Goal: Task Accomplishment & Management: Use online tool/utility

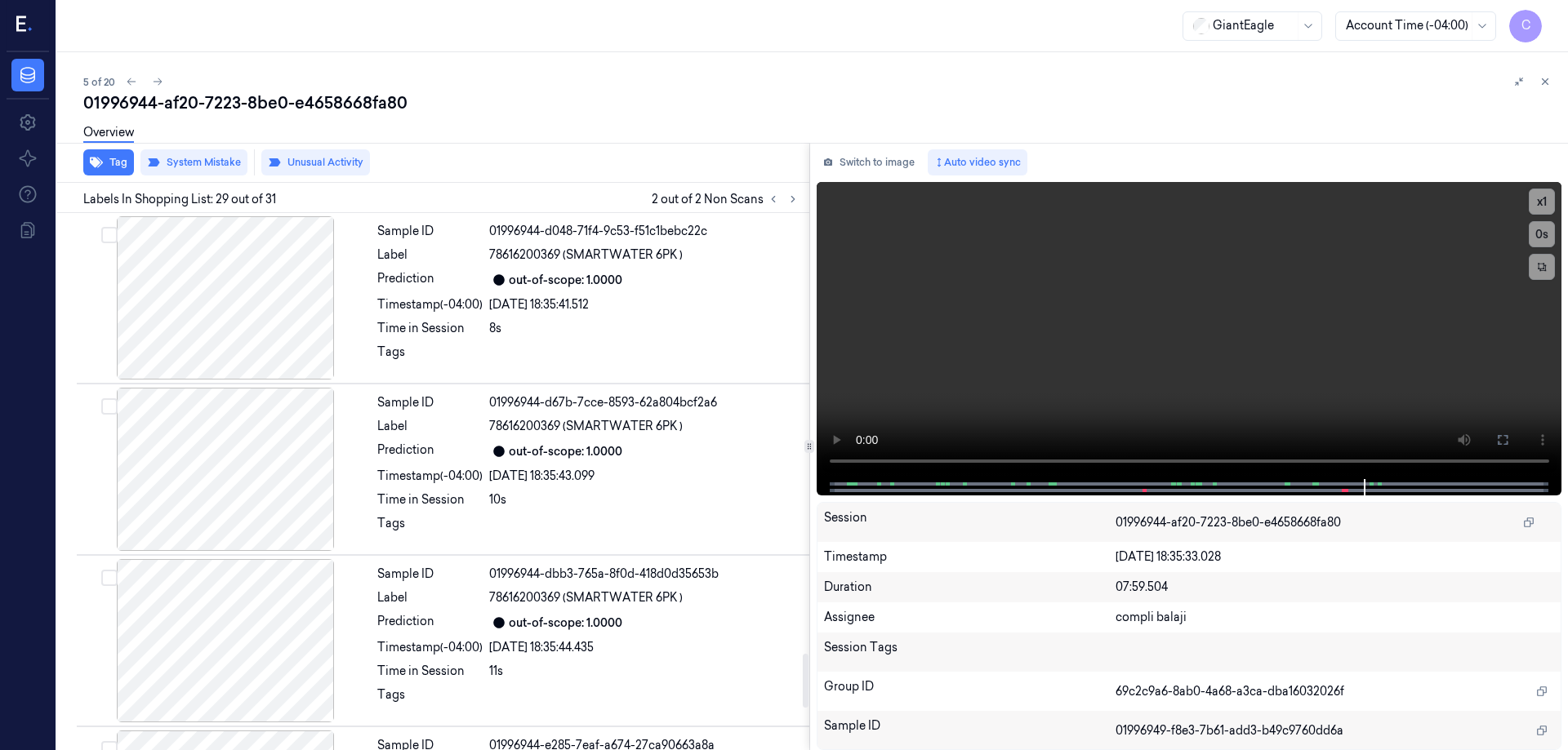
scroll to position [4373, 0]
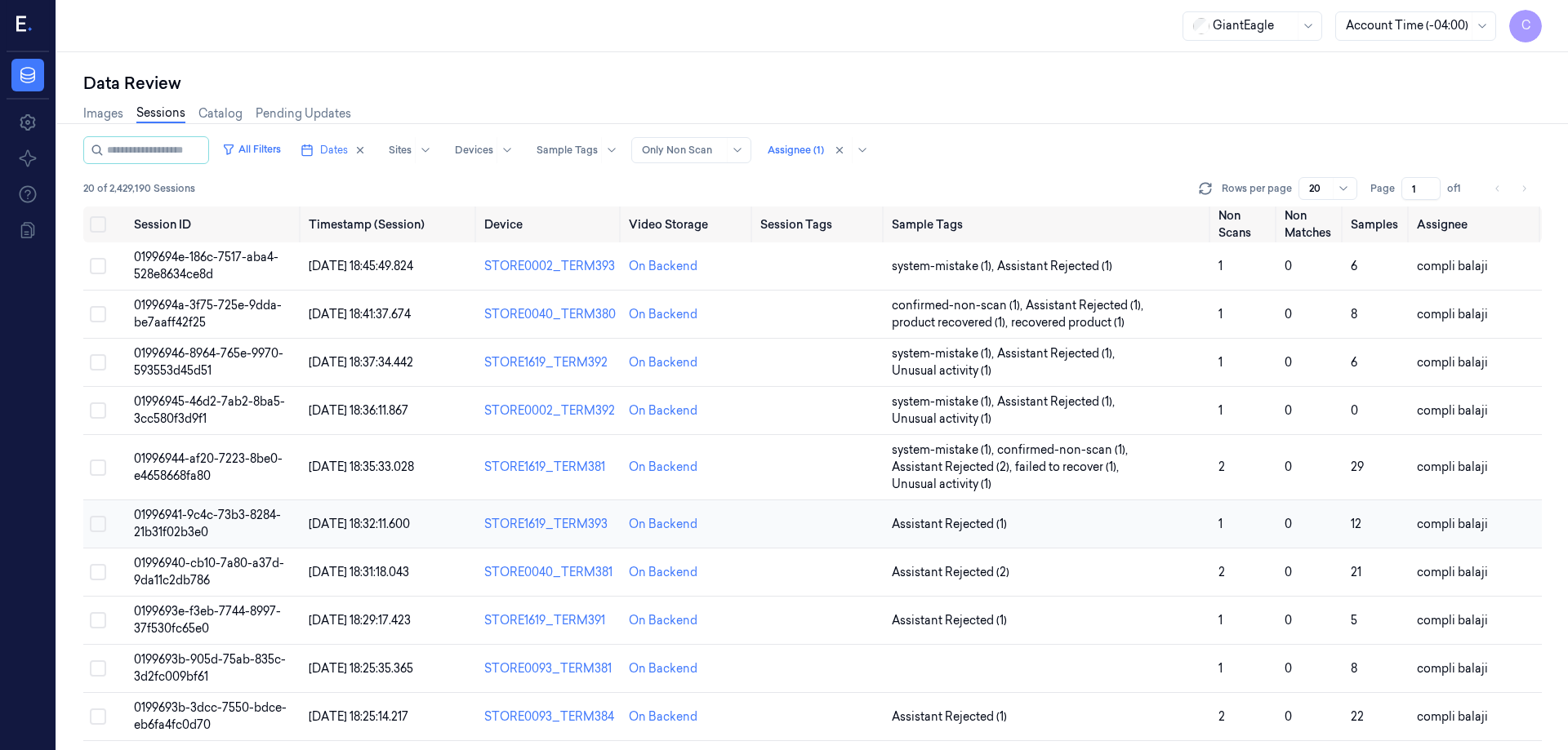
click at [261, 517] on span "01996941-9c4c-73b3-8284-21b31f02b3e0" at bounding box center [208, 524] width 147 height 31
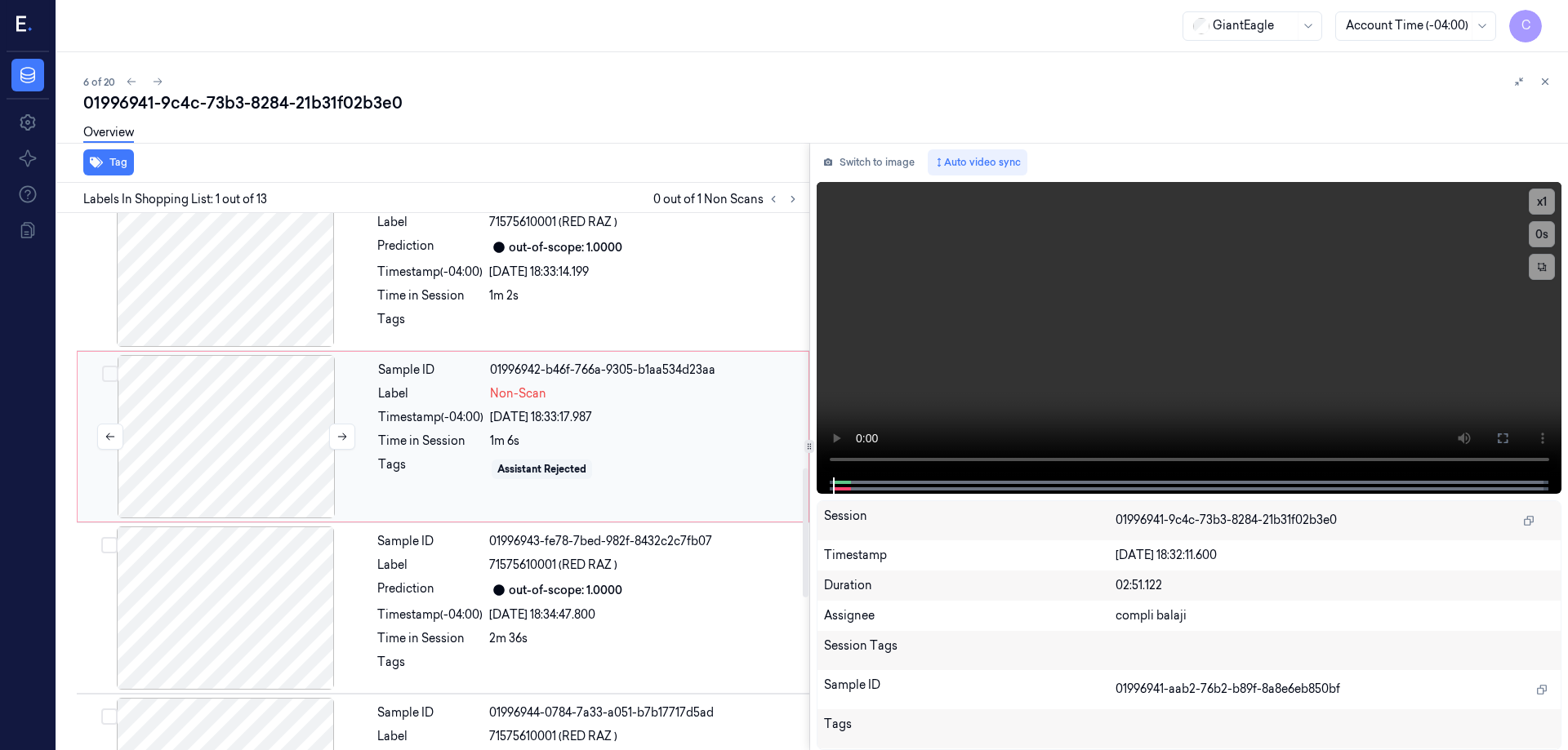
click at [264, 479] on div at bounding box center [226, 436] width 291 height 164
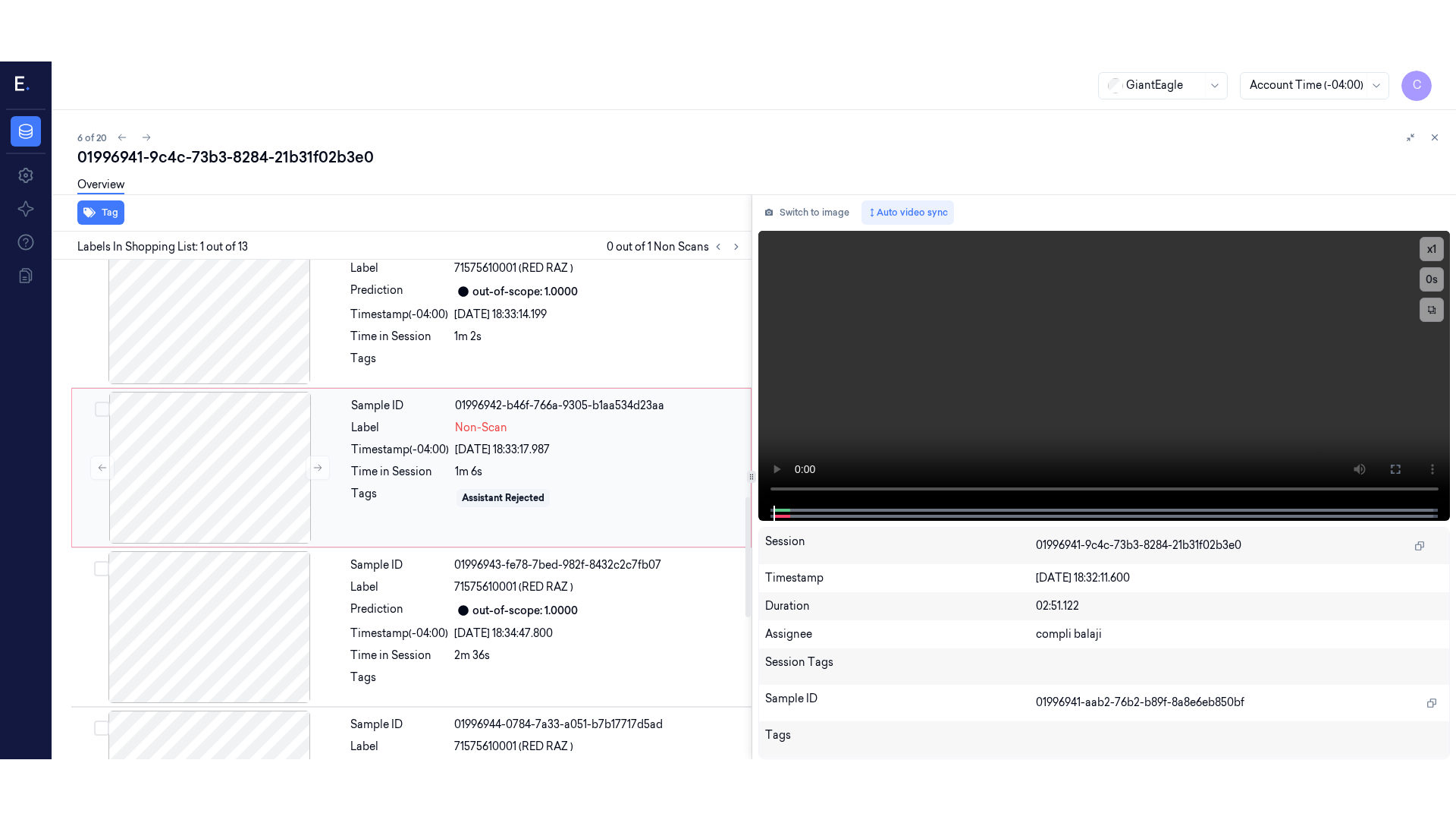
scroll to position [945, 0]
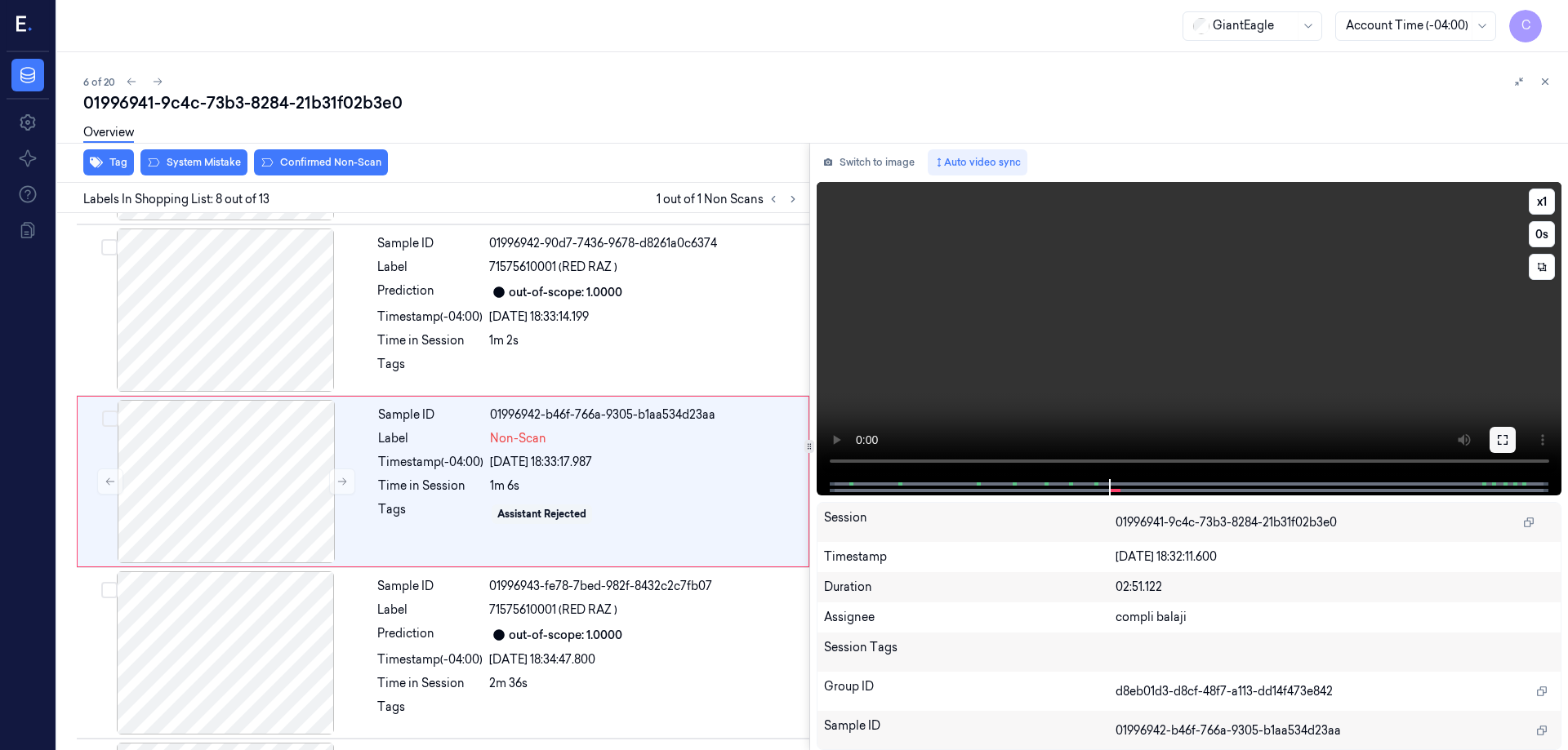
click at [1501, 440] on icon at bounding box center [1502, 439] width 13 height 13
click at [1498, 439] on icon at bounding box center [1502, 439] width 13 height 13
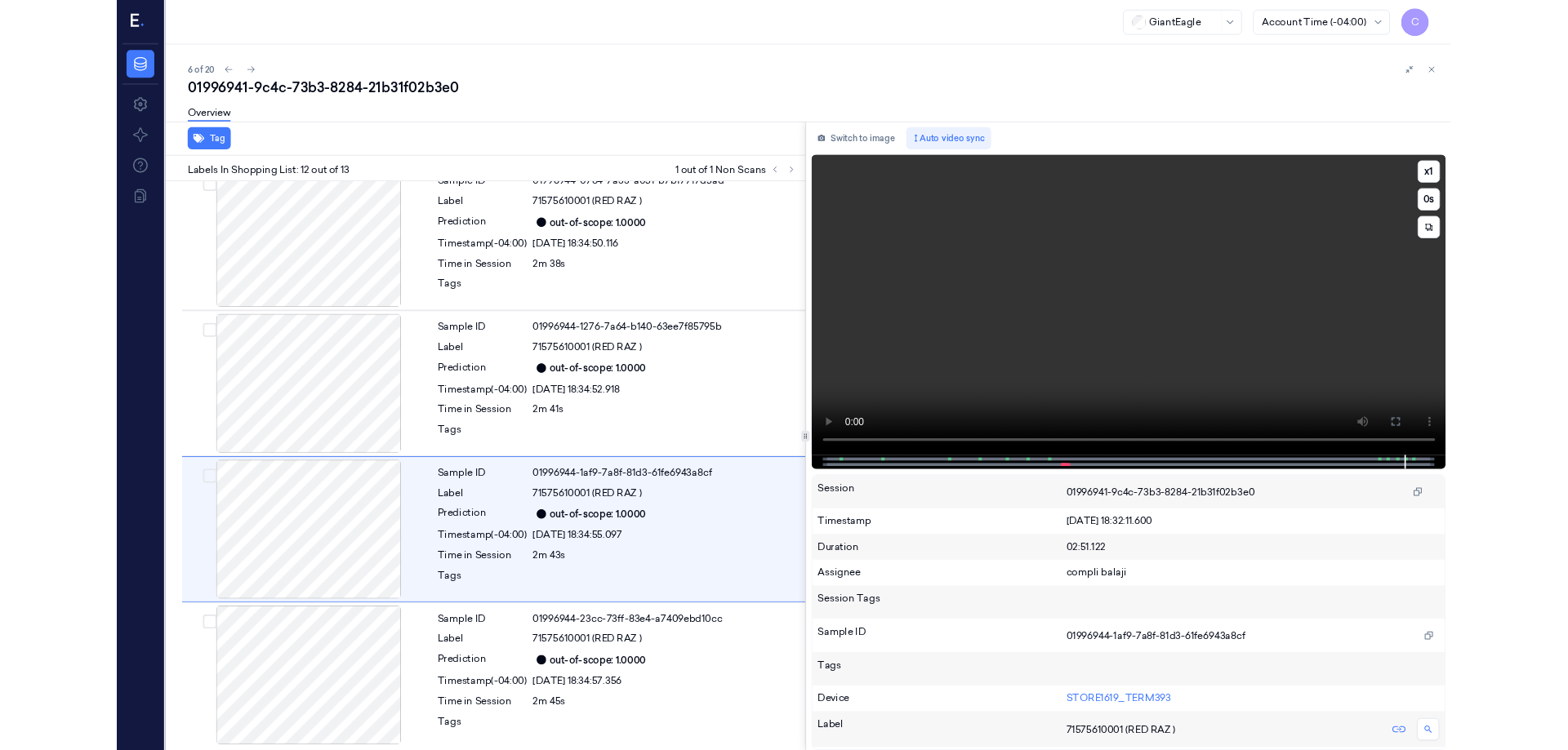
scroll to position [1566, 0]
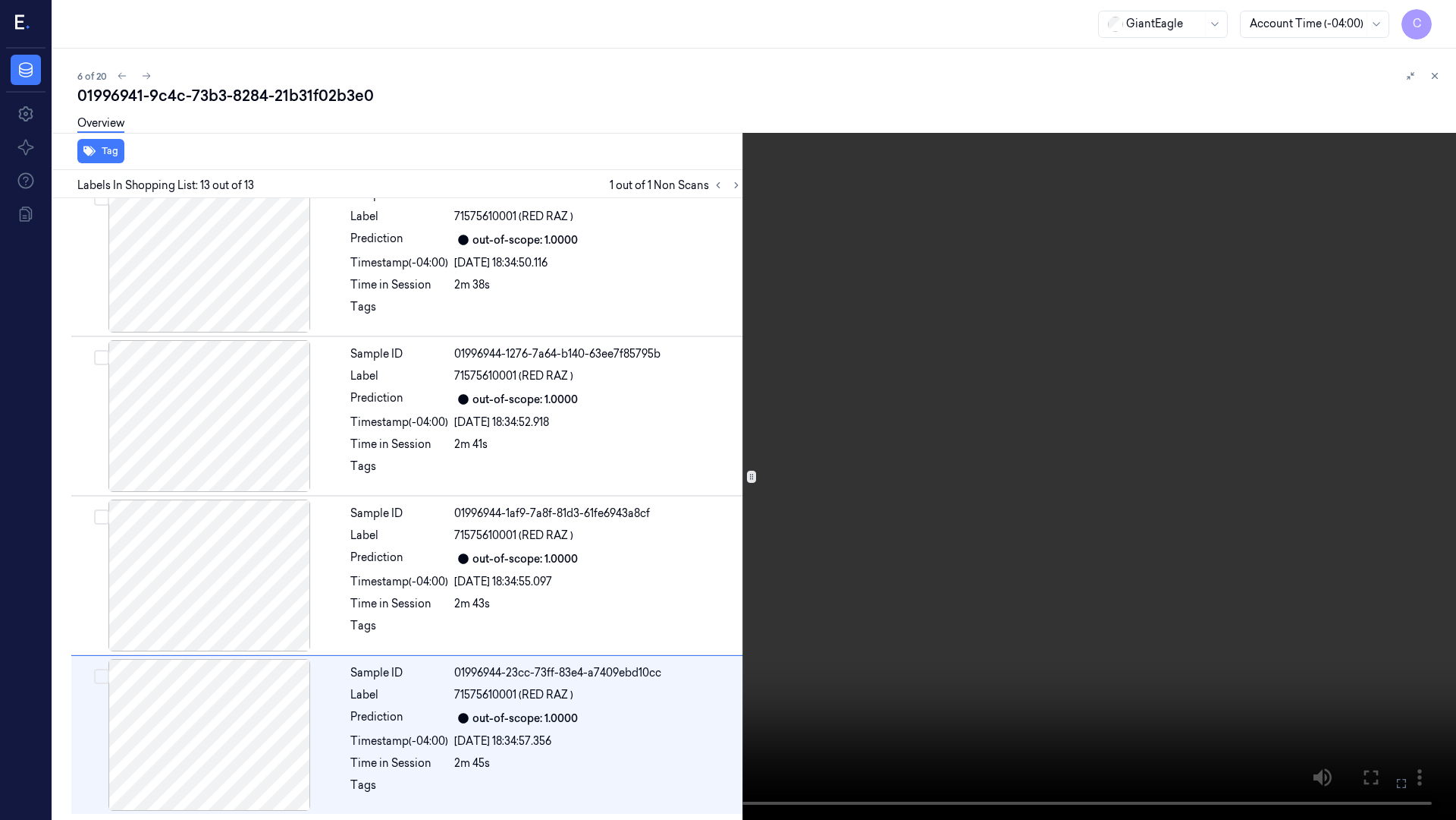
click at [0, 0] on icon at bounding box center [0, 0] width 0 height 0
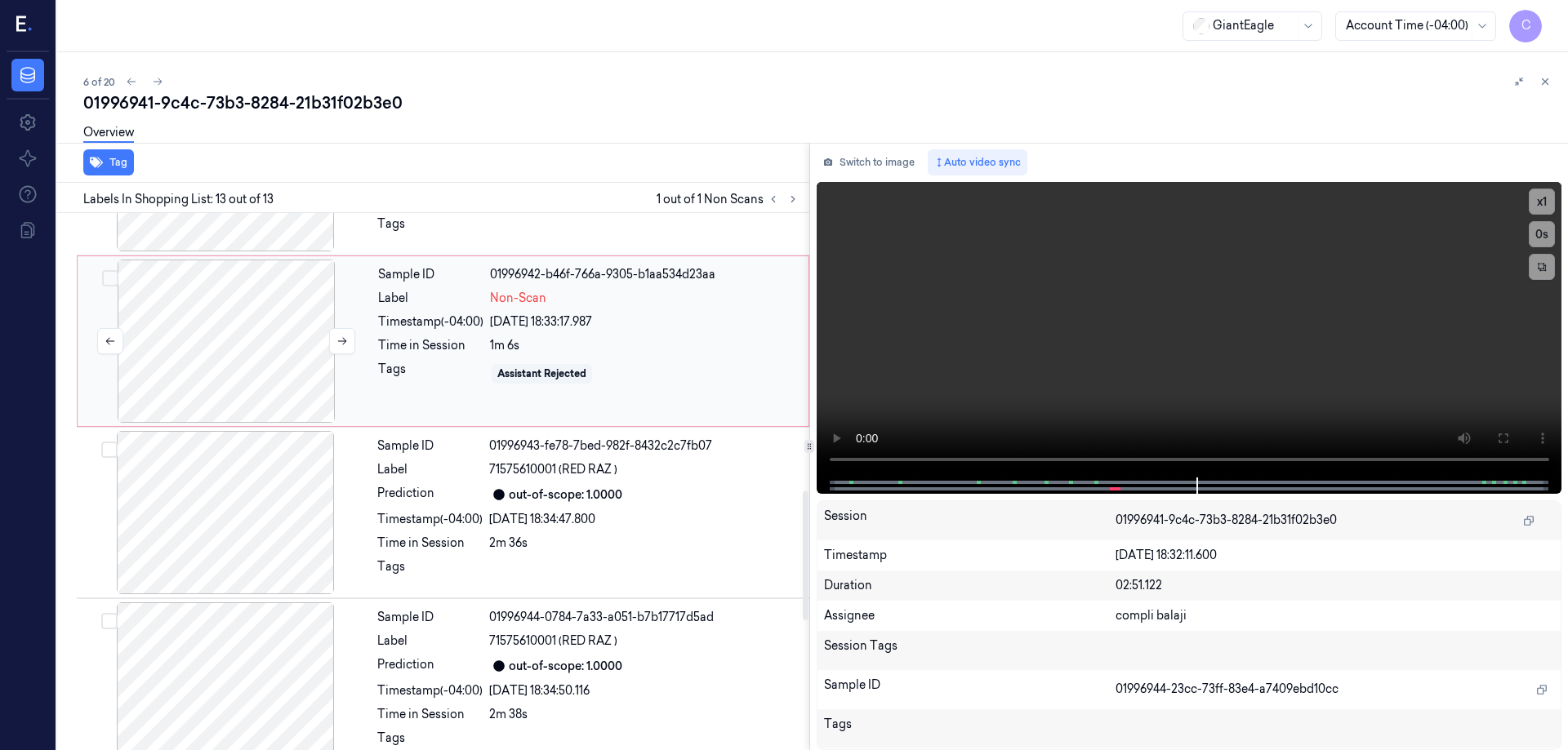
click at [214, 334] on div at bounding box center [226, 341] width 291 height 164
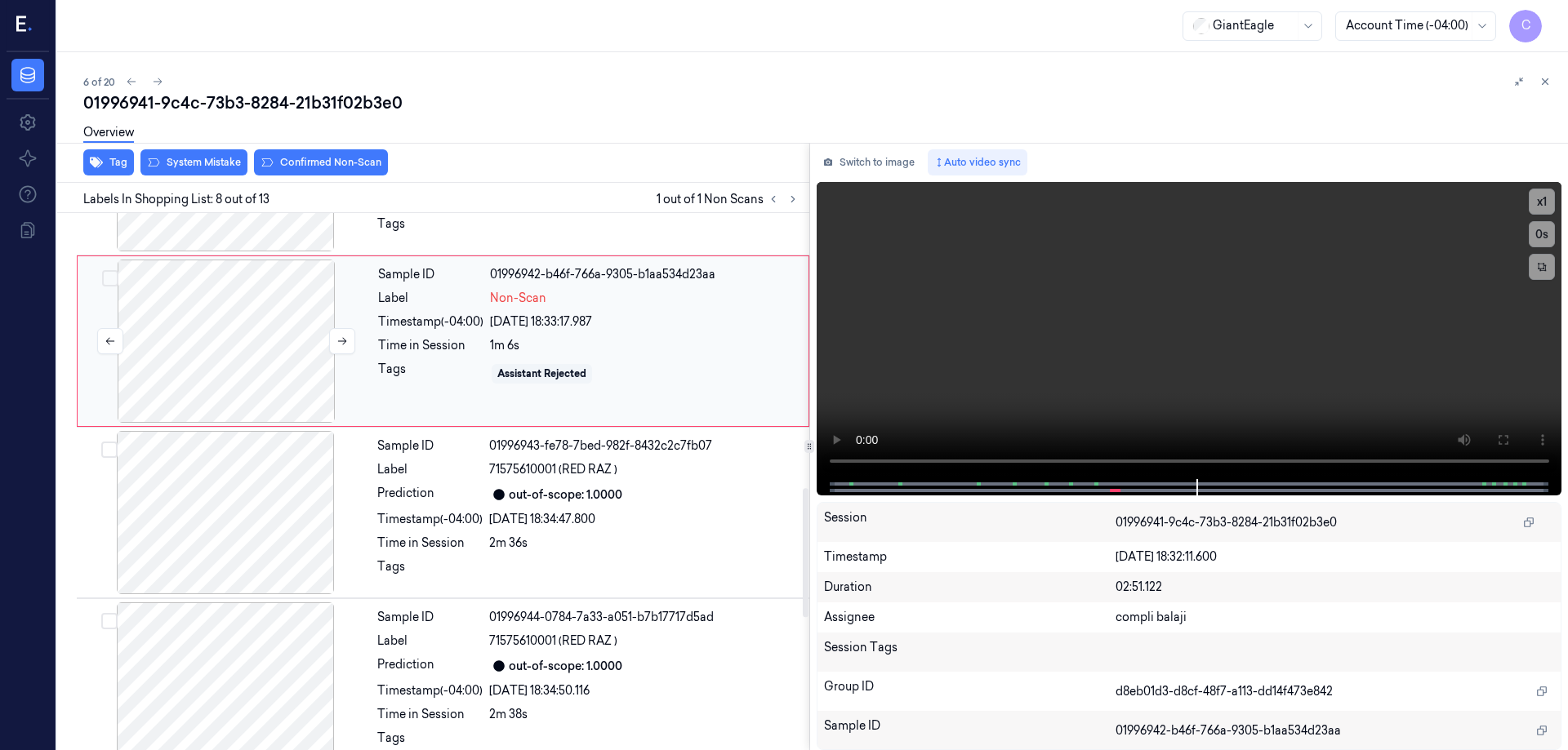
scroll to position [1017, 0]
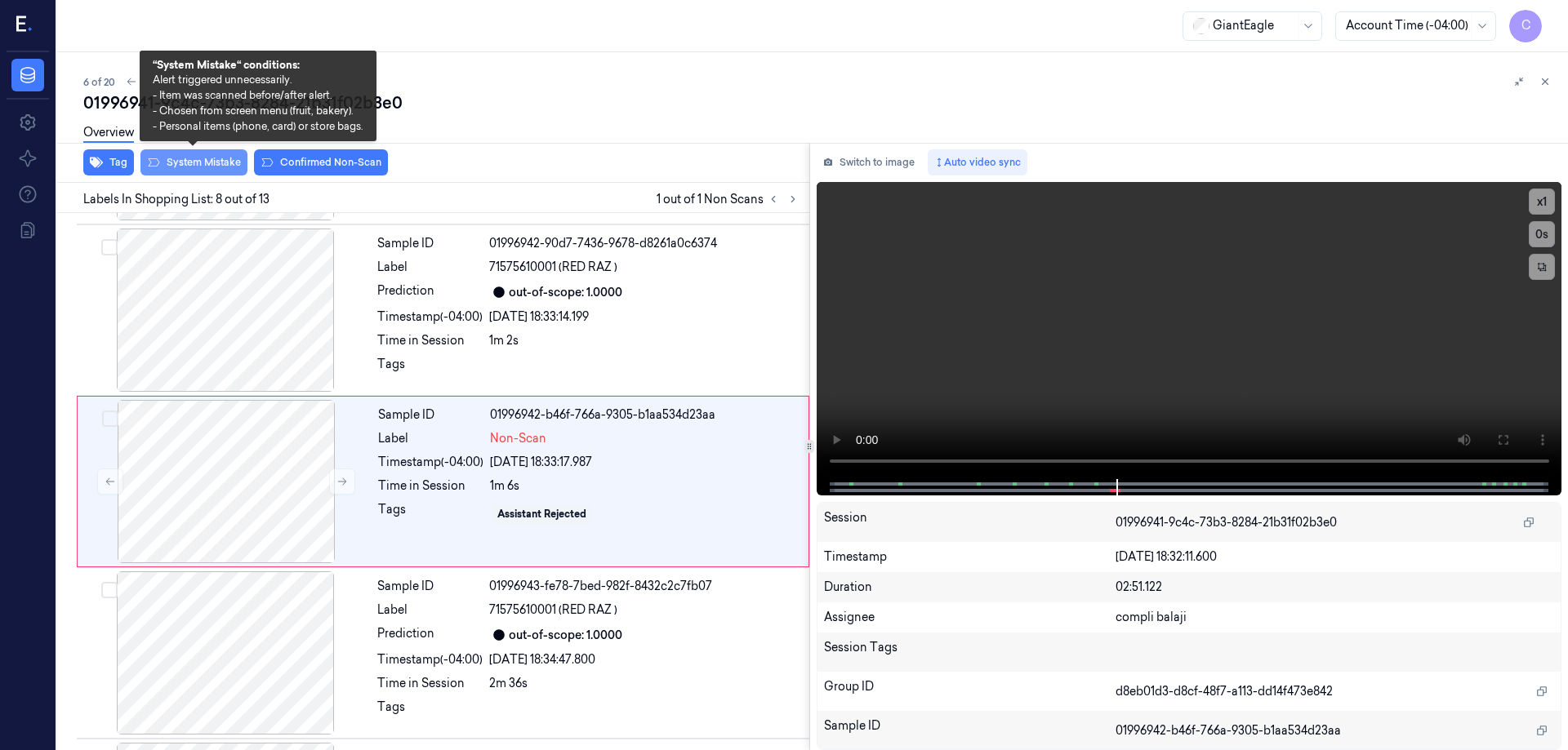
click at [213, 169] on button "System Mistake" at bounding box center [193, 162] width 107 height 26
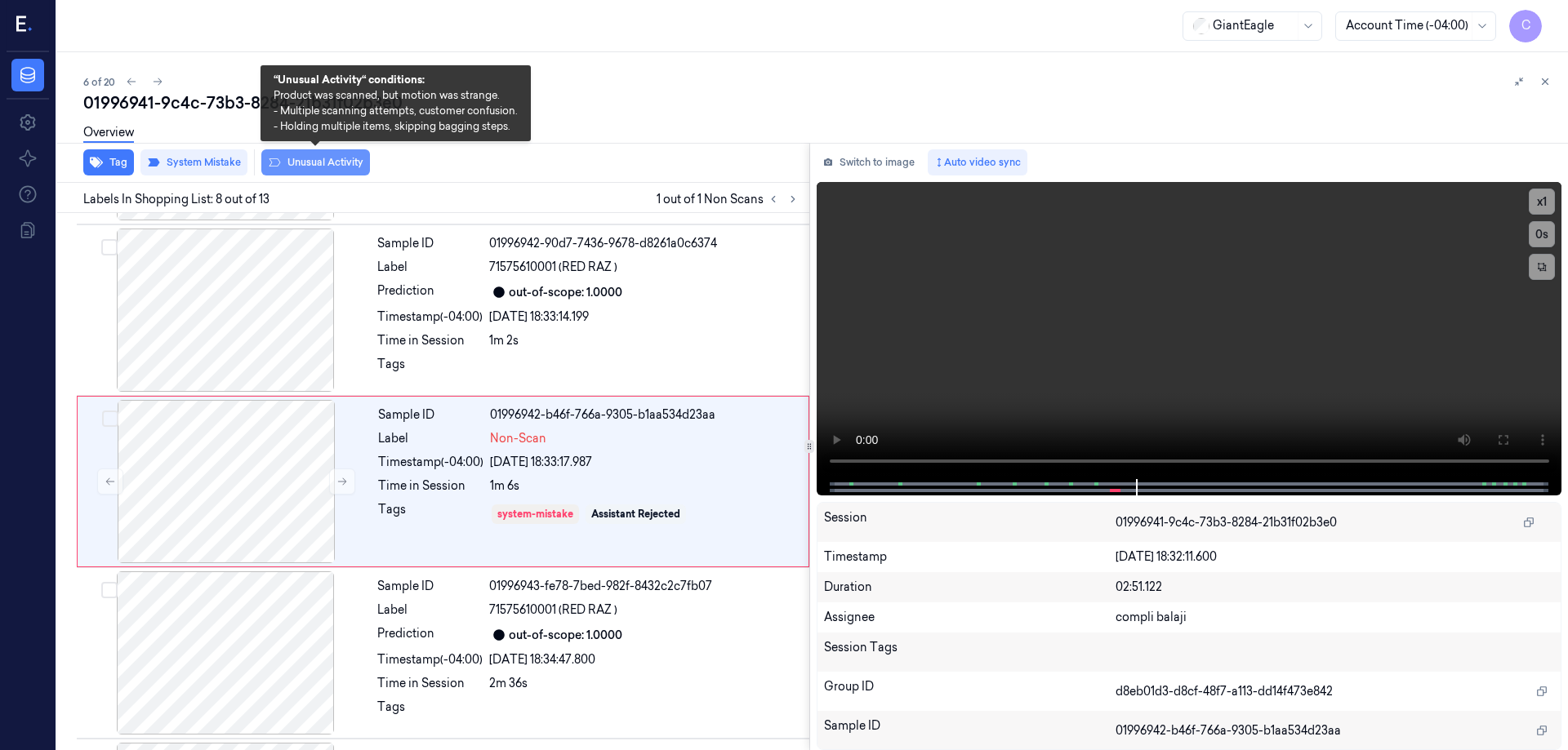
click at [349, 168] on button "Unusual Activity" at bounding box center [316, 162] width 109 height 26
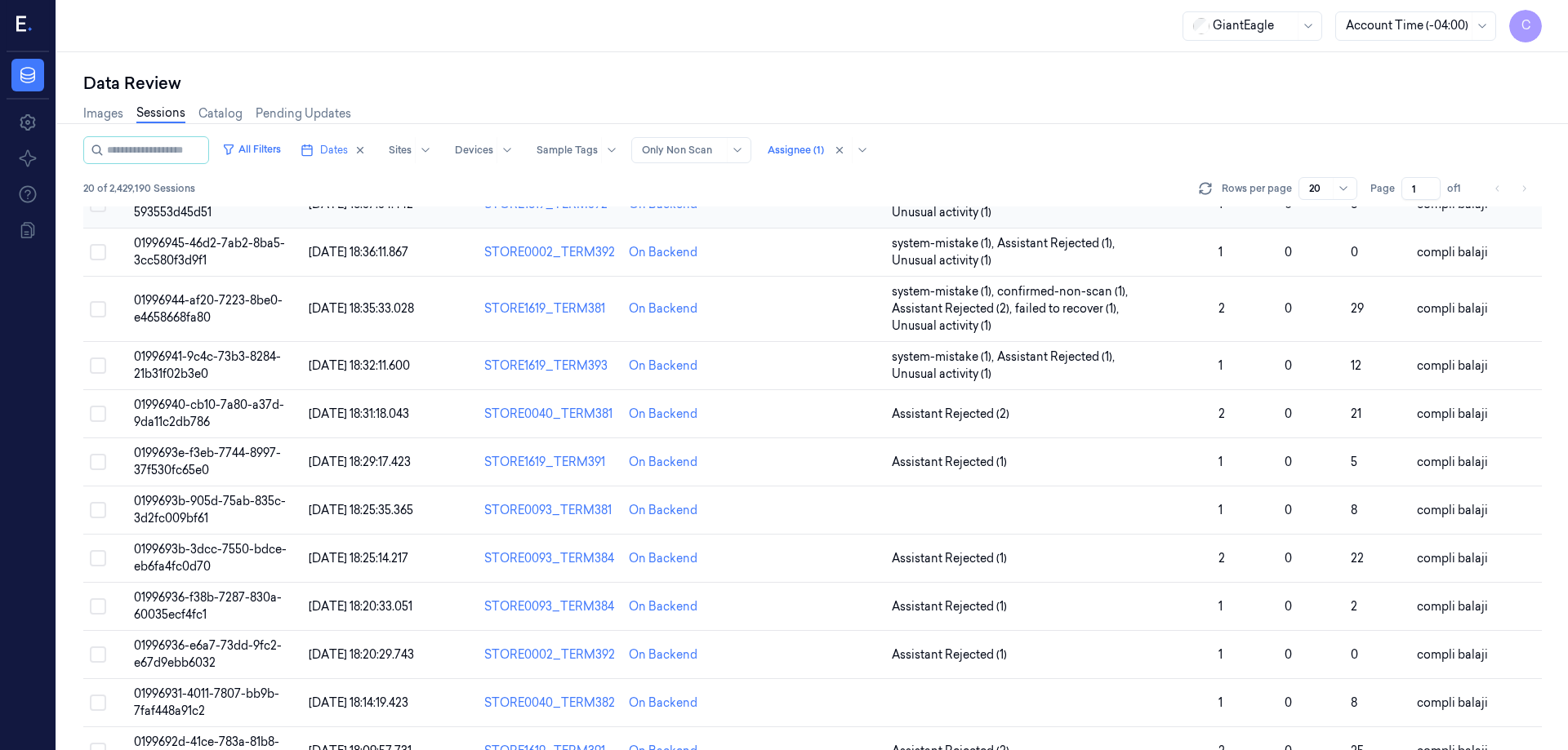
scroll to position [164, 0]
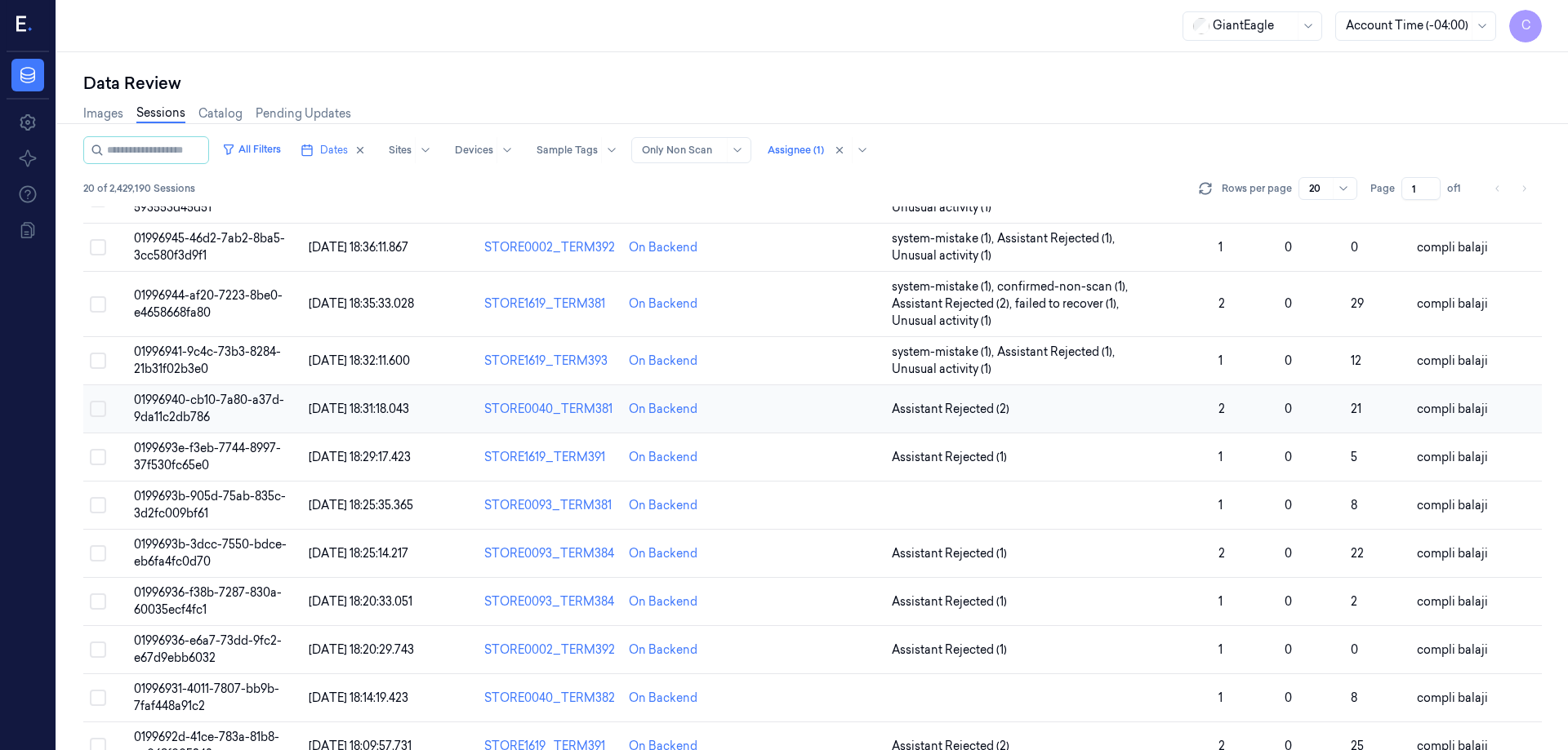
click at [217, 403] on span "01996940-cb10-7a80-a37d-9da11c2db786" at bounding box center [209, 409] width 150 height 31
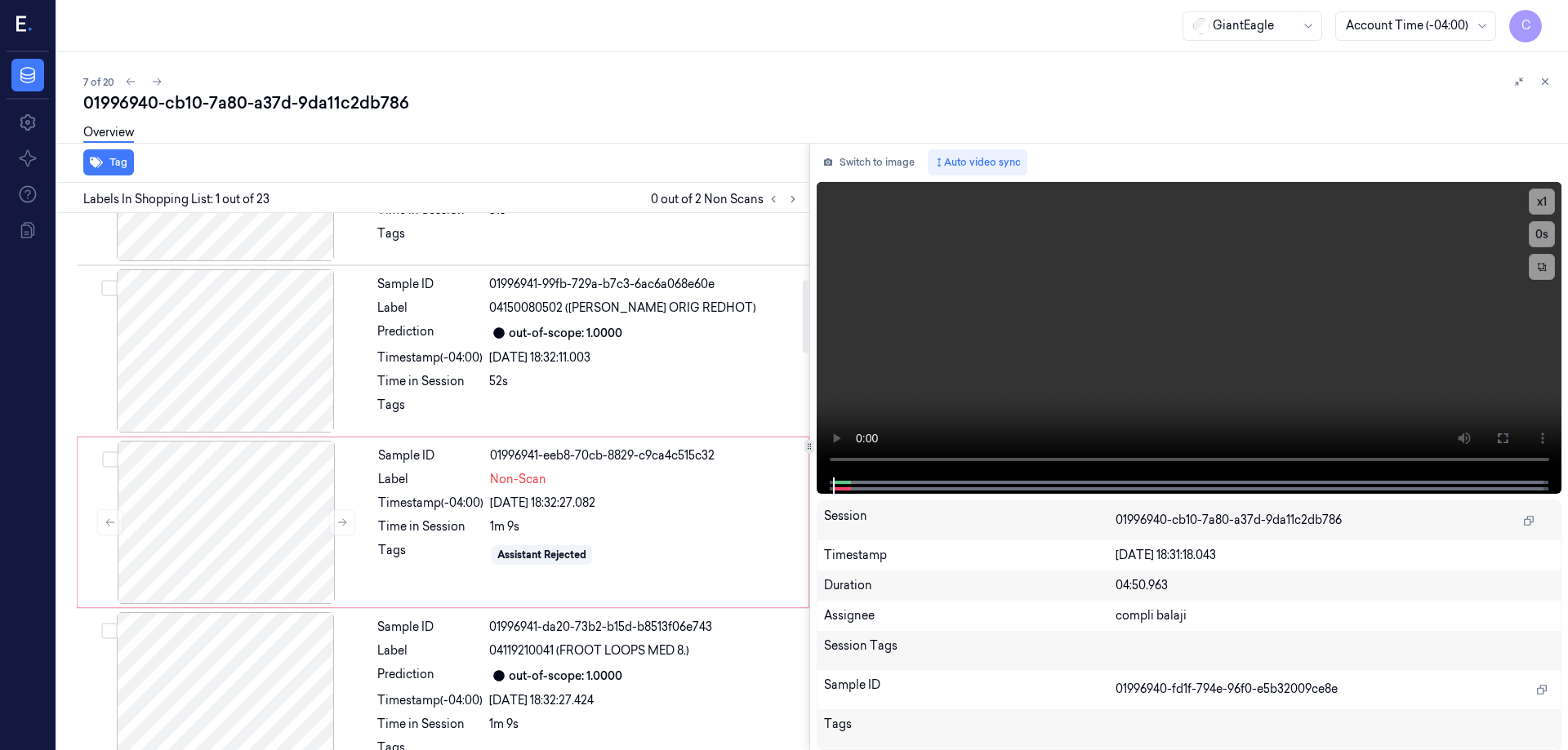
scroll to position [490, 0]
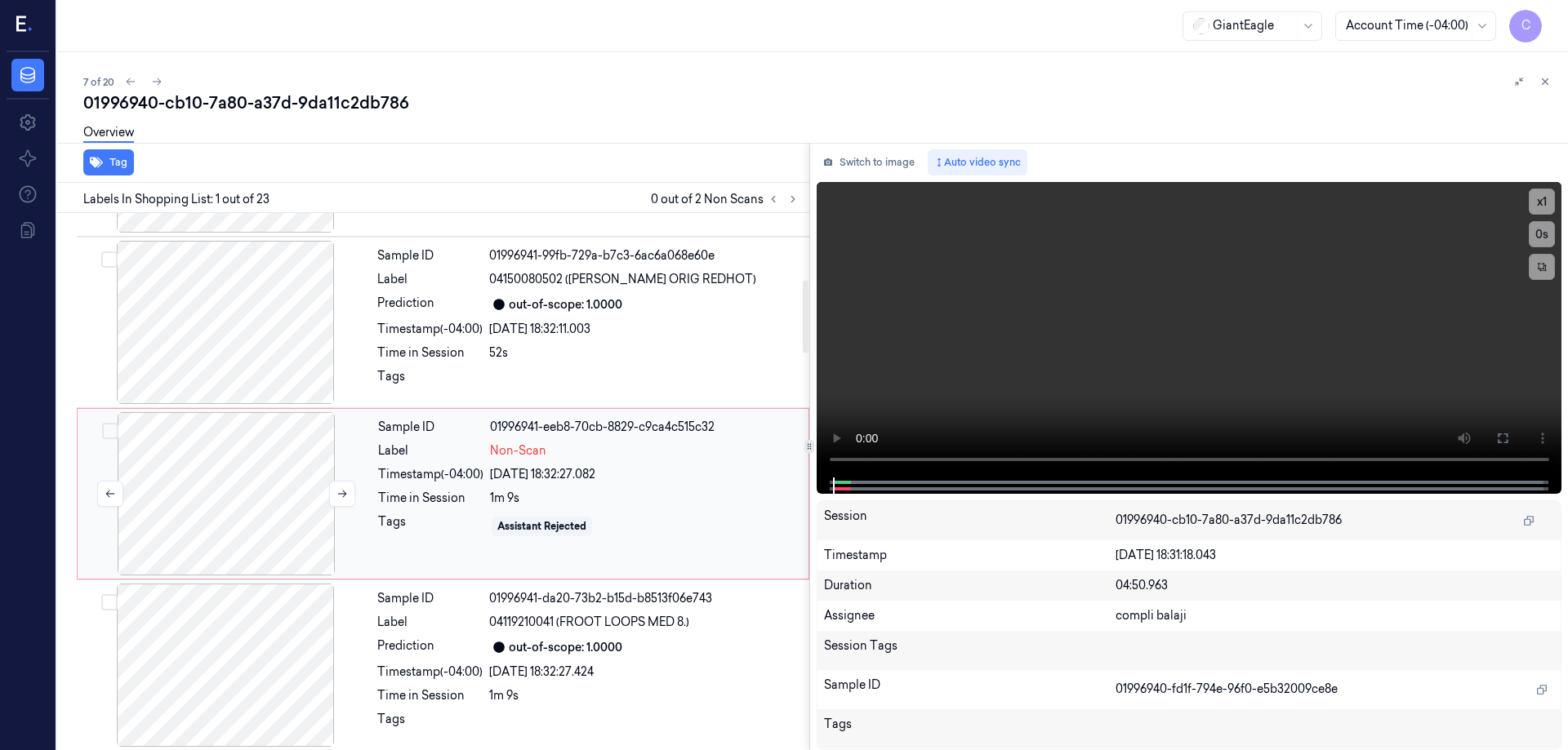
click at [199, 479] on div at bounding box center [226, 494] width 291 height 164
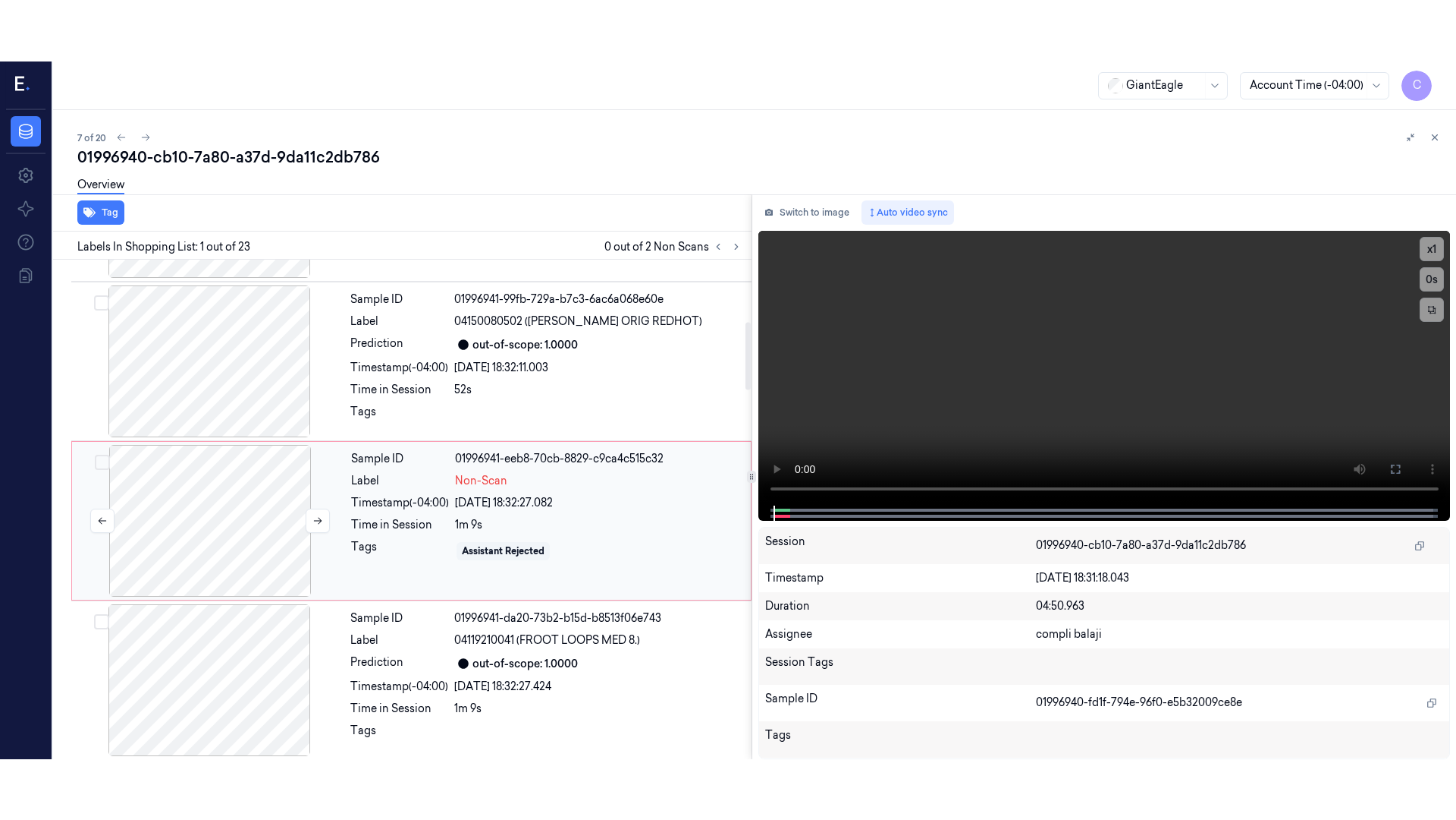
scroll to position [466, 0]
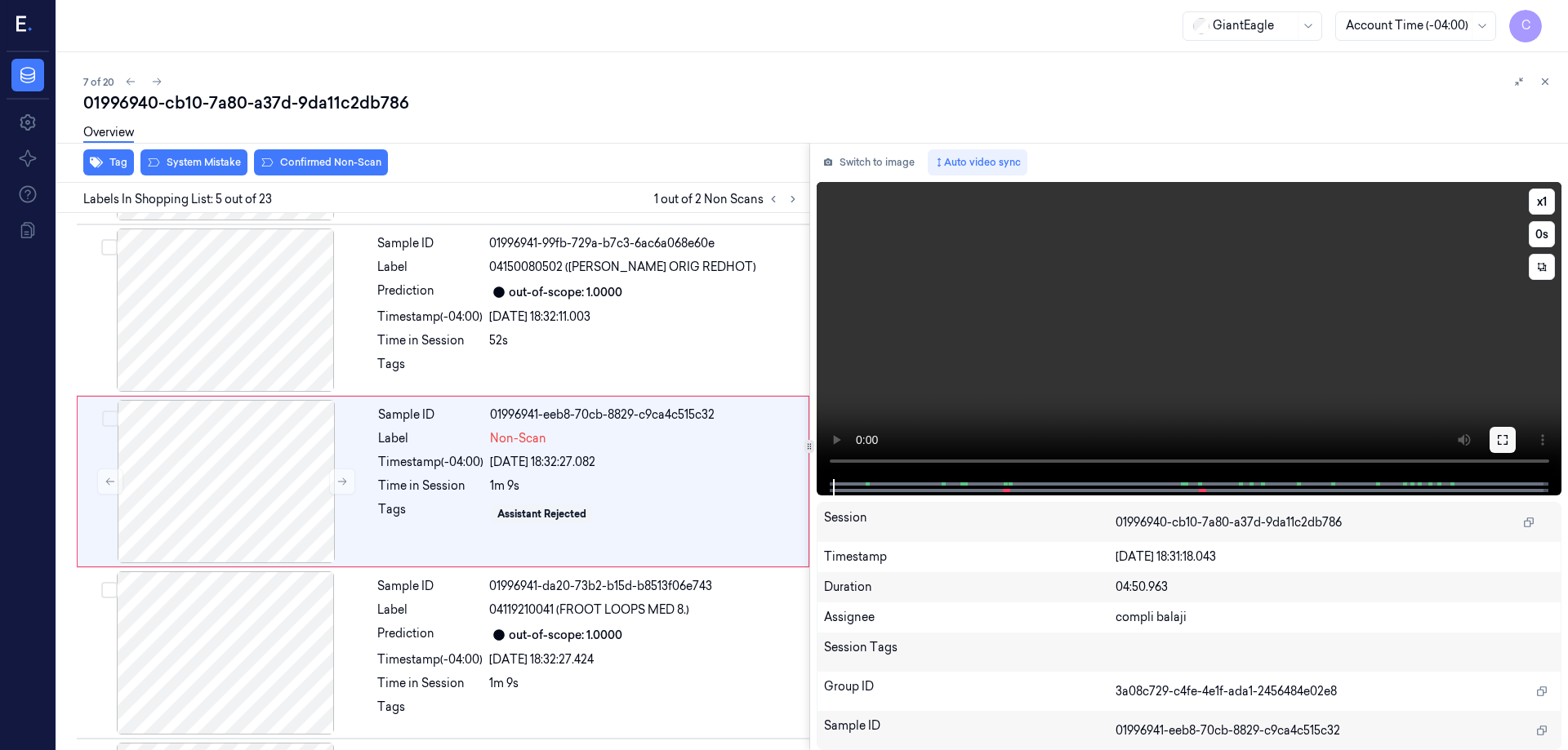
click at [1507, 442] on icon at bounding box center [1503, 440] width 10 height 10
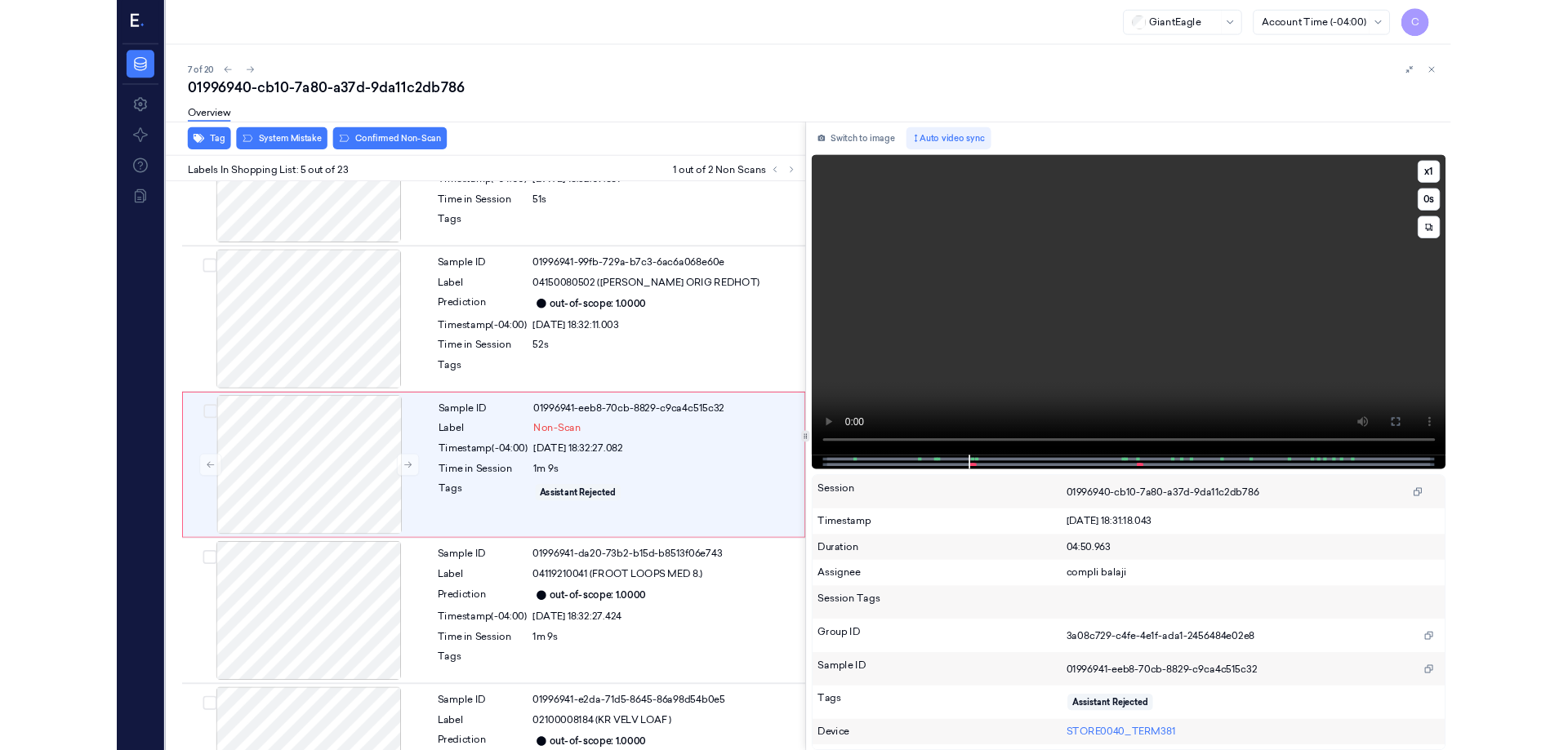
scroll to position [437, 0]
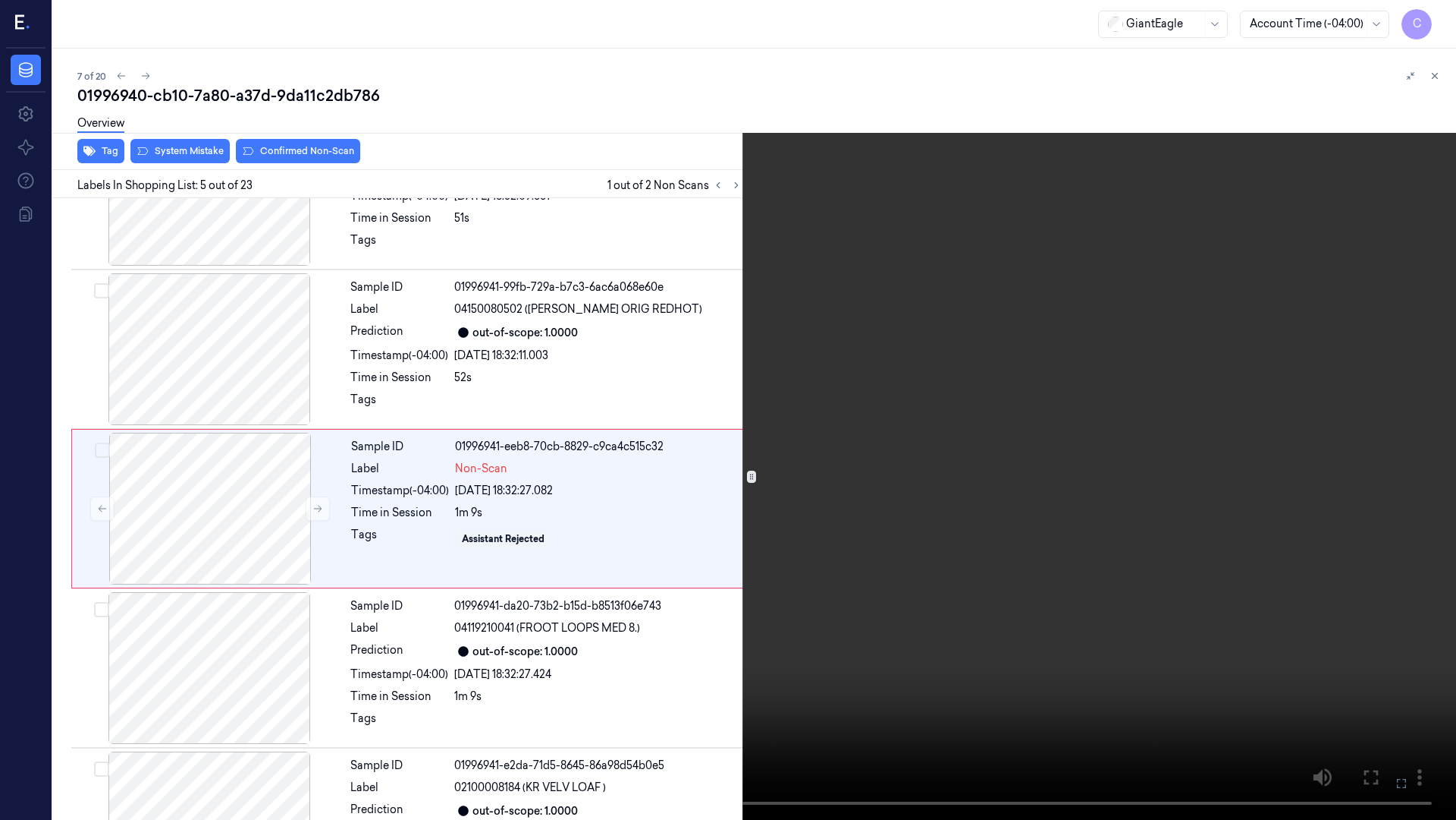
click at [0, 0] on icon at bounding box center [0, 0] width 0 height 0
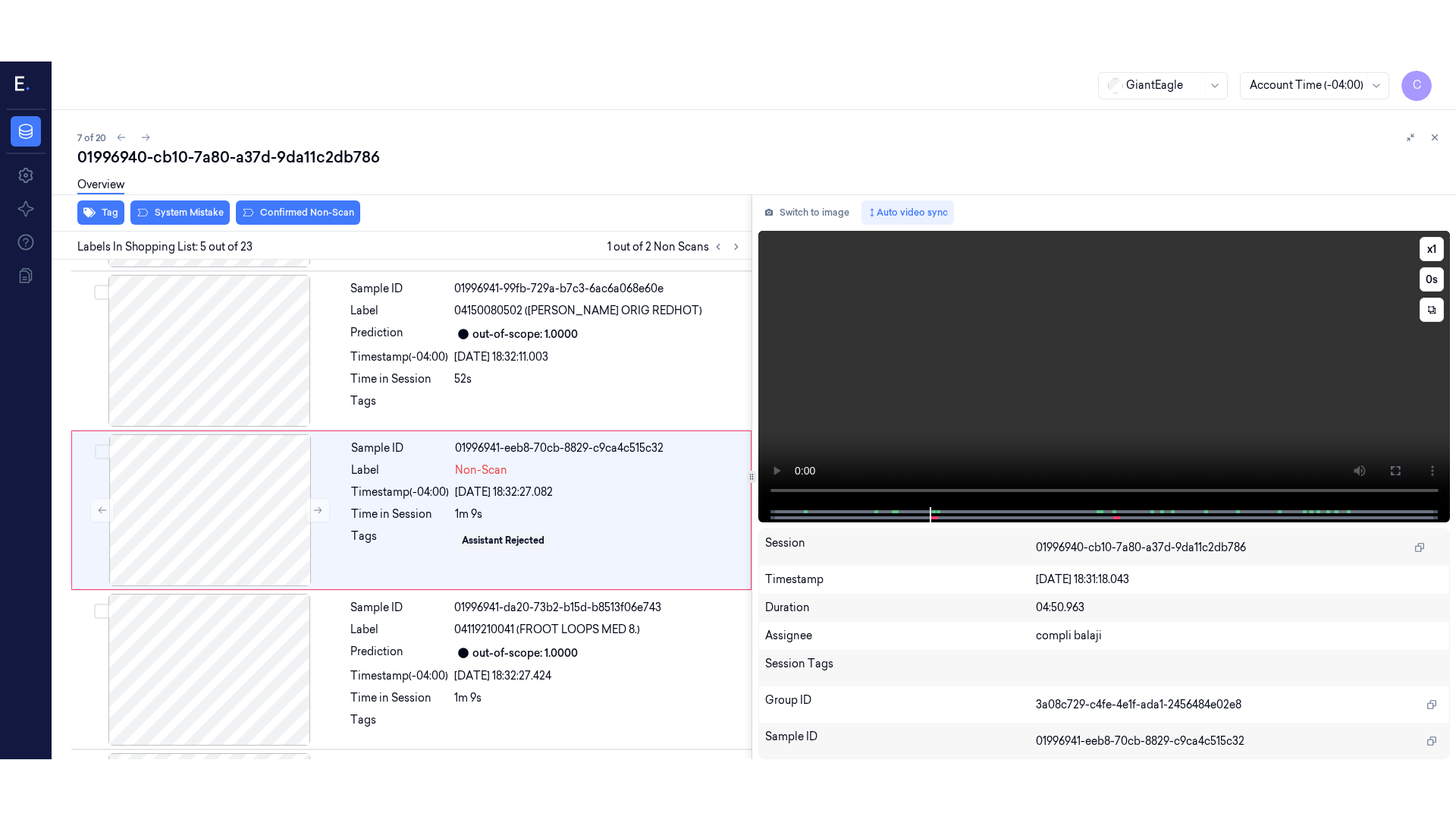
scroll to position [466, 0]
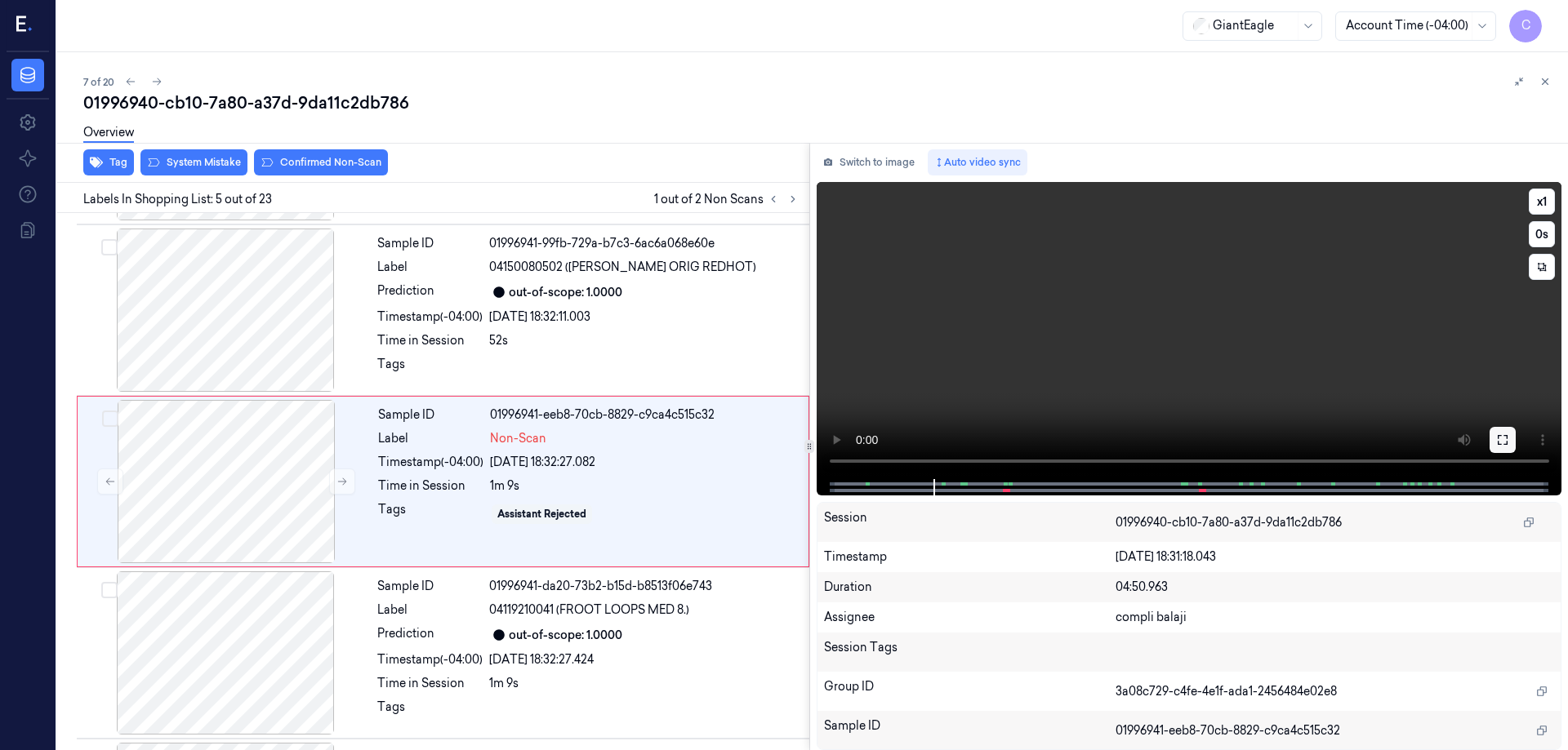
click at [1508, 442] on icon at bounding box center [1503, 440] width 10 height 10
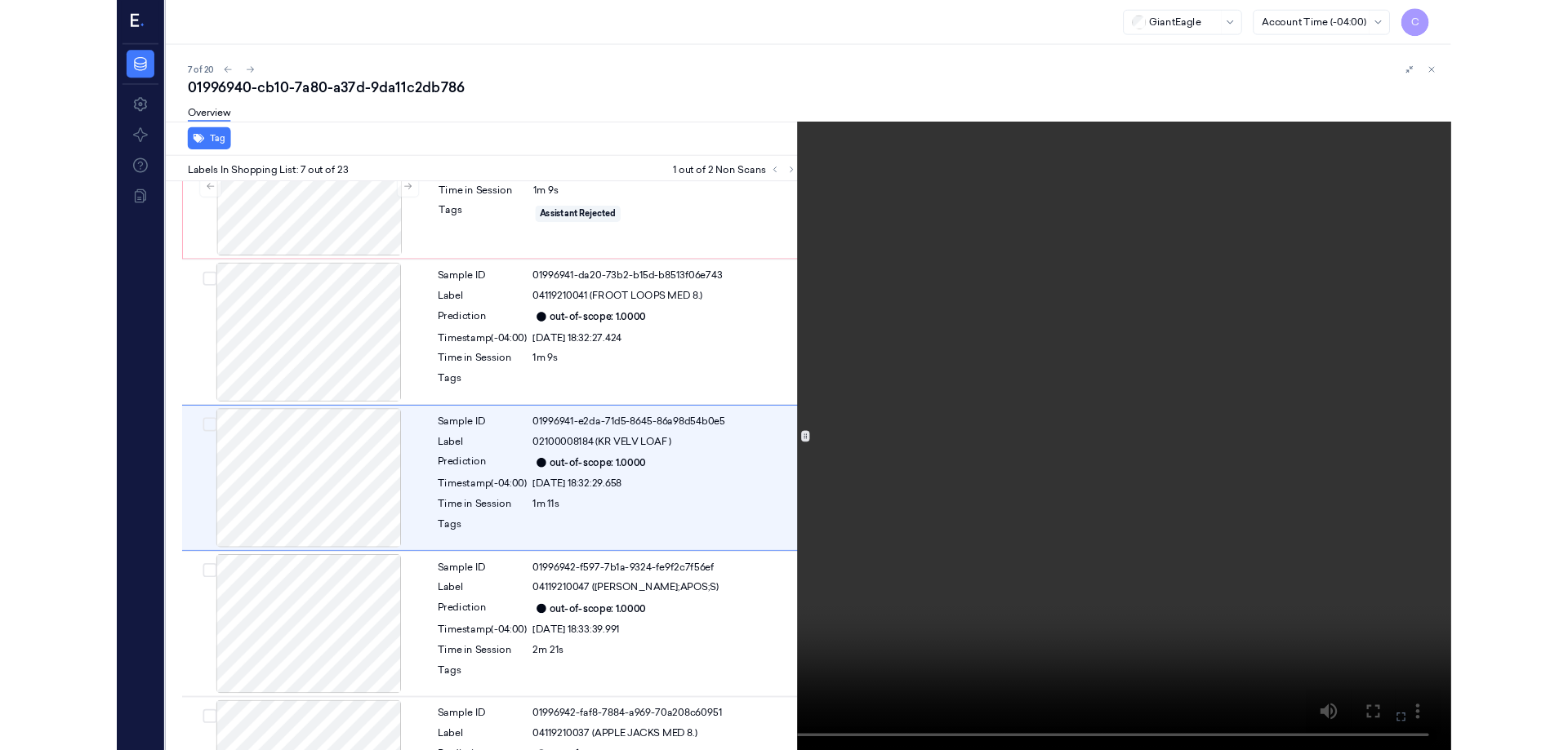
scroll to position [779, 0]
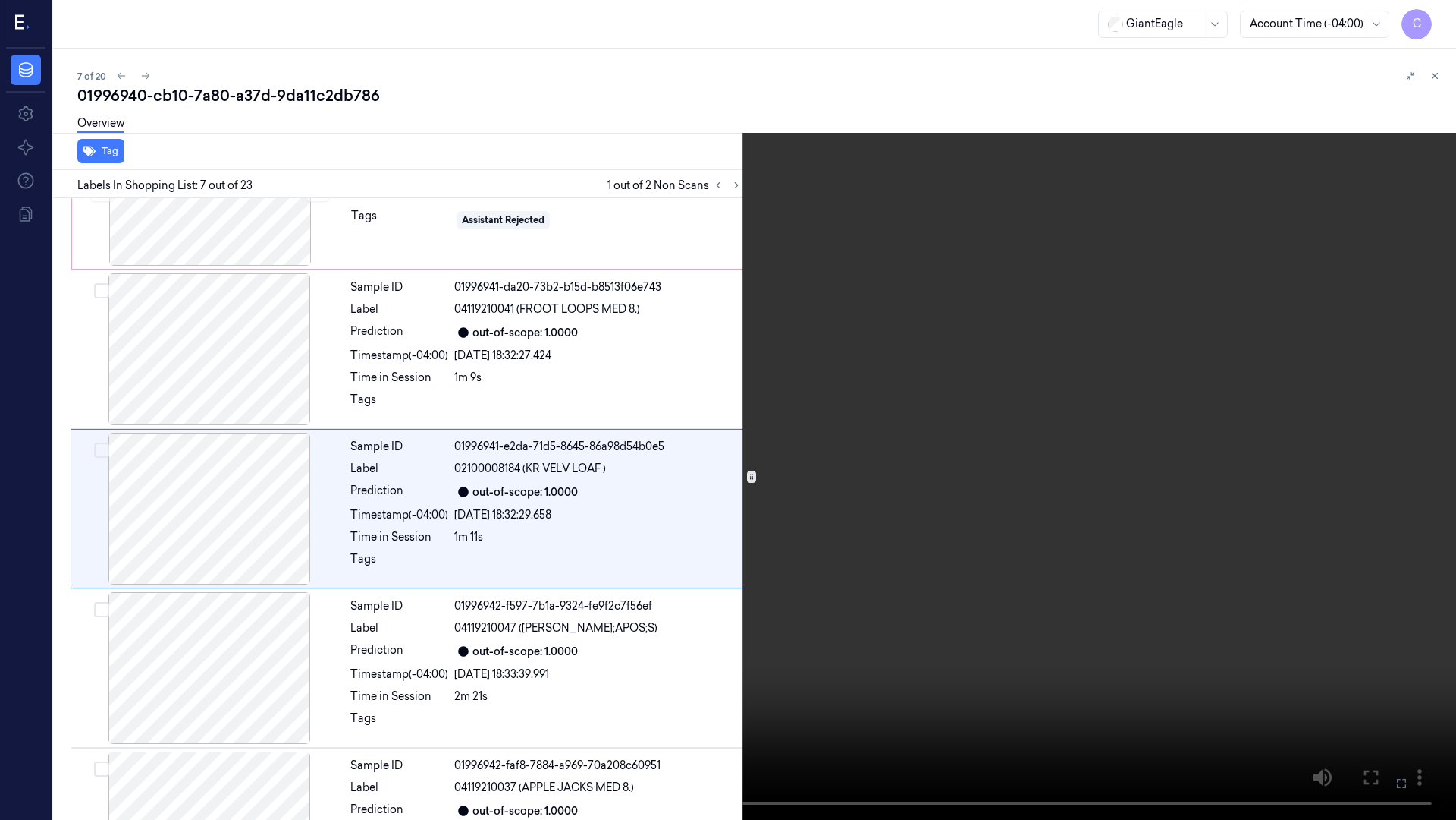
click at [0, 0] on icon at bounding box center [0, 0] width 0 height 0
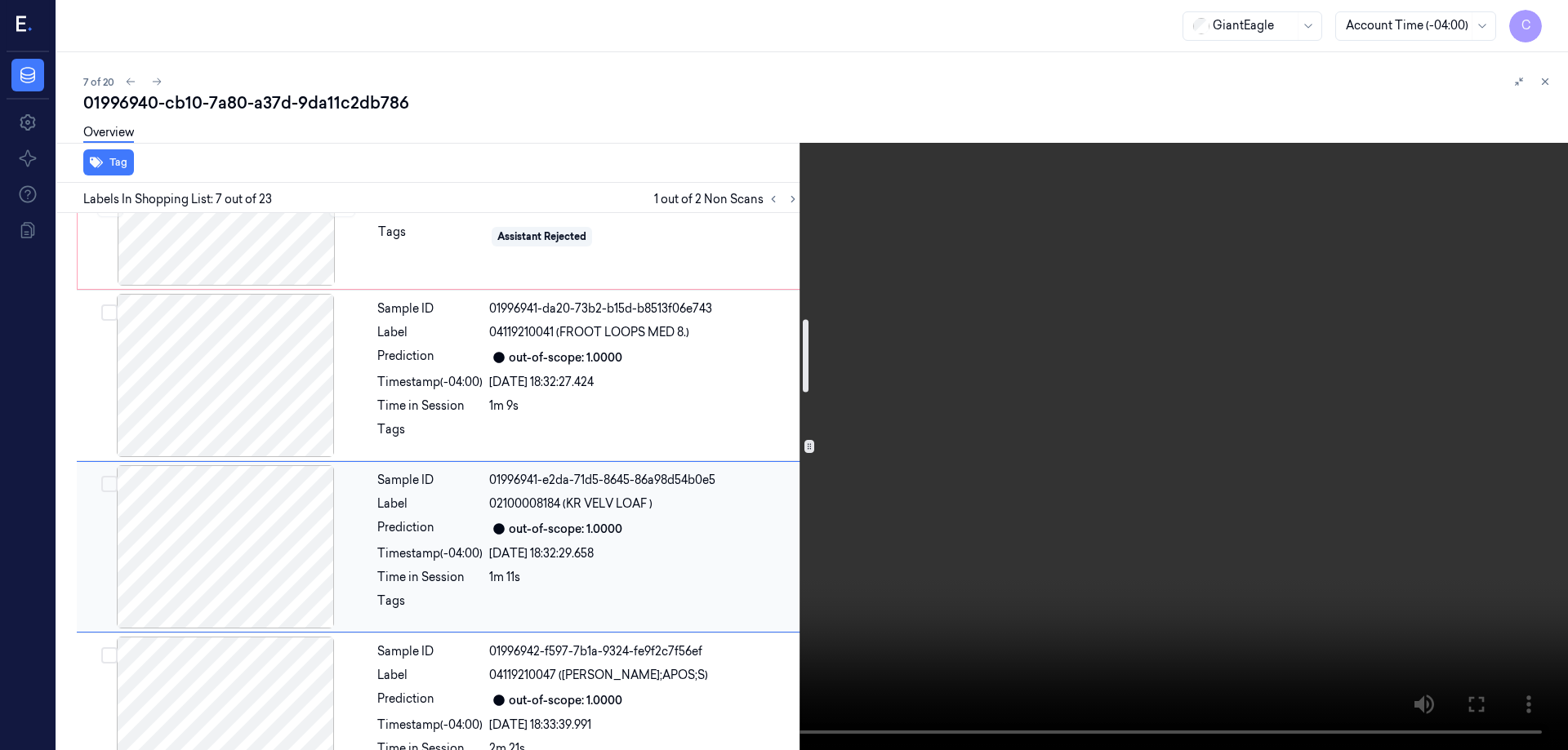
scroll to position [617, 0]
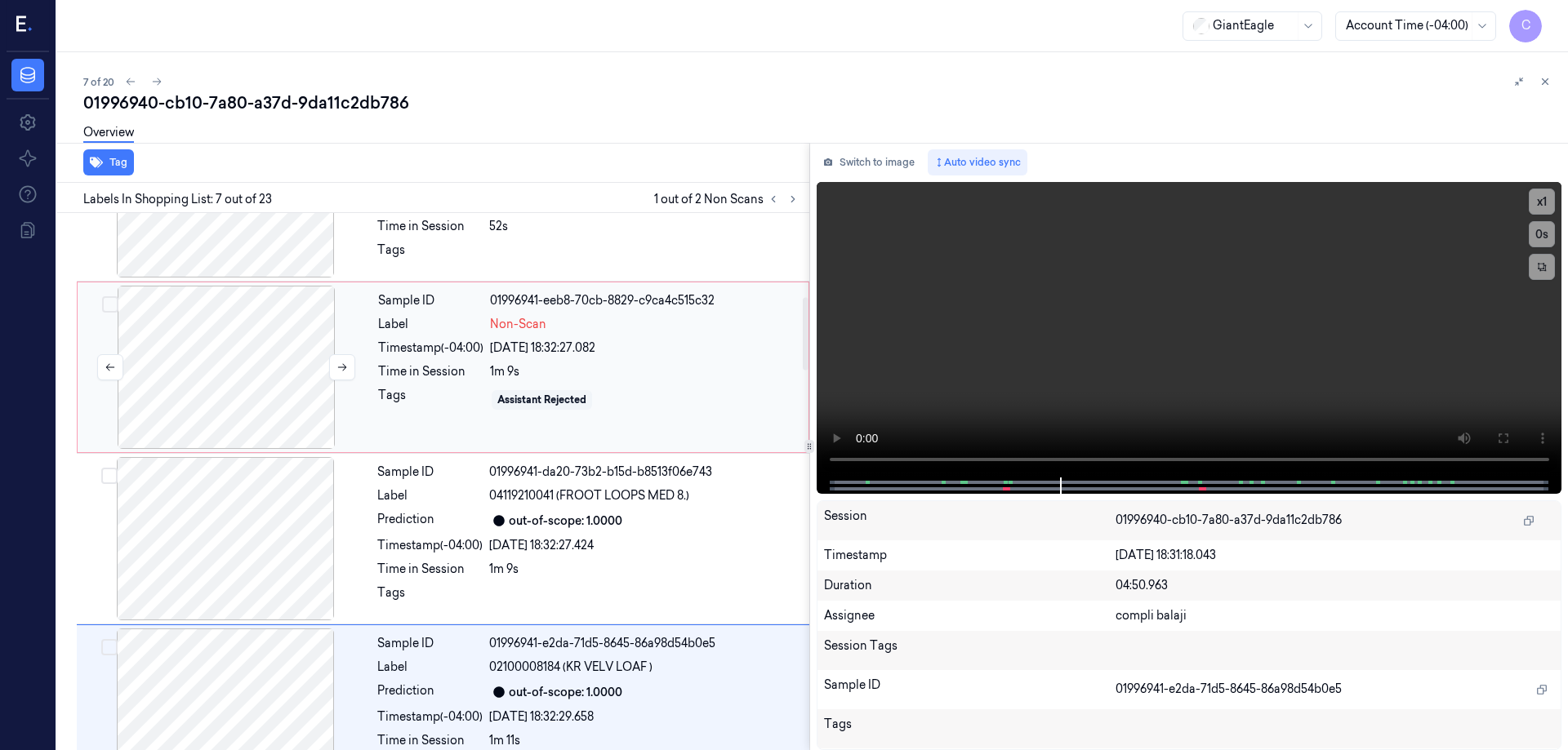
click at [262, 374] on div at bounding box center [226, 368] width 291 height 164
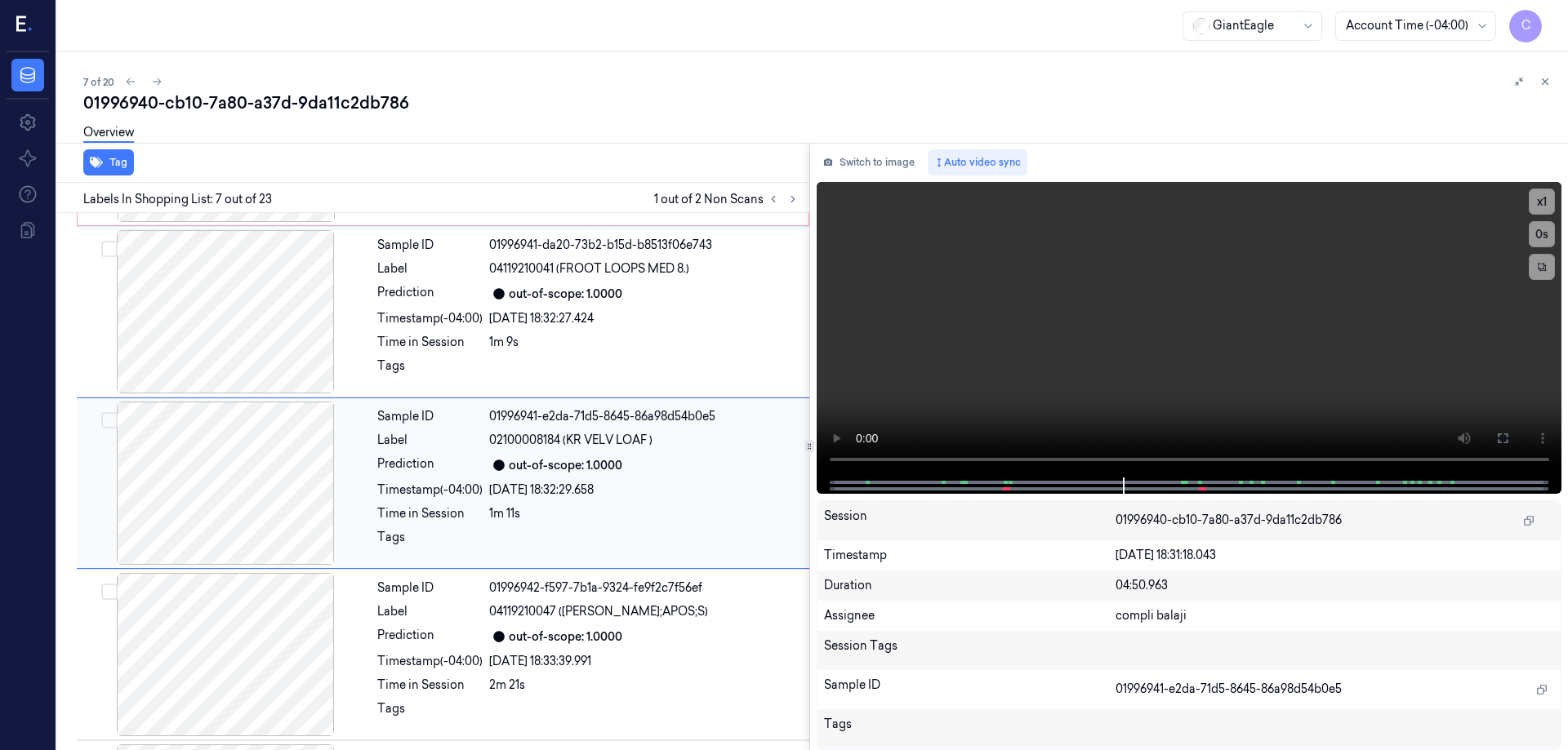
scroll to position [845, 0]
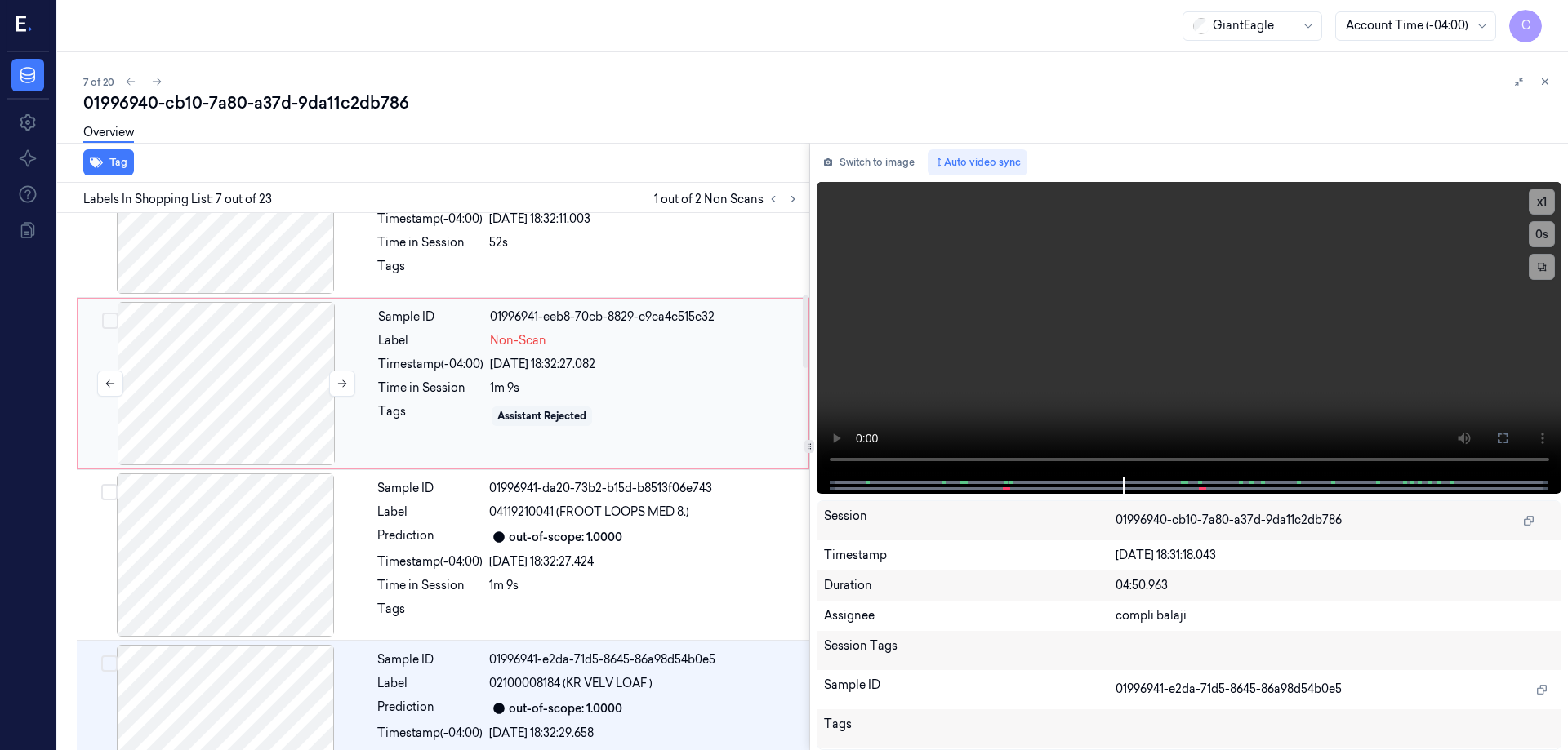
click at [254, 357] on div at bounding box center [226, 383] width 291 height 164
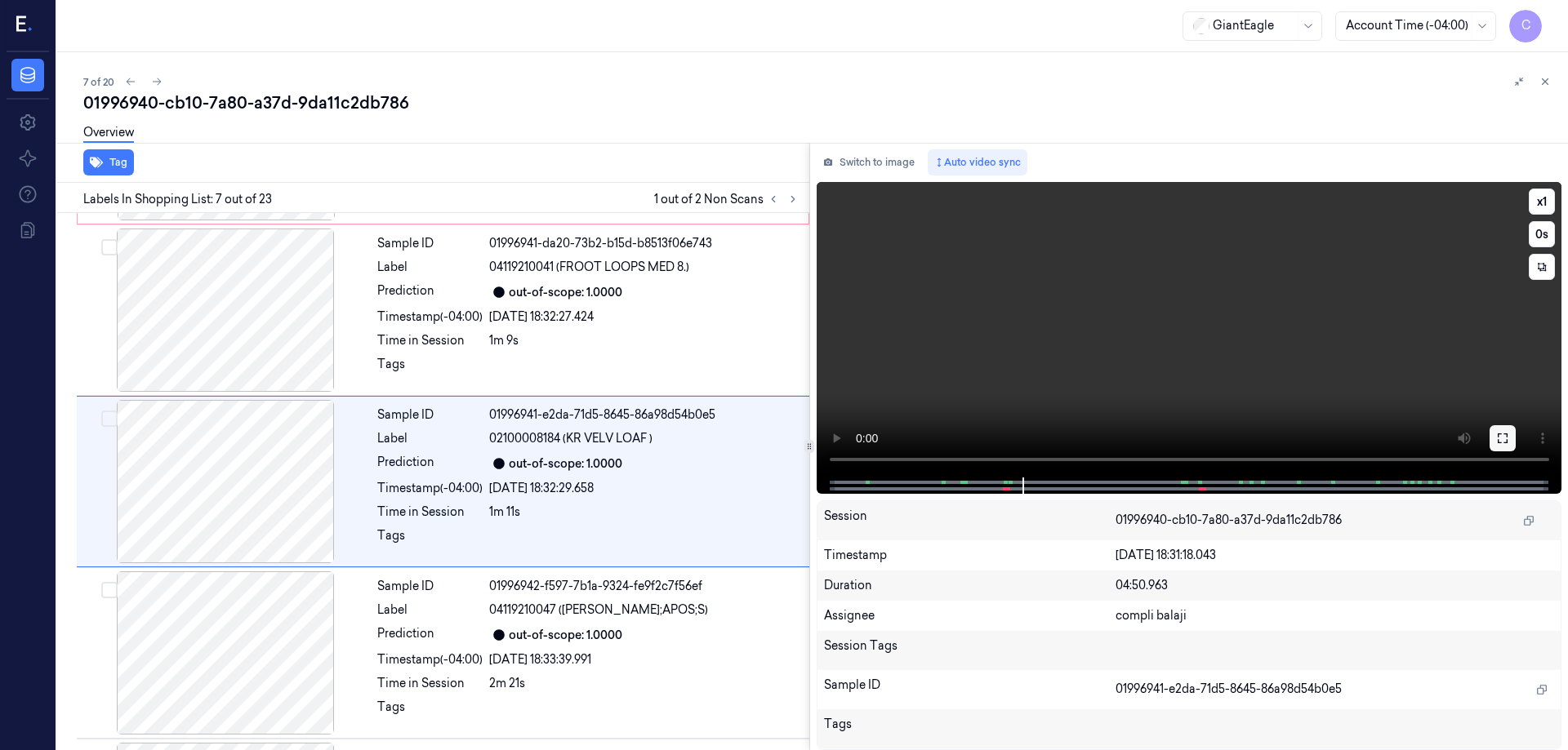
click at [1502, 440] on icon at bounding box center [1502, 438] width 13 height 13
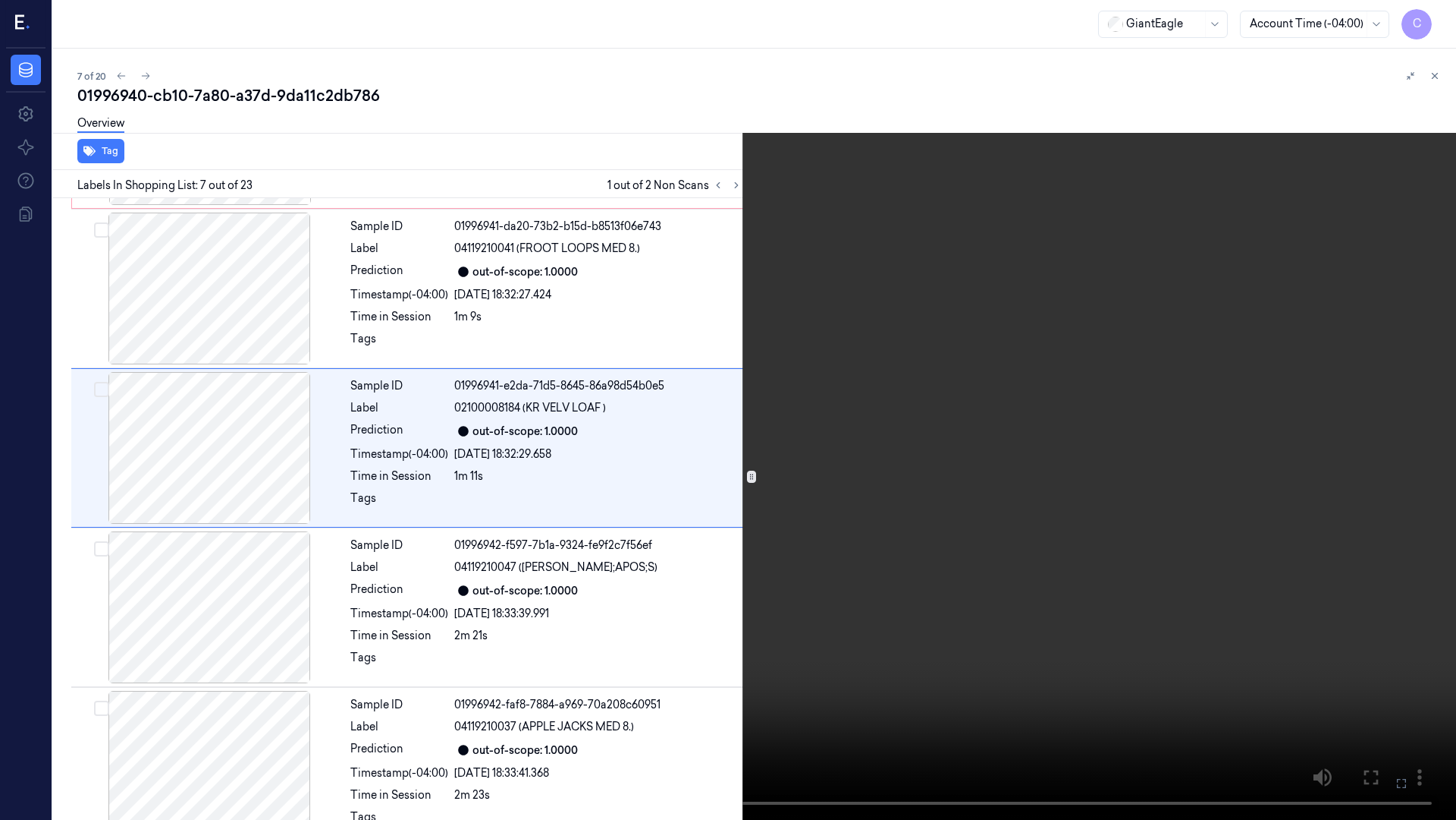
click at [0, 0] on icon at bounding box center [0, 0] width 0 height 0
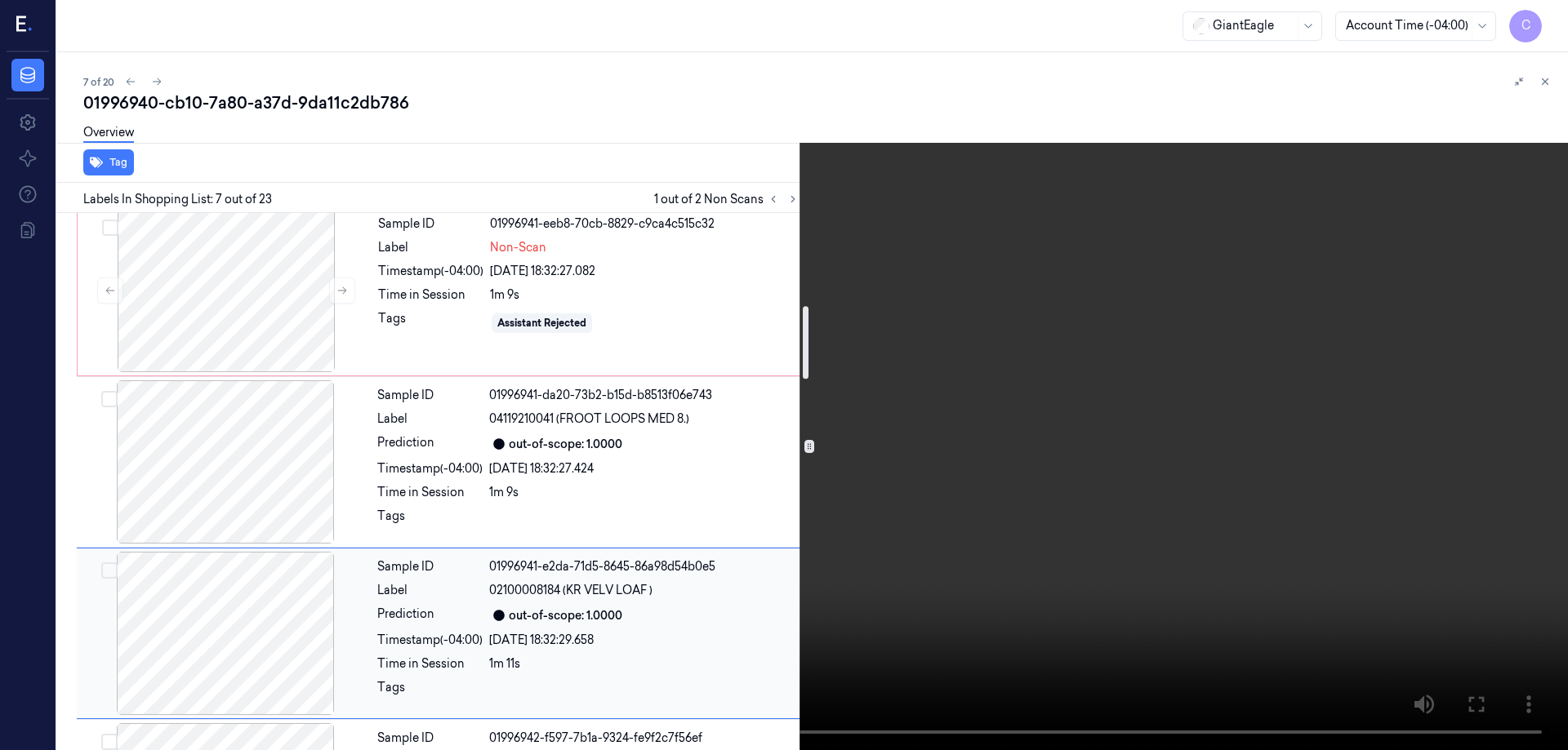
scroll to position [682, 0]
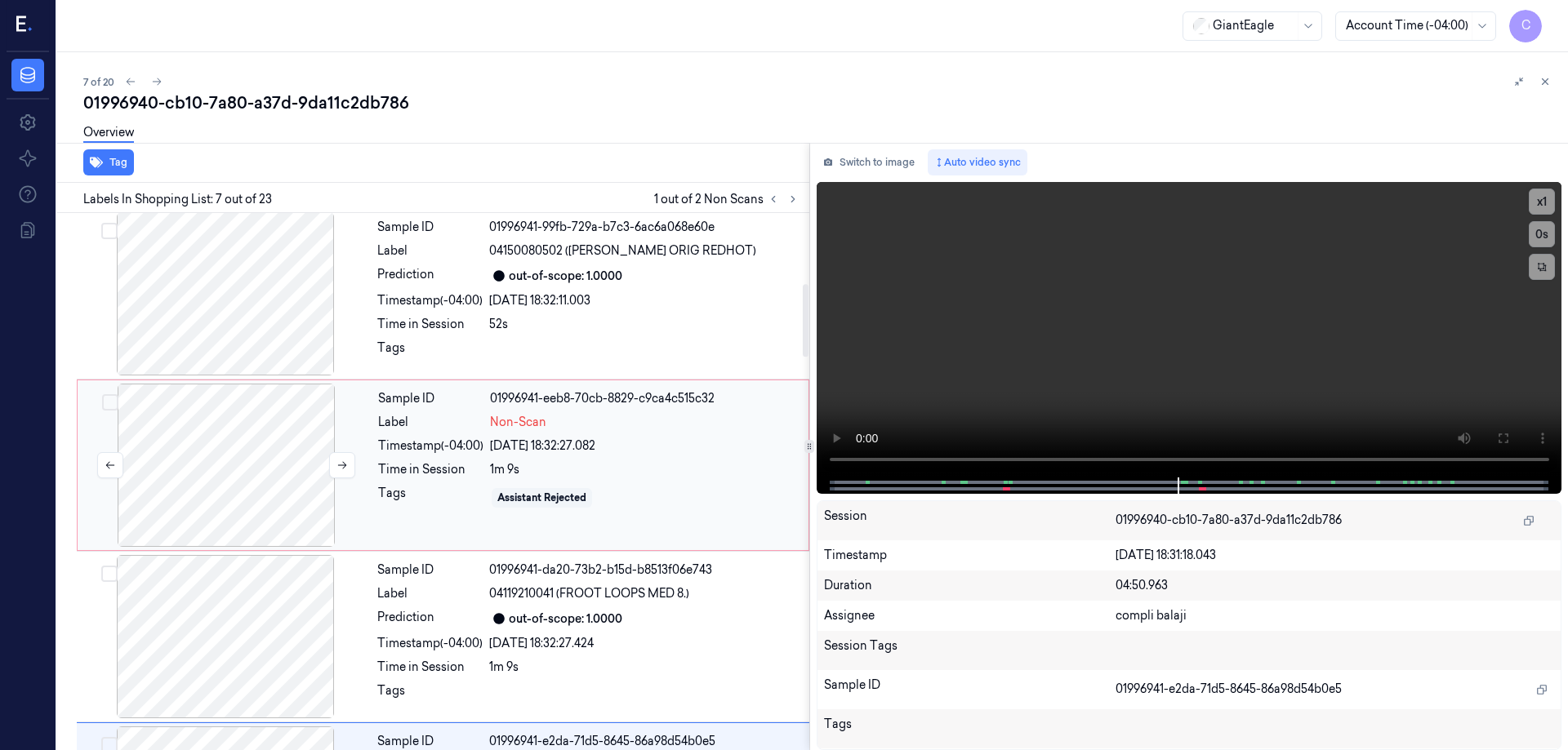
click at [263, 398] on div at bounding box center [226, 465] width 291 height 164
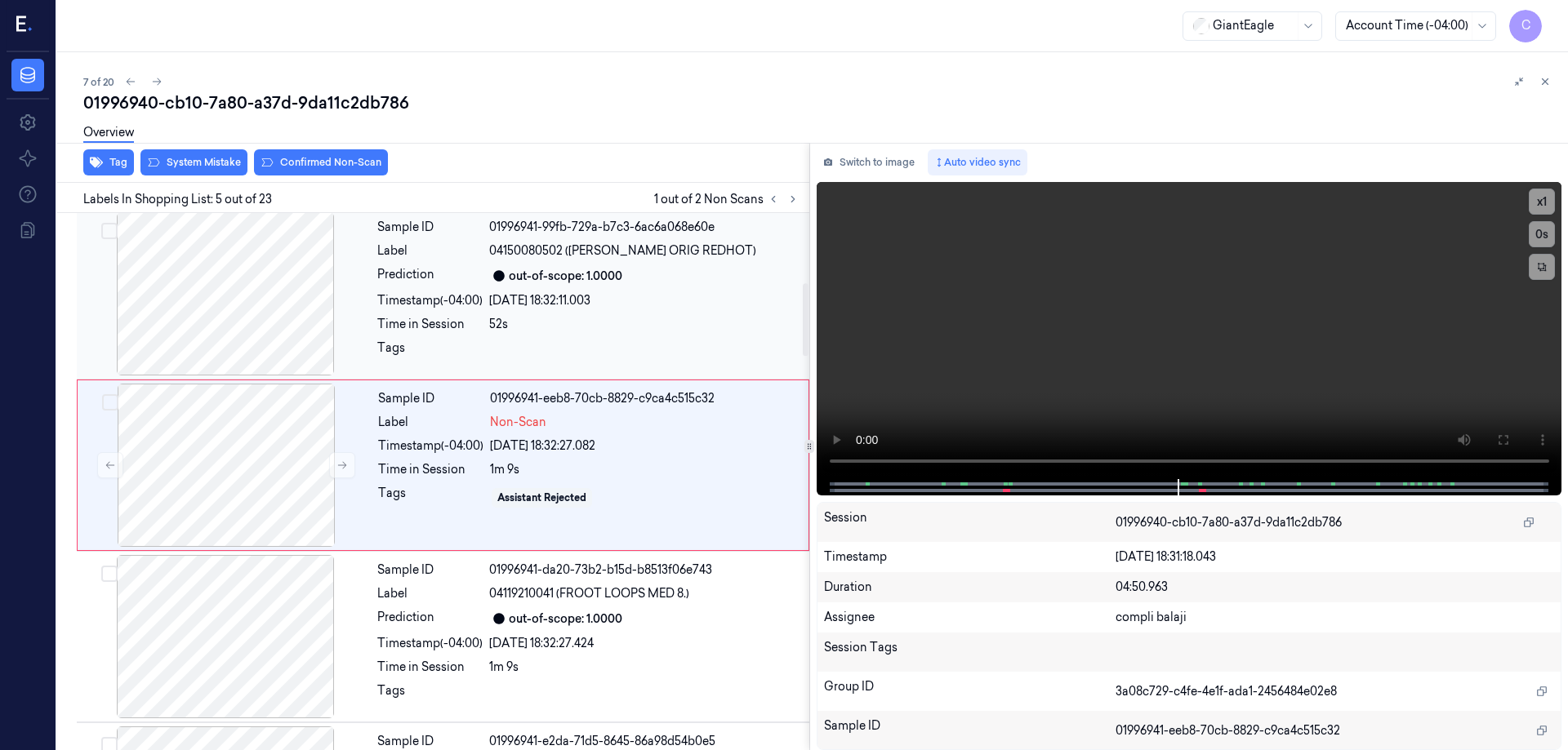
scroll to position [502, 0]
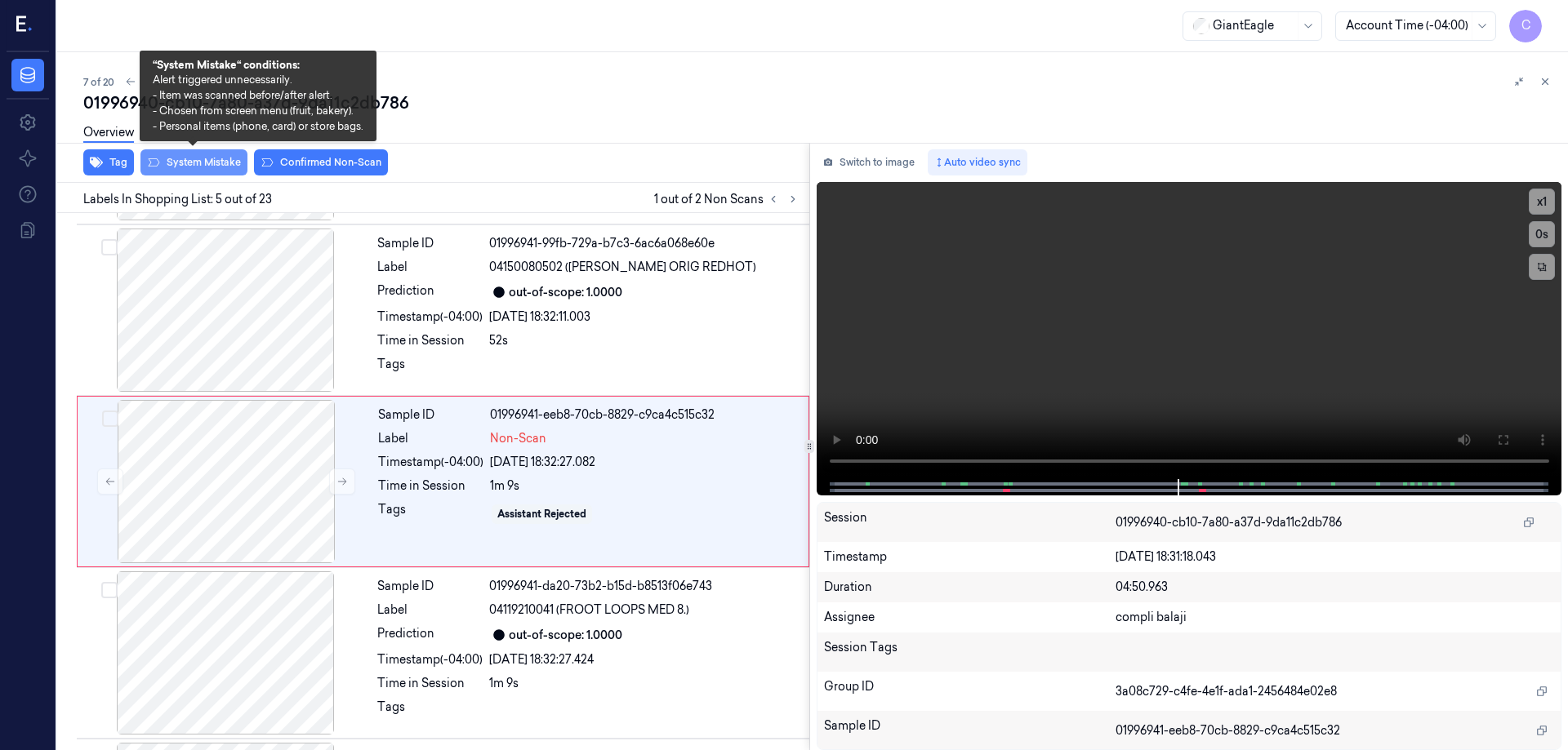
drag, startPoint x: 211, startPoint y: 164, endPoint x: 226, endPoint y: 164, distance: 15.0
click at [212, 164] on button "System Mistake" at bounding box center [193, 162] width 107 height 26
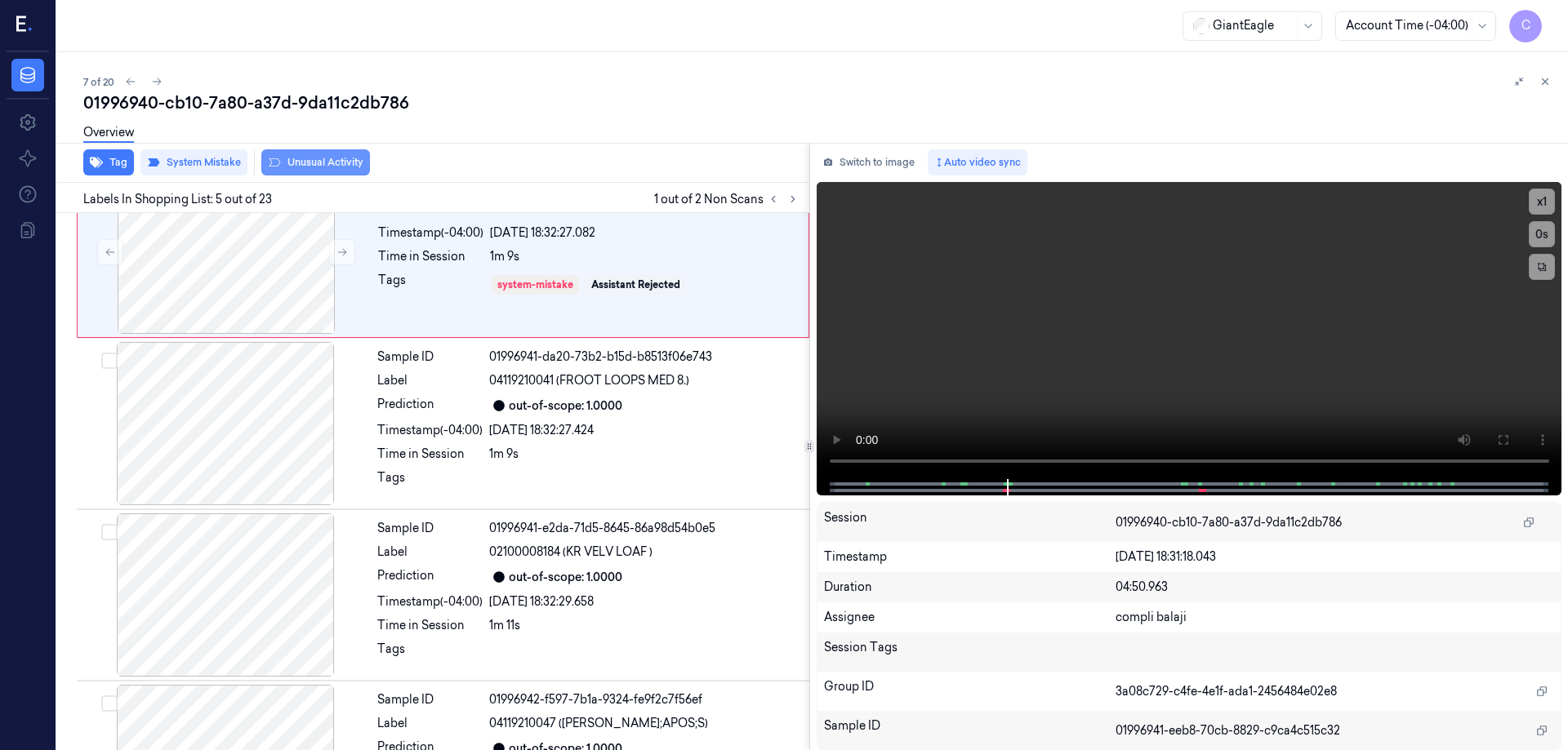
click at [353, 163] on div "Tag System Mistake Unusual Activity" at bounding box center [430, 163] width 759 height 40
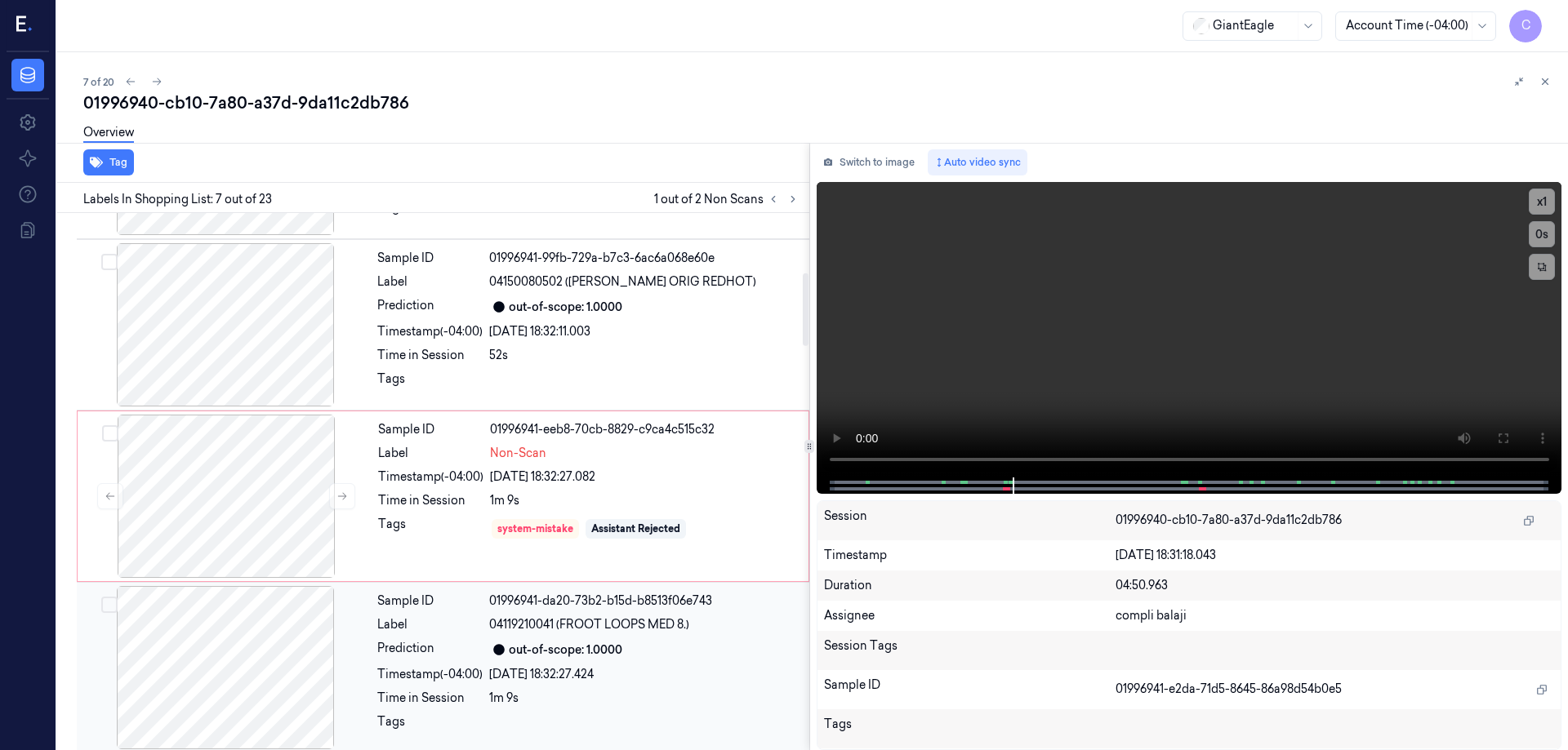
scroll to position [437, 0]
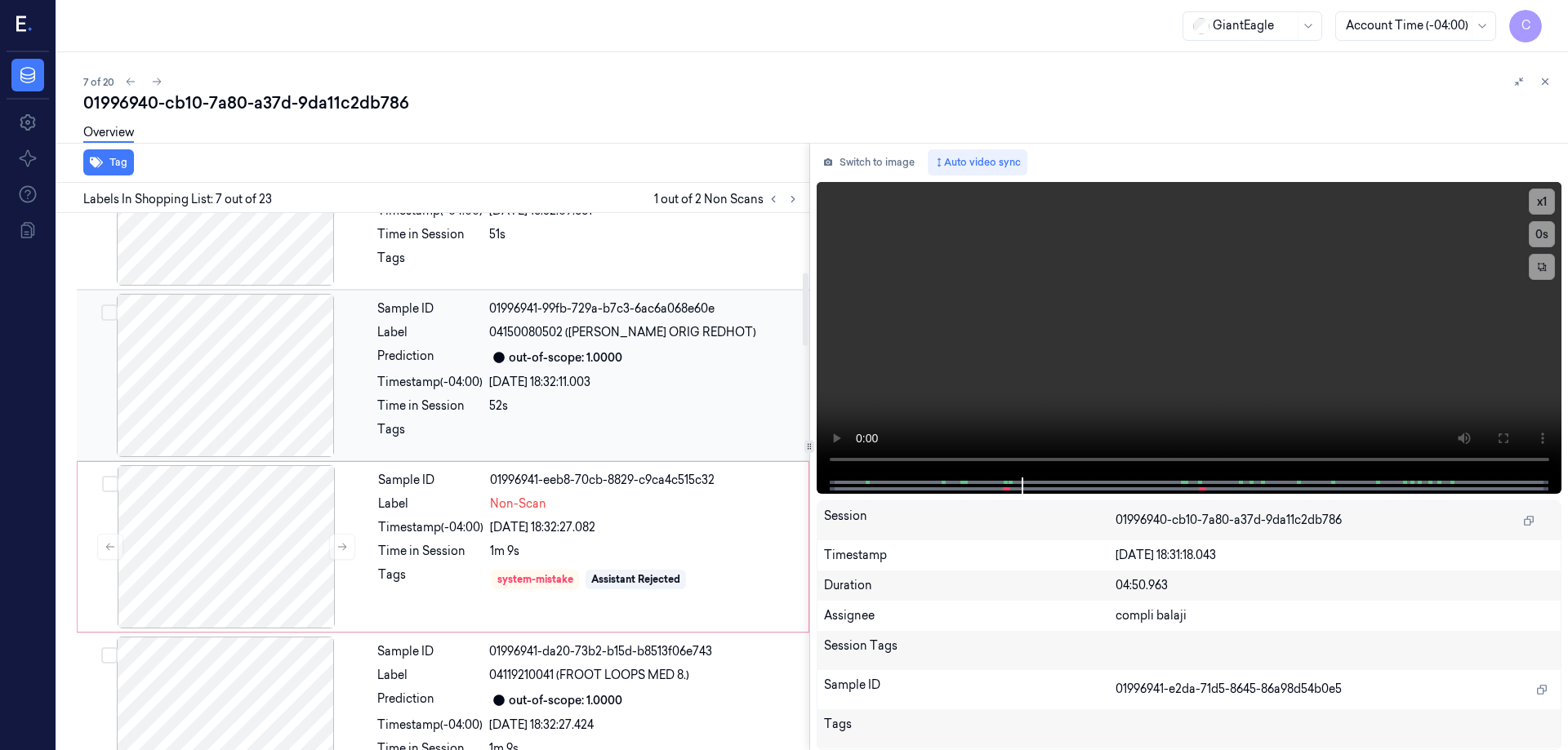
drag, startPoint x: 233, startPoint y: 521, endPoint x: 271, endPoint y: 413, distance: 114.5
click at [233, 521] on div at bounding box center [226, 547] width 291 height 164
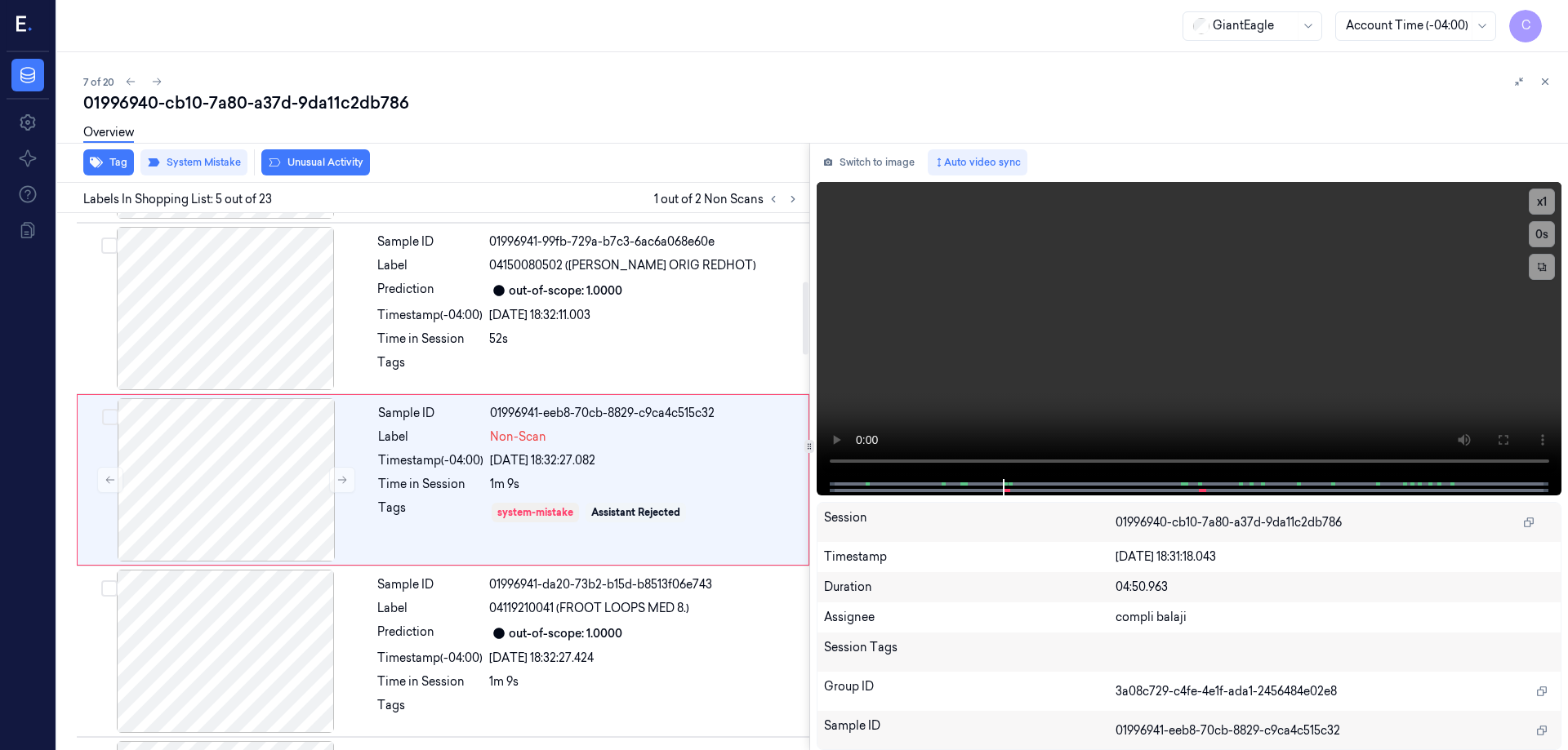
scroll to position [502, 0]
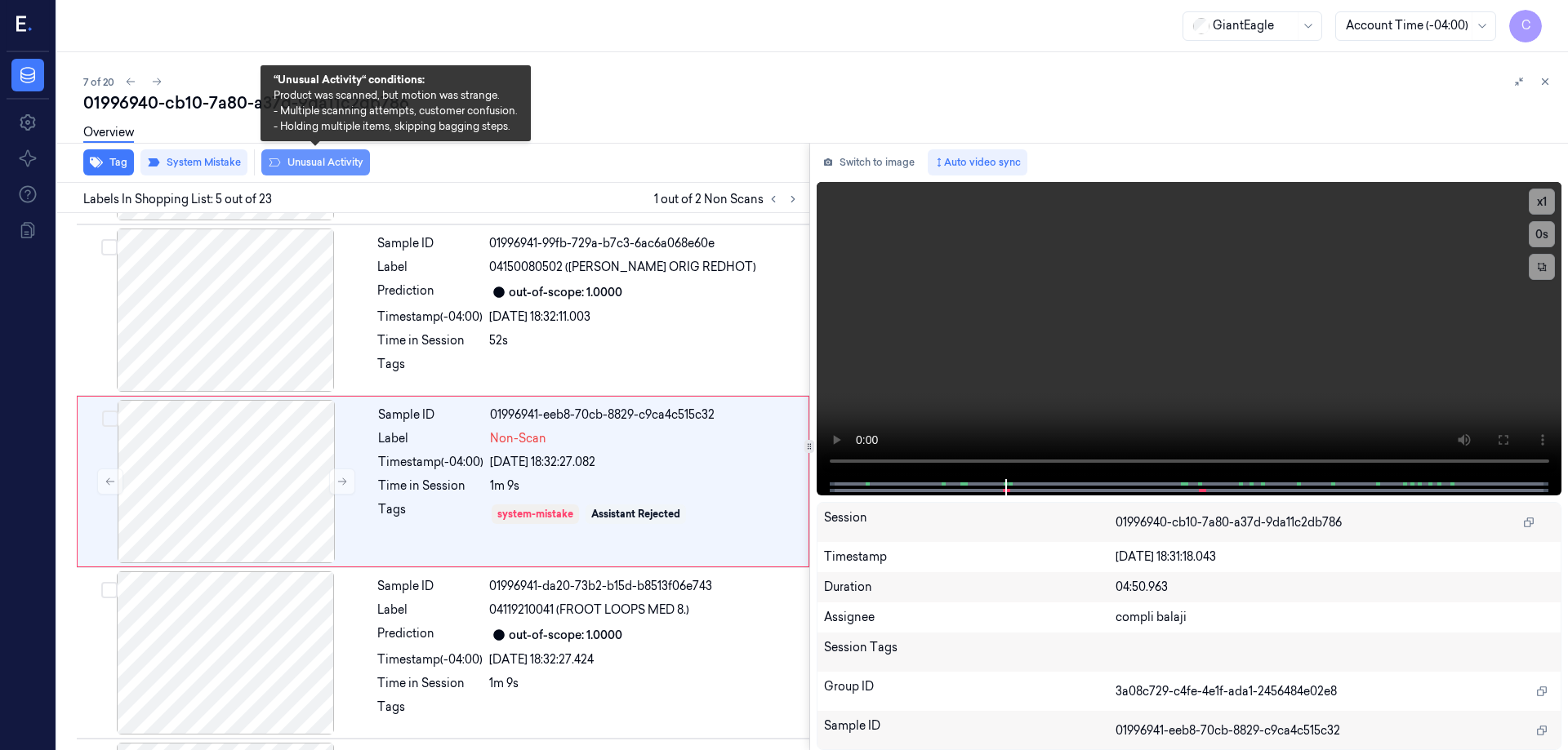
click at [332, 165] on button "Unusual Activity" at bounding box center [316, 162] width 109 height 26
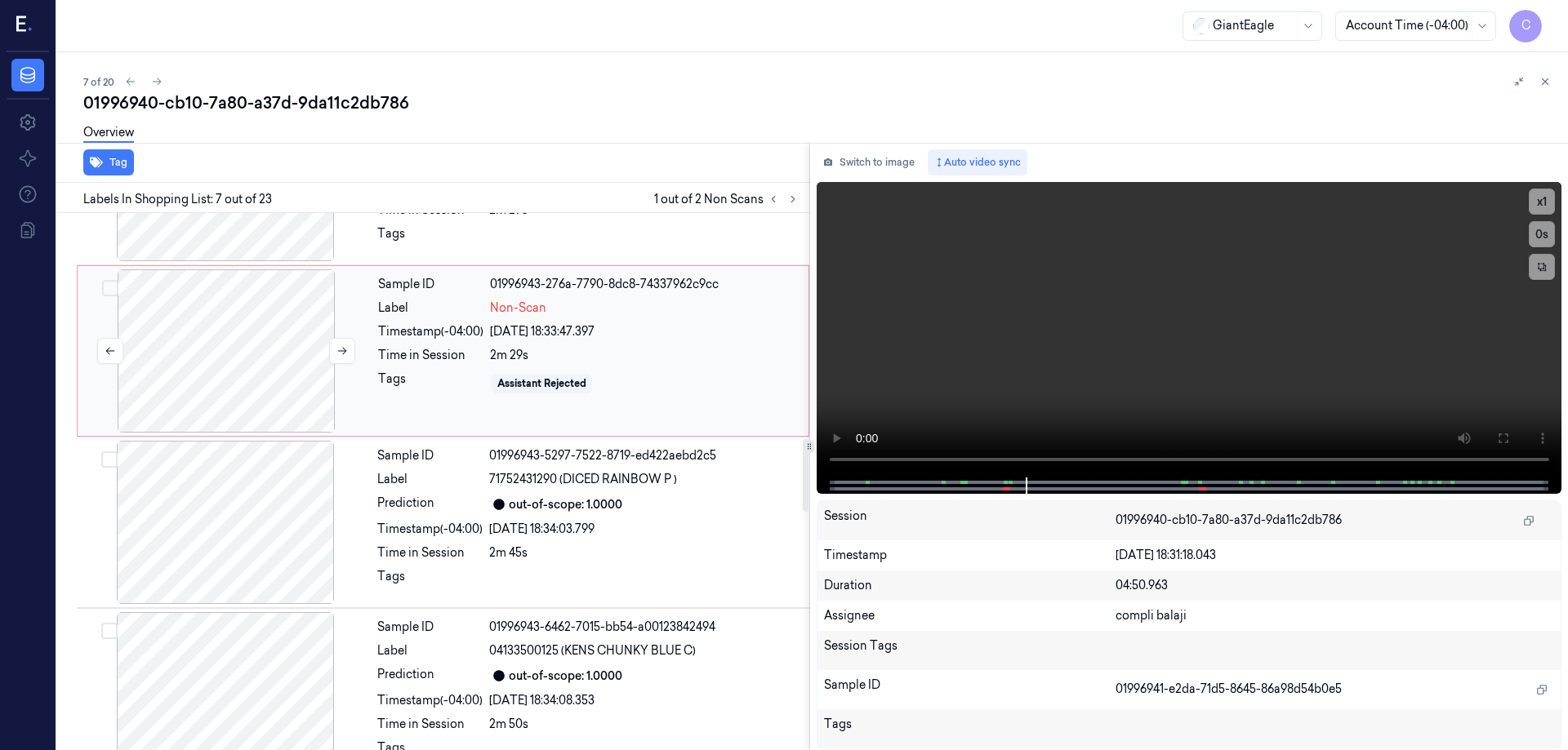
click at [239, 396] on div at bounding box center [226, 351] width 291 height 164
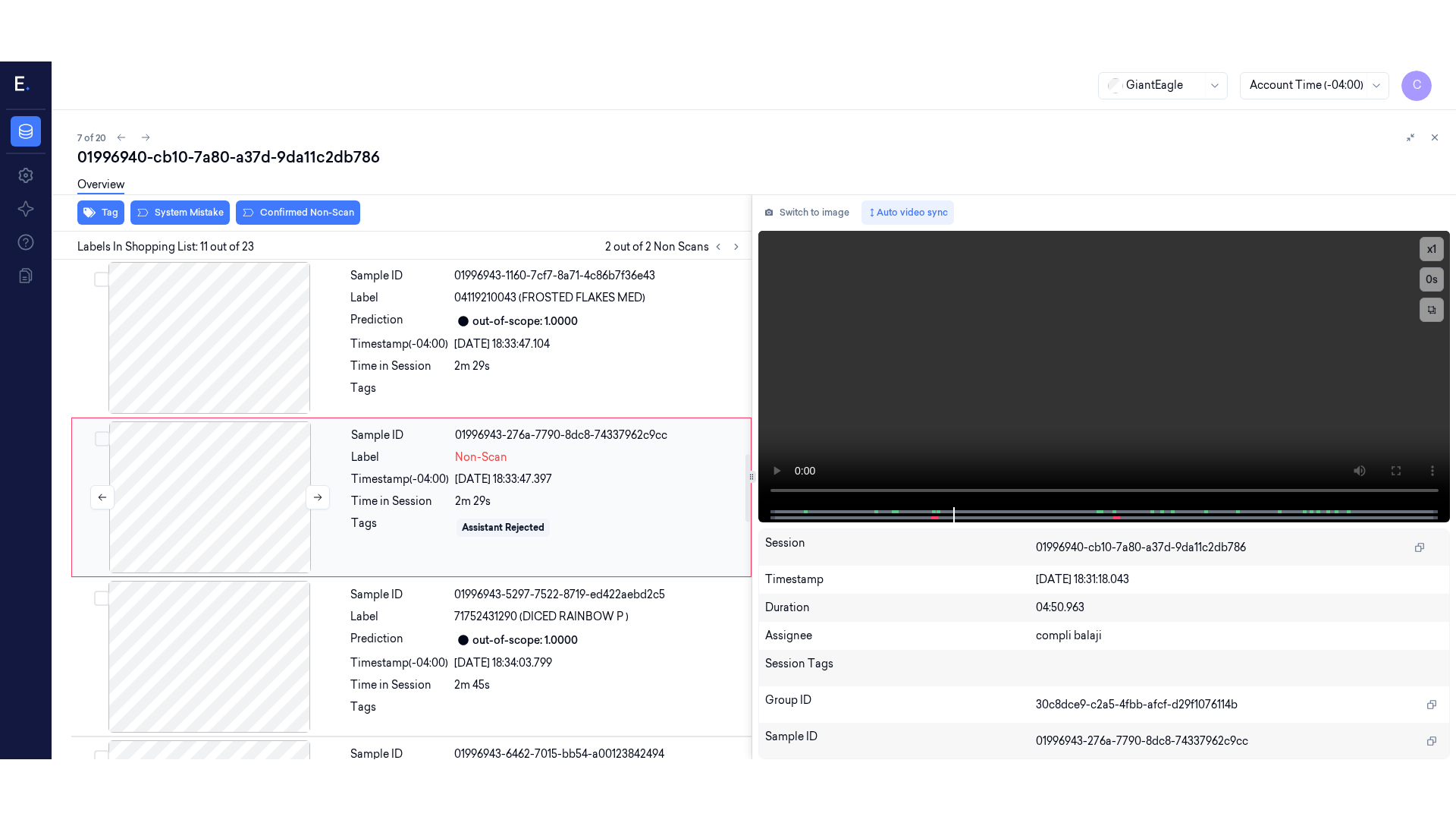
scroll to position [1423, 0]
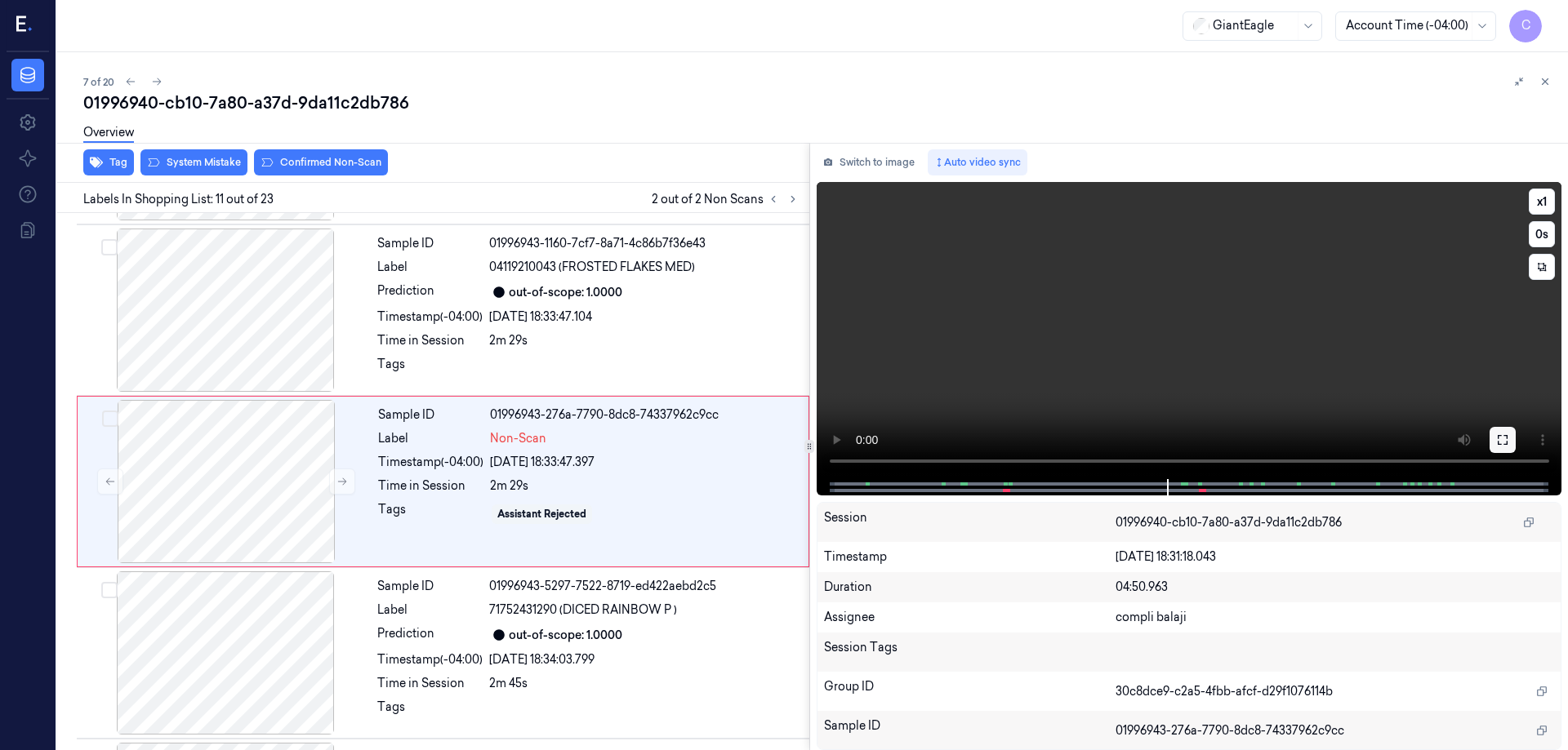
click at [1502, 433] on icon at bounding box center [1502, 439] width 13 height 13
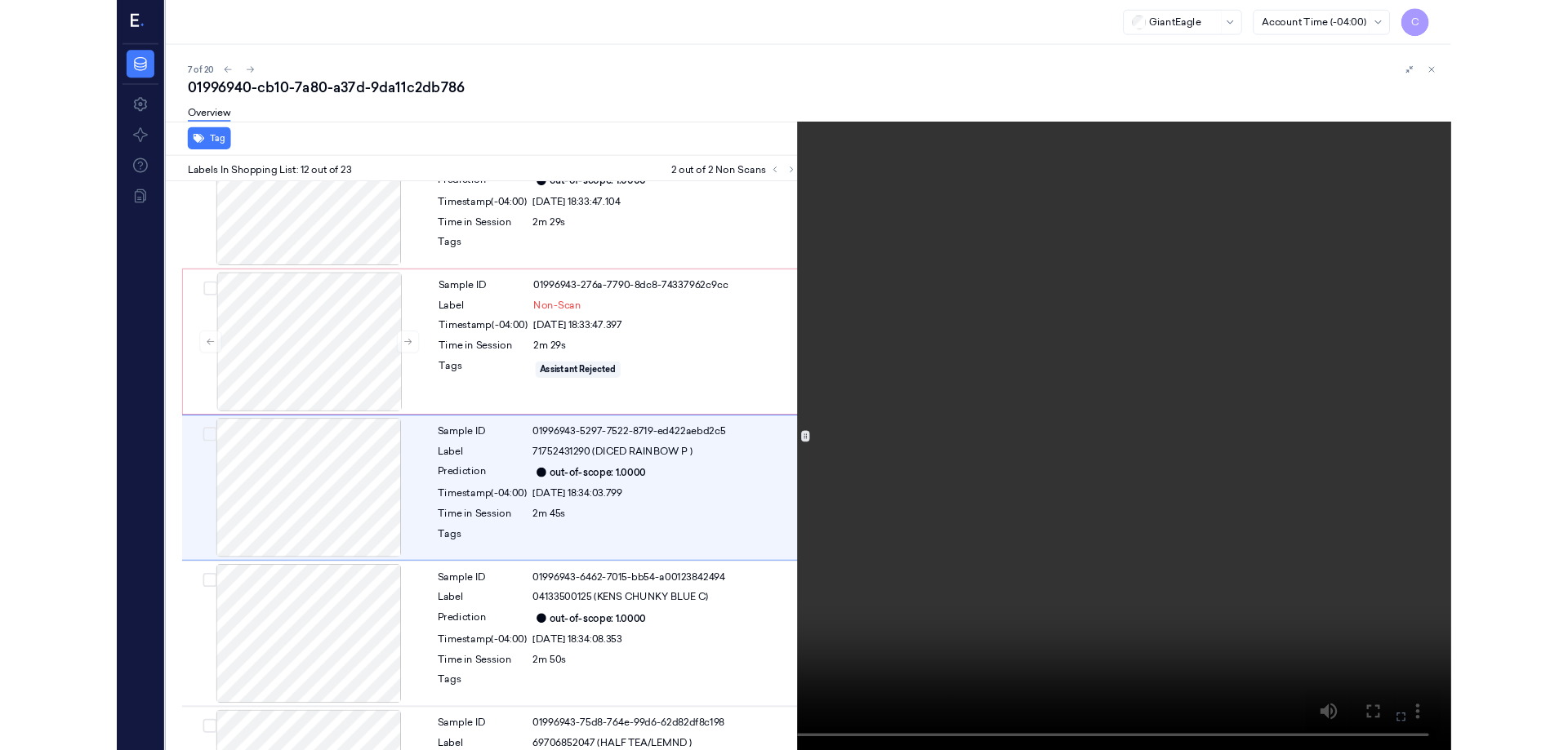
scroll to position [1637, 0]
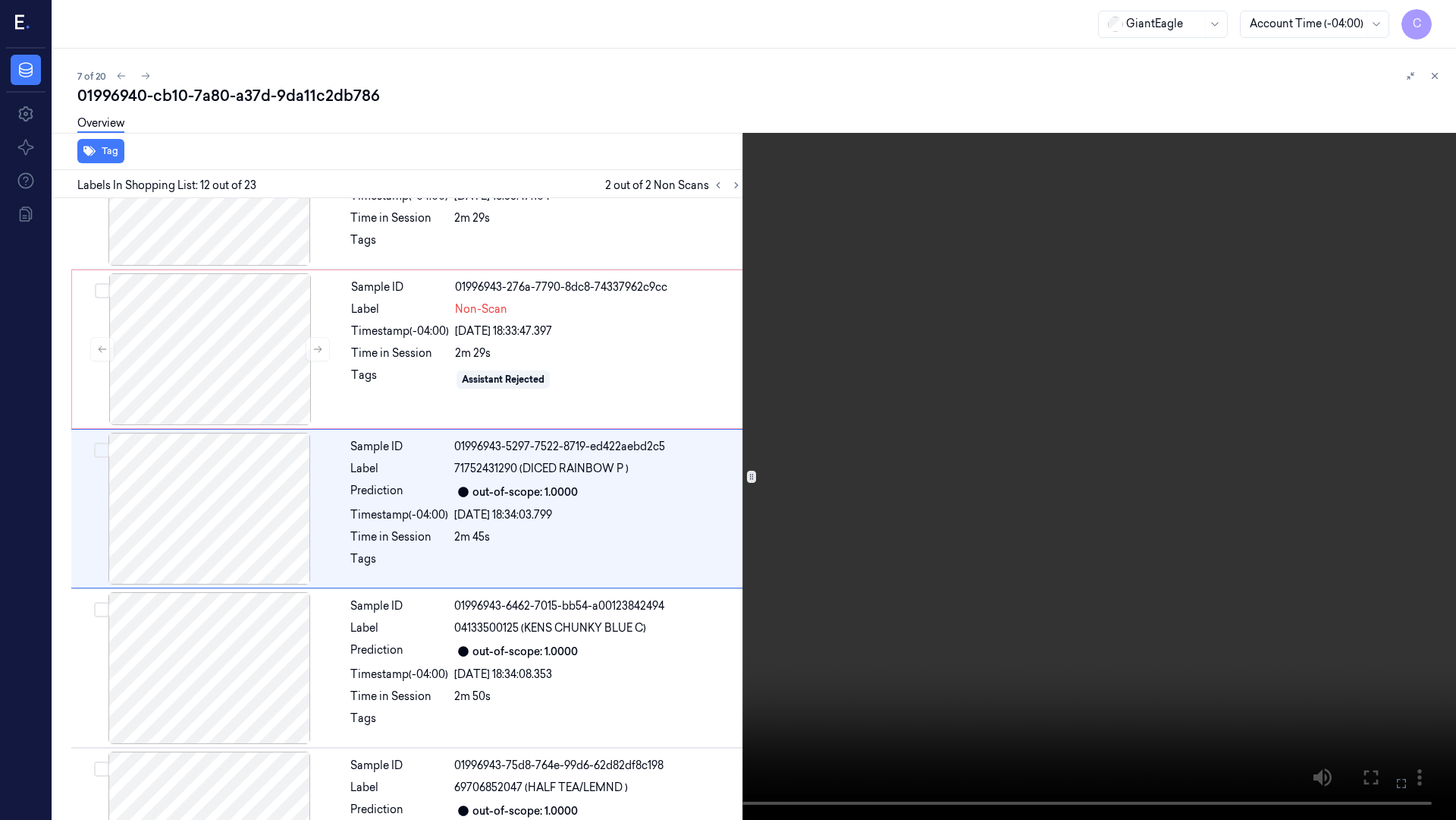
click at [0, 0] on button at bounding box center [0, 0] width 0 height 0
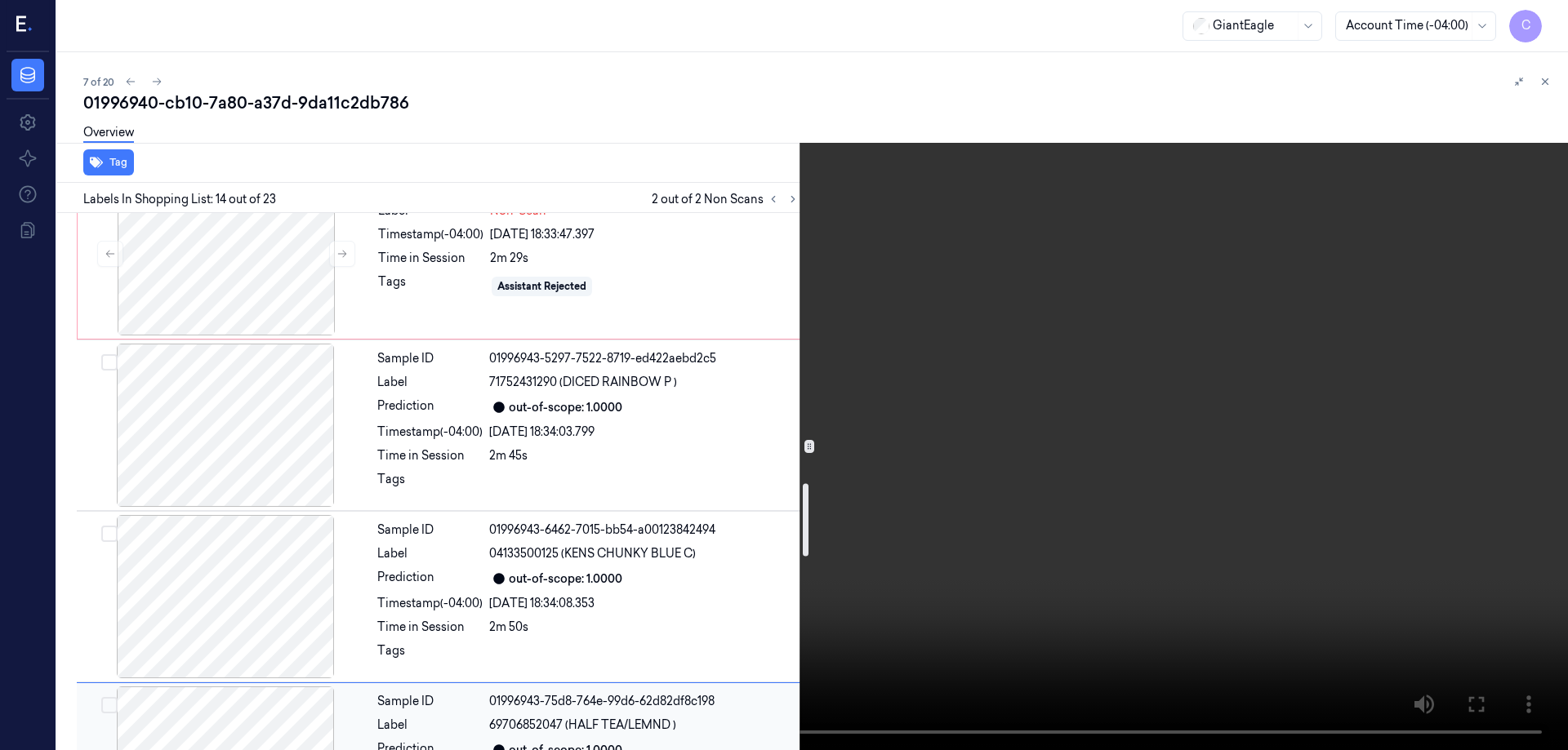
scroll to position [1719, 0]
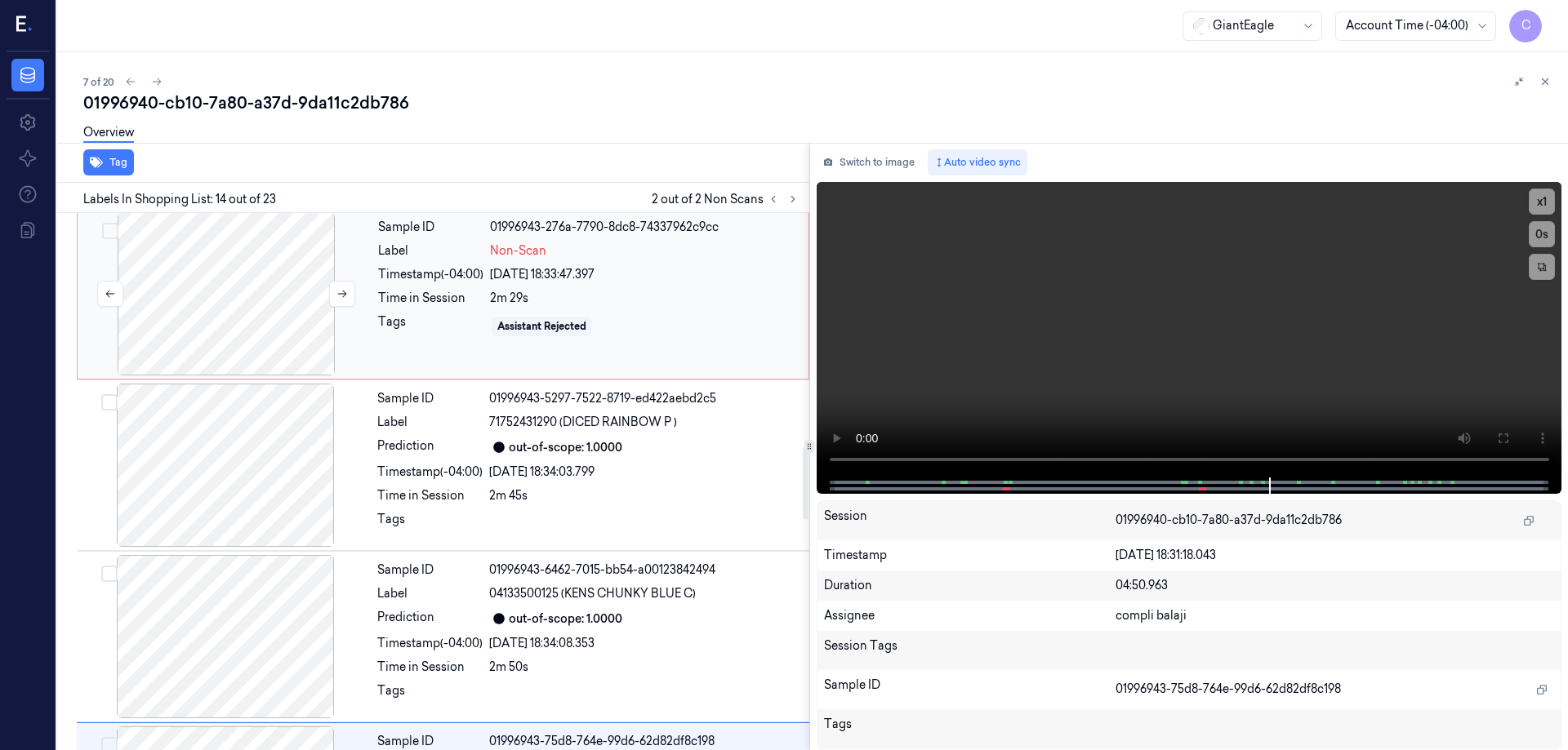
click at [237, 319] on div at bounding box center [226, 294] width 291 height 164
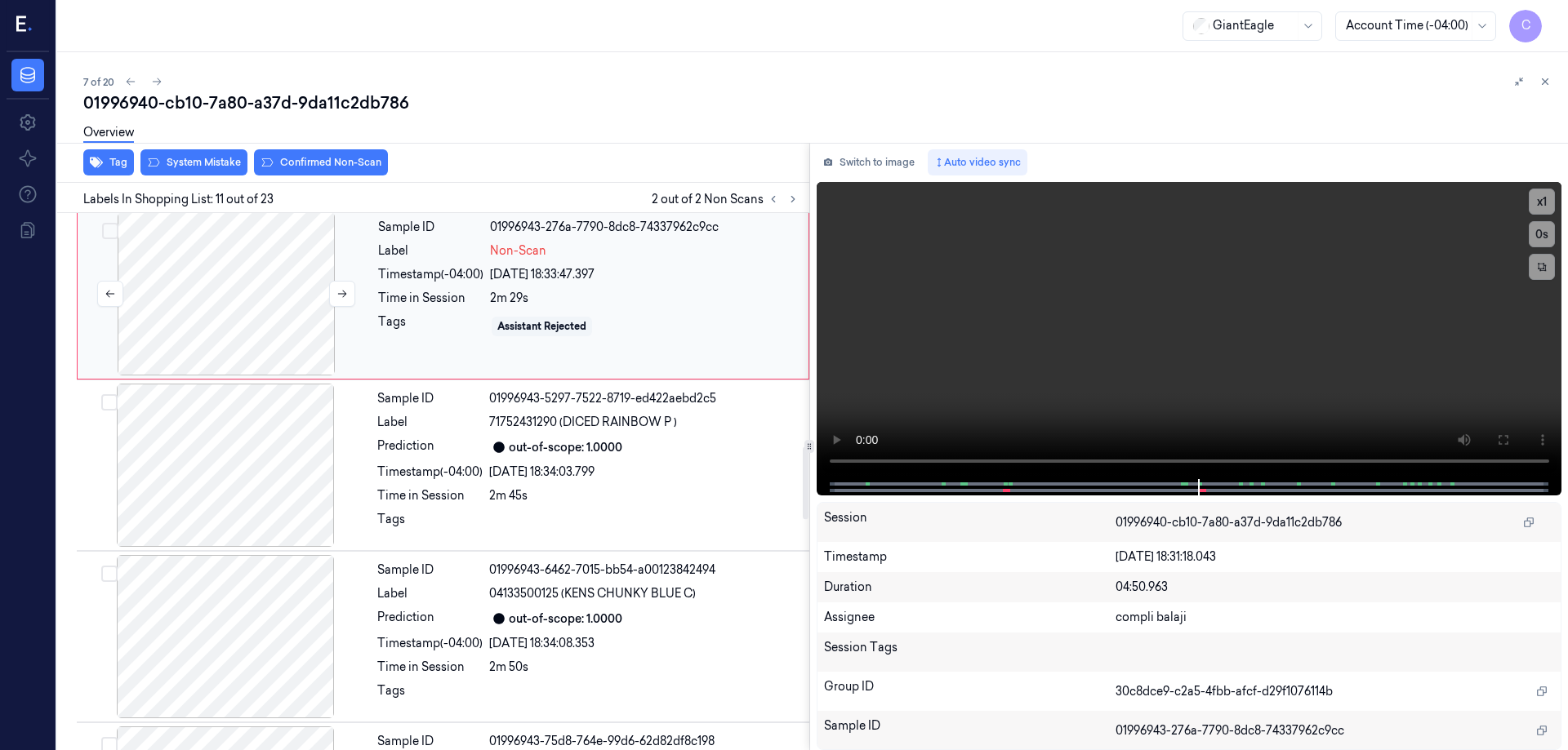
scroll to position [1531, 0]
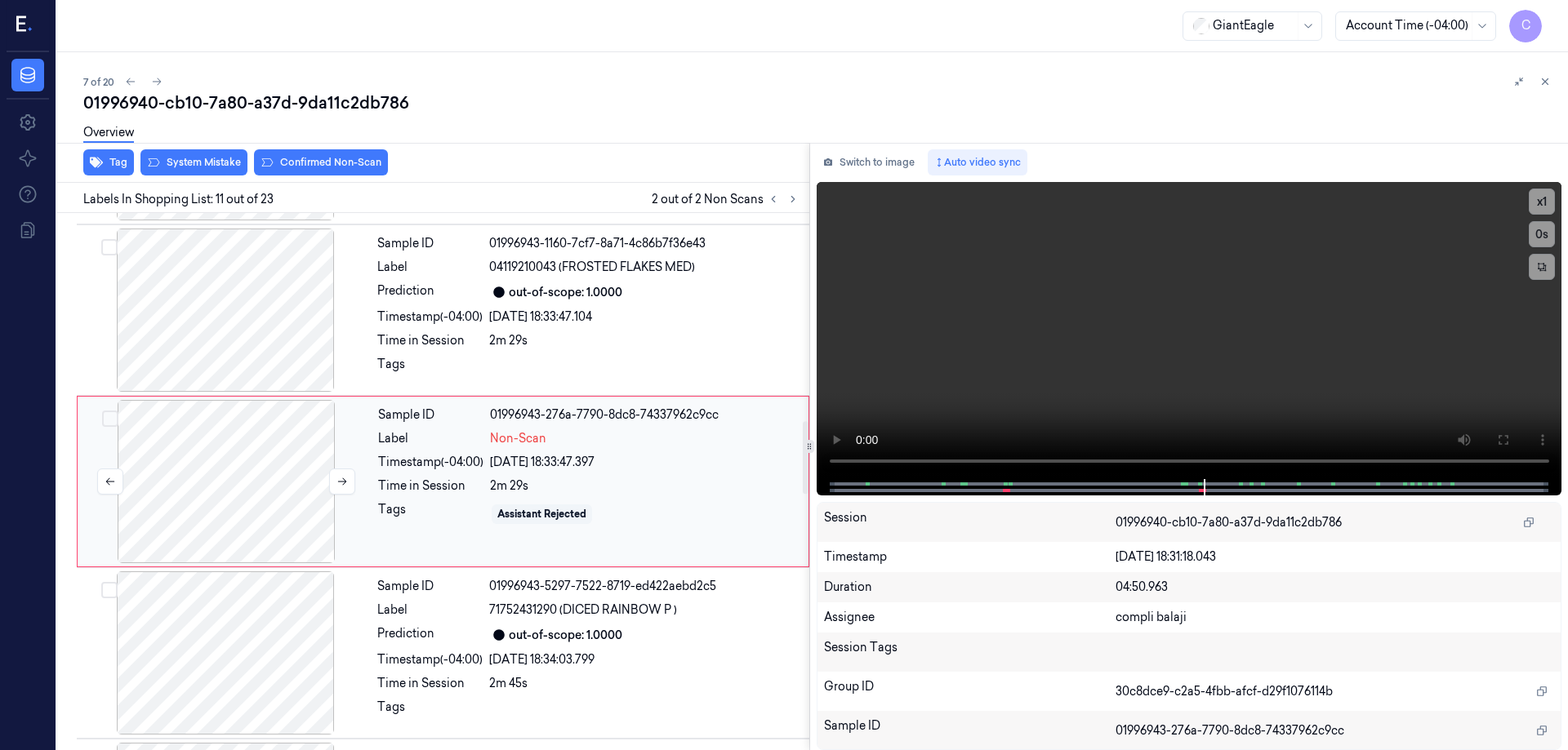
click at [279, 501] on div at bounding box center [226, 481] width 291 height 164
click at [250, 510] on div at bounding box center [226, 481] width 291 height 164
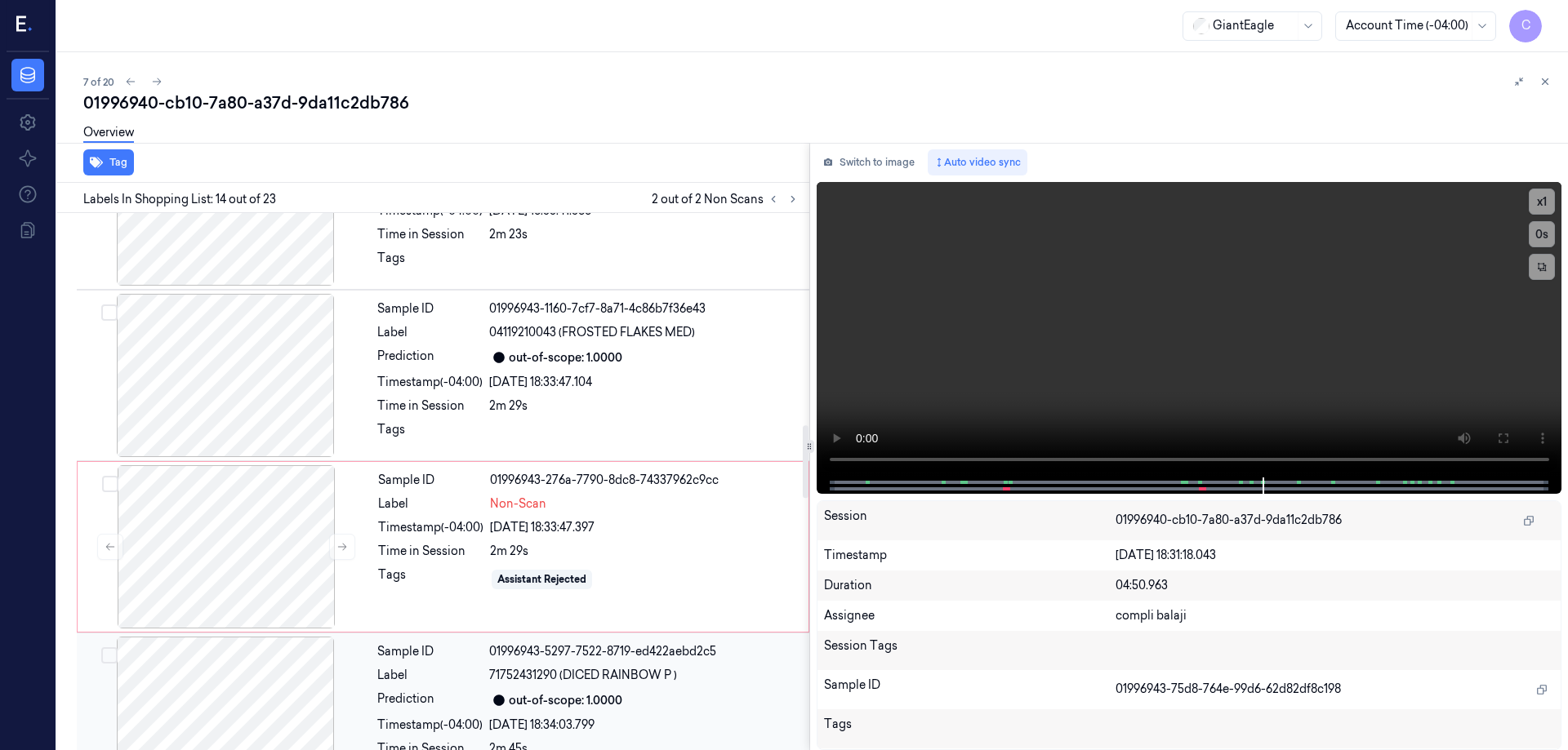
scroll to position [1455, 0]
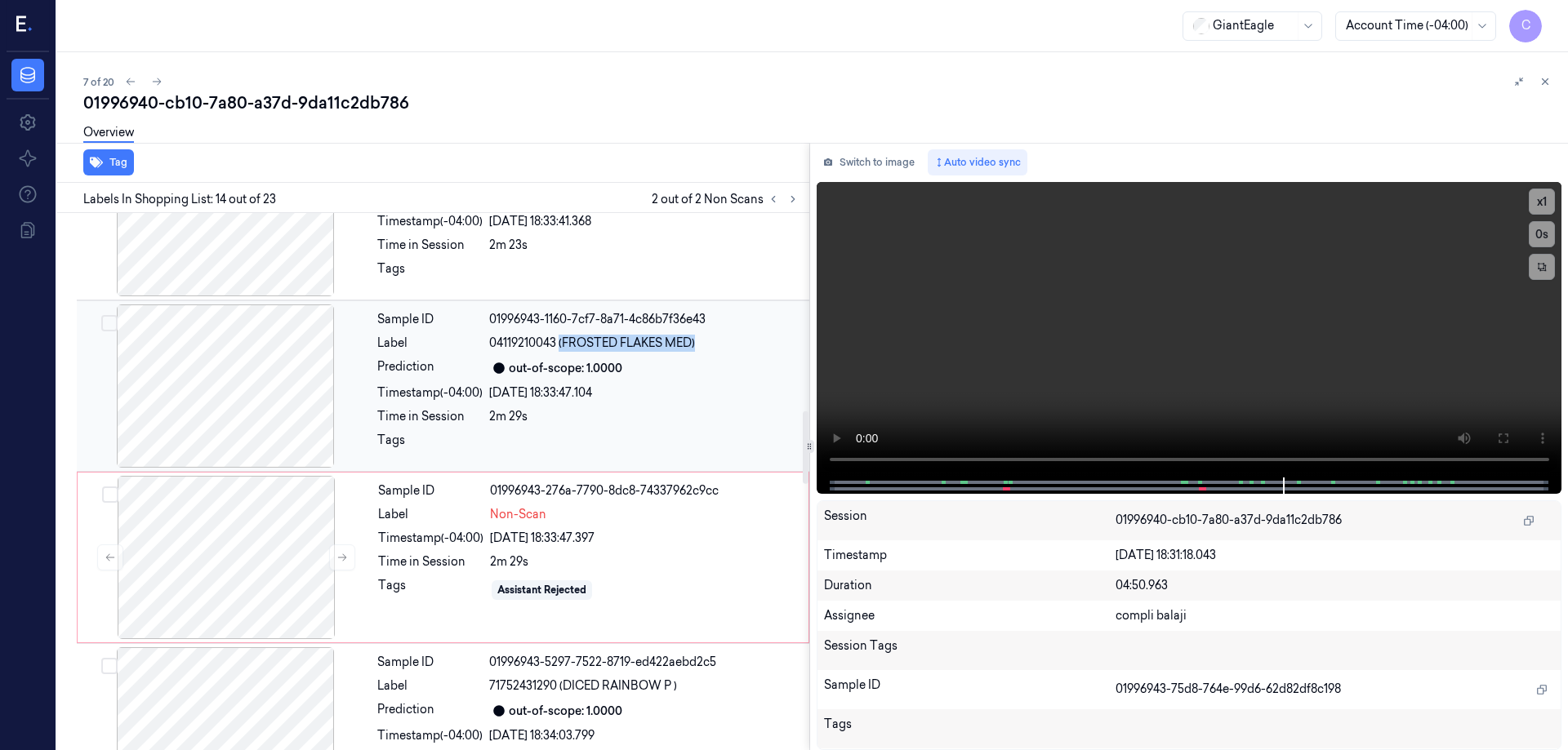
drag, startPoint x: 713, startPoint y: 337, endPoint x: 561, endPoint y: 345, distance: 152.2
click at [561, 345] on div "04119210043 (FROSTED FLAKES MED)" at bounding box center [644, 343] width 311 height 17
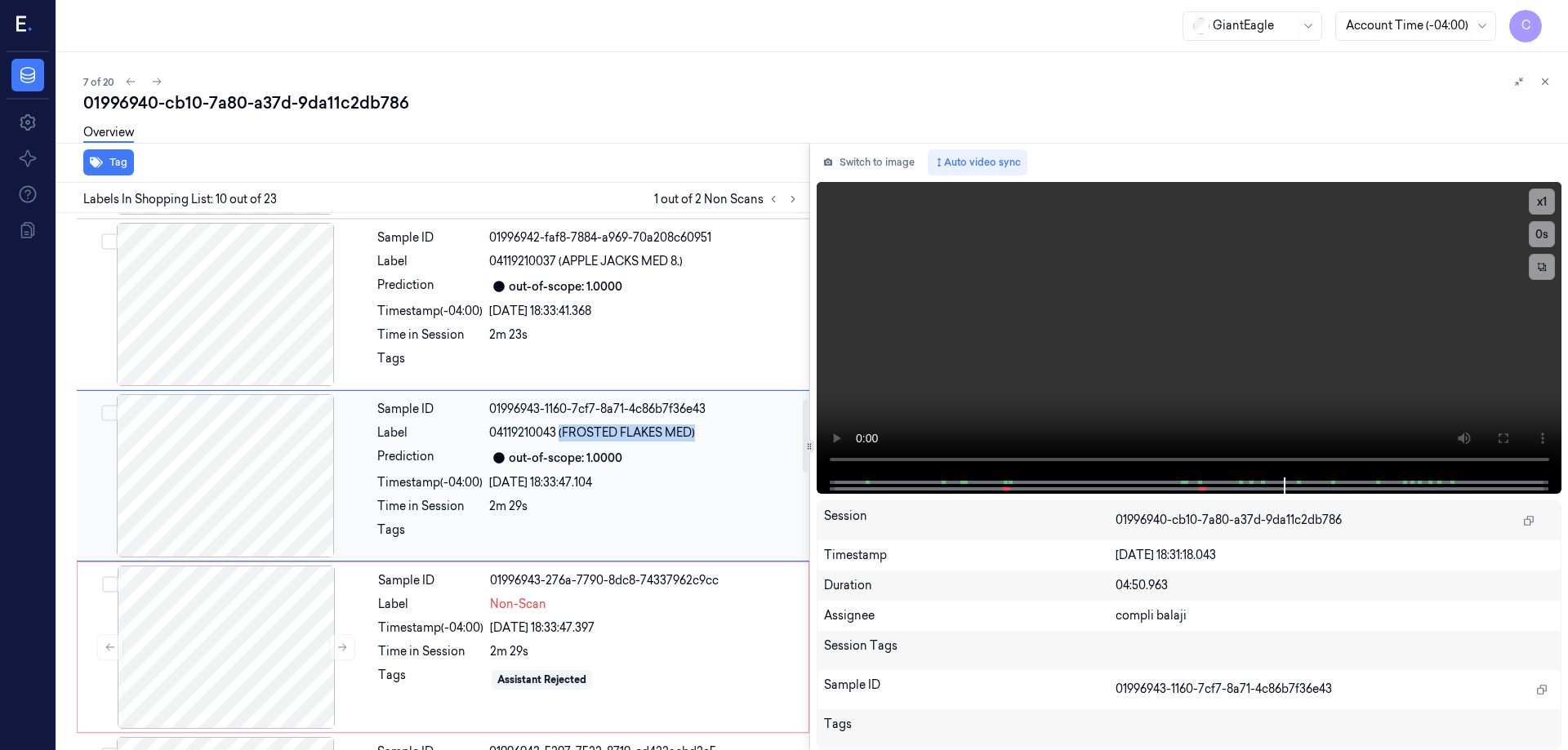
scroll to position [1360, 0]
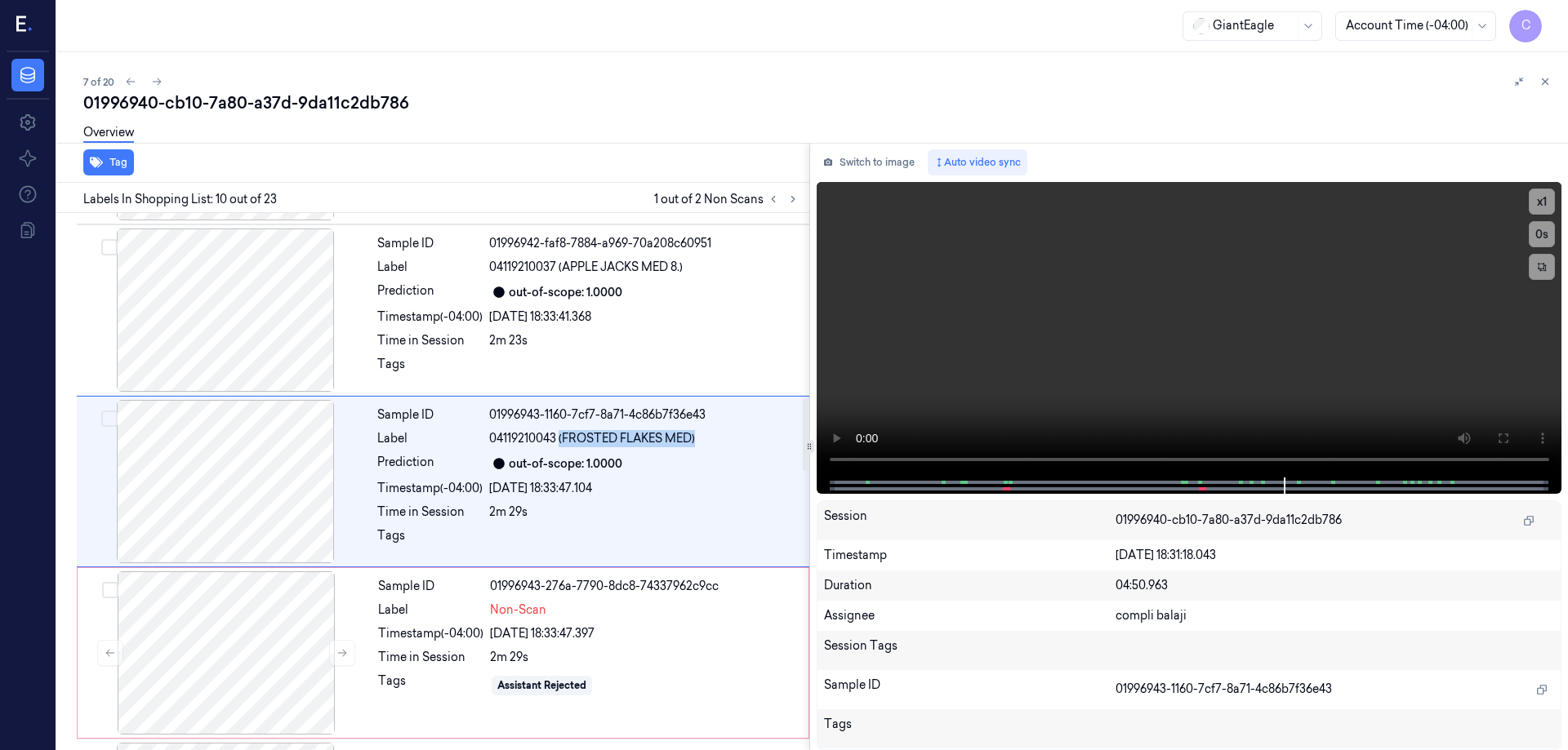
copy span "(FROSTED FLAKES MED)"
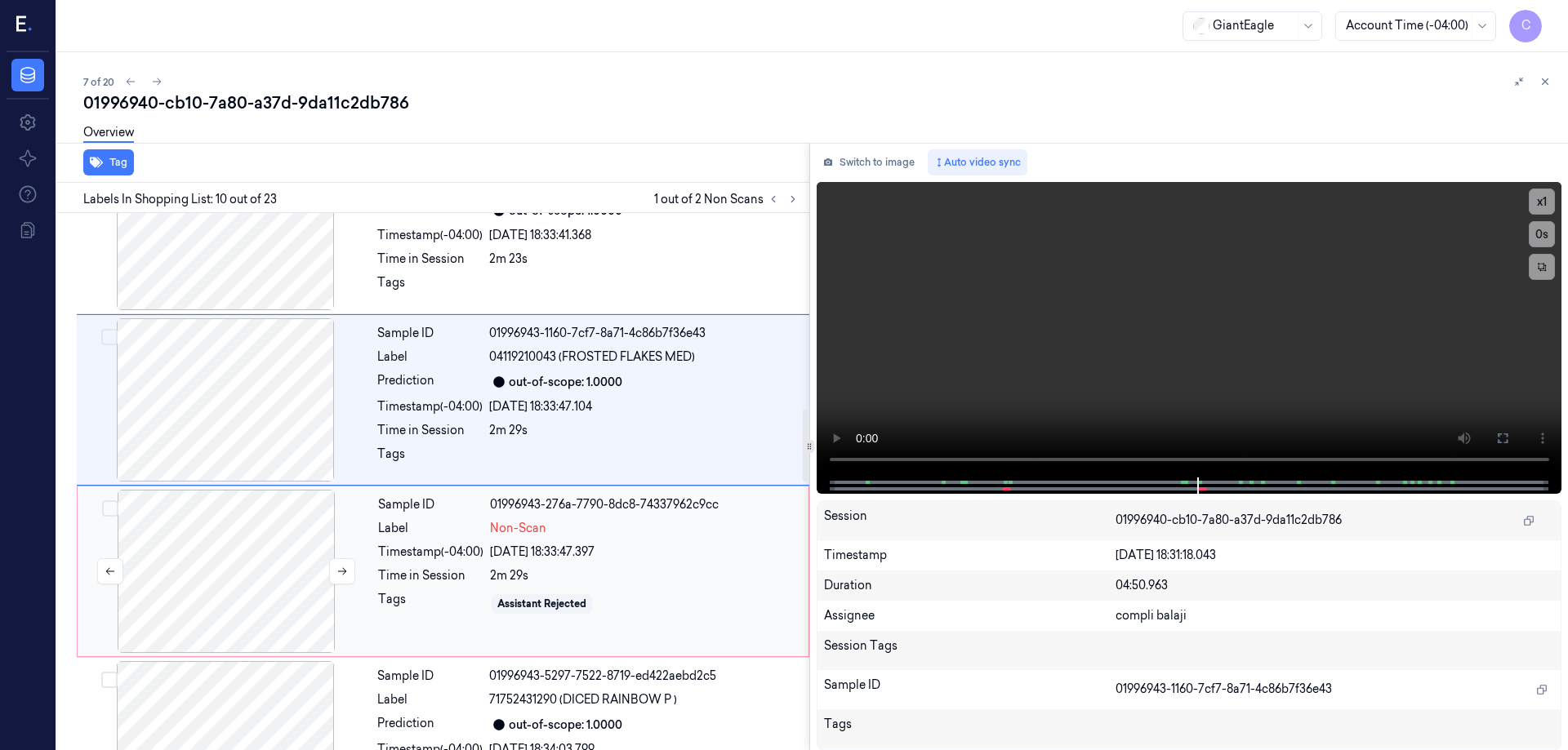
click at [264, 594] on div at bounding box center [226, 572] width 291 height 164
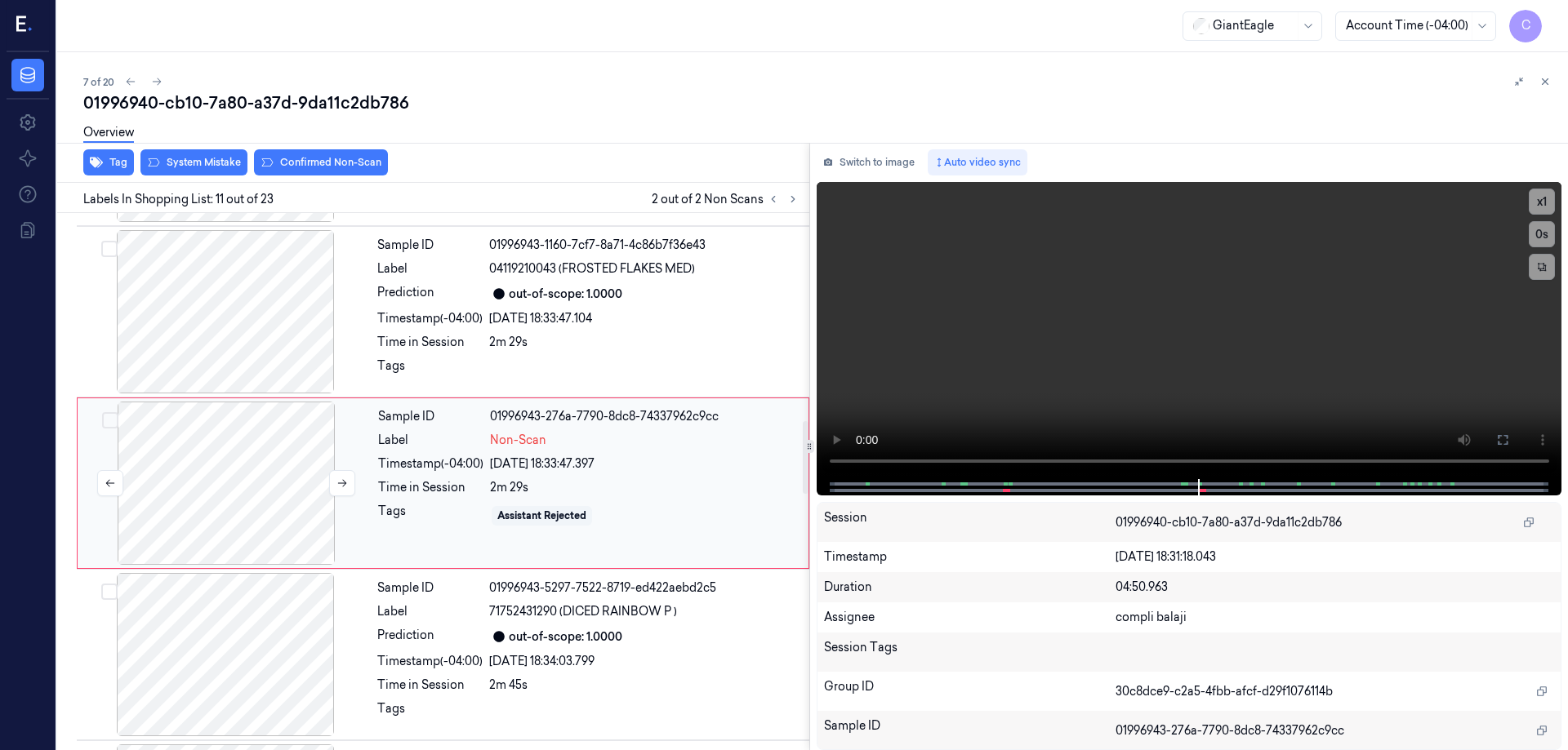
scroll to position [1531, 0]
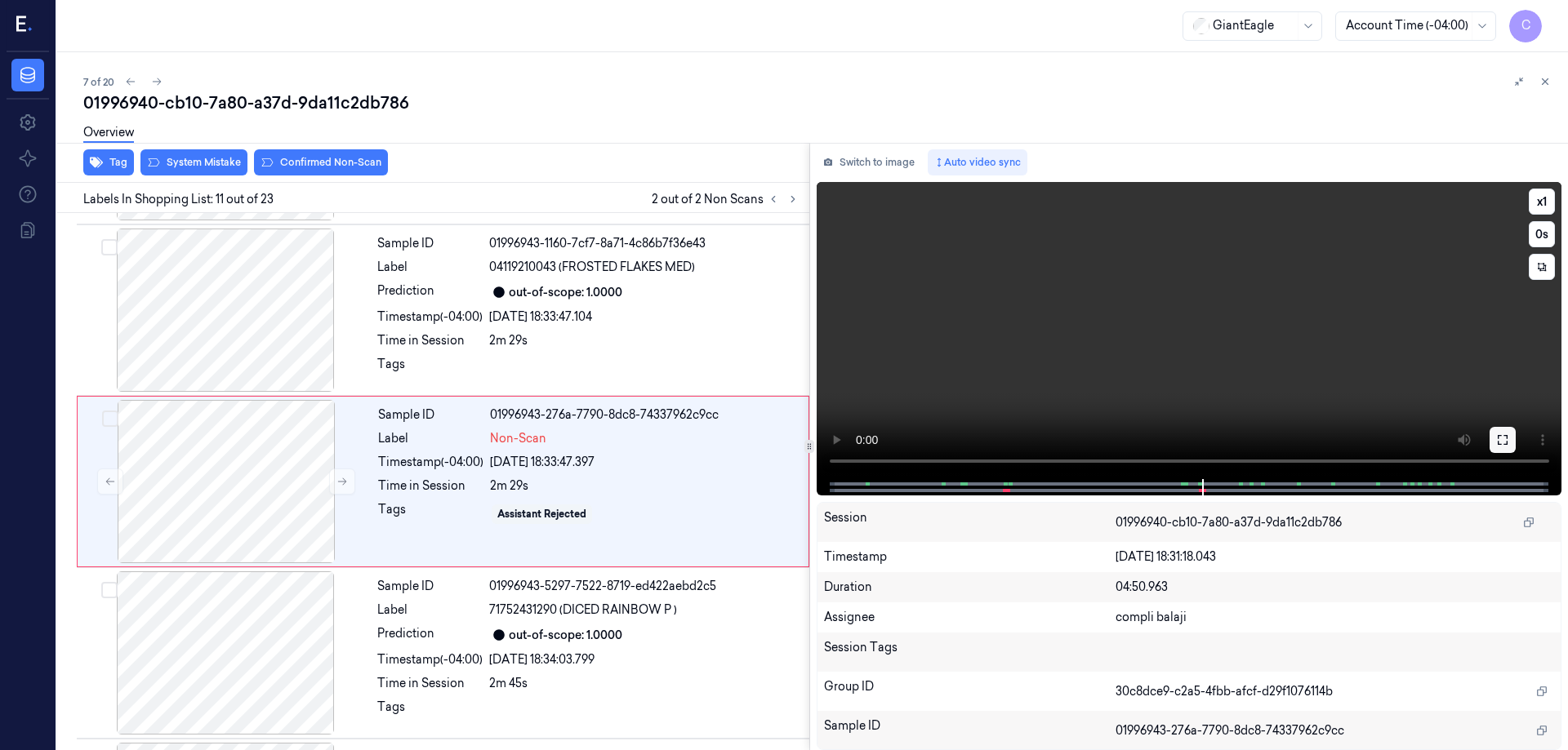
click at [1502, 443] on icon at bounding box center [1502, 439] width 13 height 13
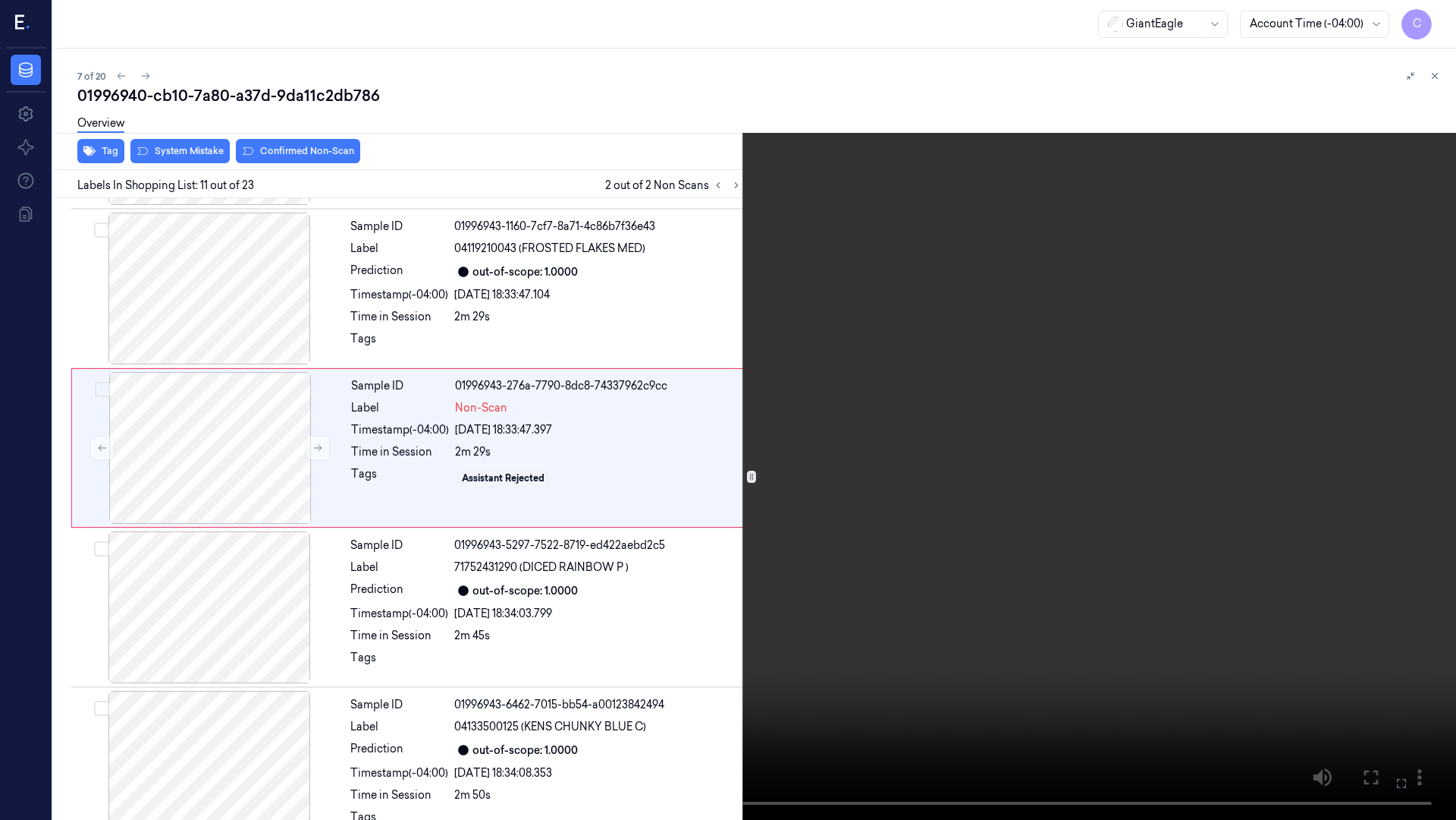
drag, startPoint x: 1400, startPoint y: 787, endPoint x: 1400, endPoint y: 695, distance: 92.0
click at [0, 0] on icon at bounding box center [0, 0] width 0 height 0
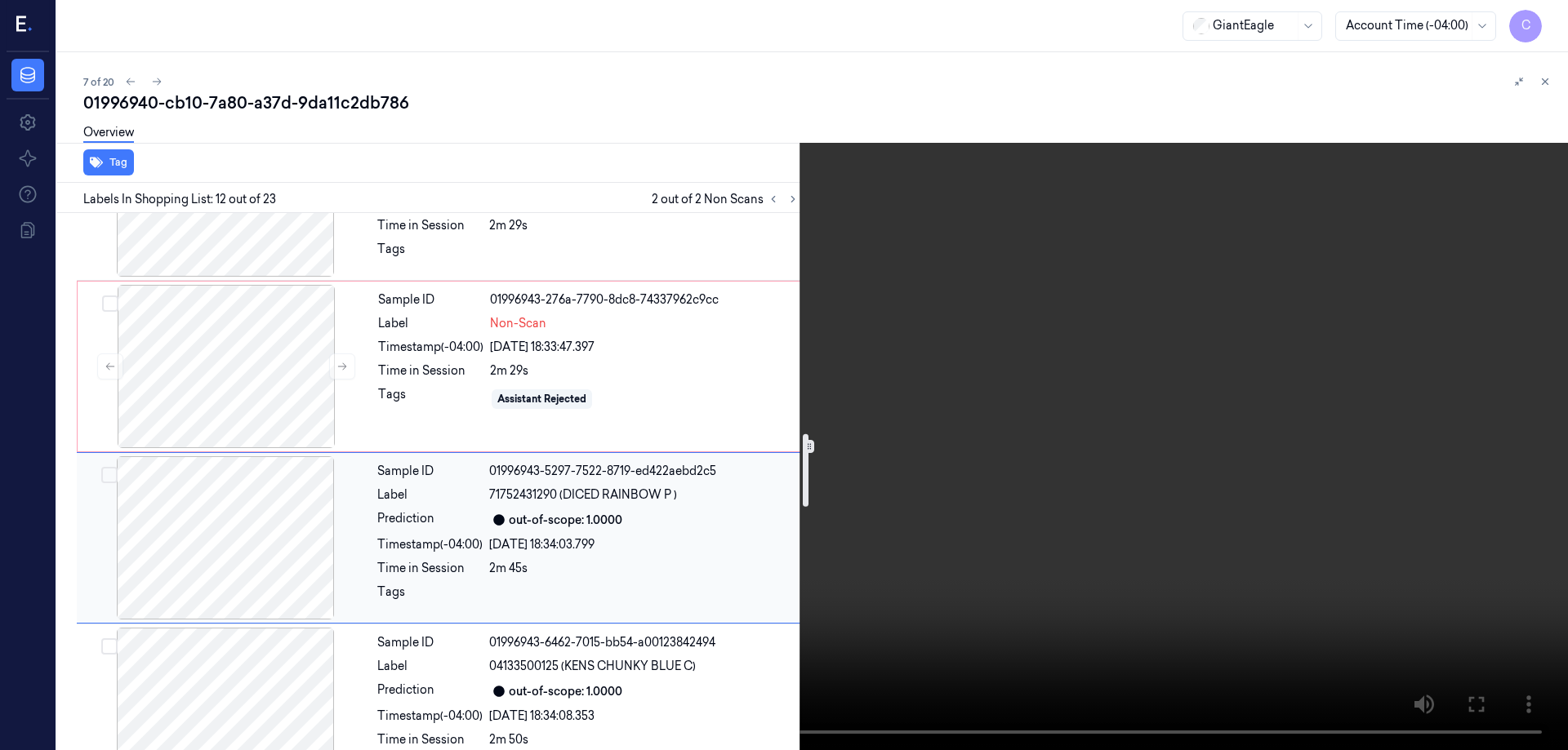
scroll to position [1621, 0]
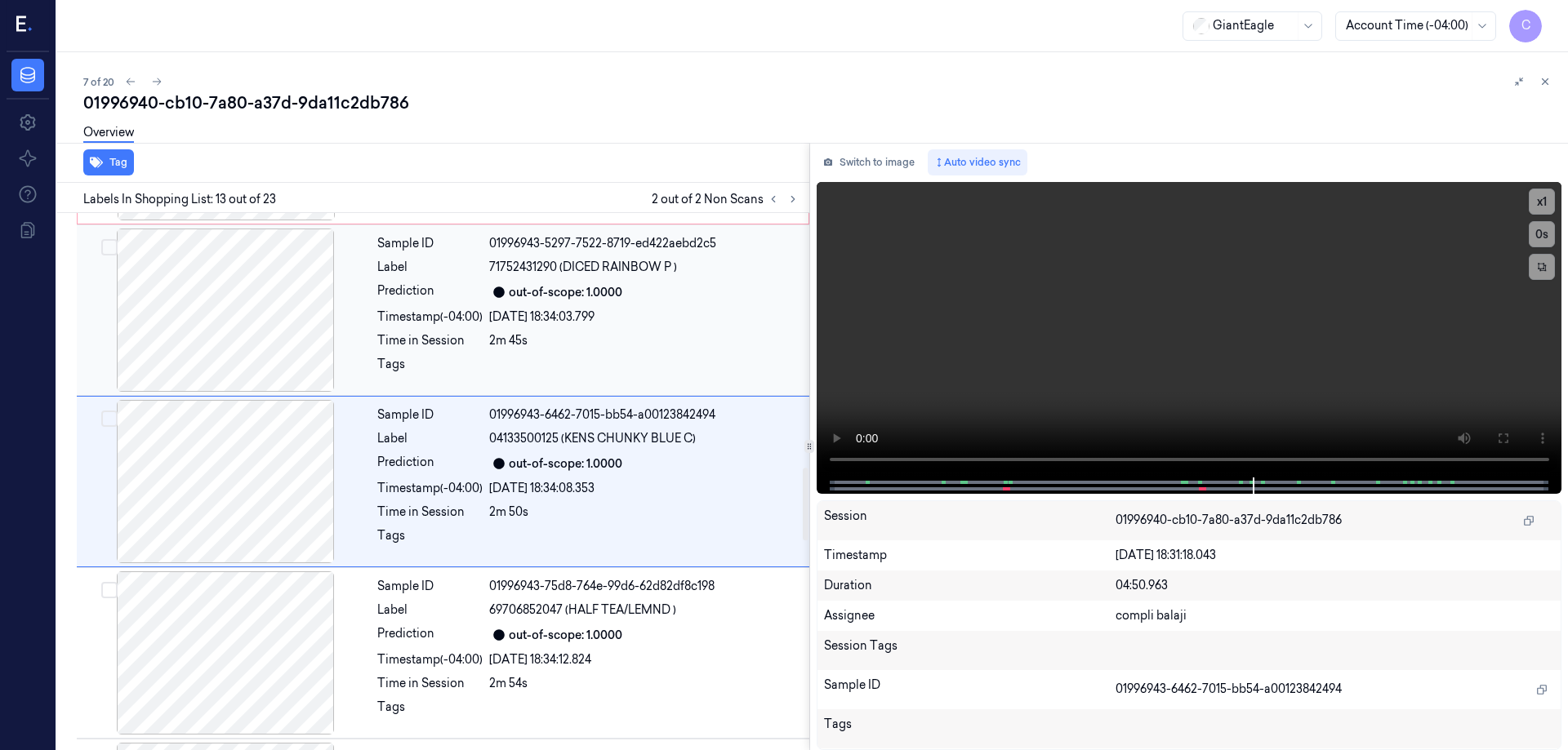
click at [296, 321] on div at bounding box center [226, 310] width 291 height 164
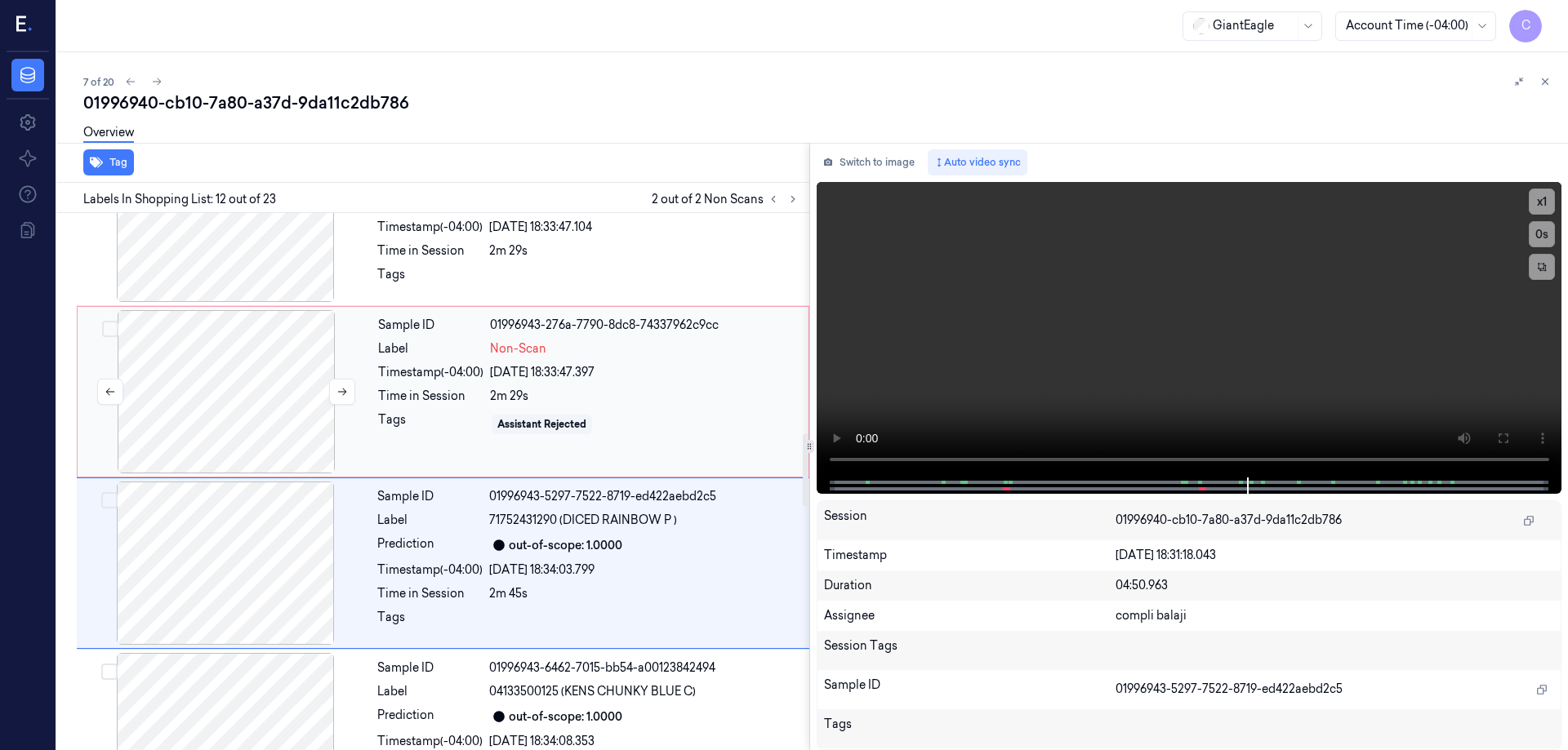
click at [257, 357] on div at bounding box center [226, 392] width 291 height 164
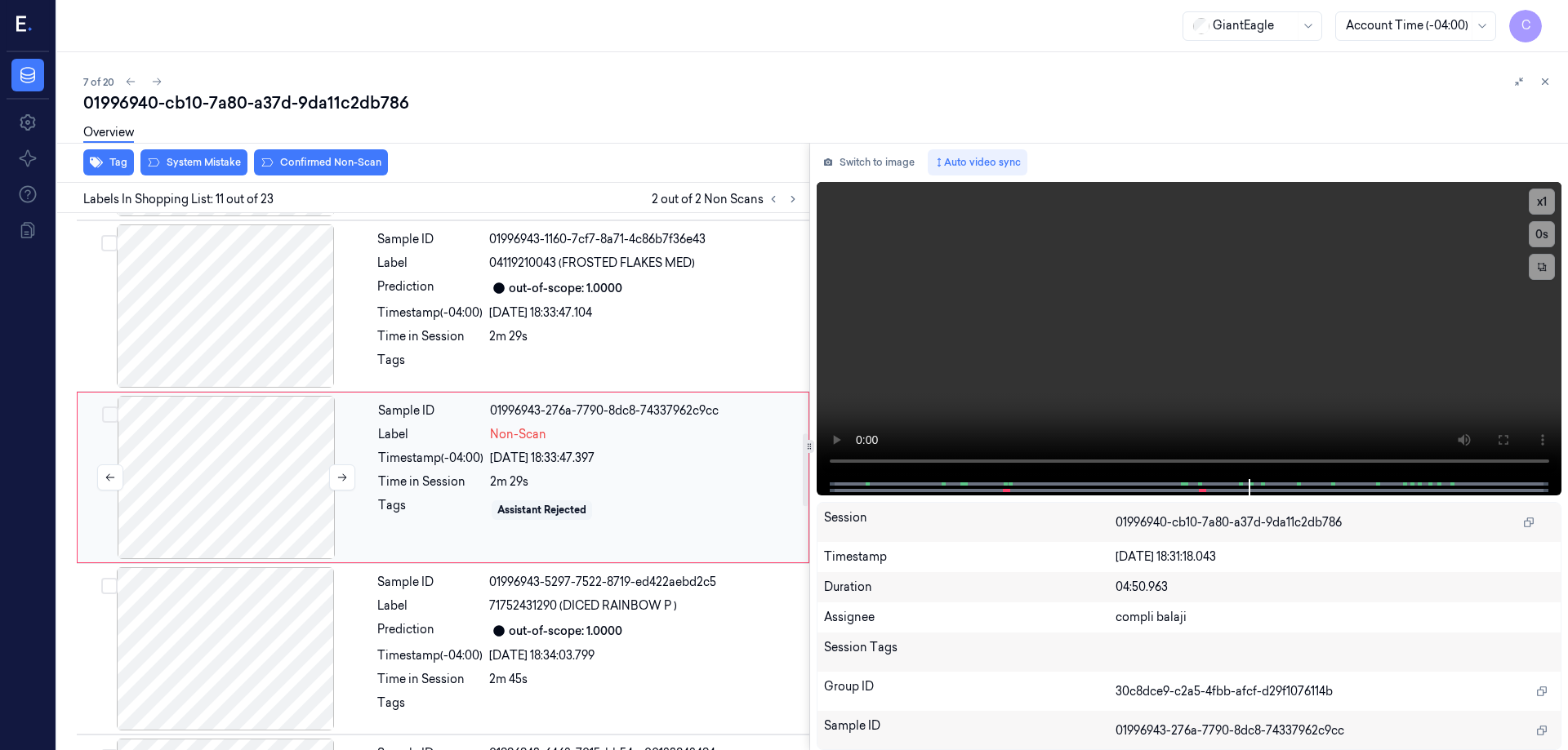
scroll to position [1531, 0]
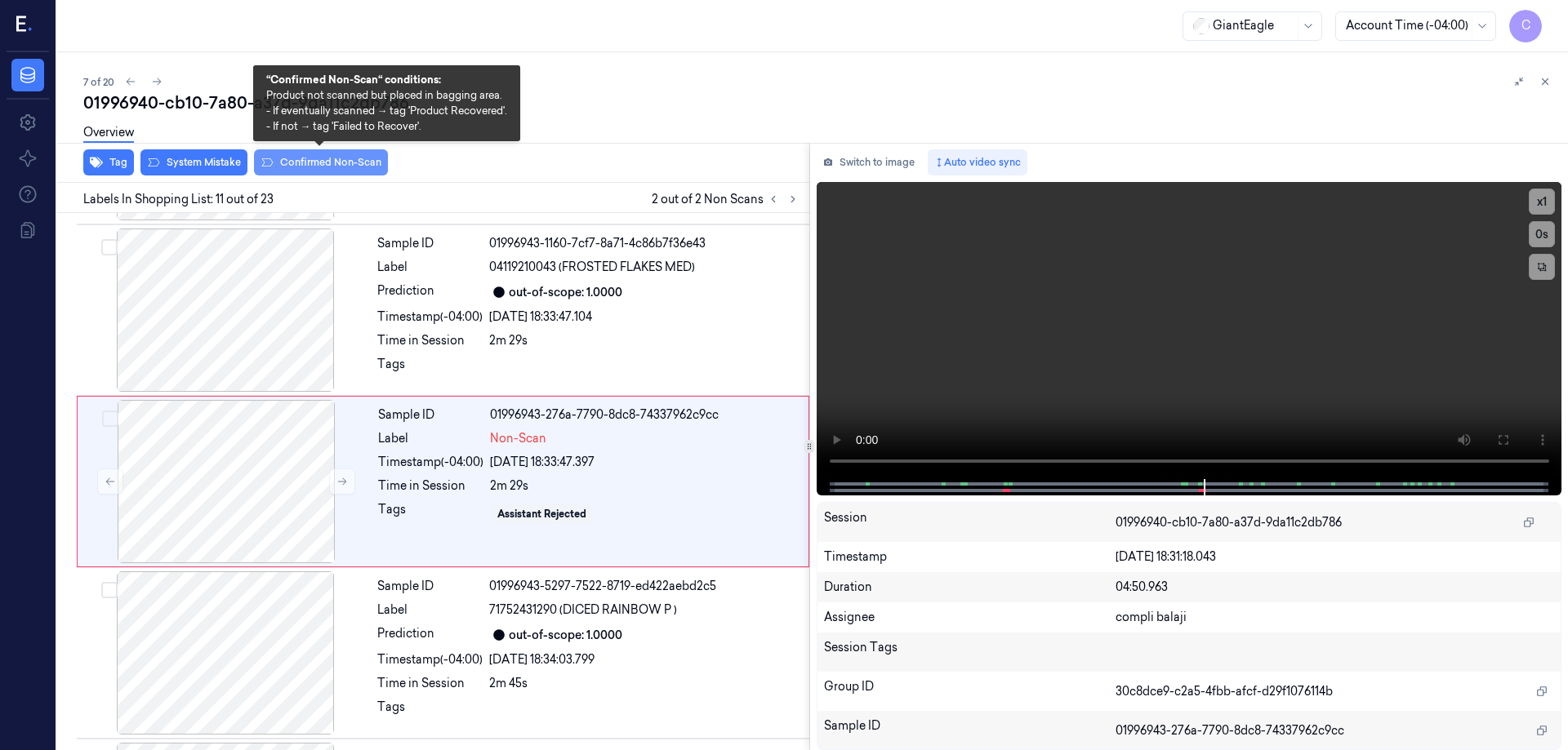
drag, startPoint x: 314, startPoint y: 162, endPoint x: 316, endPoint y: 175, distance: 13.2
click at [315, 162] on button "Confirmed Non-Scan" at bounding box center [321, 162] width 134 height 26
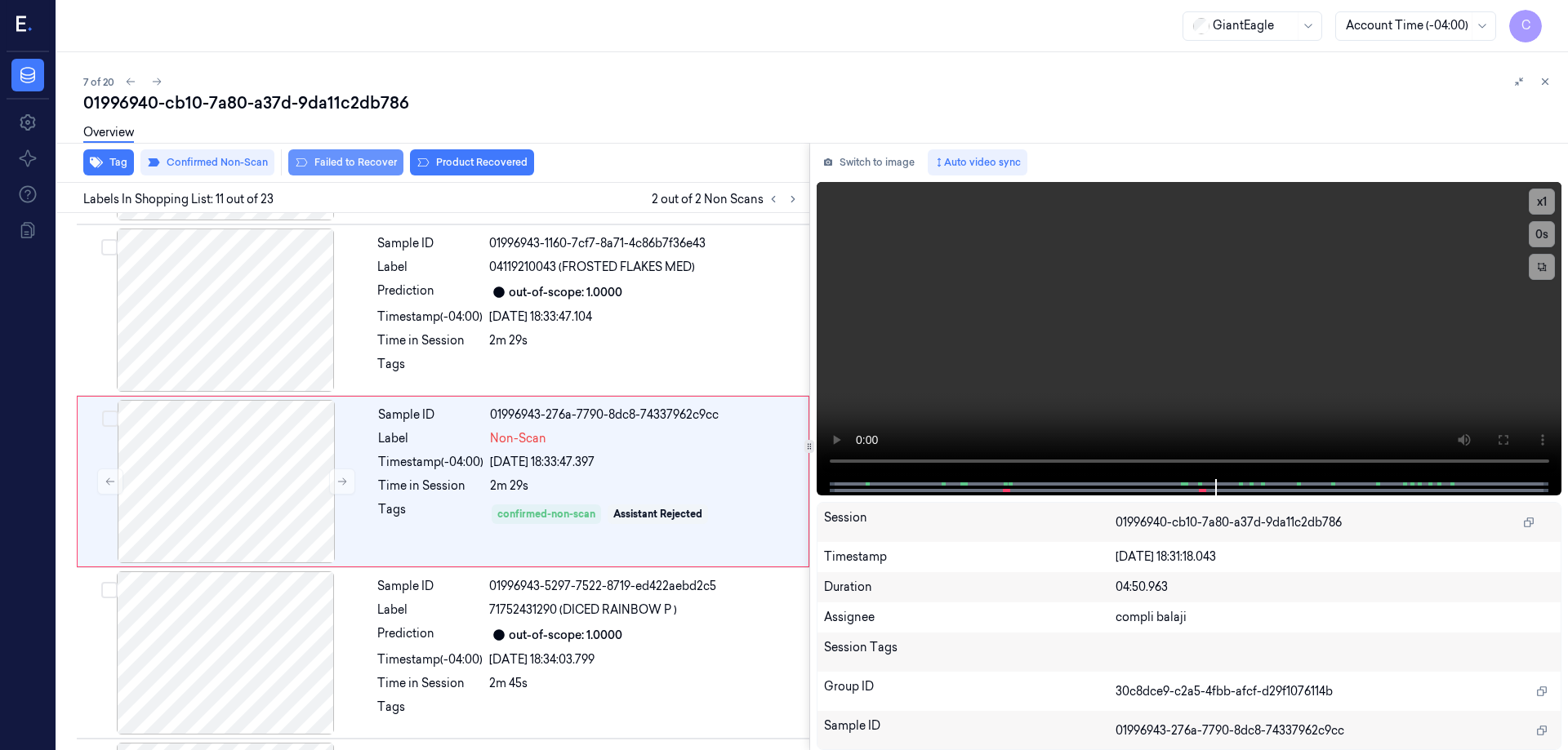
drag, startPoint x: 379, startPoint y: 165, endPoint x: 422, endPoint y: 177, distance: 44.6
click at [381, 165] on button "Failed to Recover" at bounding box center [345, 162] width 115 height 26
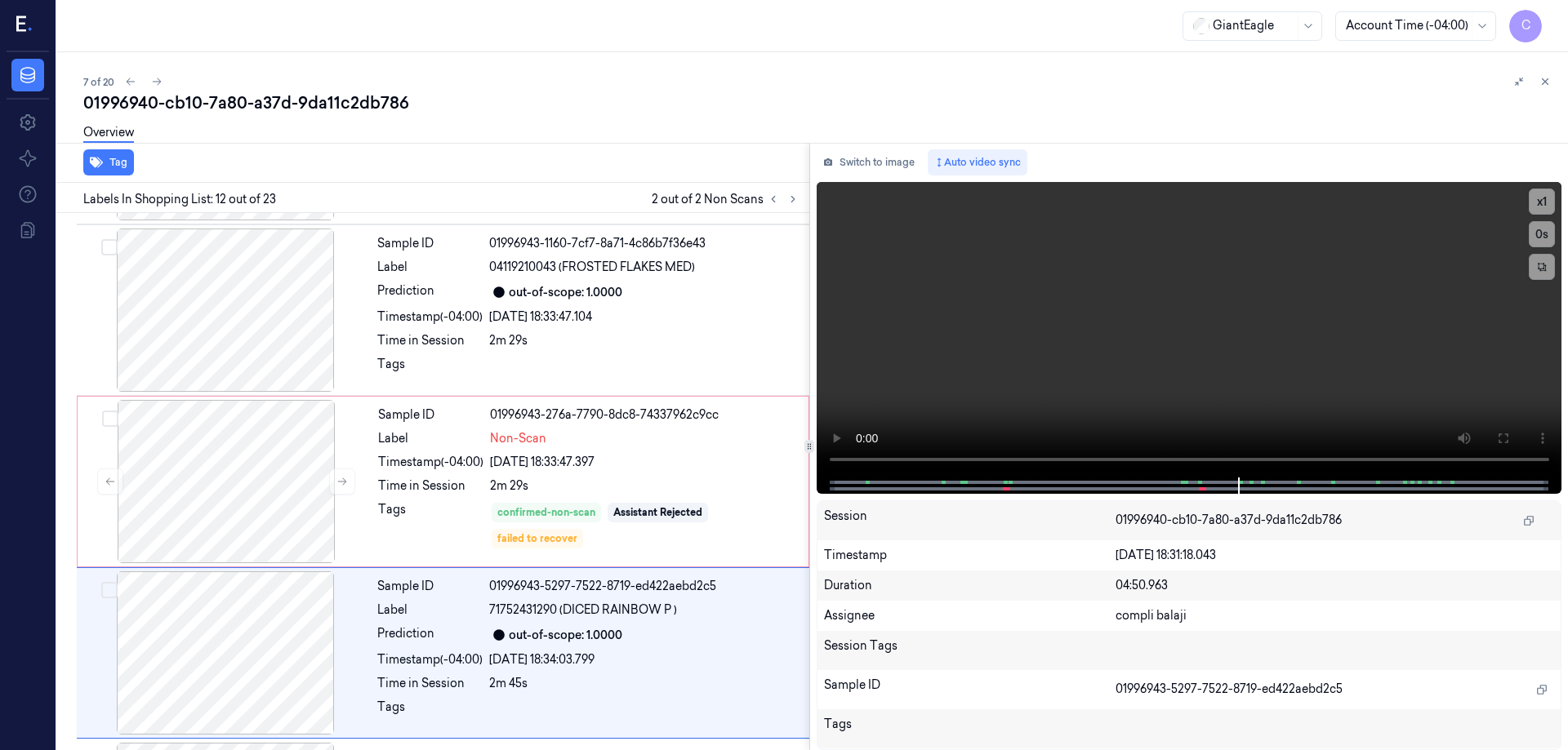
scroll to position [1703, 0]
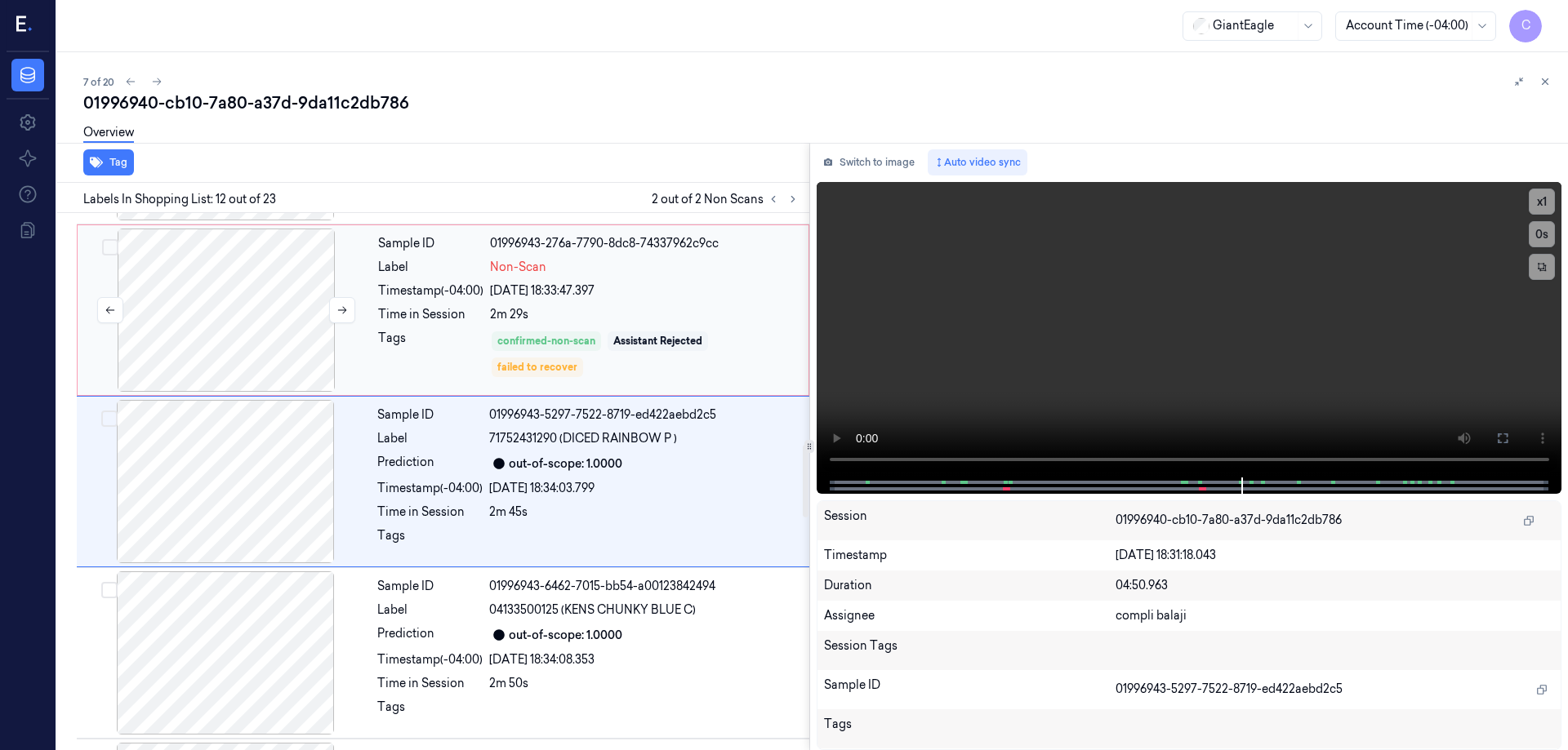
click at [246, 305] on div at bounding box center [226, 310] width 291 height 164
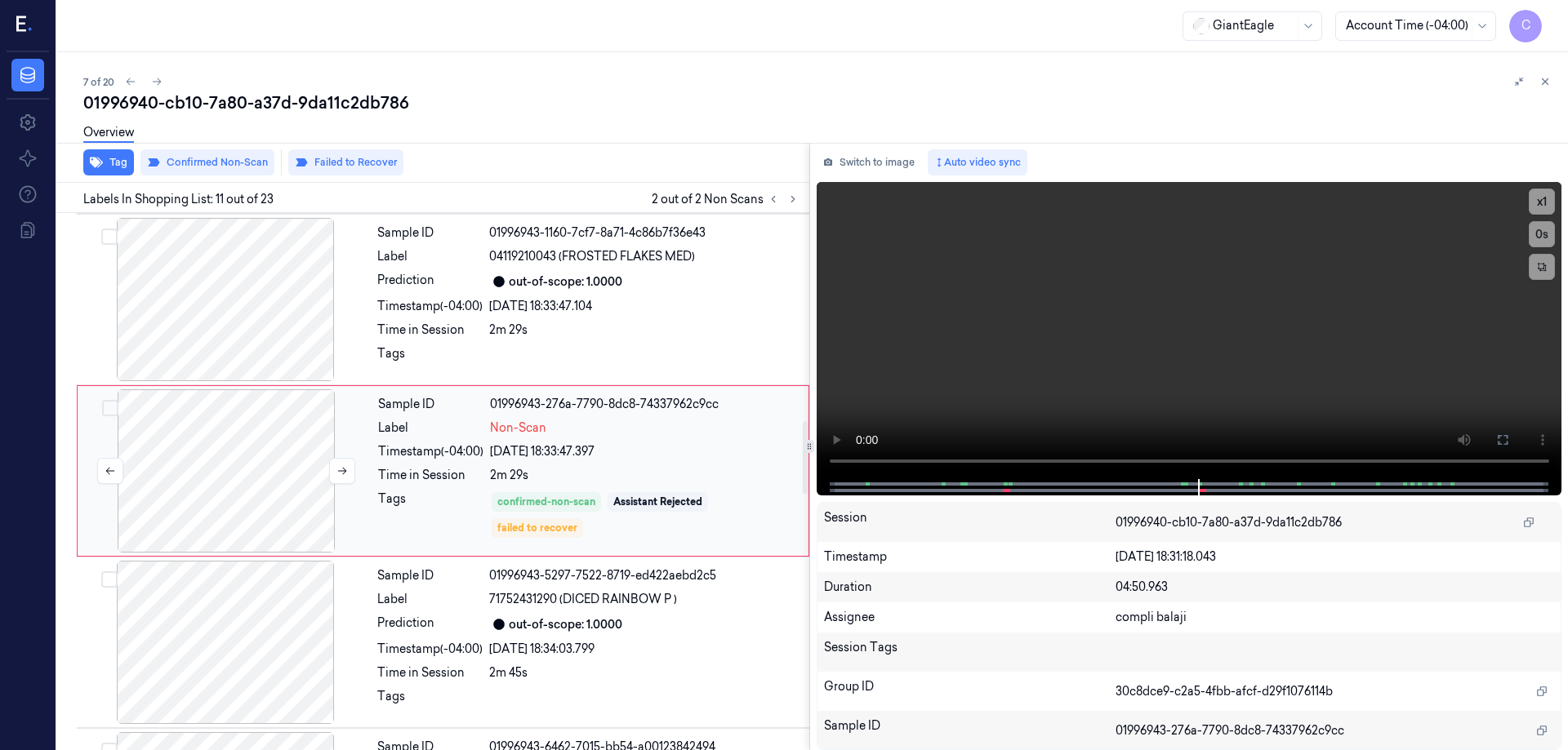
scroll to position [1531, 0]
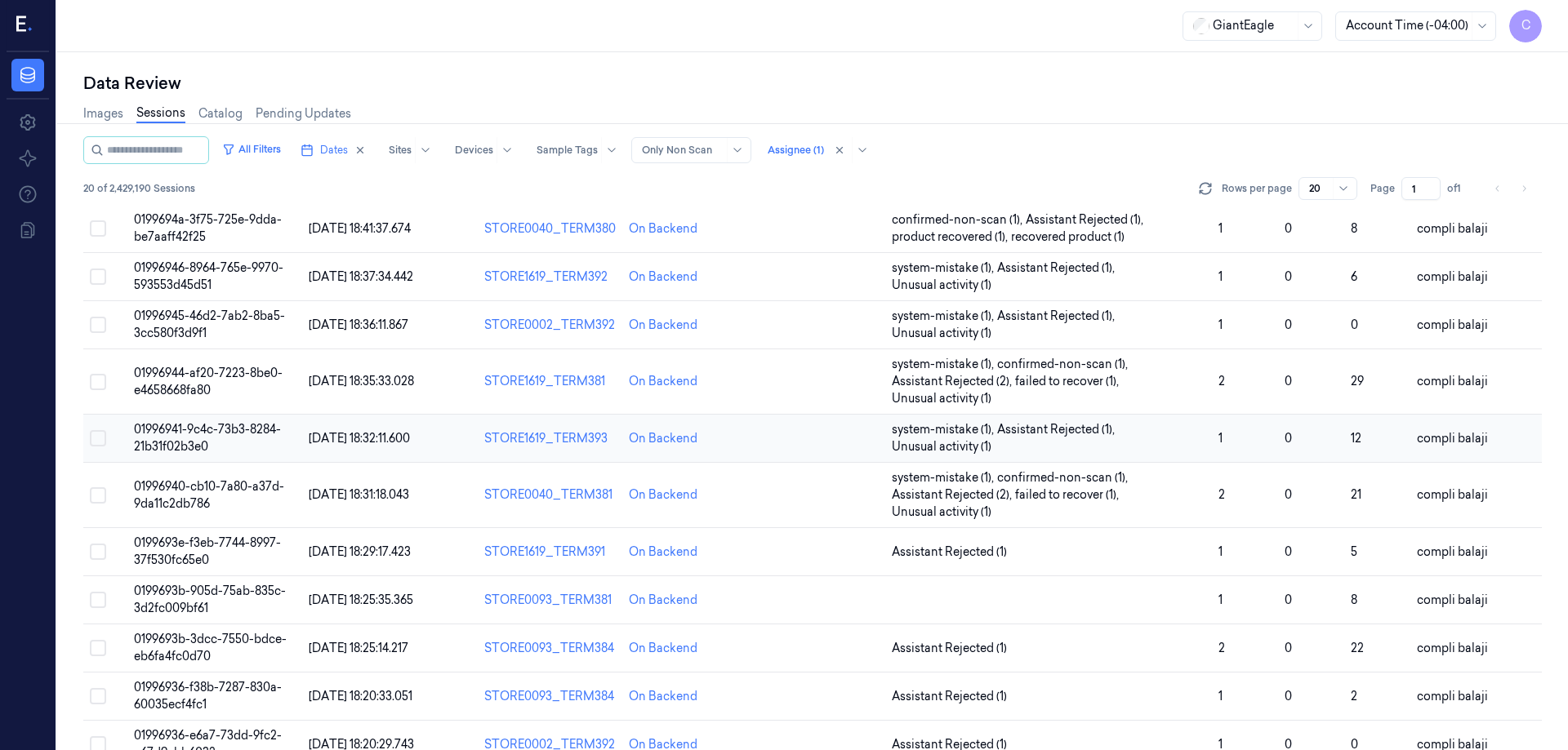
scroll to position [164, 0]
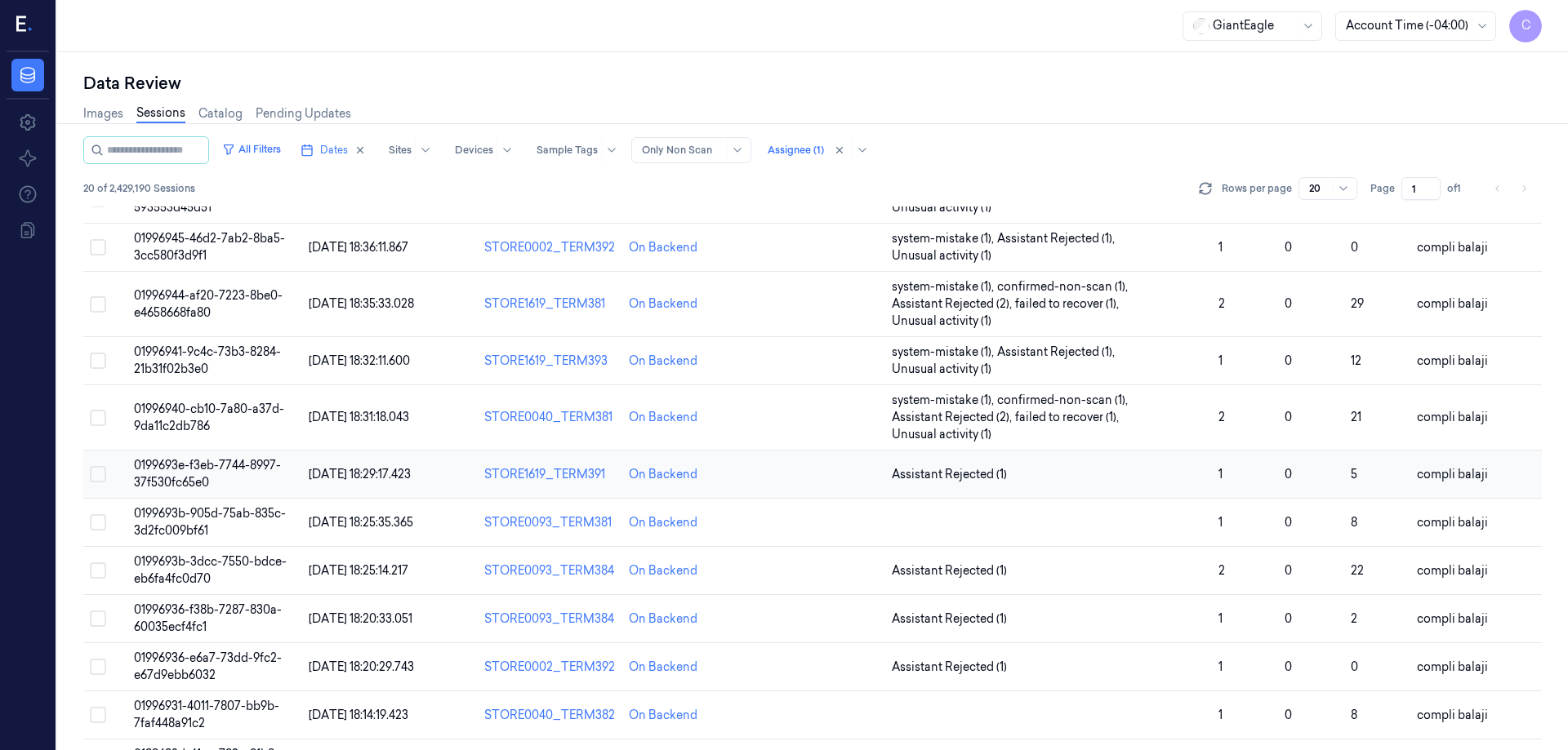
click at [264, 470] on span "0199693e-f3eb-7744-8997-37f530fc65e0" at bounding box center [208, 474] width 147 height 31
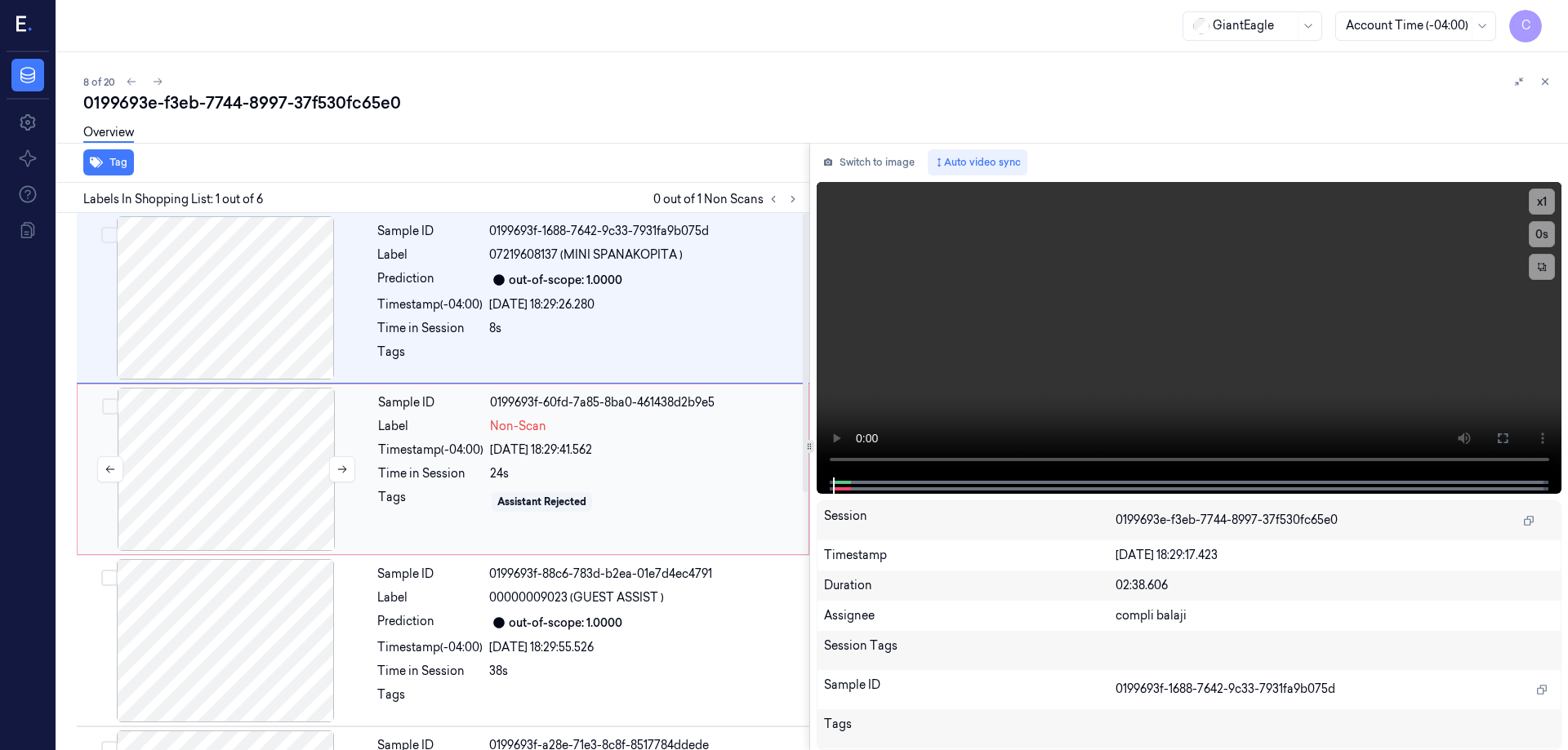
click at [226, 455] on div at bounding box center [226, 470] width 291 height 164
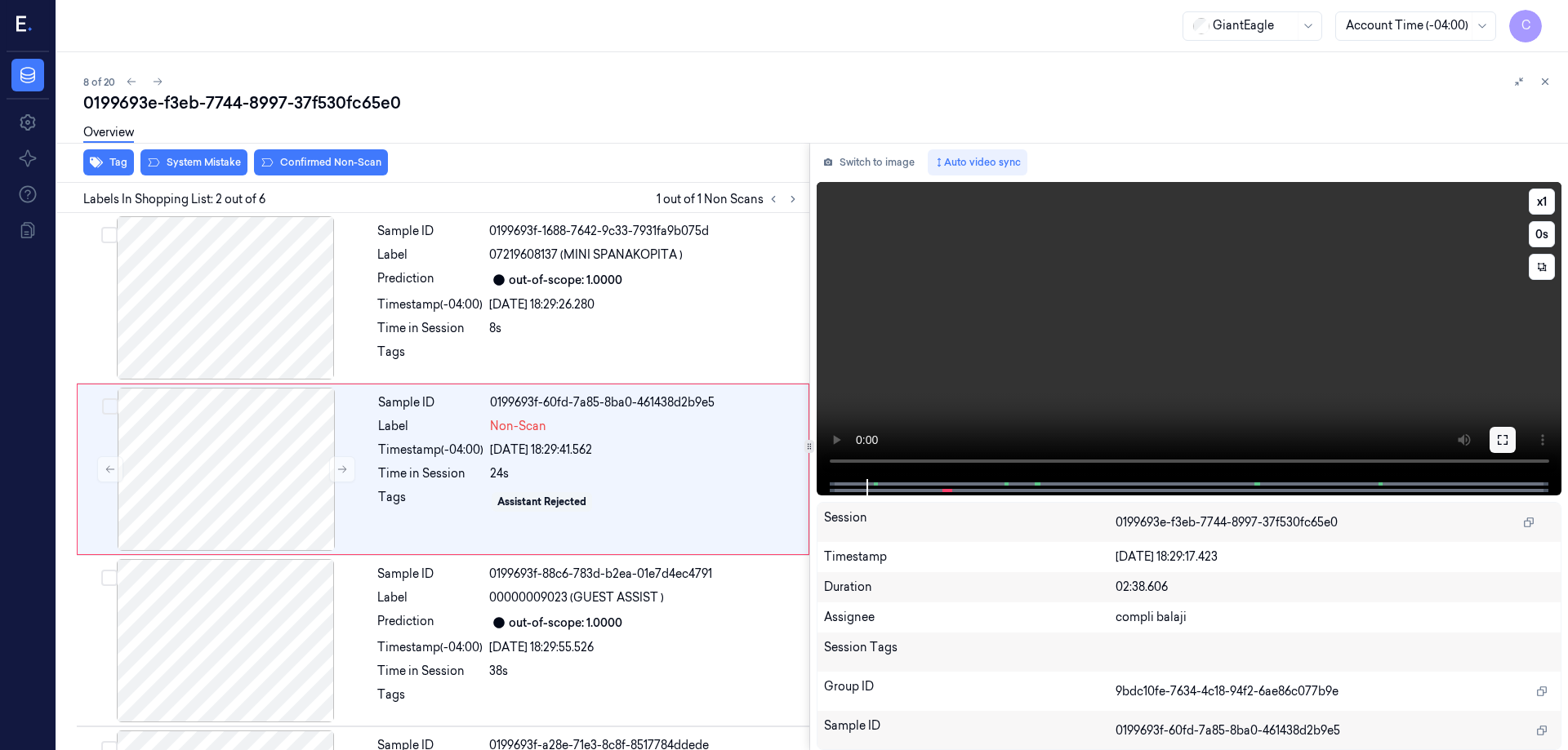
click at [1497, 440] on icon at bounding box center [1502, 439] width 13 height 13
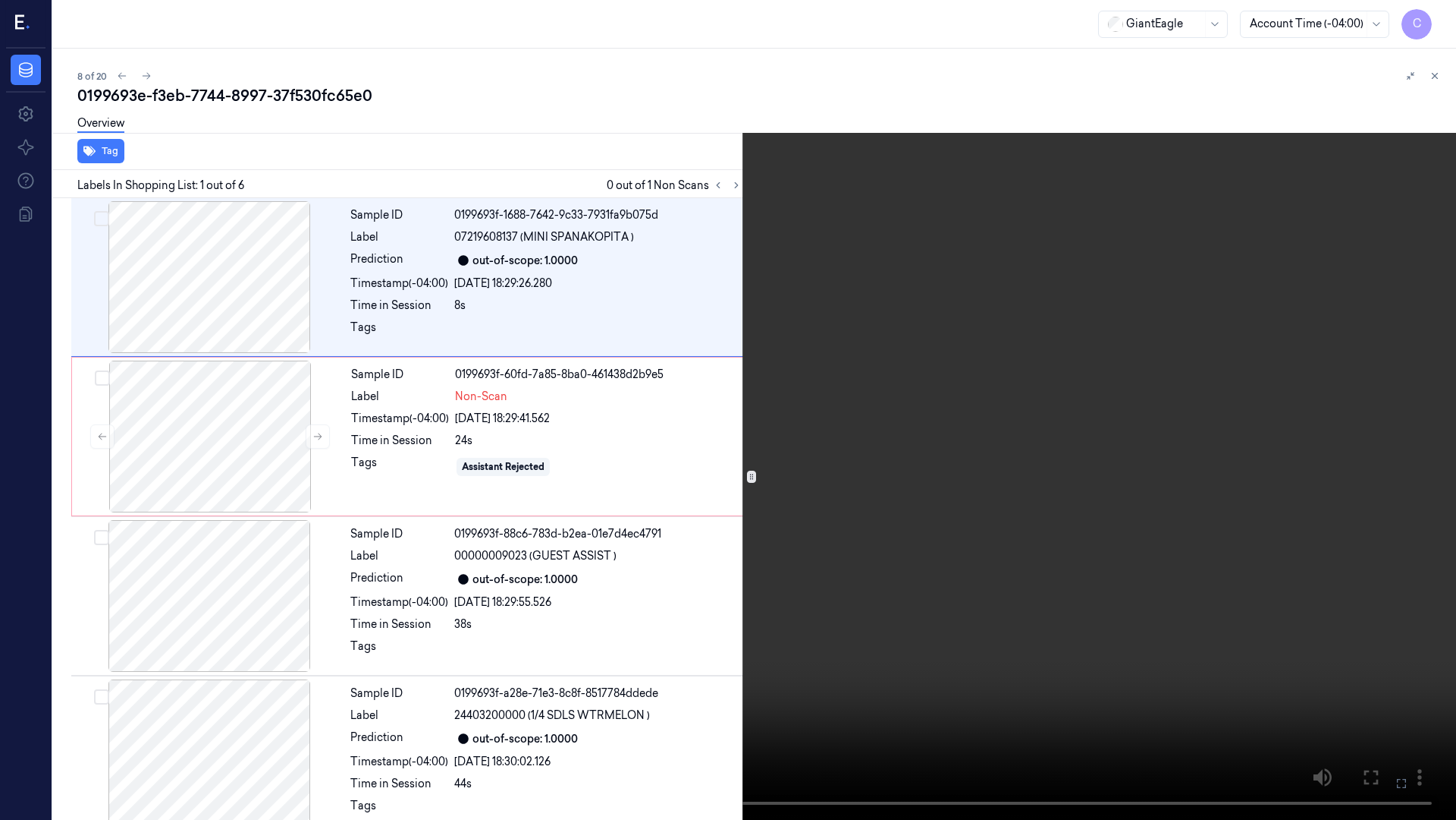
click at [0, 0] on icon at bounding box center [0, 0] width 0 height 0
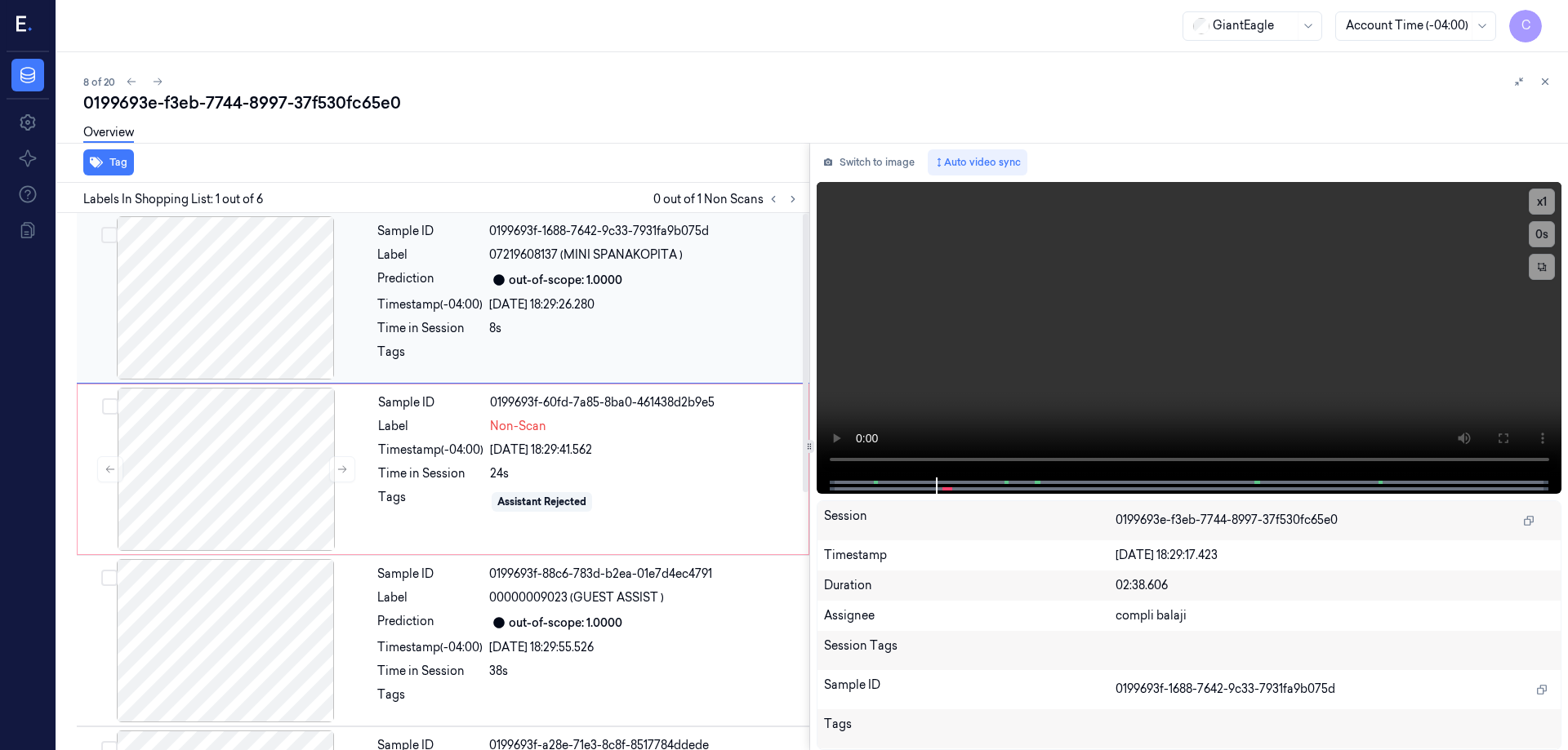
drag, startPoint x: 248, startPoint y: 496, endPoint x: 228, endPoint y: 369, distance: 128.6
click at [245, 491] on div at bounding box center [226, 470] width 291 height 164
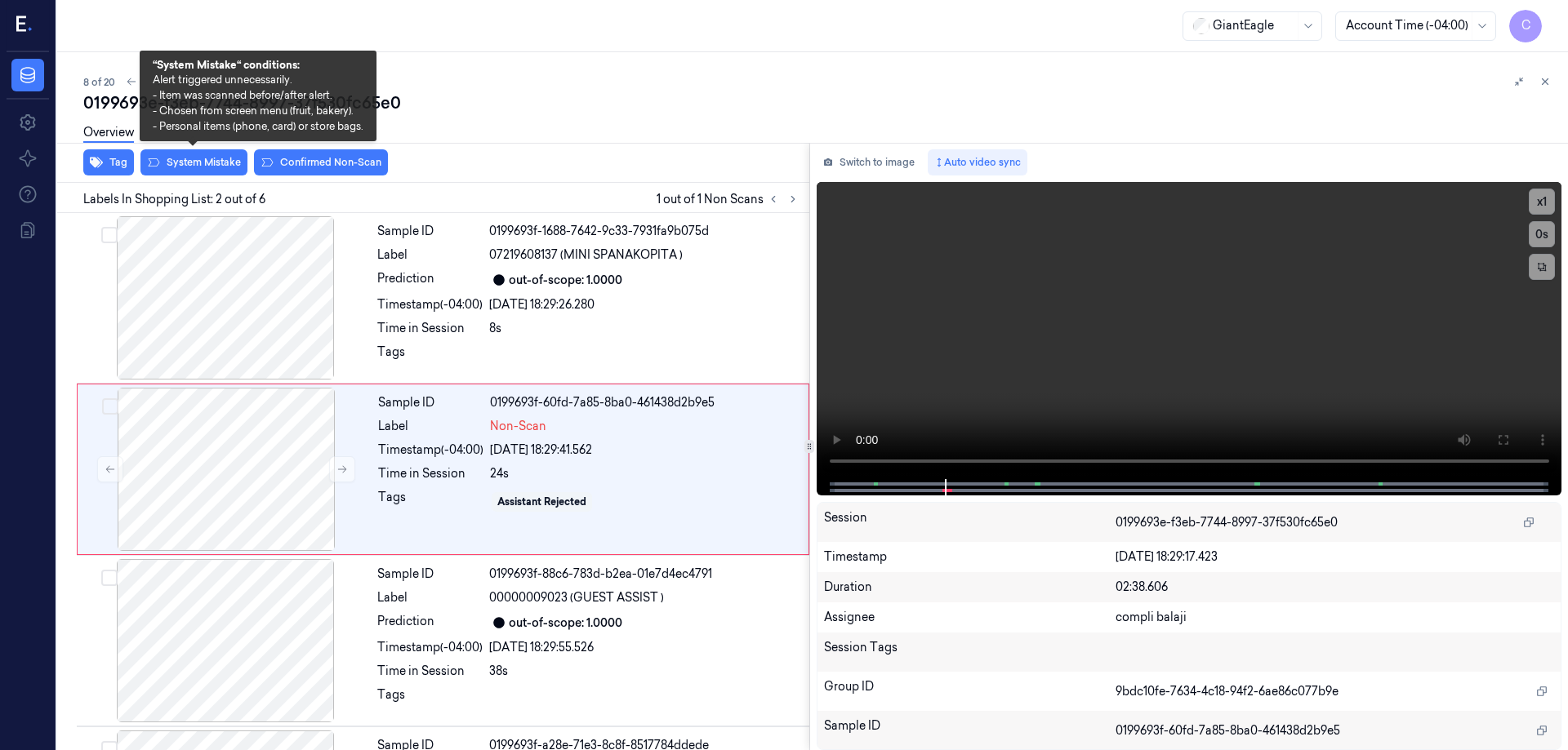
drag, startPoint x: 191, startPoint y: 165, endPoint x: 403, endPoint y: 192, distance: 213.7
click at [192, 165] on button "System Mistake" at bounding box center [193, 162] width 107 height 26
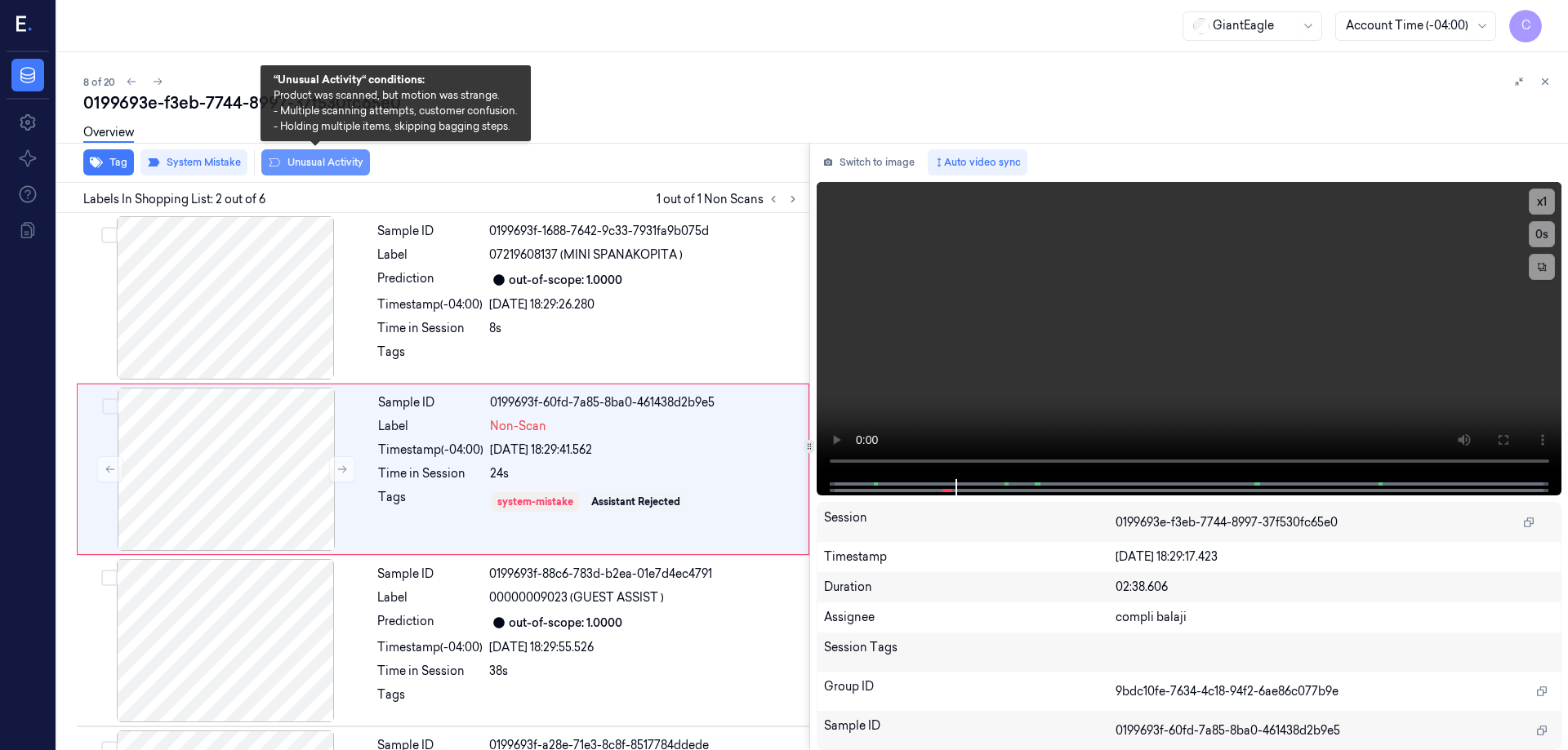
click at [335, 169] on button "Unusual Activity" at bounding box center [316, 162] width 109 height 26
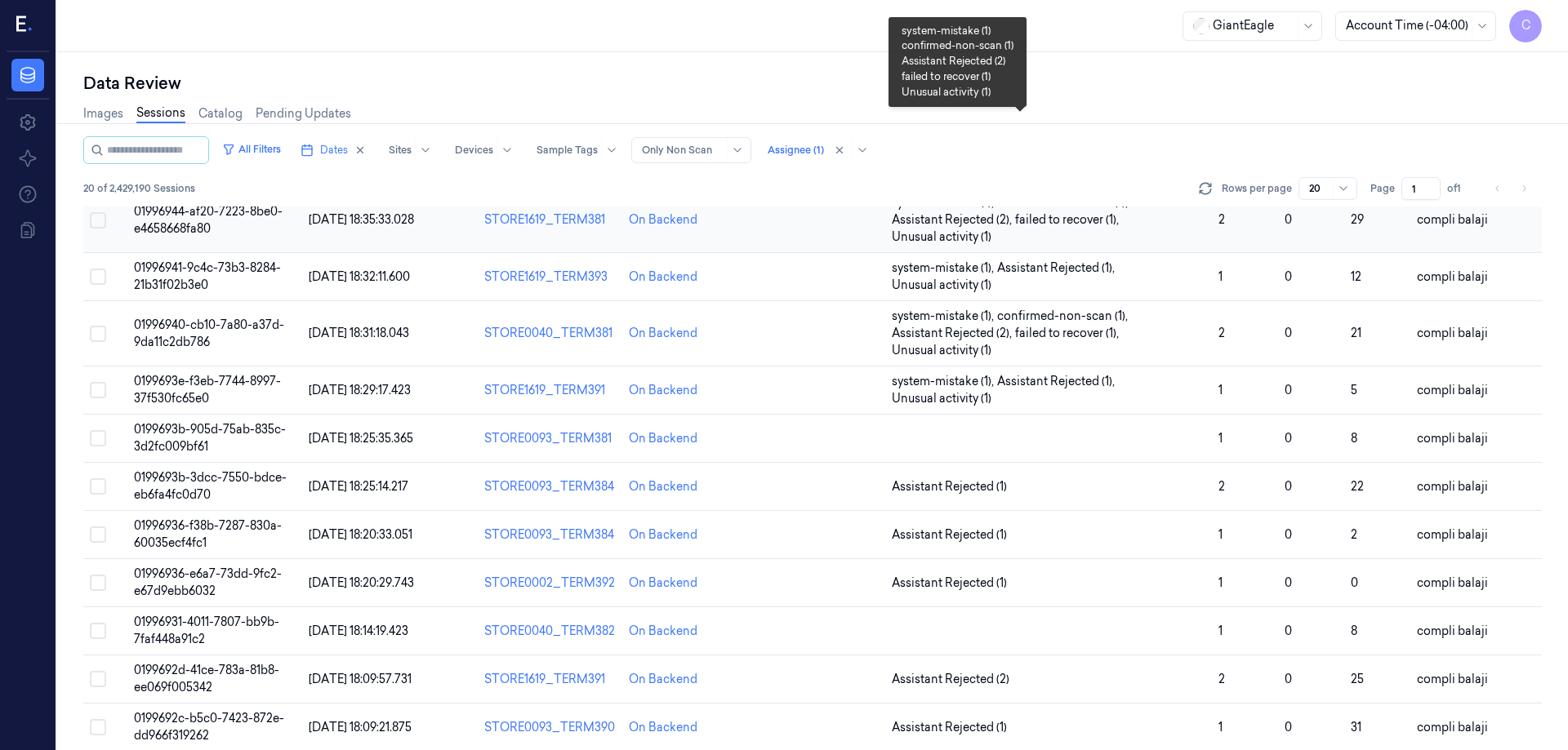
scroll to position [326, 0]
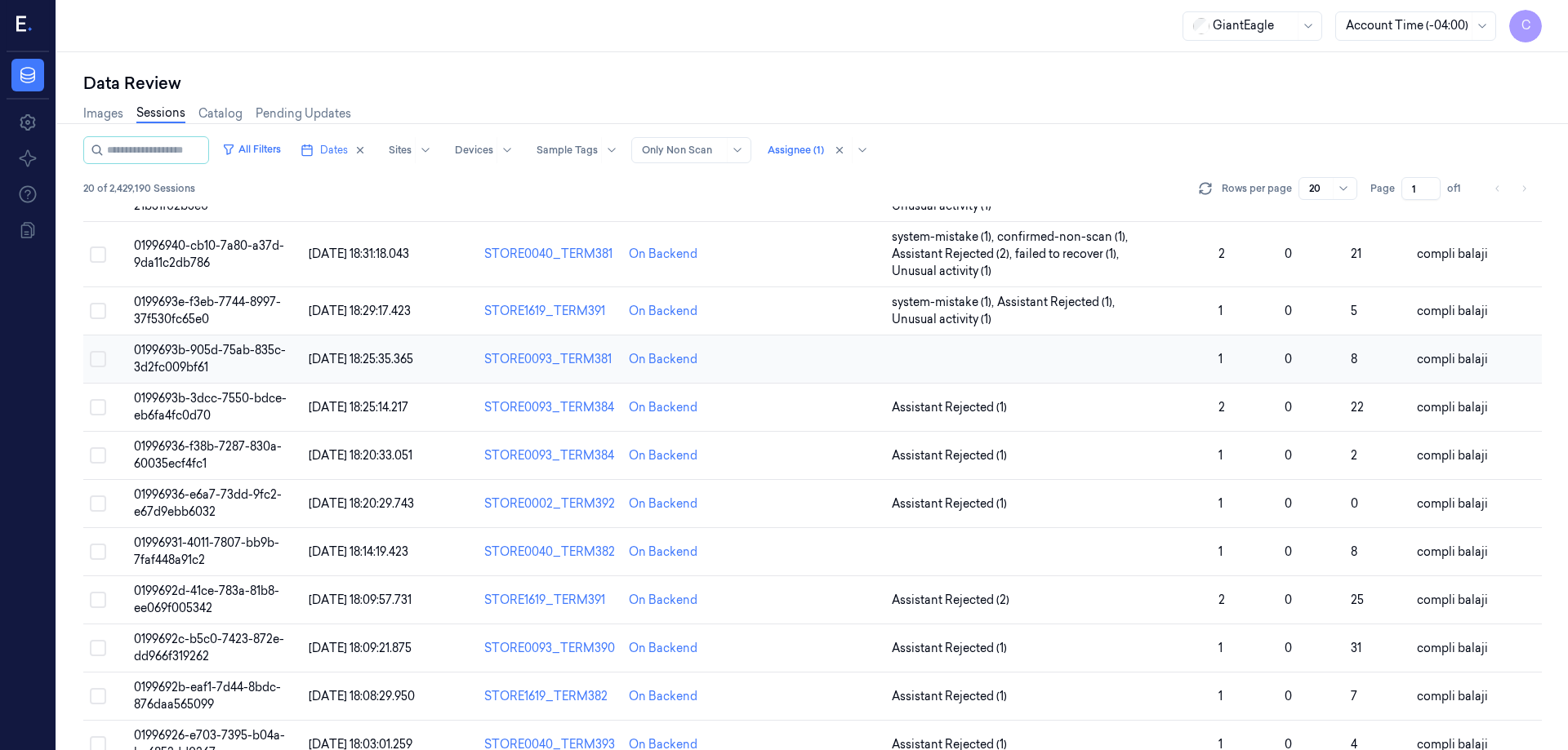
click at [190, 352] on span "0199693b-905d-75ab-835c-3d2fc009bf61" at bounding box center [210, 359] width 152 height 31
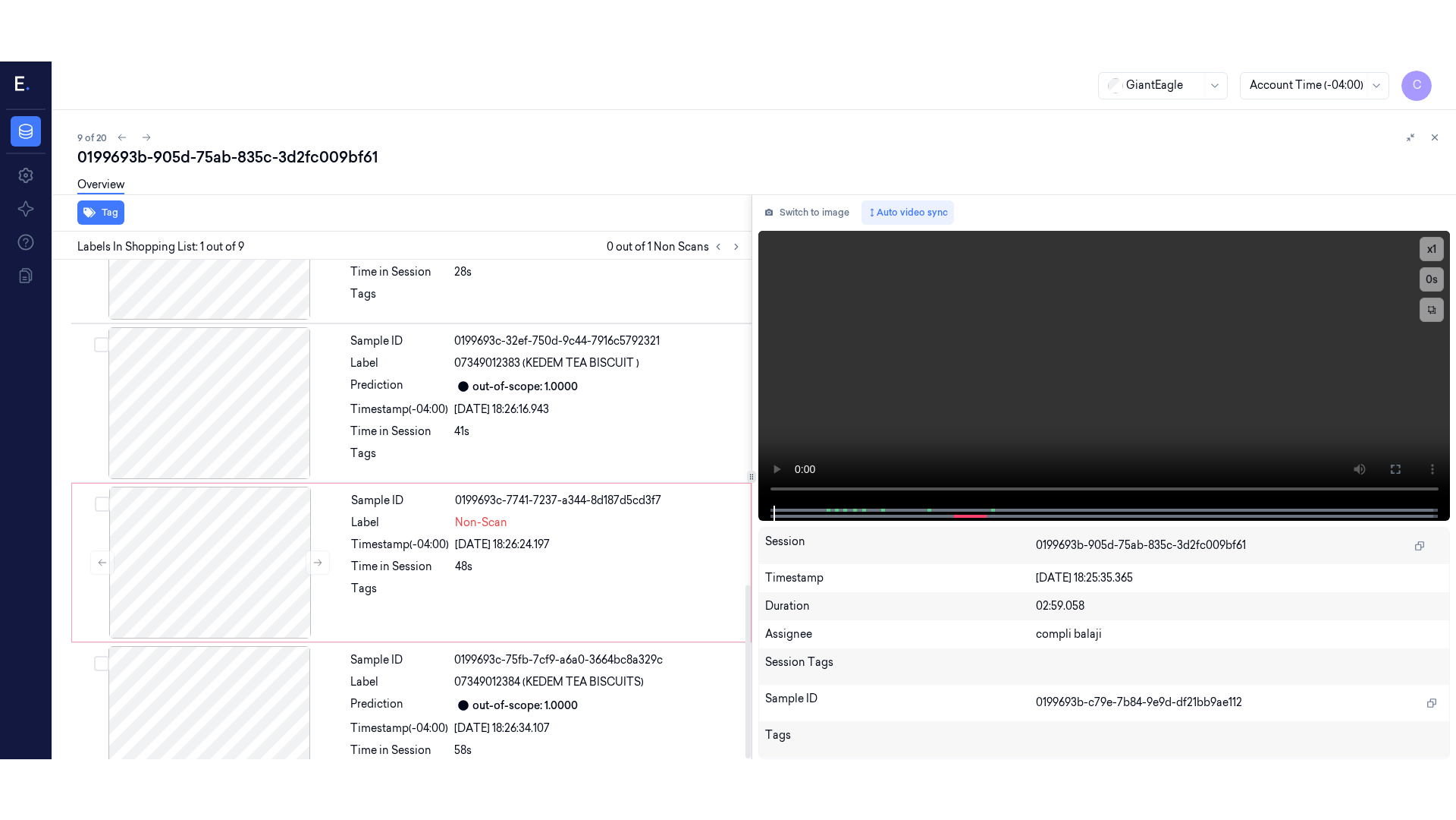
scroll to position [939, 0]
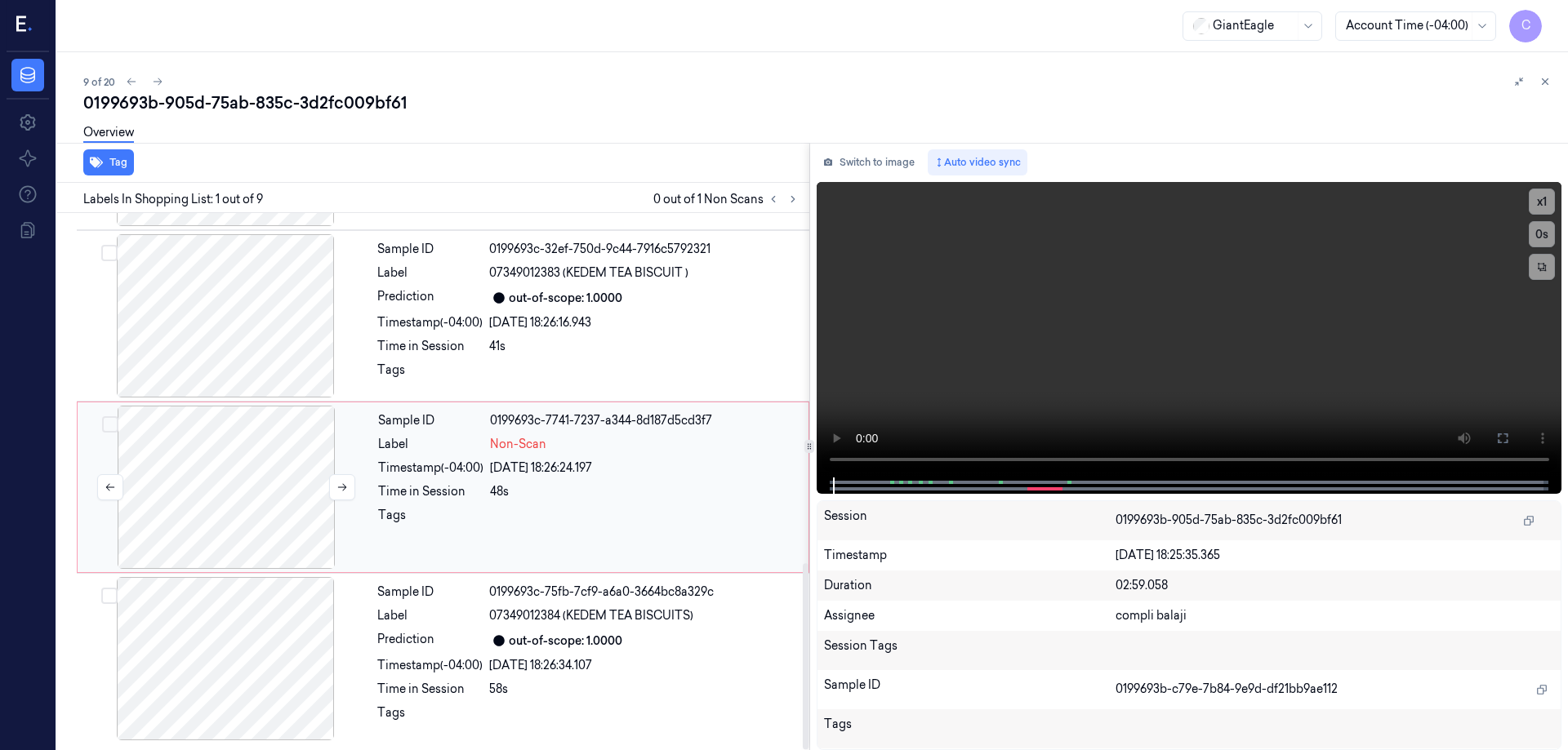
click at [276, 527] on div at bounding box center [226, 487] width 291 height 164
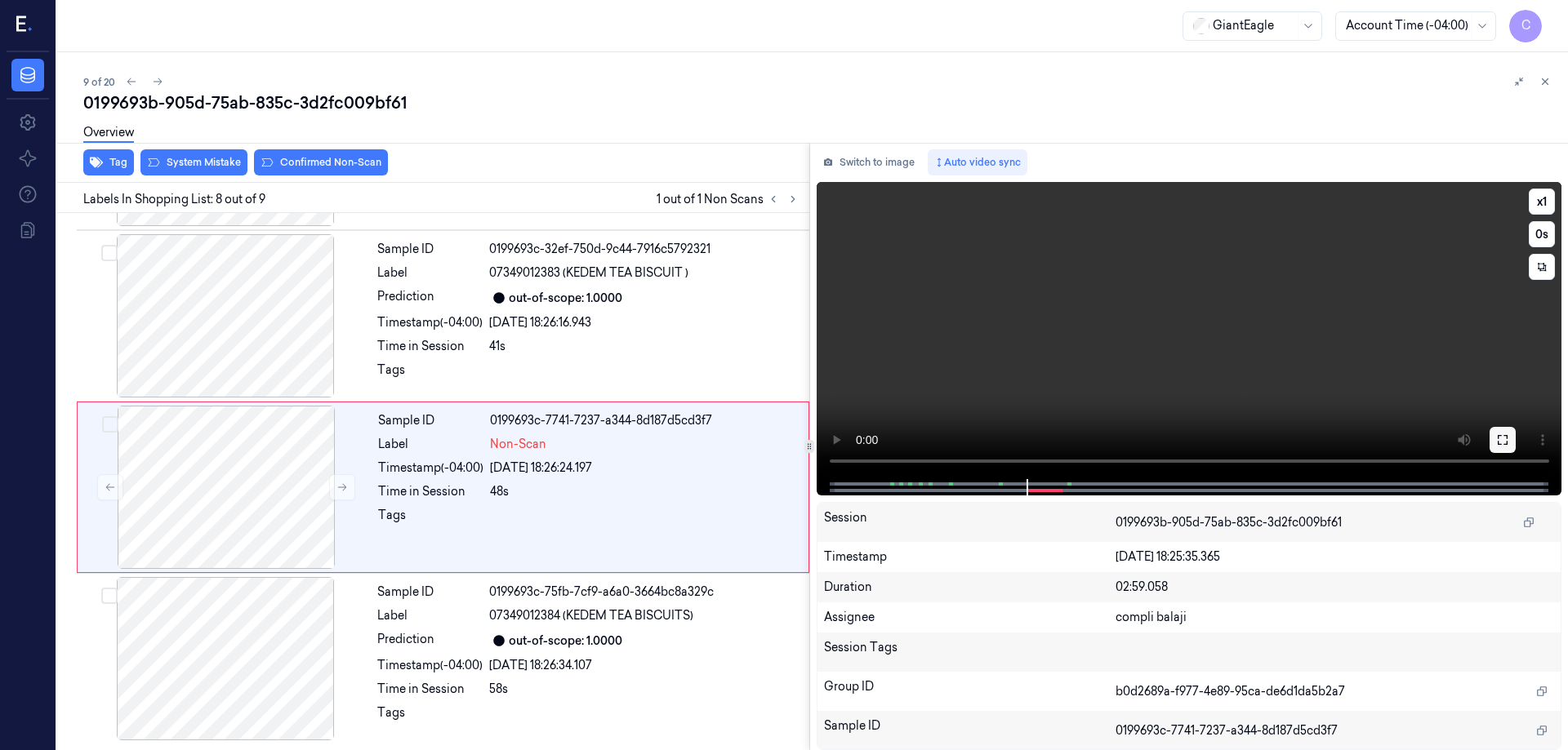
click at [1501, 449] on button at bounding box center [1502, 440] width 26 height 26
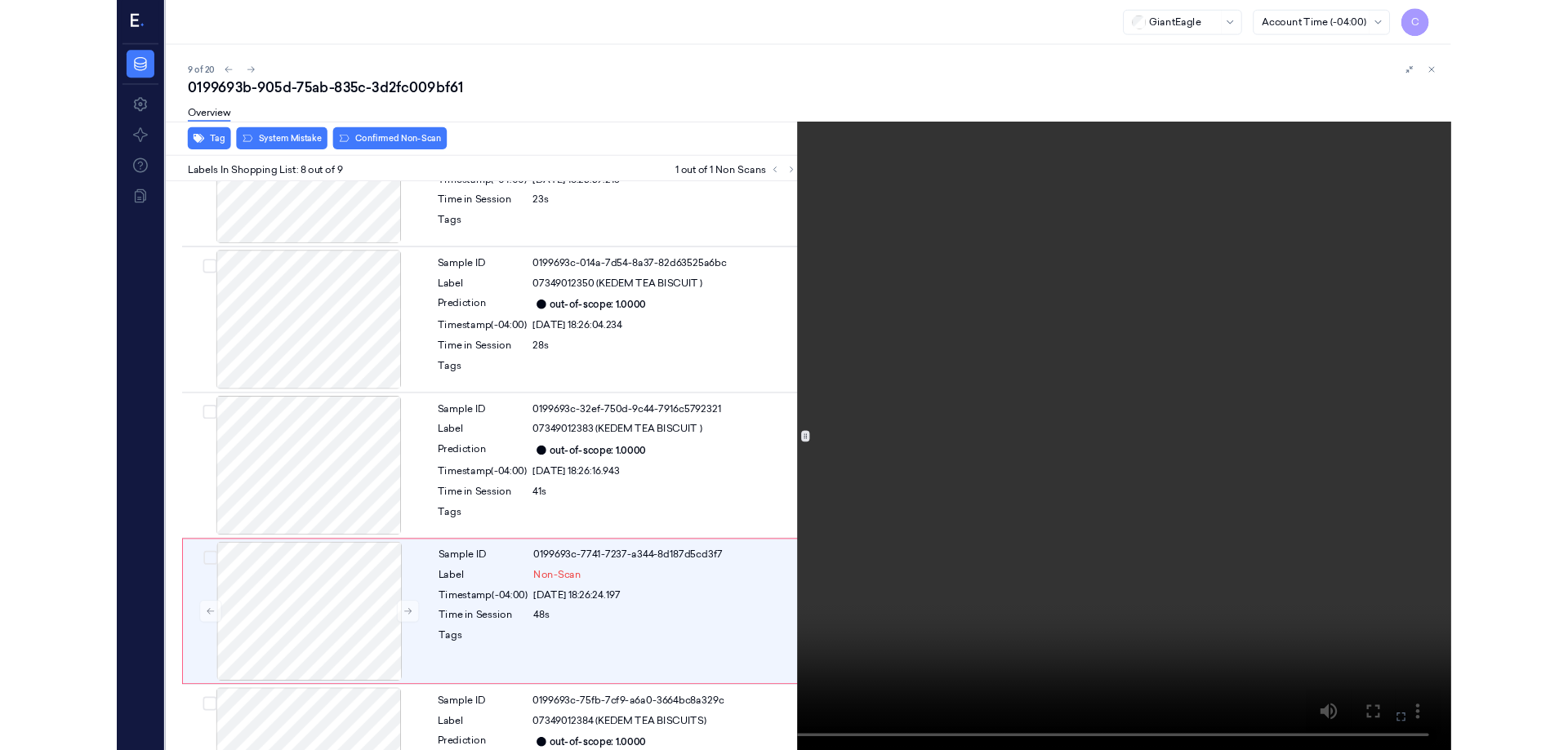
scroll to position [879, 0]
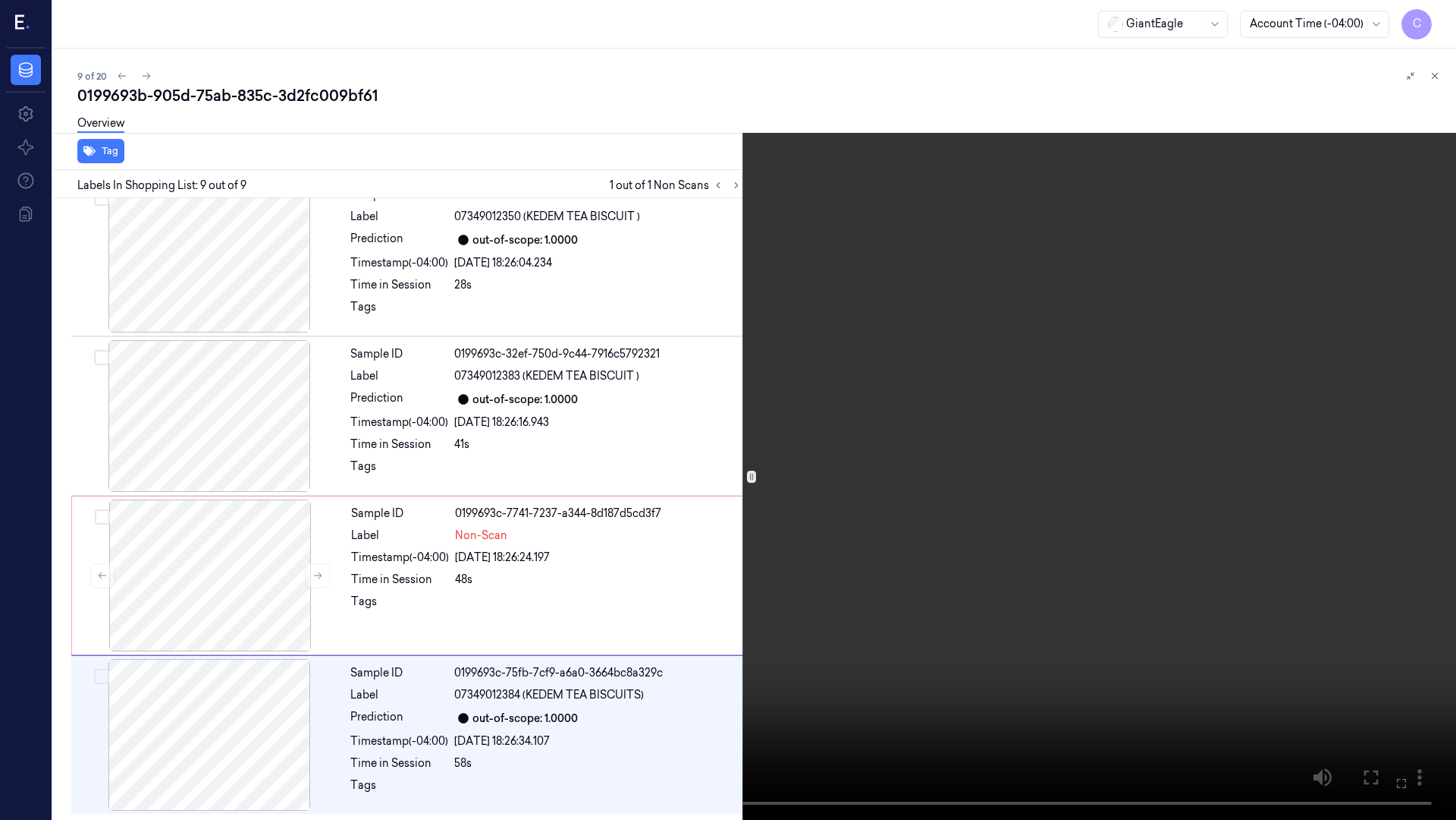
click at [0, 0] on icon at bounding box center [0, 0] width 0 height 0
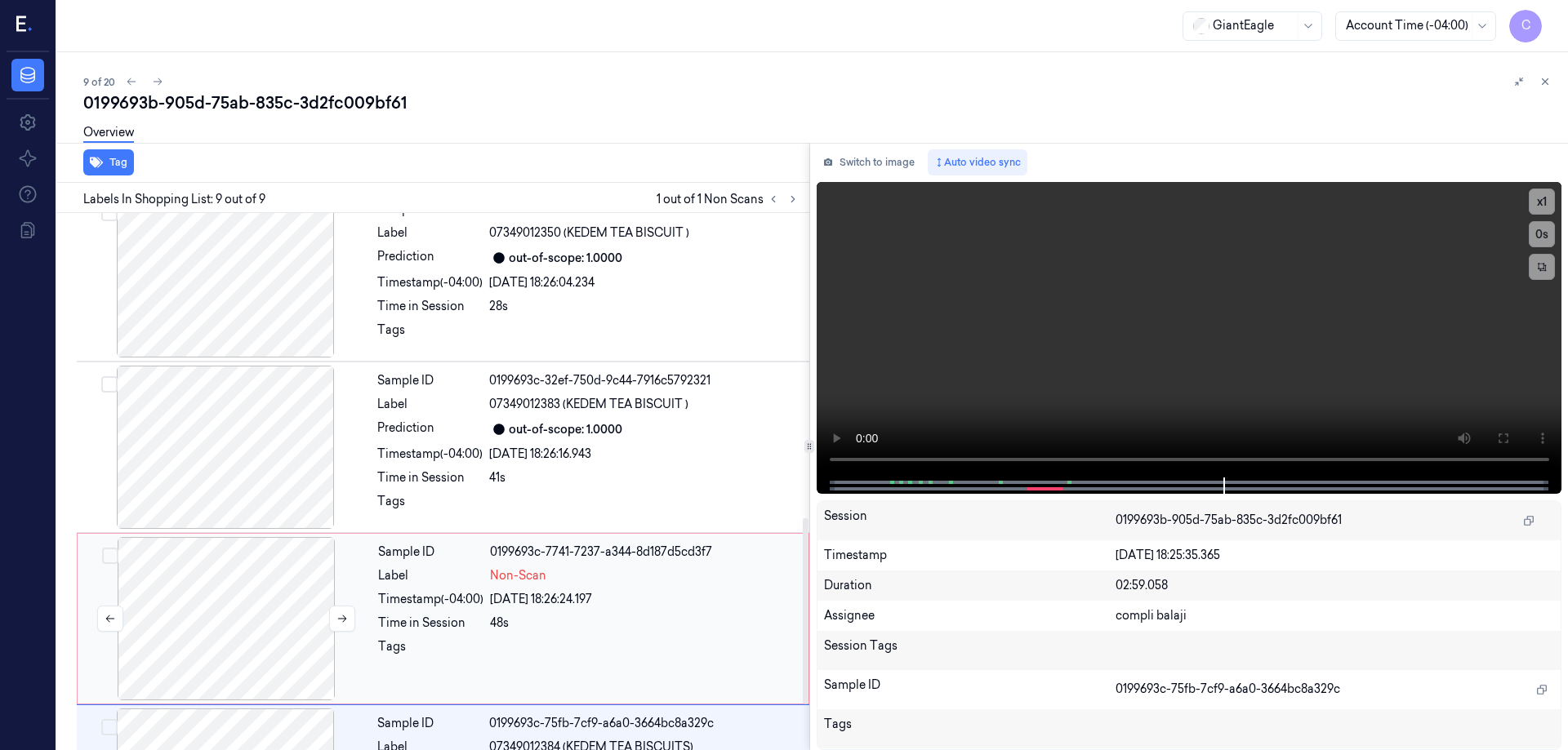
click at [258, 633] on div at bounding box center [226, 619] width 291 height 164
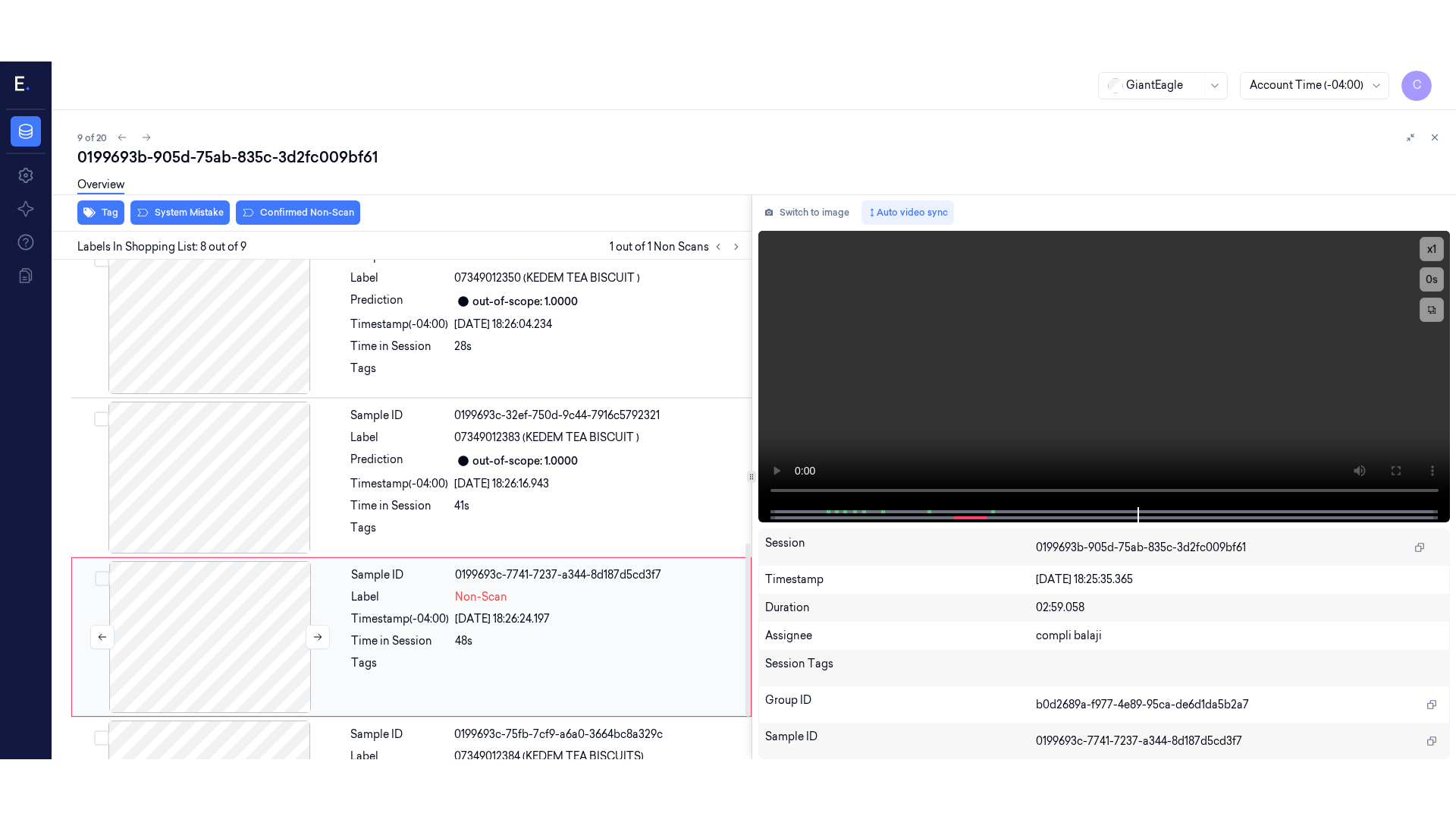
scroll to position [939, 0]
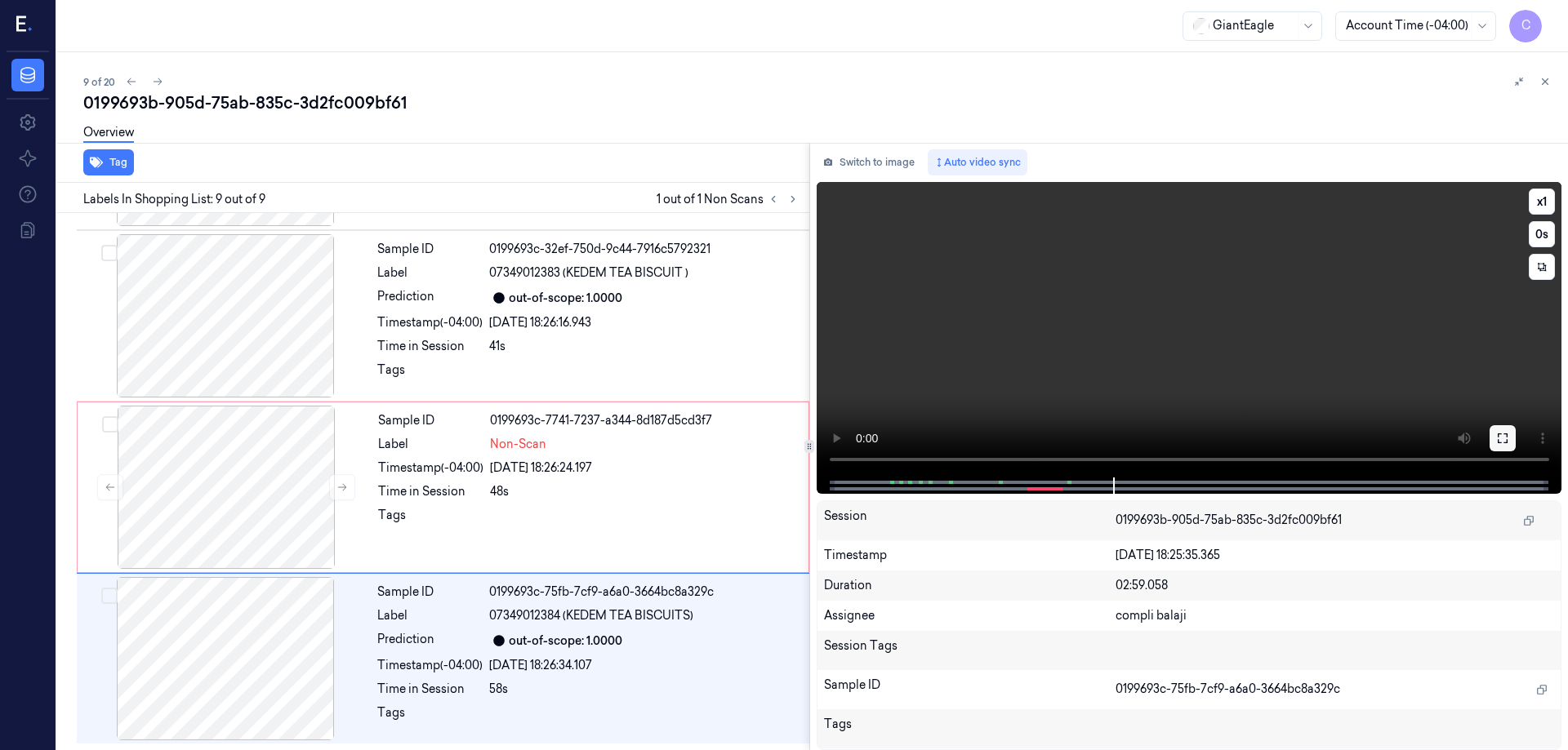
click at [1507, 444] on icon at bounding box center [1502, 438] width 13 height 13
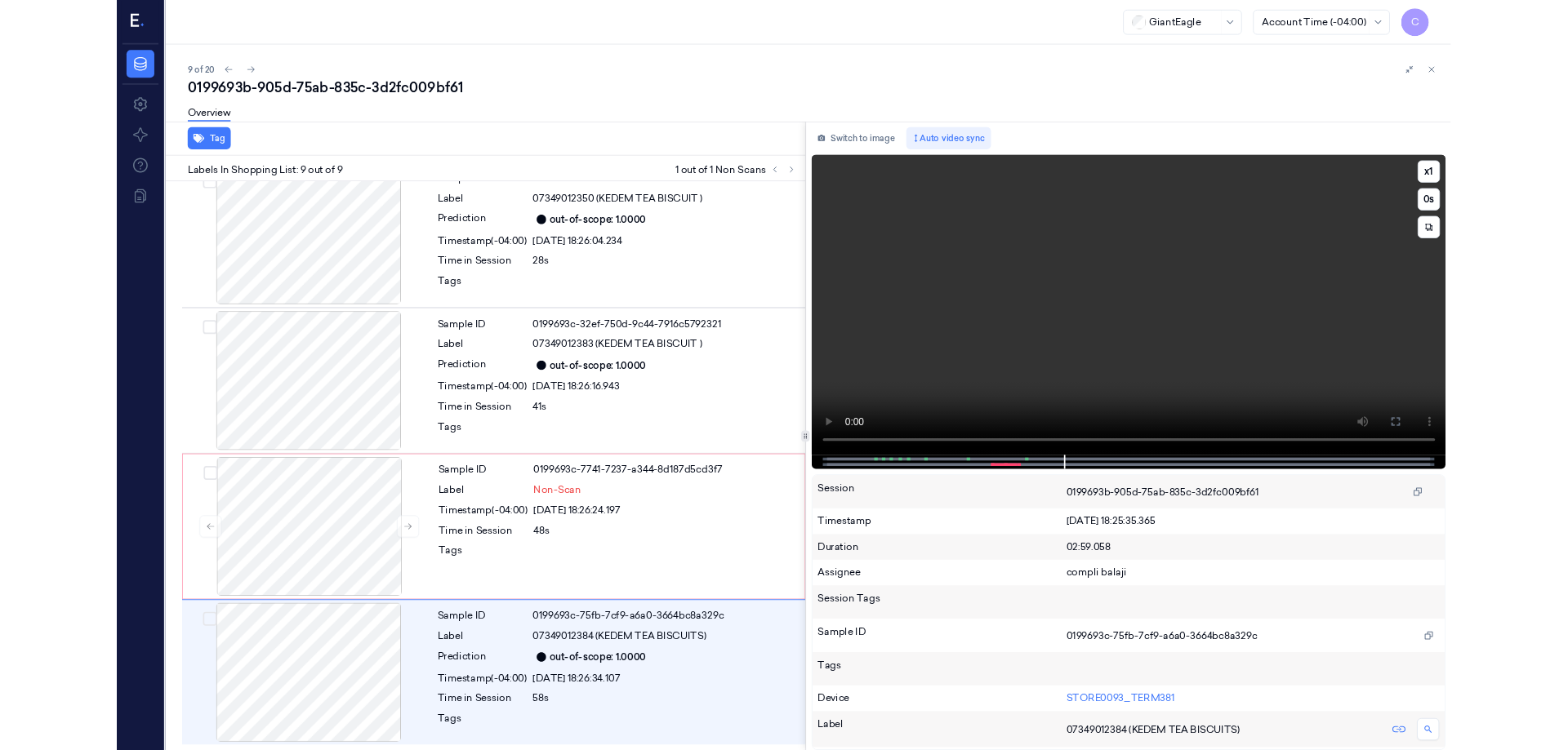
scroll to position [879, 0]
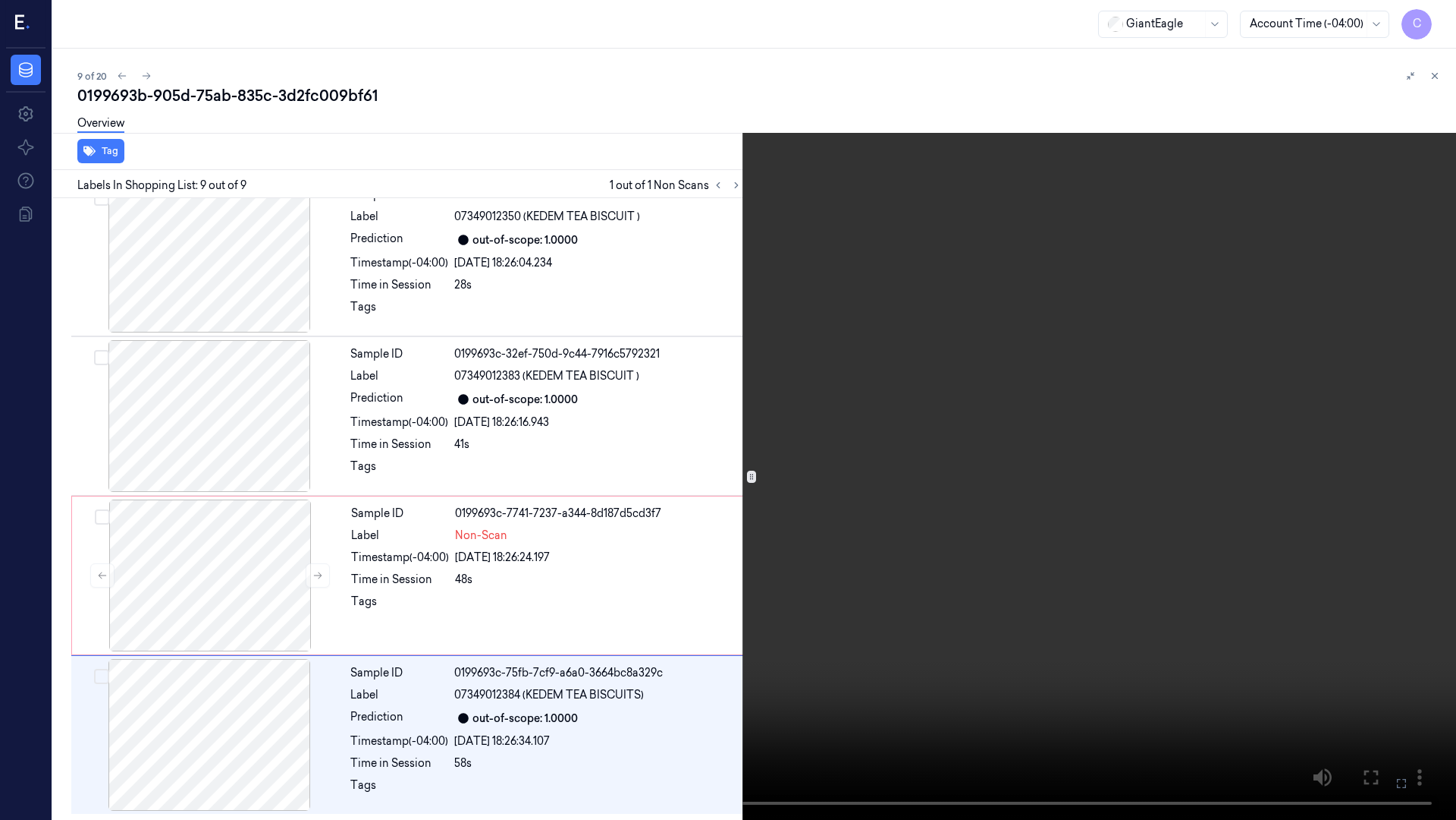
click at [0, 0] on icon at bounding box center [0, 0] width 0 height 0
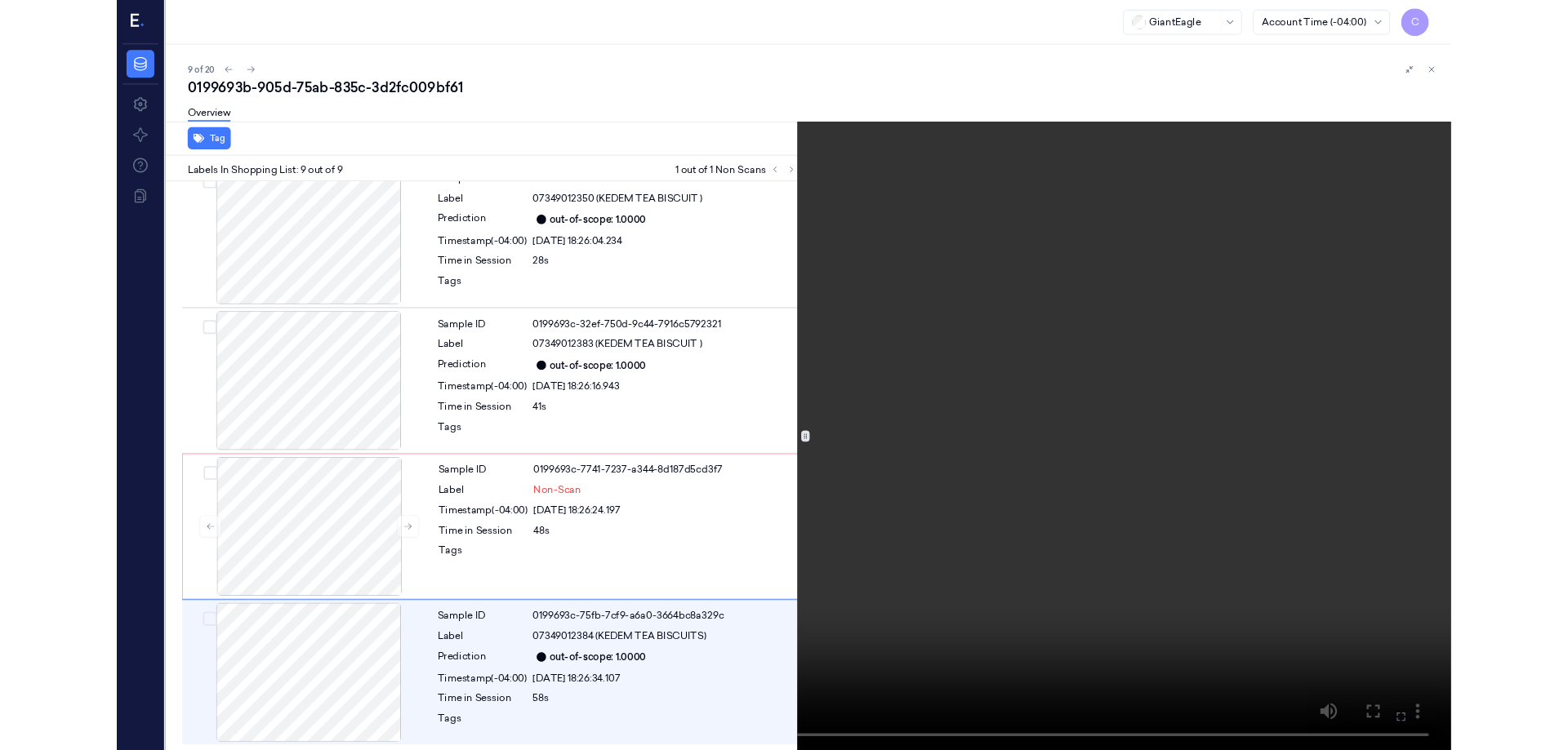
scroll to position [1011, 0]
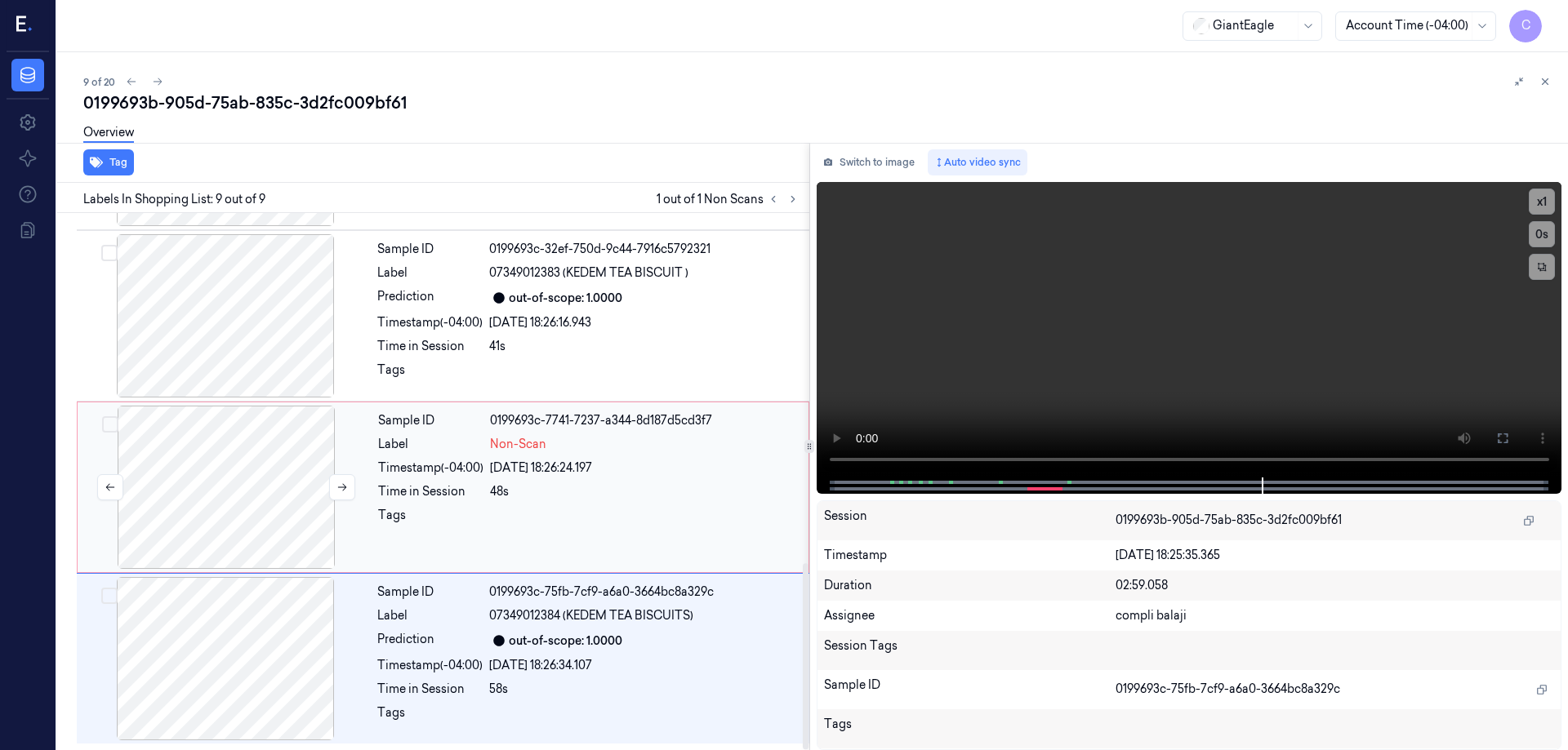
click at [231, 456] on div at bounding box center [226, 487] width 291 height 164
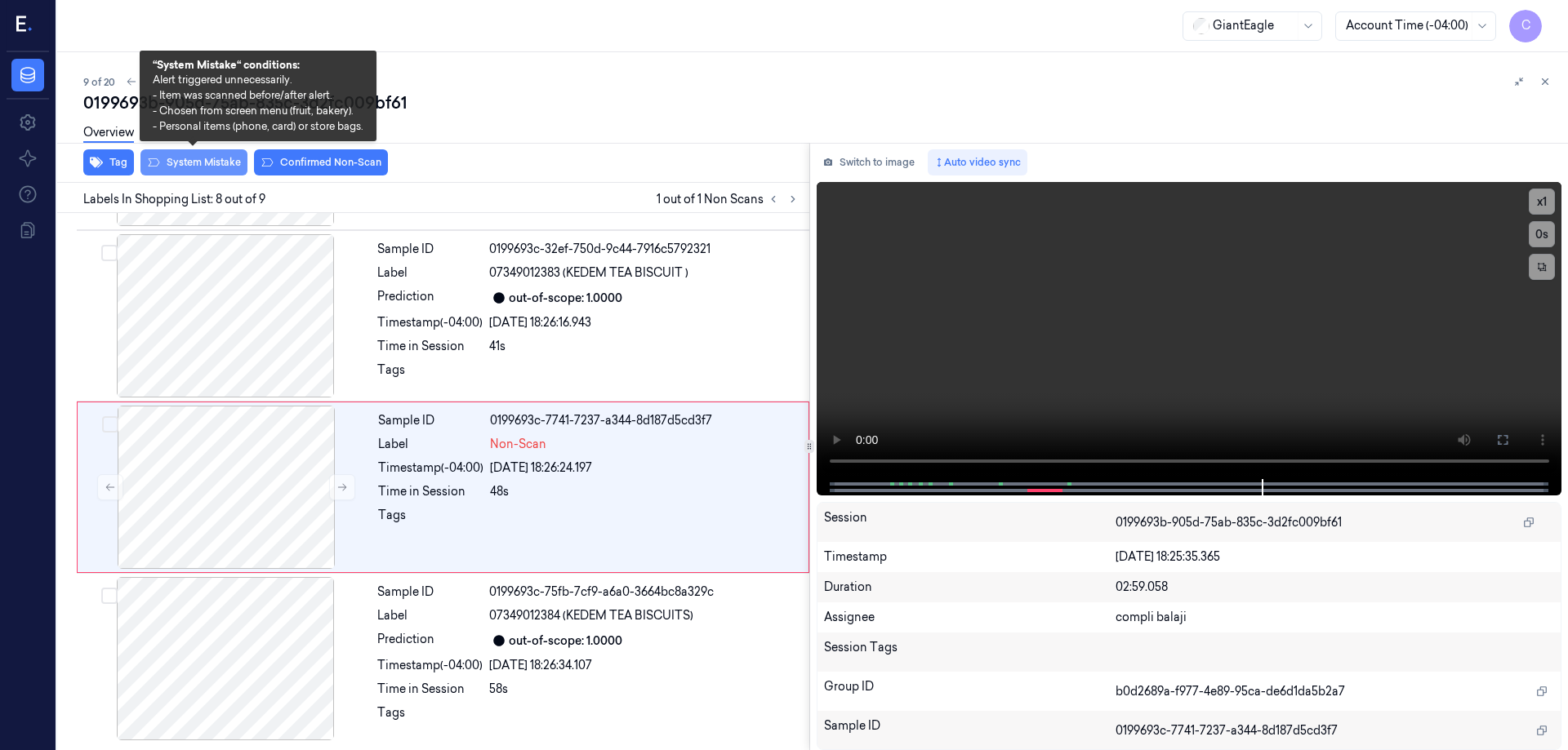
drag, startPoint x: 201, startPoint y: 167, endPoint x: 383, endPoint y: 258, distance: 203.5
click at [203, 167] on button "System Mistake" at bounding box center [193, 162] width 107 height 26
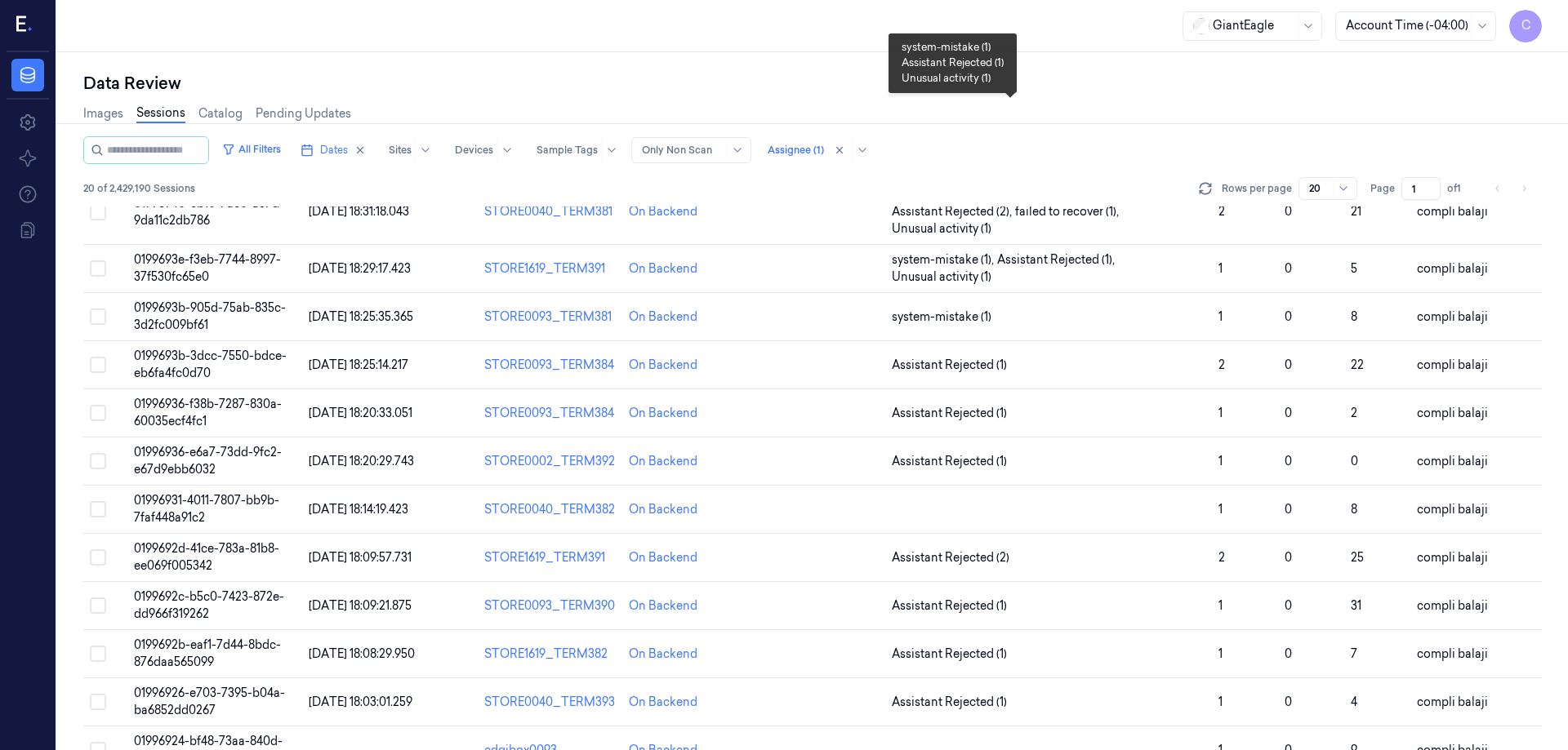
scroll to position [408, 0]
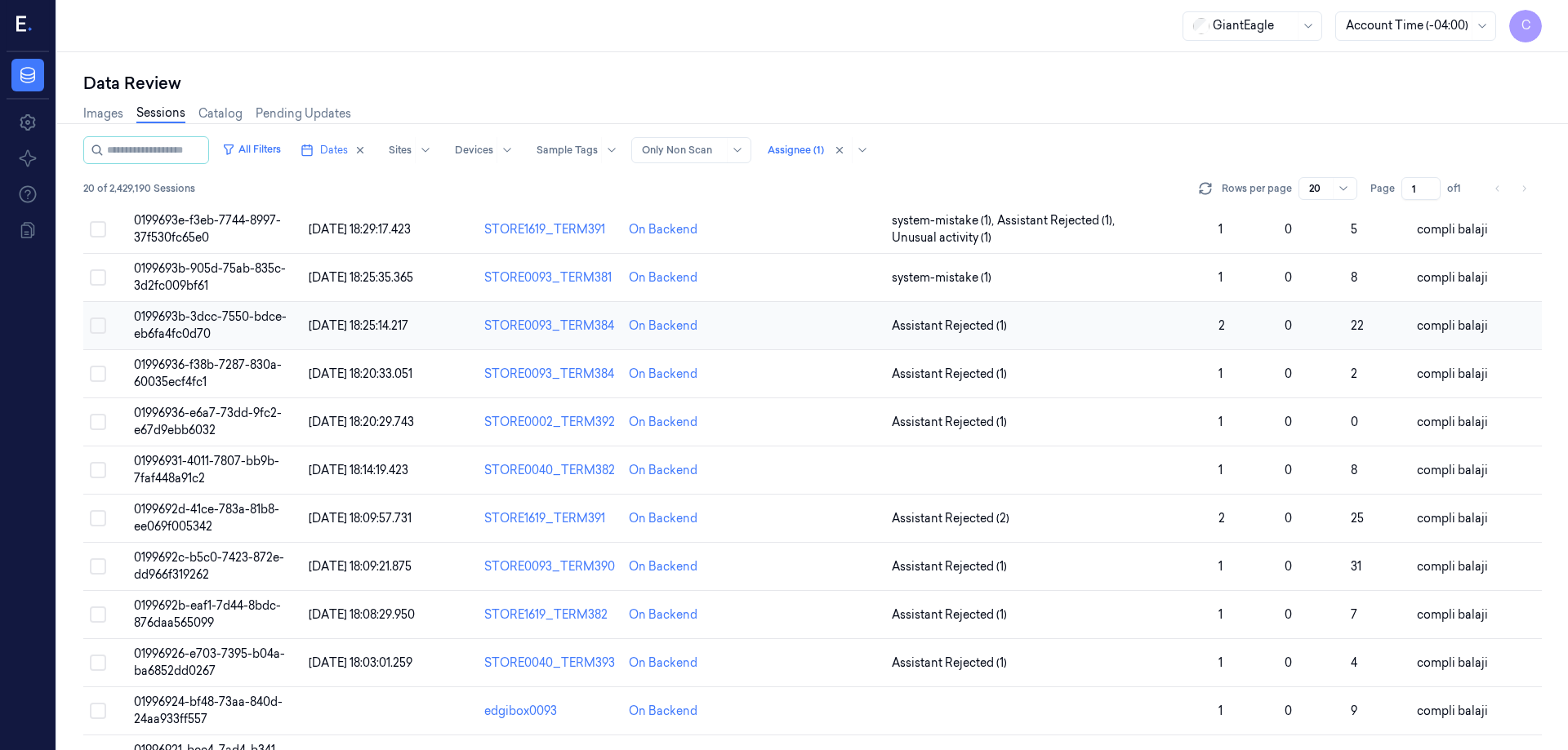
click at [256, 319] on span "0199693b-3dcc-7550-bdce-eb6fa4fc0d70" at bounding box center [211, 325] width 153 height 31
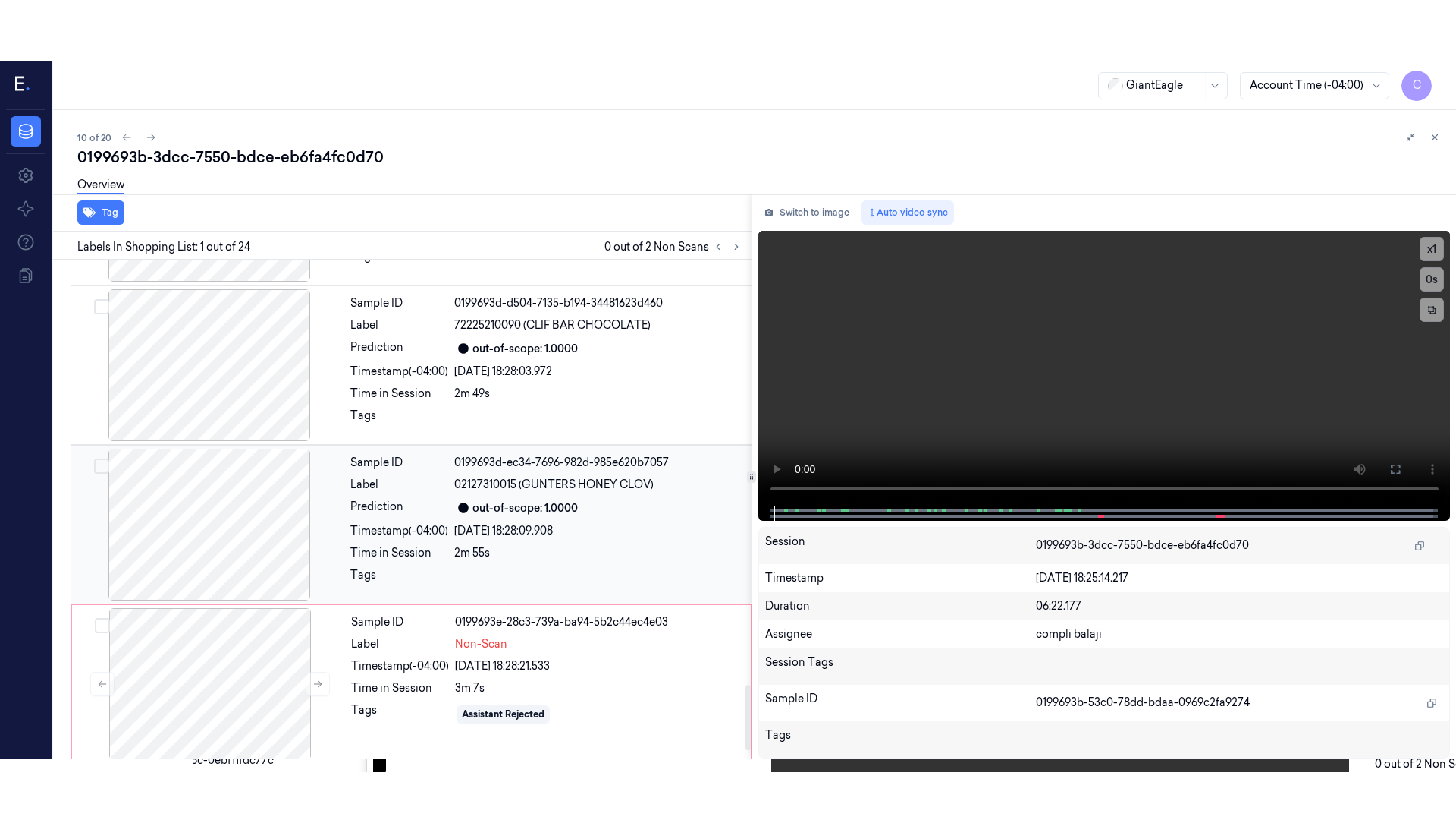
scroll to position [3330, 0]
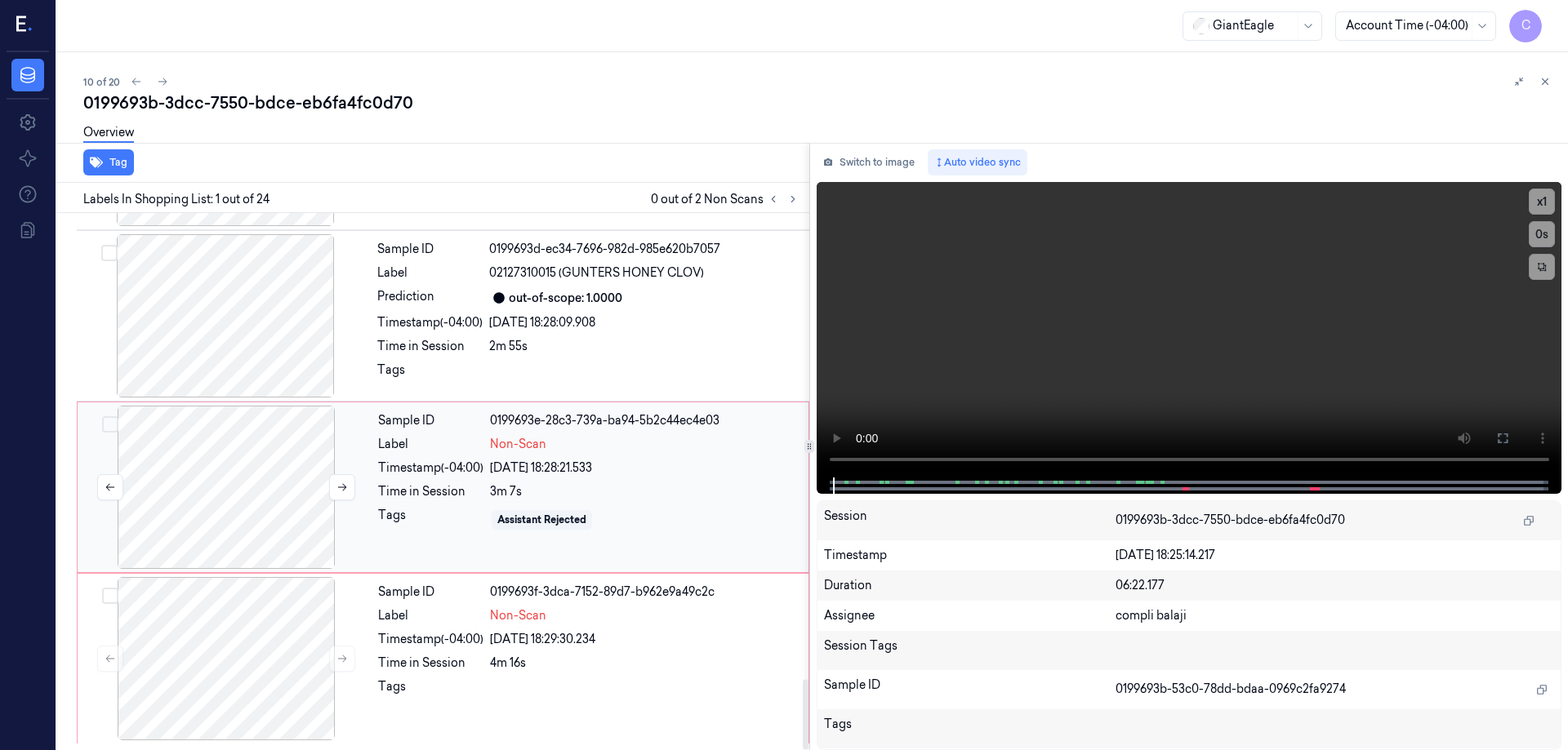
click at [271, 535] on div at bounding box center [226, 487] width 291 height 164
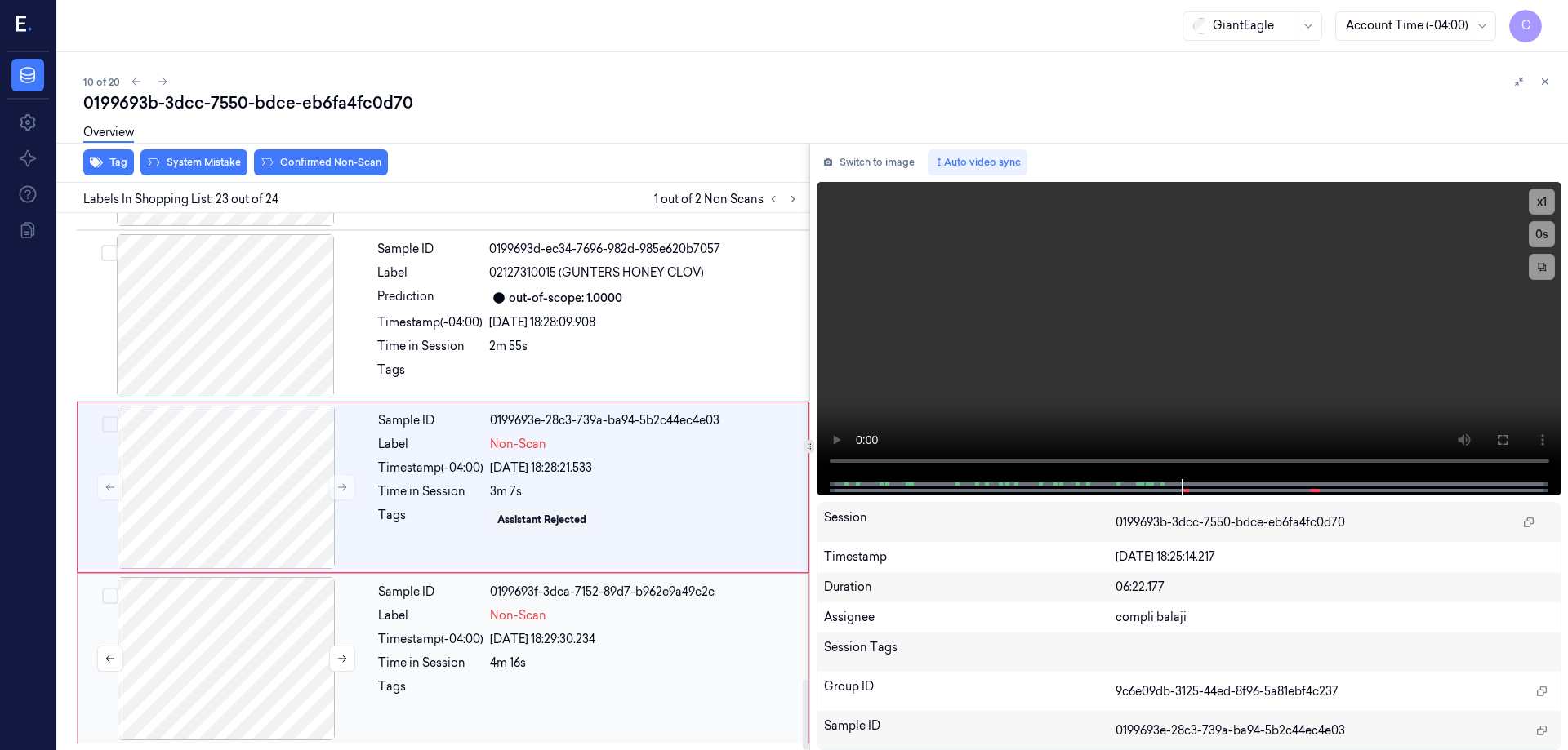
click at [254, 664] on div at bounding box center [226, 659] width 291 height 164
click at [255, 503] on div at bounding box center [226, 487] width 291 height 164
drag, startPoint x: 1505, startPoint y: 433, endPoint x: 1442, endPoint y: 565, distance: 146.3
click at [1505, 434] on icon at bounding box center [1502, 439] width 13 height 13
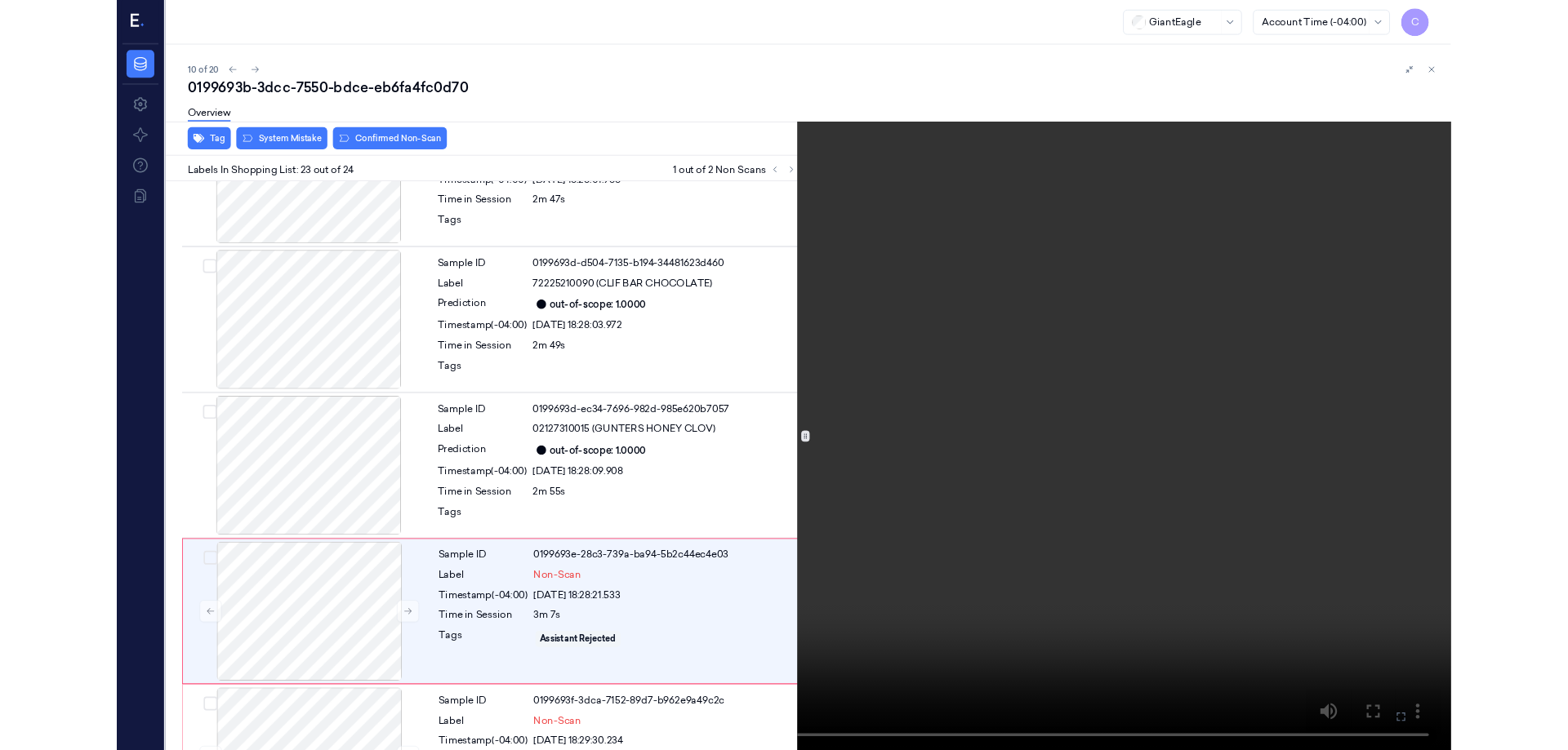
scroll to position [3452, 0]
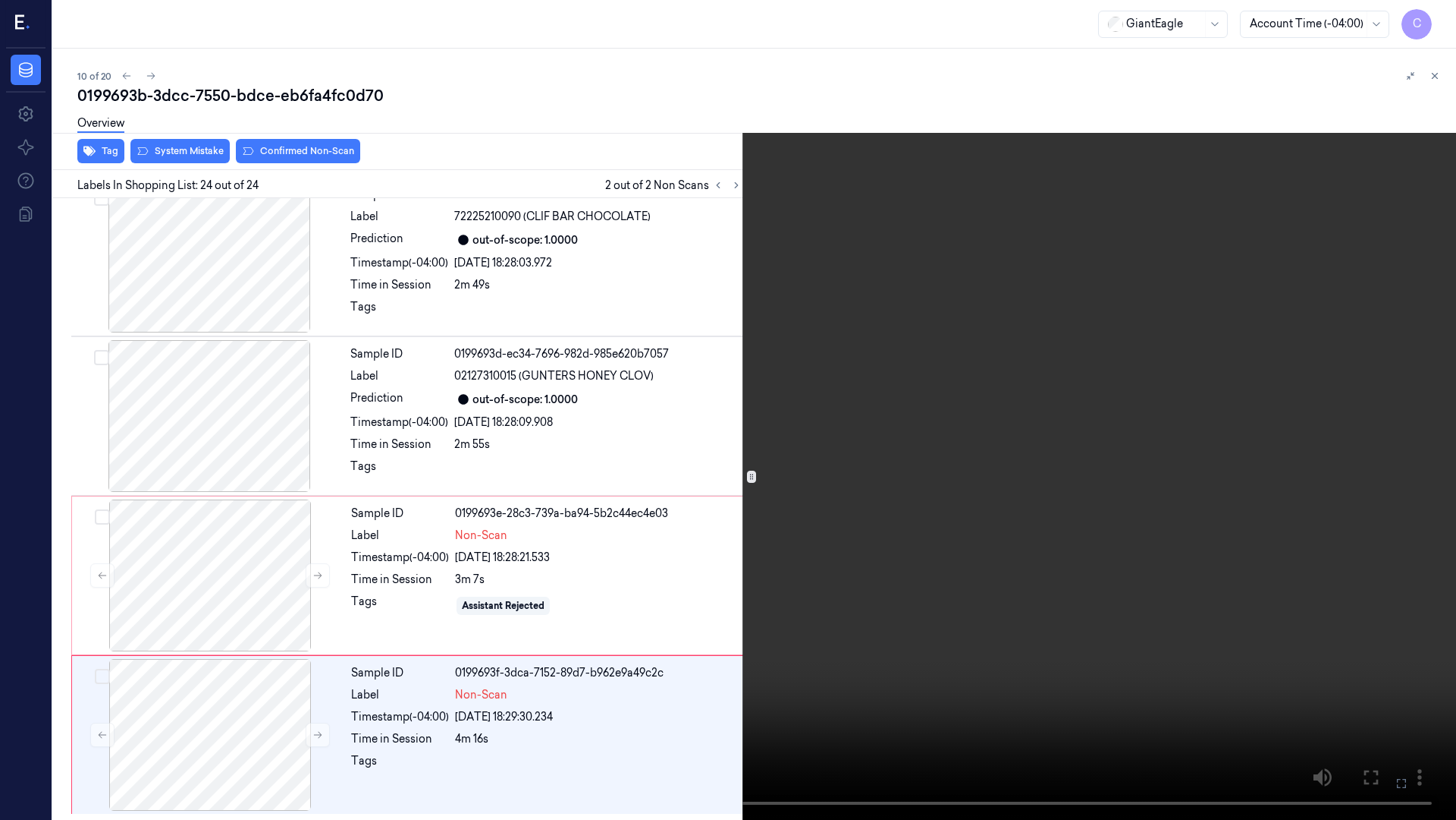
click at [0, 0] on icon at bounding box center [0, 0] width 0 height 0
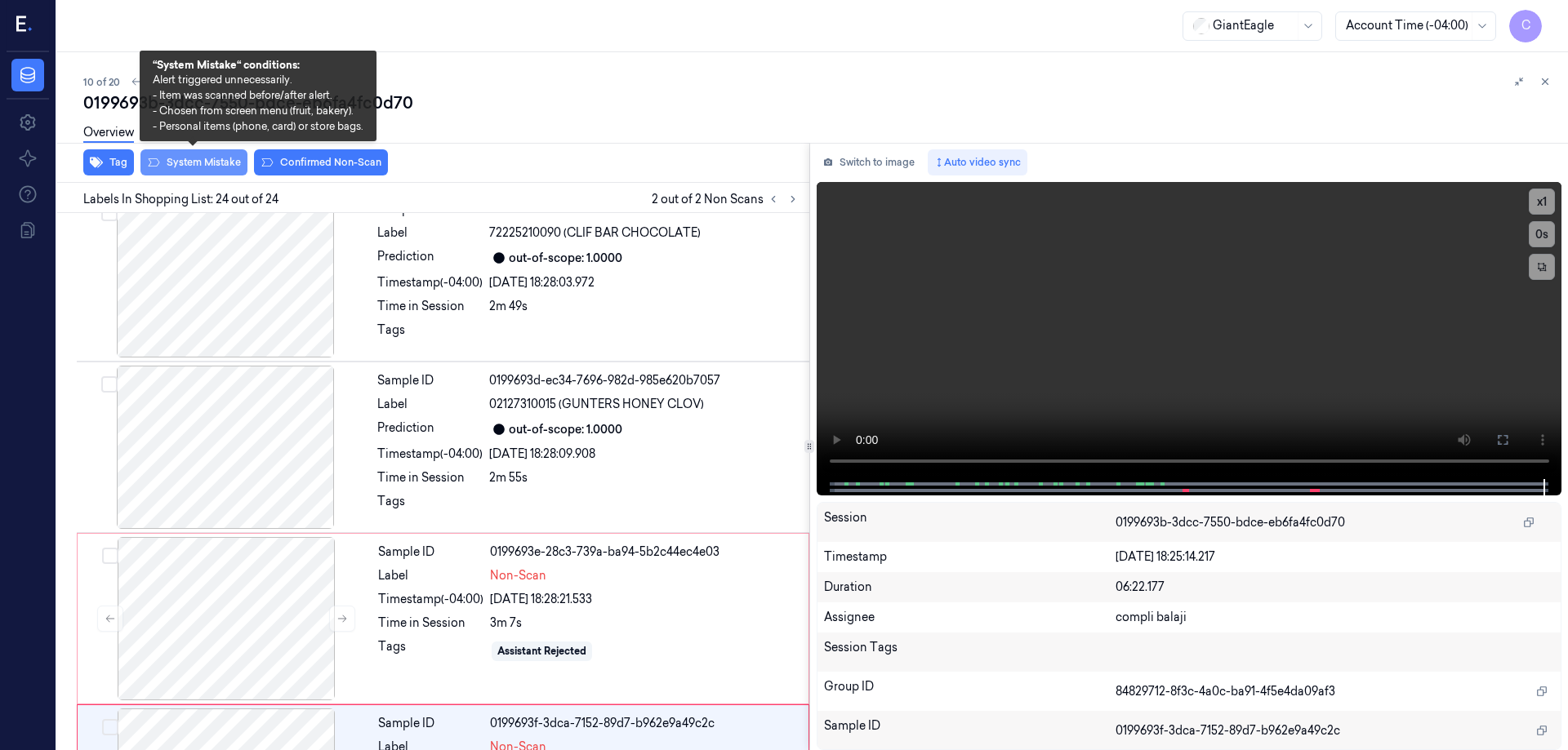
click at [198, 162] on button "System Mistake" at bounding box center [193, 162] width 107 height 26
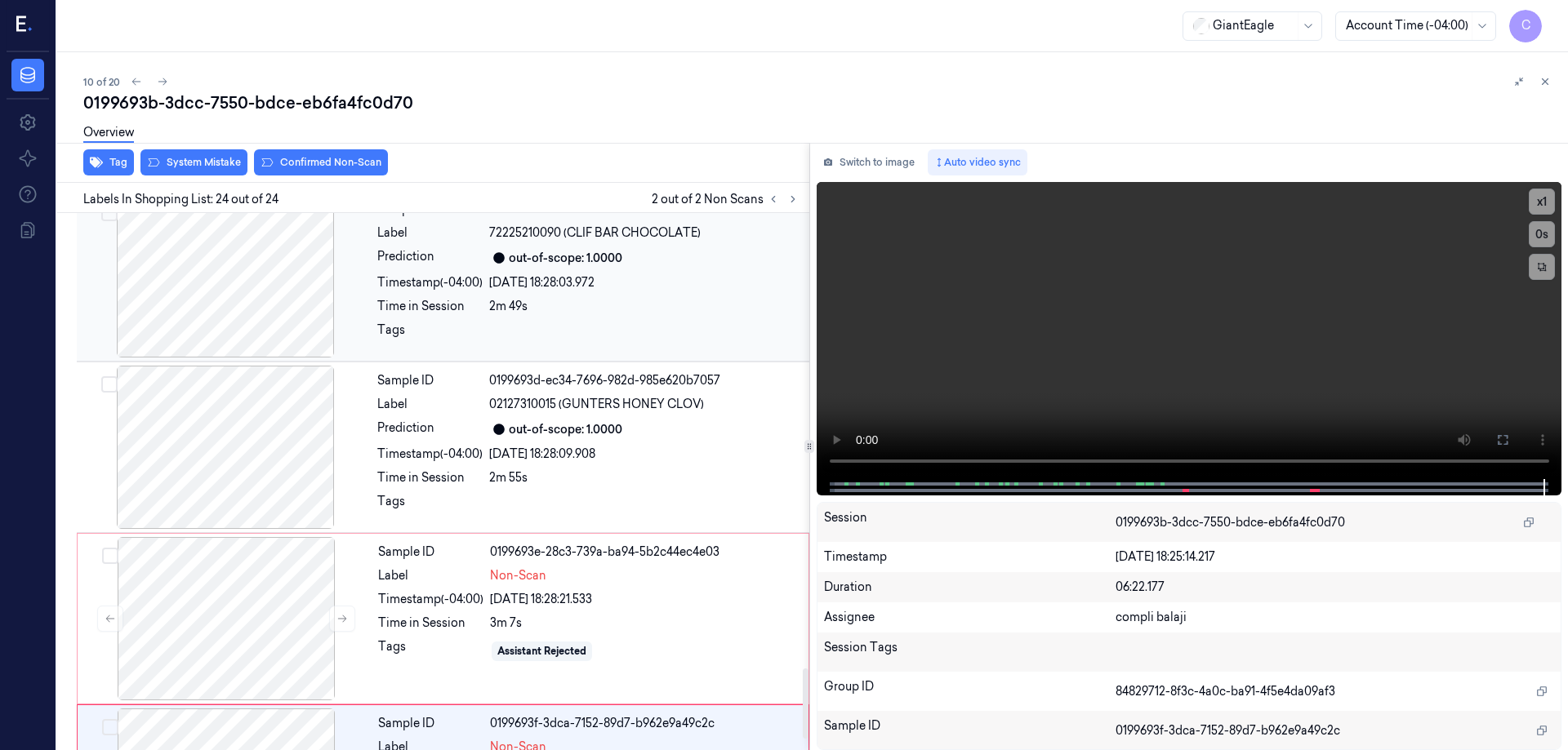
scroll to position [3583, 0]
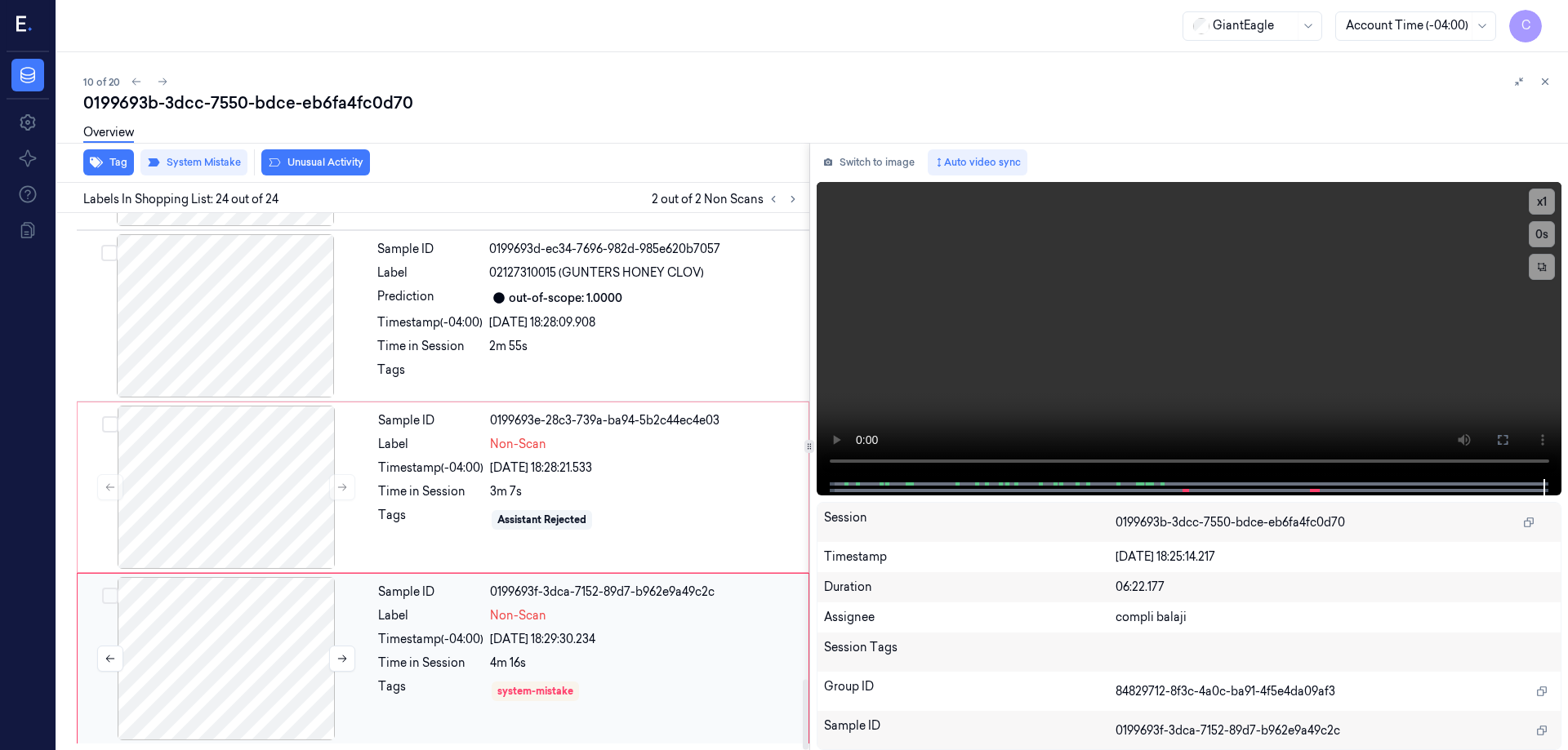
click at [237, 621] on div at bounding box center [226, 659] width 291 height 164
click at [240, 627] on div at bounding box center [226, 659] width 291 height 164
click at [240, 619] on div at bounding box center [226, 659] width 291 height 164
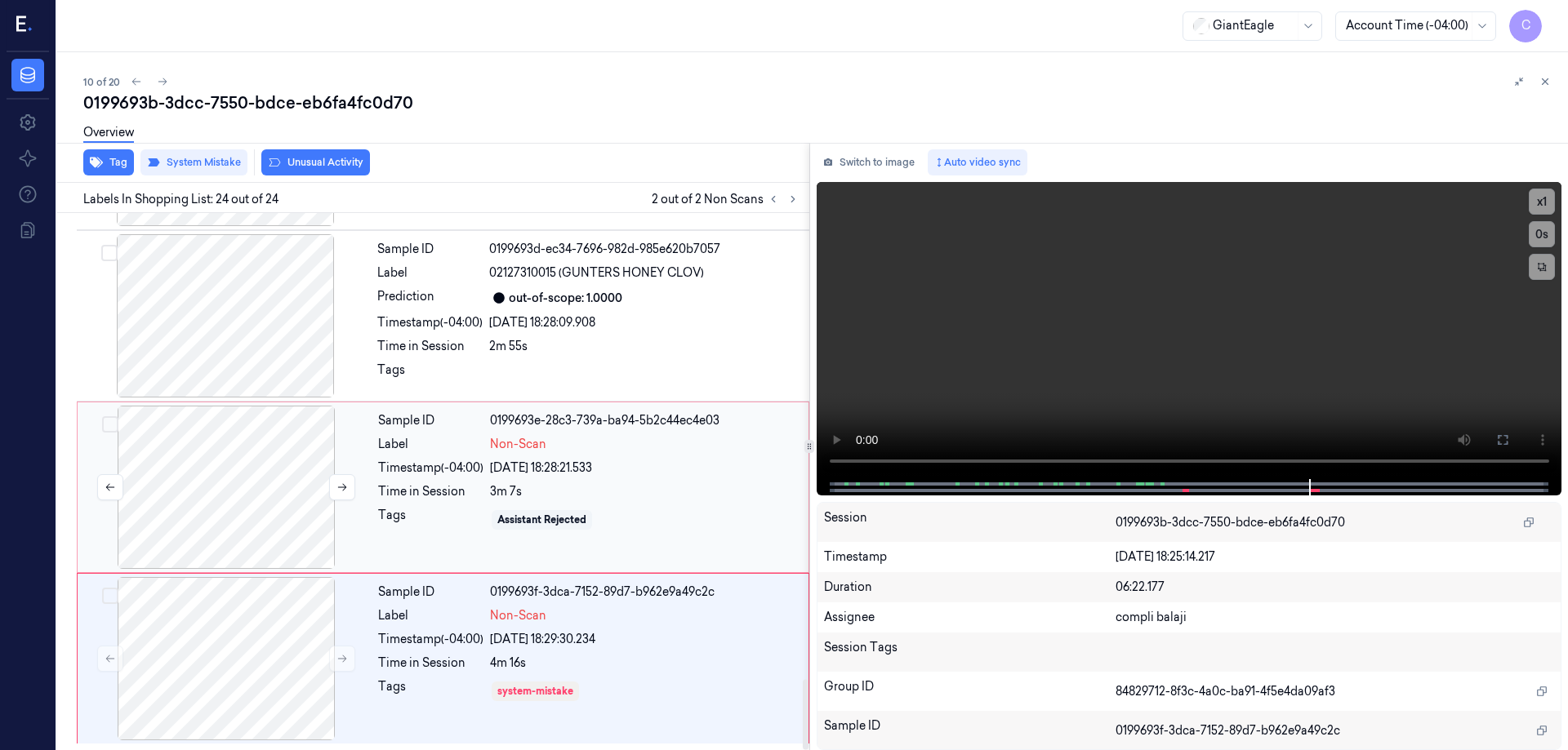
click at [237, 478] on div at bounding box center [226, 487] width 291 height 164
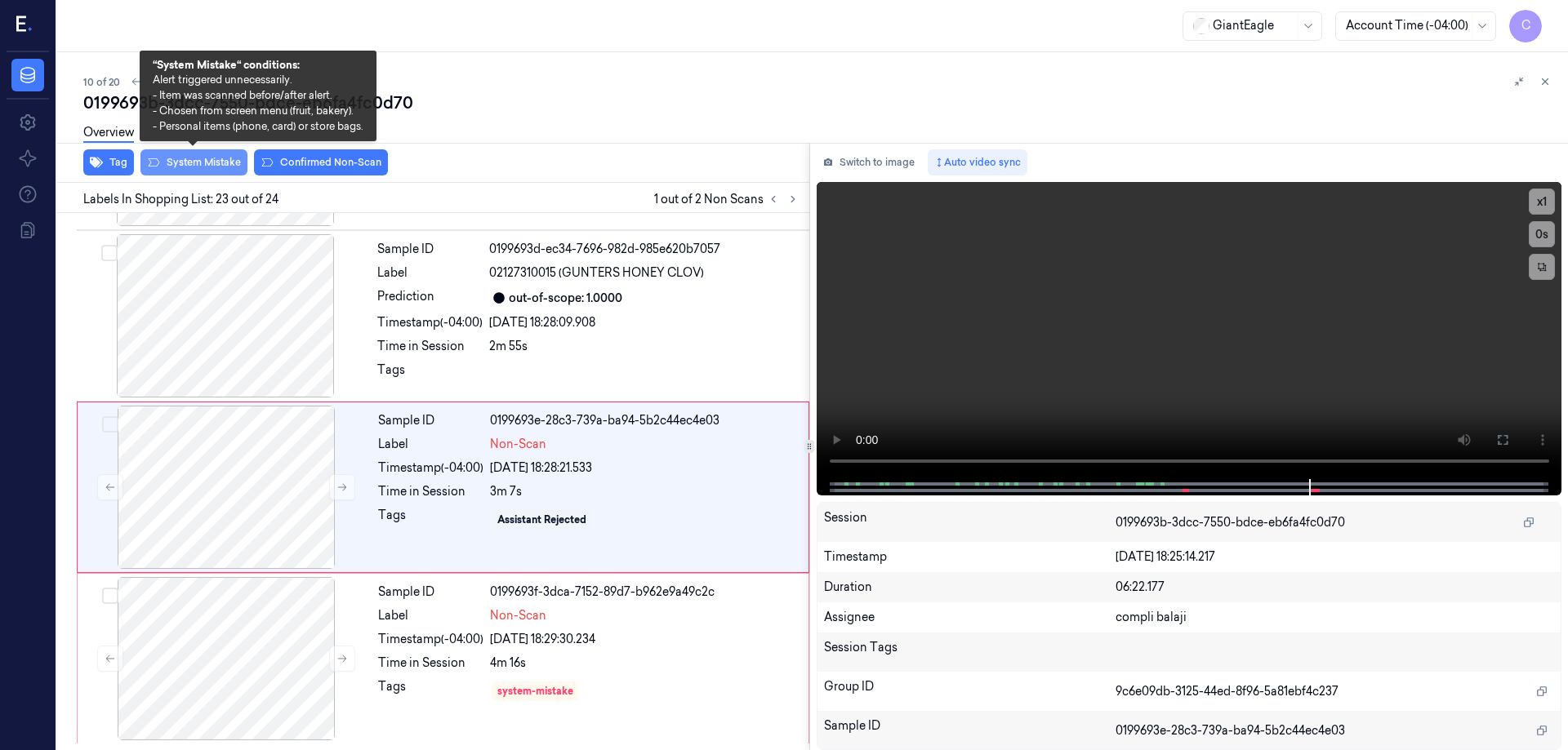
click at [188, 166] on button "System Mistake" at bounding box center [193, 162] width 107 height 26
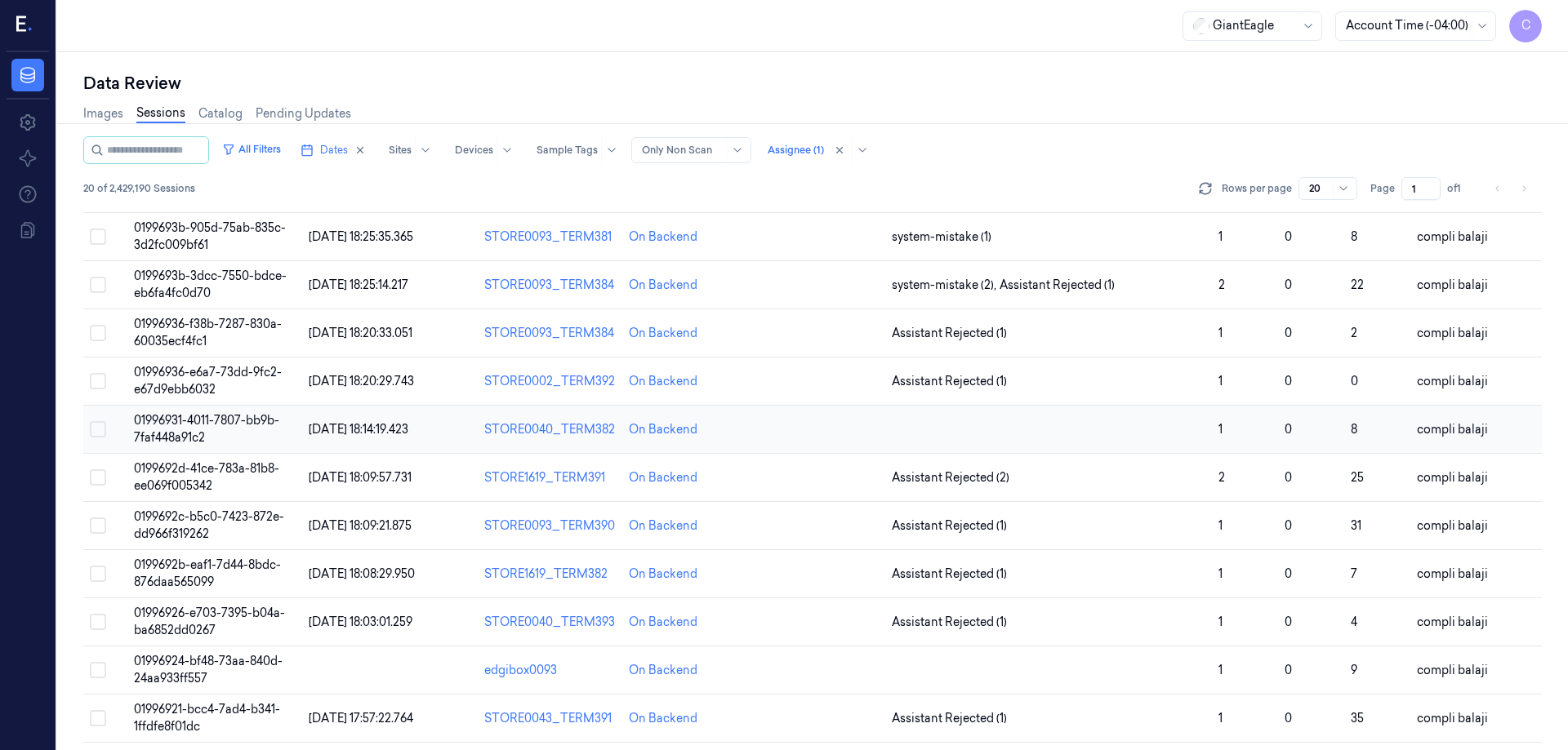
scroll to position [421, 0]
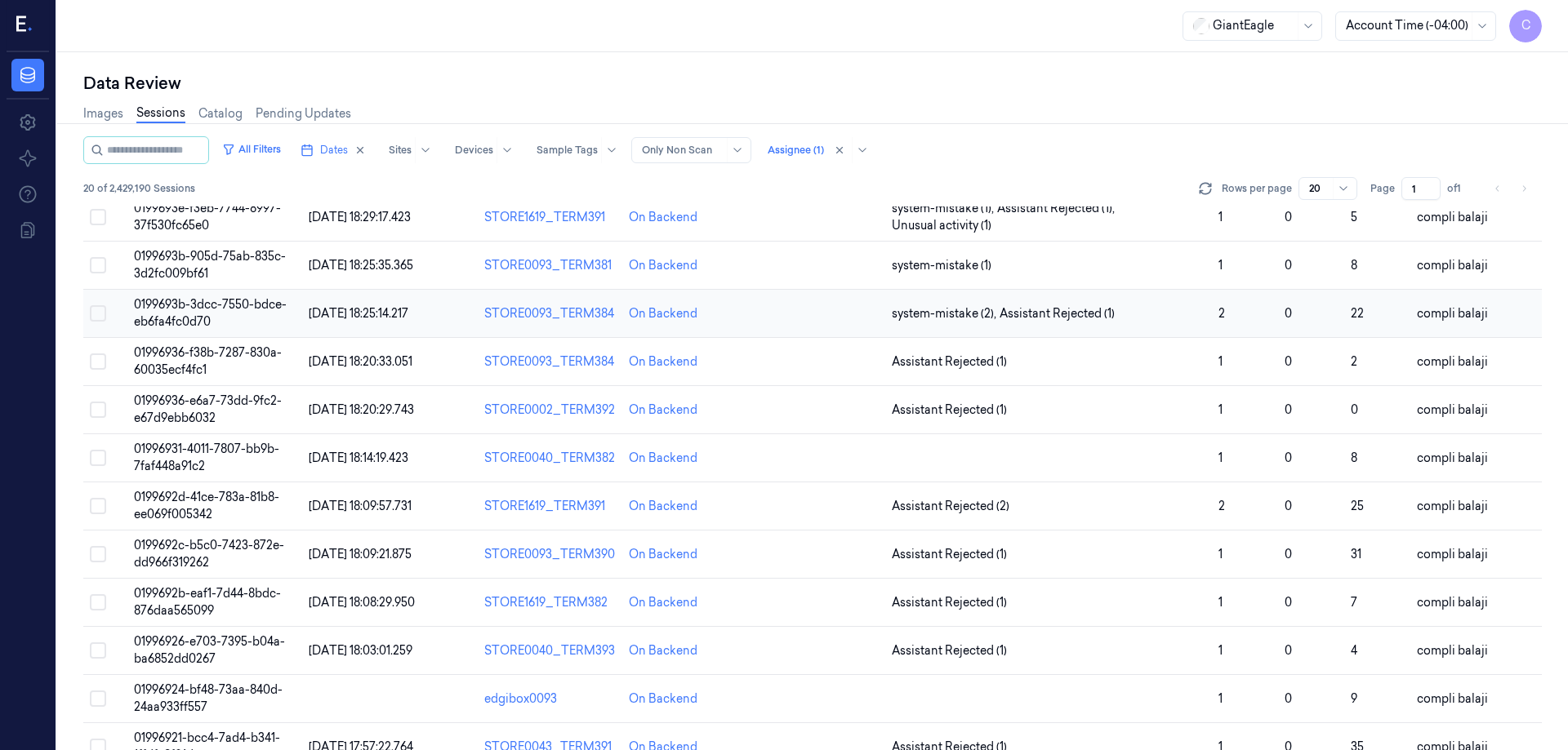
click at [233, 304] on span "0199693b-3dcc-7550-bdce-eb6fa4fc0d70" at bounding box center [211, 313] width 153 height 31
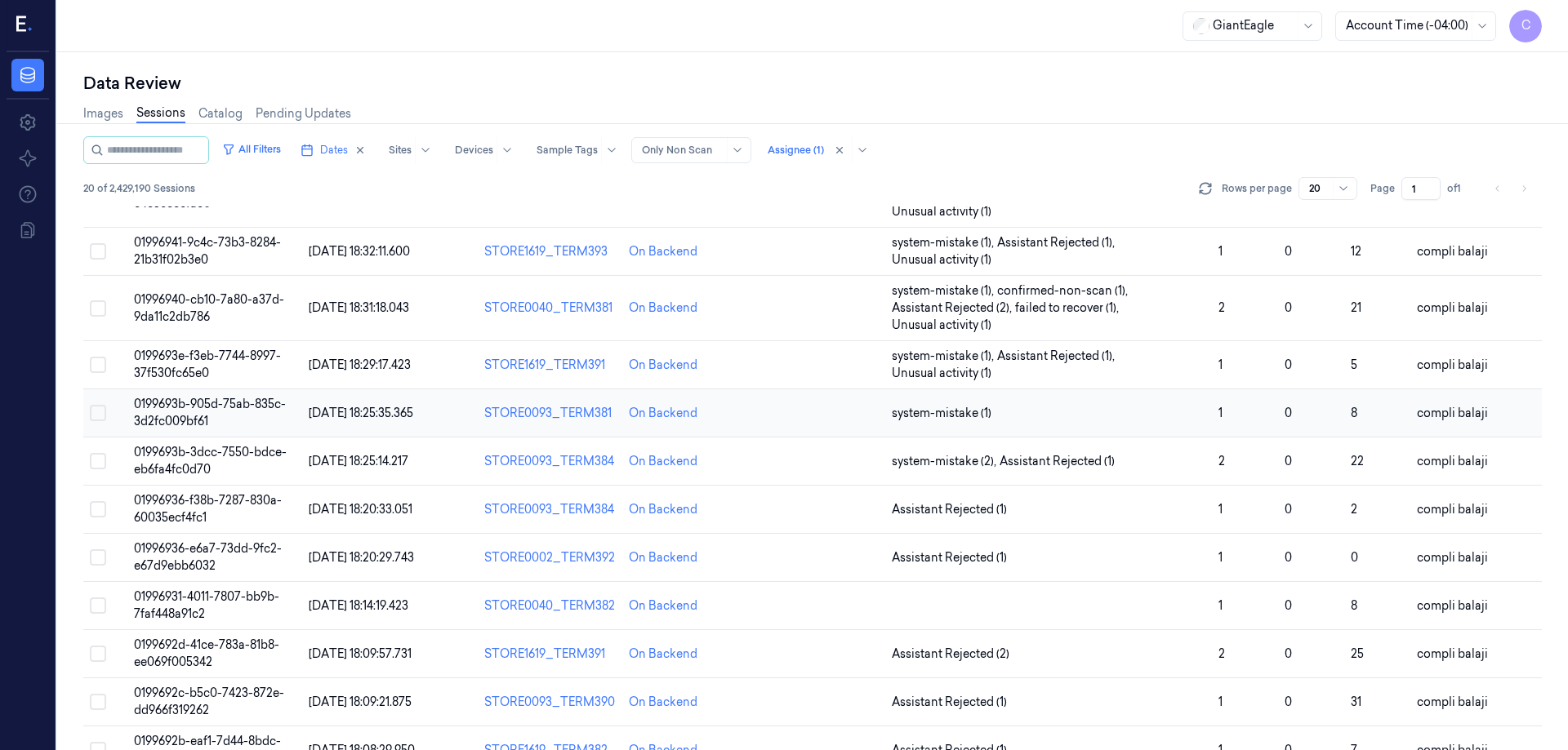
scroll to position [245, 0]
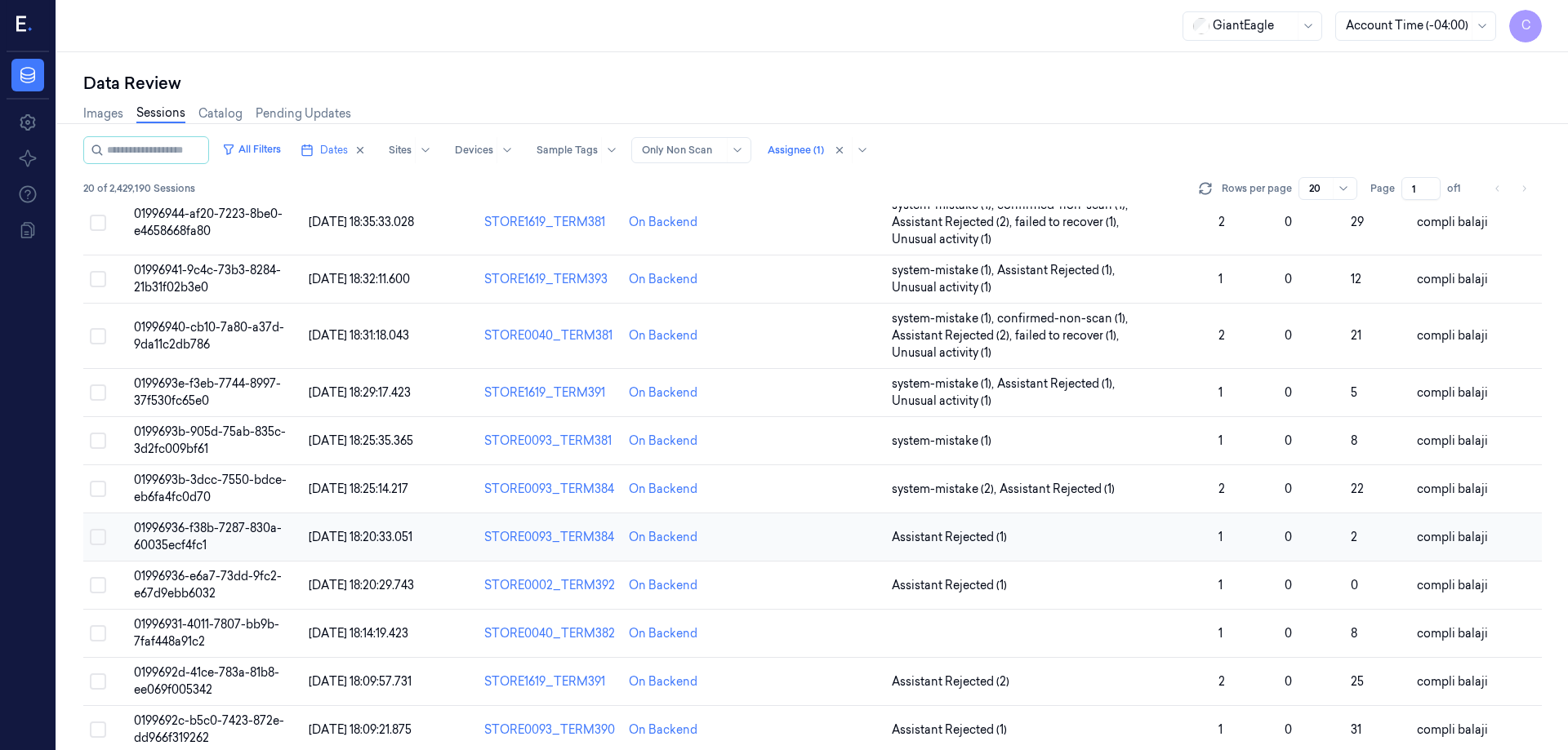
click at [244, 533] on span "01996936-f38b-7287-830a-60035ecf4fc1" at bounding box center [208, 536] width 148 height 31
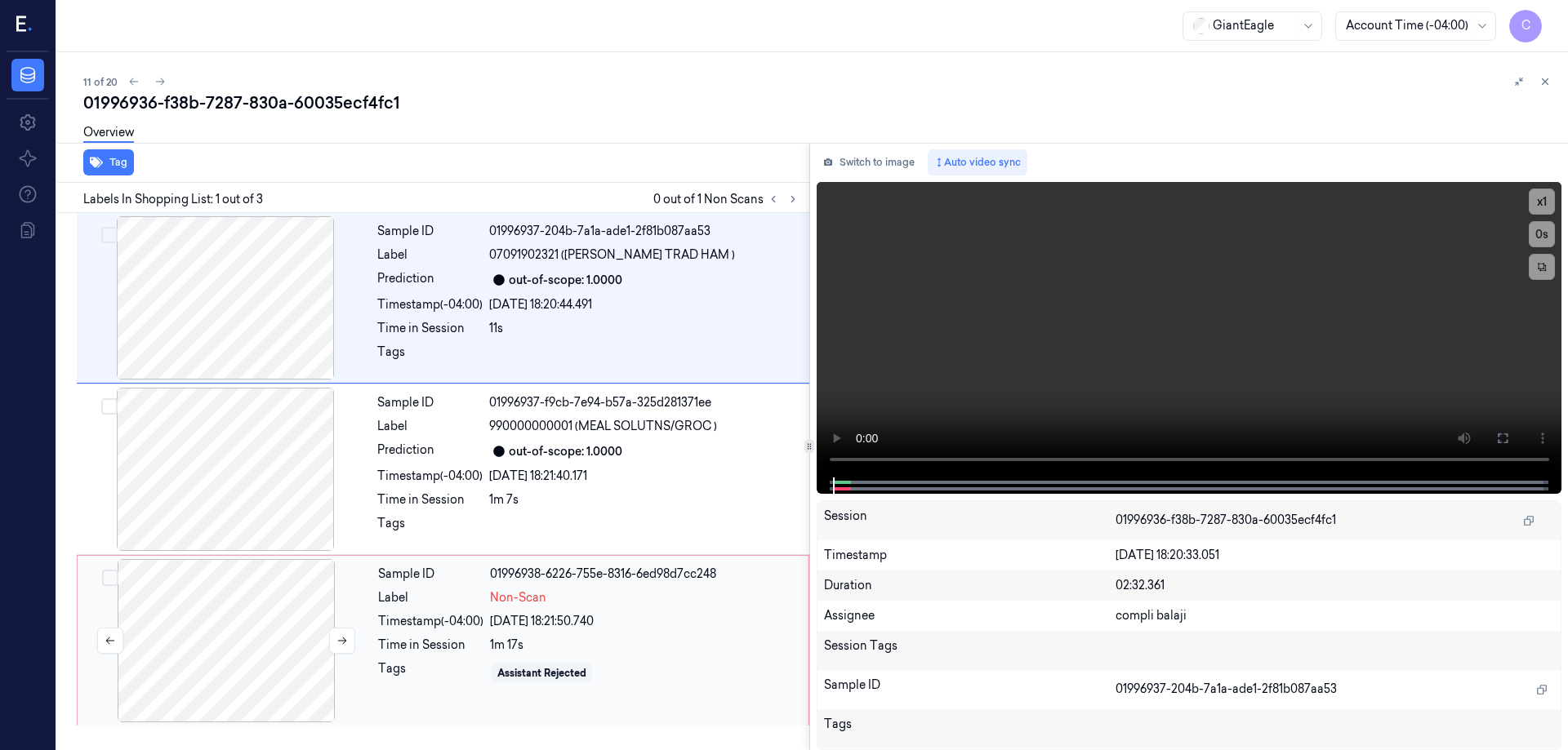
click at [203, 633] on div at bounding box center [226, 641] width 291 height 164
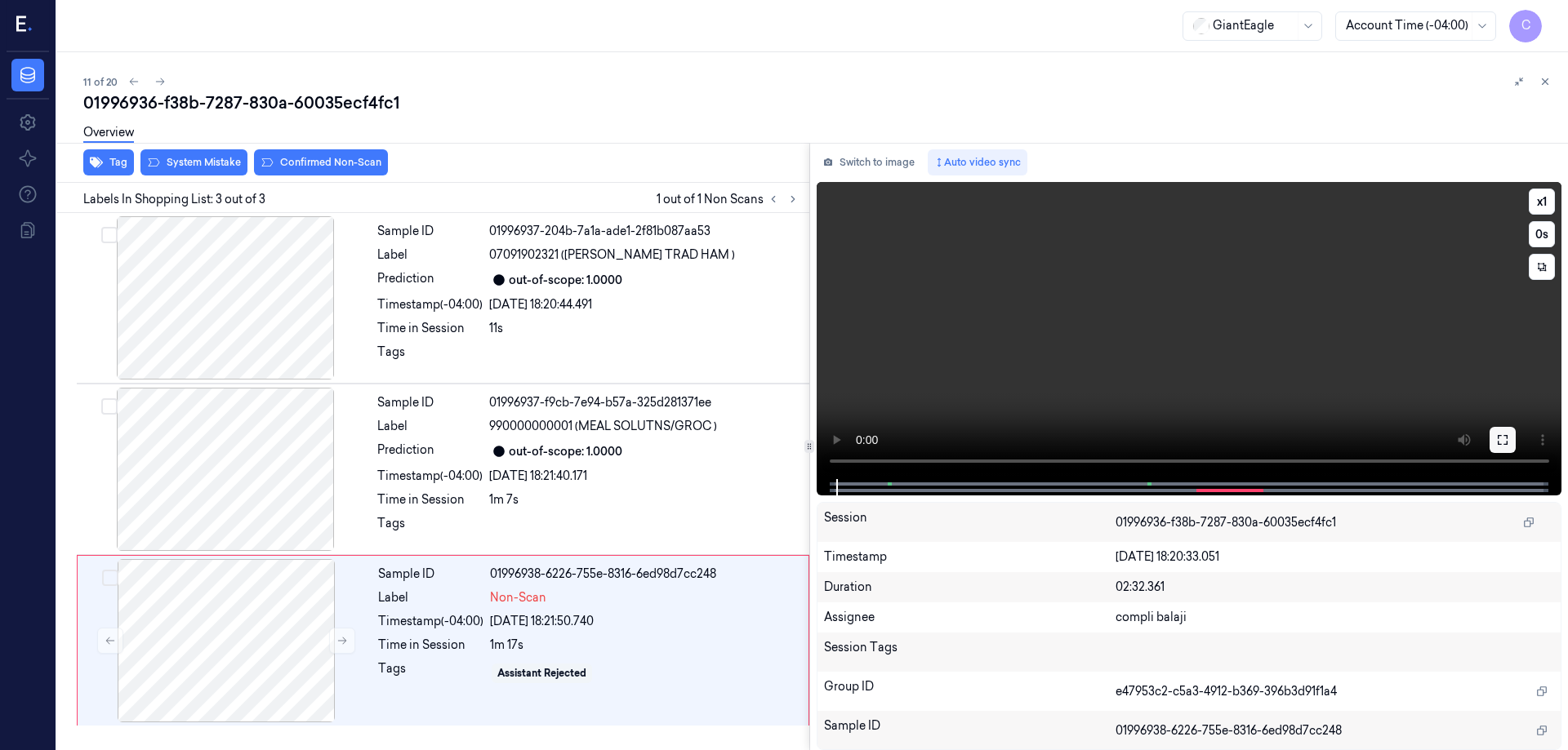
click at [1506, 437] on icon at bounding box center [1502, 439] width 13 height 13
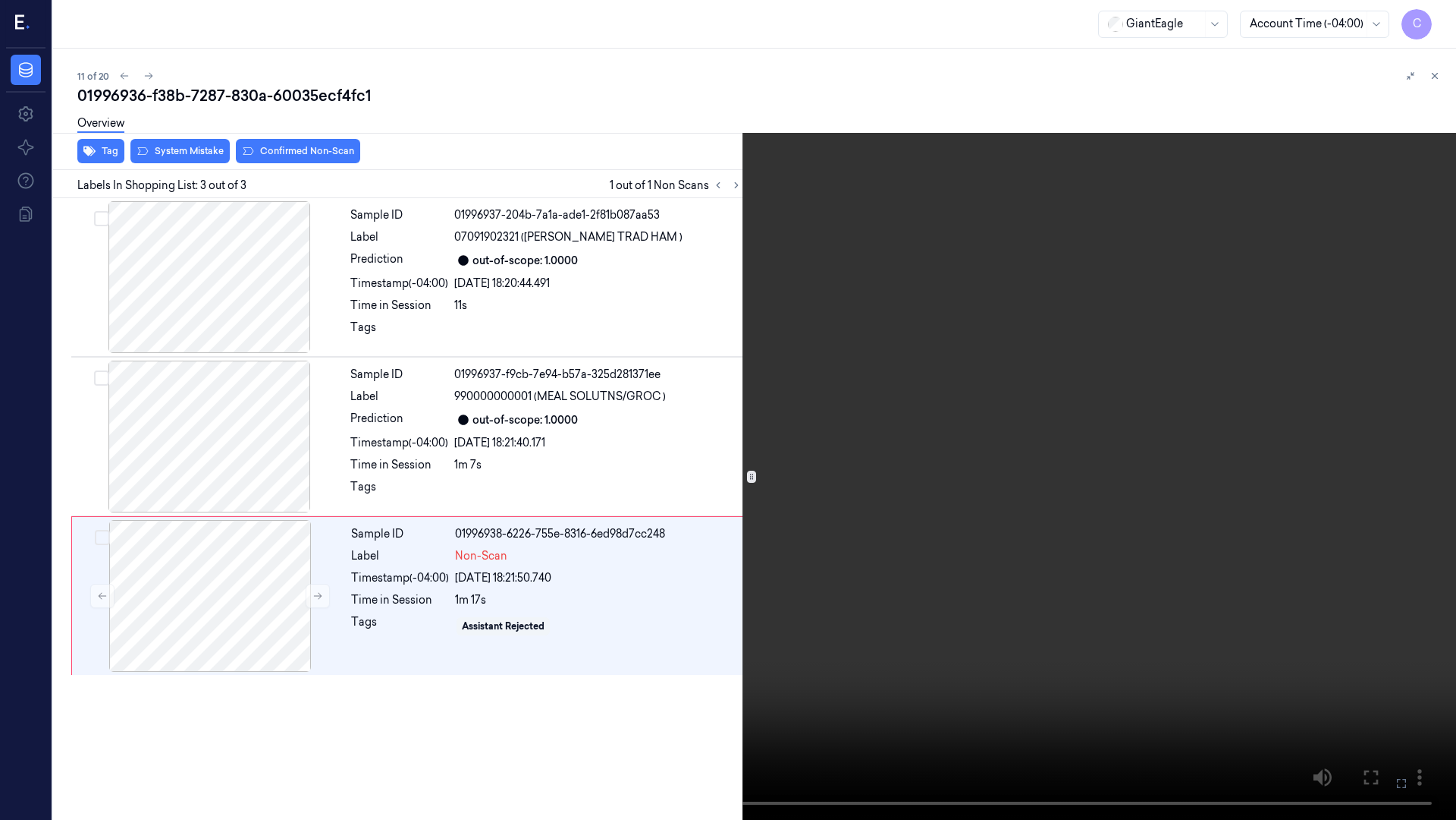
click at [0, 0] on icon at bounding box center [0, 0] width 0 height 0
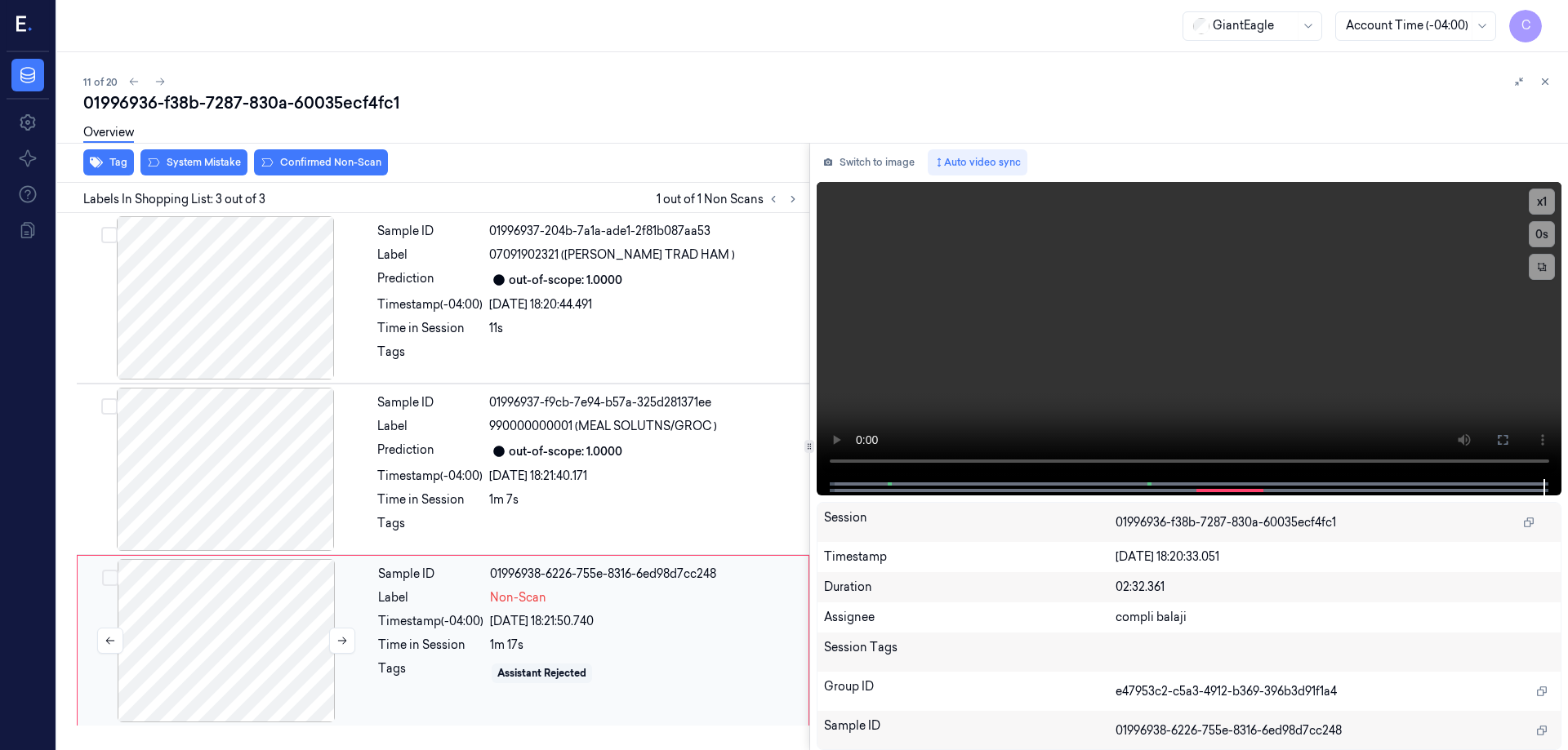
drag, startPoint x: 222, startPoint y: 625, endPoint x: 228, endPoint y: 583, distance: 42.4
click at [221, 626] on div at bounding box center [226, 641] width 291 height 164
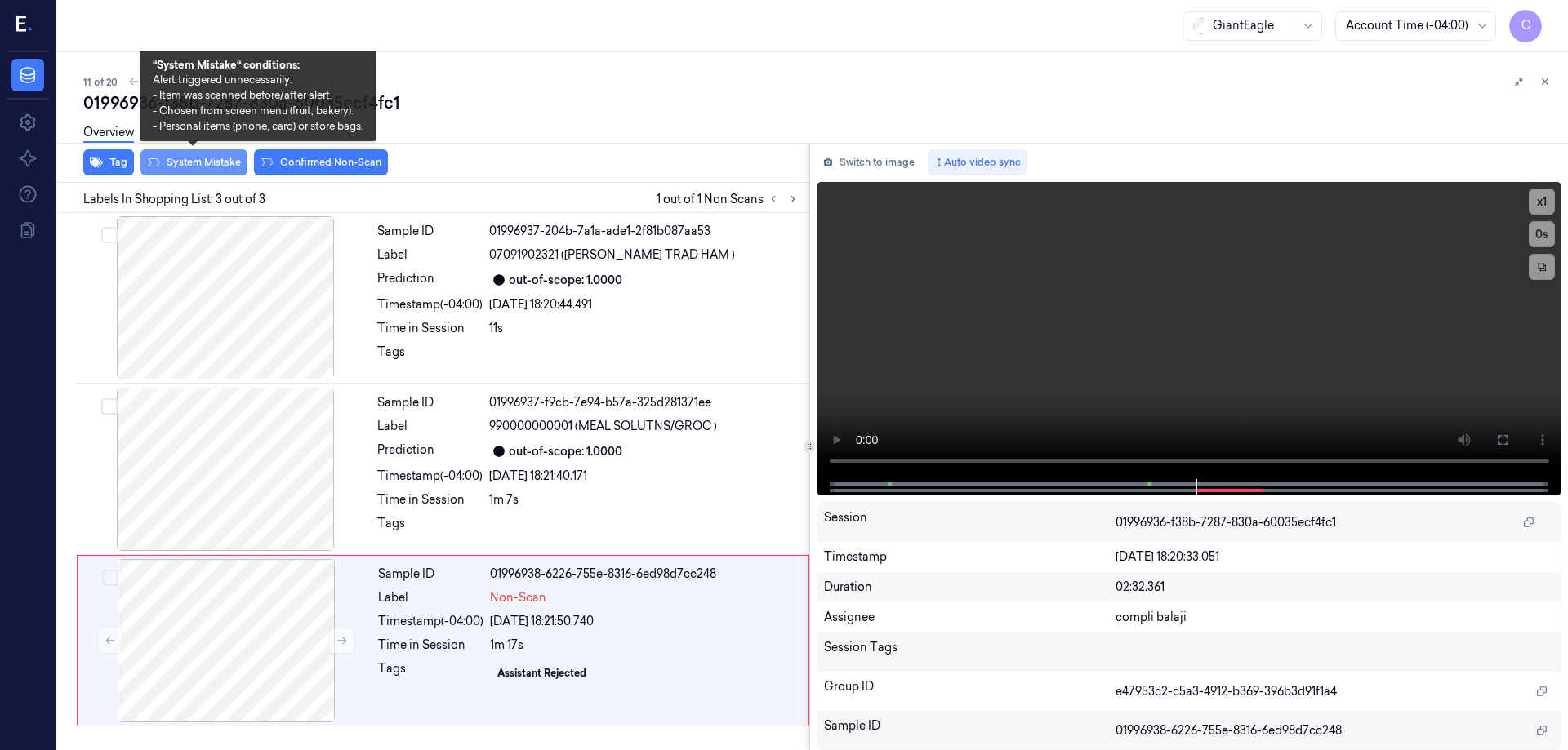
click at [197, 165] on button "System Mistake" at bounding box center [193, 162] width 107 height 26
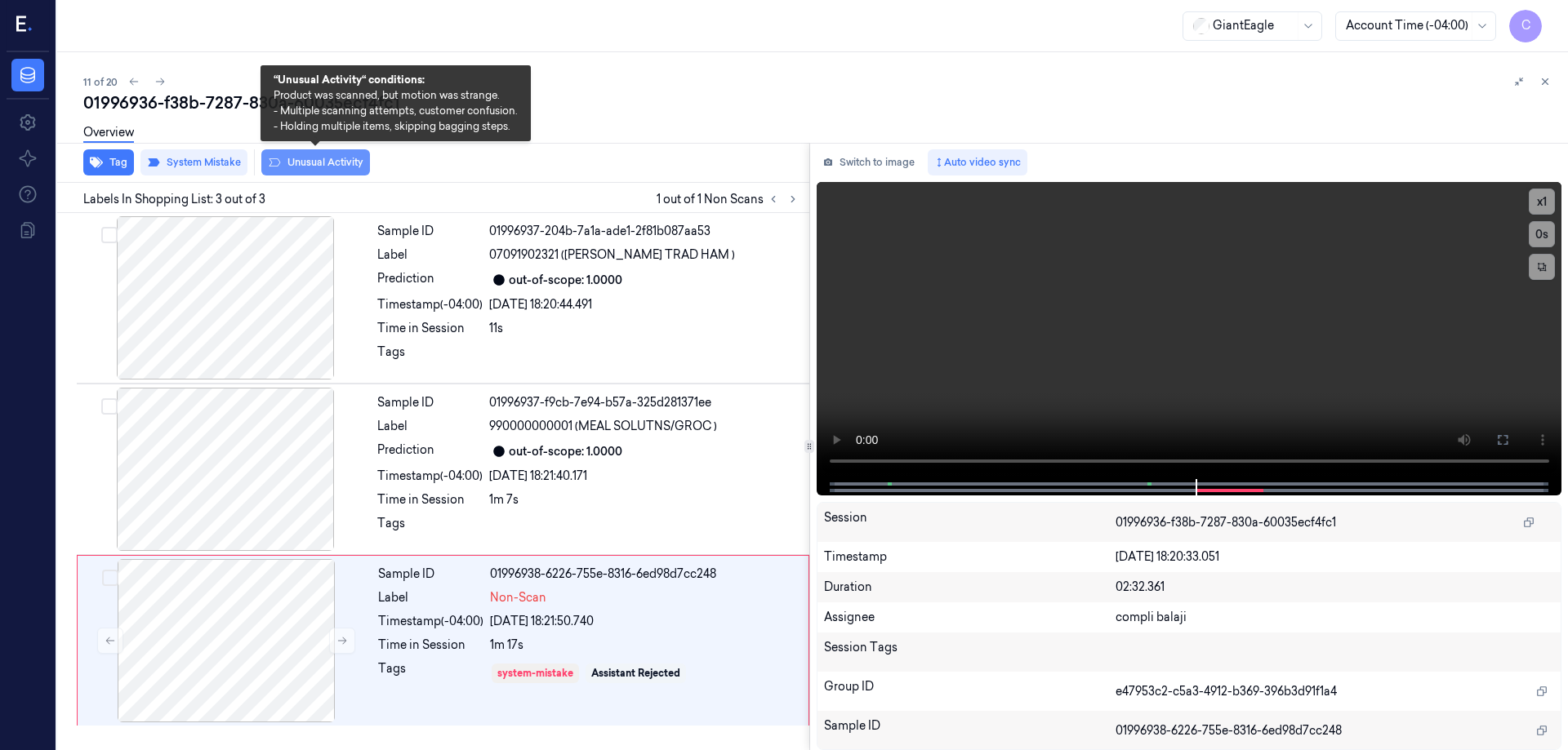
click at [352, 165] on button "Unusual Activity" at bounding box center [316, 162] width 109 height 26
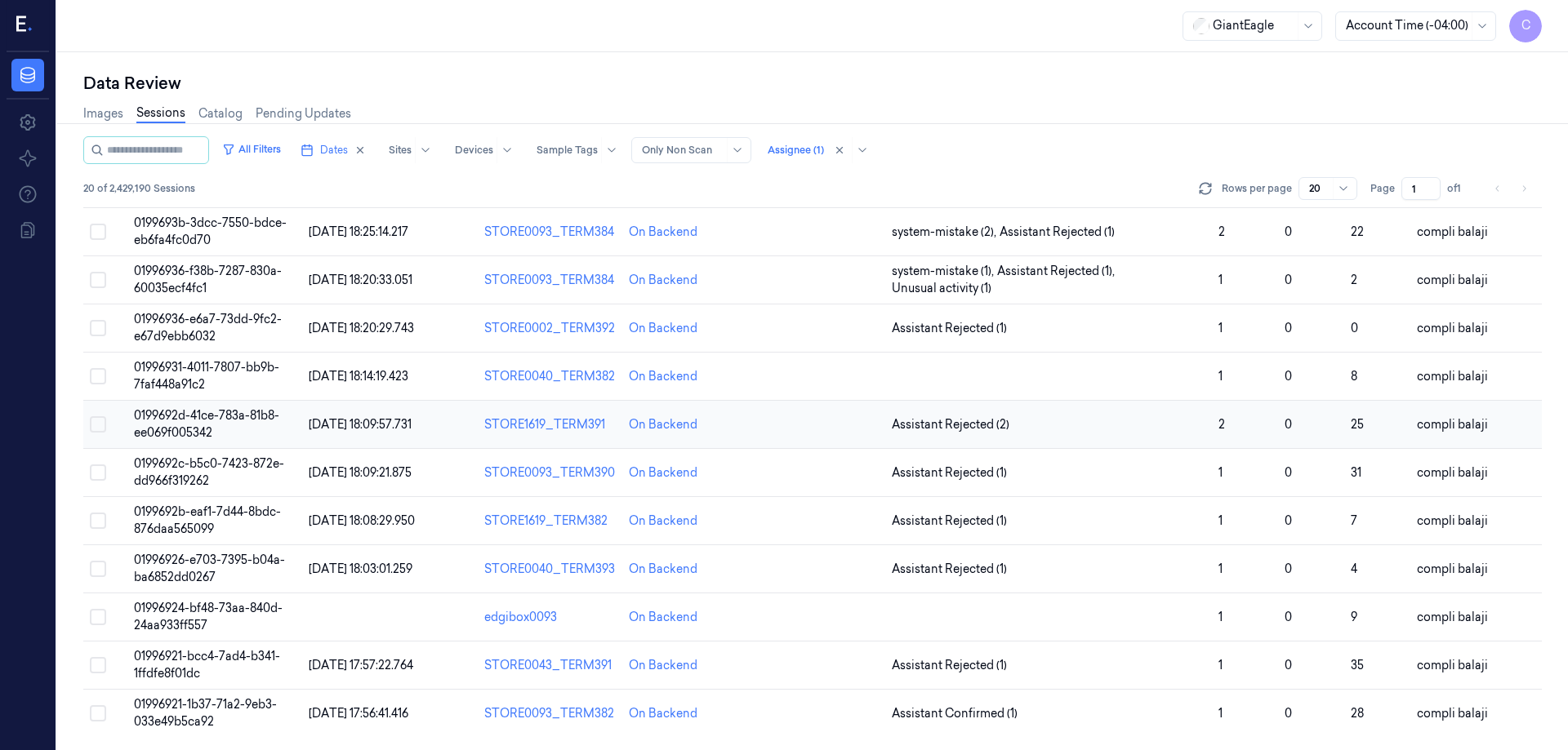
scroll to position [421, 0]
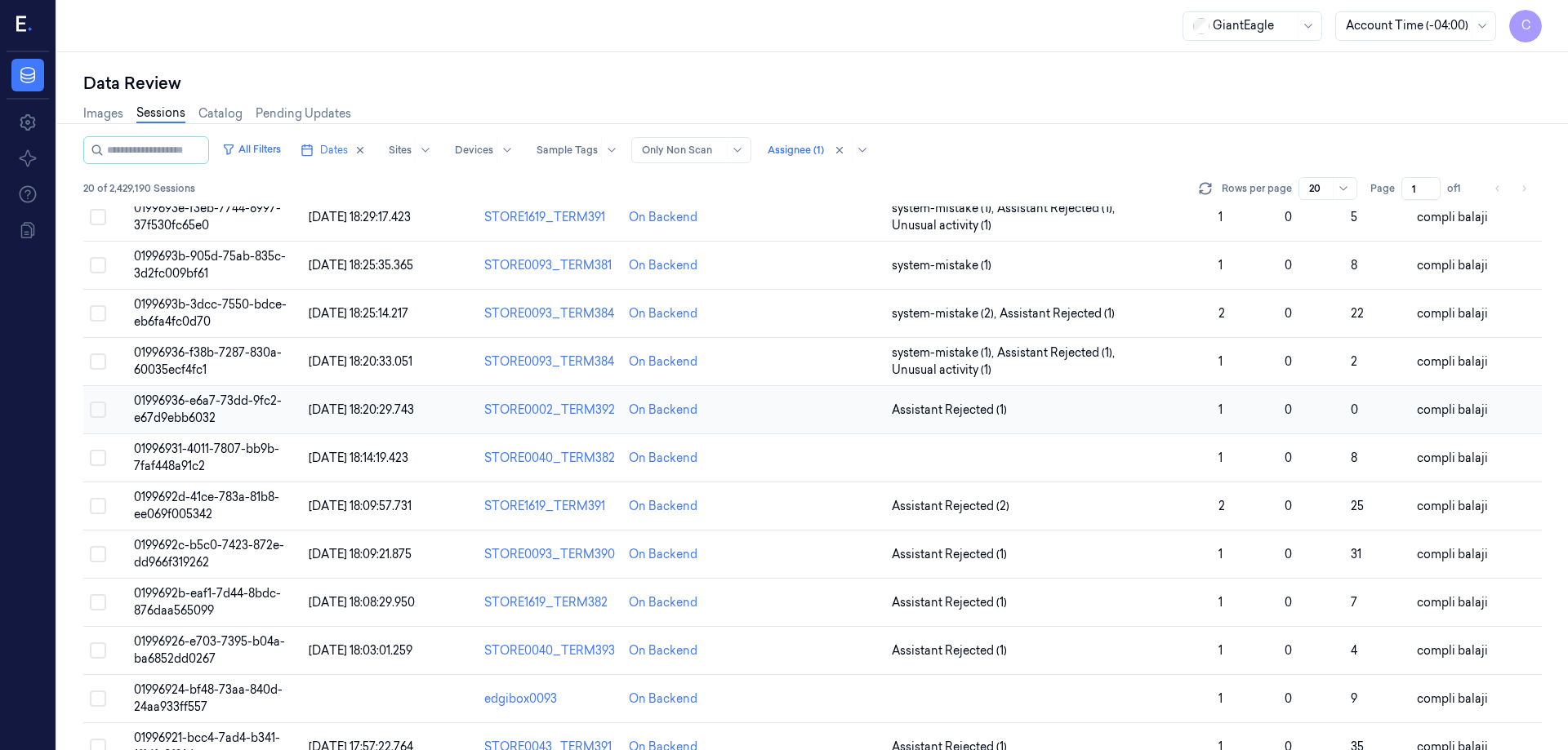
click at [207, 397] on span "01996936-e6a7-73dd-9fc2-e67d9ebb6032" at bounding box center [208, 409] width 148 height 31
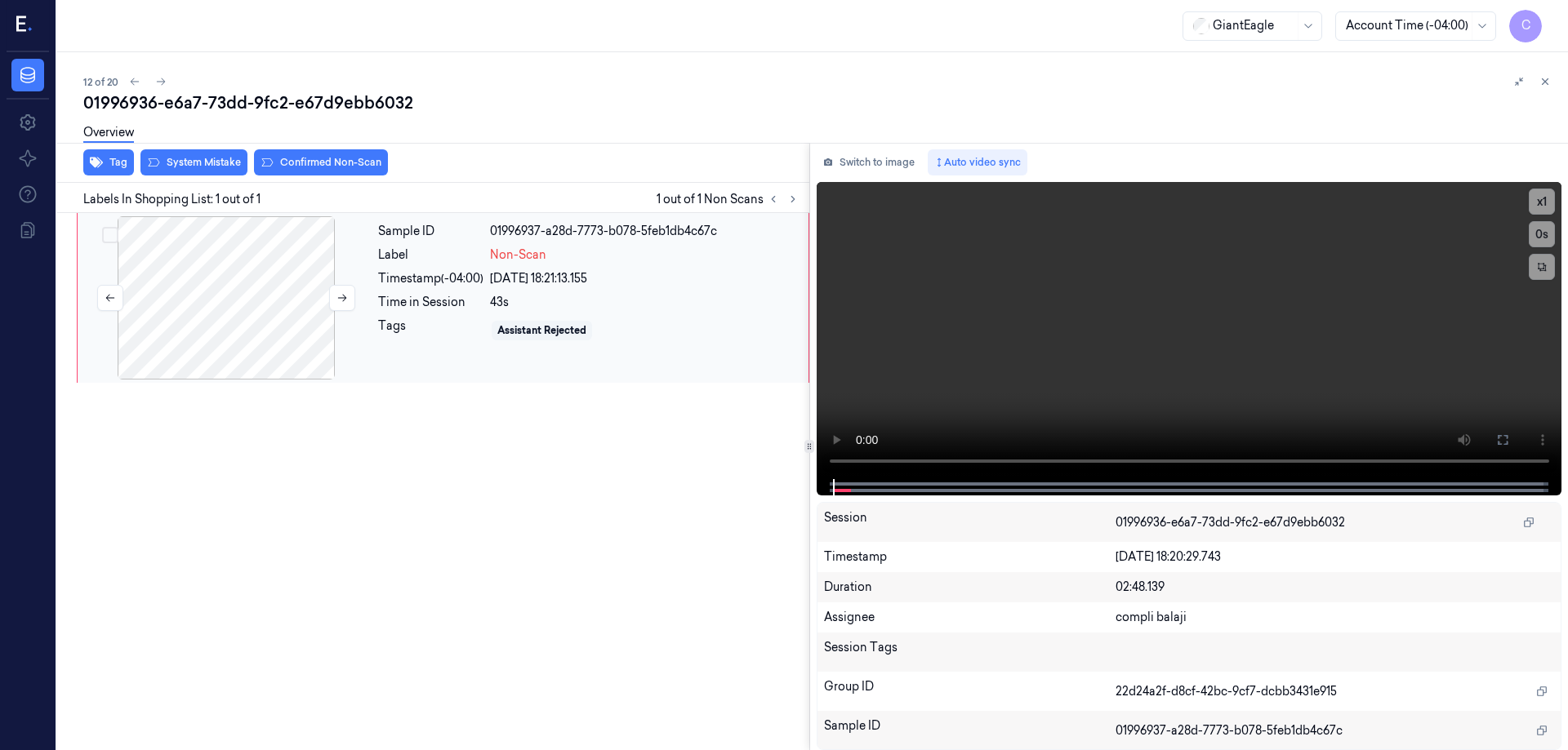
click at [263, 311] on div at bounding box center [226, 298] width 291 height 164
click at [1499, 442] on icon at bounding box center [1502, 439] width 13 height 13
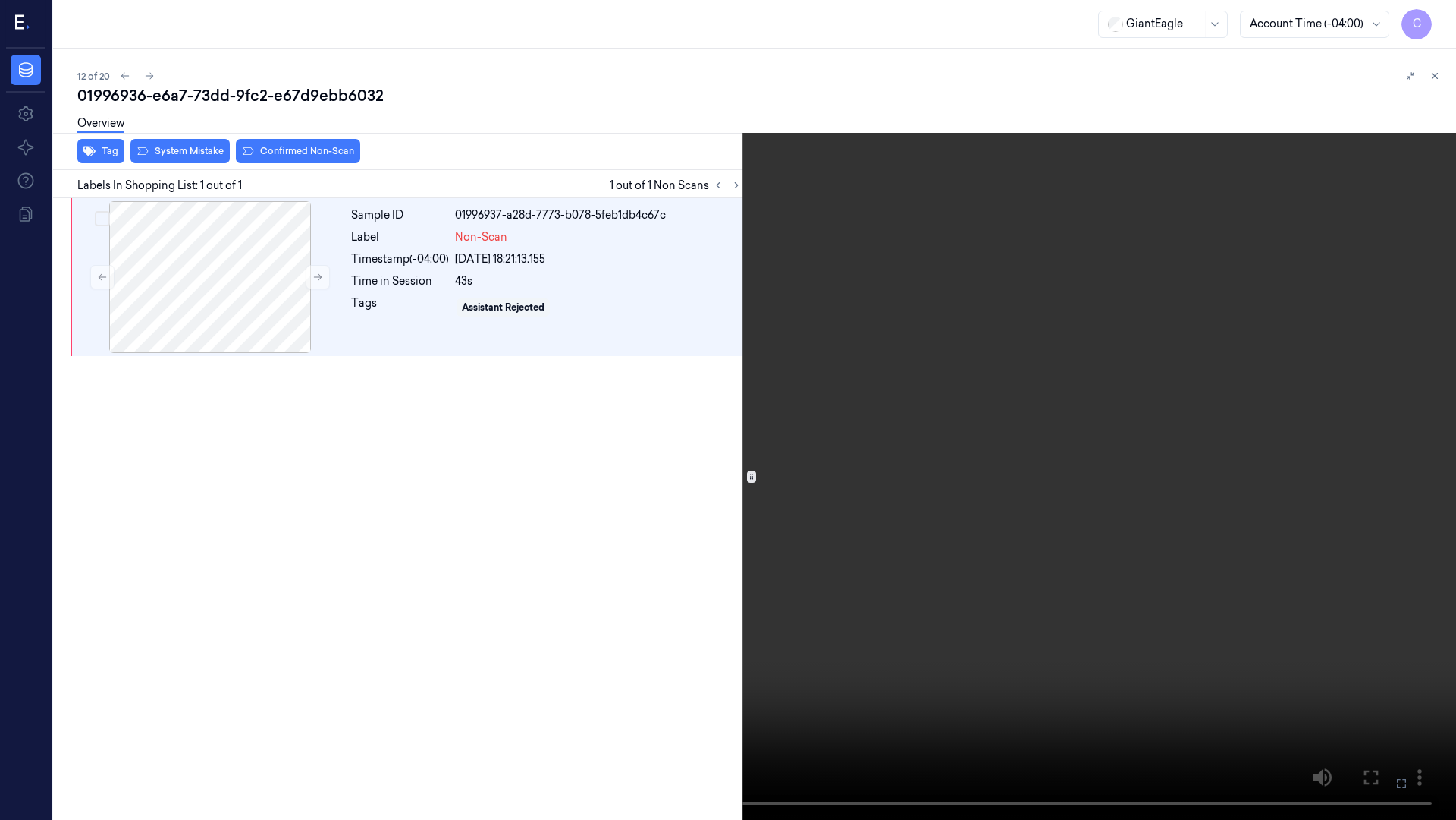
click at [0, 0] on icon at bounding box center [0, 0] width 0 height 0
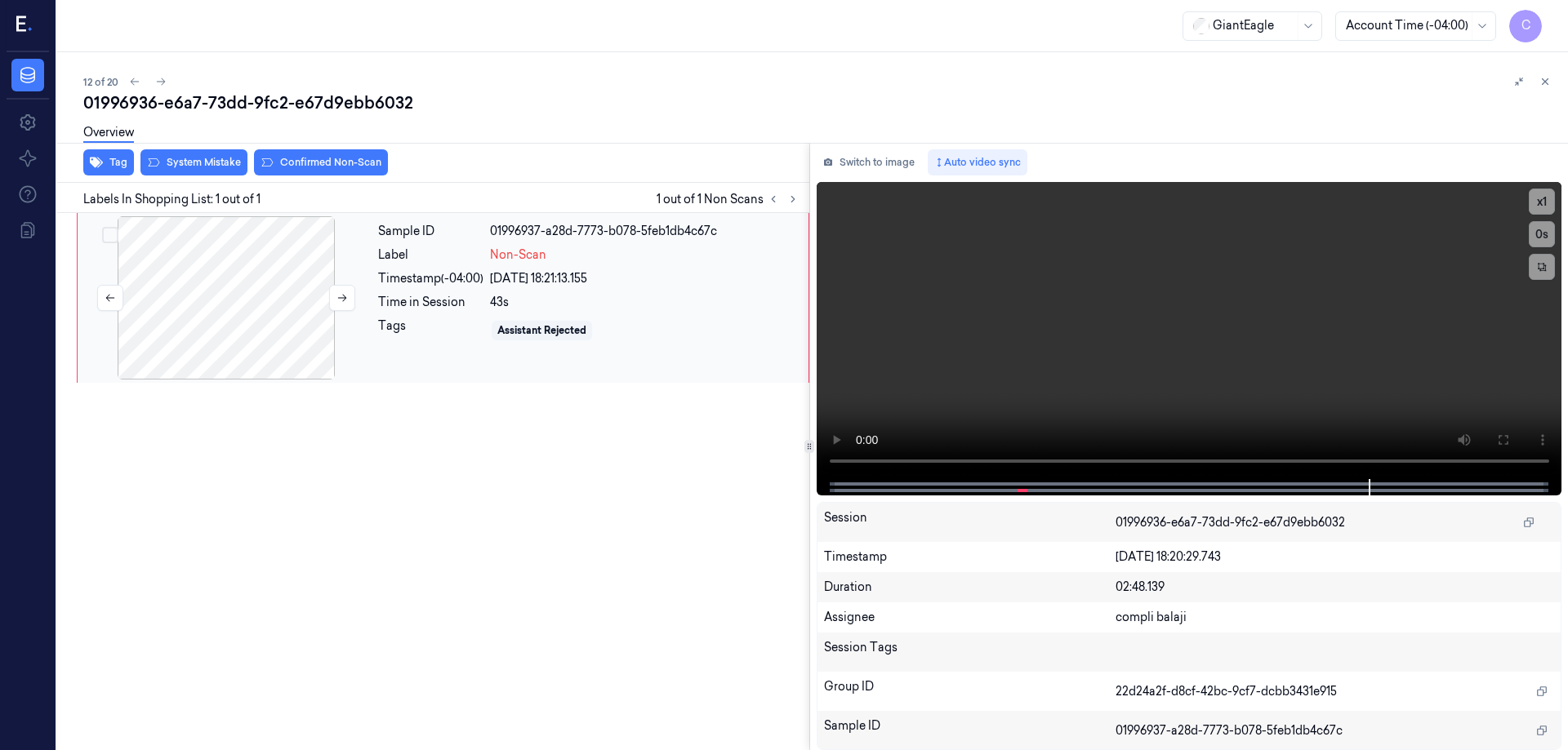
click at [266, 323] on div at bounding box center [226, 298] width 291 height 164
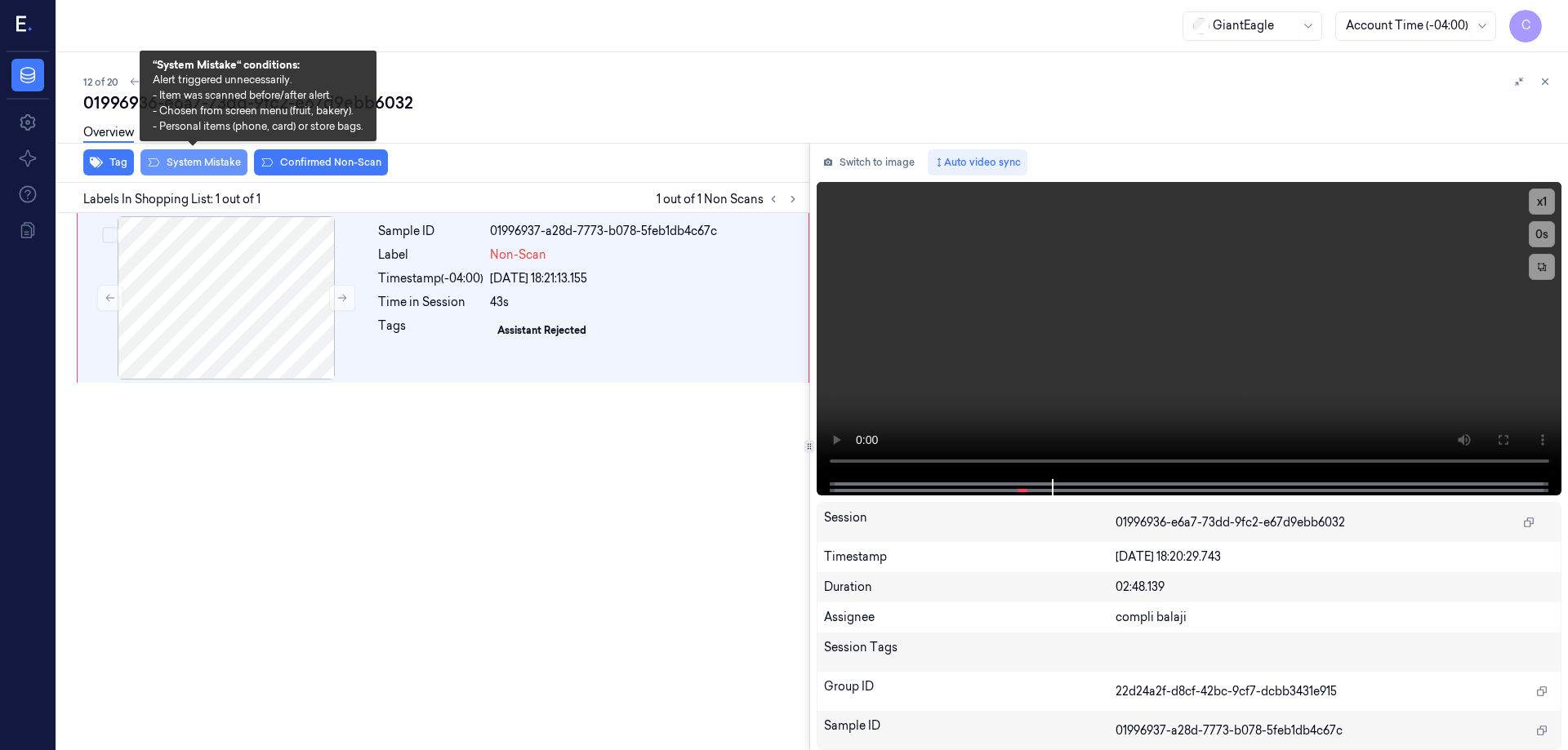
drag, startPoint x: 223, startPoint y: 169, endPoint x: 242, endPoint y: 173, distance: 19.4
click at [223, 169] on button "System Mistake" at bounding box center [193, 162] width 107 height 26
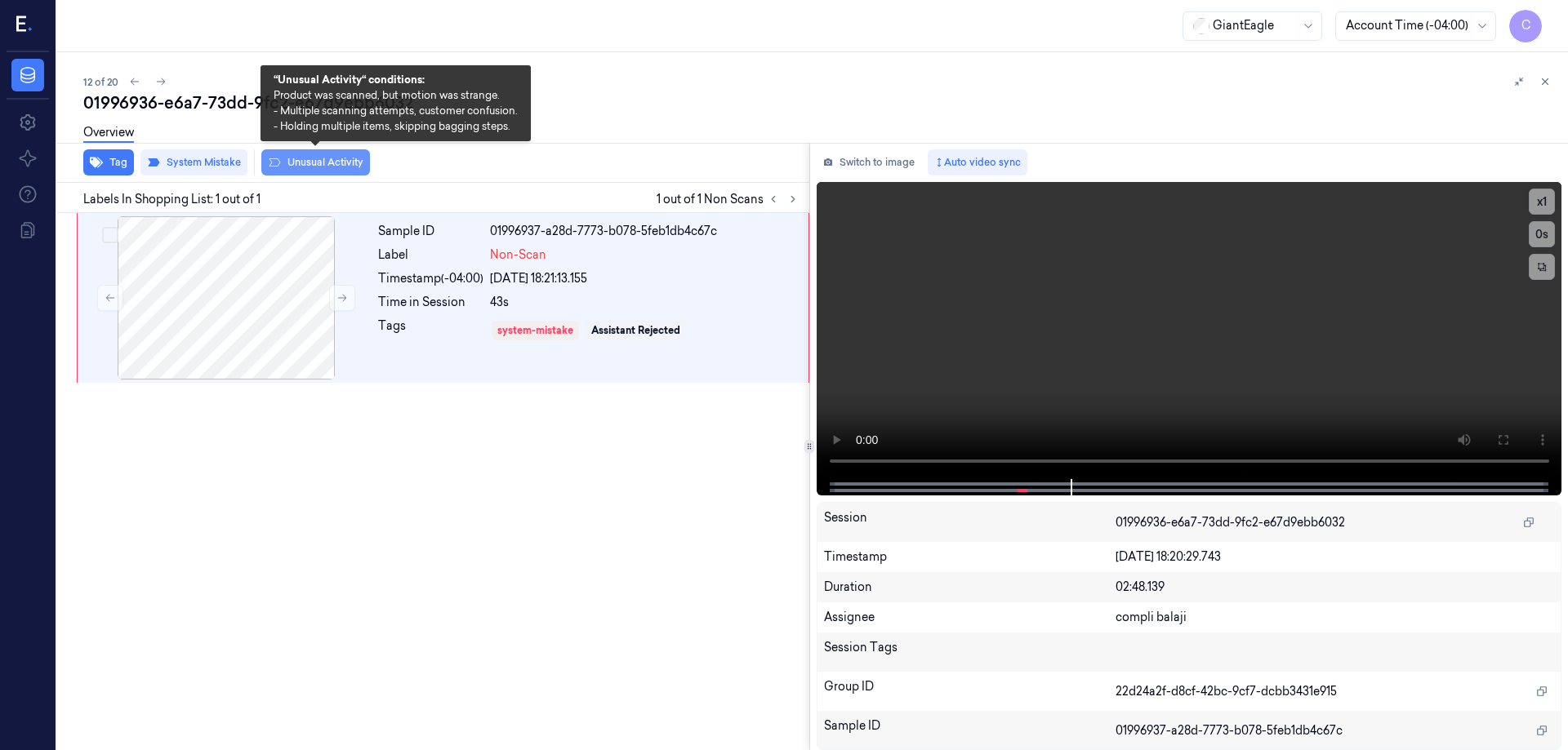
click at [334, 164] on button "Unusual Activity" at bounding box center [316, 162] width 109 height 26
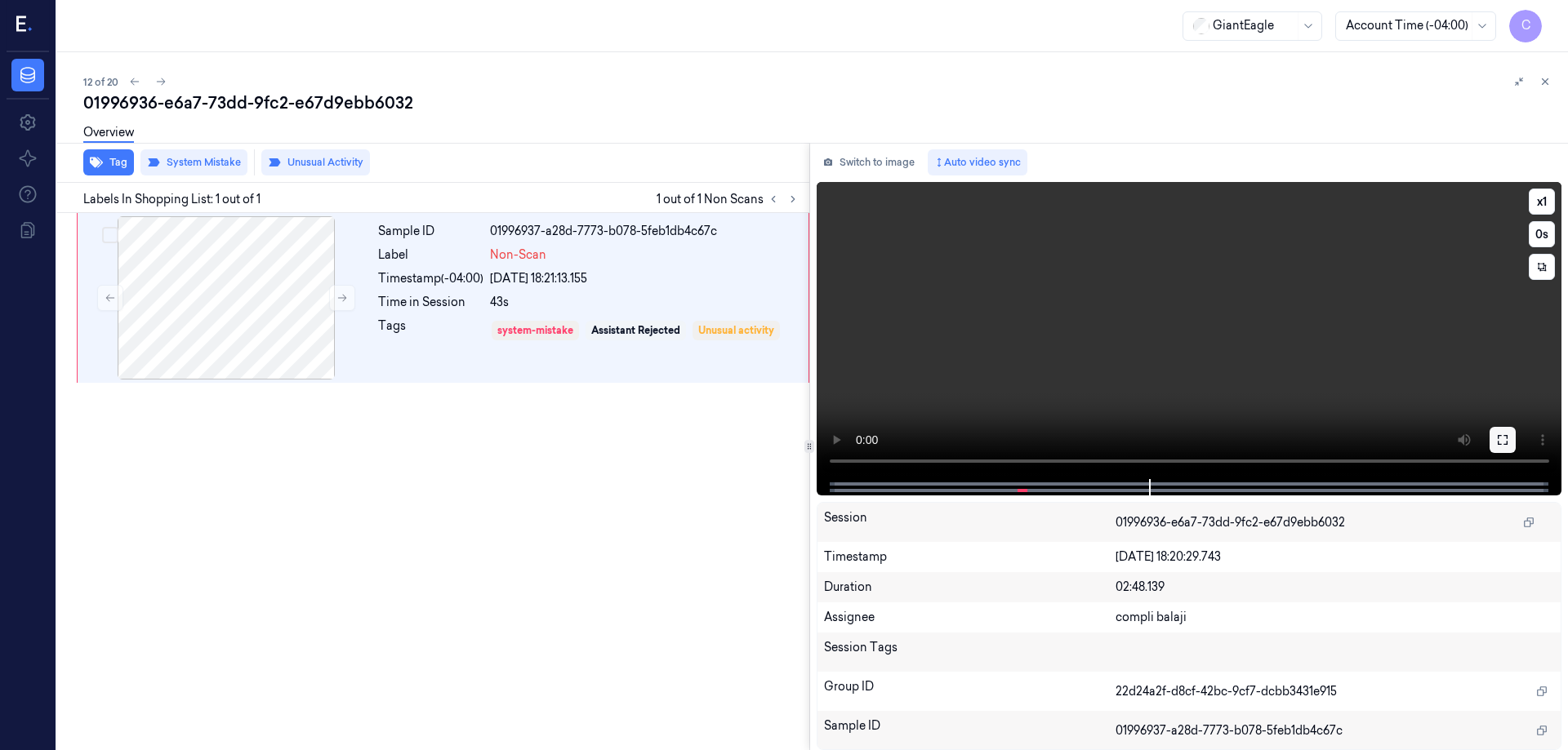
click at [1501, 437] on icon at bounding box center [1502, 439] width 13 height 13
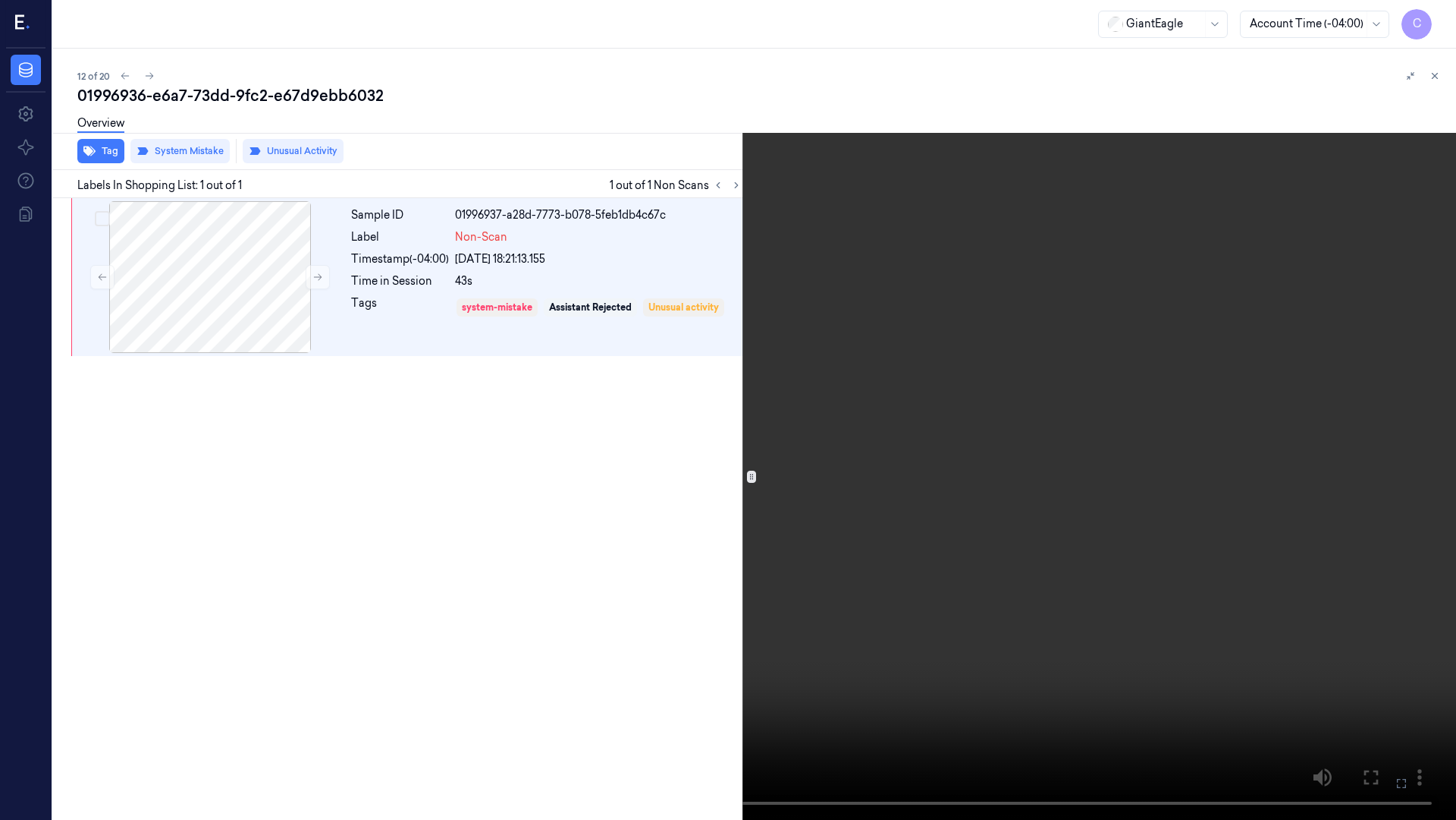
click at [0, 0] on icon at bounding box center [0, 0] width 0 height 0
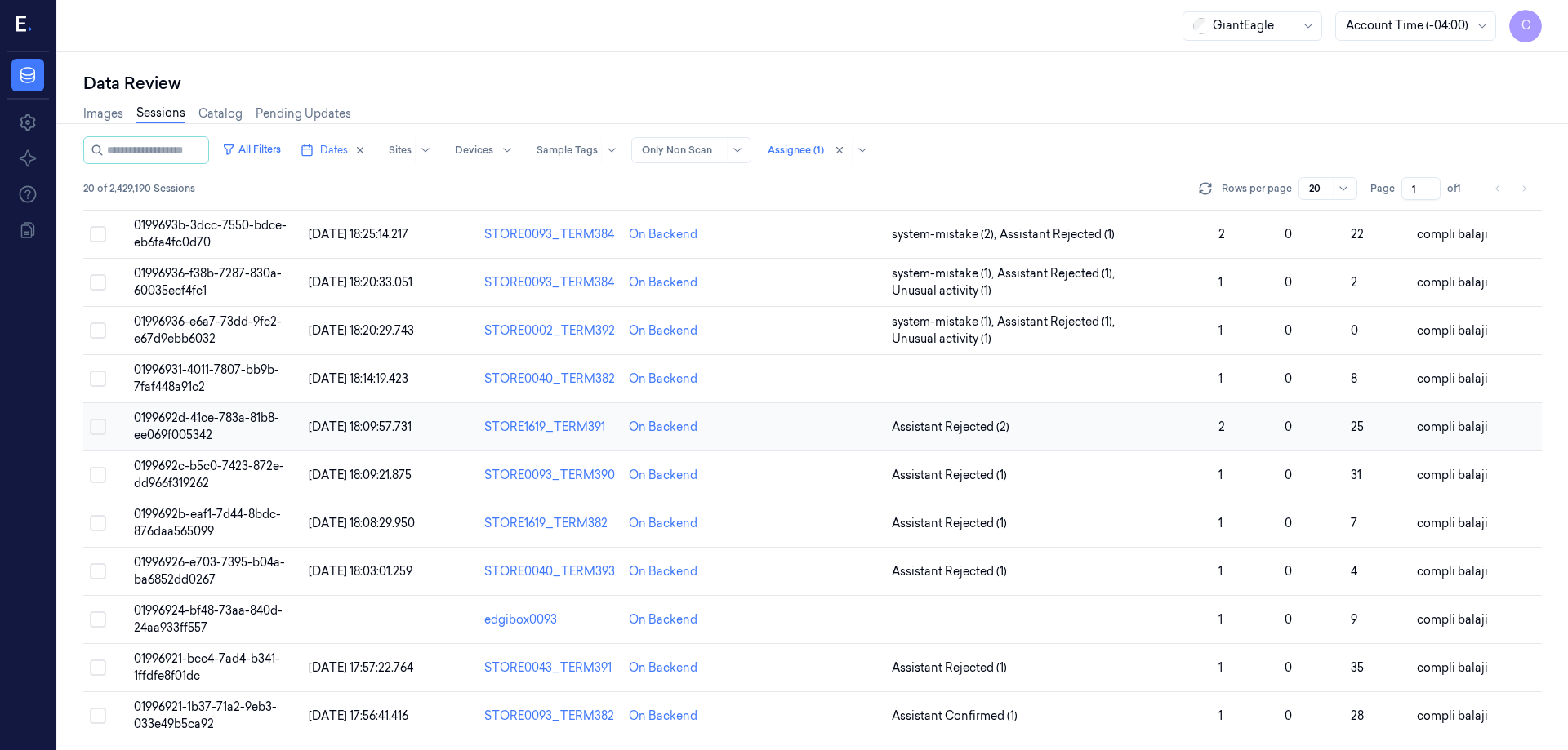
scroll to position [502, 0]
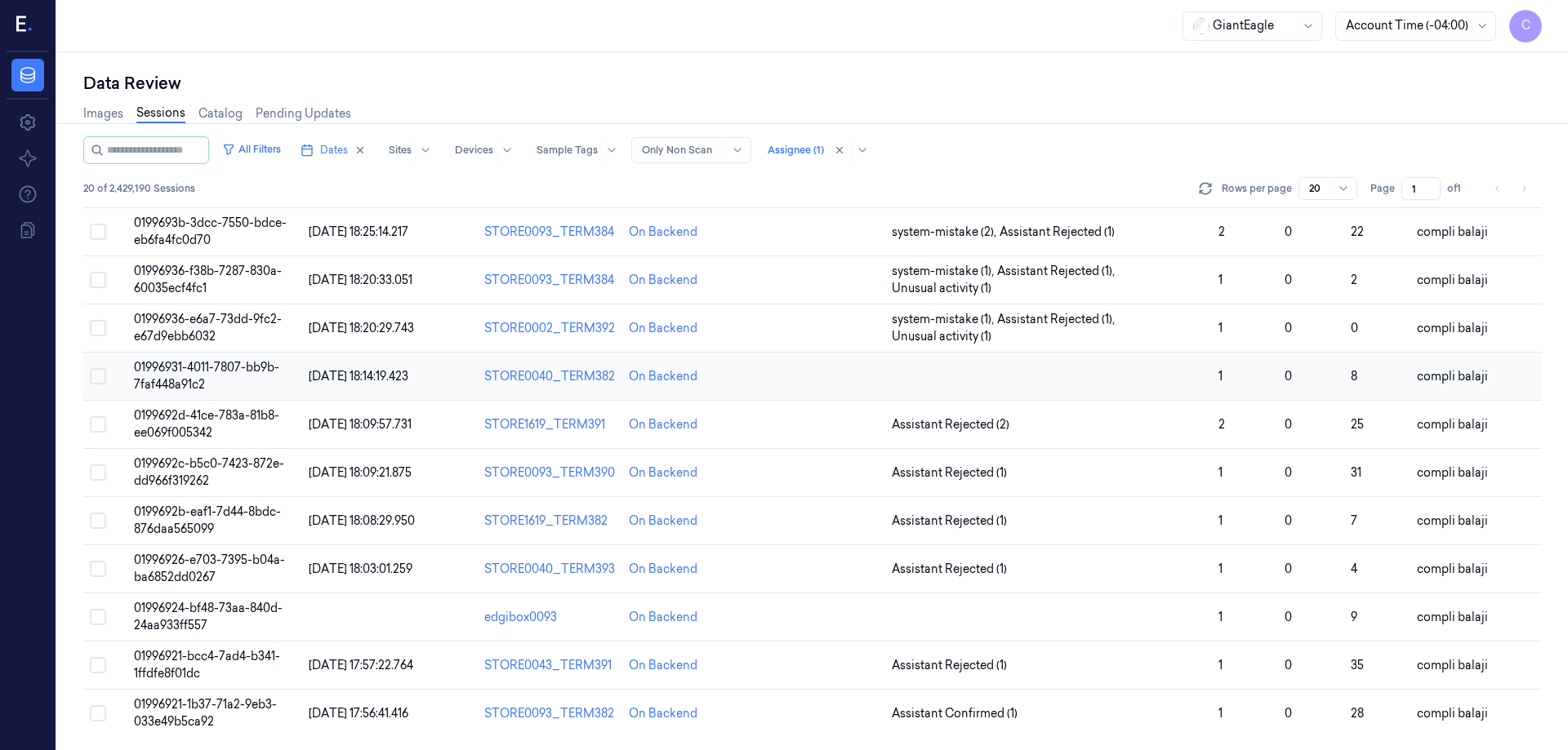
click at [229, 369] on span "01996931-4011-7807-bb9b-7faf448a91c2" at bounding box center [207, 375] width 145 height 31
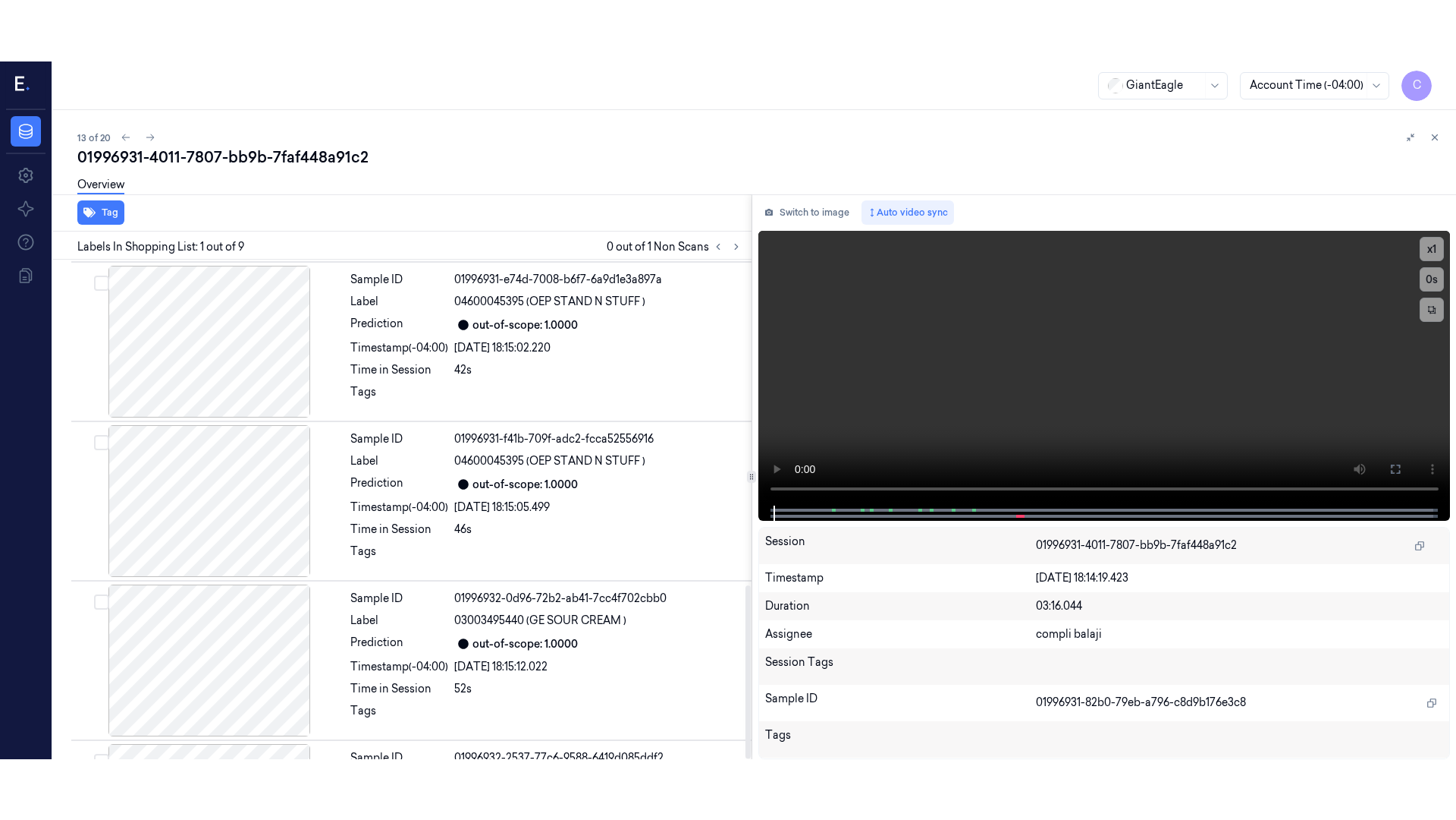
scroll to position [939, 0]
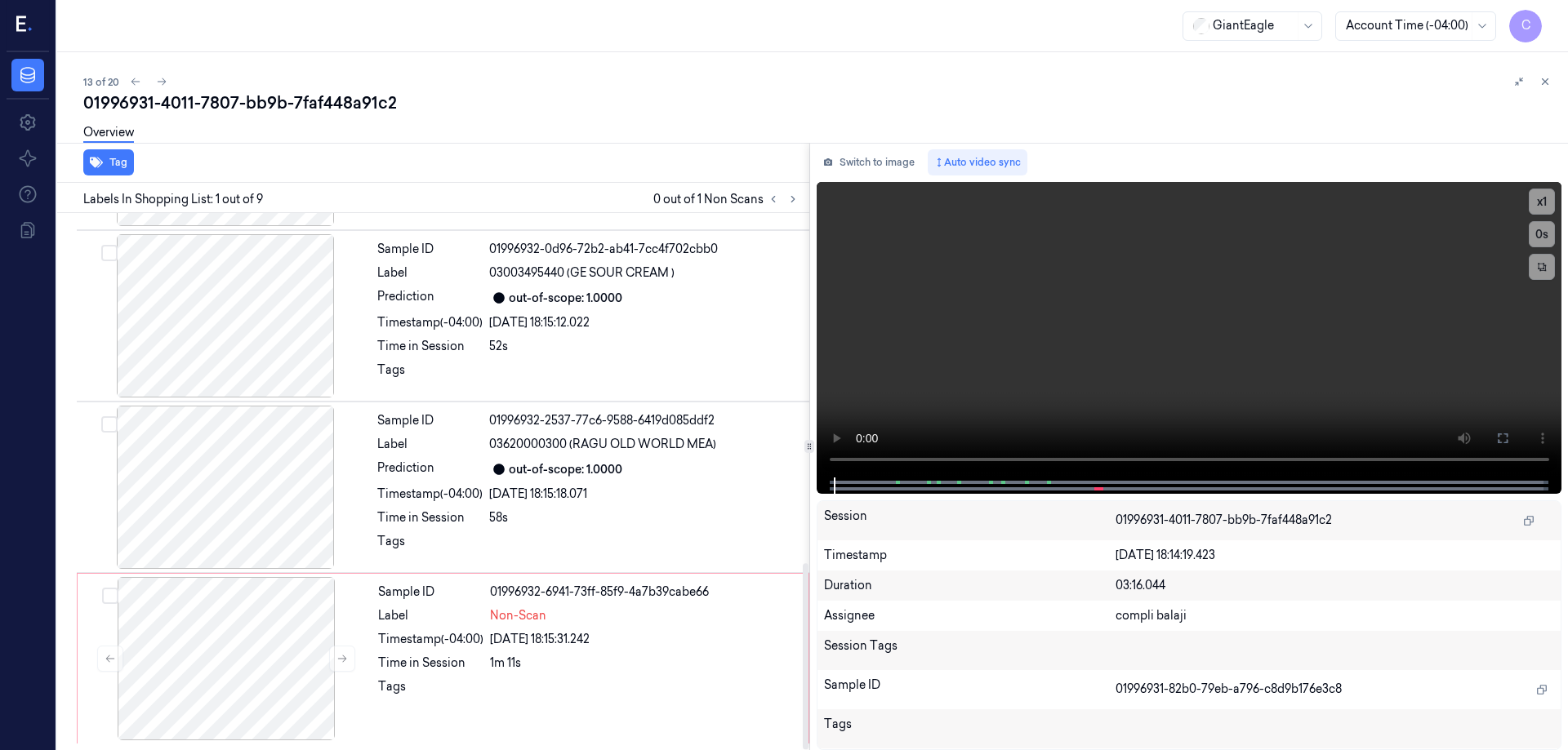
drag, startPoint x: 804, startPoint y: 480, endPoint x: 789, endPoint y: 782, distance: 302.4
click at [803, 750] on div at bounding box center [806, 657] width 6 height 186
click at [227, 673] on div at bounding box center [226, 659] width 291 height 164
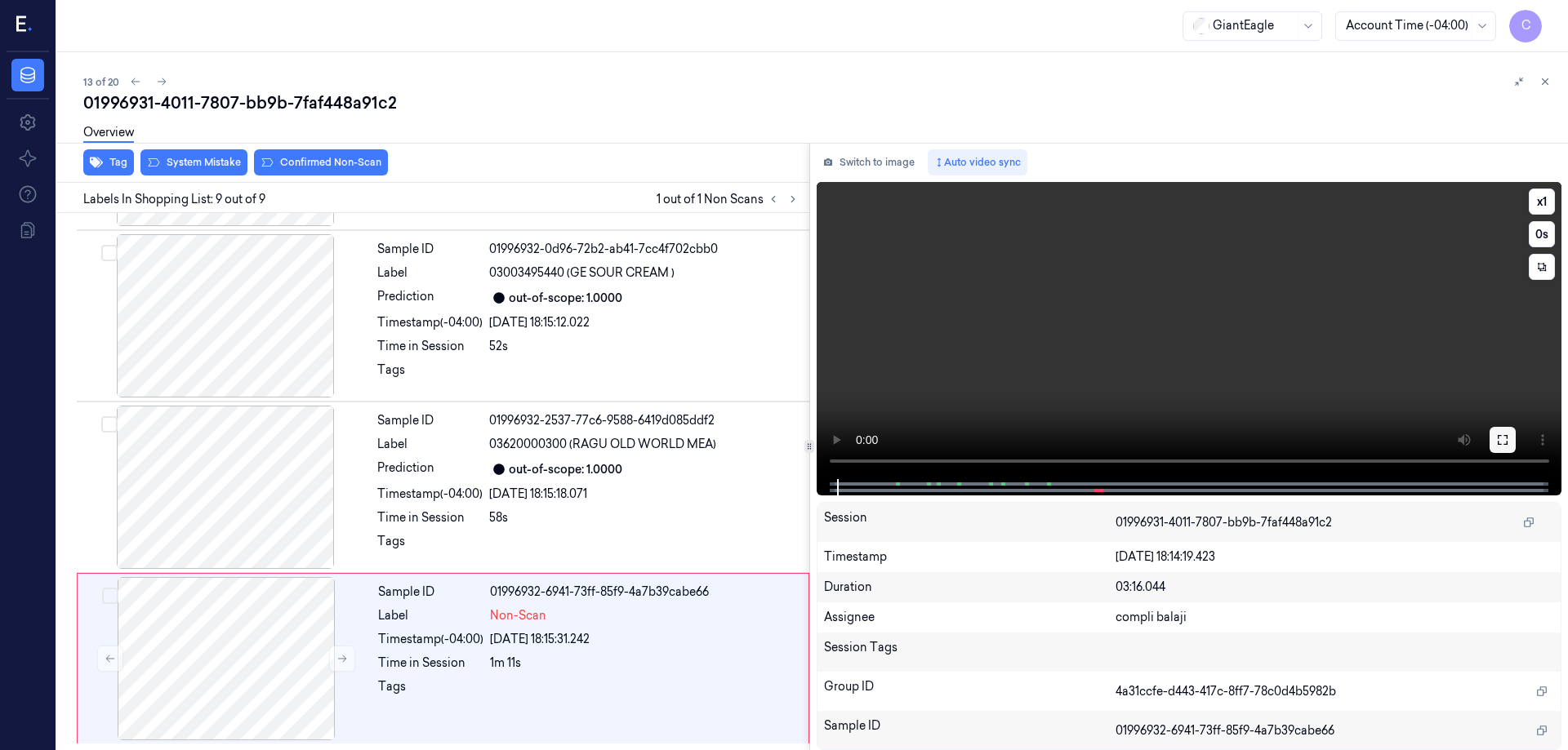
click at [1511, 444] on button at bounding box center [1502, 440] width 26 height 26
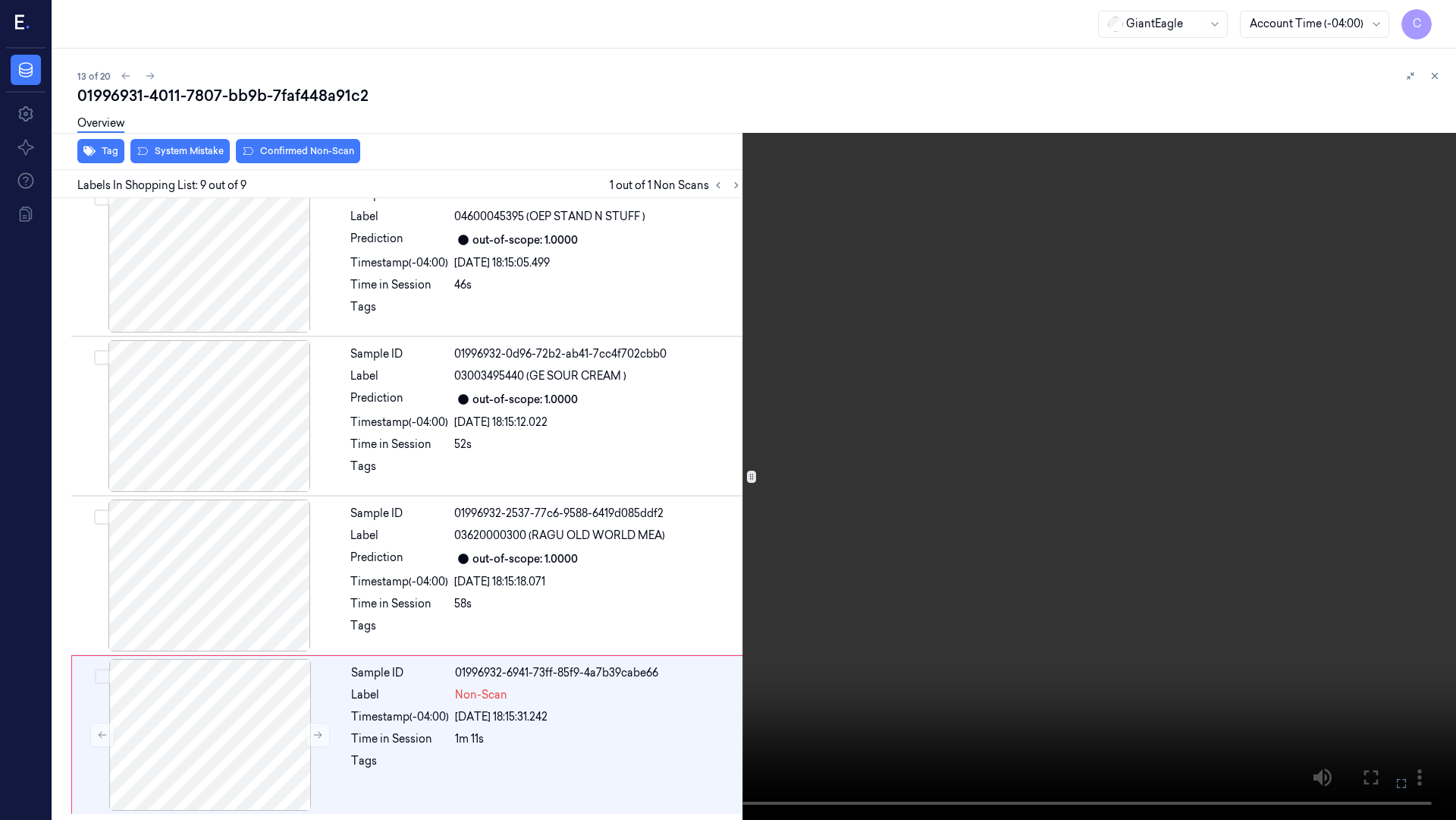
click at [0, 0] on icon at bounding box center [0, 0] width 0 height 0
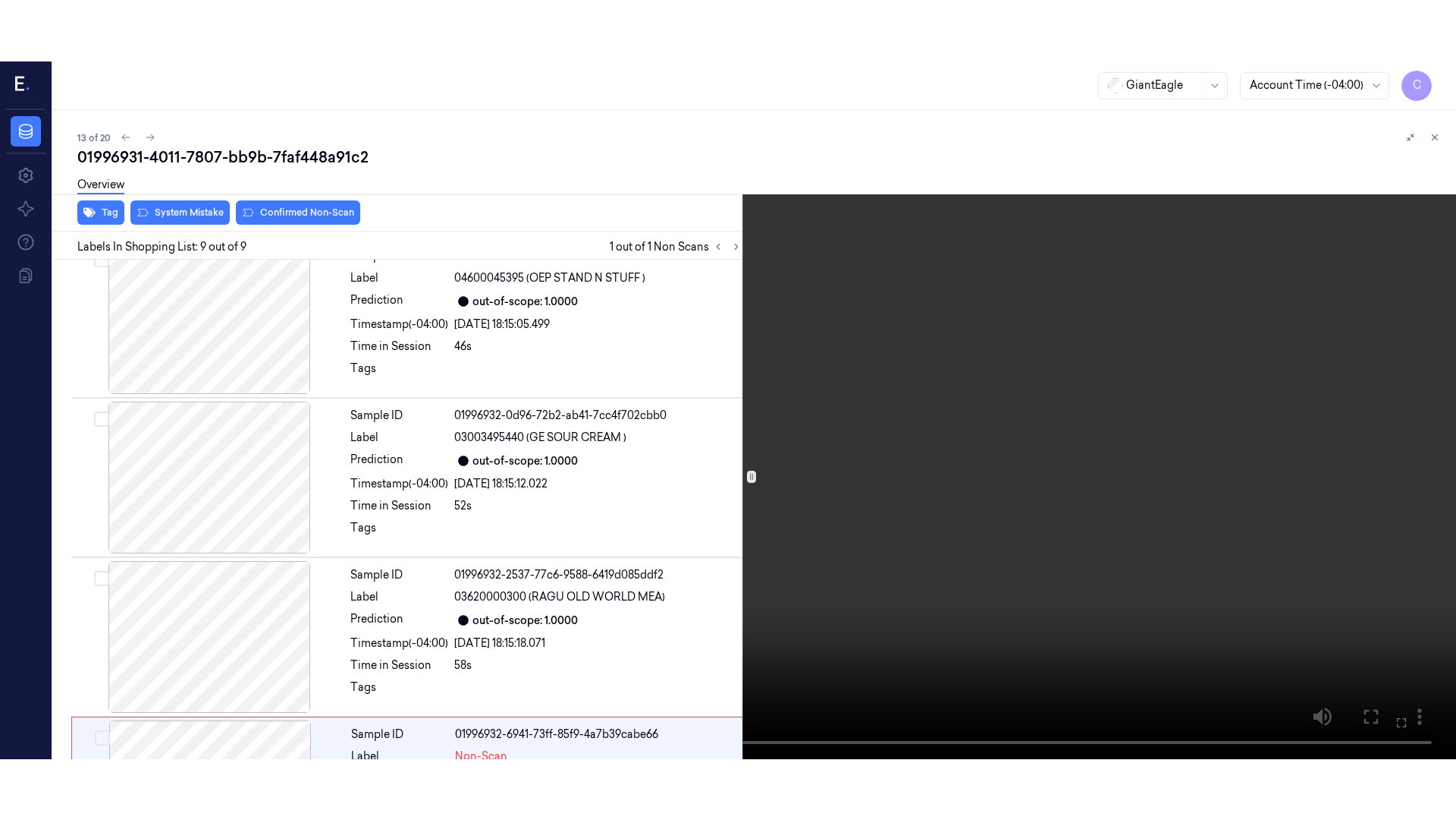
scroll to position [939, 0]
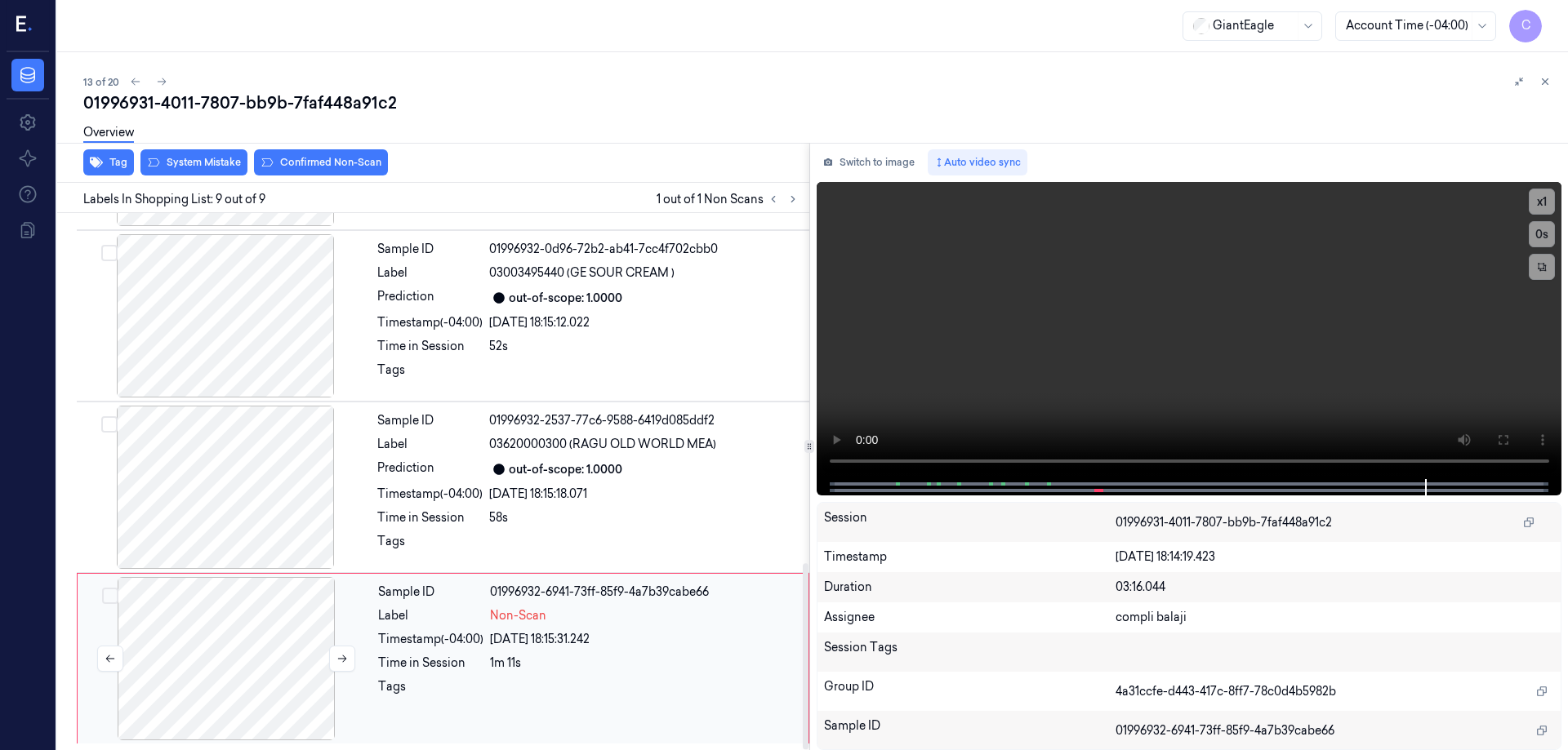
click at [237, 648] on div at bounding box center [226, 659] width 291 height 164
click at [1498, 447] on button at bounding box center [1502, 440] width 26 height 26
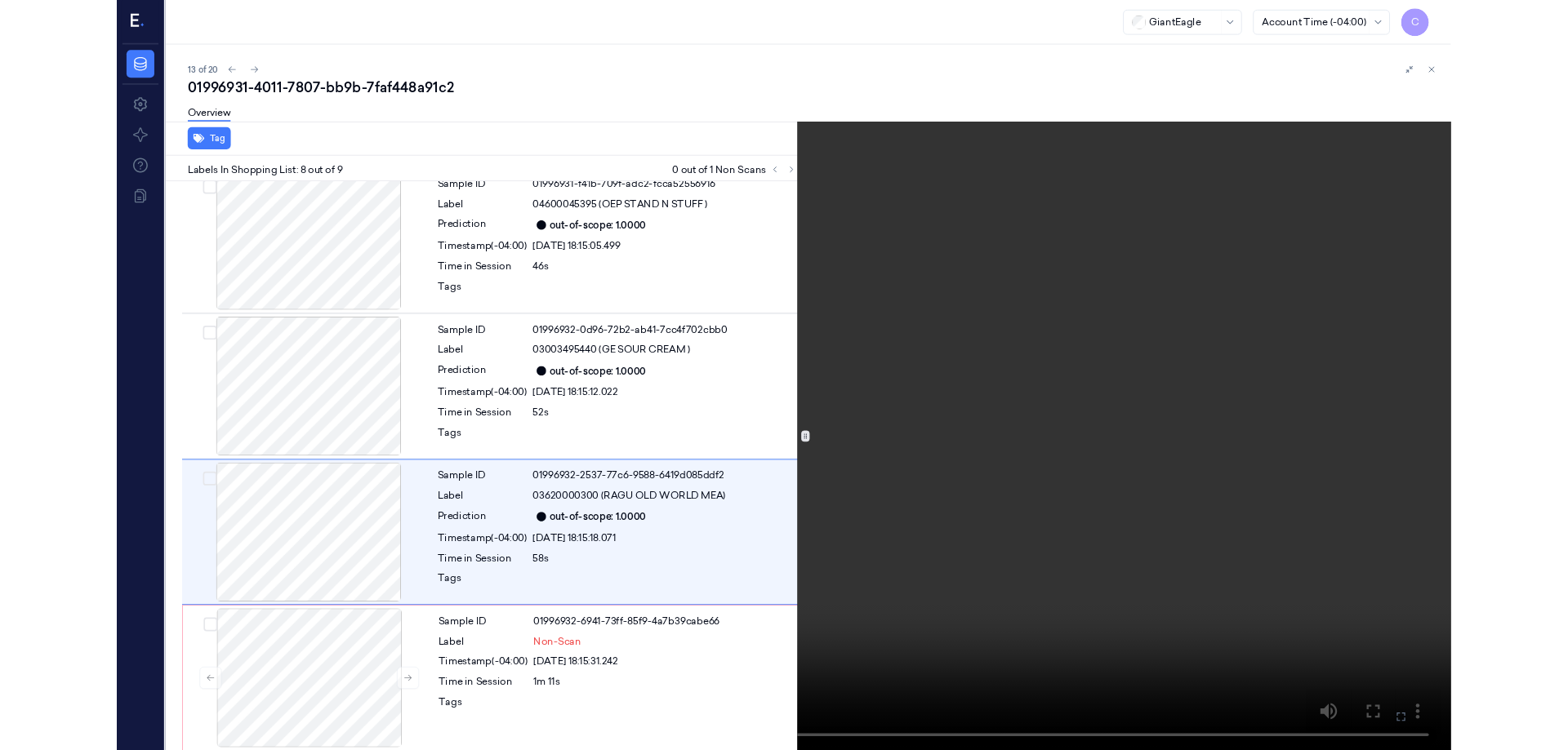
scroll to position [879, 0]
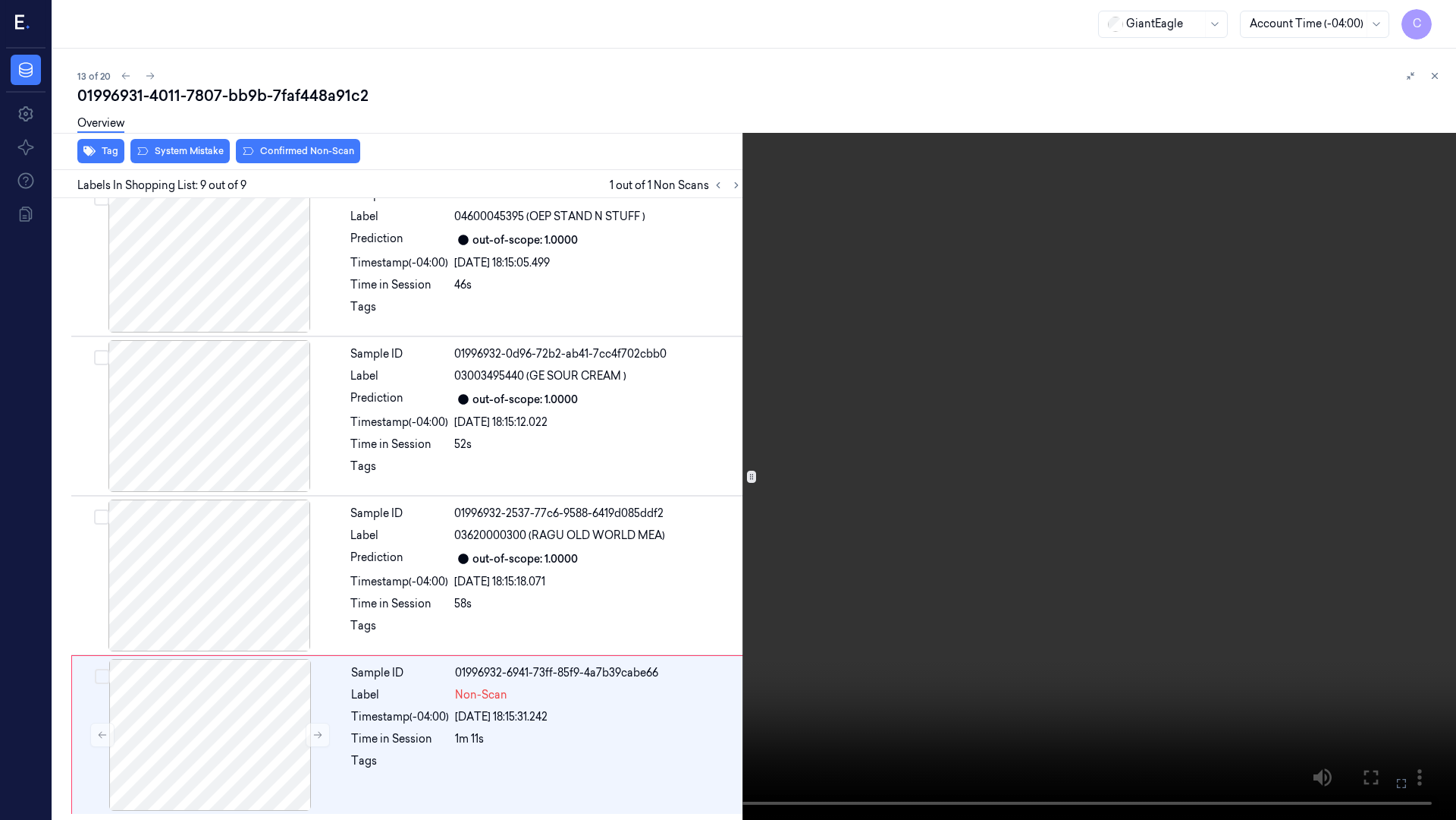
click at [0, 0] on icon at bounding box center [0, 0] width 0 height 0
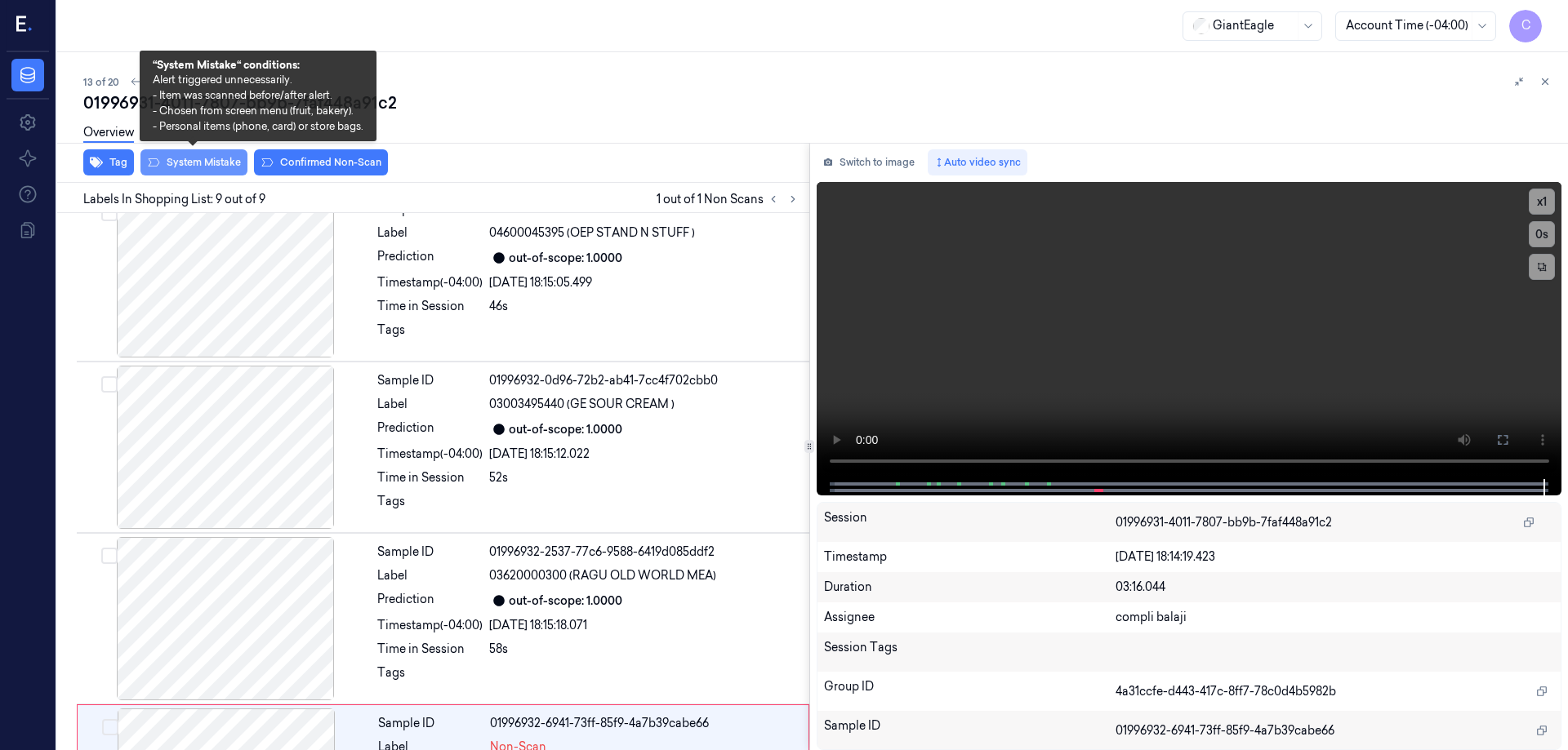
click at [218, 164] on button "System Mistake" at bounding box center [193, 162] width 107 height 26
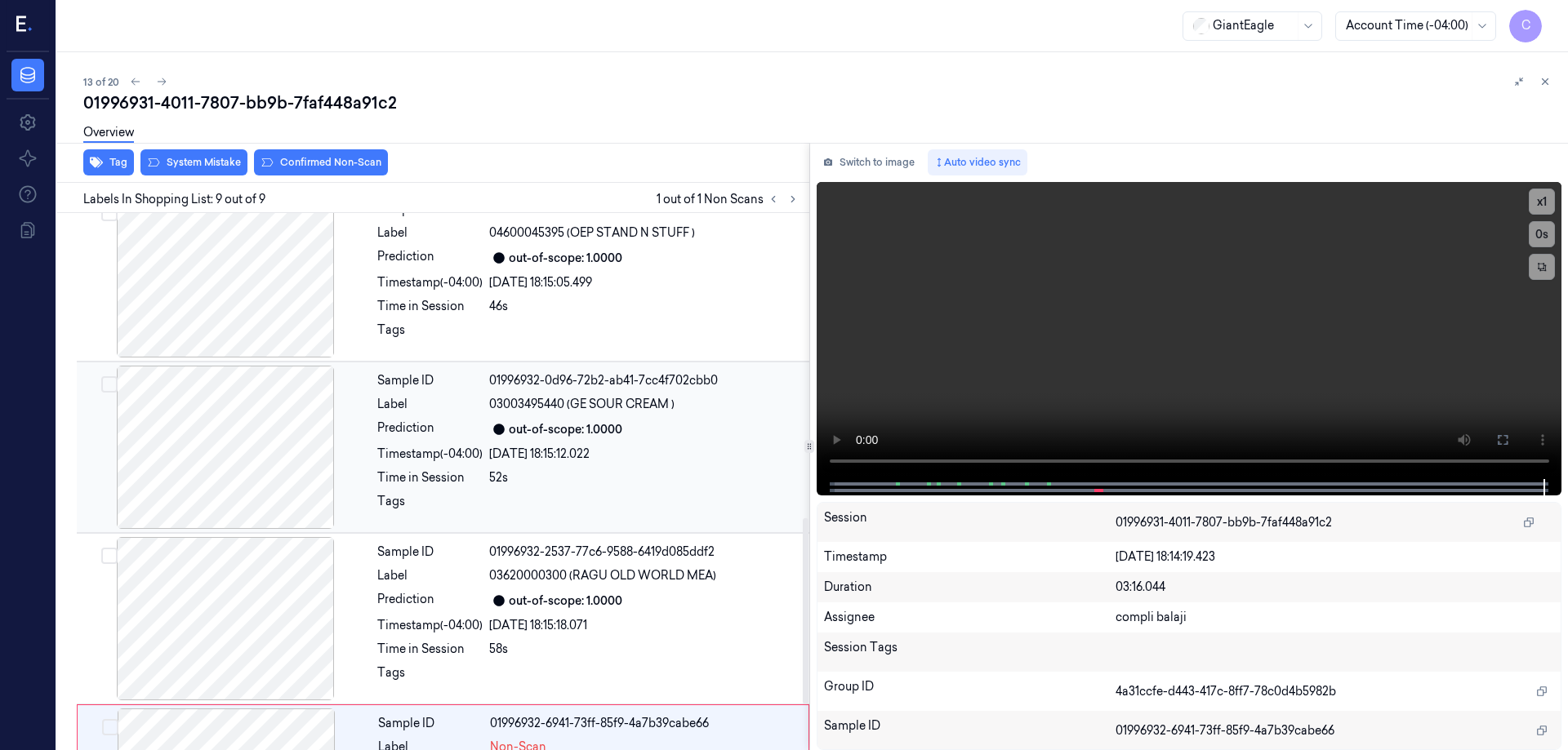
scroll to position [1011, 0]
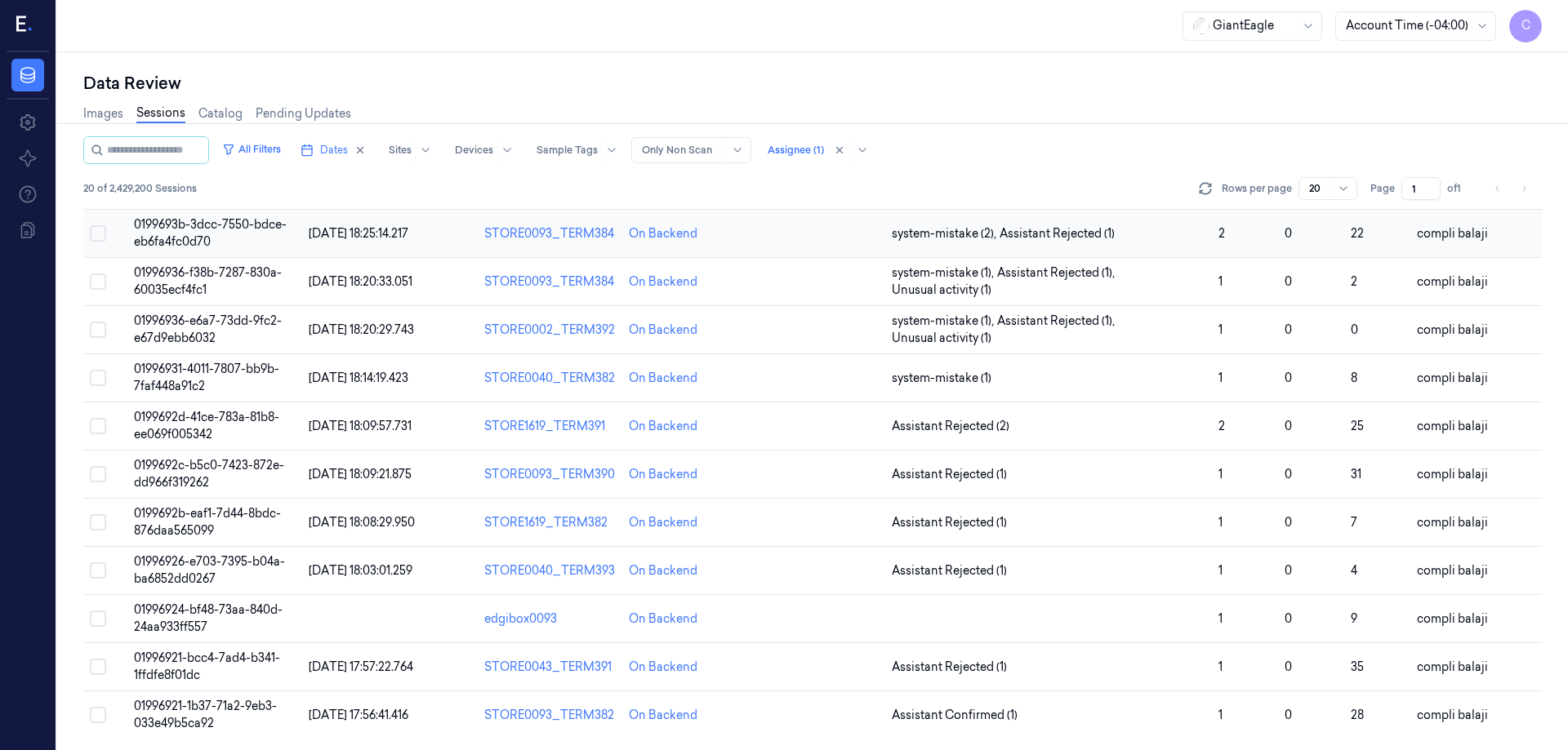
scroll to position [502, 0]
click at [214, 415] on span "0199692d-41ce-783a-81b8-ee069f005342" at bounding box center [207, 424] width 145 height 31
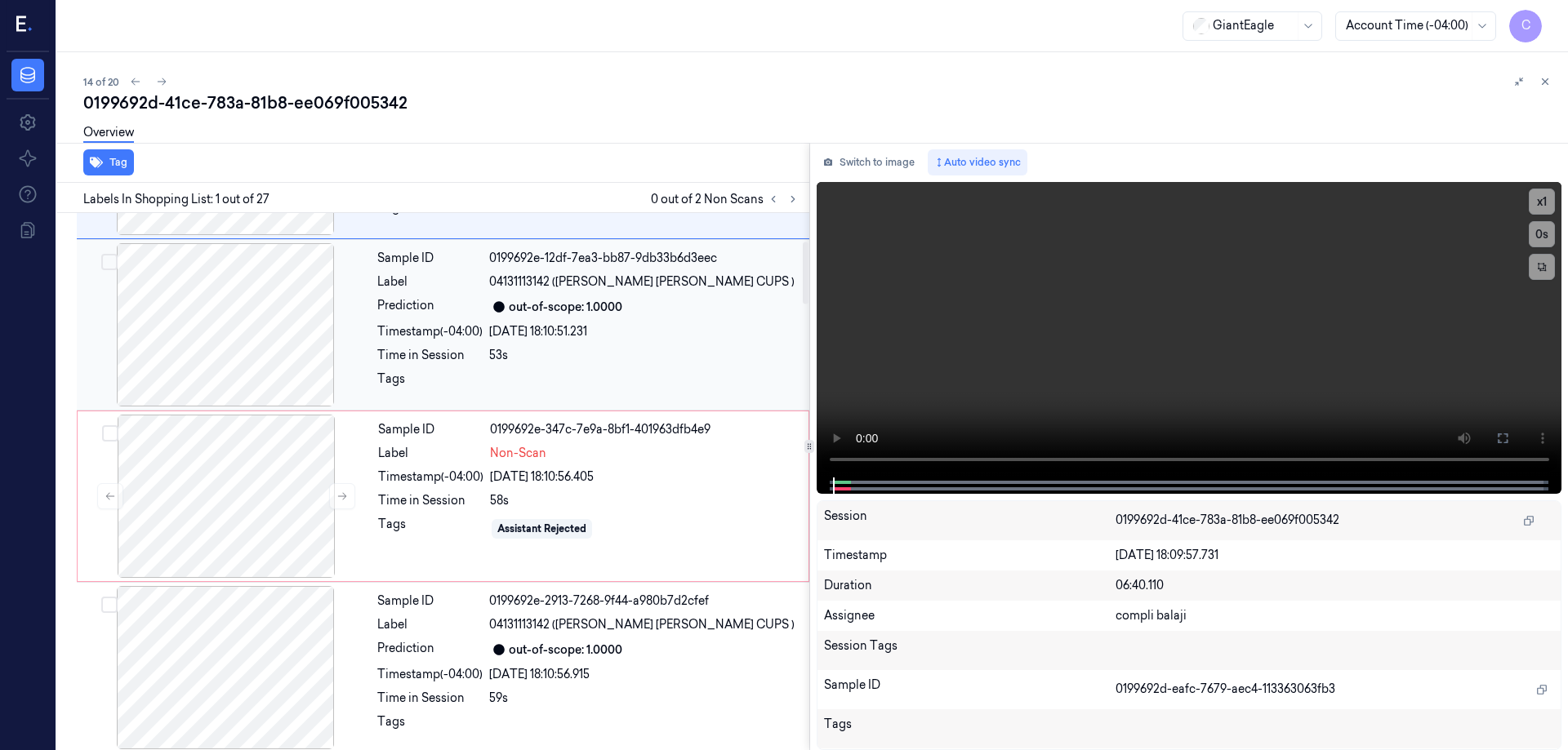
scroll to position [245, 0]
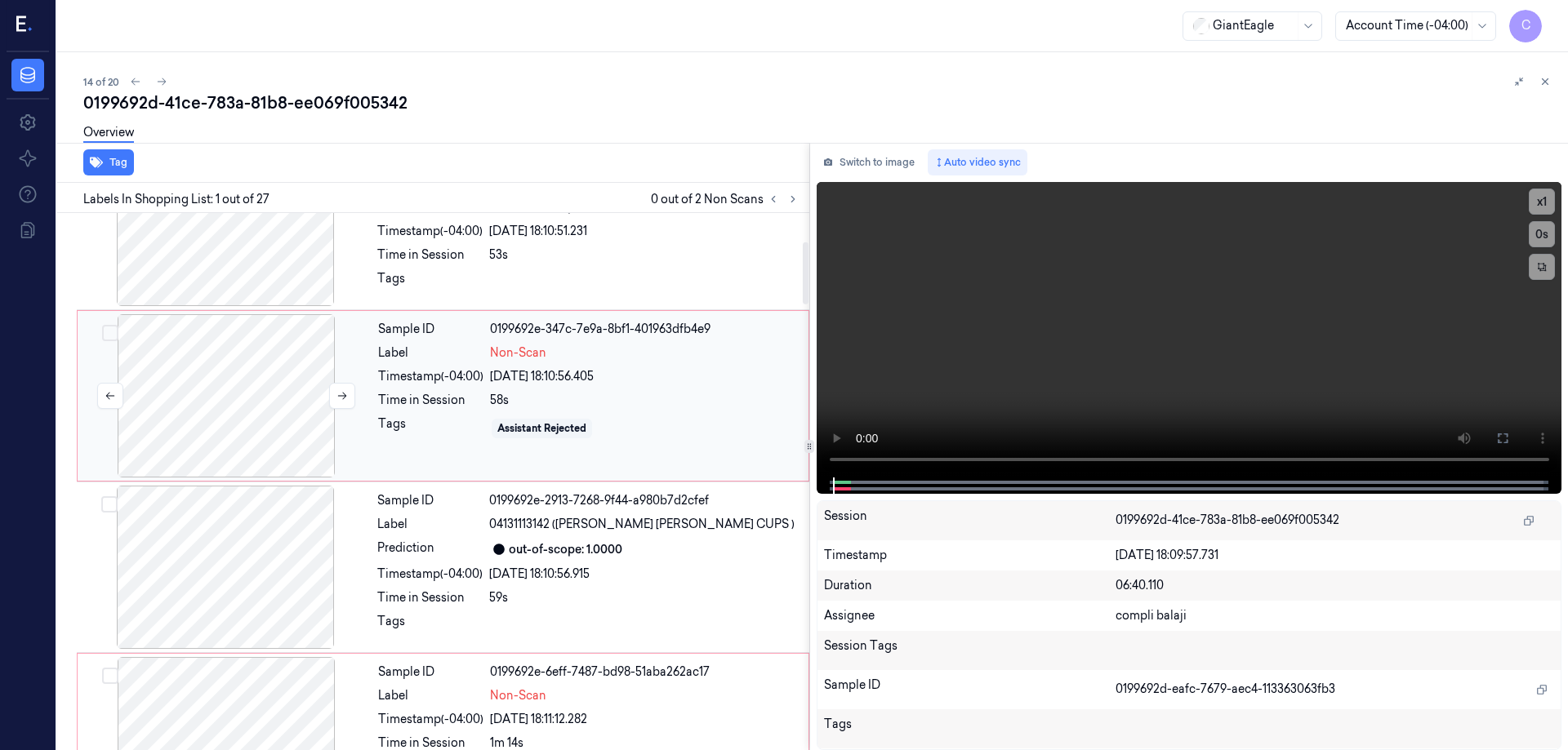
click at [252, 400] on div at bounding box center [226, 396] width 291 height 164
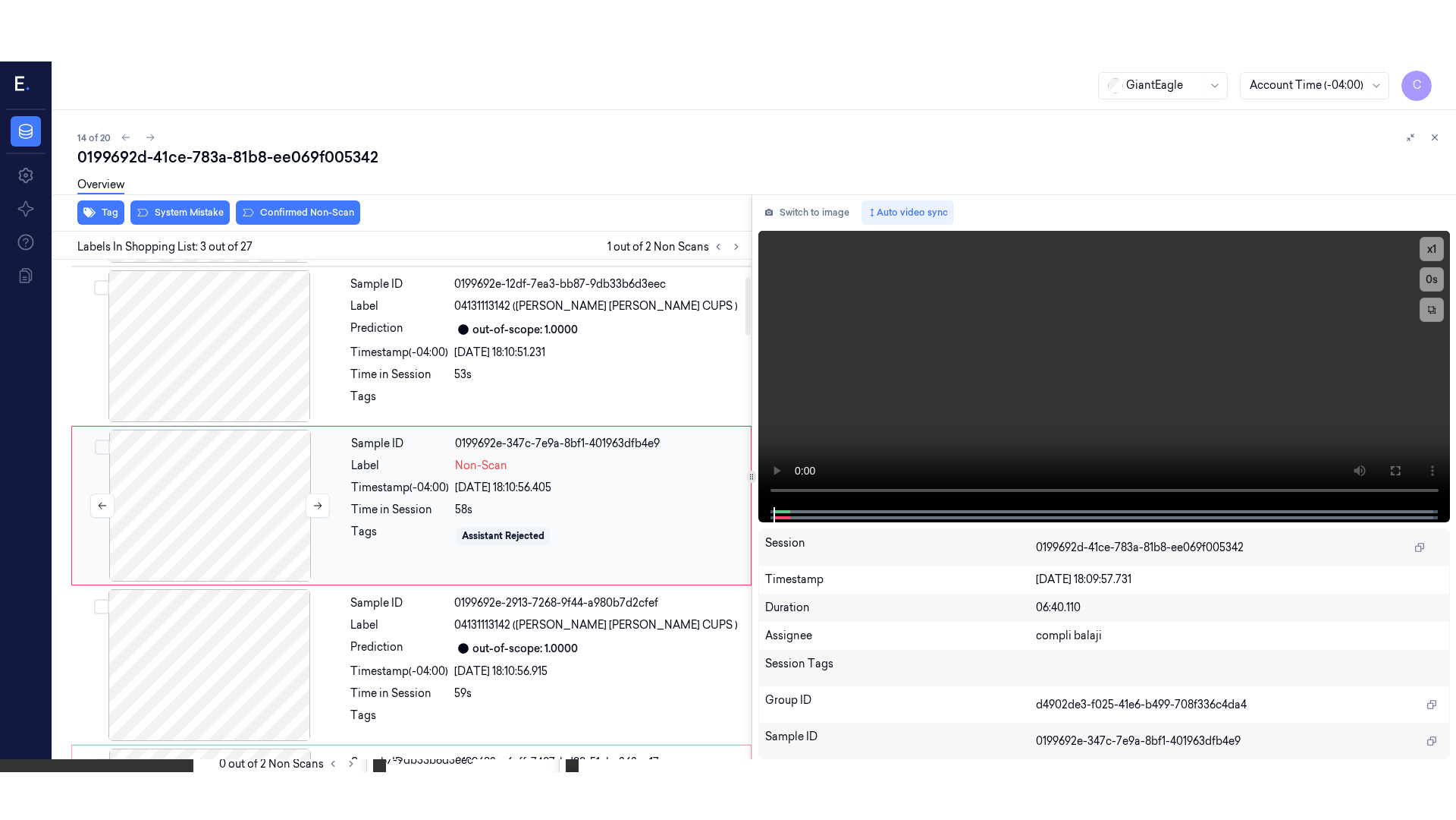
scroll to position [148, 0]
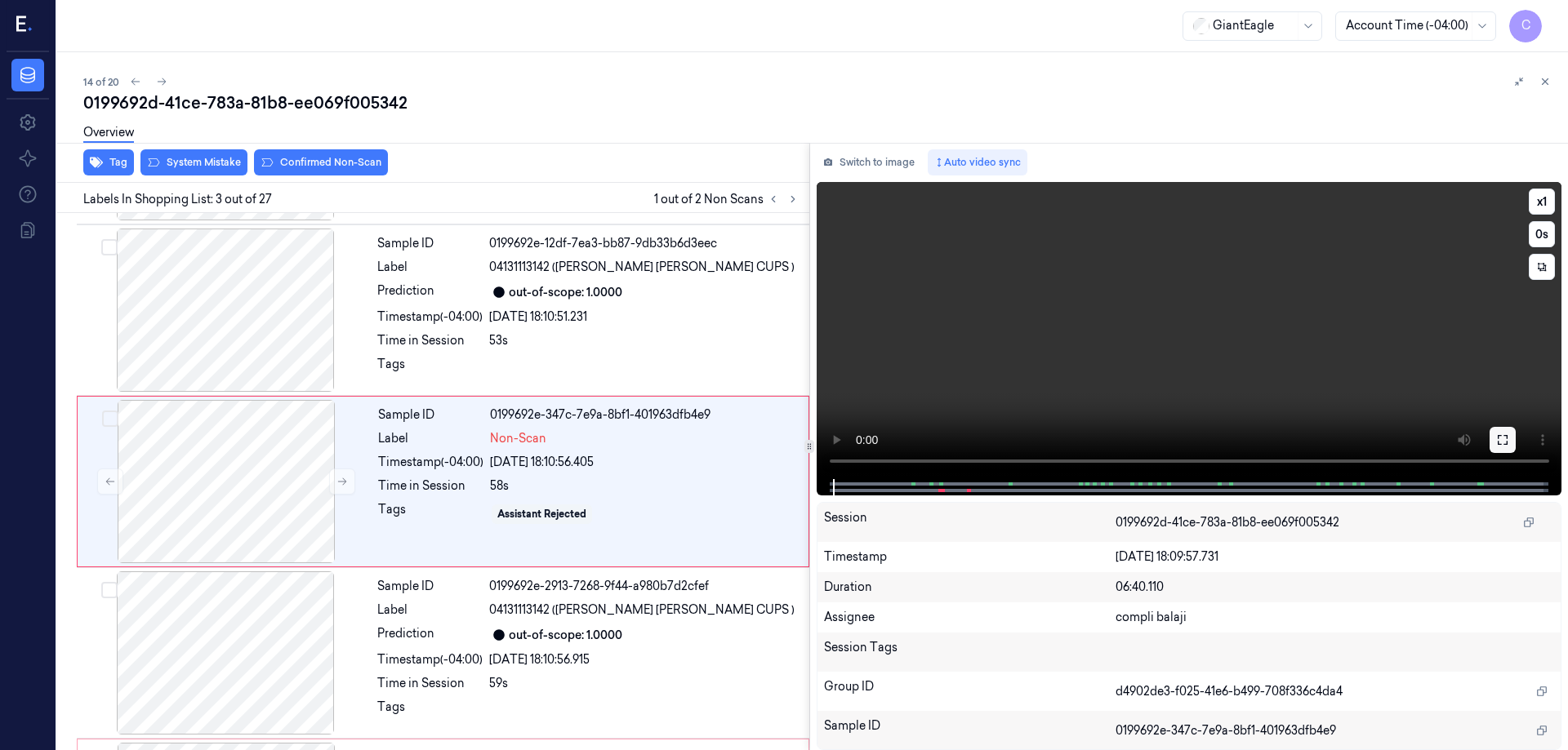
click at [1505, 447] on button at bounding box center [1502, 440] width 26 height 26
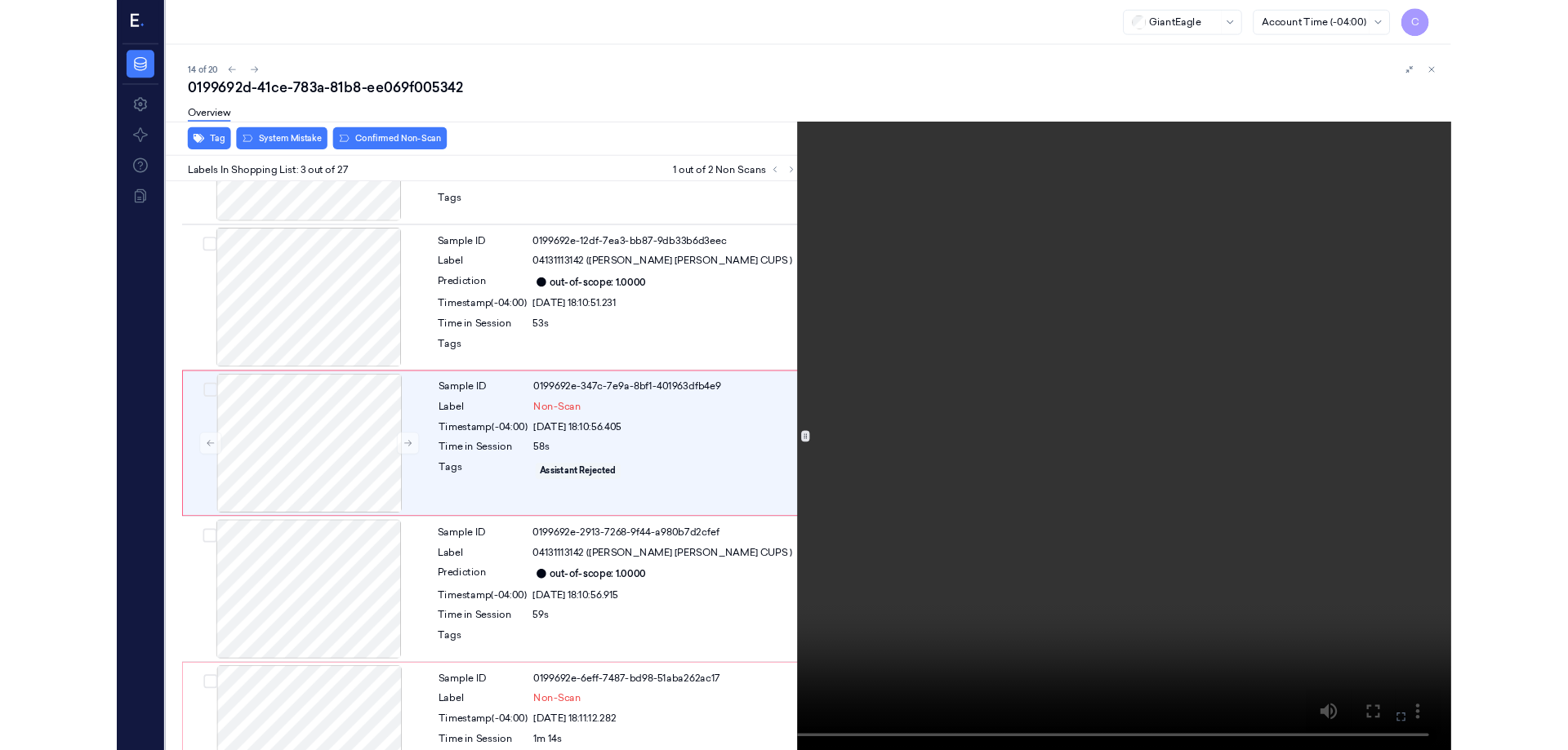
scroll to position [94, 0]
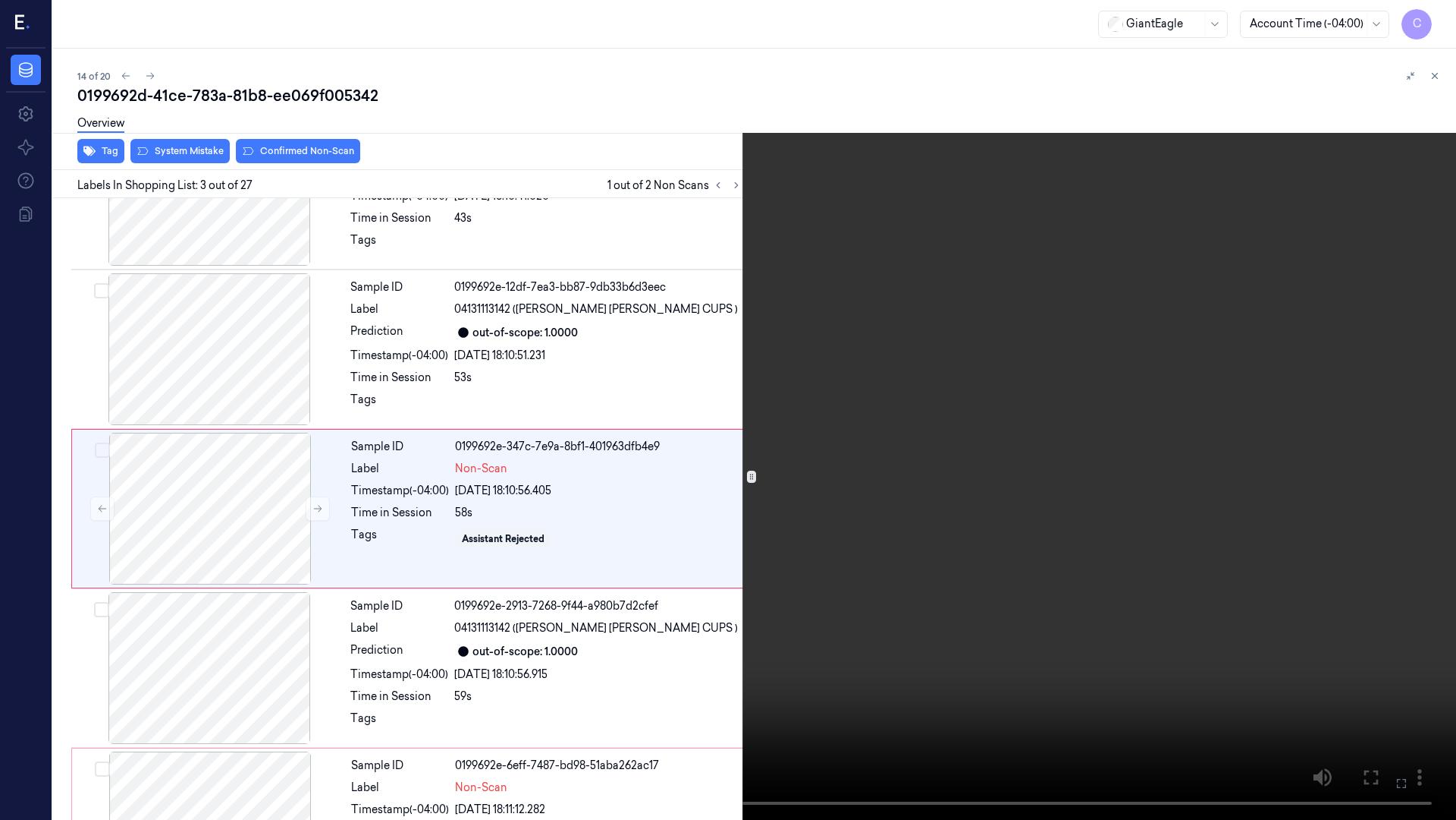
click at [0, 0] on icon at bounding box center [0, 0] width 0 height 0
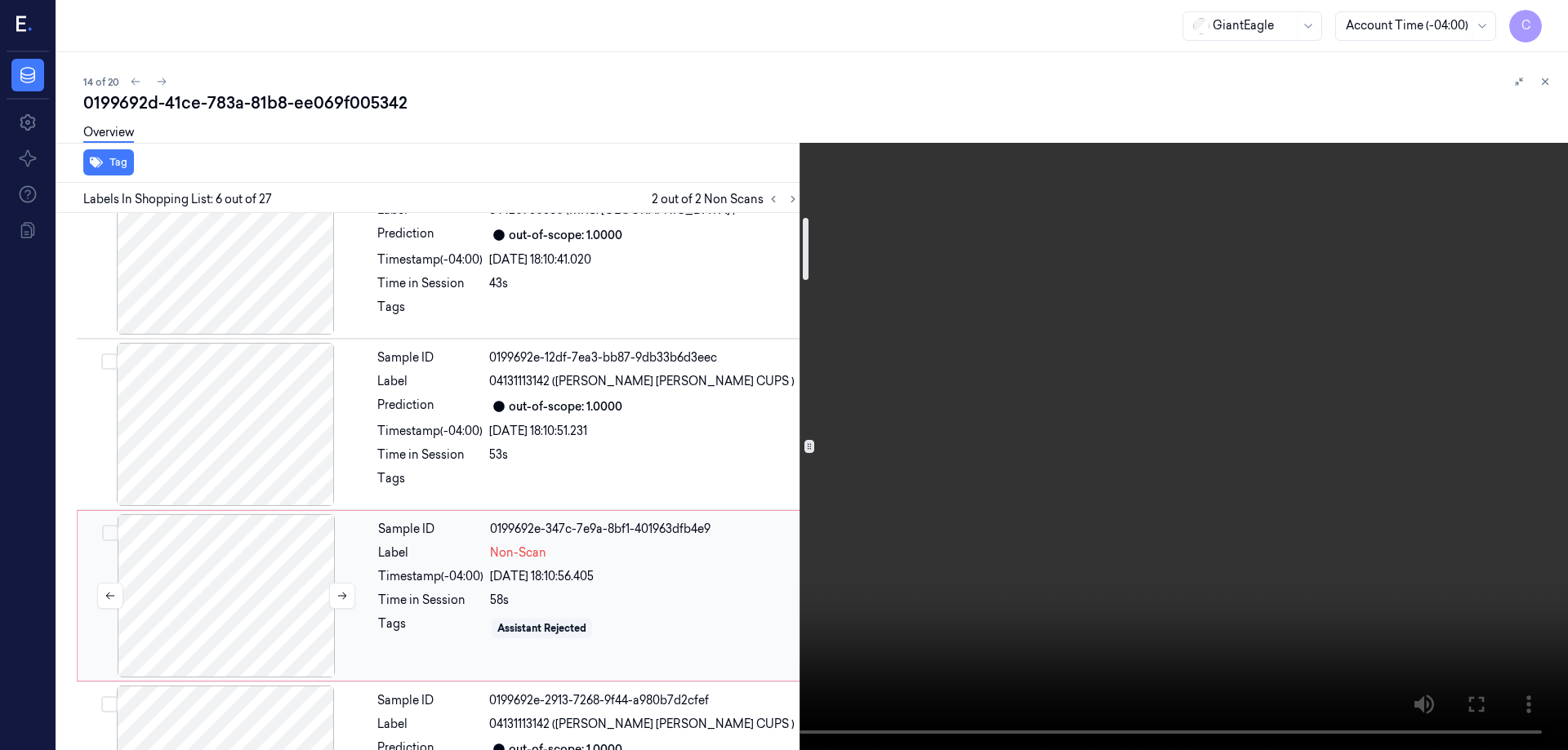
scroll to position [21, 0]
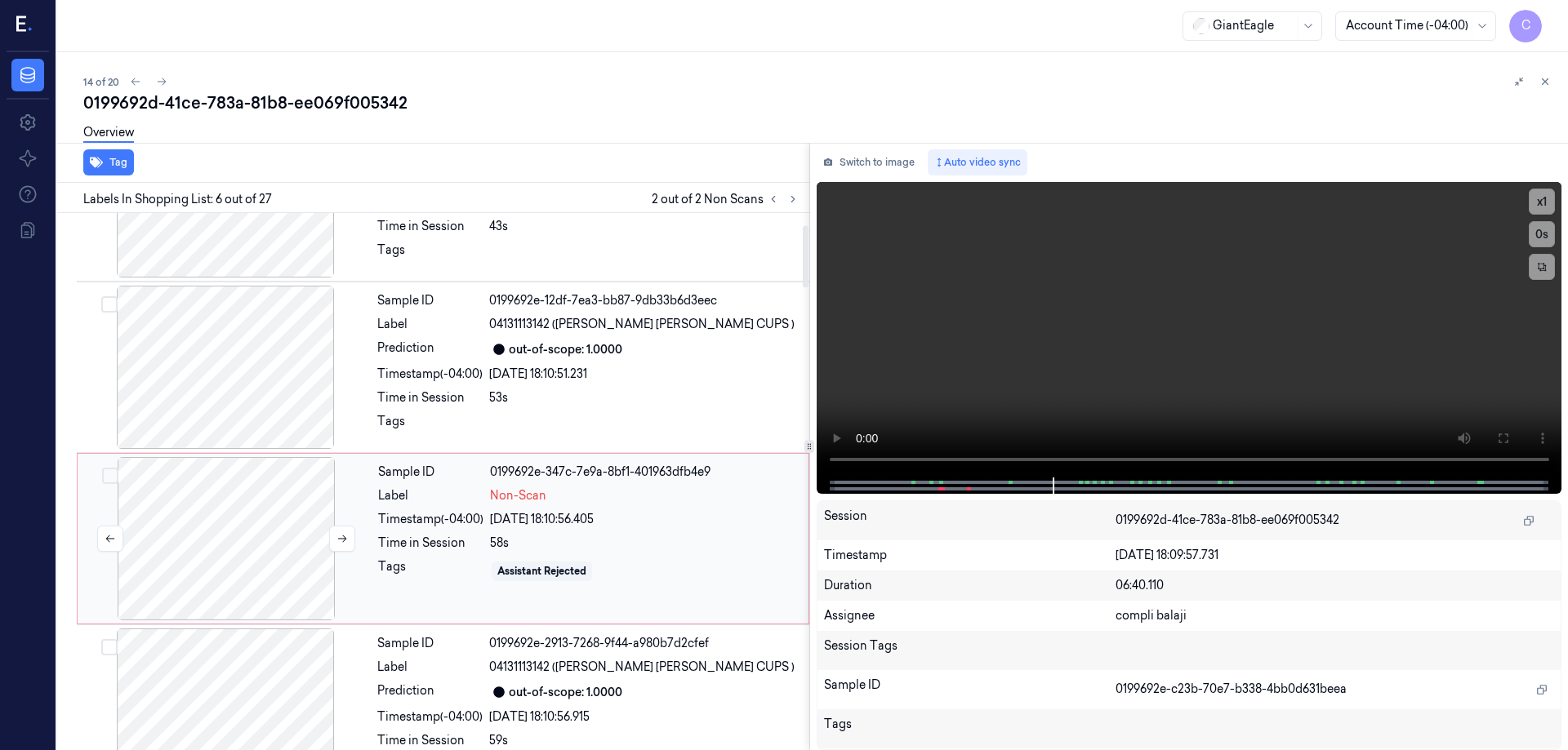
click at [275, 531] on div at bounding box center [226, 538] width 291 height 164
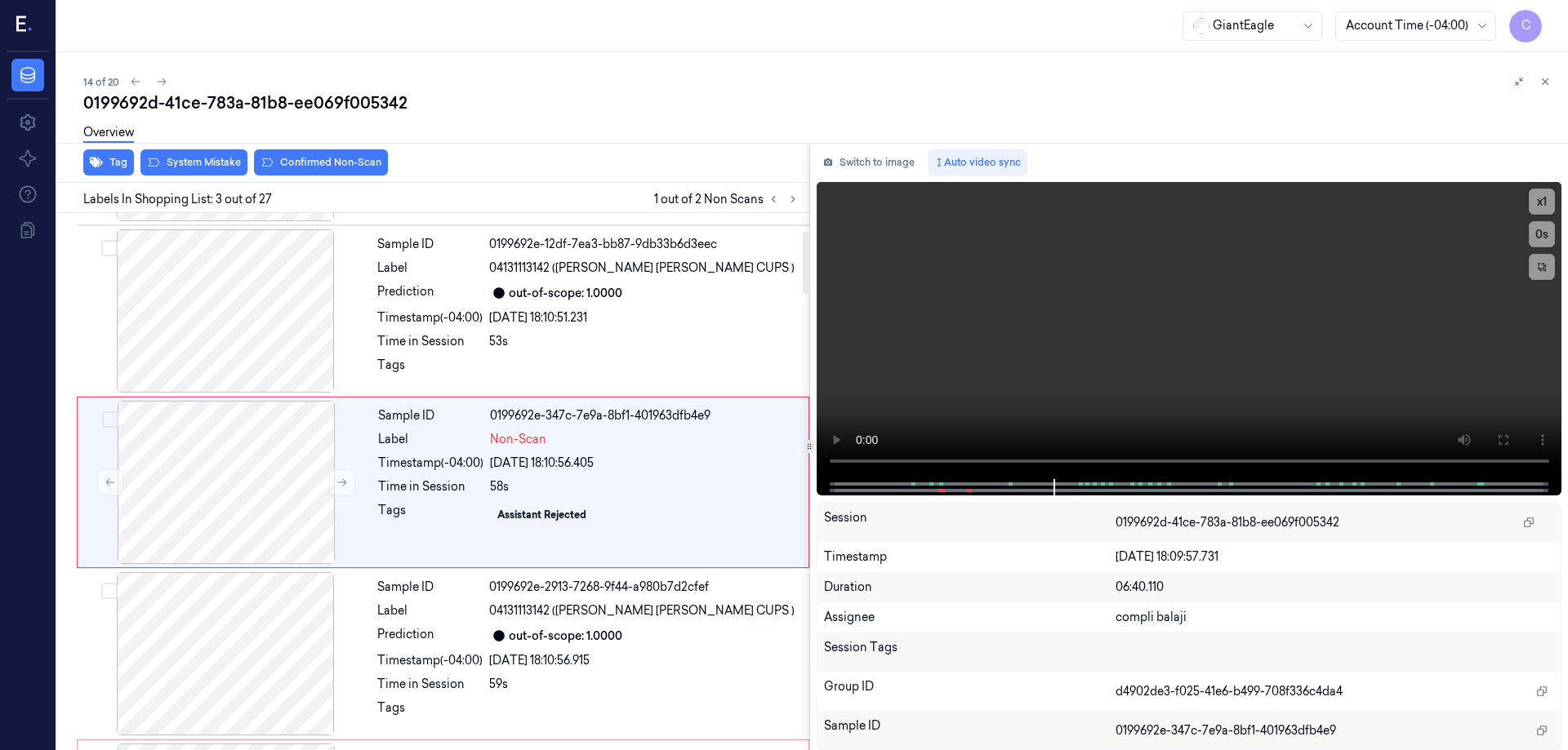
scroll to position [159, 0]
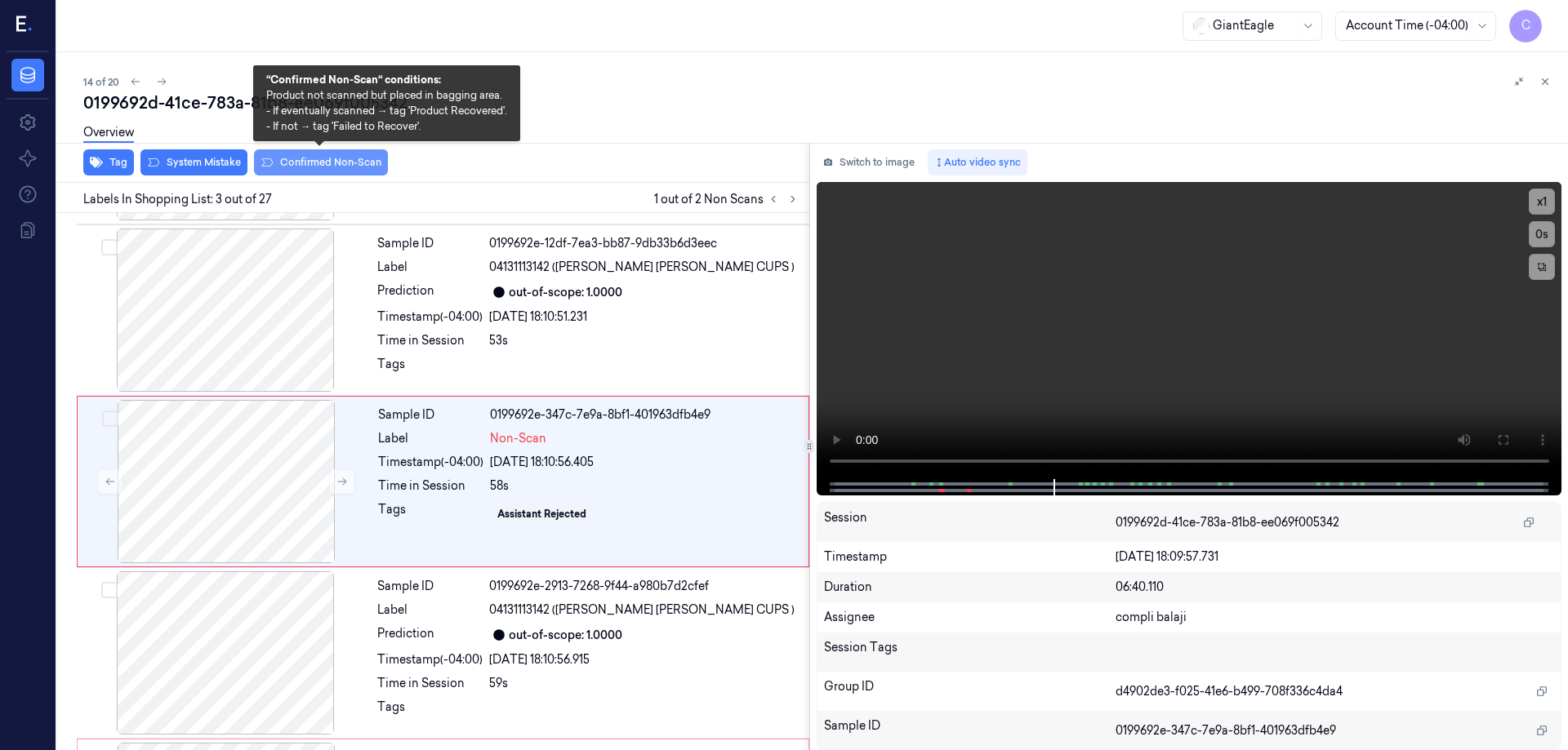
click at [317, 167] on button "Confirmed Non-Scan" at bounding box center [321, 162] width 134 height 26
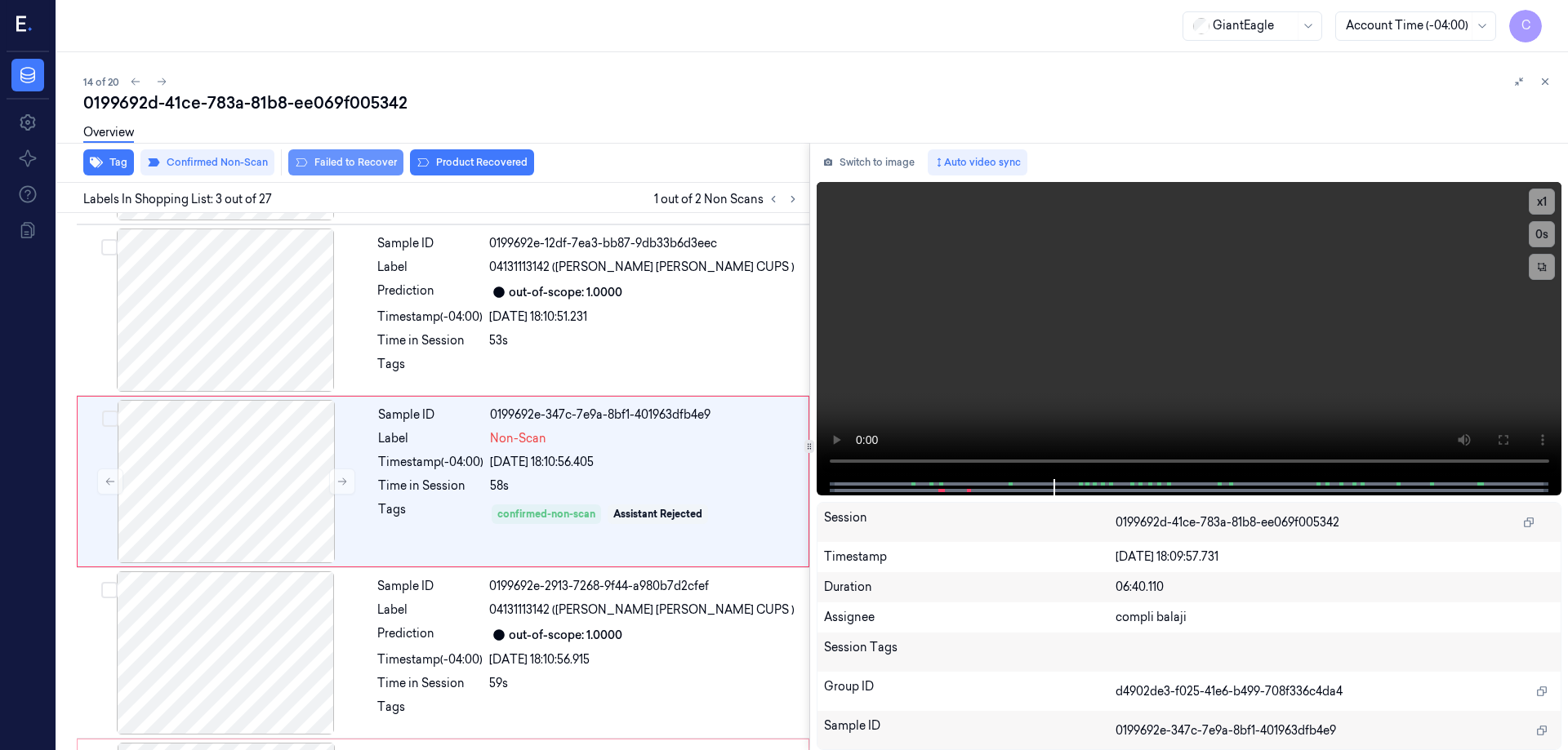
click at [348, 163] on button "Failed to Recover" at bounding box center [345, 162] width 115 height 26
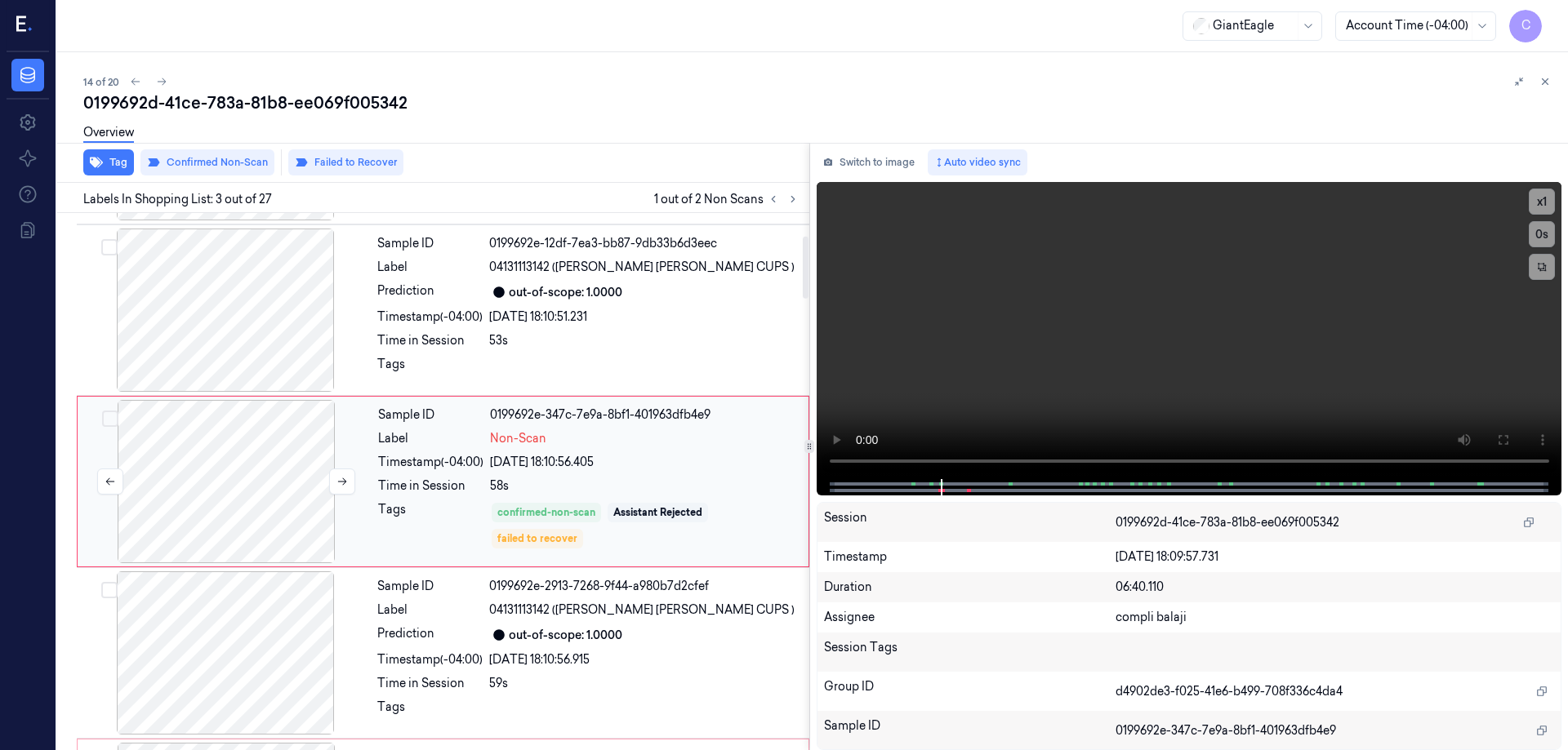
scroll to position [404, 0]
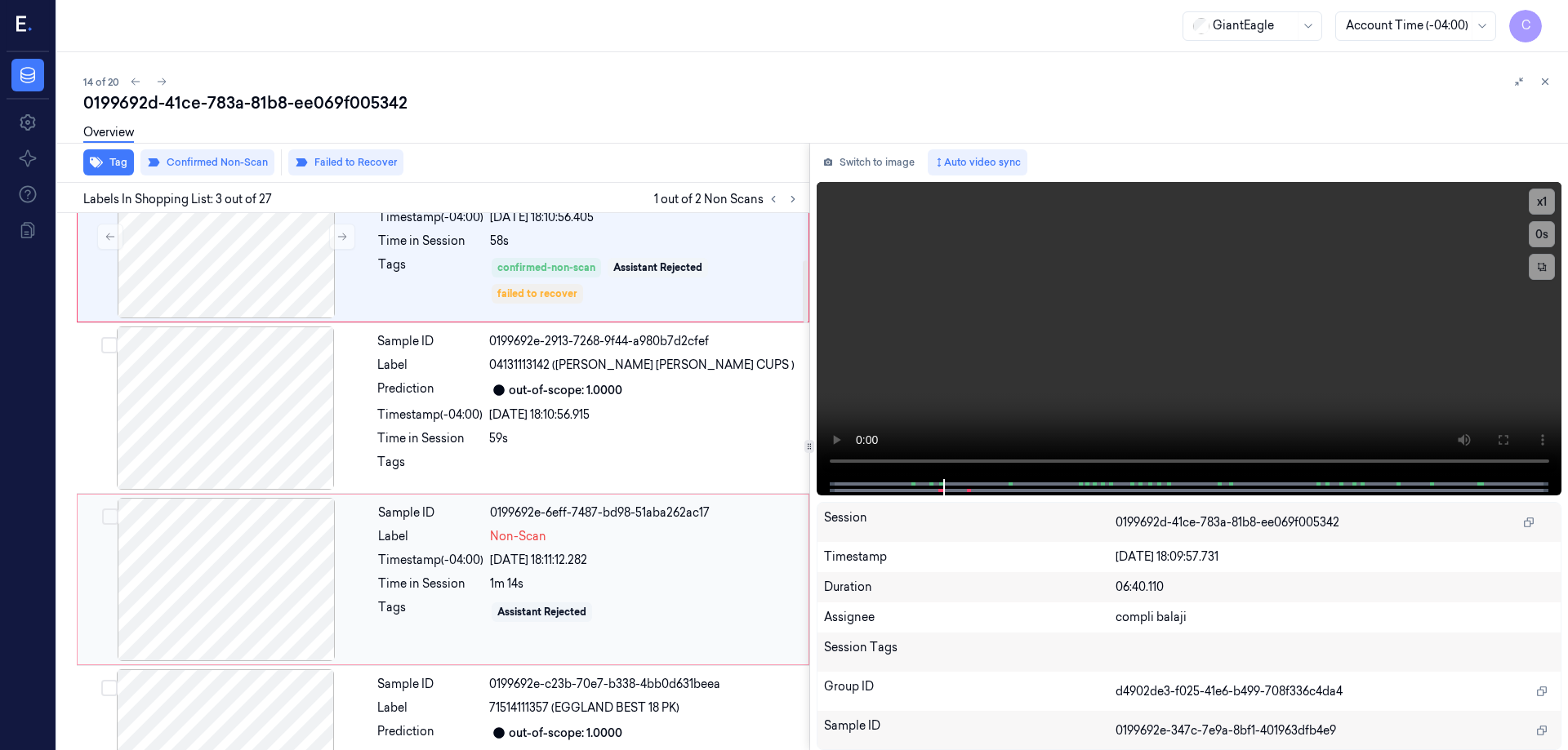
click at [263, 565] on div at bounding box center [226, 579] width 291 height 164
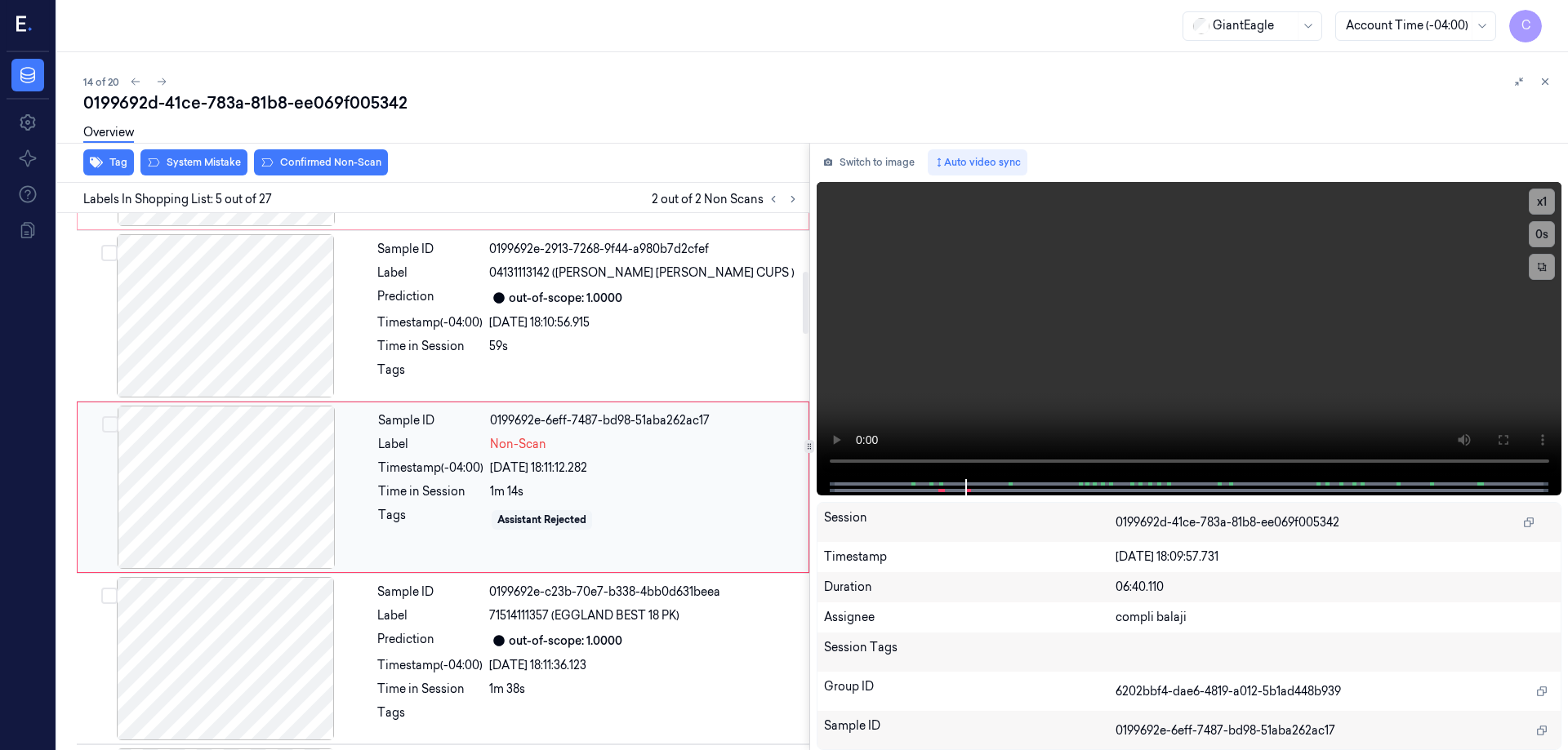
scroll to position [502, 0]
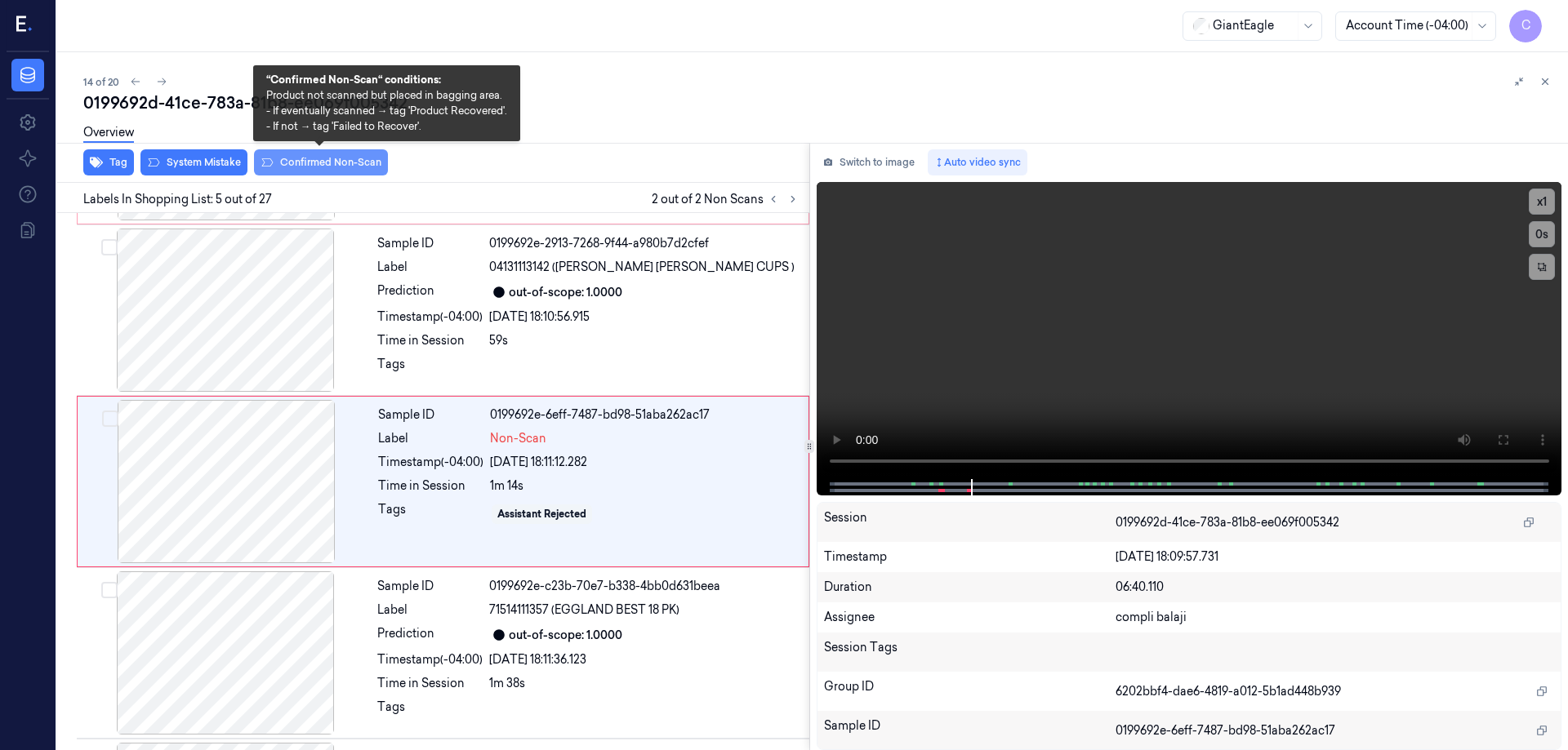
click at [321, 162] on button "Confirmed Non-Scan" at bounding box center [321, 162] width 134 height 26
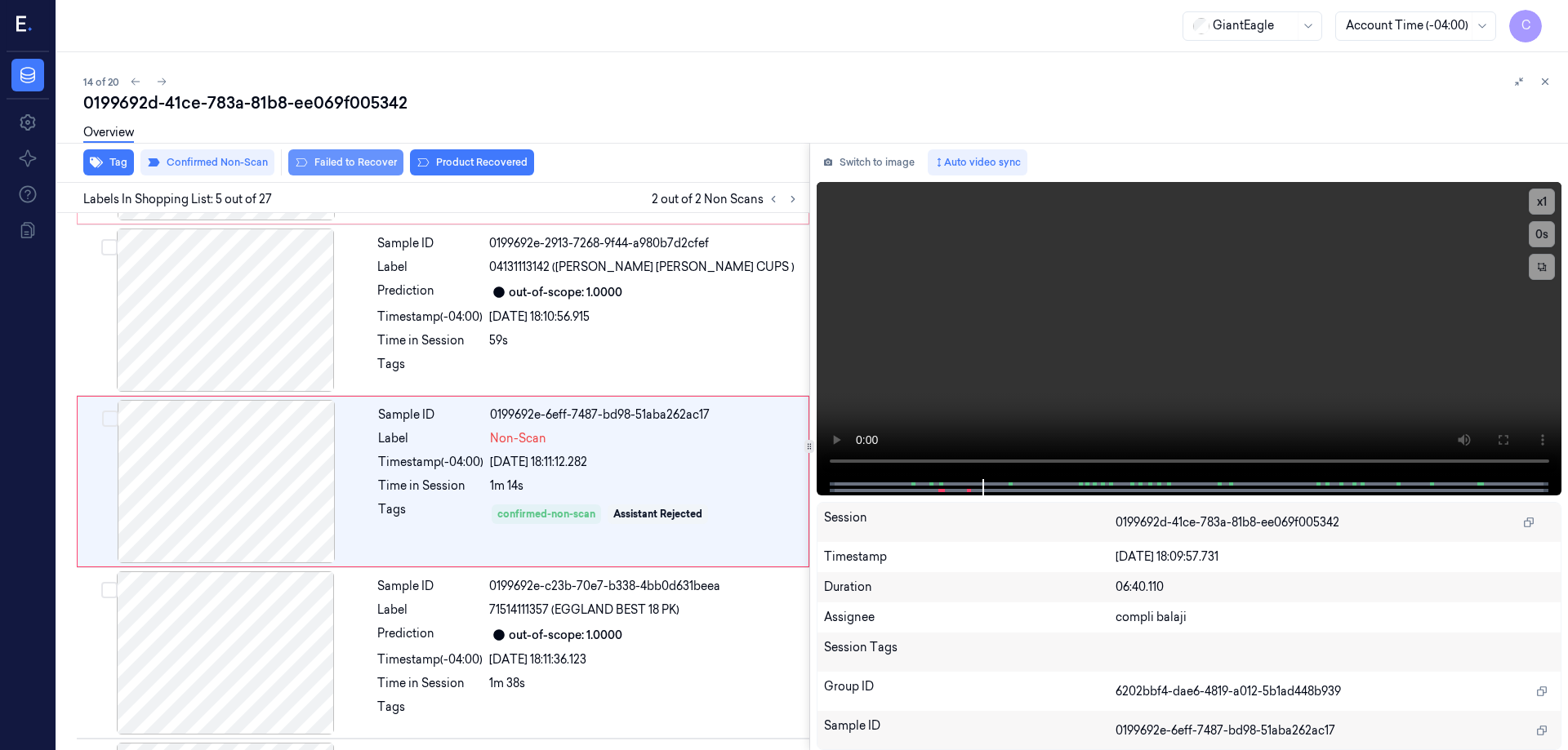
click at [361, 161] on button "Failed to Recover" at bounding box center [345, 162] width 115 height 26
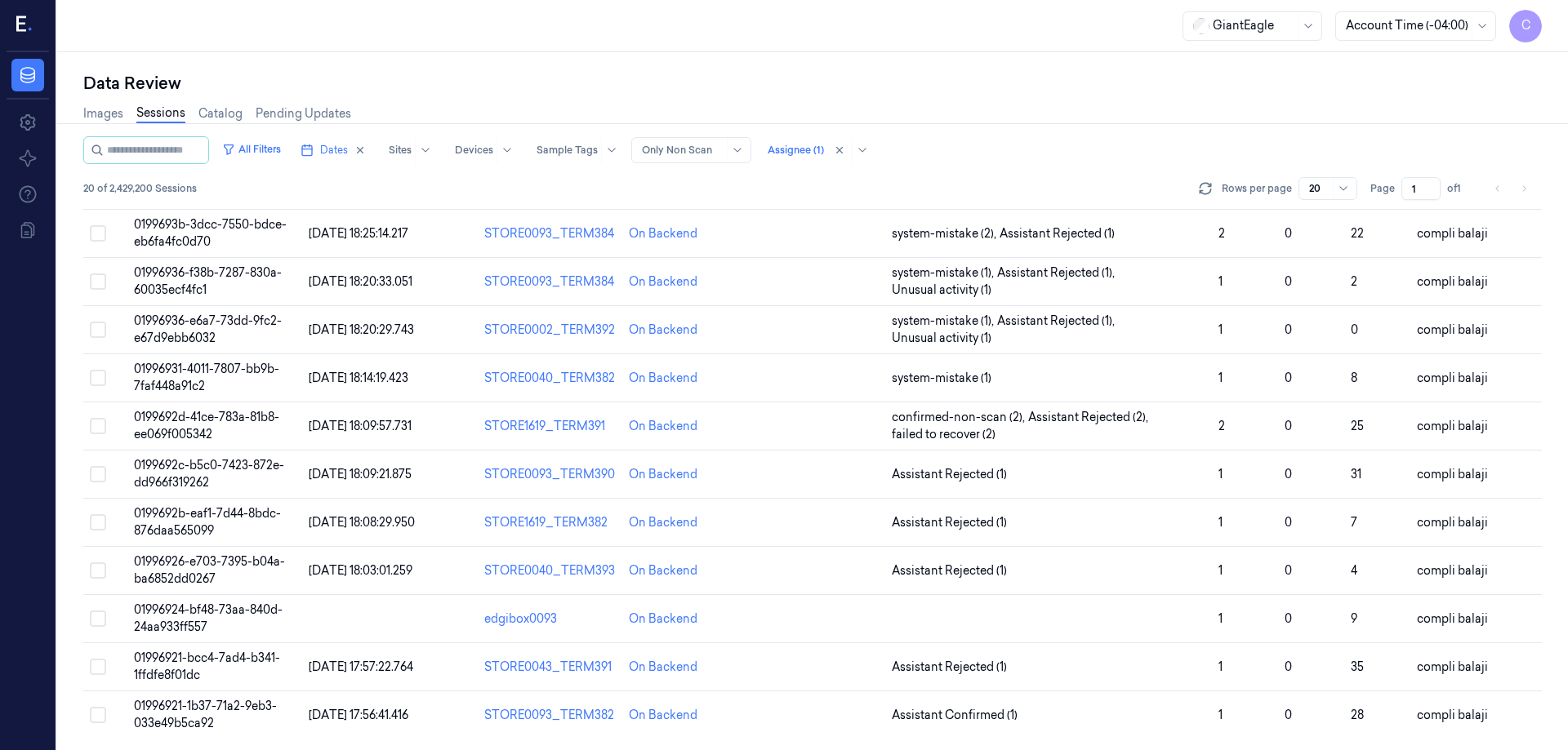
scroll to position [502, 0]
click at [251, 466] on span "0199692c-b5c0-7423-872e-dd966f319262" at bounding box center [209, 473] width 150 height 31
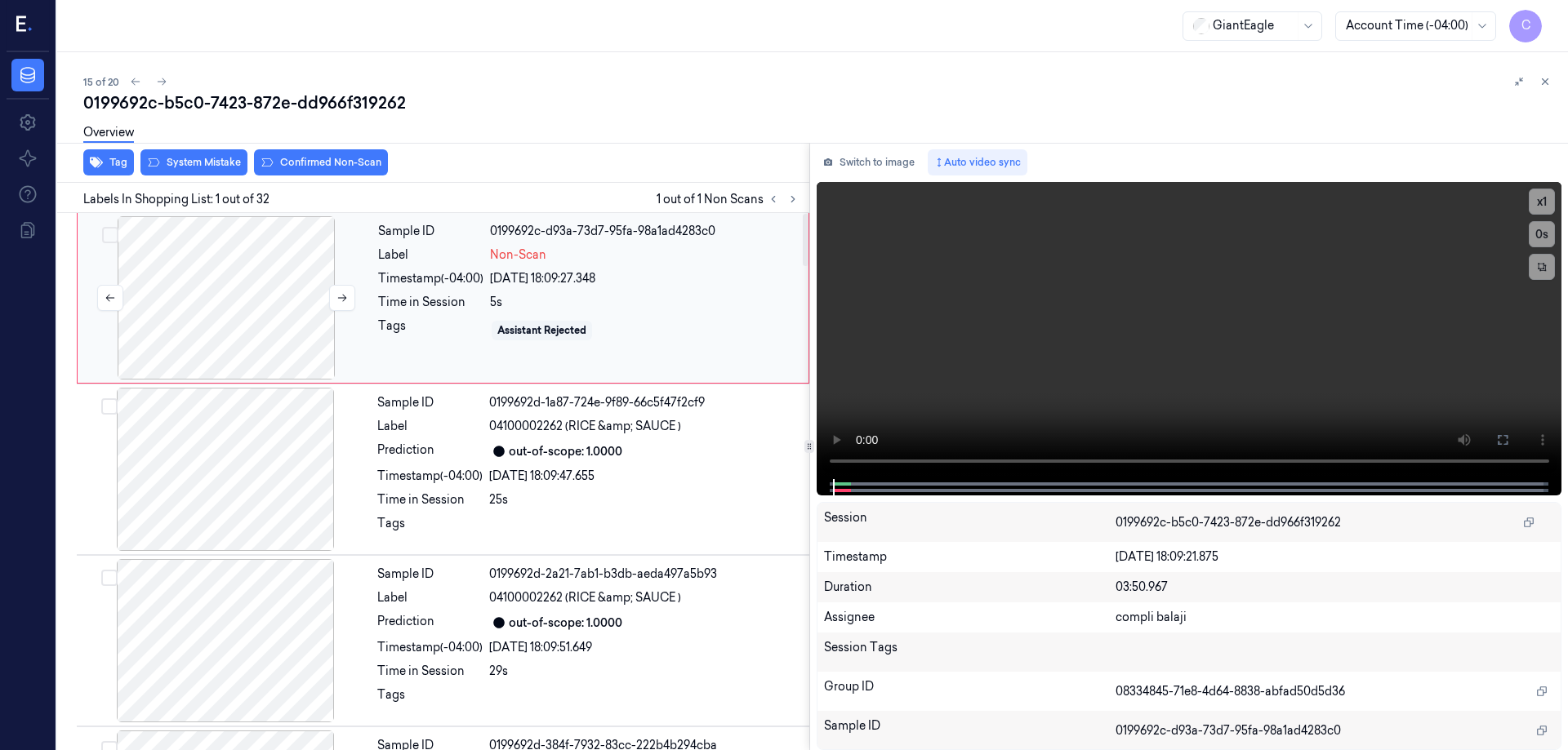
click at [257, 311] on div at bounding box center [226, 298] width 291 height 164
click at [1508, 442] on icon at bounding box center [1502, 439] width 13 height 13
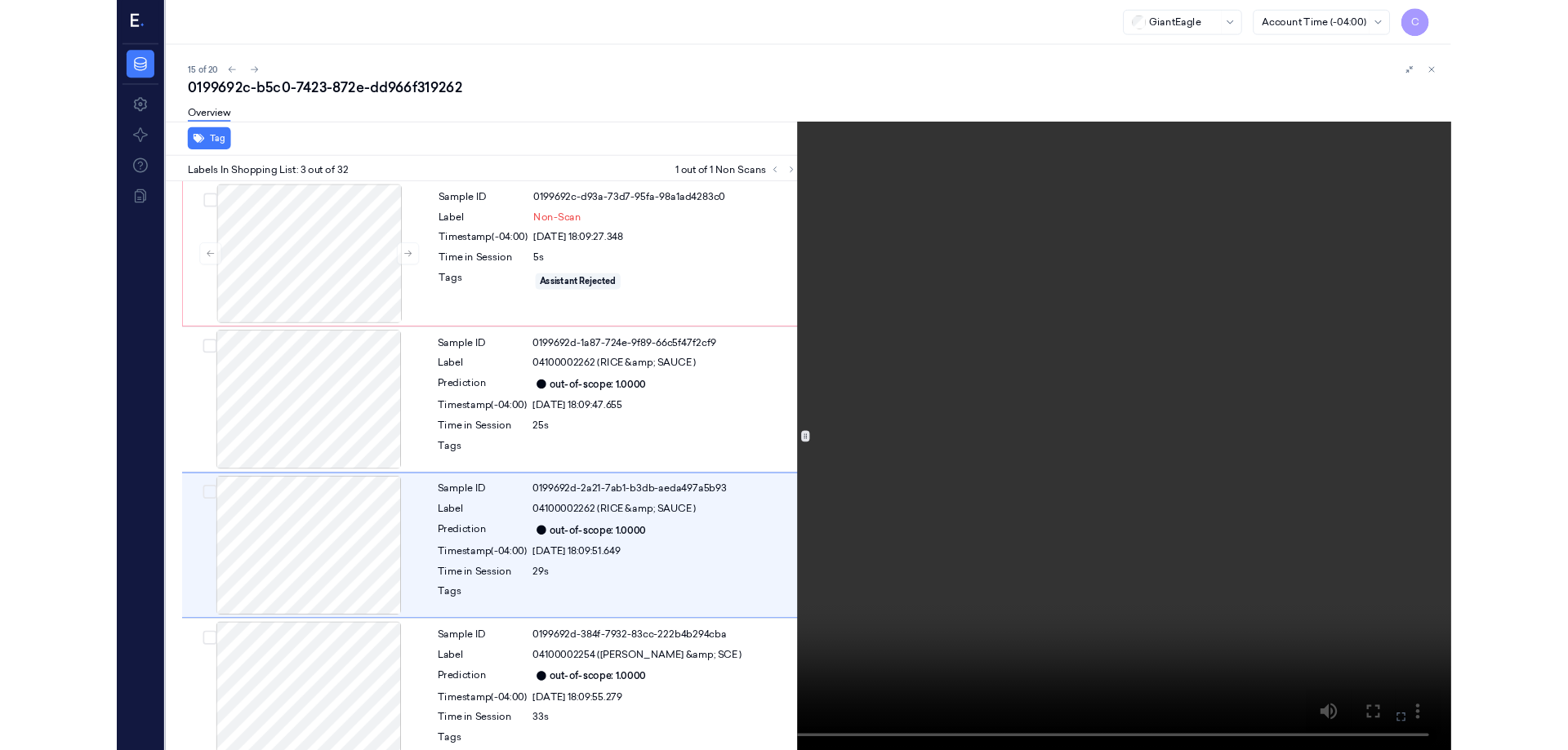
scroll to position [94, 0]
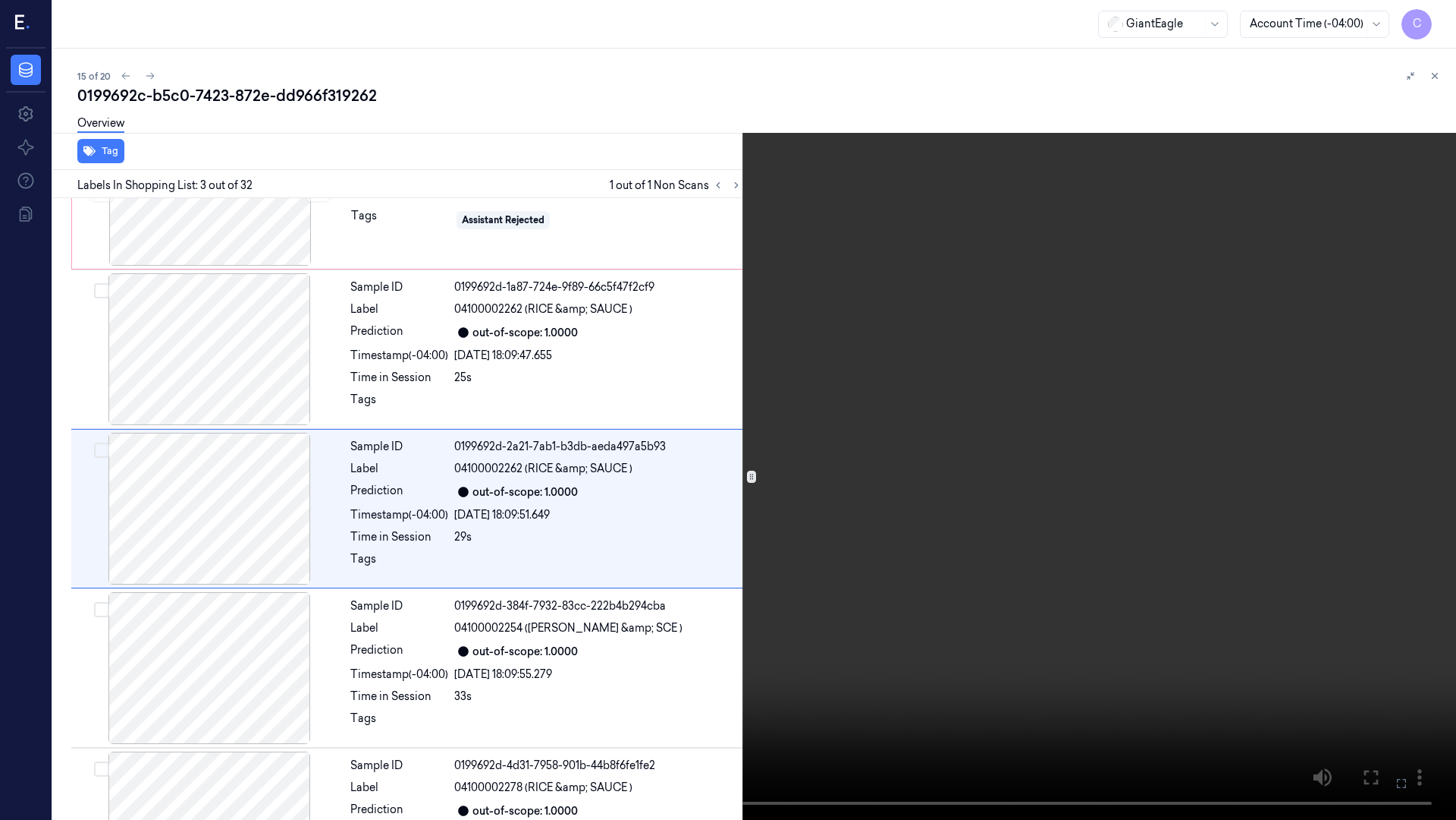
click at [0, 0] on icon at bounding box center [0, 0] width 0 height 0
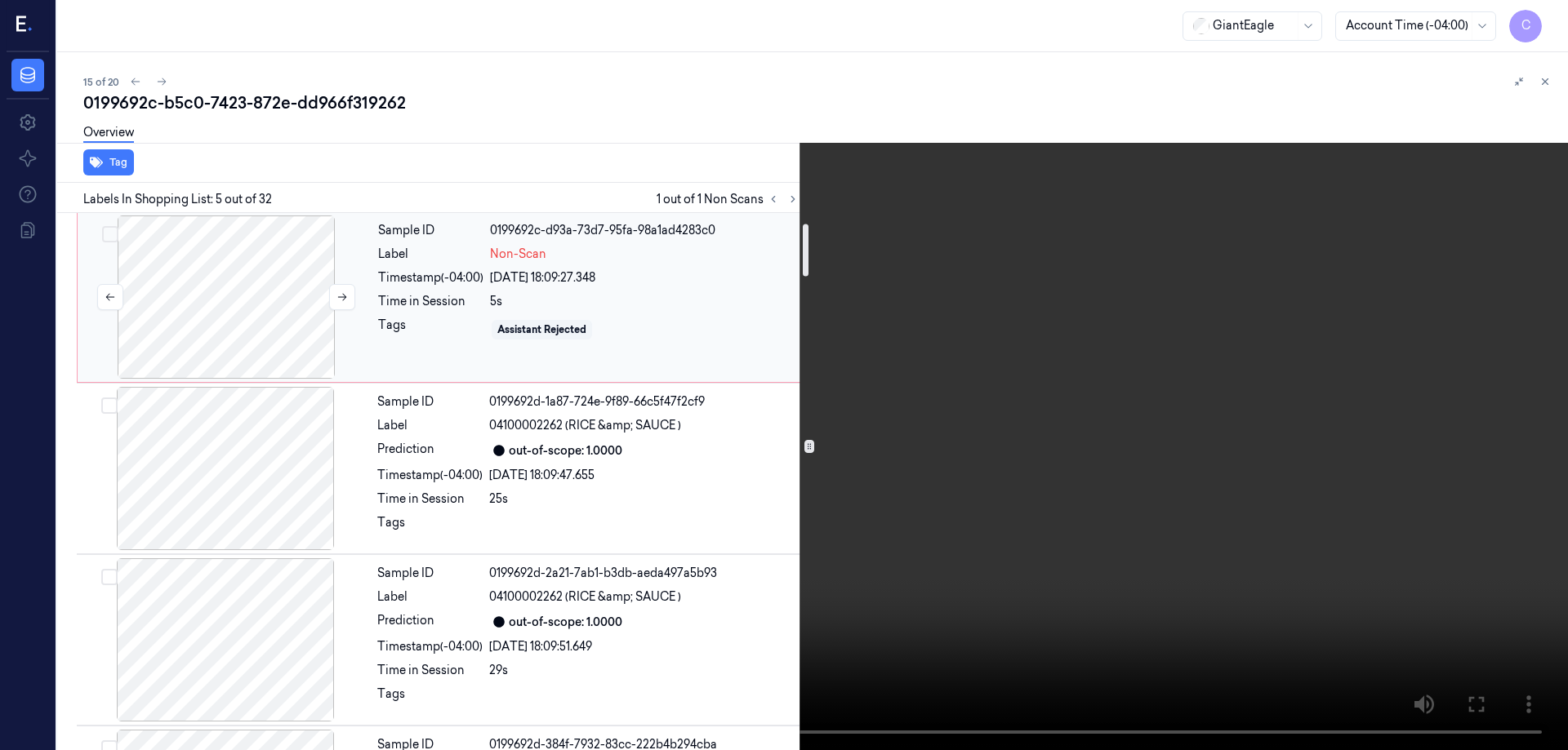
scroll to position [0, 0]
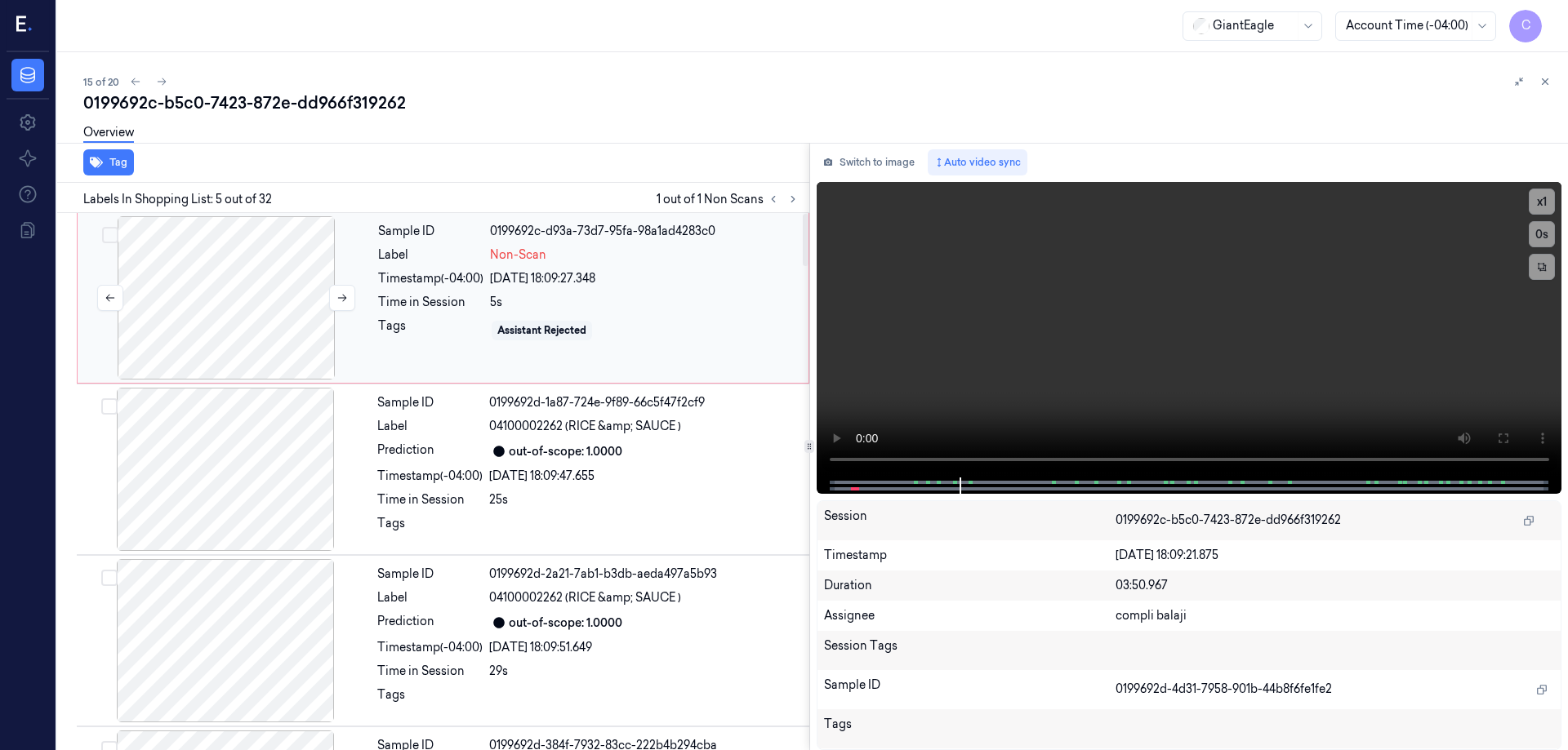
click at [286, 329] on div at bounding box center [226, 298] width 291 height 164
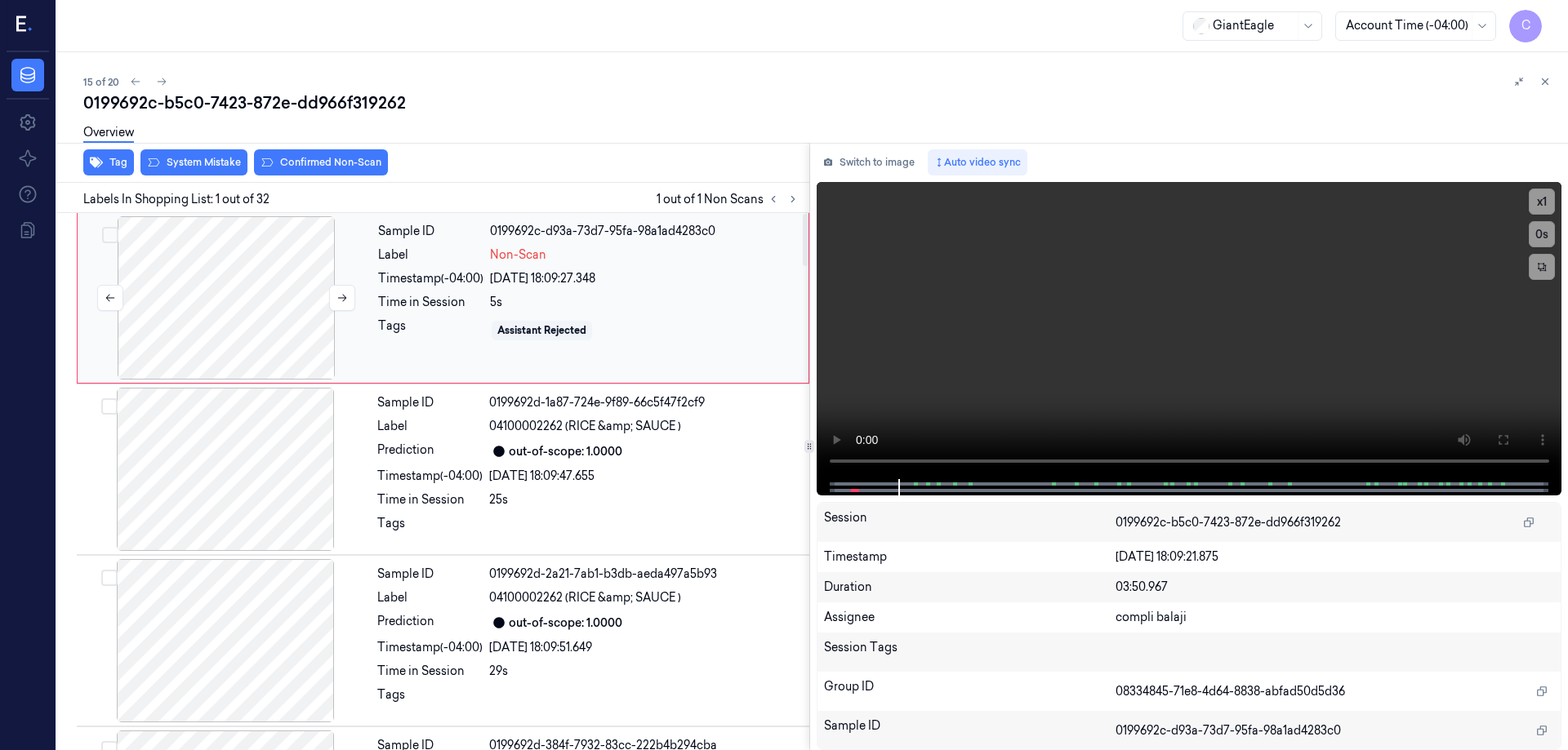
click at [257, 273] on div at bounding box center [226, 298] width 291 height 164
click at [1500, 433] on icon at bounding box center [1502, 439] width 13 height 13
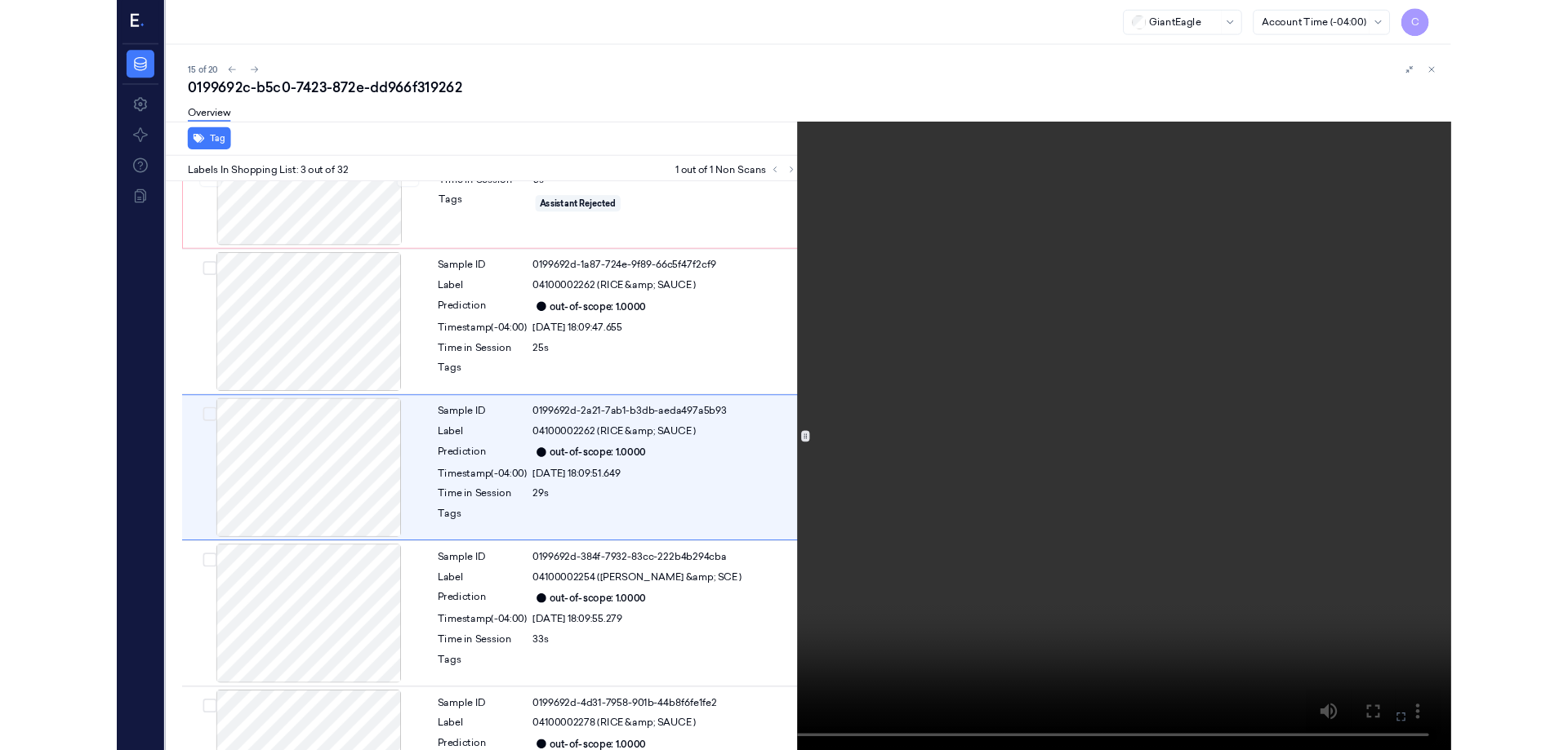
scroll to position [94, 0]
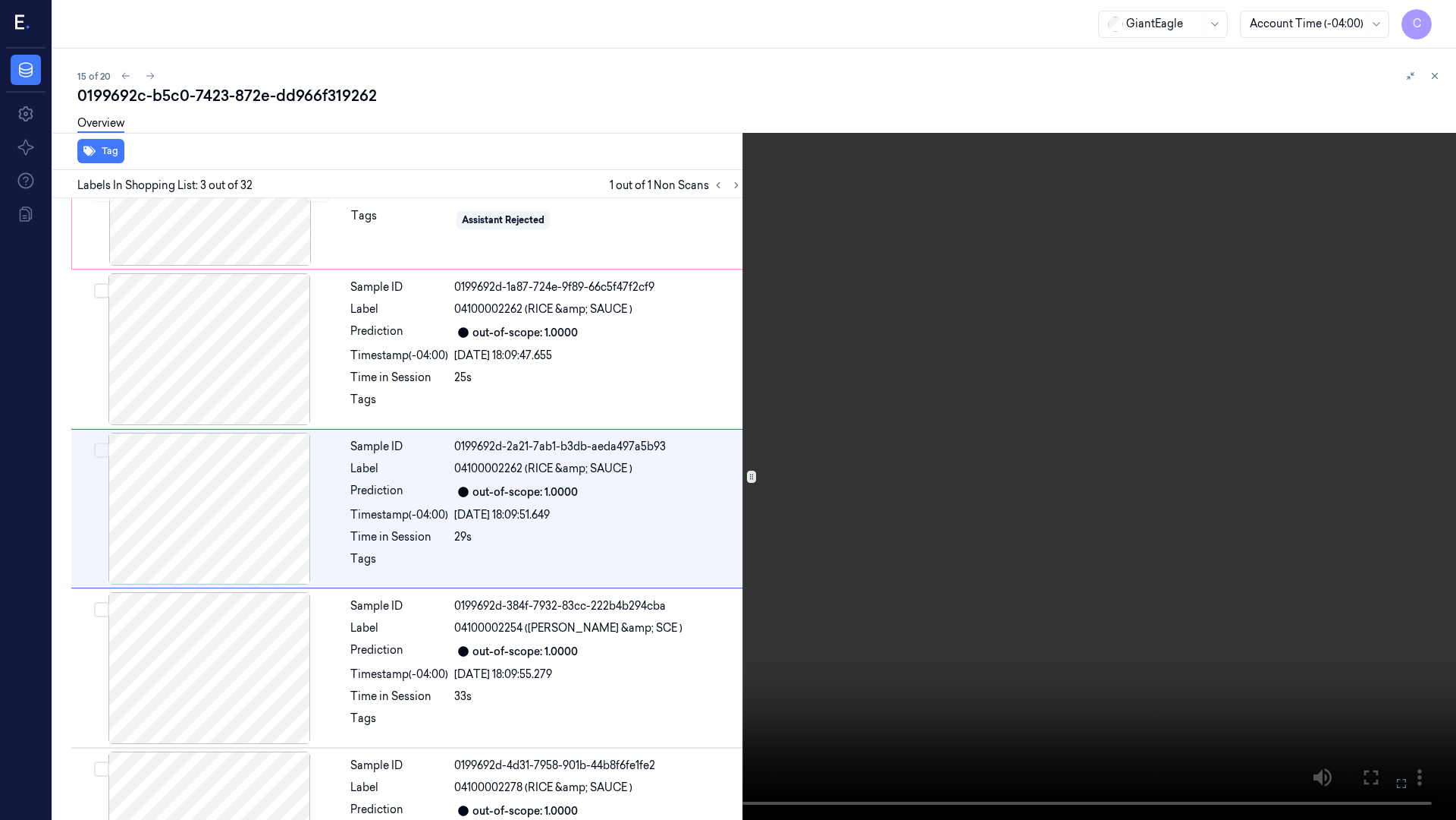
click at [0, 0] on icon at bounding box center [0, 0] width 0 height 0
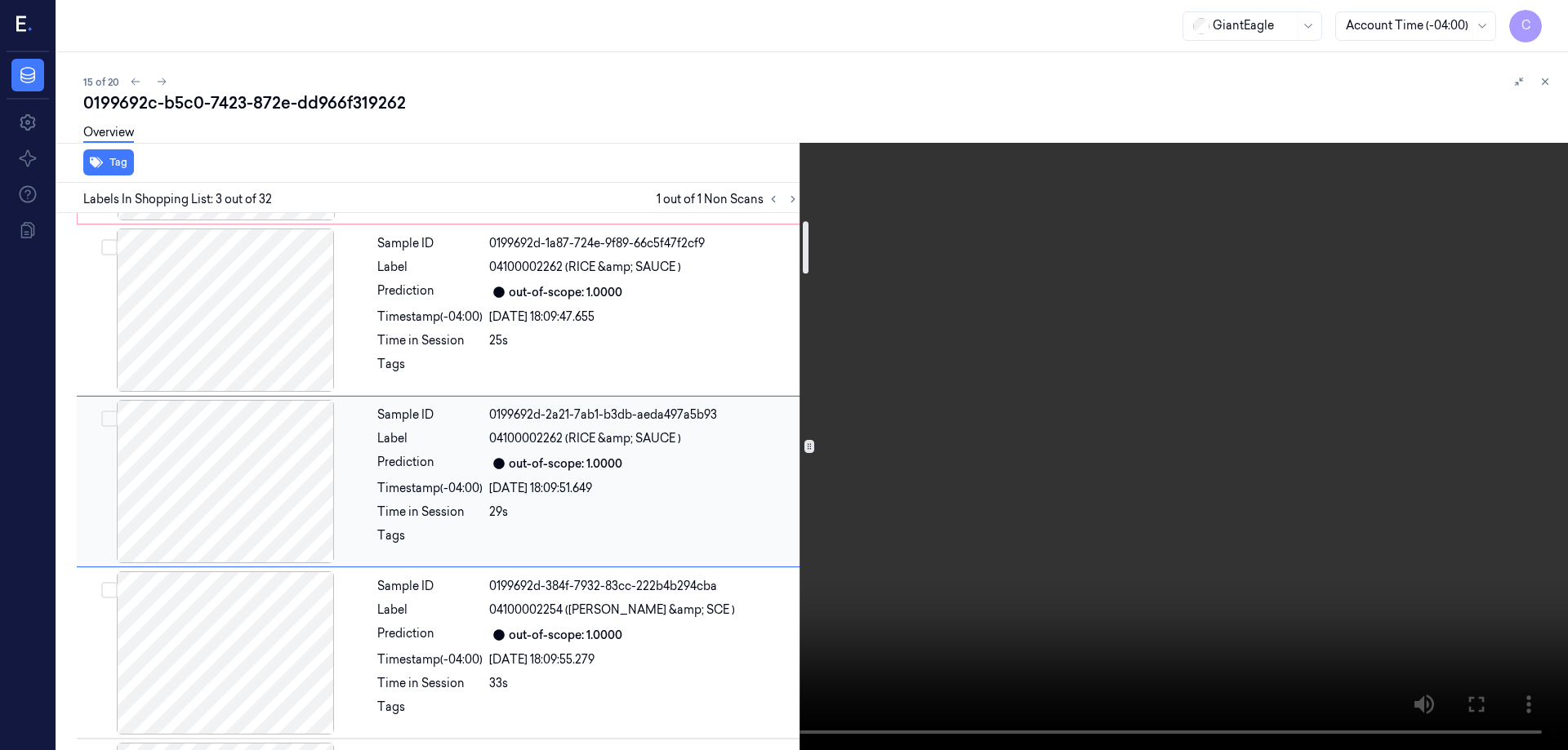
scroll to position [0, 0]
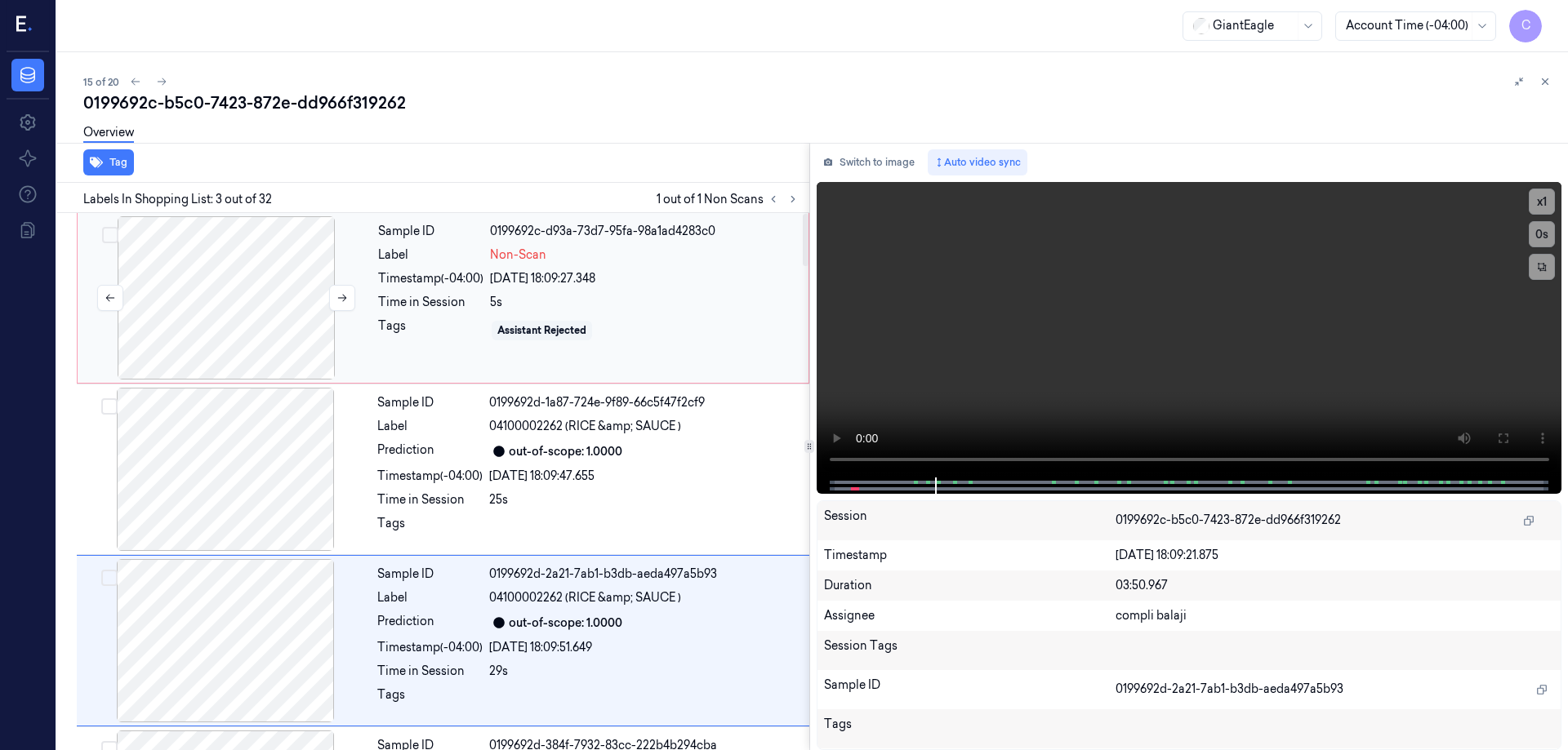
click at [247, 286] on div at bounding box center [226, 298] width 291 height 164
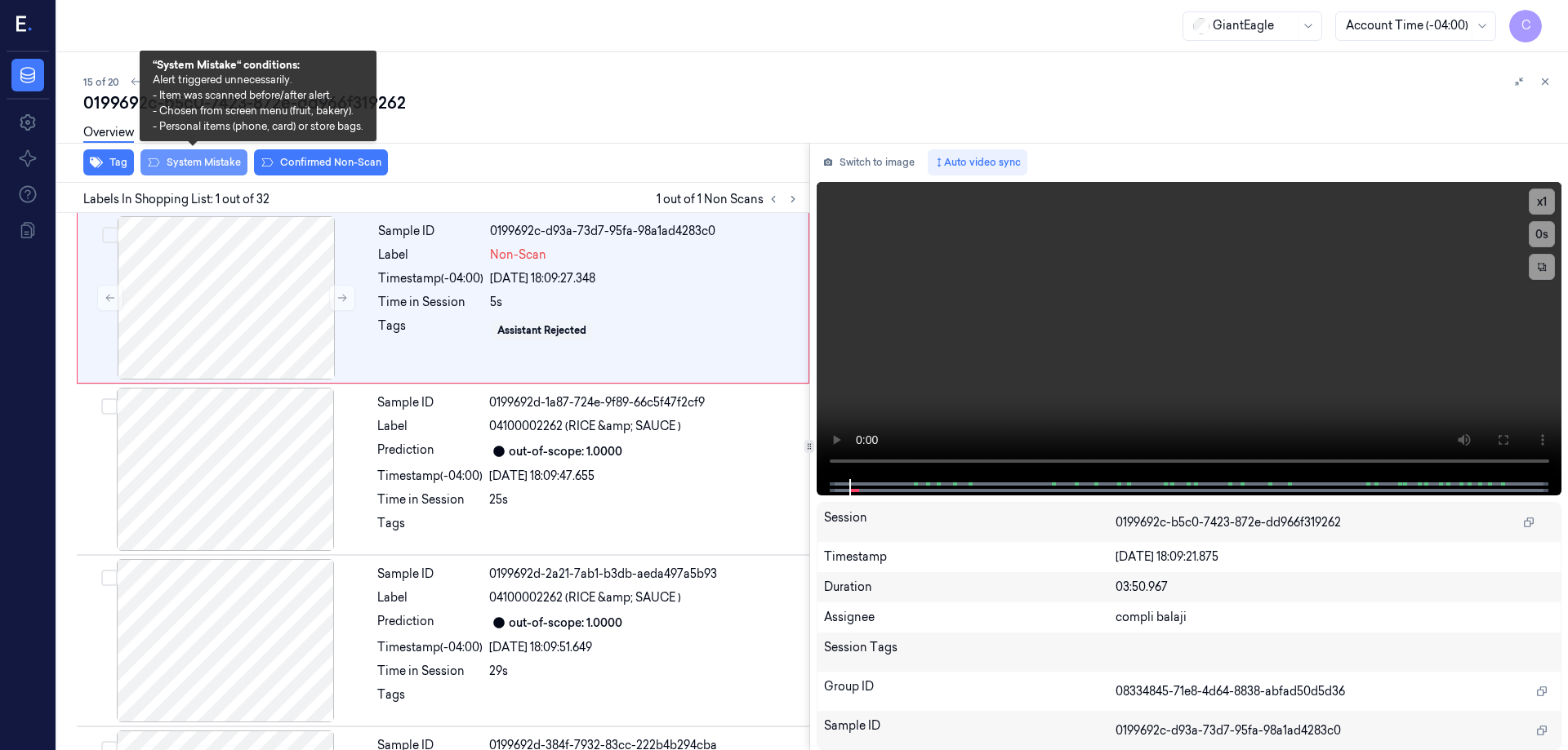
click at [228, 166] on button "System Mistake" at bounding box center [193, 162] width 107 height 26
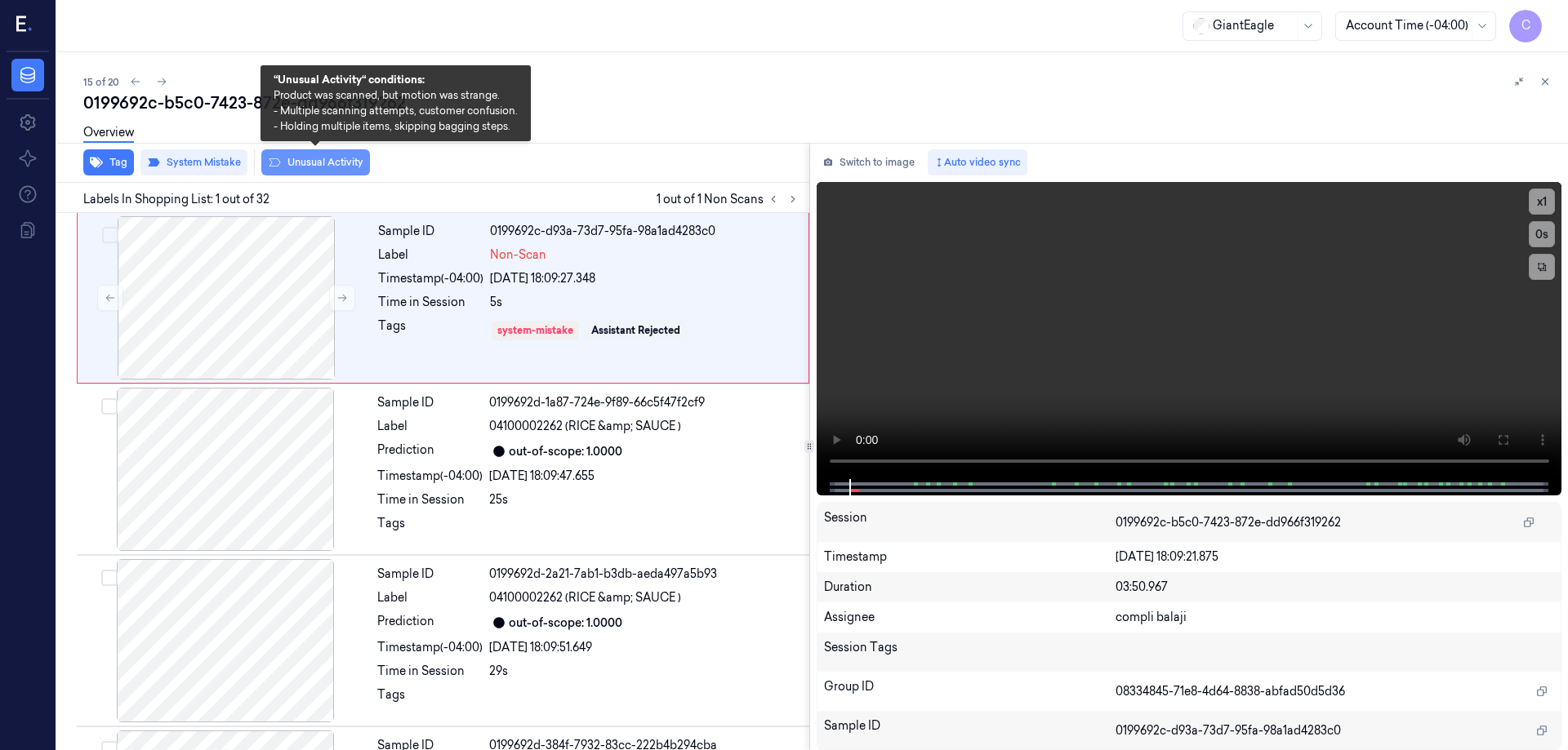
click at [334, 168] on button "Unusual Activity" at bounding box center [316, 162] width 109 height 26
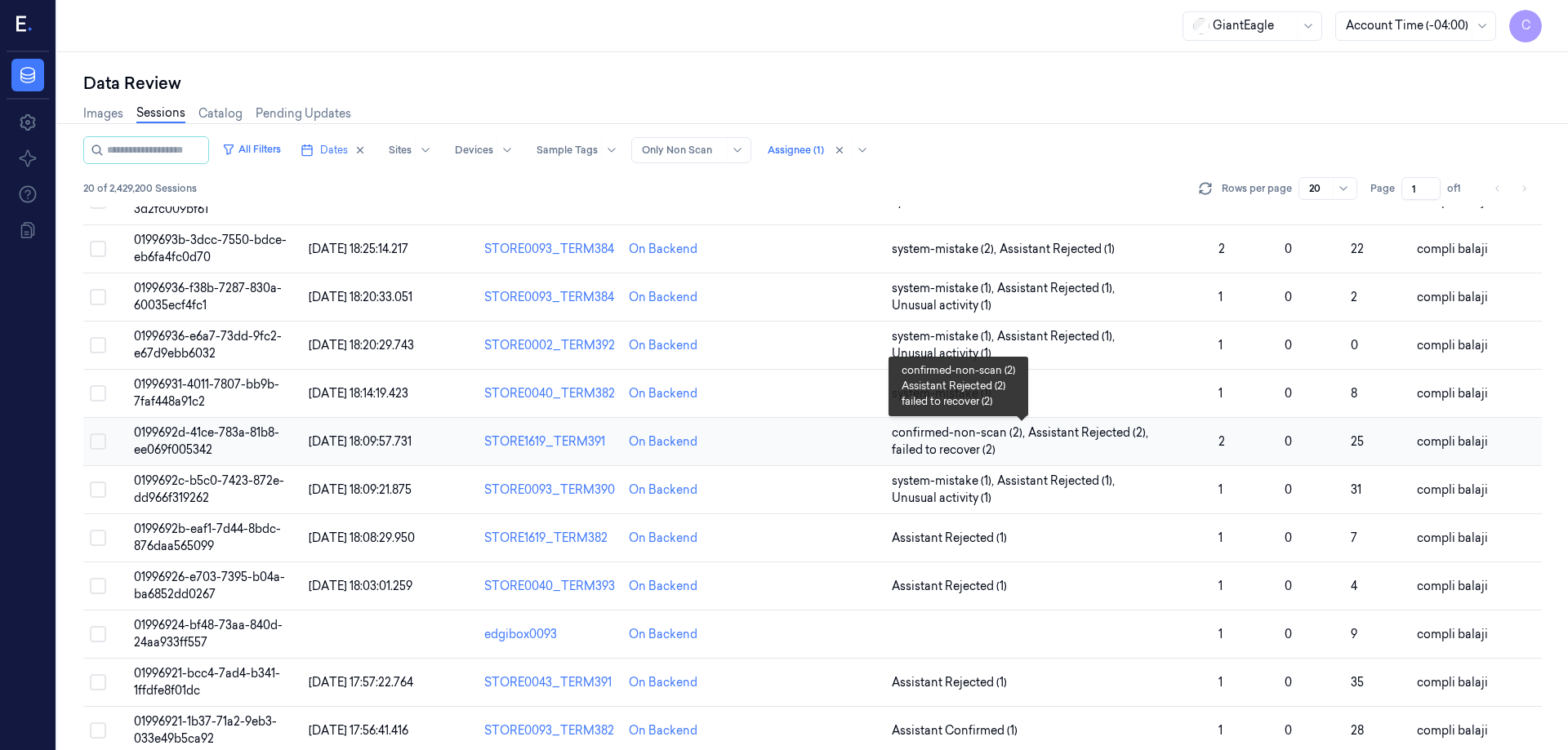
scroll to position [502, 0]
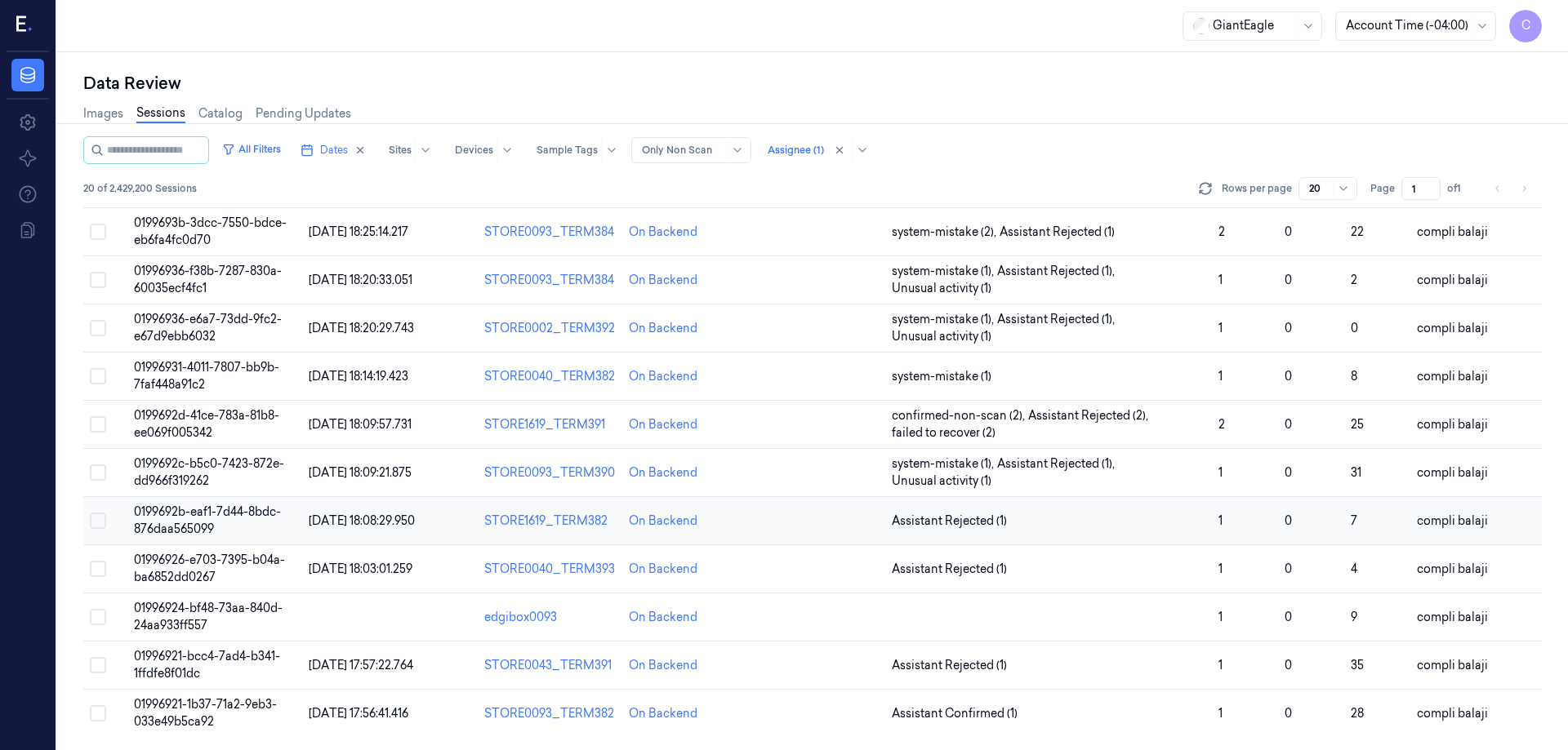
click at [241, 513] on span "0199692b-eaf1-7d44-8bdc-876daa565099" at bounding box center [208, 521] width 147 height 31
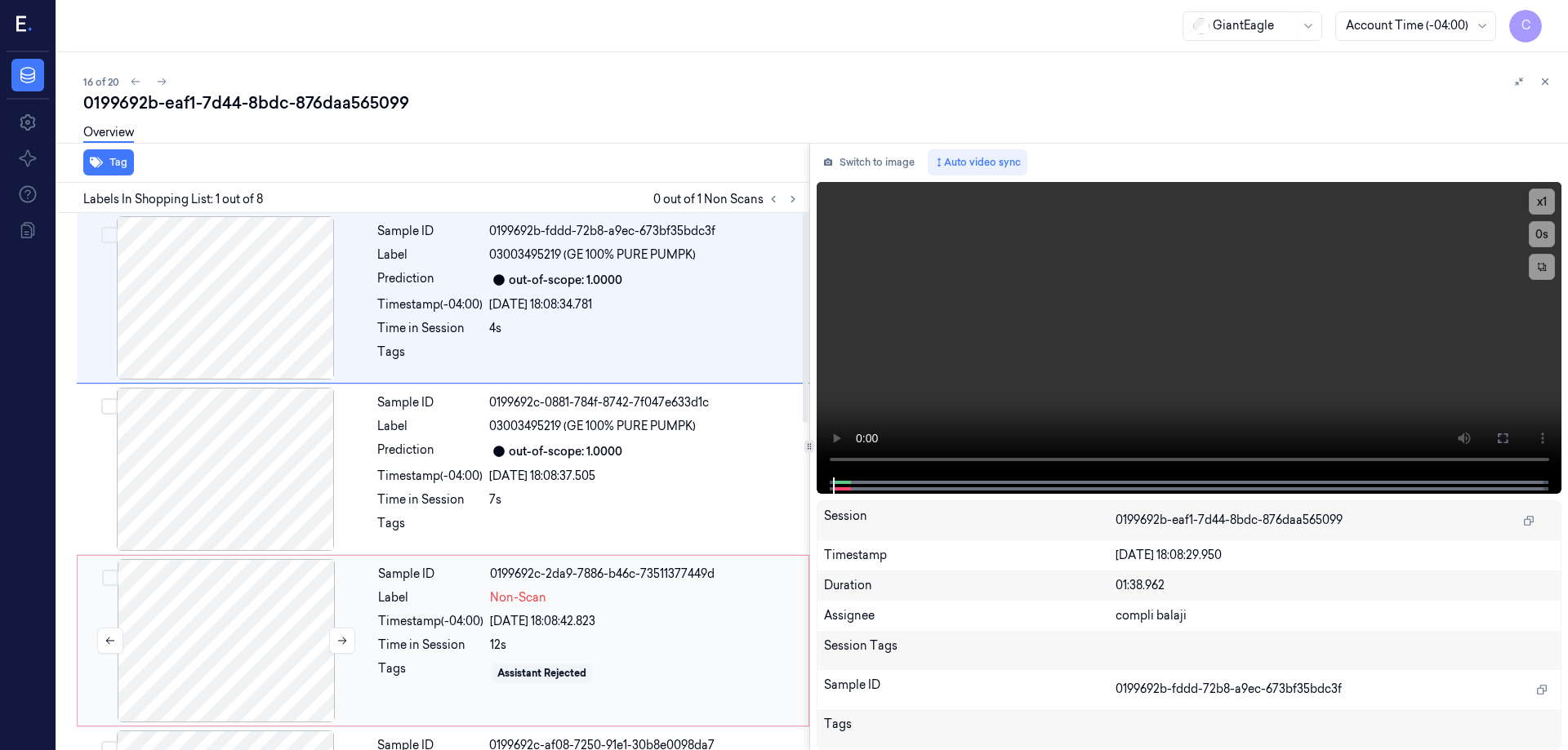
click at [257, 633] on div at bounding box center [226, 641] width 291 height 164
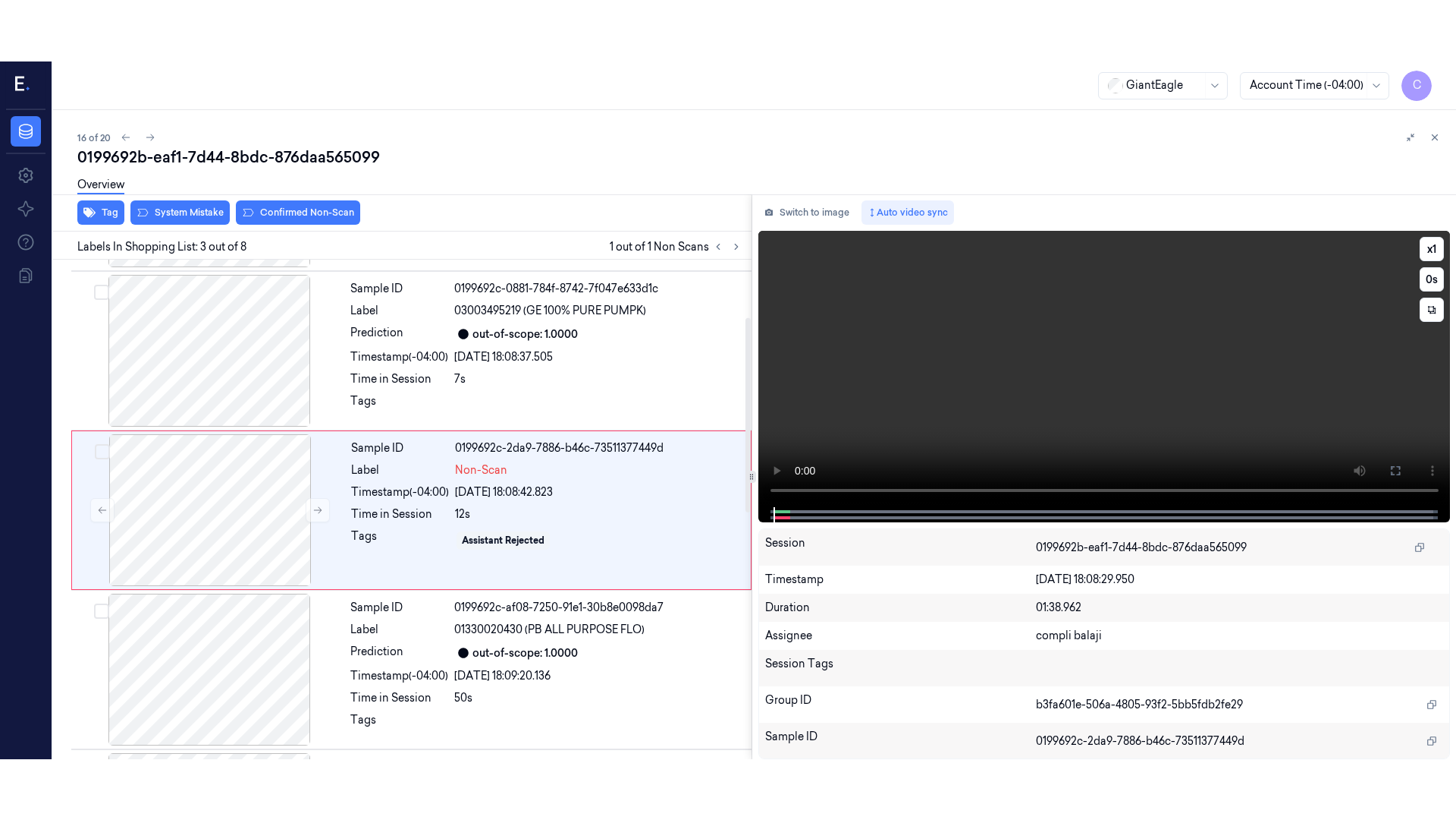
scroll to position [148, 0]
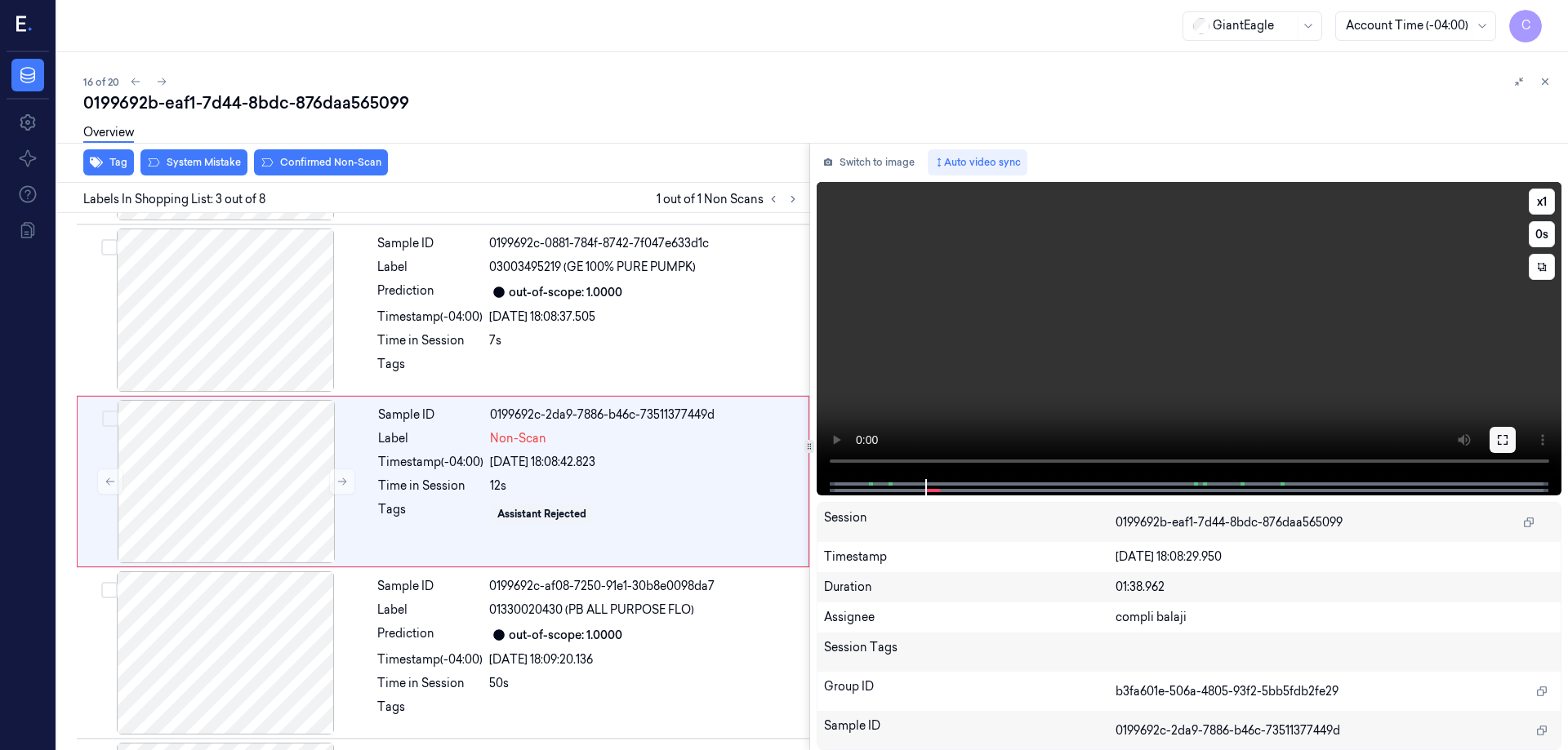
click at [1503, 439] on icon at bounding box center [1502, 439] width 13 height 13
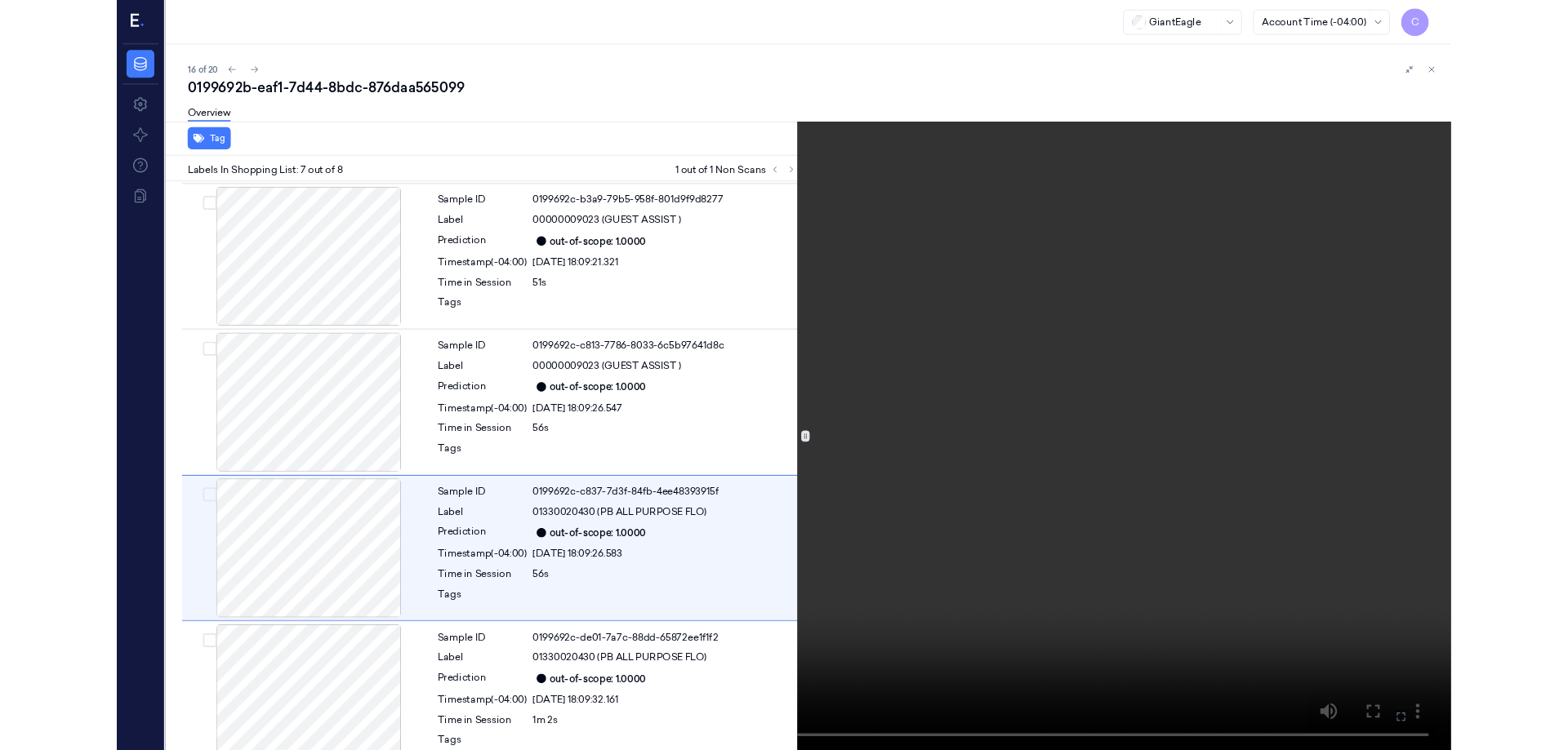
scroll to position [708, 0]
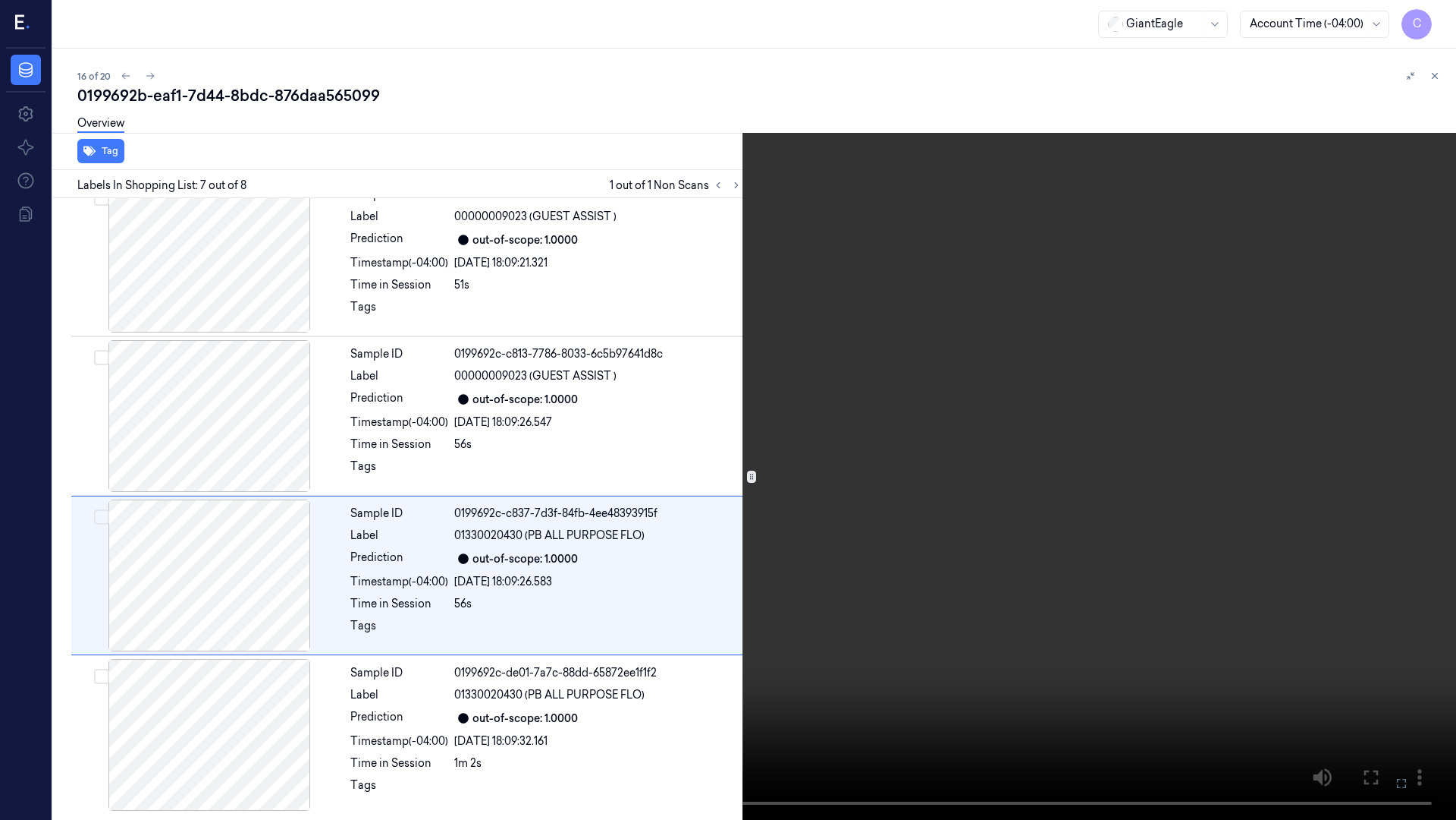
click at [0, 0] on icon at bounding box center [0, 0] width 0 height 0
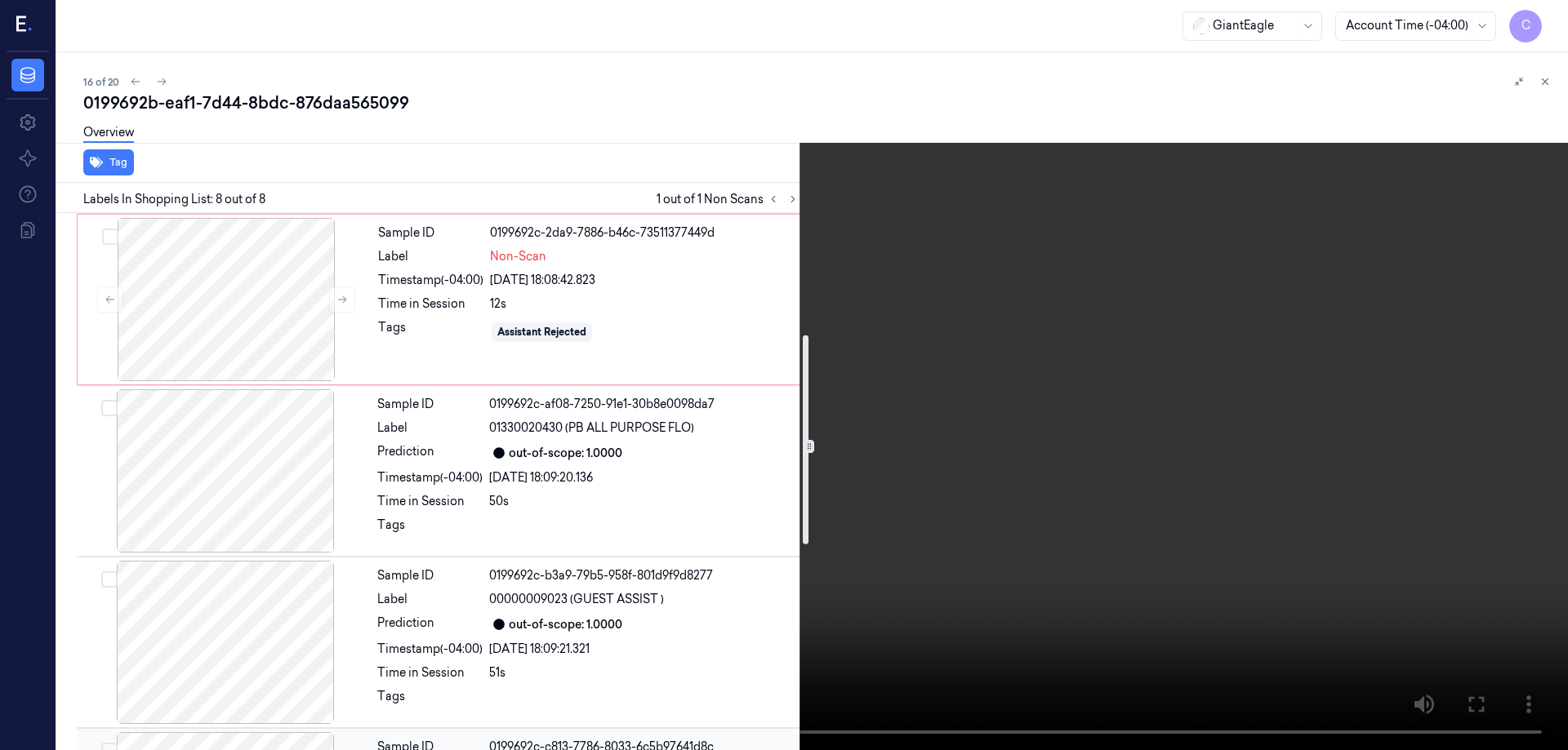
scroll to position [268, 0]
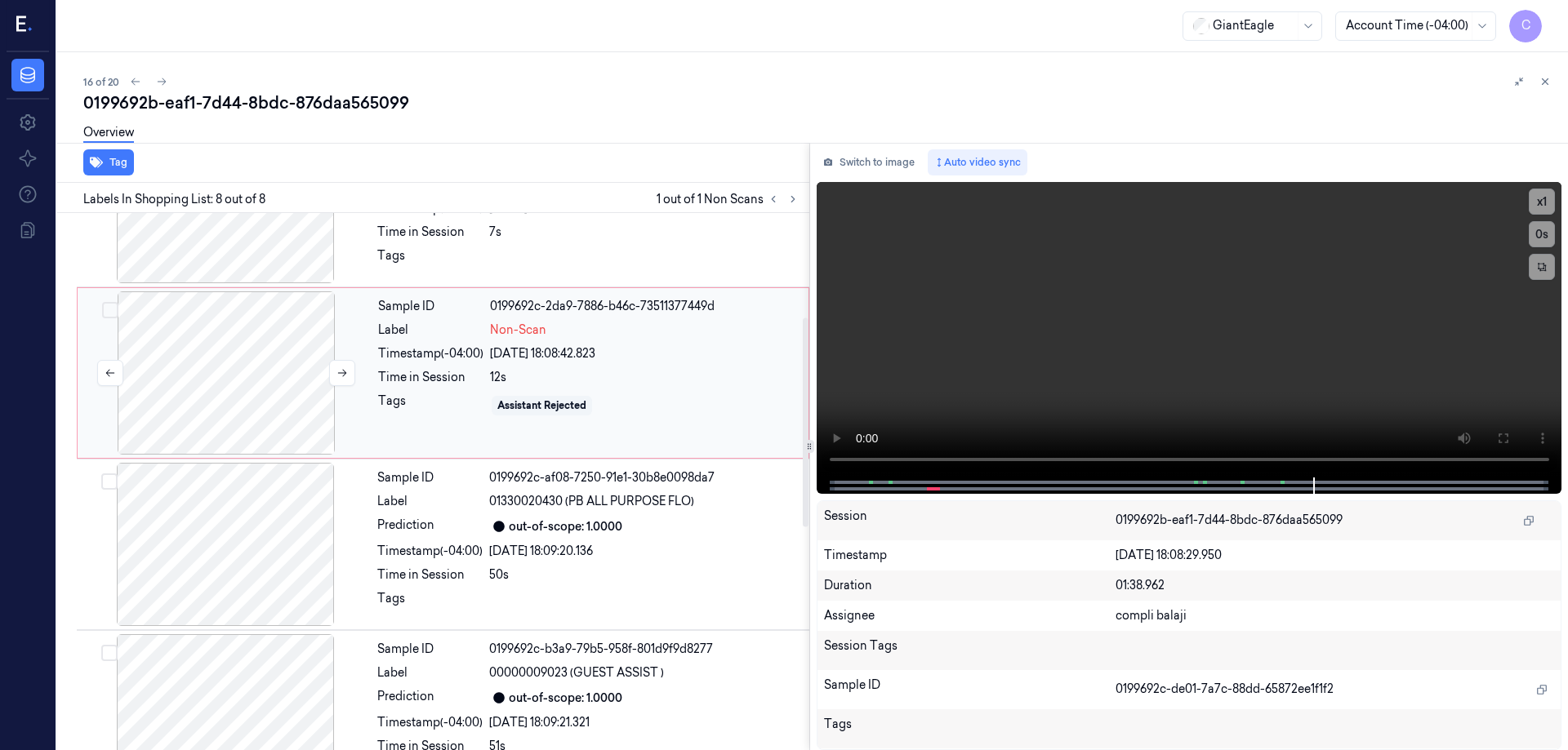
click at [274, 399] on div at bounding box center [226, 373] width 291 height 164
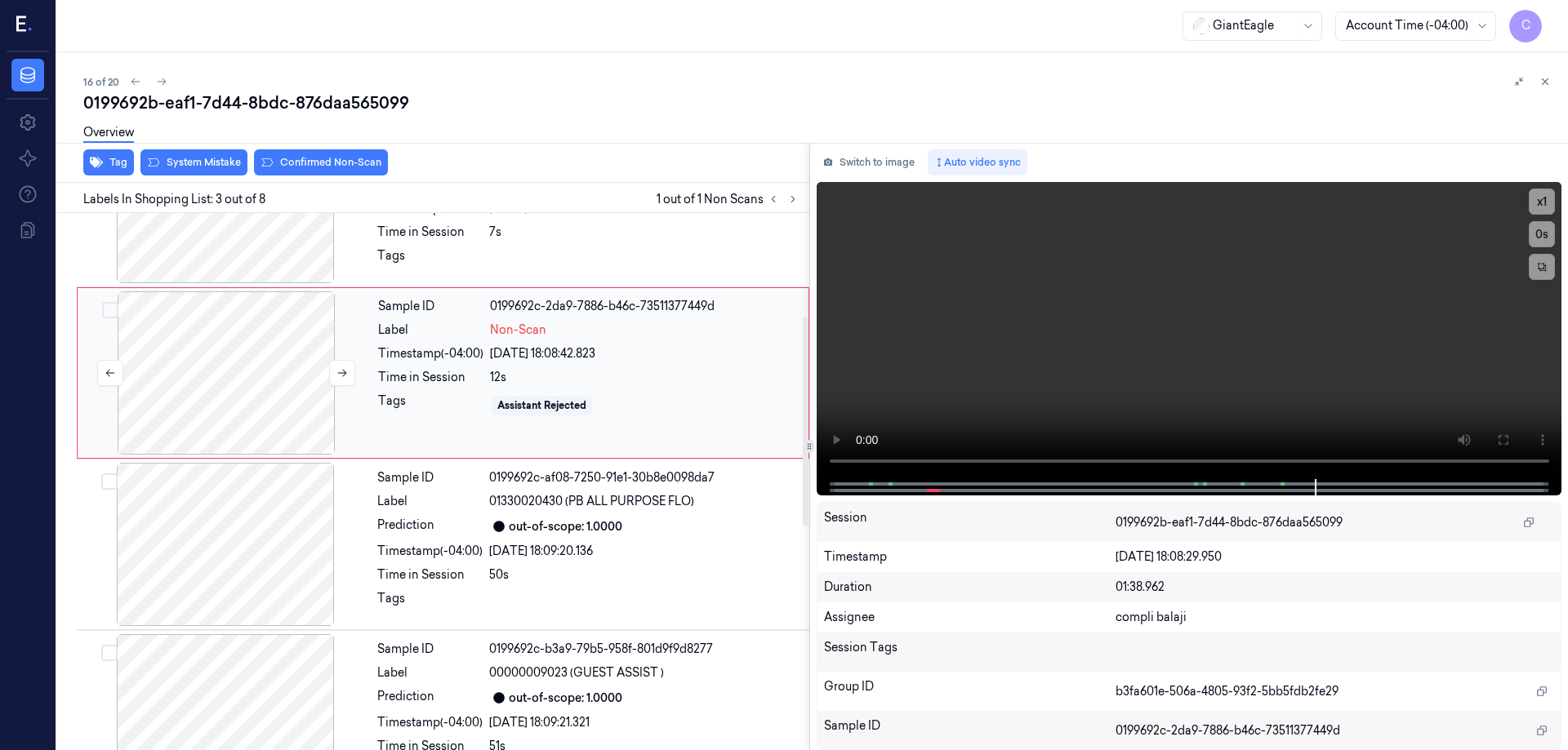
scroll to position [159, 0]
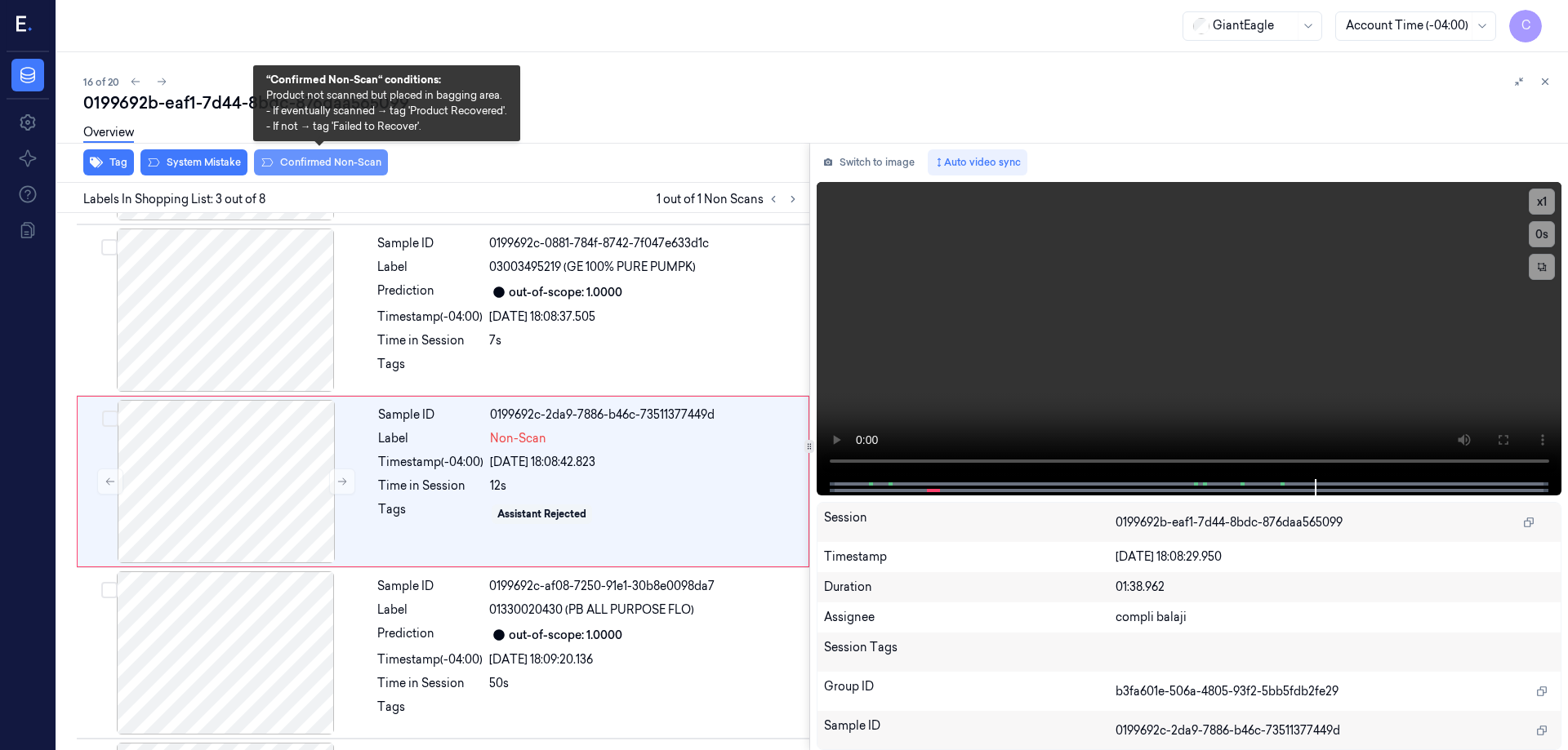
click at [316, 162] on button "Confirmed Non-Scan" at bounding box center [321, 162] width 134 height 26
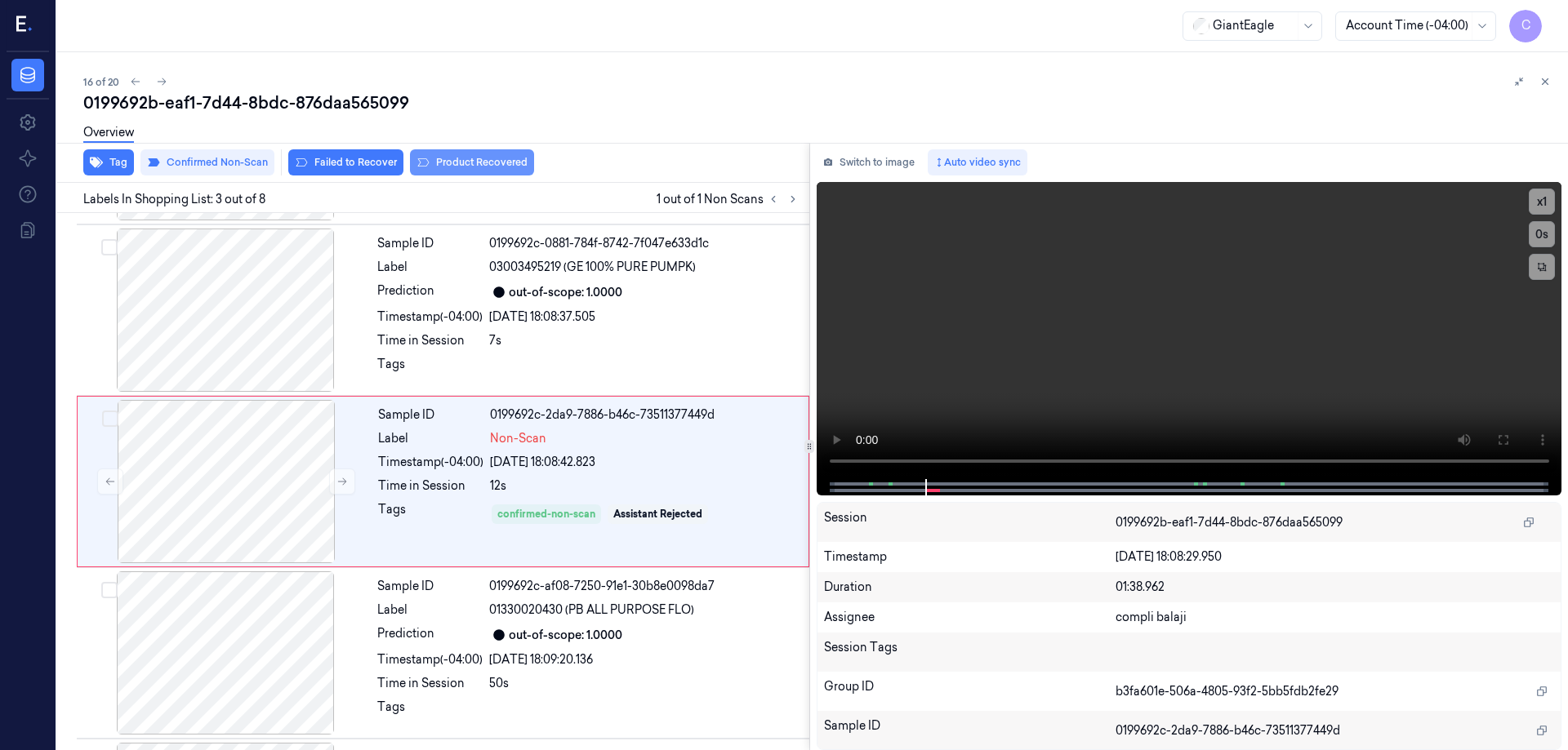
click at [485, 162] on button "Product Recovered" at bounding box center [472, 162] width 125 height 26
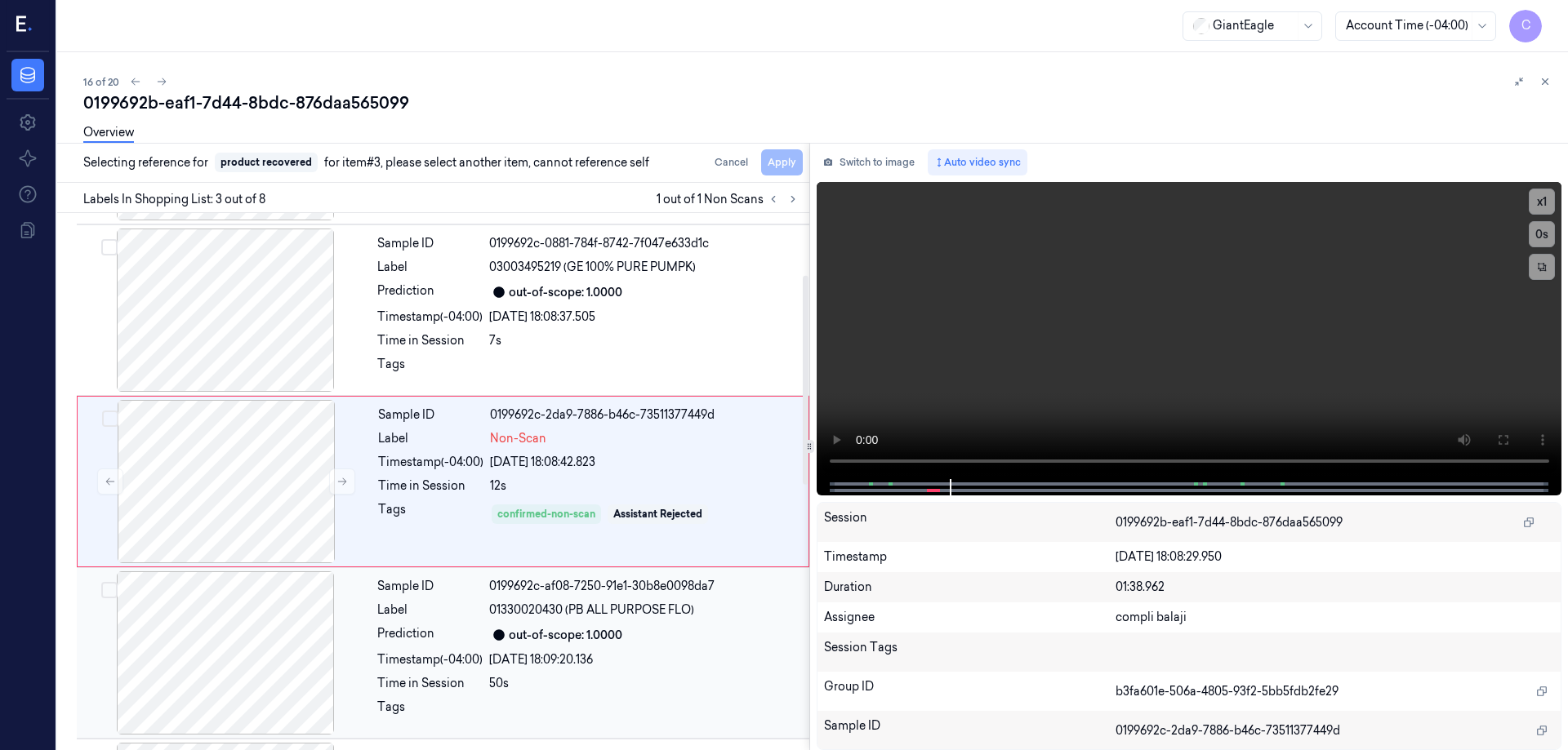
click at [711, 638] on div "out-of-scope: 1.0000" at bounding box center [644, 635] width 311 height 20
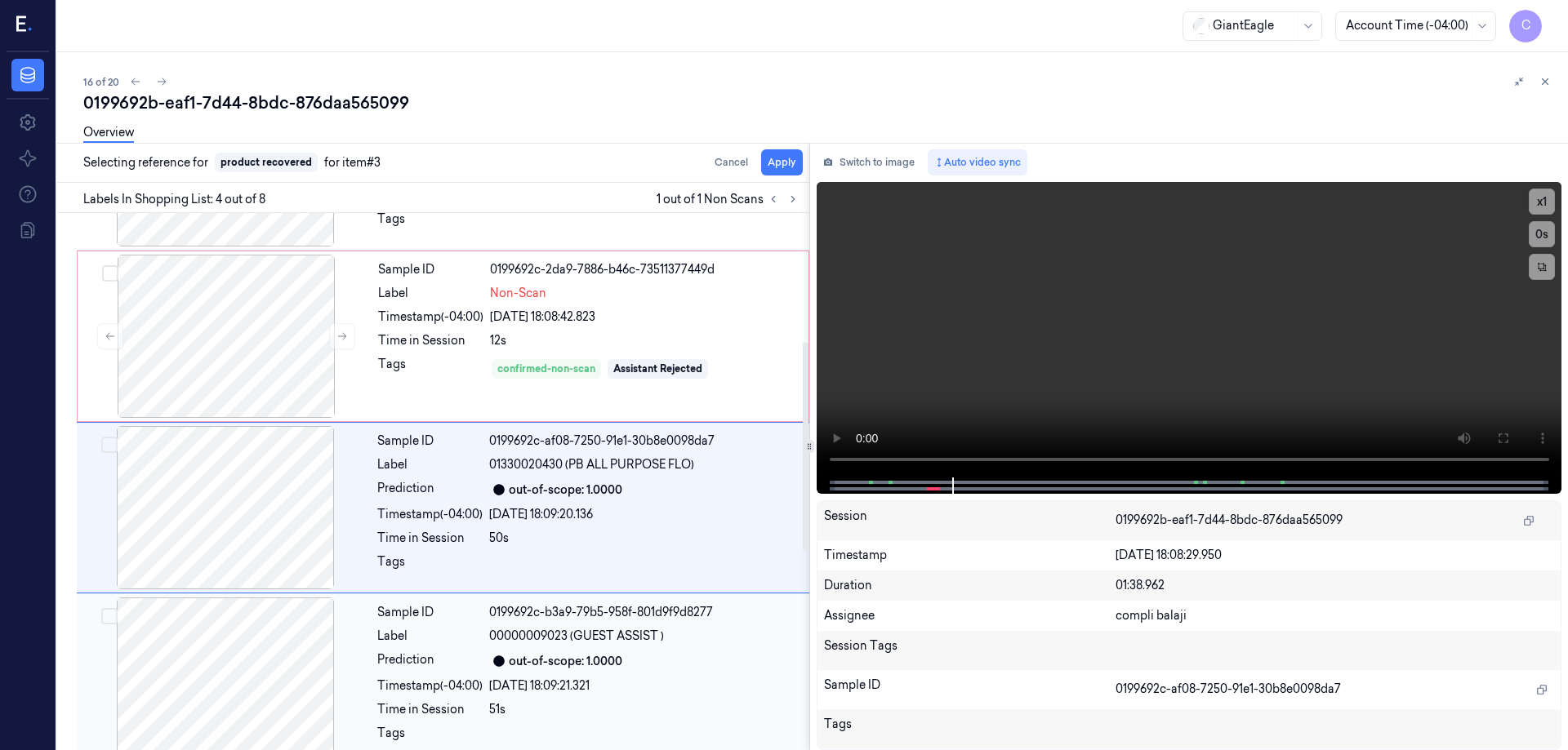
scroll to position [330, 0]
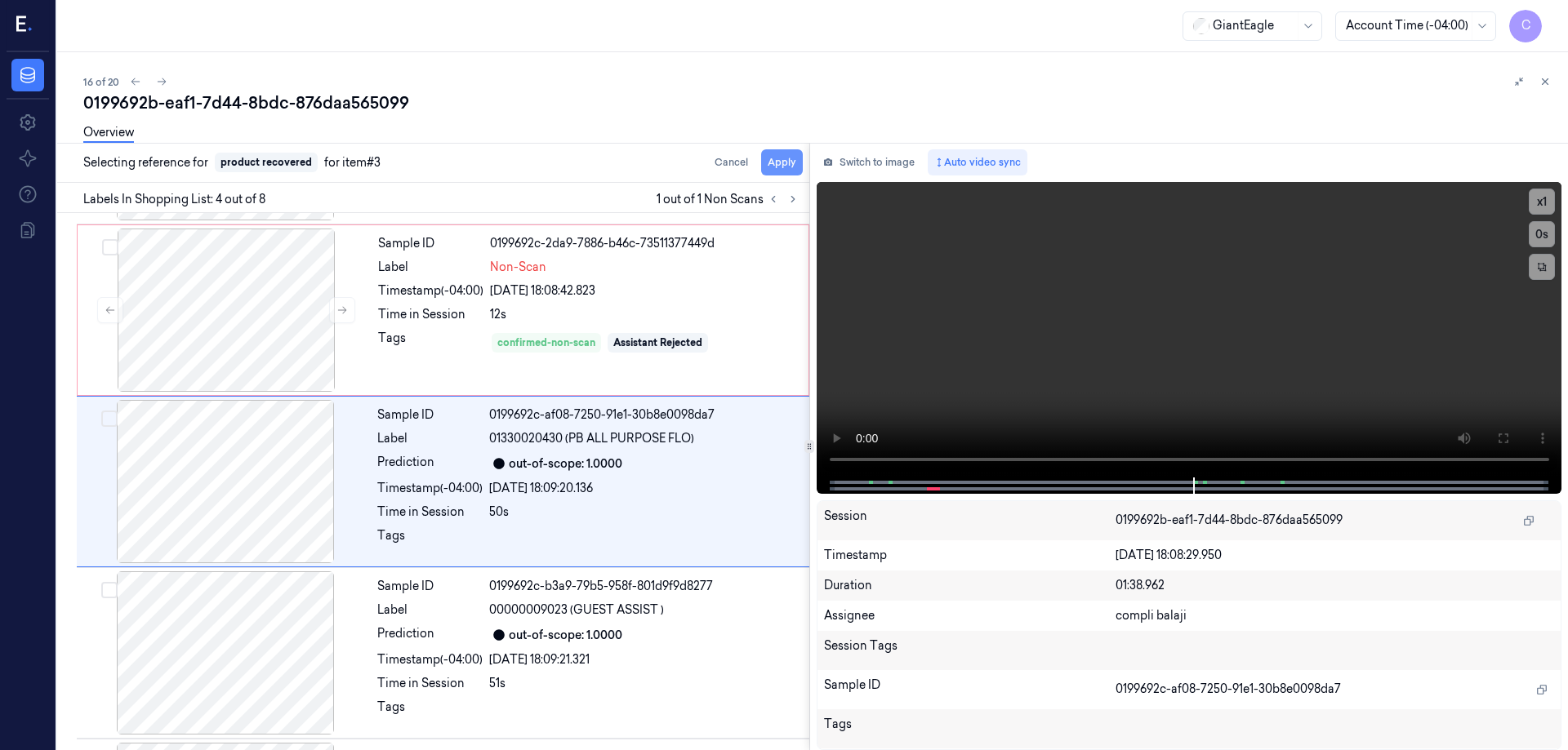
click at [789, 166] on button "Apply" at bounding box center [782, 162] width 41 height 26
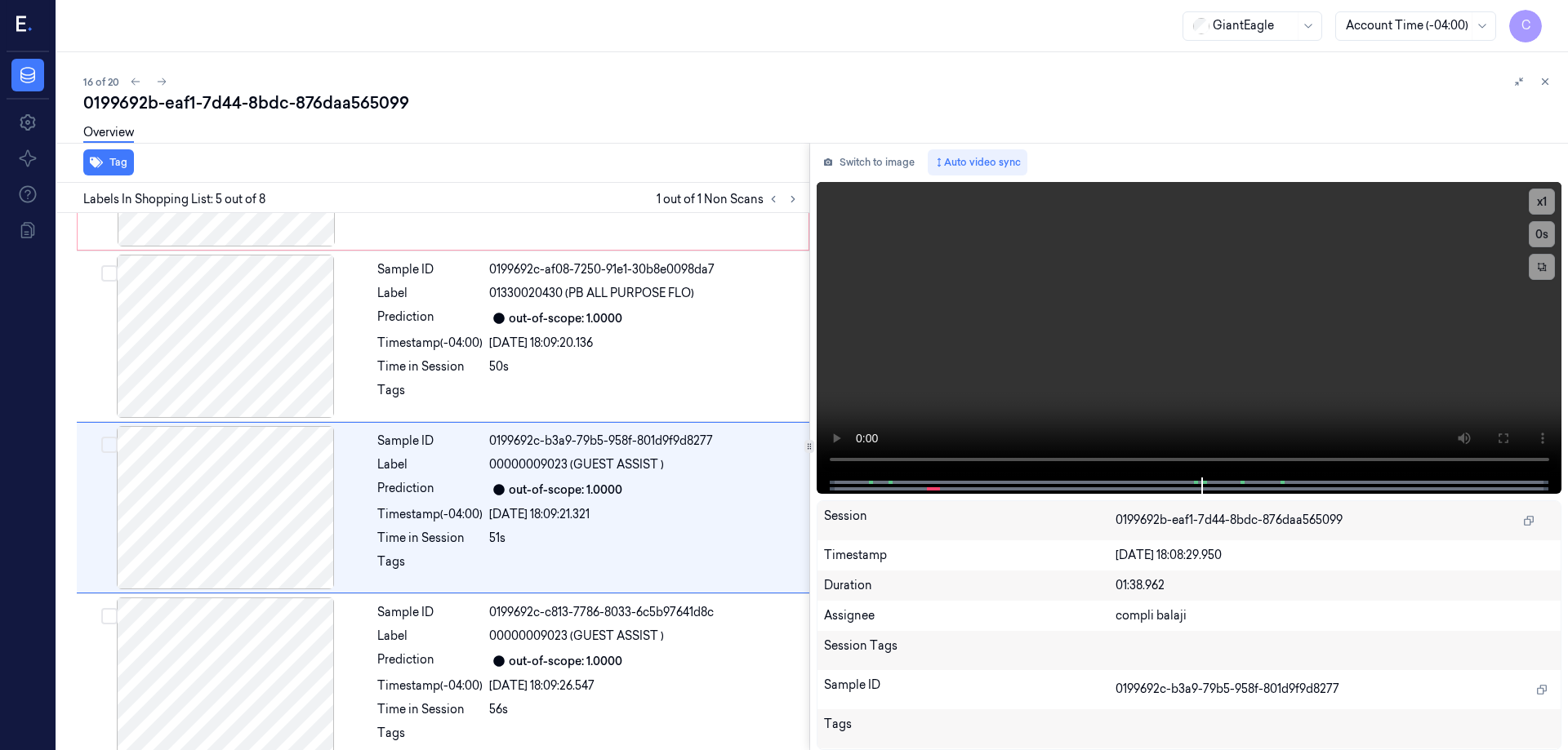
scroll to position [502, 0]
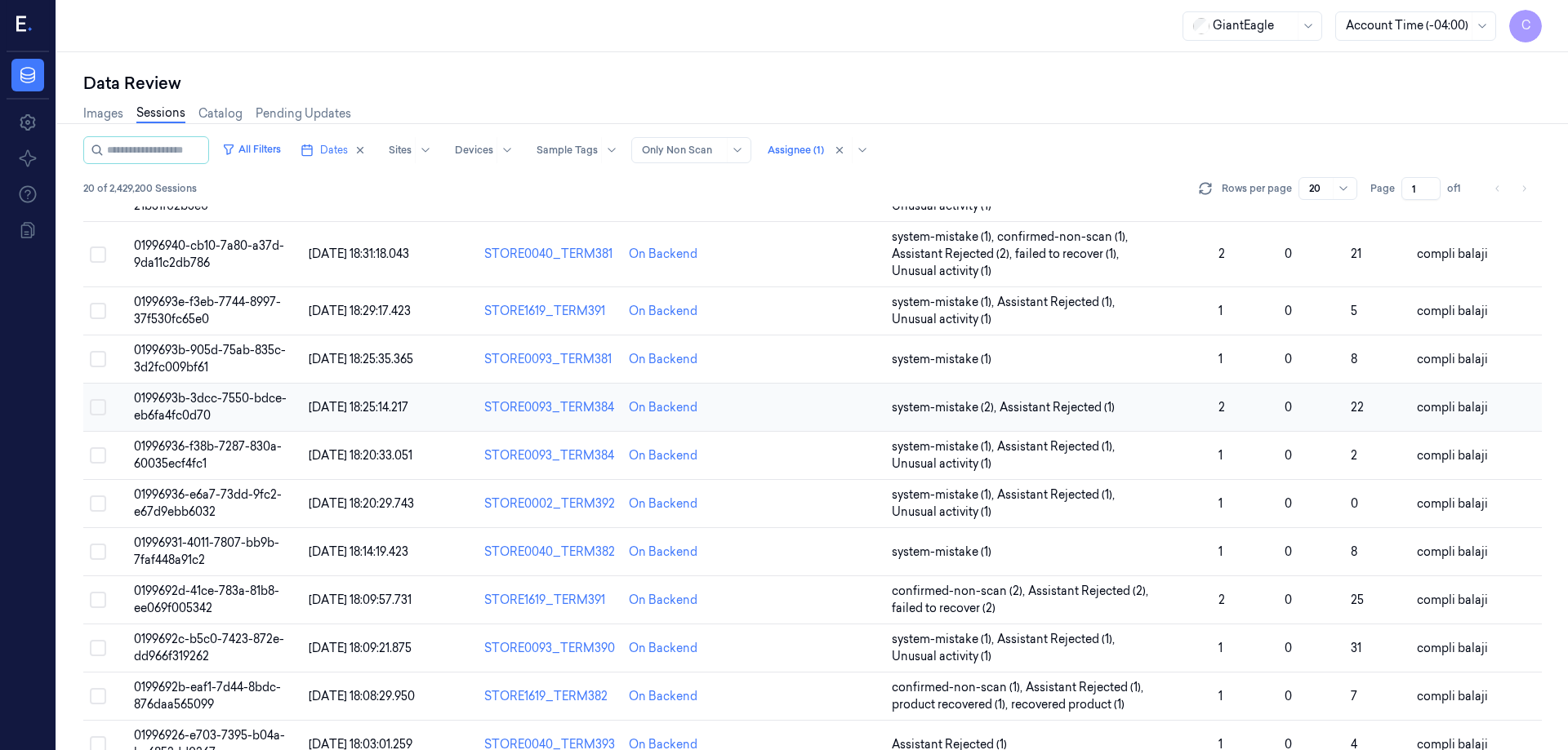
scroll to position [502, 0]
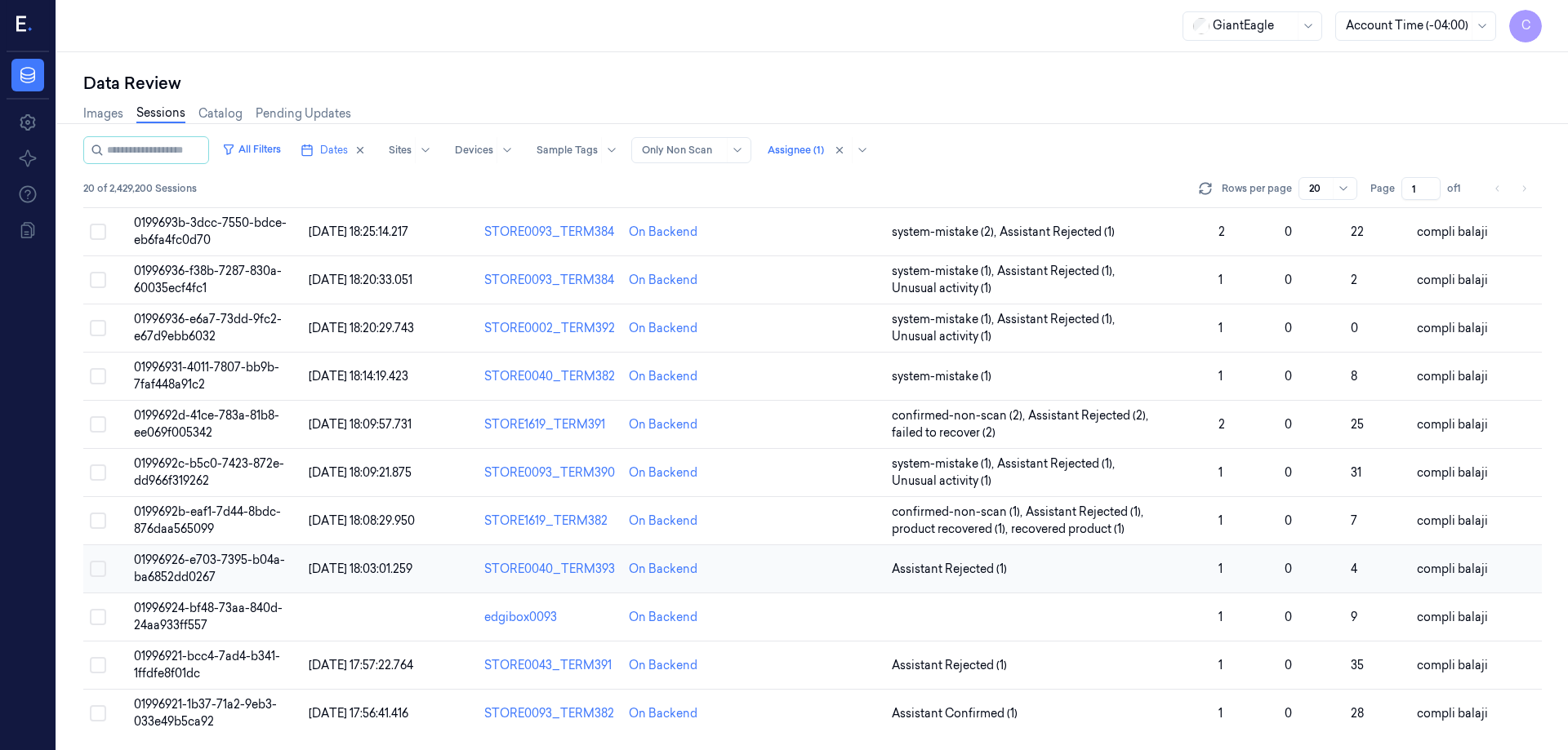
click at [241, 562] on span "01996926-e703-7395-b04a-ba6852dd0267" at bounding box center [210, 569] width 151 height 31
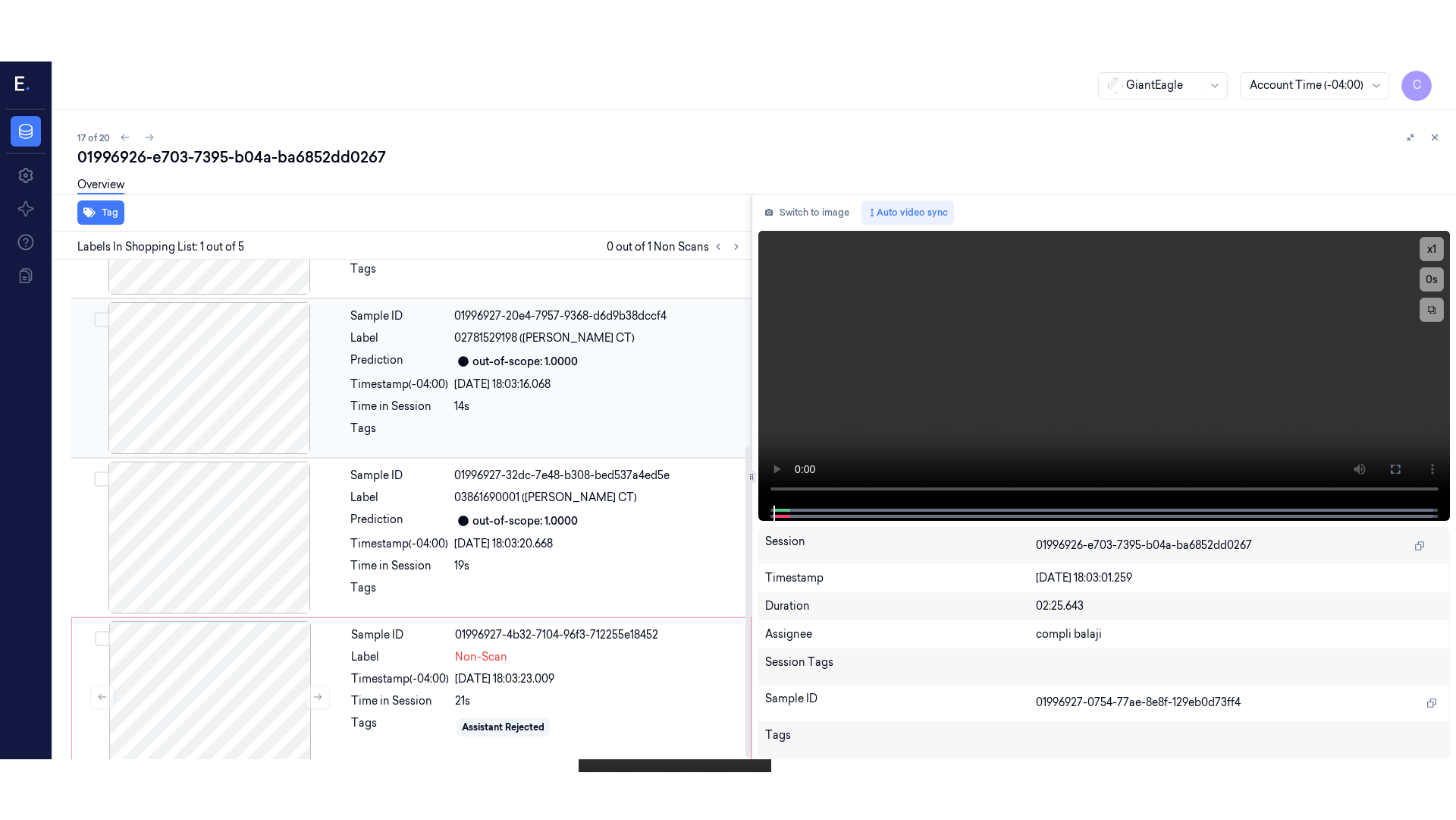
scroll to position [302, 0]
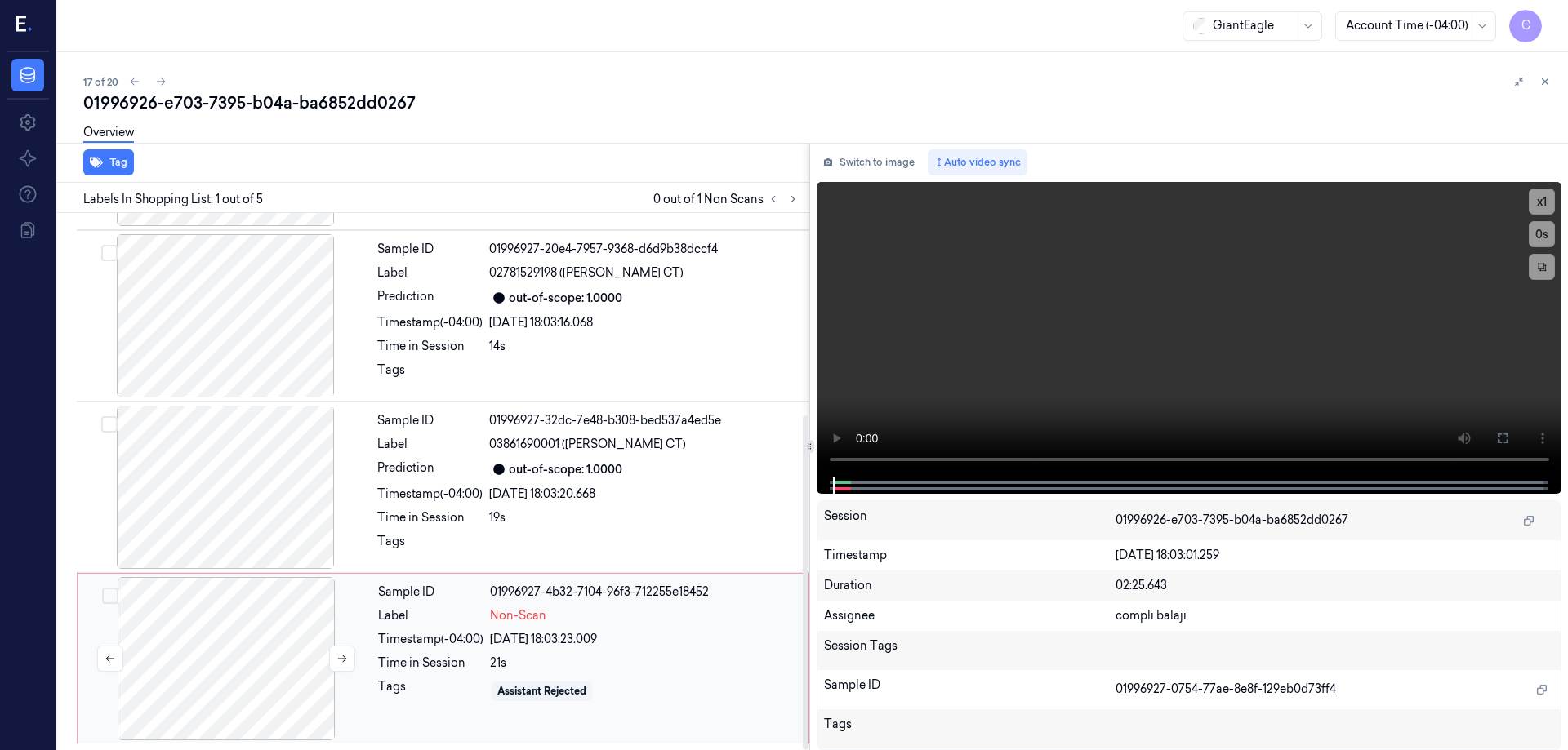
click at [248, 658] on div at bounding box center [226, 659] width 291 height 164
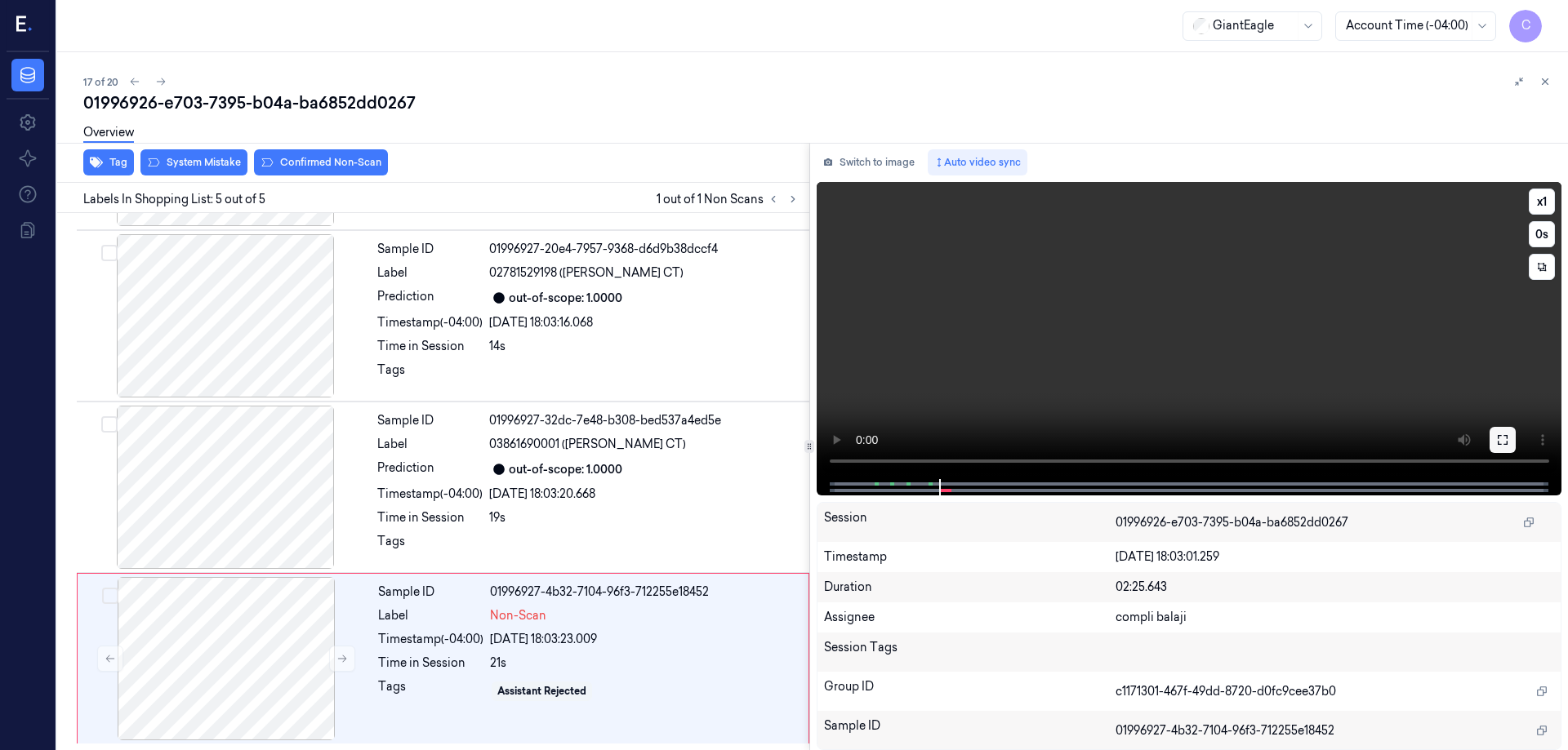
click at [1499, 444] on icon at bounding box center [1503, 440] width 10 height 10
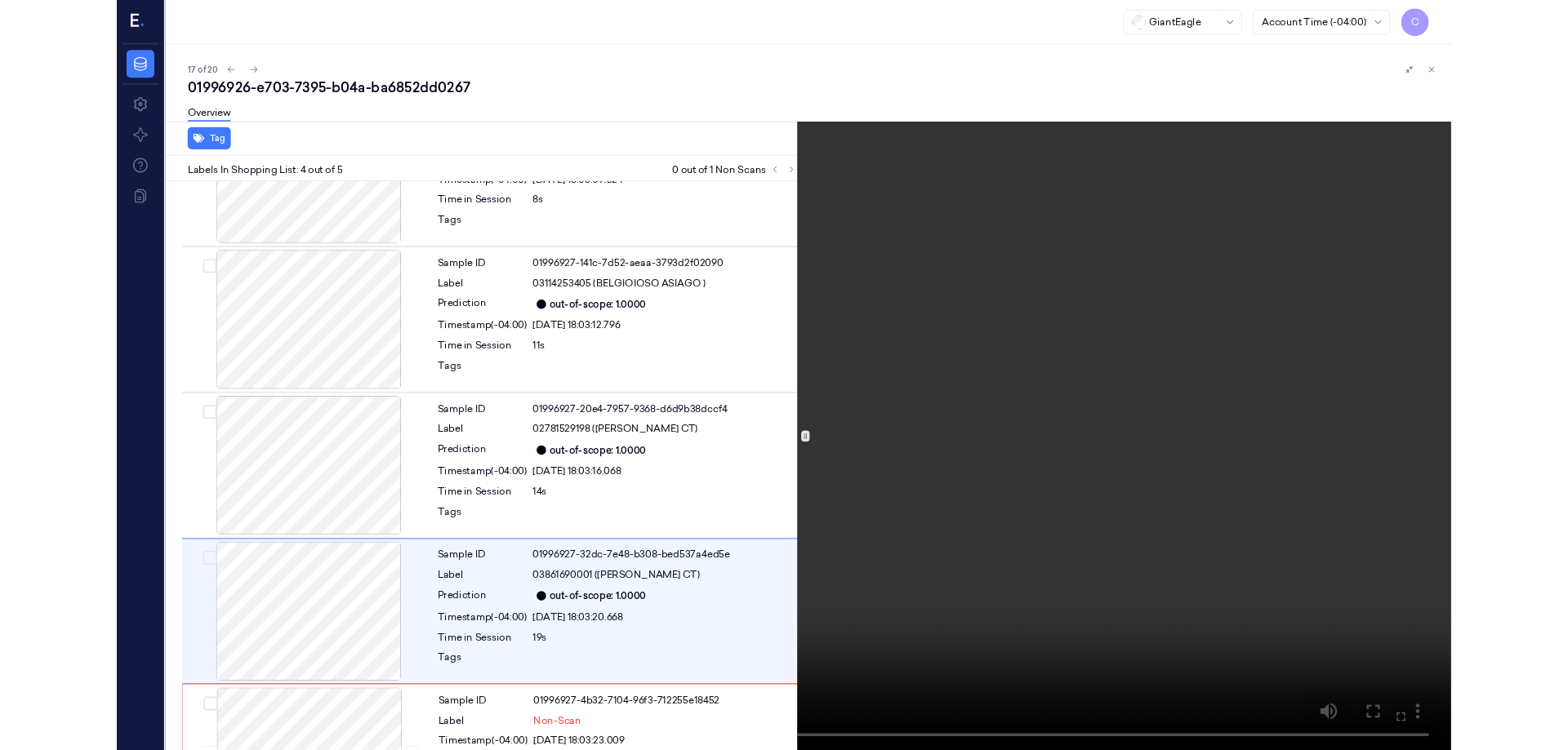
scroll to position [193, 0]
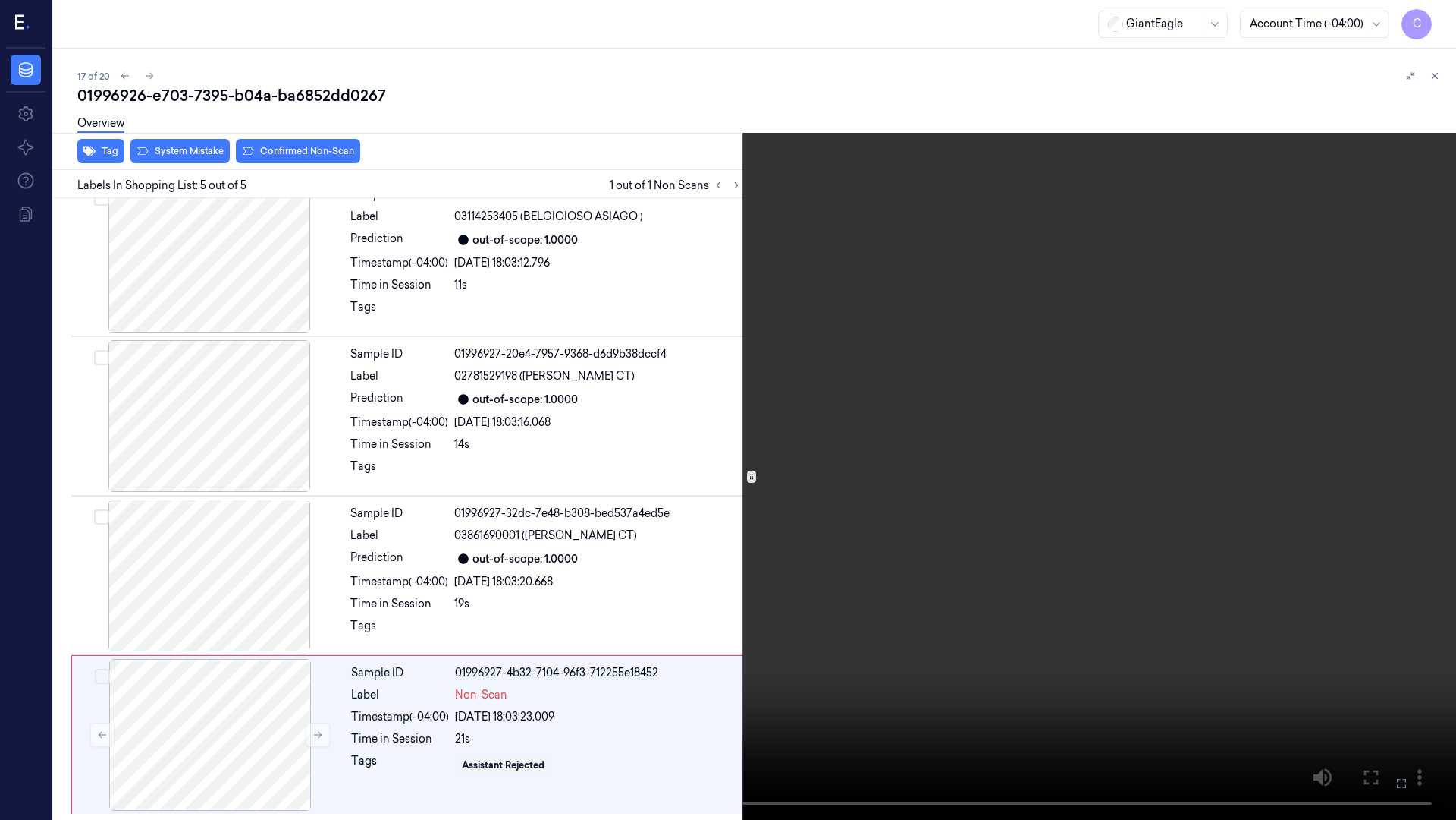
click at [0, 0] on icon at bounding box center [0, 0] width 0 height 0
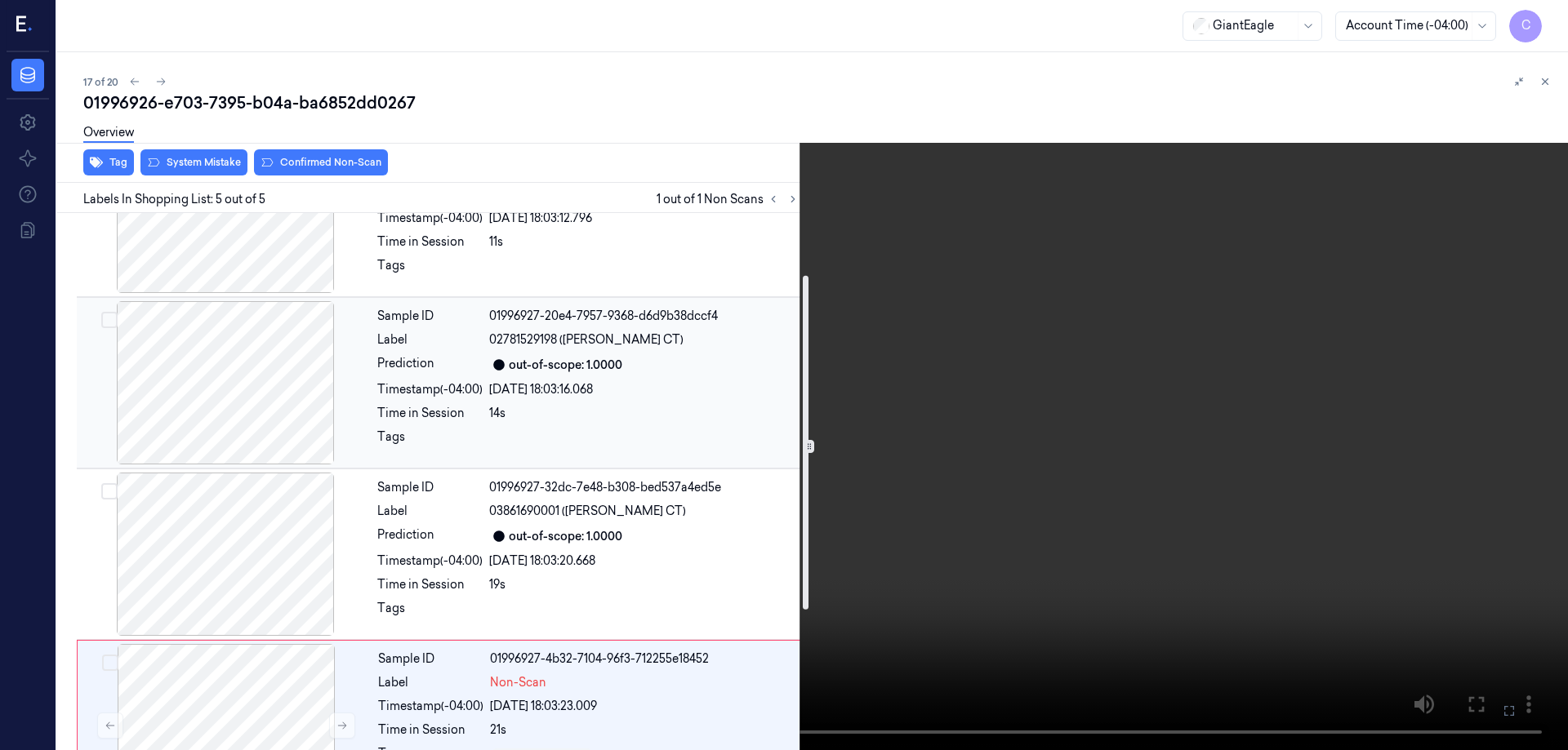
scroll to position [275, 0]
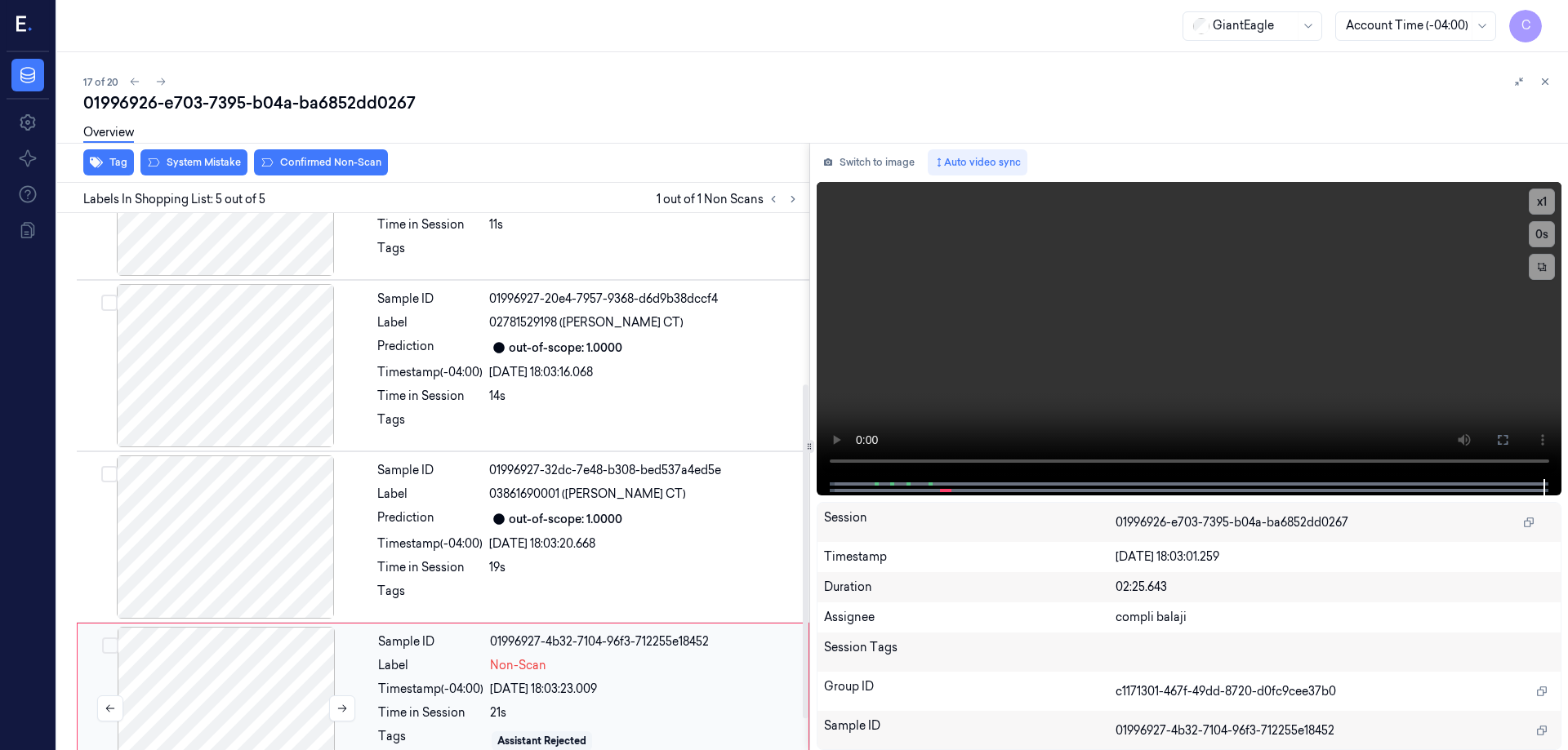
click at [274, 695] on div at bounding box center [226, 709] width 291 height 164
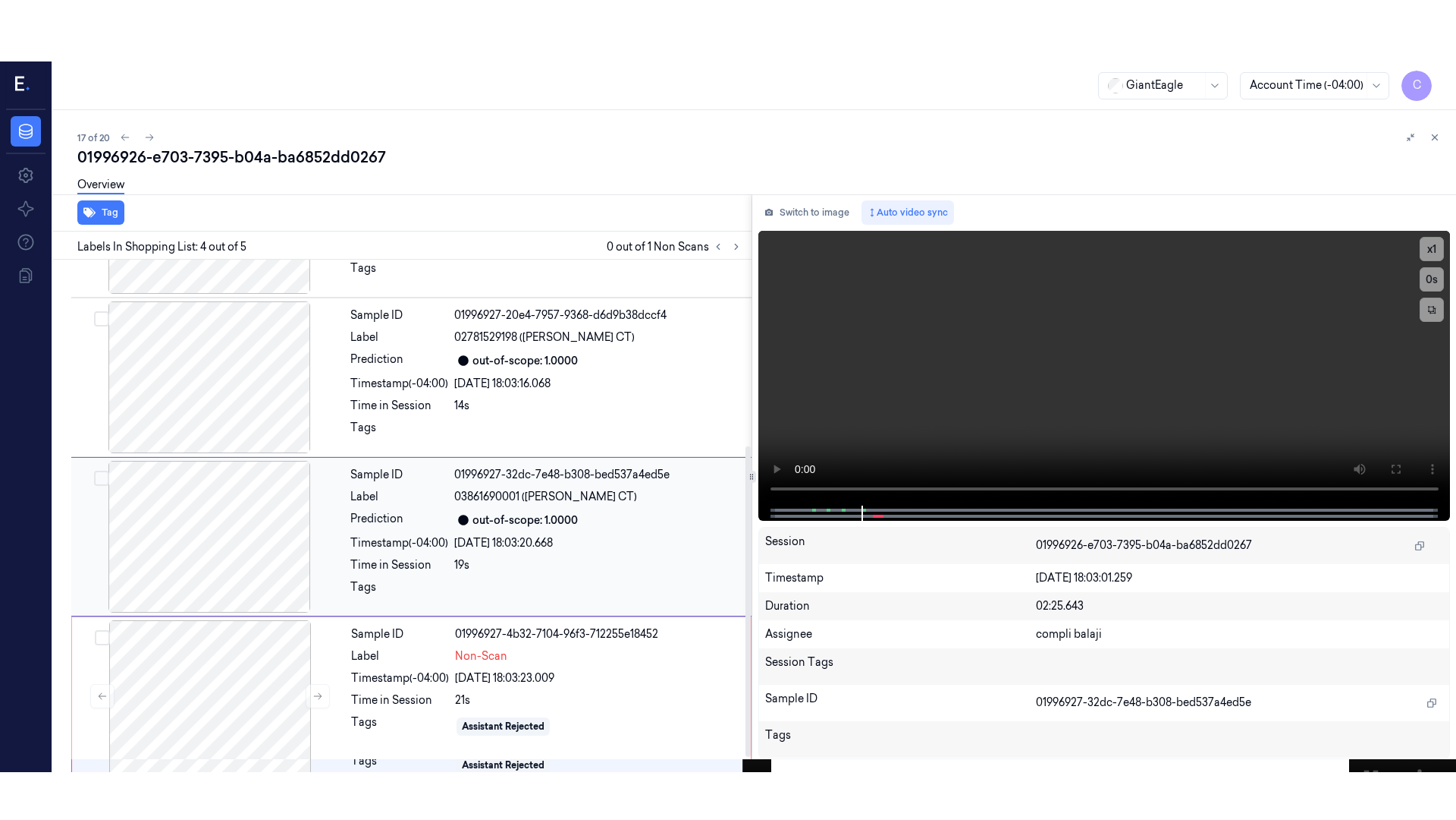
scroll to position [302, 0]
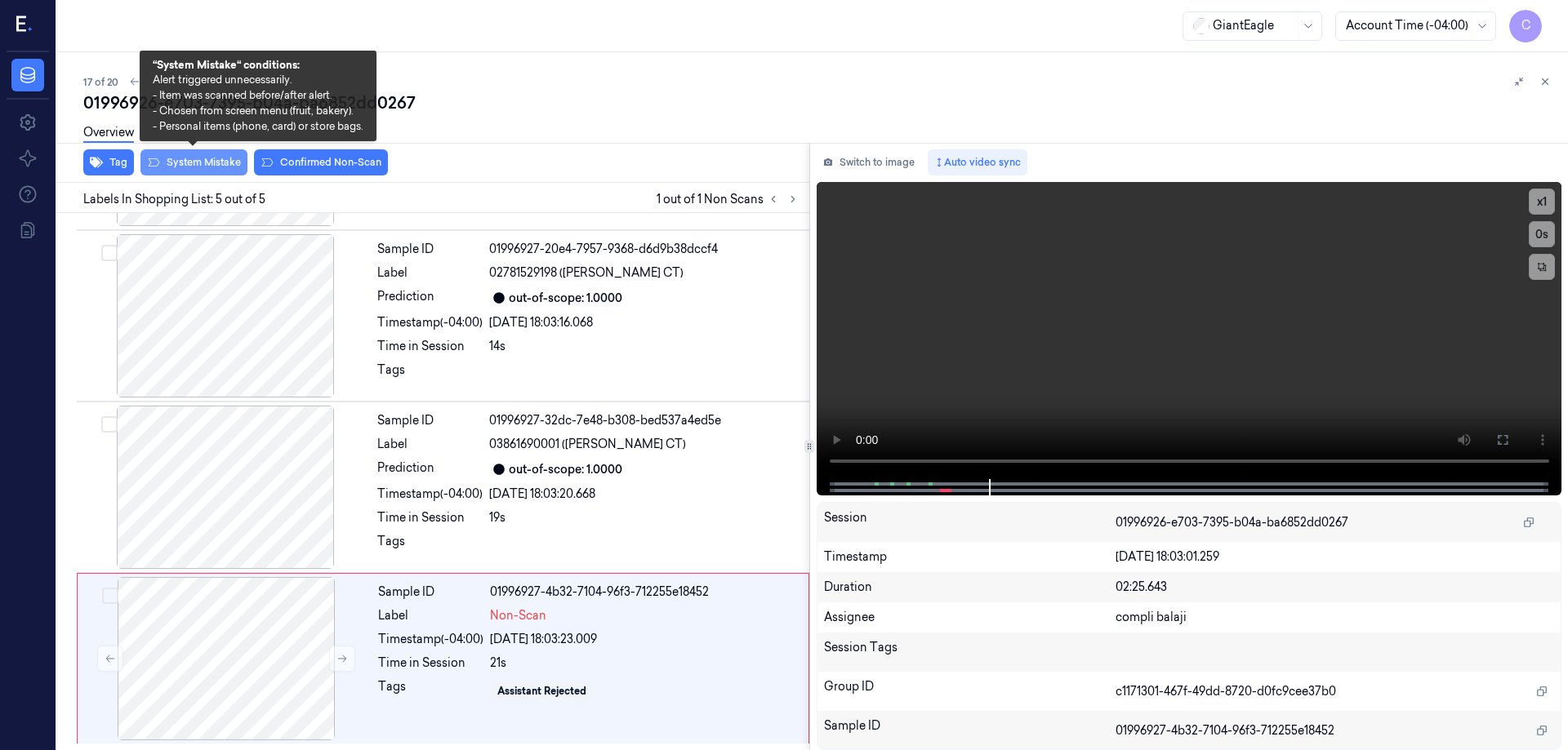
click at [190, 167] on button "System Mistake" at bounding box center [193, 162] width 107 height 26
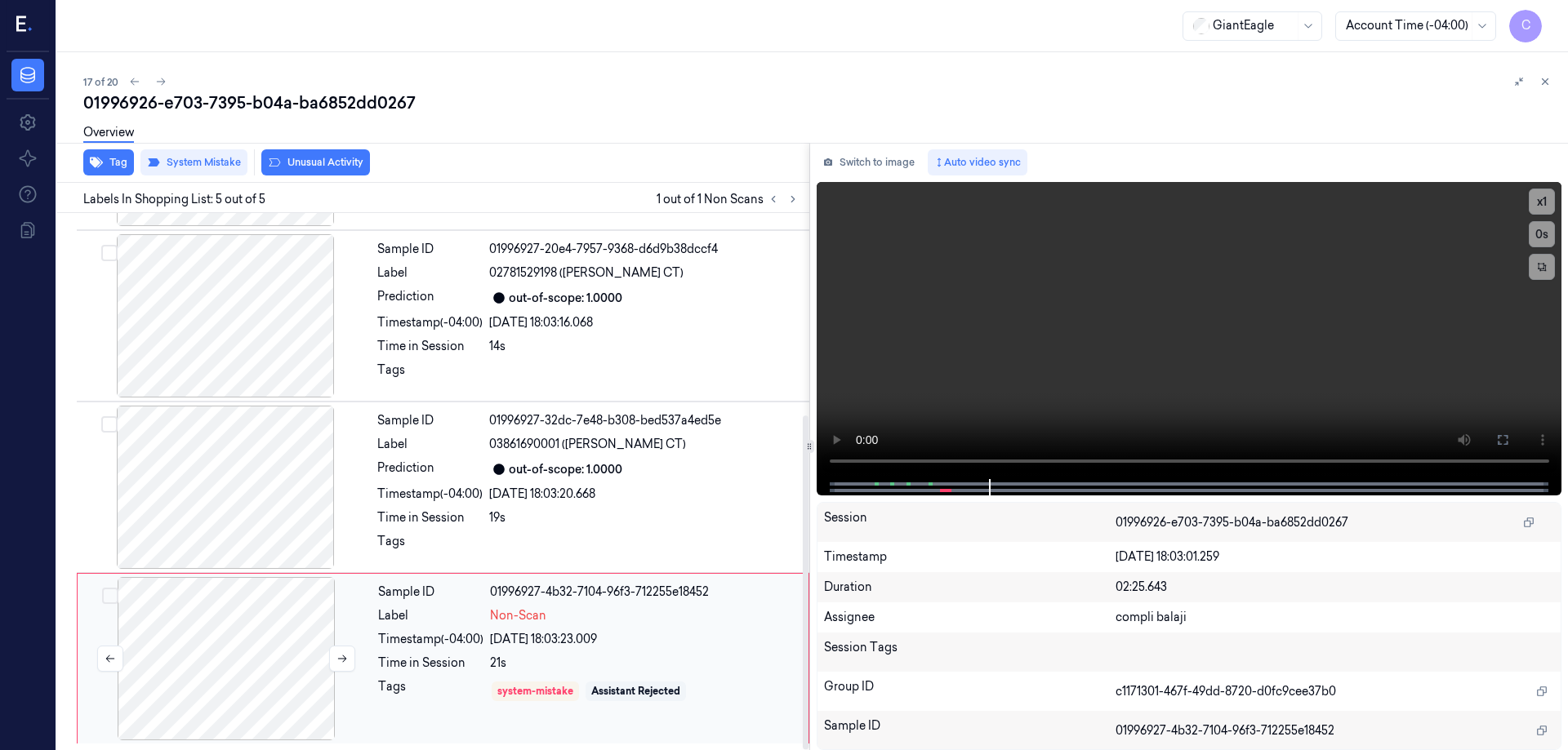
click at [260, 660] on div at bounding box center [226, 659] width 291 height 164
drag, startPoint x: 1503, startPoint y: 441, endPoint x: 1402, endPoint y: 567, distance: 161.5
click at [1503, 441] on icon at bounding box center [1502, 439] width 13 height 13
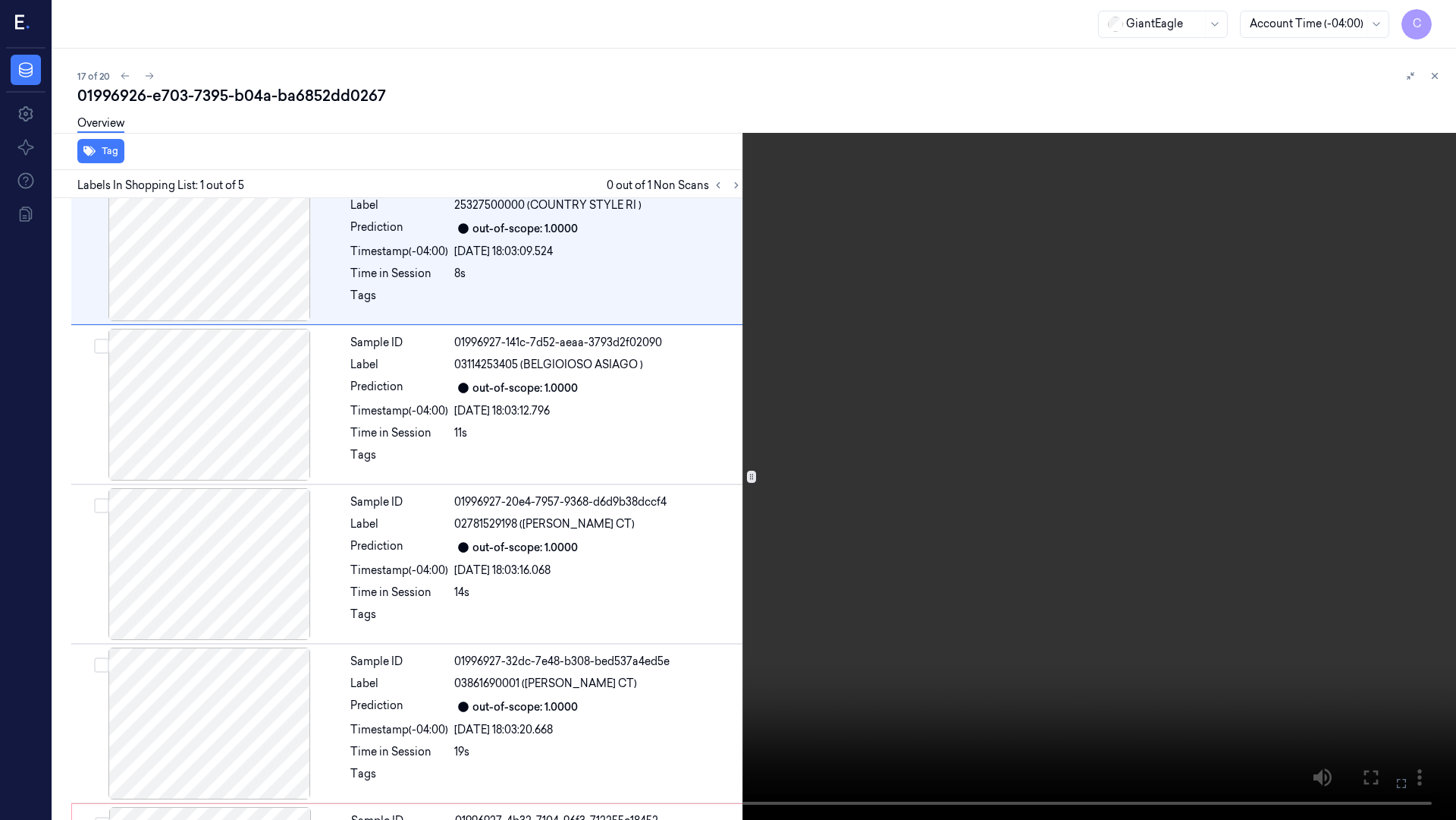
scroll to position [1, 0]
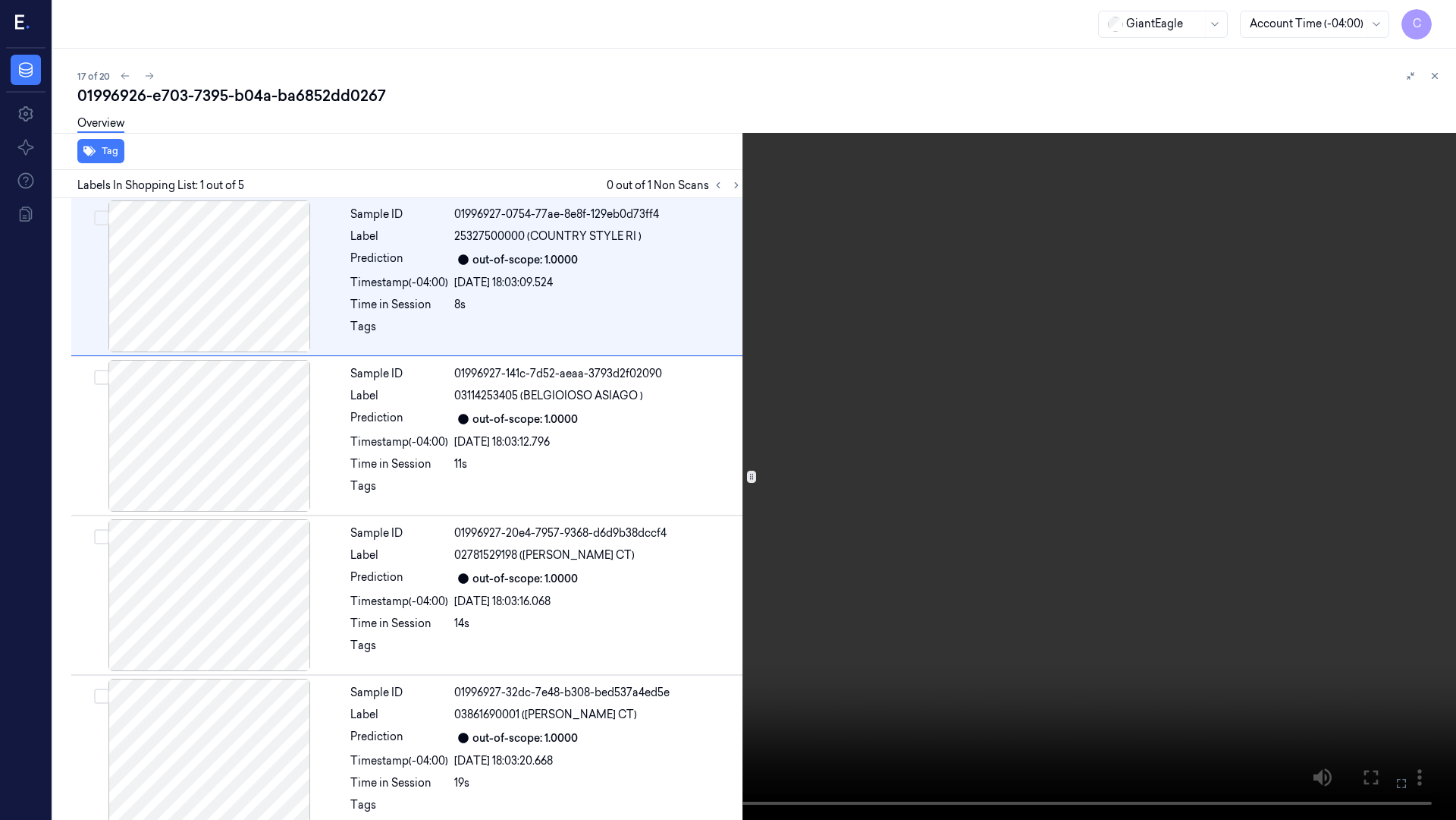
click at [1385, 697] on video at bounding box center [728, 410] width 1456 height 820
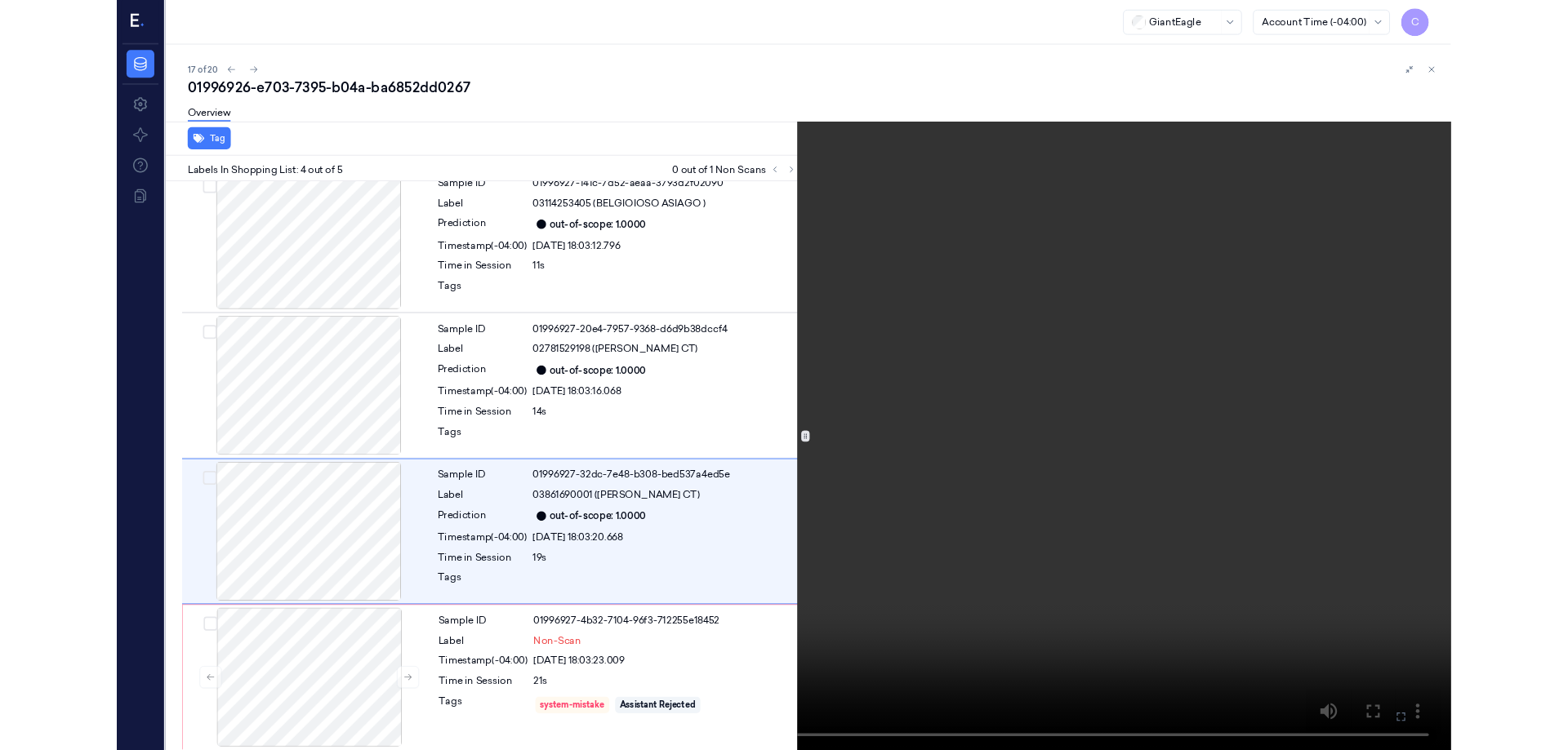
scroll to position [193, 0]
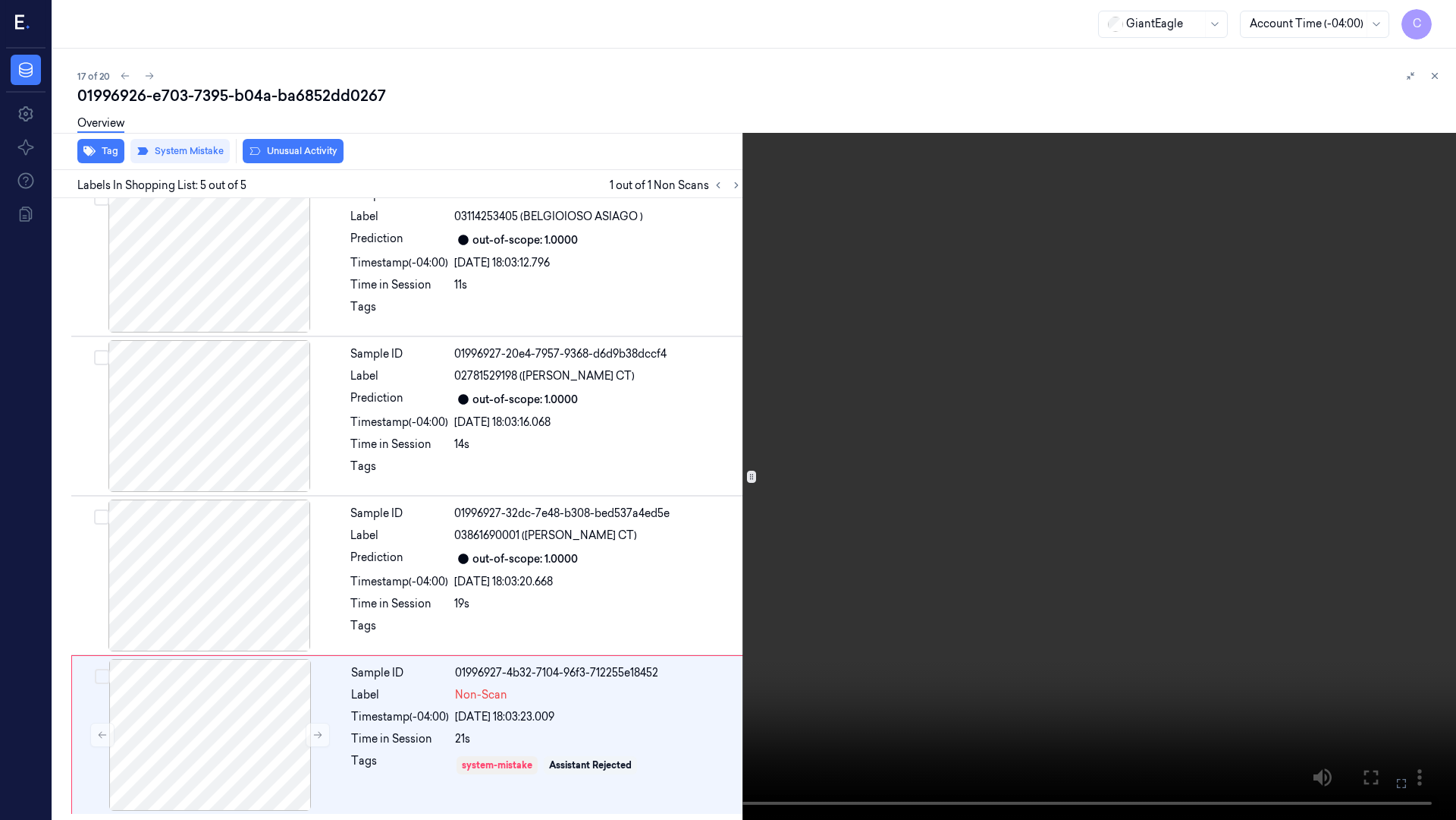
click at [0, 0] on button at bounding box center [0, 0] width 0 height 0
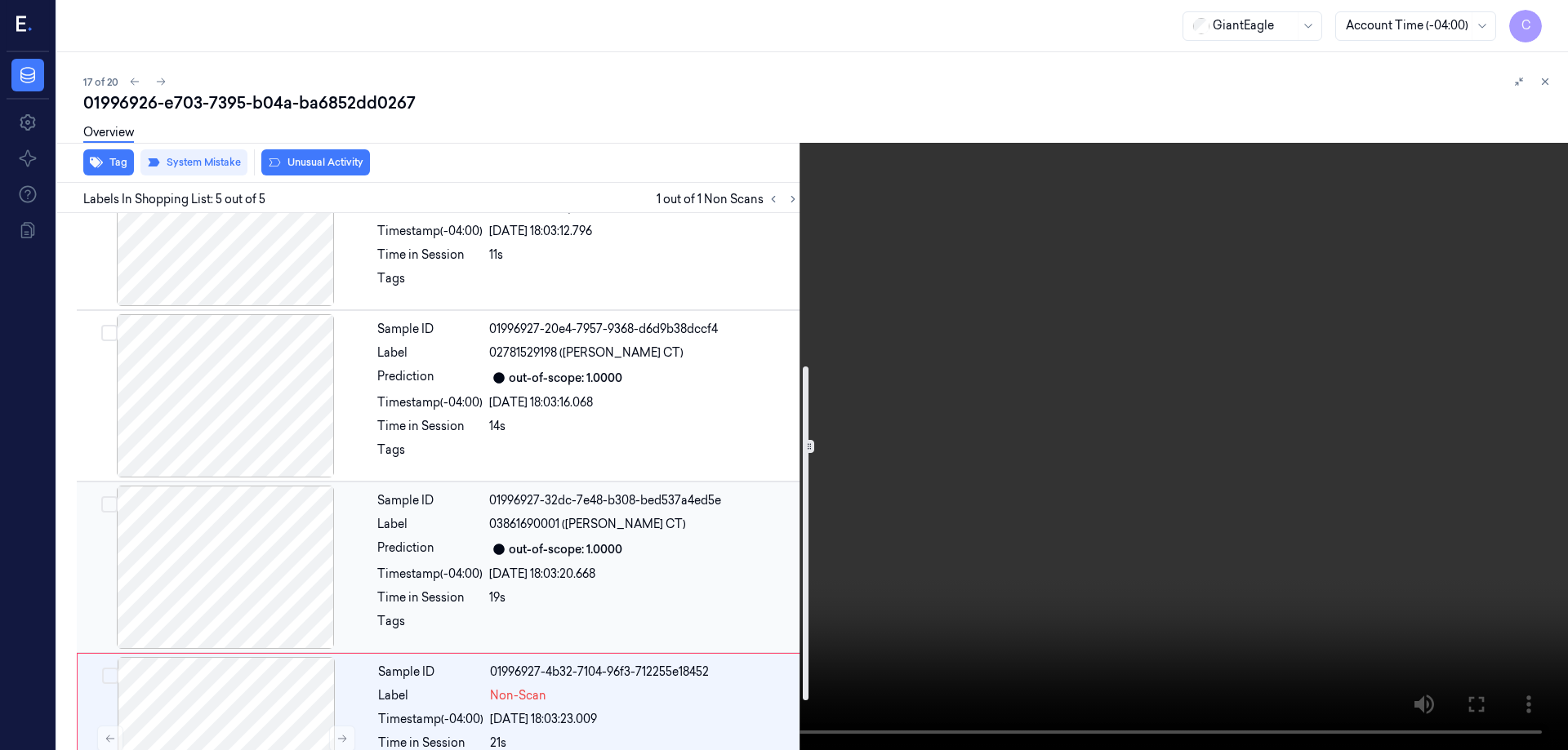
scroll to position [325, 0]
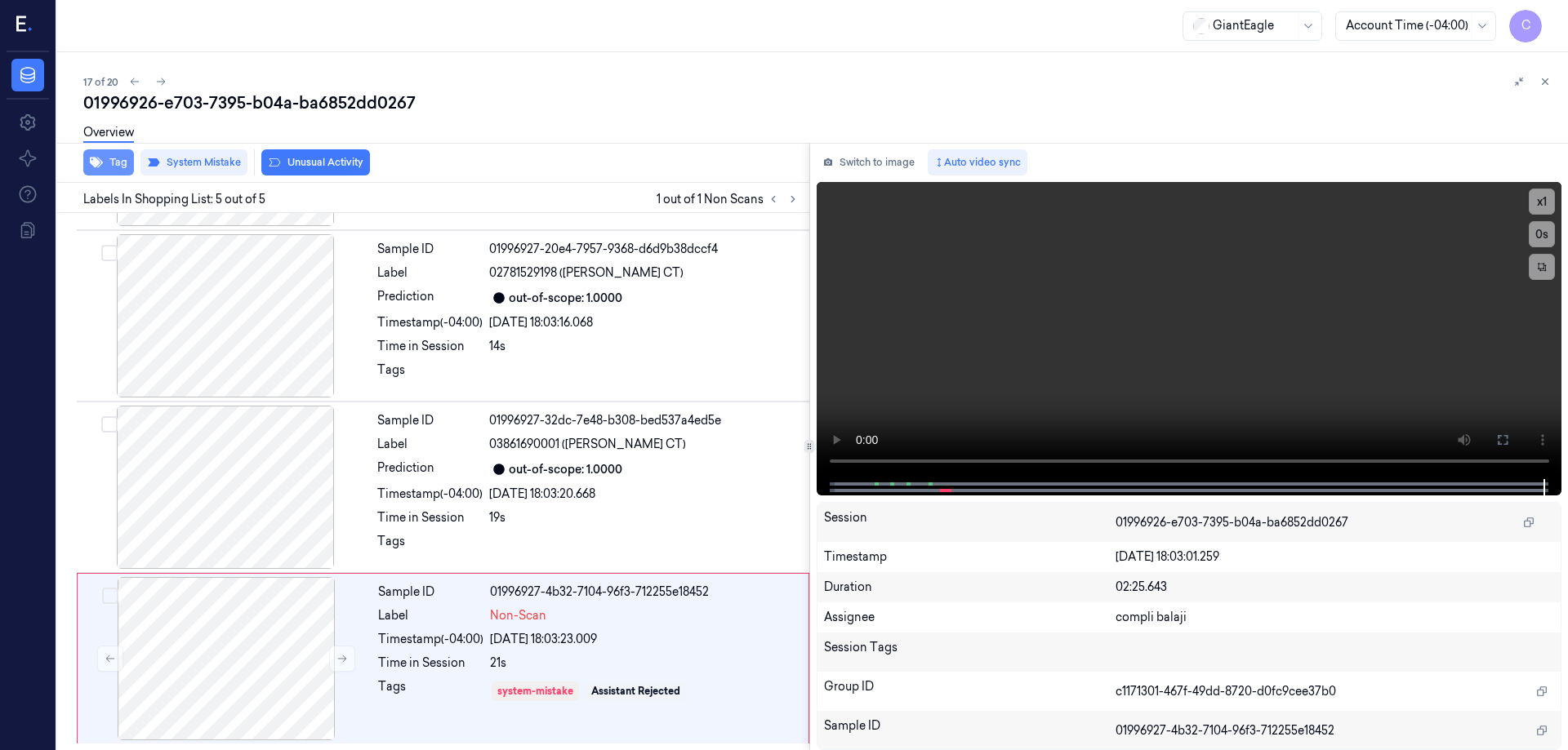
click at [111, 162] on button "Tag" at bounding box center [109, 162] width 51 height 26
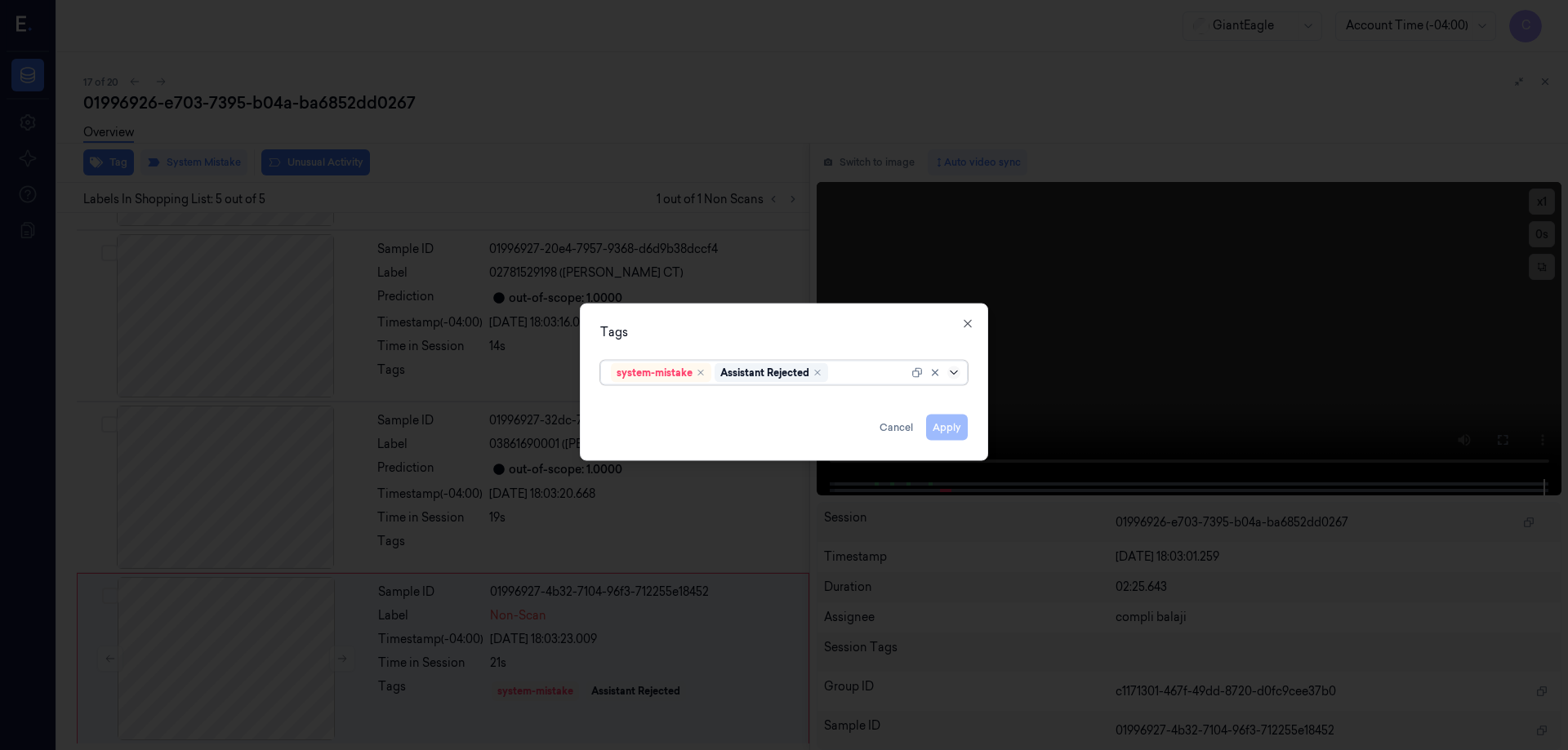
click at [956, 375] on icon at bounding box center [953, 372] width 13 height 13
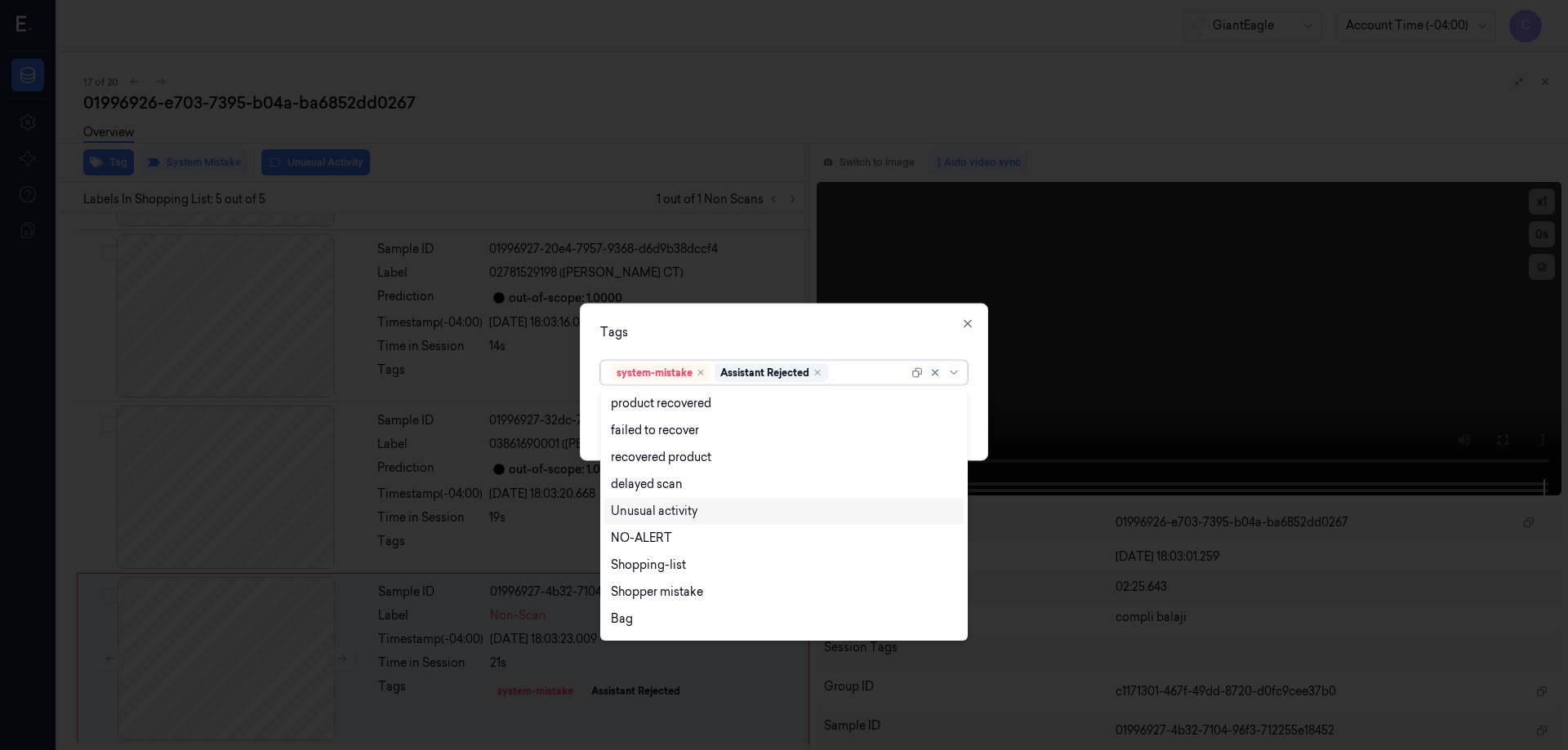
scroll to position [132, 0]
click at [628, 596] on div "Bag" at bounding box center [622, 596] width 22 height 17
click at [953, 372] on icon at bounding box center [953, 372] width 13 height 13
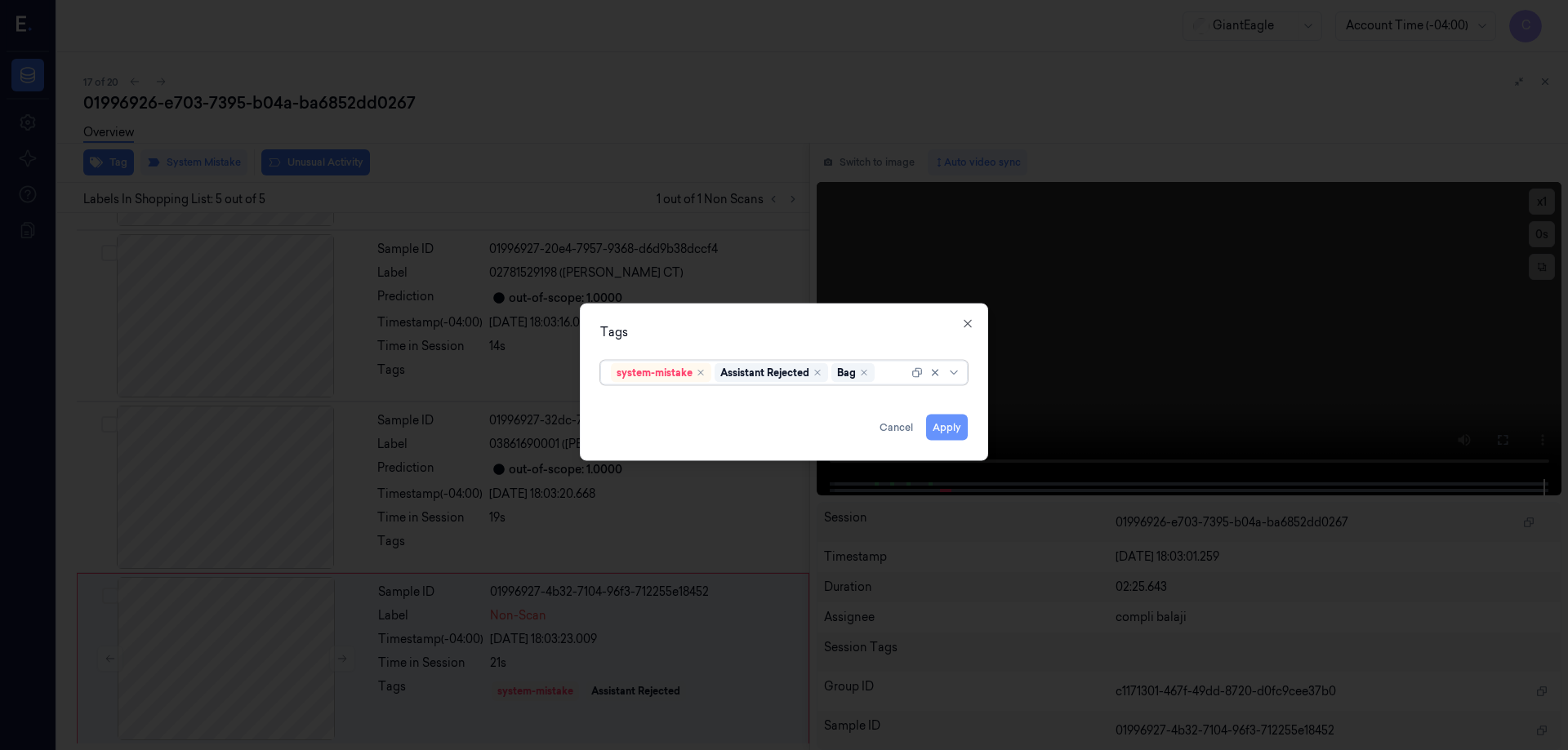
click at [956, 429] on button "Apply" at bounding box center [947, 426] width 41 height 26
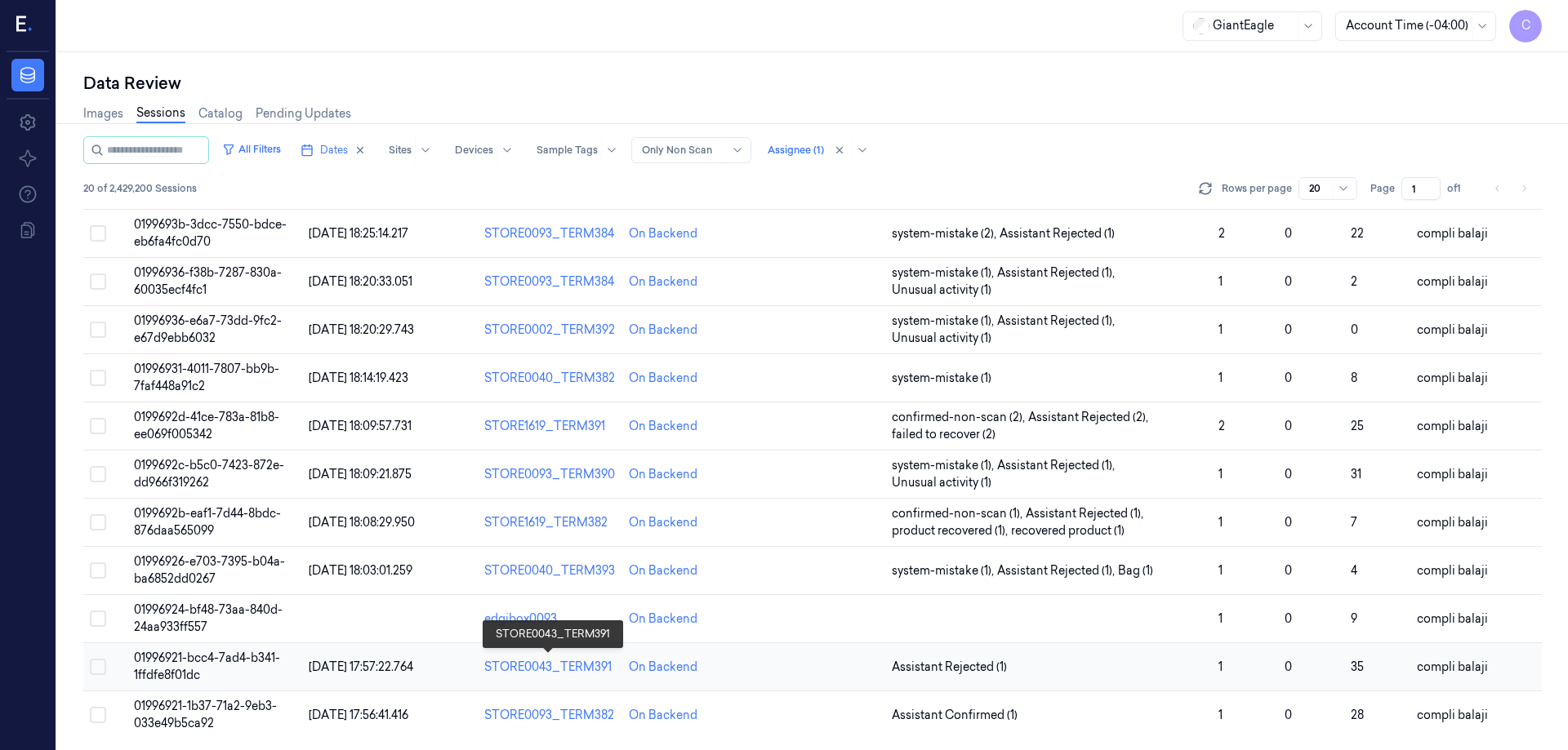
scroll to position [502, 0]
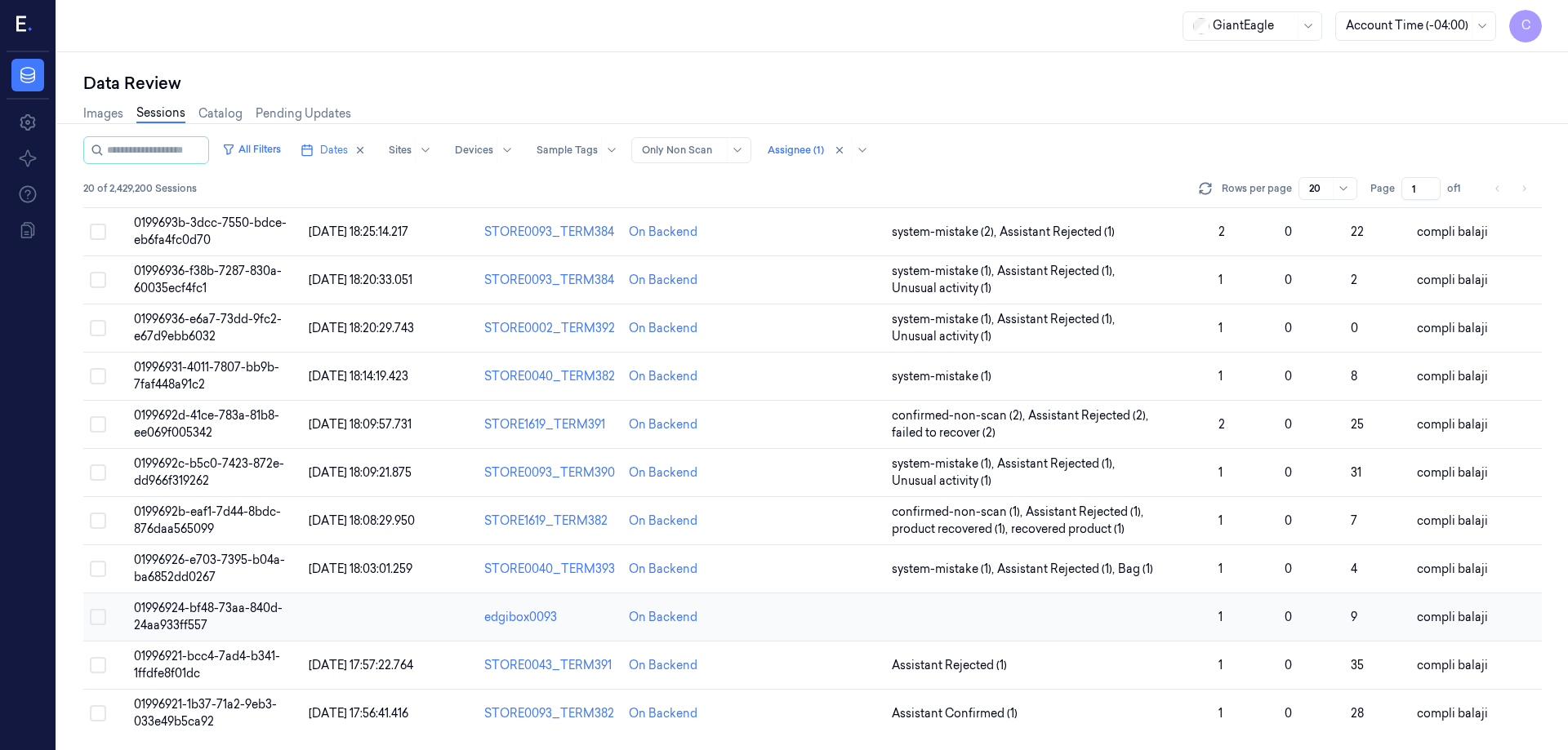
click at [216, 612] on span "01996924-bf48-73aa-840d-24aa933ff557" at bounding box center [209, 617] width 149 height 31
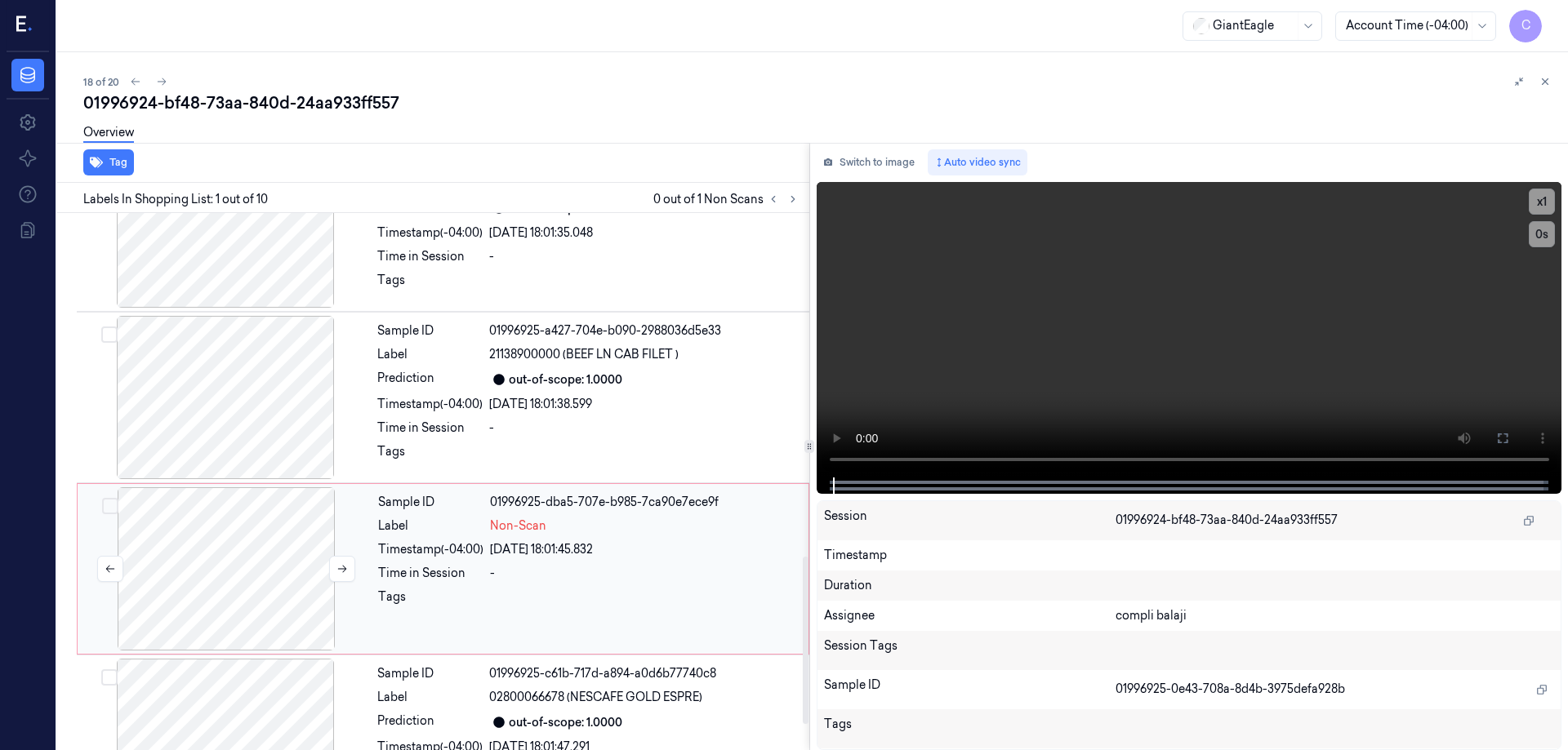
click at [229, 575] on div at bounding box center [226, 569] width 291 height 164
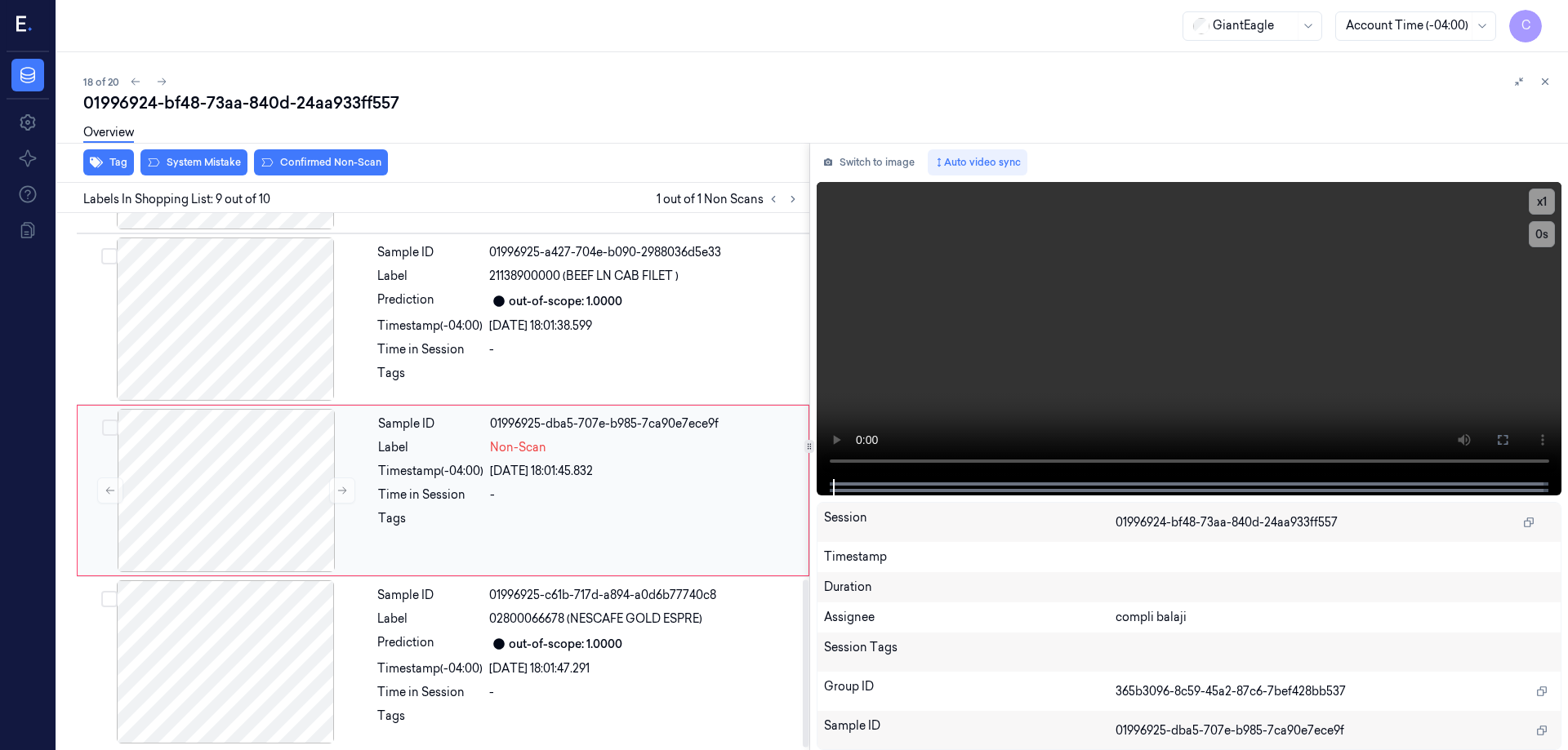
scroll to position [1182, 0]
click at [247, 511] on div at bounding box center [226, 487] width 291 height 164
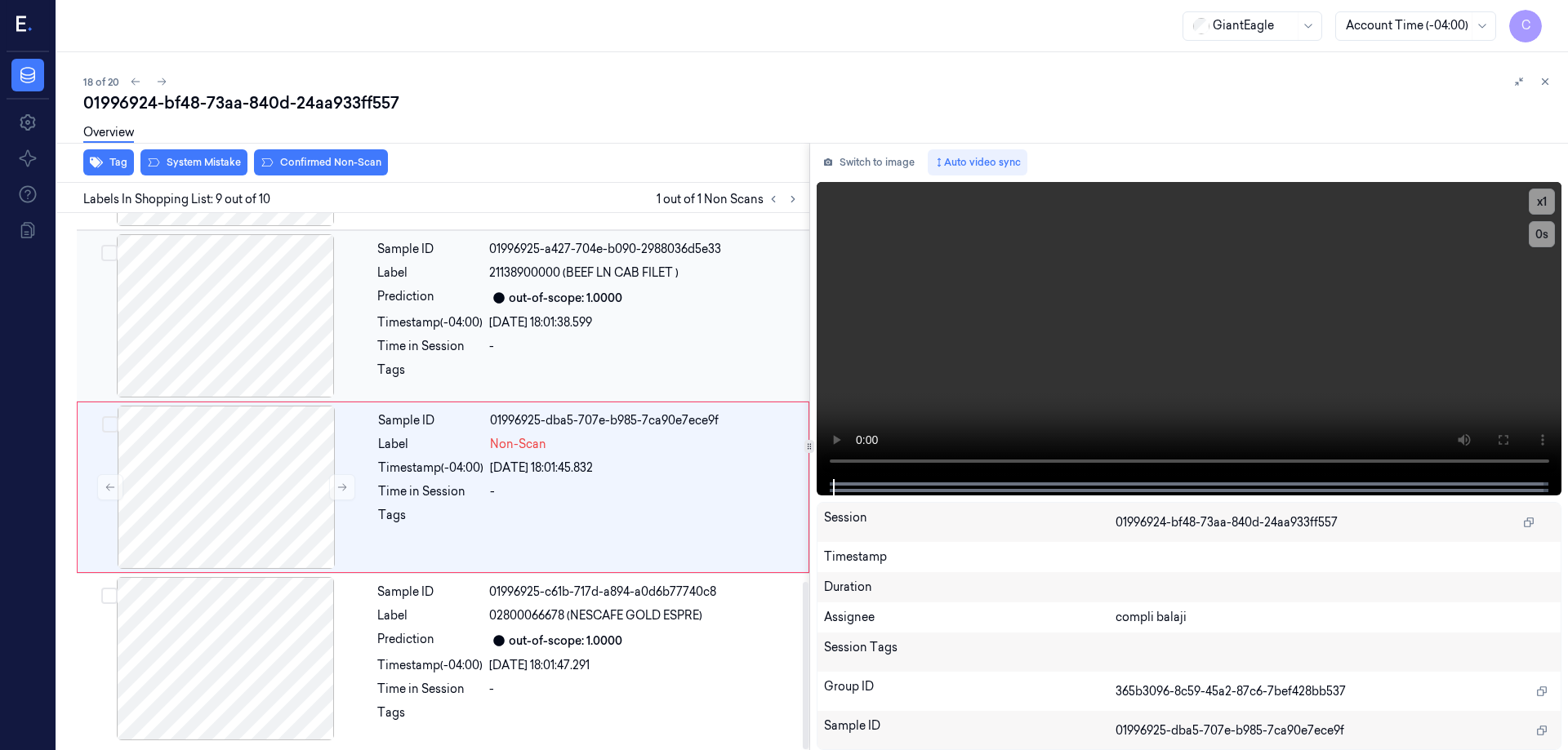
click at [278, 340] on div at bounding box center [226, 316] width 291 height 164
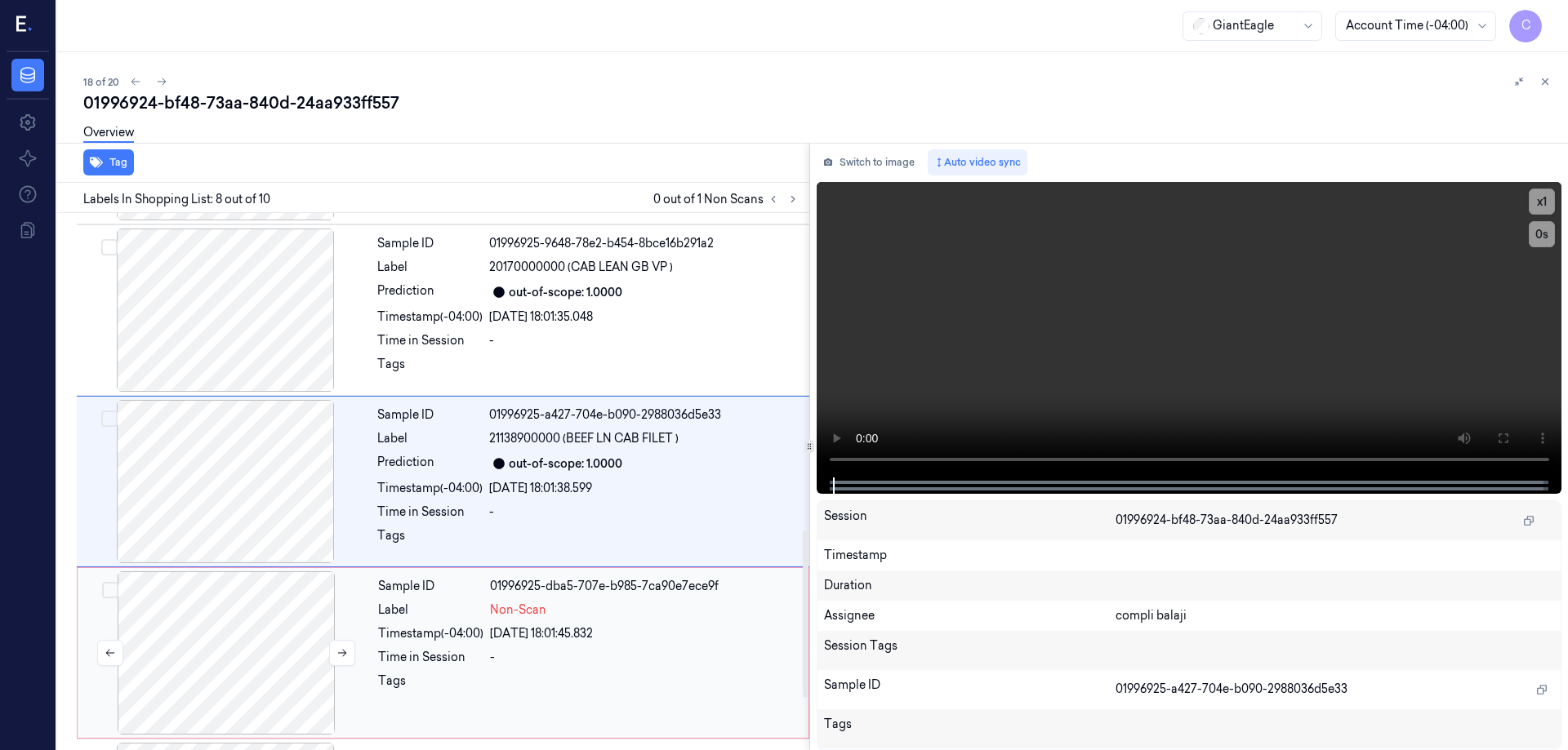
click at [281, 612] on div at bounding box center [226, 653] width 291 height 164
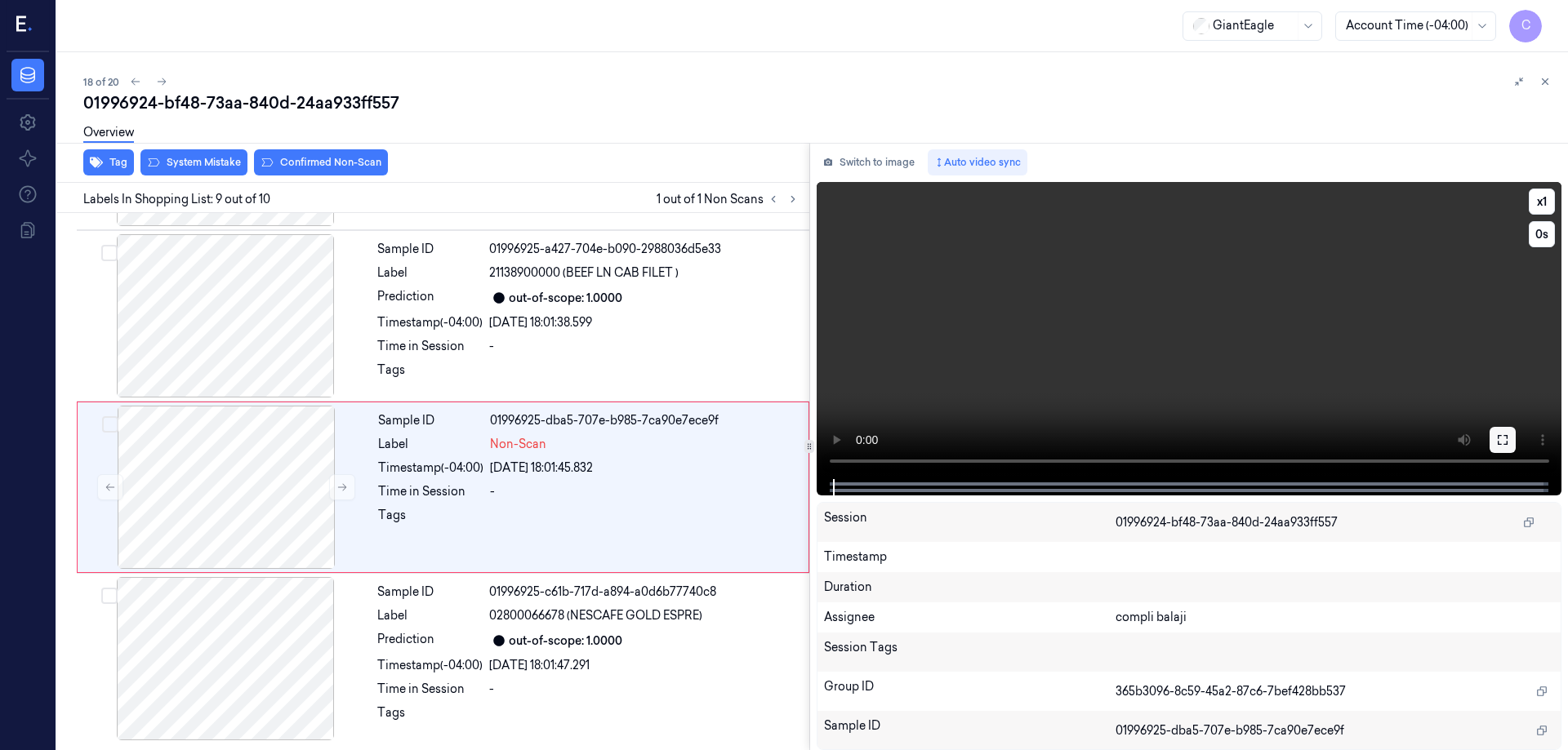
click at [1504, 442] on icon at bounding box center [1502, 439] width 13 height 13
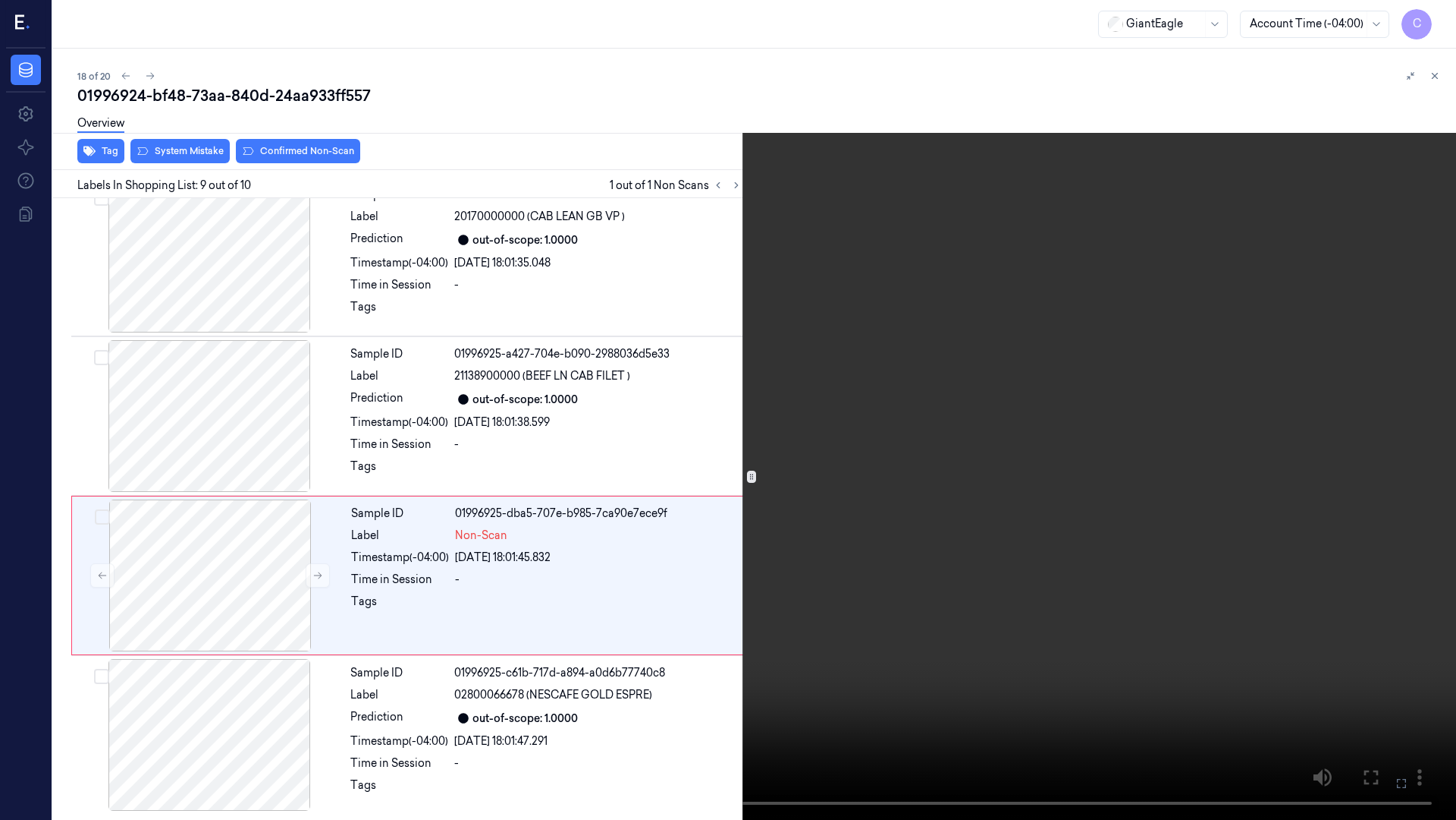
drag, startPoint x: 1399, startPoint y: 784, endPoint x: 1399, endPoint y: 692, distance: 92.0
click at [0, 0] on icon at bounding box center [0, 0] width 0 height 0
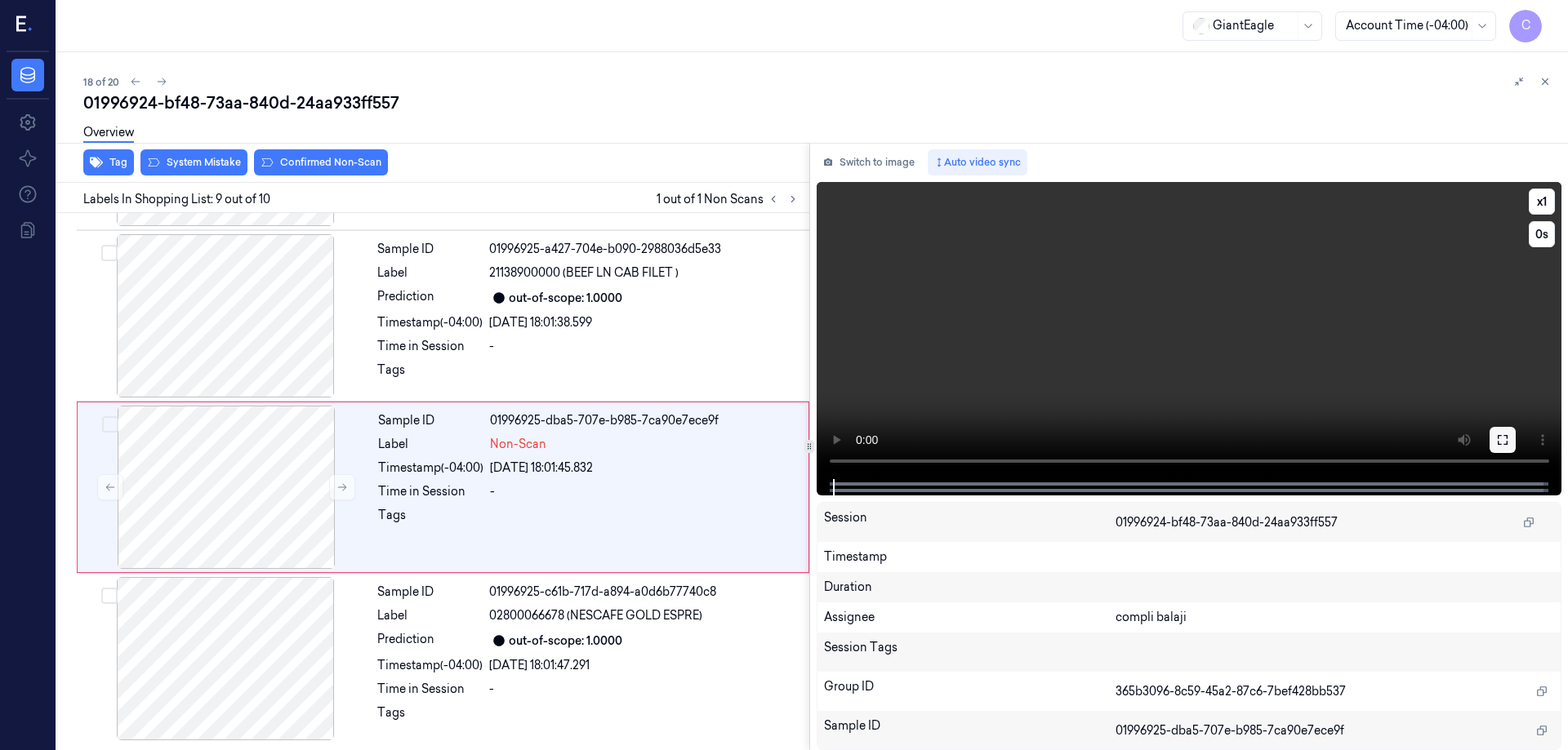
click at [1502, 448] on button at bounding box center [1502, 440] width 26 height 26
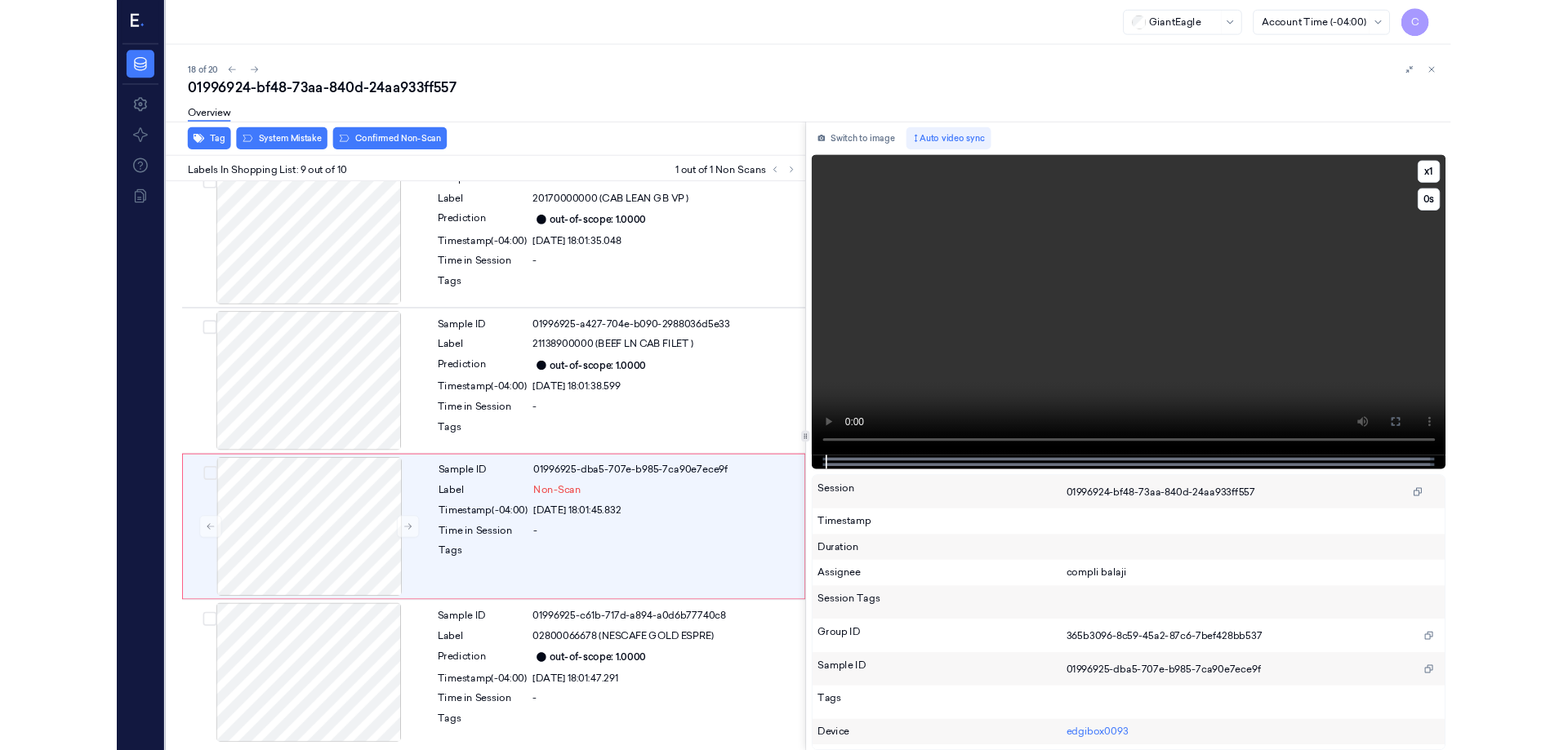
scroll to position [1051, 0]
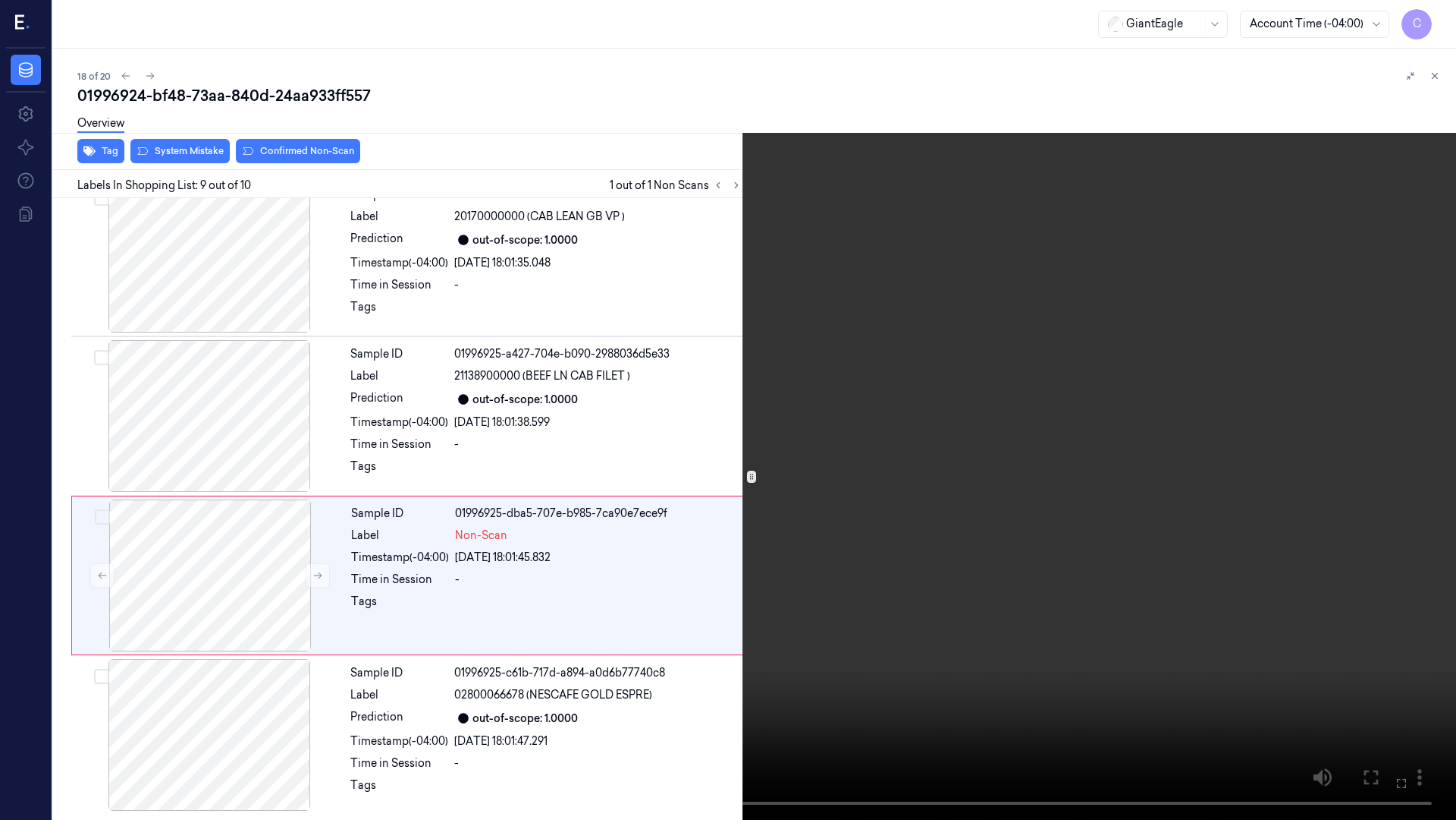
drag, startPoint x: 1400, startPoint y: 781, endPoint x: 1391, endPoint y: 678, distance: 103.4
click at [0, 0] on icon at bounding box center [0, 0] width 0 height 0
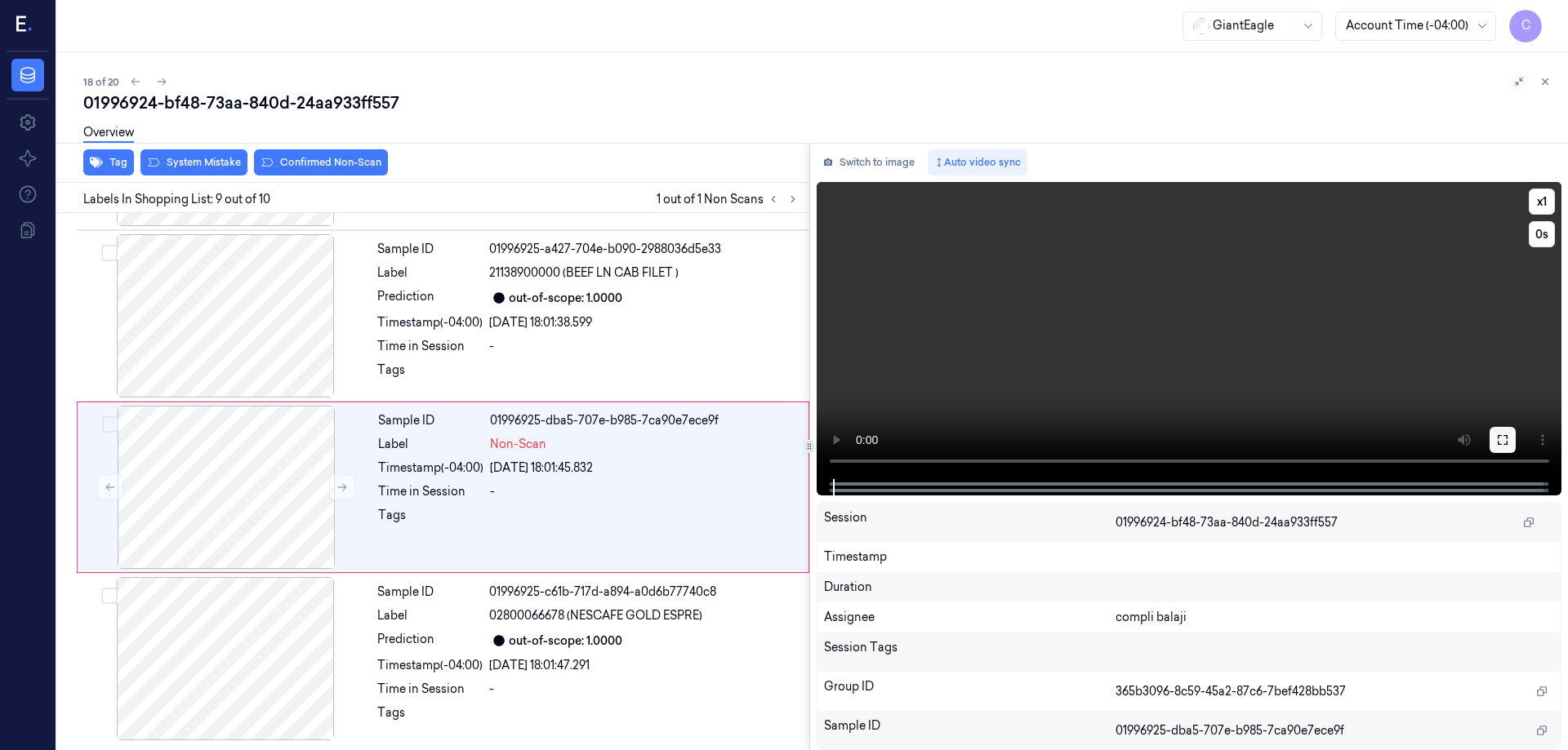
click at [1506, 435] on icon at bounding box center [1502, 439] width 13 height 13
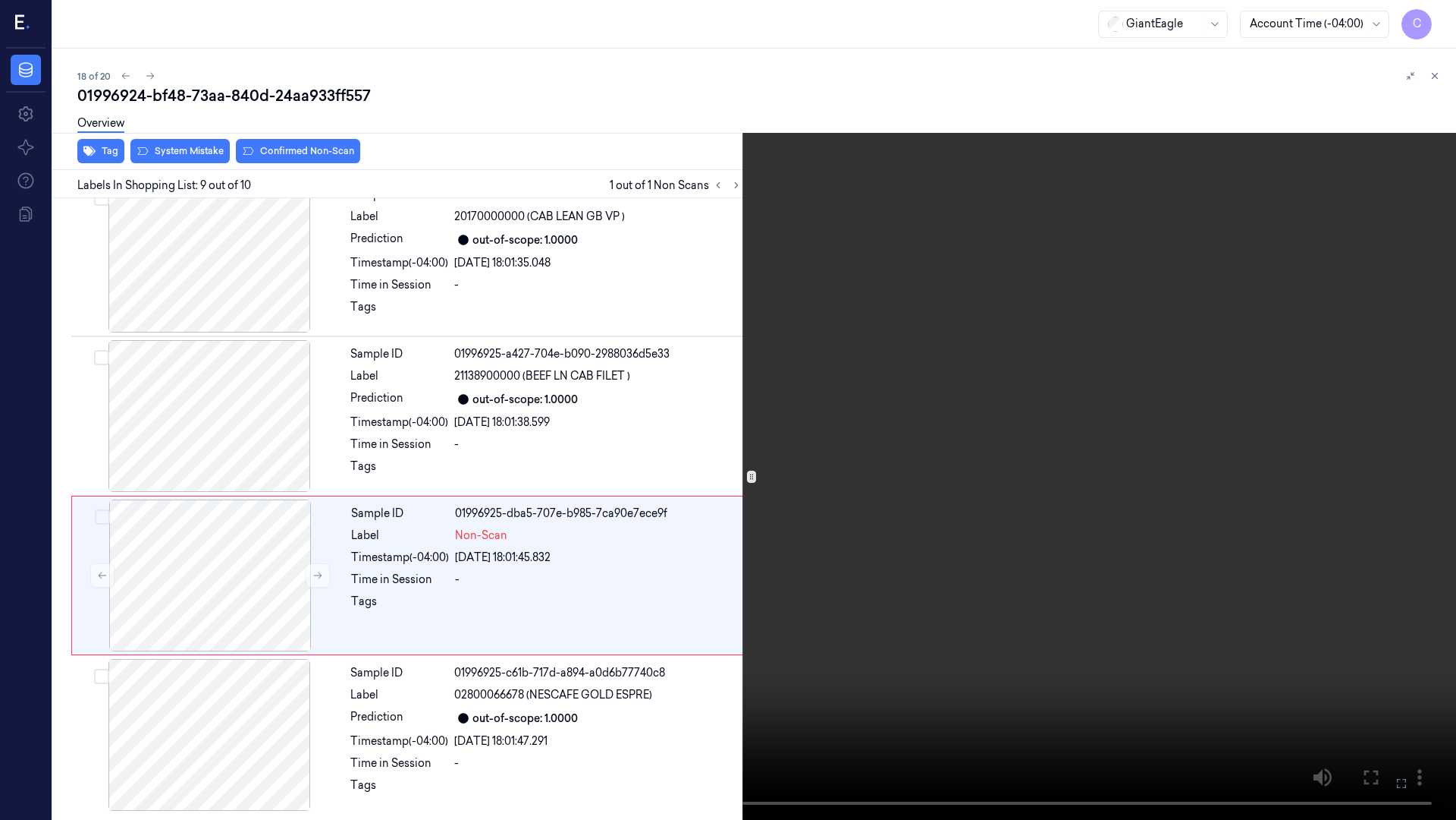
click at [1342, 612] on video at bounding box center [728, 410] width 1456 height 820
click at [0, 0] on icon at bounding box center [0, 0] width 0 height 0
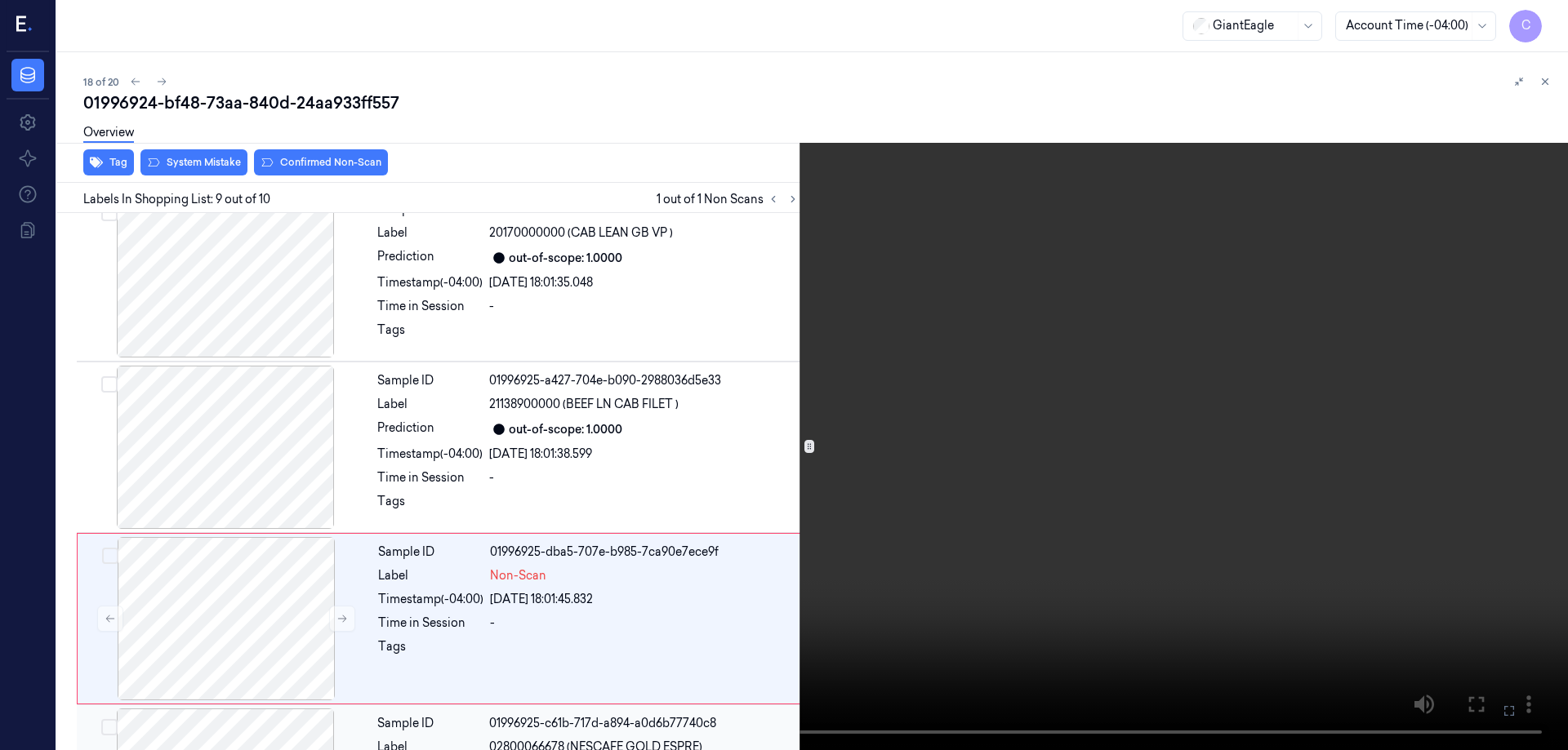
scroll to position [1182, 0]
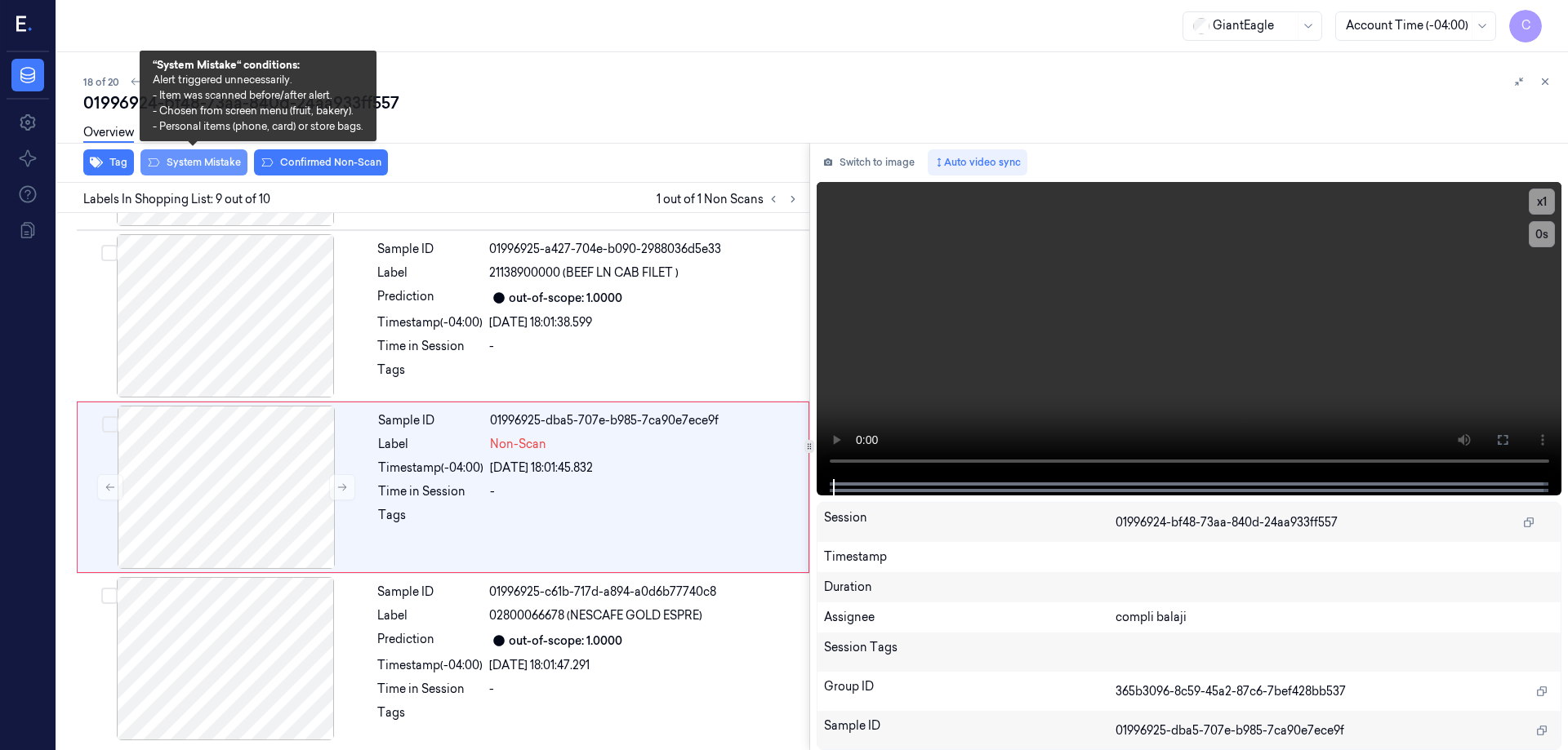
click at [209, 162] on button "System Mistake" at bounding box center [193, 162] width 107 height 26
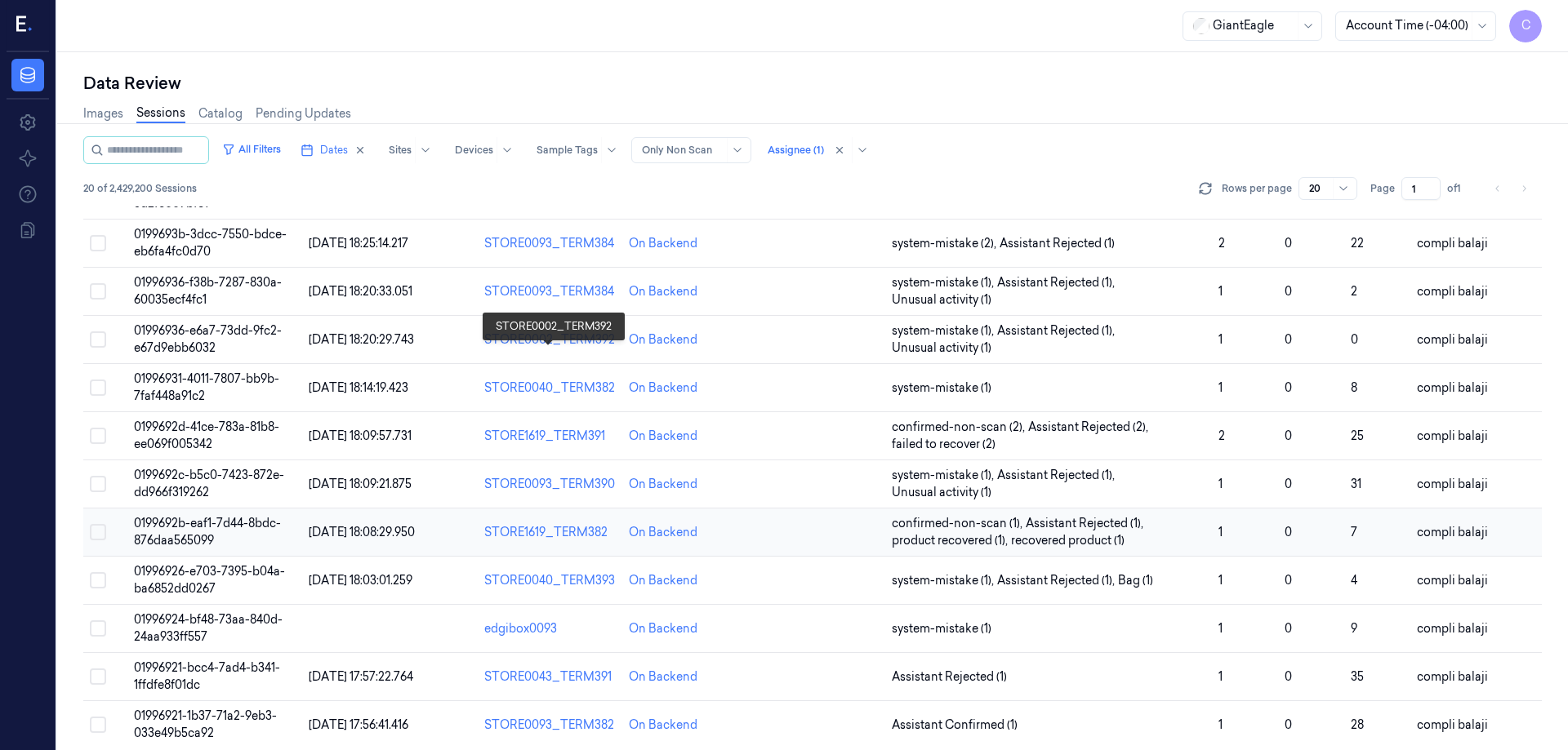
scroll to position [502, 0]
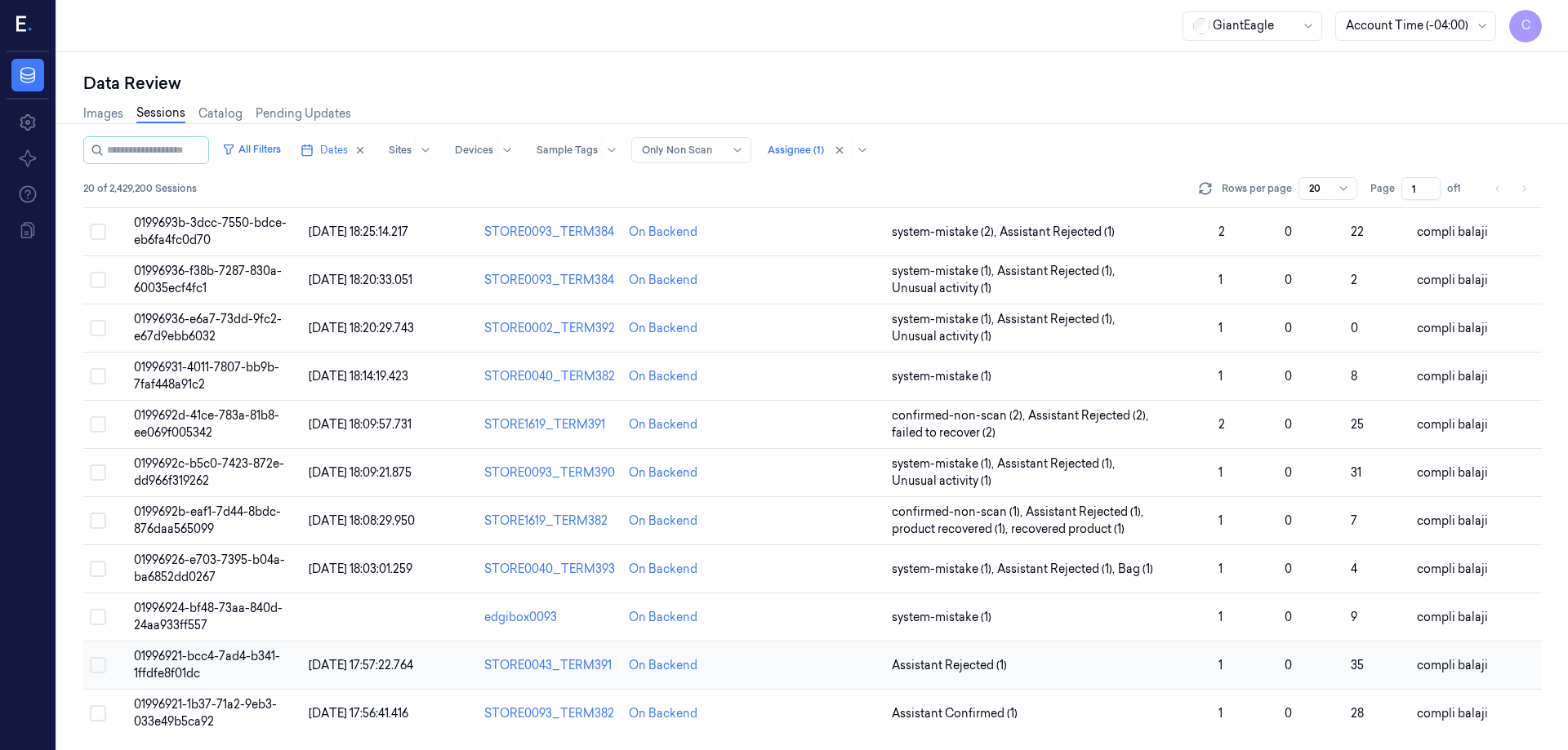
click at [235, 658] on span "01996921-bcc4-7ad4-b341-1ffdfe8f01dc" at bounding box center [207, 665] width 146 height 31
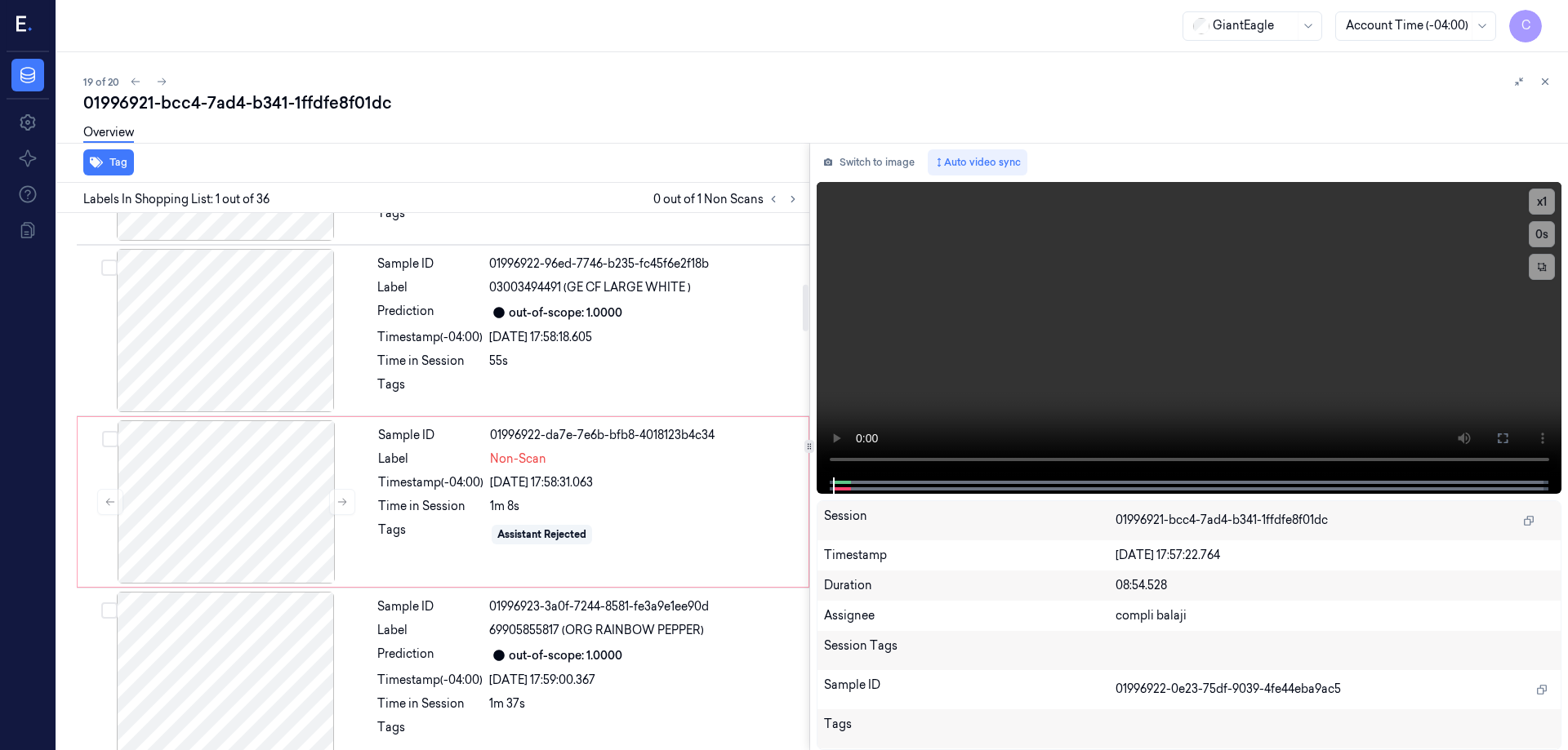
scroll to position [817, 0]
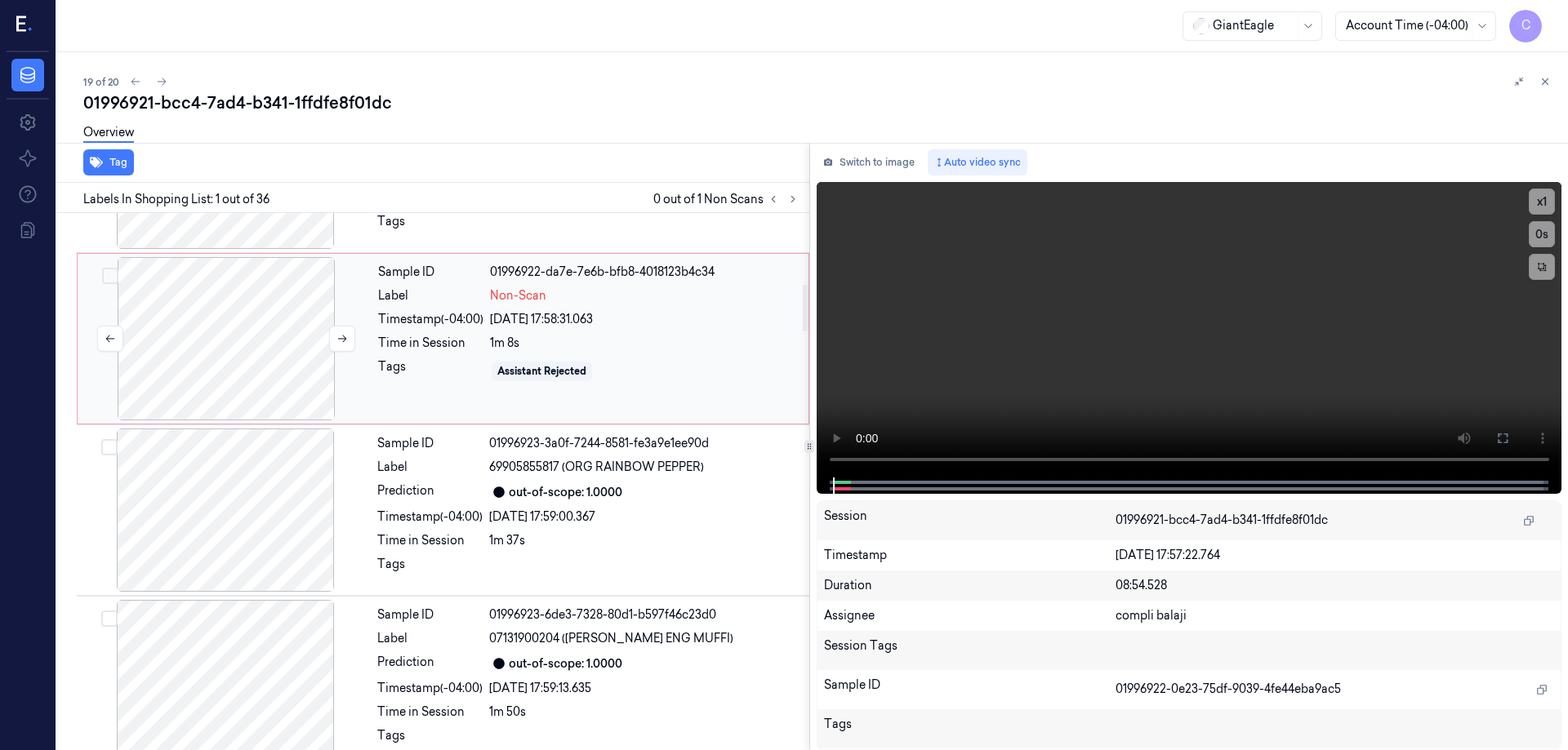
click at [230, 352] on div at bounding box center [226, 338] width 291 height 164
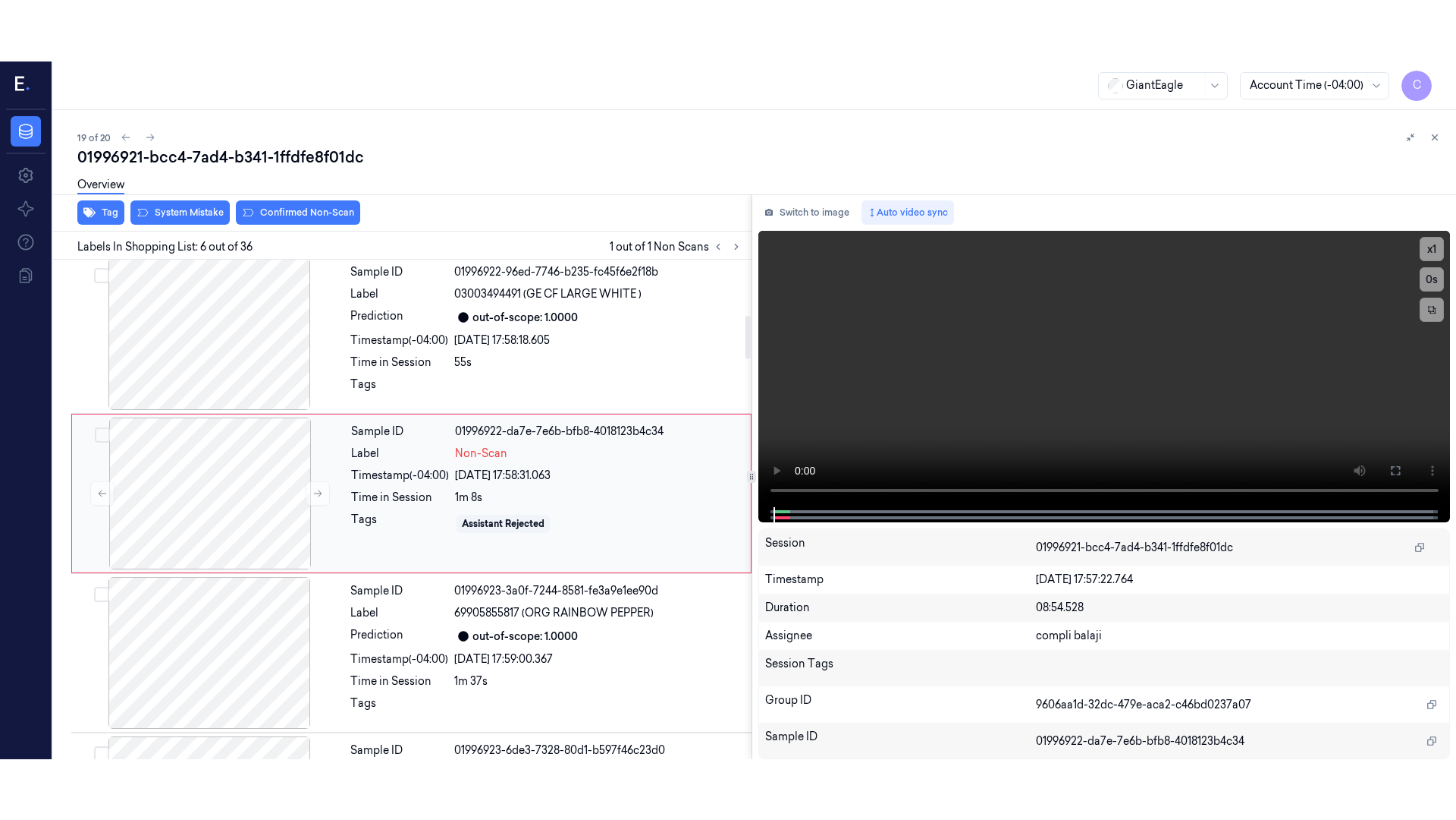
scroll to position [626, 0]
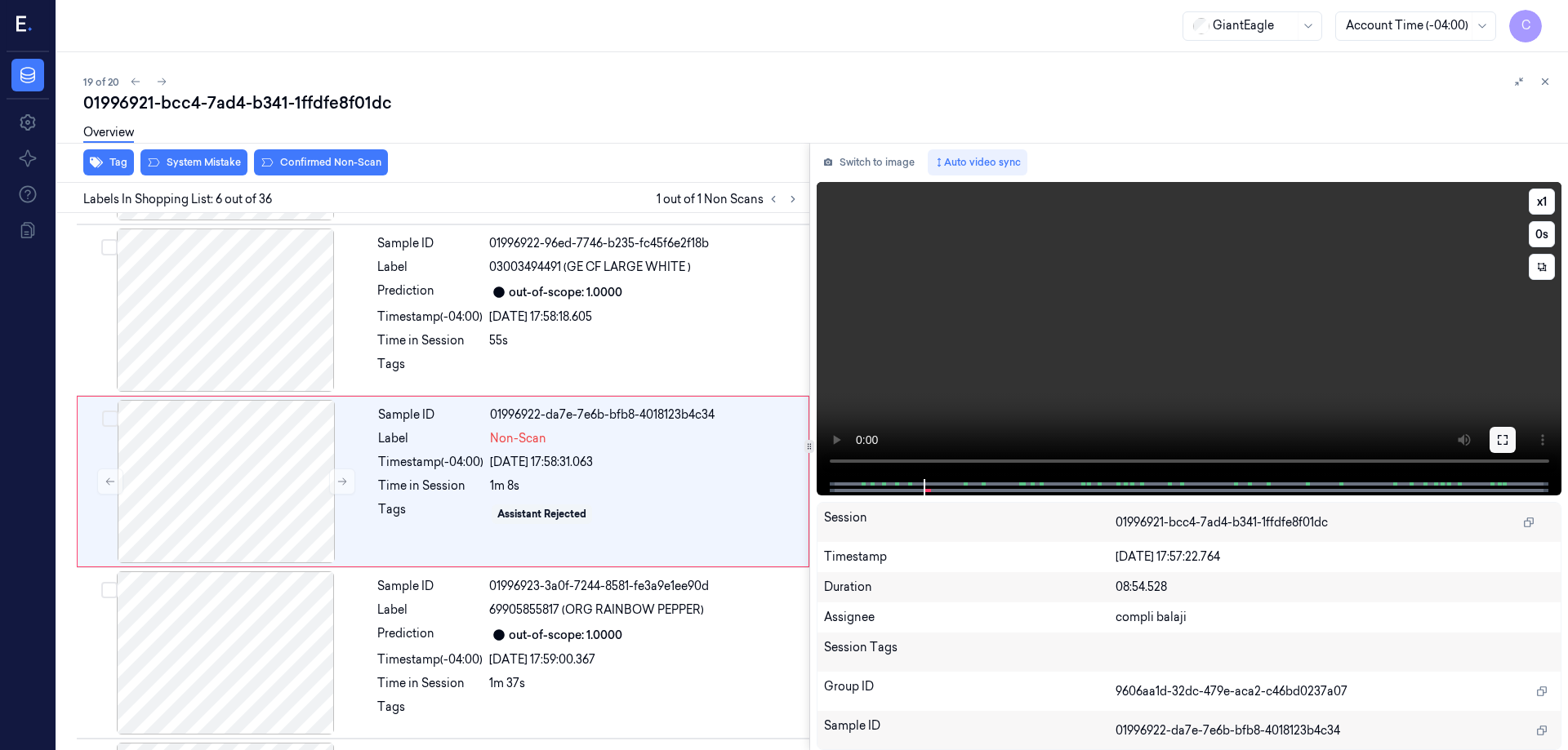
click at [1508, 444] on icon at bounding box center [1503, 440] width 10 height 10
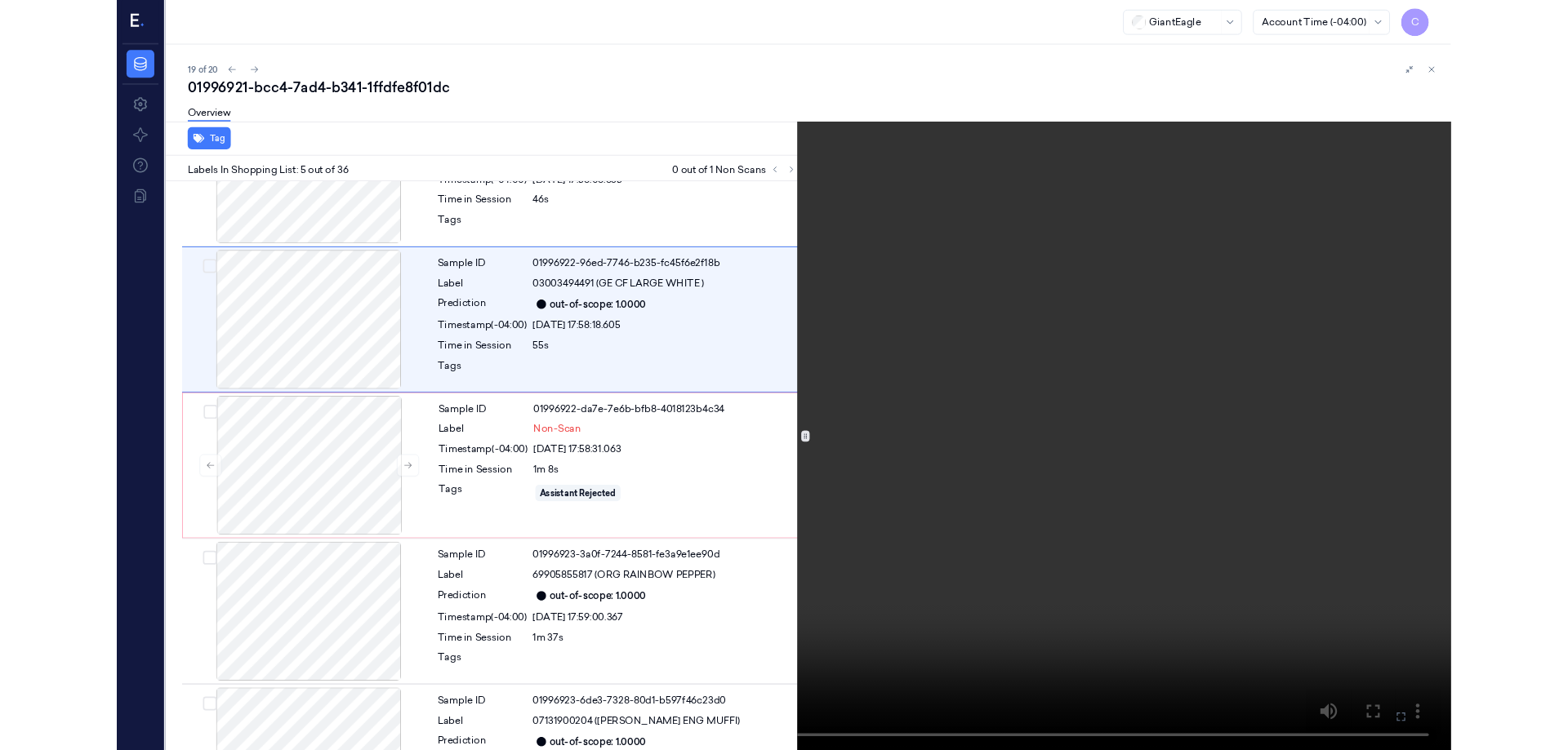
scroll to position [437, 0]
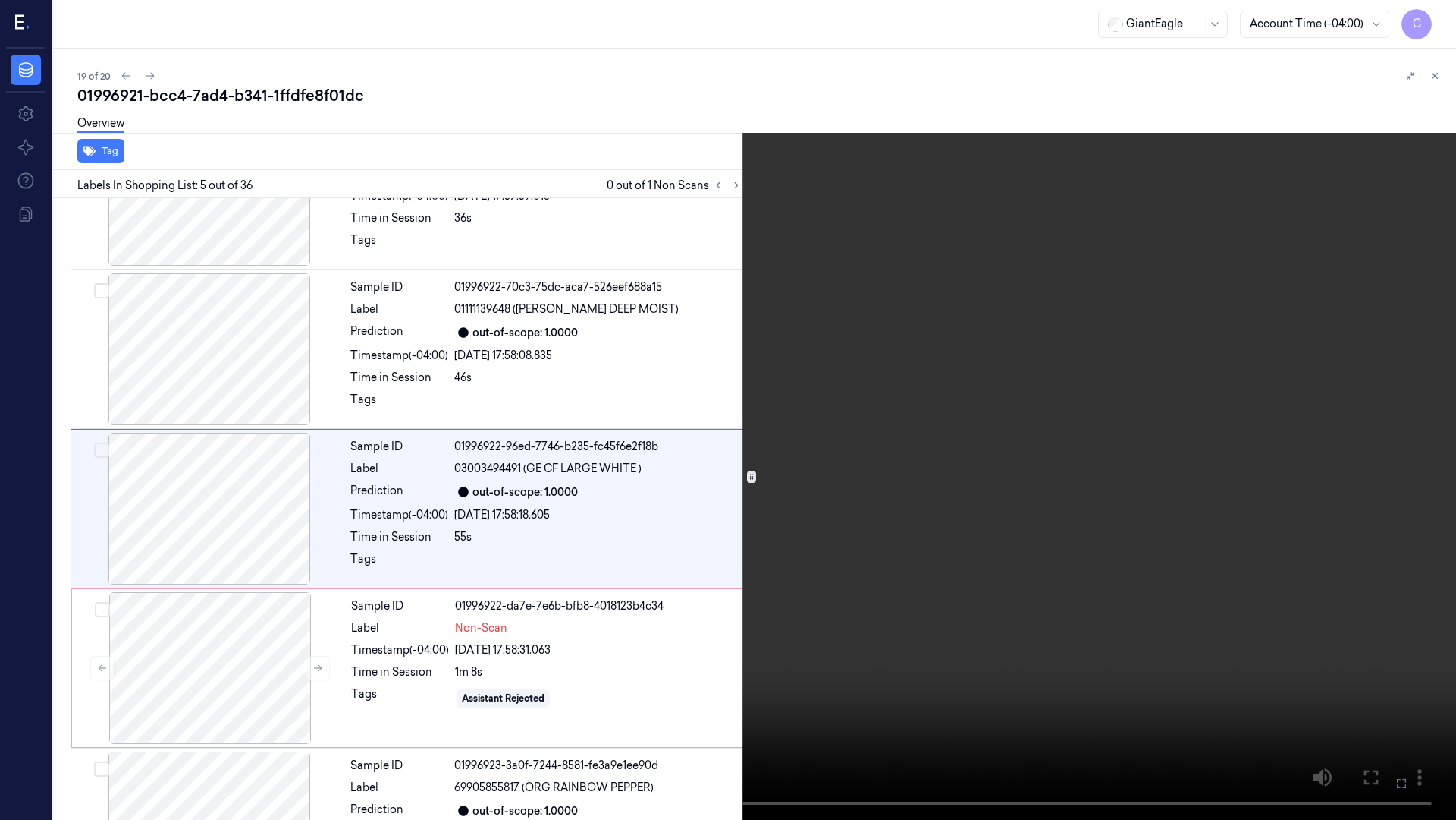
click at [0, 0] on icon at bounding box center [0, 0] width 0 height 0
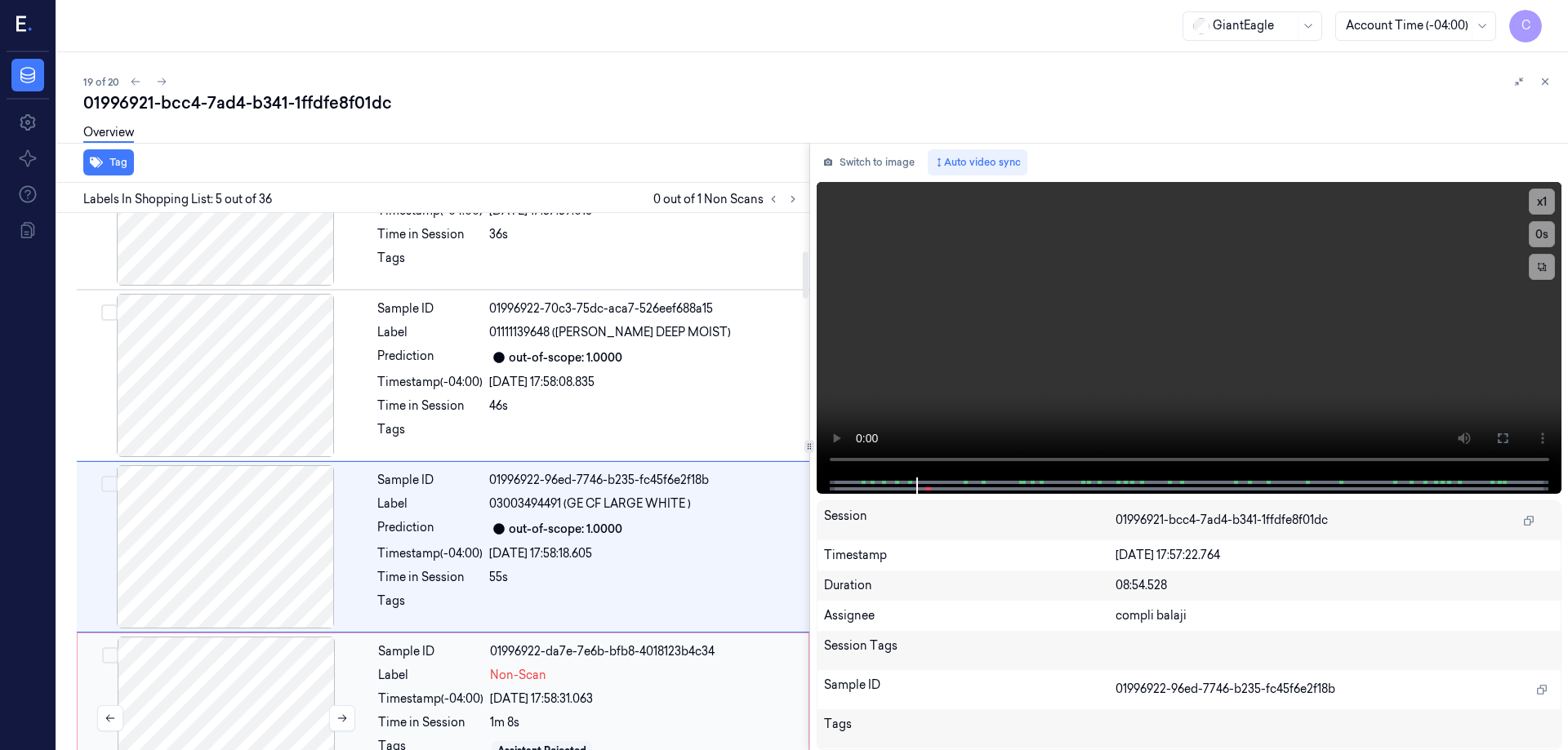
click at [227, 682] on div at bounding box center [226, 719] width 291 height 164
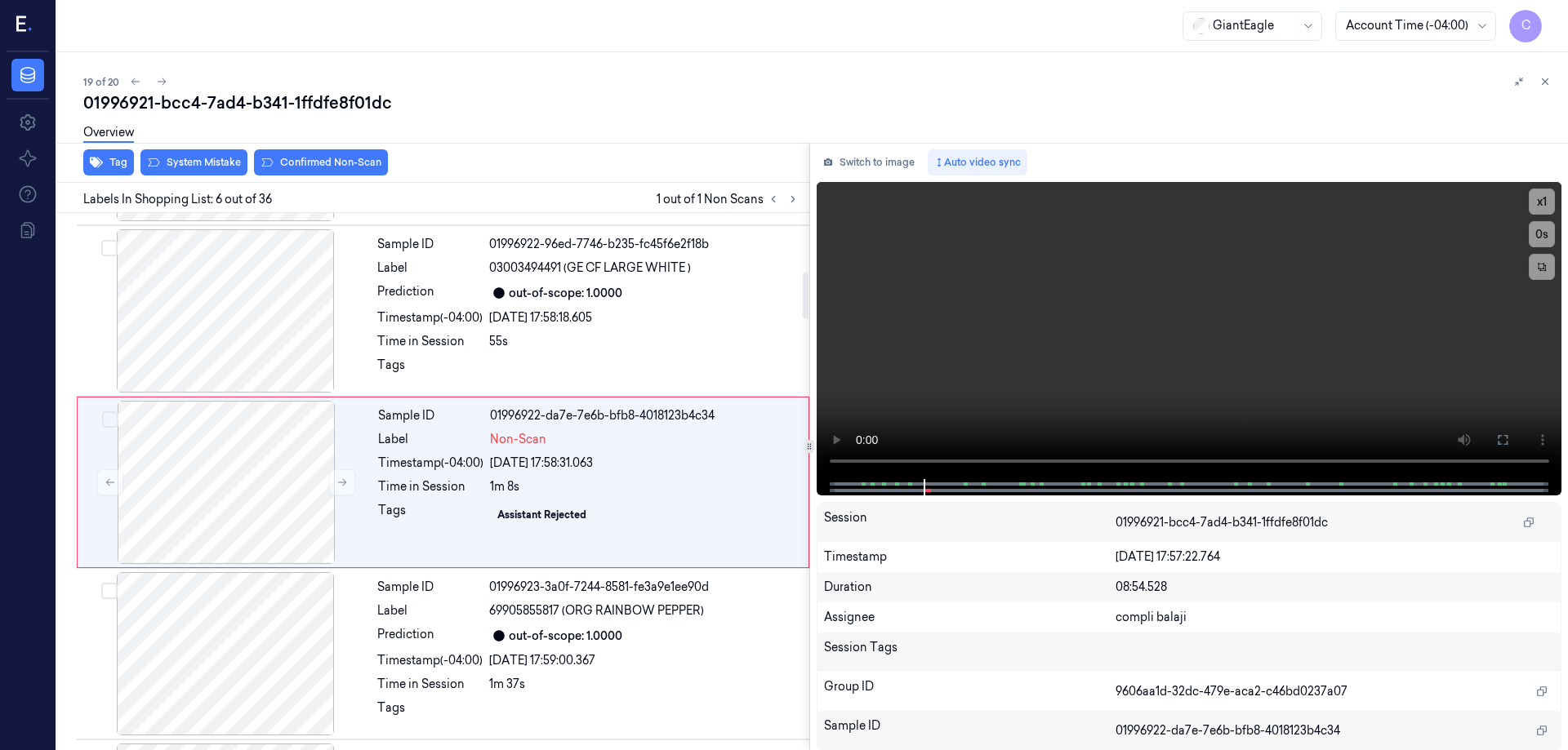
scroll to position [674, 0]
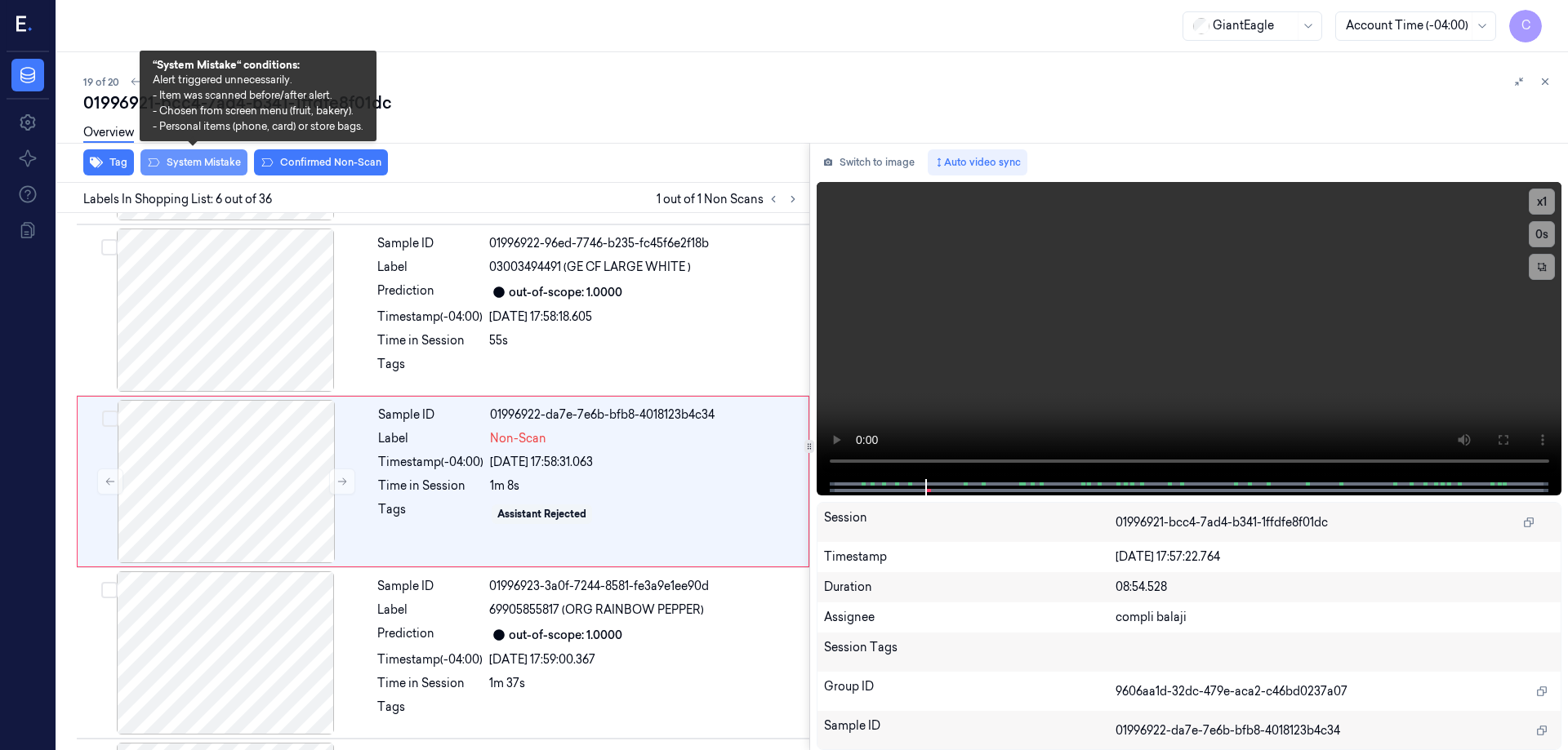
click at [208, 164] on button "System Mistake" at bounding box center [193, 162] width 107 height 26
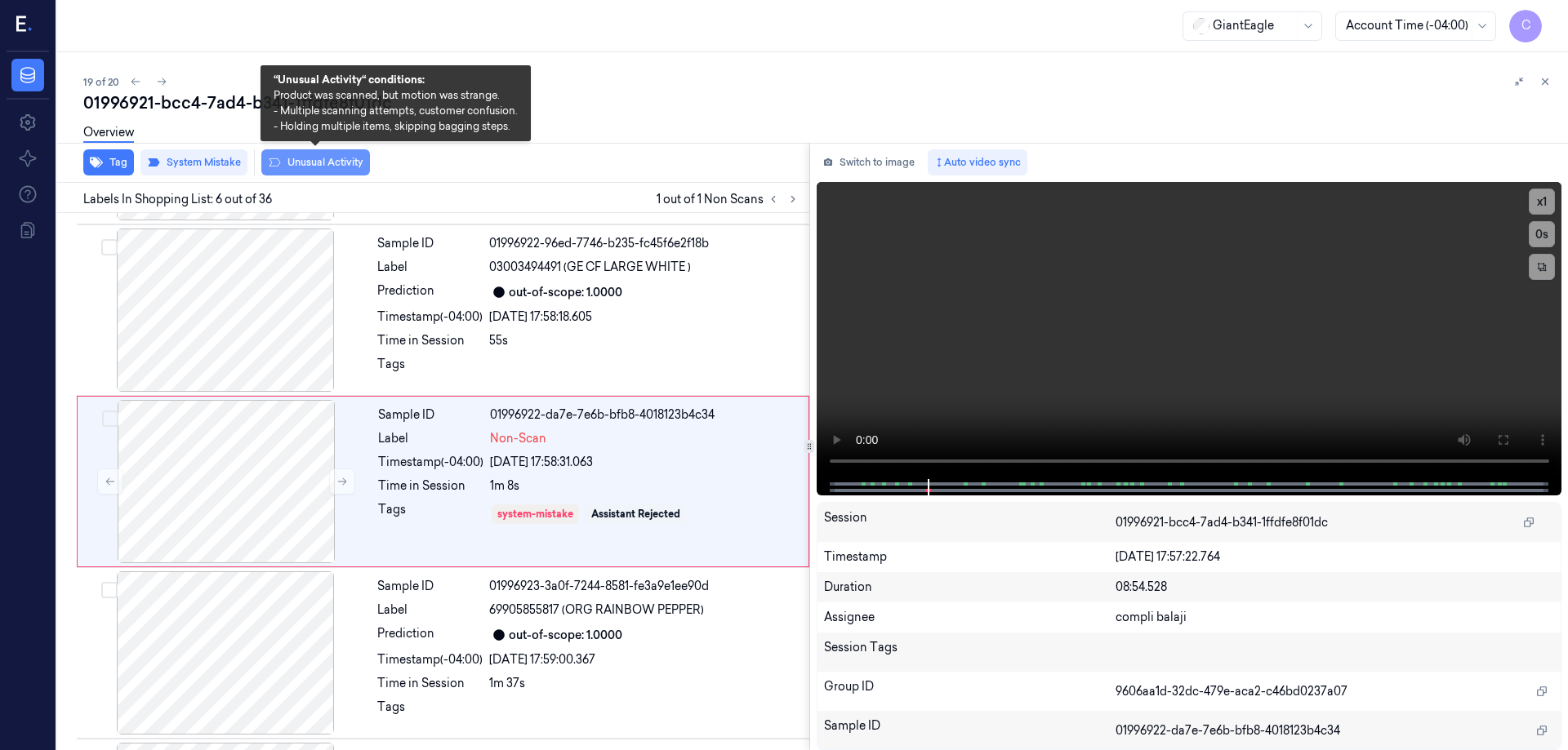
click at [337, 169] on button "Unusual Activity" at bounding box center [316, 162] width 109 height 26
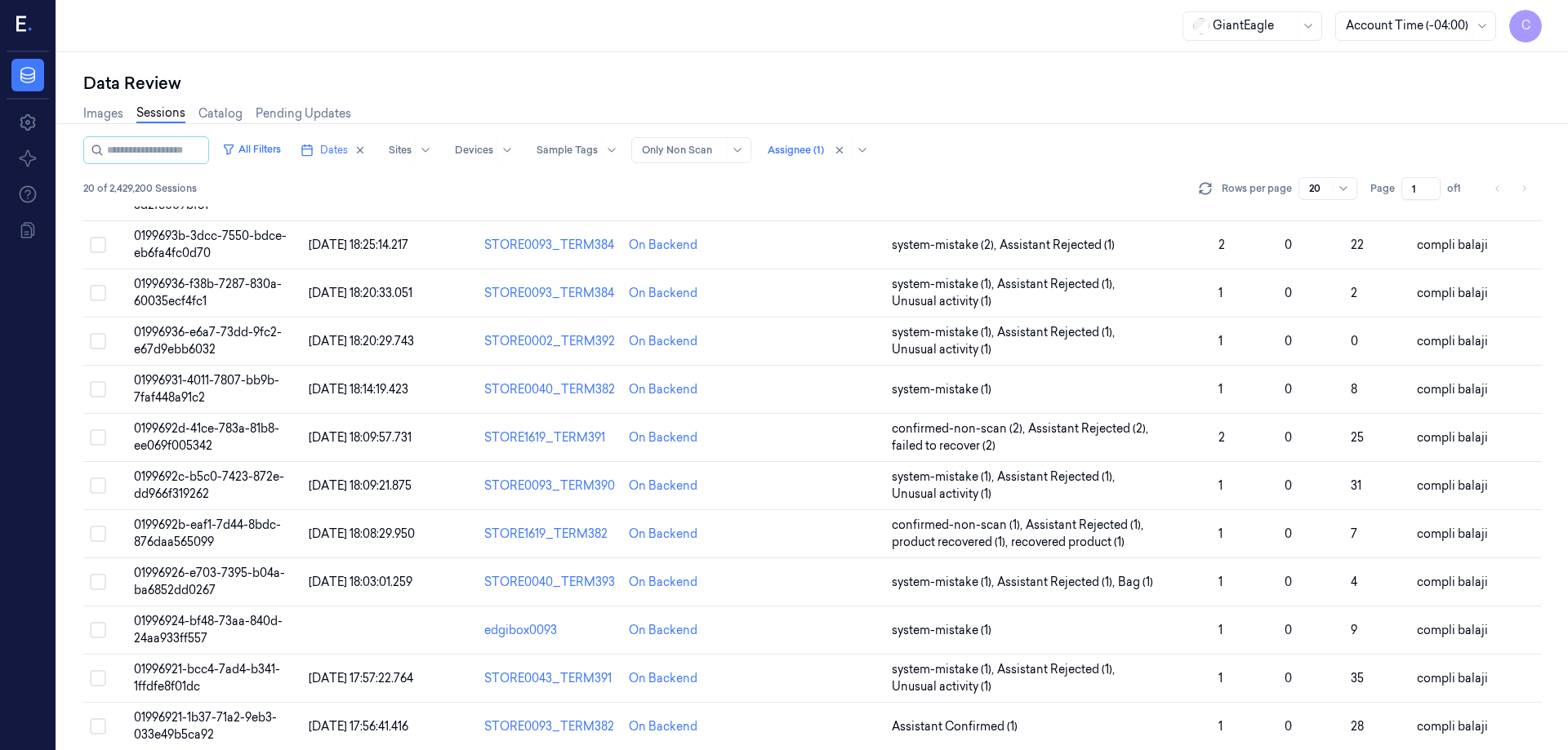
scroll to position [502, 0]
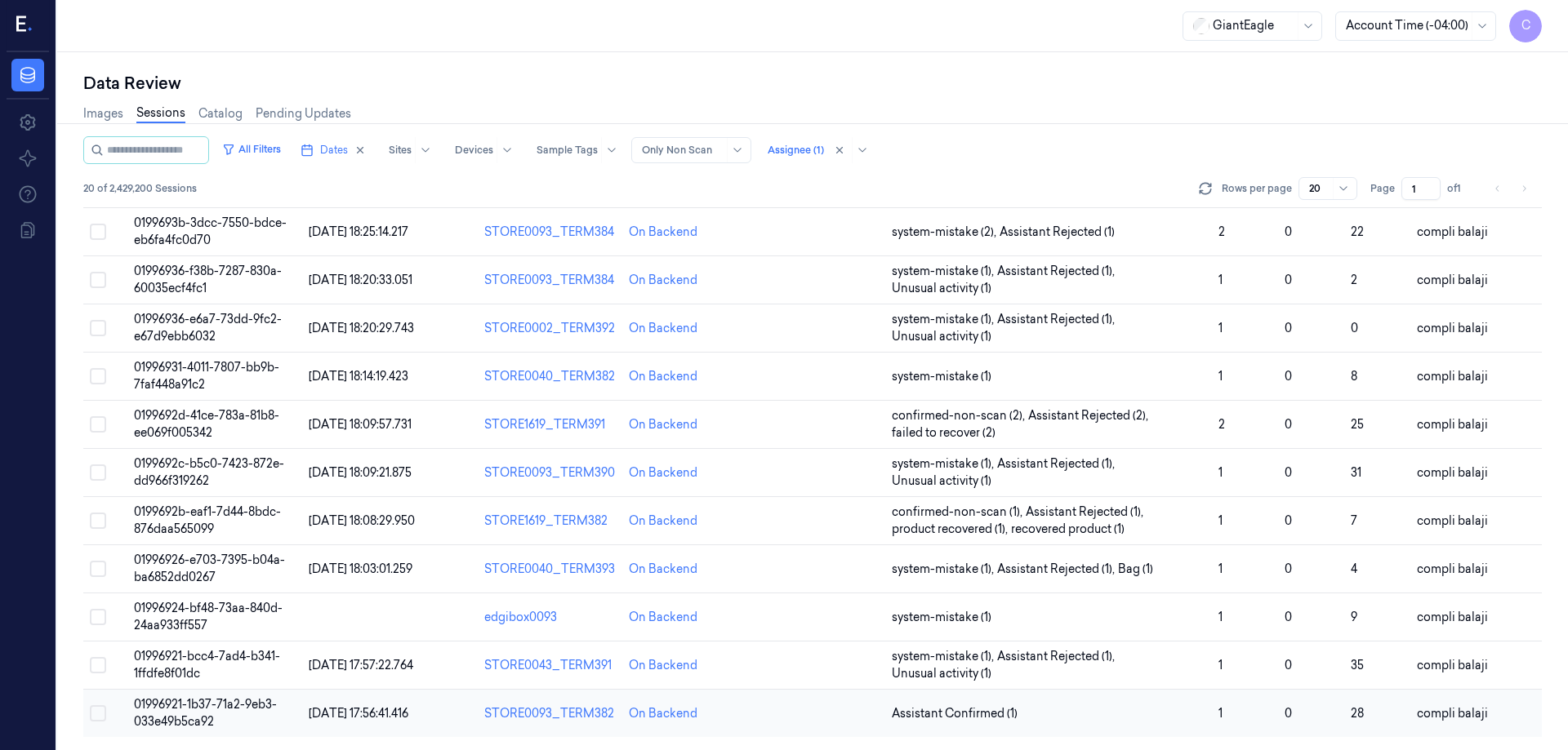
click at [228, 702] on span "01996921-1b37-71a2-9eb3-033e49b5ca92" at bounding box center [206, 713] width 143 height 31
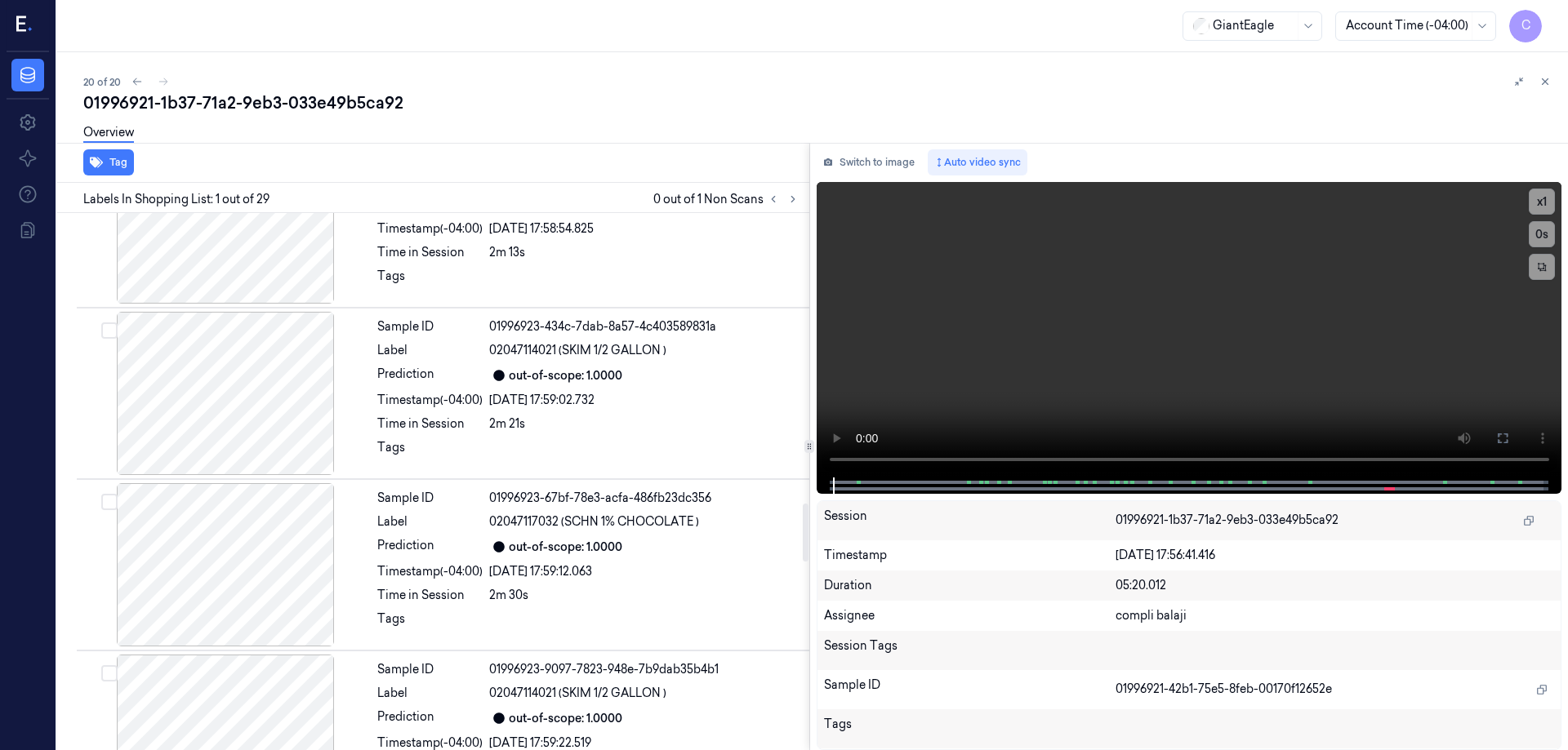
scroll to position [2695, 0]
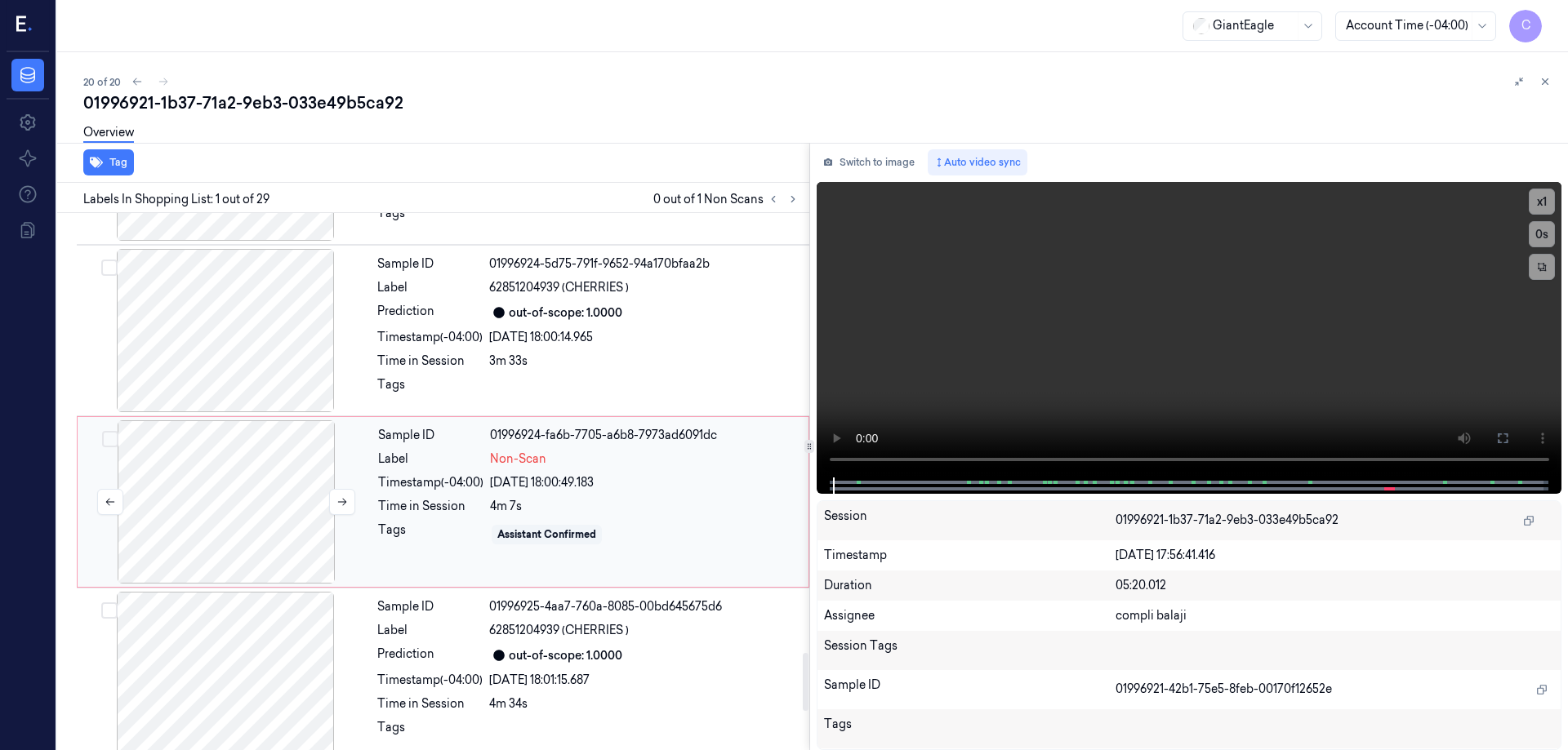
click at [254, 534] on div at bounding box center [226, 502] width 291 height 164
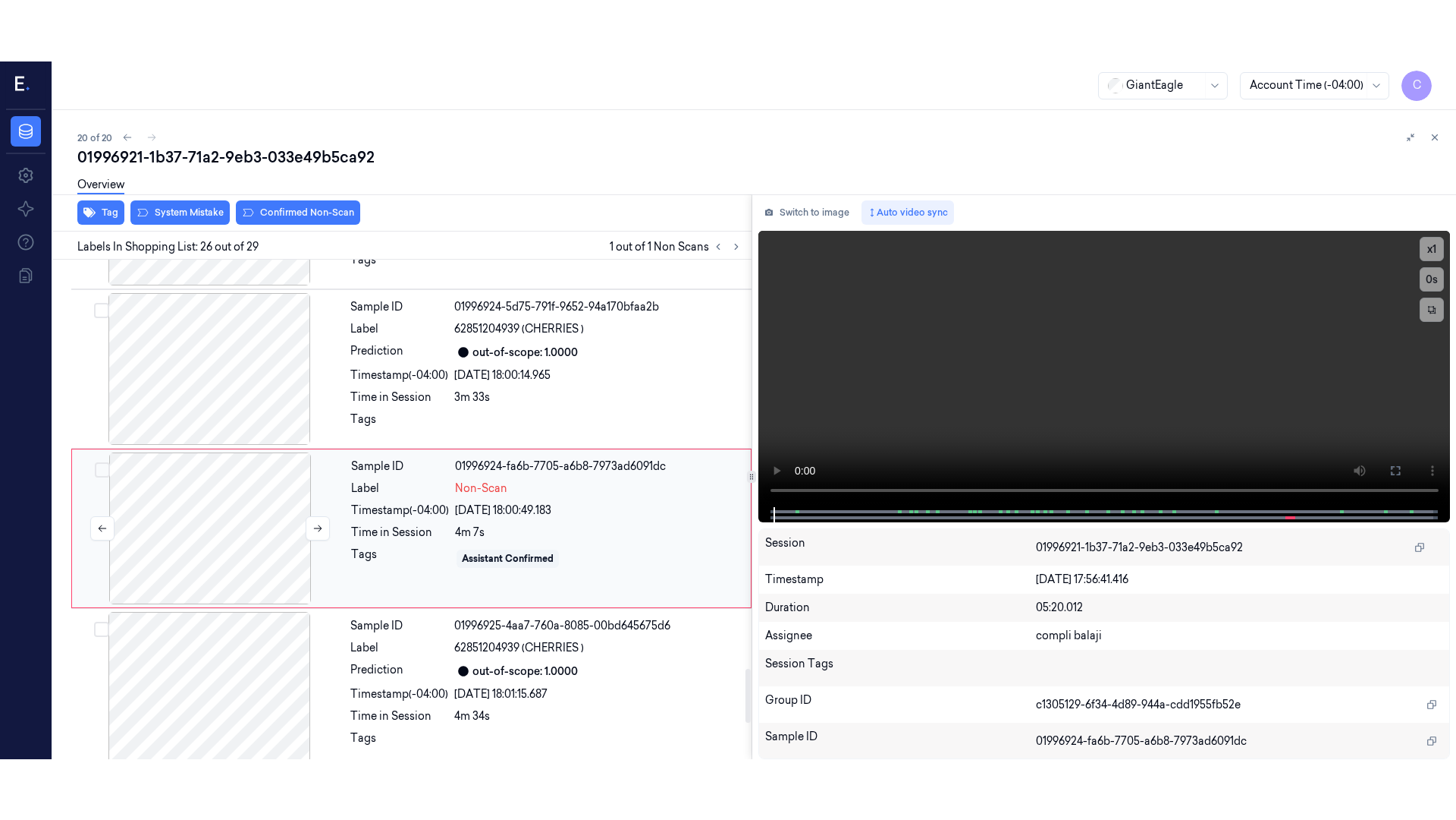
scroll to position [3814, 0]
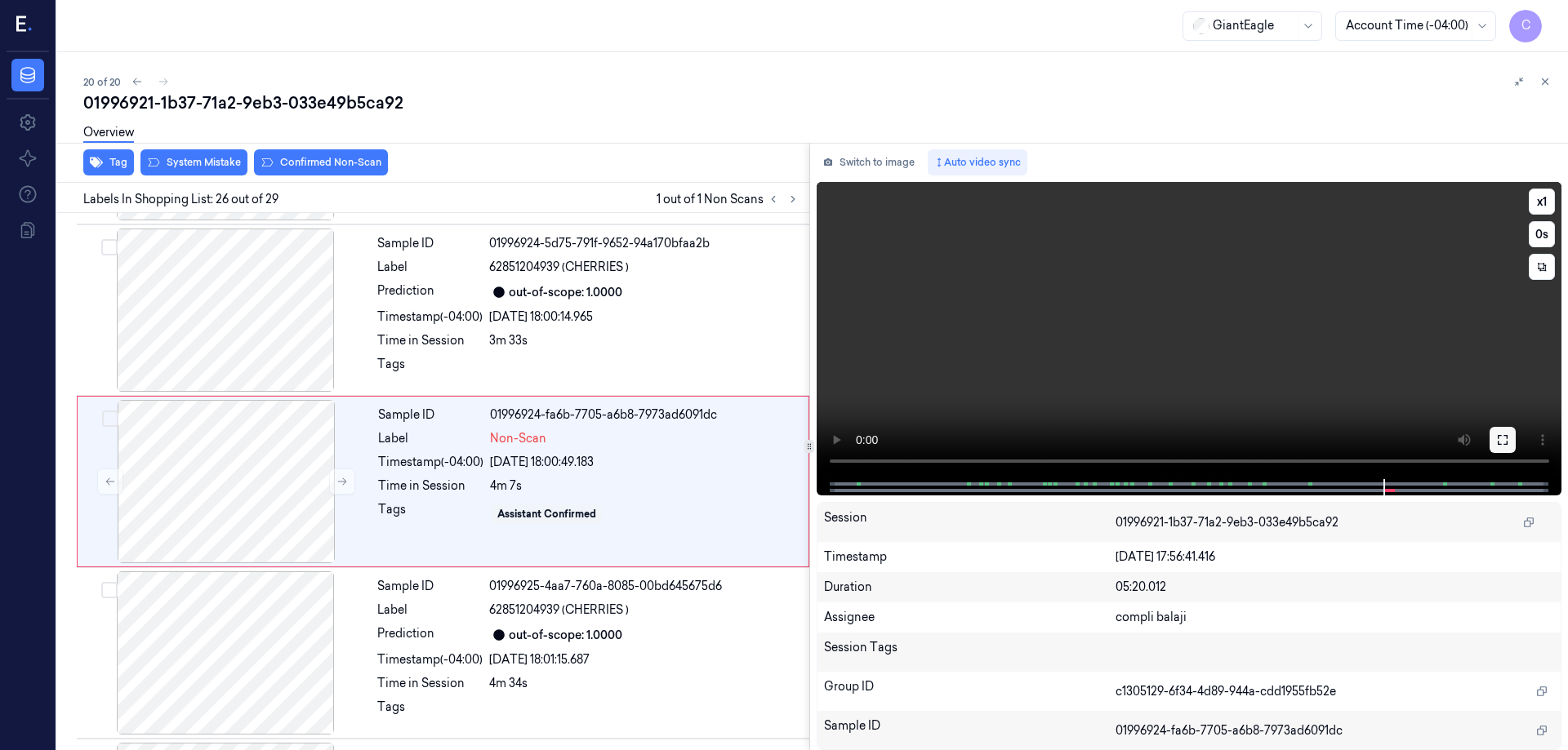
click at [1505, 447] on icon at bounding box center [1502, 439] width 13 height 13
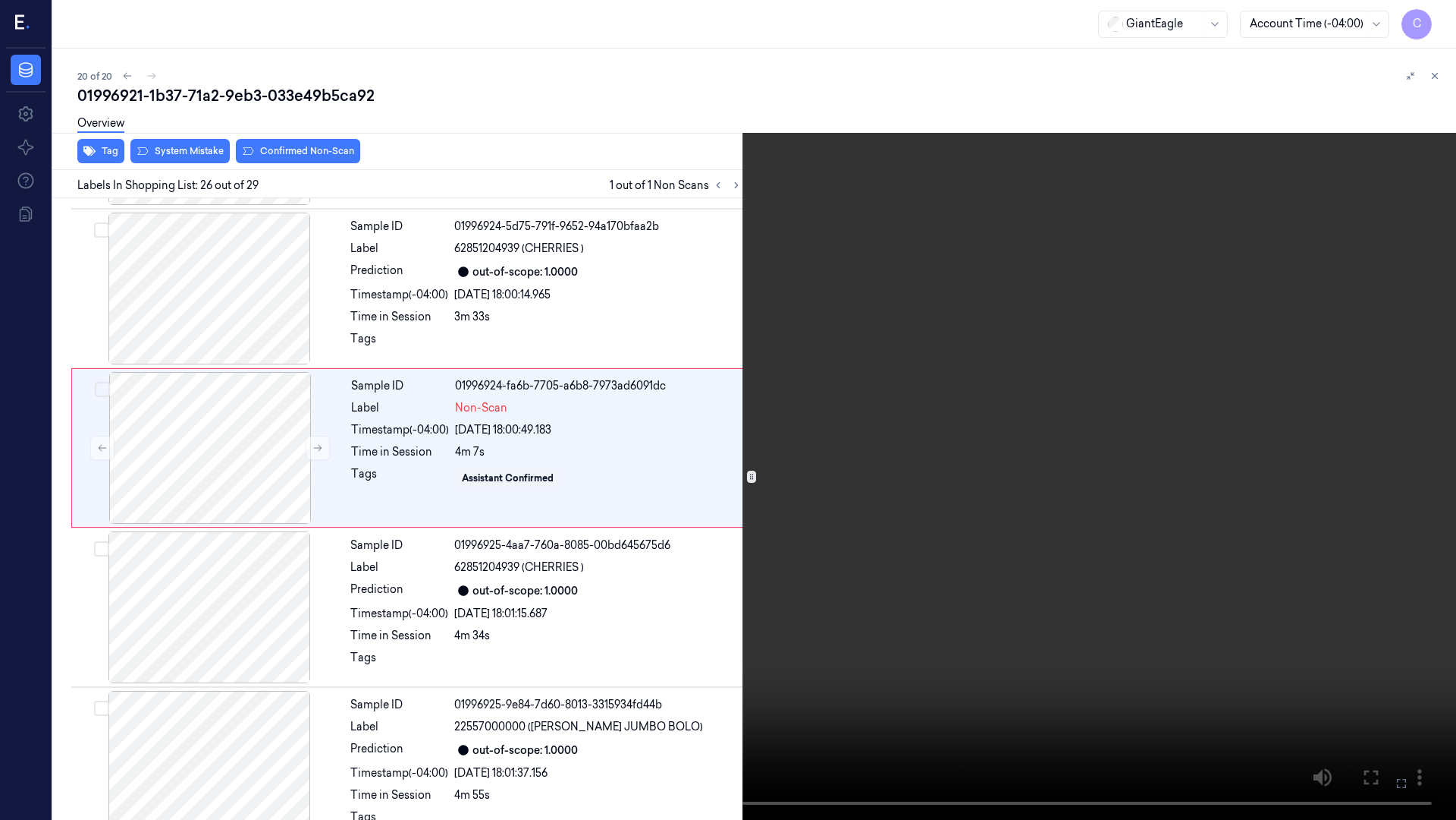
click at [0, 0] on icon at bounding box center [0, 0] width 0 height 0
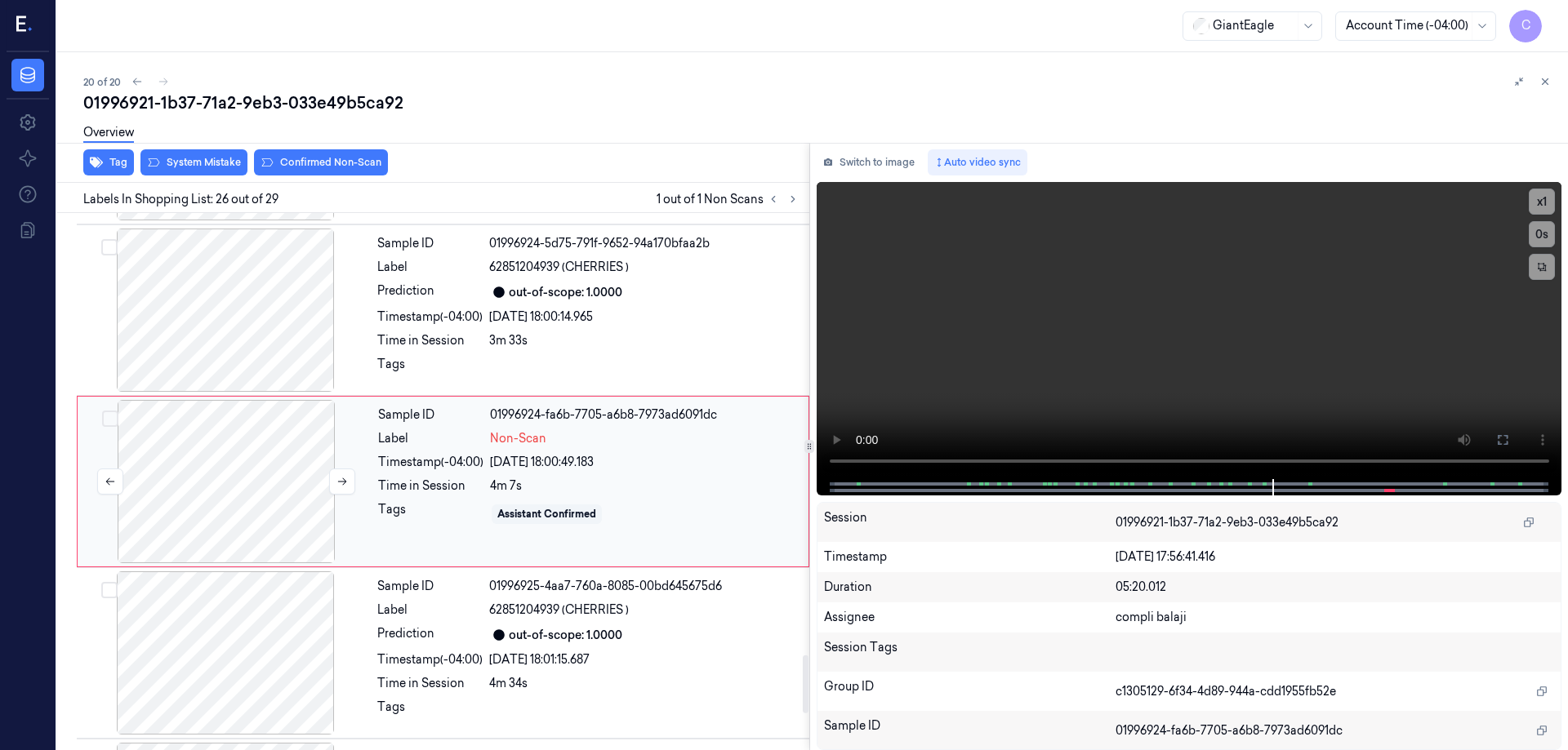
click at [226, 506] on div at bounding box center [226, 481] width 291 height 164
click at [1504, 444] on icon at bounding box center [1503, 440] width 10 height 10
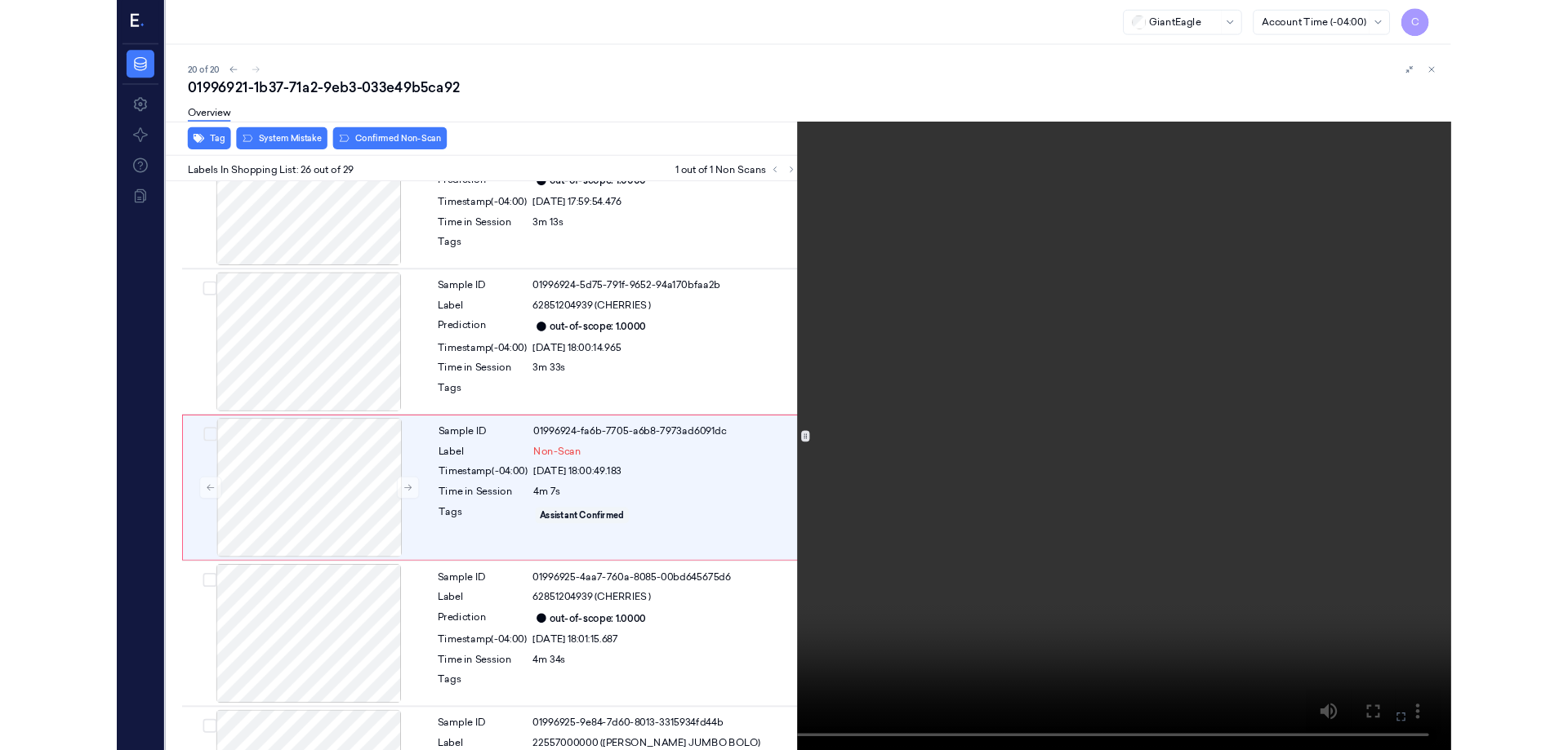
scroll to position [4038, 0]
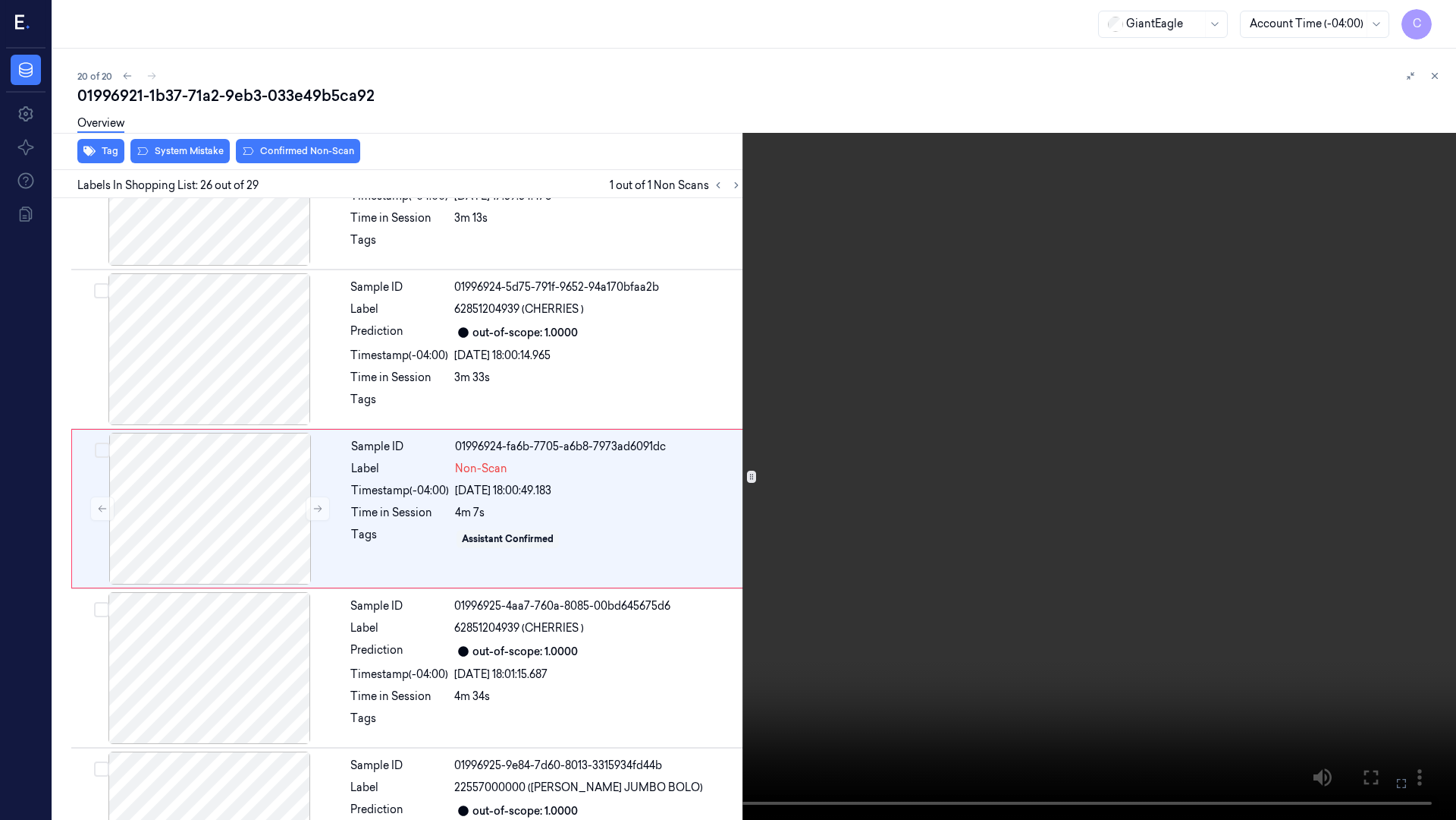
click at [0, 0] on icon at bounding box center [0, 0] width 0 height 0
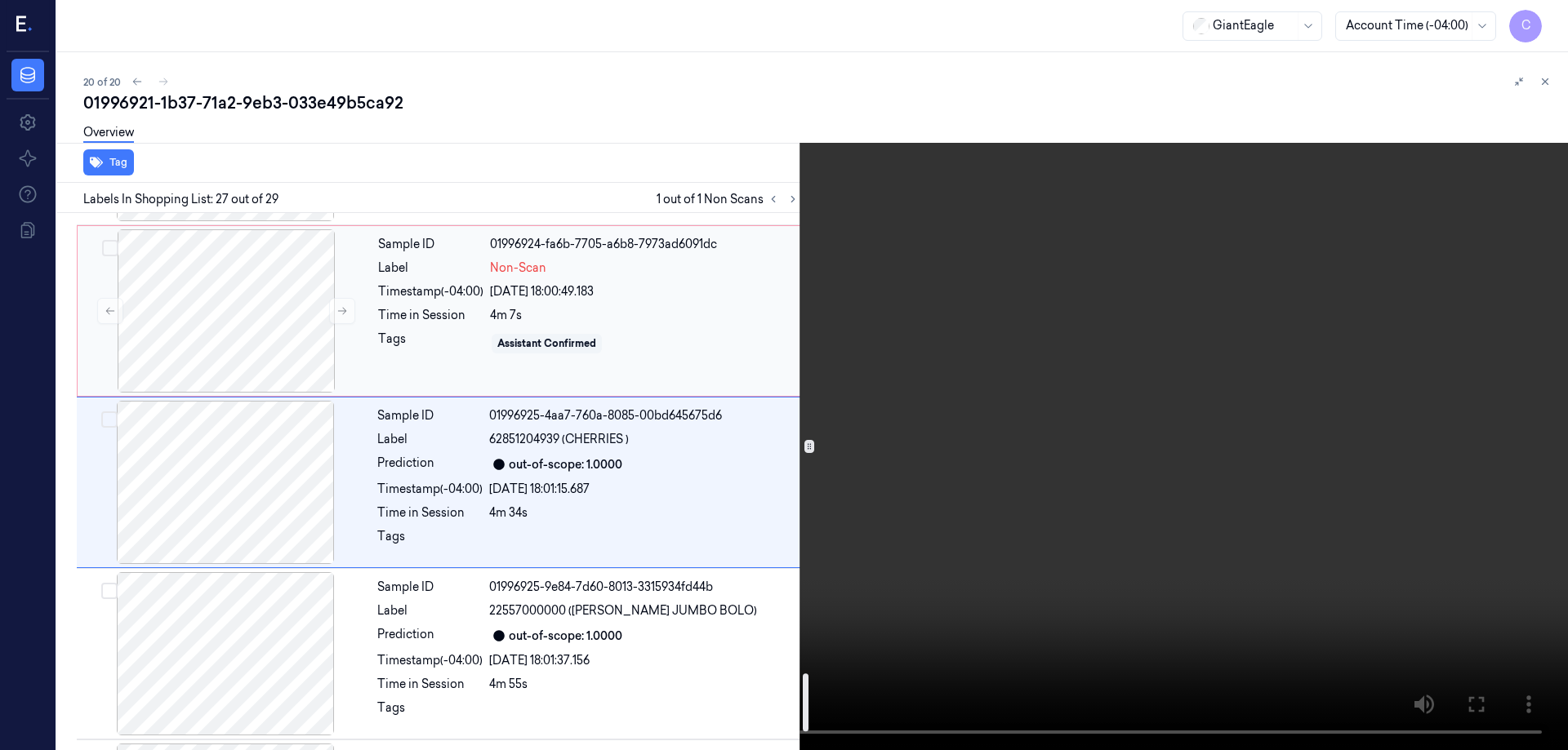
scroll to position [4275, 0]
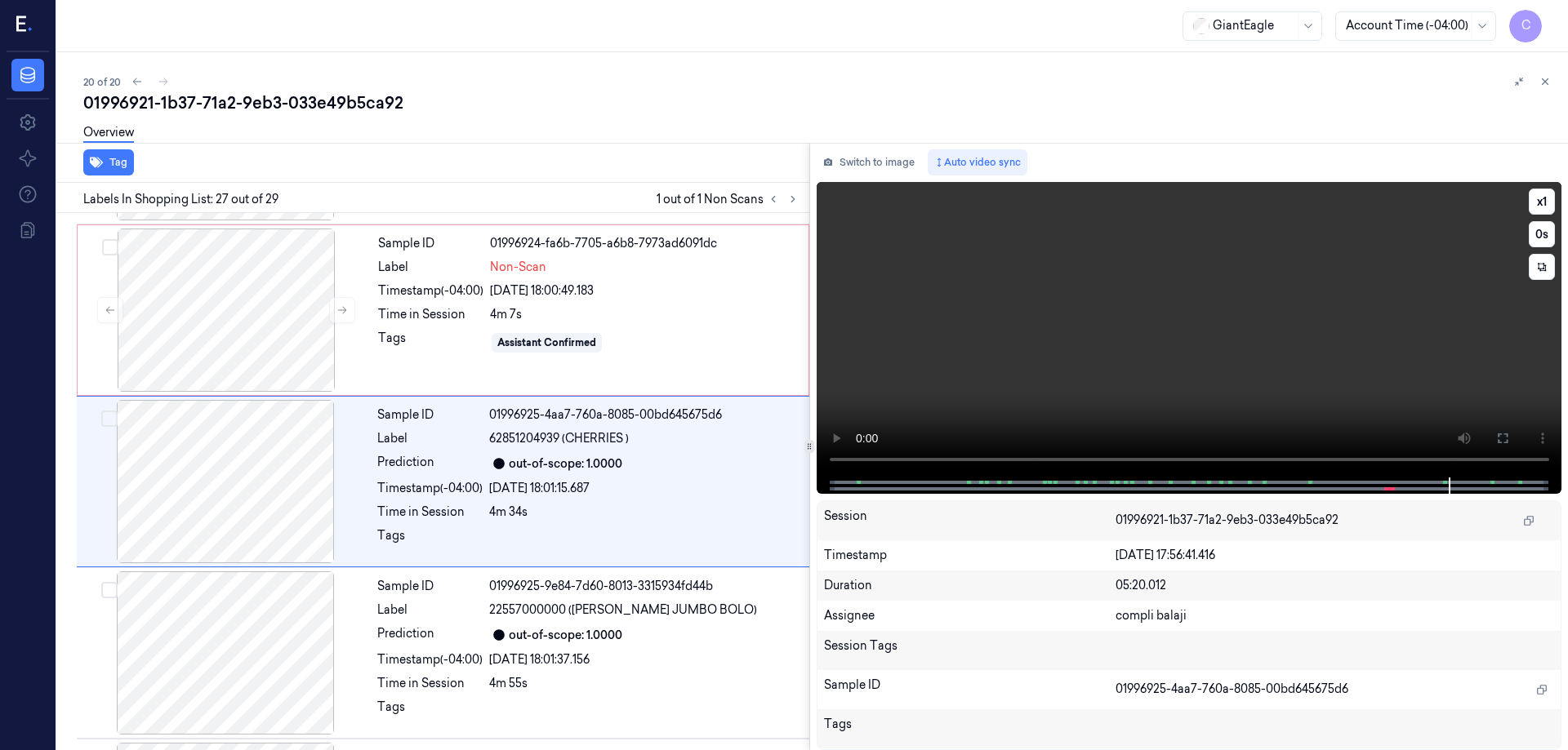
drag, startPoint x: 1502, startPoint y: 439, endPoint x: 1503, endPoint y: 538, distance: 99.0
click at [1503, 439] on icon at bounding box center [1502, 438] width 13 height 13
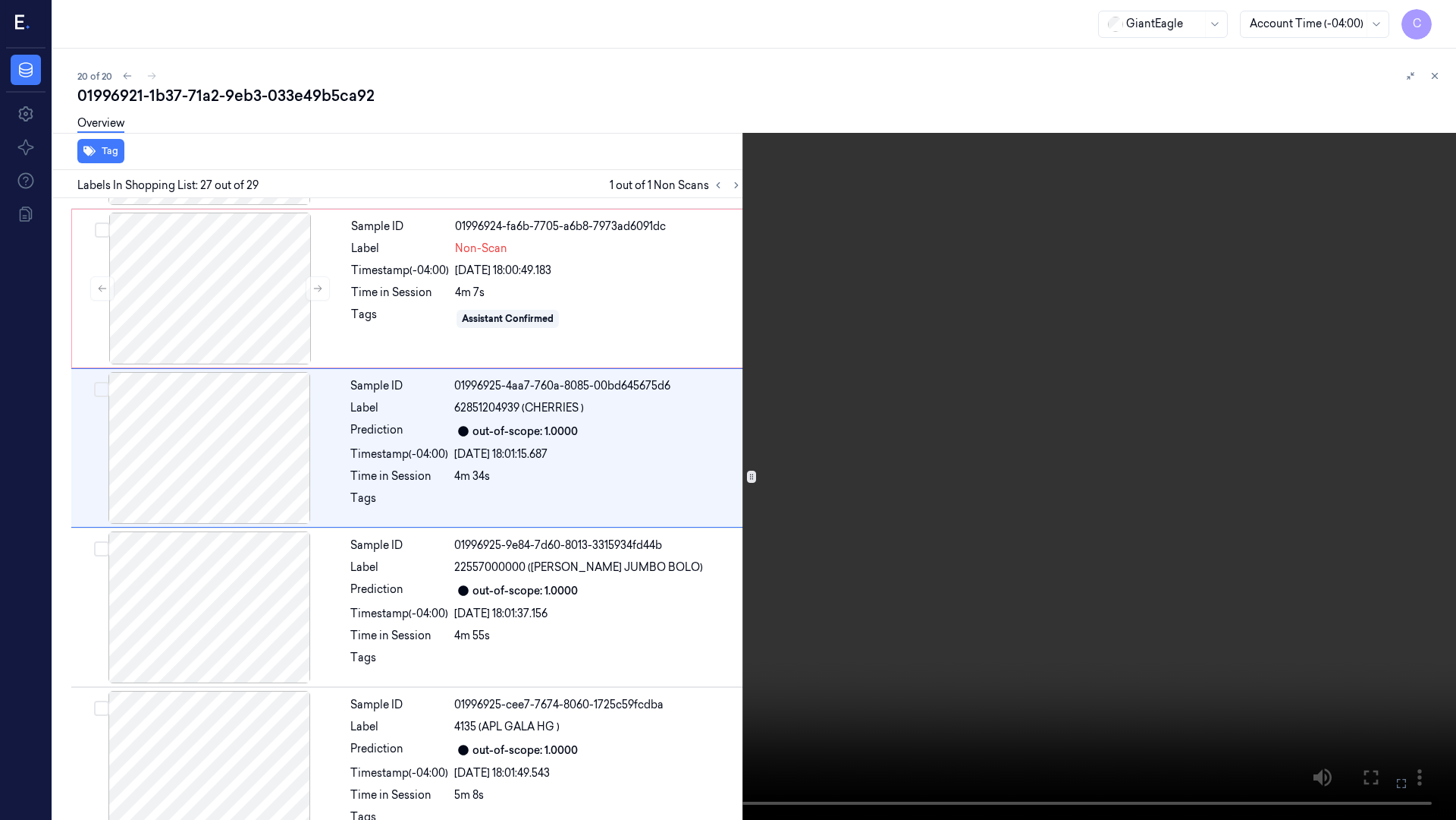
click at [0, 0] on icon at bounding box center [0, 0] width 0 height 0
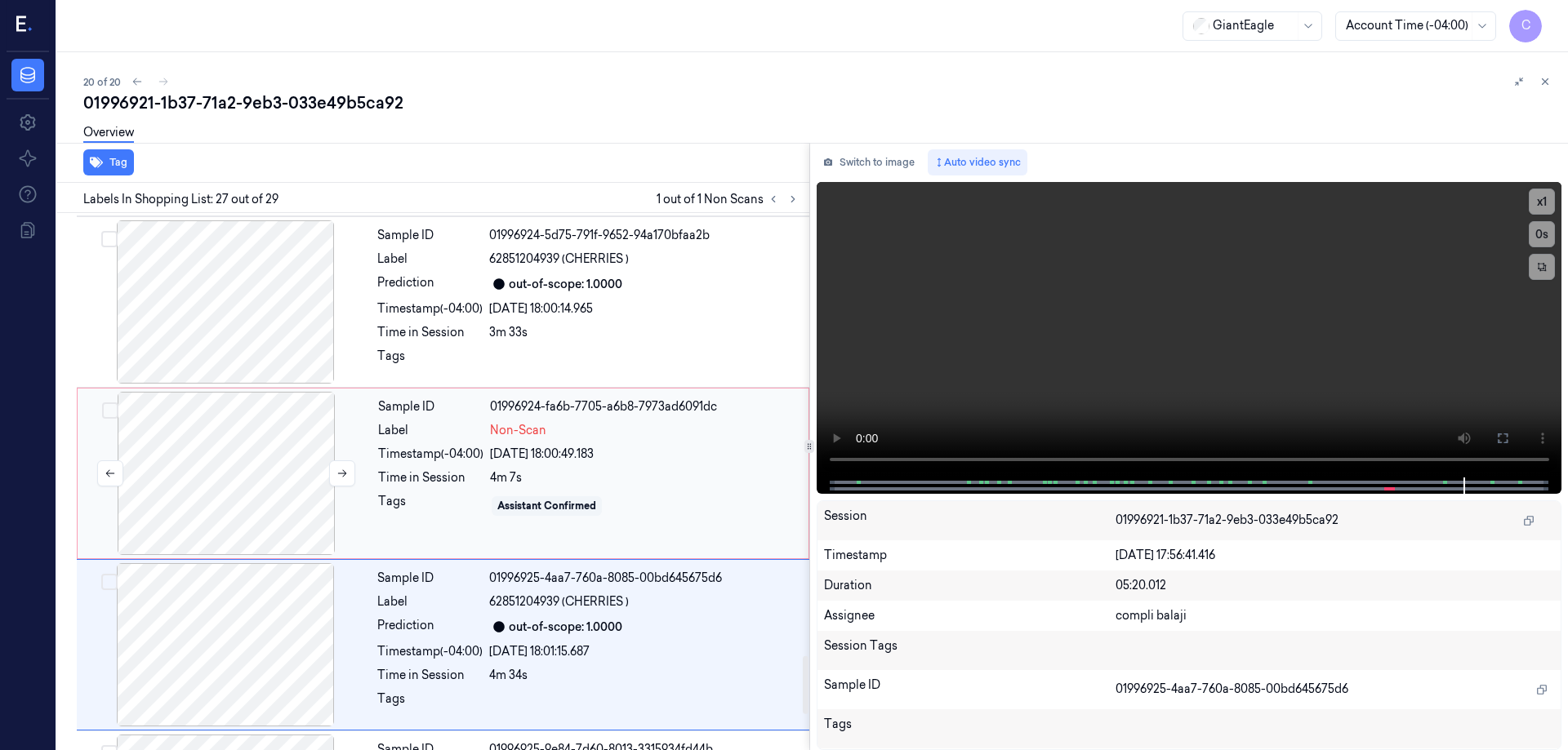
click at [225, 442] on div at bounding box center [226, 474] width 291 height 164
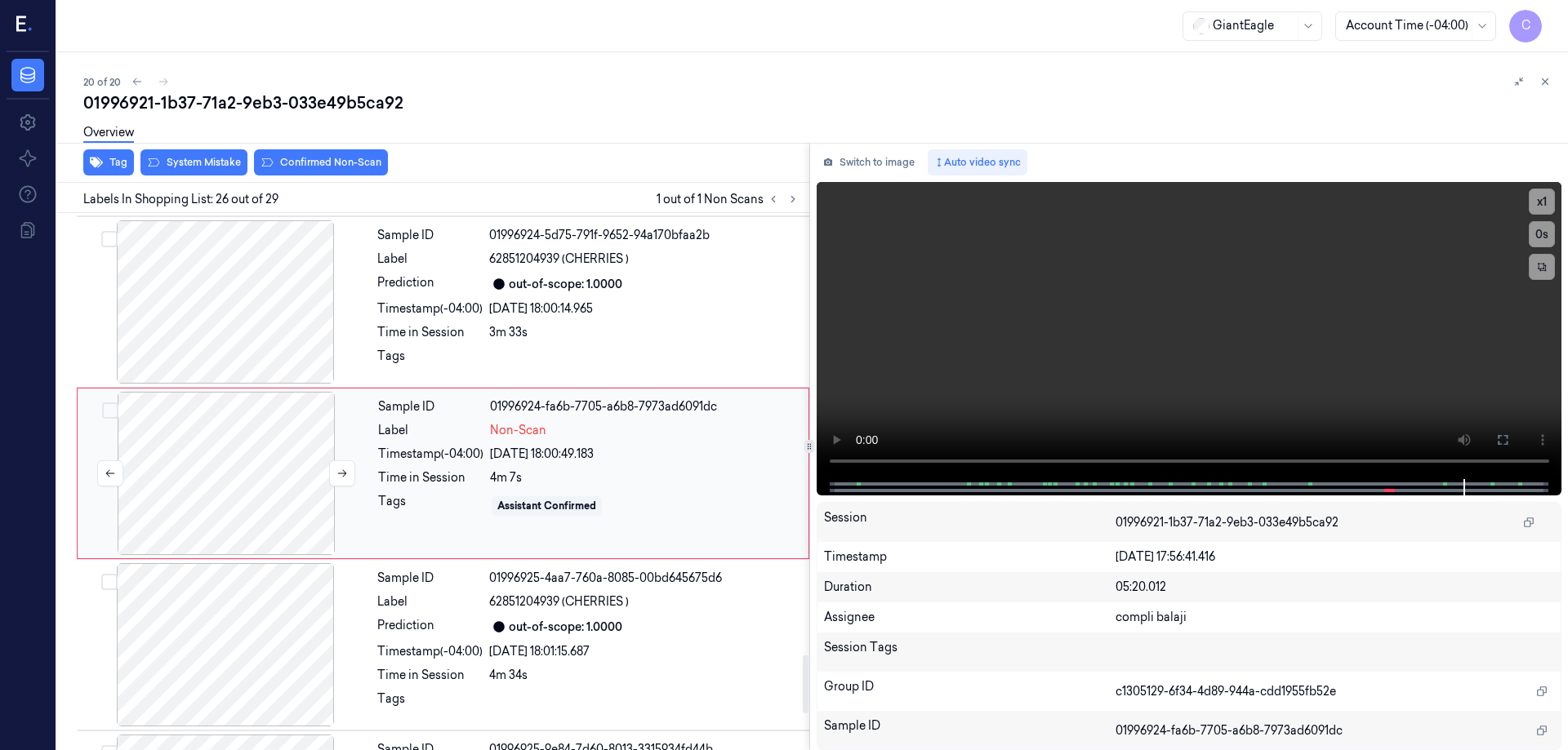
scroll to position [4104, 0]
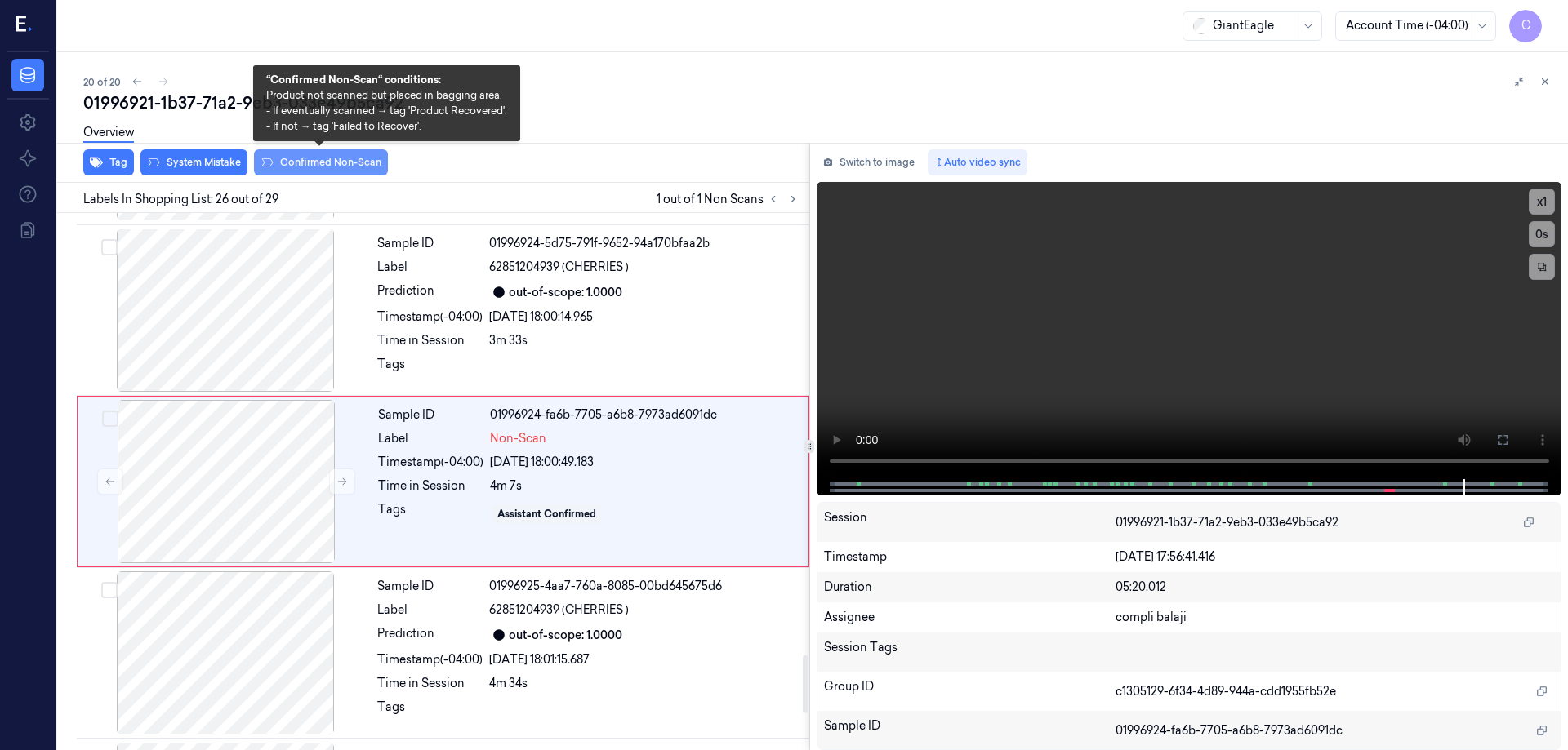
click at [294, 164] on button "Confirmed Non-Scan" at bounding box center [321, 162] width 134 height 26
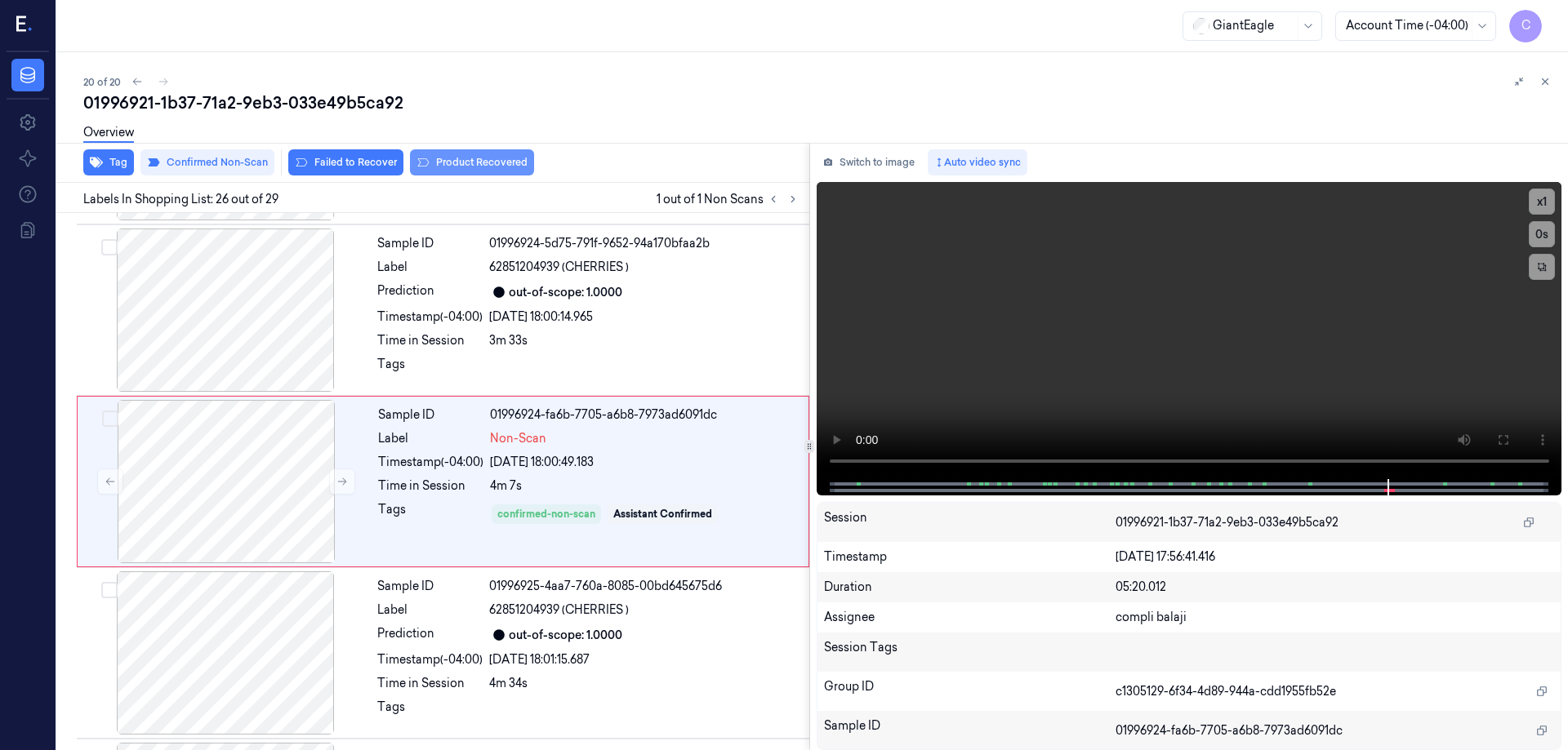
click at [470, 163] on button "Product Recovered" at bounding box center [472, 162] width 125 height 26
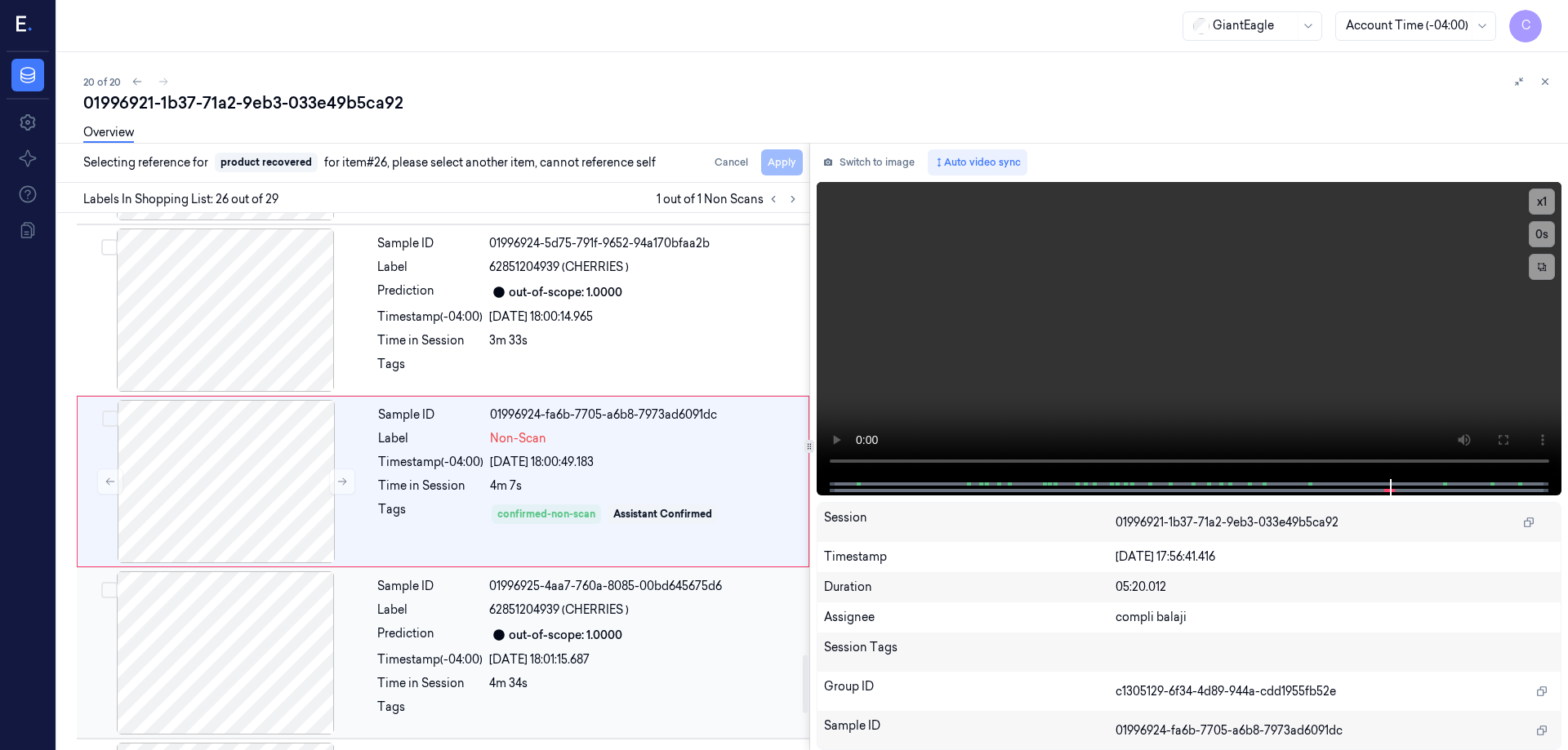
click at [584, 642] on div "out-of-scope: 1.0000" at bounding box center [566, 635] width 114 height 17
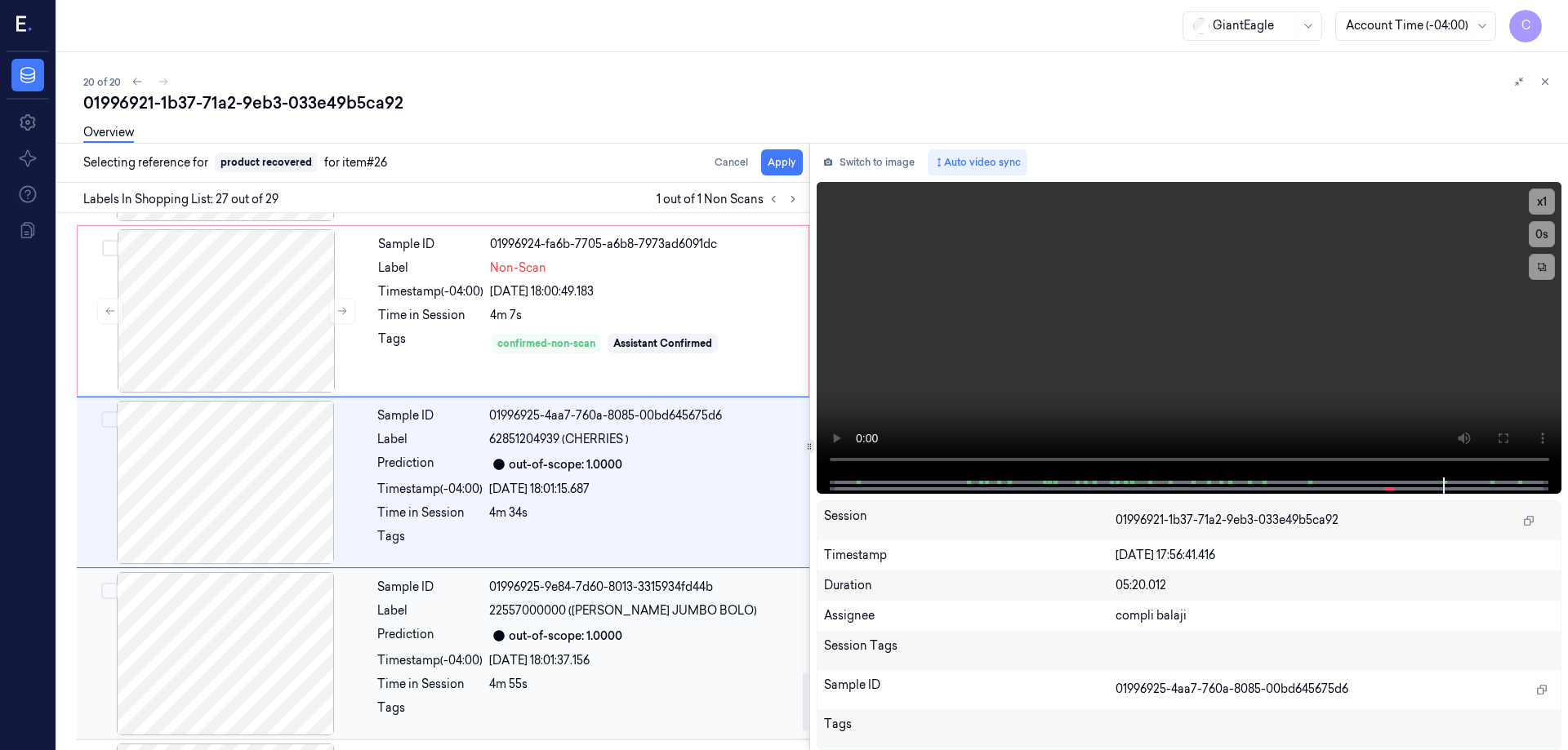
scroll to position [4275, 0]
click at [784, 159] on button "Apply" at bounding box center [782, 162] width 41 height 26
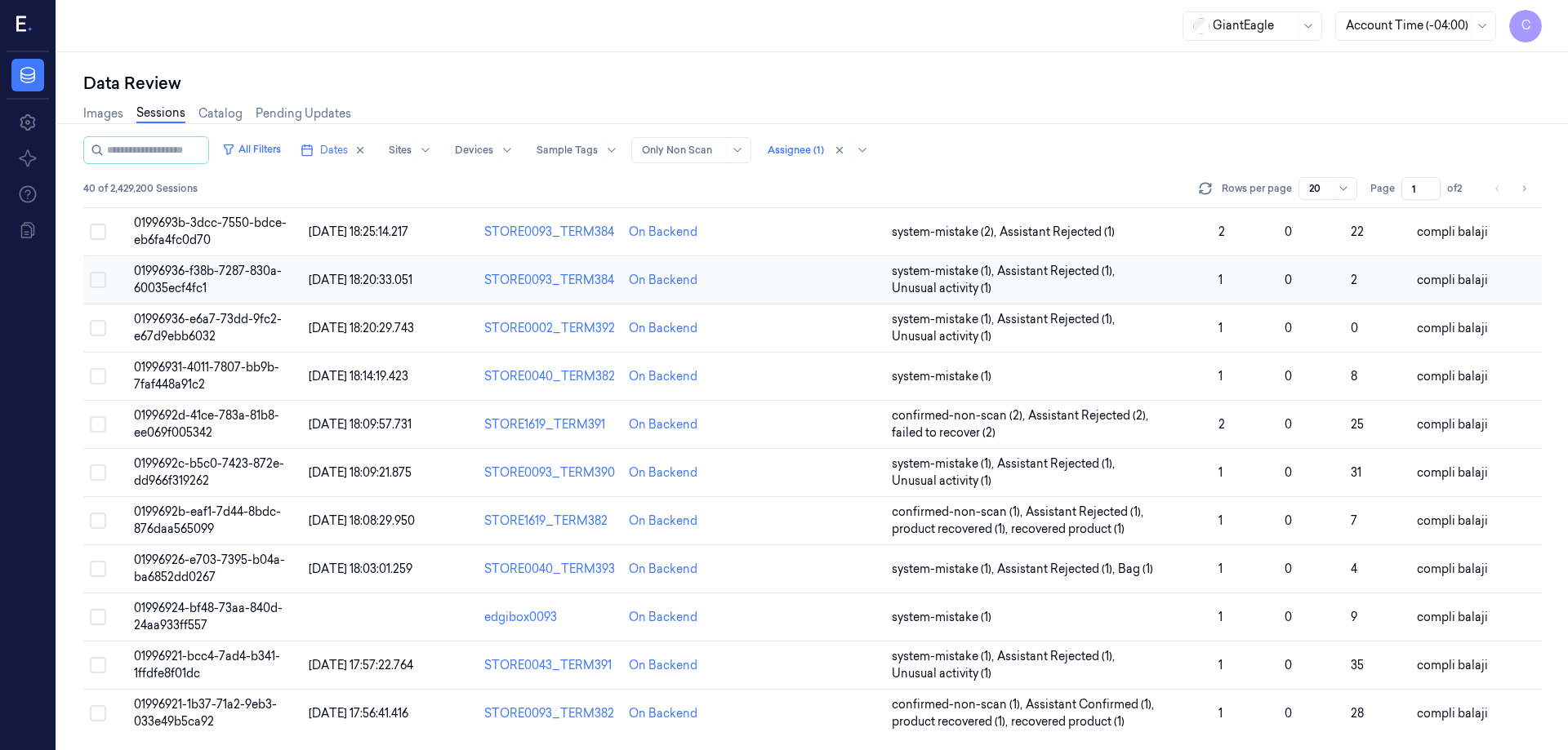
scroll to position [421, 0]
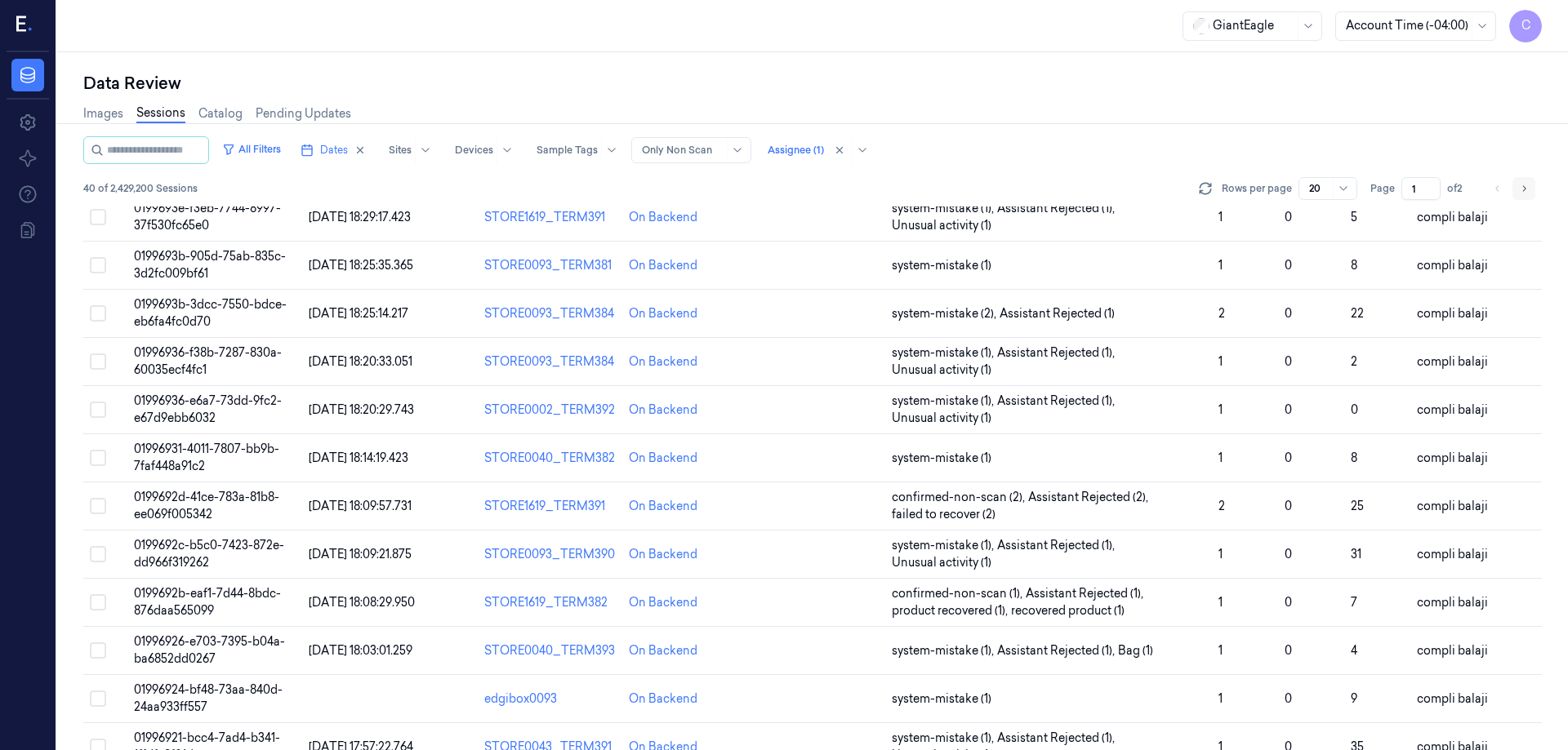
click at [1523, 190] on icon "Go to next page" at bounding box center [1524, 188] width 10 height 13
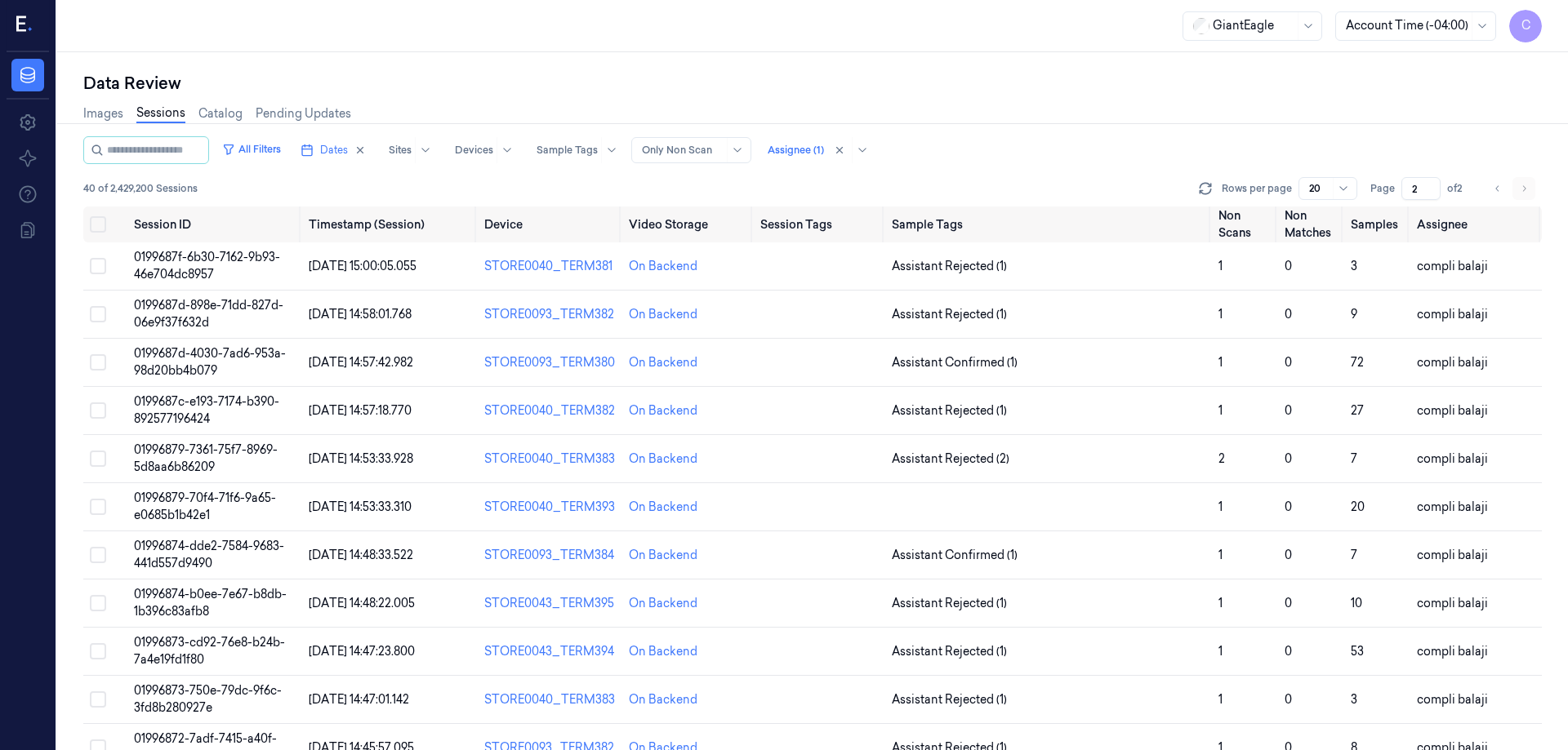
click at [1523, 190] on li "pagination" at bounding box center [1524, 188] width 23 height 23
click at [1498, 188] on icon "Go to previous page" at bounding box center [1498, 188] width 10 height 13
type input "1"
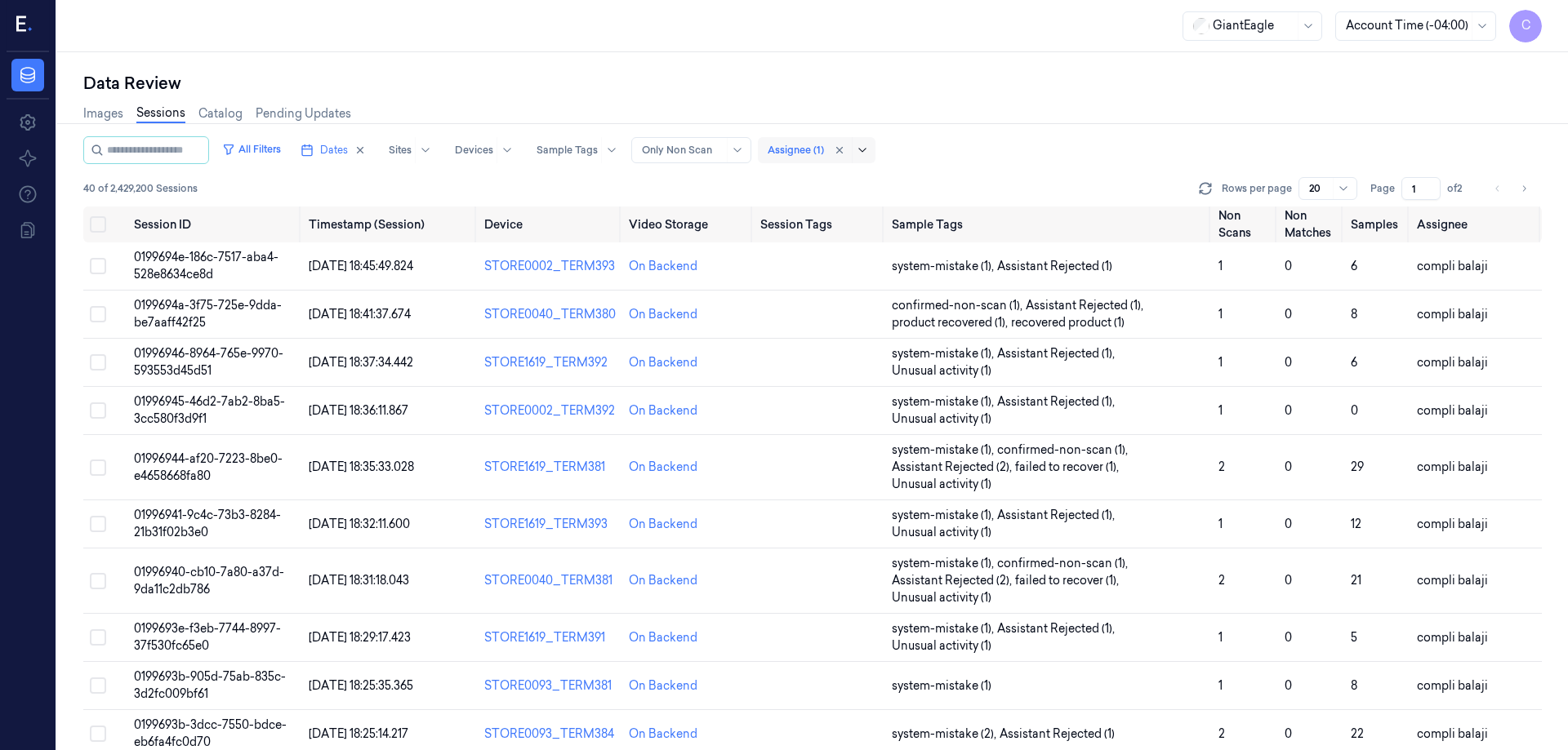
click at [866, 149] on icon at bounding box center [861, 150] width 7 height 4
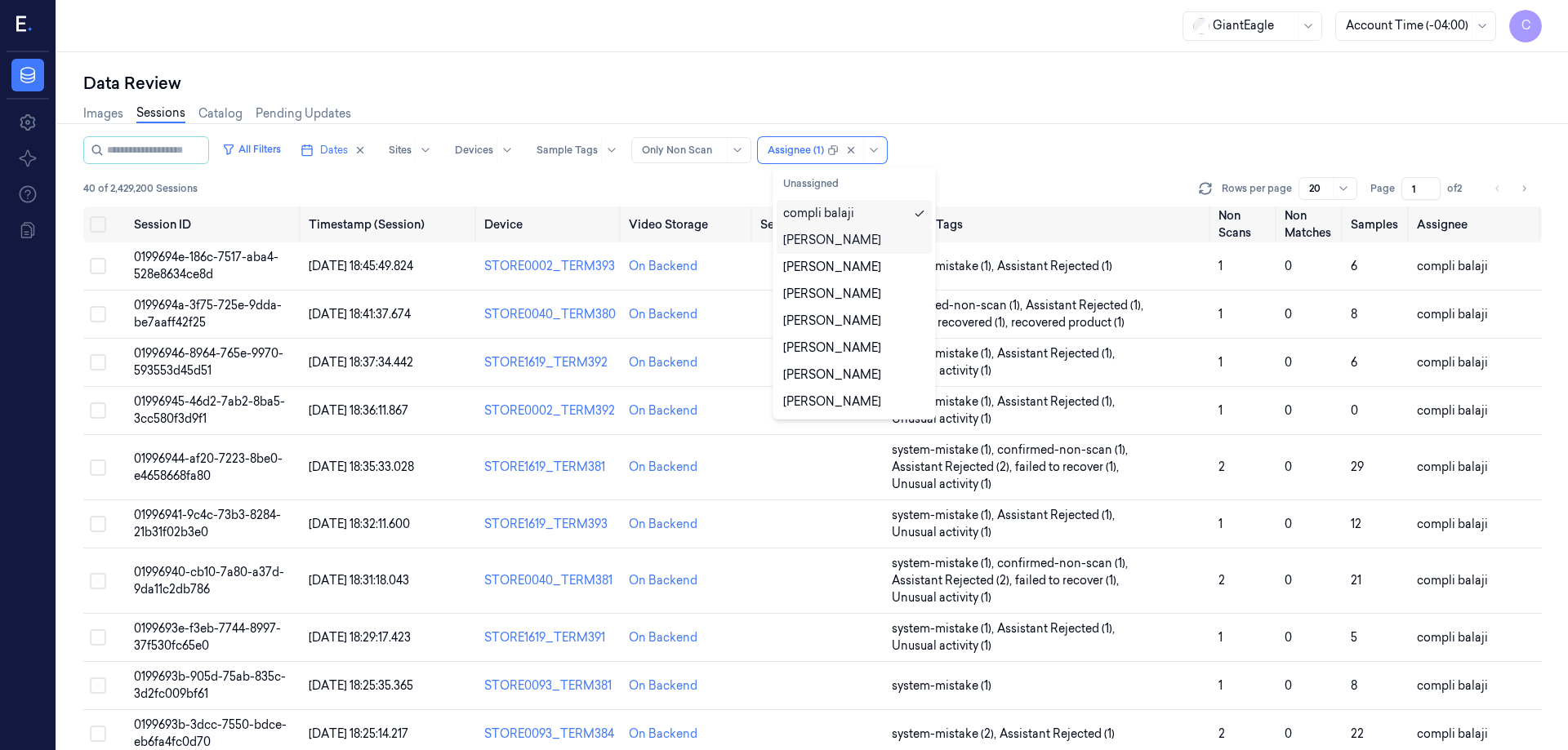
drag, startPoint x: 846, startPoint y: 213, endPoint x: 885, endPoint y: 241, distance: 48.0
click at [845, 213] on div "compli balaji" at bounding box center [819, 213] width 71 height 17
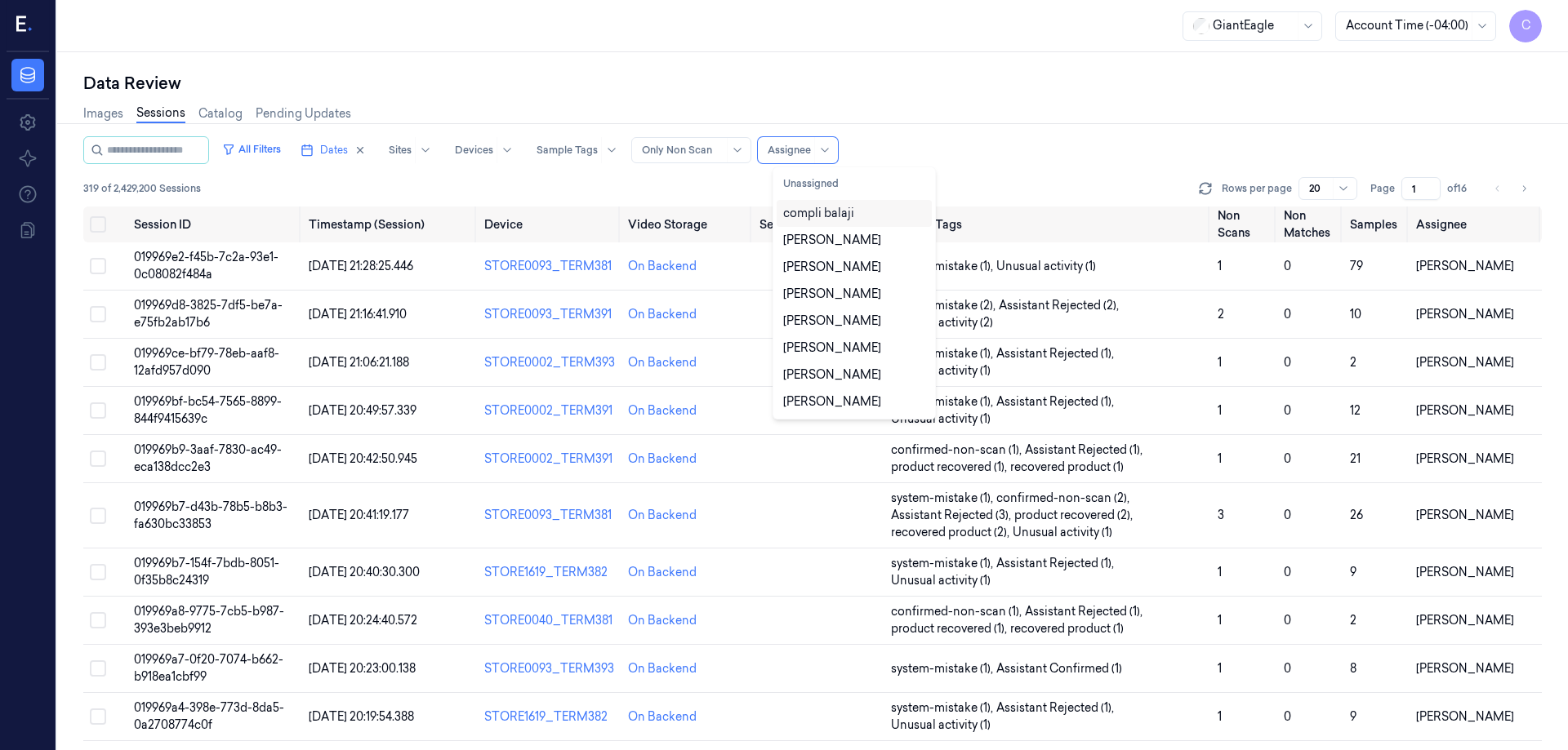
click at [824, 221] on div "compli balaji" at bounding box center [819, 213] width 71 height 17
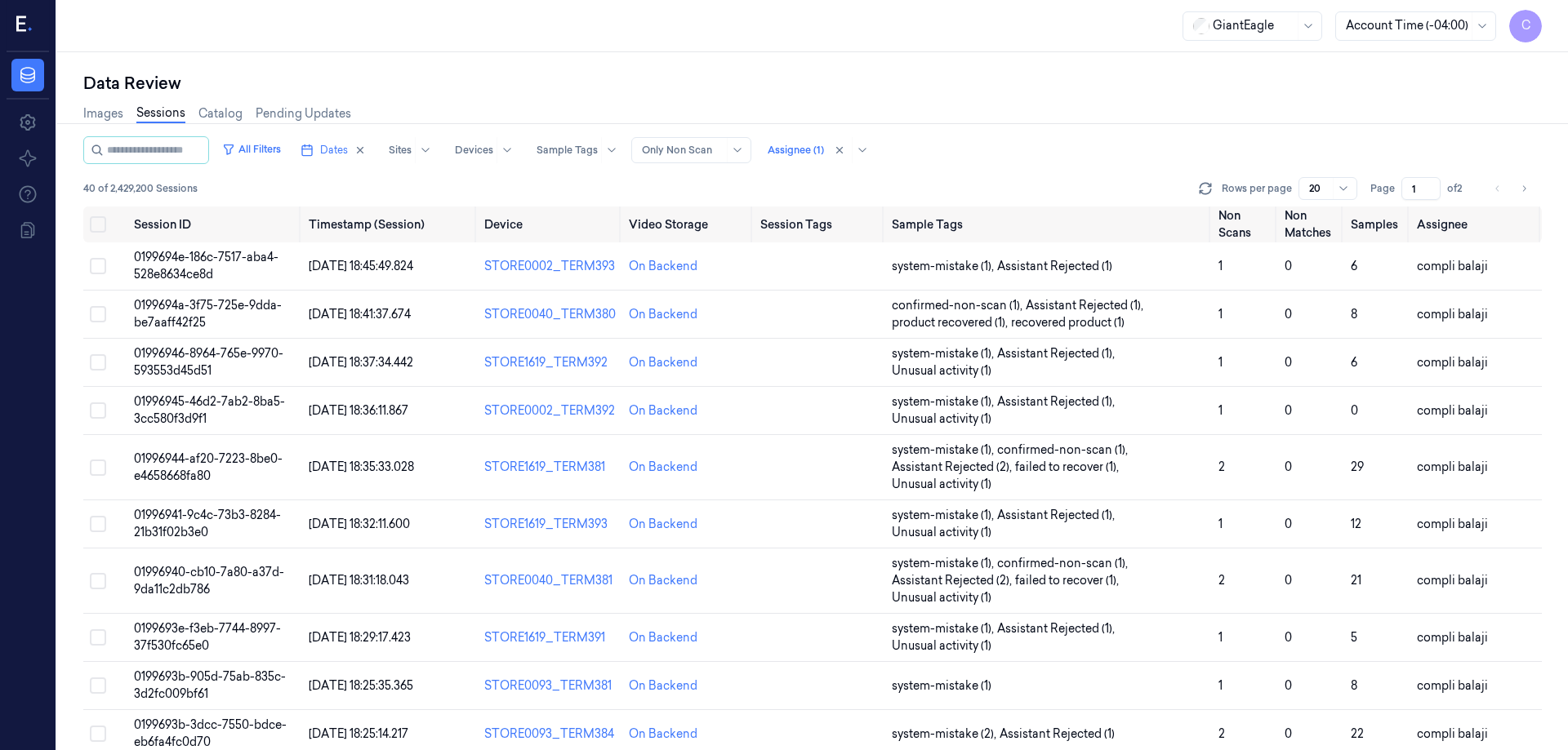
drag, startPoint x: 1060, startPoint y: 139, endPoint x: 1053, endPoint y: 146, distance: 9.9
click at [1060, 139] on div "All Filters Dates Sites Devices Sample Tags Alert Type Only Non Scan Assignee (…" at bounding box center [813, 150] width 1459 height 27
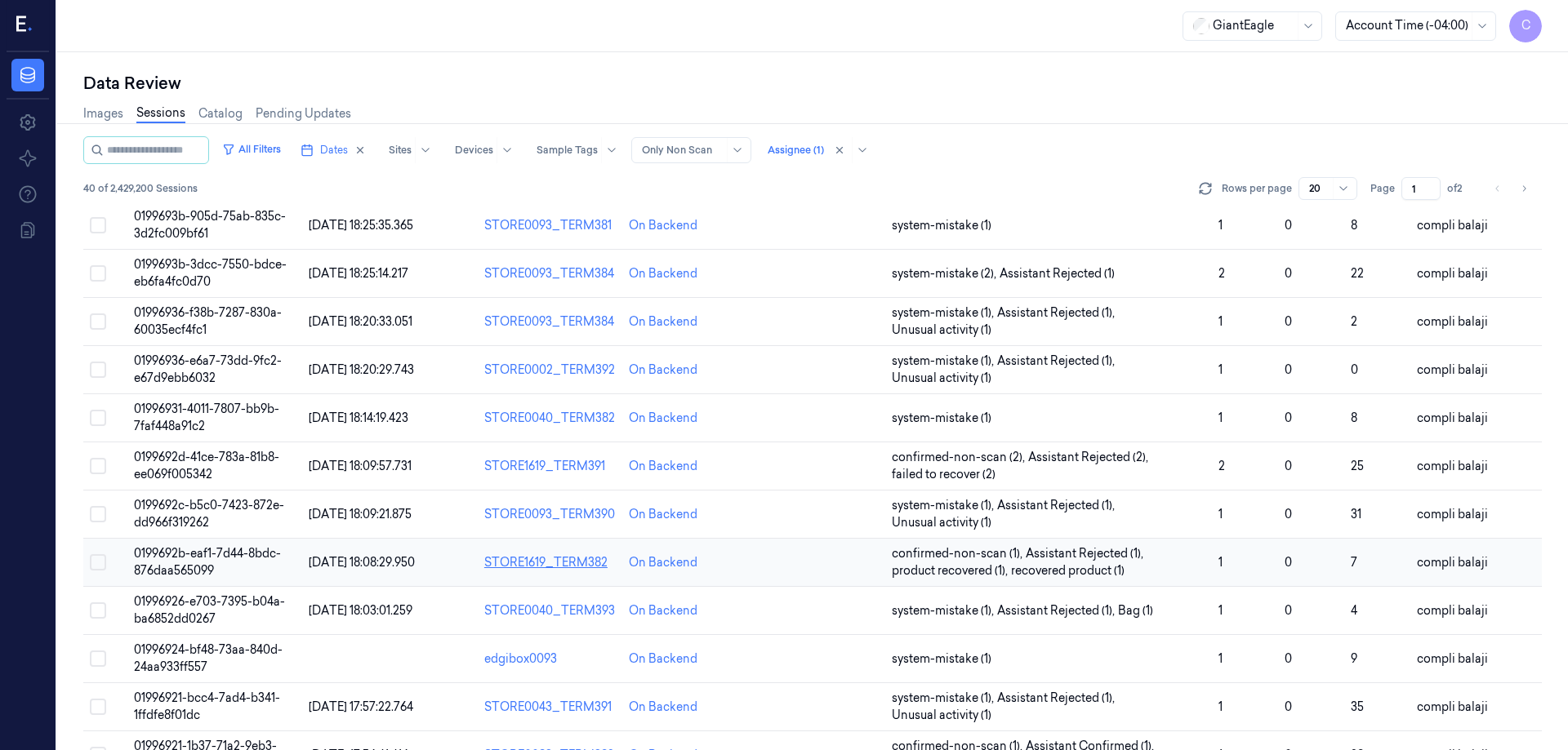
scroll to position [502, 0]
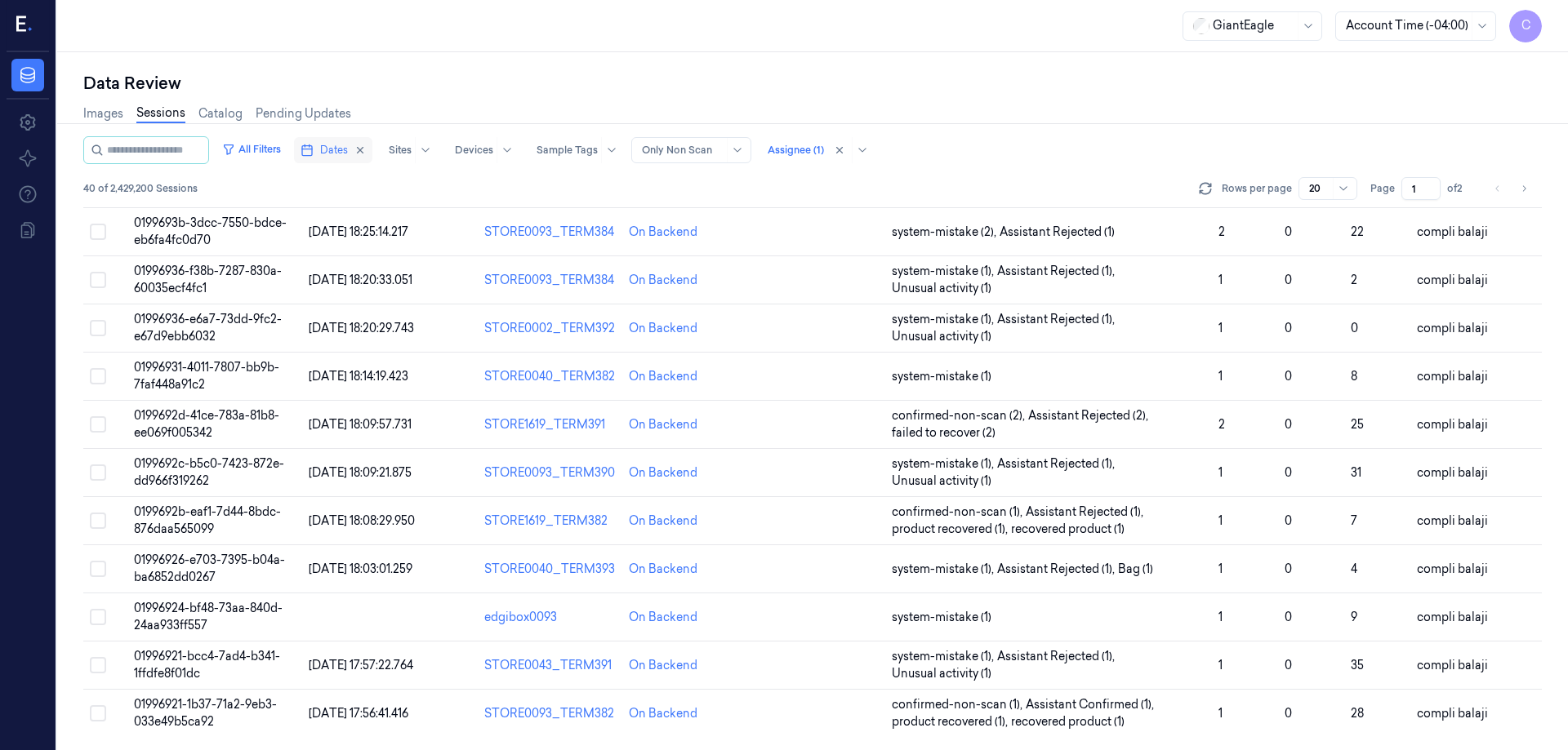
click at [348, 154] on span "Dates" at bounding box center [334, 150] width 27 height 15
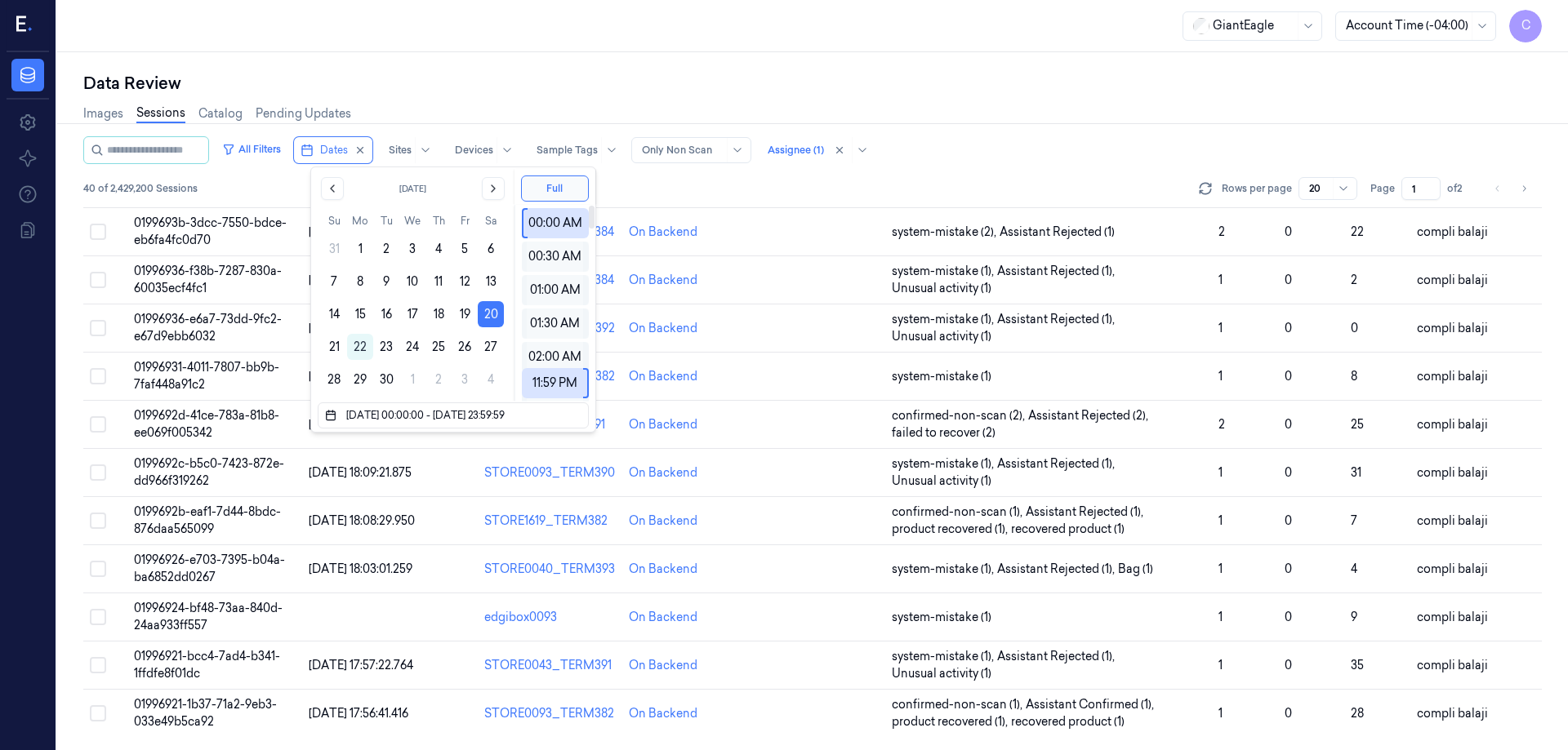
click at [947, 128] on div "Images Sessions Catalog Pending Updates" at bounding box center [813, 116] width 1459 height 41
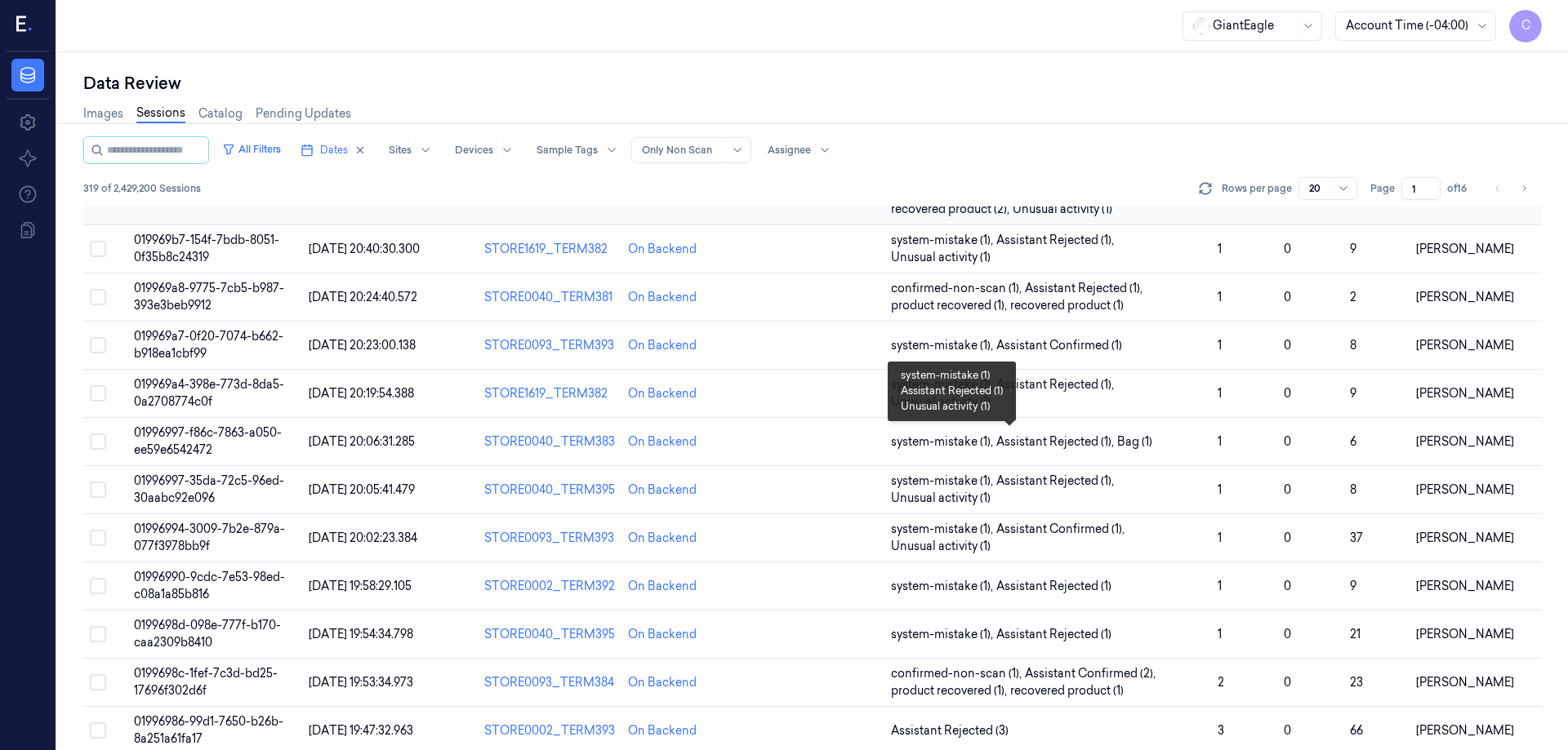
scroll to position [322, 0]
click at [343, 149] on span "Dates" at bounding box center [334, 150] width 27 height 15
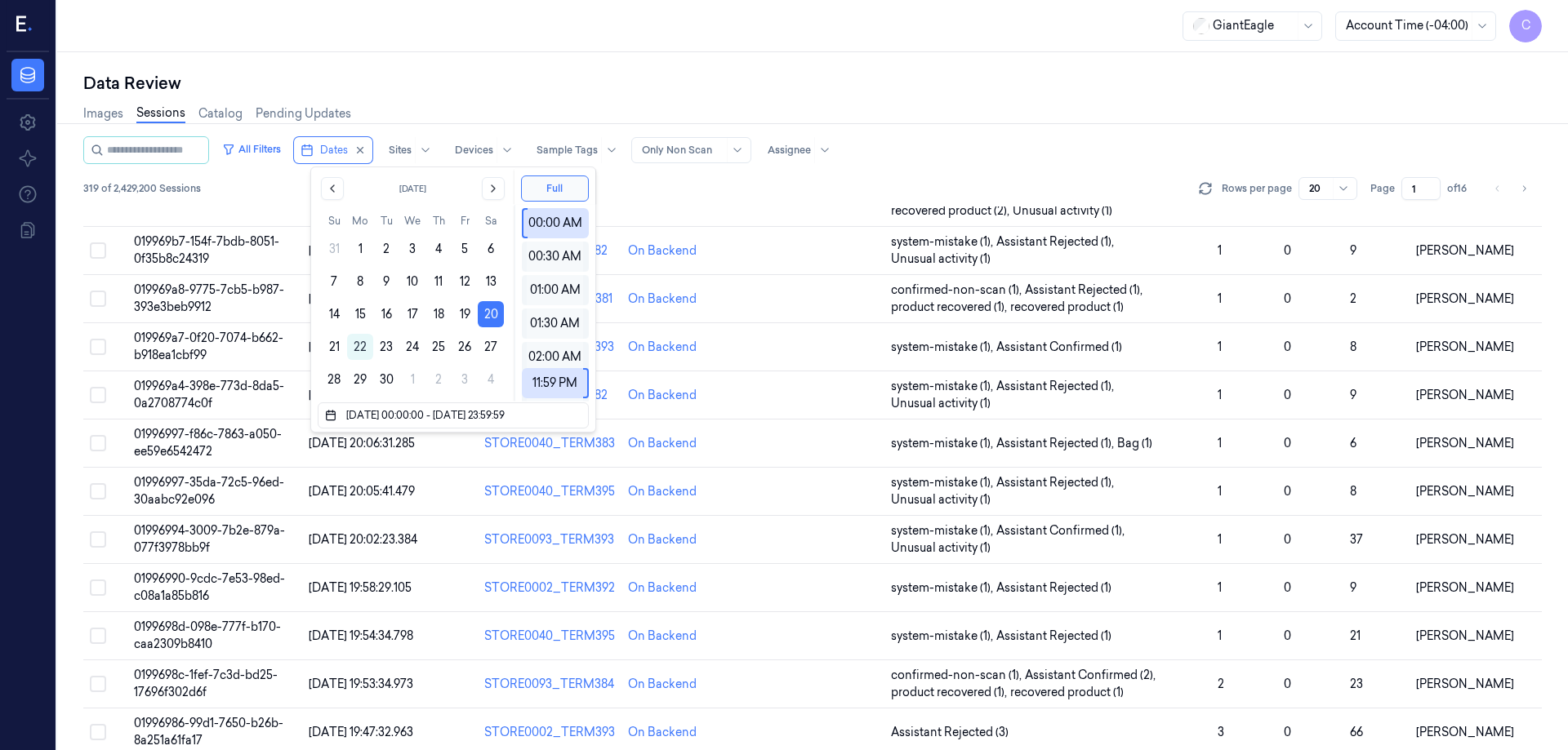
click at [784, 85] on div "Data Review" at bounding box center [813, 82] width 1459 height 23
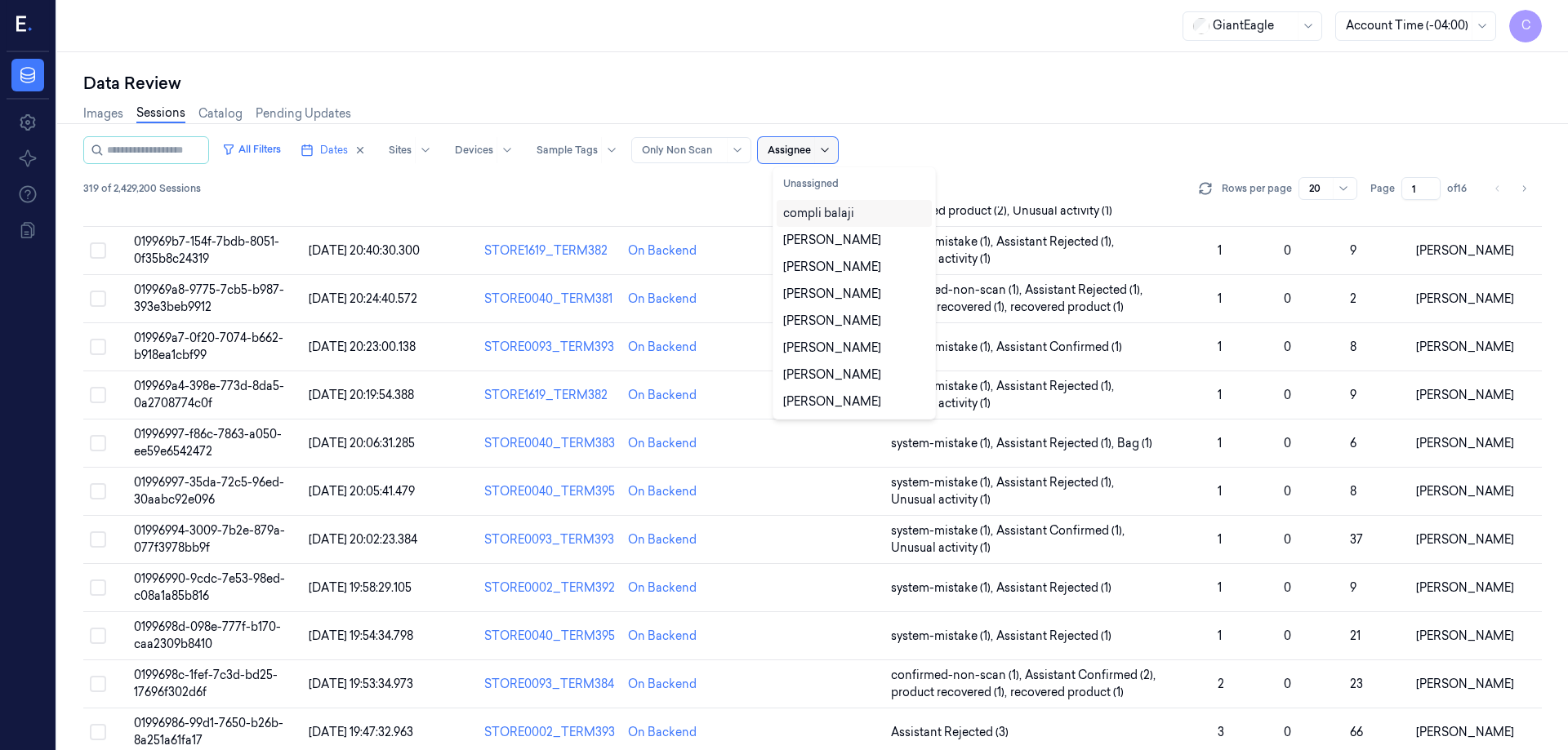
click at [832, 149] on icon at bounding box center [825, 150] width 13 height 13
click at [824, 221] on div "compli balaji" at bounding box center [819, 213] width 71 height 17
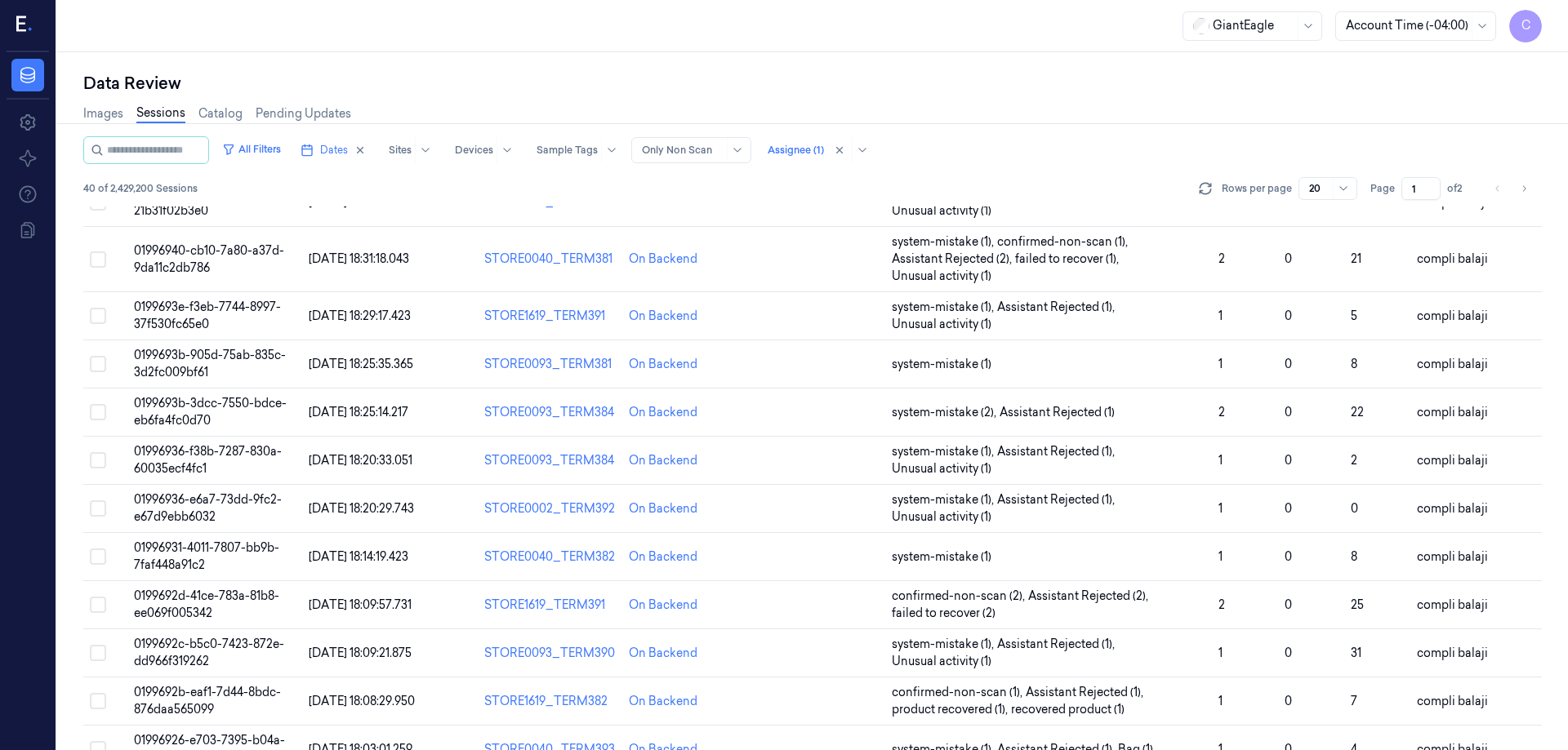
click at [986, 98] on div "Images Sessions Catalog Pending Updates" at bounding box center [813, 116] width 1459 height 41
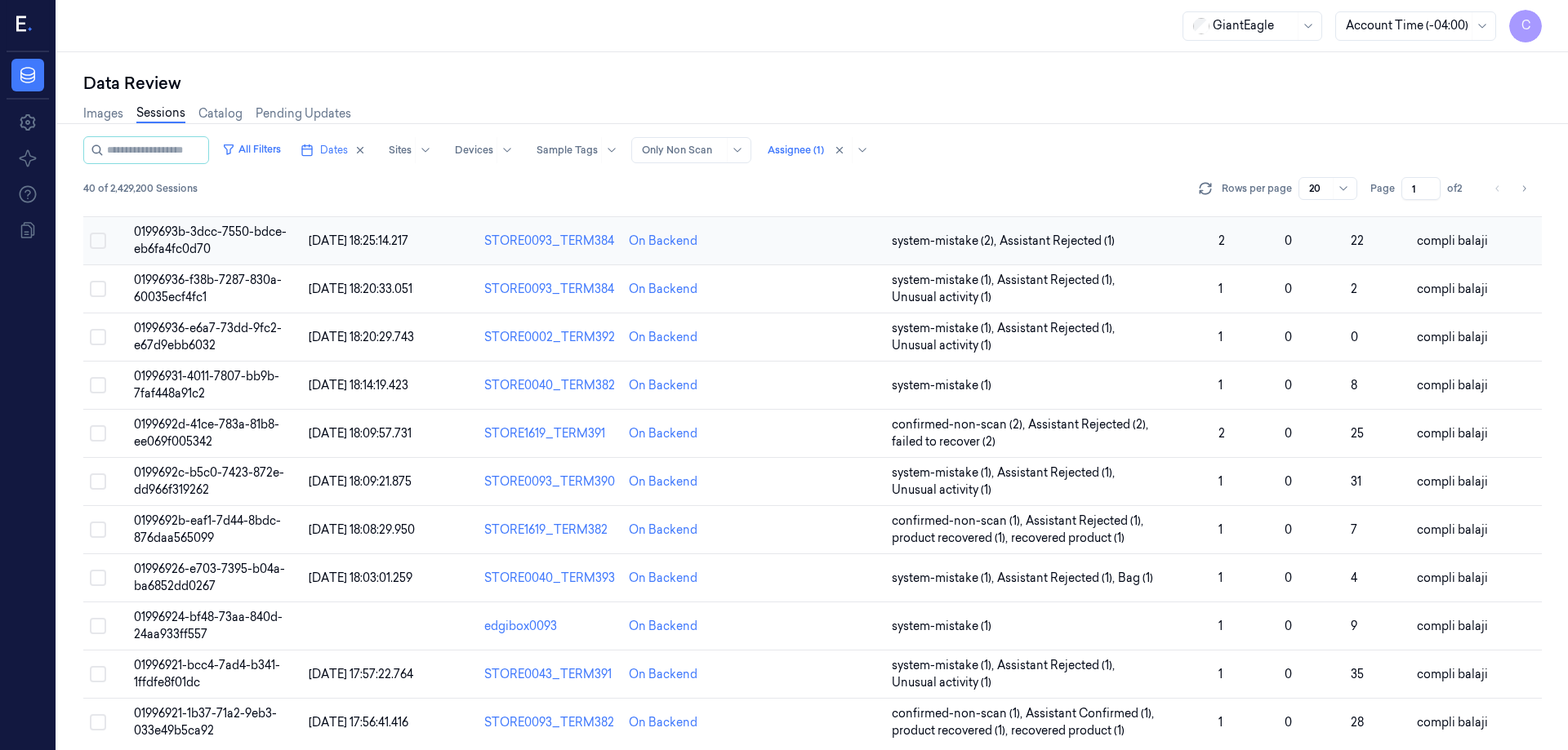
scroll to position [502, 0]
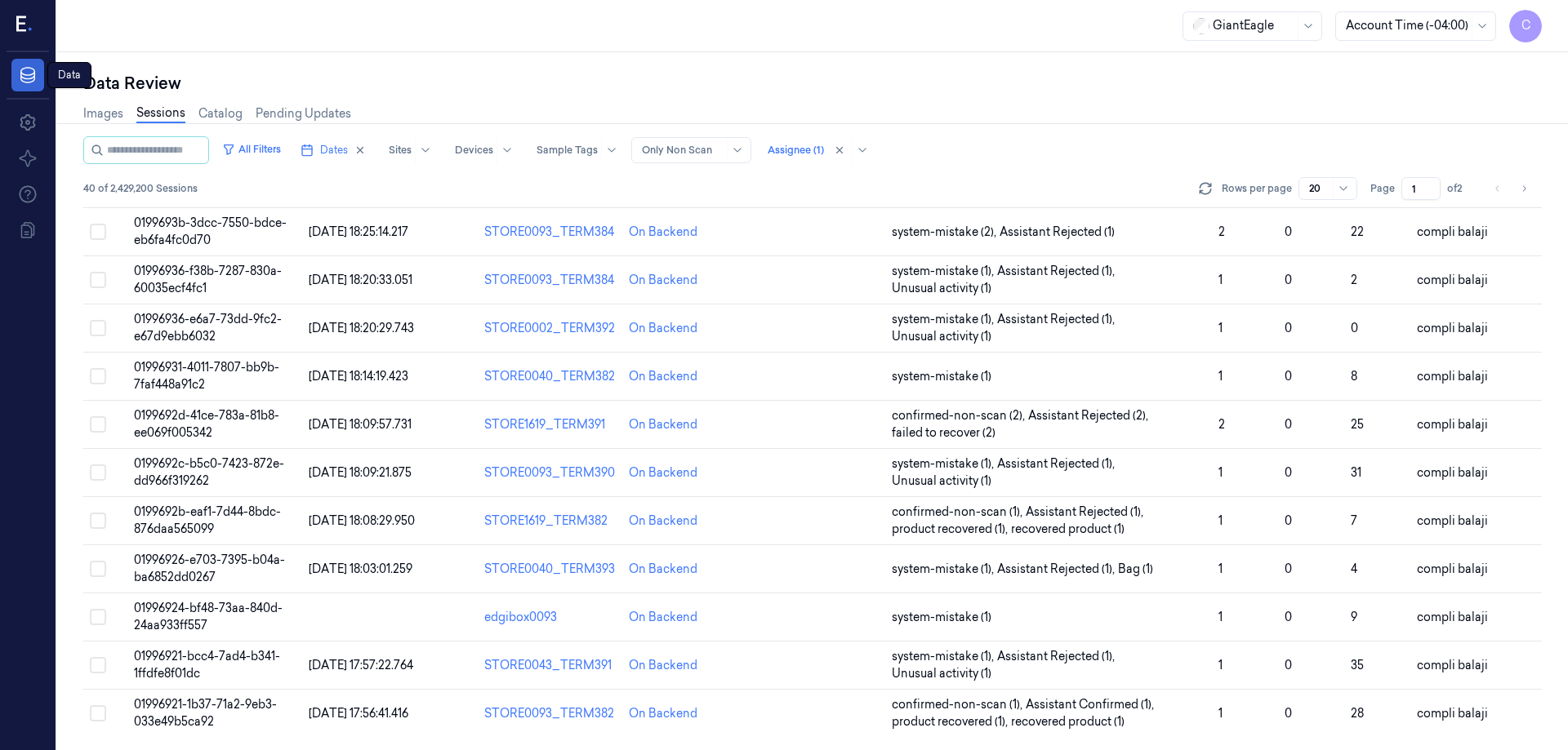
click at [34, 82] on icon at bounding box center [27, 75] width 20 height 20
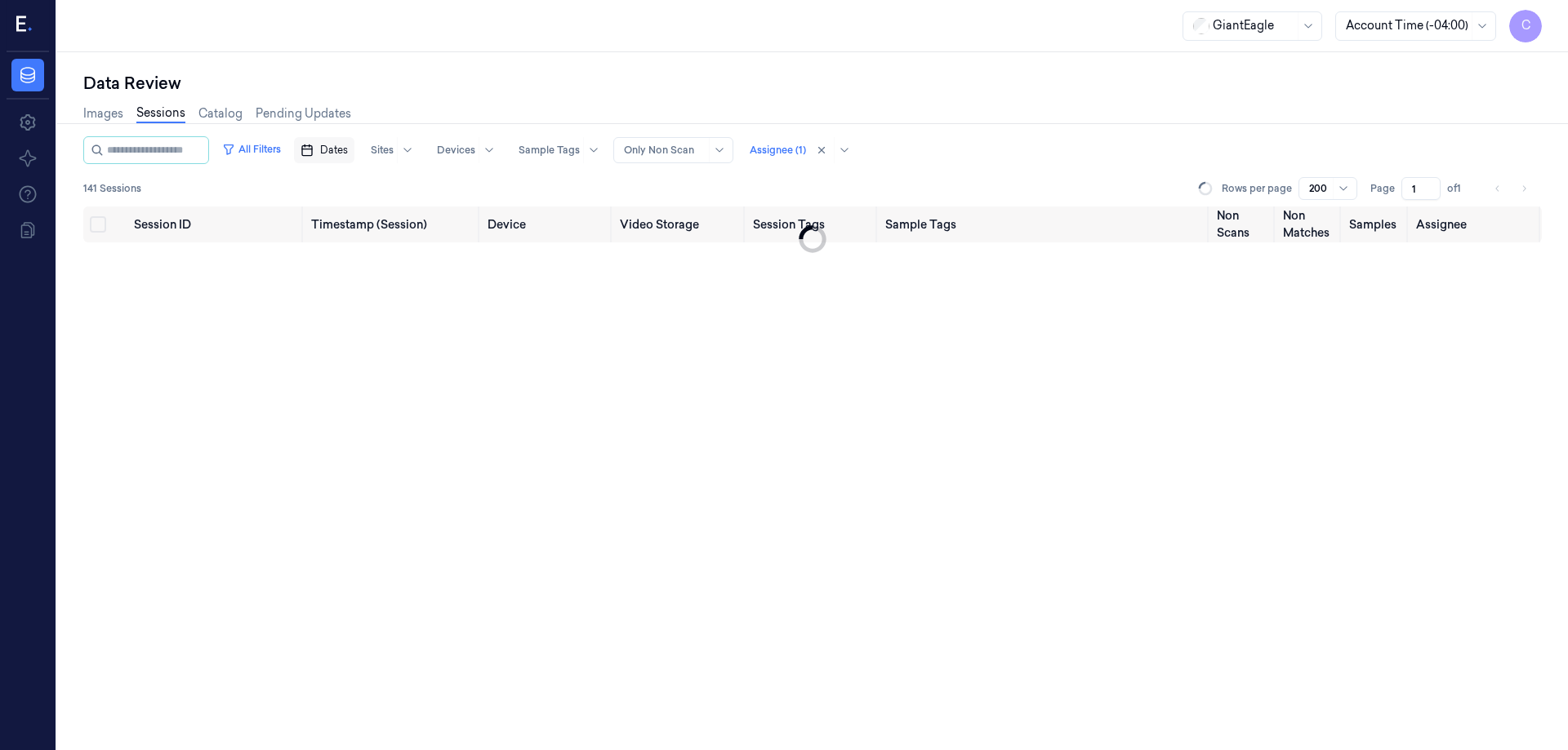
click at [348, 152] on span "Dates" at bounding box center [334, 150] width 27 height 15
click at [489, 313] on button "20" at bounding box center [490, 314] width 26 height 26
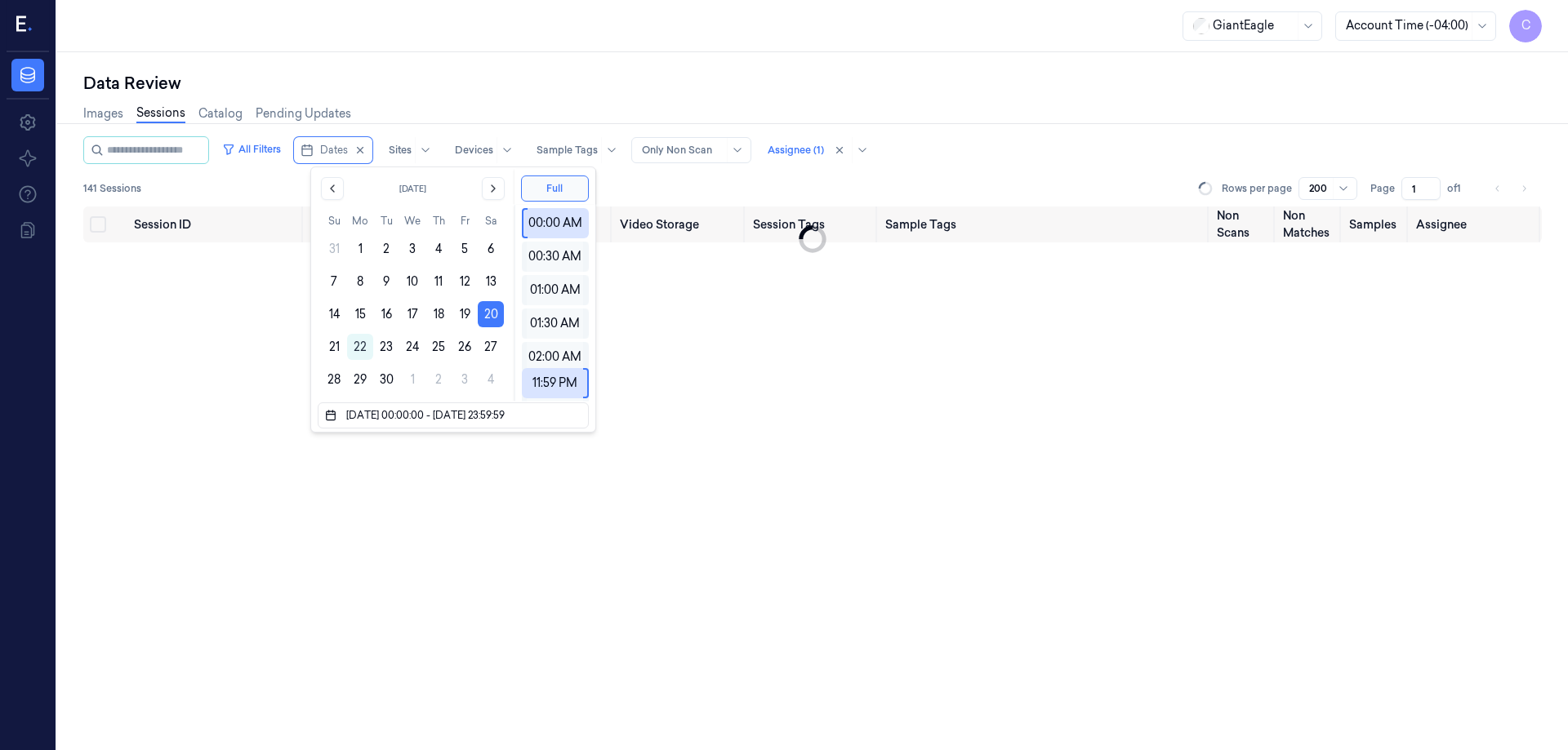
click at [722, 81] on div "Data Review" at bounding box center [813, 82] width 1459 height 23
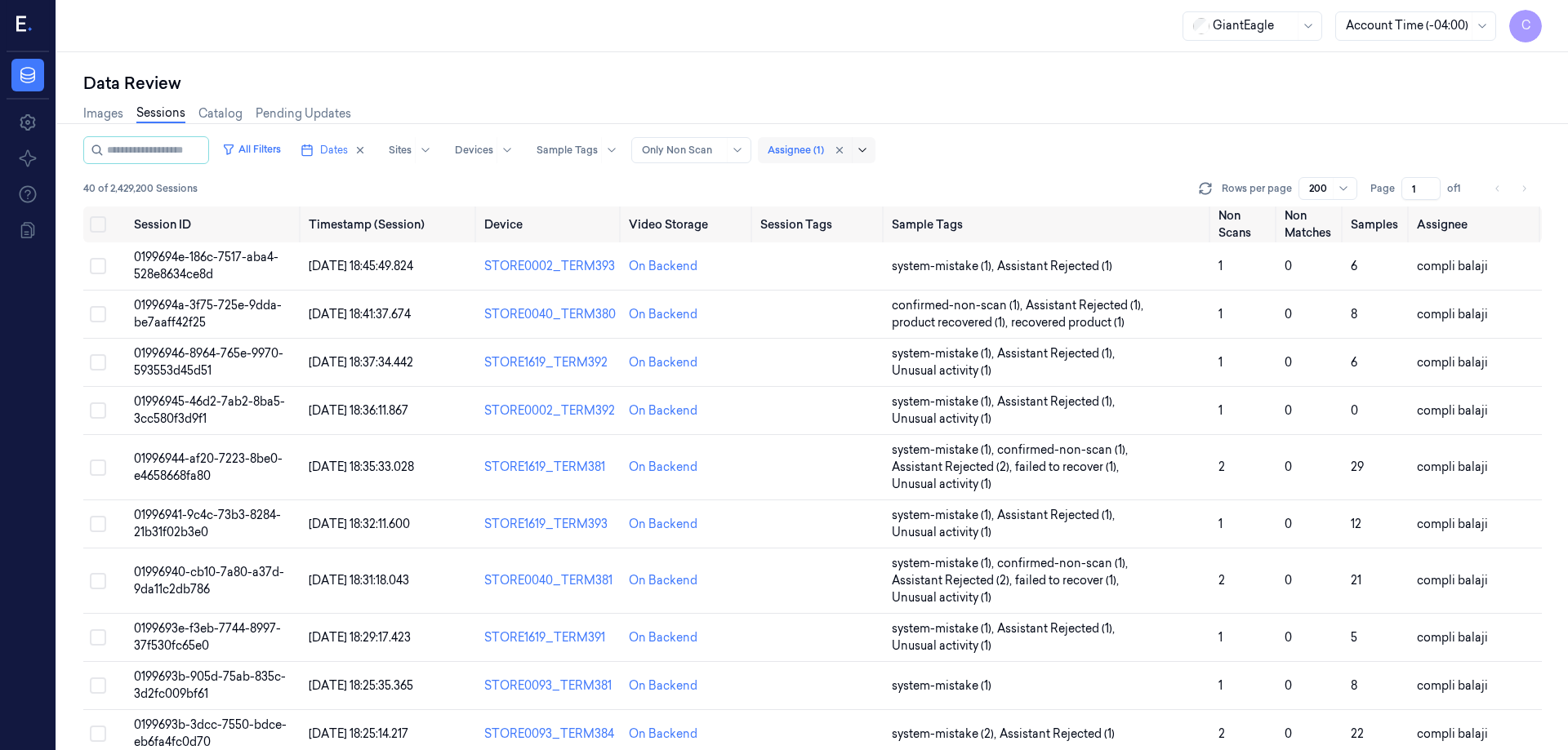
click at [869, 152] on icon at bounding box center [862, 150] width 13 height 13
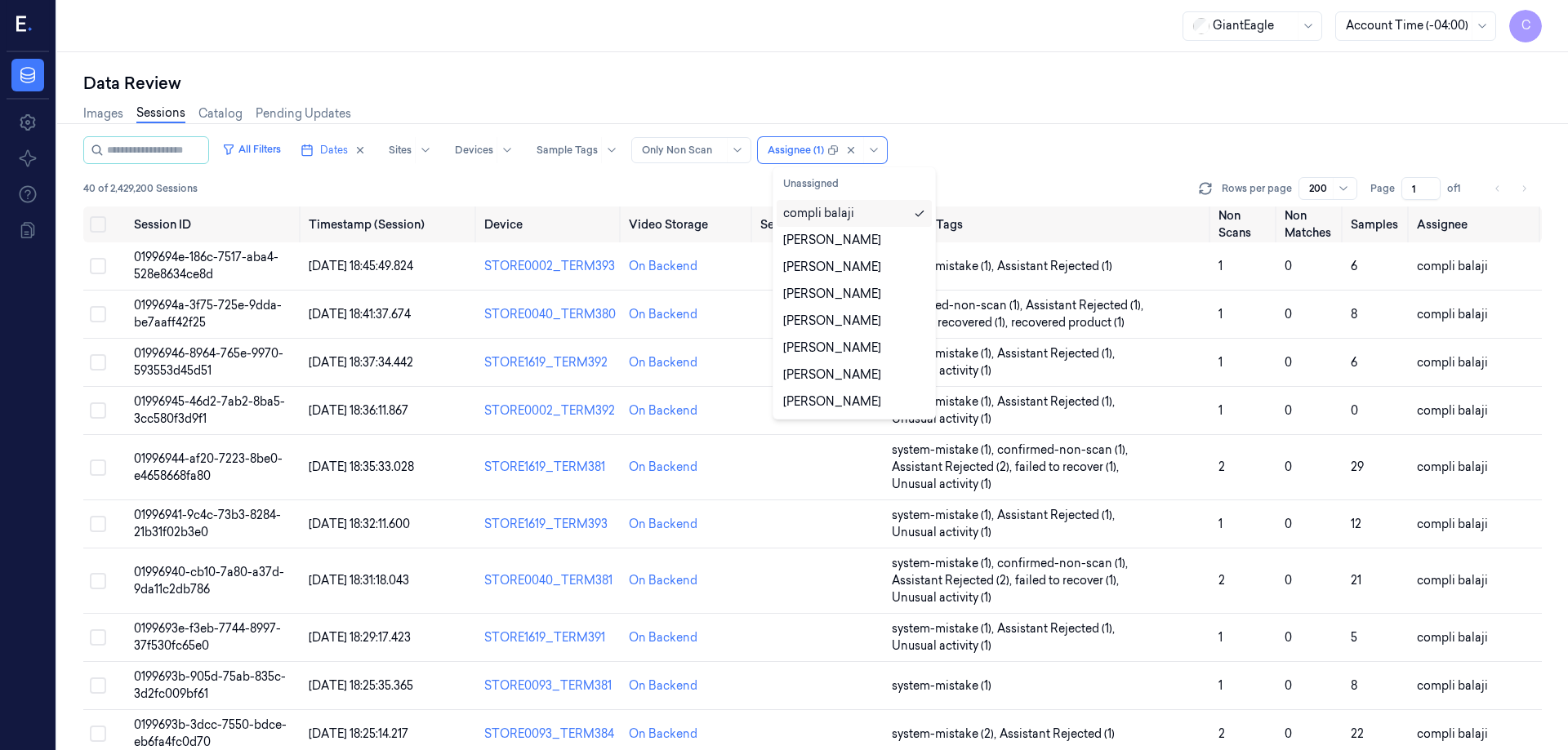
click at [834, 213] on div "compli balaji" at bounding box center [819, 213] width 71 height 17
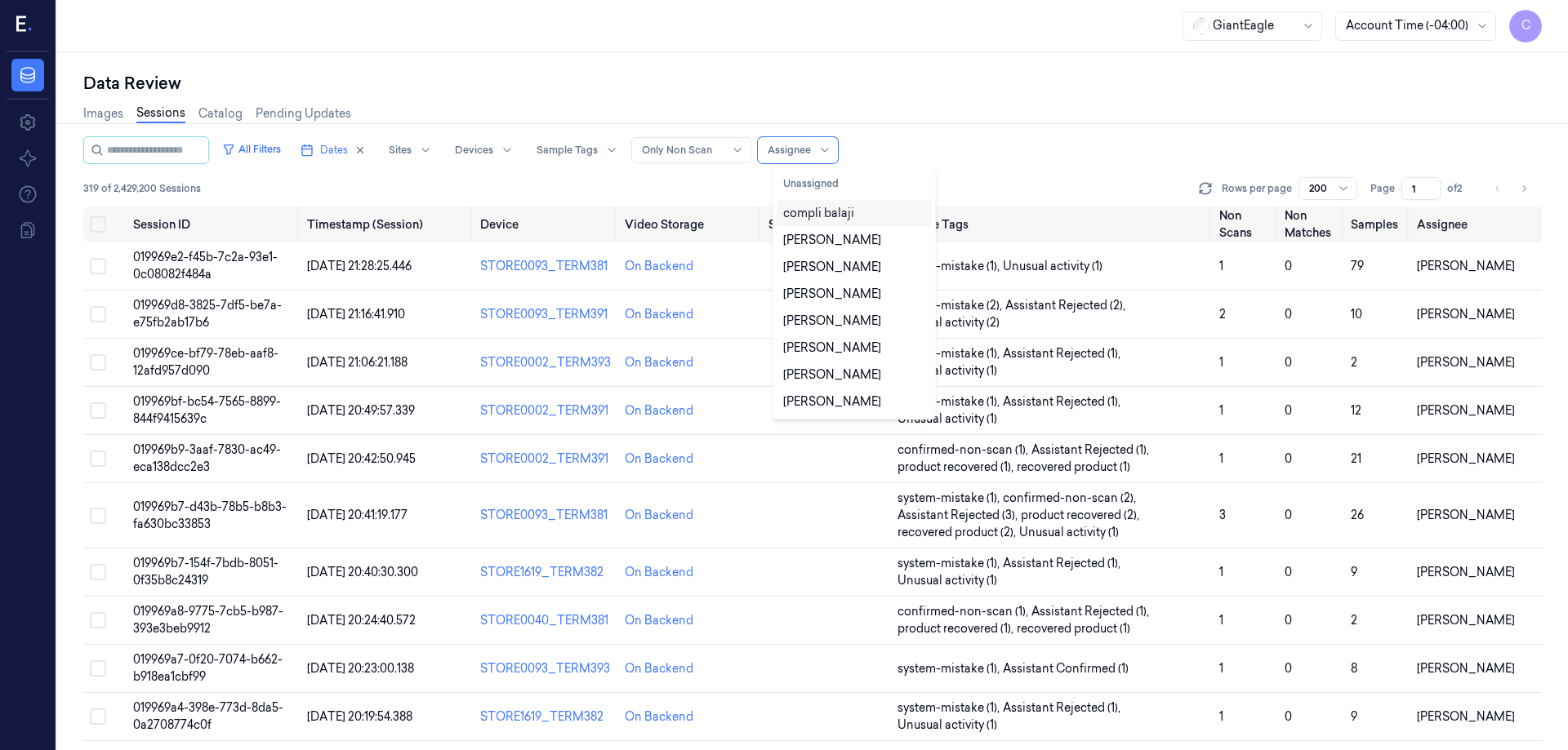
click at [830, 213] on div "compli balaji" at bounding box center [819, 213] width 71 height 17
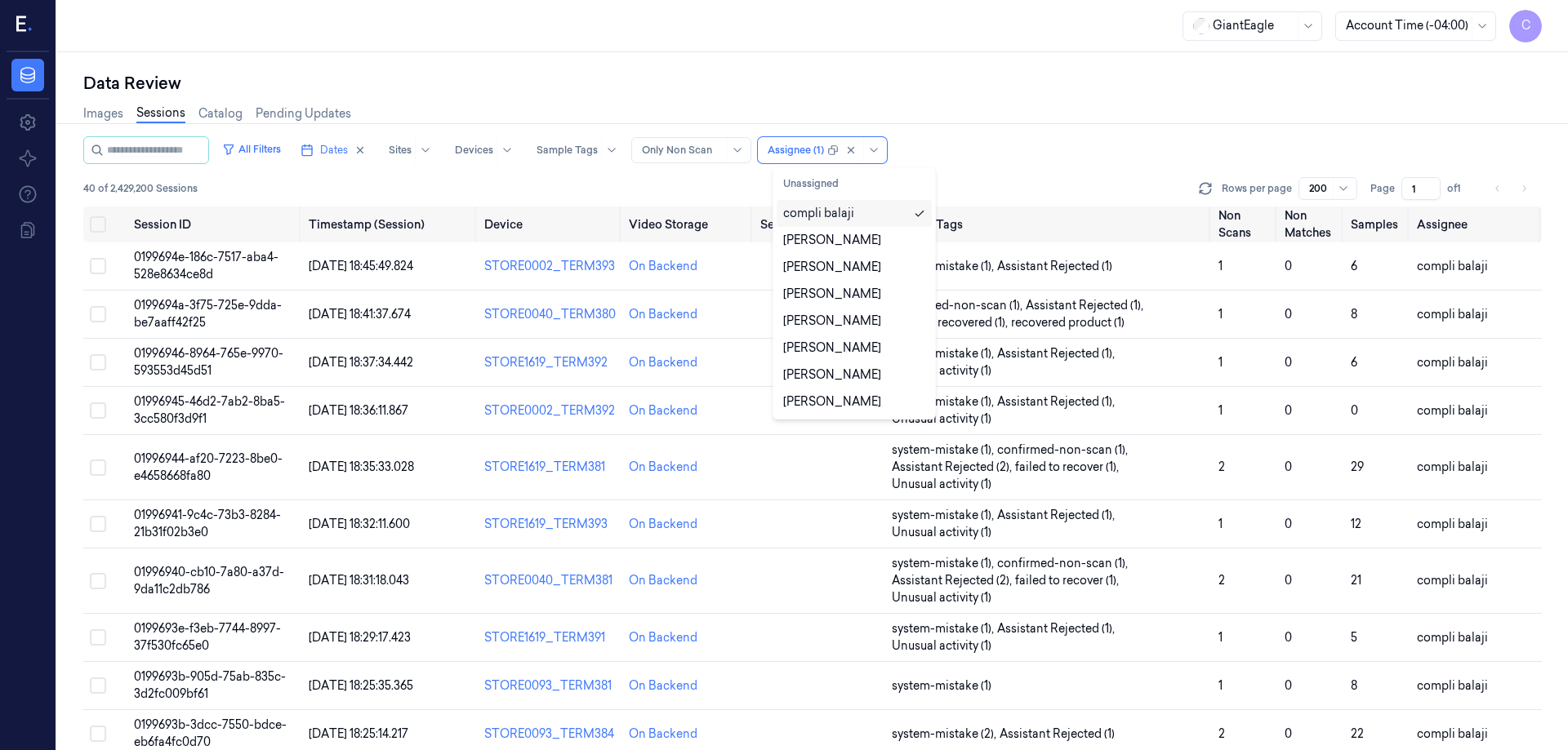
click at [993, 121] on div "Images Sessions Catalog Pending Updates" at bounding box center [813, 116] width 1459 height 41
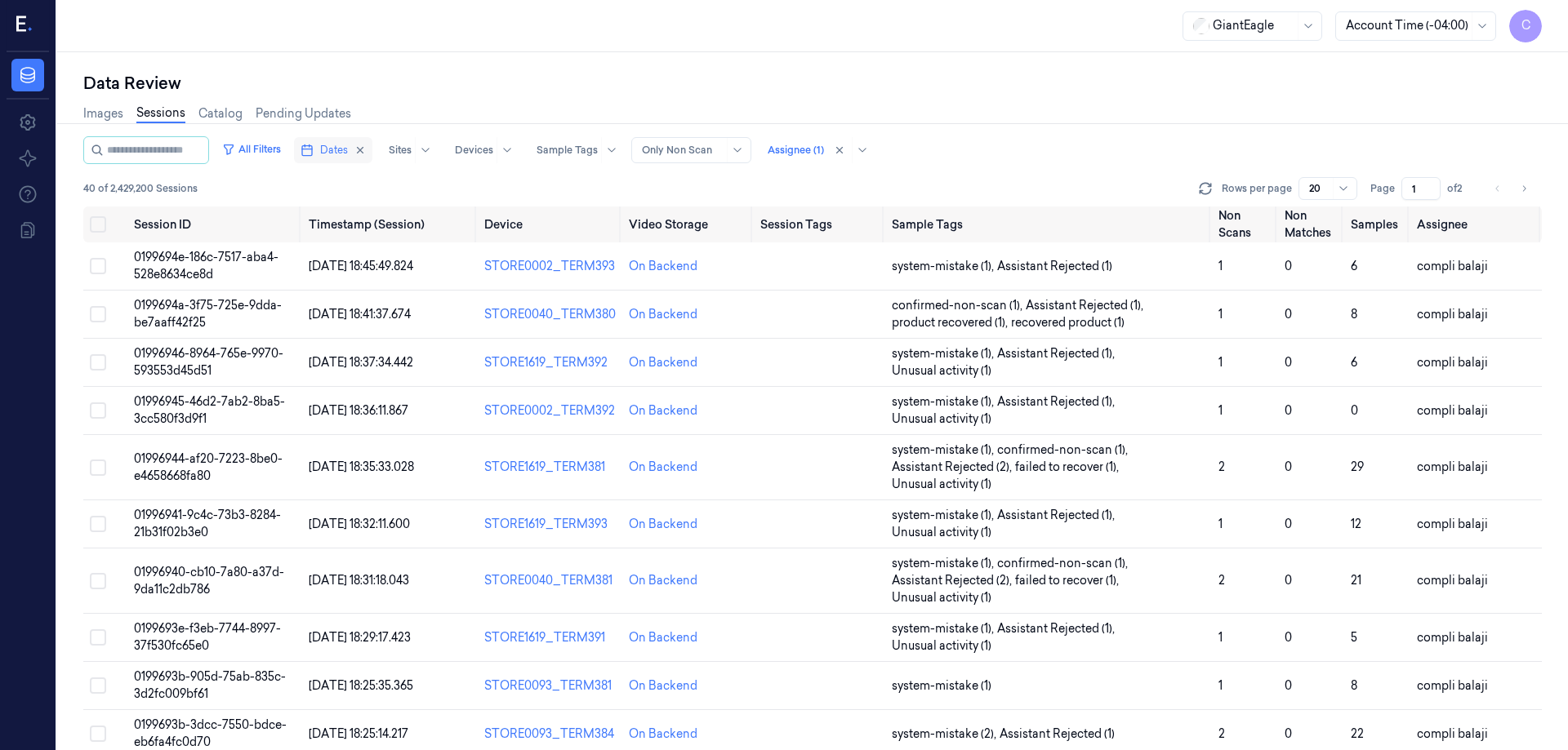
click at [348, 149] on span "Dates" at bounding box center [334, 150] width 27 height 15
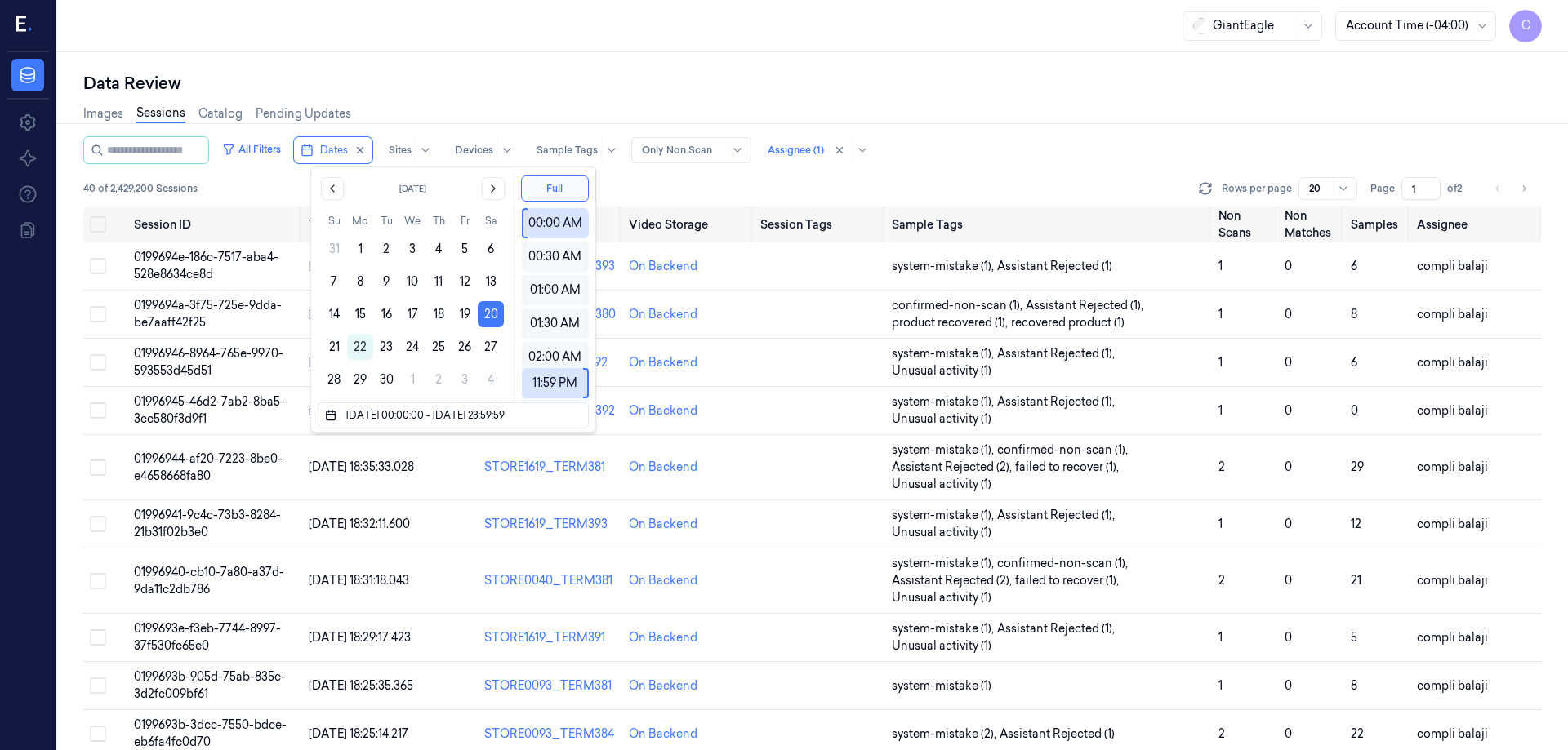
click at [1082, 94] on div "Data Review" at bounding box center [813, 82] width 1459 height 23
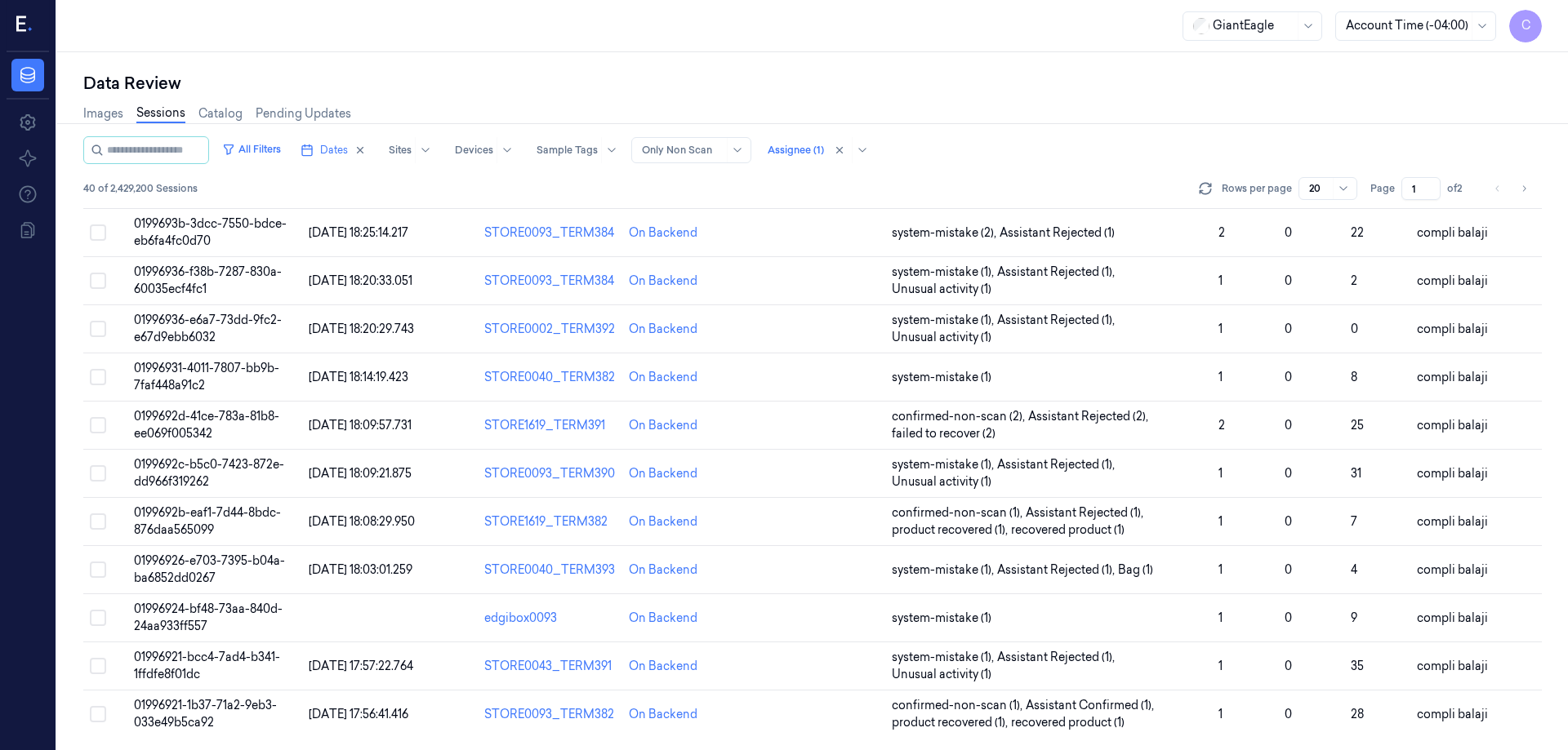
scroll to position [502, 0]
click at [348, 150] on span "Dates" at bounding box center [334, 150] width 27 height 15
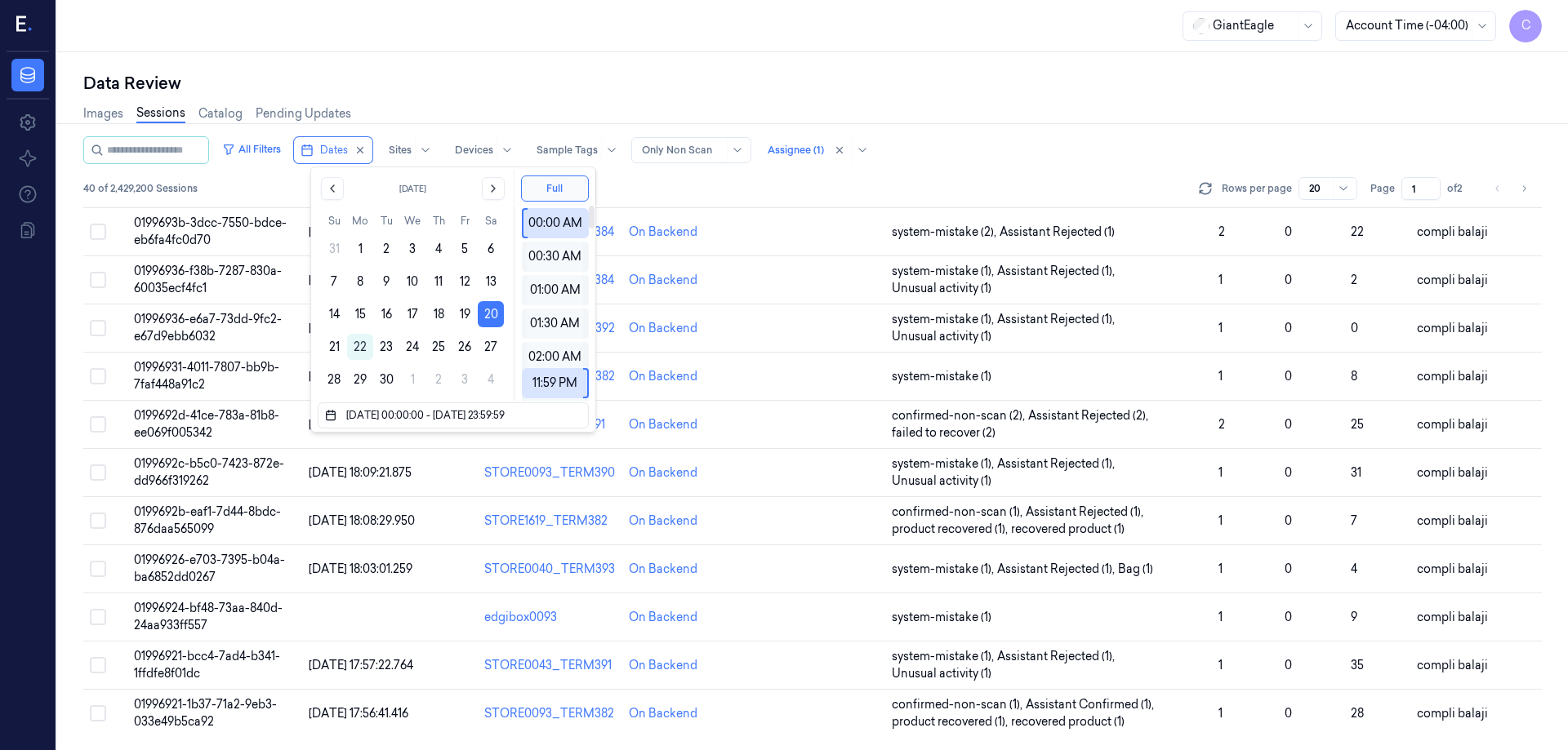
click at [973, 85] on div "Data Review" at bounding box center [813, 82] width 1459 height 23
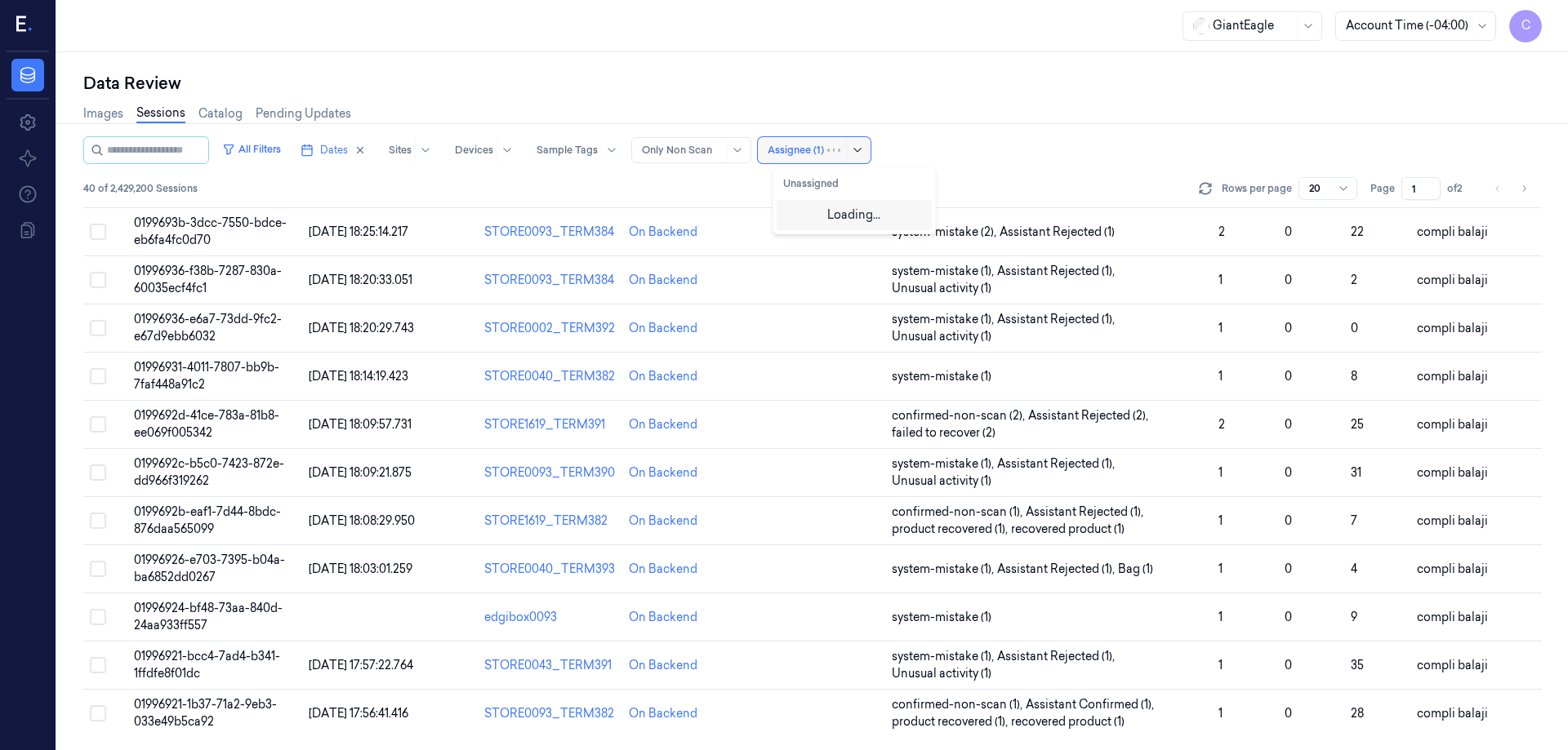
click at [864, 149] on icon at bounding box center [857, 150] width 13 height 13
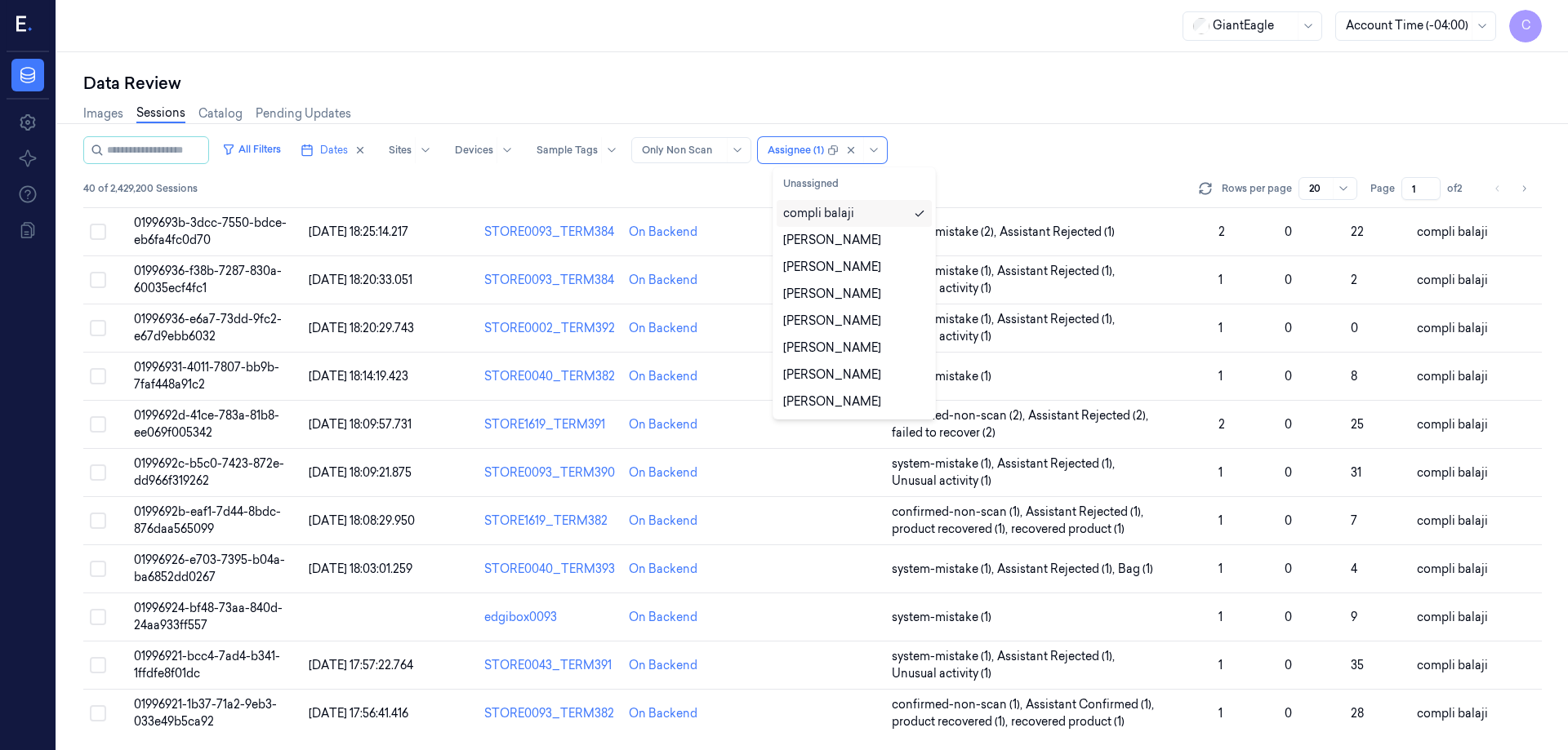
click at [997, 120] on div "Images Sessions Catalog Pending Updates" at bounding box center [813, 116] width 1459 height 41
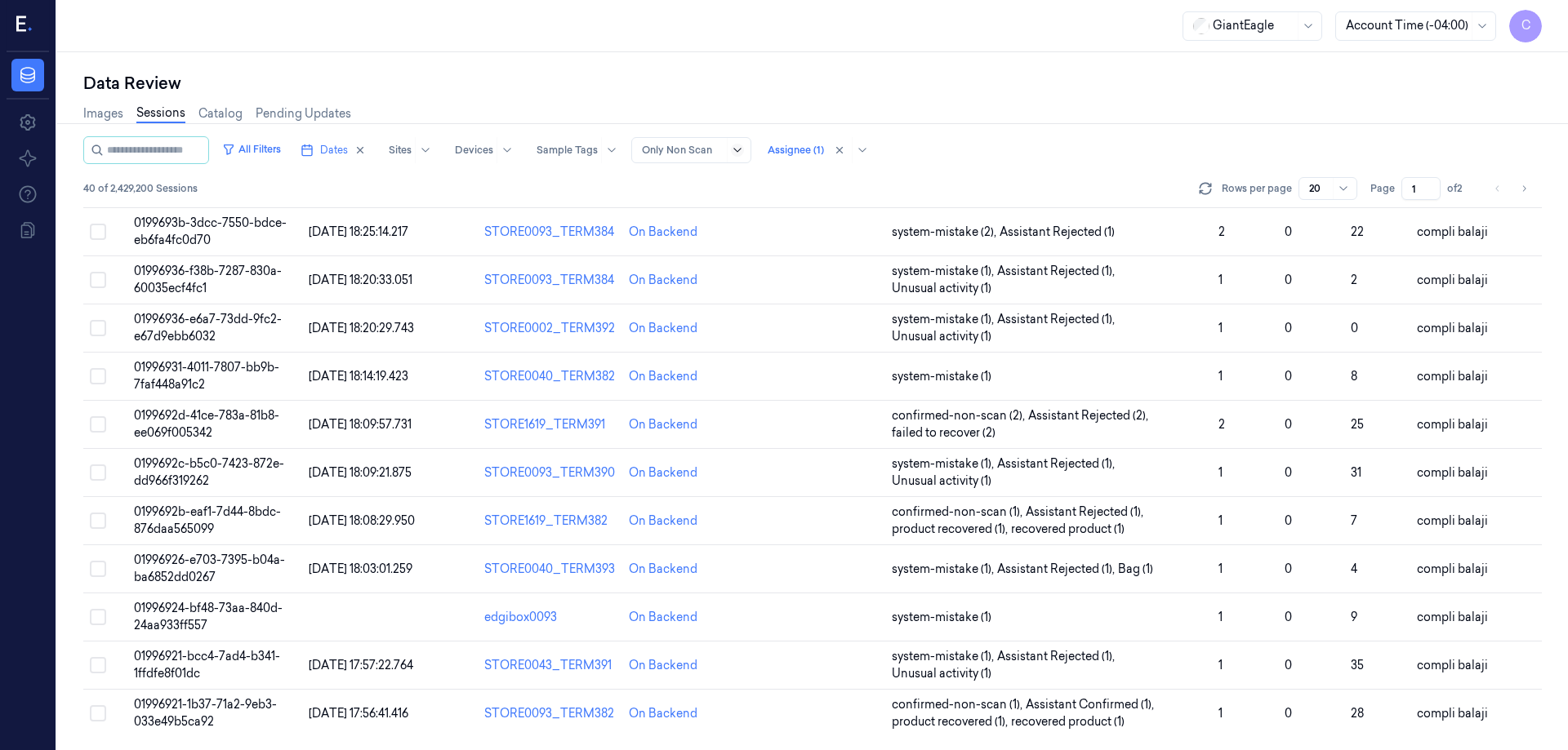
click at [744, 150] on icon at bounding box center [736, 150] width 13 height 13
click at [995, 95] on div "Images Sessions Catalog Pending Updates" at bounding box center [813, 116] width 1459 height 41
click at [1482, 25] on icon at bounding box center [1482, 25] width 13 height 13
click at [1213, 97] on div "Images Sessions Catalog Pending Updates" at bounding box center [813, 116] width 1459 height 41
click at [873, 150] on div at bounding box center [850, 150] width 45 height 26
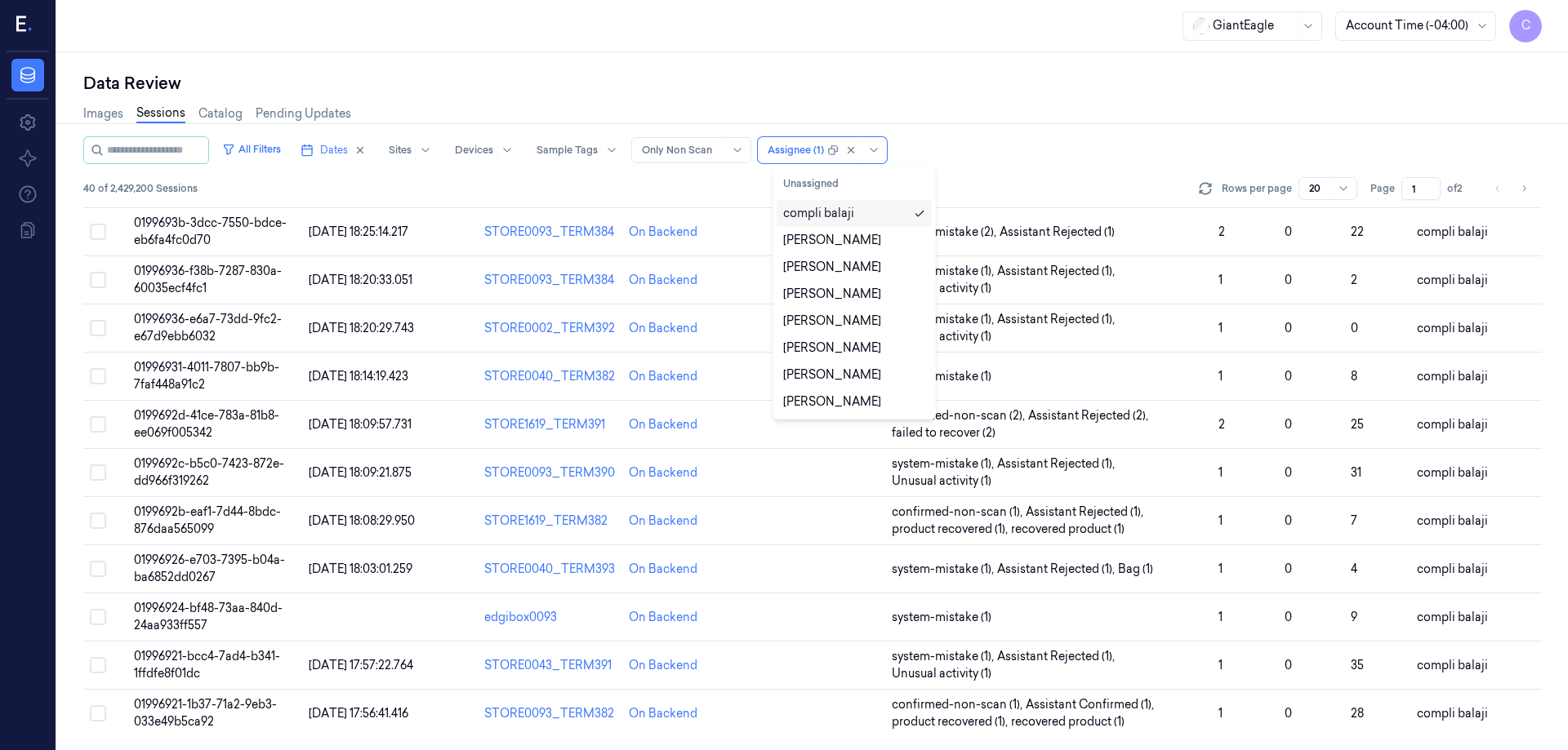
click at [829, 217] on div "compli balaji" at bounding box center [819, 213] width 71 height 17
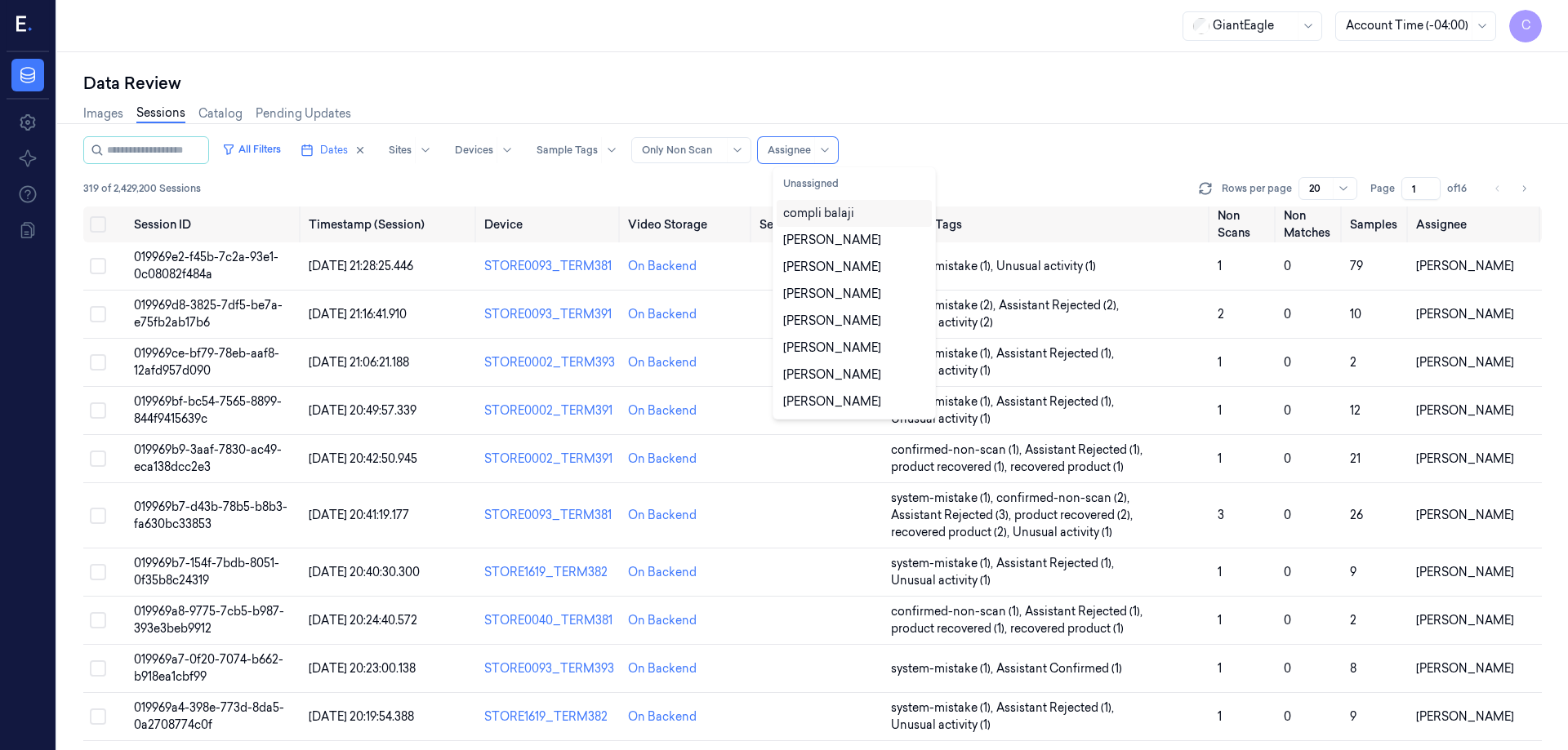
click at [829, 217] on div "compli balaji" at bounding box center [819, 213] width 71 height 17
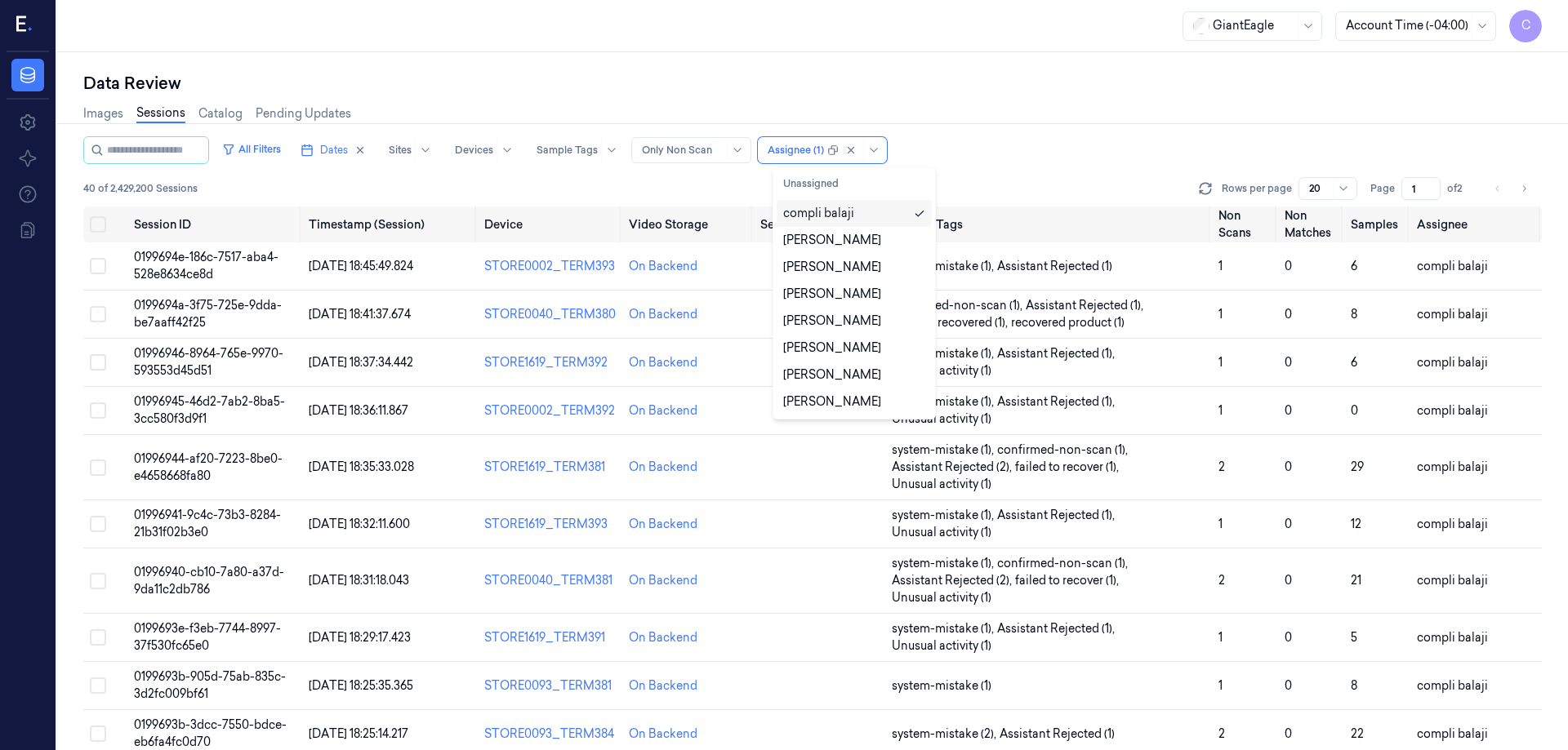
click at [971, 105] on div "Images Sessions Catalog Pending Updates" at bounding box center [813, 116] width 1459 height 41
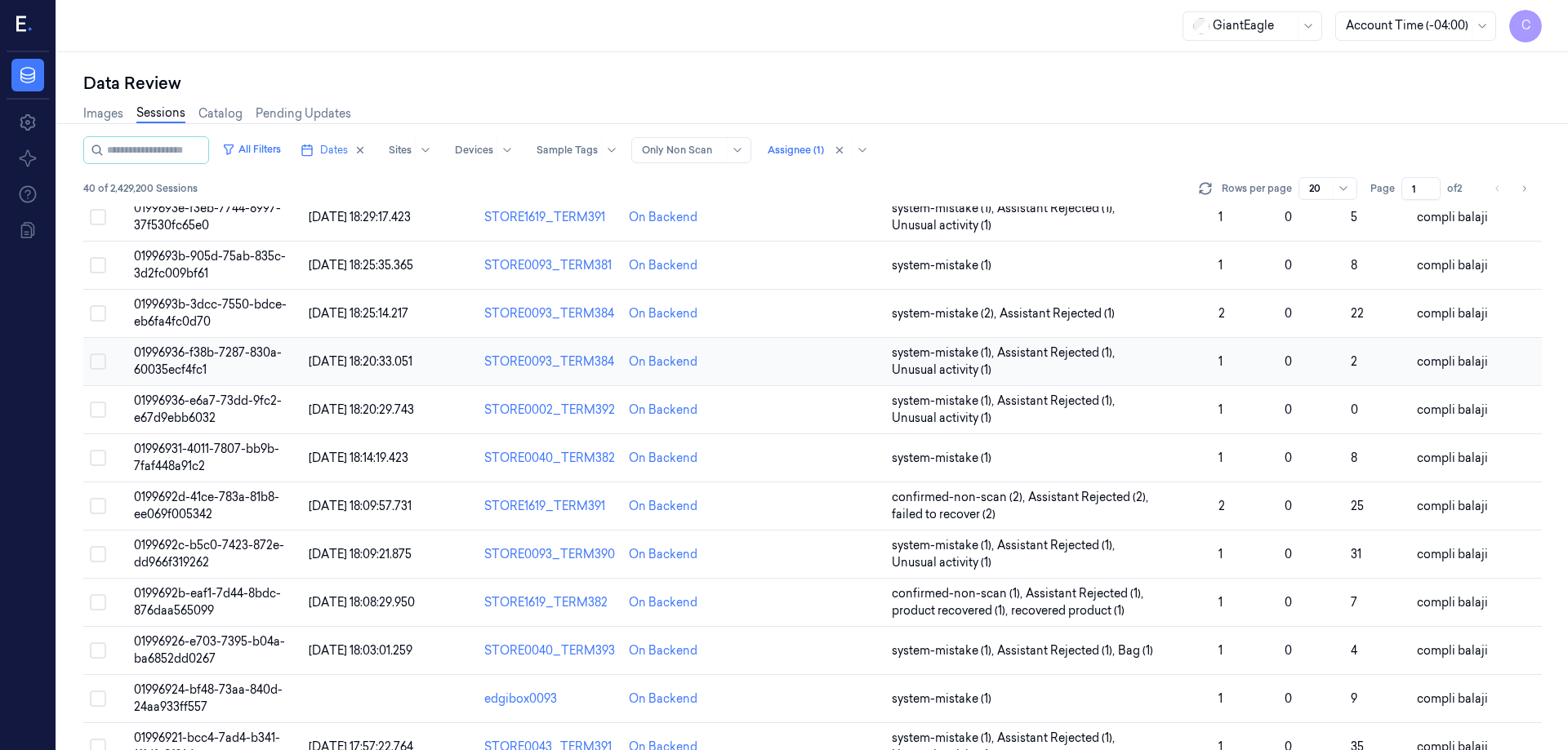
scroll to position [502, 0]
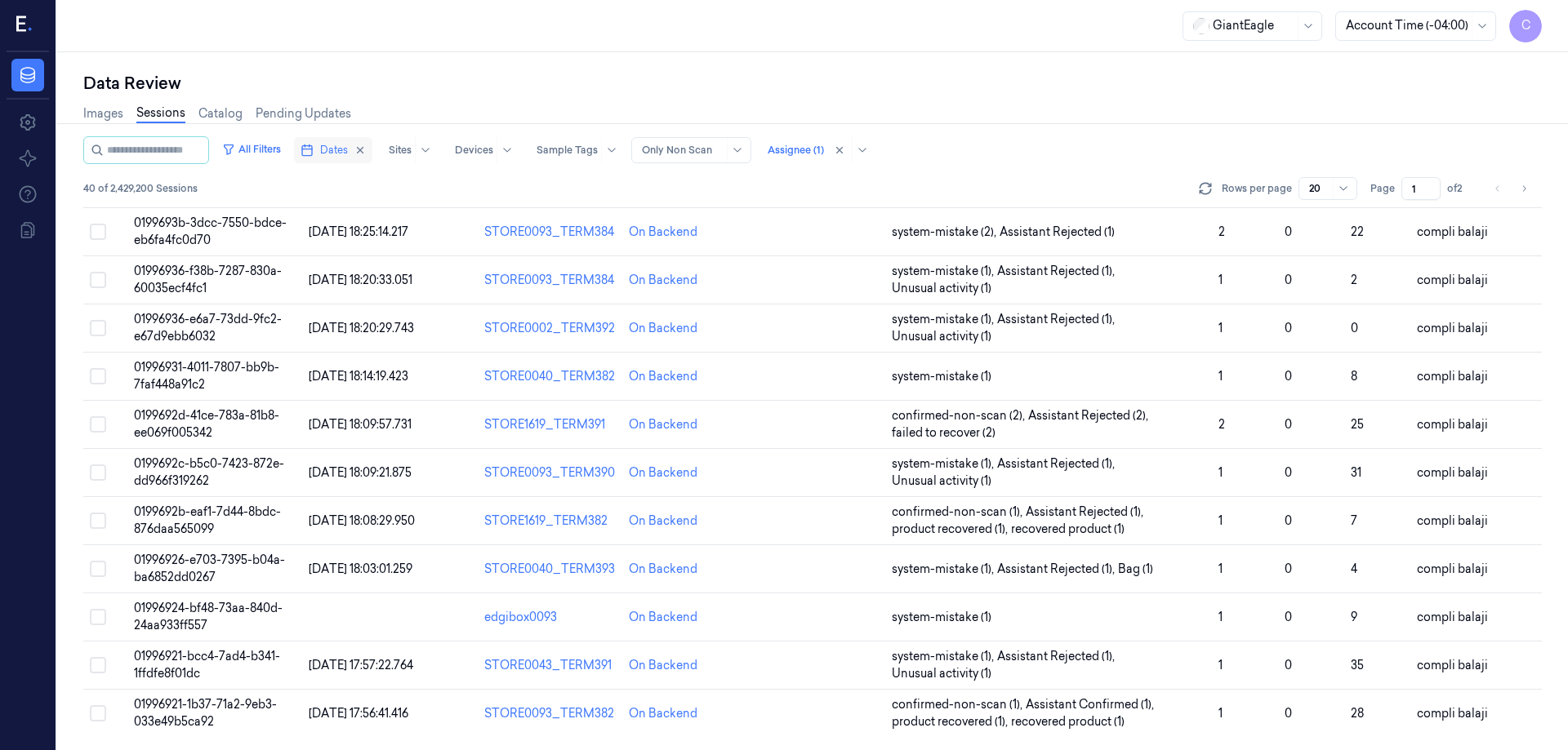
click at [347, 154] on span "Dates" at bounding box center [334, 150] width 27 height 15
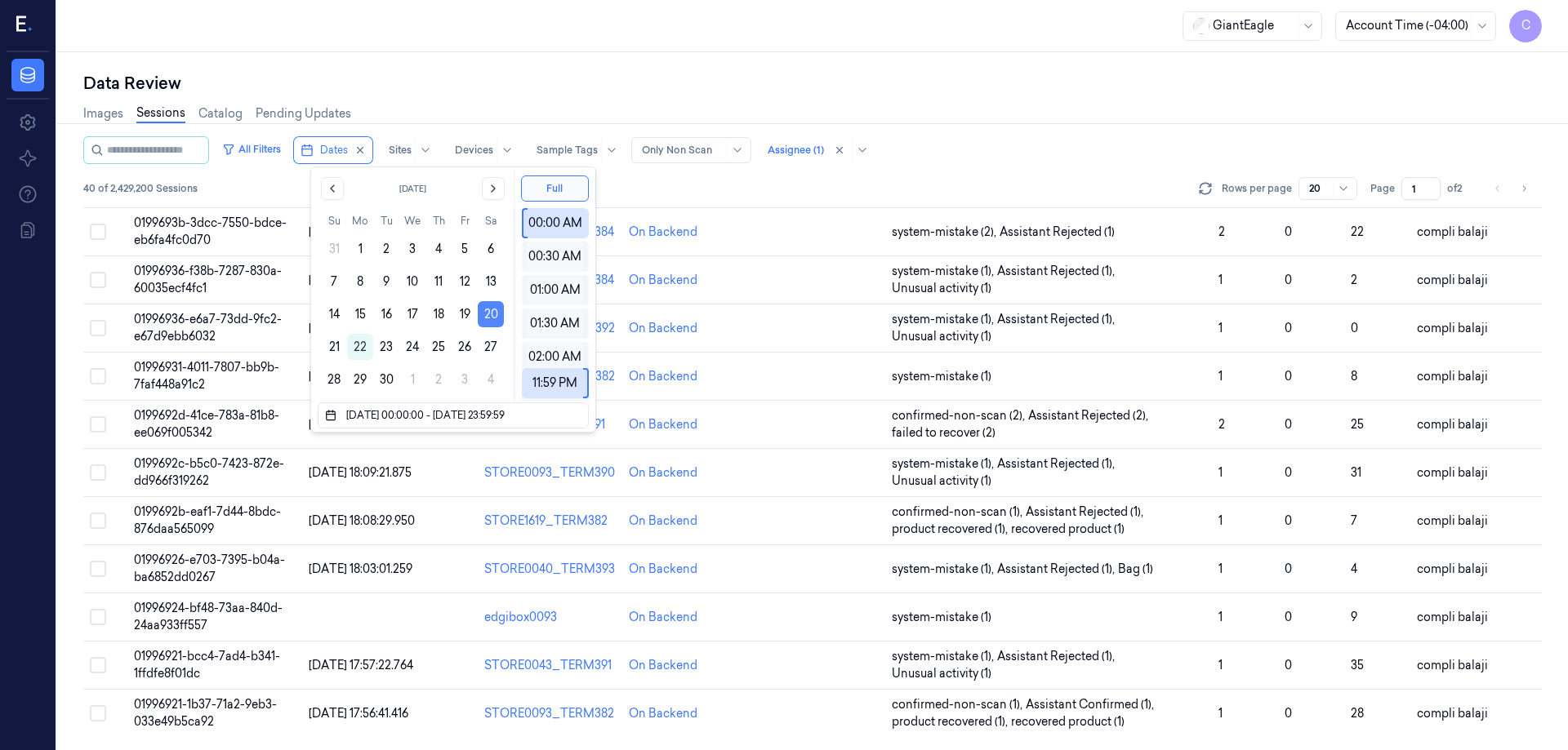
click at [491, 314] on button "20" at bounding box center [490, 314] width 26 height 26
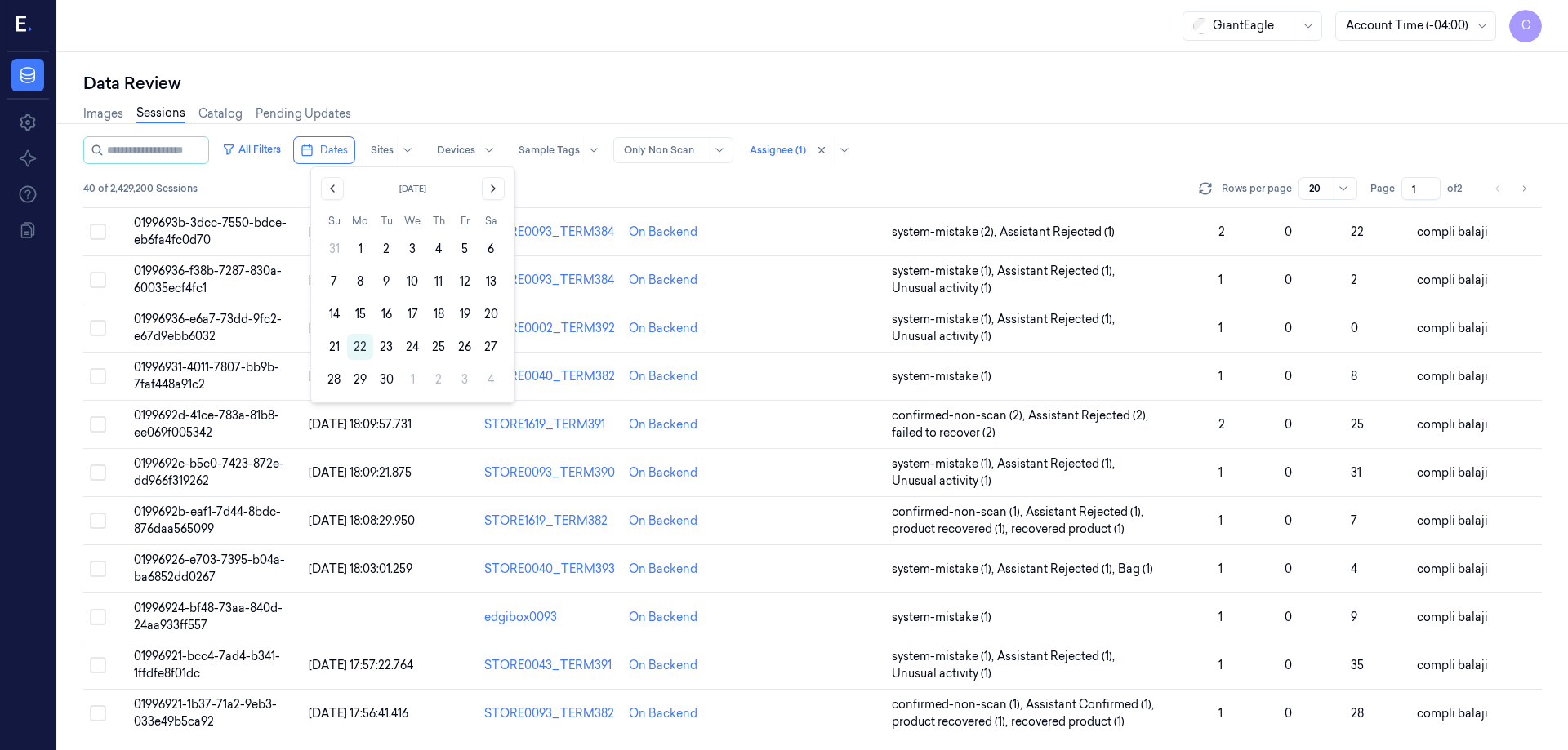
click at [491, 315] on button "20" at bounding box center [490, 314] width 26 height 26
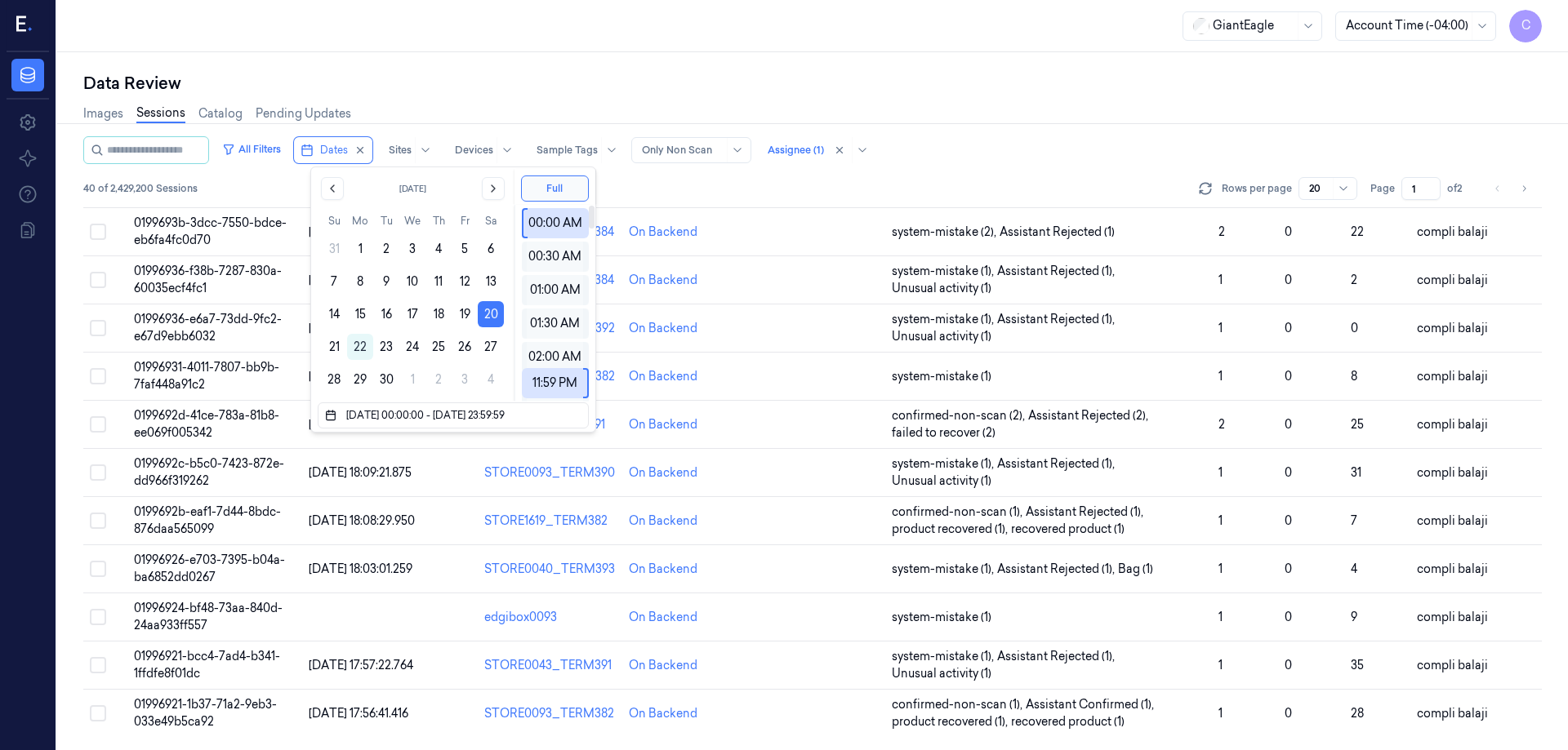
click at [958, 112] on div "Images Sessions Catalog Pending Updates" at bounding box center [813, 116] width 1459 height 41
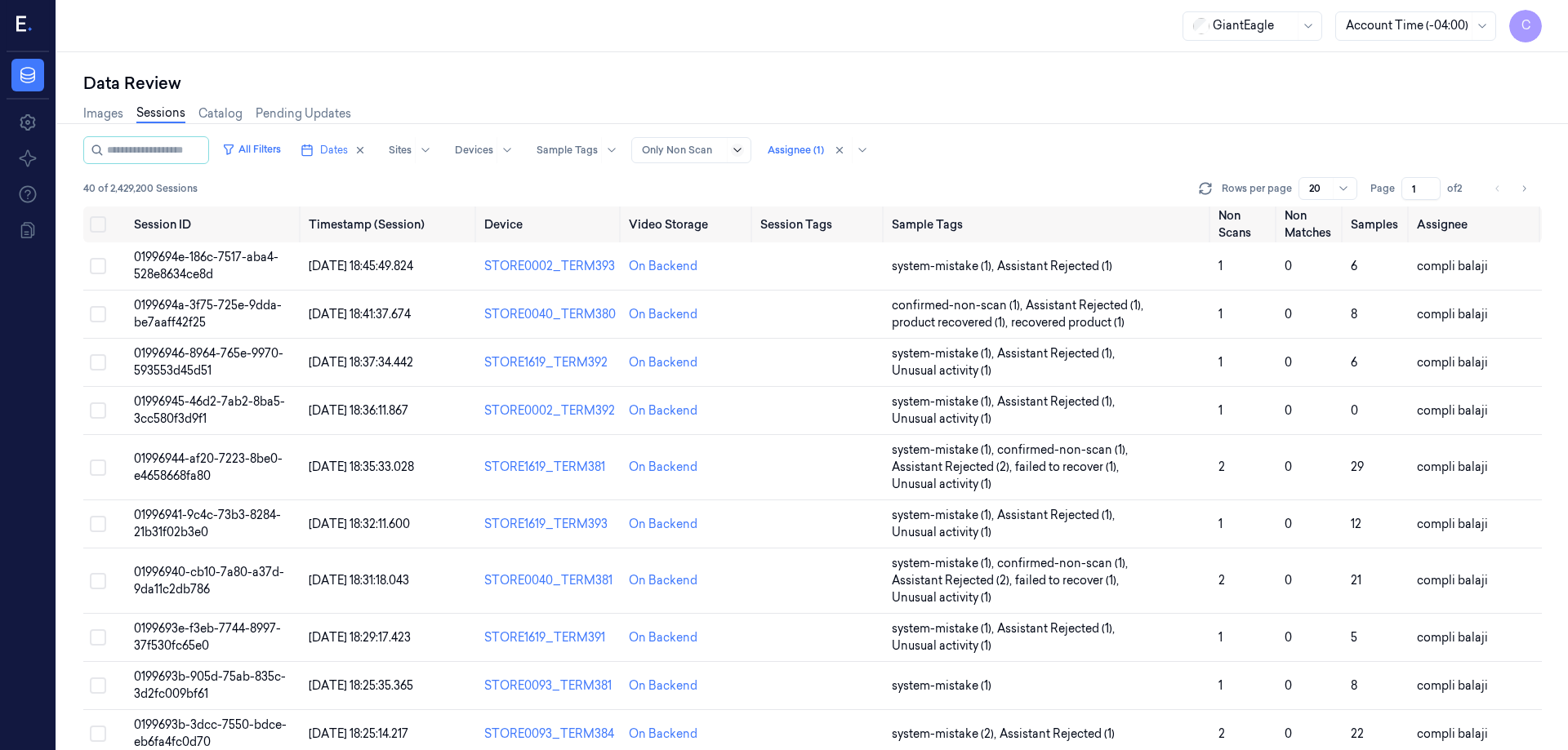
click at [740, 151] on icon at bounding box center [736, 150] width 7 height 4
click at [723, 215] on div "Only Non Scan" at bounding box center [698, 211] width 82 height 17
click at [950, 119] on div "Images Sessions Catalog Pending Updates" at bounding box center [813, 116] width 1459 height 41
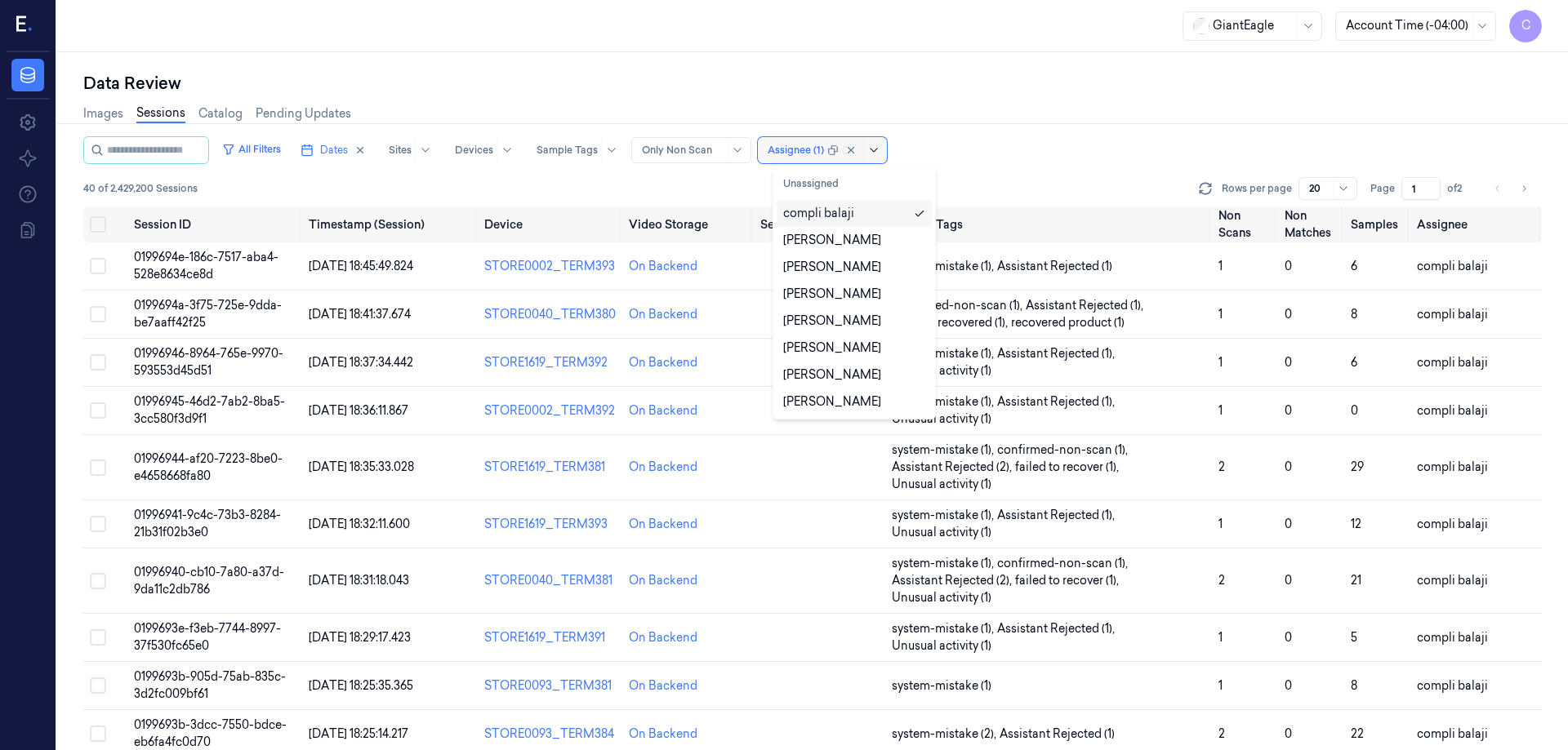
click at [873, 153] on div at bounding box center [855, 150] width 56 height 26
click at [838, 216] on div "compli balaji" at bounding box center [819, 213] width 71 height 17
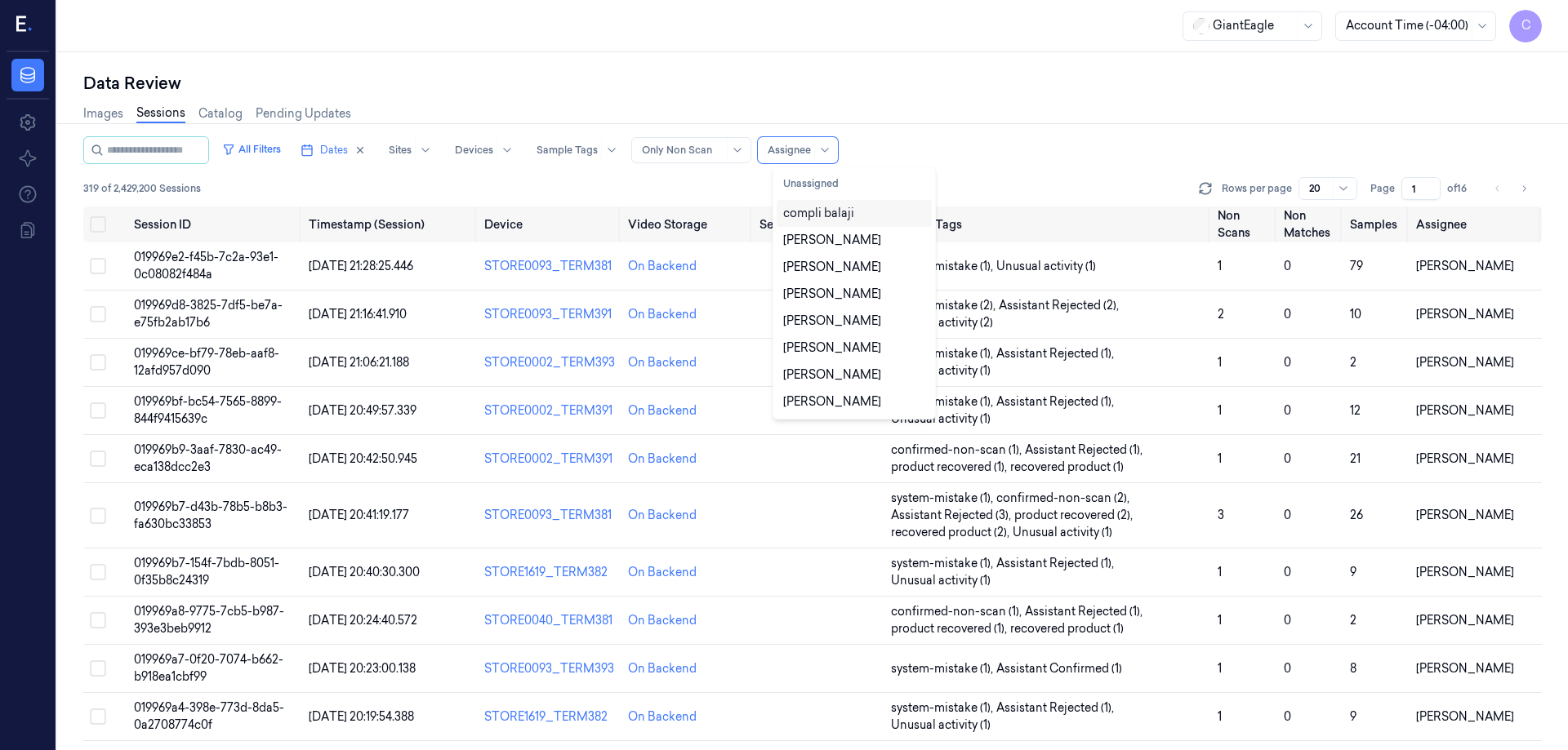
click at [817, 222] on div "compli balaji" at bounding box center [819, 213] width 71 height 17
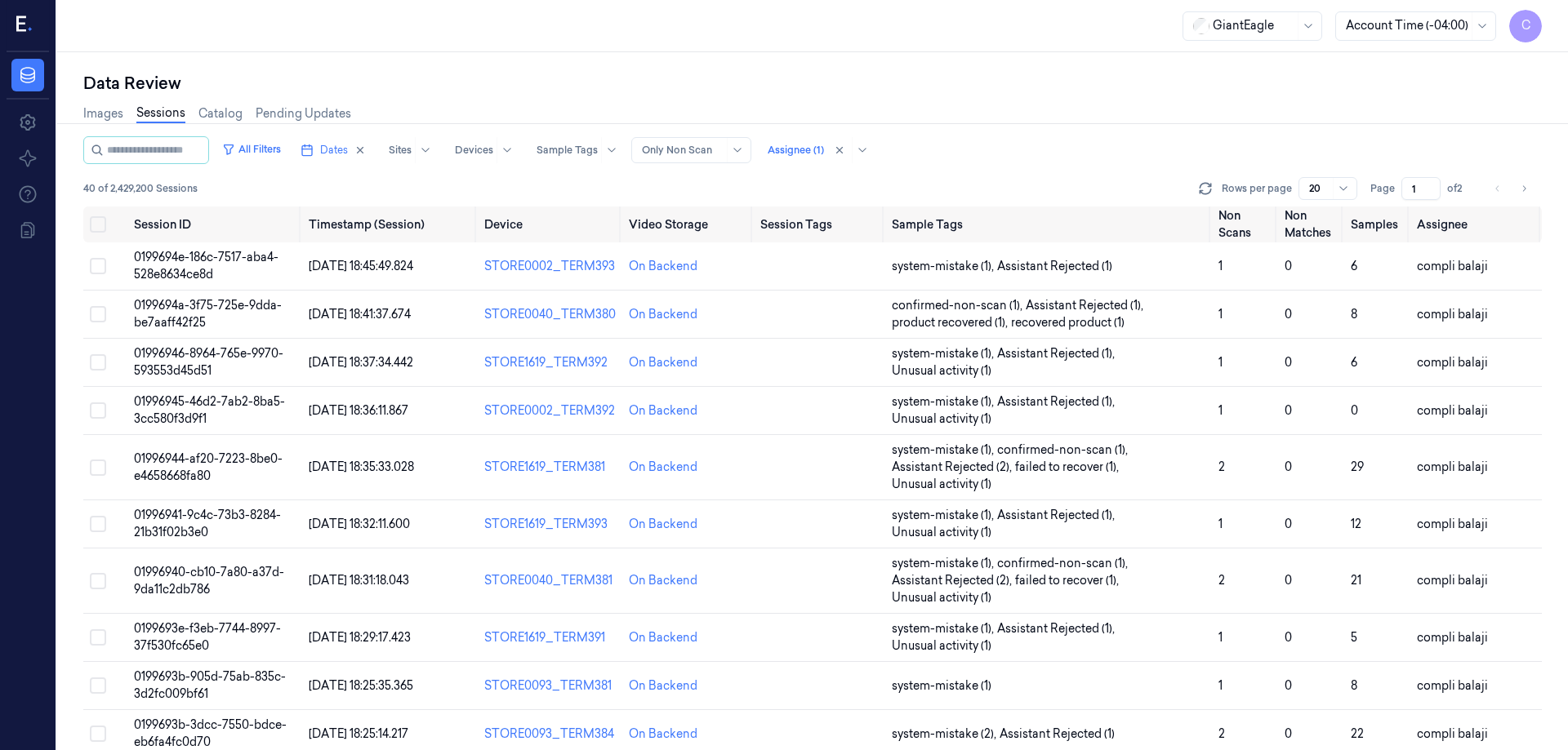
click at [1029, 110] on div "Images Sessions Catalog Pending Updates" at bounding box center [813, 116] width 1459 height 41
click at [24, 29] on icon at bounding box center [22, 25] width 10 height 16
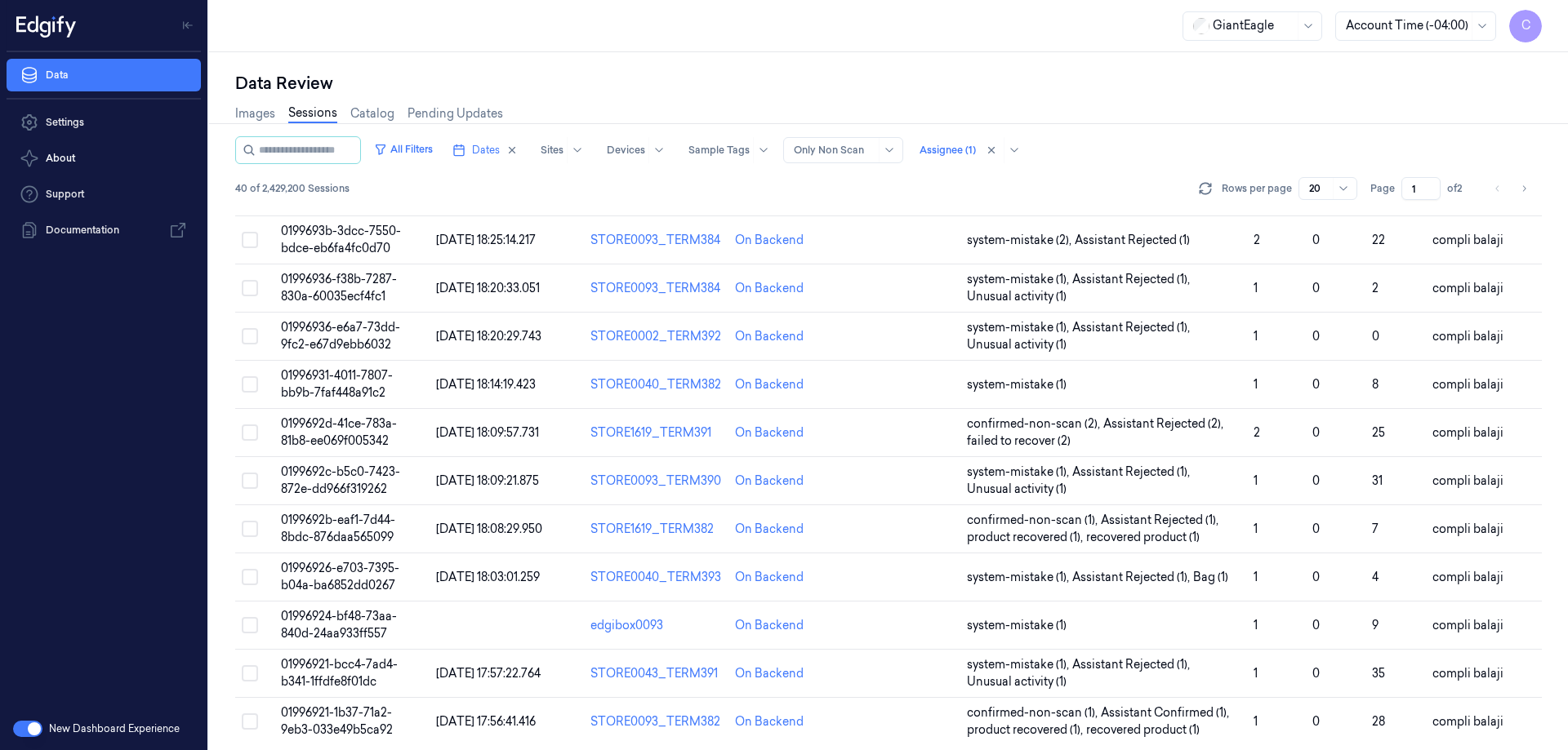
scroll to position [502, 0]
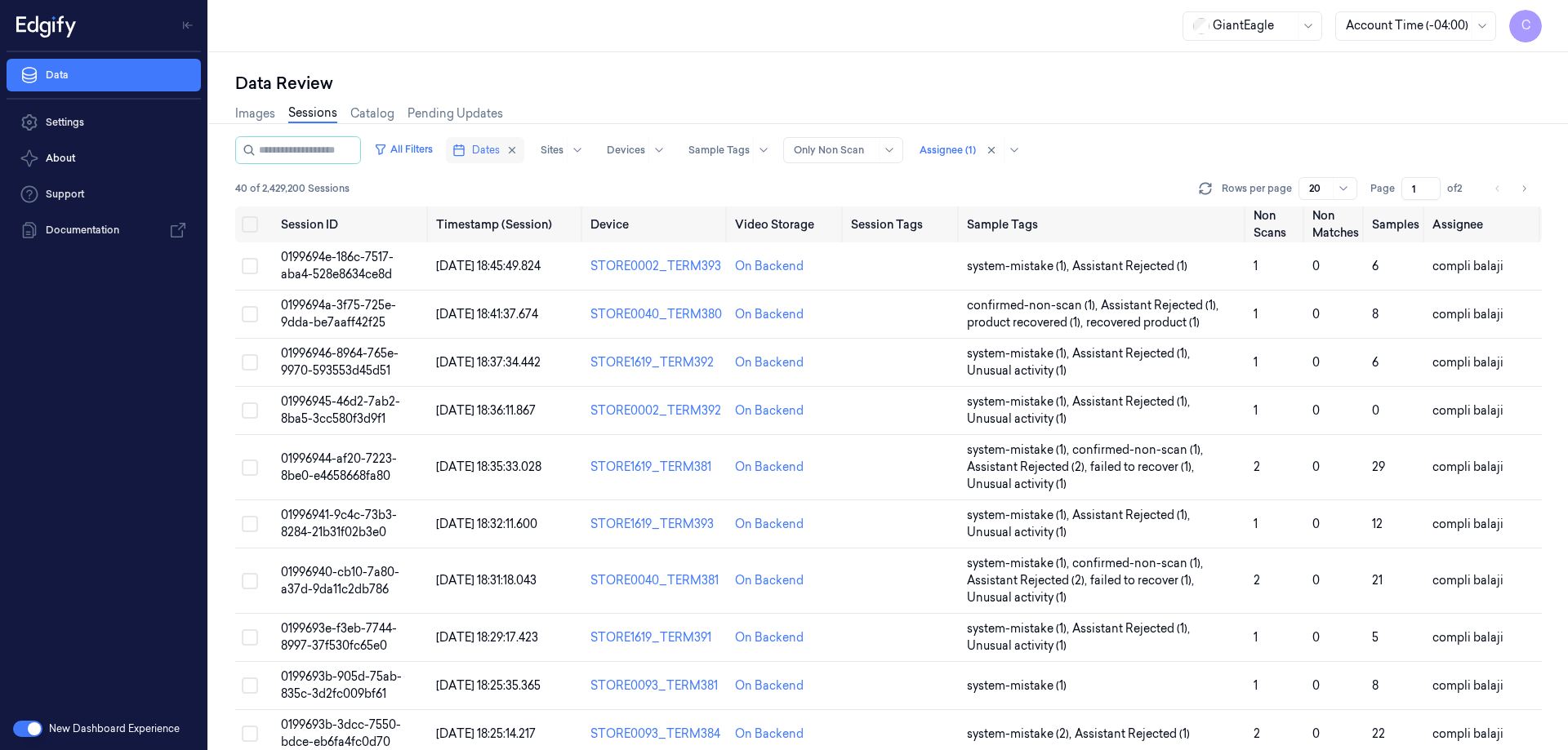
click at [500, 150] on span "Dates" at bounding box center [485, 150] width 27 height 15
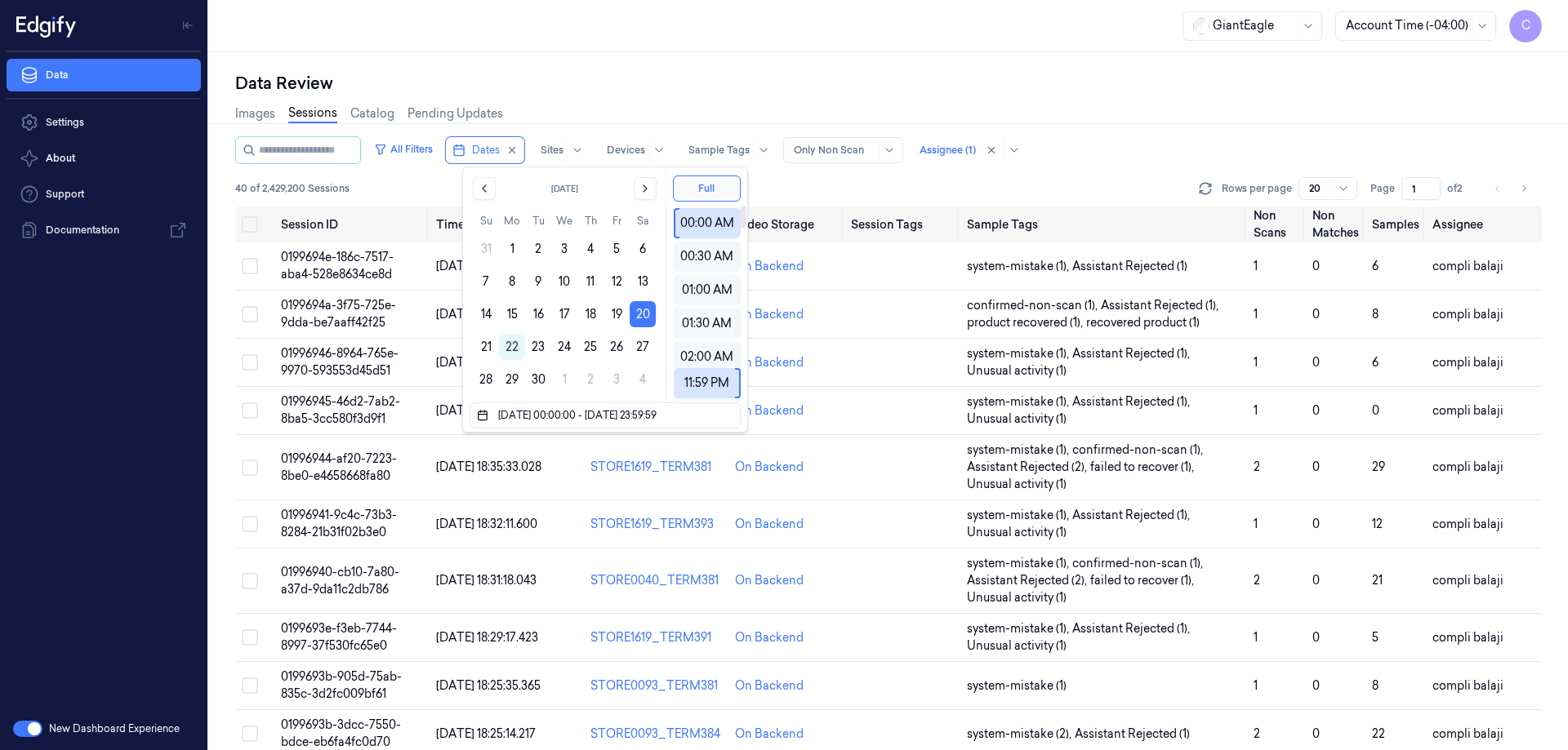
click at [797, 85] on div "Data Review" at bounding box center [888, 82] width 1307 height 23
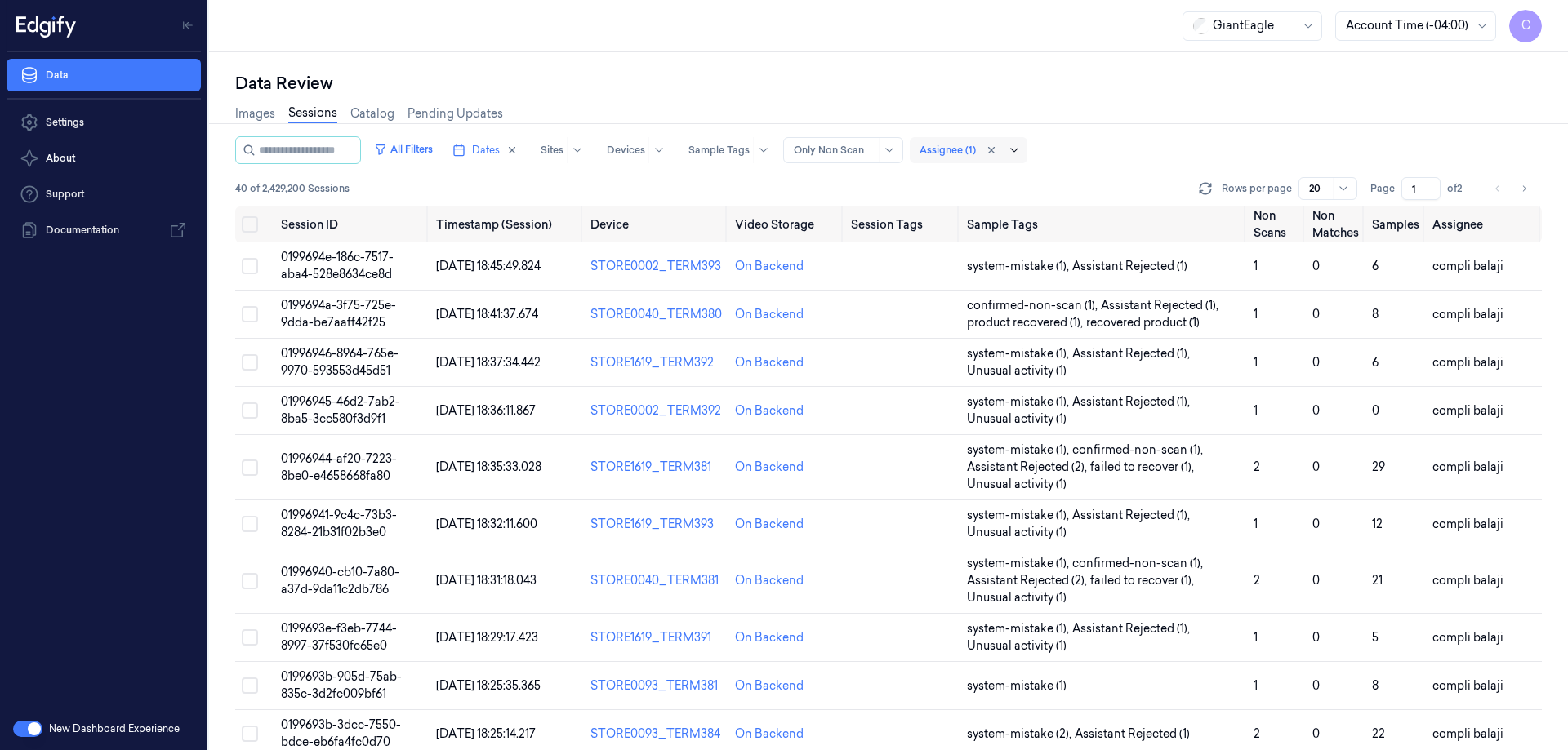
click at [1021, 153] on icon at bounding box center [1014, 150] width 13 height 13
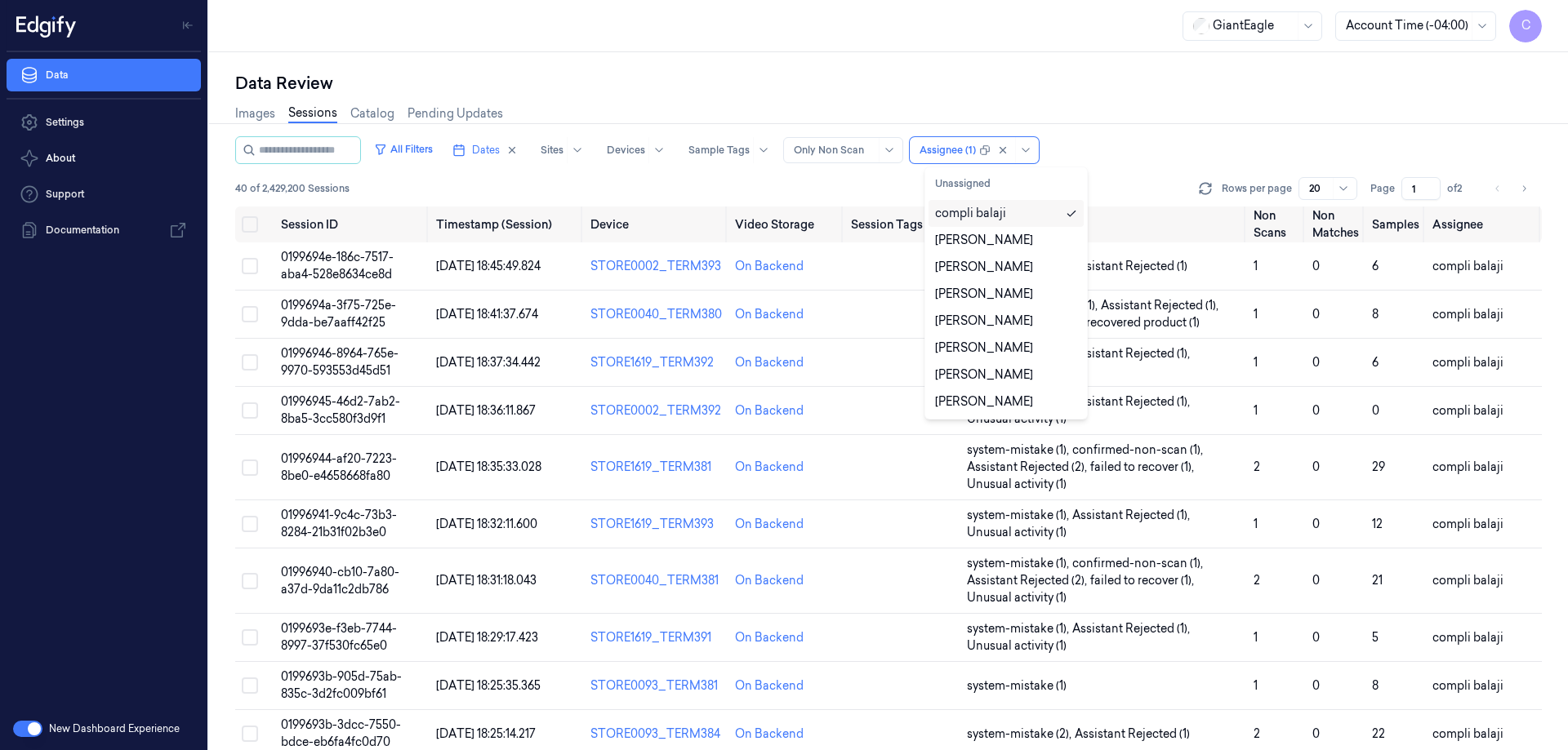
click at [972, 216] on div "compli balaji" at bounding box center [971, 213] width 71 height 17
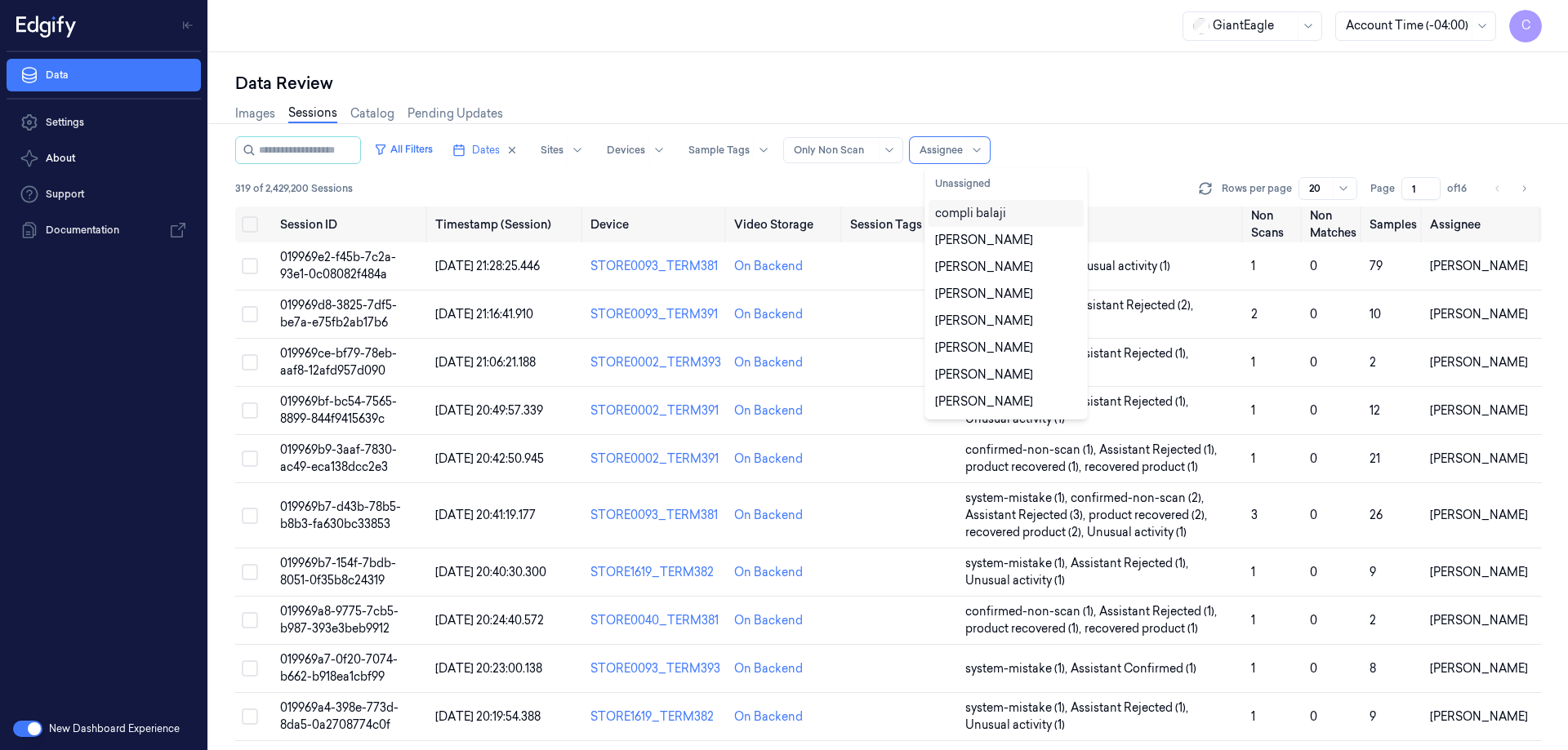
click at [1000, 213] on div "compli balaji" at bounding box center [971, 213] width 71 height 17
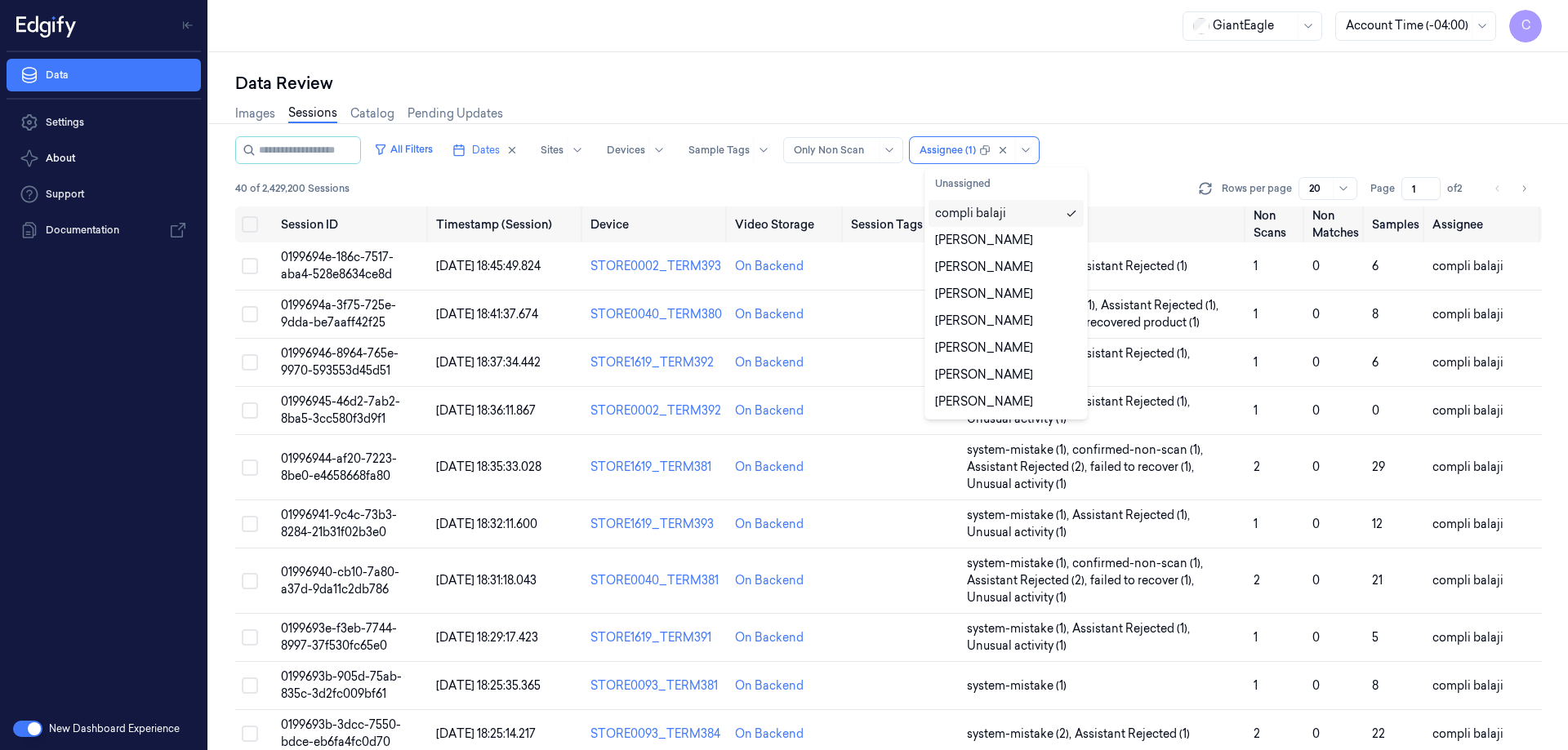
click at [1009, 90] on div "Data Review" at bounding box center [888, 82] width 1307 height 23
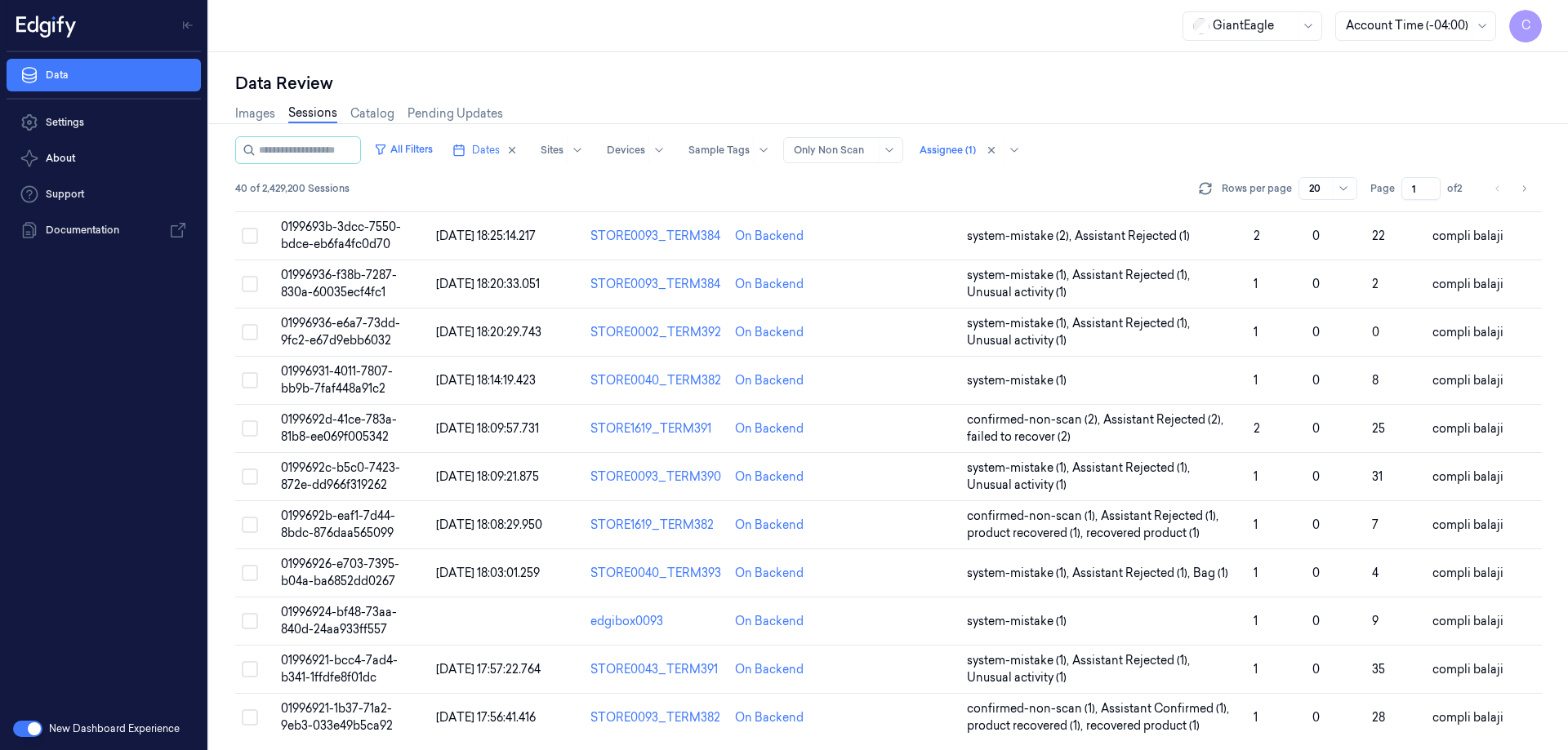
scroll to position [502, 0]
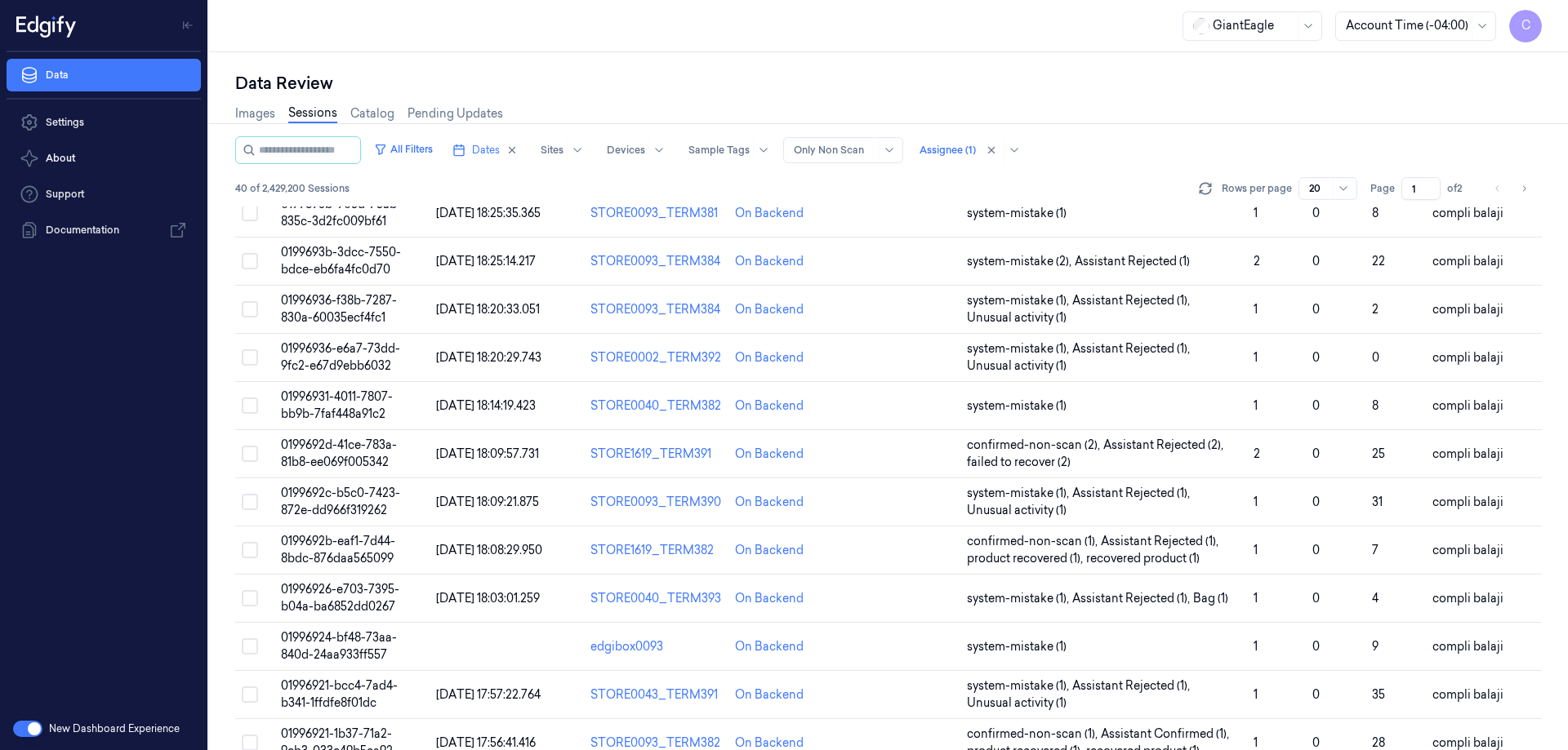
scroll to position [502, 0]
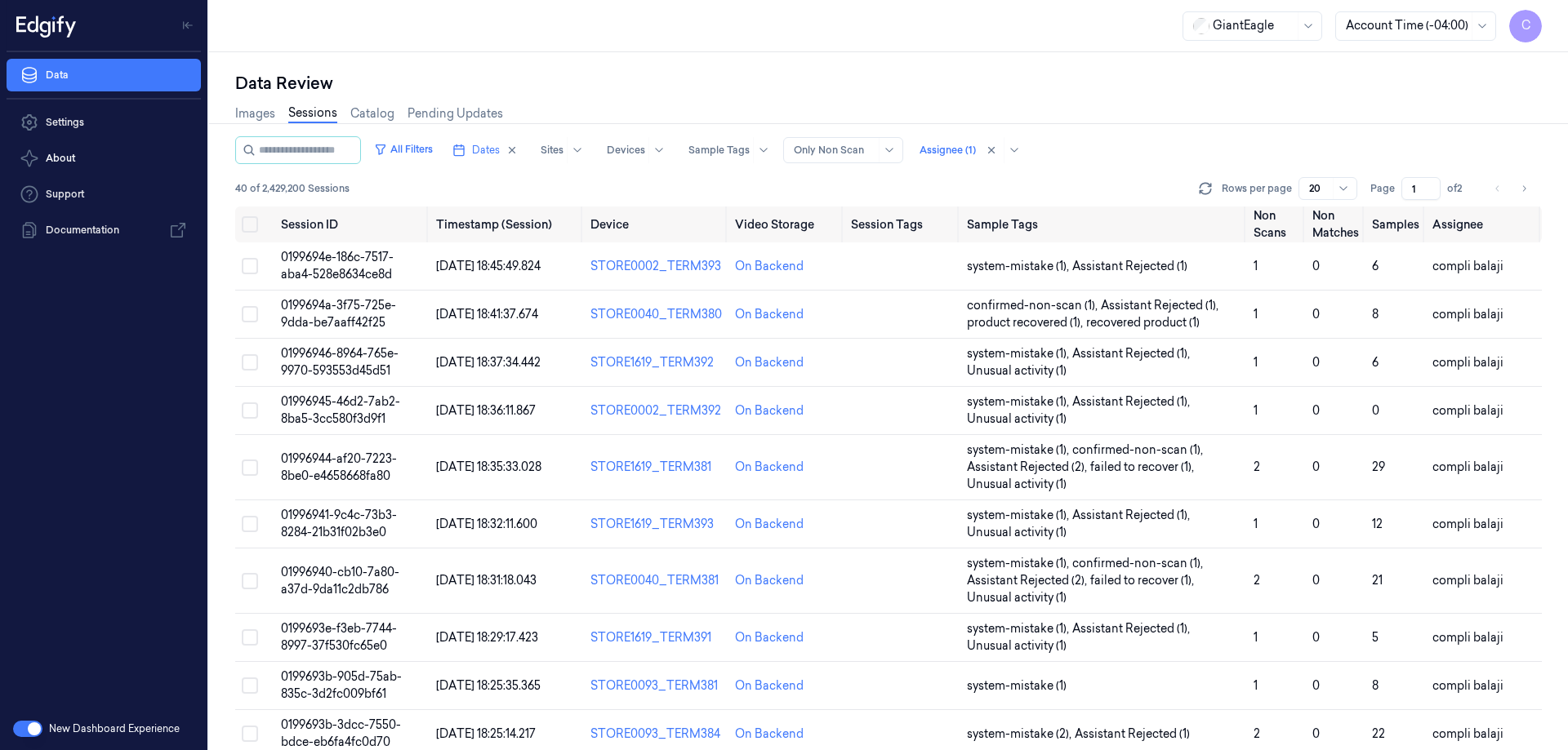
click at [1428, 194] on input "1" at bounding box center [1421, 188] width 39 height 23
click at [1461, 185] on span "of 2" at bounding box center [1460, 188] width 26 height 15
click at [1525, 194] on icon "Go to next page" at bounding box center [1524, 188] width 10 height 13
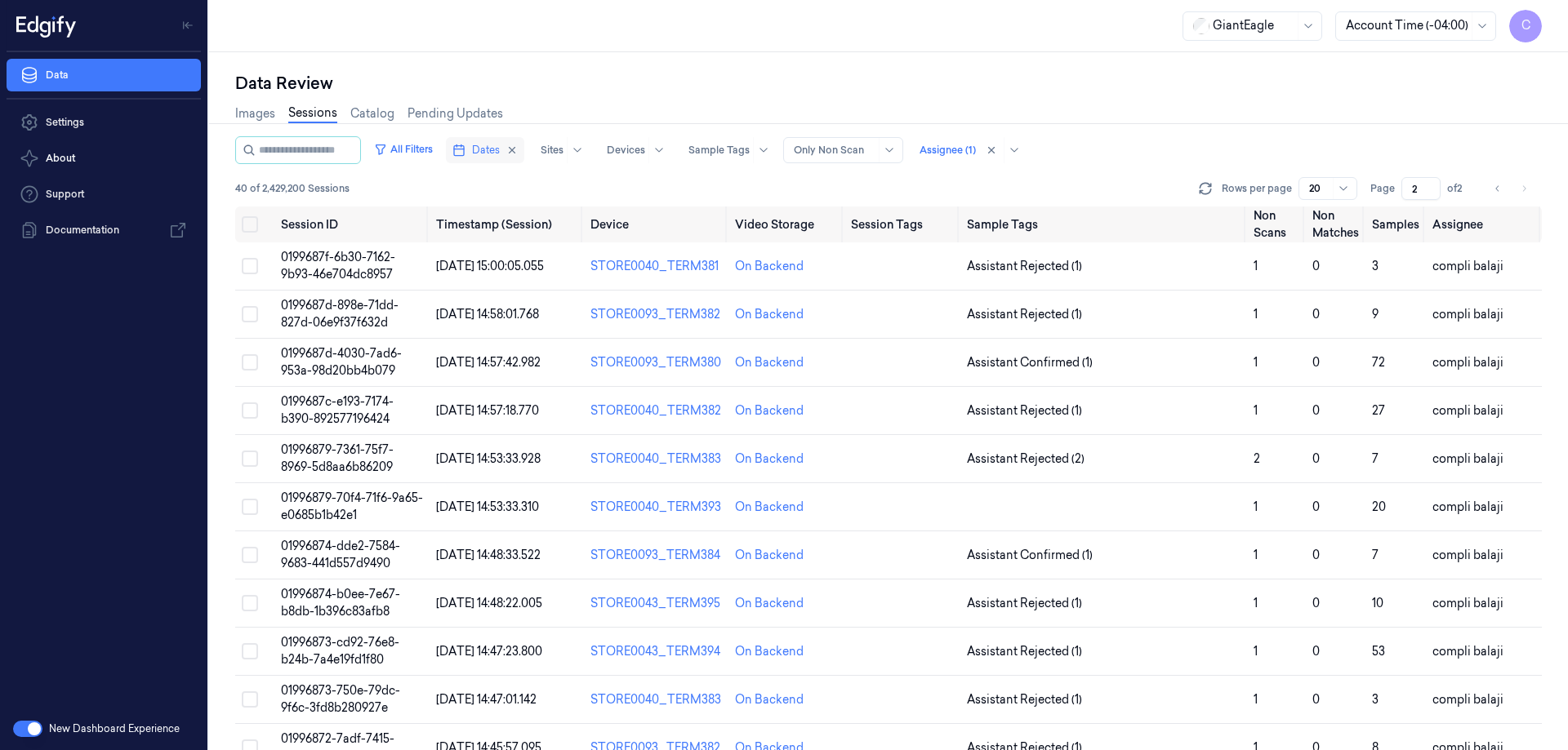
click at [500, 153] on span "Dates" at bounding box center [485, 150] width 27 height 15
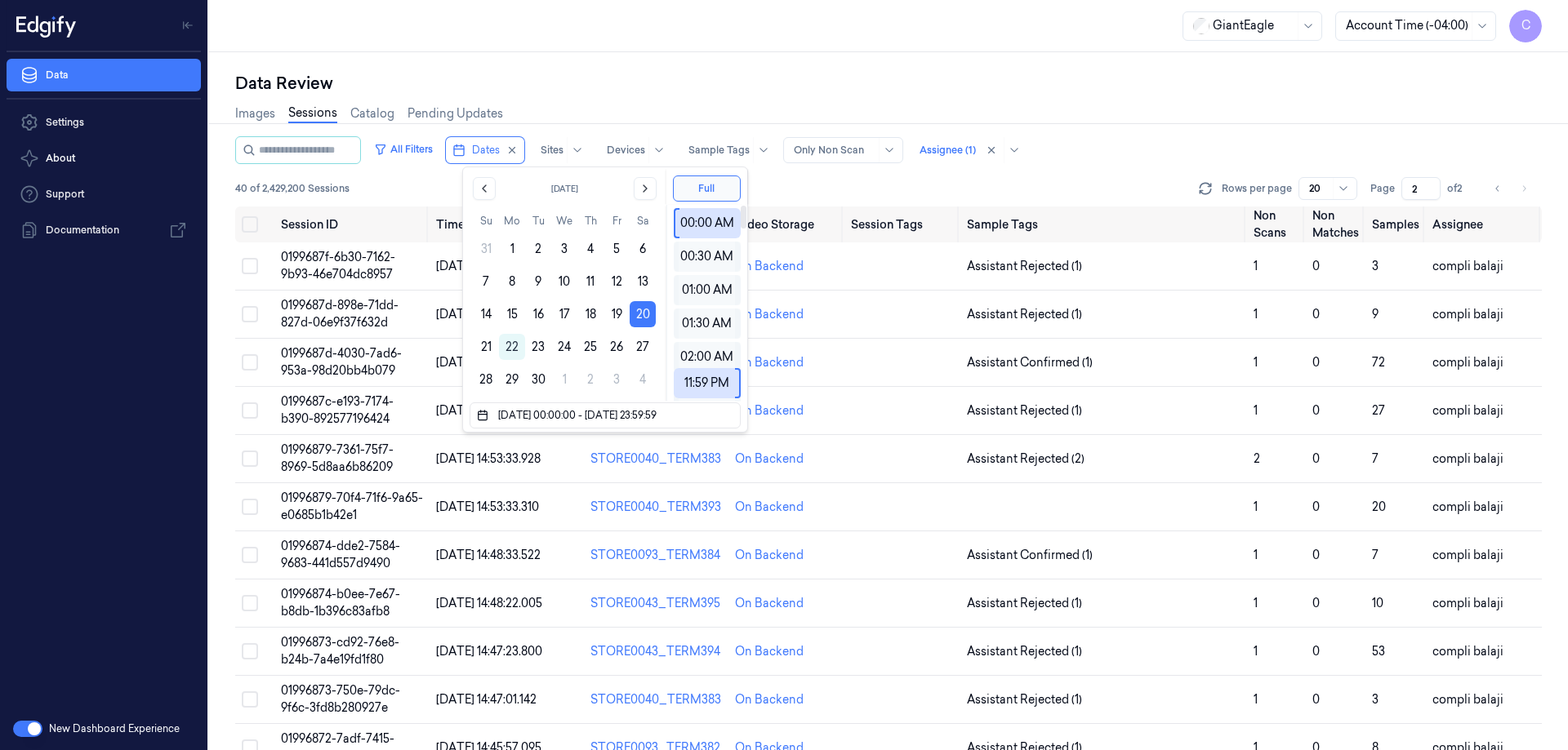
click at [1035, 72] on div "Data Review" at bounding box center [888, 82] width 1307 height 23
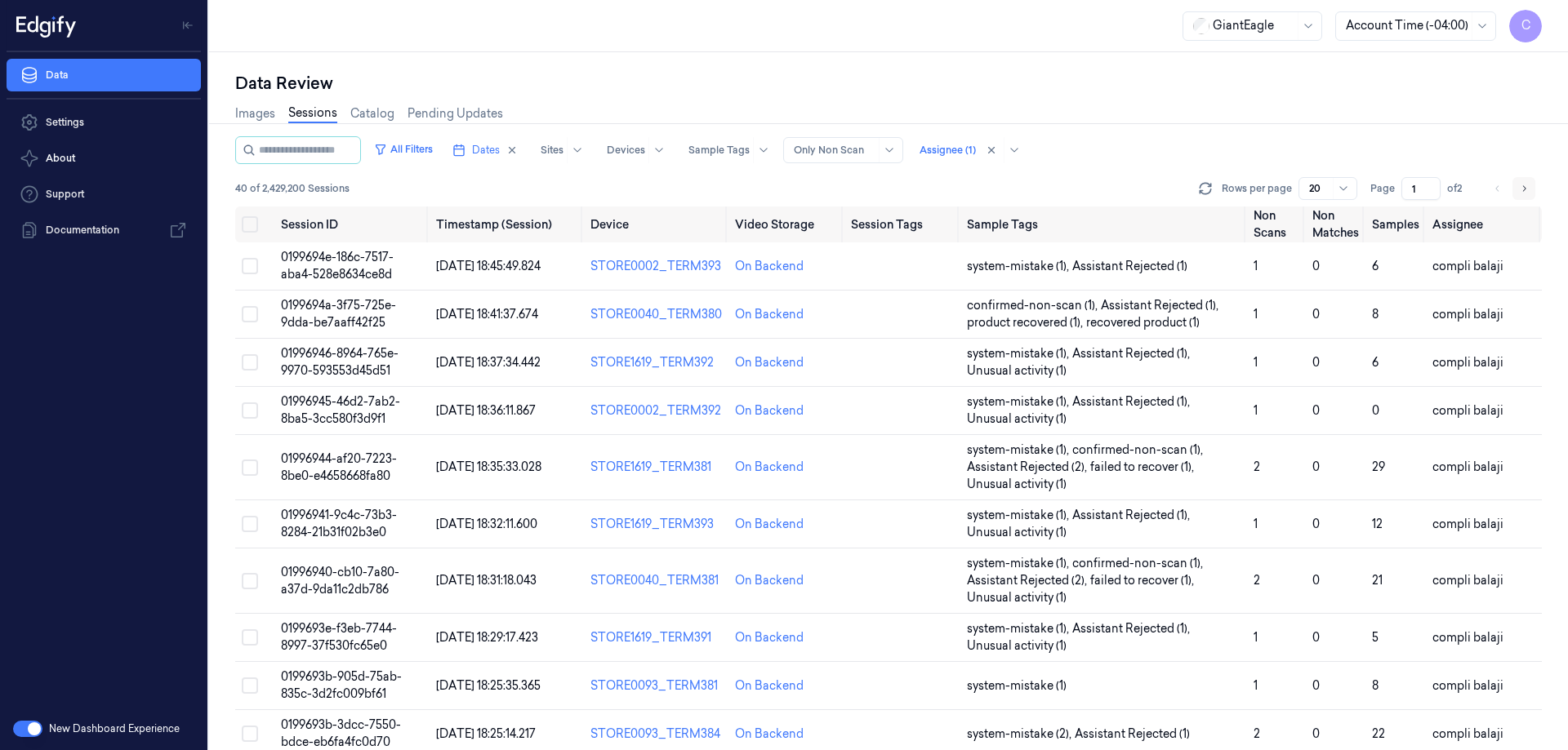
click at [1527, 189] on icon "Go to next page" at bounding box center [1524, 188] width 10 height 13
type input "2"
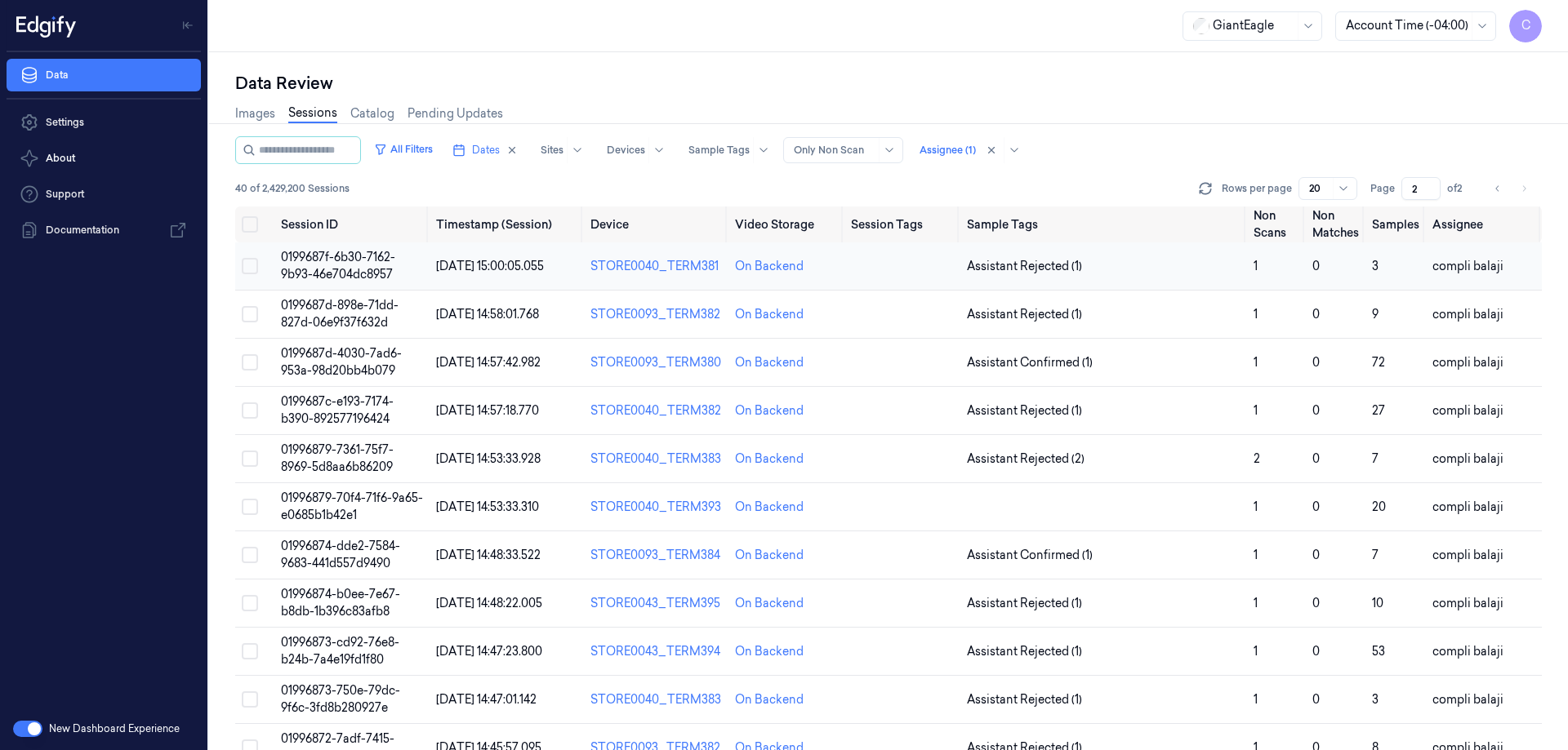
click at [372, 257] on span "0199687f-6b30-7162-9b93-46e704dc8957" at bounding box center [338, 266] width 115 height 31
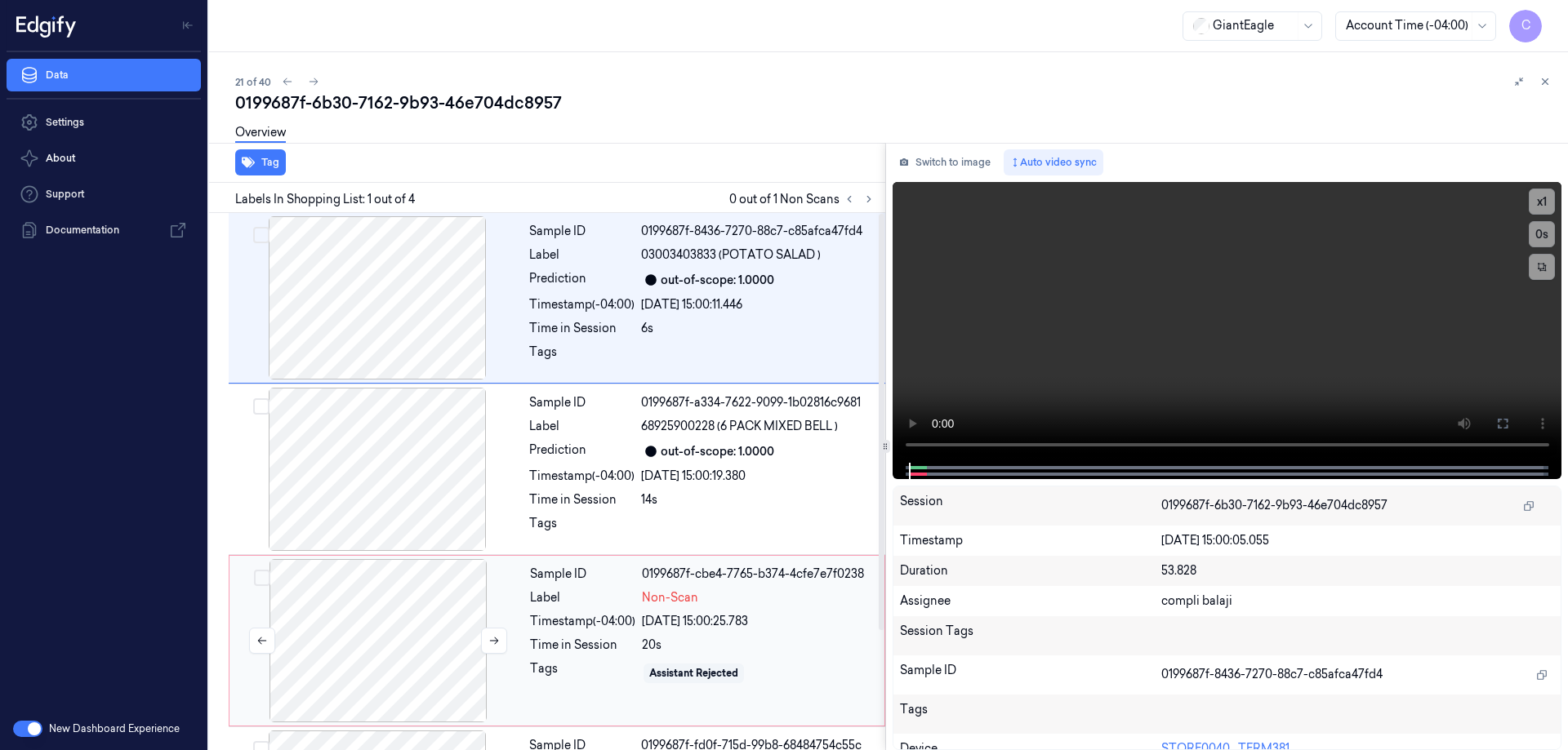
click at [403, 647] on div at bounding box center [378, 641] width 291 height 164
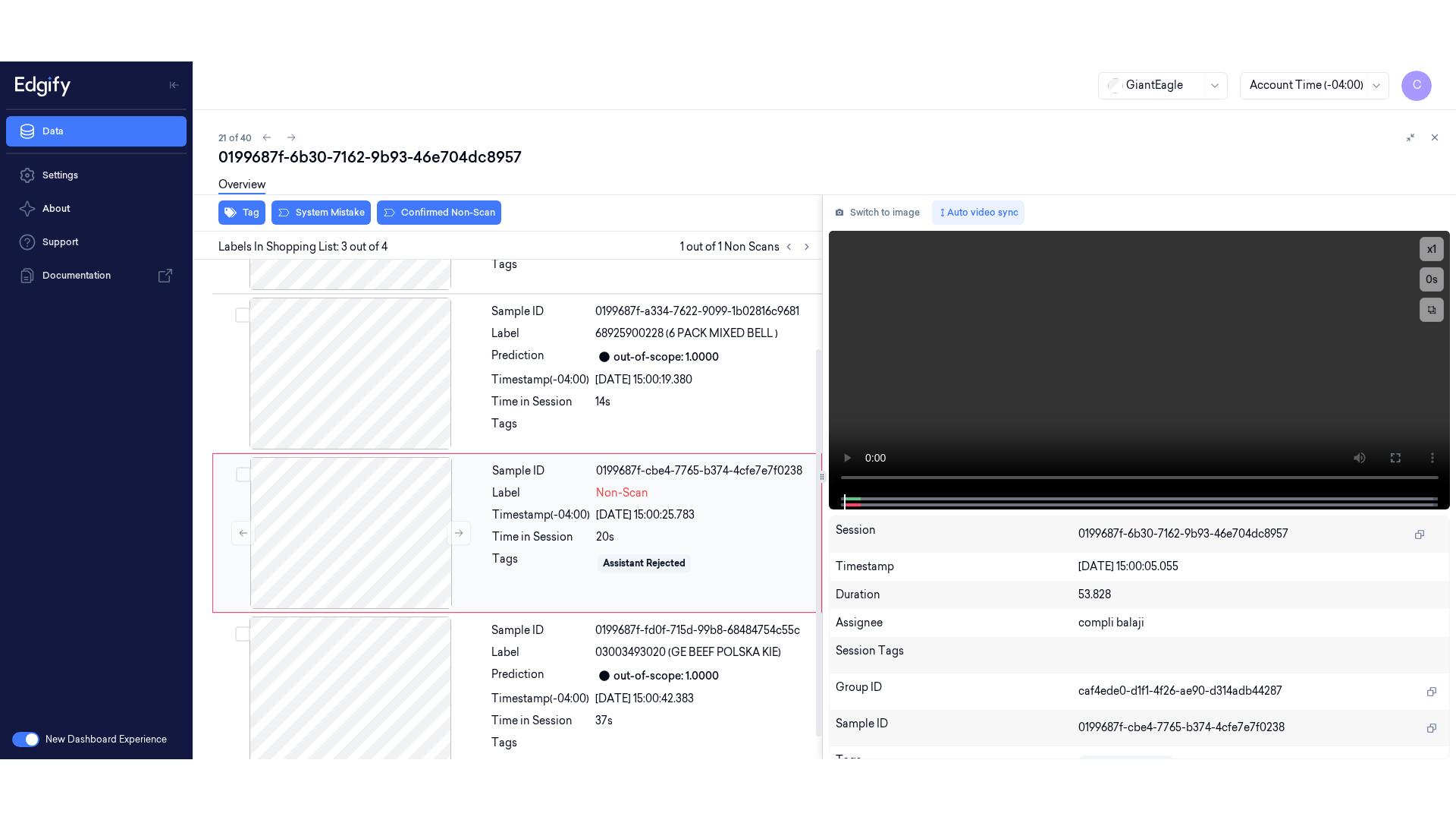
scroll to position [143, 0]
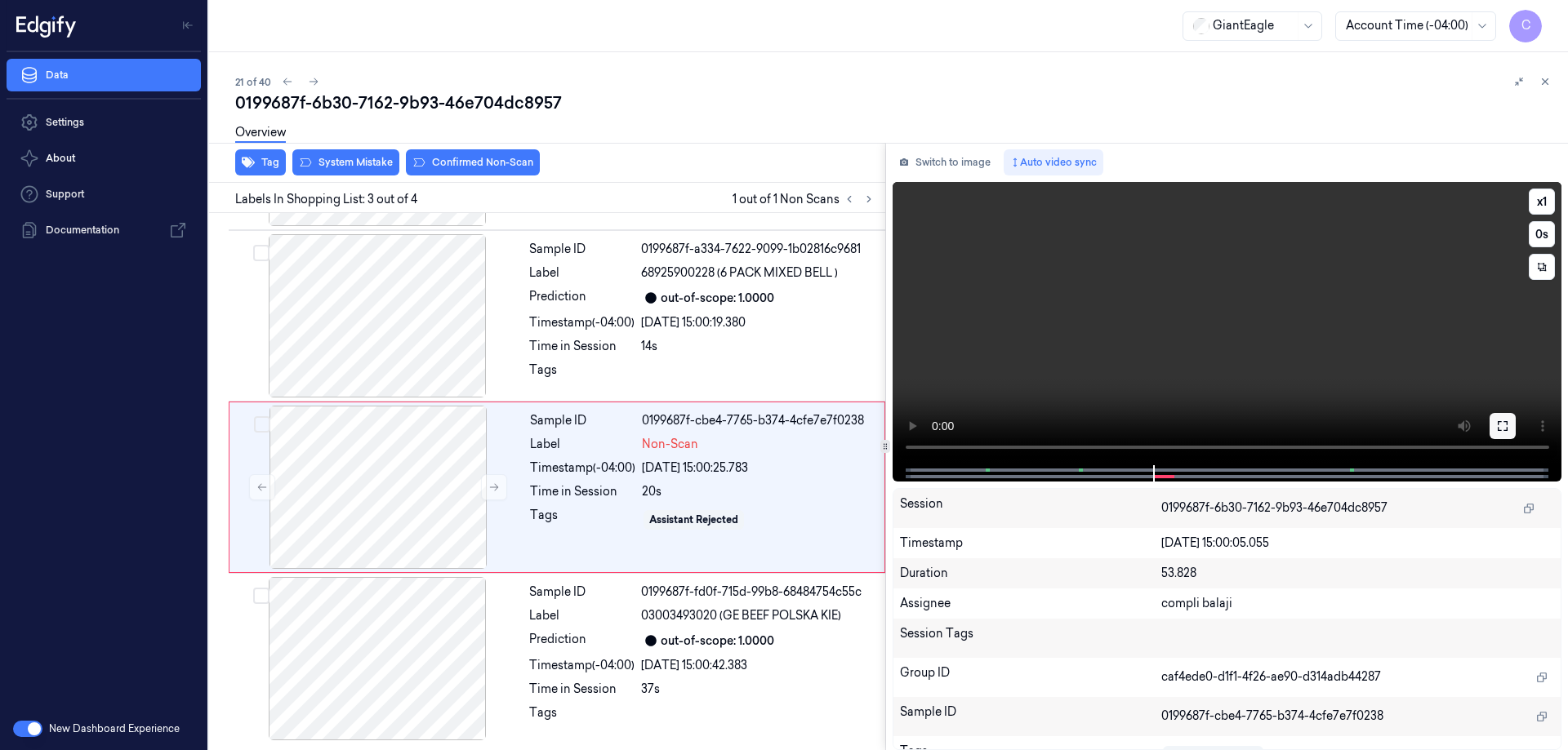
click at [1499, 425] on icon at bounding box center [1502, 425] width 13 height 13
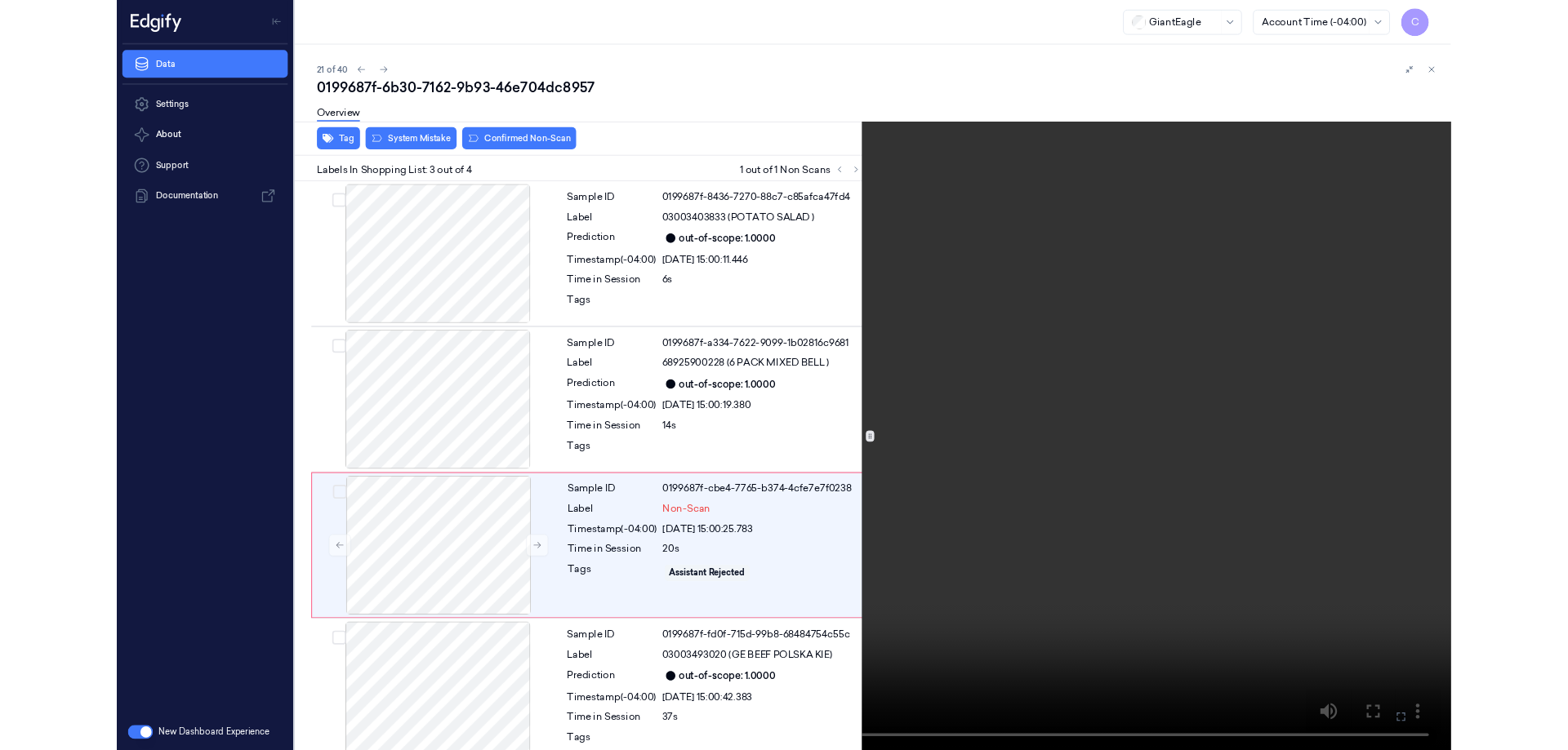
scroll to position [22, 0]
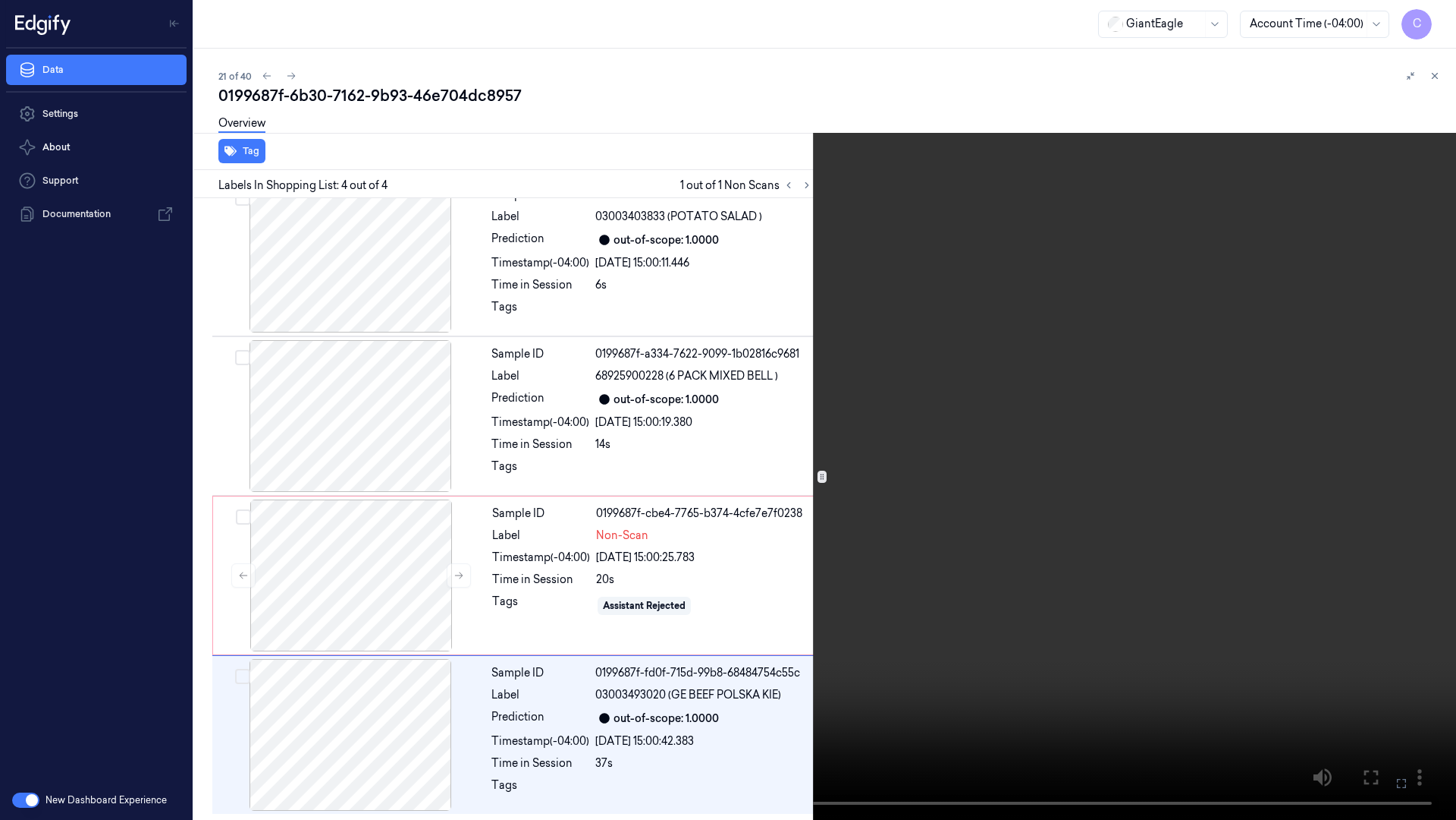
click at [0, 0] on icon at bounding box center [0, 0] width 0 height 0
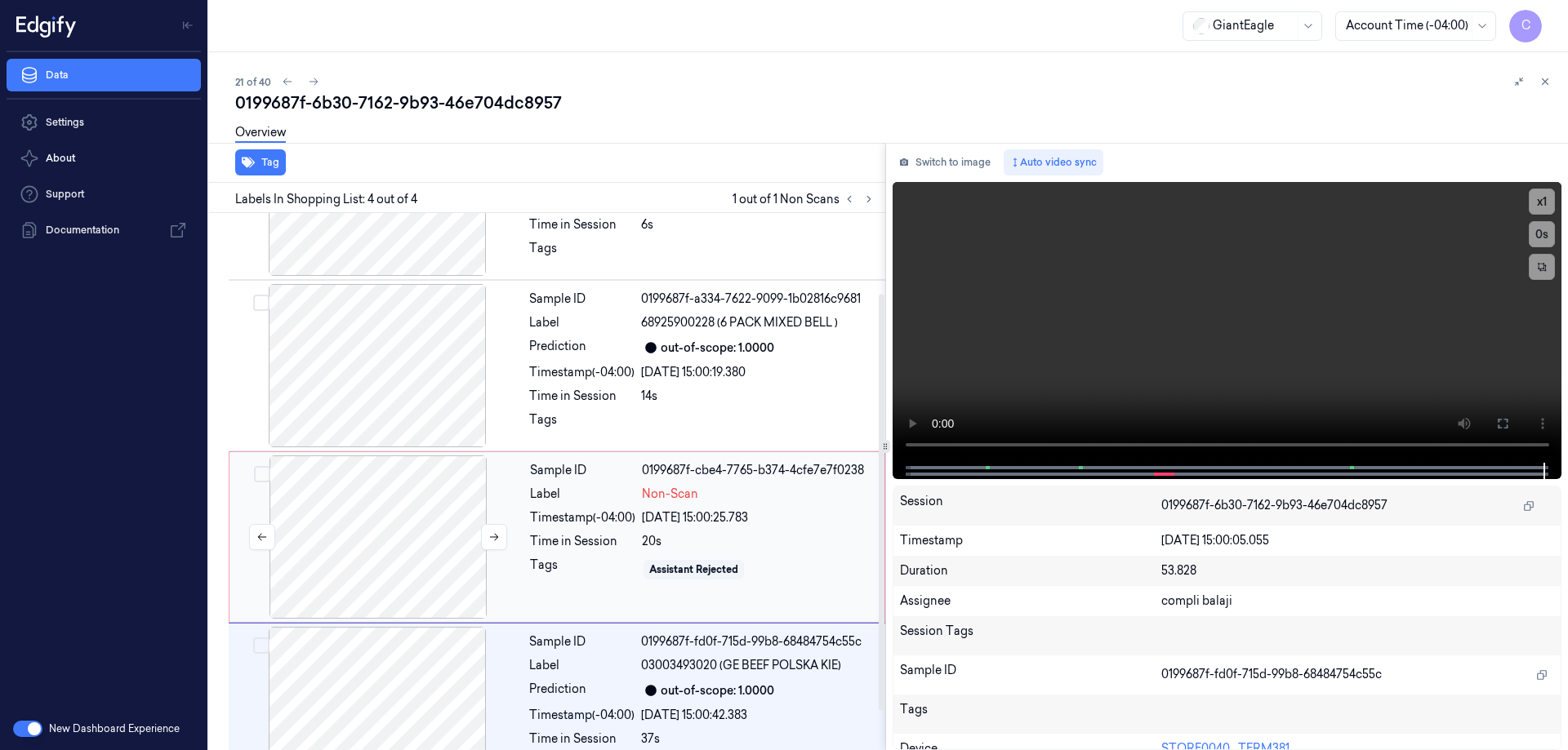
click at [429, 597] on div at bounding box center [378, 537] width 291 height 164
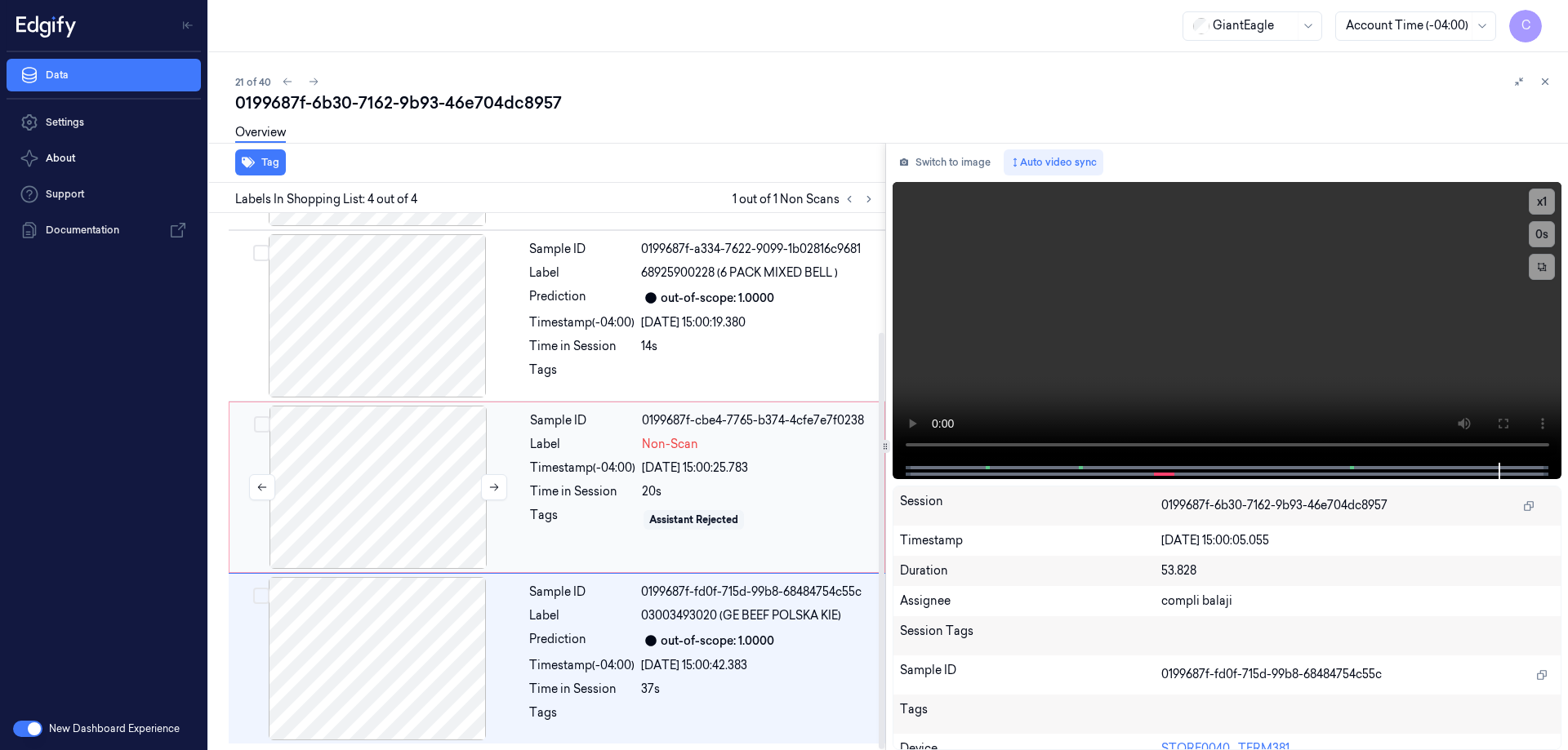
click at [396, 478] on div at bounding box center [378, 487] width 291 height 164
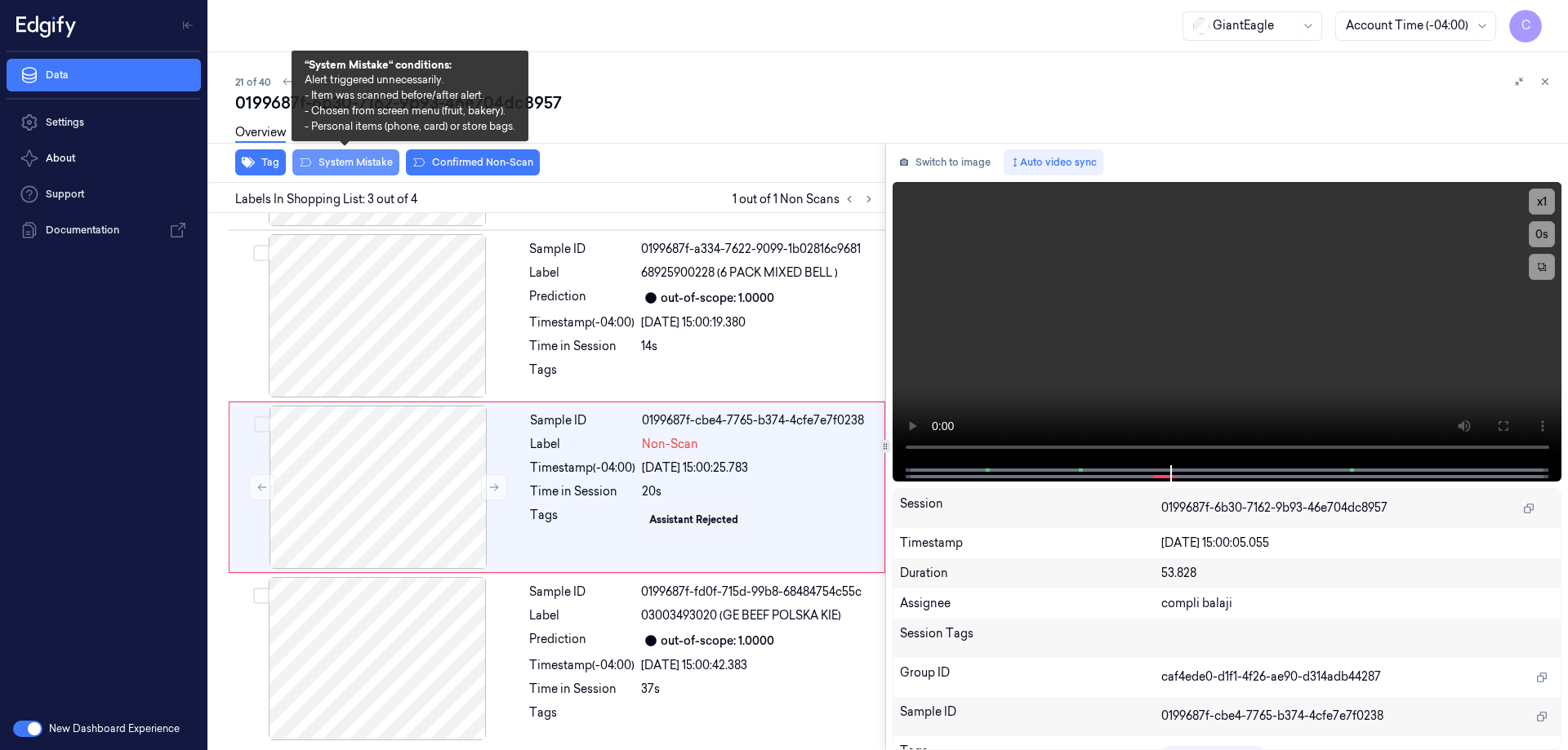
click at [363, 167] on button "System Mistake" at bounding box center [345, 162] width 107 height 26
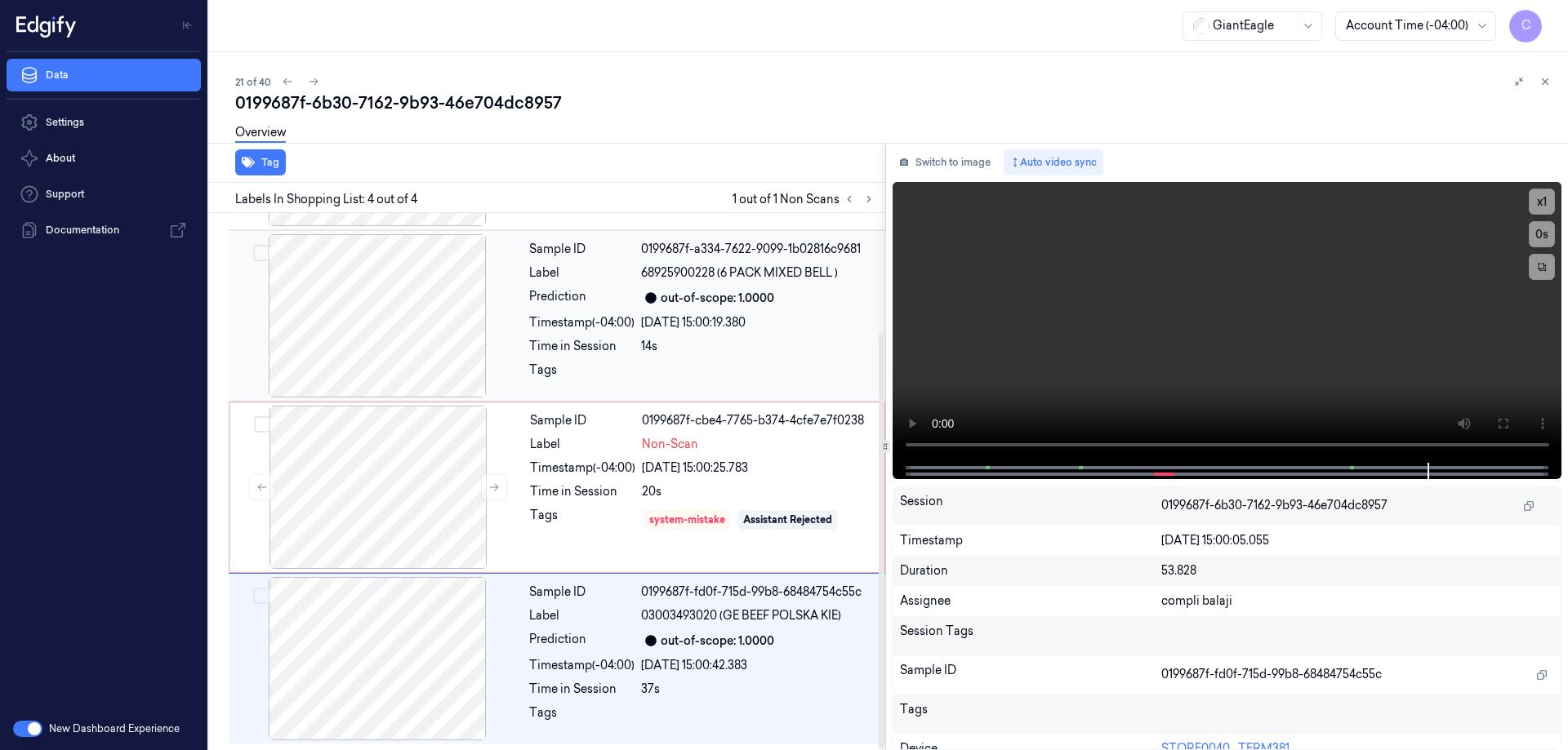
drag, startPoint x: 398, startPoint y: 440, endPoint x: 398, endPoint y: 398, distance: 42.0
click at [399, 433] on div at bounding box center [378, 487] width 291 height 164
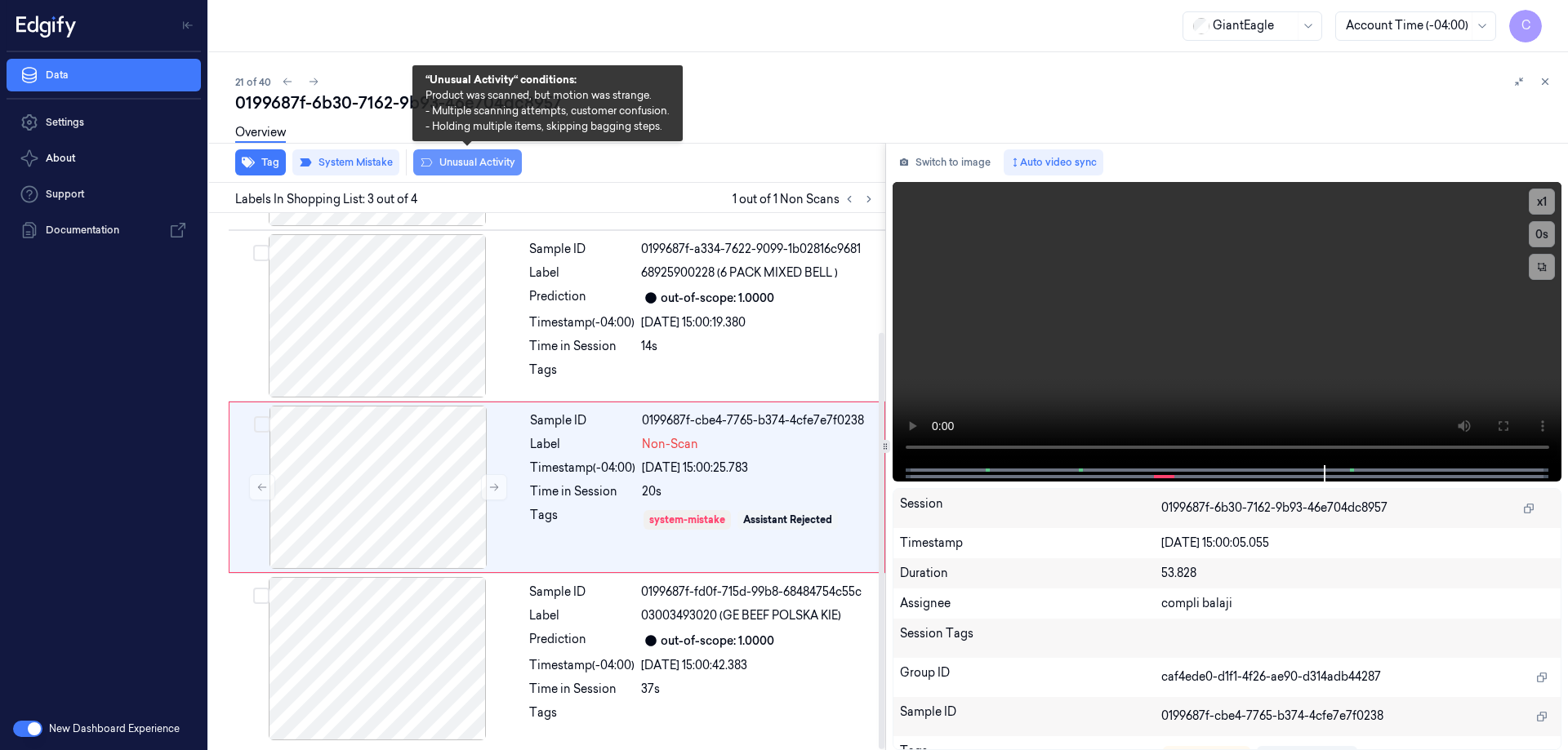
click at [472, 169] on button "Unusual Activity" at bounding box center [467, 162] width 109 height 26
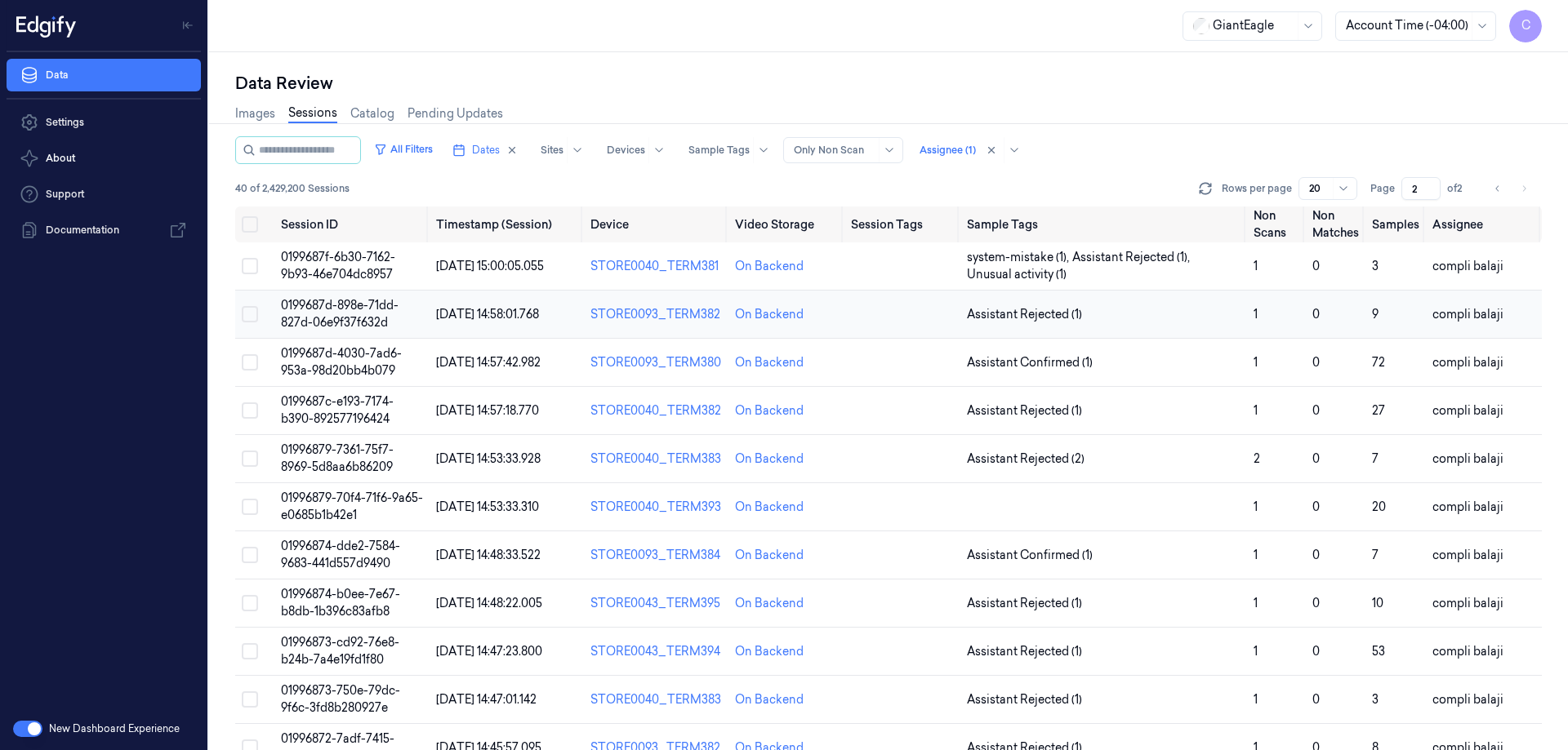
click at [369, 304] on span "0199687d-898e-71dd-827d-06e9f37f632d" at bounding box center [340, 314] width 118 height 31
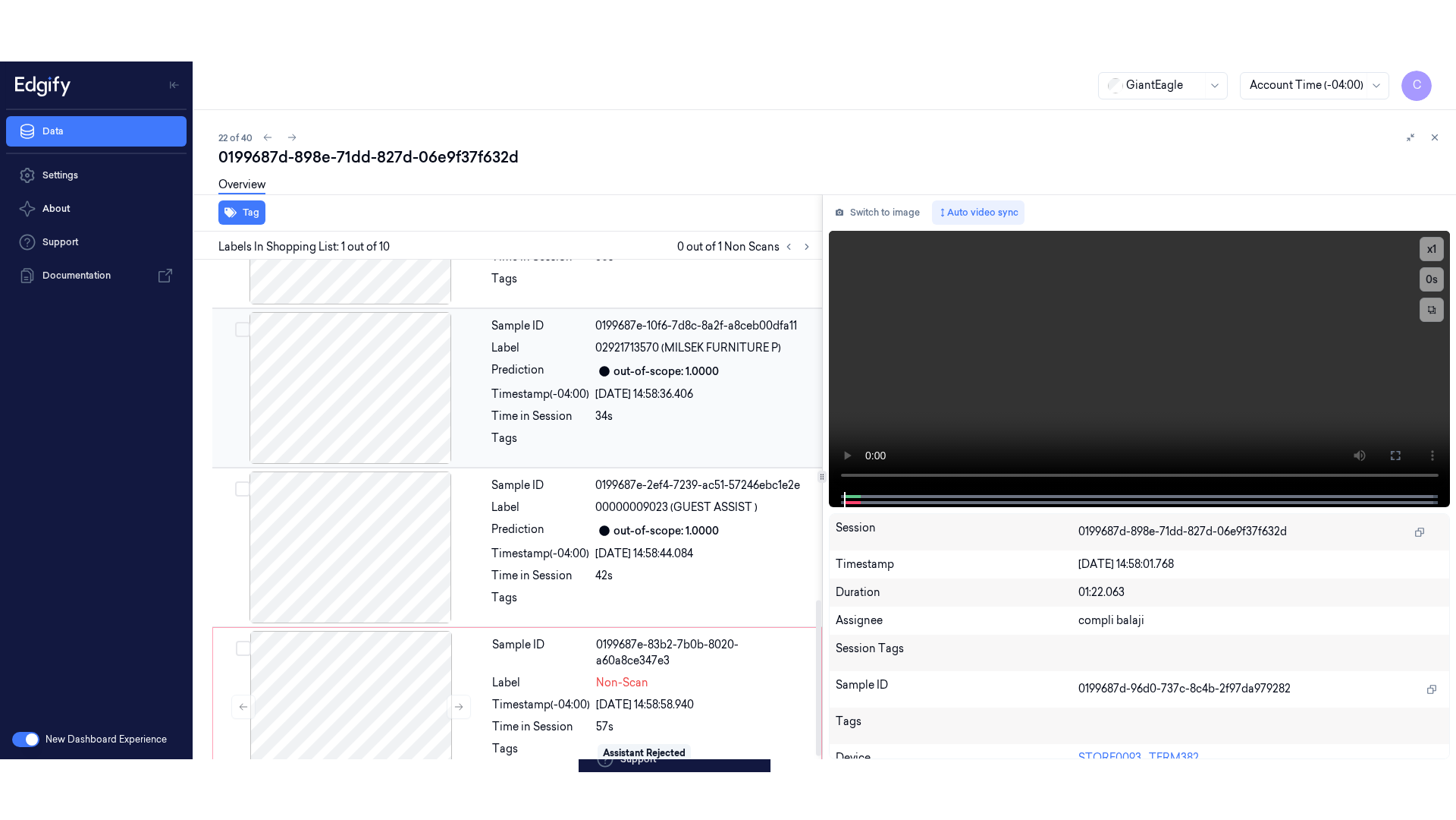
scroll to position [1099, 0]
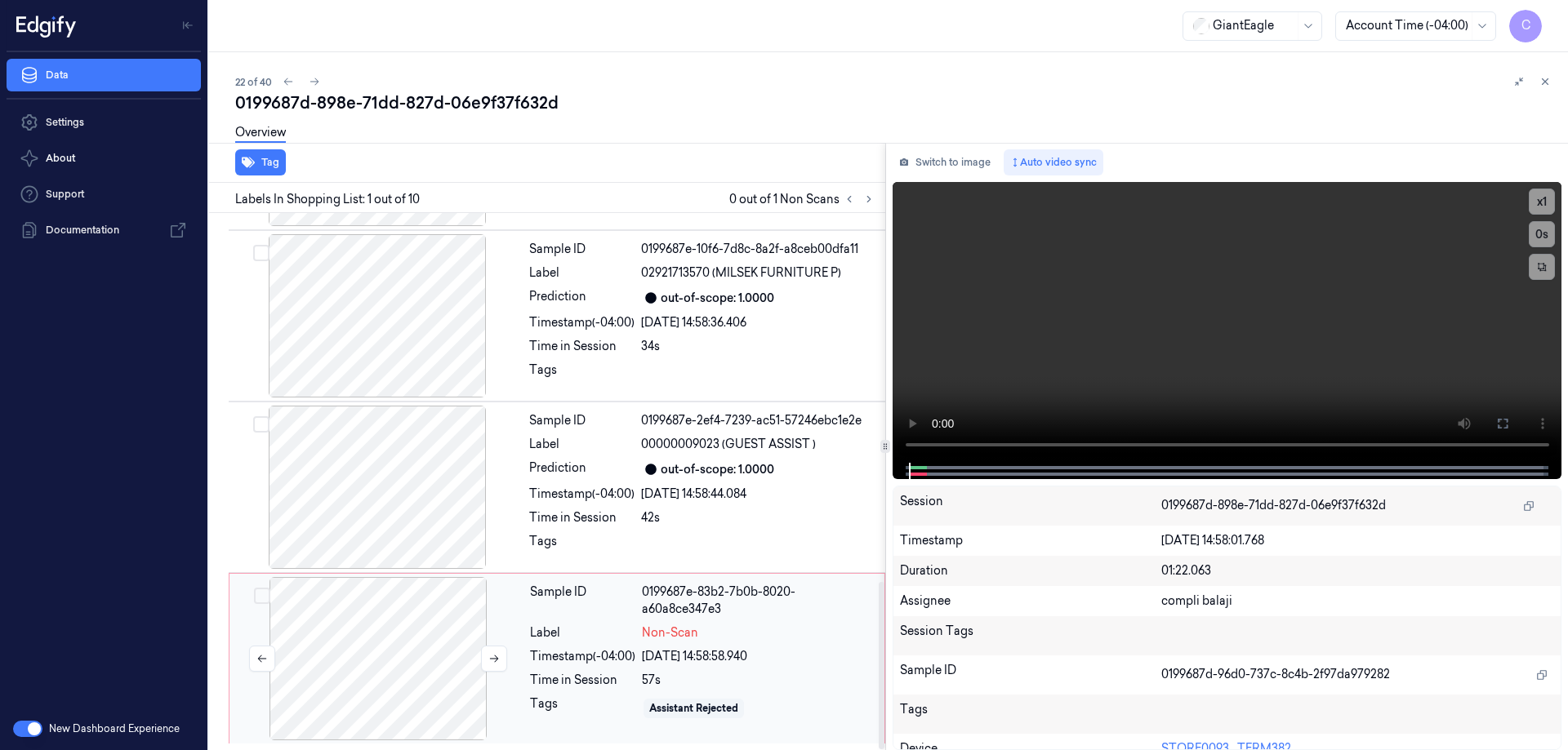
drag, startPoint x: 399, startPoint y: 635, endPoint x: 620, endPoint y: 575, distance: 229.0
click at [399, 634] on div at bounding box center [378, 659] width 291 height 164
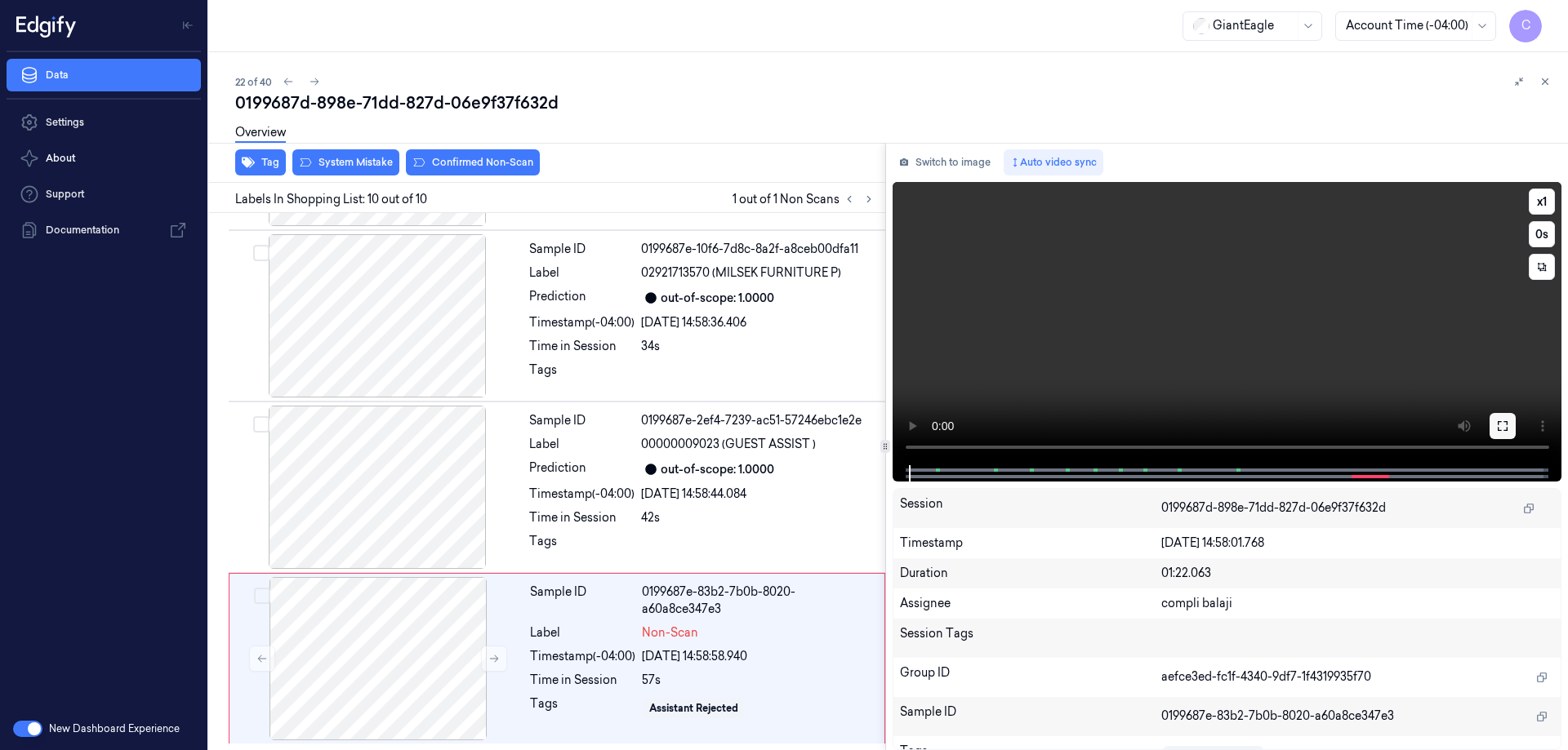
click at [1503, 423] on icon at bounding box center [1502, 425] width 13 height 13
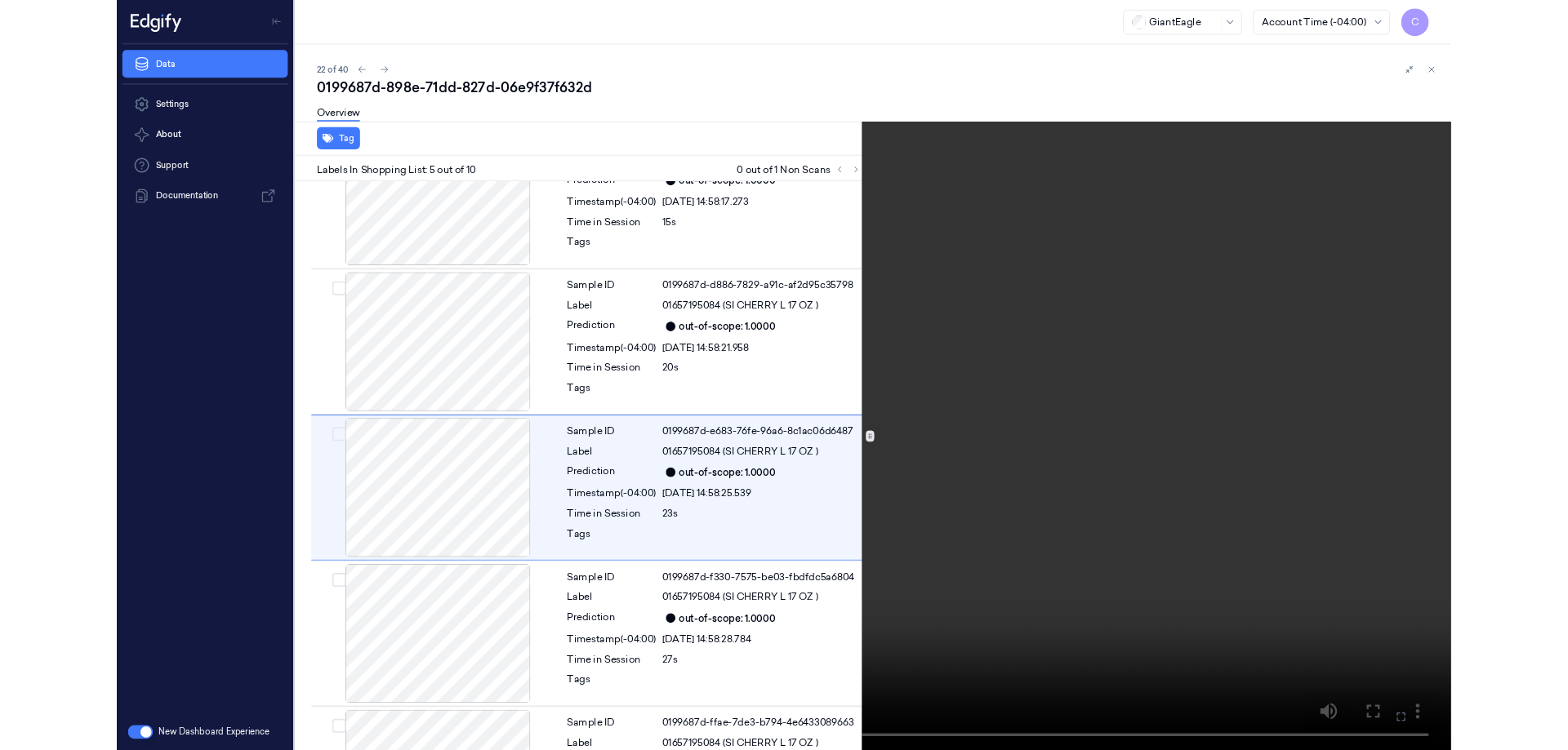
scroll to position [437, 0]
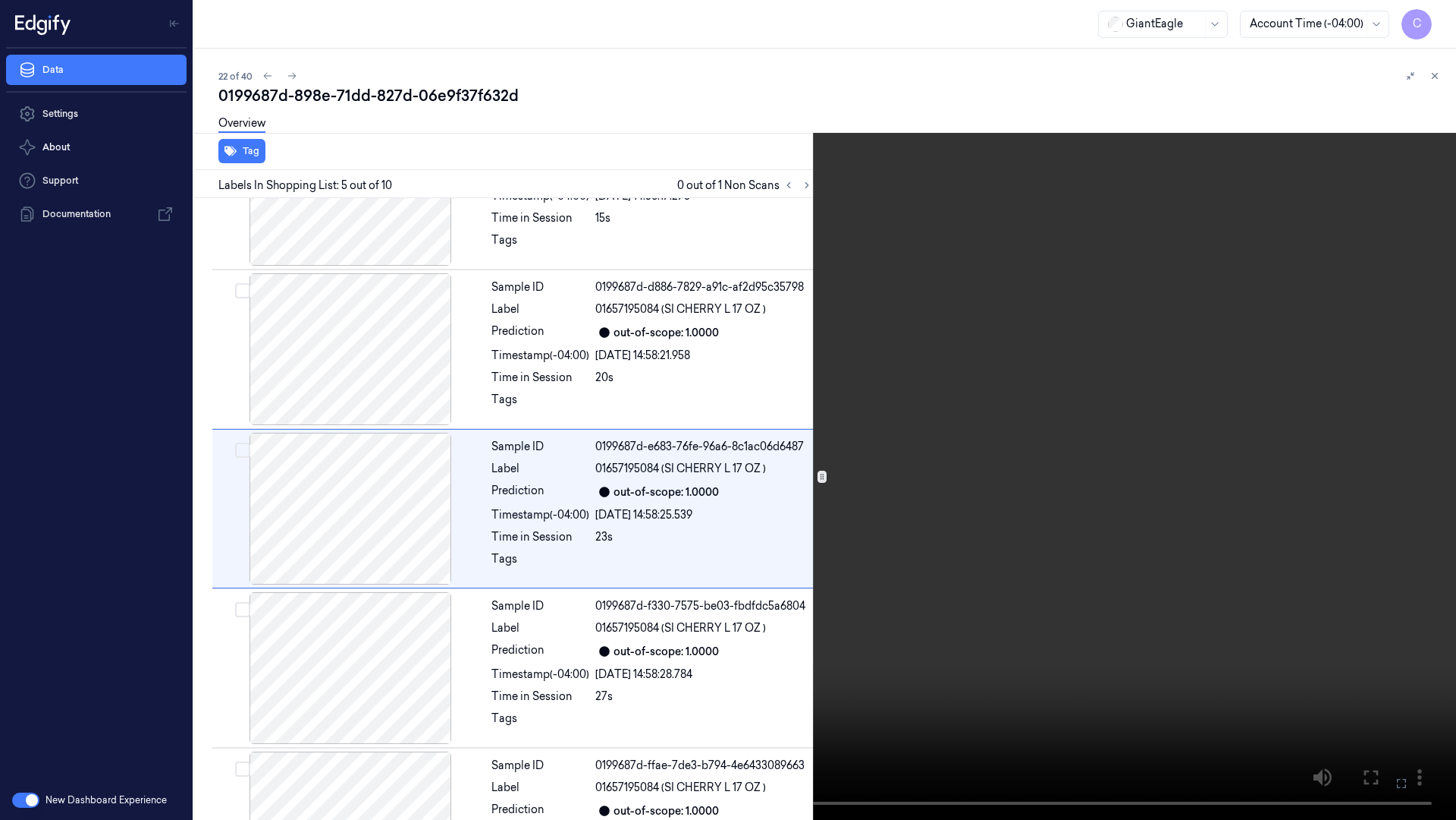
click at [0, 0] on icon at bounding box center [0, 0] width 0 height 0
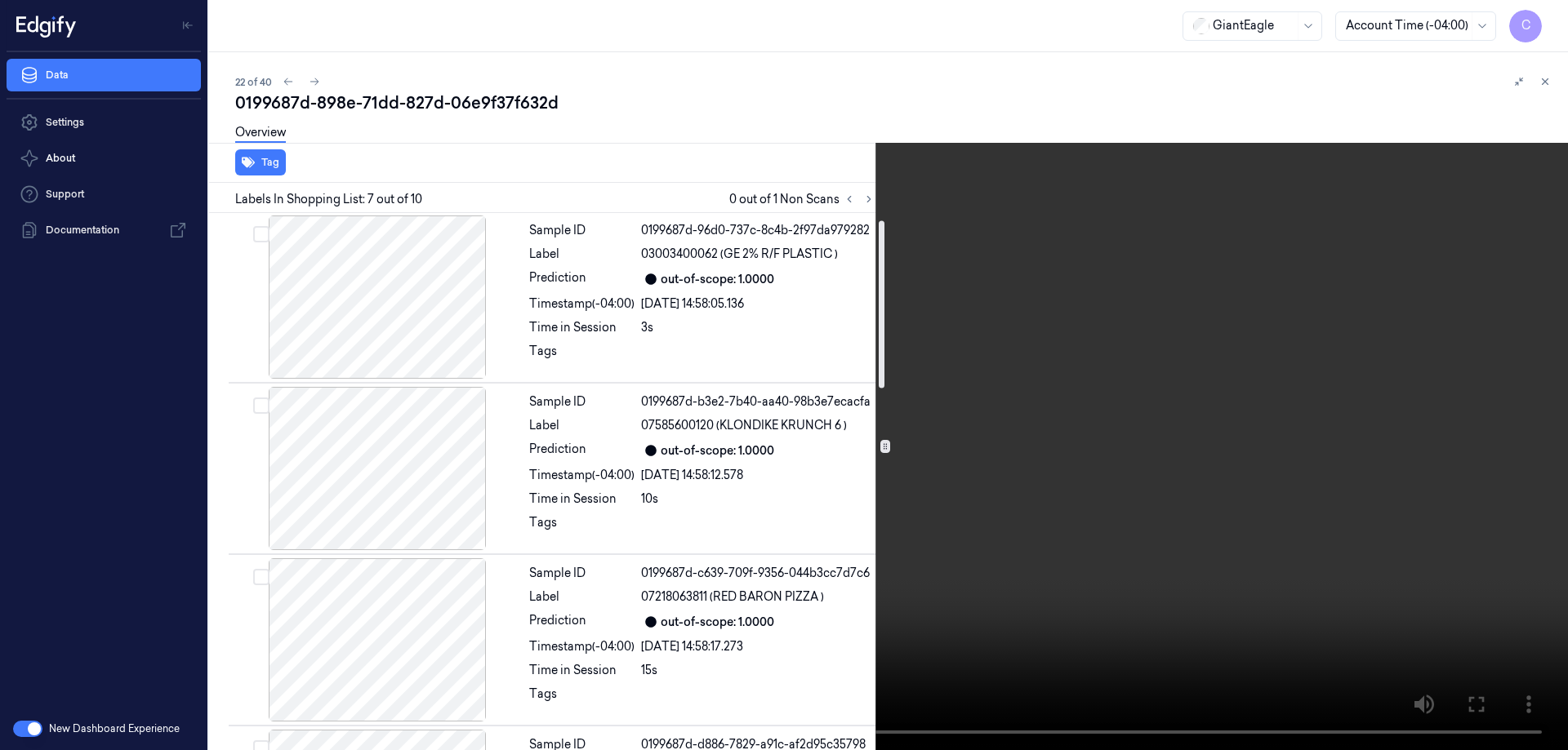
scroll to position [0, 0]
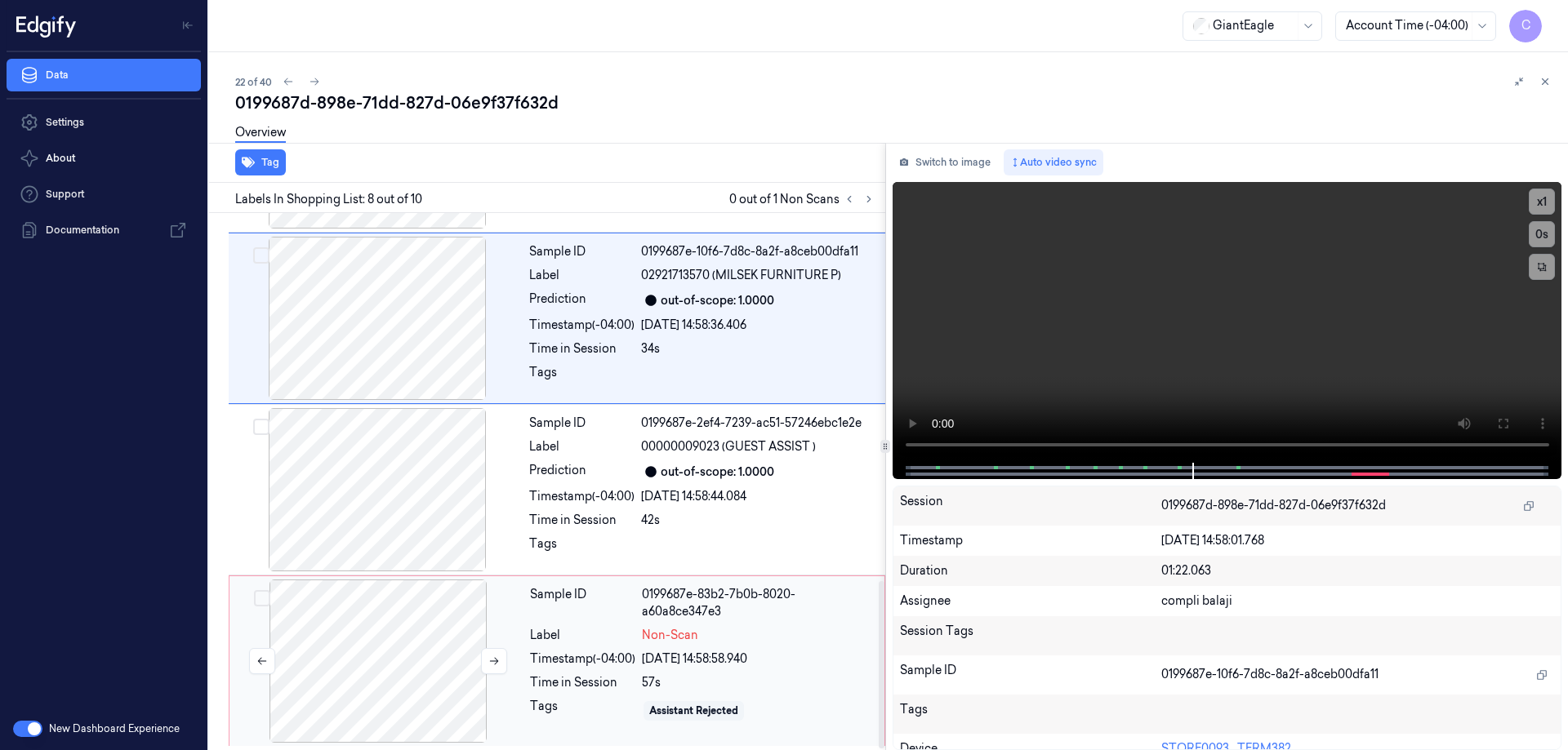
click at [393, 651] on div at bounding box center [378, 661] width 291 height 164
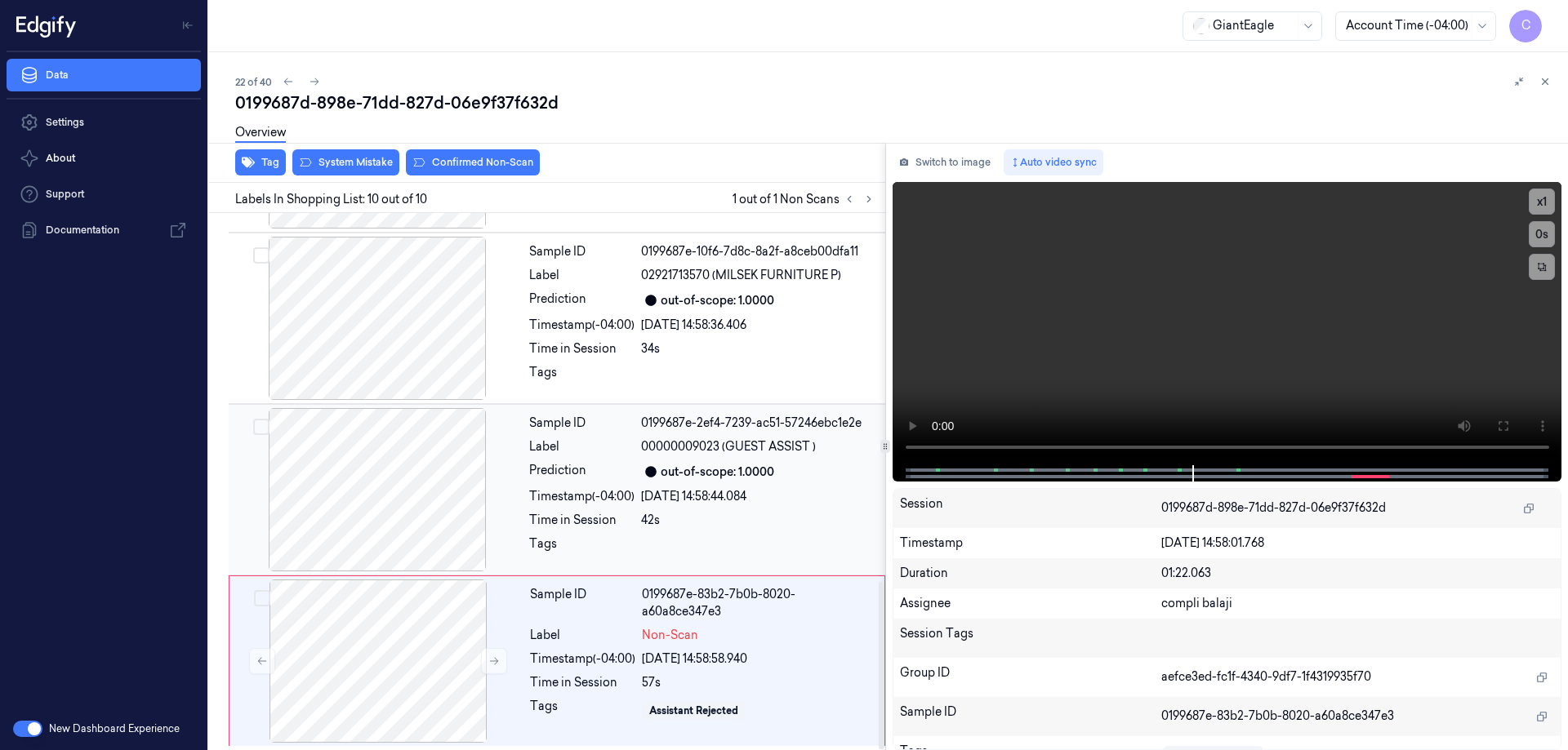
scroll to position [1182, 0]
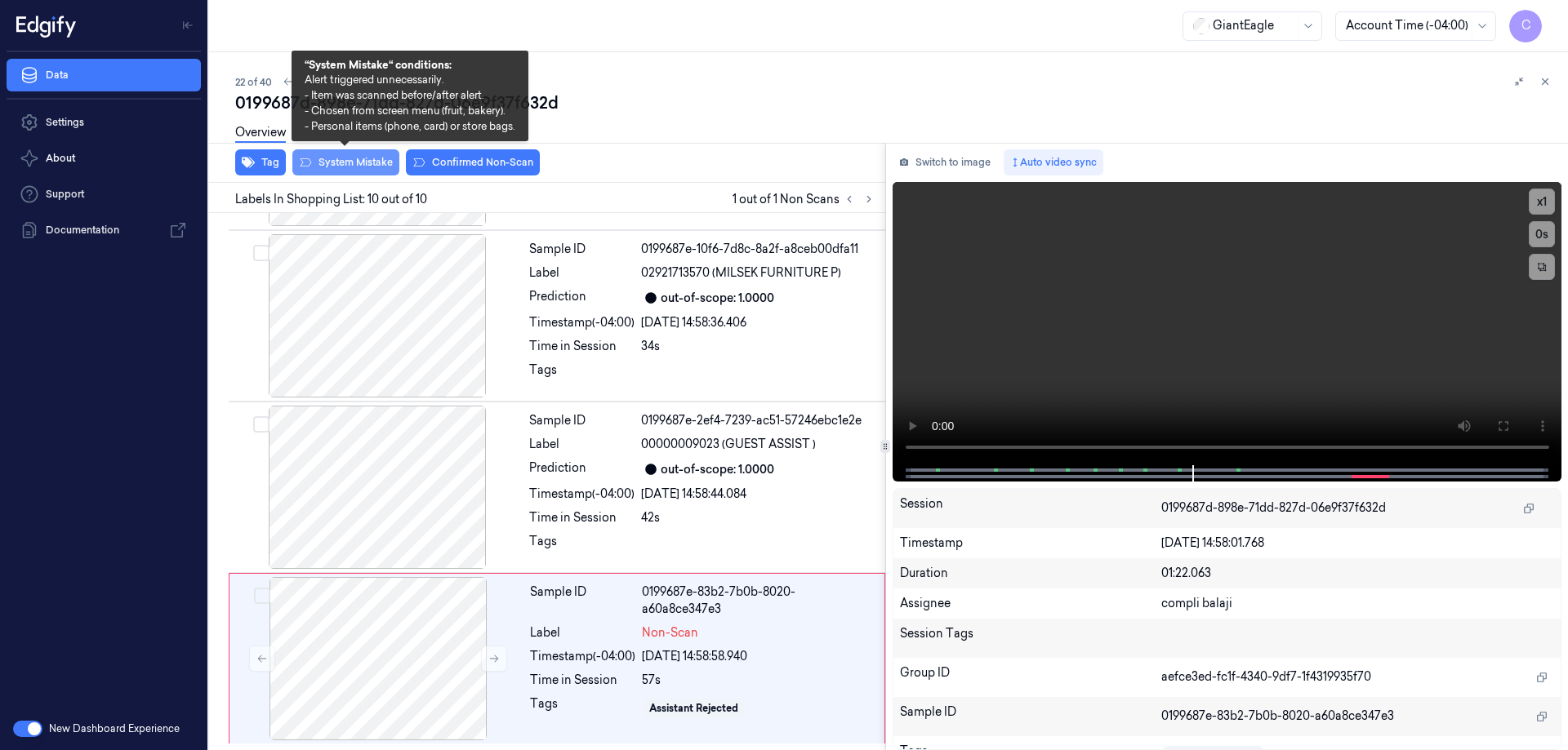
click at [369, 165] on button "System Mistake" at bounding box center [345, 162] width 107 height 26
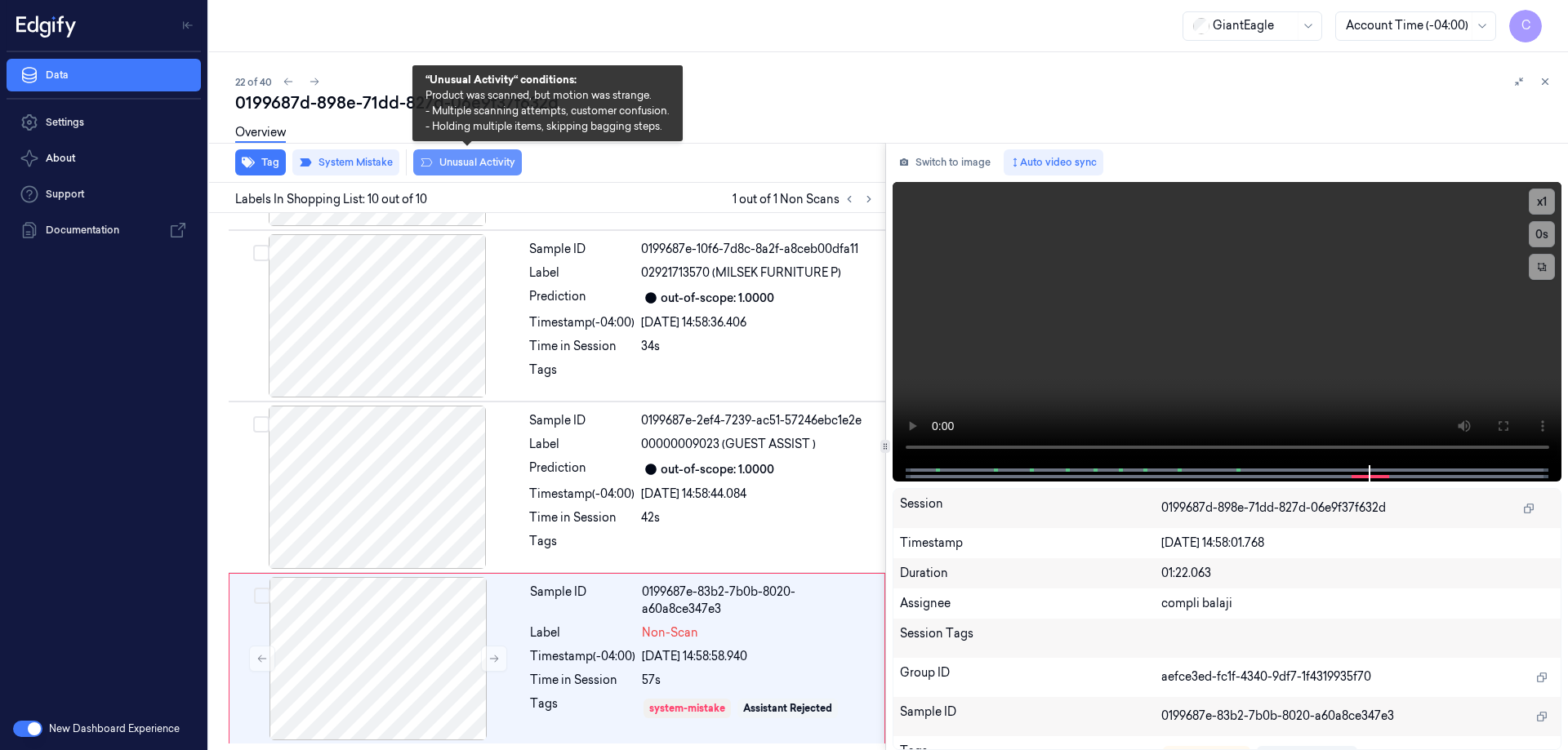
drag, startPoint x: 492, startPoint y: 165, endPoint x: 605, endPoint y: 172, distance: 113.2
click at [493, 165] on button "Unusual Activity" at bounding box center [467, 162] width 109 height 26
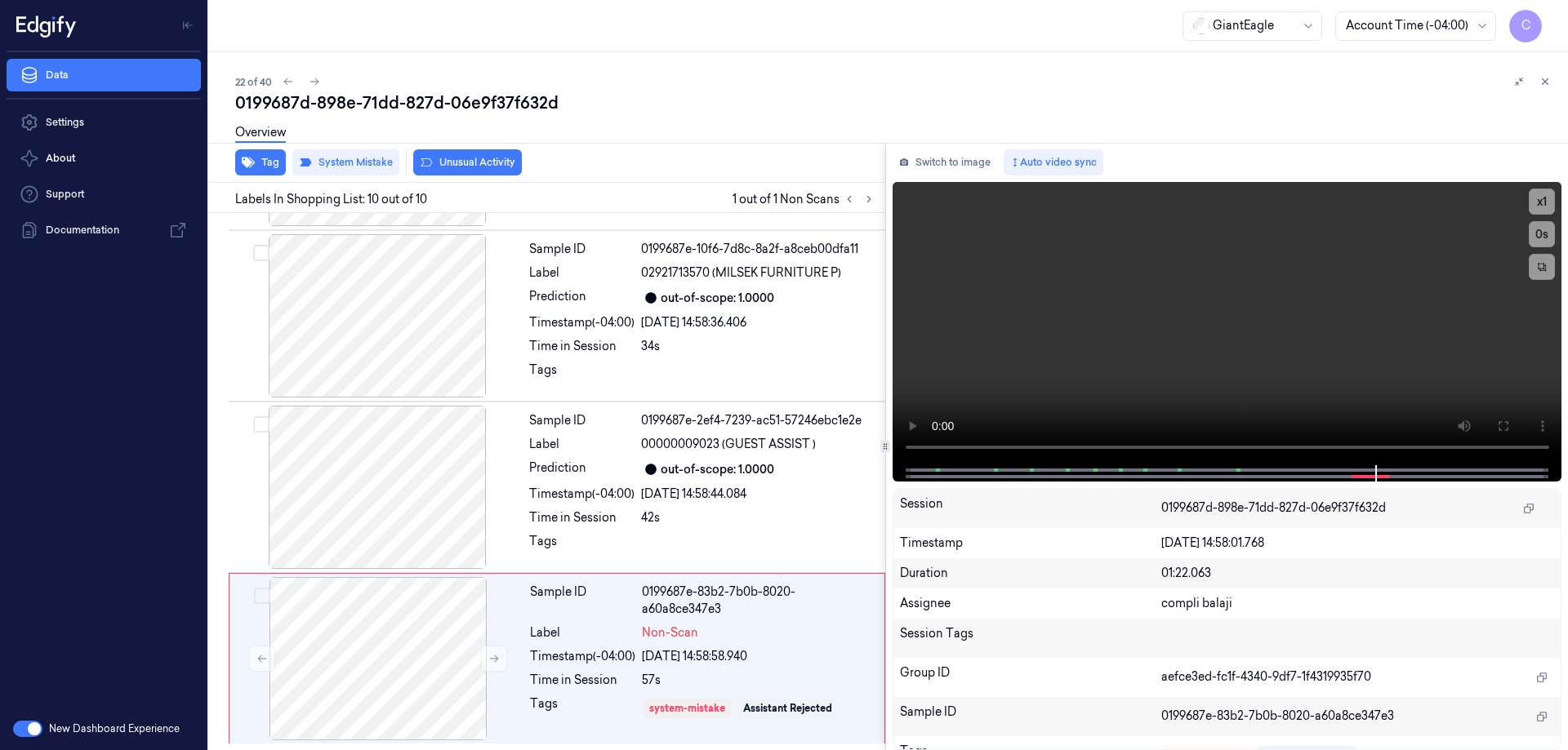
scroll to position [1193, 0]
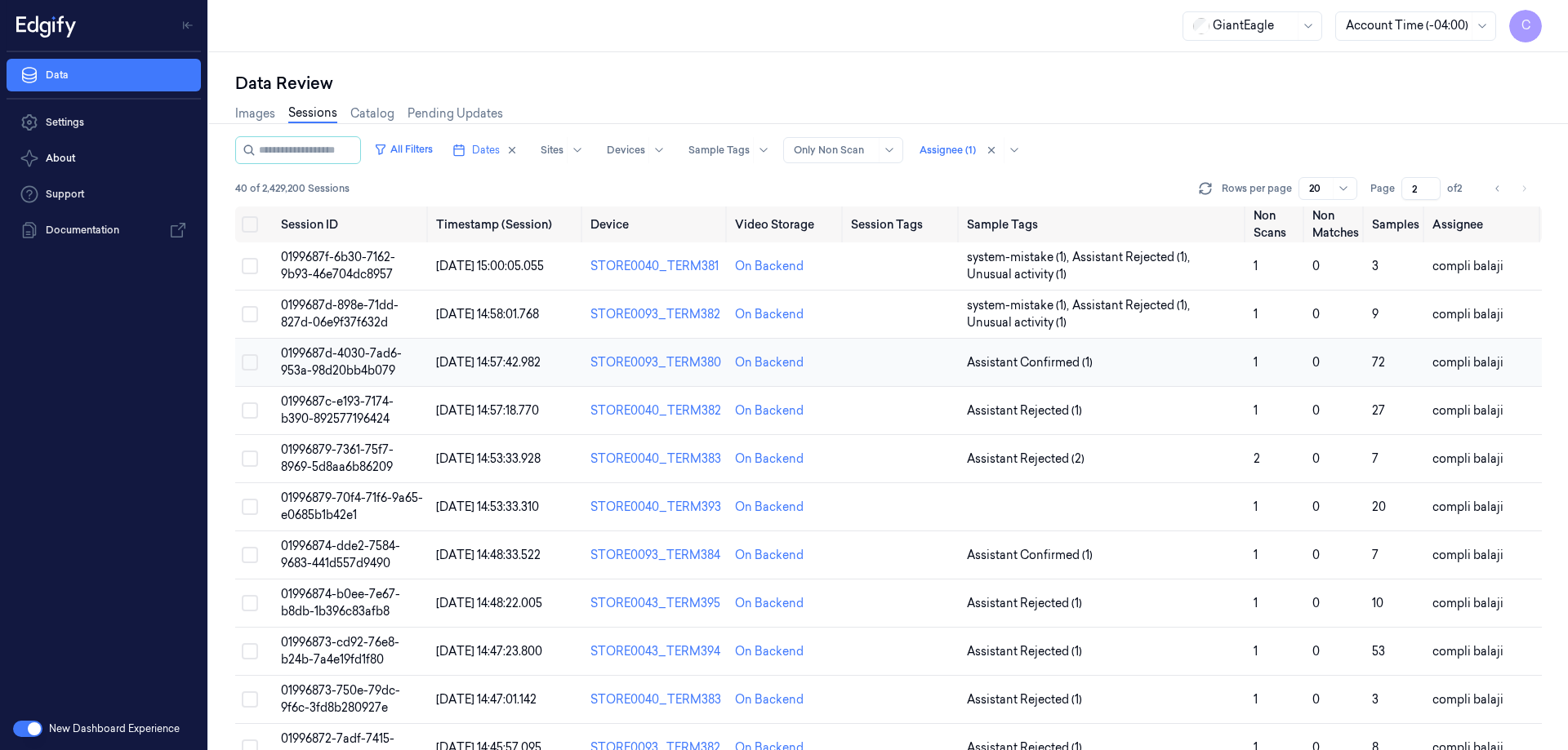
click at [381, 356] on span "0199687d-4030-7ad6-953a-98d20bb4b079" at bounding box center [341, 362] width 121 height 31
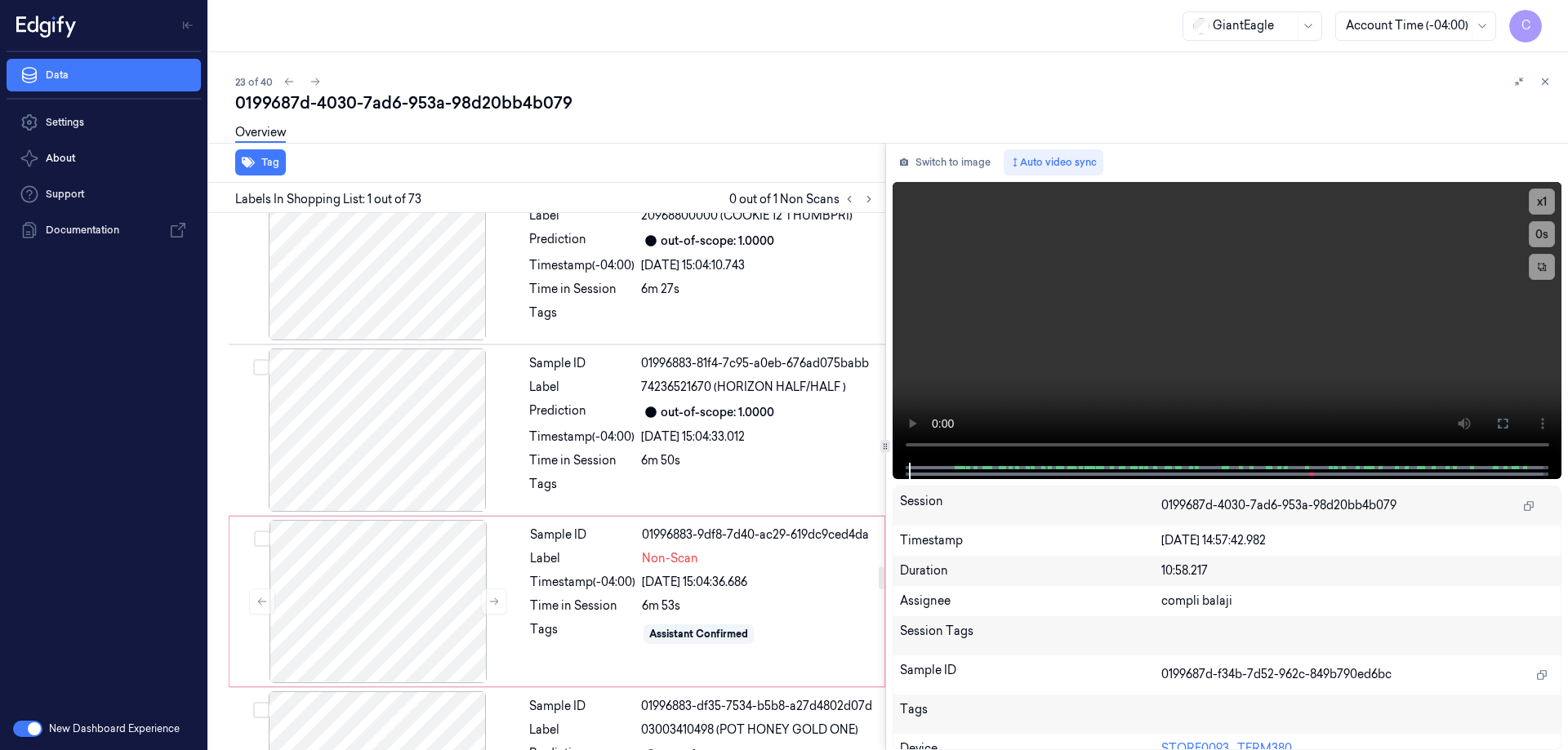
scroll to position [8329, 0]
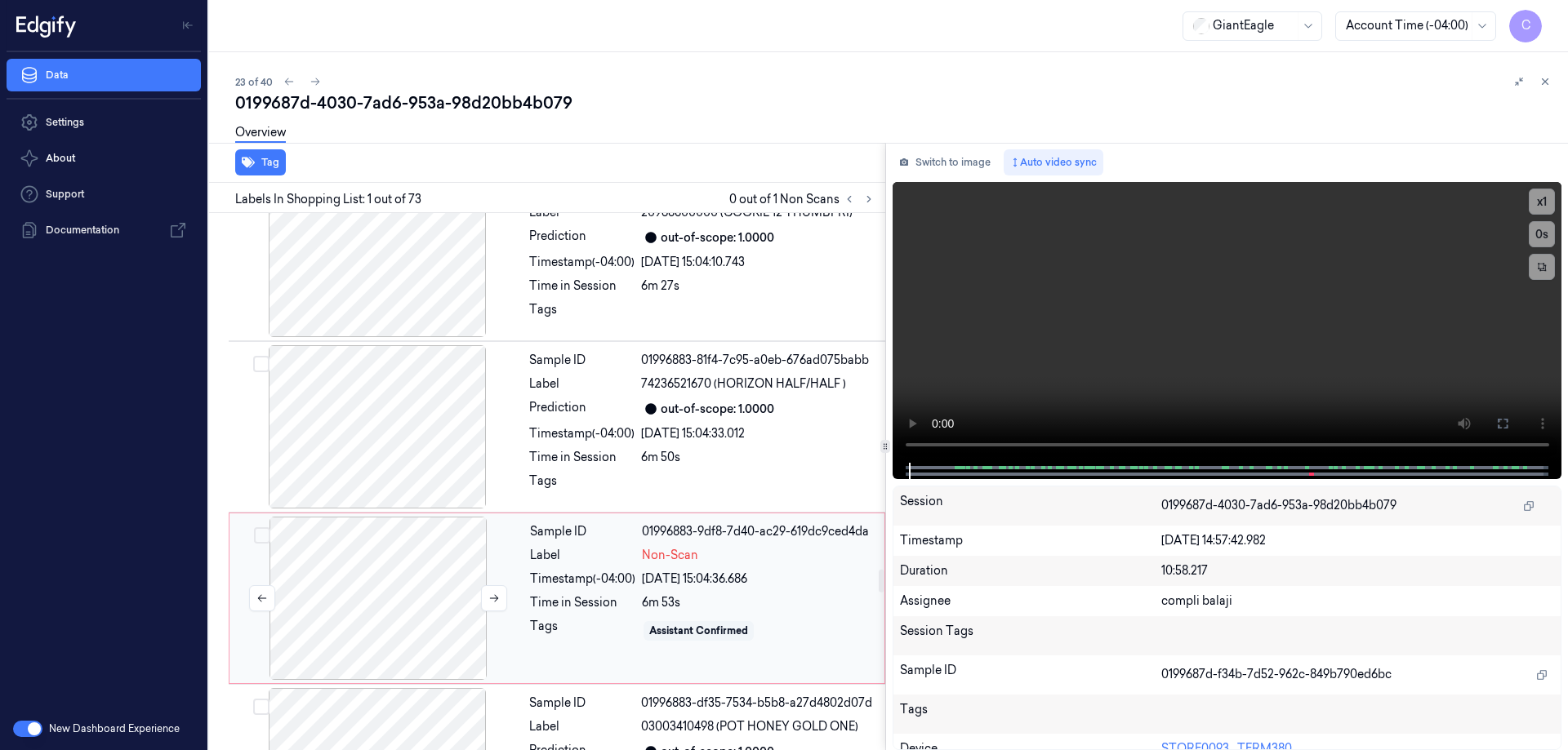
click at [391, 579] on div at bounding box center [378, 598] width 291 height 164
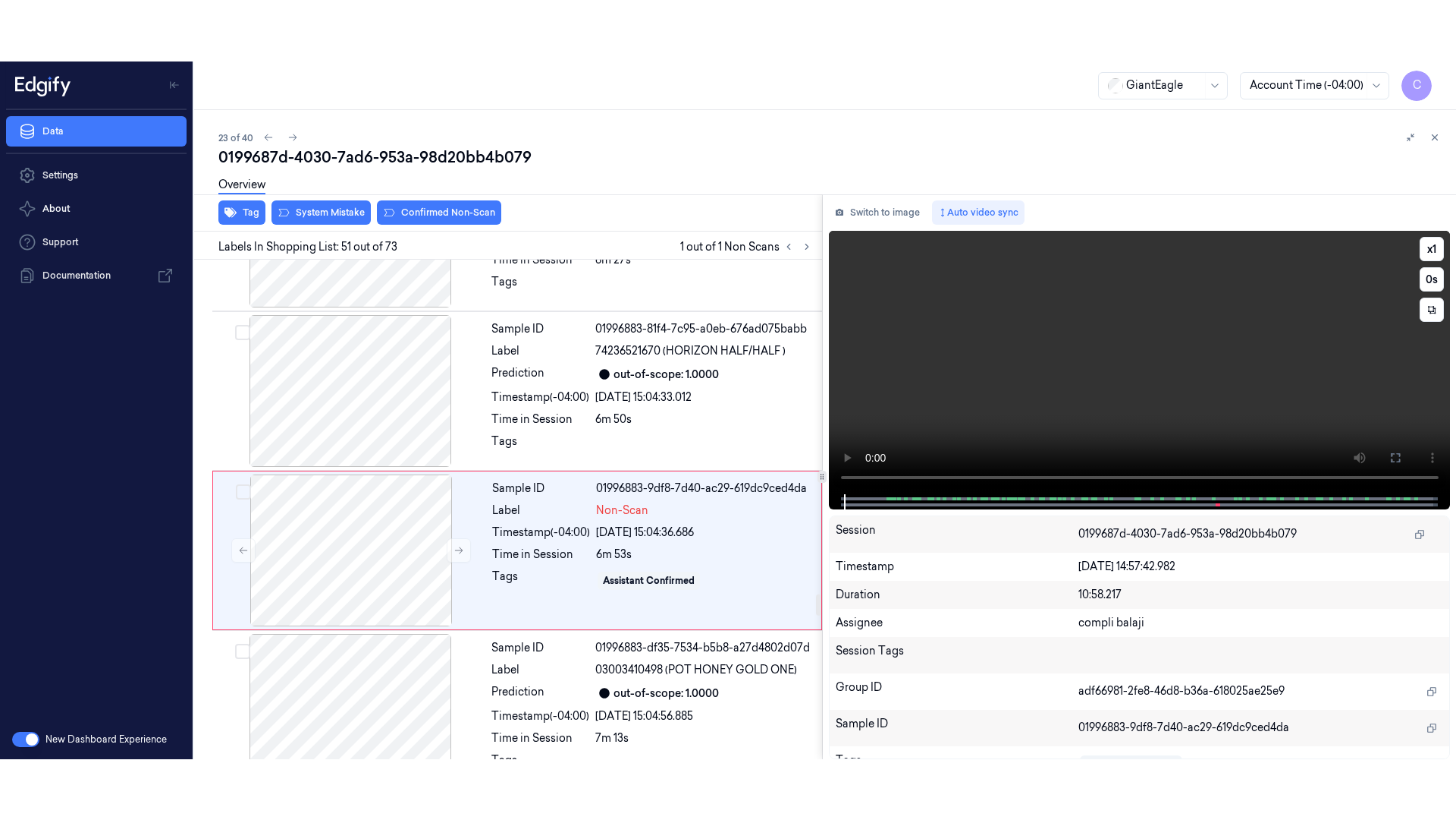
scroll to position [7811, 0]
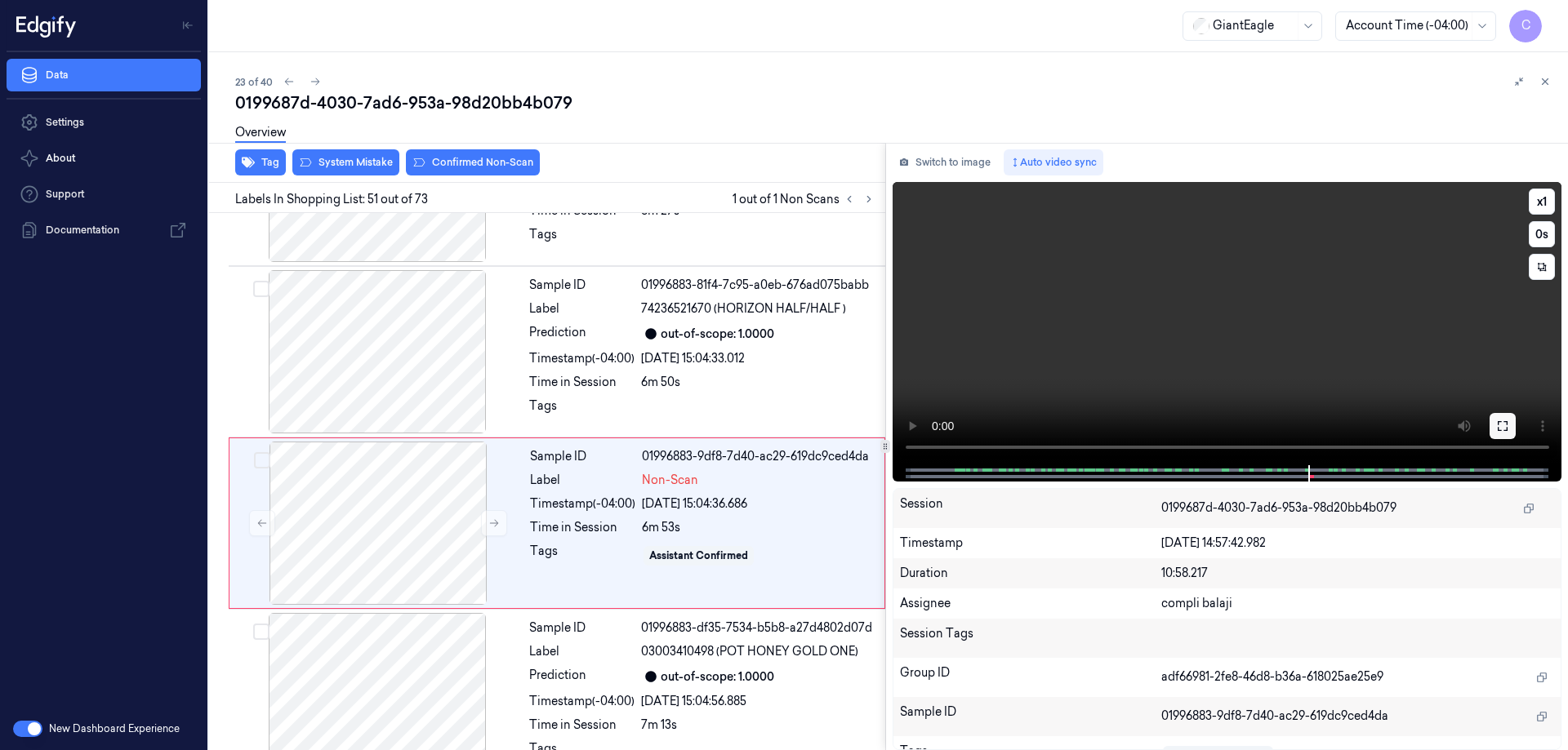
click at [1499, 433] on button at bounding box center [1502, 425] width 26 height 26
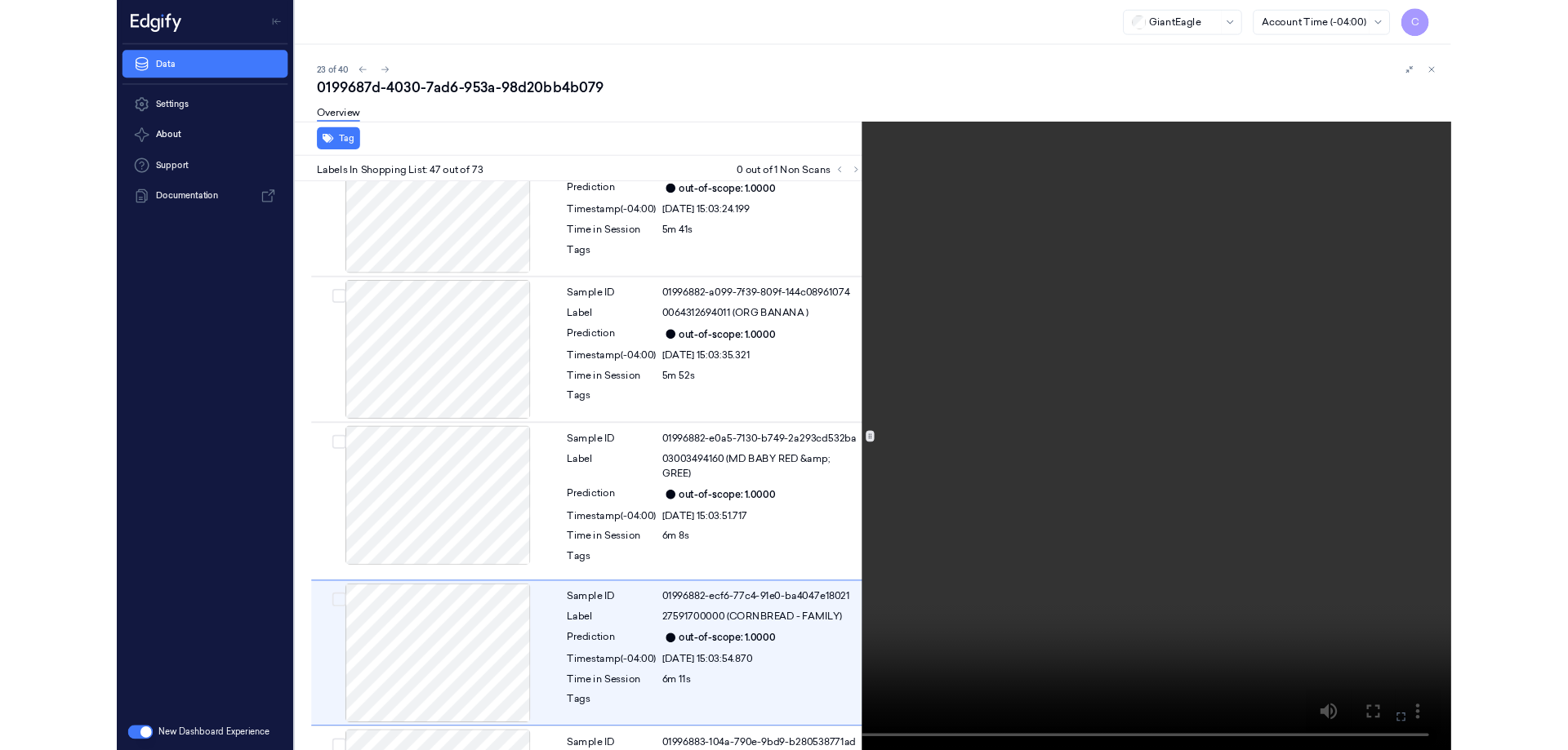
scroll to position [7653, 0]
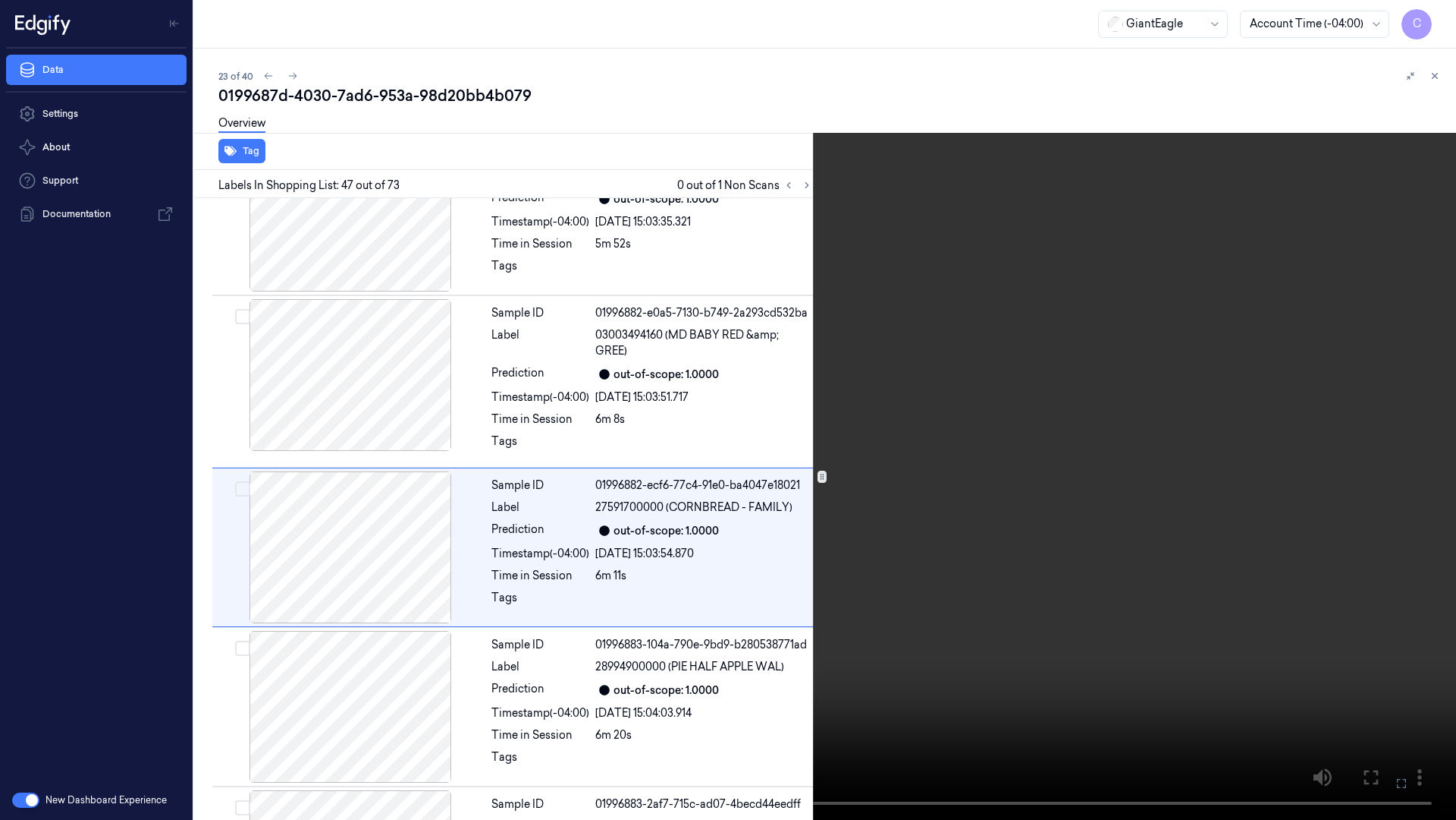
click at [0, 0] on icon at bounding box center [0, 0] width 0 height 0
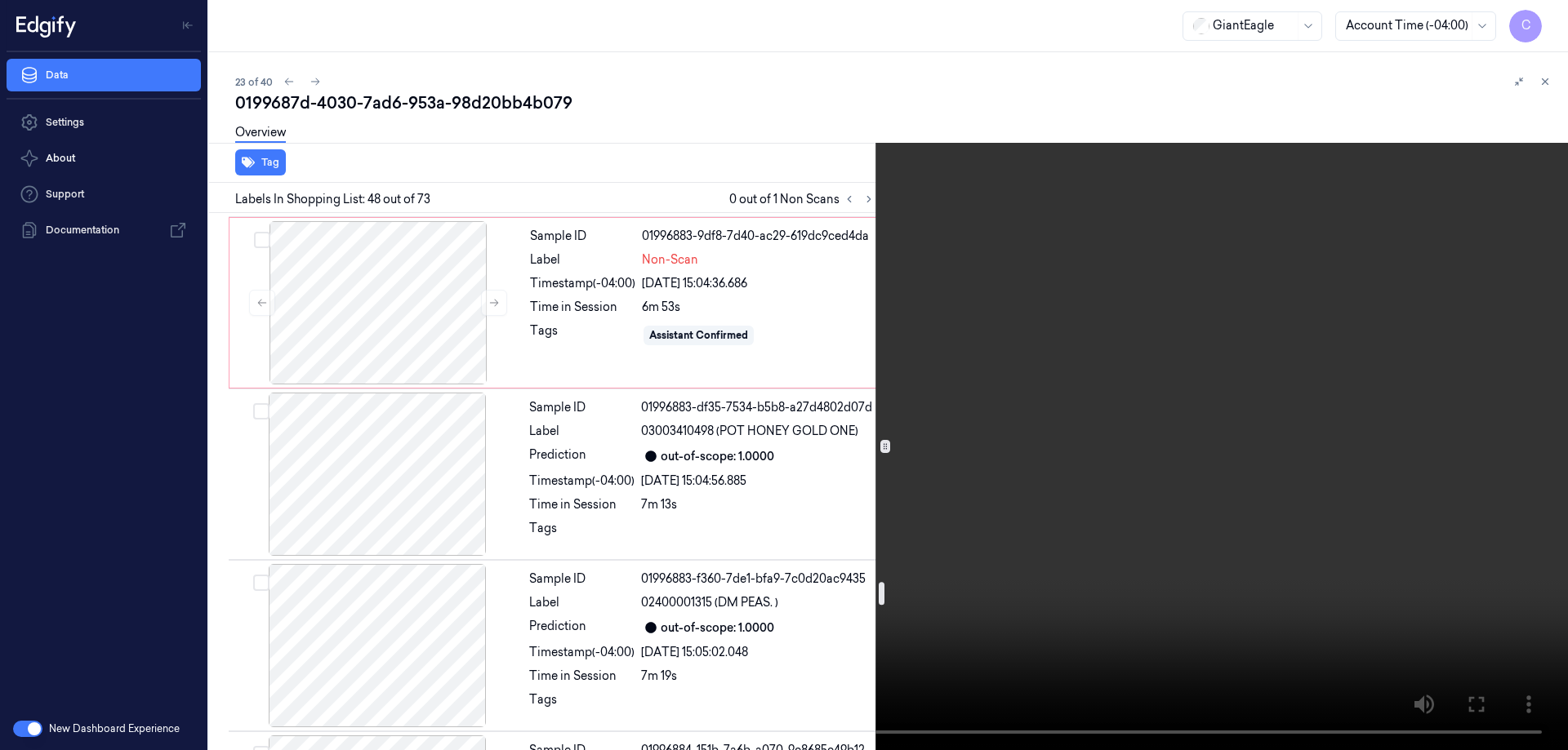
scroll to position [8543, 0]
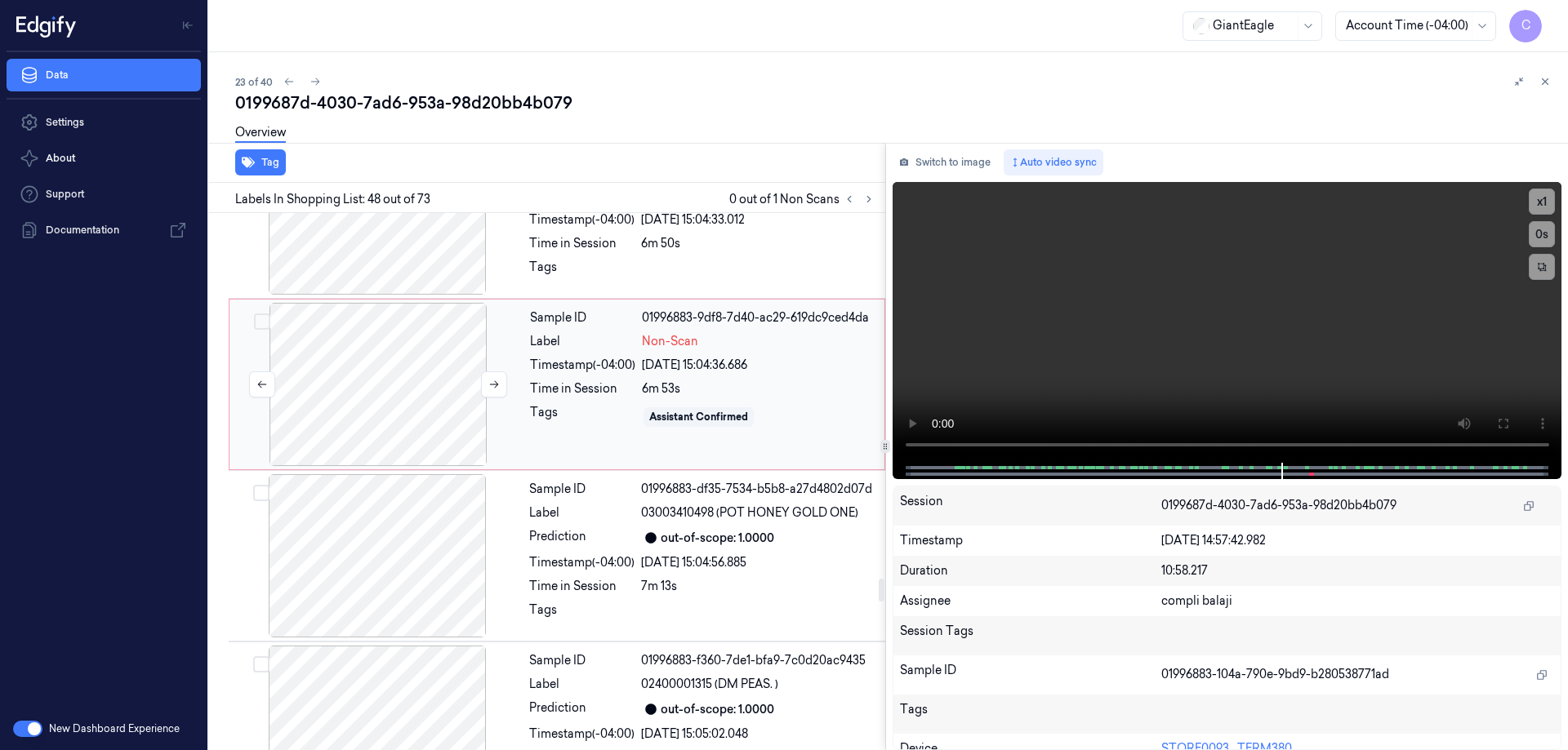
click at [383, 338] on div at bounding box center [378, 384] width 291 height 164
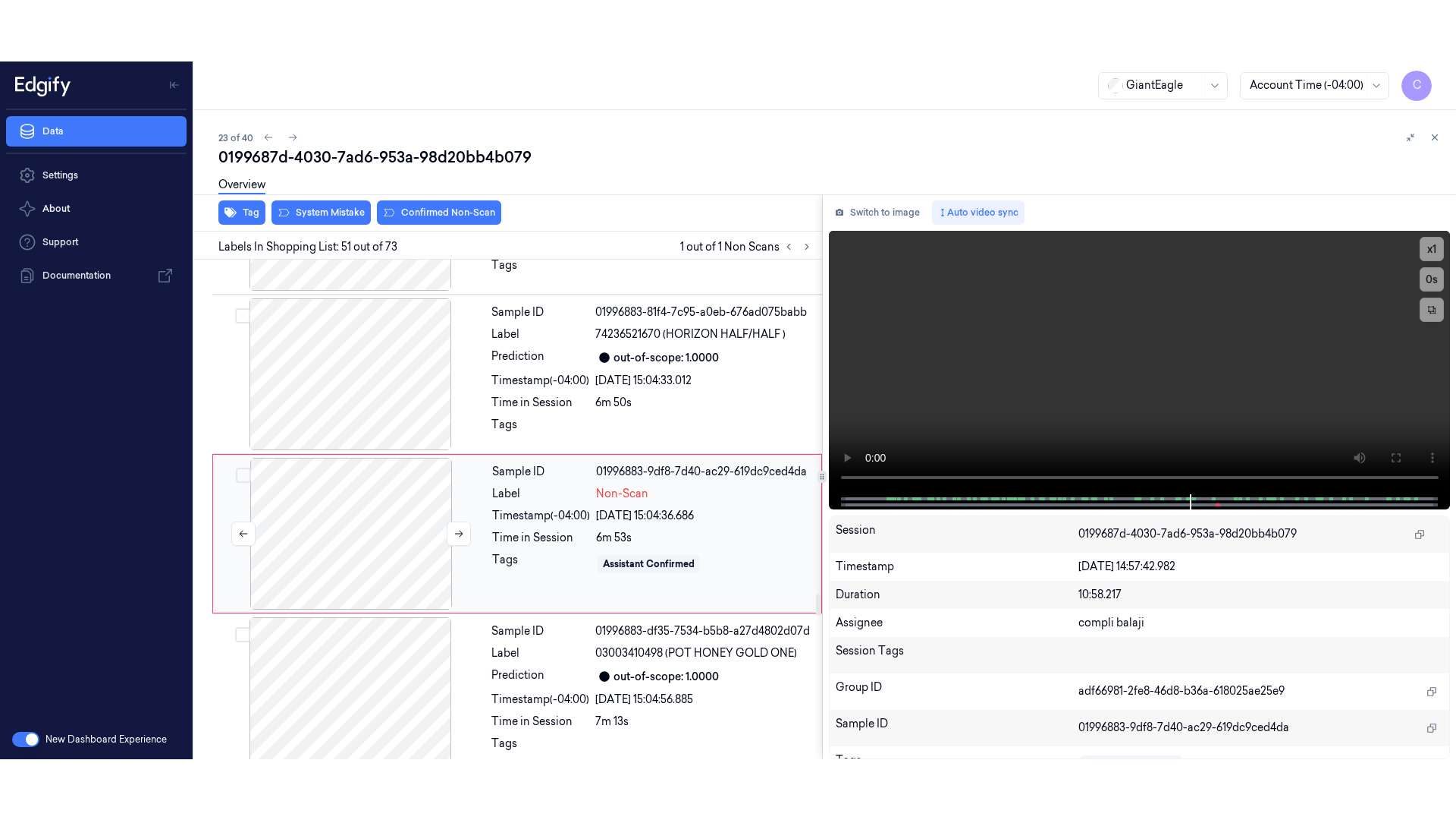
scroll to position [7811, 0]
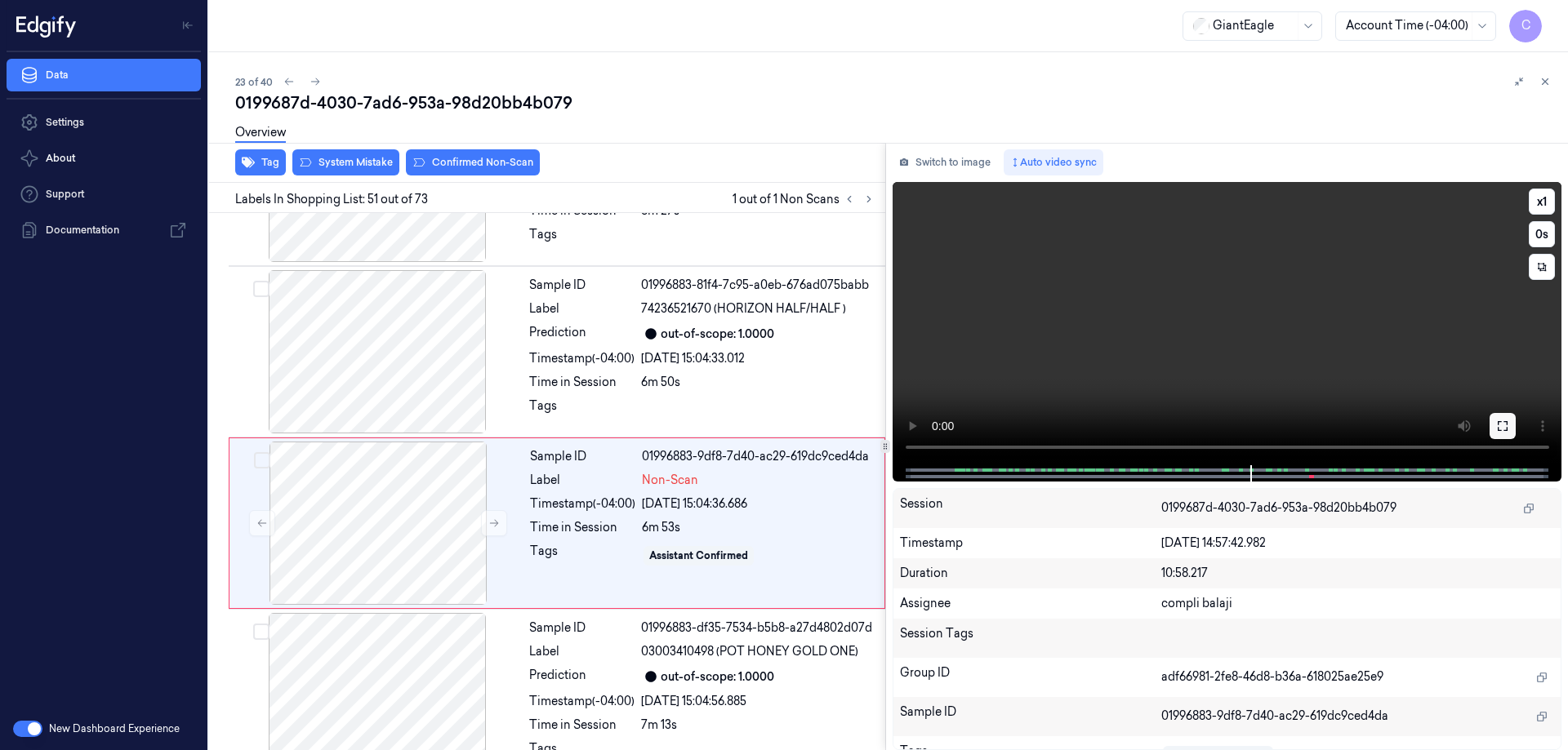
click at [1498, 426] on icon at bounding box center [1502, 425] width 13 height 13
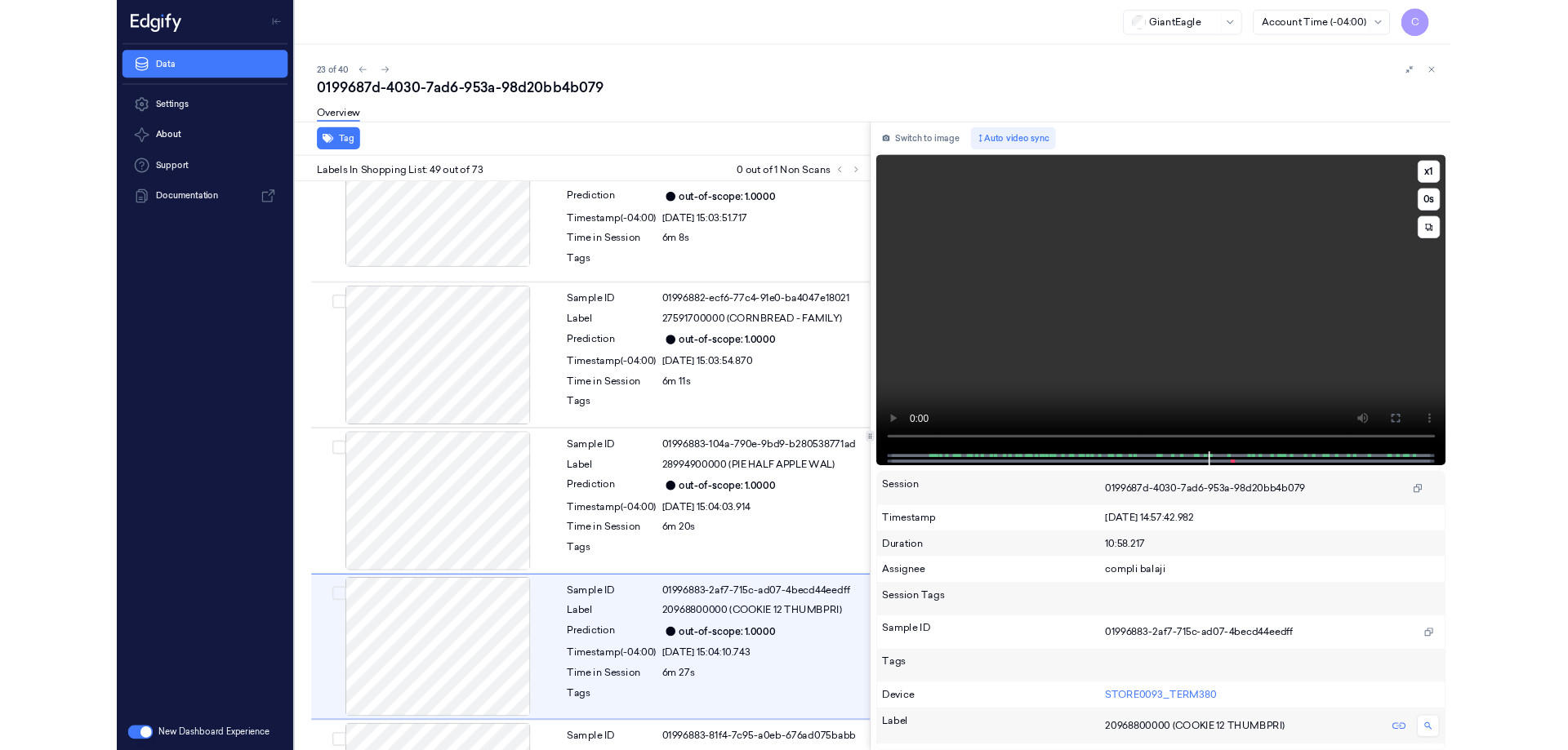
scroll to position [7996, 0]
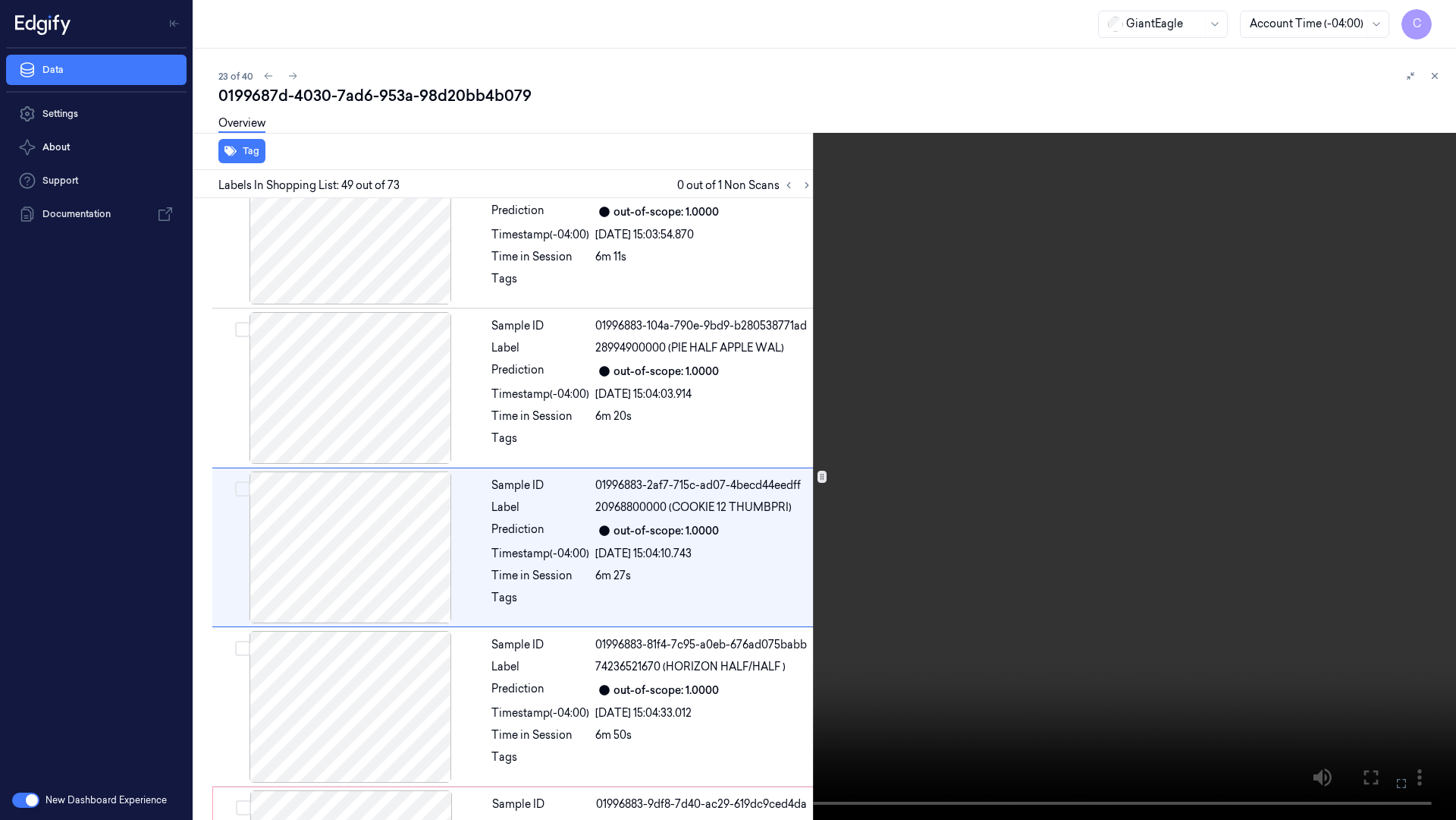
drag, startPoint x: 1405, startPoint y: 783, endPoint x: 1152, endPoint y: 685, distance: 271.3
click at [0, 0] on icon at bounding box center [0, 0] width 0 height 0
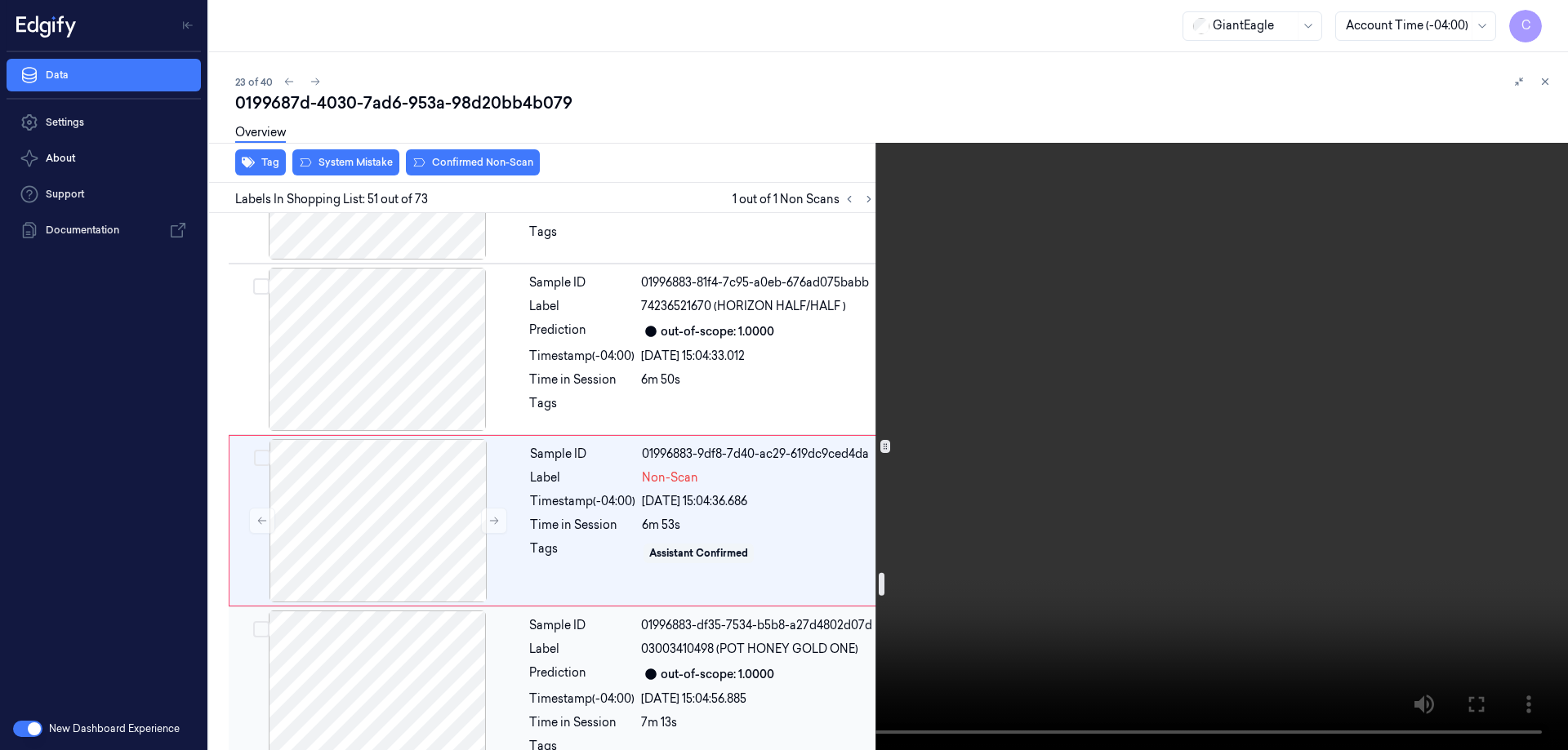
scroll to position [8405, 0]
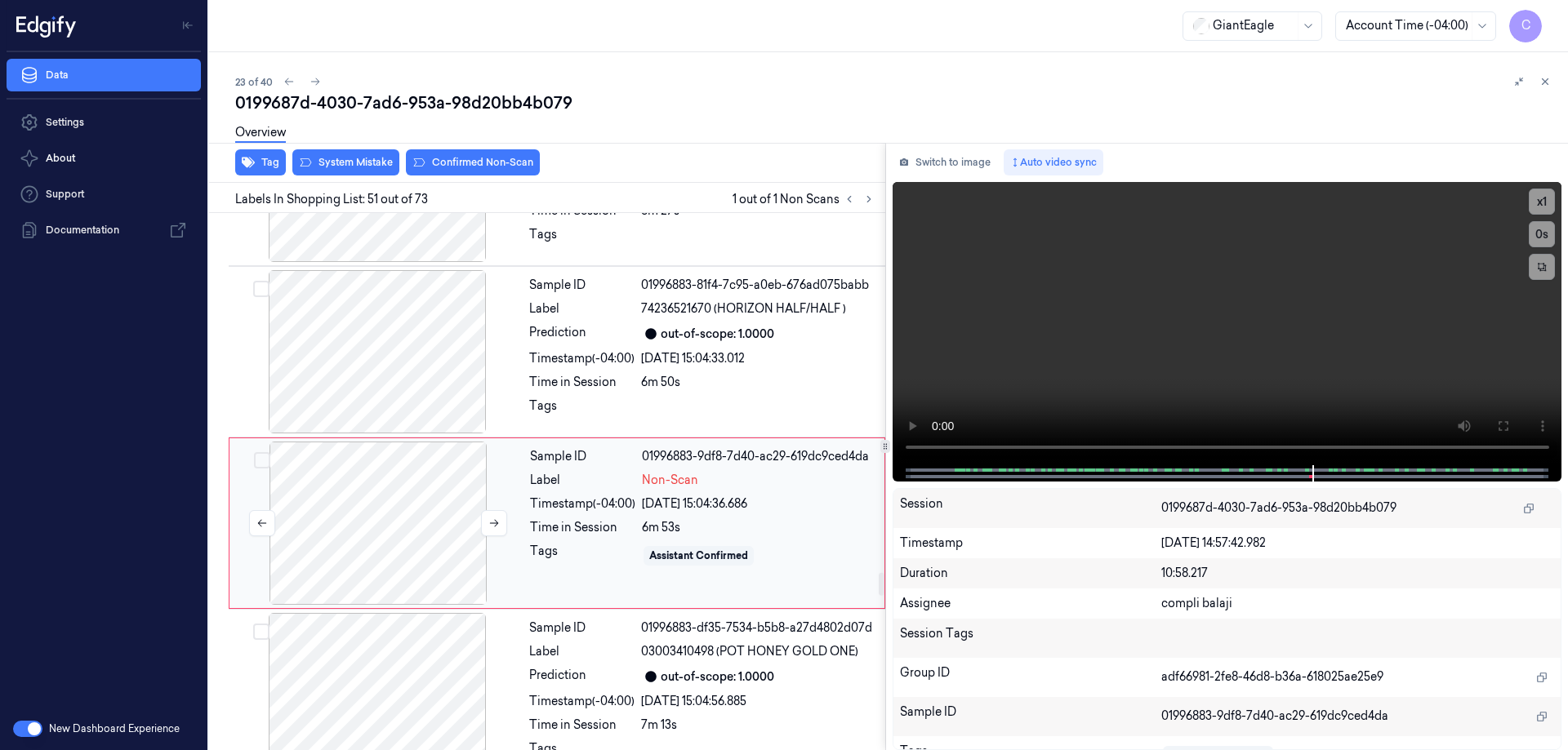
click at [433, 507] on div at bounding box center [378, 524] width 291 height 164
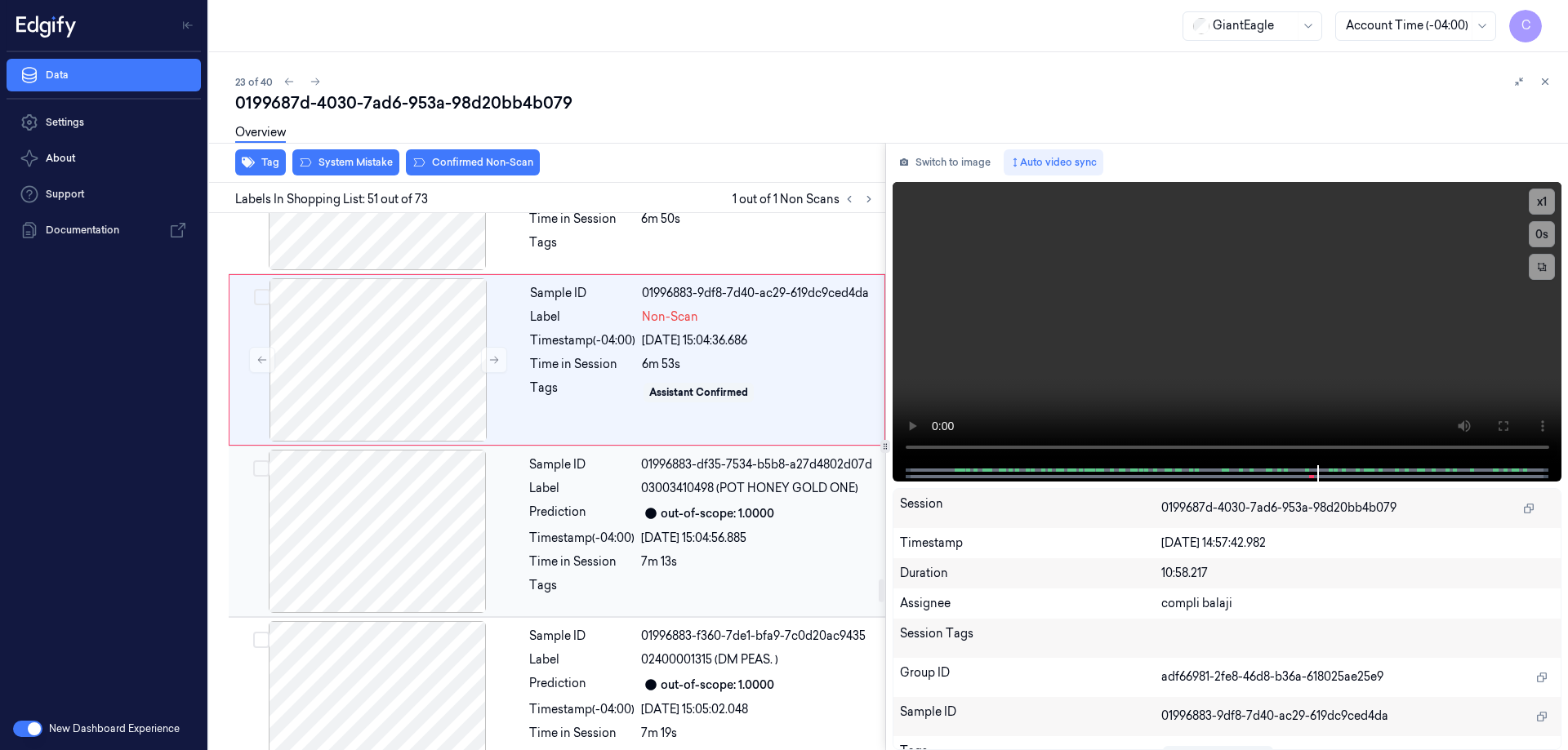
scroll to position [8486, 0]
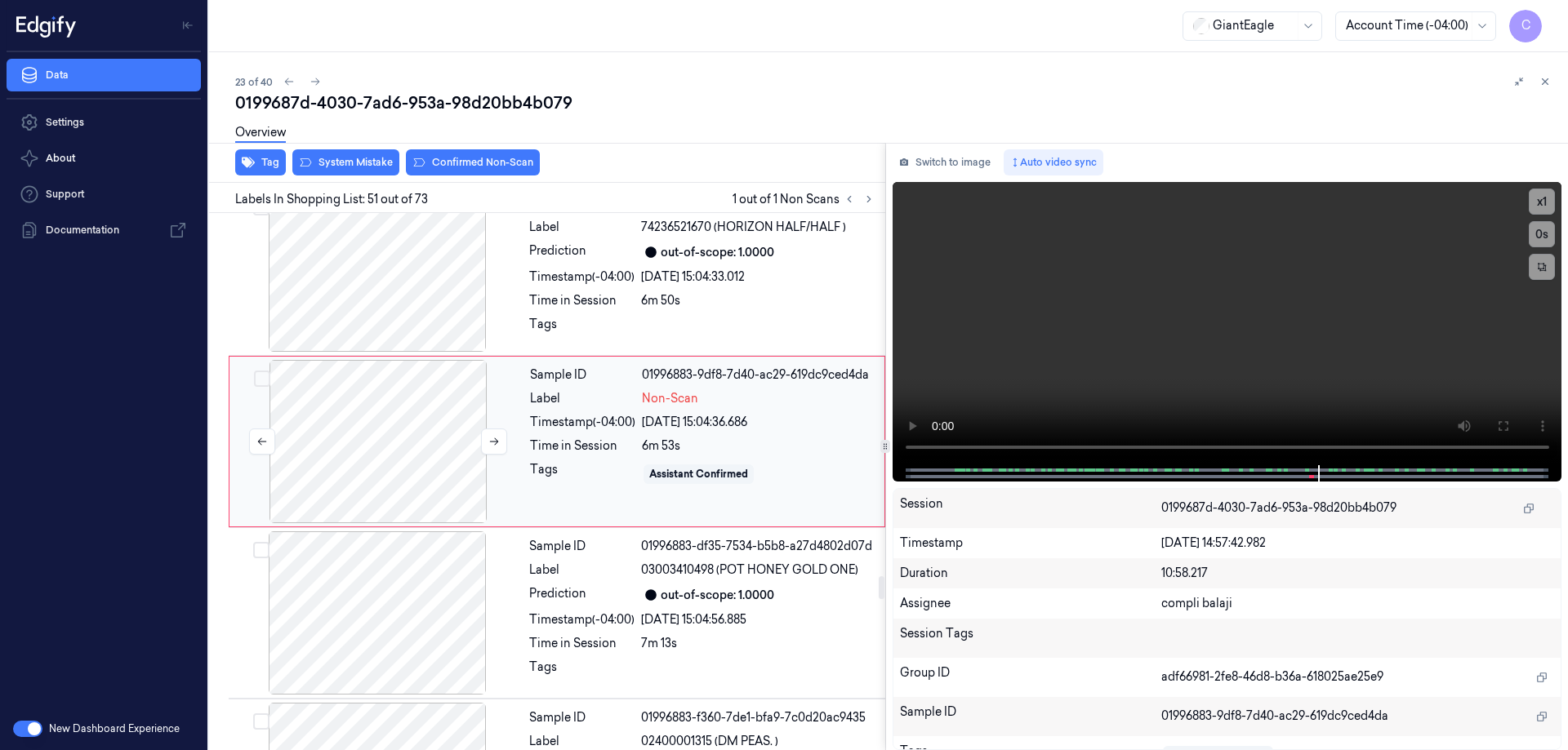
click at [400, 405] on div at bounding box center [378, 441] width 291 height 164
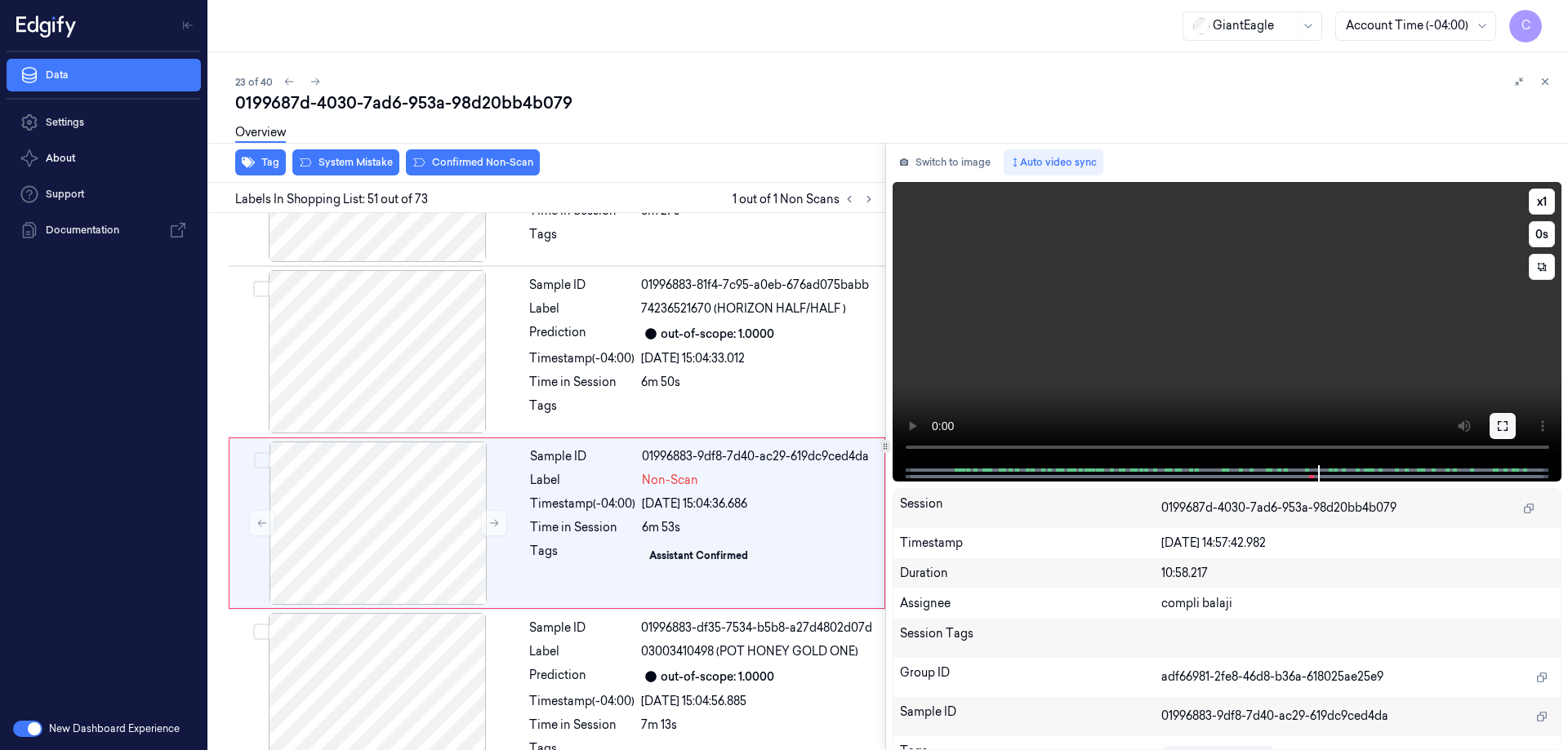
click at [1499, 428] on icon at bounding box center [1502, 425] width 13 height 13
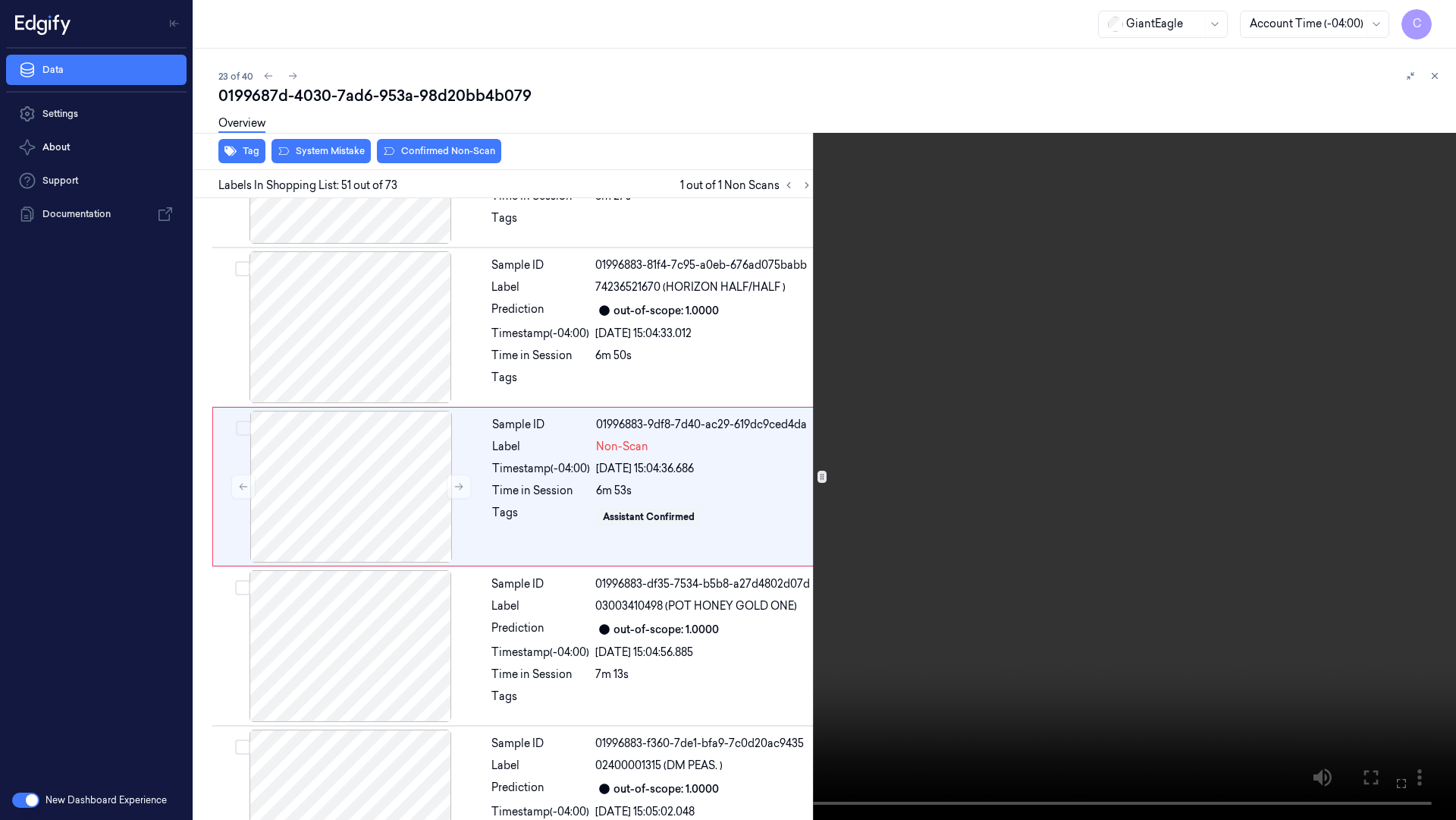
click at [0, 0] on icon at bounding box center [0, 0] width 0 height 0
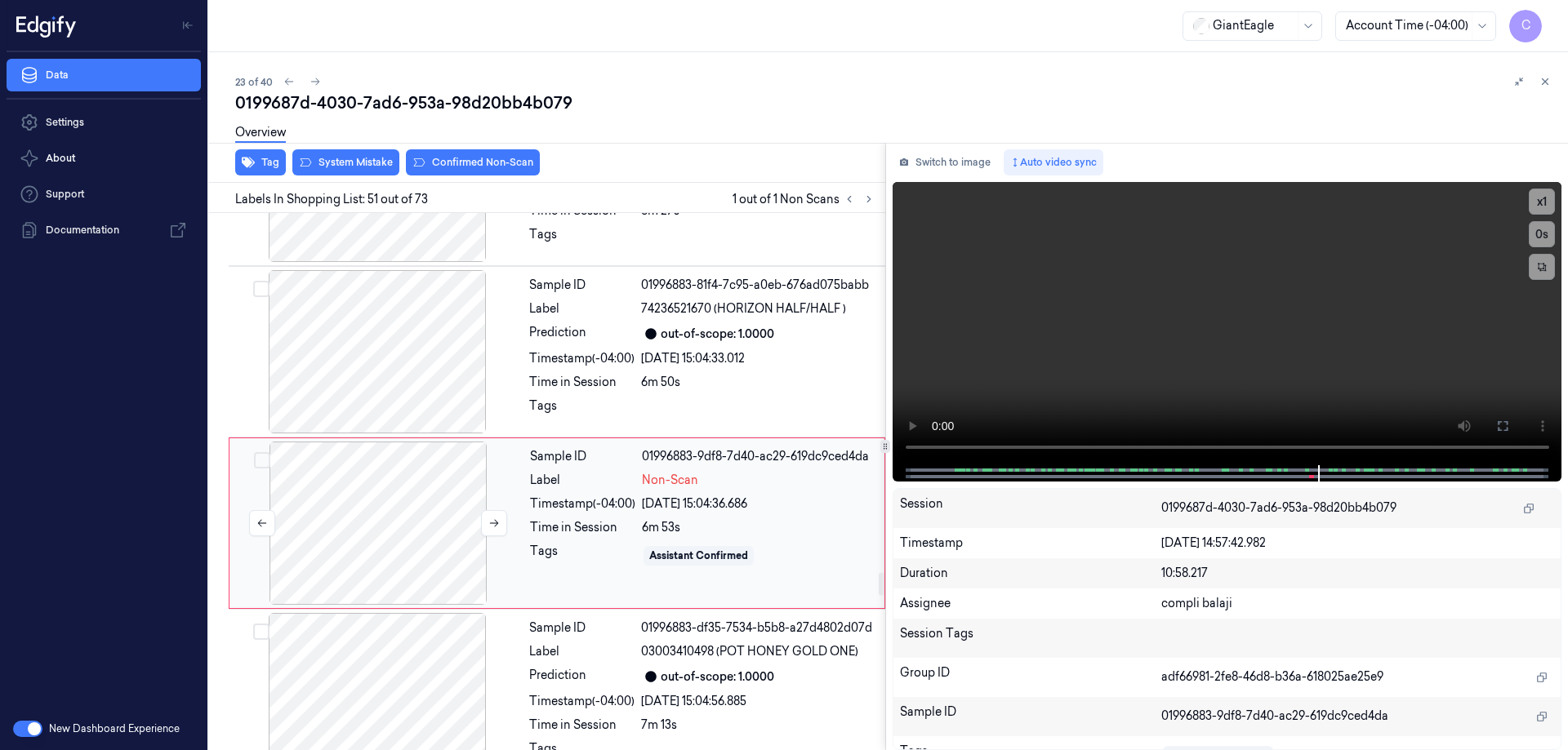
click at [374, 491] on div at bounding box center [378, 524] width 291 height 164
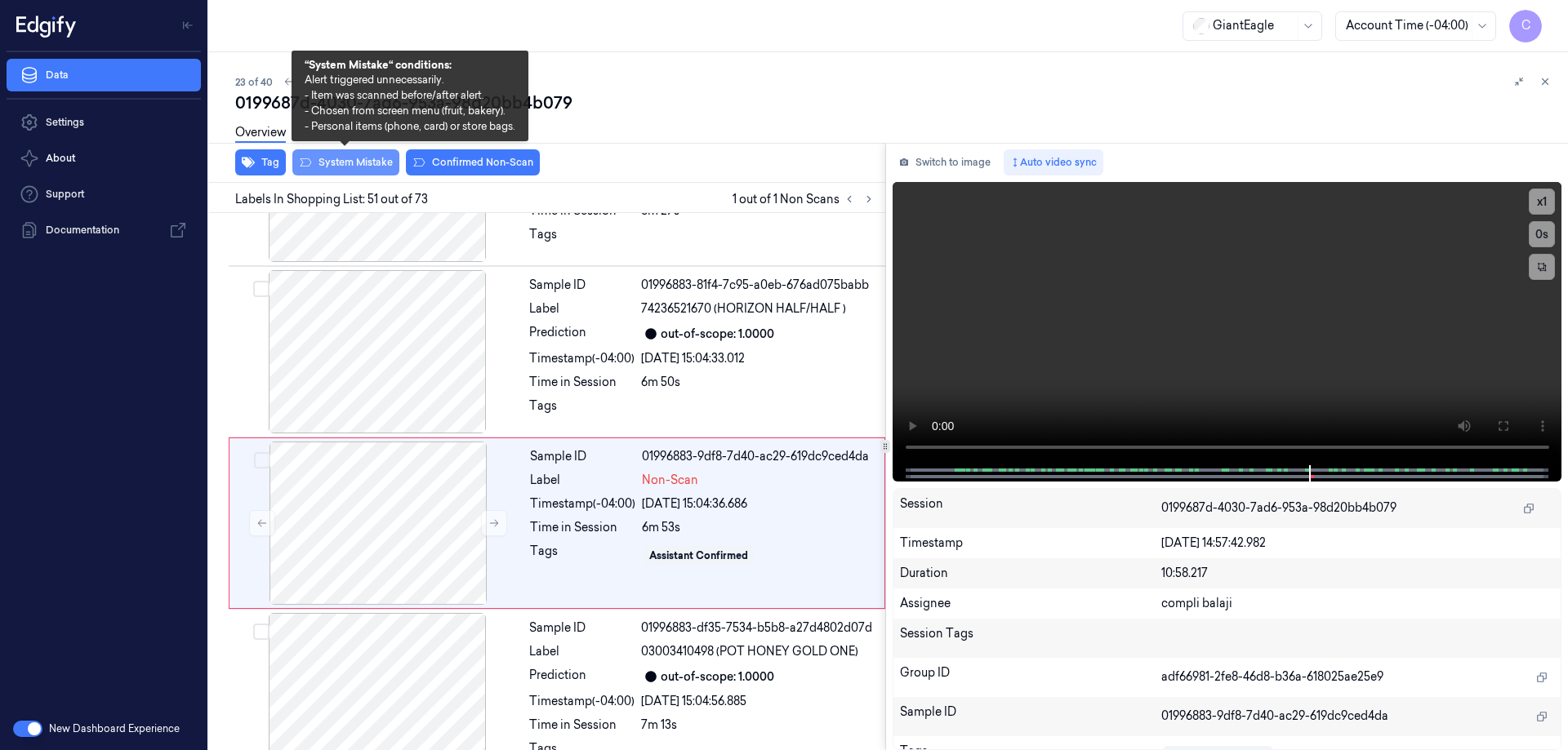
click at [368, 161] on button "System Mistake" at bounding box center [345, 162] width 107 height 26
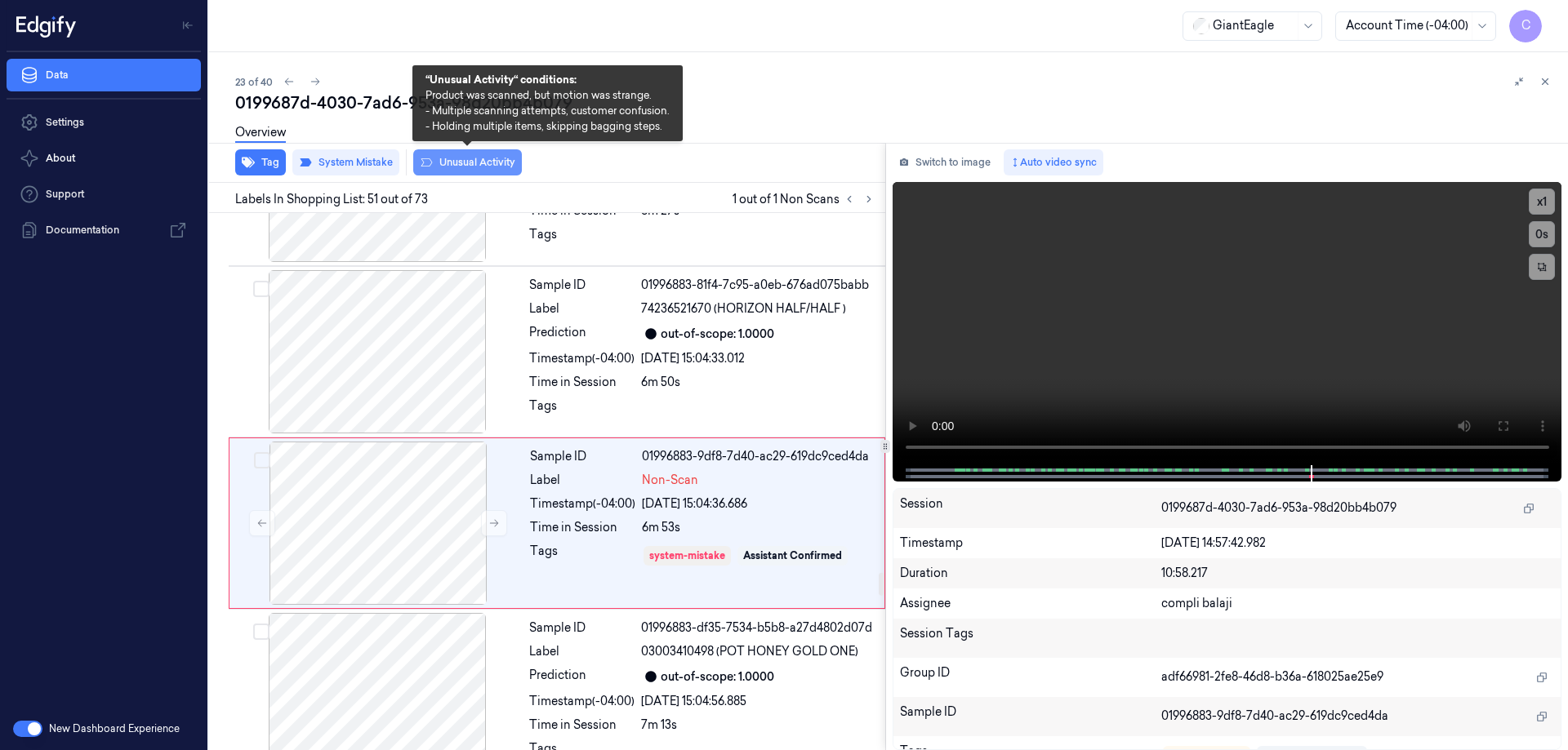
click at [481, 169] on button "Unusual Activity" at bounding box center [467, 162] width 109 height 26
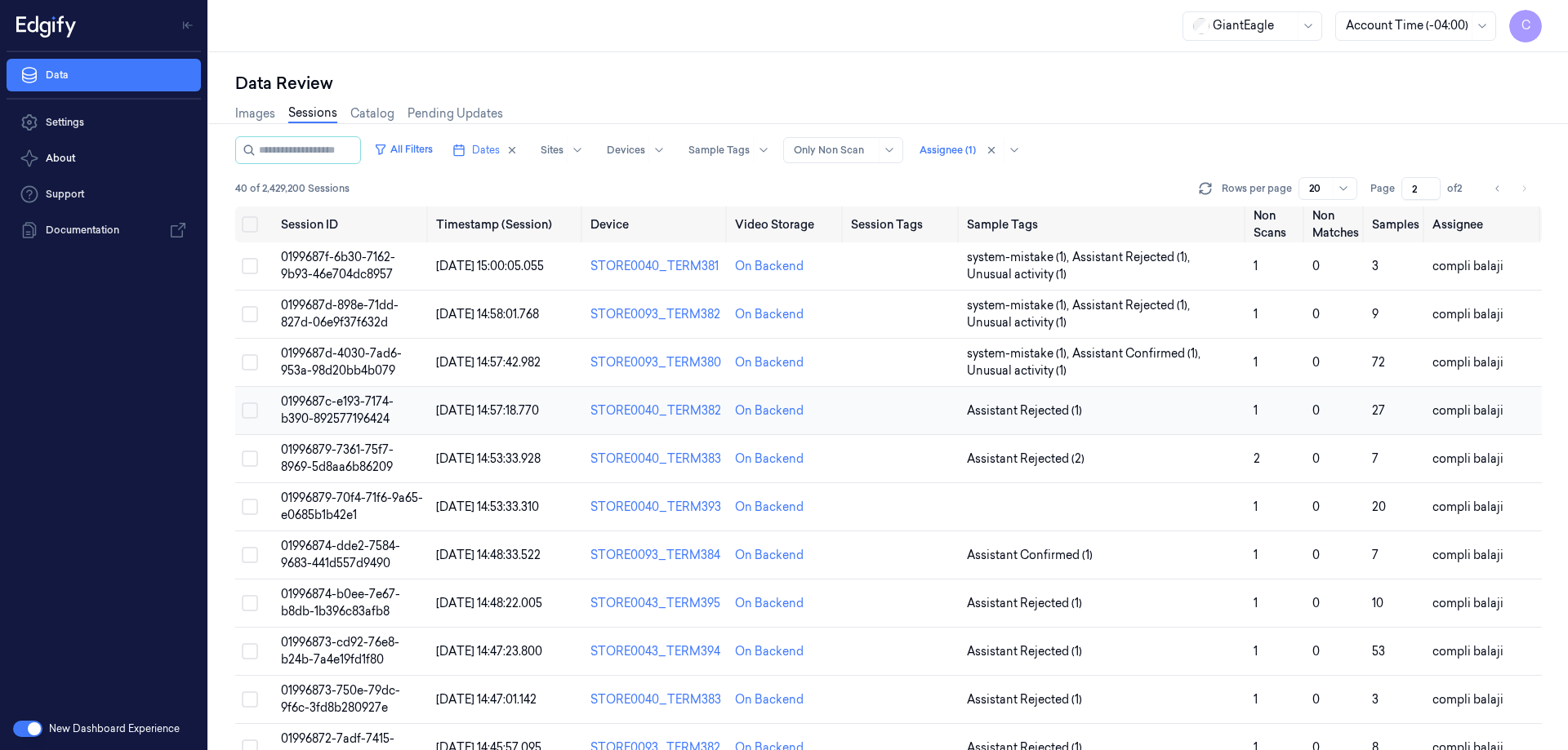
click at [375, 408] on span "0199687c-e193-7174-b390-892577196424" at bounding box center [337, 410] width 113 height 31
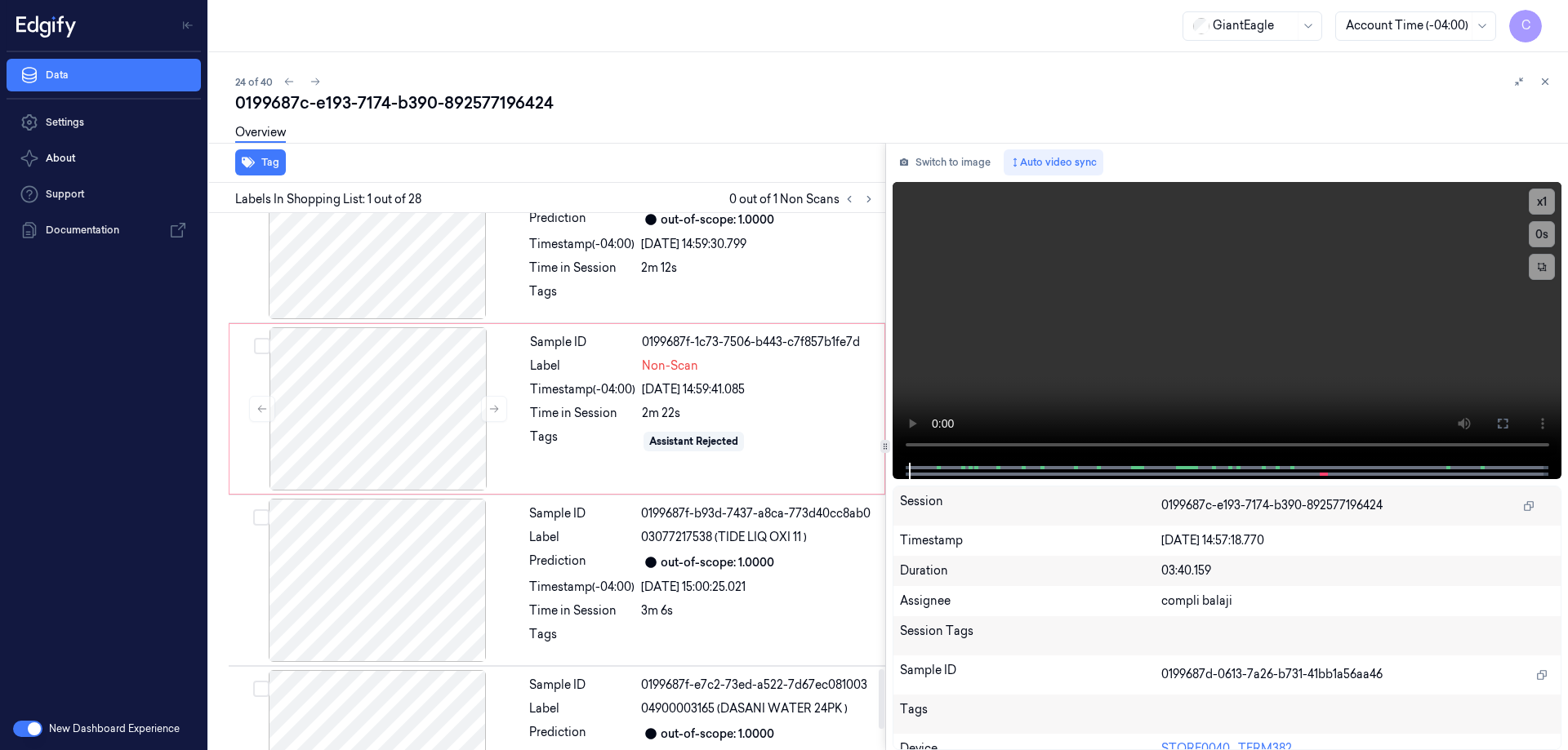
scroll to position [4283, 0]
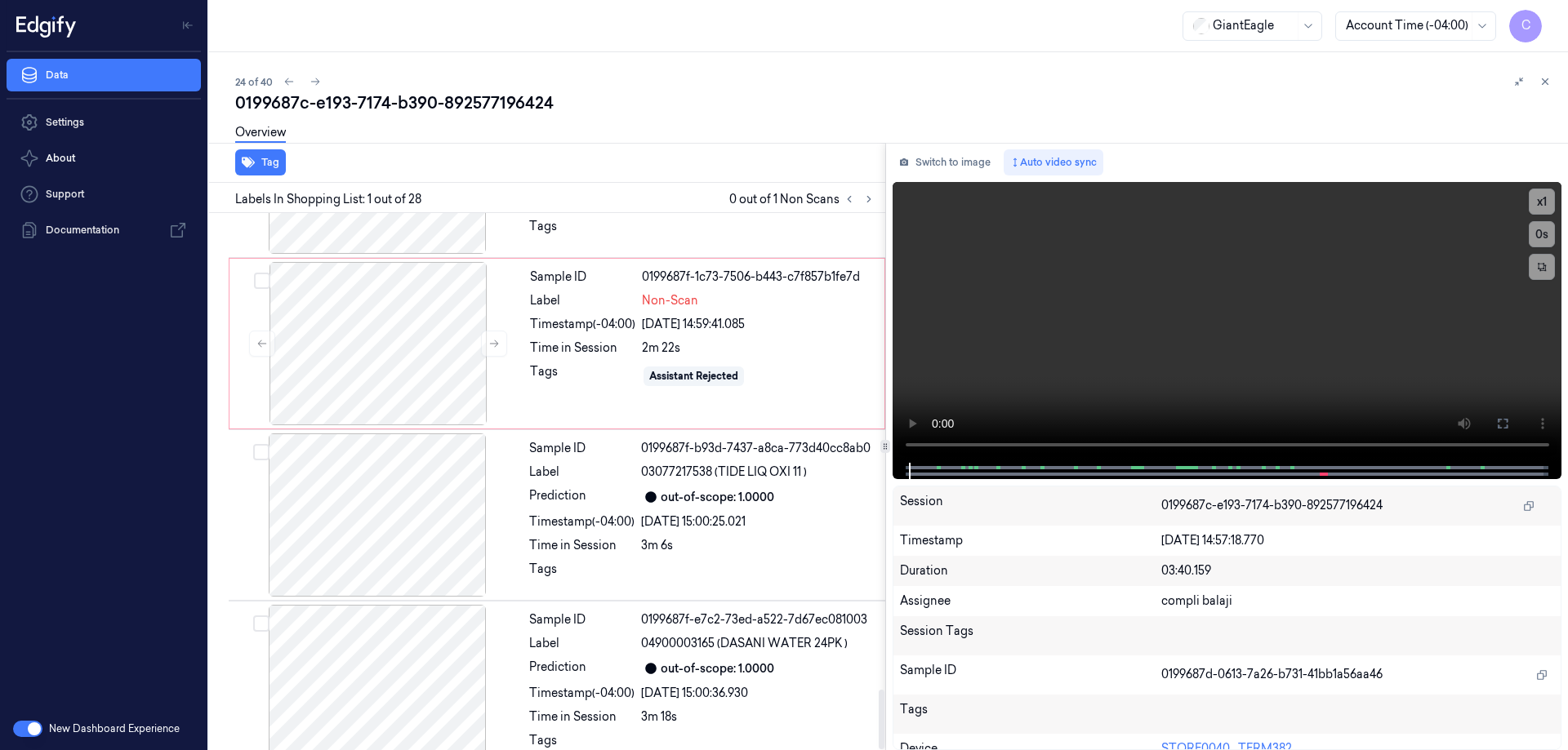
drag, startPoint x: 879, startPoint y: 561, endPoint x: 868, endPoint y: 769, distance: 208.3
click at [879, 750] on div at bounding box center [882, 720] width 6 height 60
click at [399, 330] on div at bounding box center [378, 343] width 291 height 164
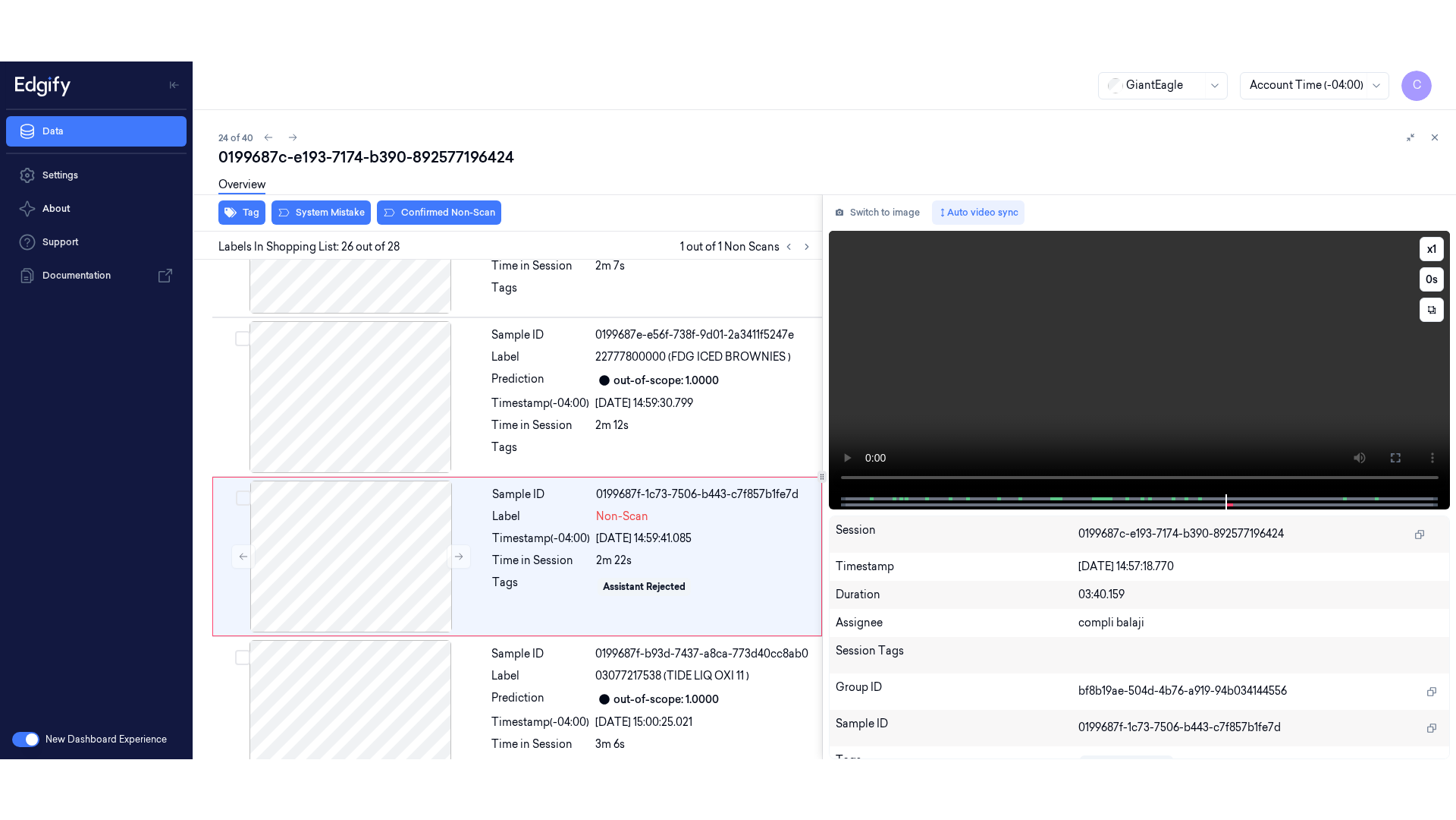
scroll to position [3827, 0]
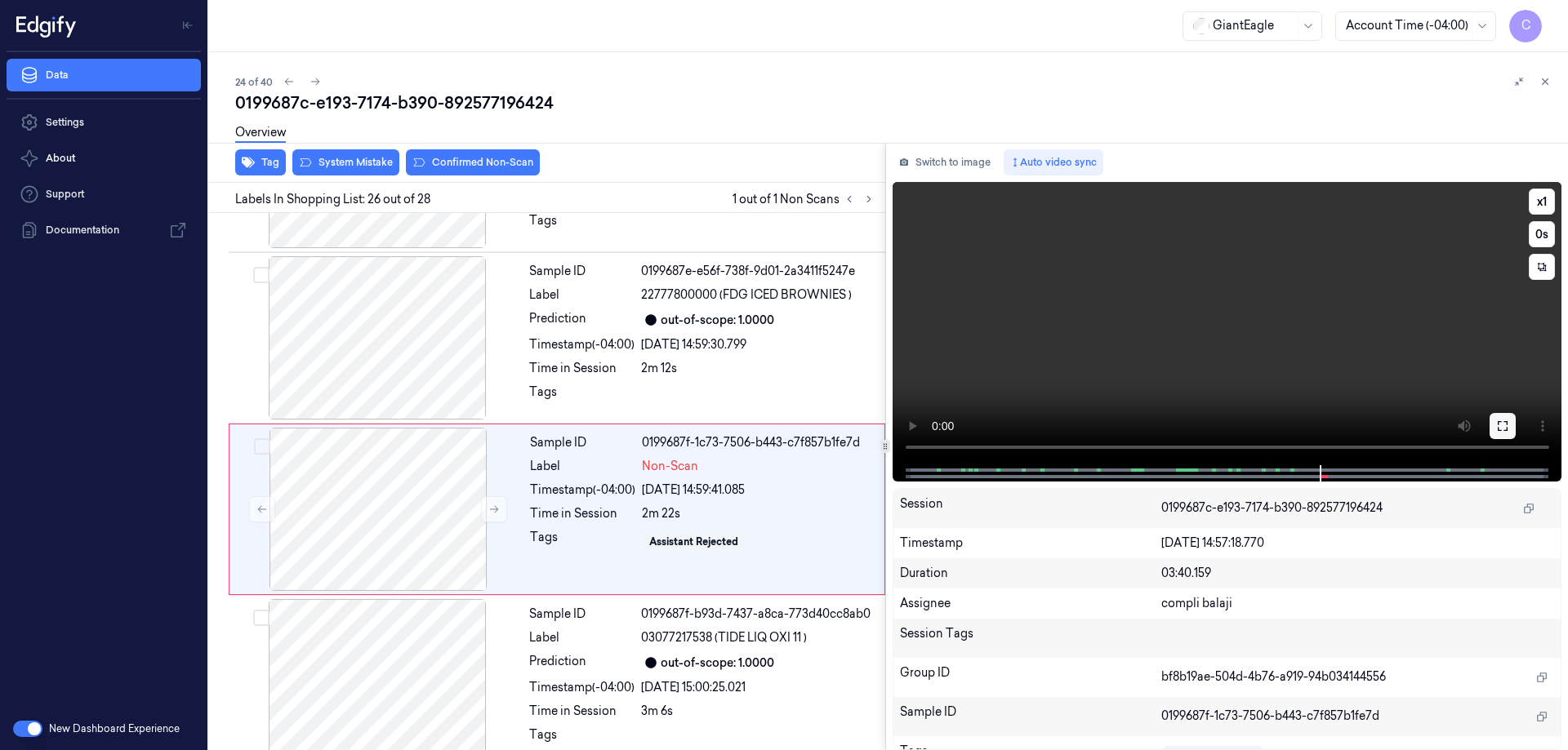
click at [1500, 427] on icon at bounding box center [1502, 425] width 13 height 13
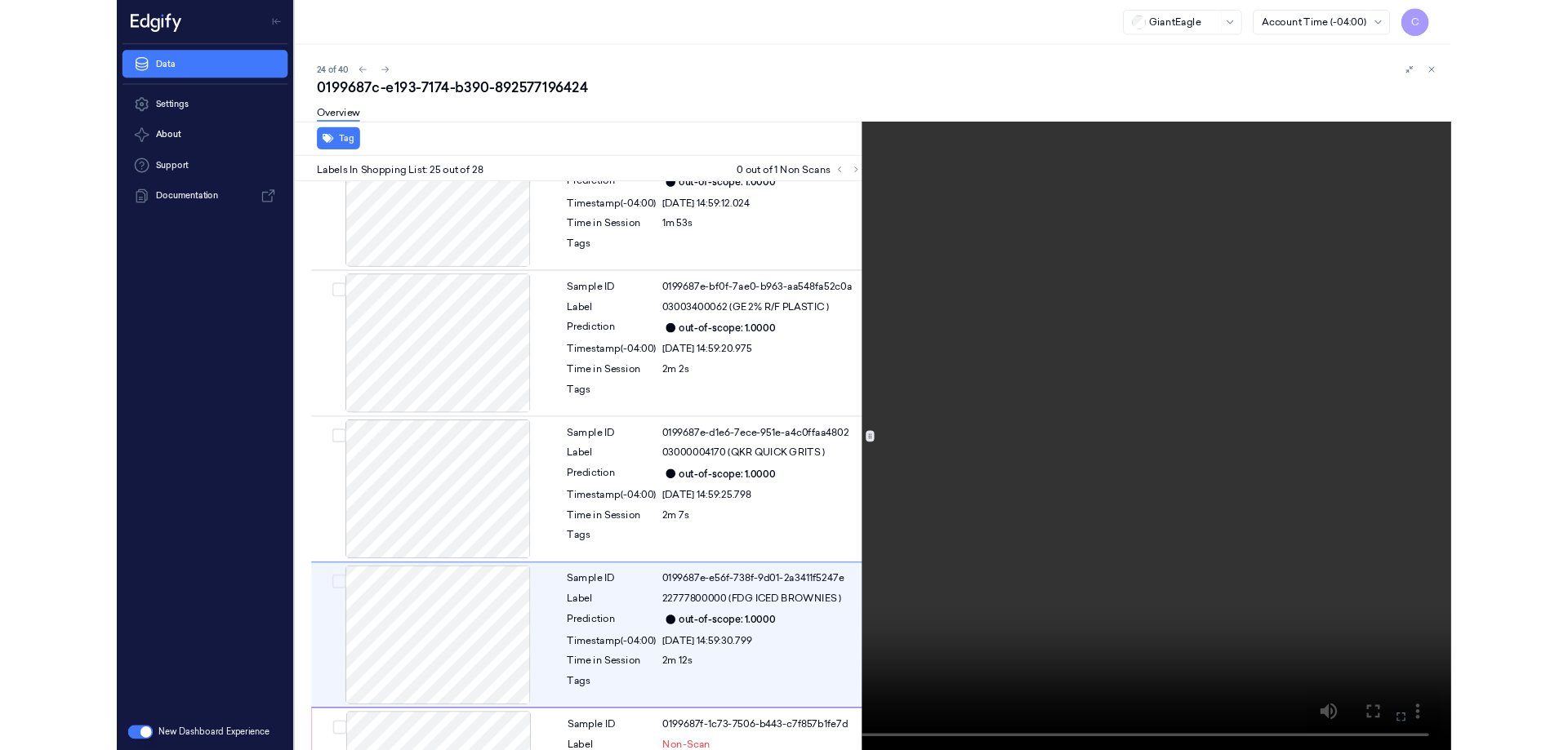
scroll to position [3880, 0]
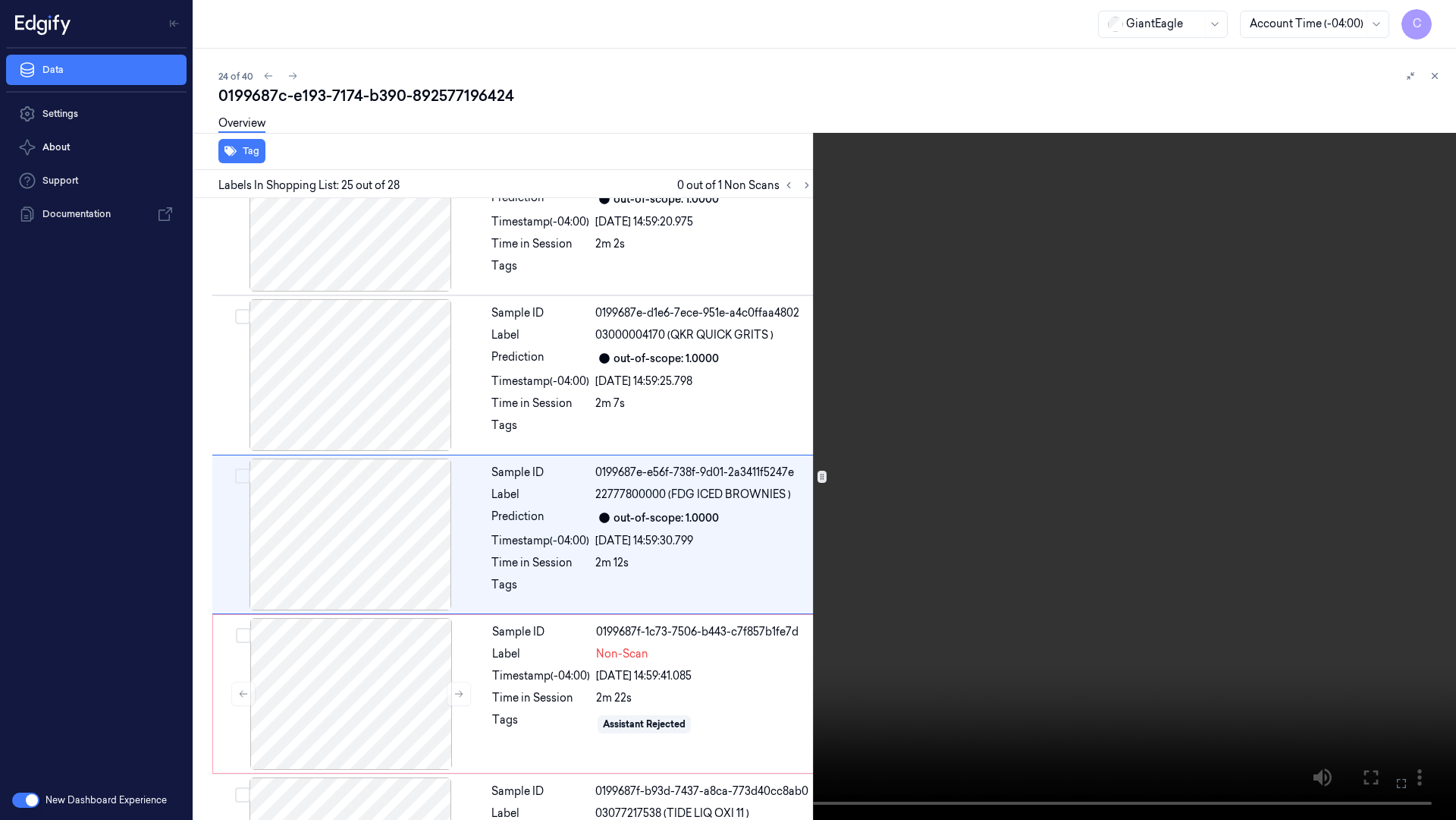
click at [0, 0] on icon at bounding box center [0, 0] width 0 height 0
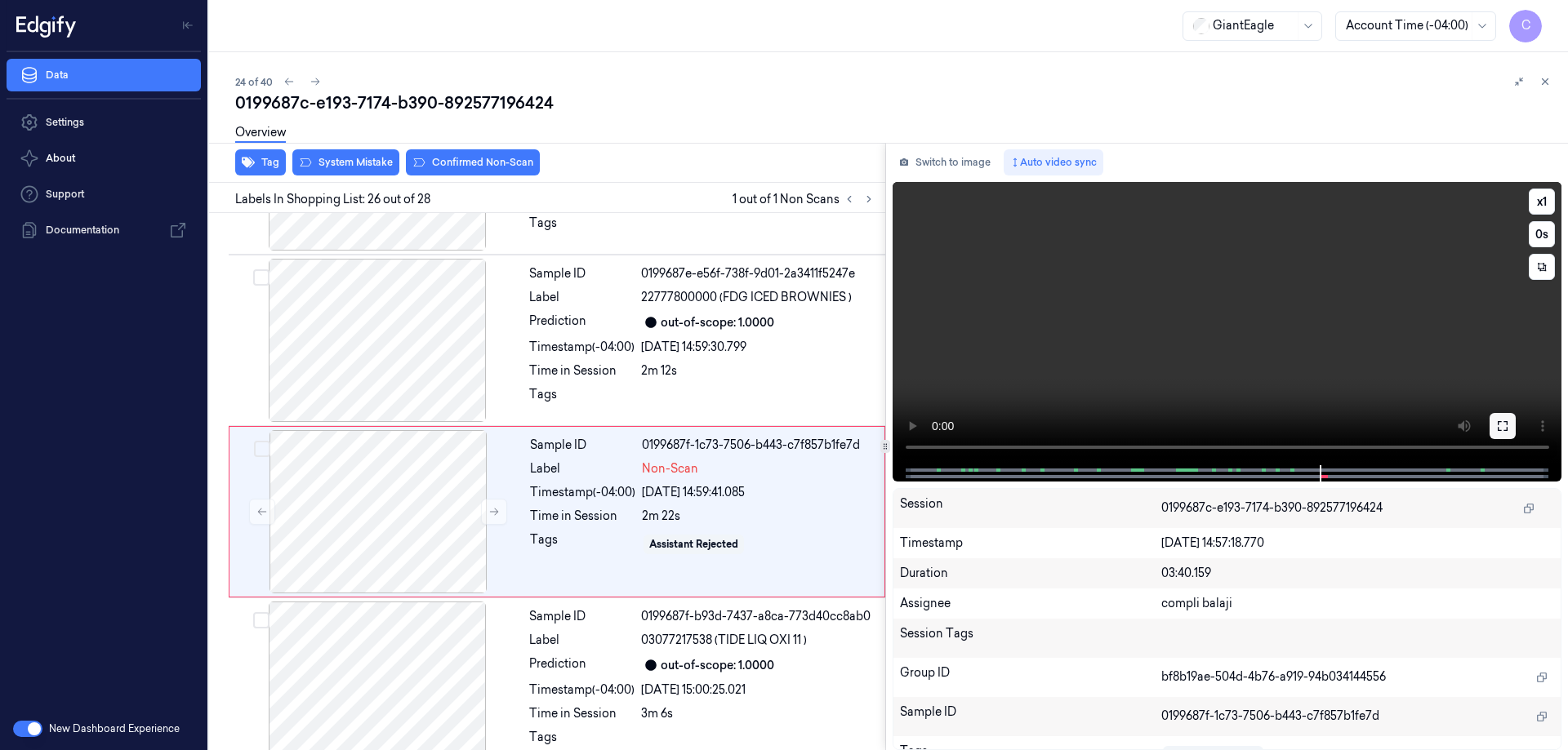
scroll to position [4118, 0]
click at [1493, 423] on button at bounding box center [1502, 425] width 26 height 26
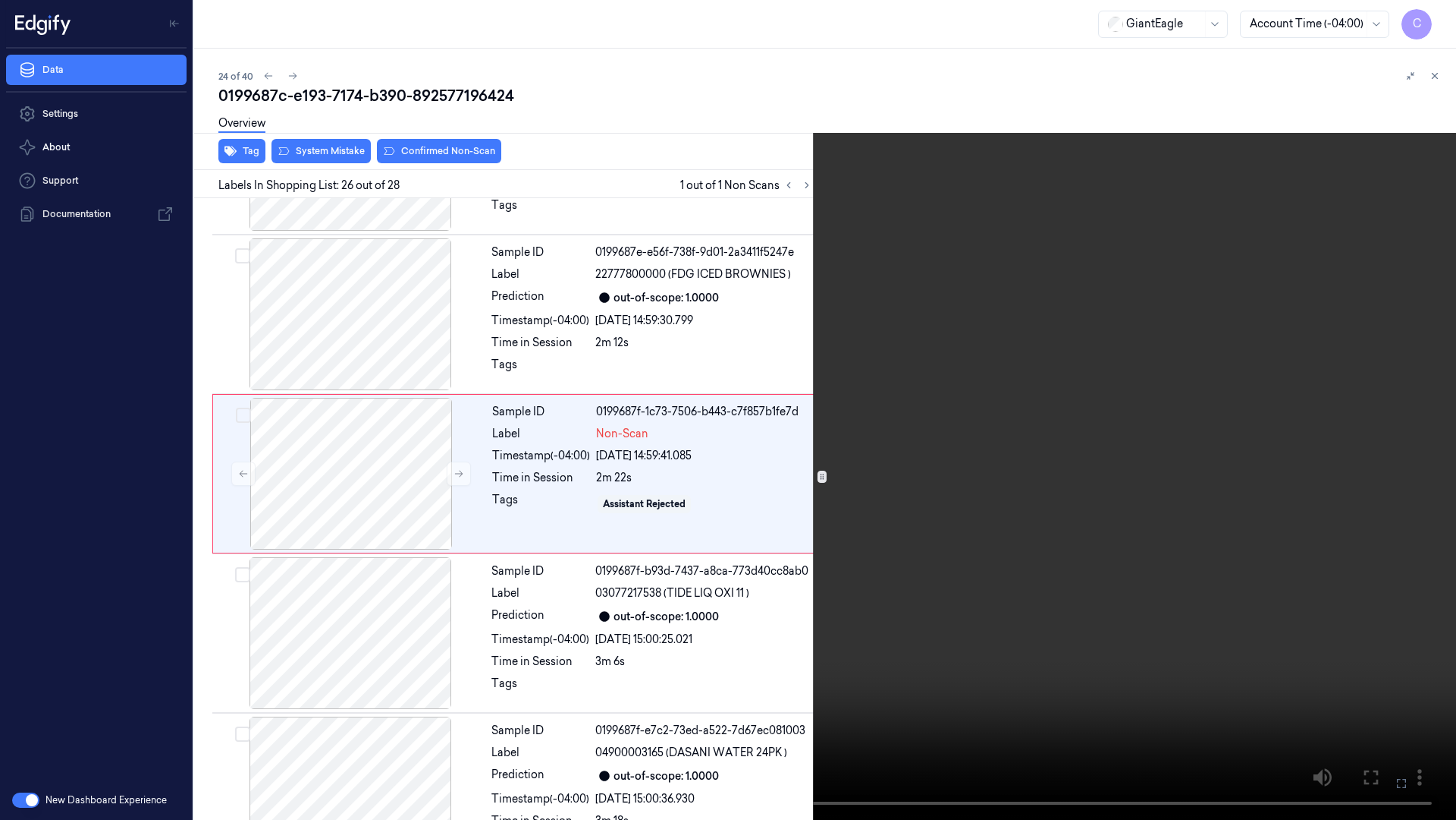
click at [0, 0] on button at bounding box center [0, 0] width 0 height 0
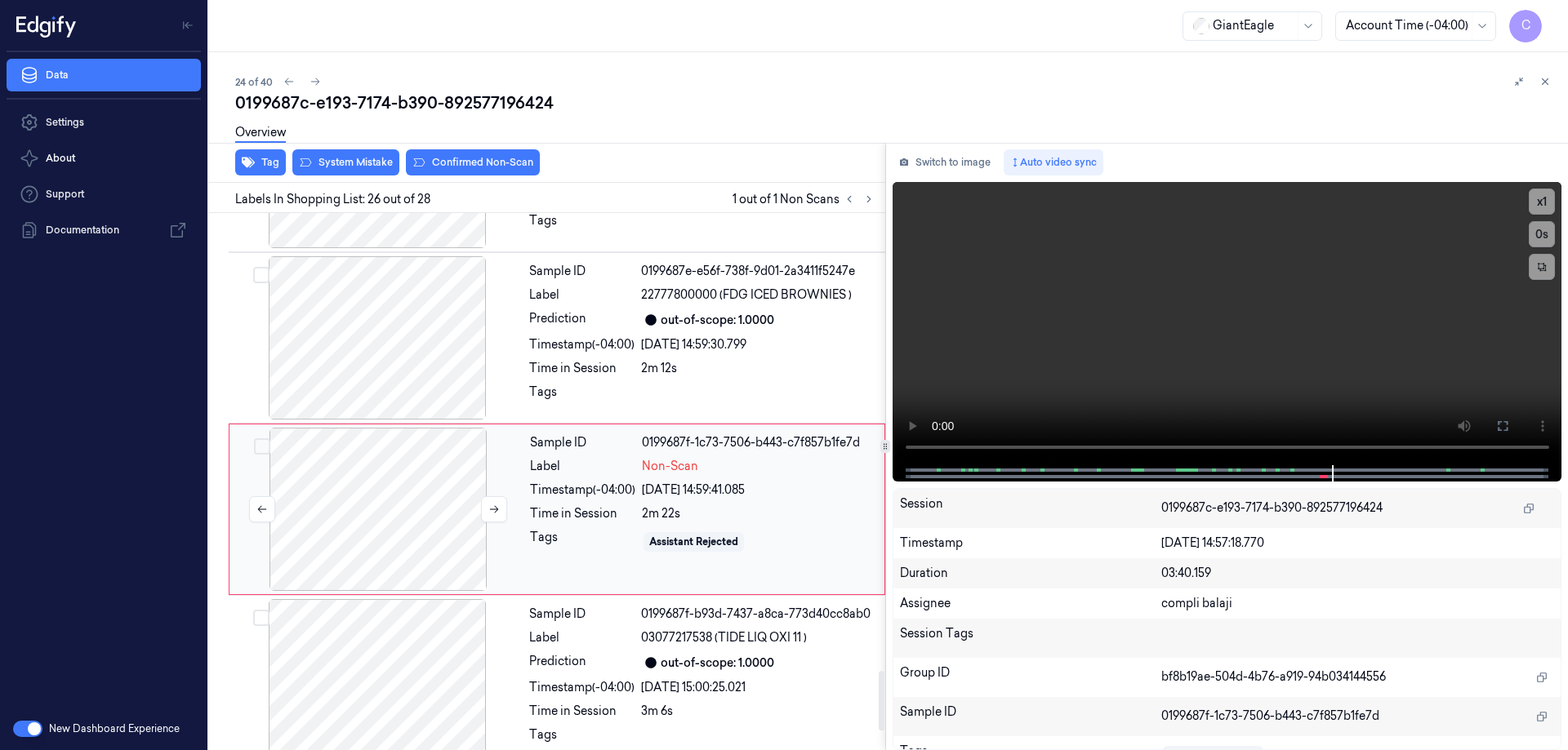
click at [379, 501] on div at bounding box center [378, 509] width 291 height 164
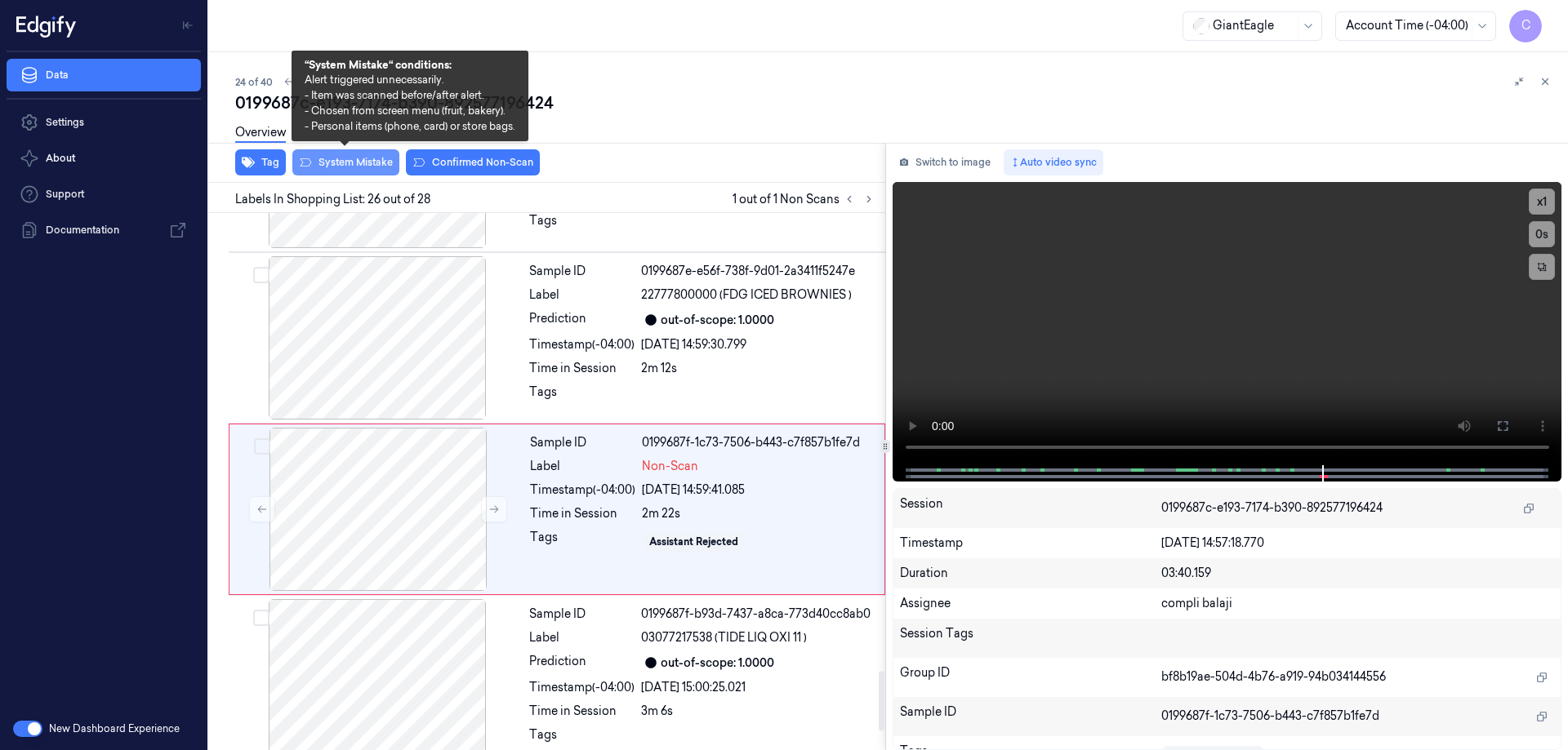
click at [368, 161] on button "System Mistake" at bounding box center [345, 162] width 107 height 26
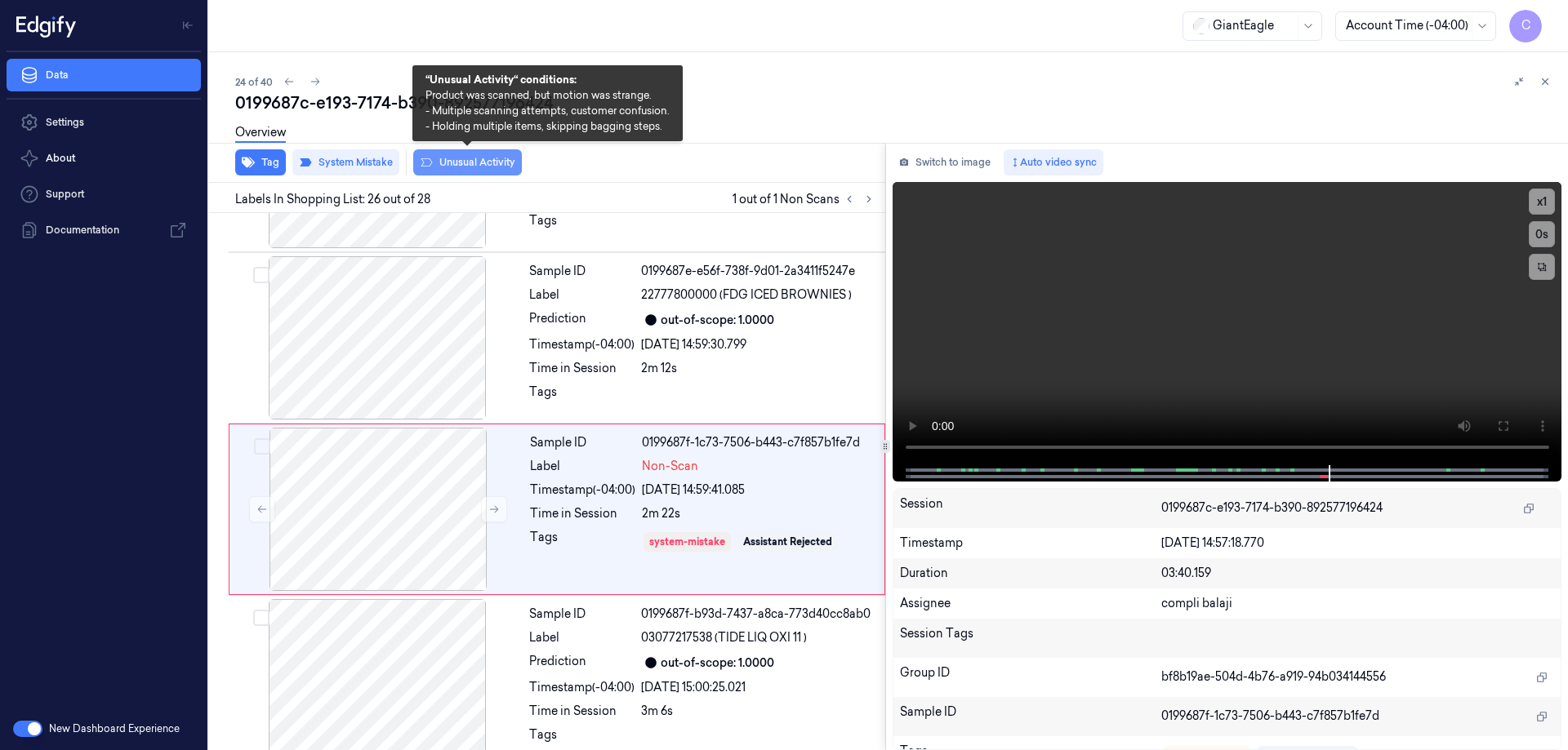
click at [495, 165] on button "Unusual Activity" at bounding box center [467, 162] width 109 height 26
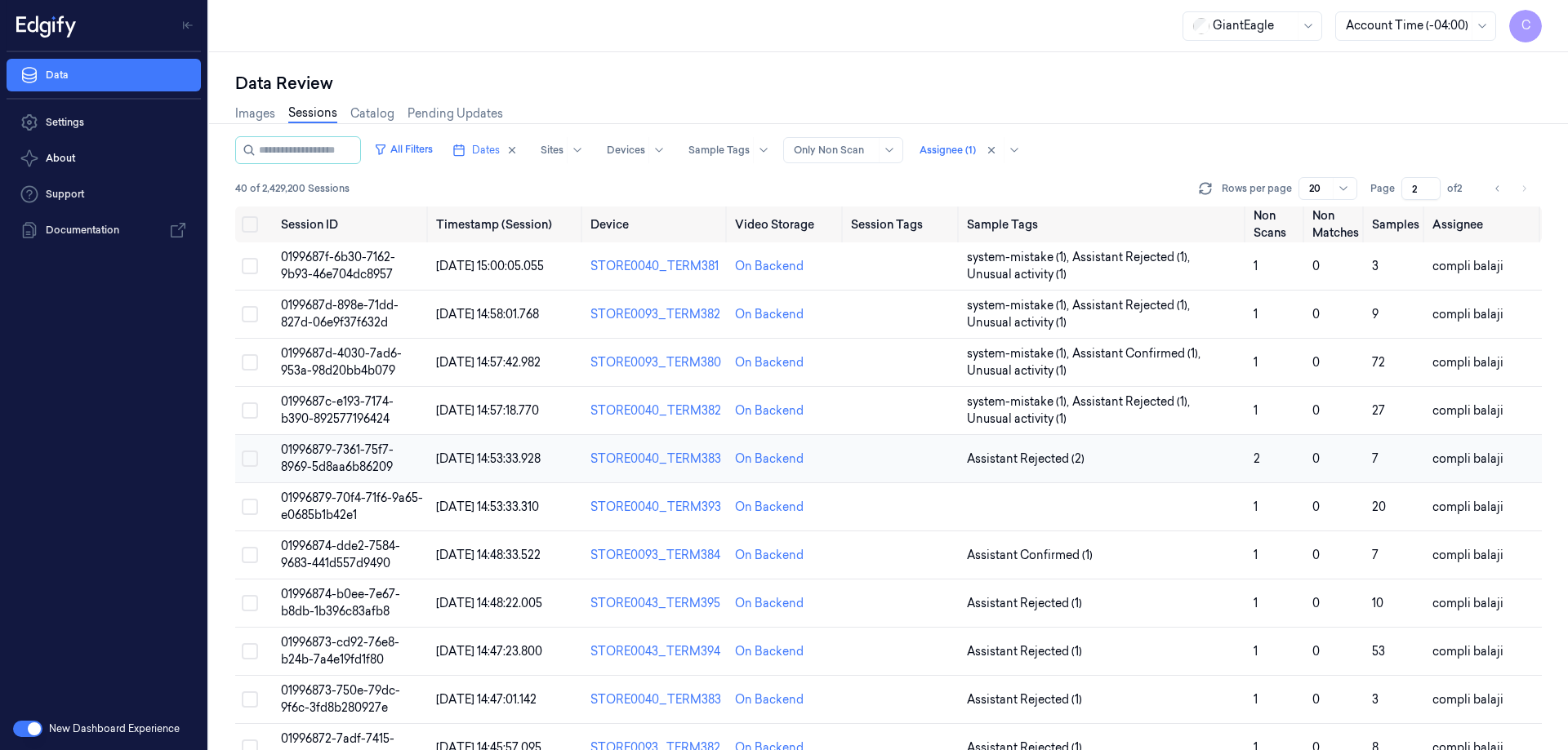
click at [360, 448] on span "01996879-7361-75f7-8969-5d8aa6b86209" at bounding box center [337, 458] width 113 height 31
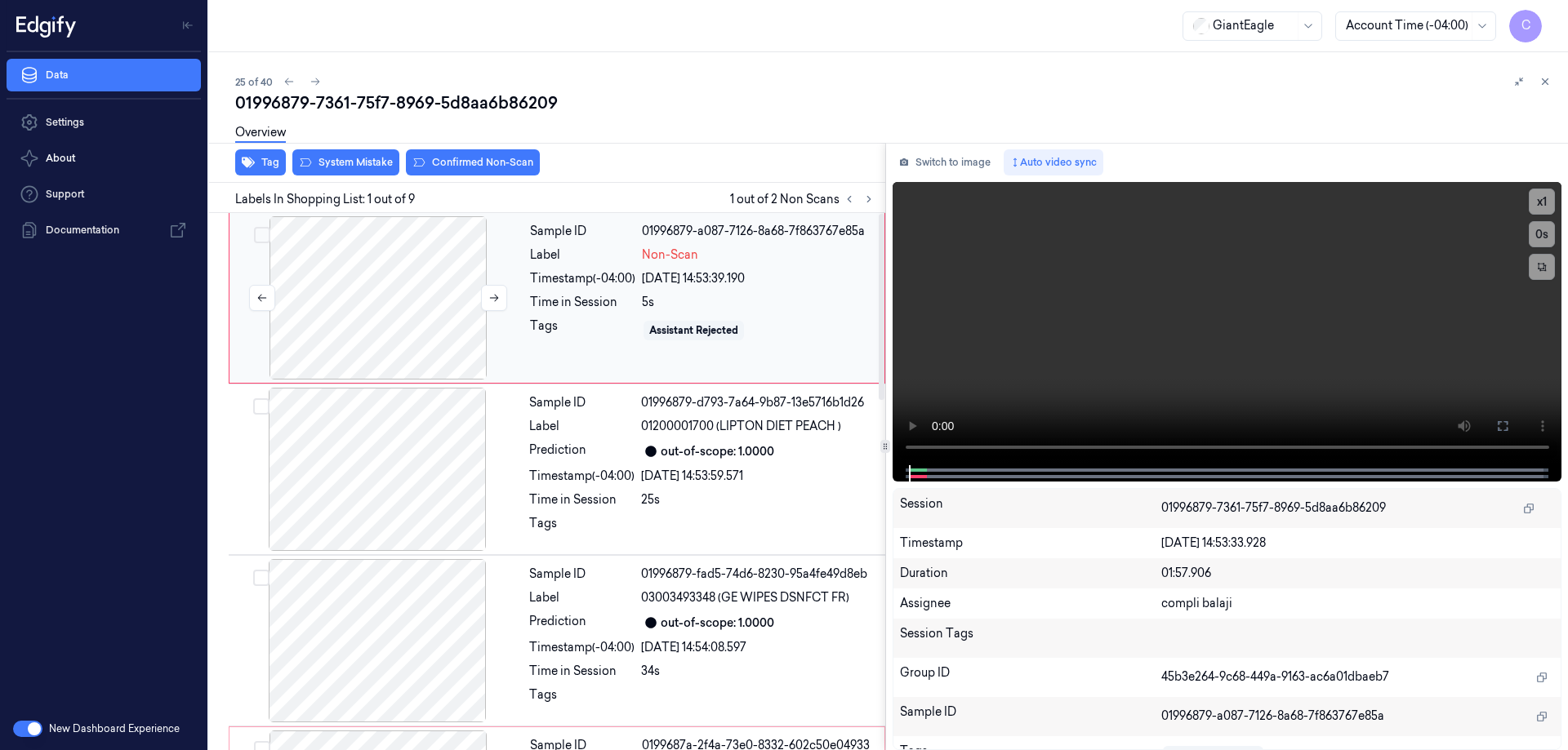
click at [369, 294] on div at bounding box center [378, 298] width 291 height 164
click at [1503, 425] on icon at bounding box center [1502, 425] width 13 height 13
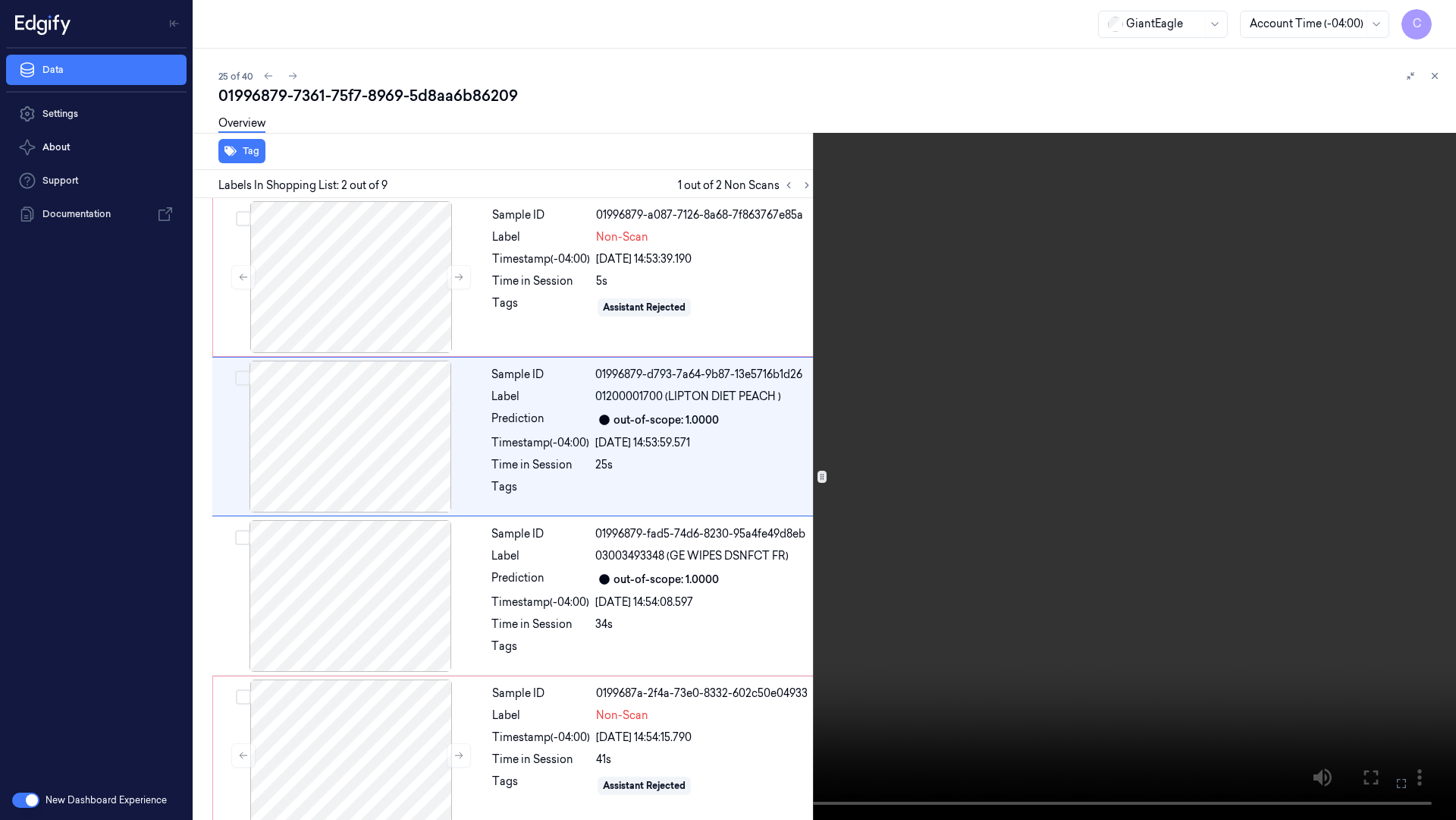
click at [0, 0] on icon at bounding box center [0, 0] width 0 height 0
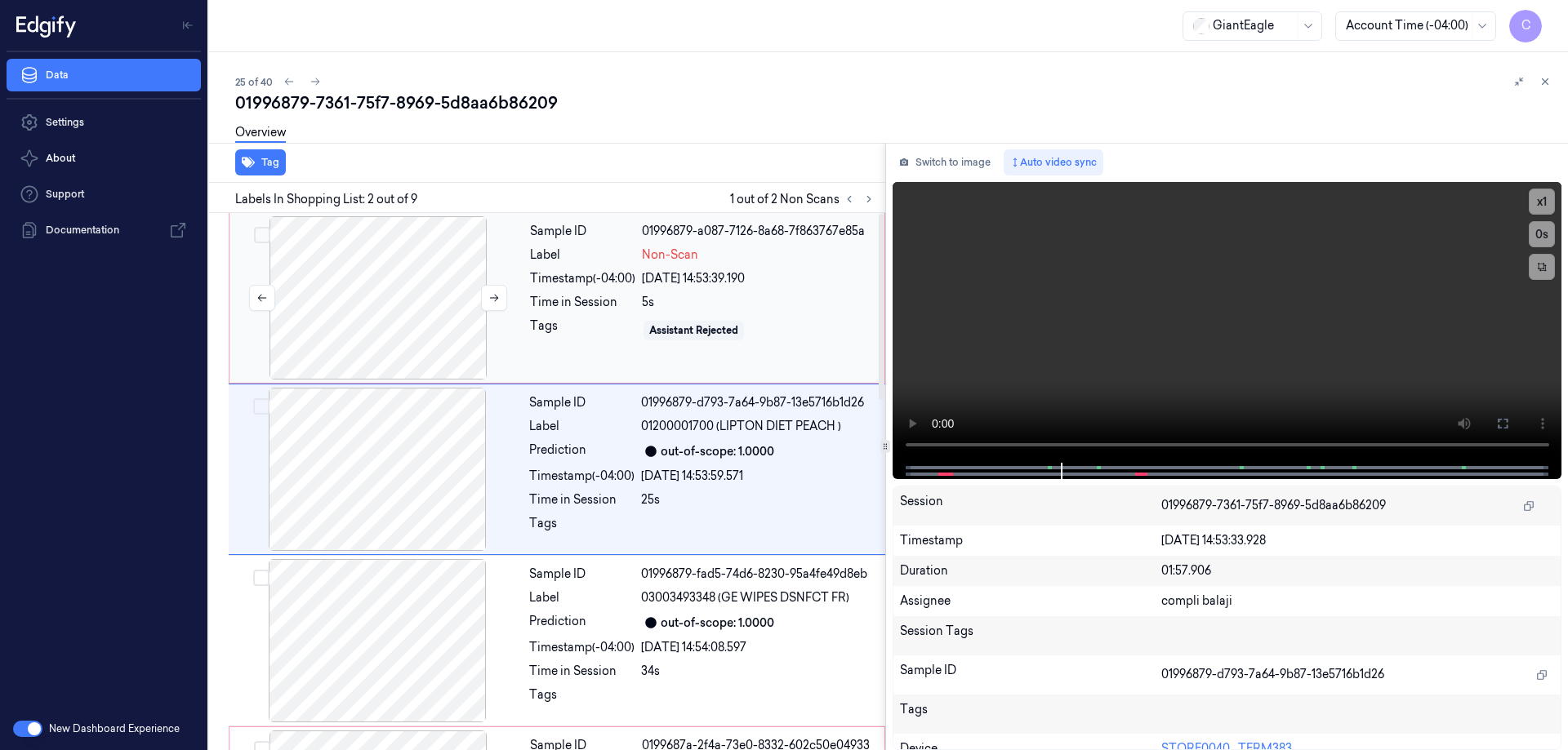
drag, startPoint x: 349, startPoint y: 306, endPoint x: 352, endPoint y: 262, distance: 44.1
click at [349, 305] on div at bounding box center [378, 298] width 291 height 164
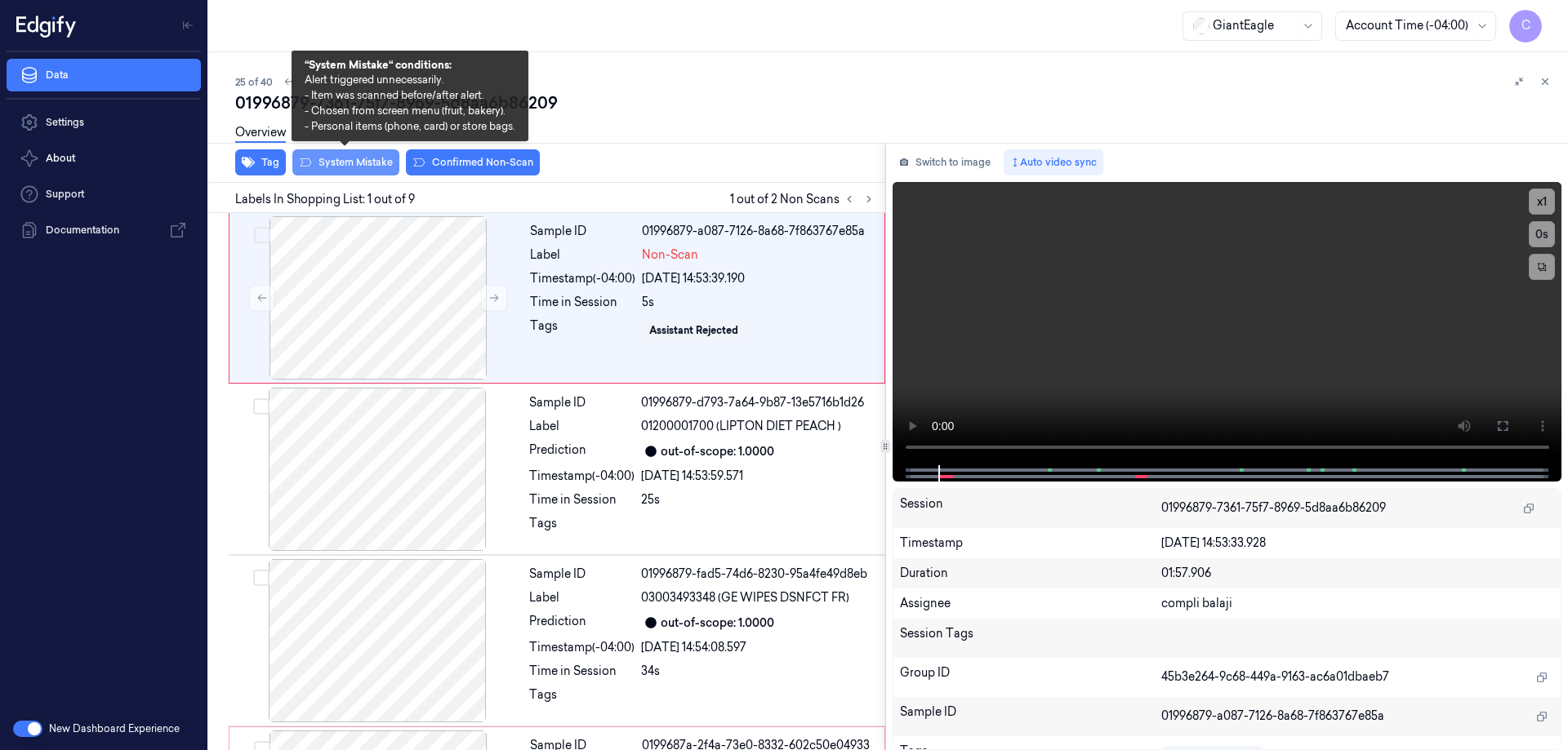
click at [355, 164] on button "System Mistake" at bounding box center [345, 162] width 107 height 26
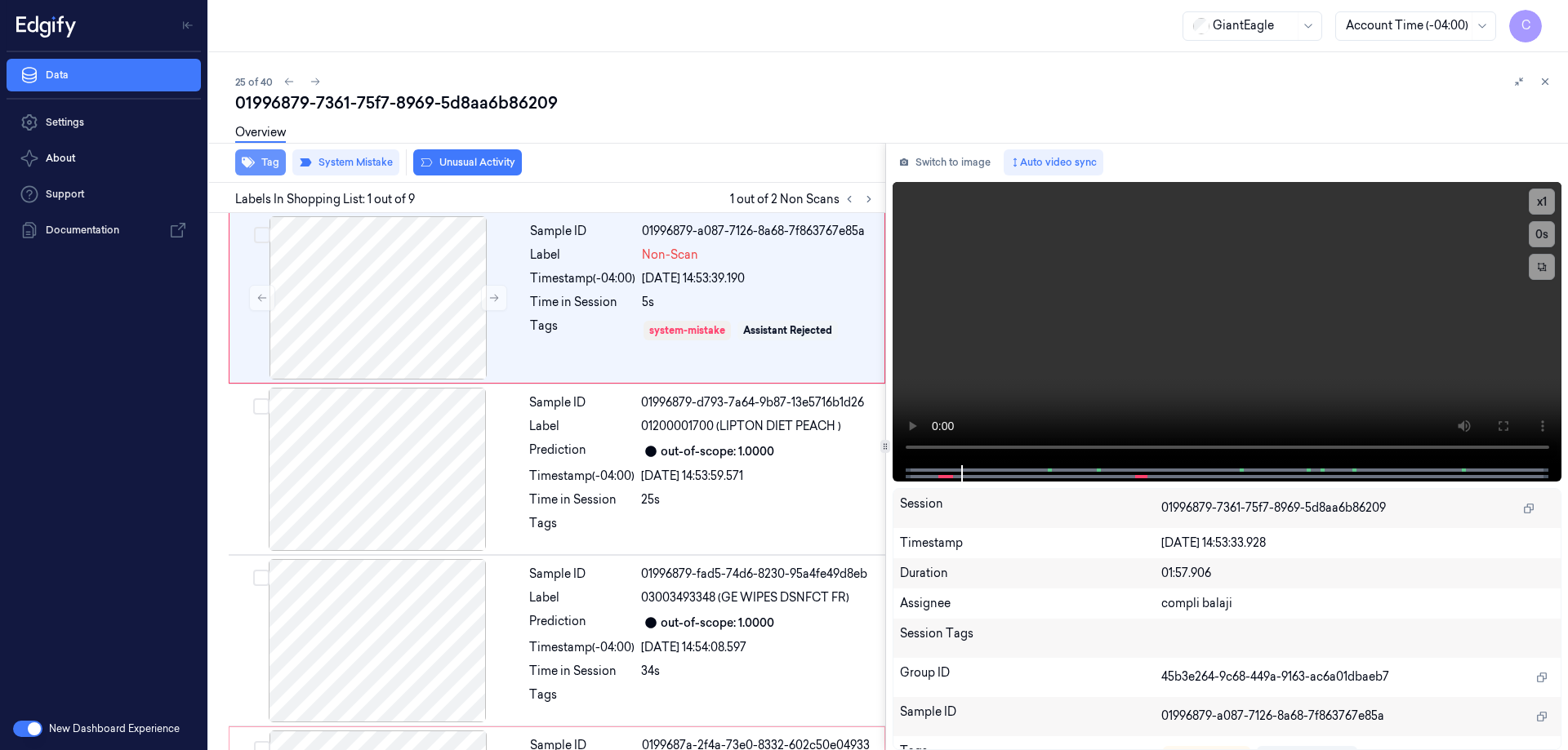
click at [270, 163] on button "Tag" at bounding box center [261, 162] width 51 height 26
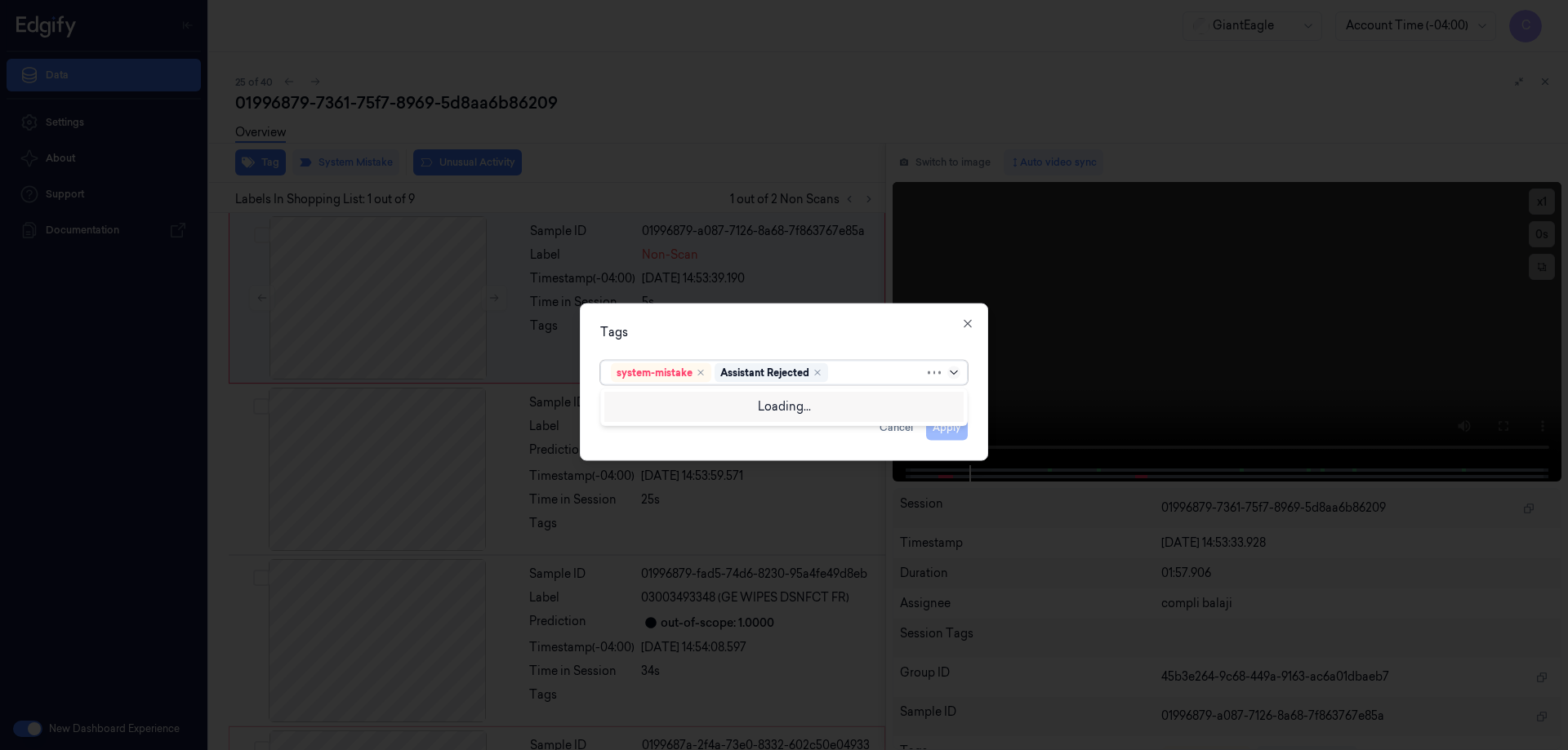
click at [958, 368] on icon at bounding box center [953, 372] width 13 height 13
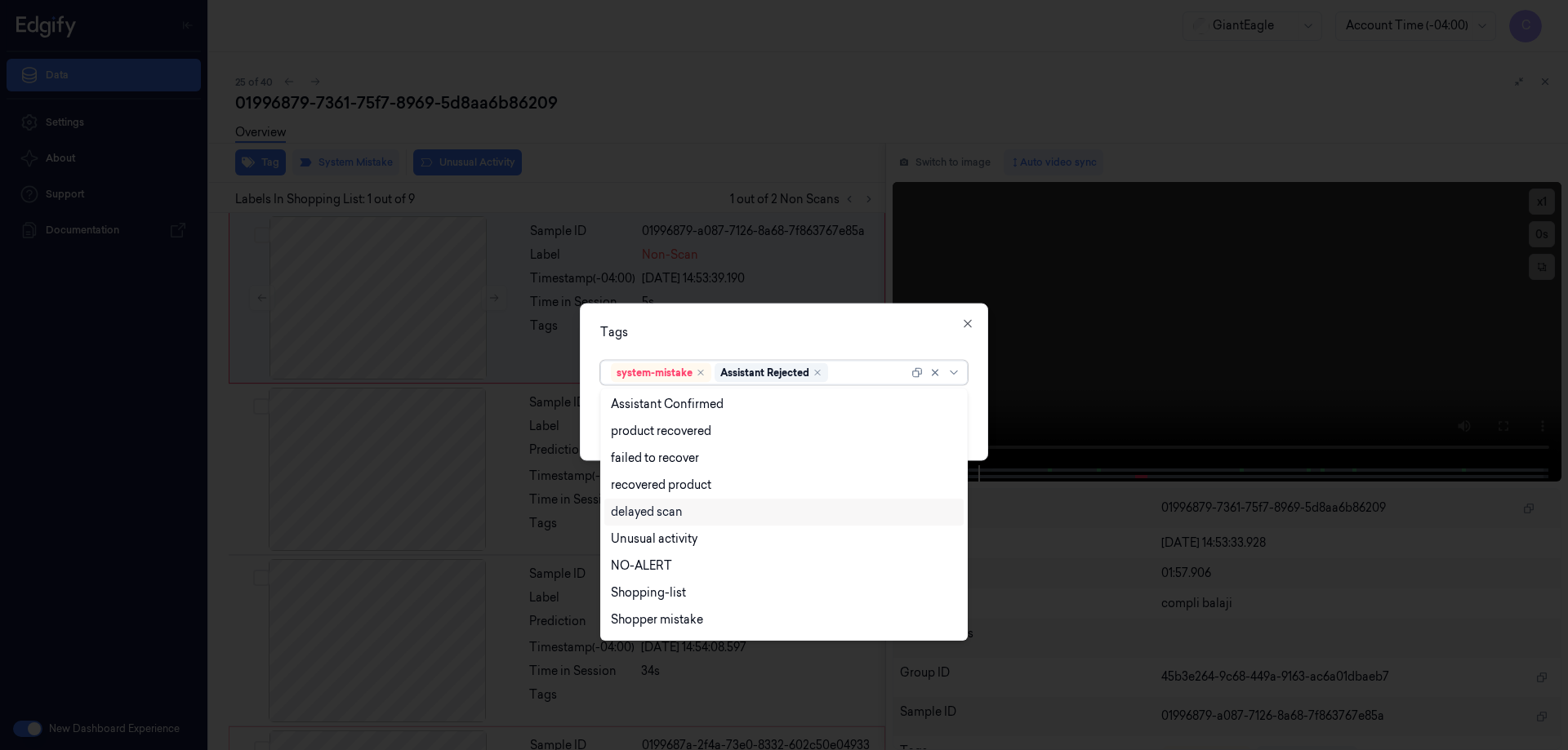
scroll to position [132, 0]
click at [629, 598] on div "Bag" at bounding box center [622, 596] width 22 height 17
click at [955, 371] on icon at bounding box center [953, 372] width 13 height 13
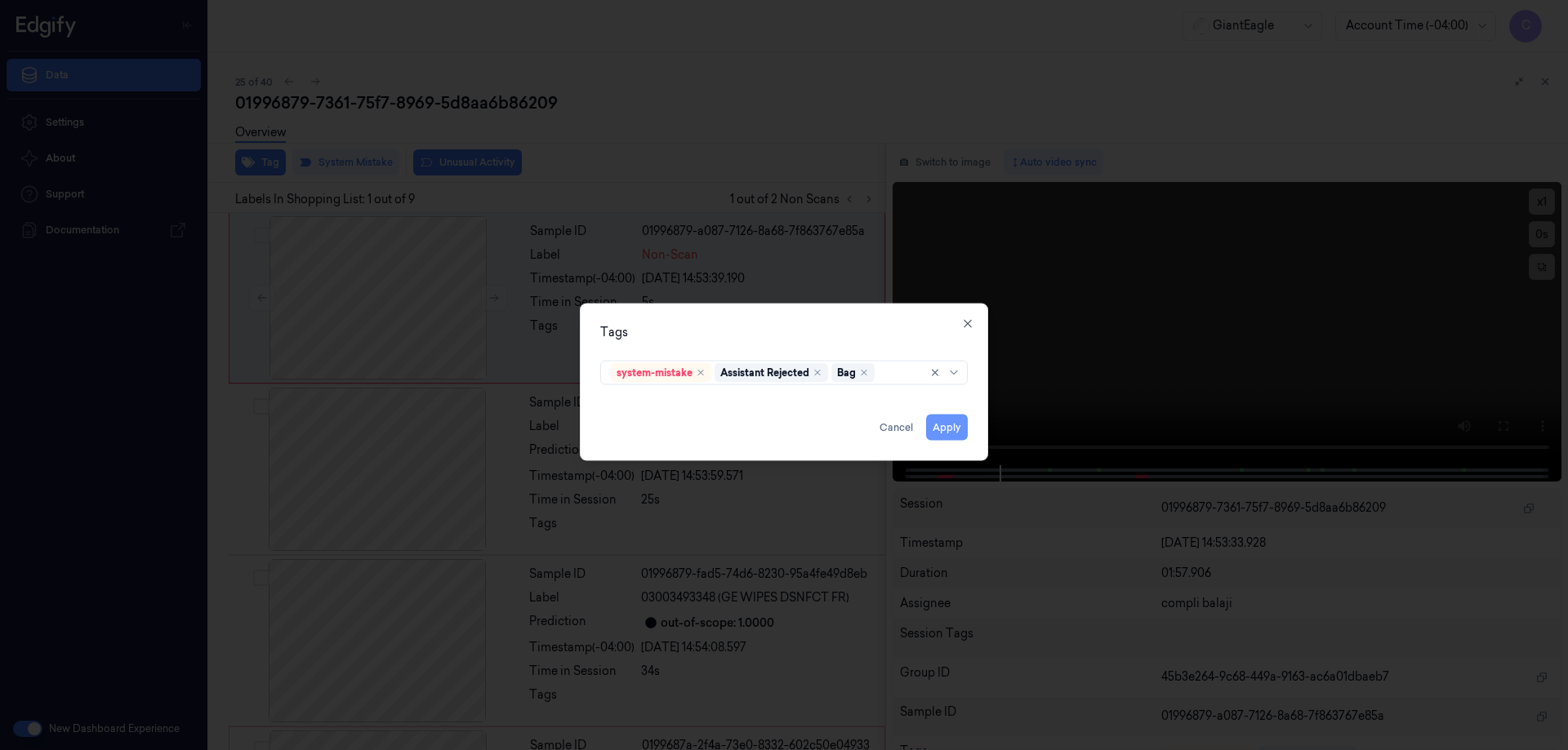
click at [956, 427] on button "Apply" at bounding box center [947, 426] width 41 height 26
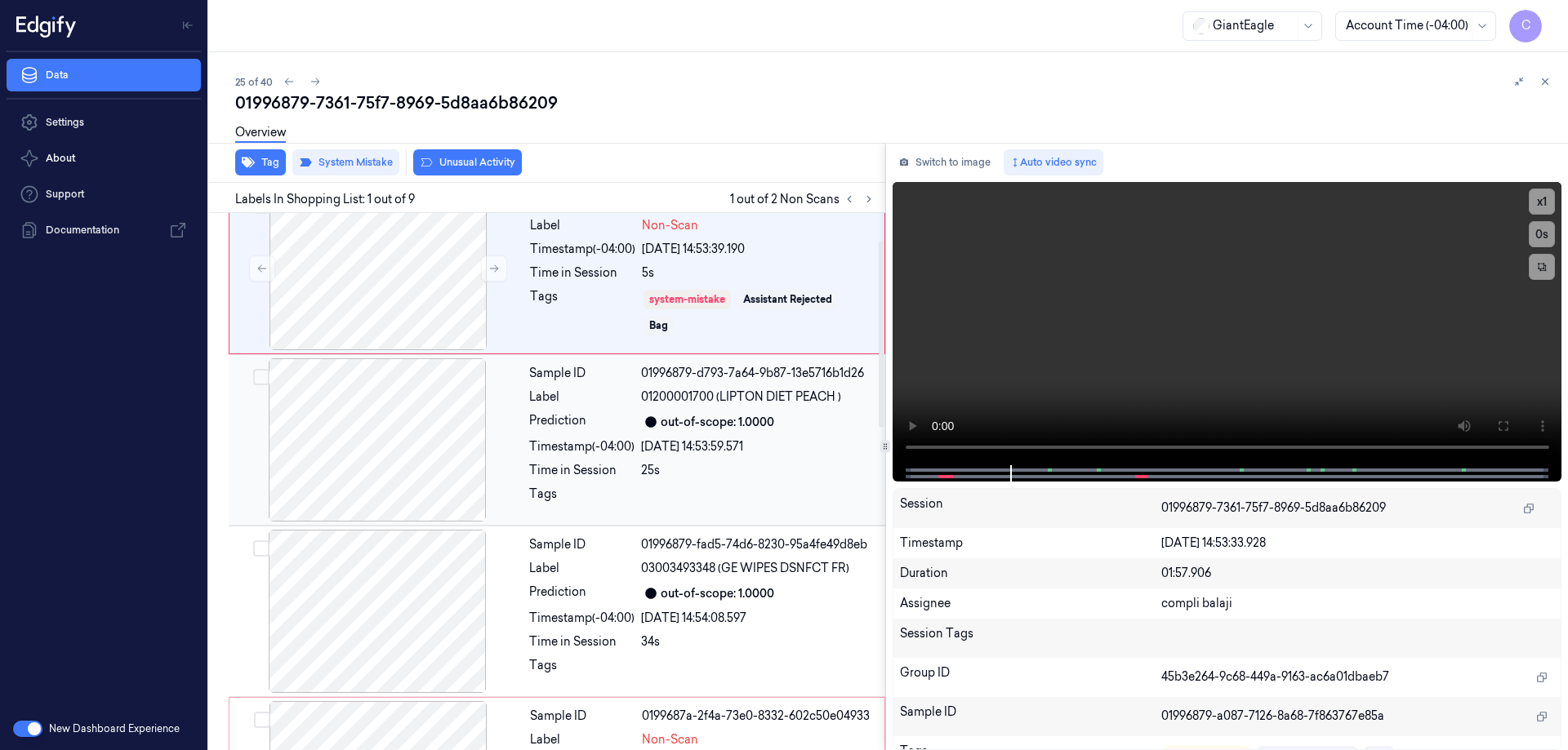
scroll to position [81, 0]
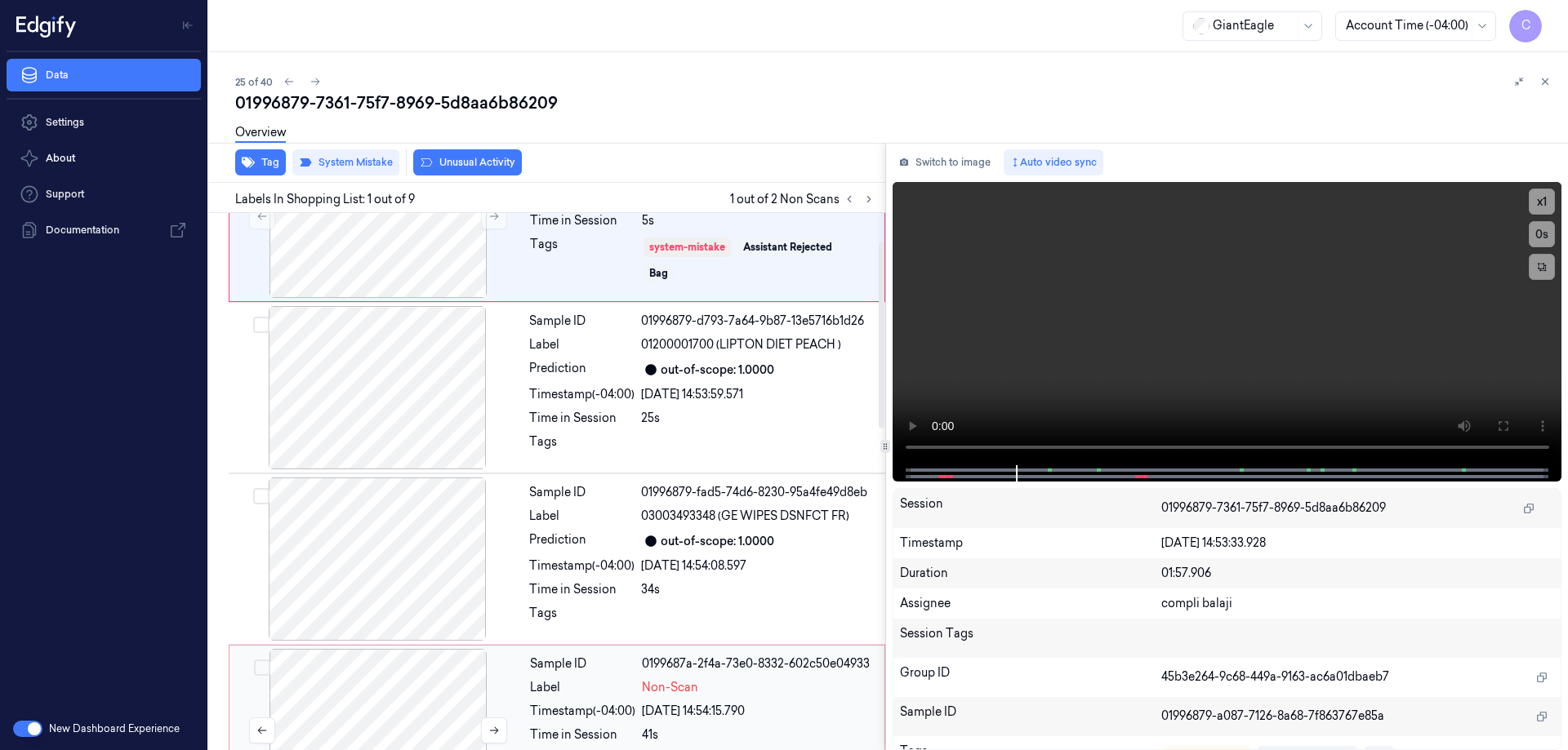
click at [422, 704] on div at bounding box center [378, 730] width 291 height 164
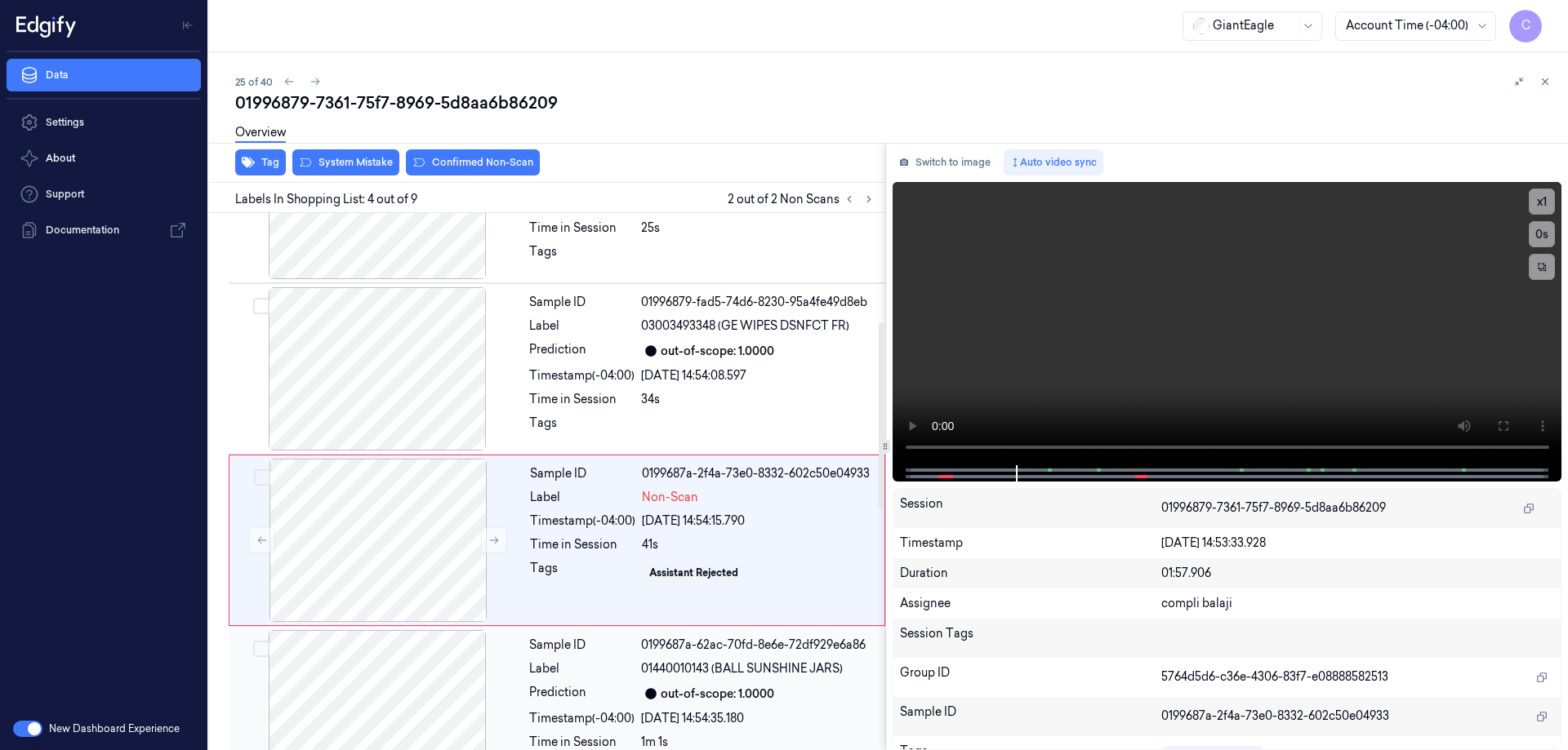
scroll to position [330, 0]
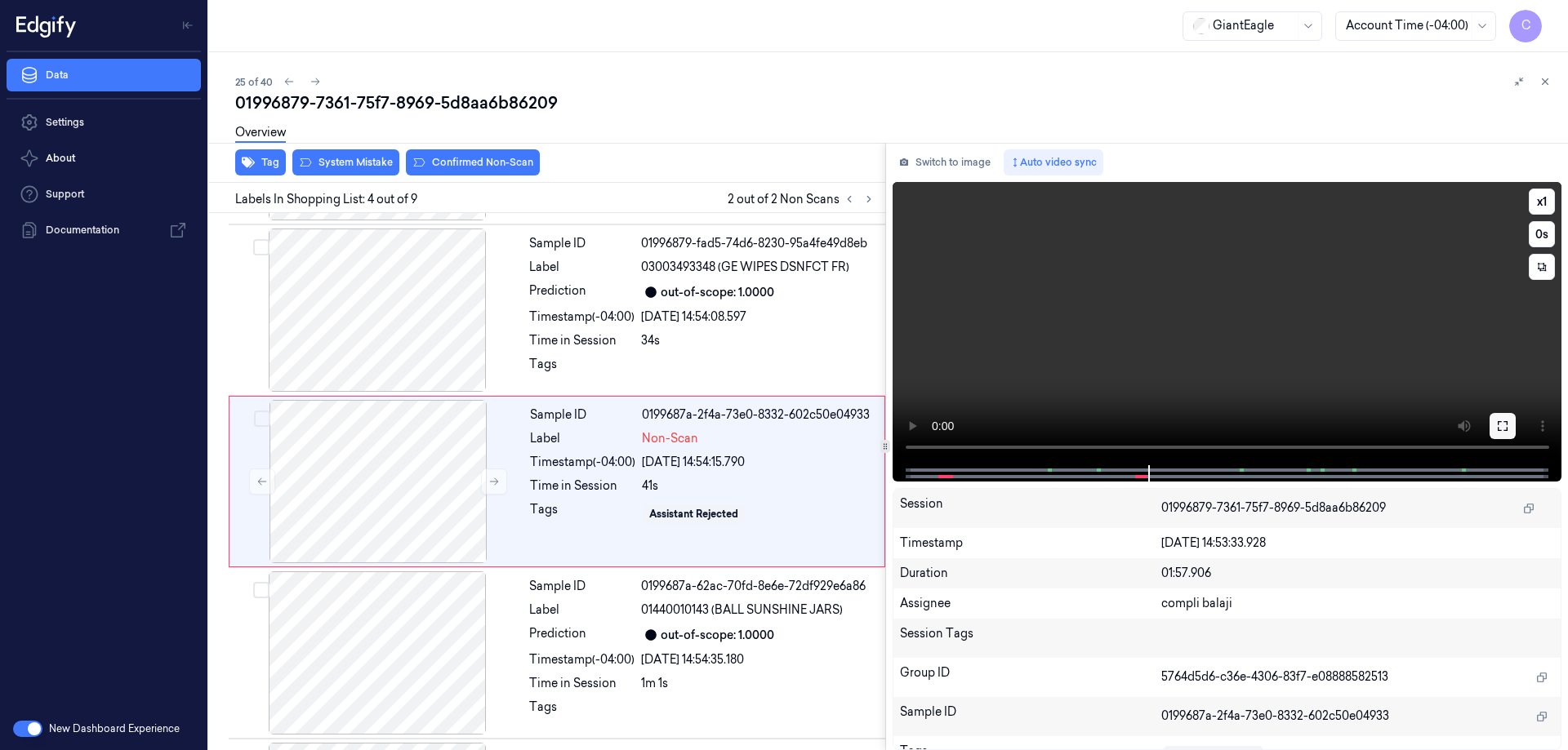
click at [1503, 425] on icon at bounding box center [1502, 425] width 13 height 13
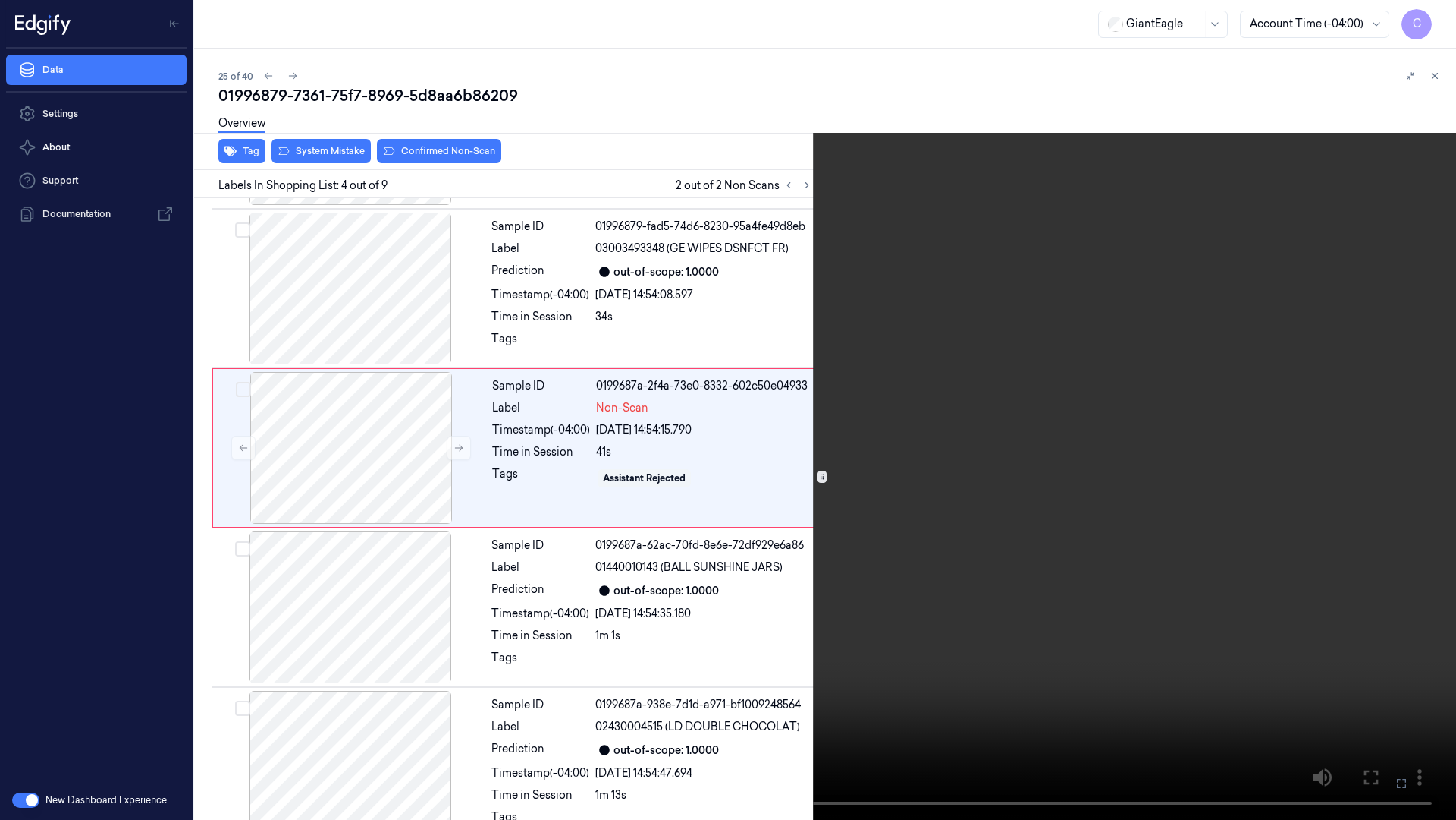
click at [0, 0] on icon at bounding box center [0, 0] width 0 height 0
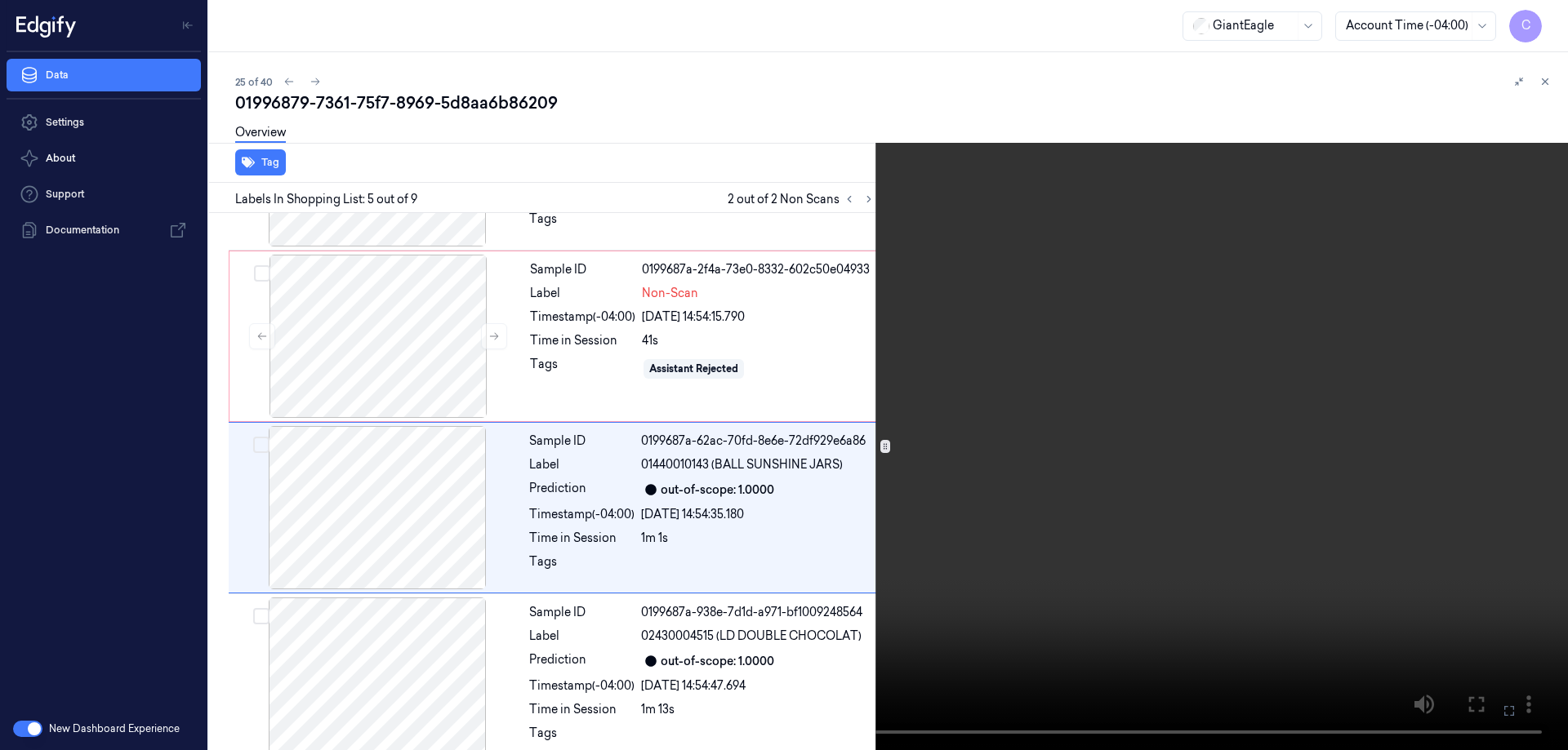
scroll to position [502, 0]
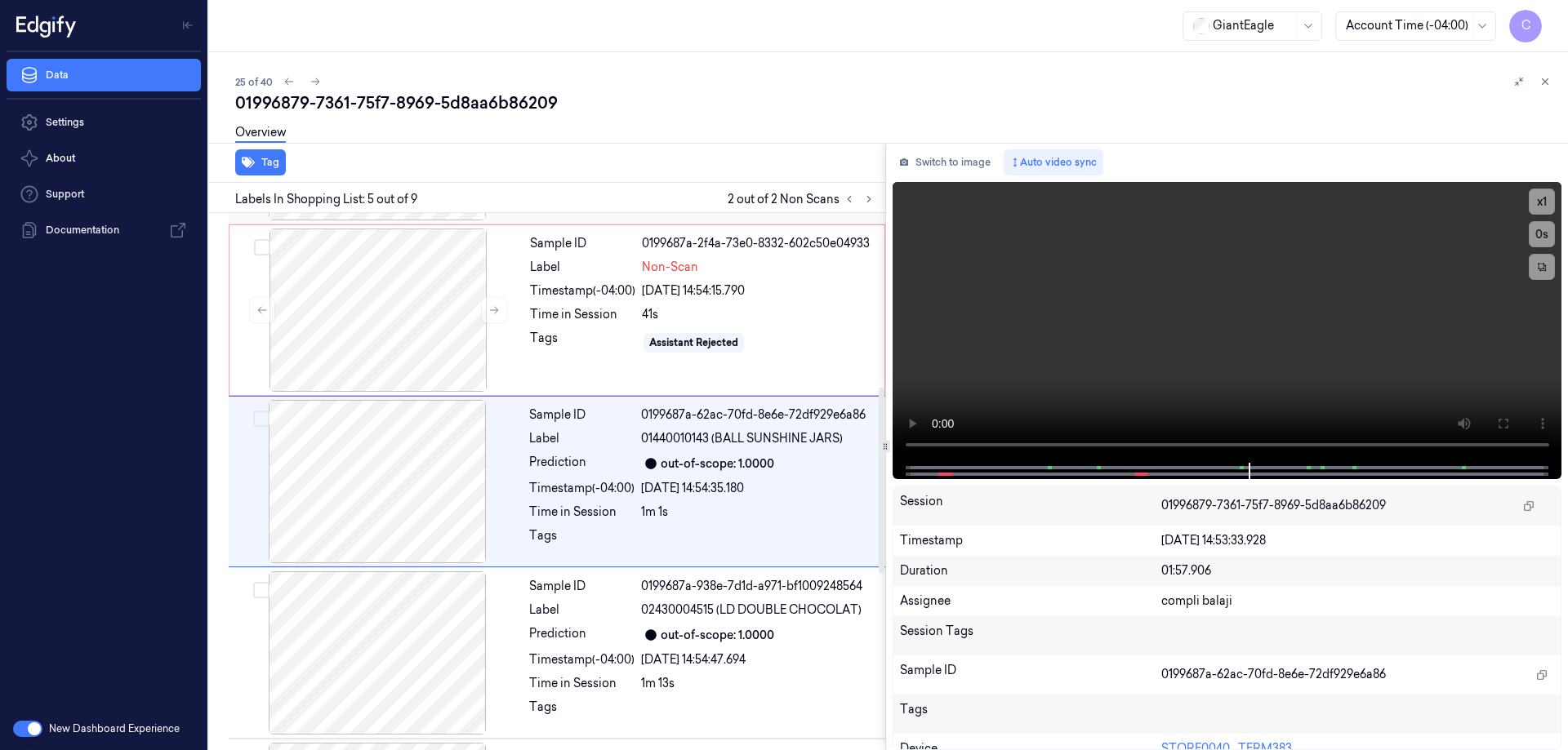
drag, startPoint x: 382, startPoint y: 334, endPoint x: 374, endPoint y: 310, distance: 25.3
click at [380, 325] on div at bounding box center [378, 310] width 291 height 164
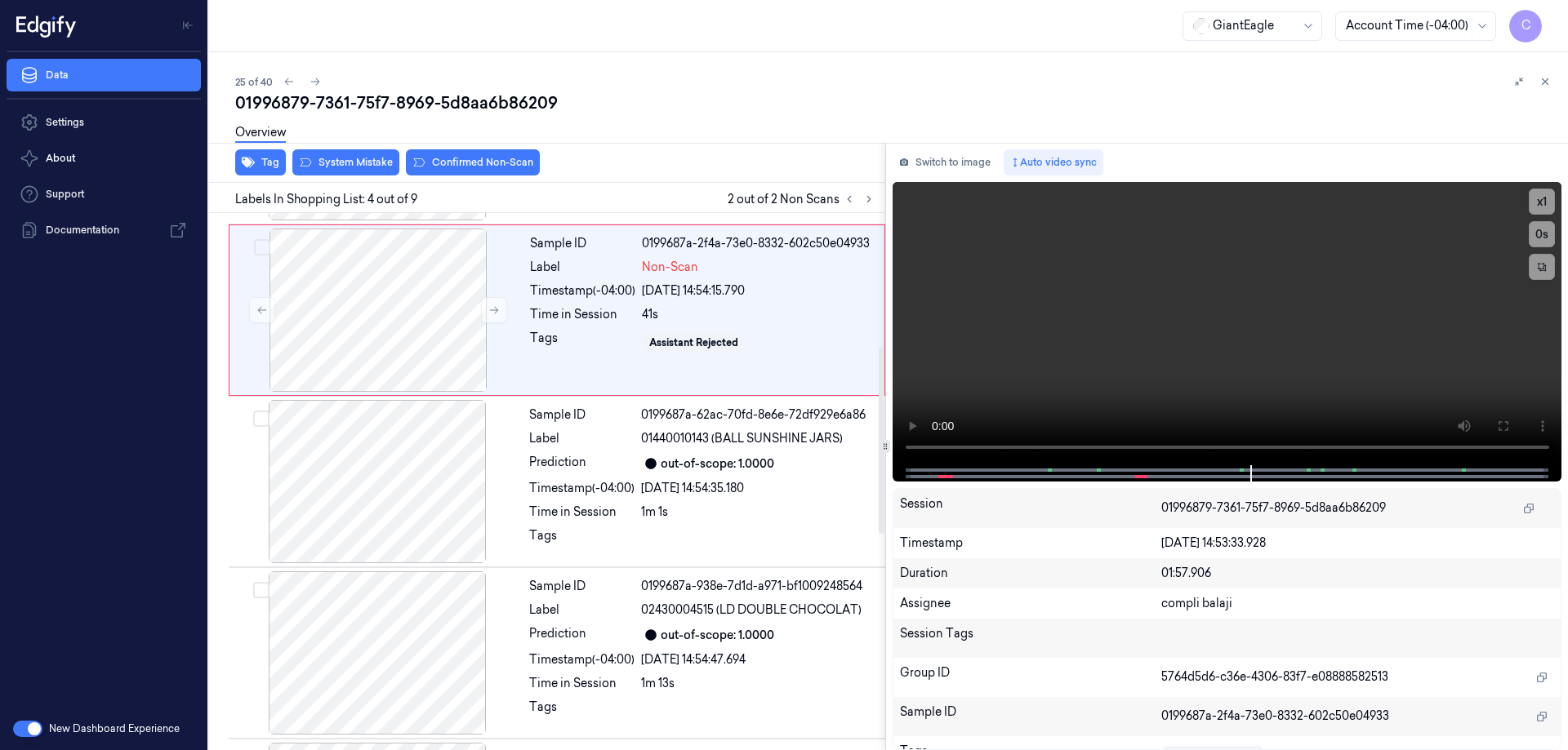
scroll to position [330, 0]
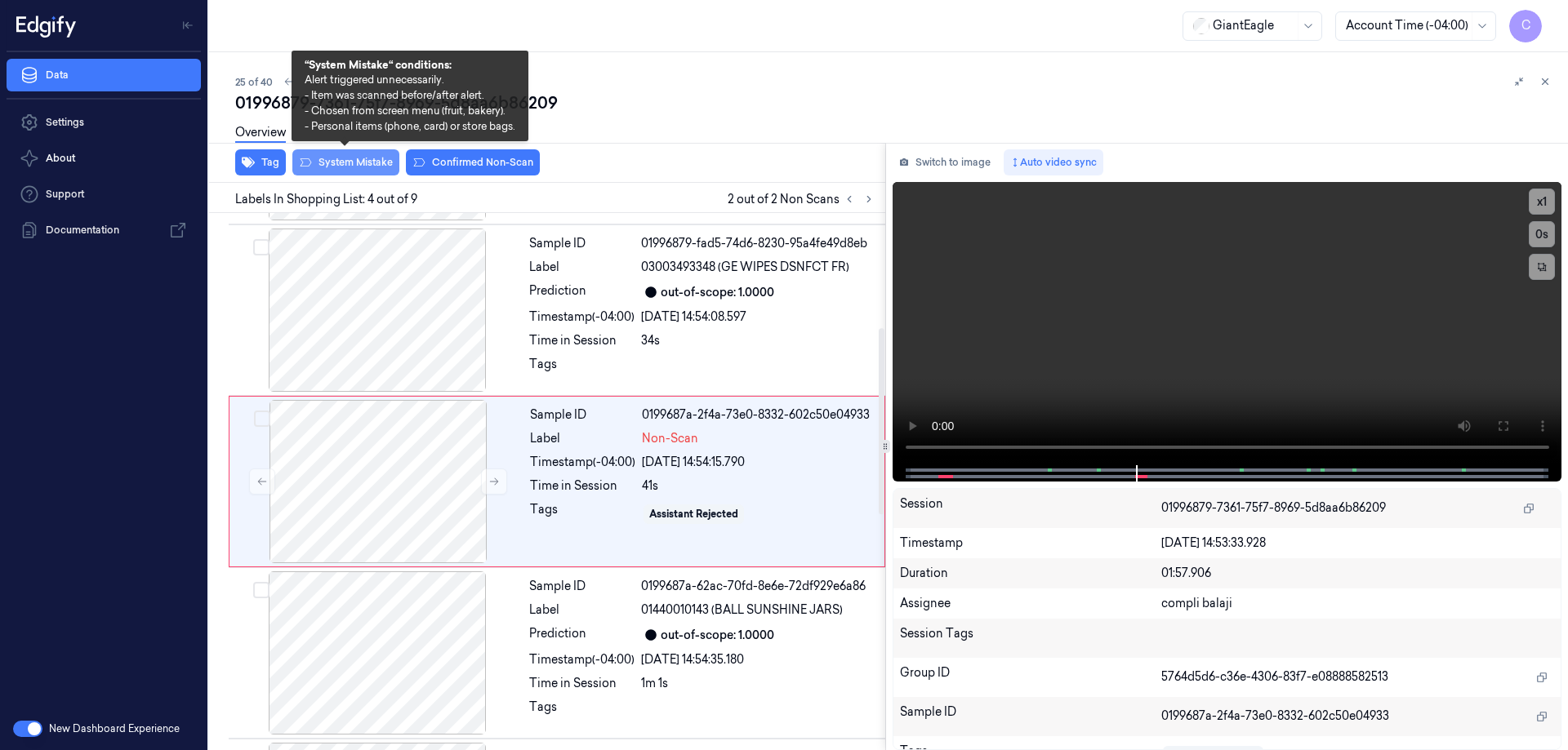
click at [372, 164] on button "System Mistake" at bounding box center [345, 162] width 107 height 26
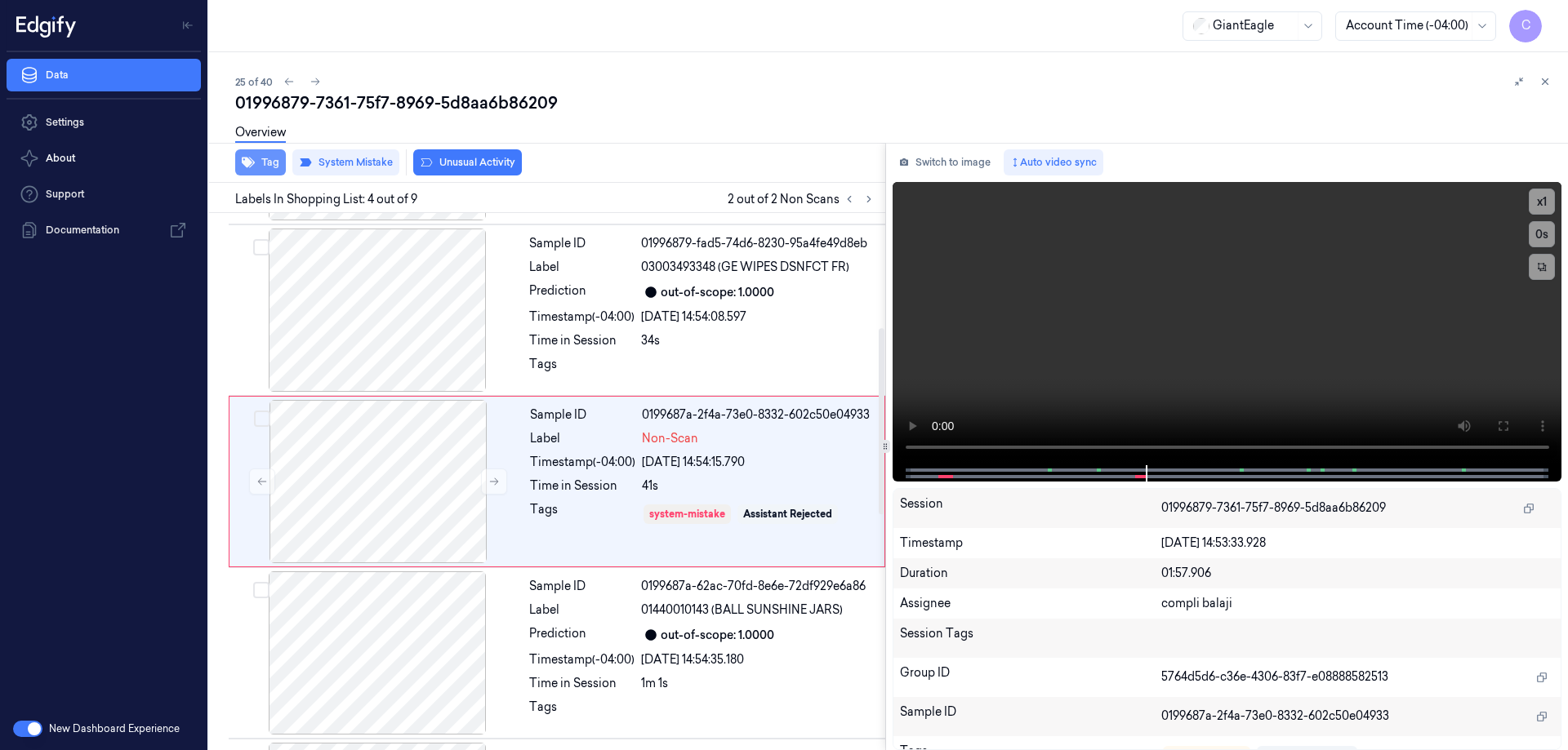
click at [268, 172] on button "Tag" at bounding box center [261, 162] width 51 height 26
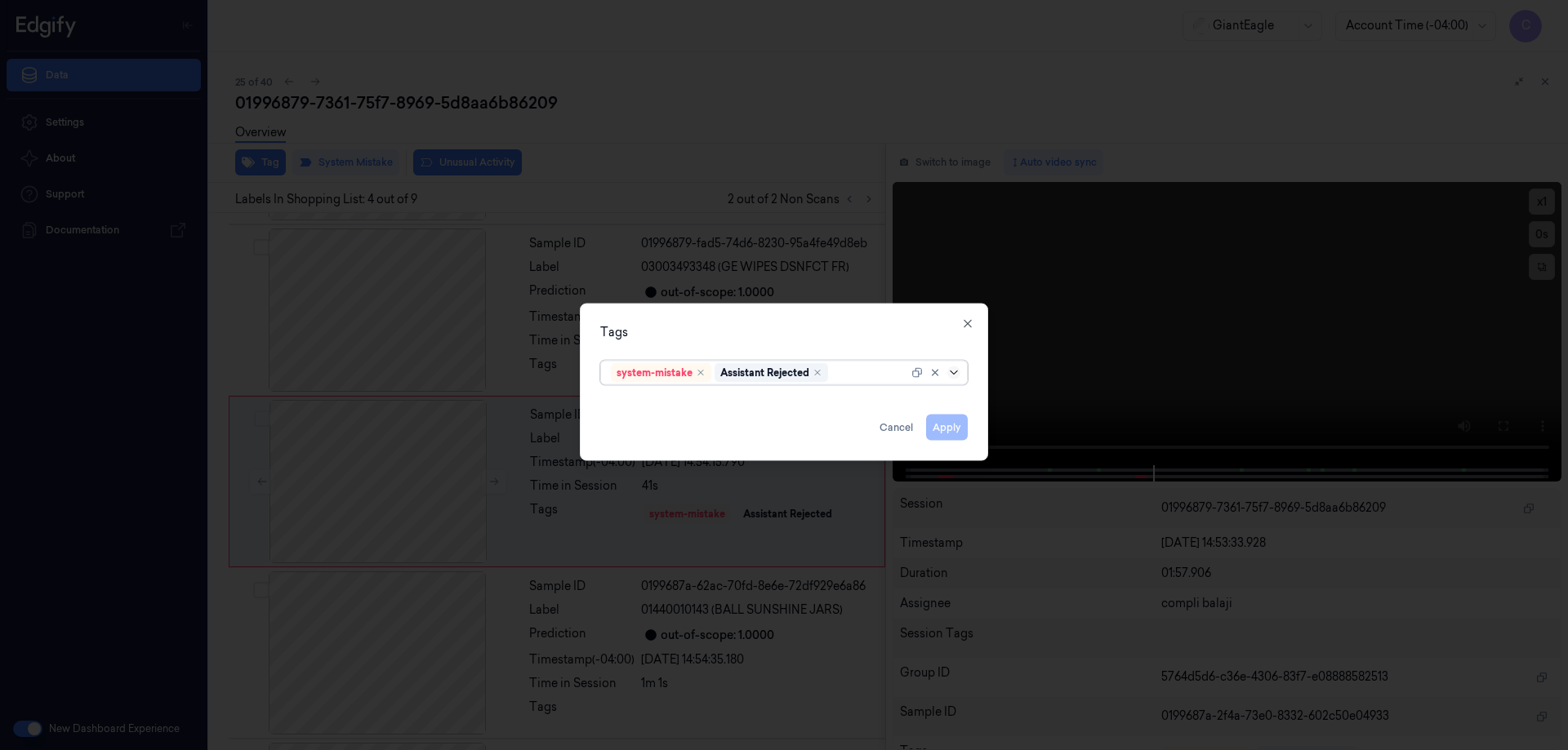
click at [958, 372] on icon at bounding box center [953, 372] width 13 height 13
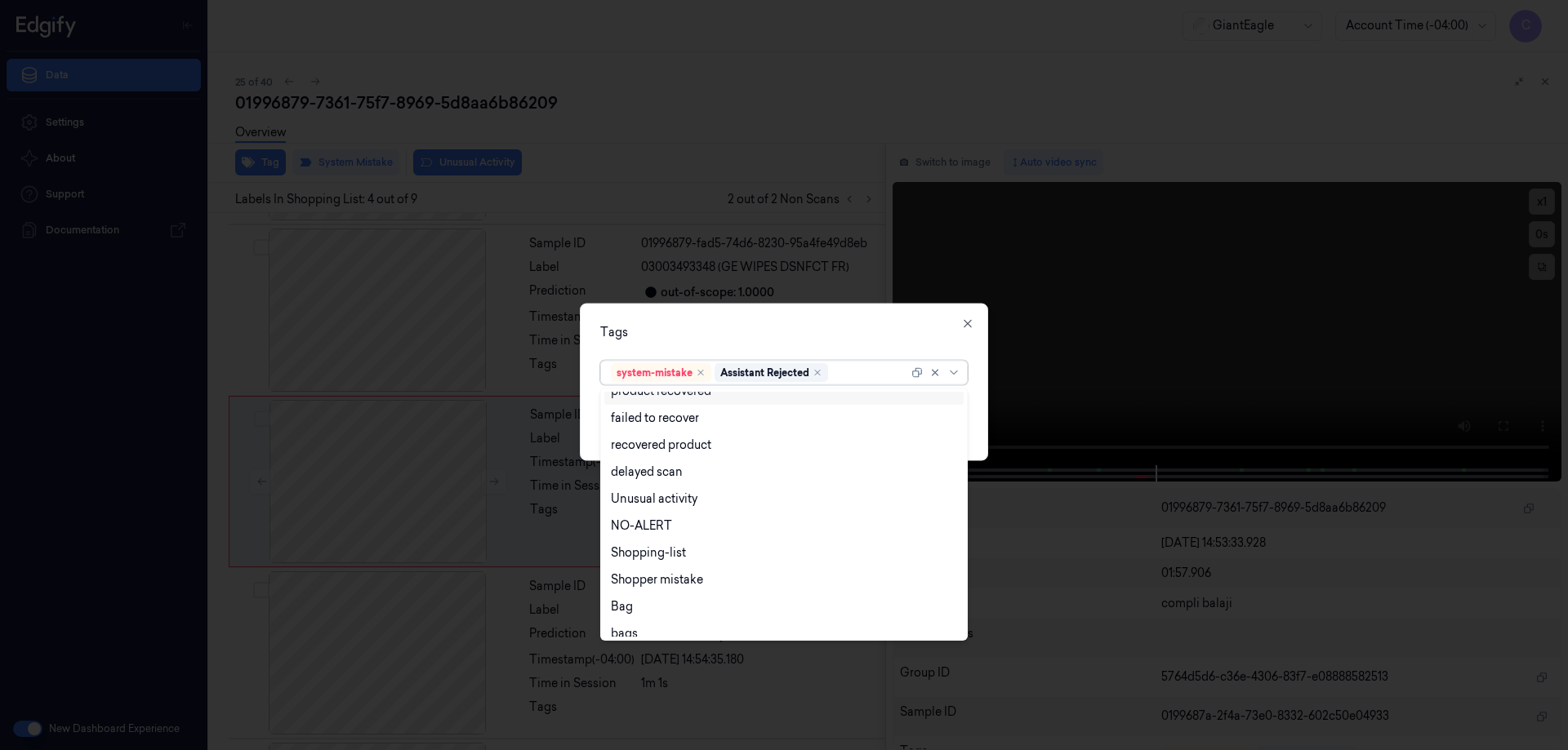
scroll to position [132, 0]
click at [652, 602] on div "Bag" at bounding box center [784, 596] width 346 height 17
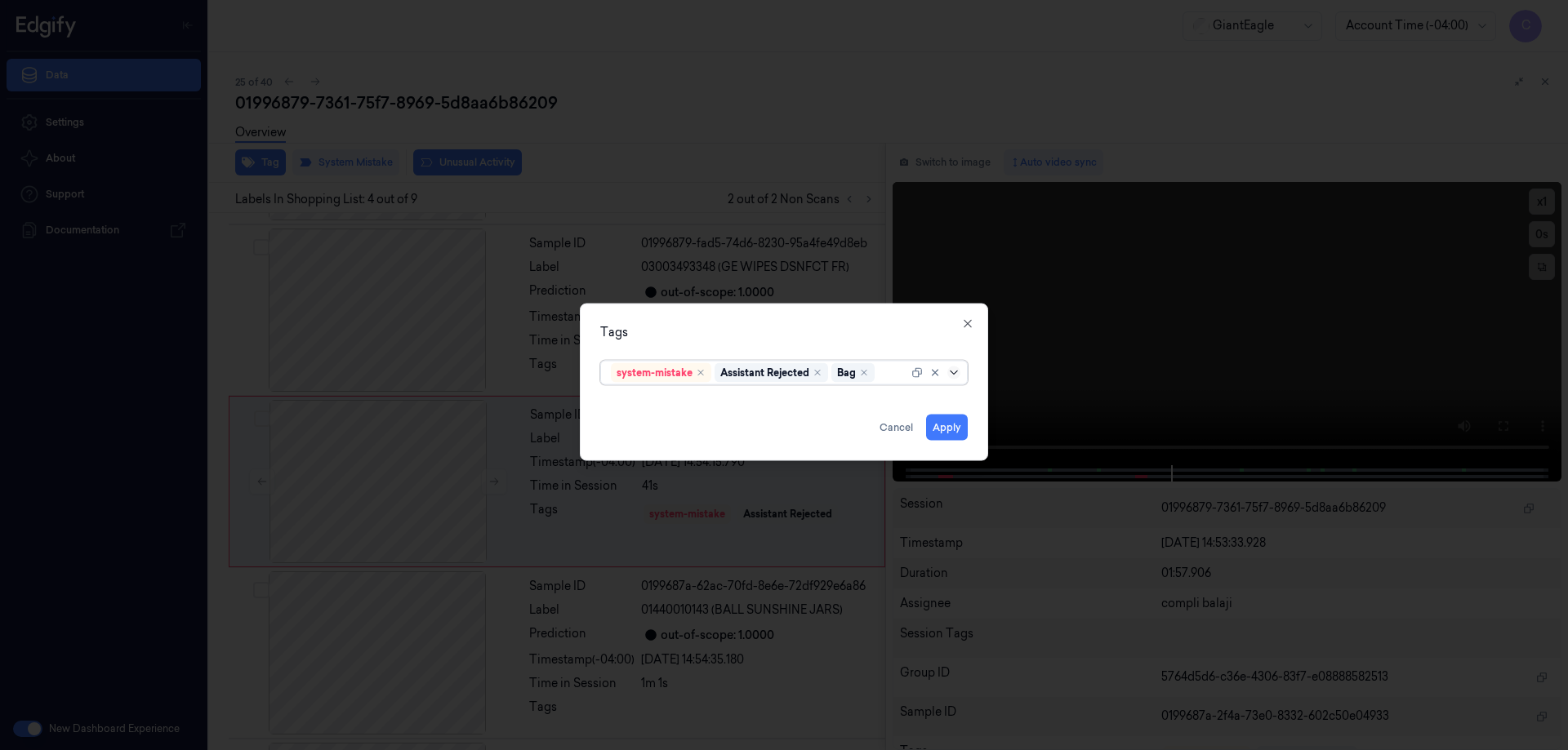
click at [956, 376] on icon at bounding box center [953, 372] width 13 height 13
click at [947, 429] on button "Apply" at bounding box center [947, 426] width 41 height 26
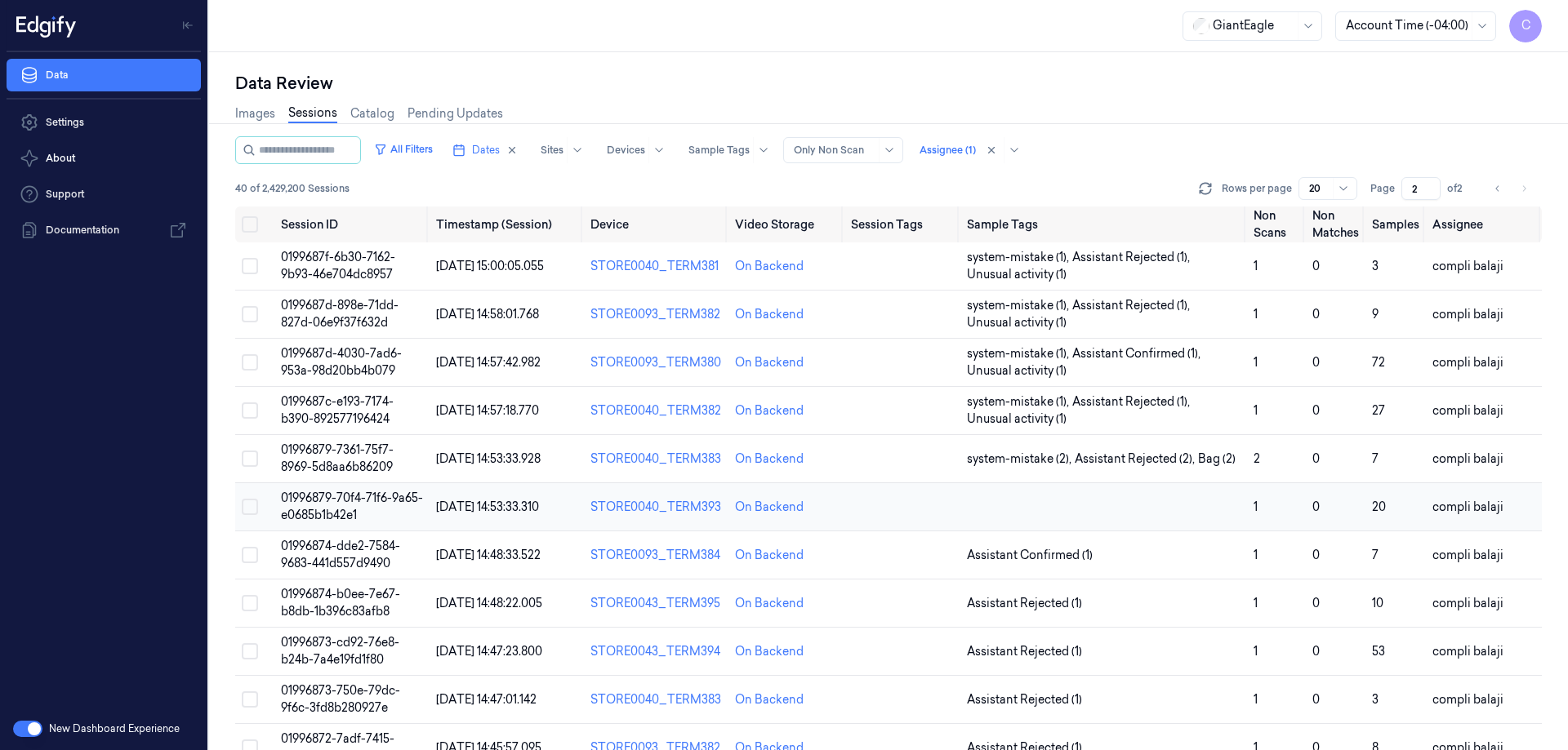
click at [386, 500] on span "01996879-70f4-71f6-9a65-e0685b1b42e1" at bounding box center [352, 507] width 142 height 31
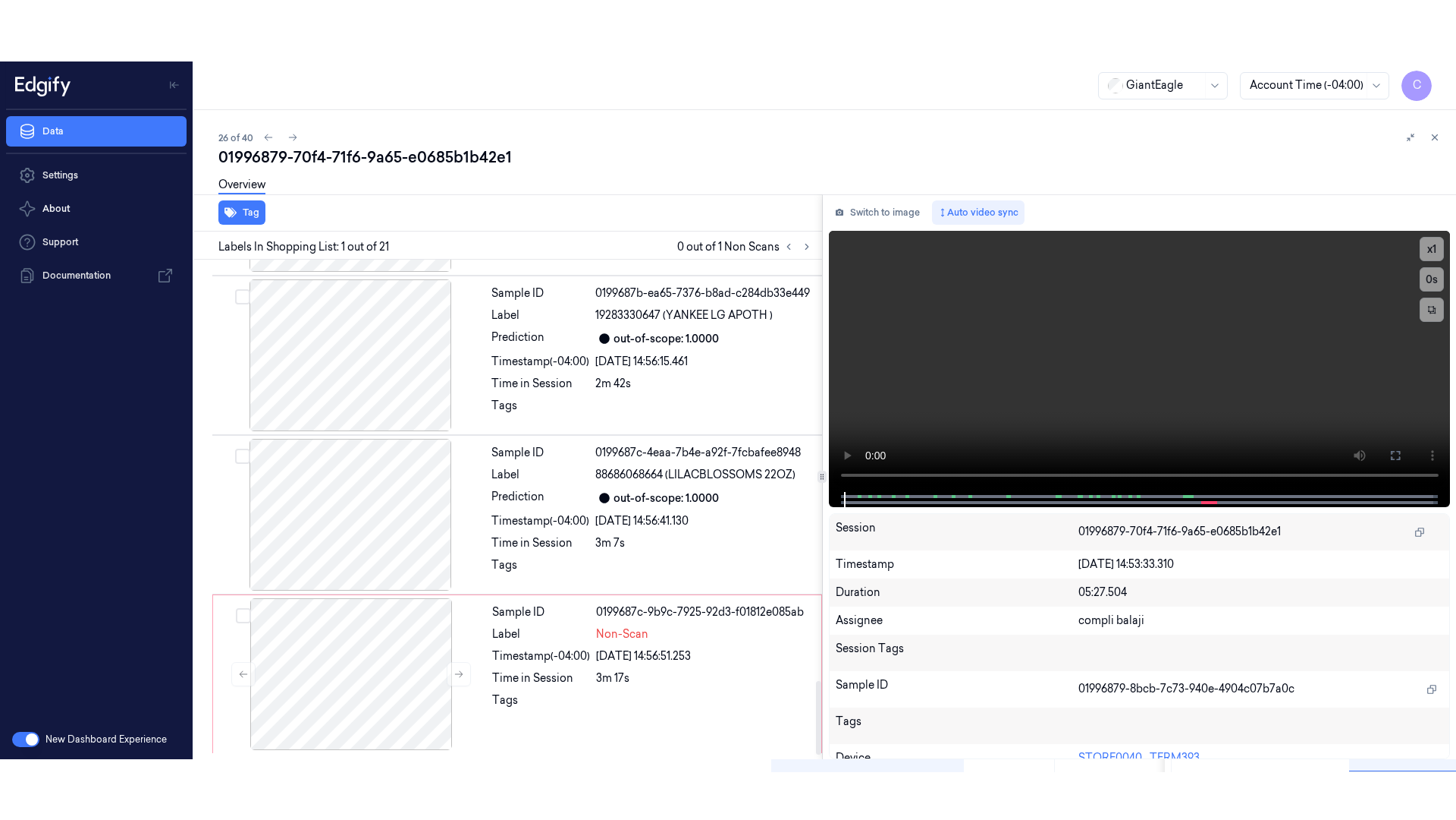
scroll to position [2881, 0]
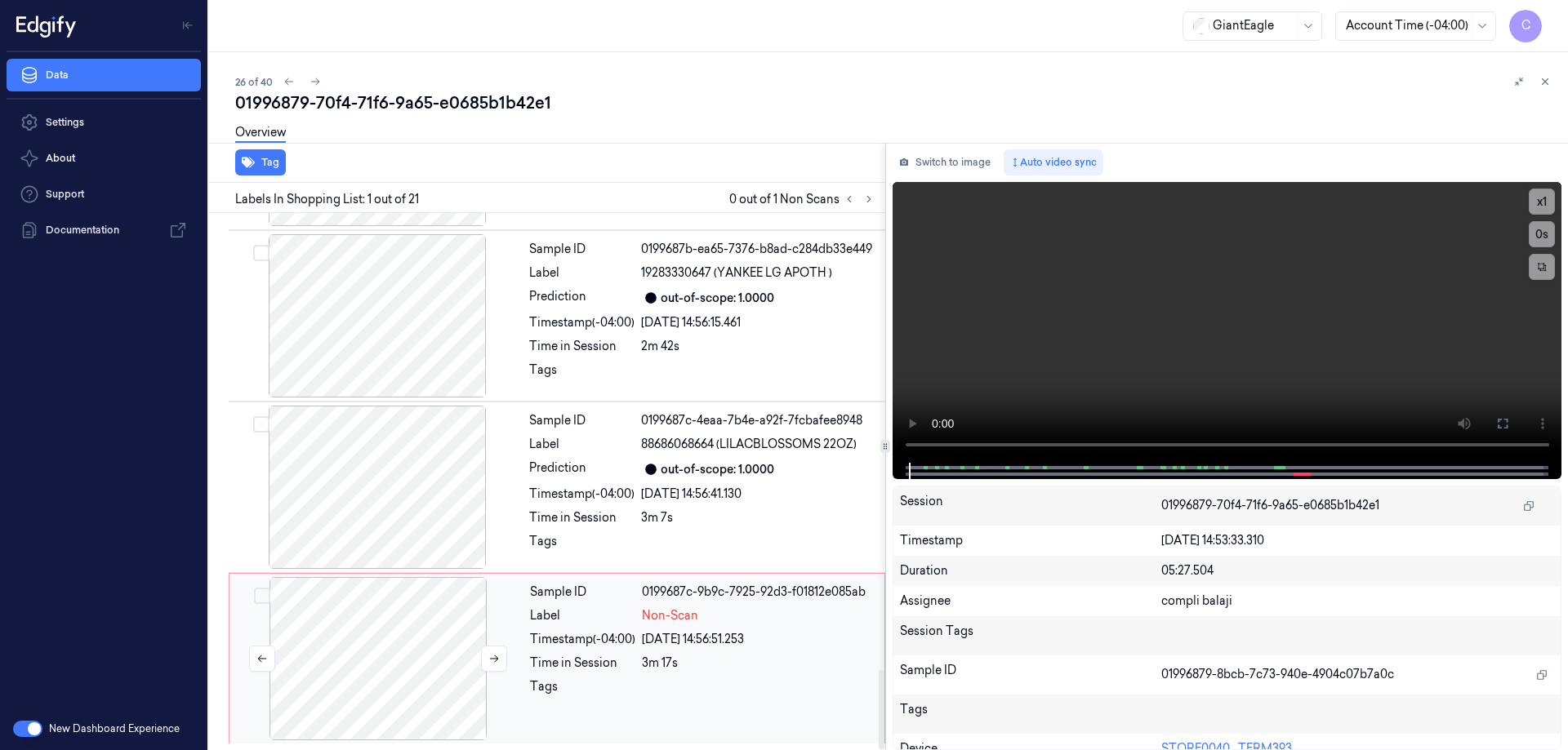
click at [420, 669] on div at bounding box center [378, 659] width 291 height 164
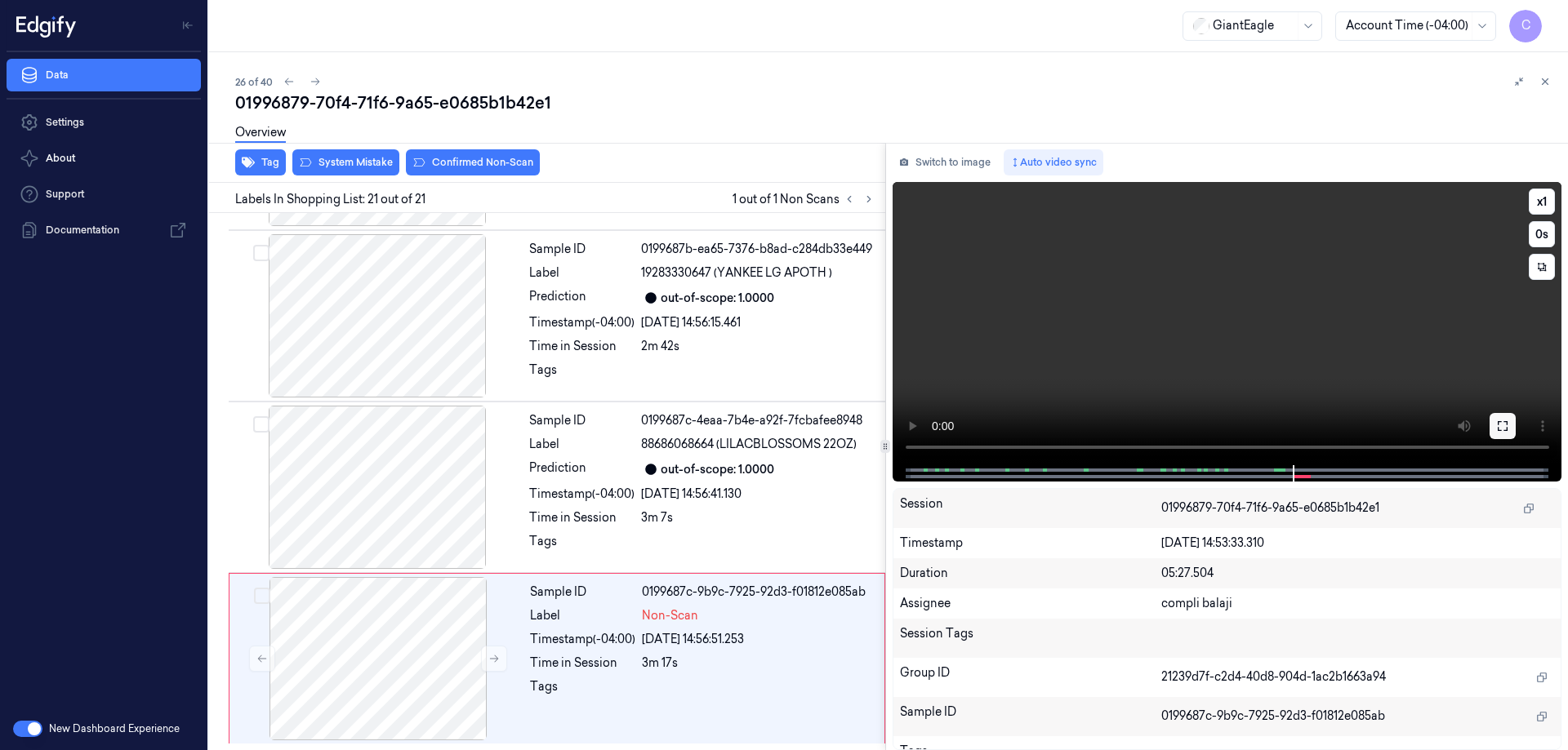
click at [1506, 427] on icon at bounding box center [1502, 425] width 13 height 13
click at [1503, 429] on icon at bounding box center [1502, 425] width 13 height 13
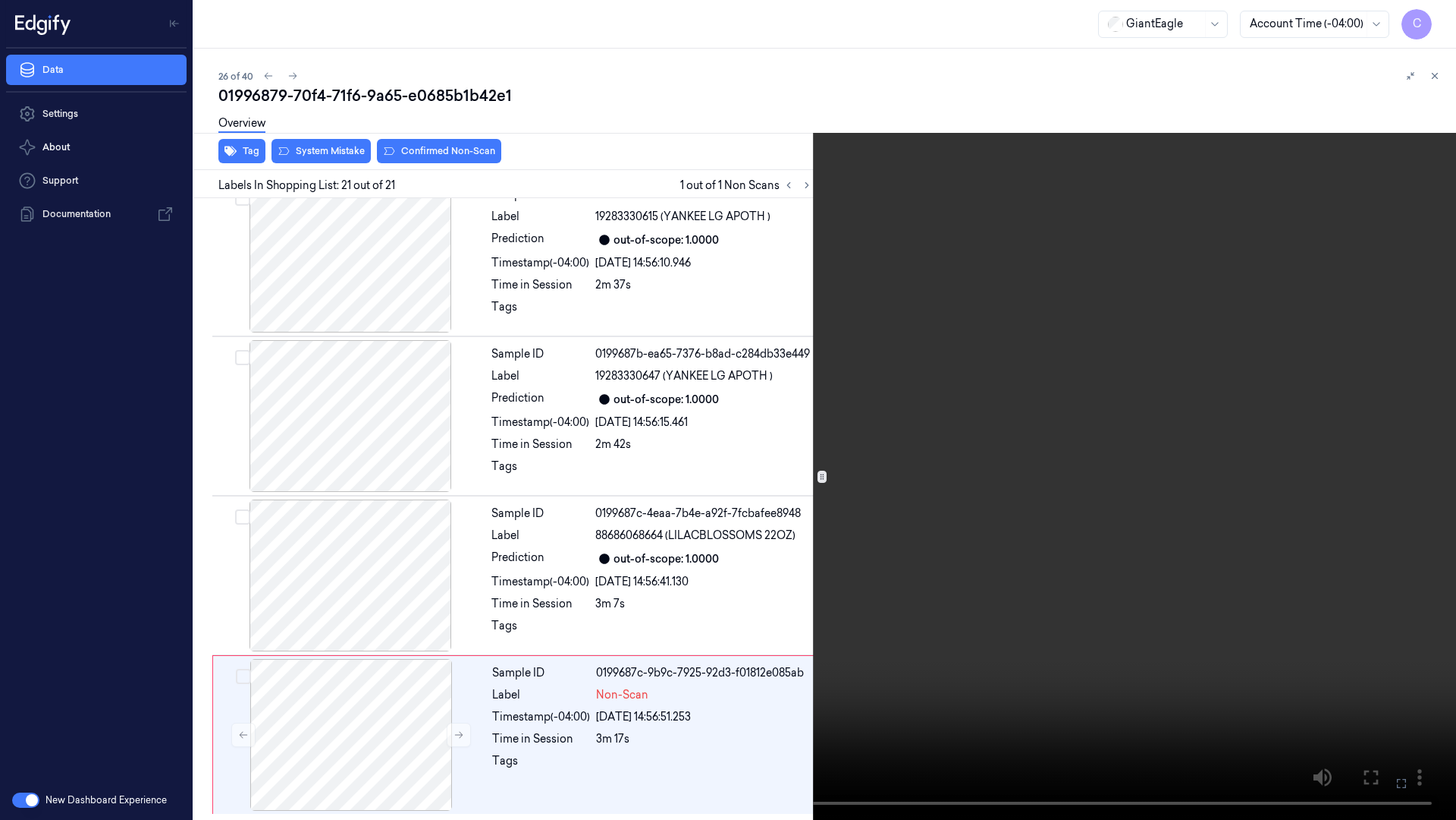
click at [0, 0] on icon at bounding box center [0, 0] width 0 height 0
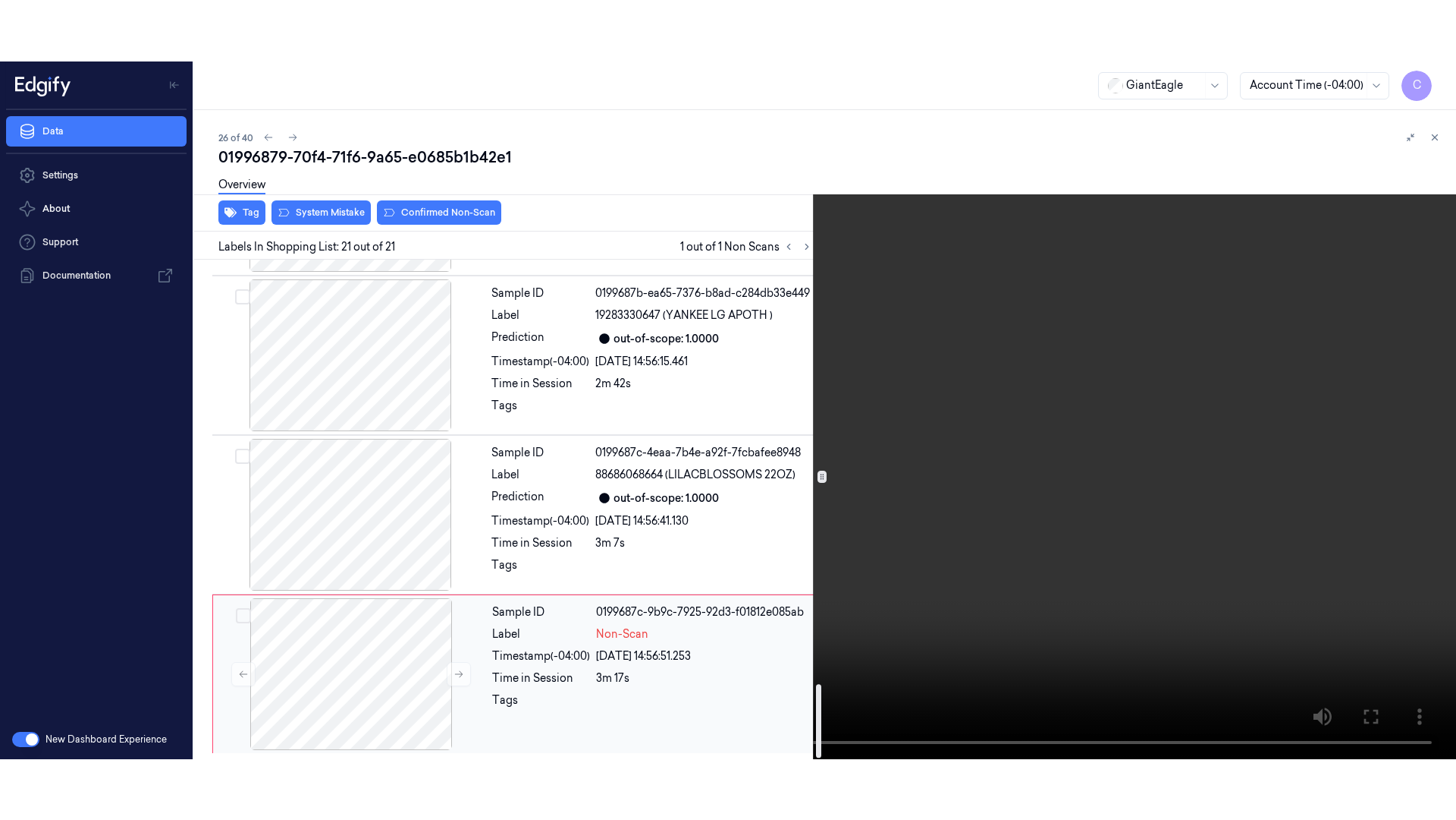
scroll to position [2881, 0]
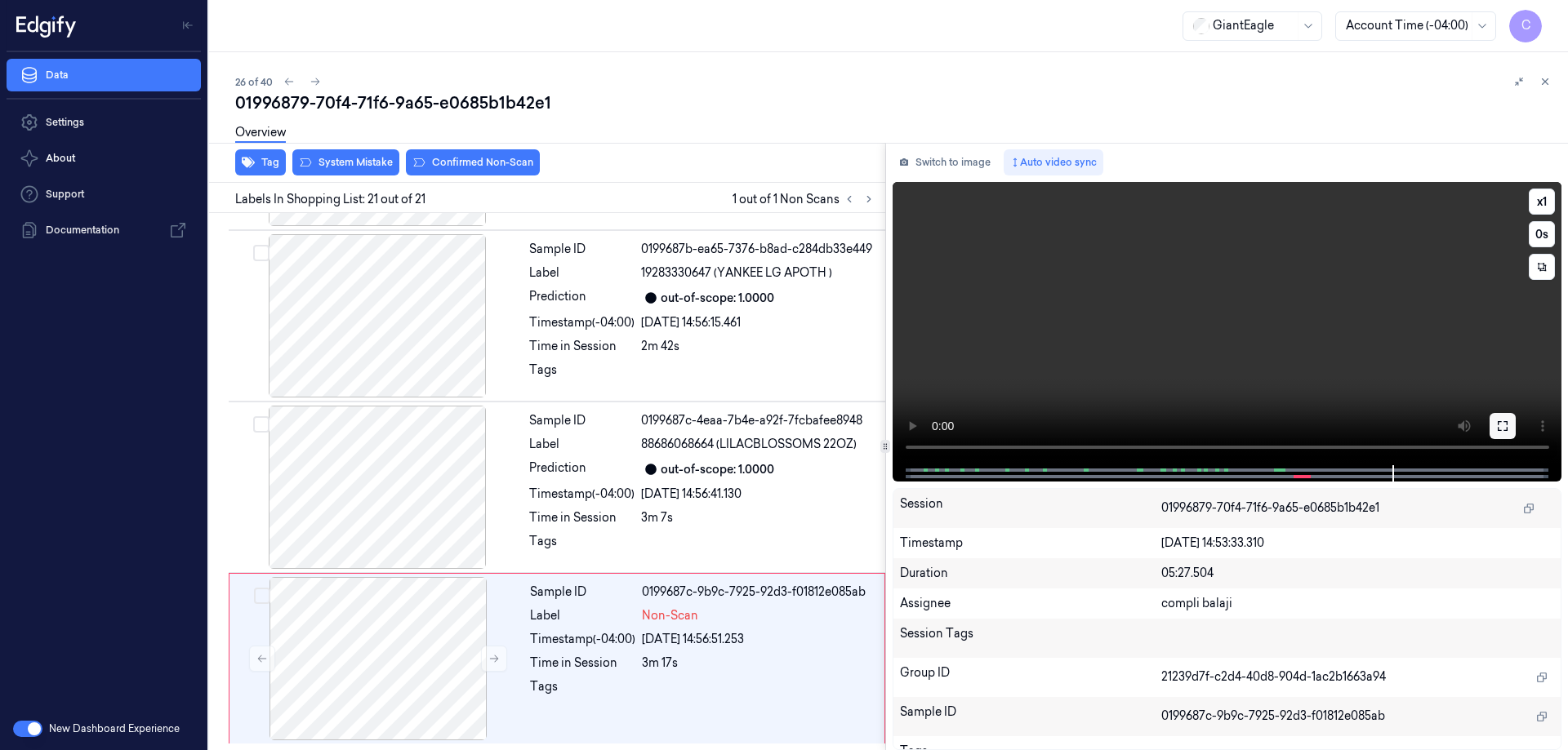
click at [1507, 425] on icon at bounding box center [1502, 425] width 13 height 13
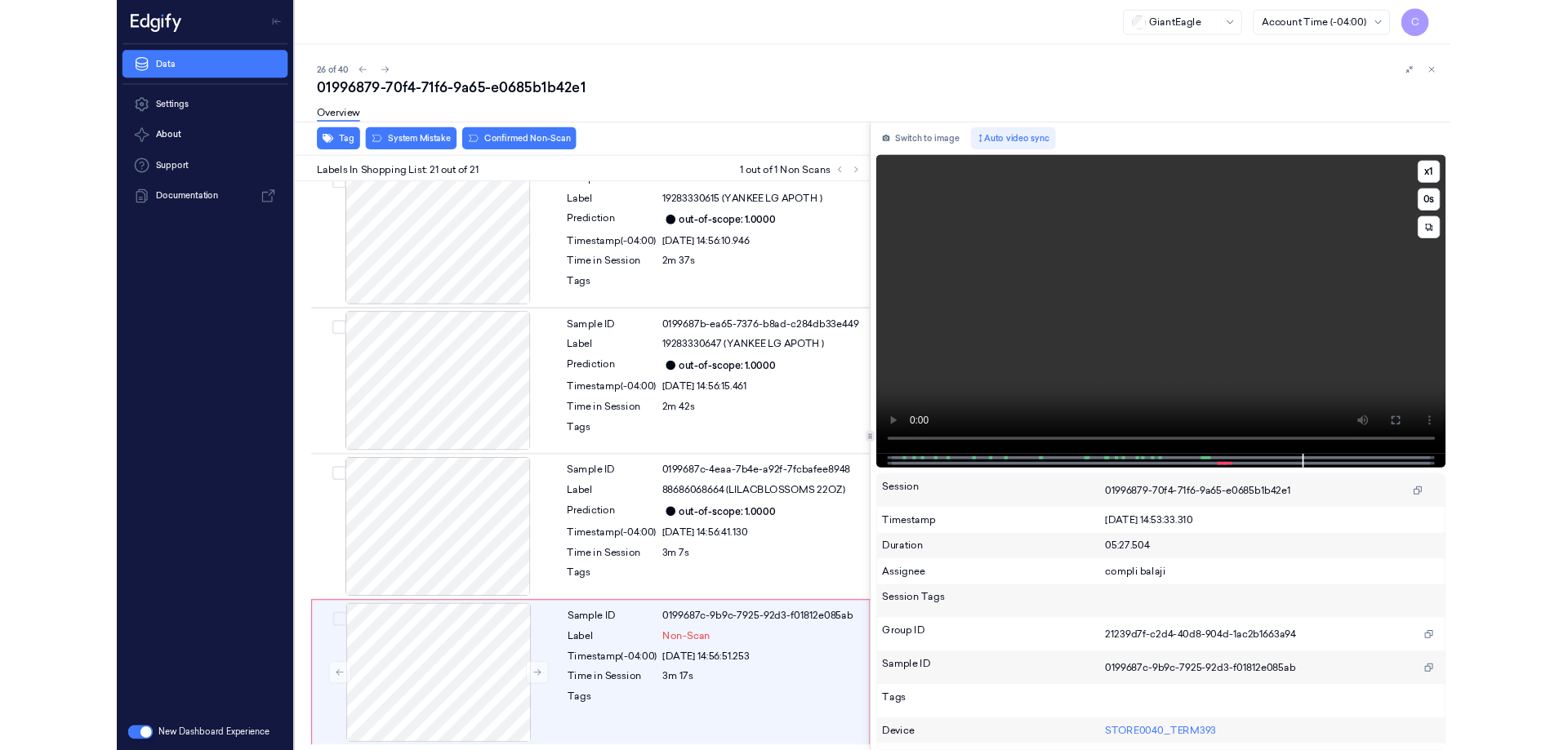
scroll to position [2969, 0]
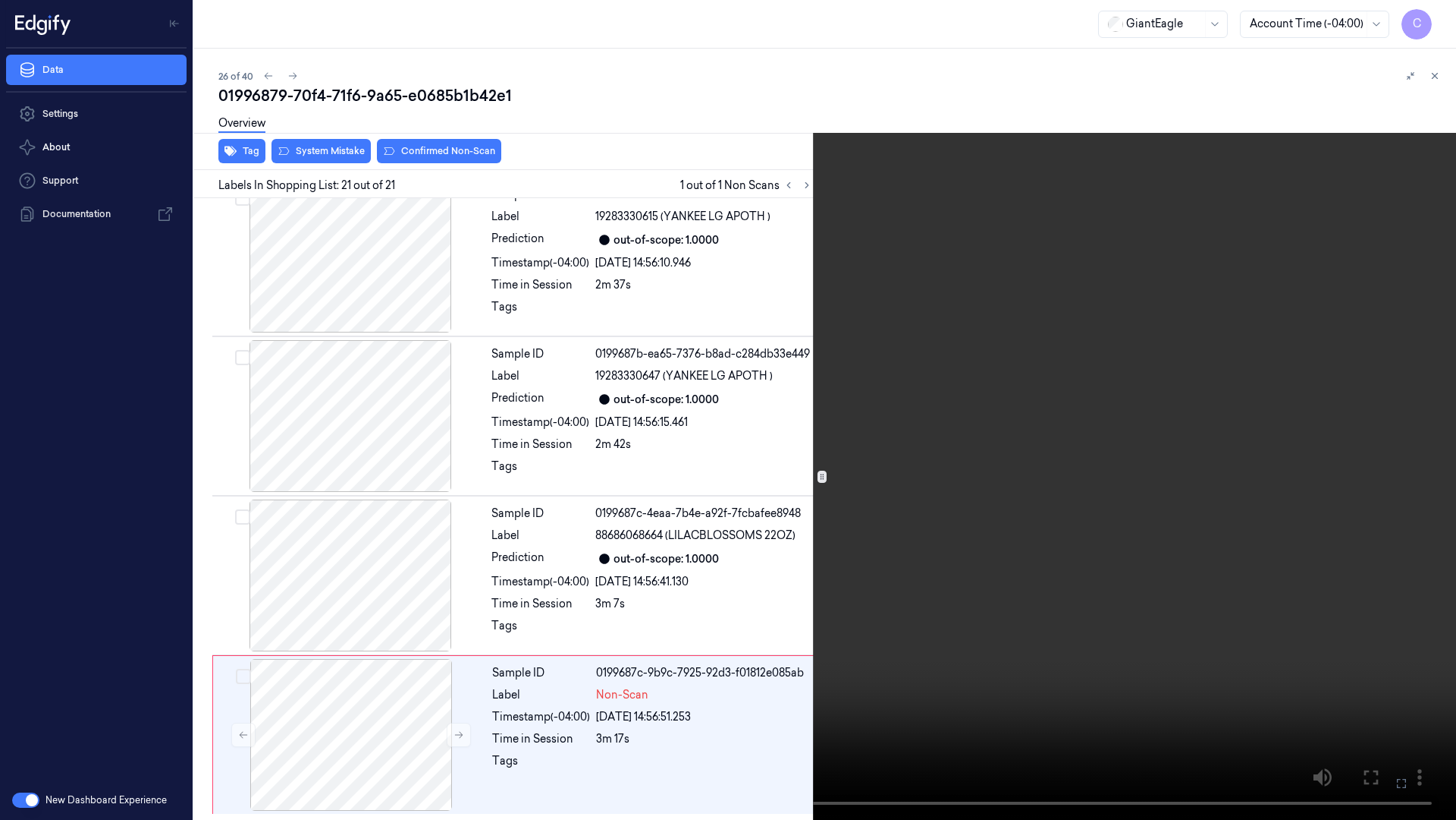
click at [0, 0] on icon at bounding box center [0, 0] width 0 height 0
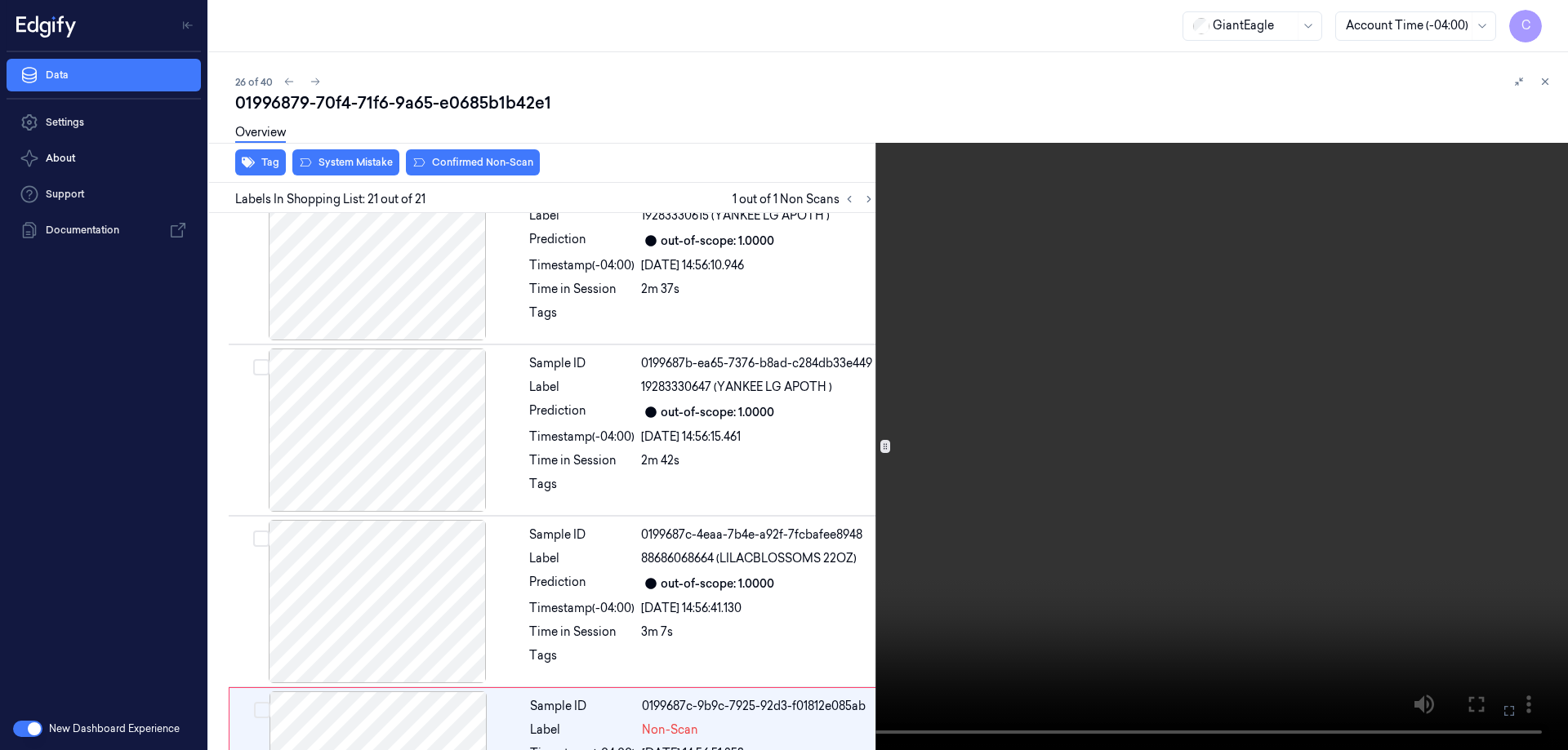
scroll to position [3100, 0]
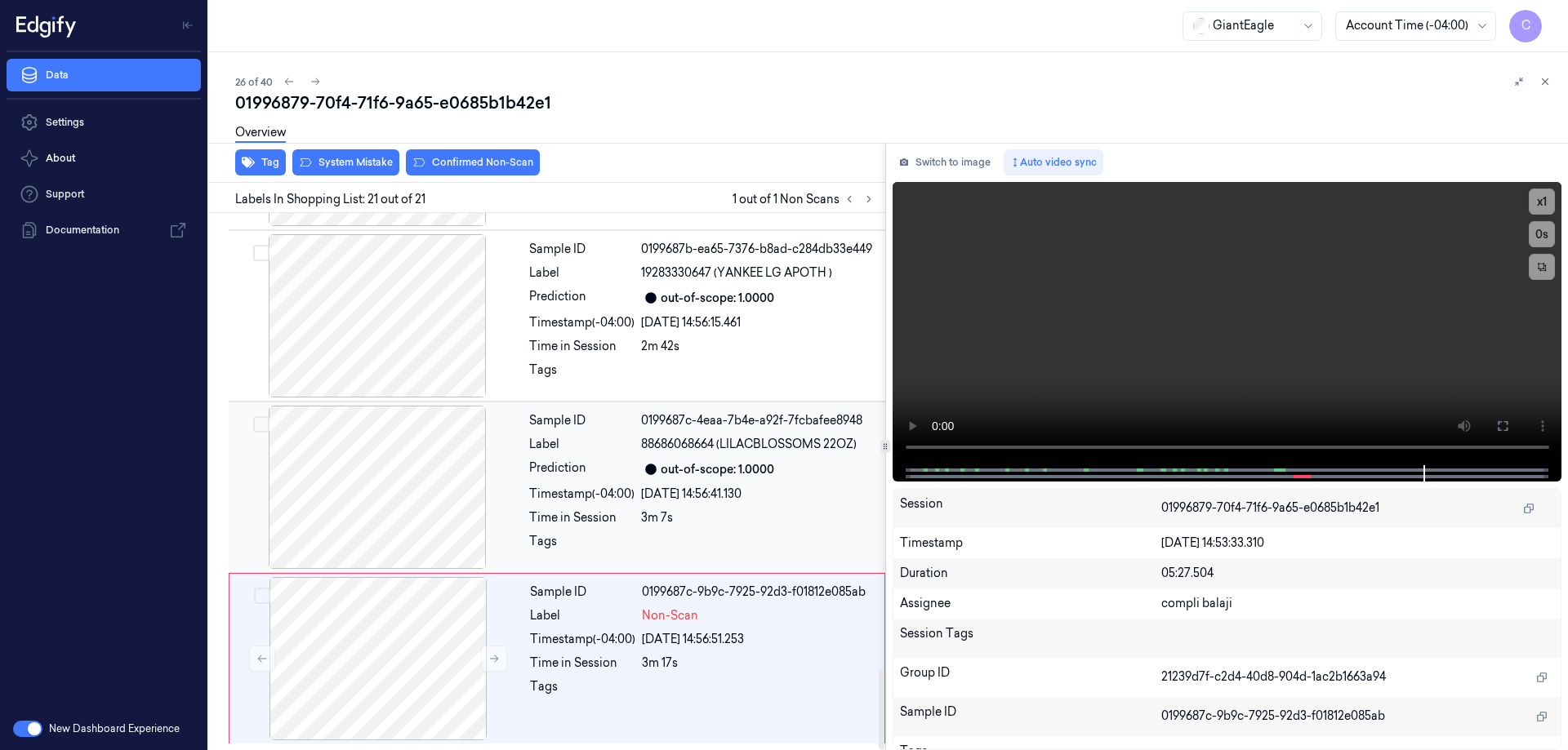
drag, startPoint x: 380, startPoint y: 664, endPoint x: 387, endPoint y: 428, distance: 236.1
click at [380, 660] on div at bounding box center [378, 659] width 291 height 164
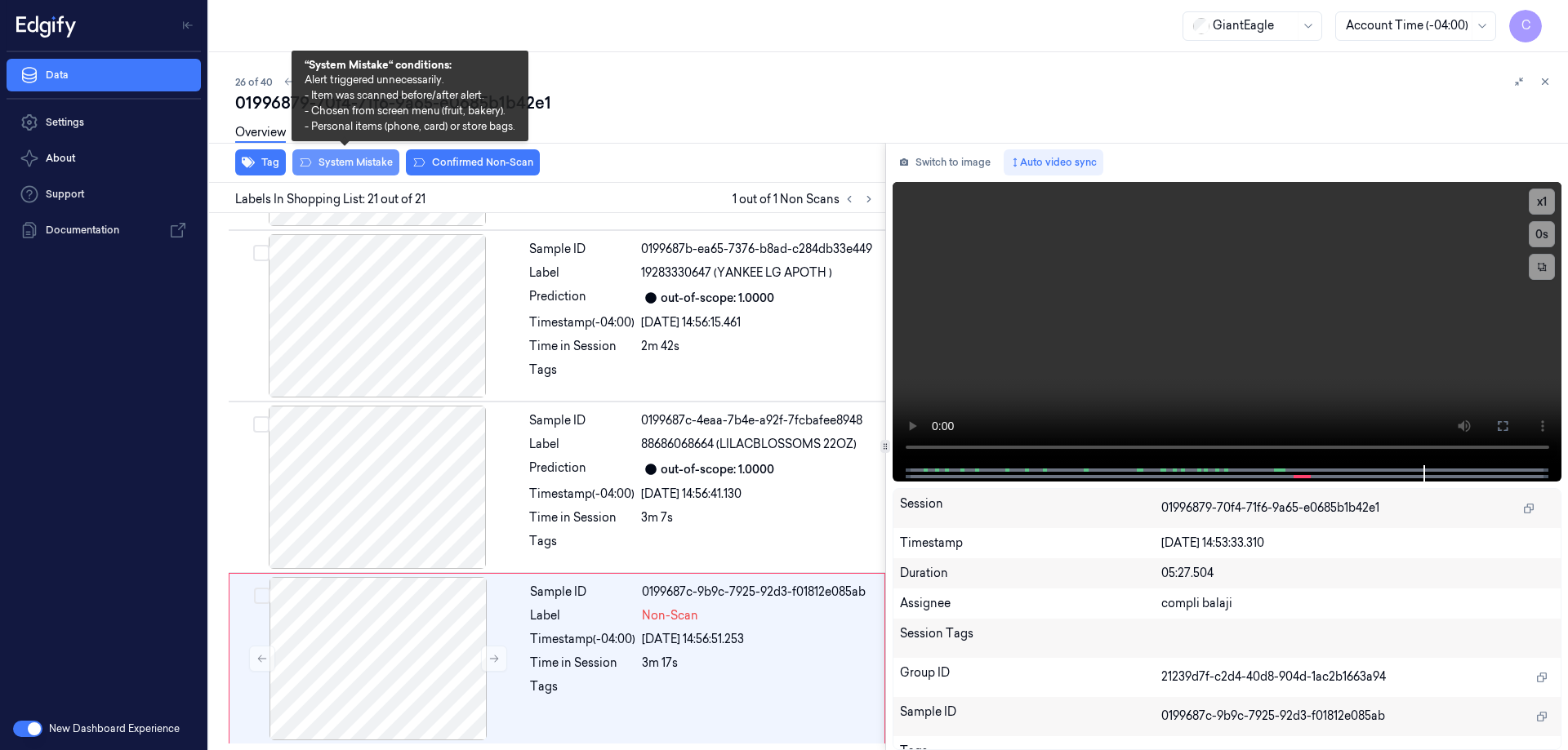
click at [375, 167] on button "System Mistake" at bounding box center [345, 162] width 107 height 26
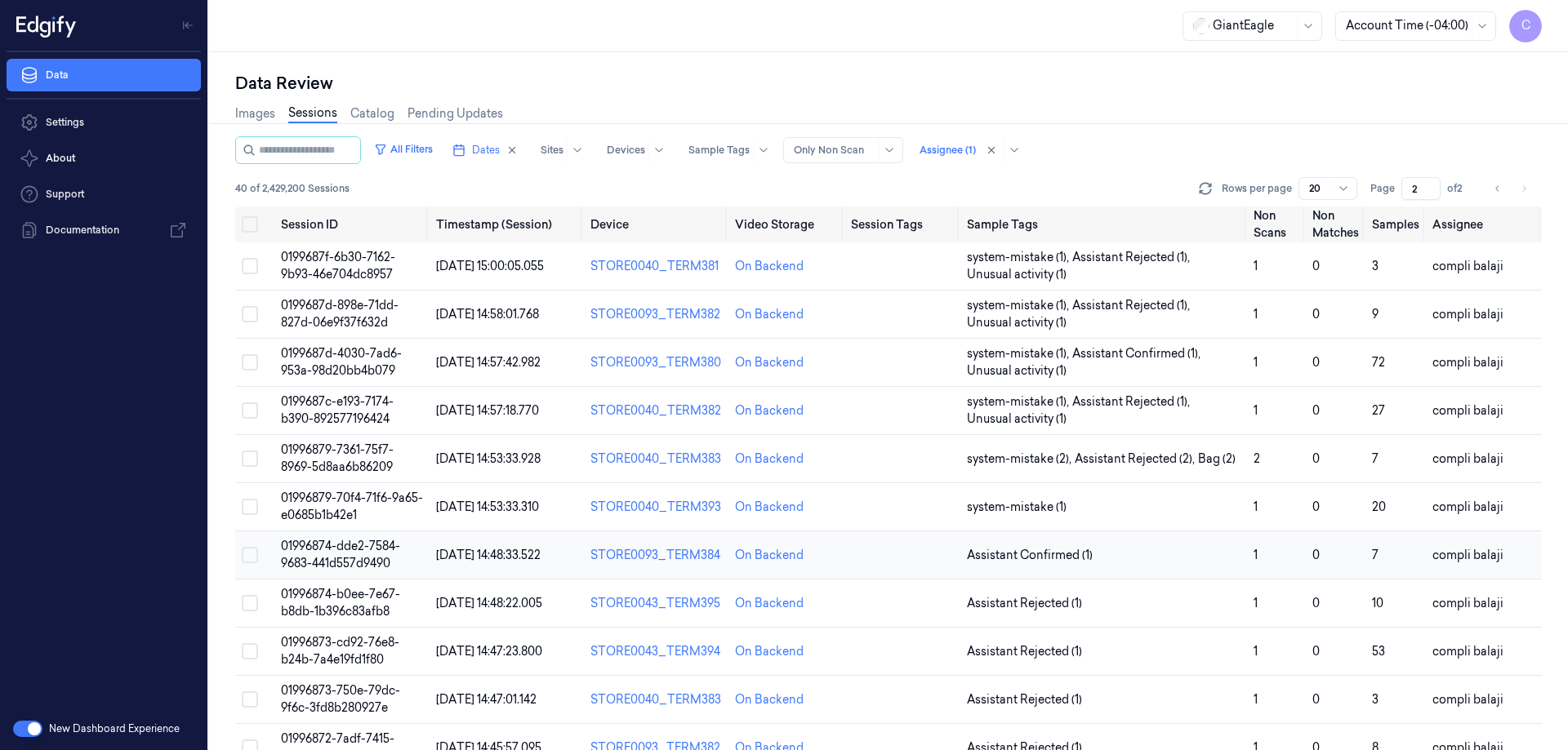
click at [372, 553] on span "01996874-dde2-7584-9683-441d557d9490" at bounding box center [341, 555] width 120 height 31
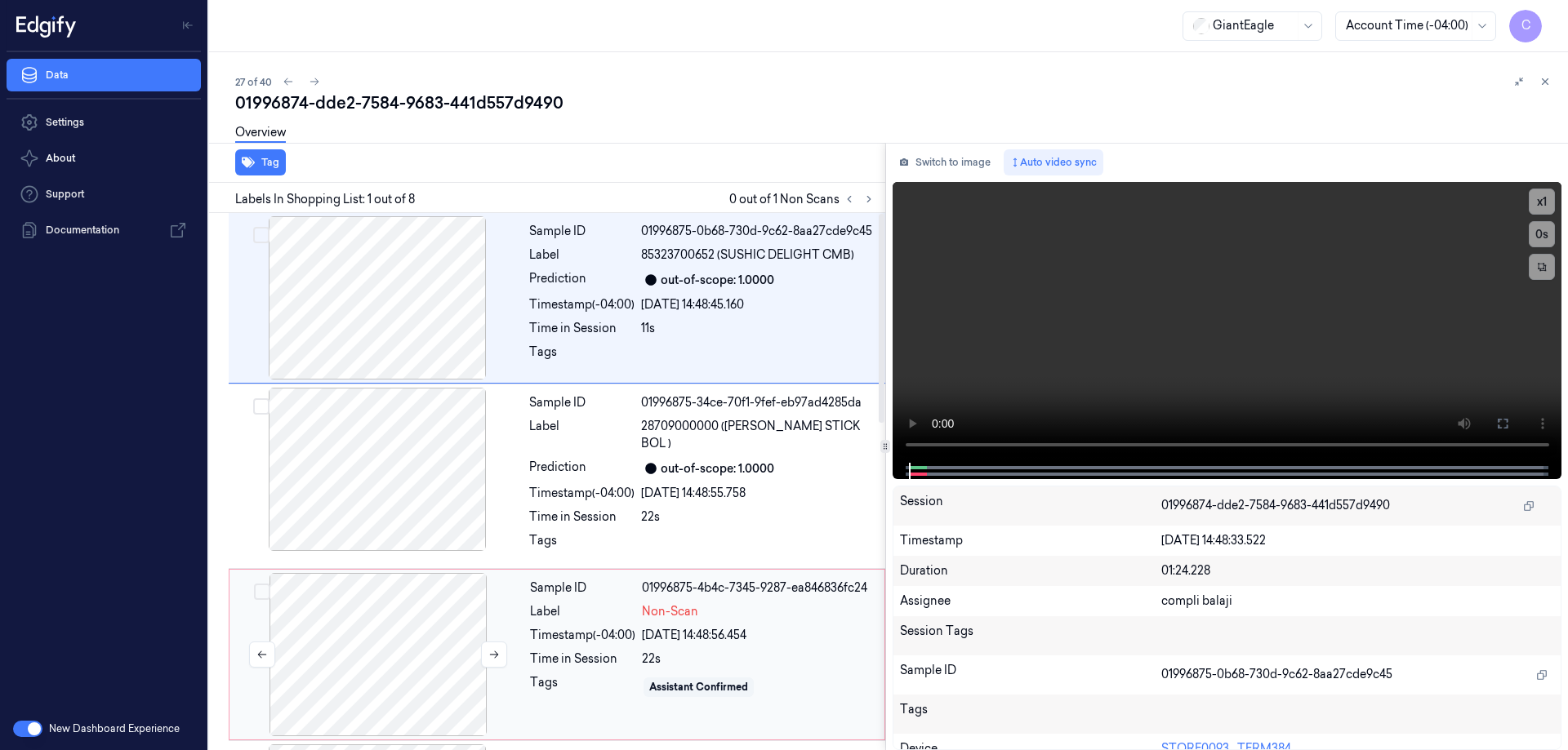
click at [382, 624] on div at bounding box center [378, 655] width 291 height 164
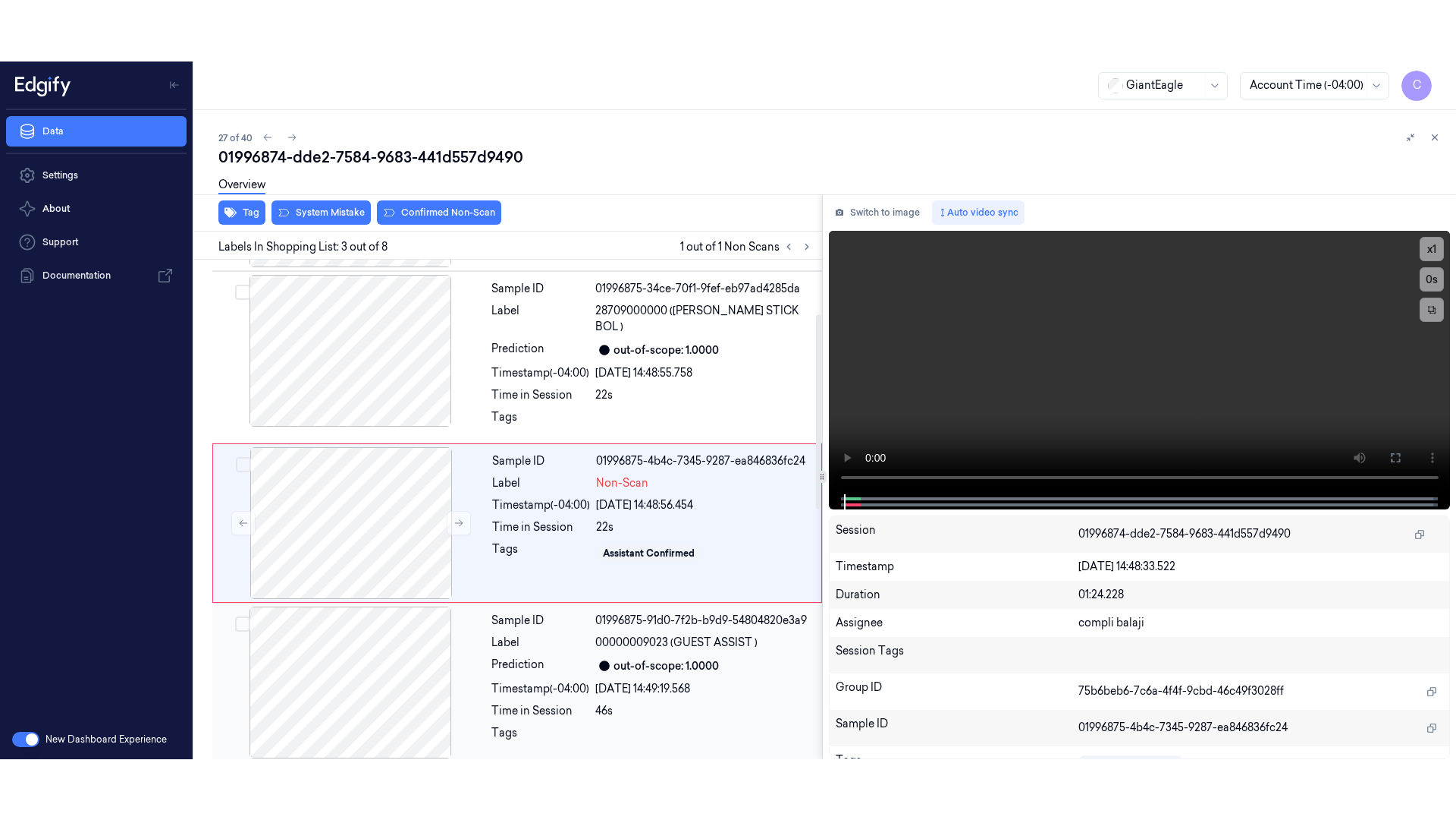
scroll to position [148, 0]
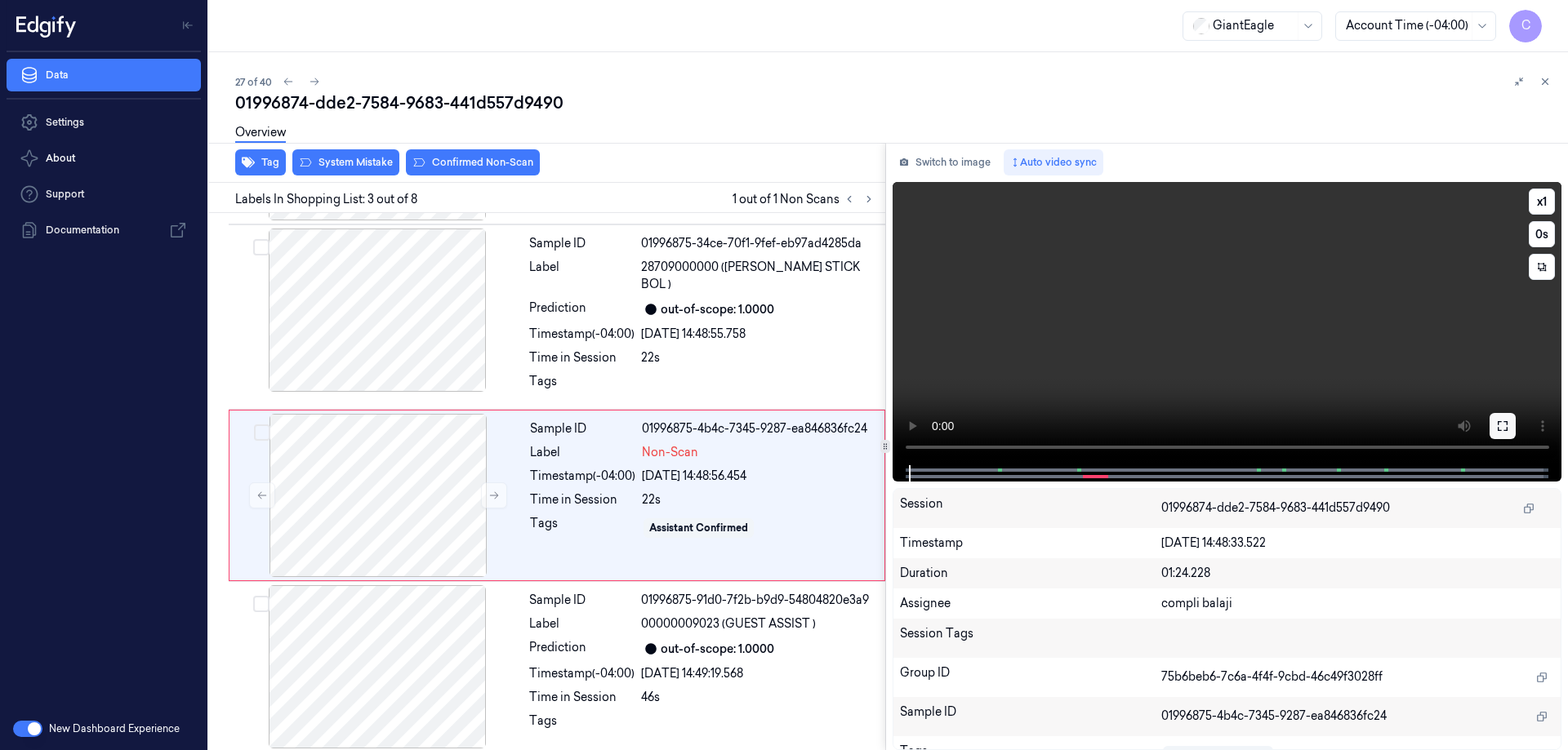
click at [1500, 425] on icon at bounding box center [1502, 425] width 13 height 13
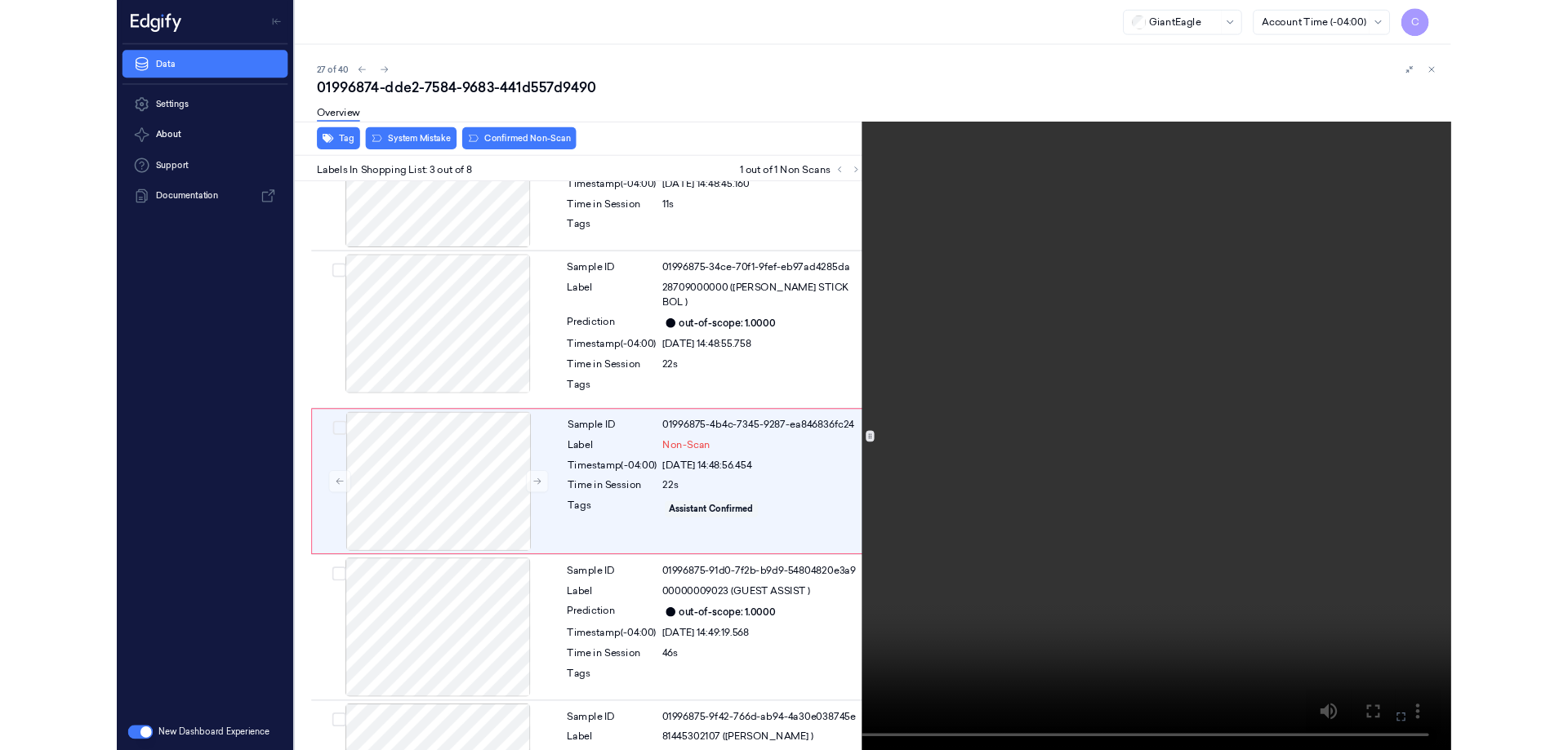
scroll to position [94, 0]
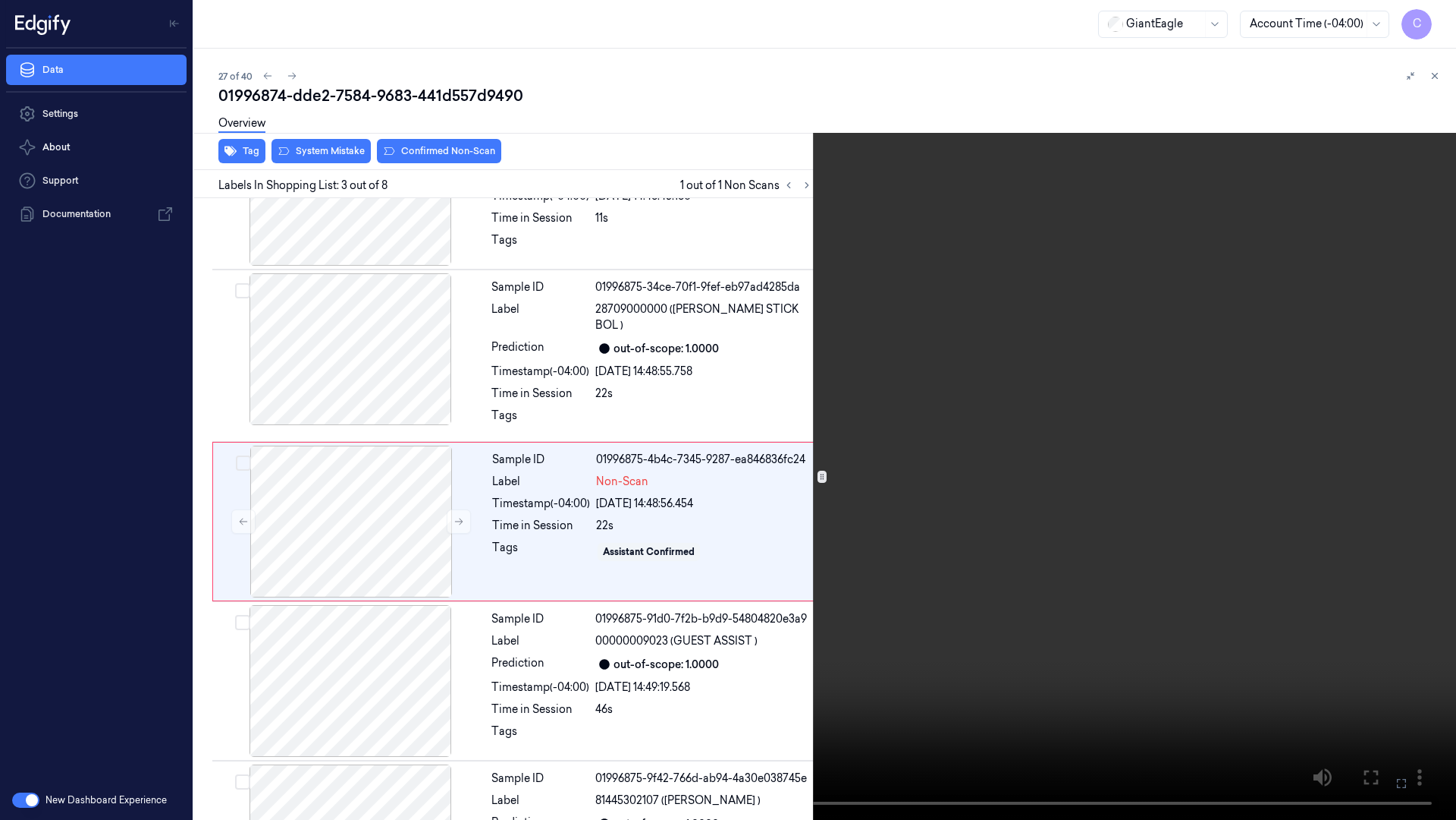
click at [0, 0] on icon at bounding box center [0, 0] width 0 height 0
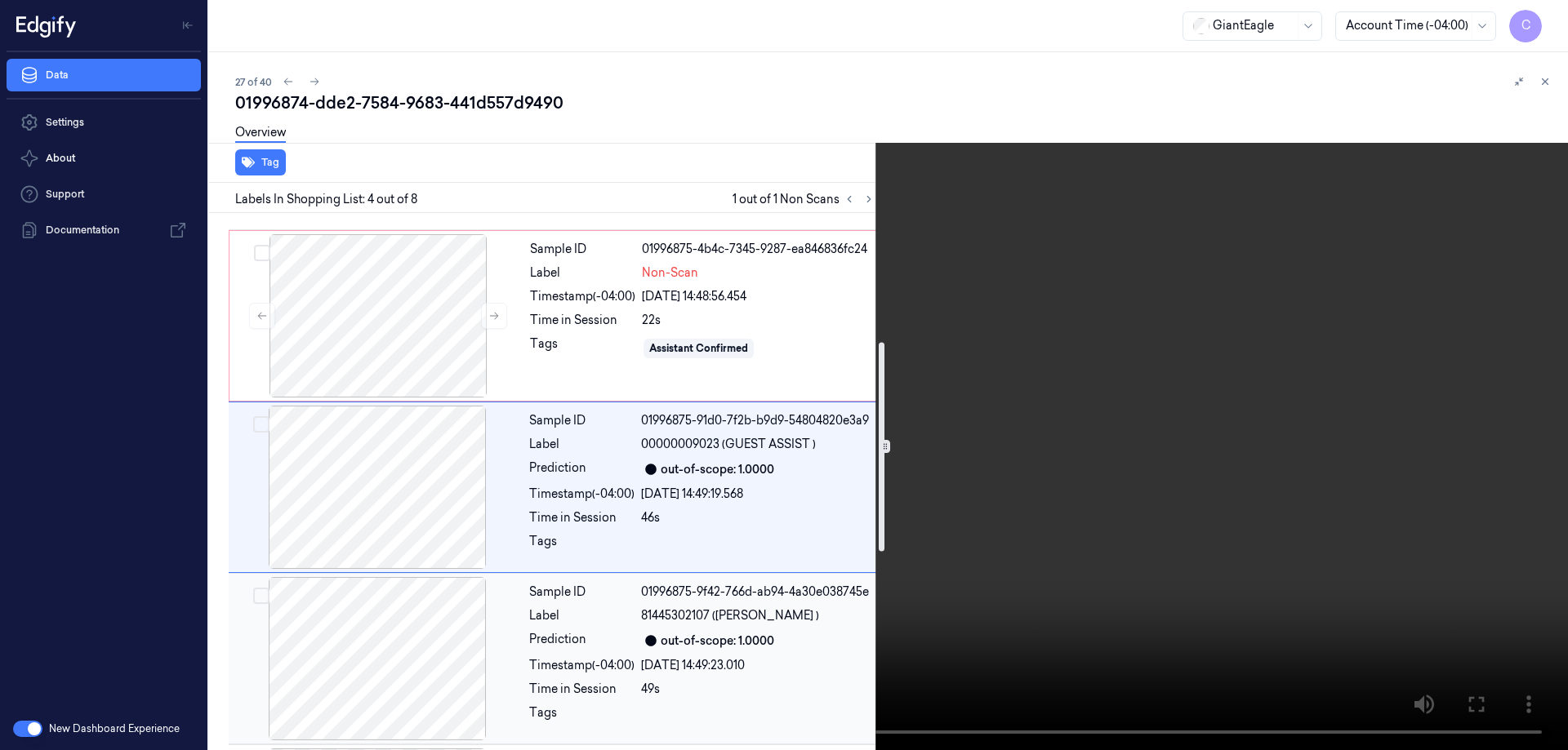
scroll to position [330, 0]
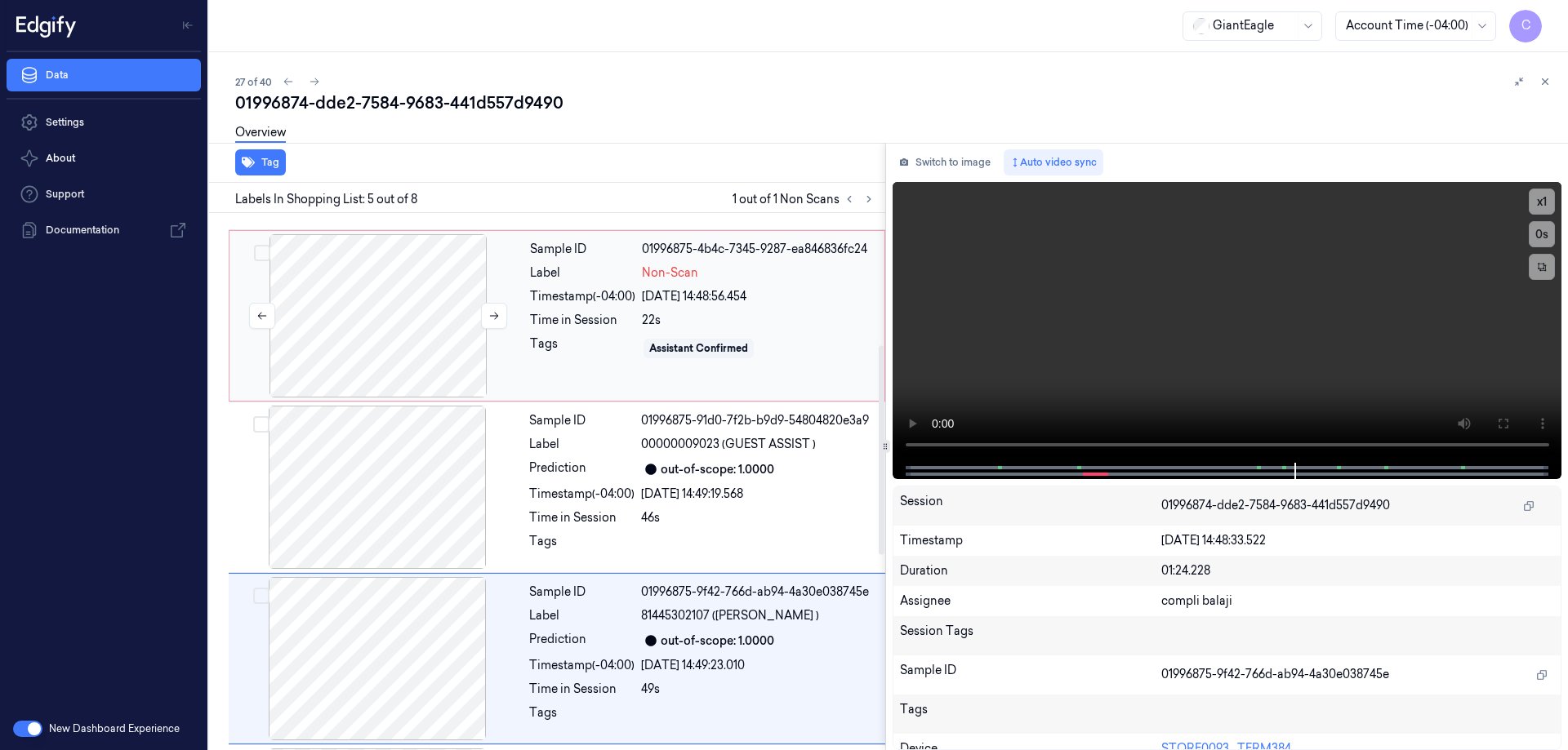
click at [404, 281] on div at bounding box center [378, 316] width 291 height 164
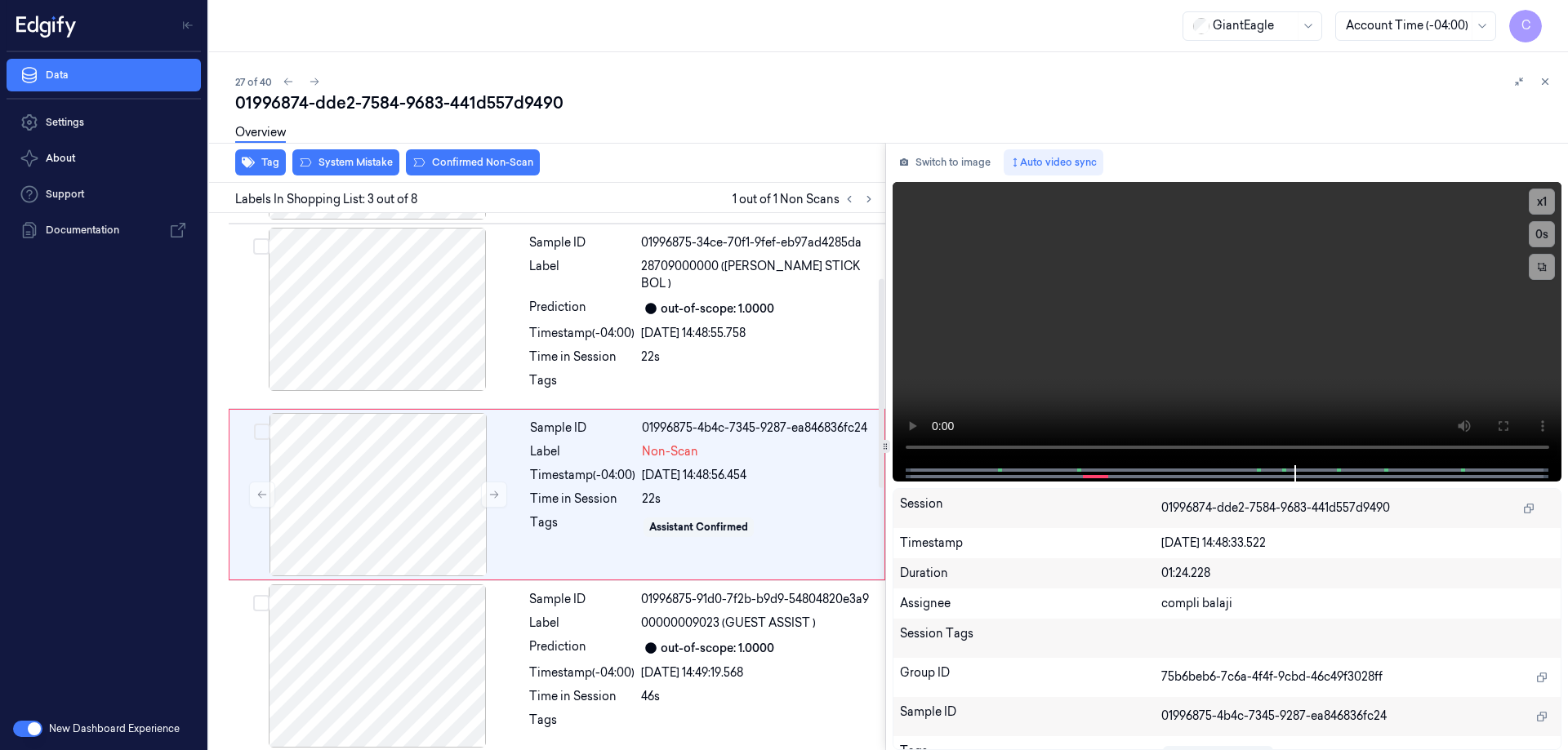
scroll to position [159, 0]
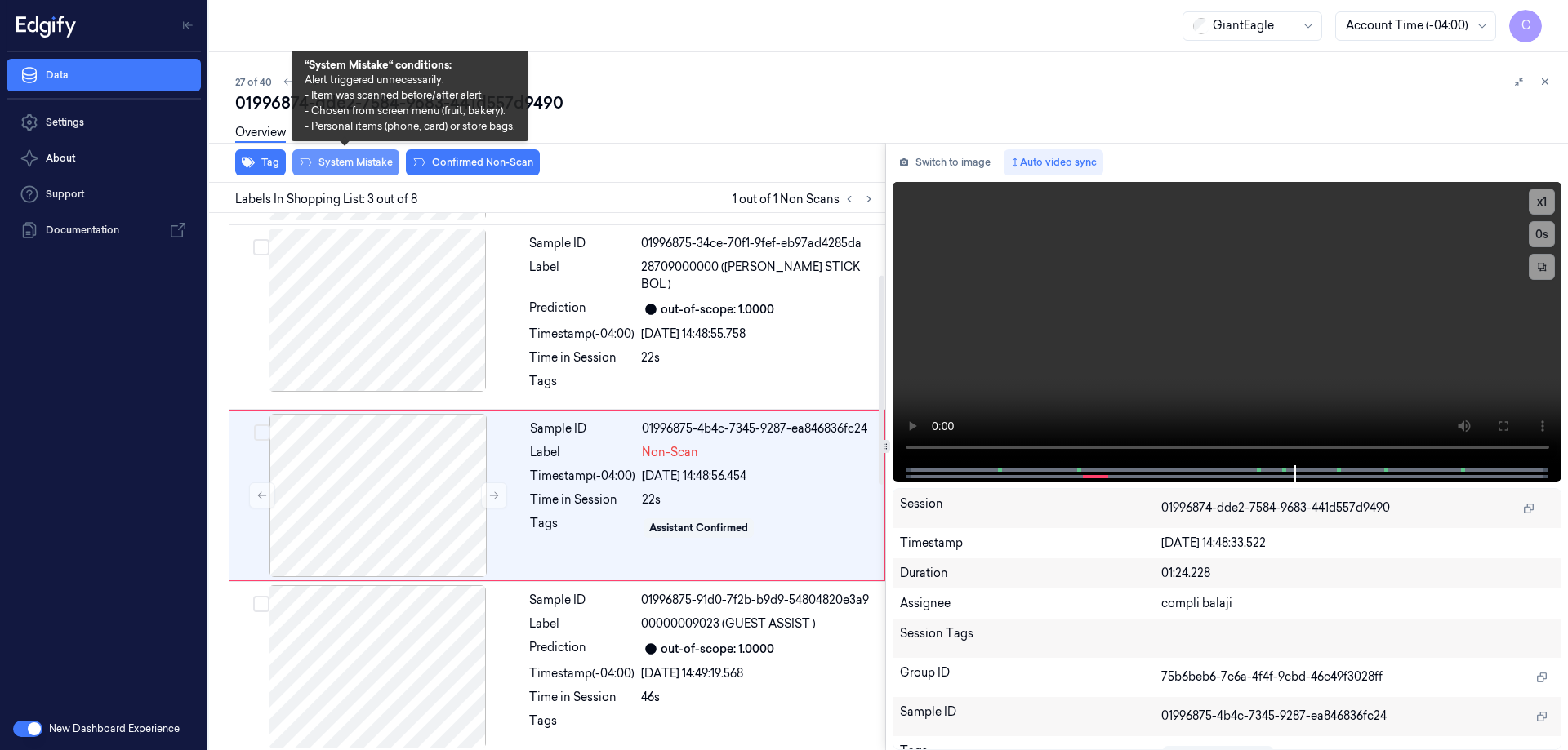
drag, startPoint x: 356, startPoint y: 170, endPoint x: 390, endPoint y: 170, distance: 34.0
click at [357, 170] on button "System Mistake" at bounding box center [345, 162] width 107 height 26
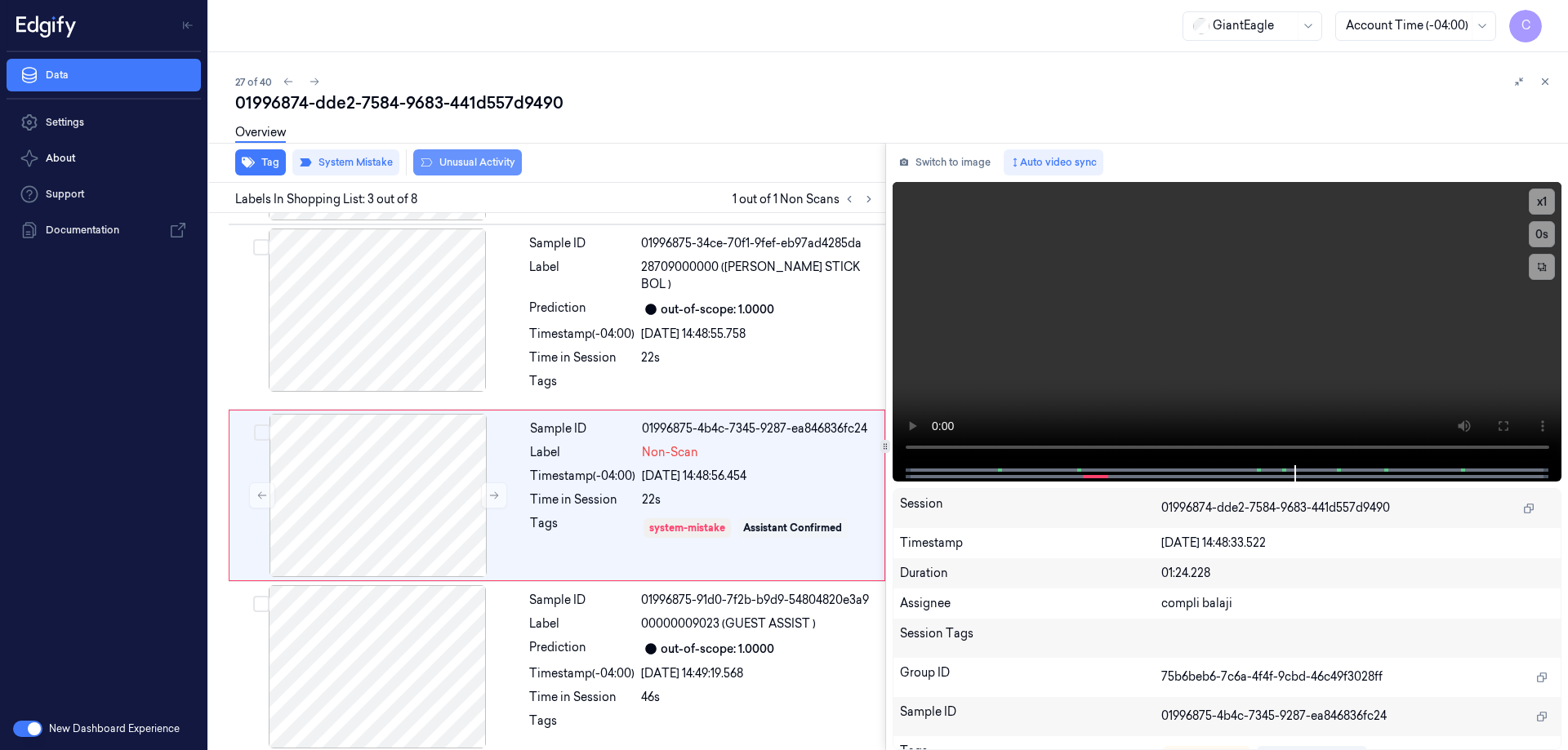
click at [475, 169] on button "Unusual Activity" at bounding box center [467, 162] width 109 height 26
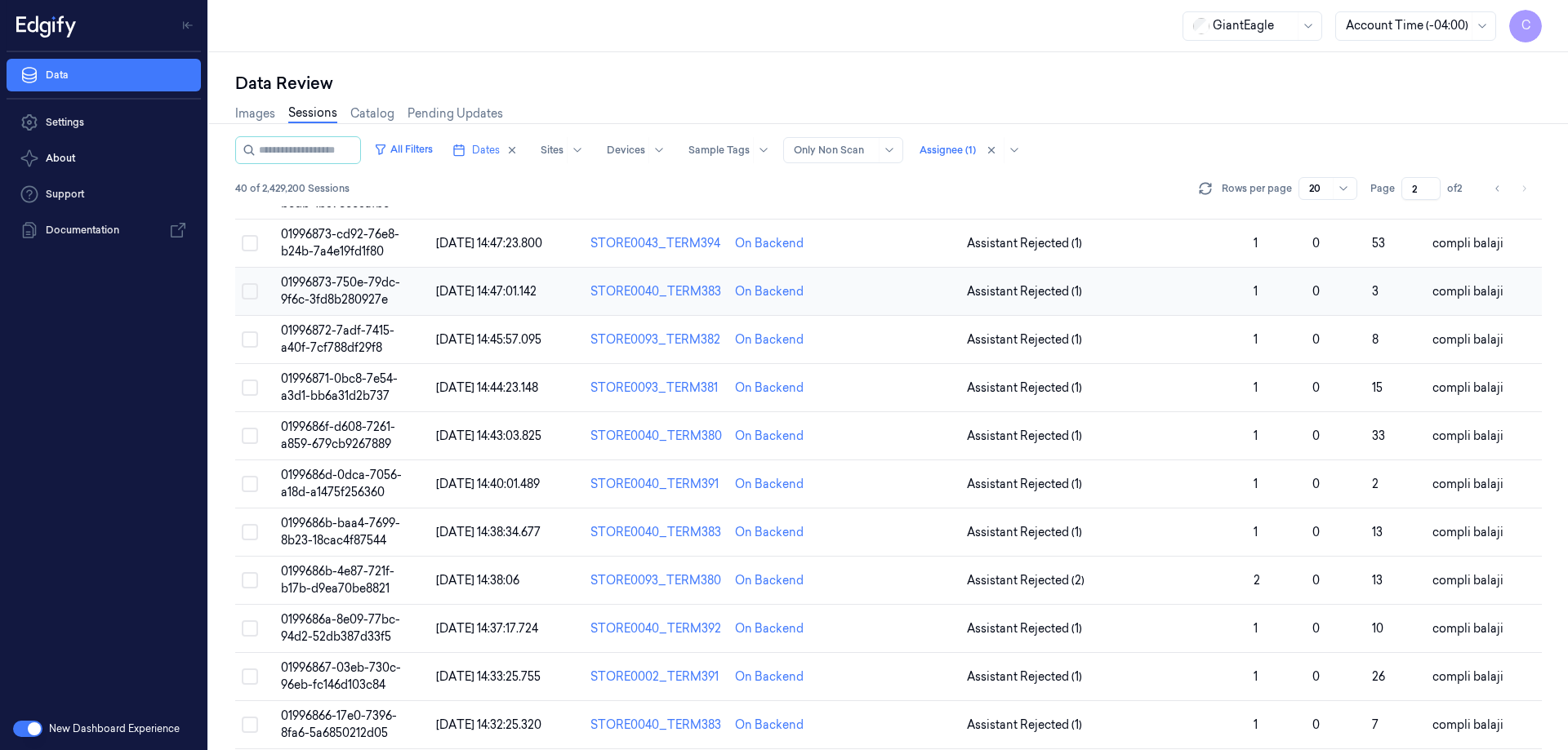
scroll to position [245, 0]
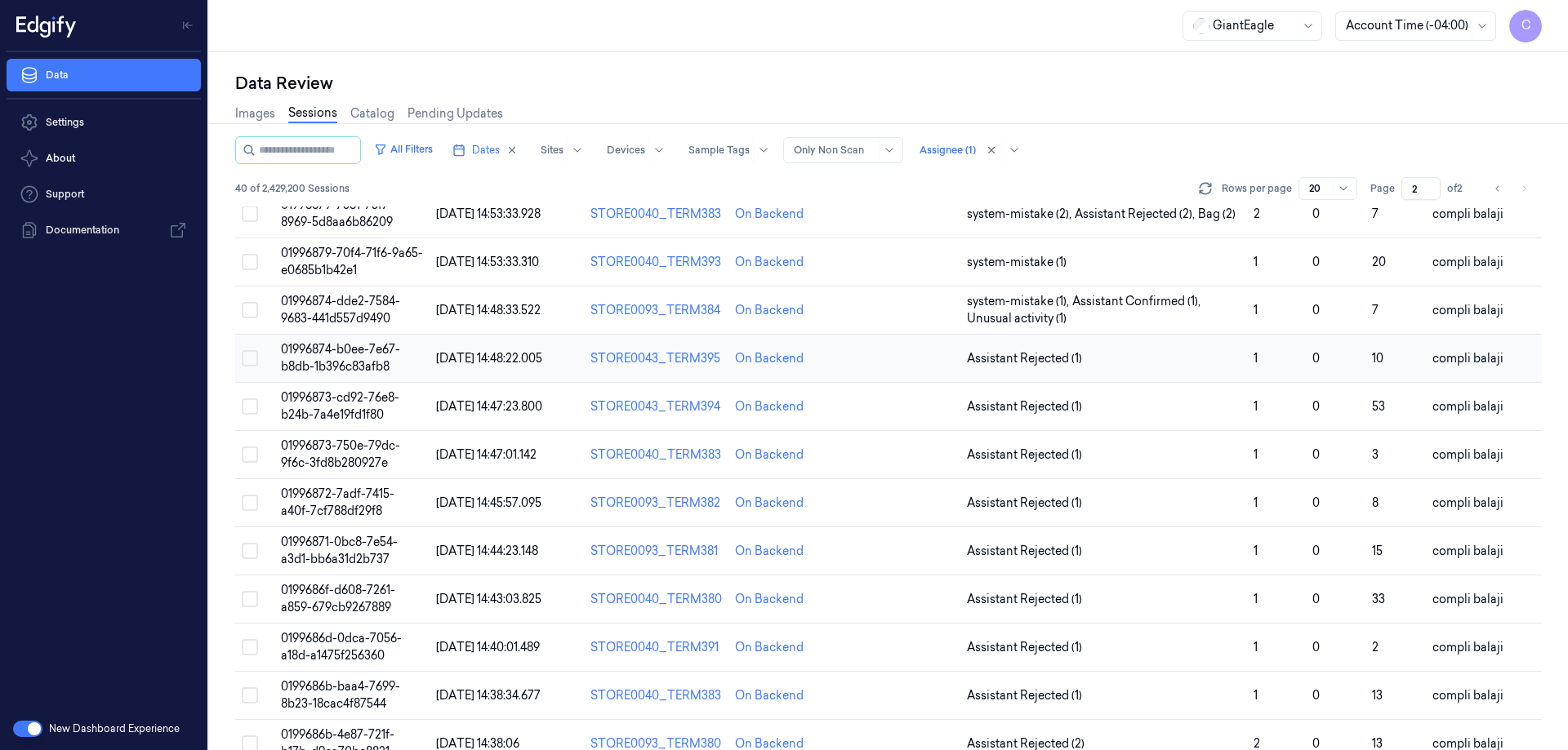
click at [337, 350] on span "01996874-b0ee-7e67-b8db-1b396c83afb8" at bounding box center [341, 358] width 120 height 31
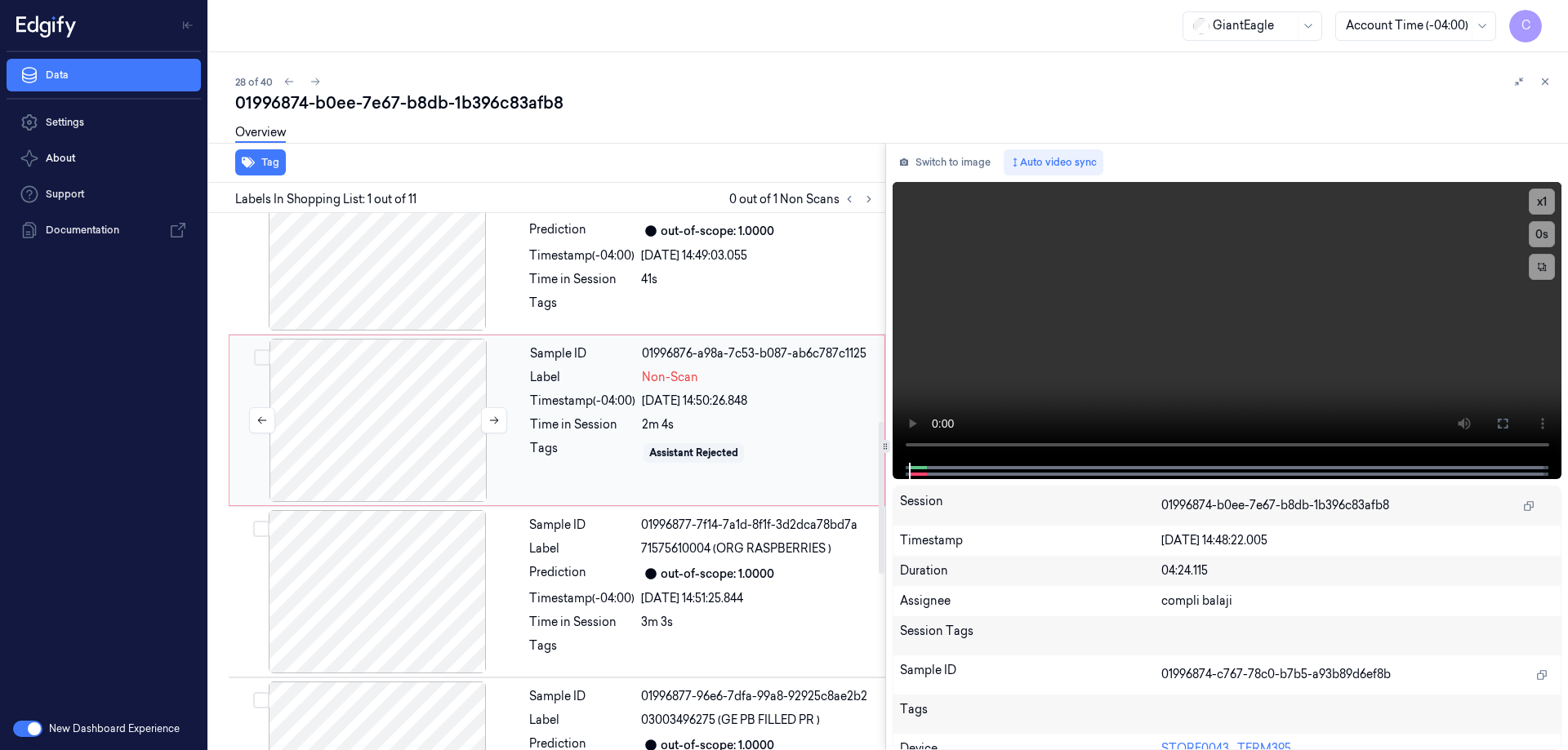
click at [385, 427] on div at bounding box center [378, 421] width 291 height 164
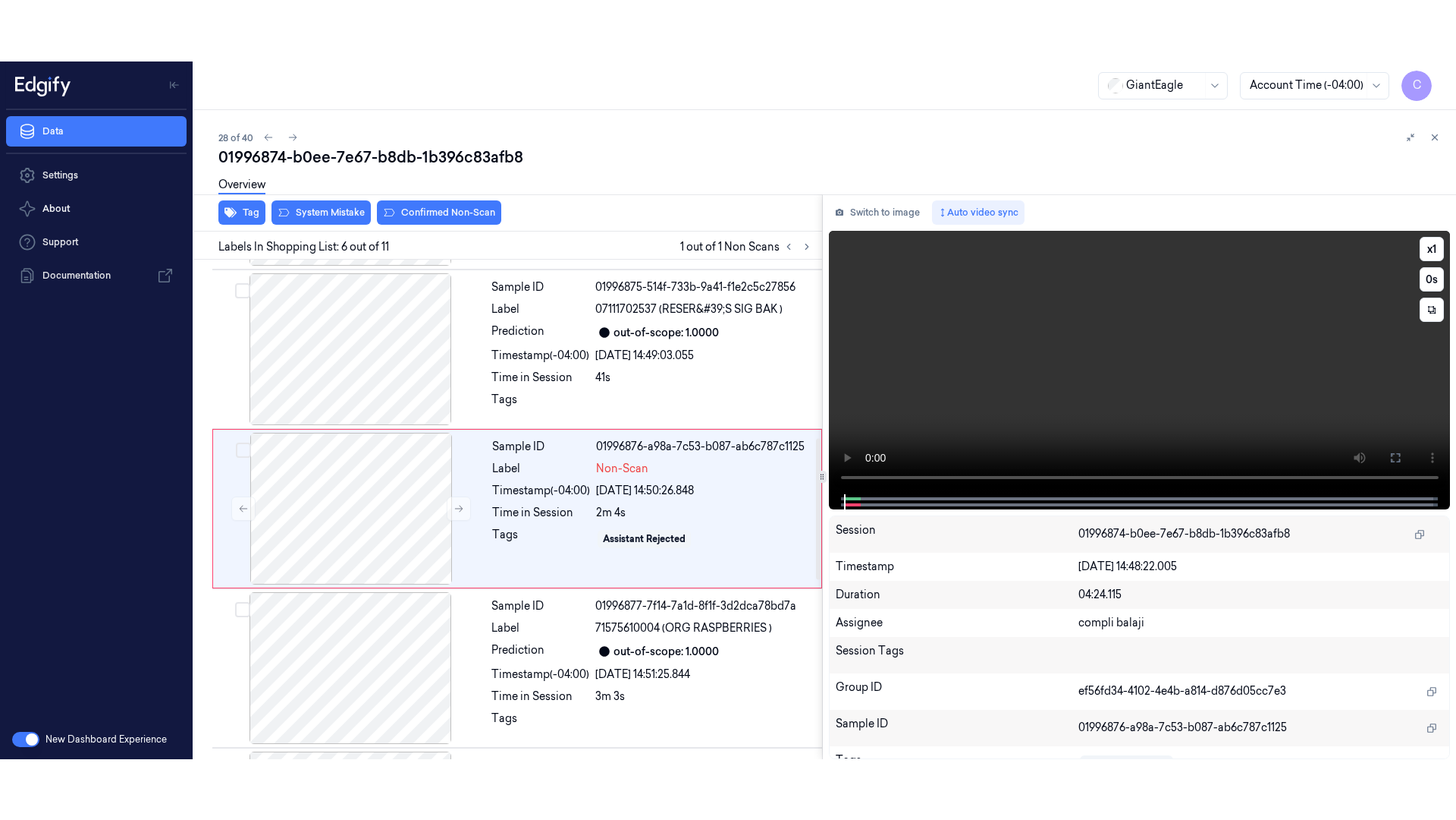
scroll to position [626, 0]
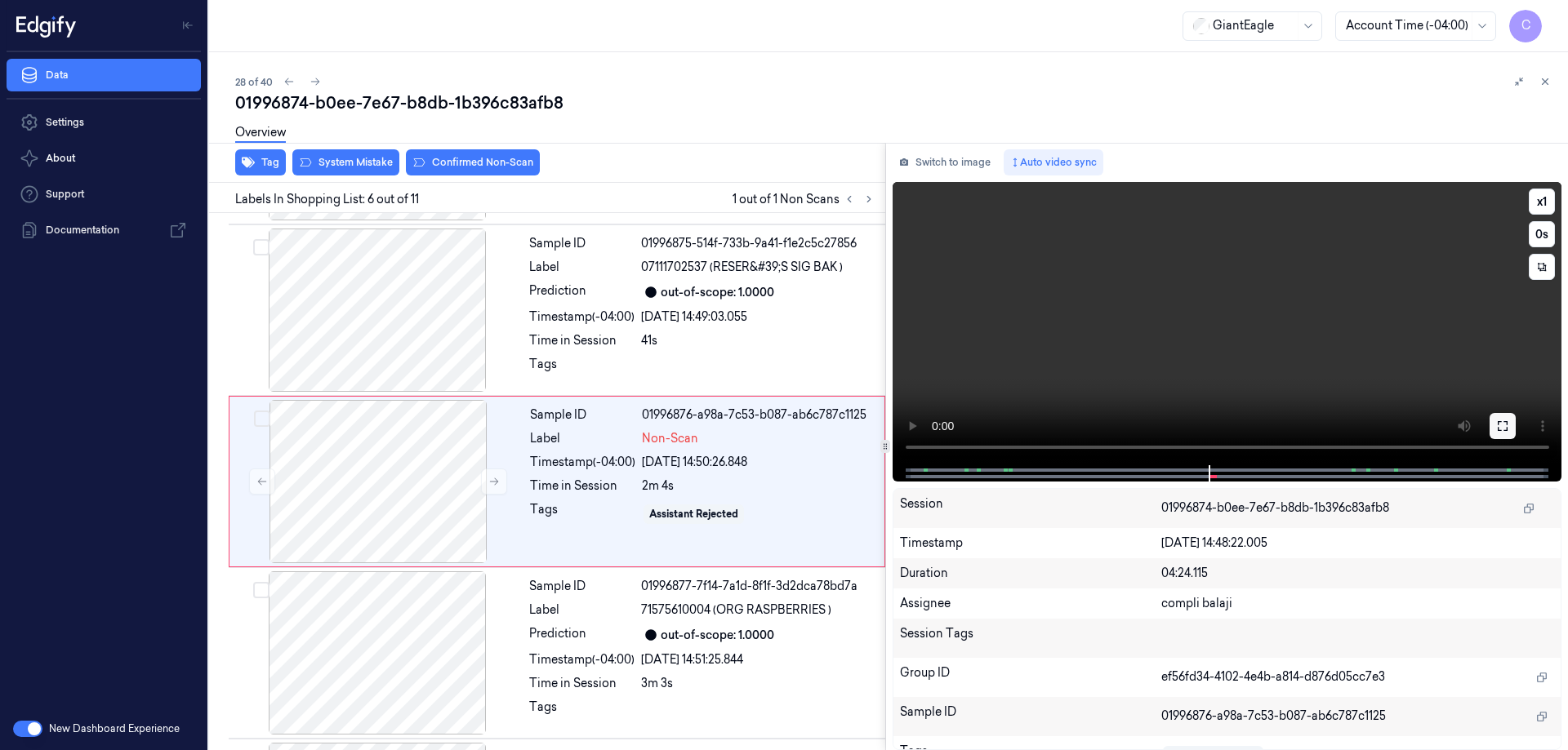
click at [1509, 431] on button at bounding box center [1502, 425] width 26 height 26
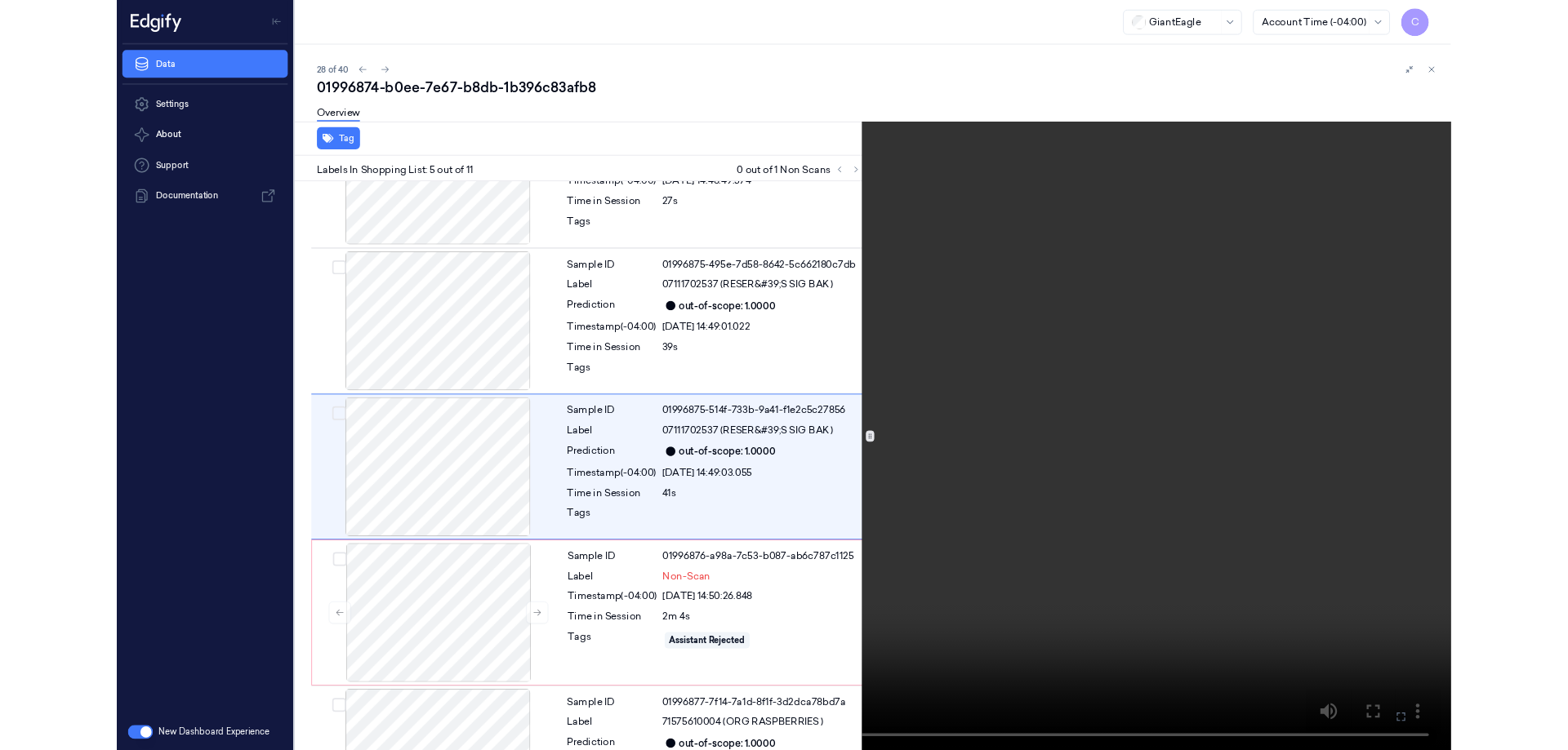
scroll to position [437, 0]
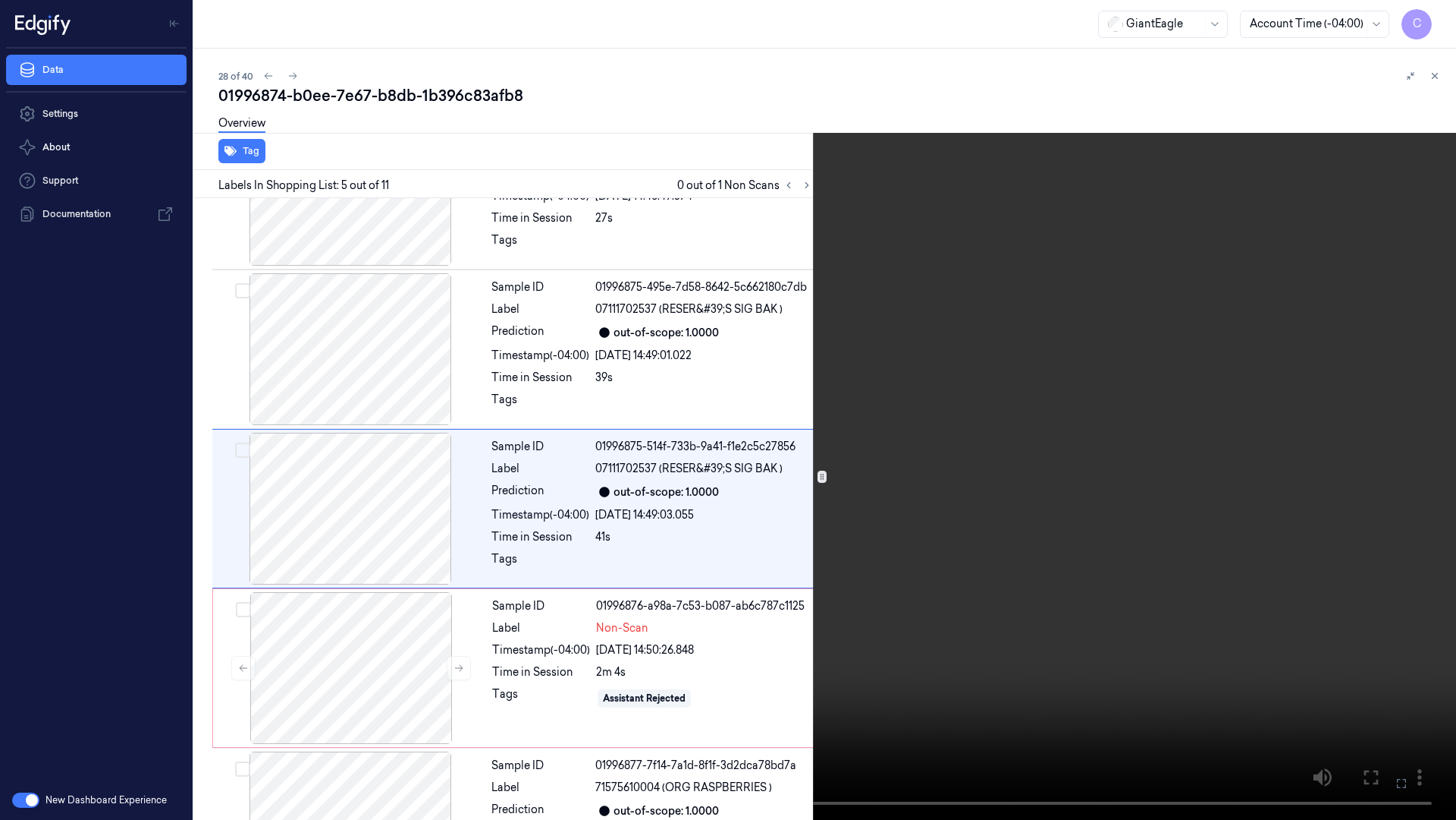
click at [0, 0] on icon at bounding box center [0, 0] width 0 height 0
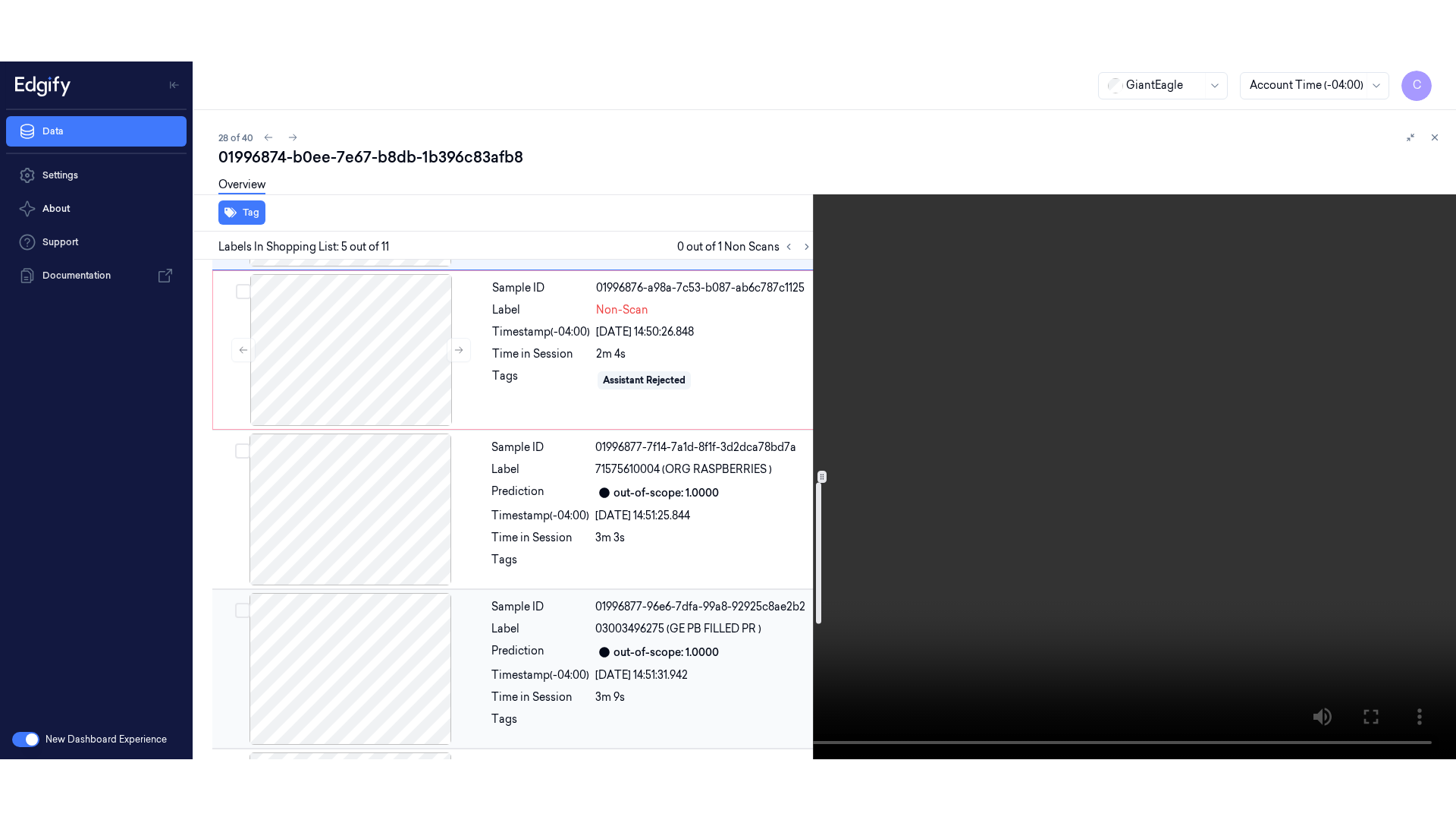
scroll to position [710, 0]
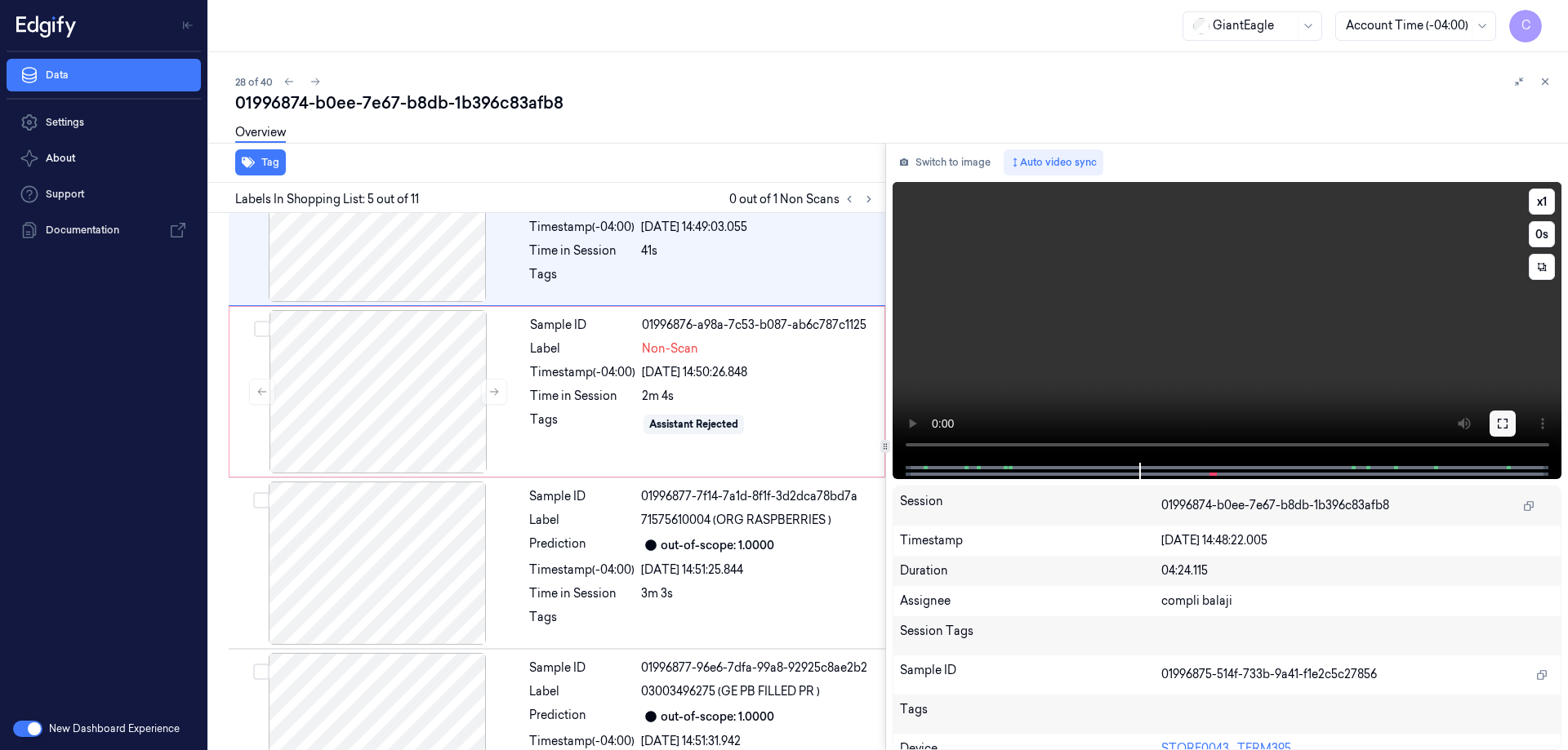
click at [1503, 425] on icon at bounding box center [1502, 424] width 13 height 13
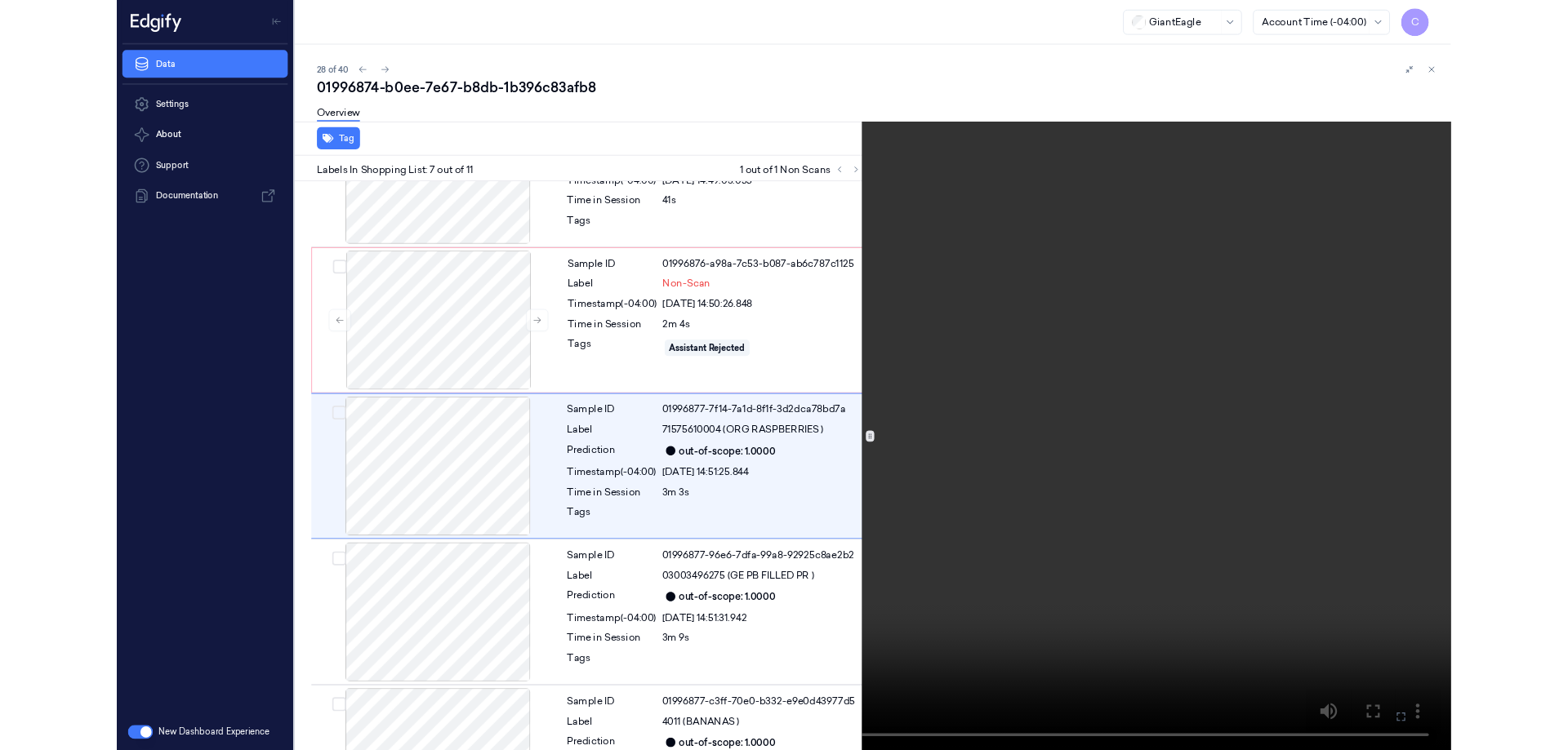
scroll to position [779, 0]
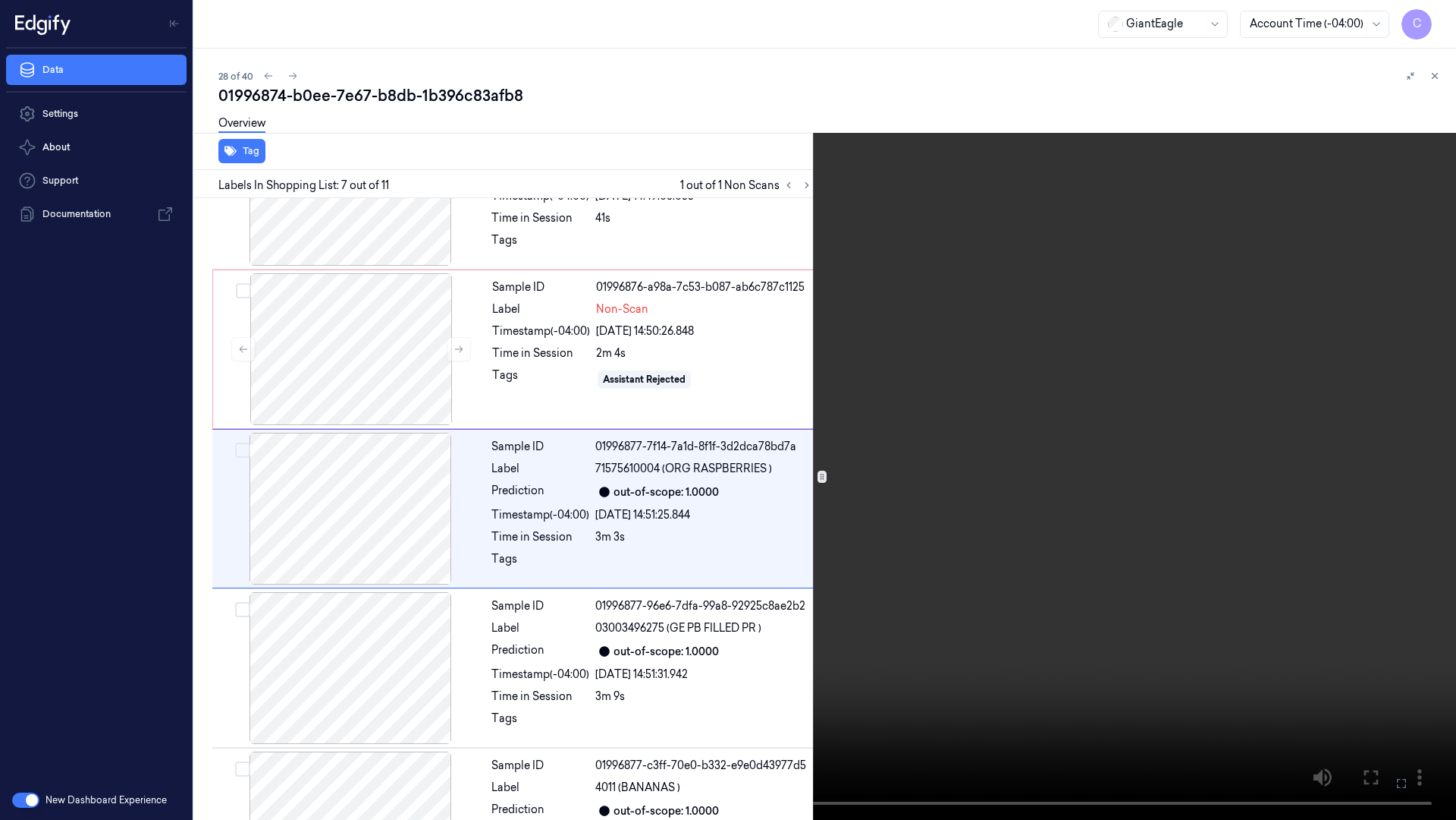
click at [0, 0] on icon at bounding box center [0, 0] width 0 height 0
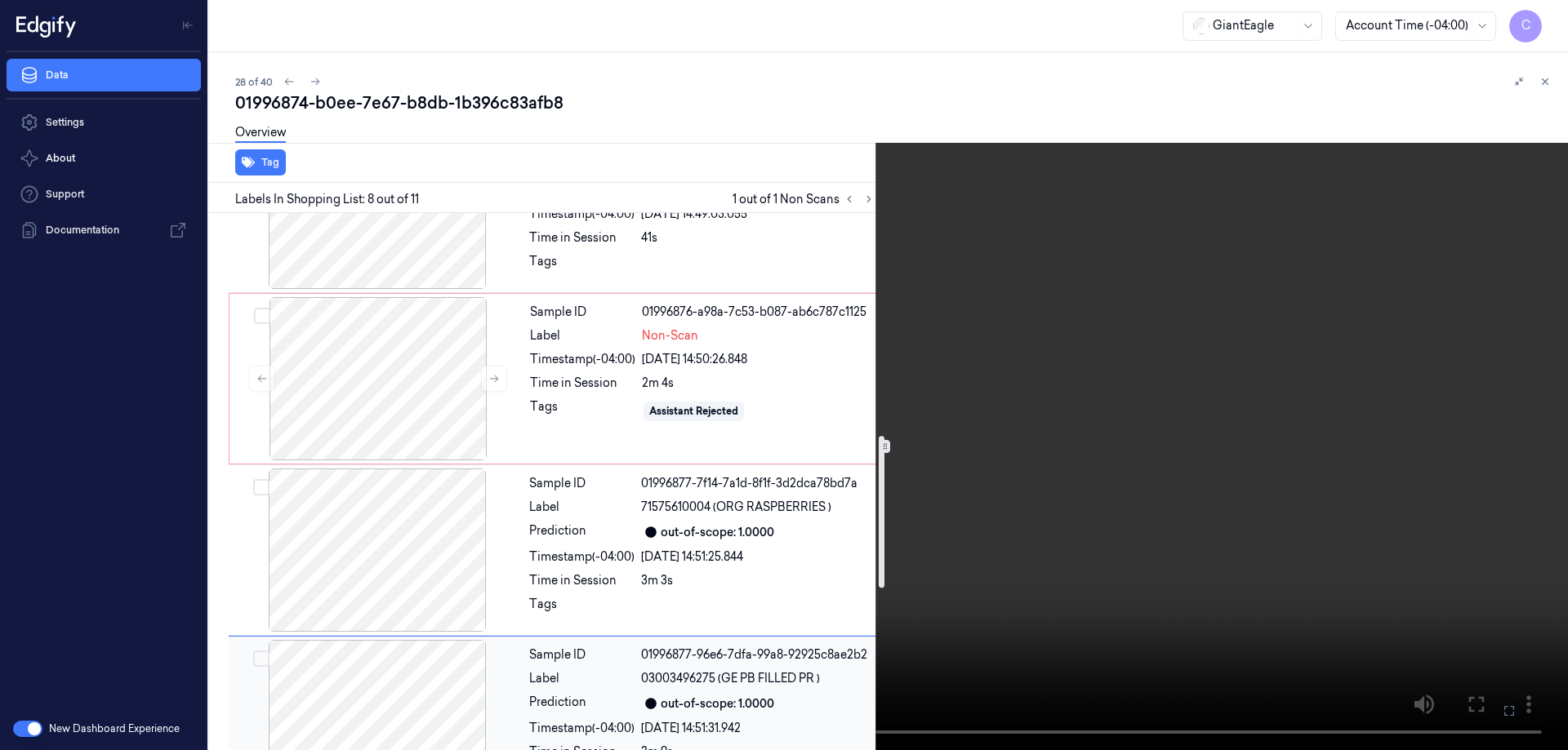
scroll to position [772, 0]
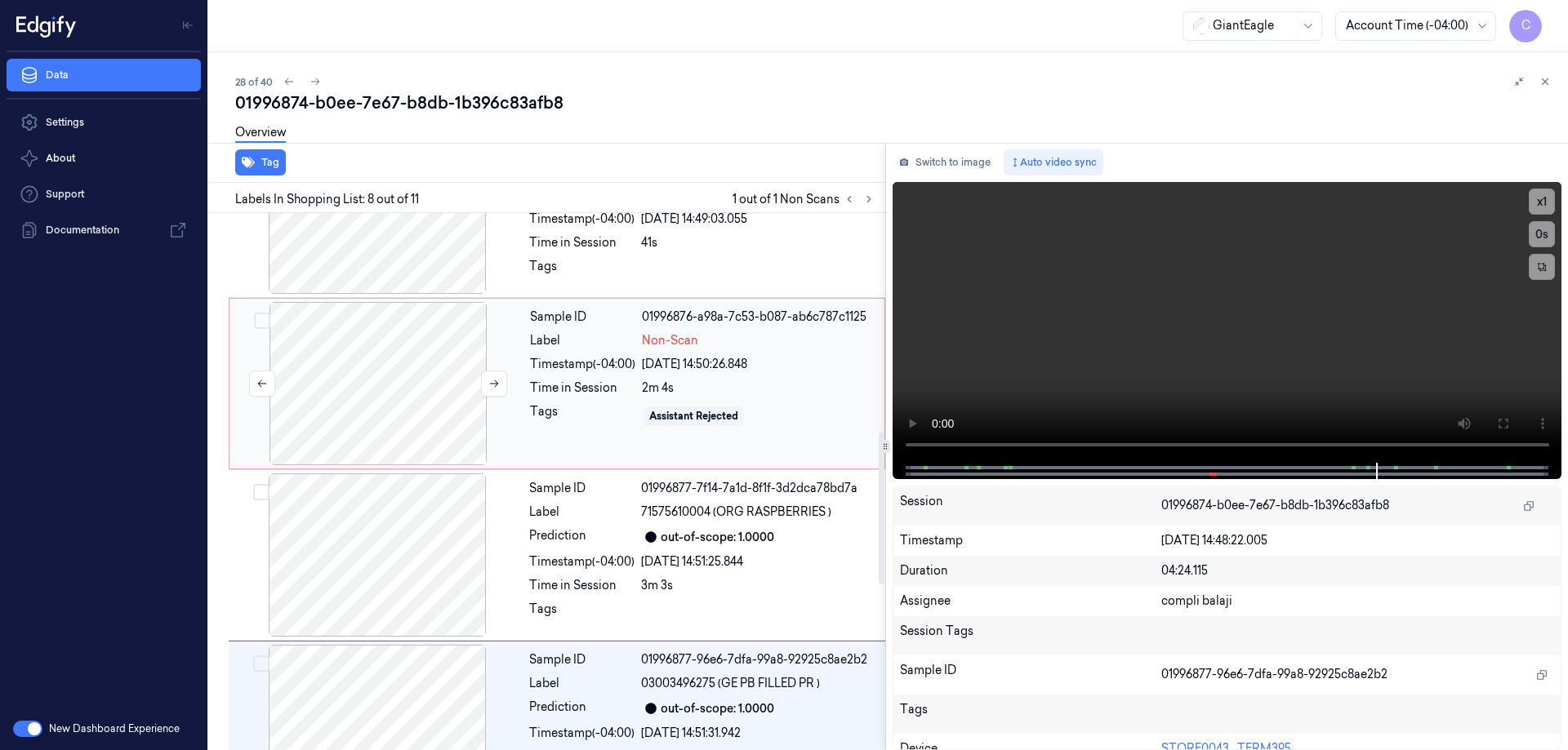
click at [382, 375] on div at bounding box center [378, 383] width 291 height 164
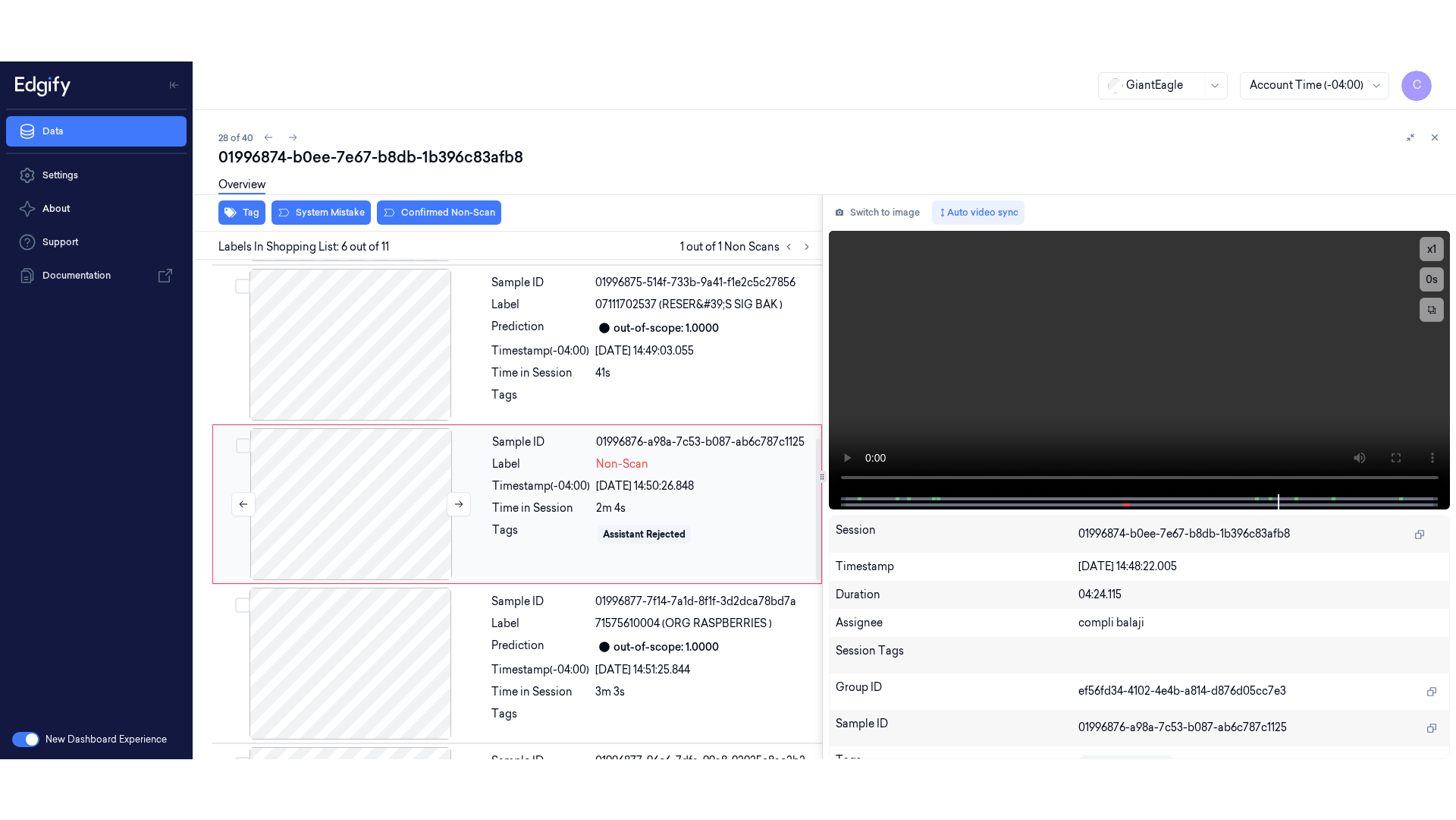
scroll to position [626, 0]
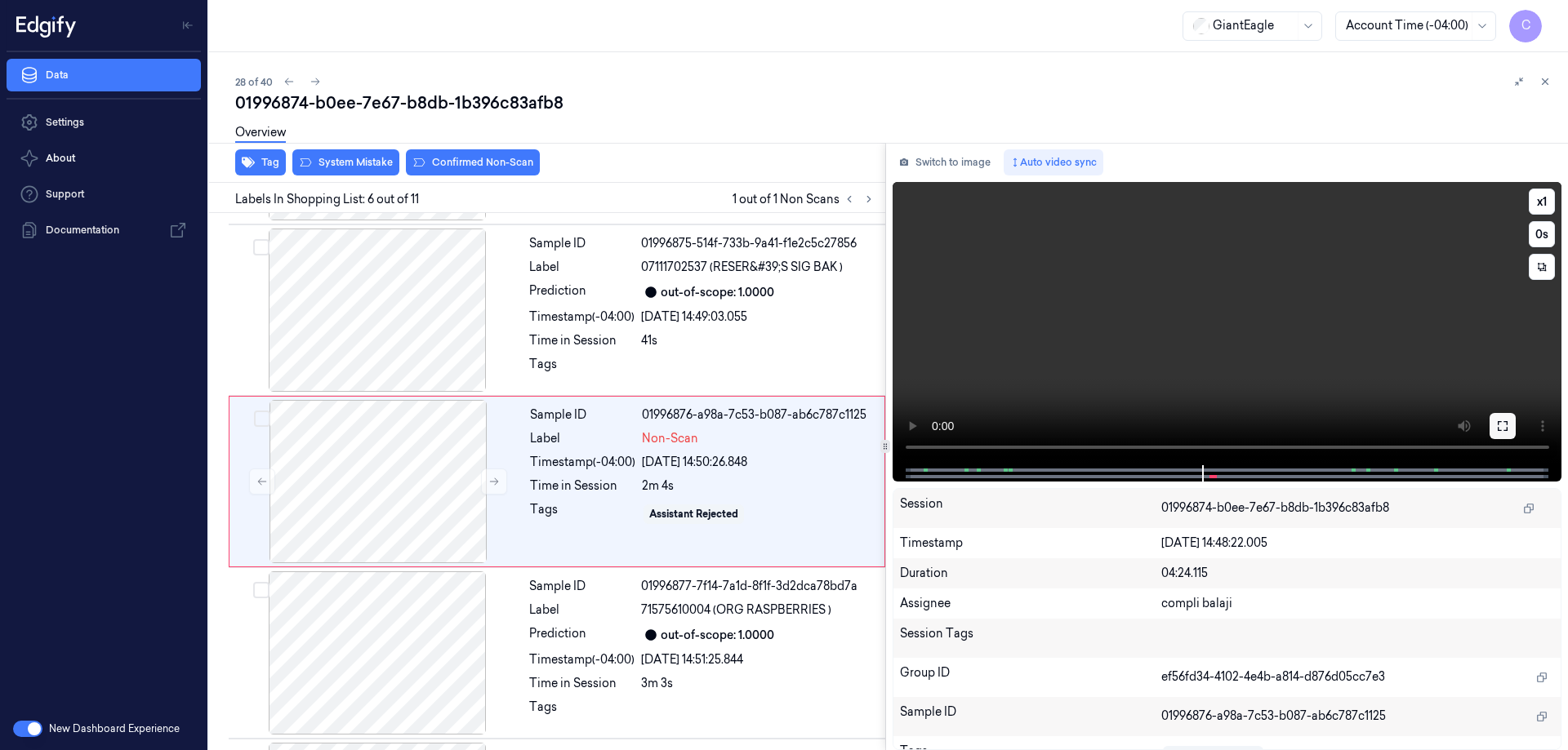
click at [1506, 431] on icon at bounding box center [1502, 425] width 13 height 13
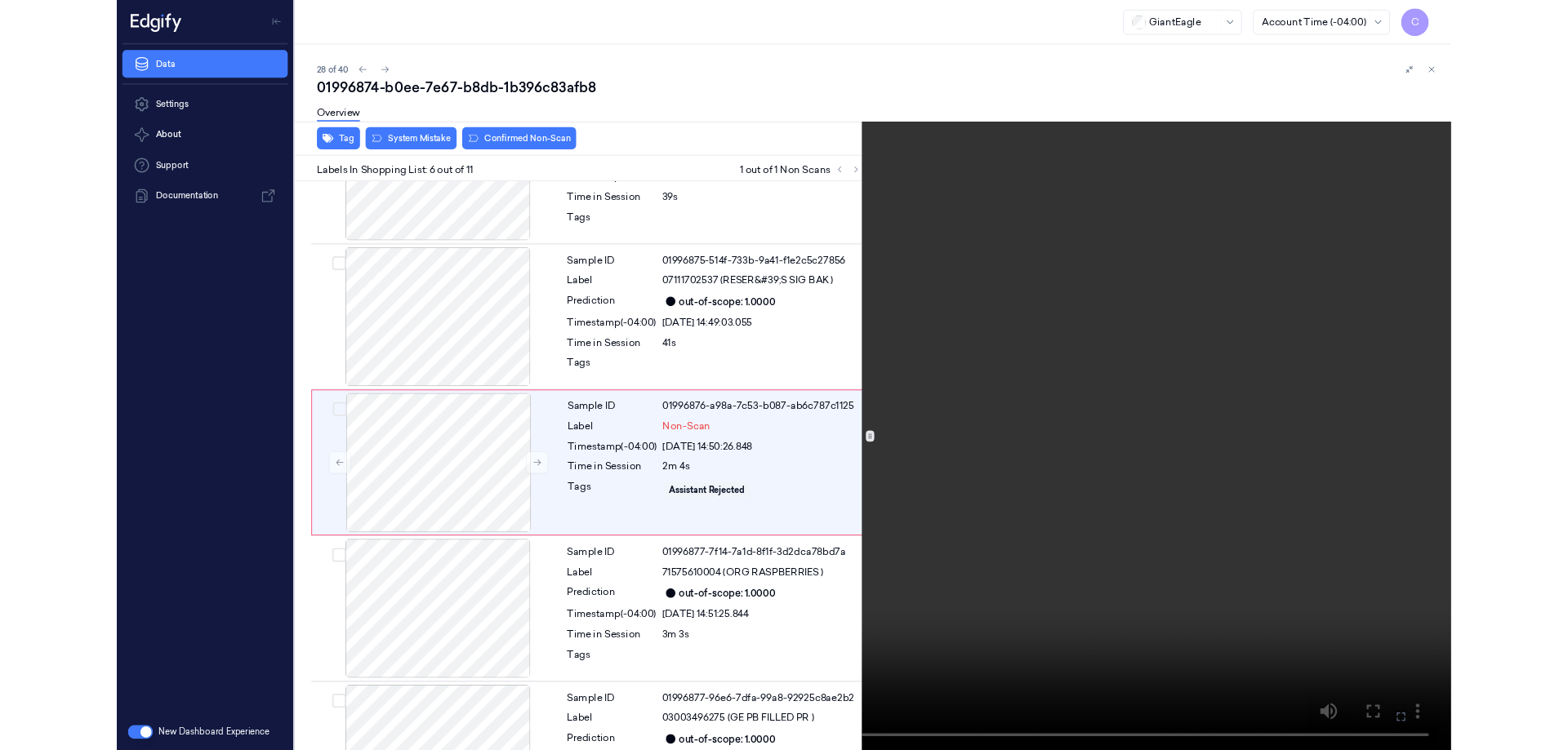
scroll to position [609, 0]
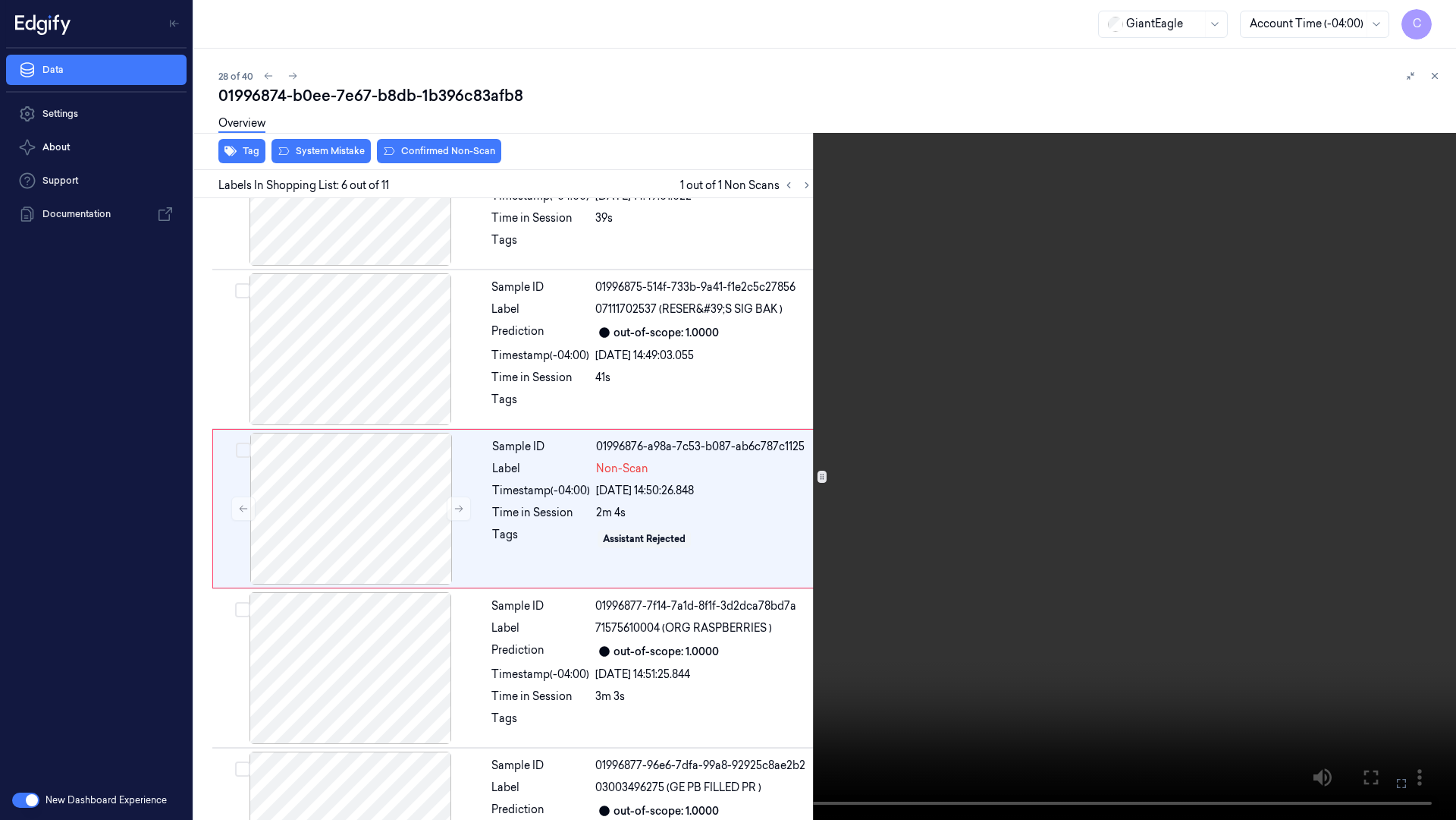
click at [0, 0] on icon at bounding box center [0, 0] width 0 height 0
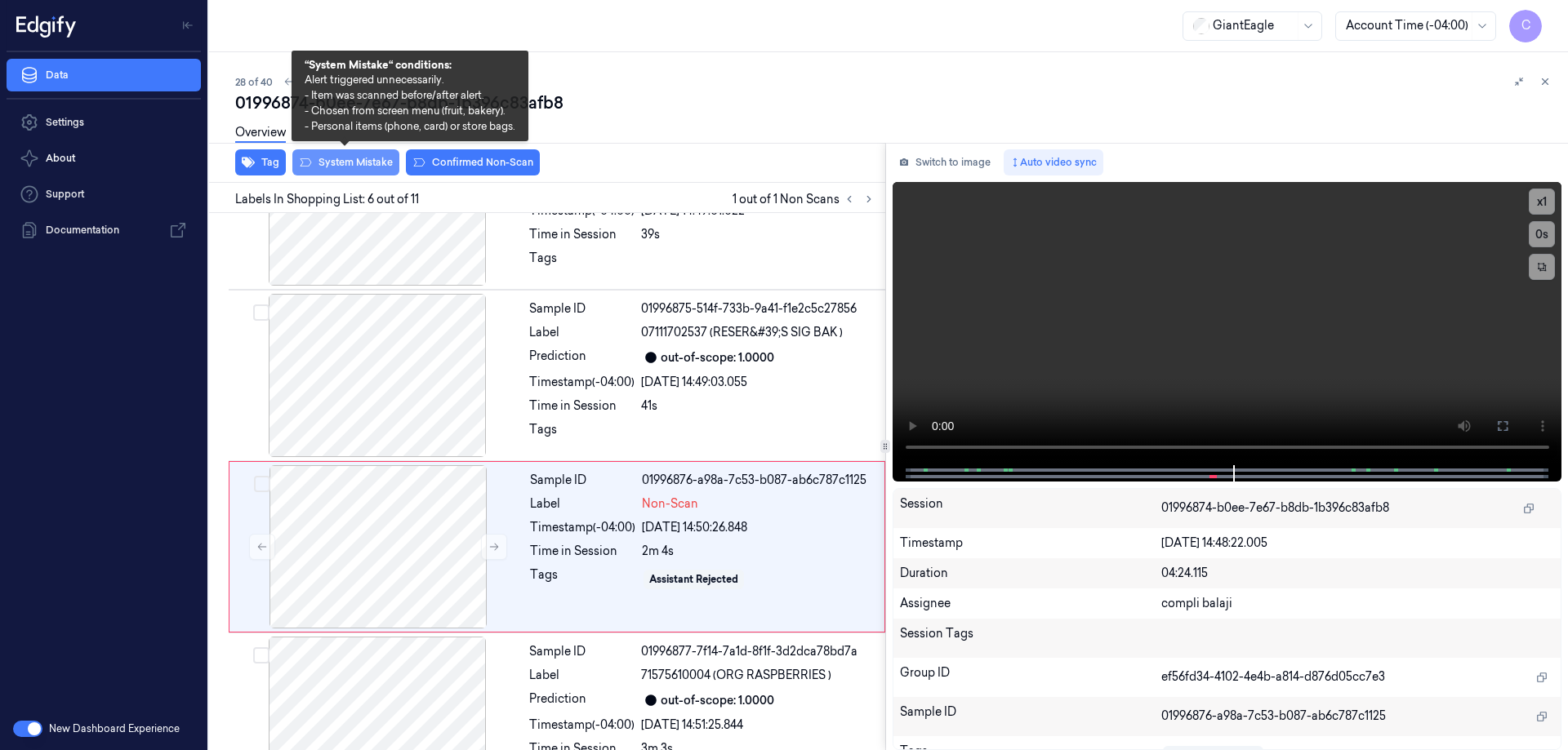
click at [347, 169] on button "System Mistake" at bounding box center [345, 162] width 107 height 26
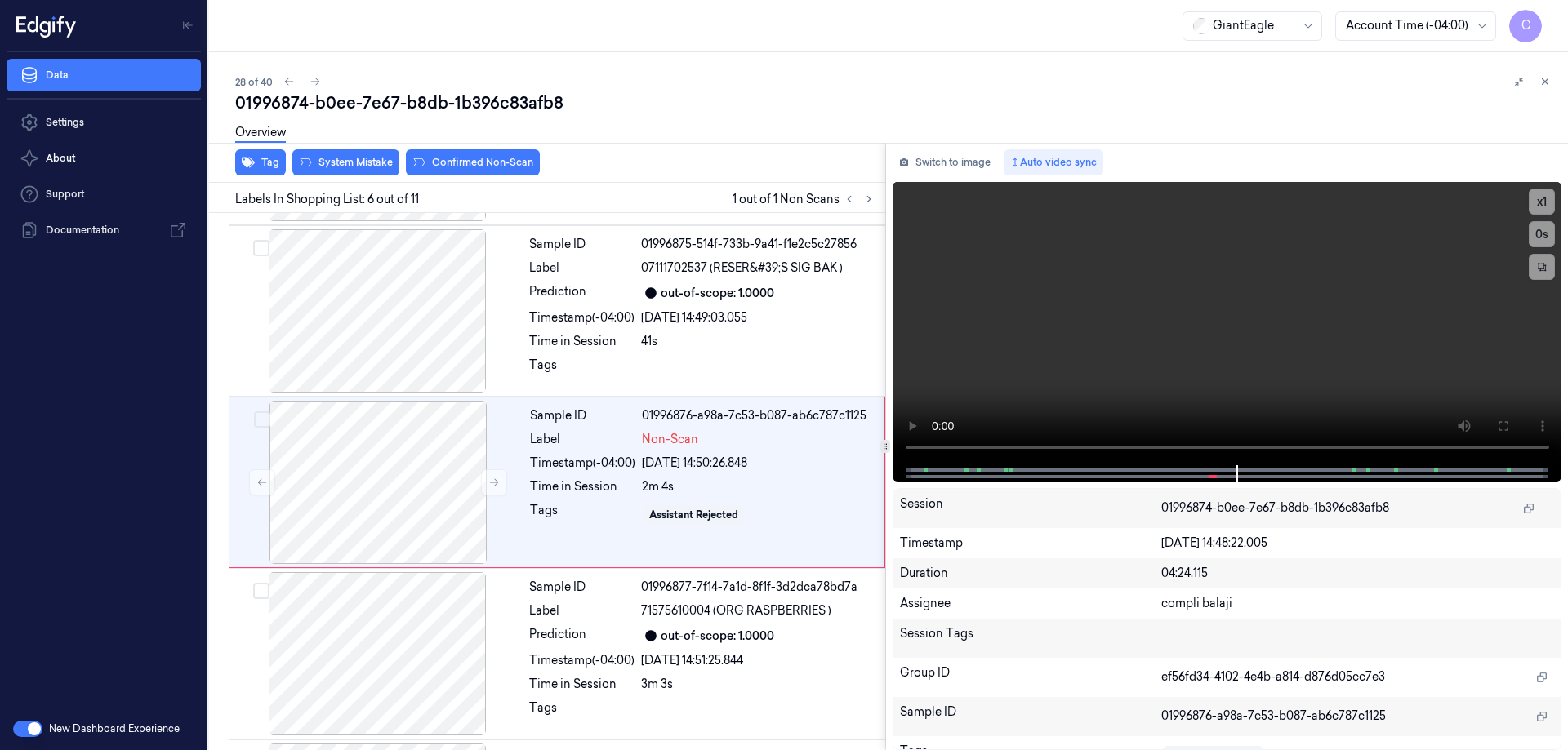
scroll to position [674, 0]
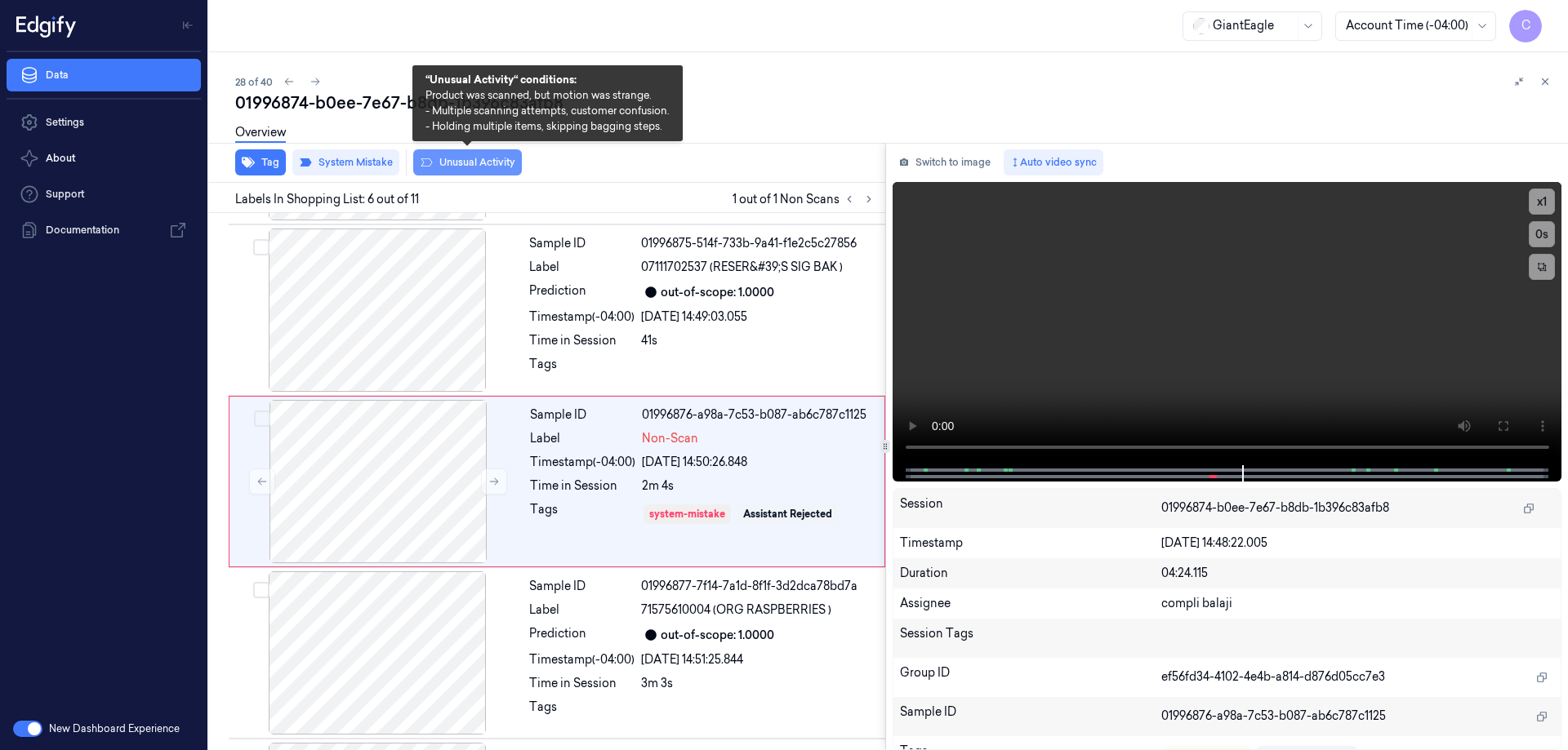
drag, startPoint x: 491, startPoint y: 169, endPoint x: 555, endPoint y: 169, distance: 64.0
click at [491, 169] on button "Unusual Activity" at bounding box center [467, 162] width 109 height 26
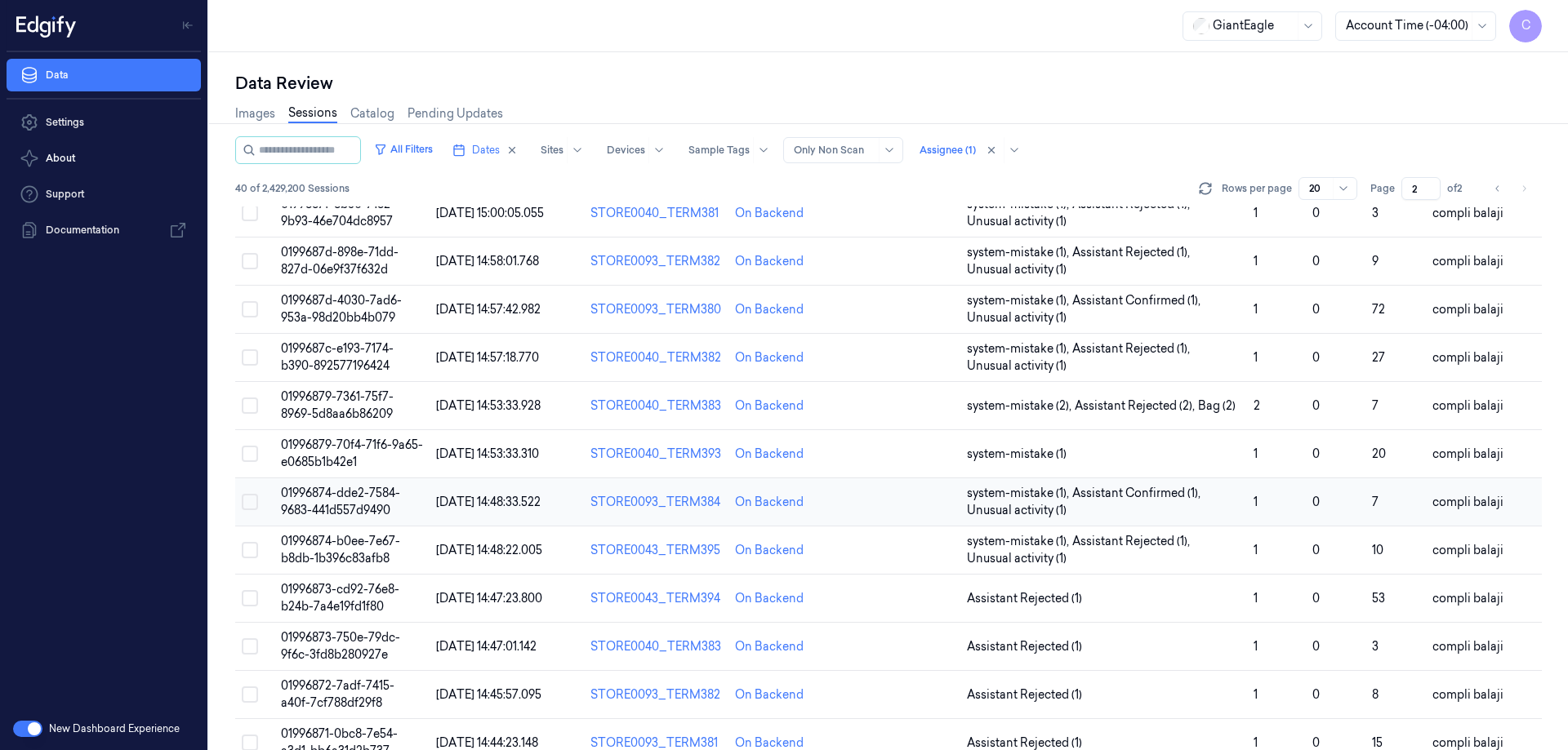
scroll to position [164, 0]
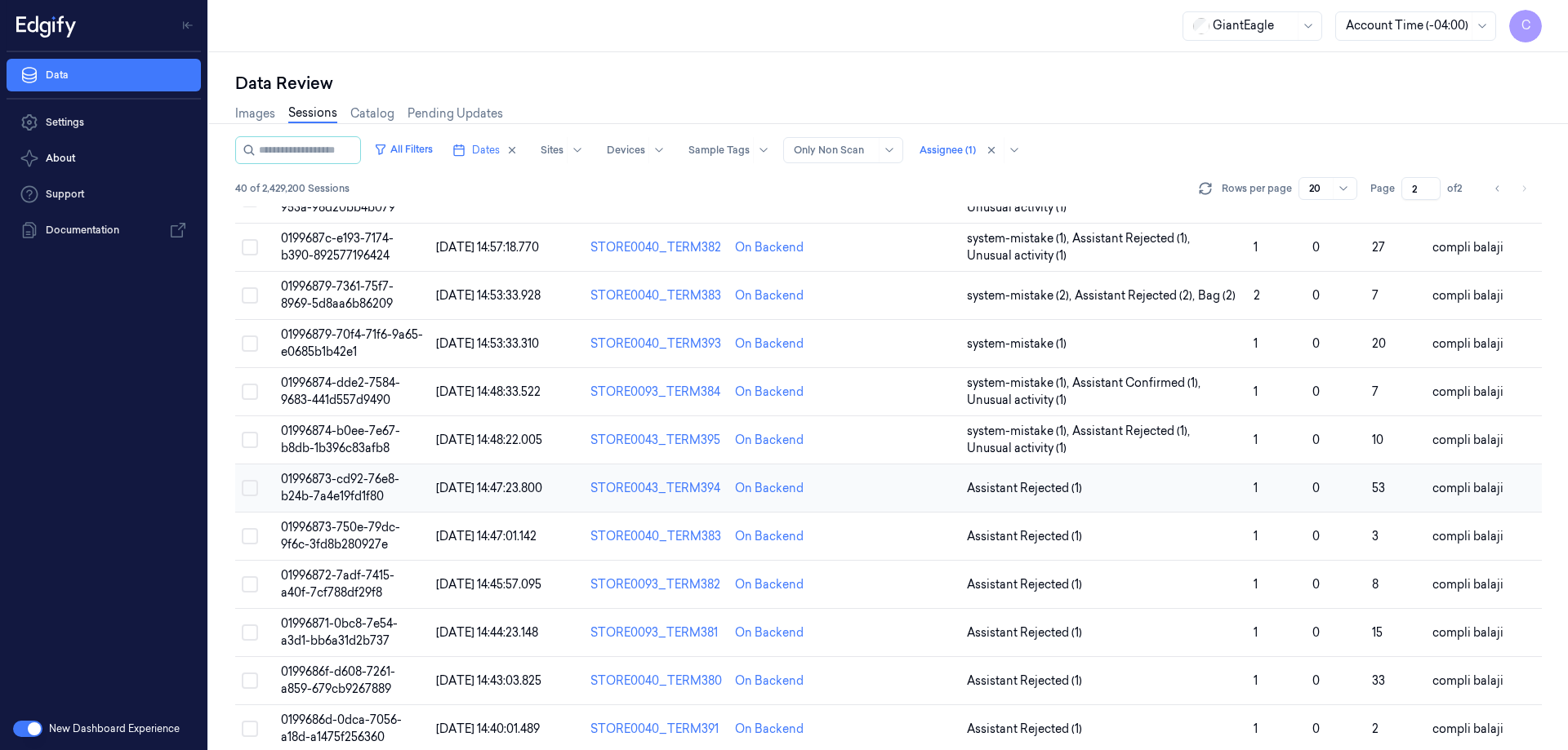
click at [359, 481] on span "01996873-cd92-76e8-b24b-7a4e19fd1f80" at bounding box center [340, 487] width 119 height 31
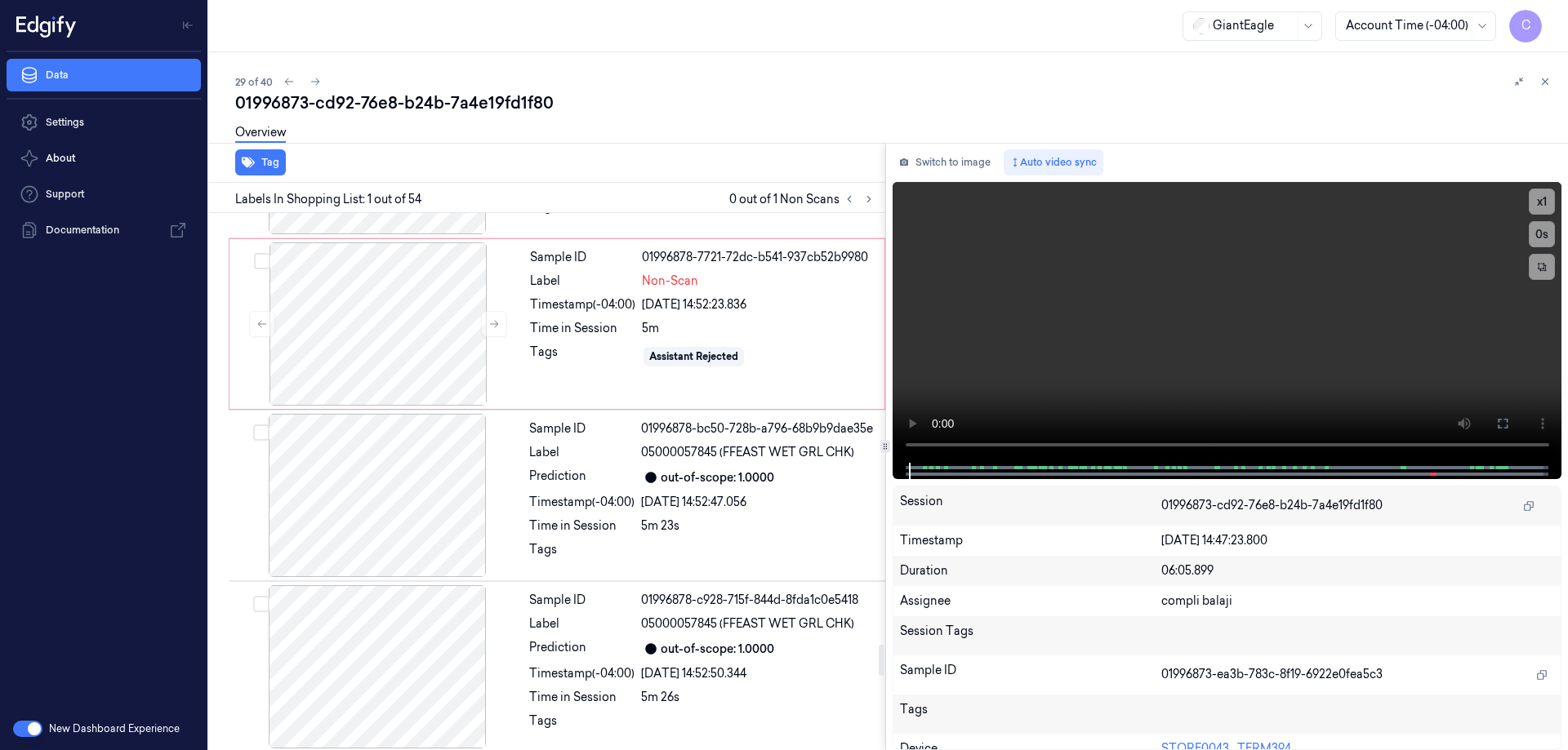
scroll to position [7746, 0]
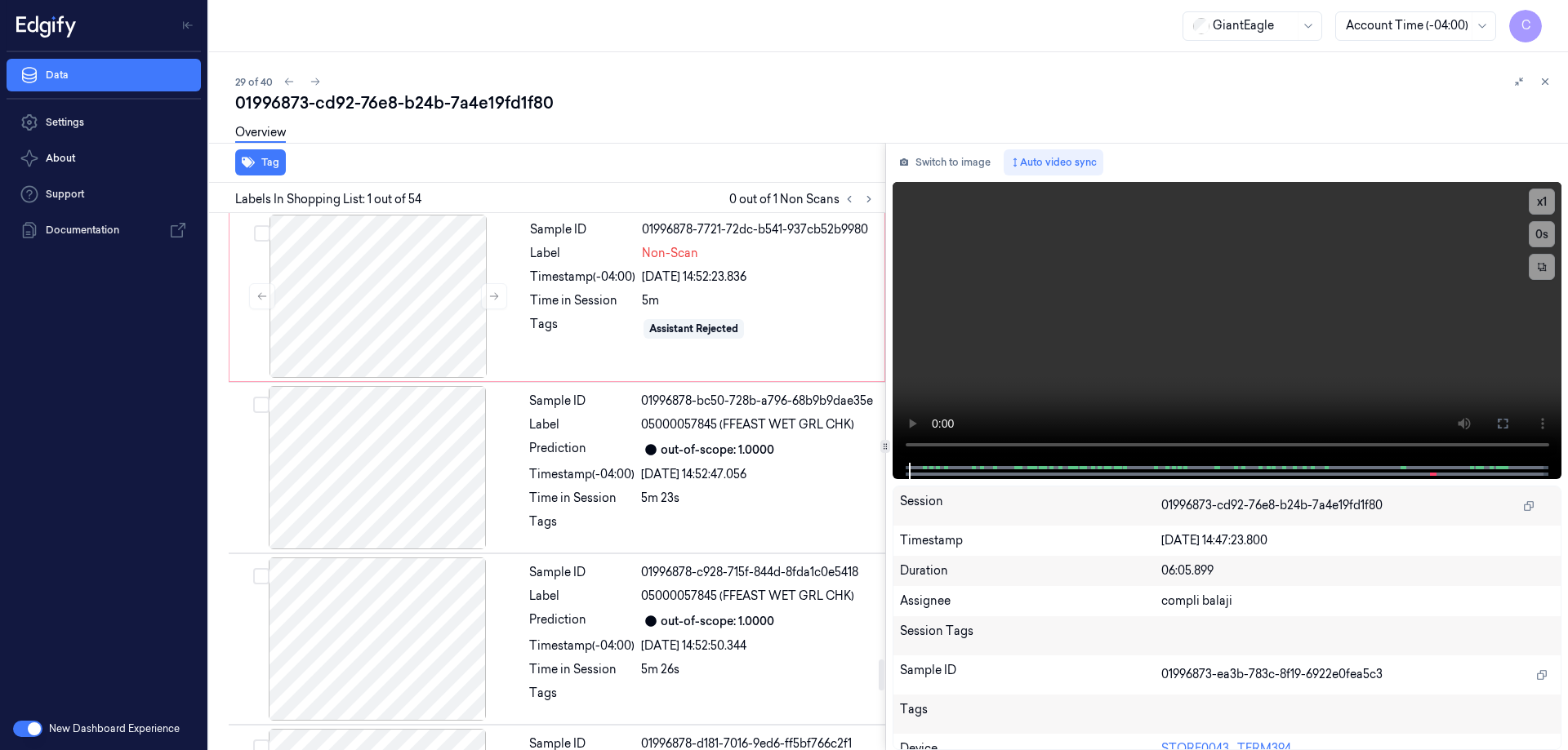
drag, startPoint x: 881, startPoint y: 254, endPoint x: 891, endPoint y: 681, distance: 427.1
click at [885, 681] on div at bounding box center [882, 675] width 6 height 31
click at [418, 306] on div at bounding box center [378, 296] width 291 height 164
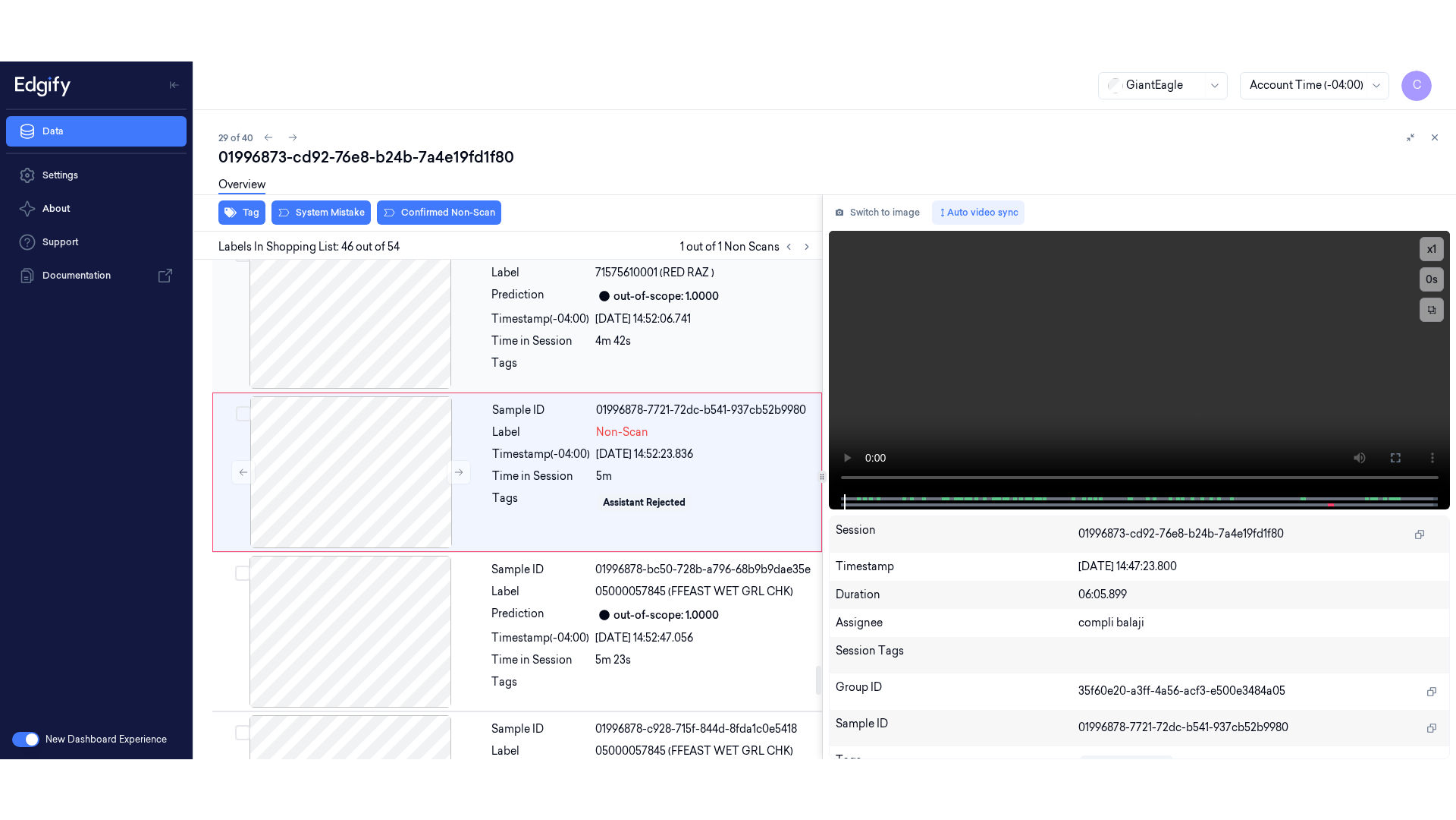
scroll to position [7039, 0]
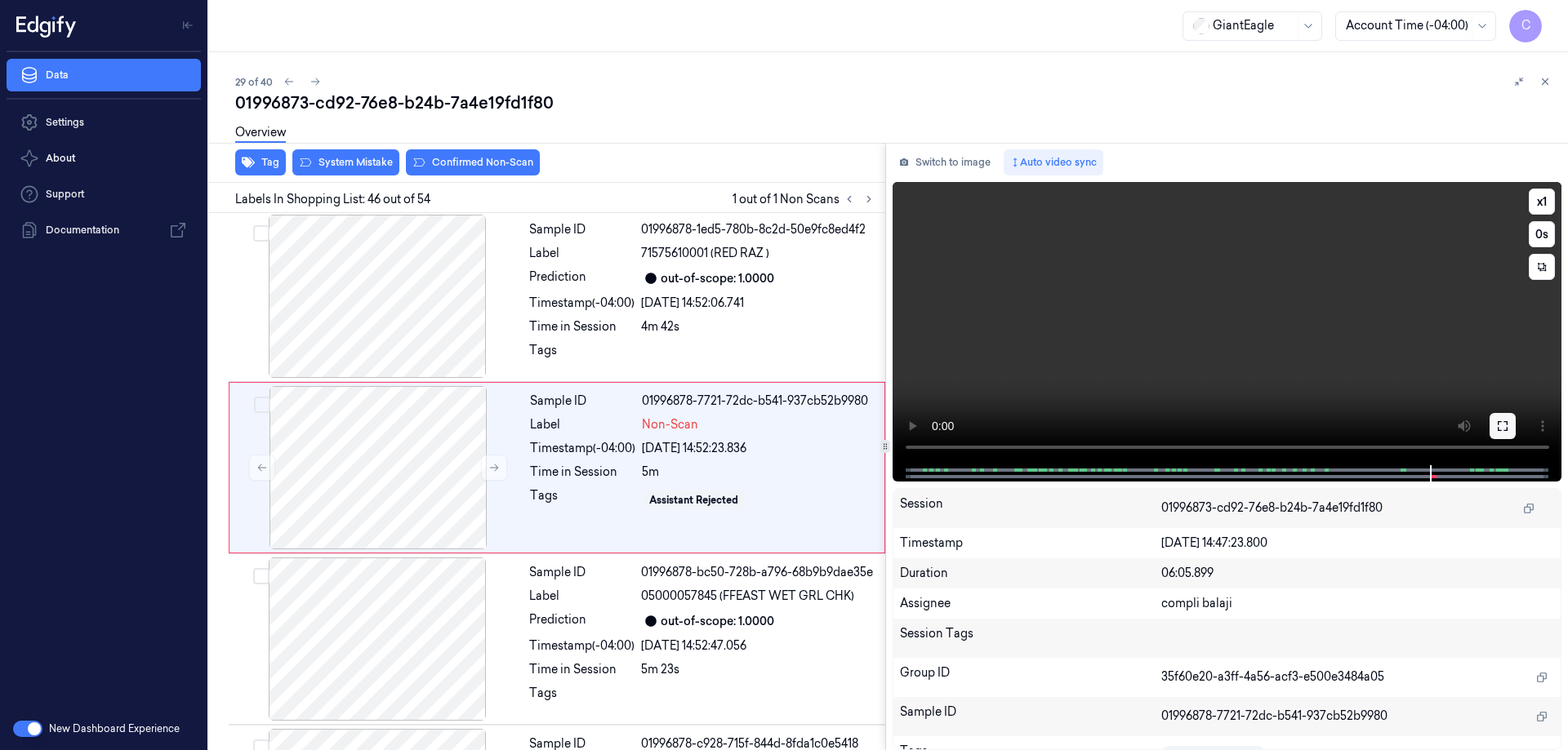
click at [1500, 437] on button at bounding box center [1502, 425] width 26 height 26
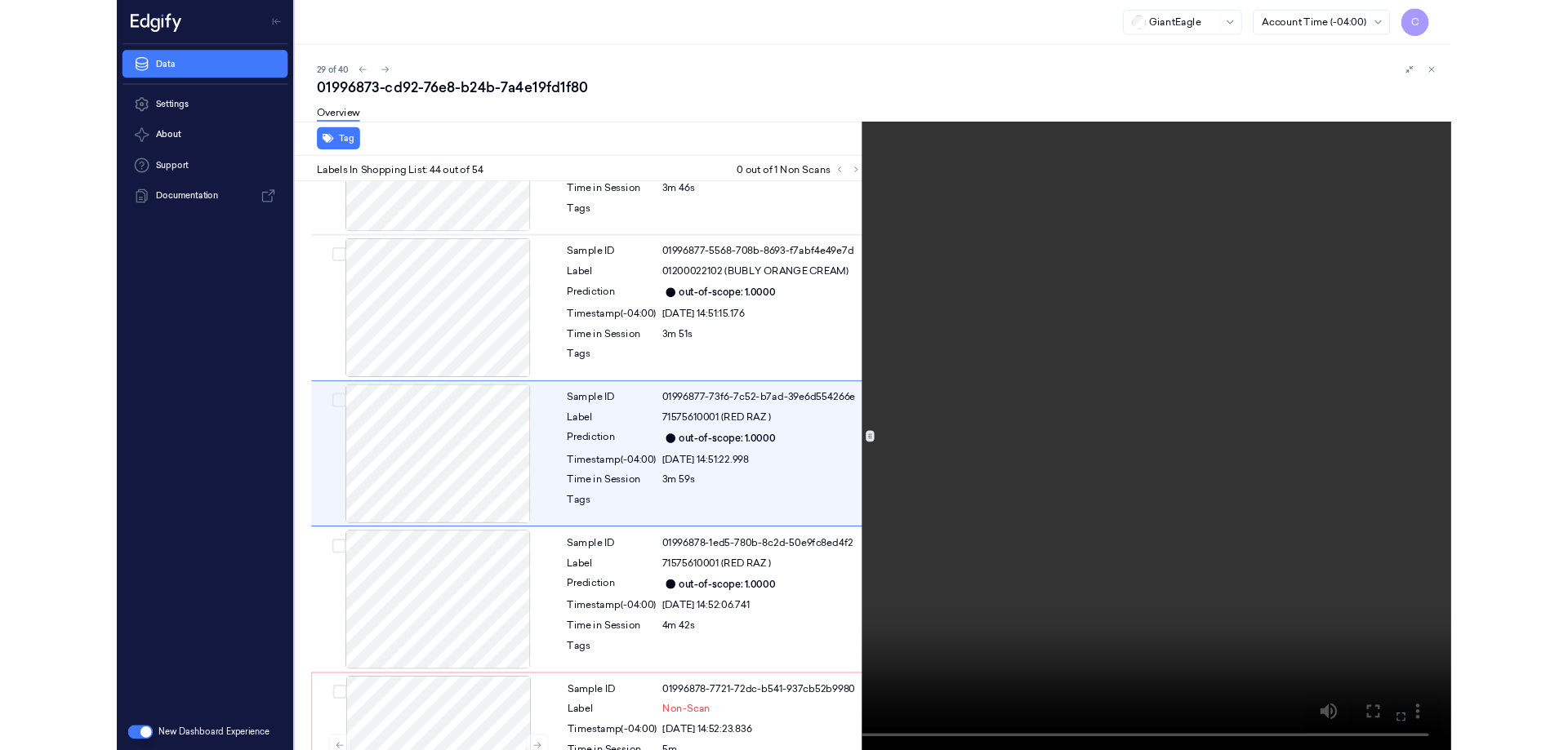
scroll to position [7338, 0]
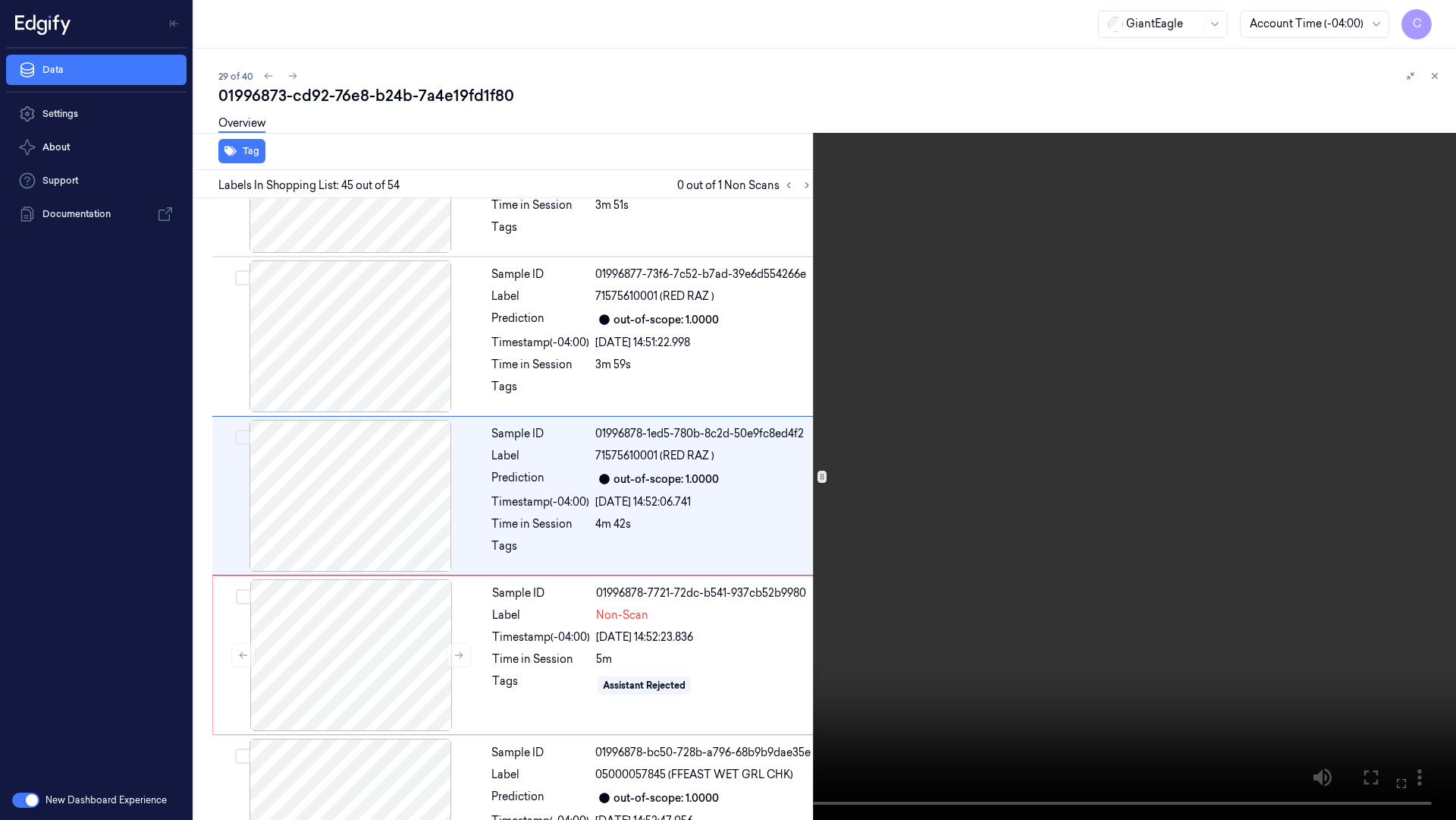
click at [0, 0] on icon at bounding box center [0, 0] width 0 height 0
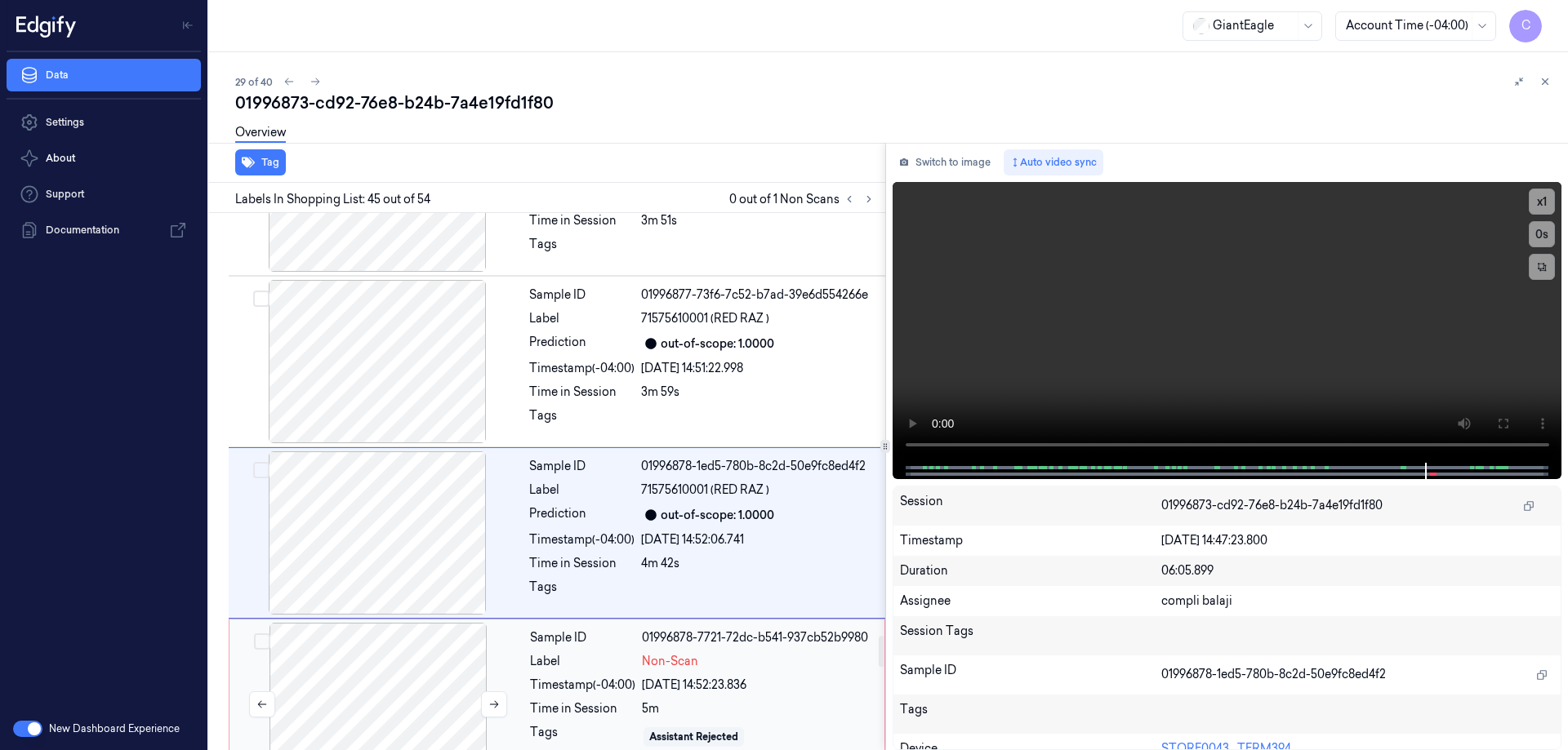
click at [419, 711] on div at bounding box center [378, 705] width 291 height 164
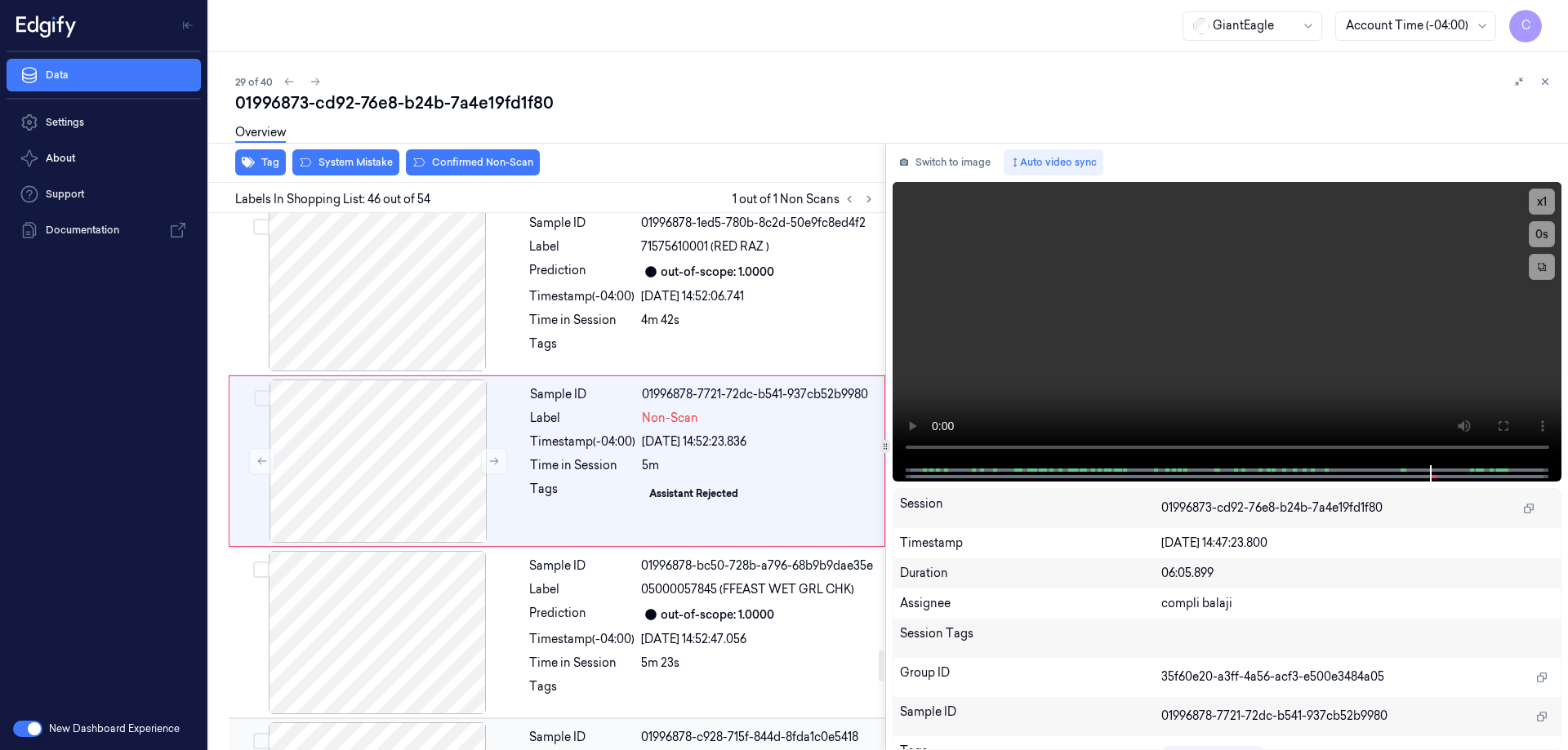
scroll to position [7657, 0]
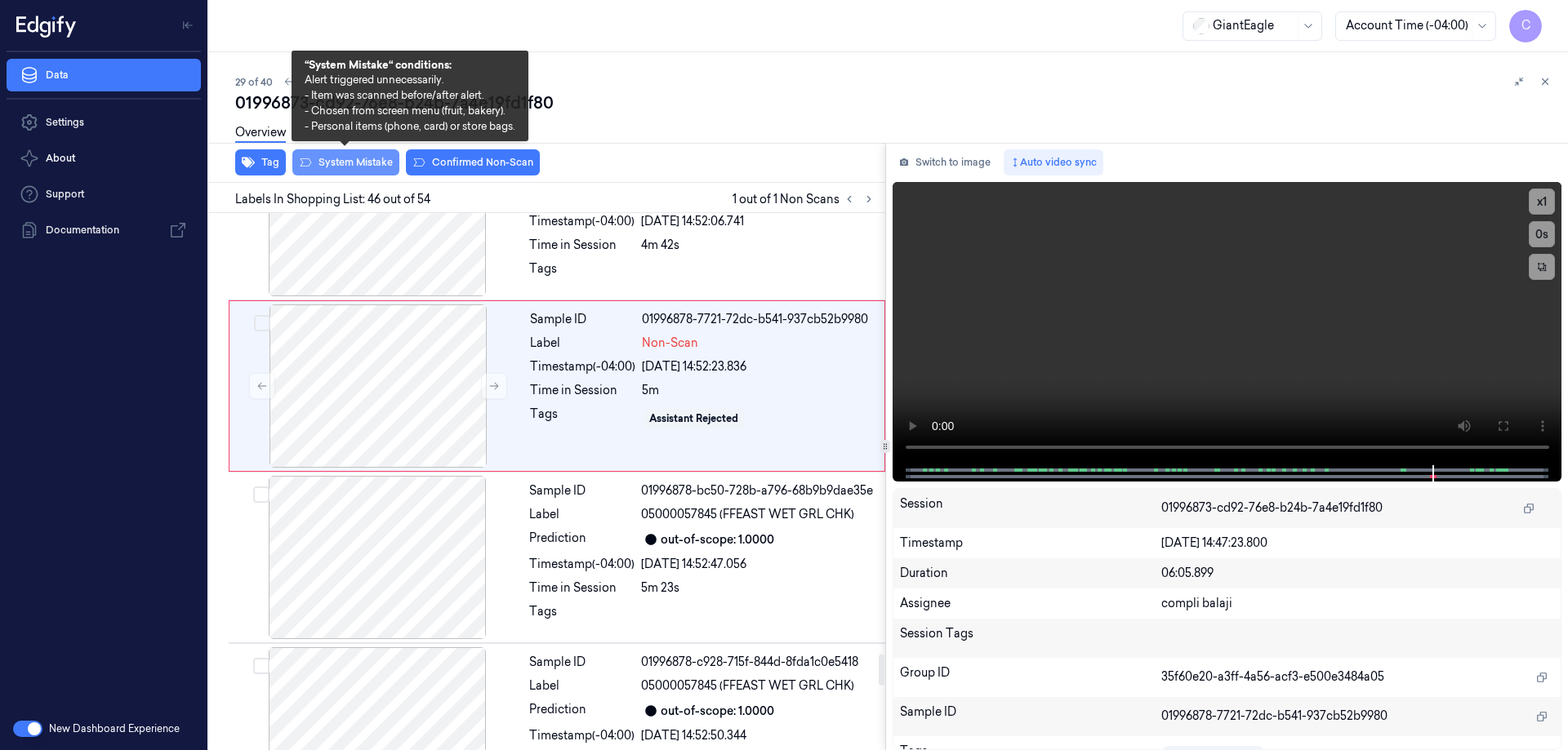
click at [375, 167] on button "System Mistake" at bounding box center [345, 162] width 107 height 26
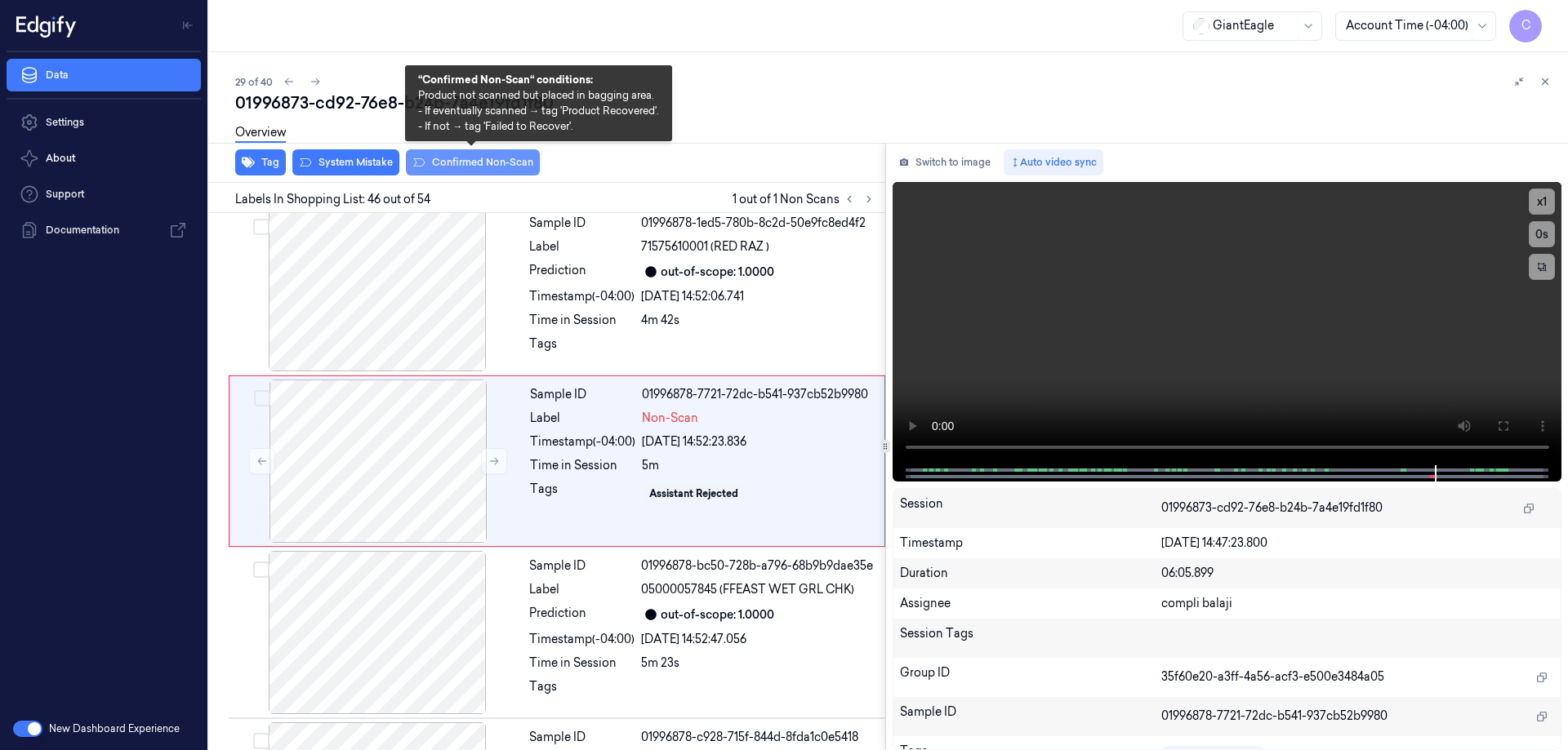
scroll to position [7575, 0]
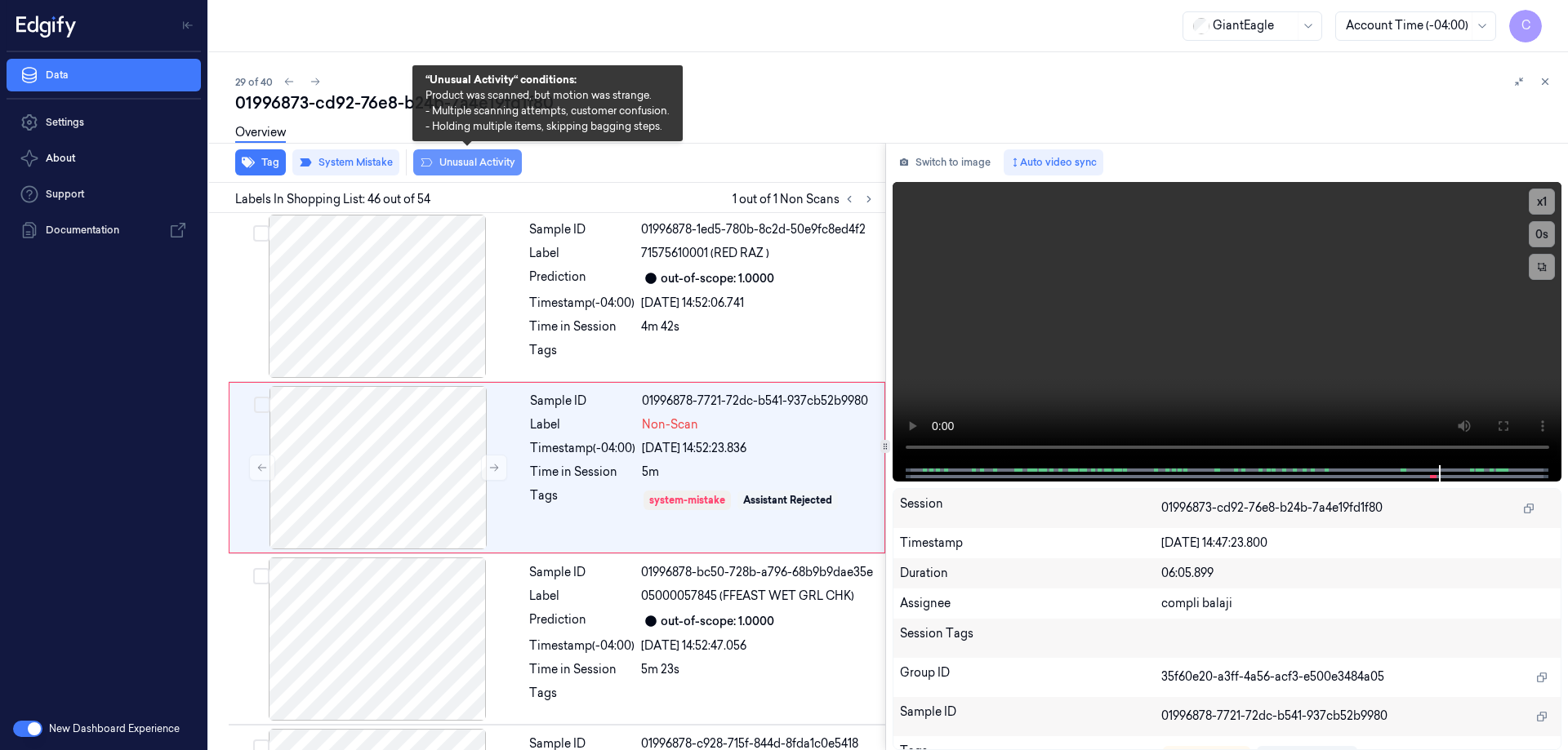
click at [500, 164] on button "Unusual Activity" at bounding box center [467, 162] width 109 height 26
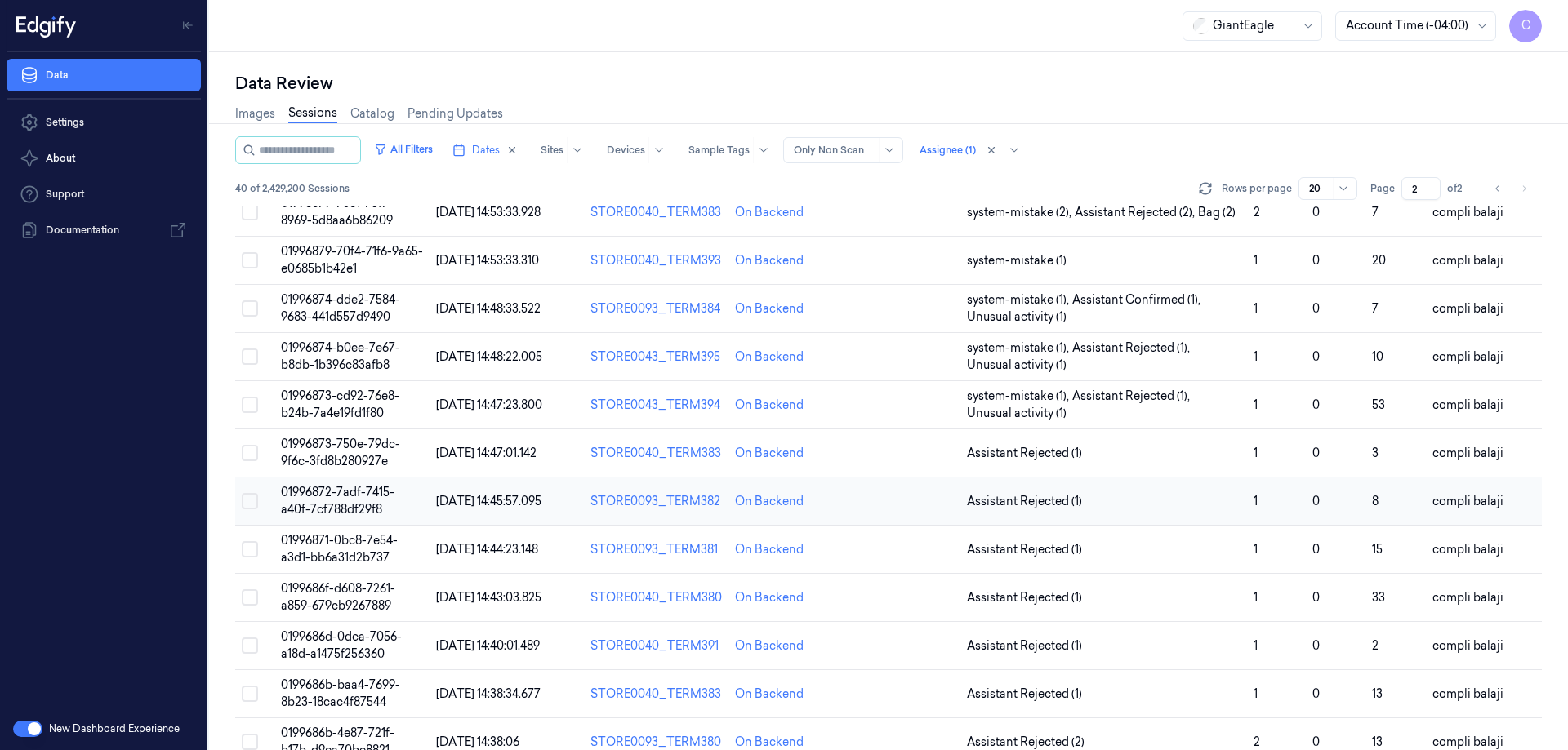
scroll to position [245, 0]
click at [381, 452] on span "01996873-750e-79dc-9f6c-3fd8b280927e" at bounding box center [341, 454] width 120 height 31
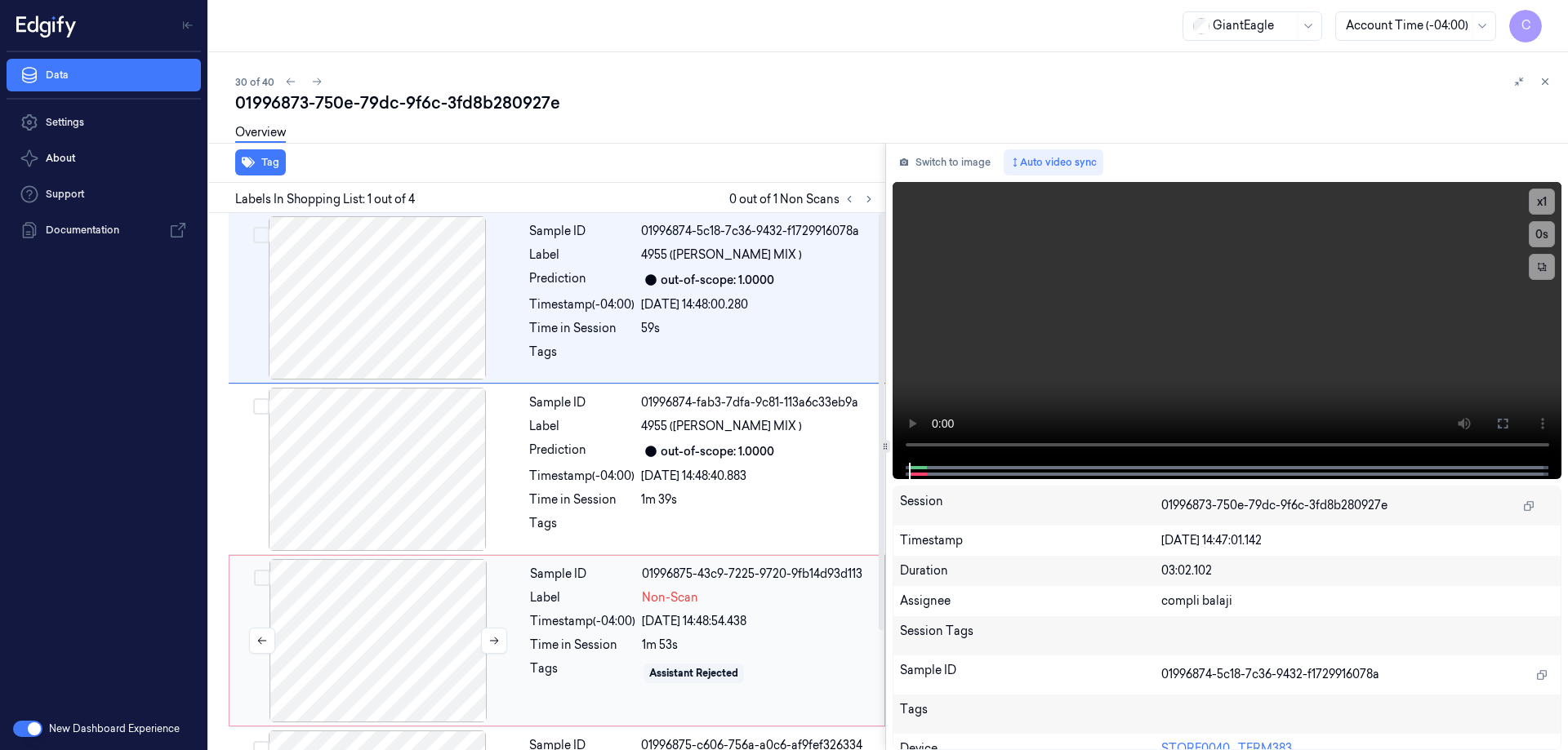
click at [416, 630] on div at bounding box center [378, 641] width 291 height 164
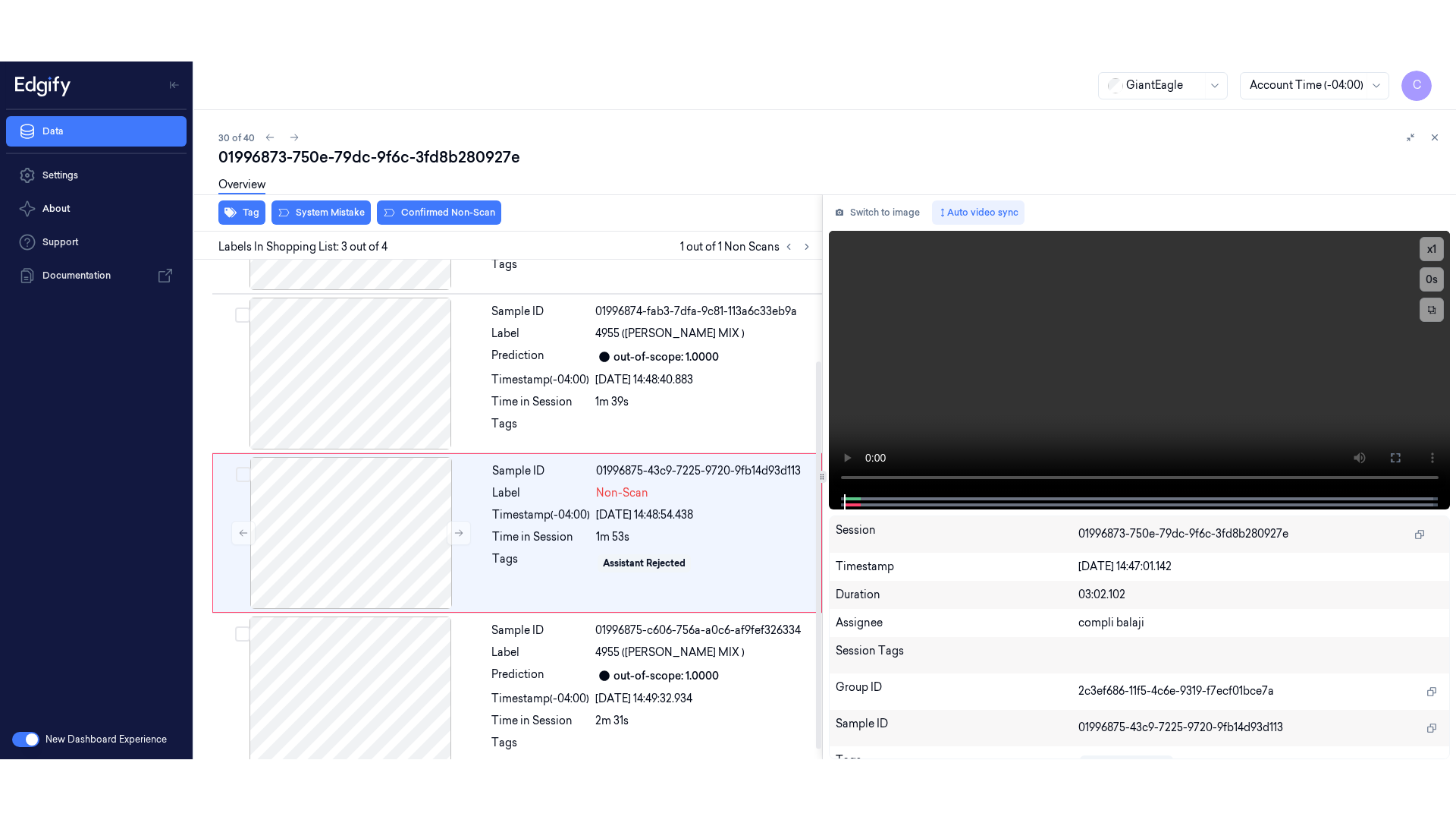
scroll to position [143, 0]
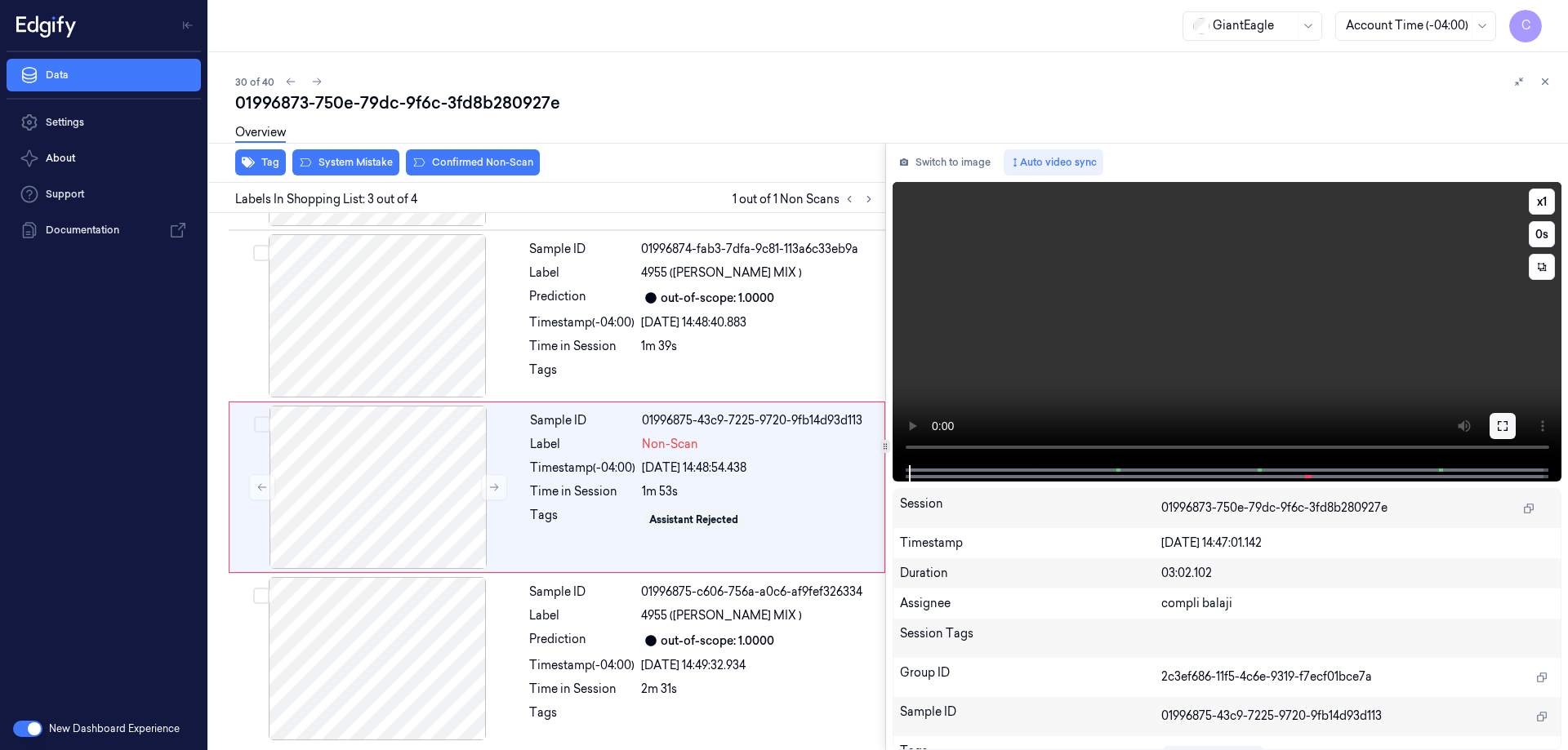
click at [1503, 429] on icon at bounding box center [1502, 425] width 13 height 13
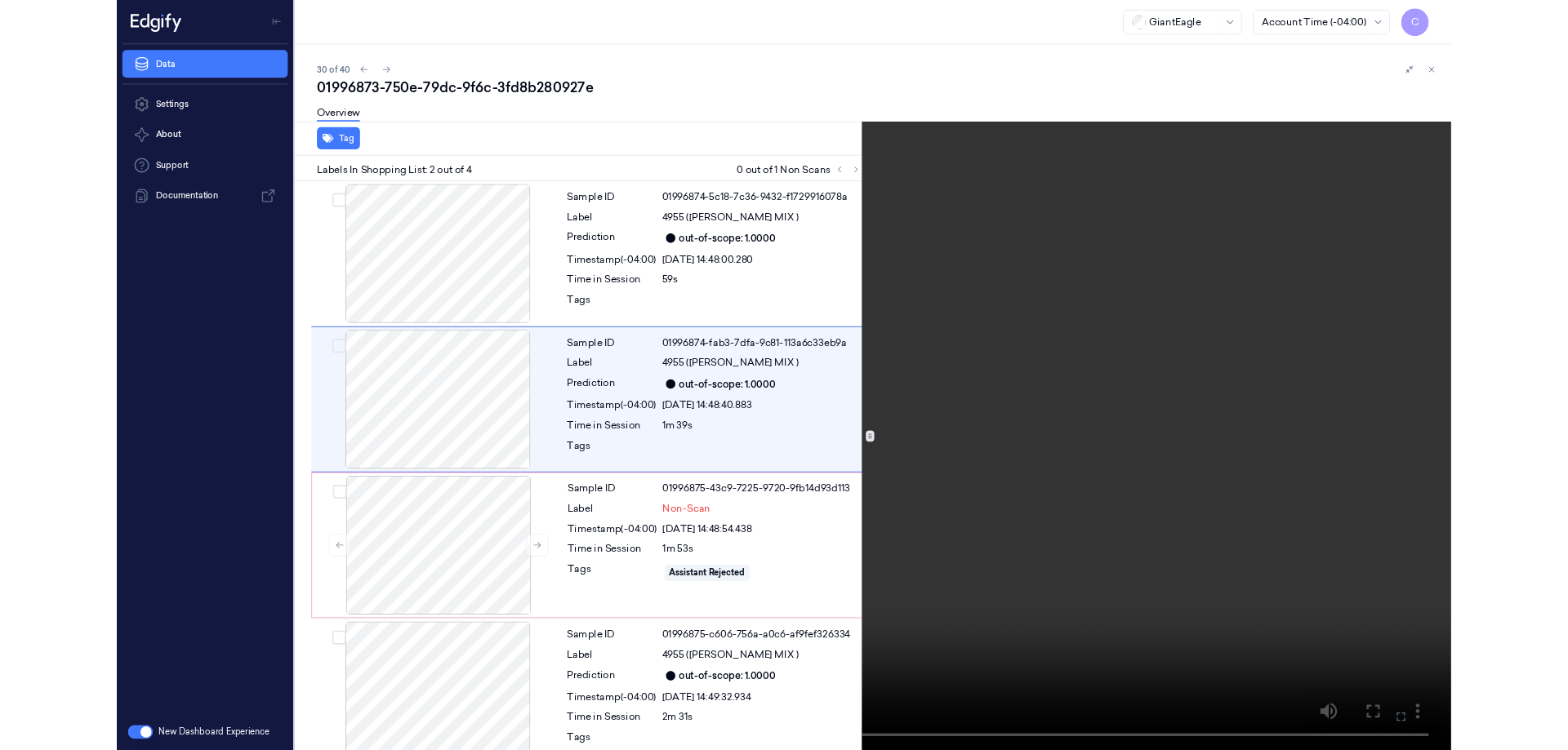
scroll to position [22, 0]
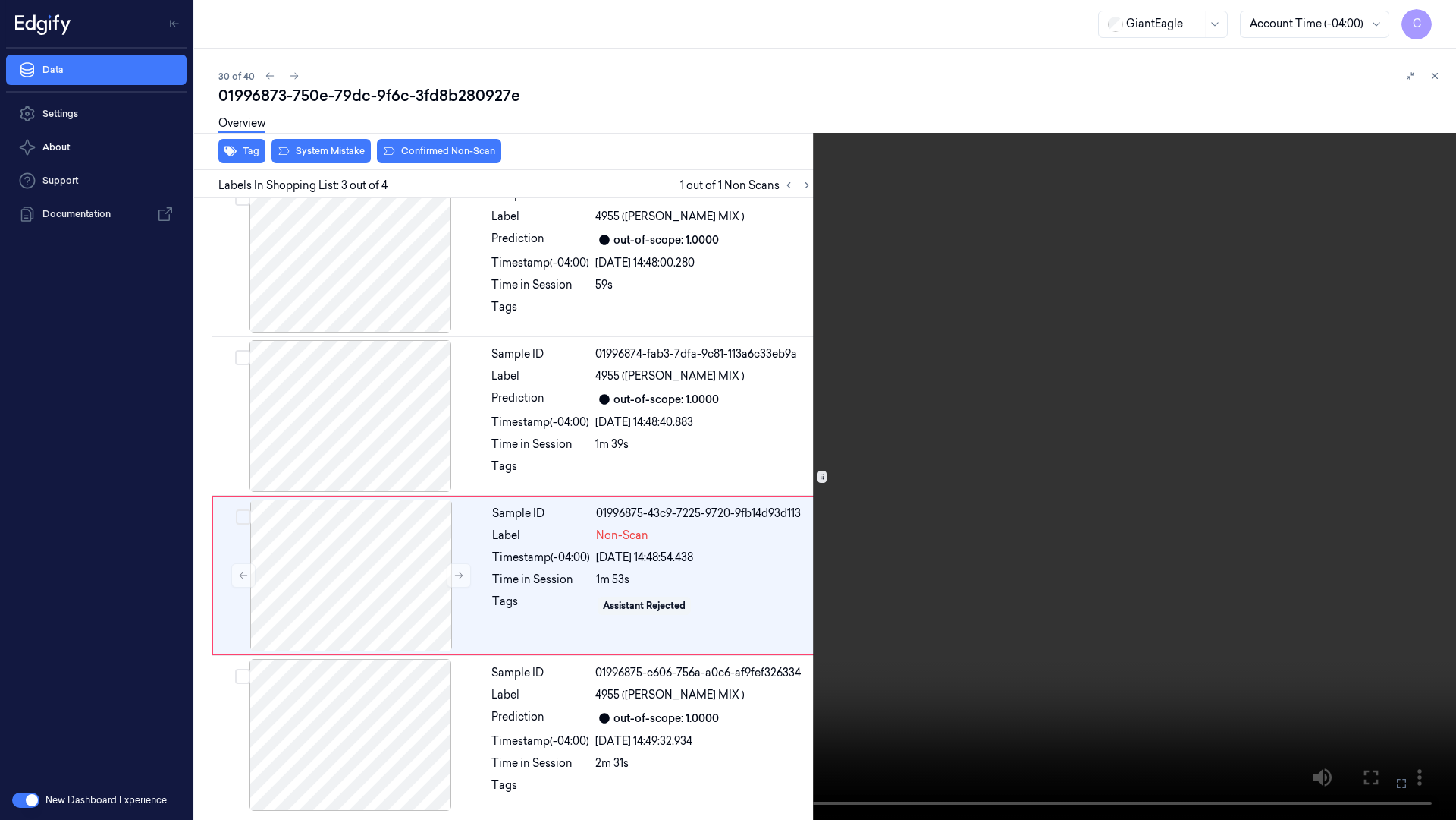
click at [0, 0] on icon at bounding box center [0, 0] width 0 height 0
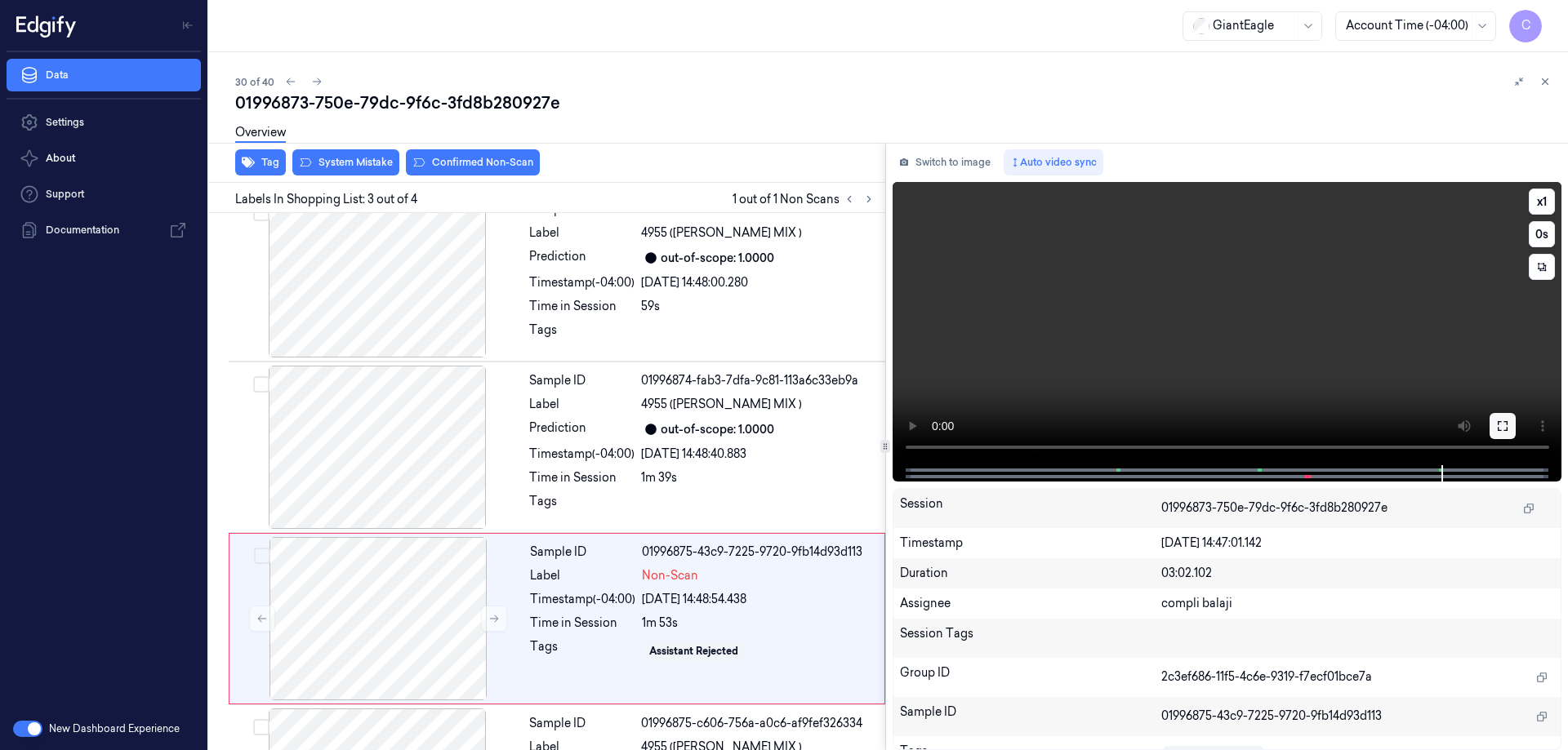
click at [1505, 427] on icon at bounding box center [1502, 425] width 13 height 13
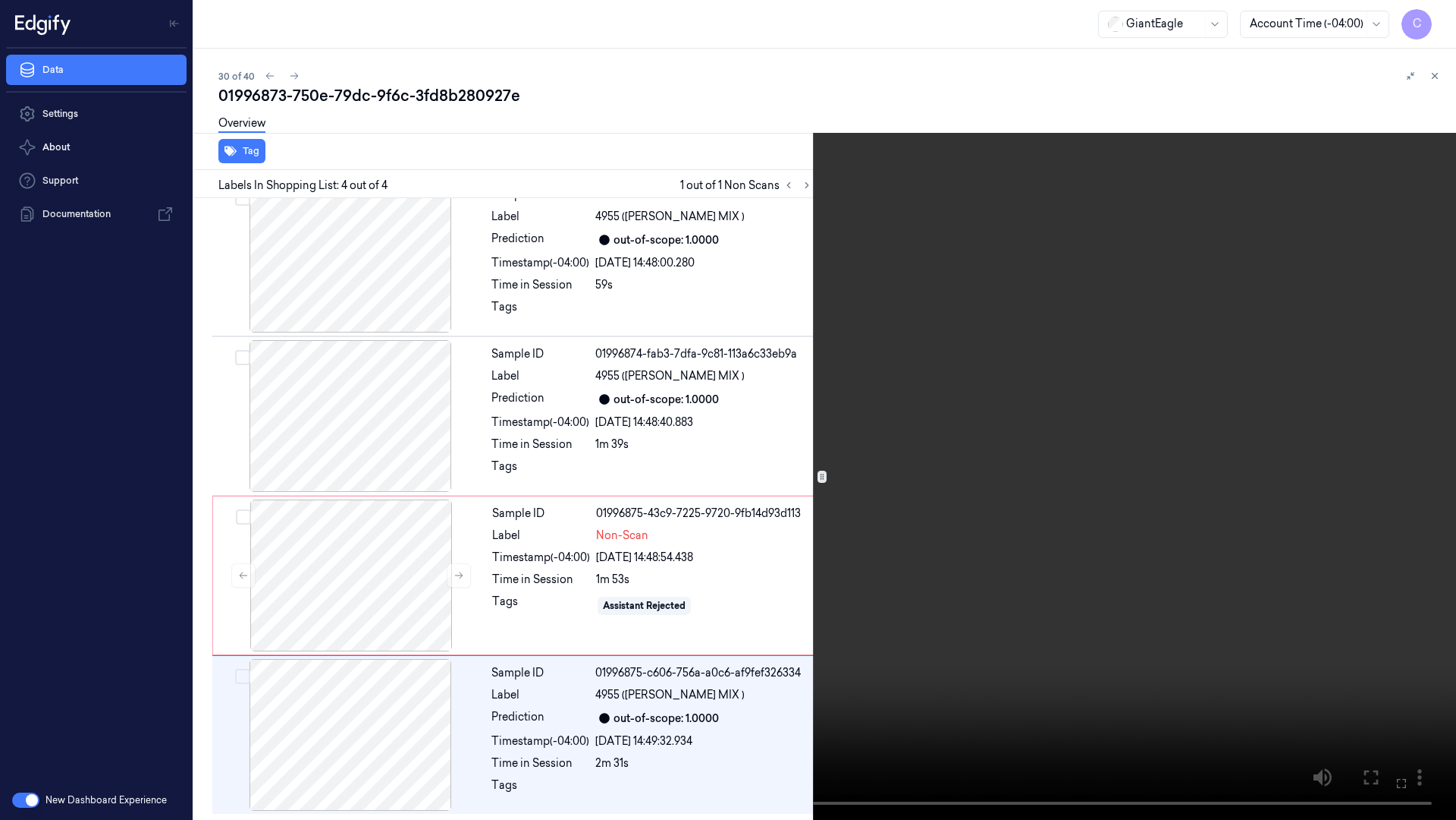
click at [0, 0] on icon at bounding box center [0, 0] width 0 height 0
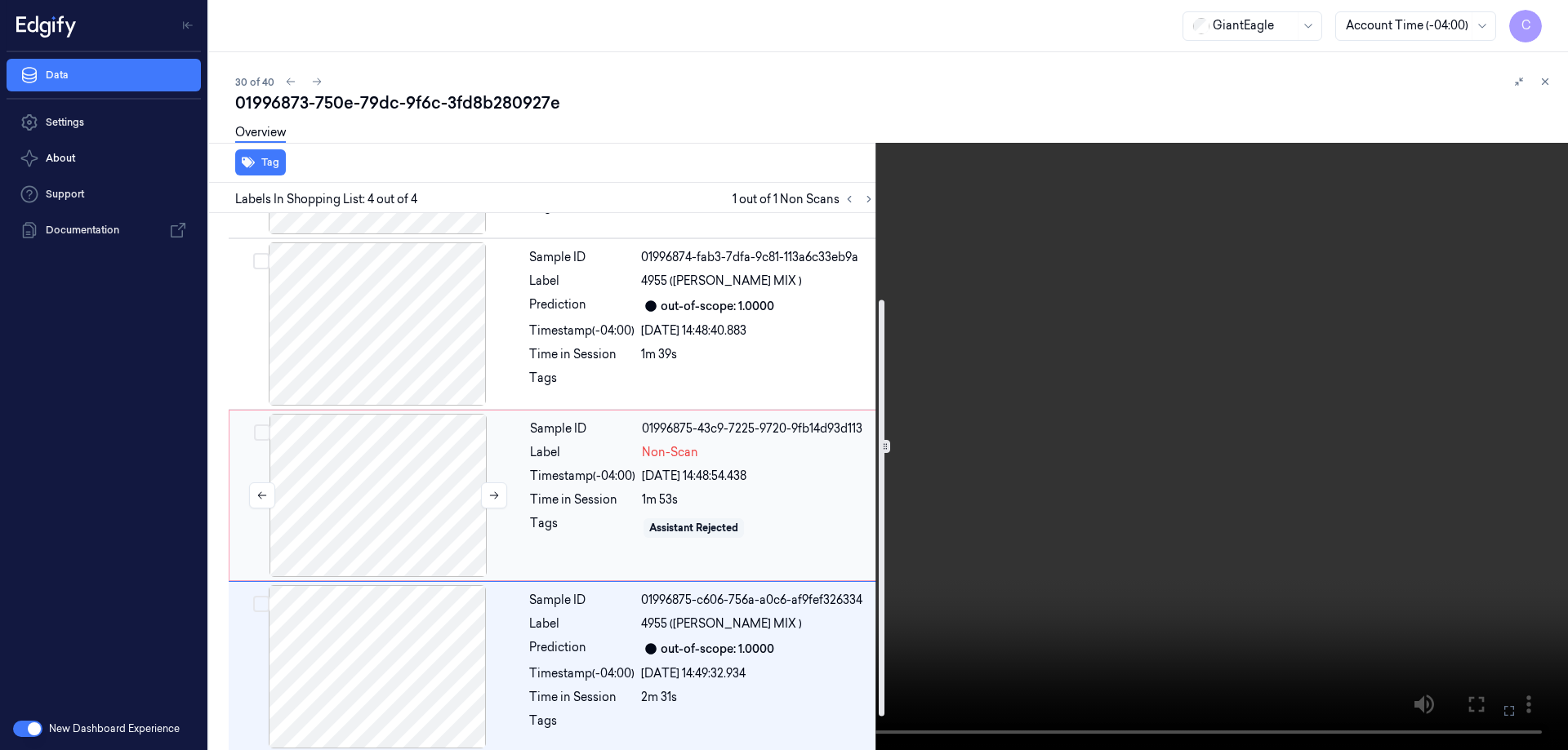
scroll to position [154, 0]
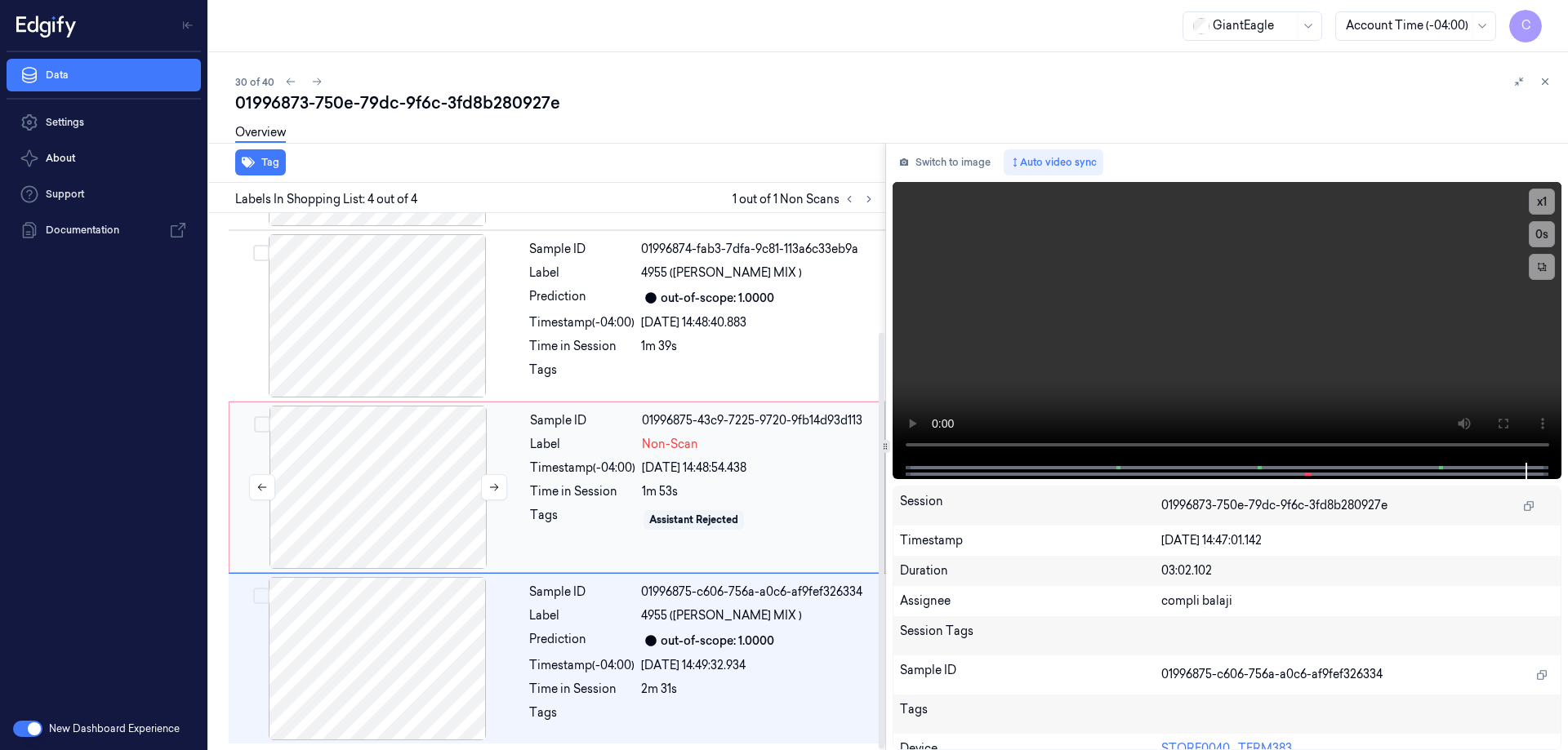
click at [390, 475] on div at bounding box center [378, 487] width 291 height 164
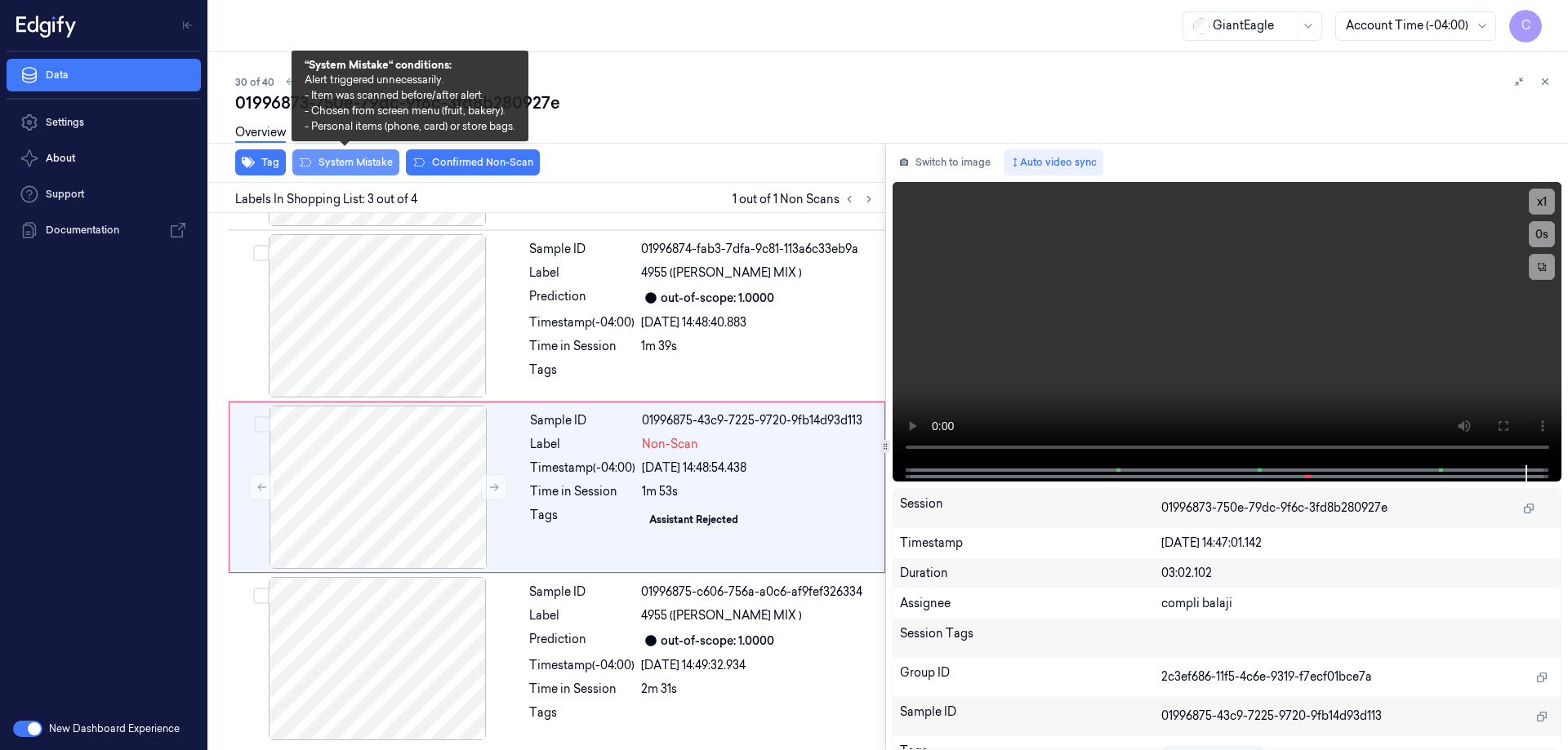
click at [356, 163] on button "System Mistake" at bounding box center [345, 162] width 107 height 26
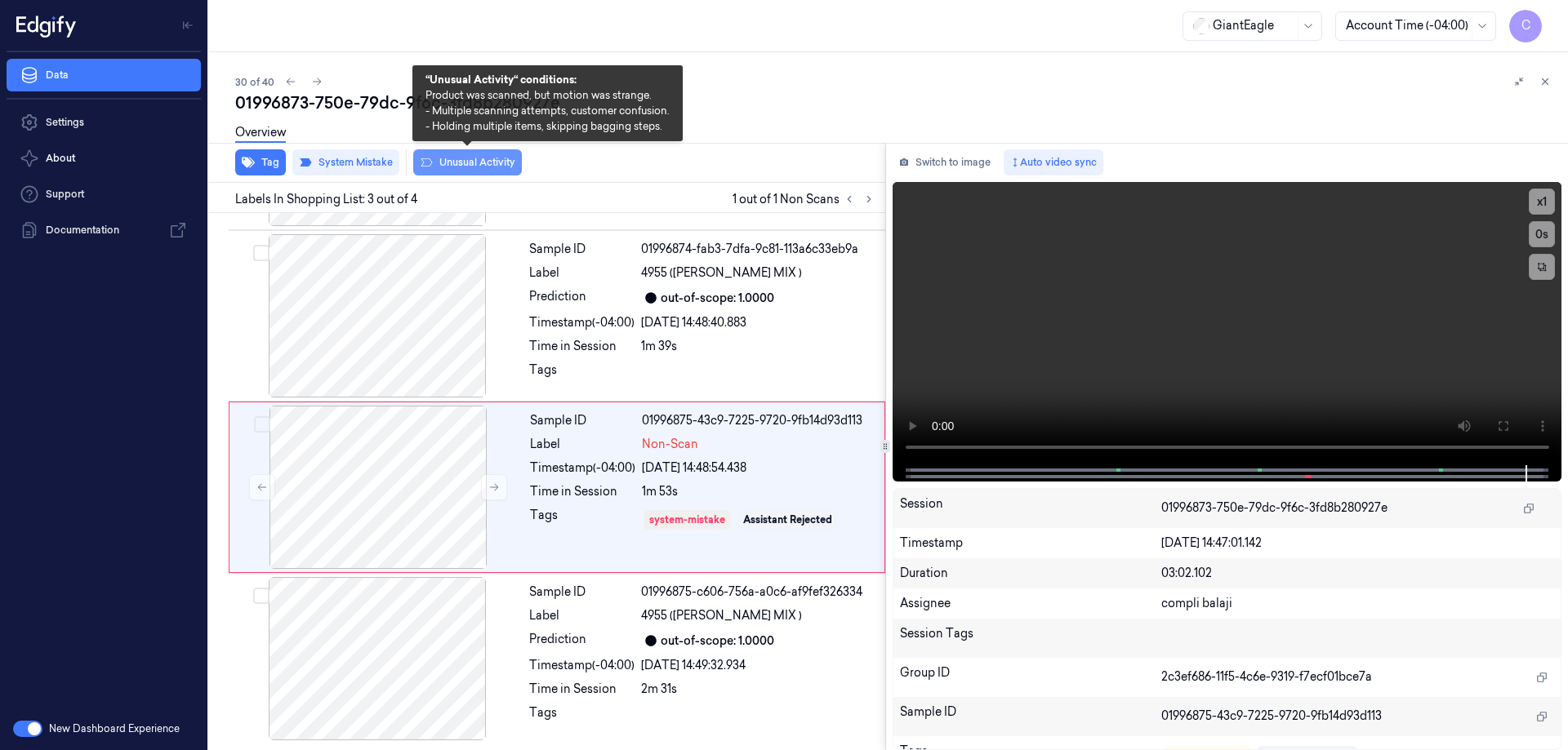
click at [484, 170] on button "Unusual Activity" at bounding box center [467, 162] width 109 height 26
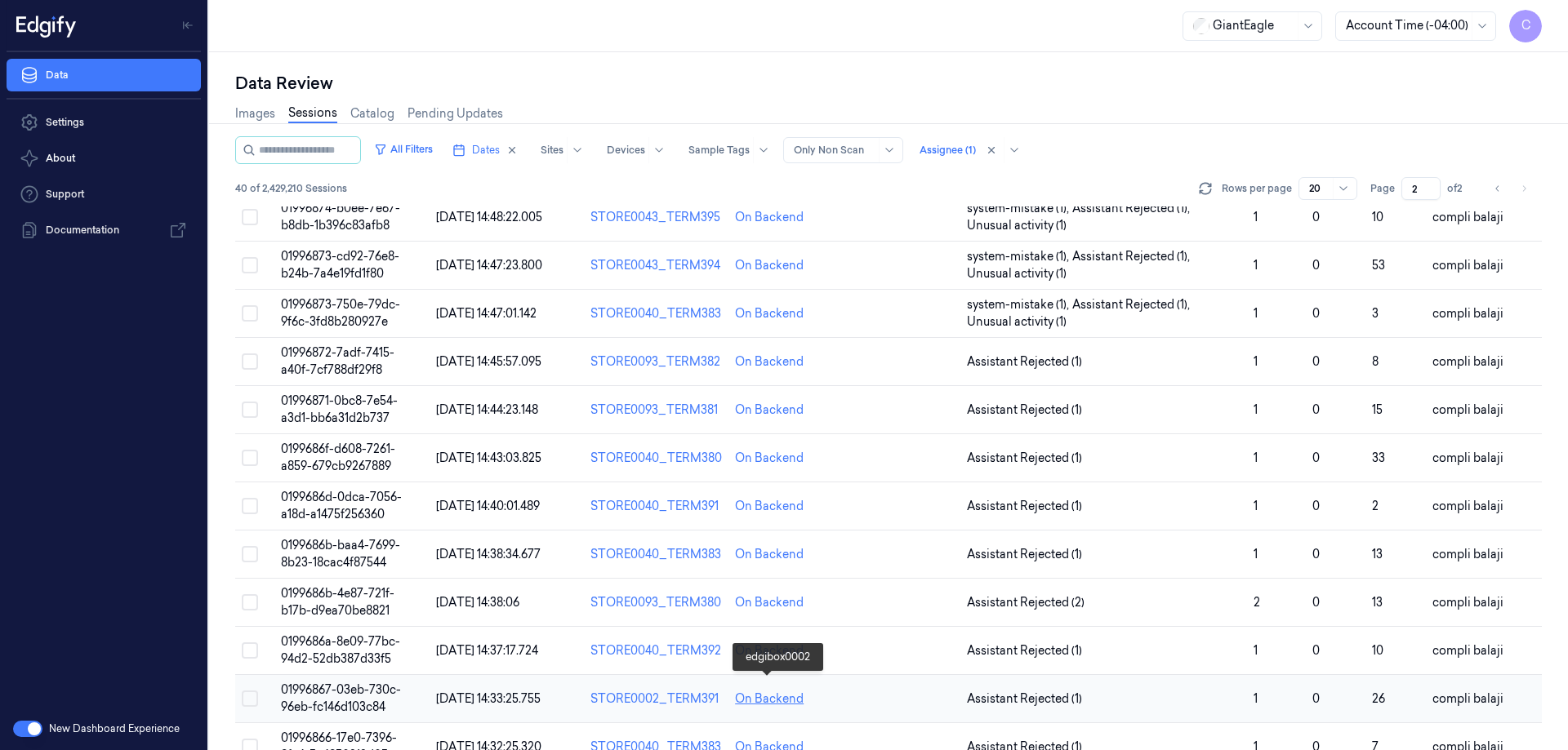
scroll to position [468, 0]
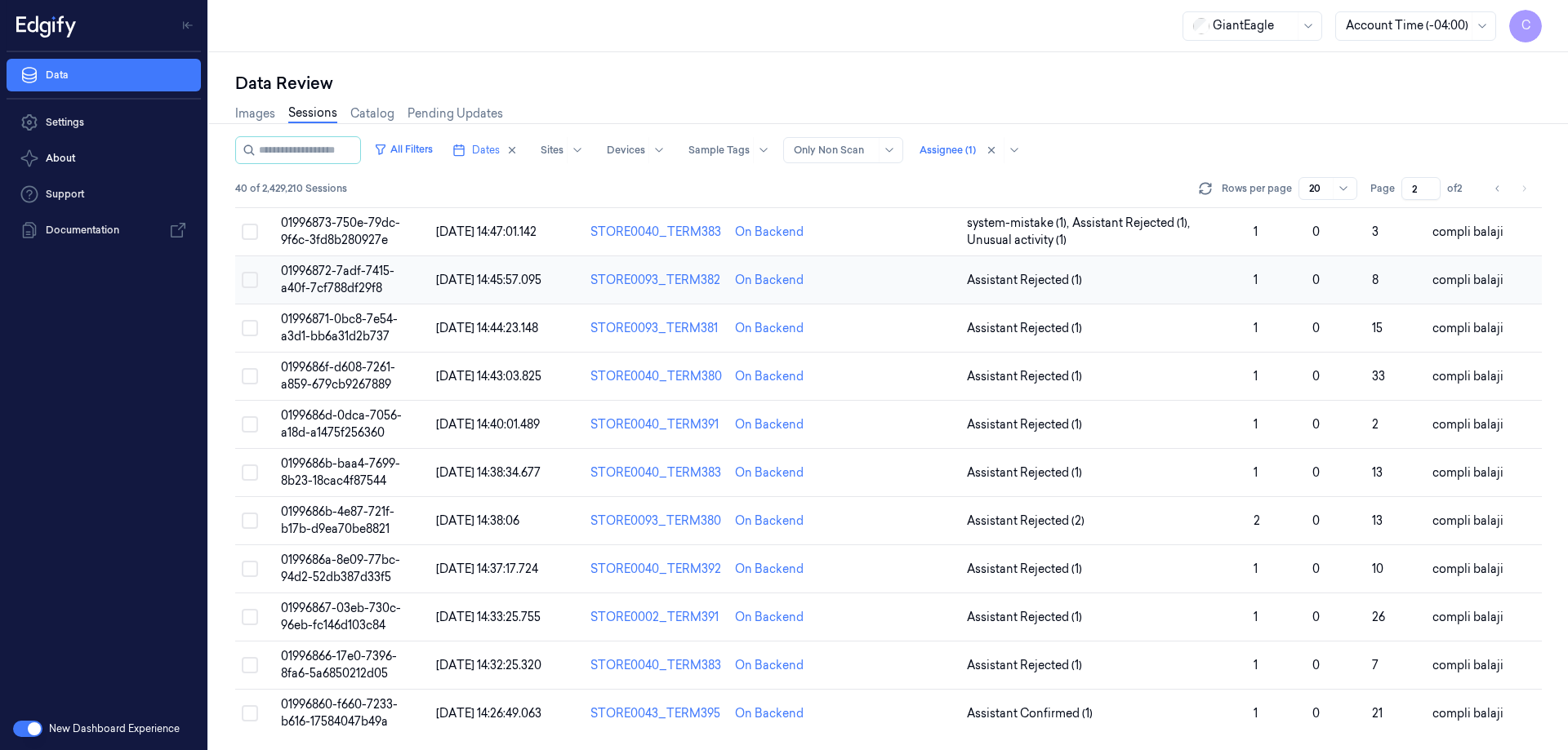
click at [394, 274] on span "01996872-7adf-7415-a40f-7cf788df29f8" at bounding box center [338, 279] width 114 height 31
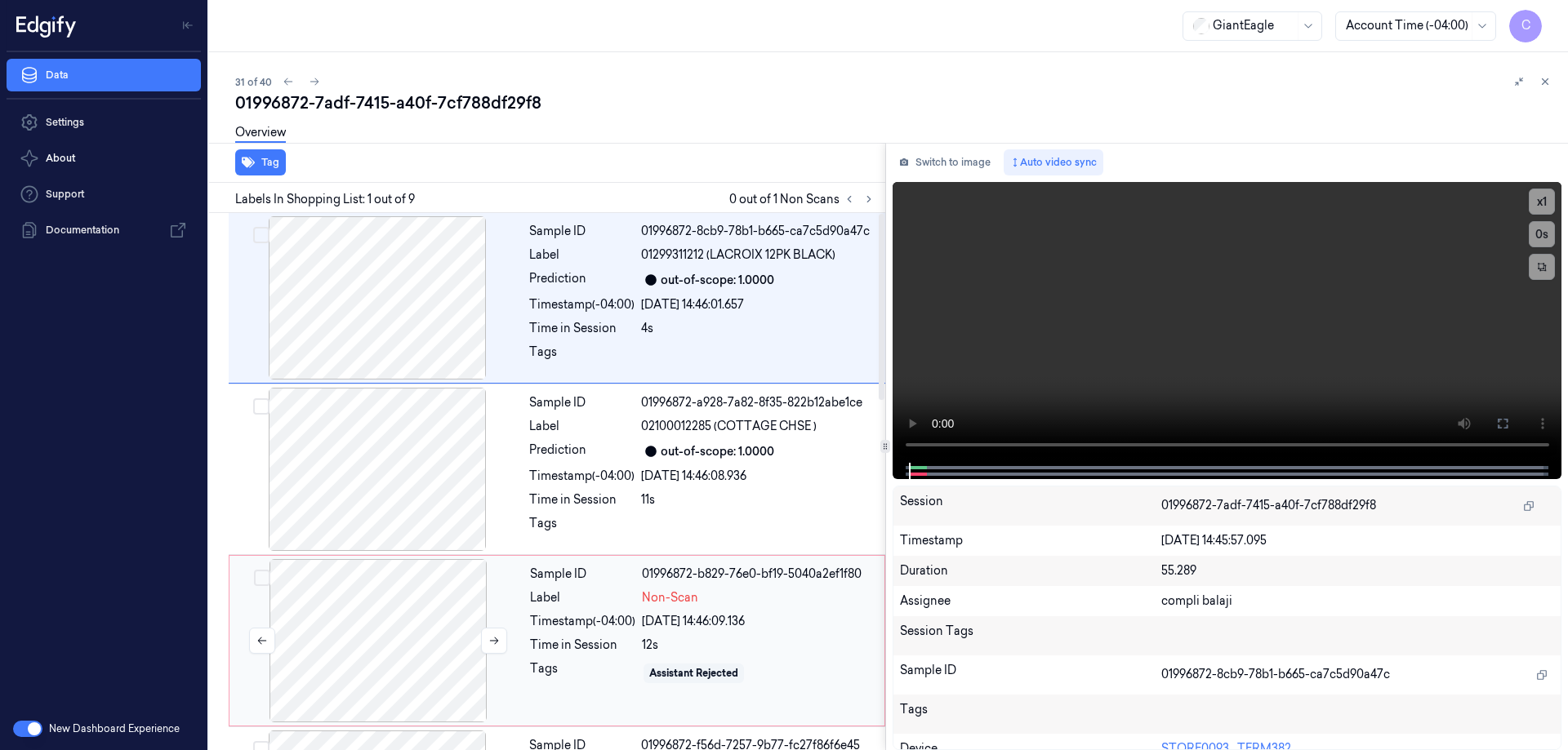
click at [357, 645] on div at bounding box center [378, 641] width 291 height 164
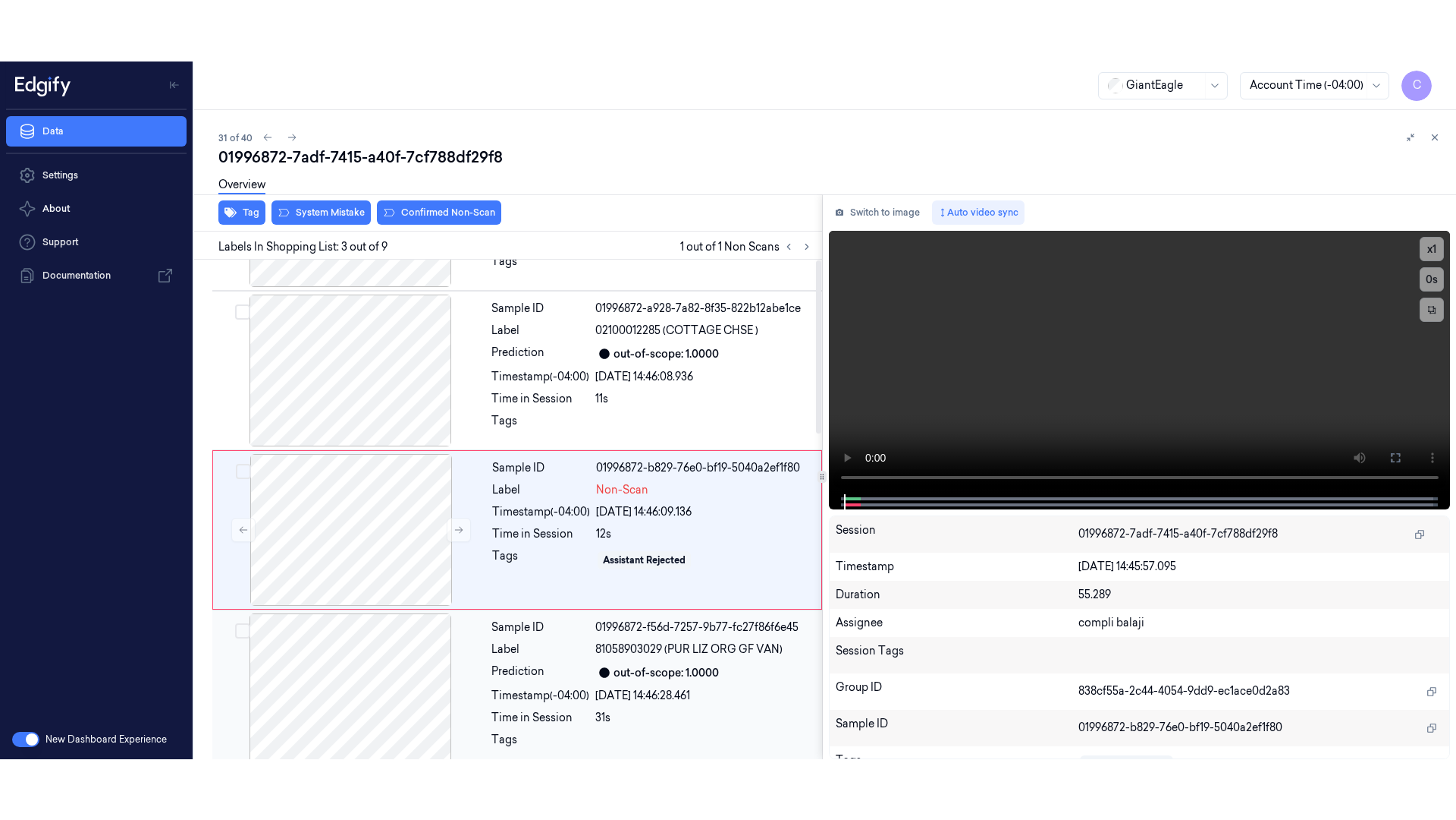
scroll to position [148, 0]
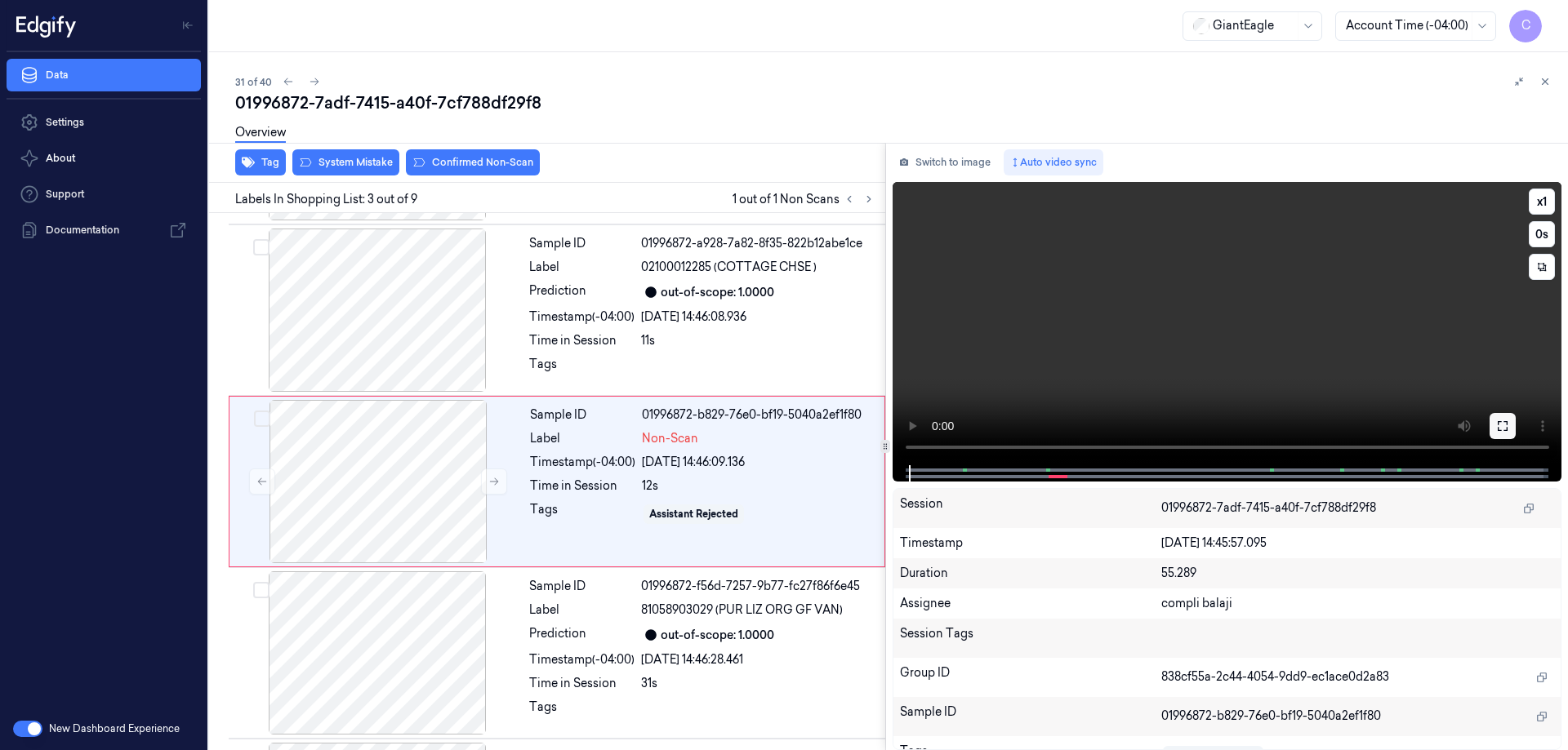
click at [1506, 426] on icon at bounding box center [1502, 425] width 13 height 13
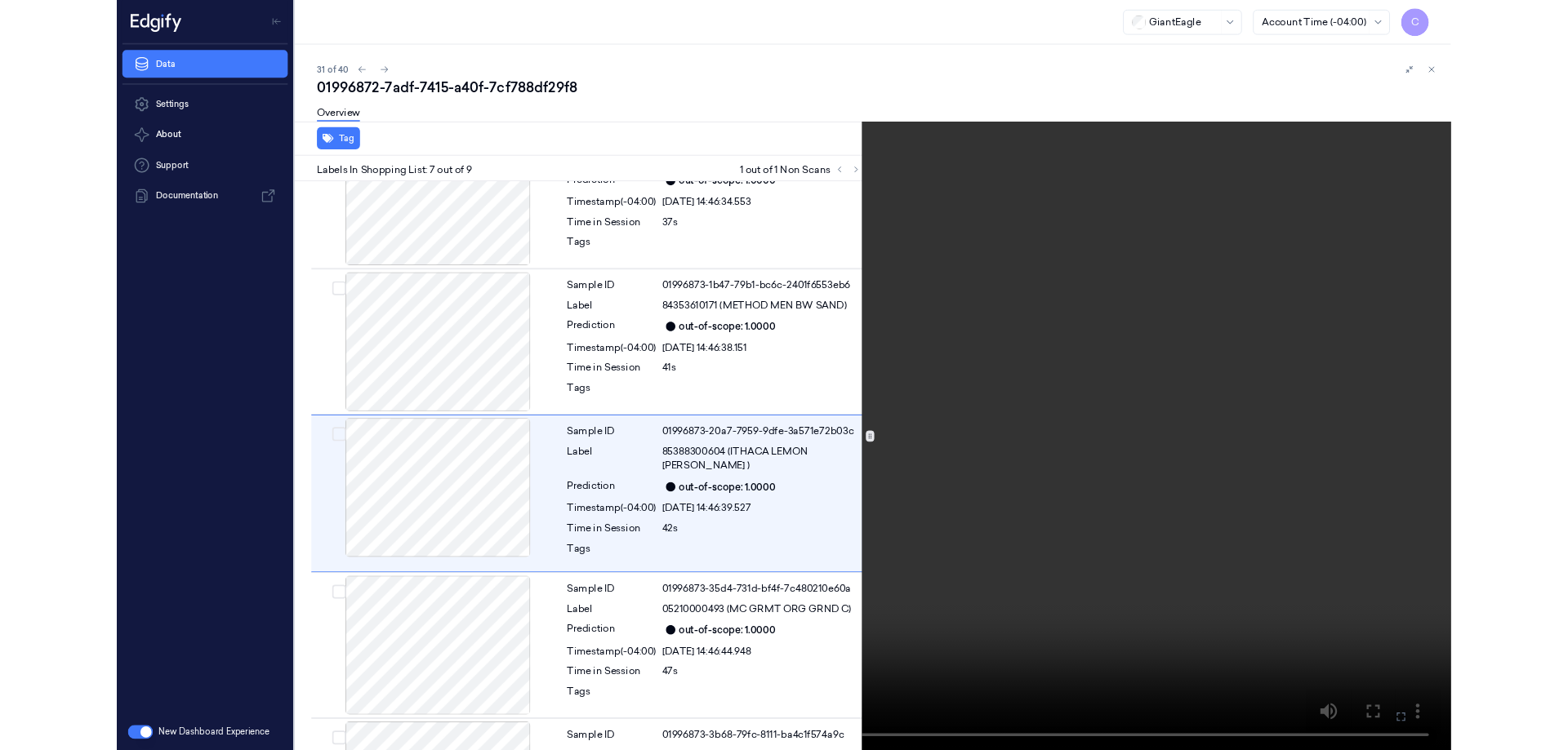
scroll to position [779, 0]
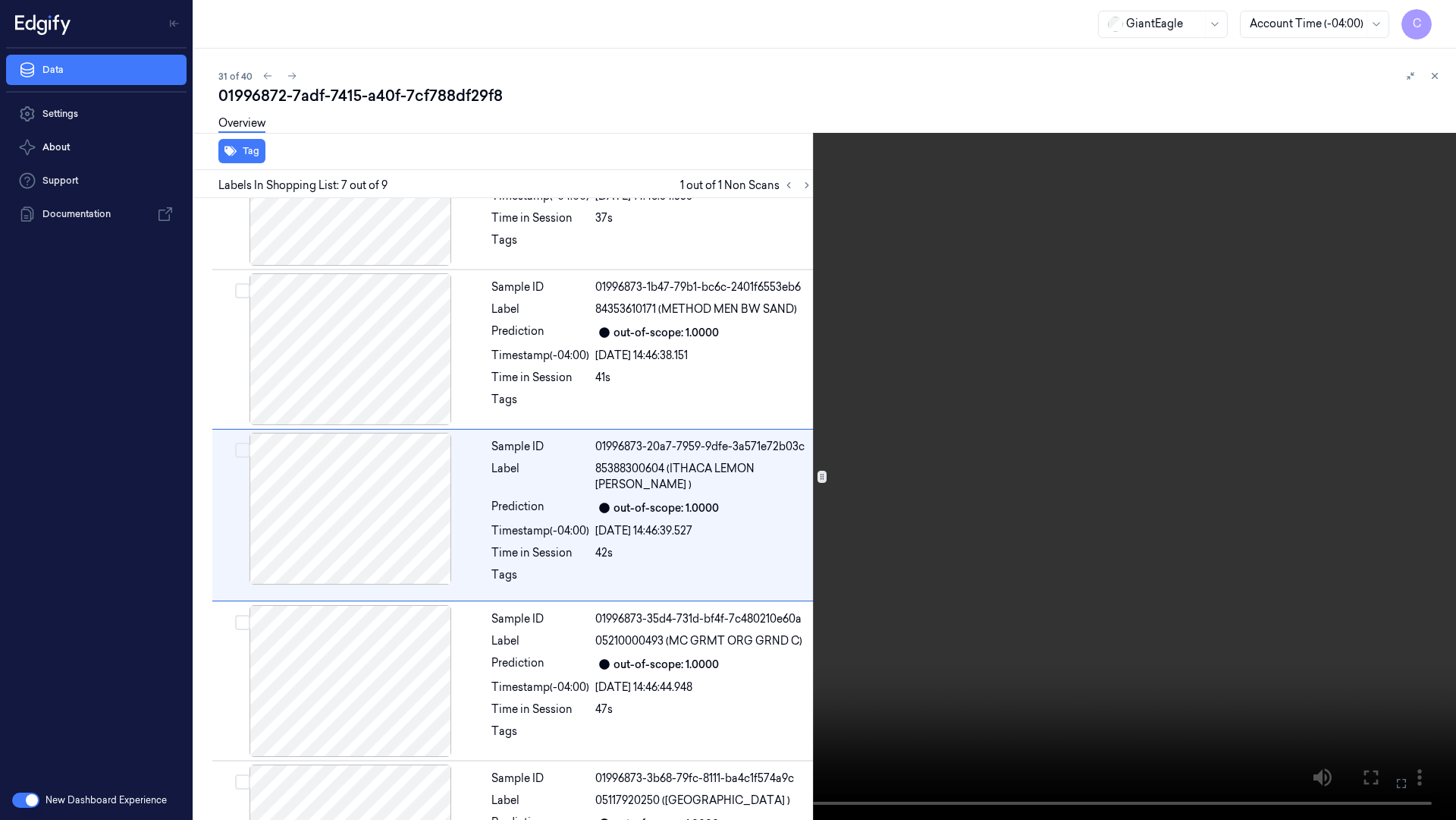
click at [0, 0] on icon at bounding box center [0, 0] width 0 height 0
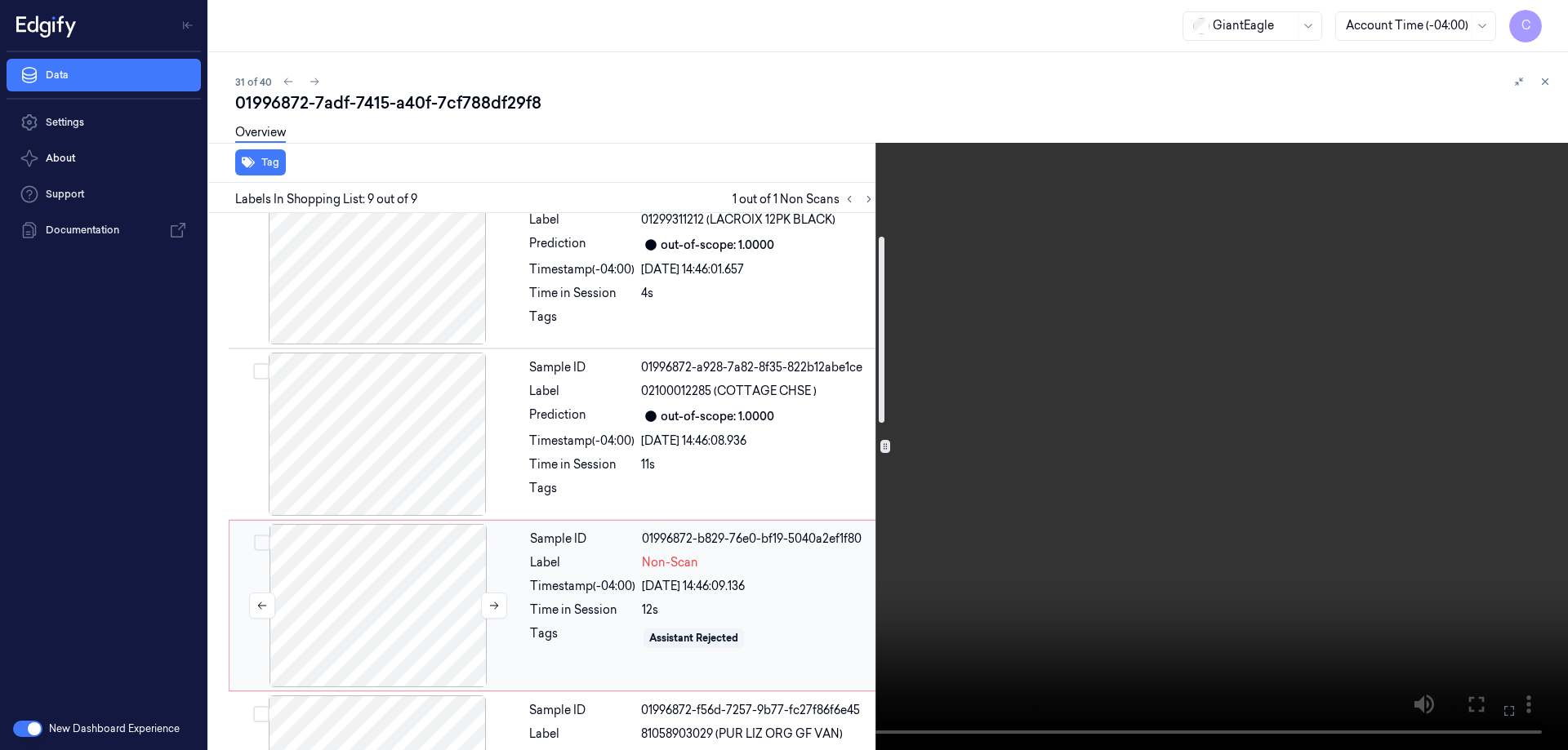
scroll to position [31, 0]
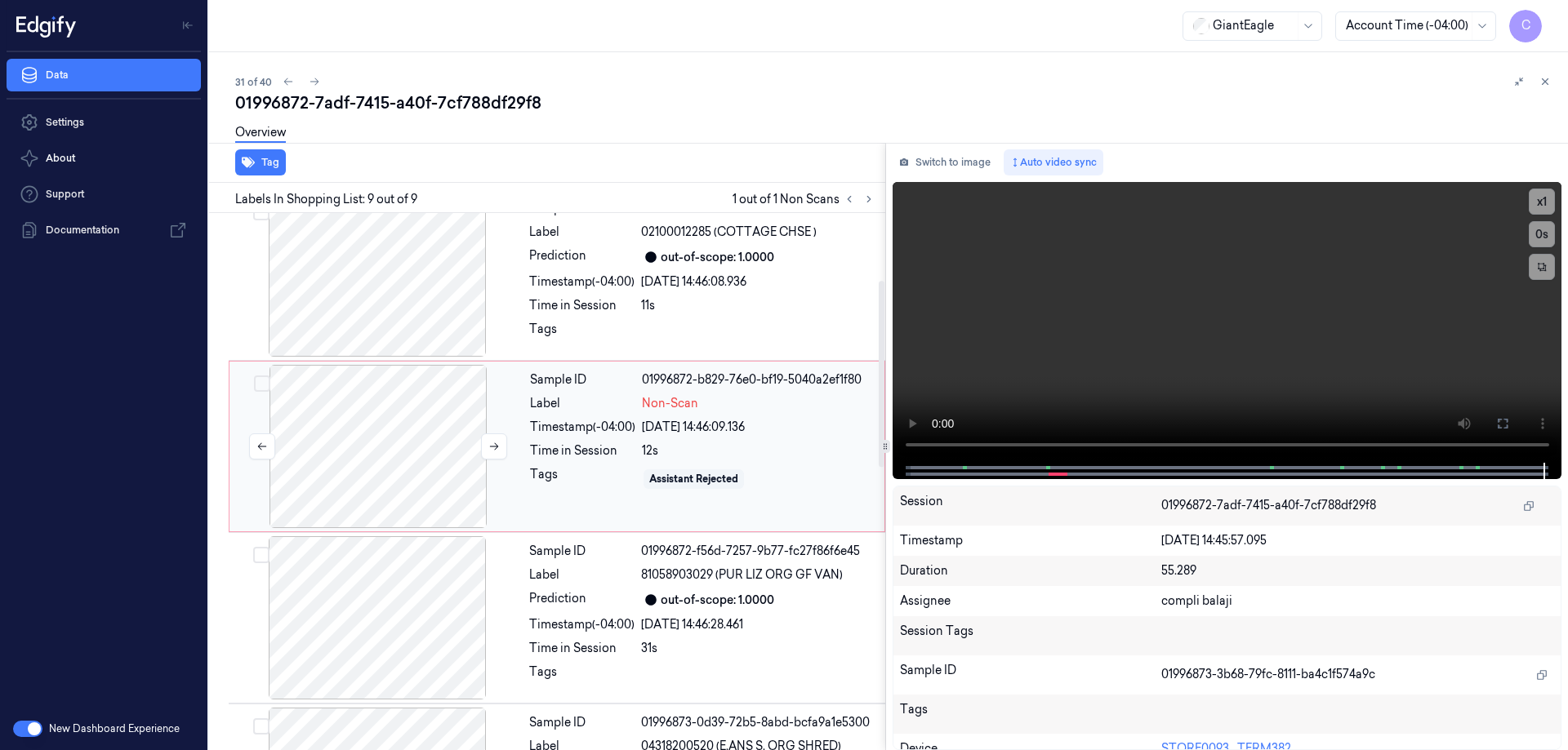
click at [400, 449] on div at bounding box center [378, 446] width 291 height 164
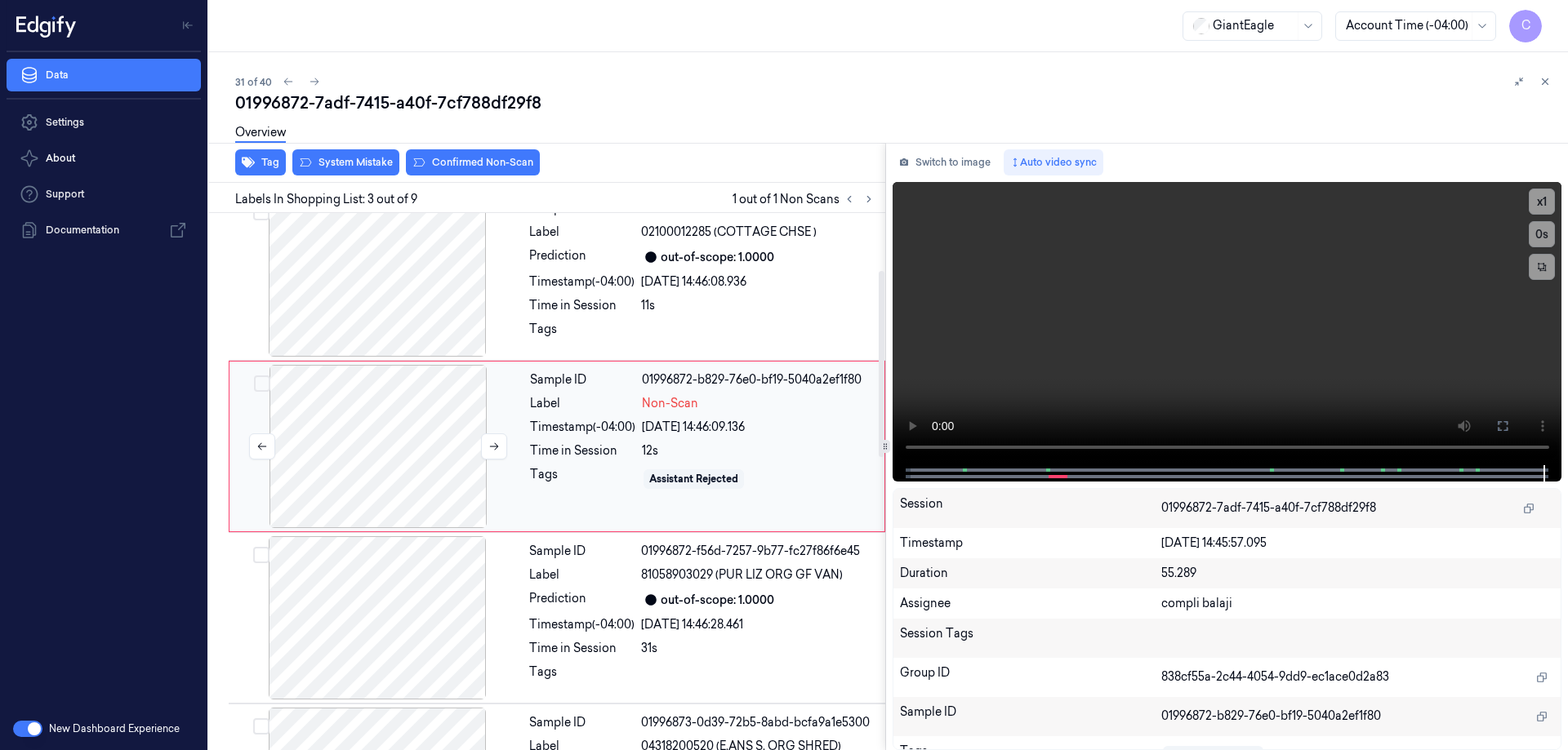
scroll to position [159, 0]
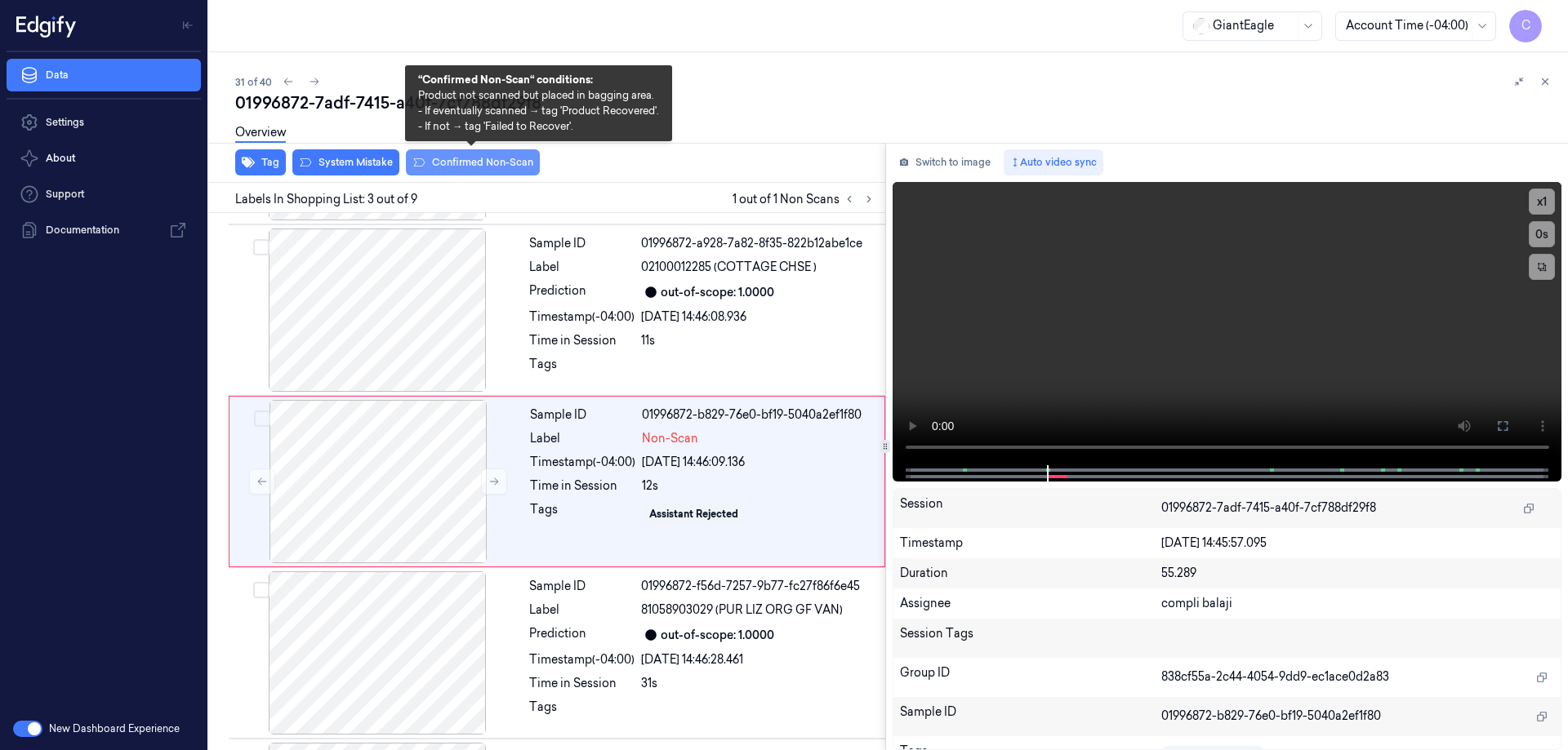
click at [506, 169] on button "Confirmed Non-Scan" at bounding box center [473, 162] width 134 height 26
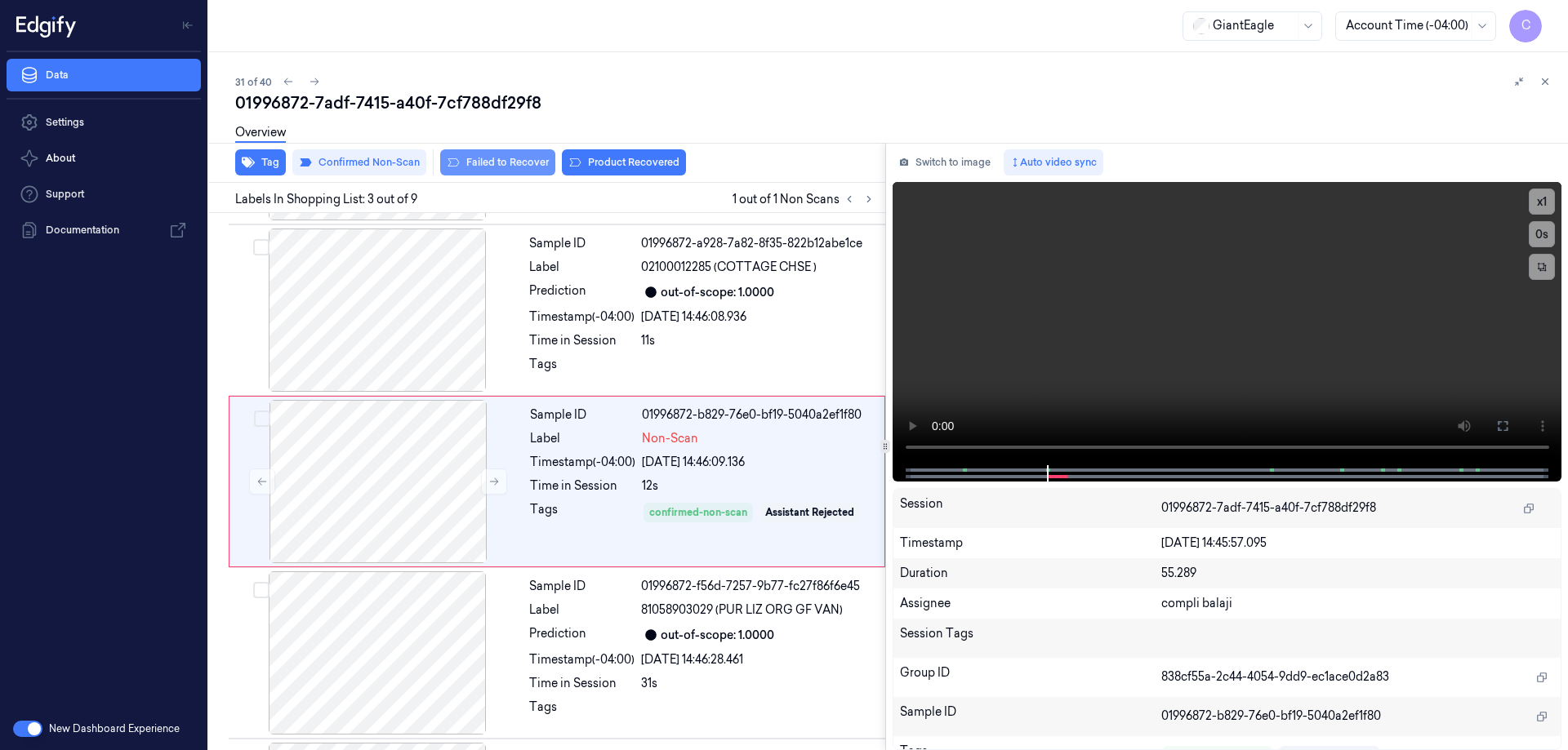
click at [514, 163] on button "Failed to Recover" at bounding box center [497, 162] width 115 height 26
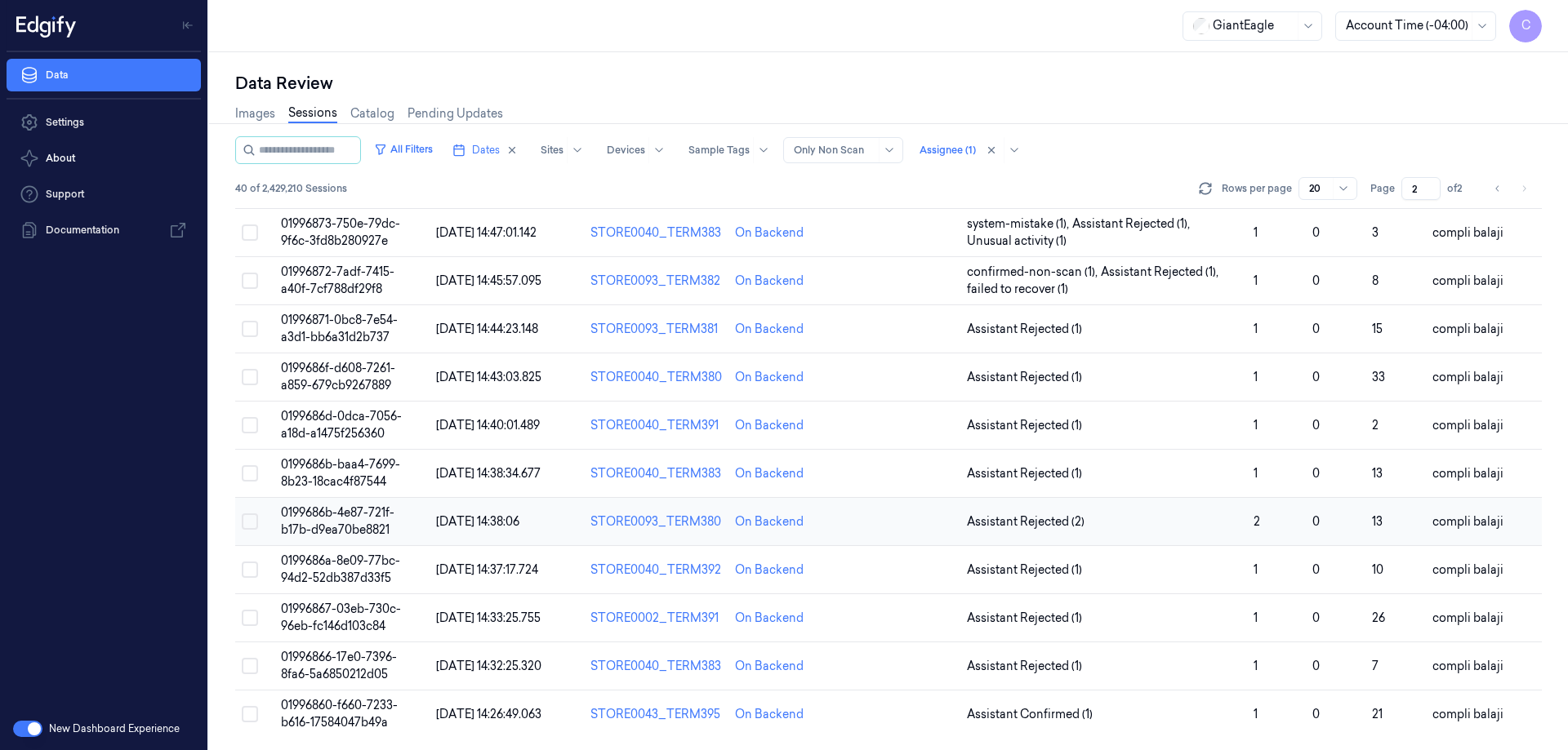
scroll to position [468, 0]
click at [376, 275] on span "01996872-7adf-7415-a40f-7cf788df29f8" at bounding box center [338, 279] width 114 height 31
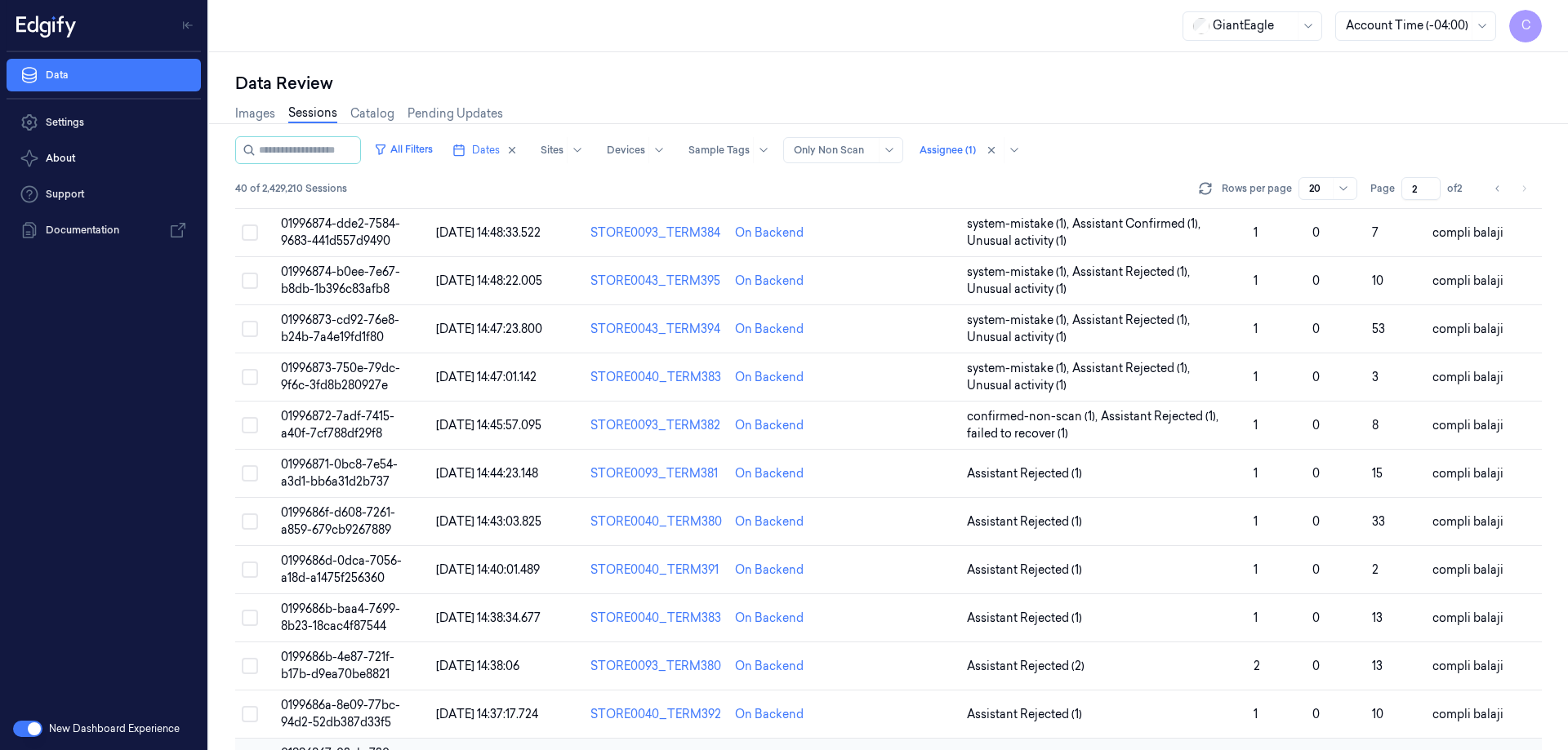
scroll to position [326, 0]
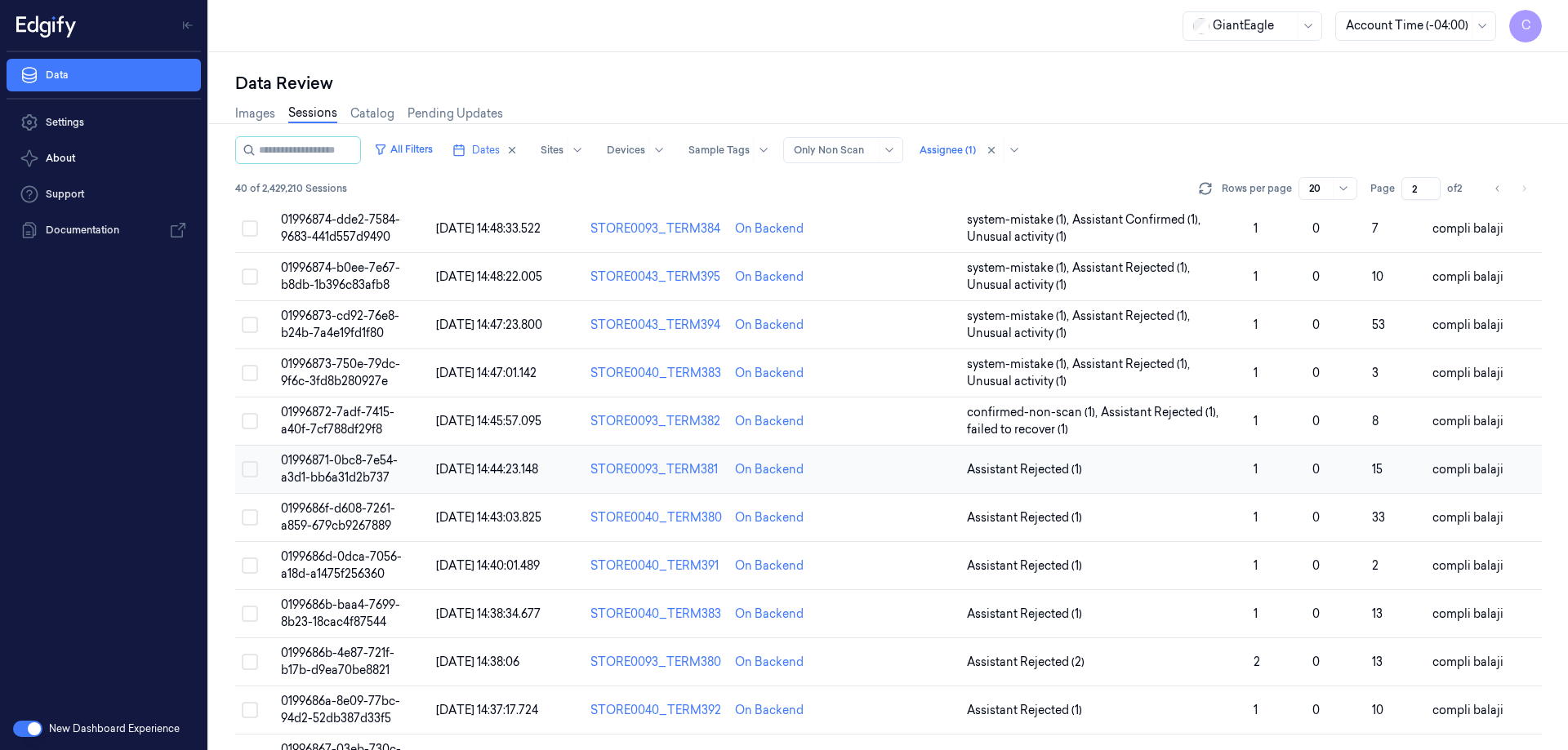
click at [377, 465] on span "01996871-0bc8-7e54-a3d1-bb6a31d2b737" at bounding box center [339, 469] width 117 height 31
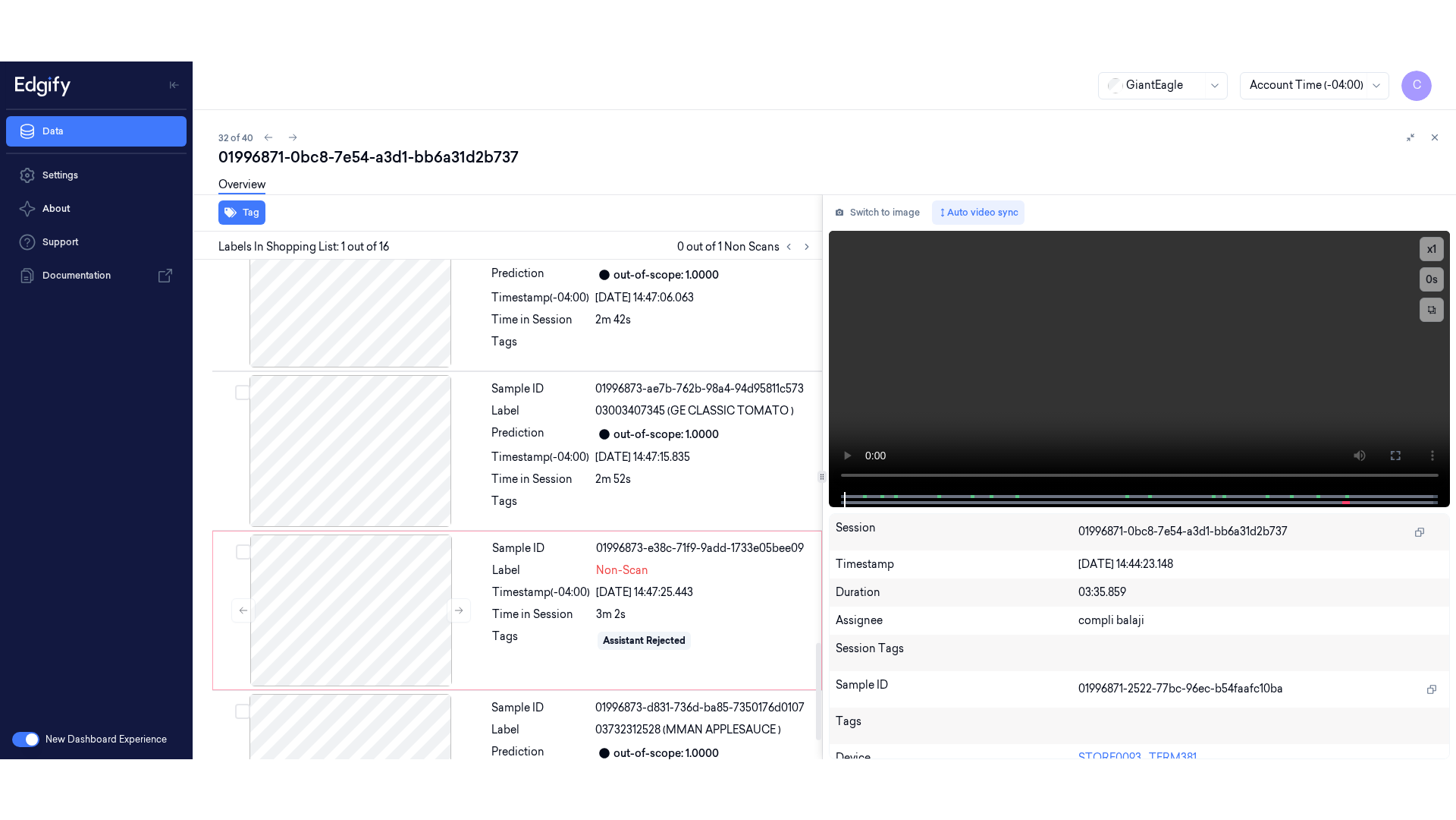
scroll to position [2055, 0]
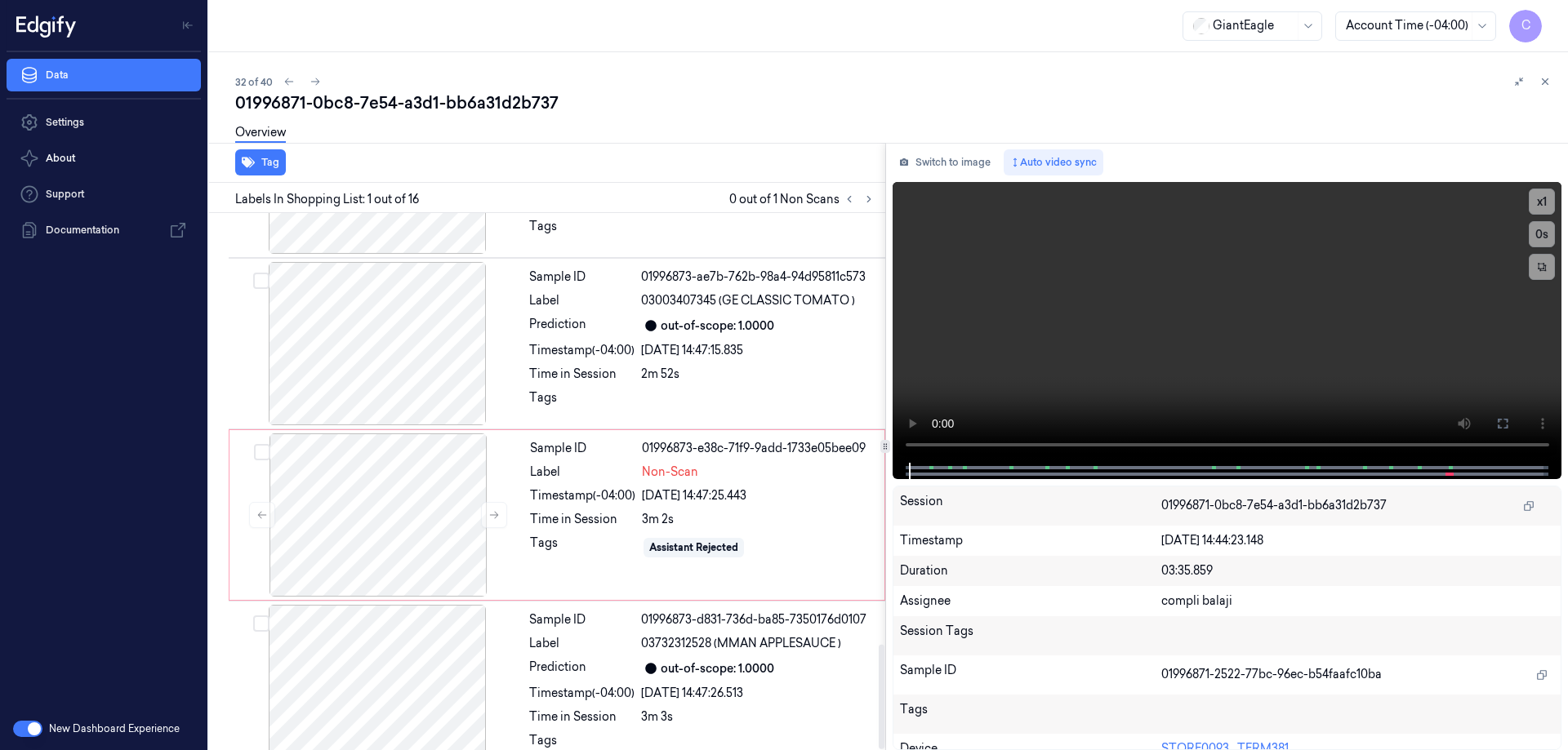
drag, startPoint x: 880, startPoint y: 457, endPoint x: 856, endPoint y: 703, distance: 247.2
click at [879, 703] on div at bounding box center [882, 697] width 6 height 105
click at [346, 459] on div at bounding box center [378, 515] width 291 height 164
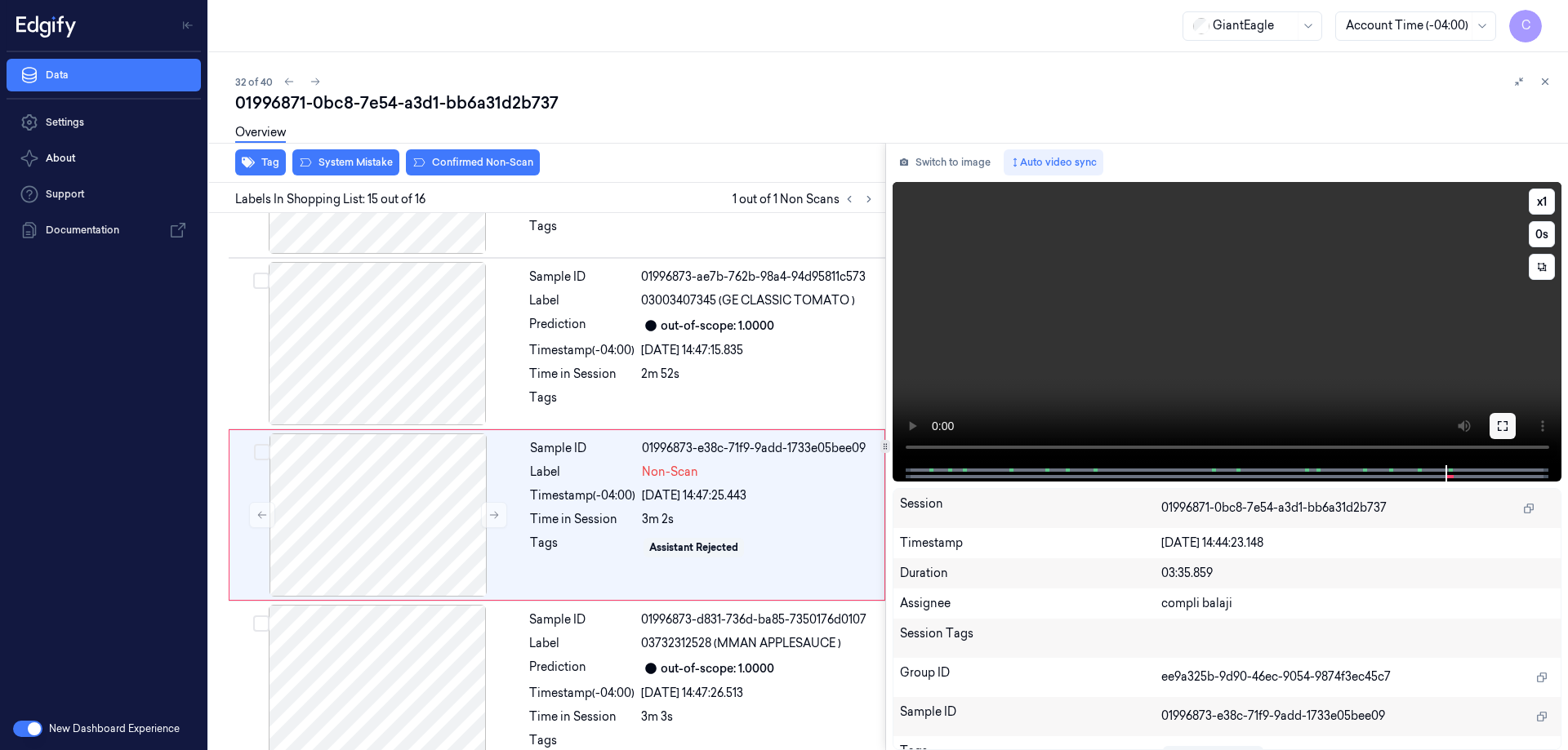
click at [1506, 425] on icon at bounding box center [1502, 425] width 13 height 13
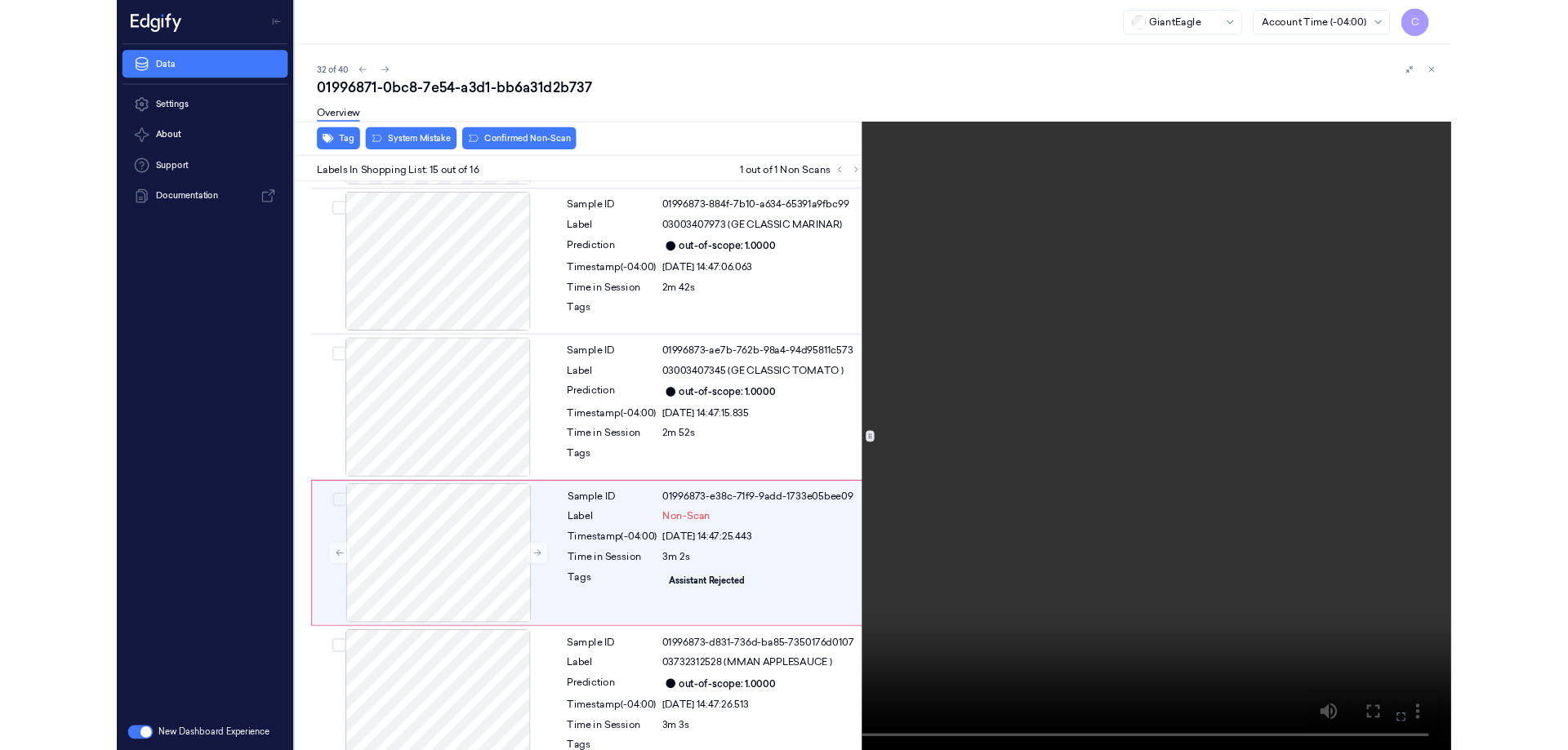
scroll to position [2080, 0]
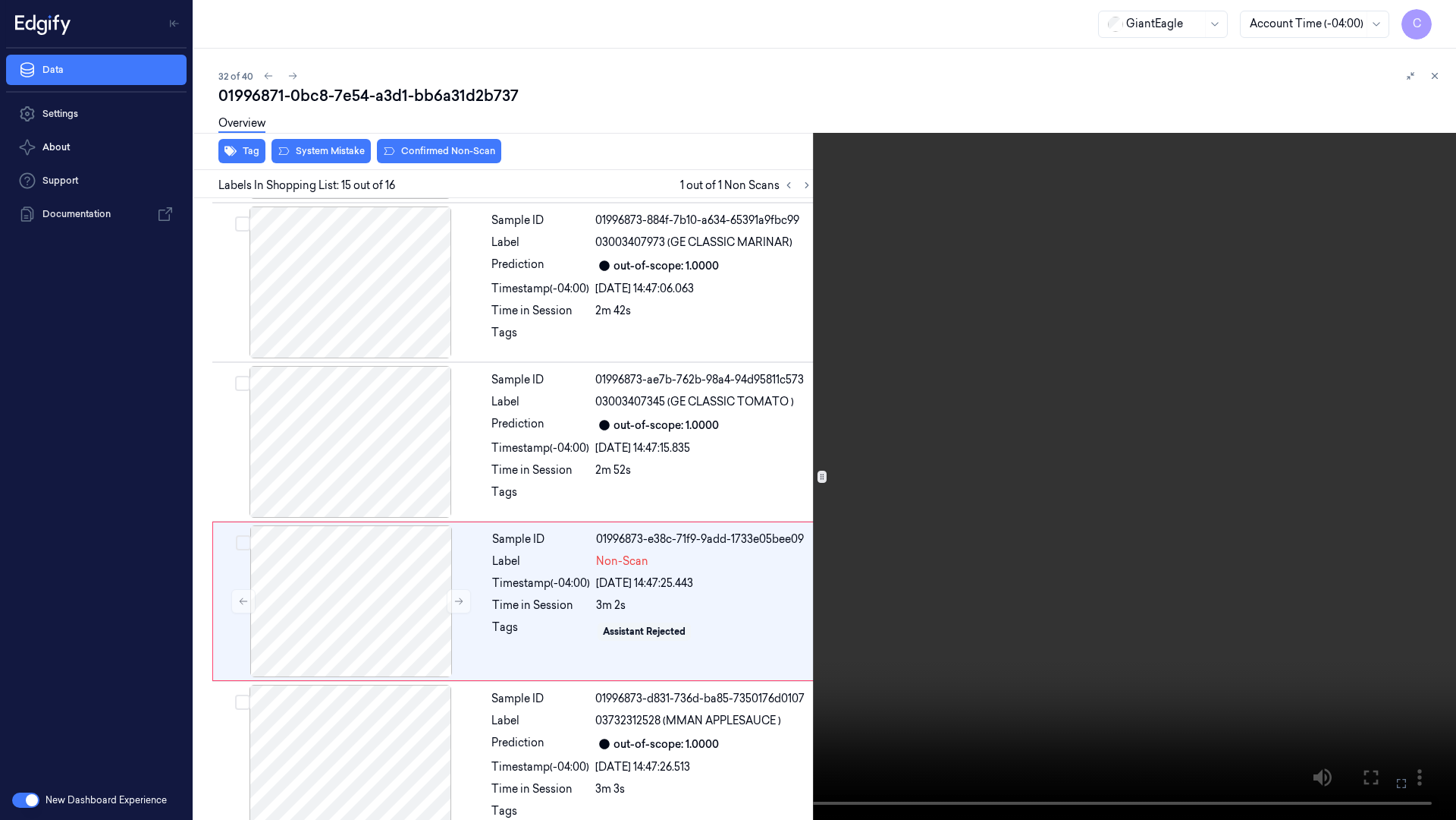
click at [0, 0] on icon at bounding box center [0, 0] width 0 height 0
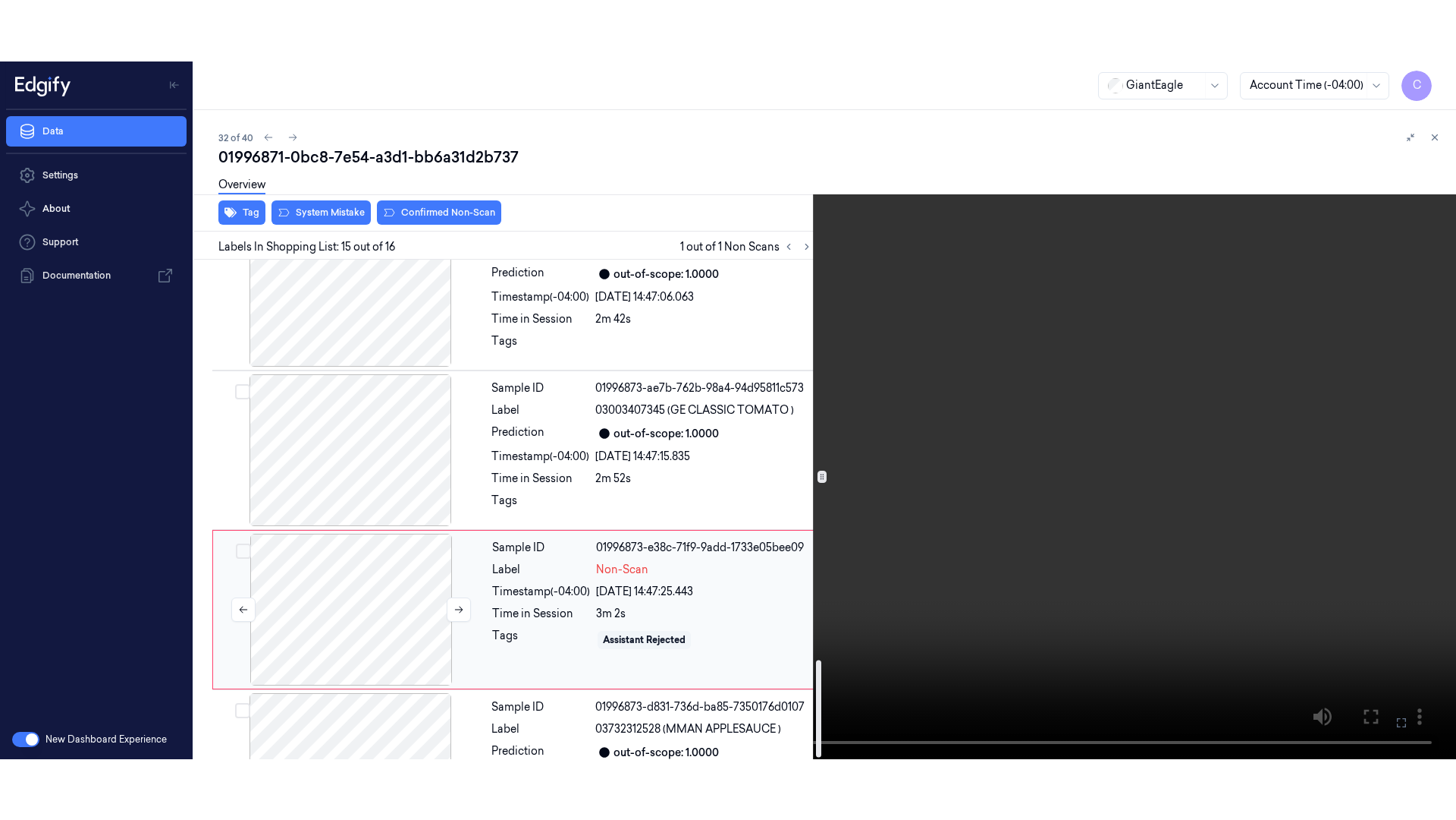
scroll to position [2055, 0]
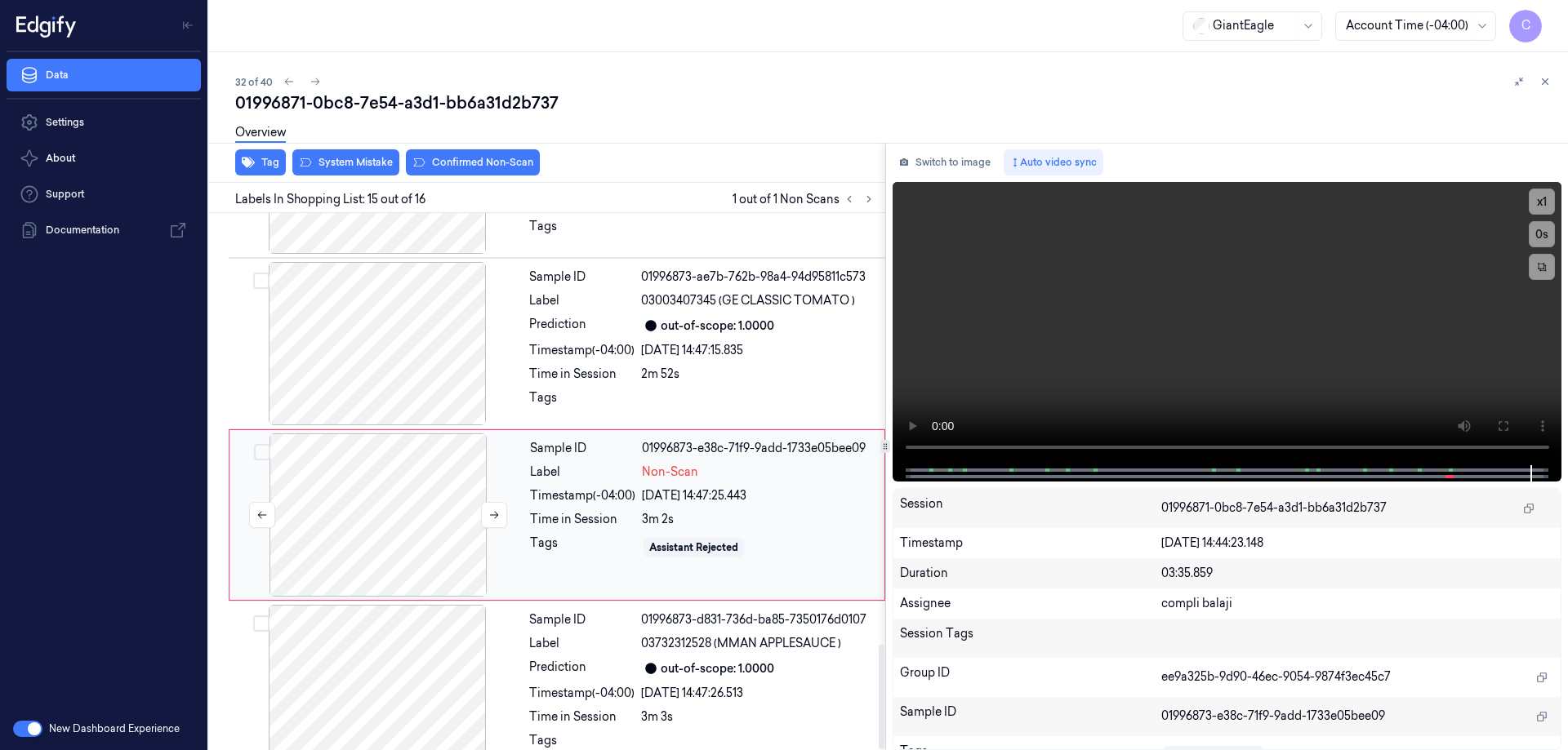
click at [447, 506] on div at bounding box center [378, 515] width 291 height 164
click at [1499, 423] on icon at bounding box center [1502, 425] width 13 height 13
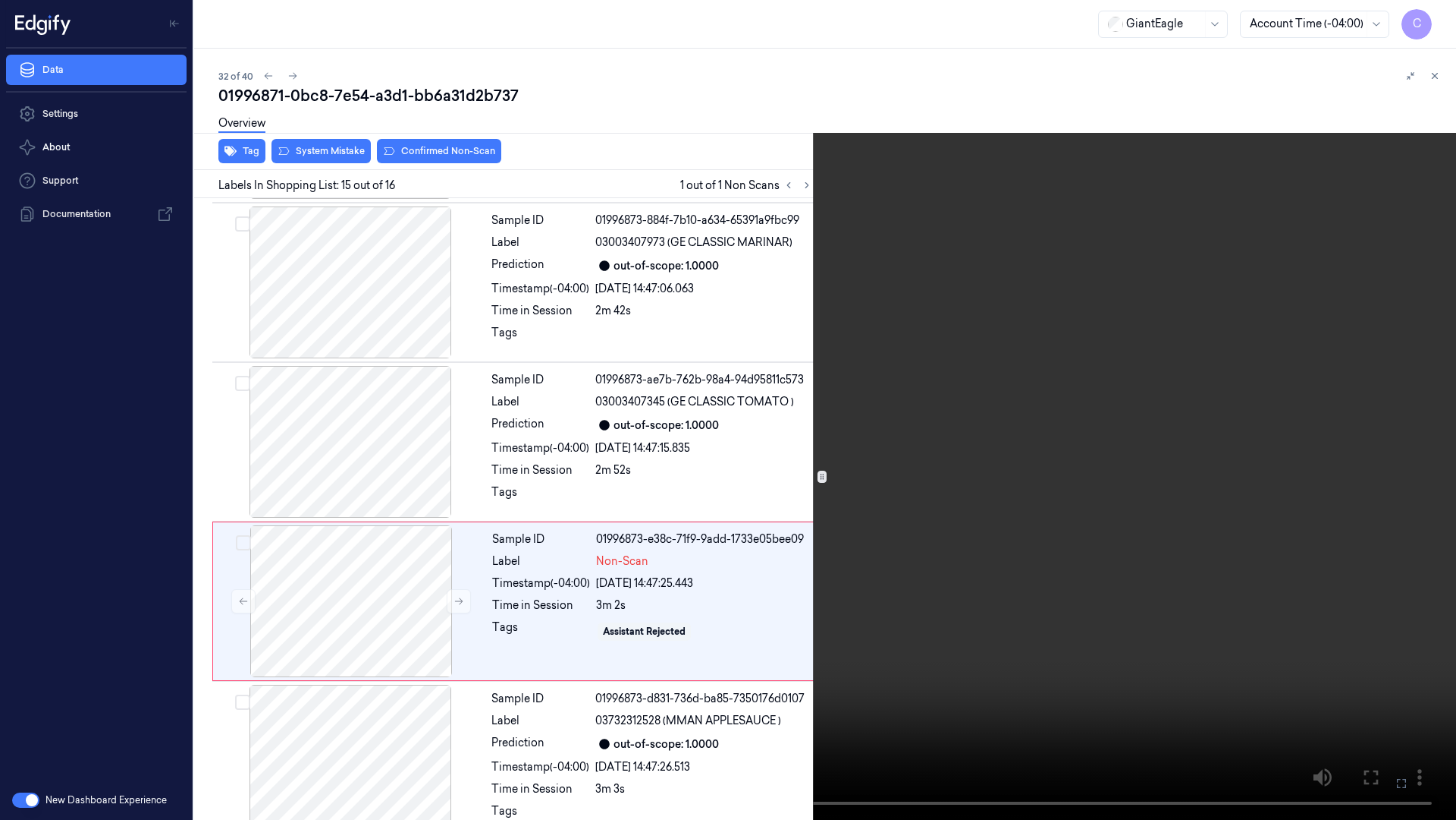
drag, startPoint x: 1404, startPoint y: 784, endPoint x: 1360, endPoint y: 683, distance: 110.2
click at [0, 0] on icon at bounding box center [0, 0] width 0 height 0
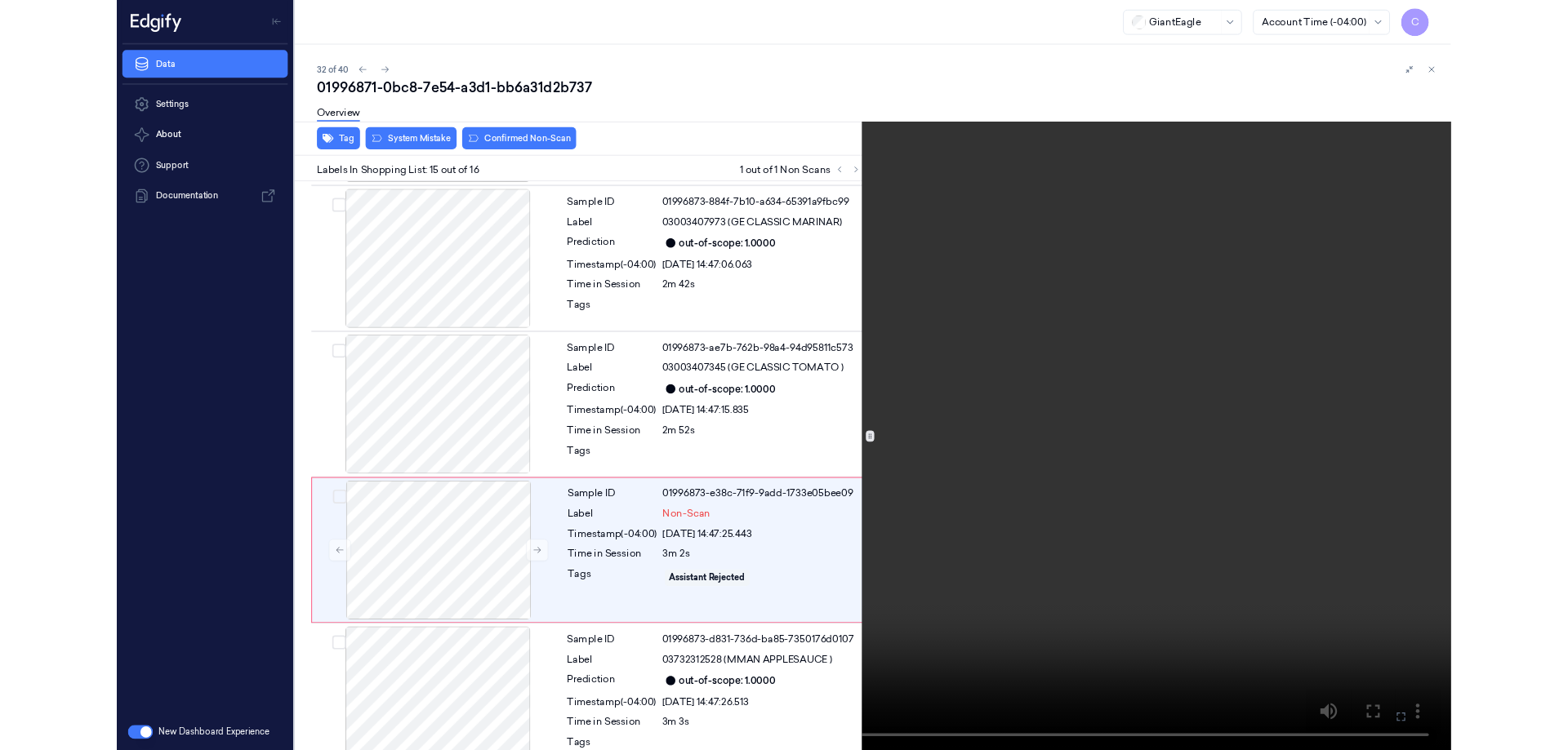
scroll to position [2212, 0]
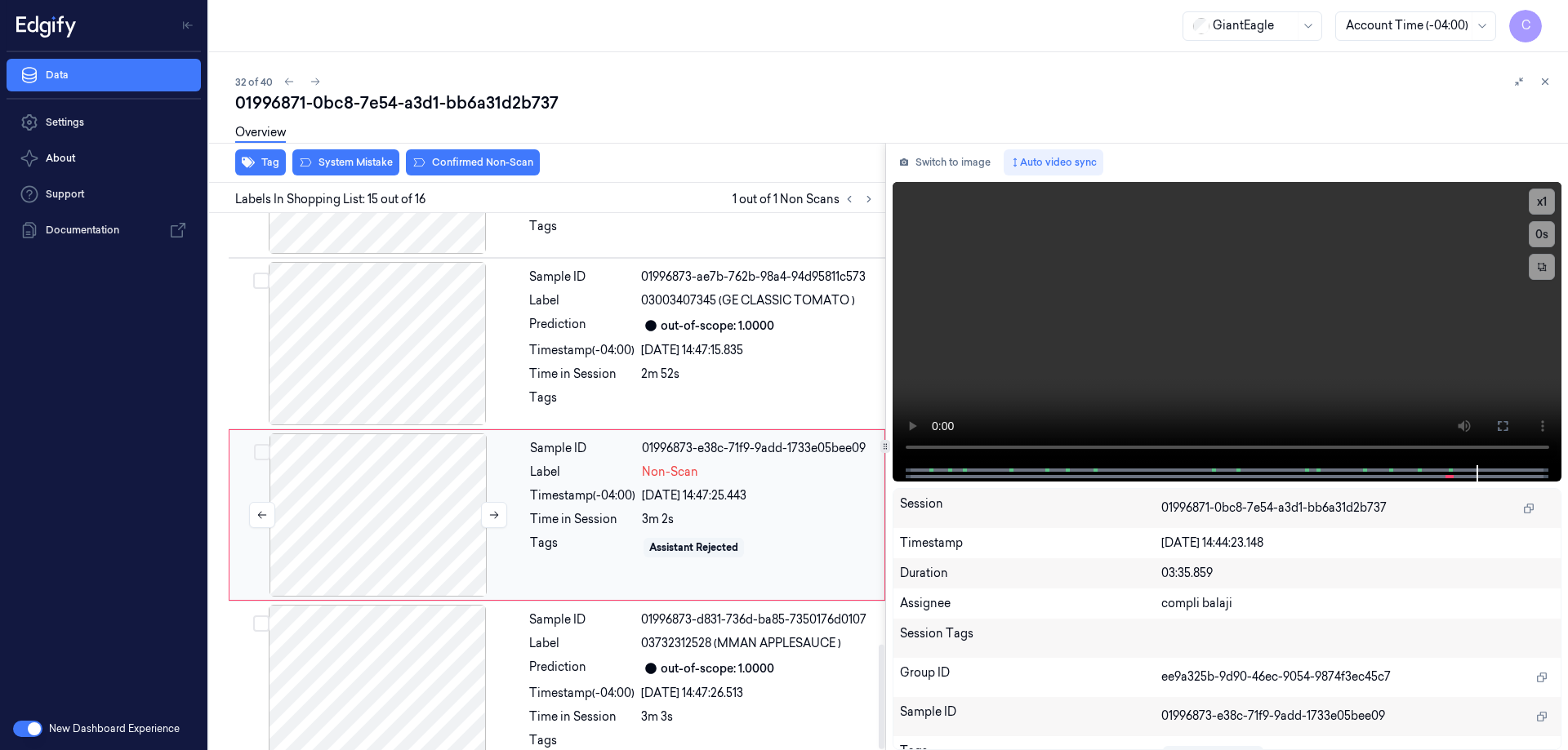
click at [406, 486] on div at bounding box center [378, 515] width 291 height 164
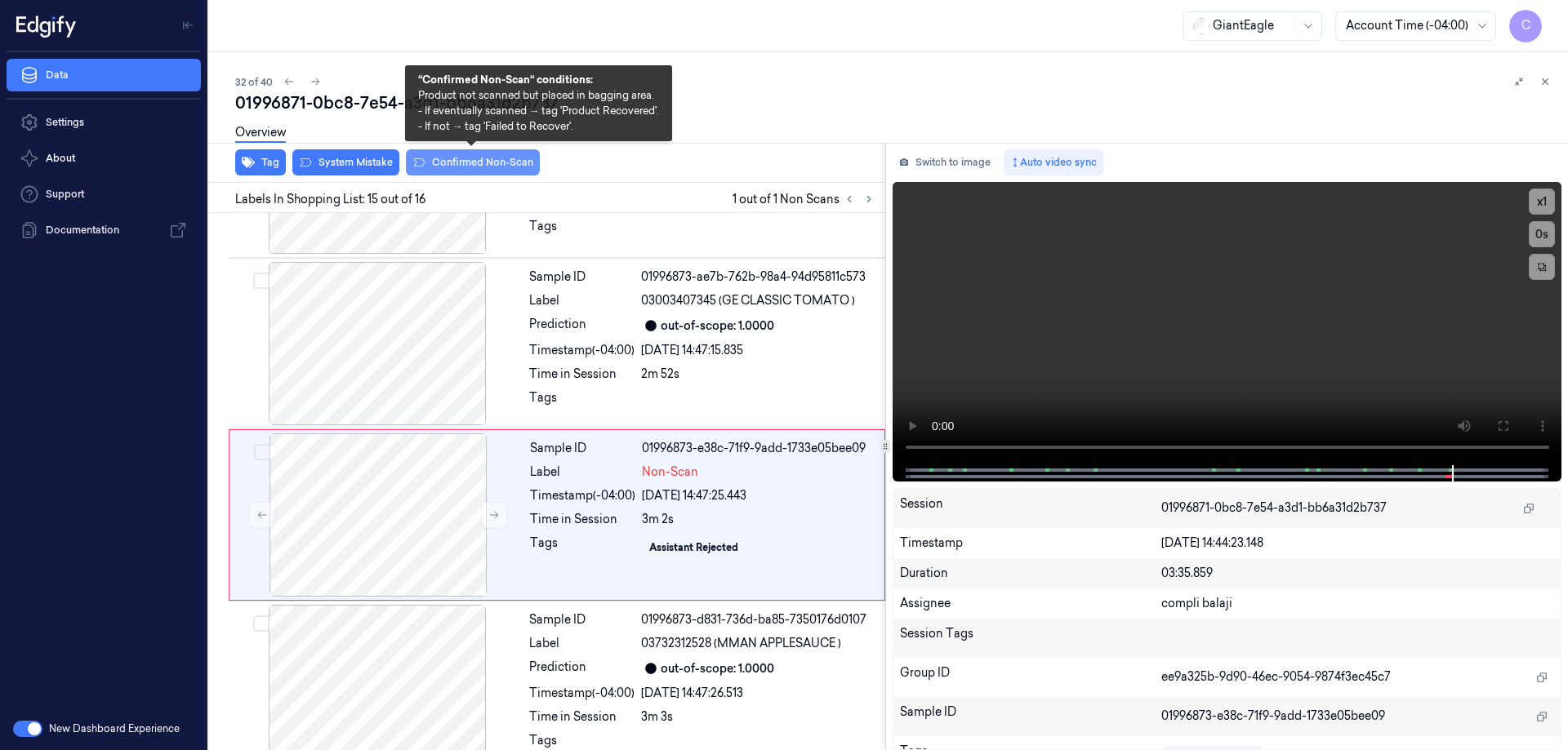
click at [472, 165] on button "Confirmed Non-Scan" at bounding box center [473, 162] width 134 height 26
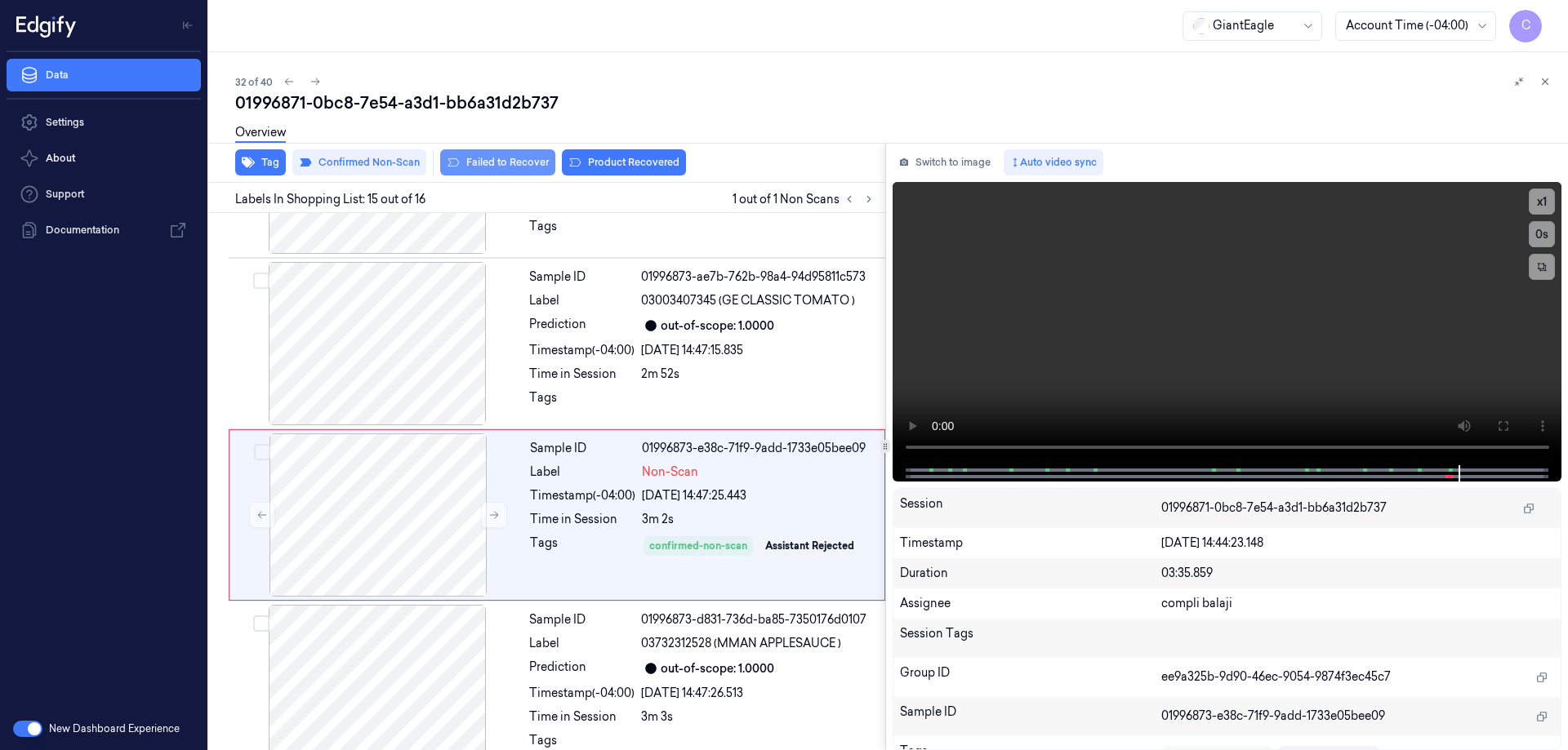
click at [511, 168] on button "Failed to Recover" at bounding box center [497, 162] width 115 height 26
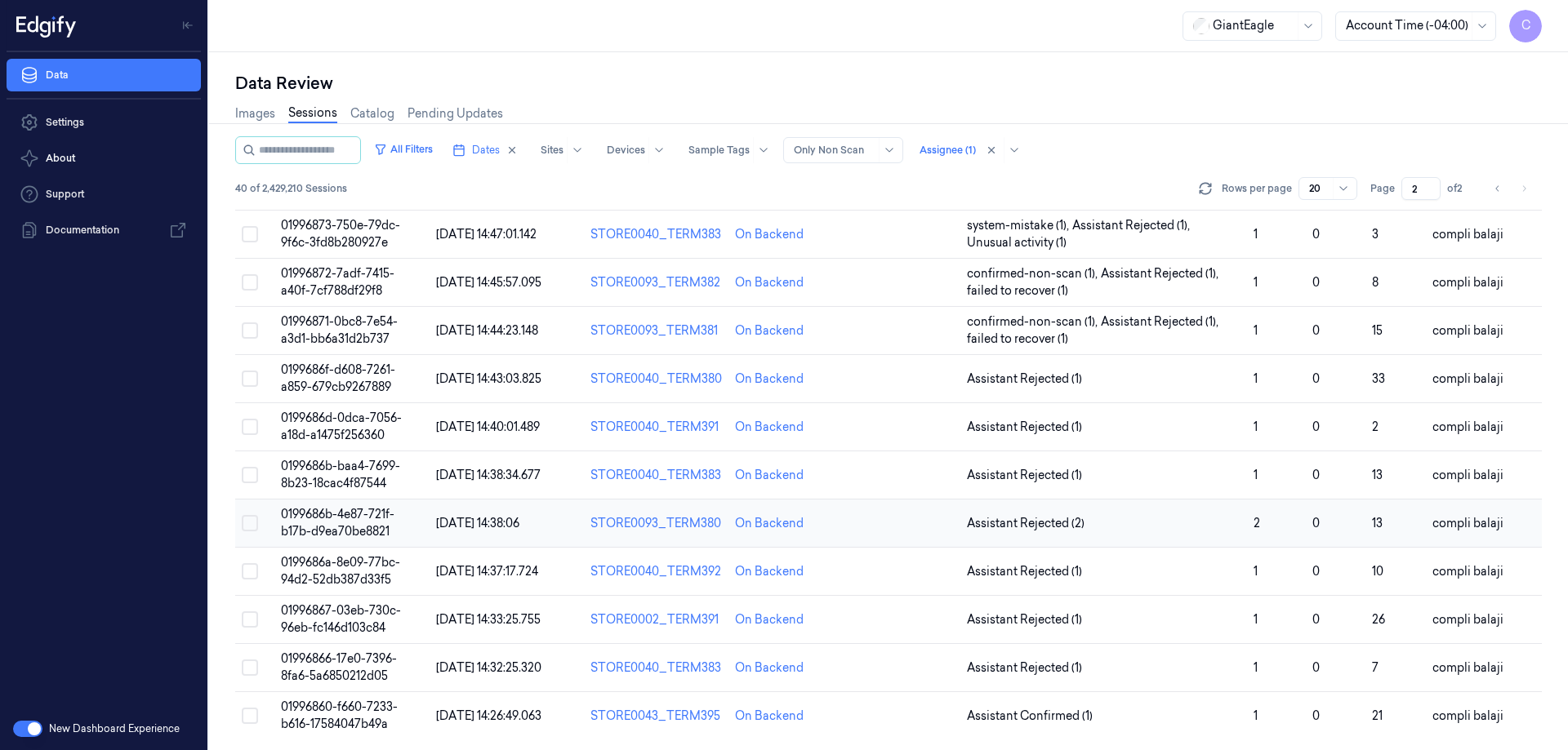
scroll to position [468, 0]
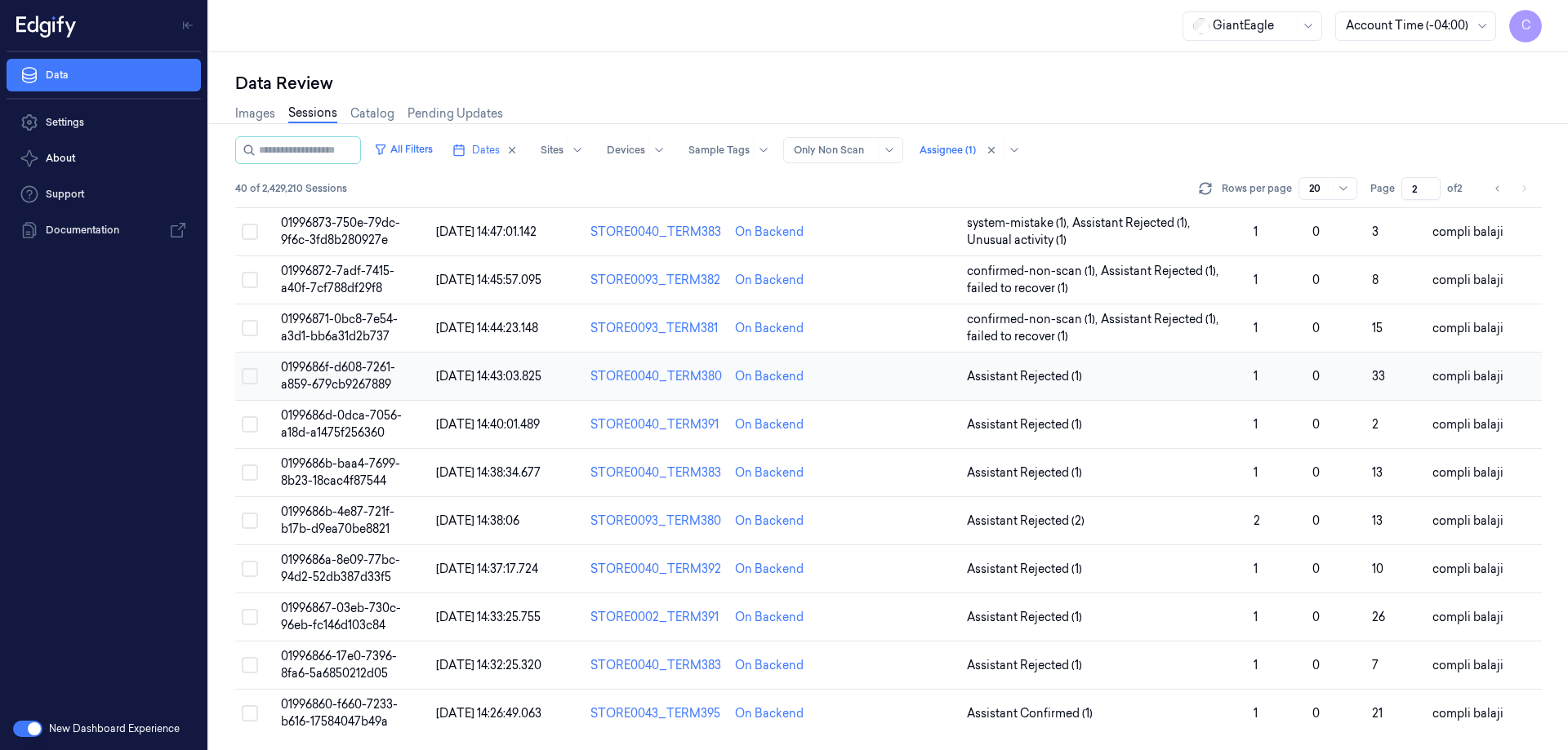
click at [373, 373] on span "0199686f-d608-7261-a859-679cb9267889" at bounding box center [338, 375] width 115 height 31
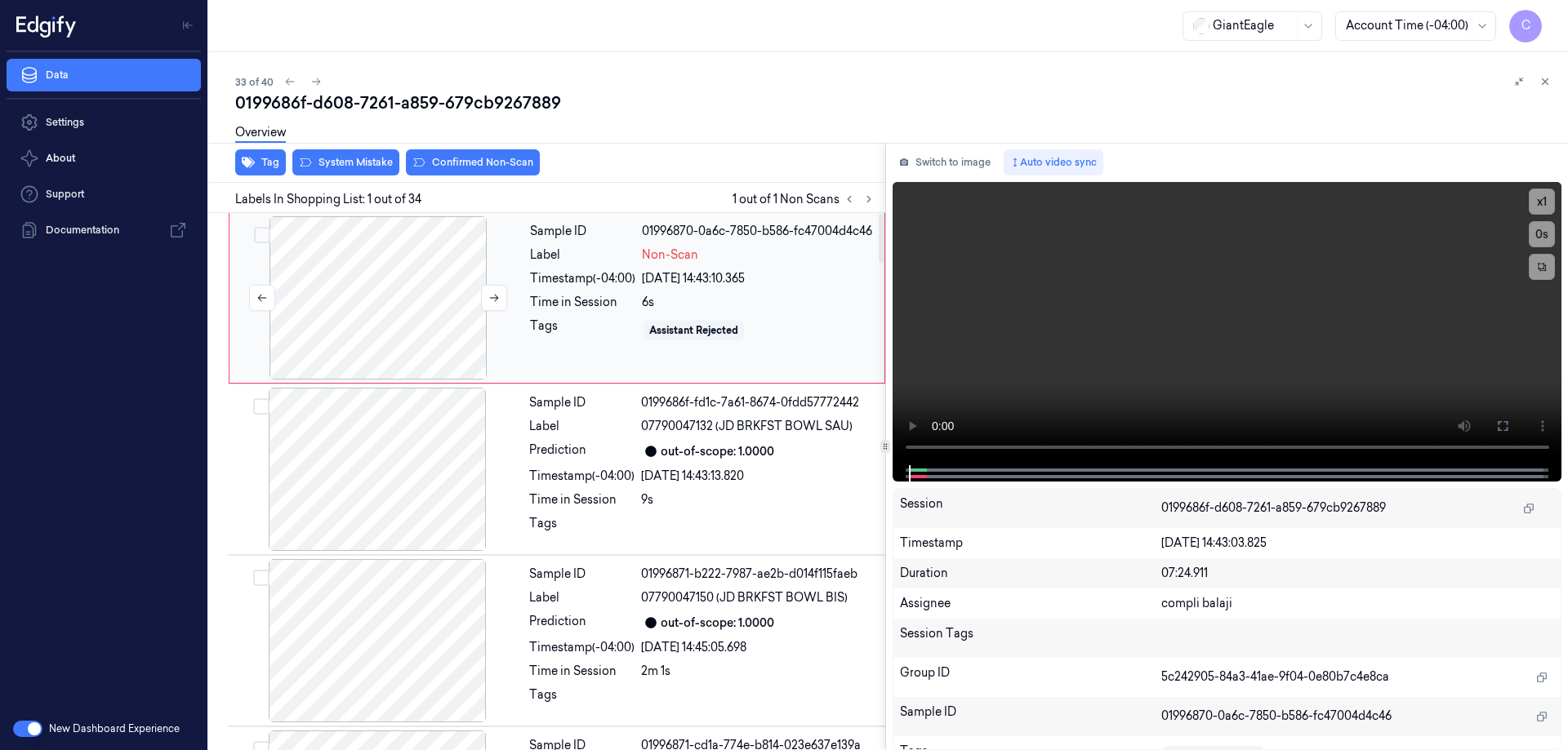
click at [391, 296] on div at bounding box center [378, 298] width 291 height 164
click at [1504, 430] on icon at bounding box center [1503, 426] width 10 height 10
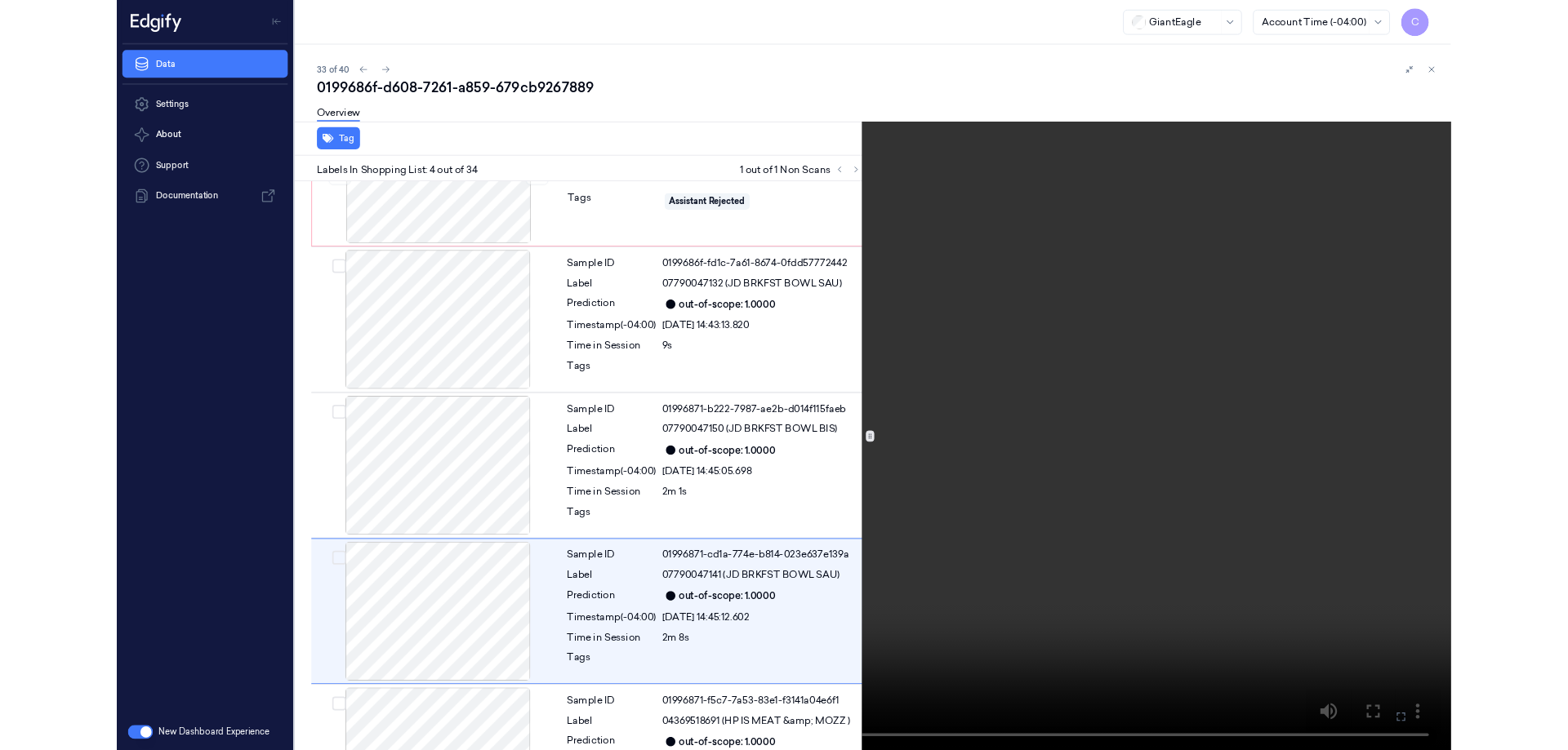
scroll to position [266, 0]
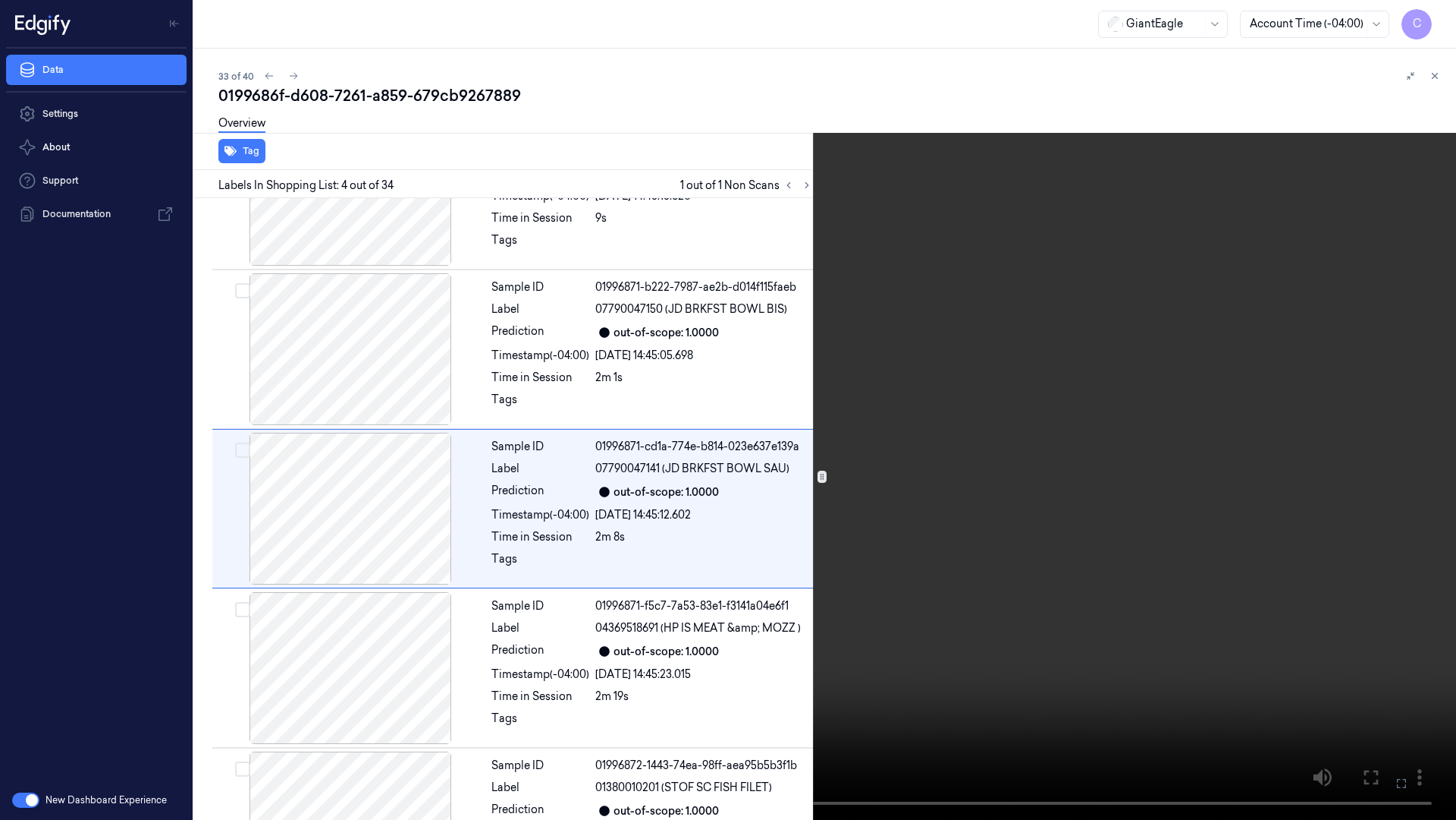
click at [0, 0] on icon at bounding box center [0, 0] width 0 height 0
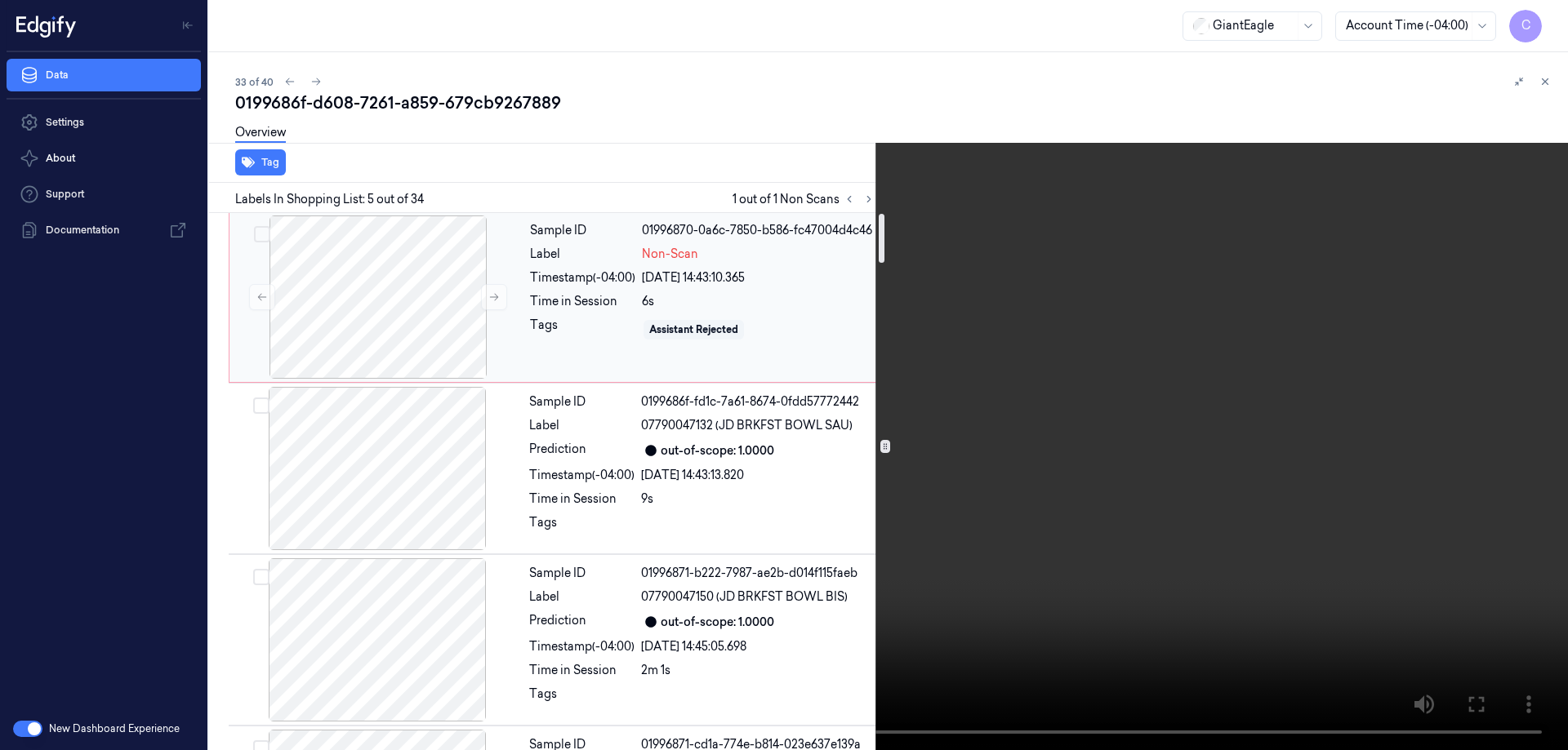
scroll to position [0, 0]
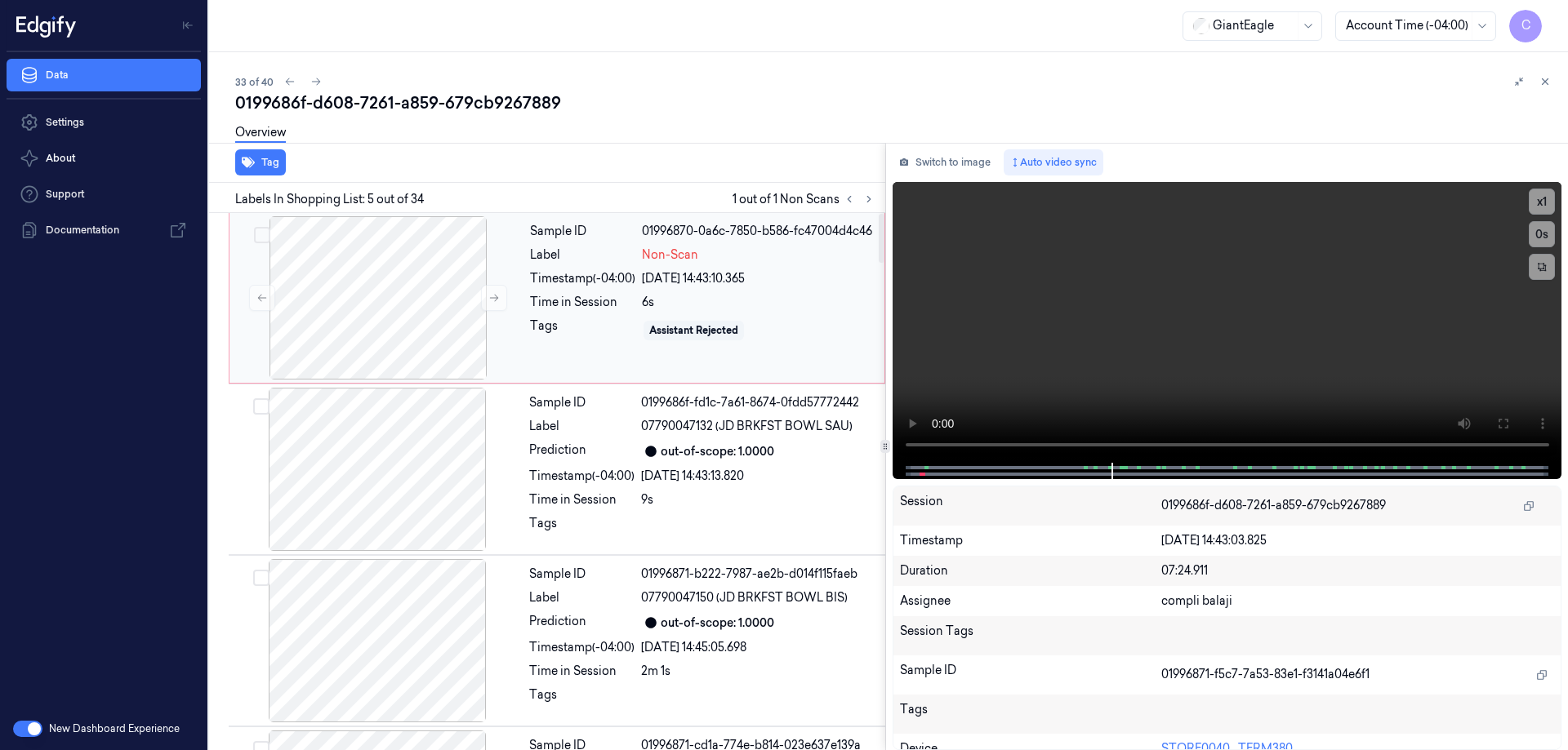
click at [364, 287] on div at bounding box center [378, 298] width 291 height 164
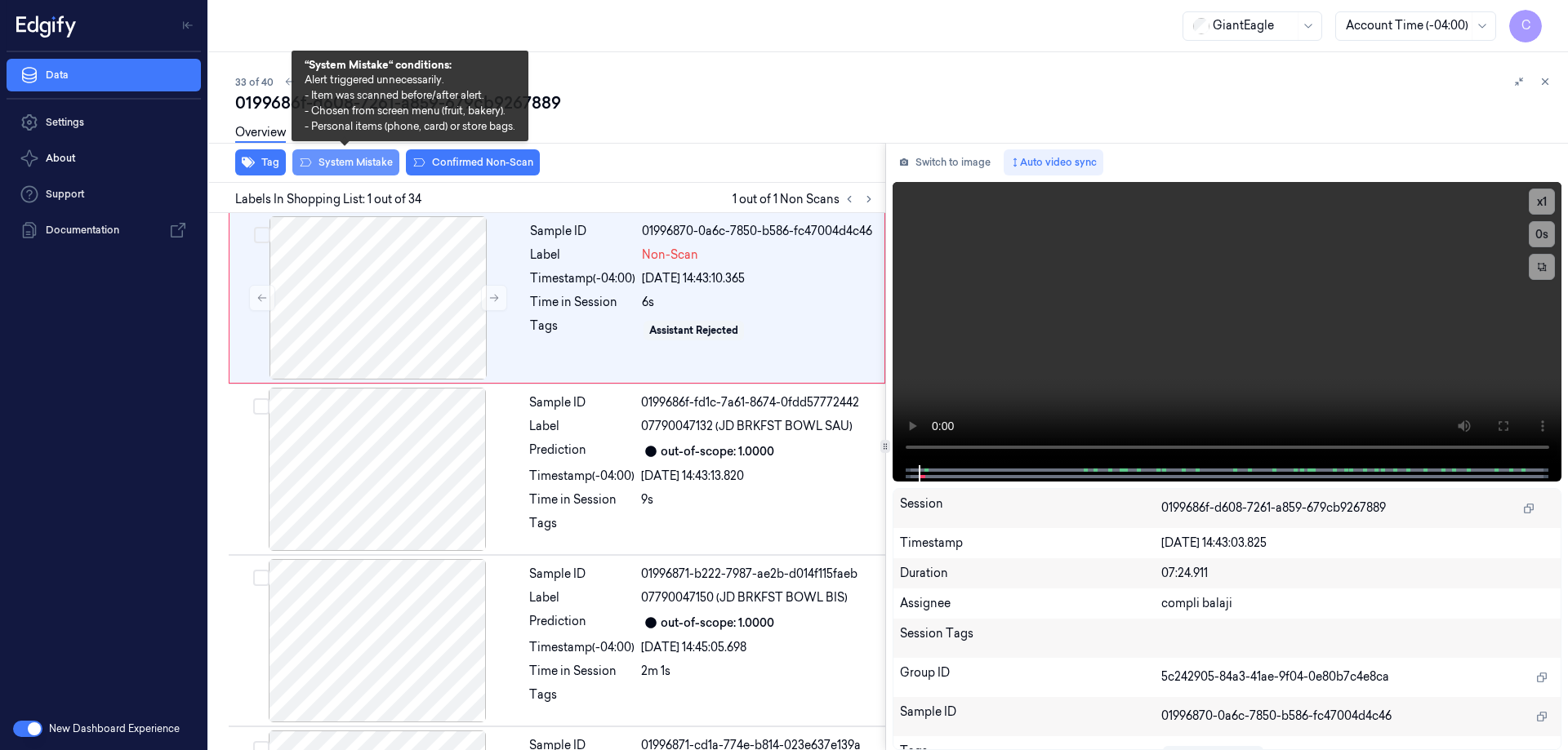
click at [345, 162] on button "System Mistake" at bounding box center [345, 162] width 107 height 26
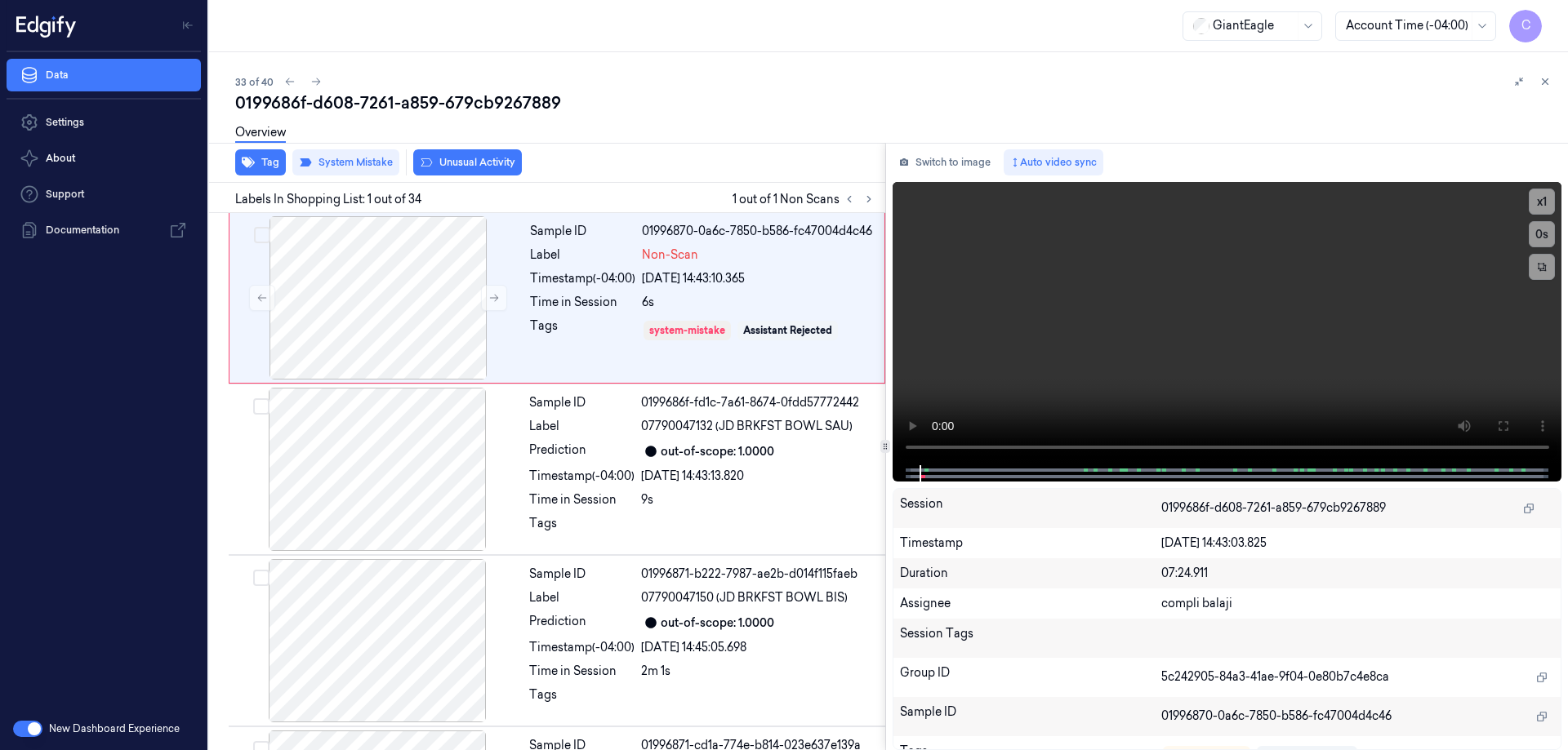
click at [487, 166] on button "Unusual Activity" at bounding box center [467, 162] width 109 height 26
